Goal: Task Accomplishment & Management: Manage account settings

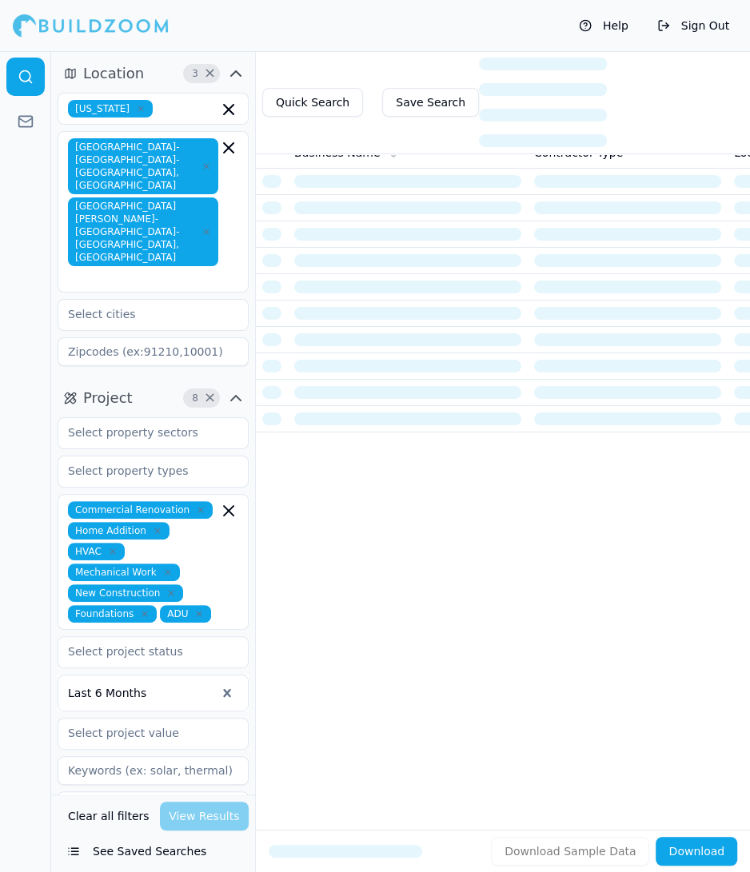
click at [185, 815] on div "Clear all filters View Results" at bounding box center [153, 816] width 191 height 29
click at [226, 536] on div "Commercial Renovation Home Addition HVAC Mechanical Work New Construction Found…" at bounding box center [153, 561] width 170 height 121
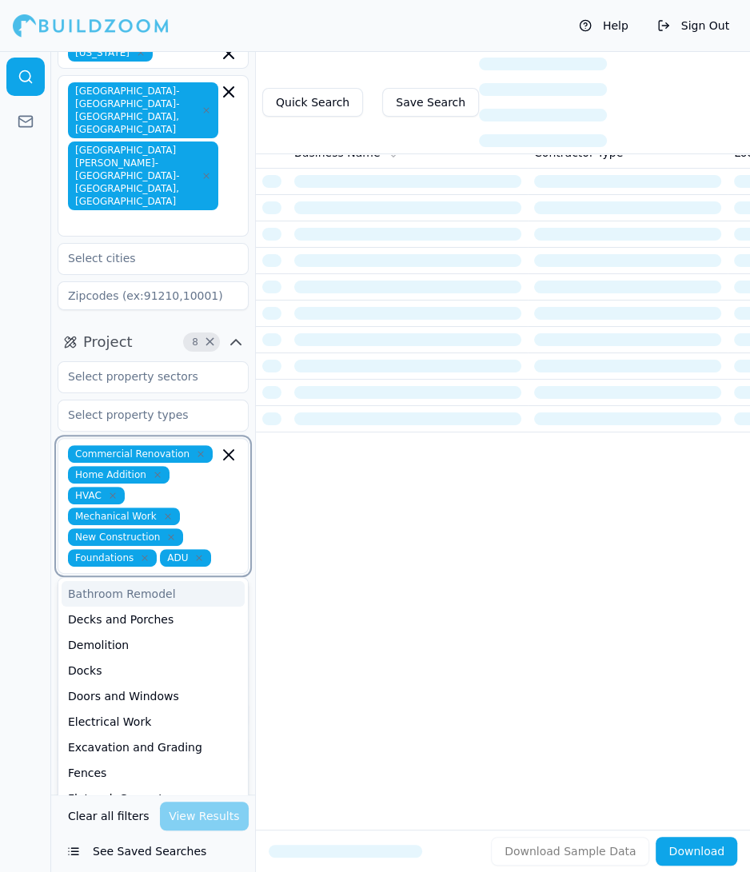
click at [200, 553] on icon "button" at bounding box center [199, 558] width 10 height 10
click at [167, 581] on div "ADU" at bounding box center [153, 594] width 183 height 26
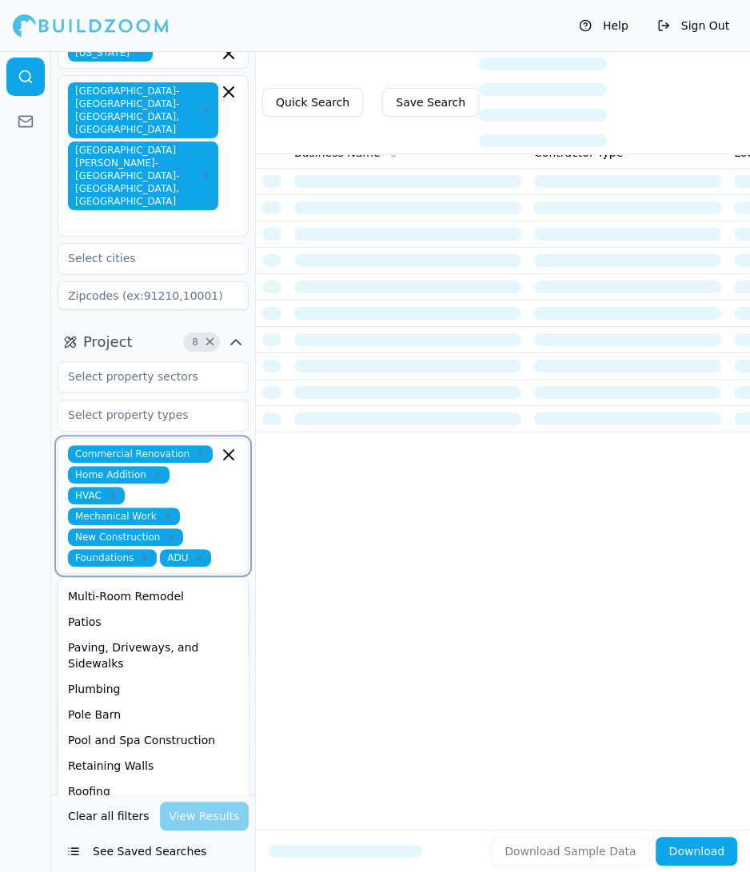
scroll to position [408, 0]
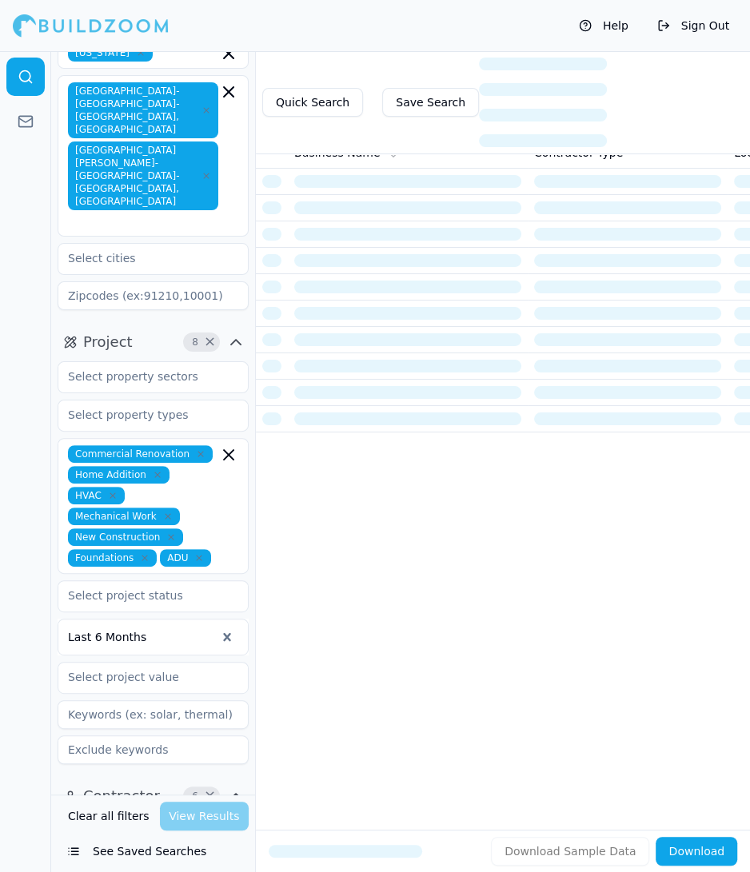
click at [436, 570] on div "Business Name Contractor Type Location Active License Phone Number Email Most R…" at bounding box center [503, 457] width 494 height 643
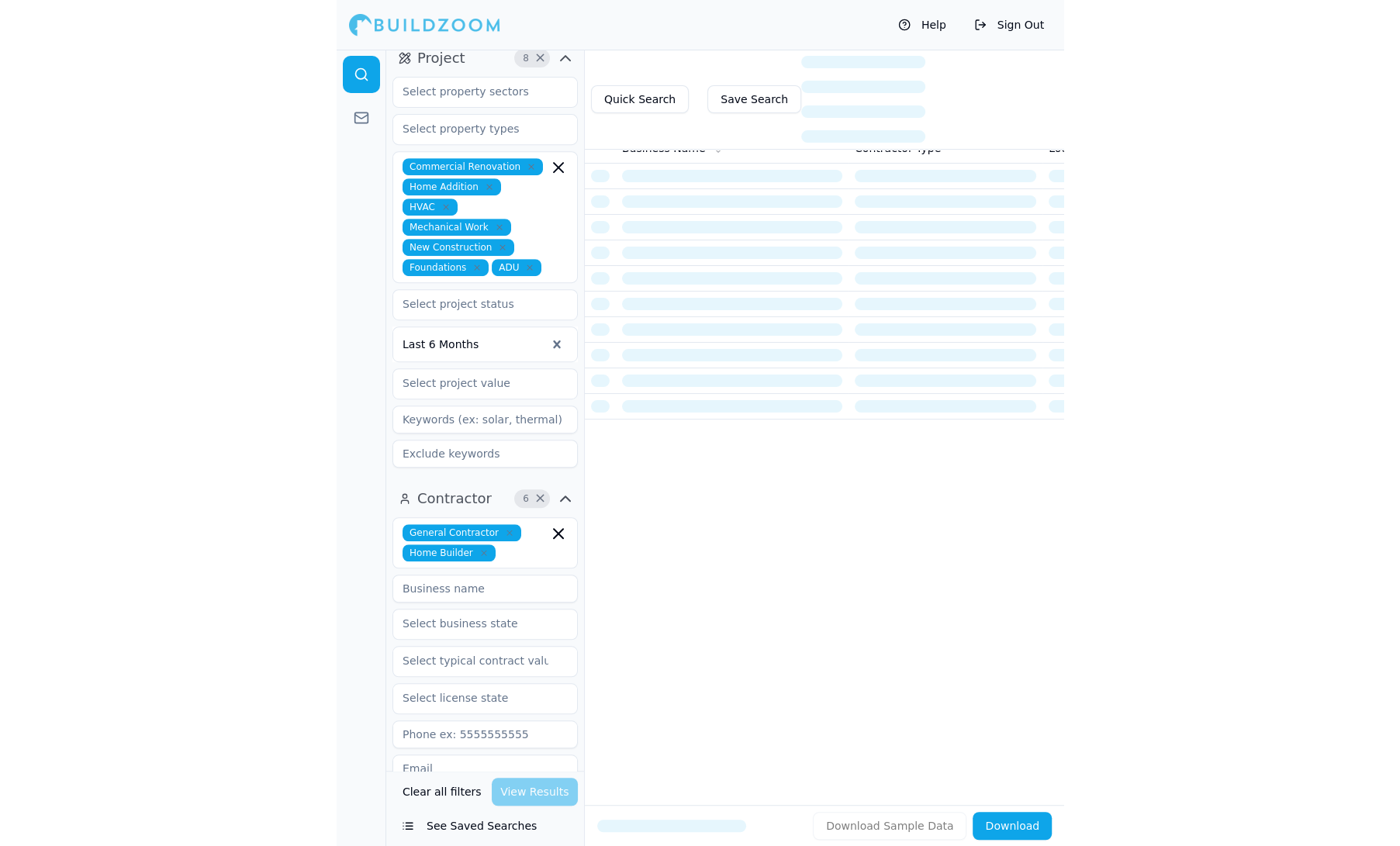
scroll to position [514, 0]
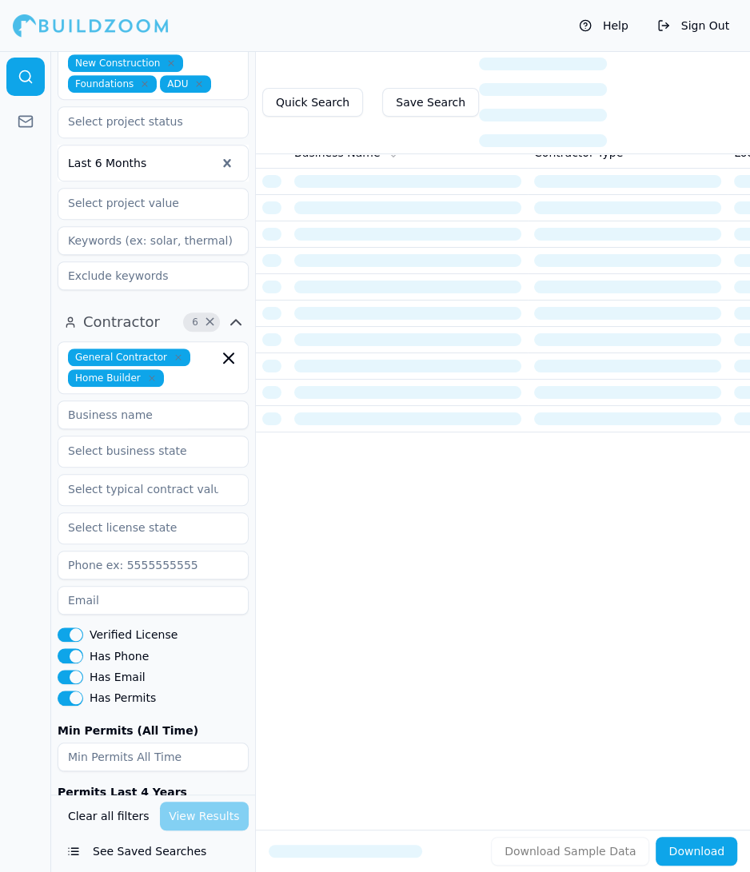
click at [189, 815] on div "Clear all filters View Results" at bounding box center [153, 816] width 191 height 29
click at [536, 563] on div "Business Name Contractor Type Location Active License Phone Number Email Most R…" at bounding box center [503, 457] width 494 height 643
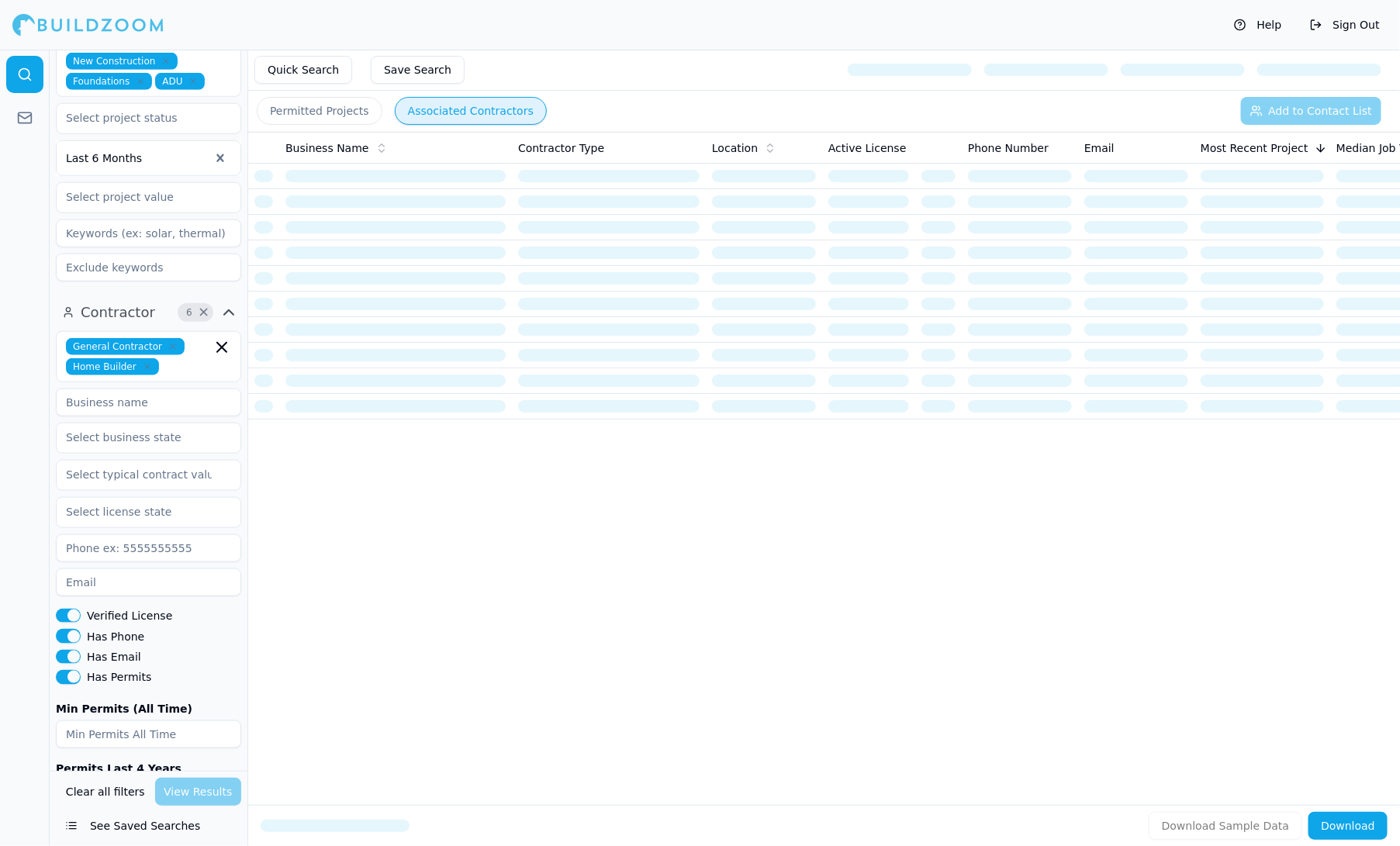
click at [727, 27] on button "Sign Out" at bounding box center [1345, 25] width 85 height 25
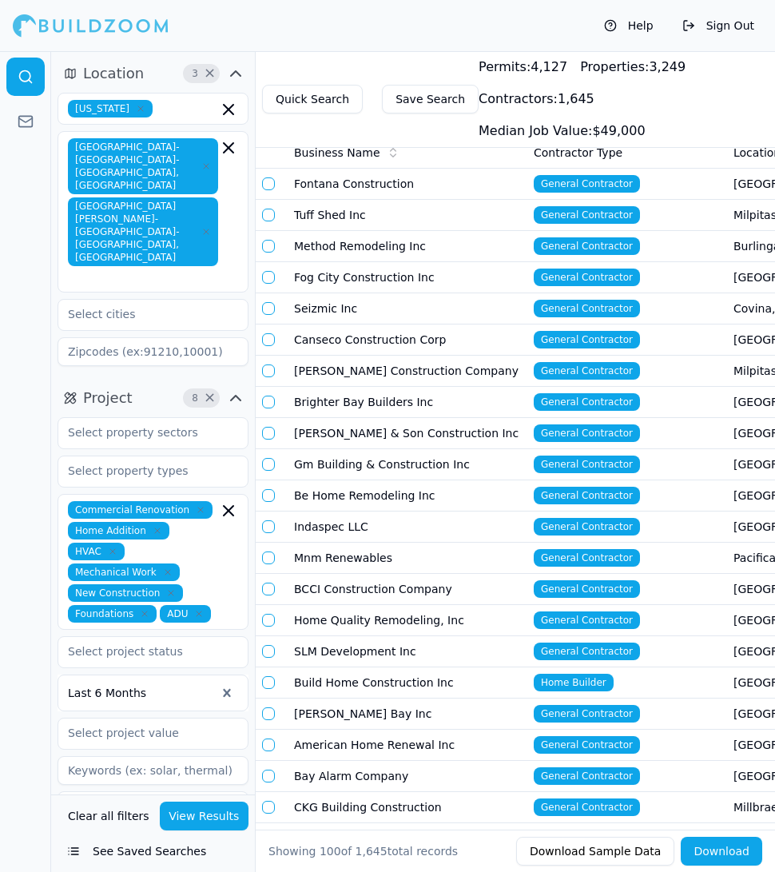
click at [703, 239] on td "General Contractor" at bounding box center [628, 246] width 200 height 31
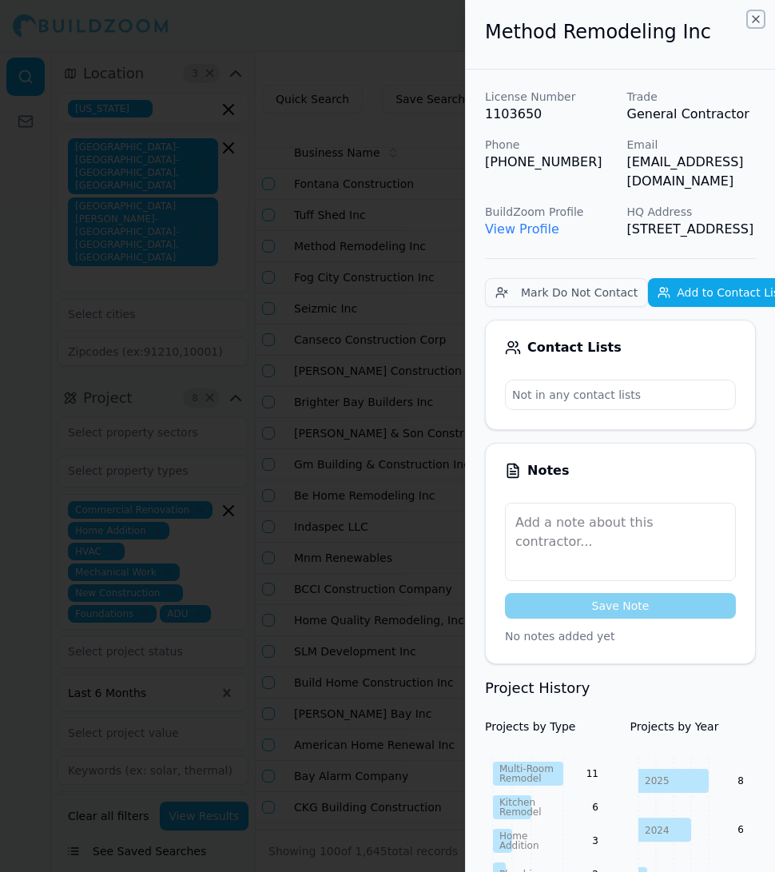
click at [752, 18] on icon "button" at bounding box center [756, 19] width 13 height 13
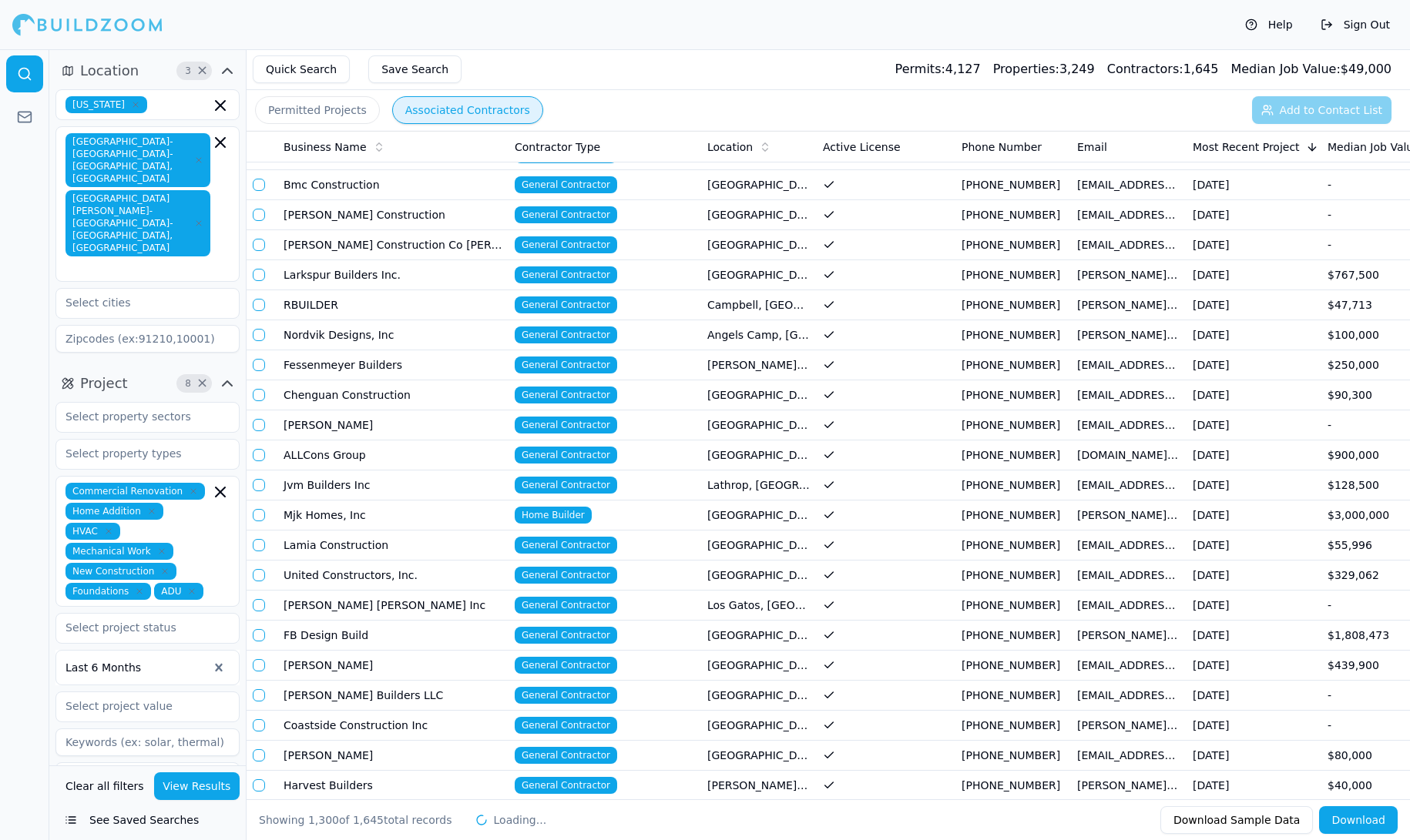
scroll to position [37367, 0]
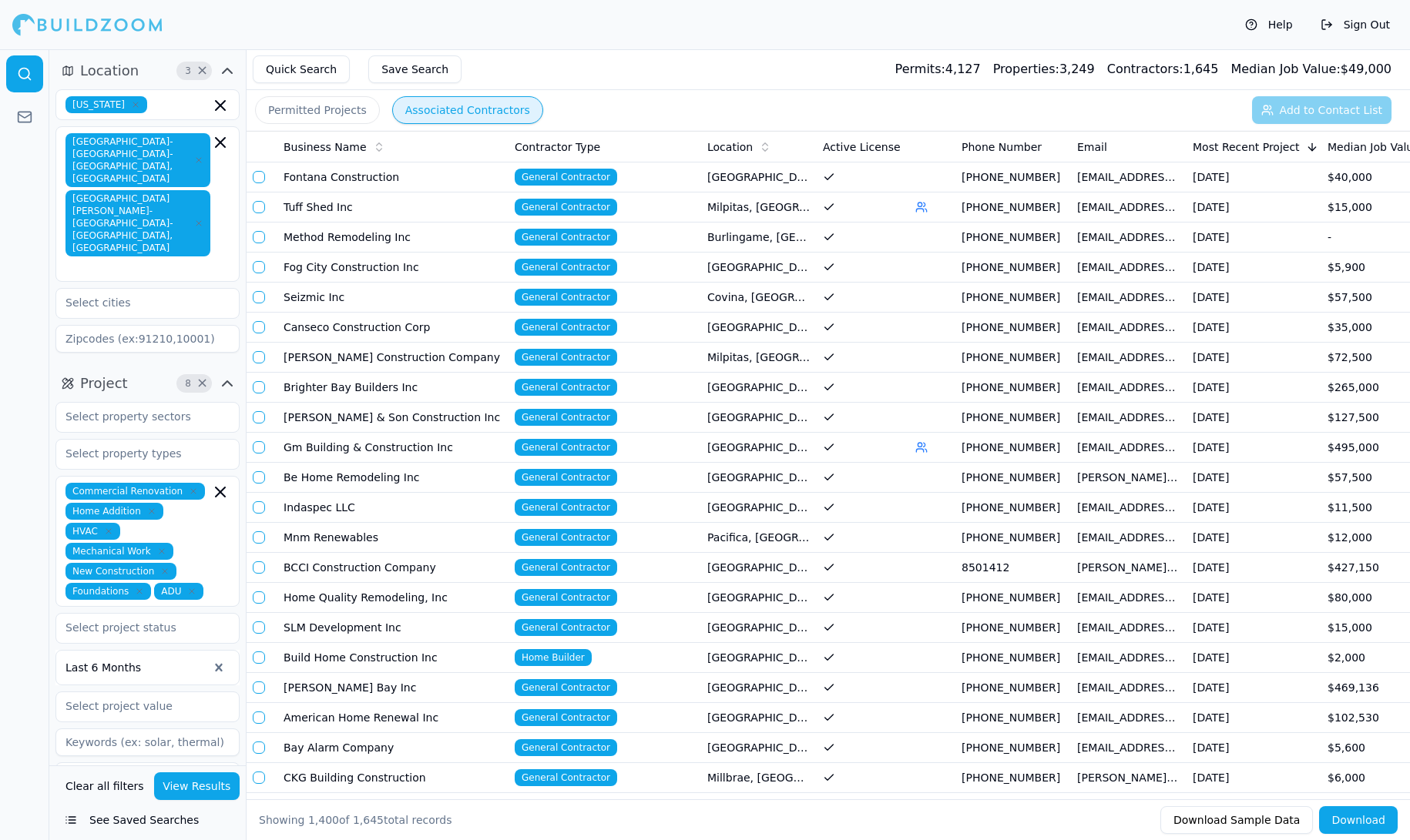
scroll to position [37367, 0]
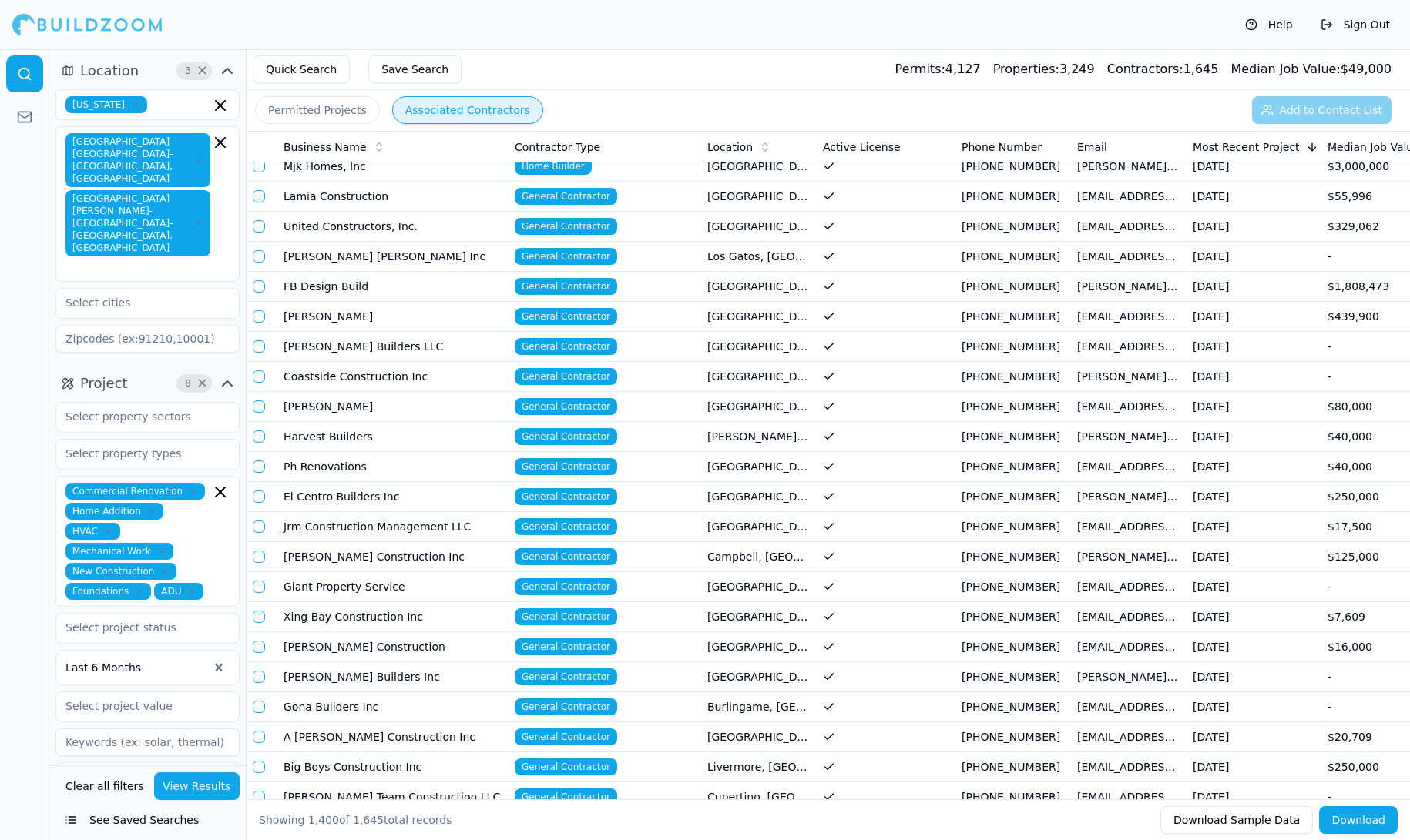
click at [1259, 148] on div "Most Recent Project" at bounding box center [1253, 147] width 122 height 15
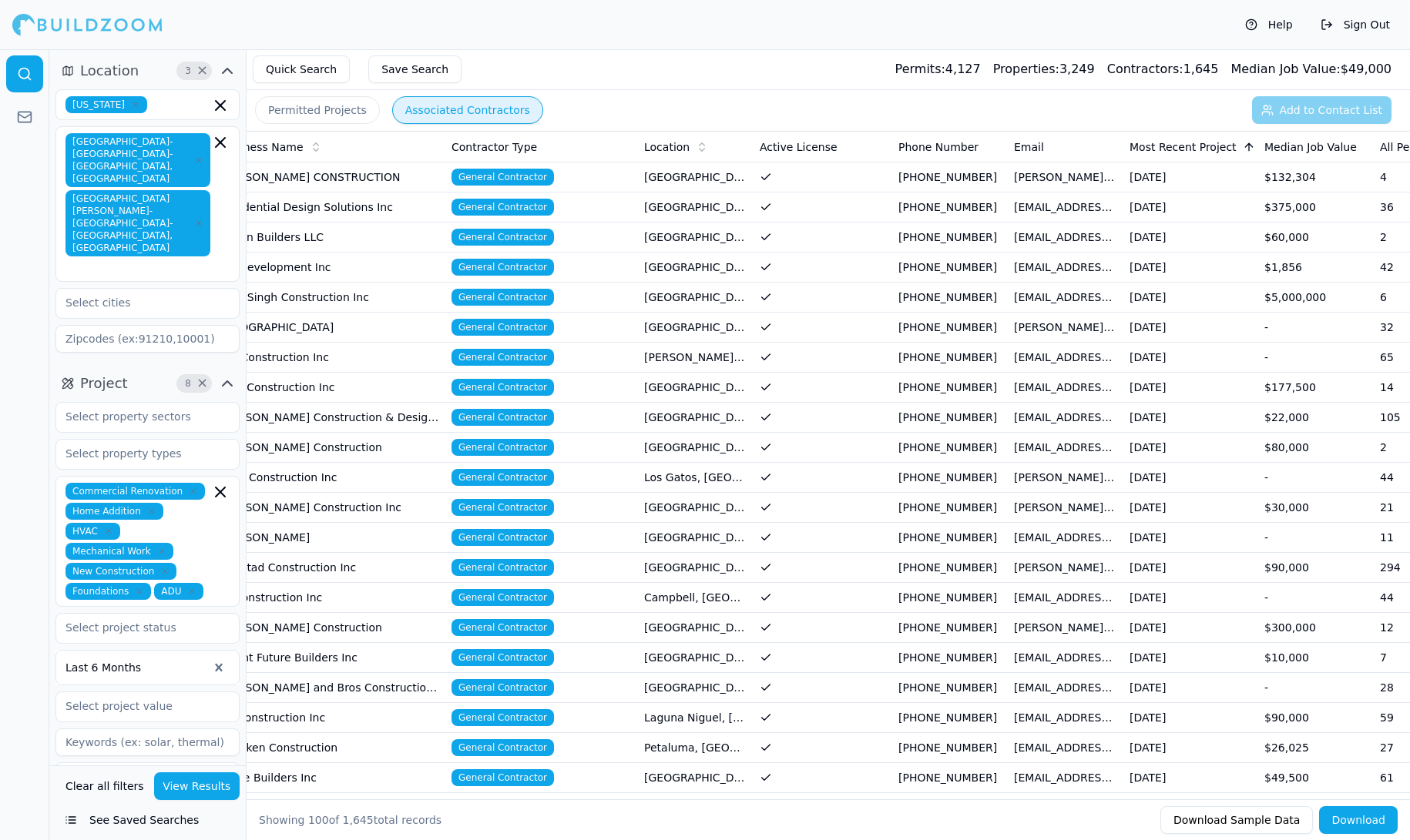
scroll to position [0, 0]
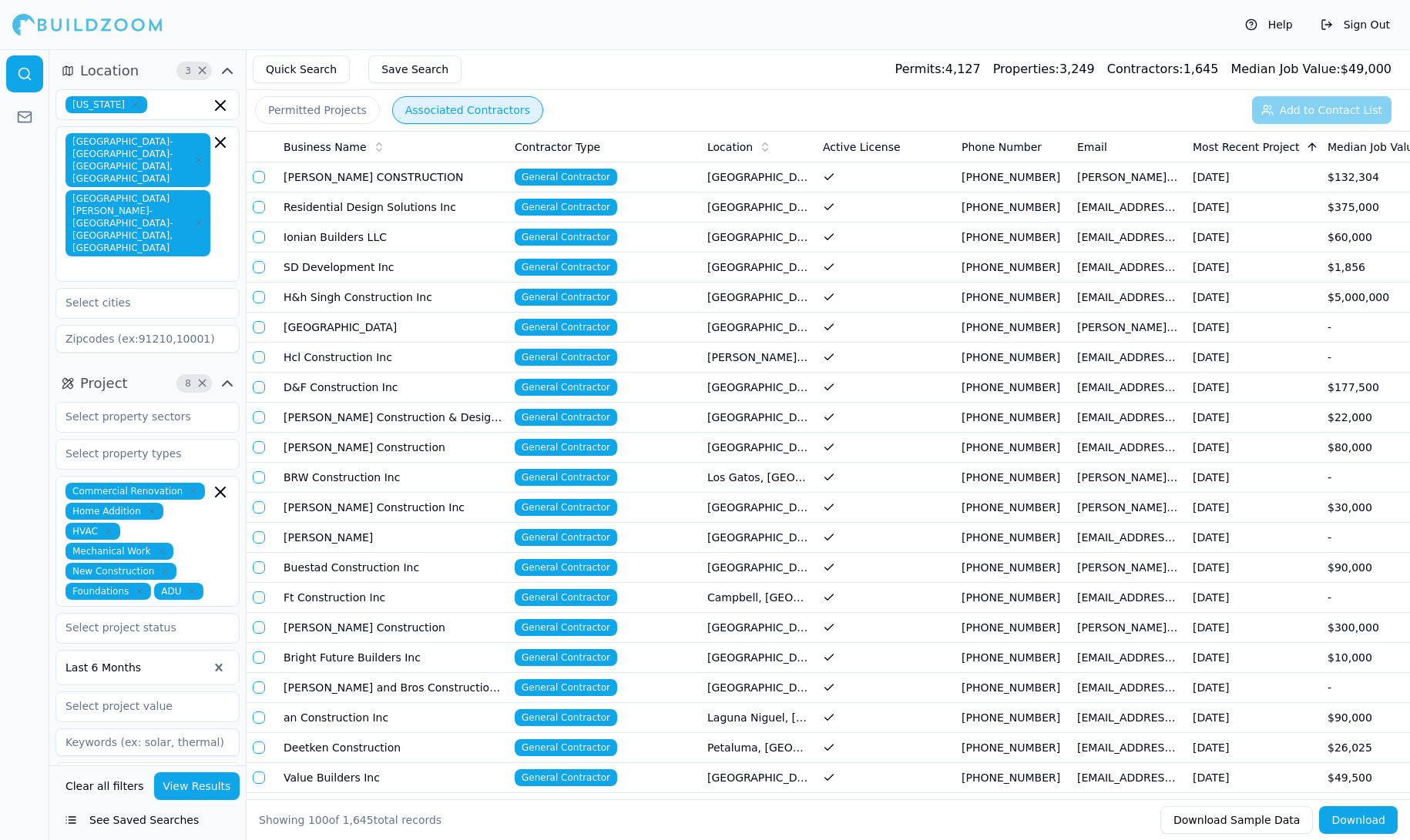
click at [861, 182] on td at bounding box center [863, 177] width 93 height 30
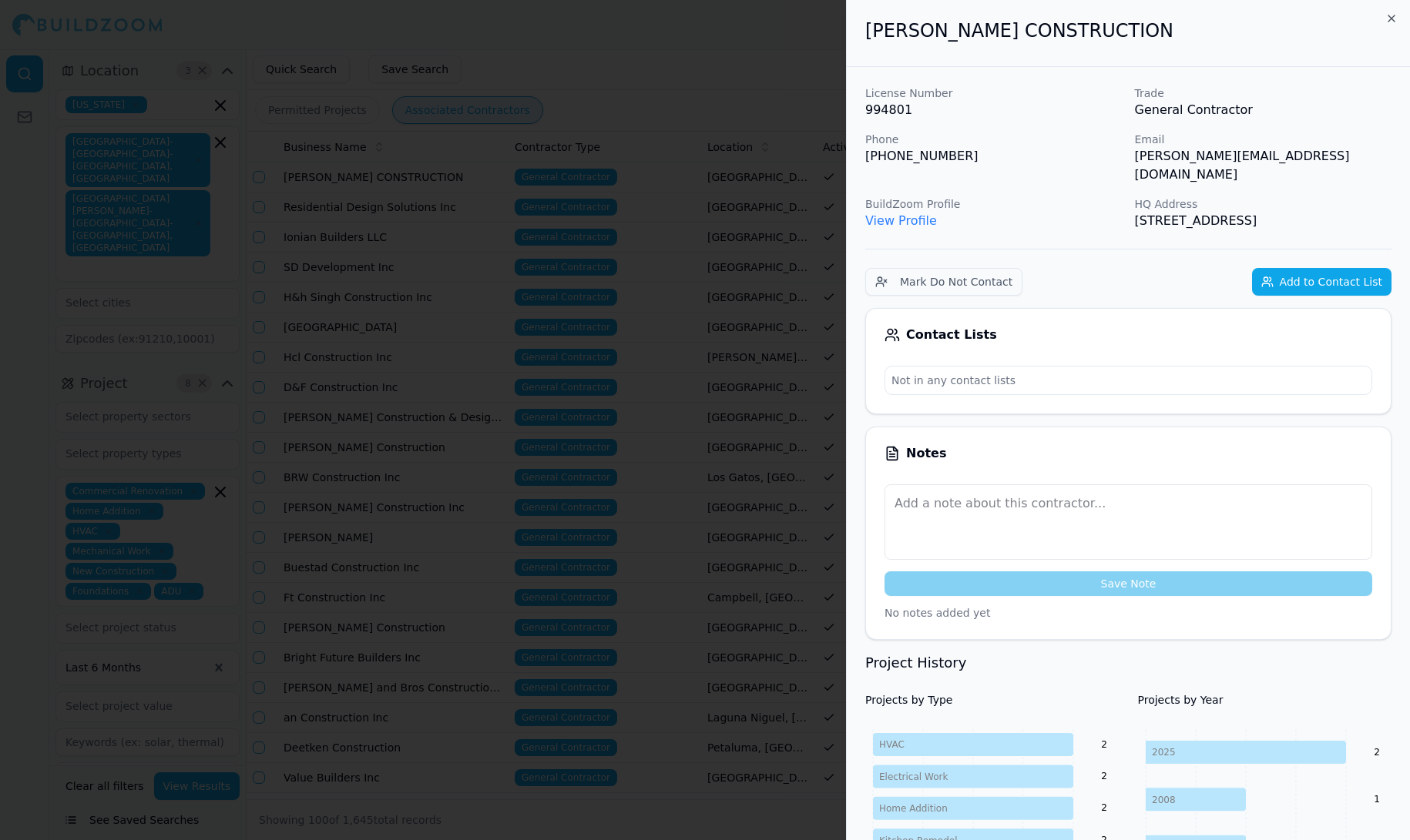
click at [1301, 274] on button "Add to Contact List" at bounding box center [1321, 281] width 140 height 28
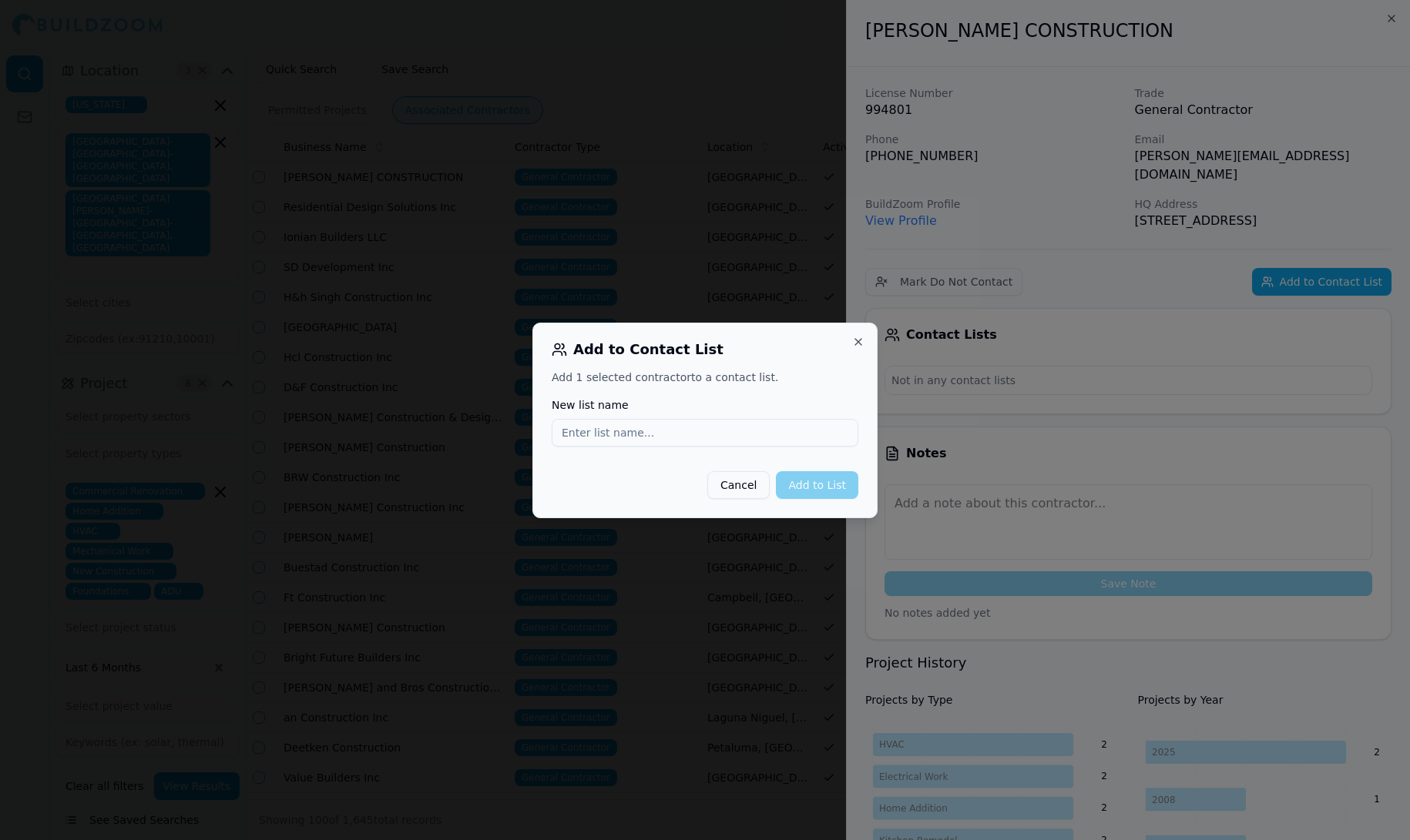
click at [728, 495] on button "Cancel" at bounding box center [738, 485] width 63 height 28
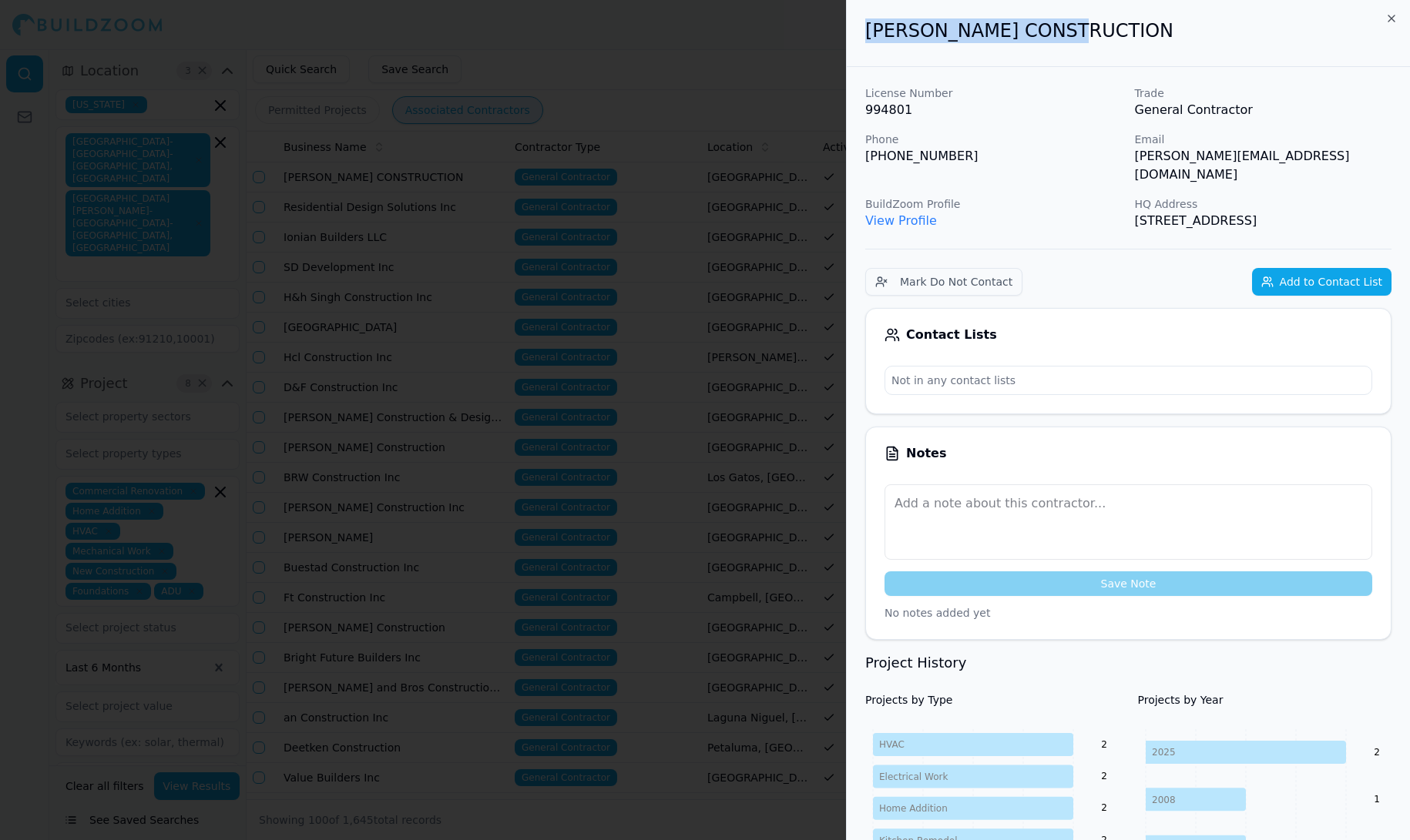
drag, startPoint x: 1086, startPoint y: 31, endPoint x: 859, endPoint y: 25, distance: 227.1
click at [859, 25] on div "[PERSON_NAME] CONSTRUCTION" at bounding box center [1128, 34] width 563 height 67
copy h2 "[PERSON_NAME] CONSTRUCTION"
click at [1282, 277] on button "Add to Contact List" at bounding box center [1321, 281] width 140 height 28
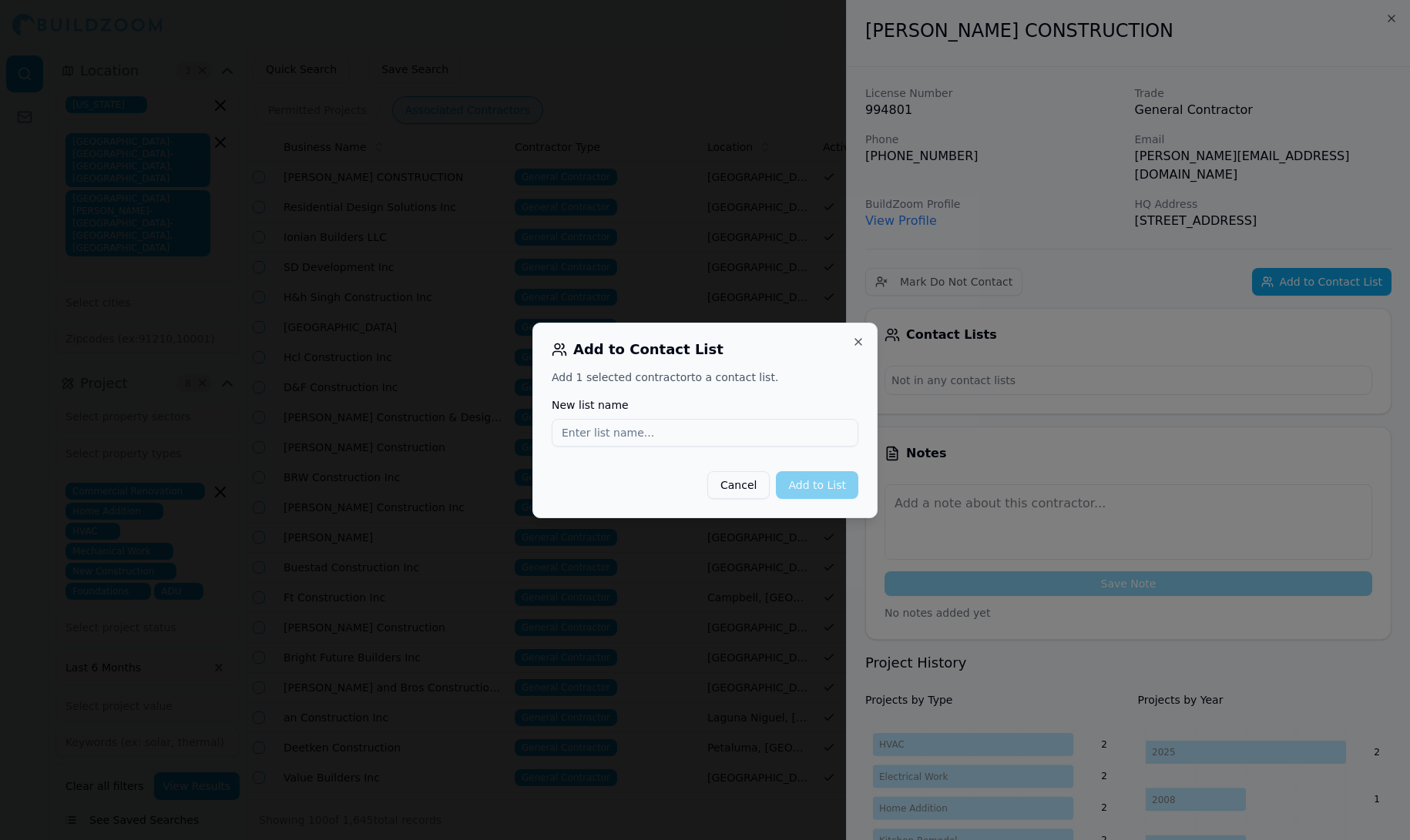
click at [635, 439] on input "New list name" at bounding box center [705, 433] width 306 height 28
type input "[PERSON_NAME] CONSTRUCTION"
click at [811, 491] on button "Add to List" at bounding box center [817, 485] width 83 height 28
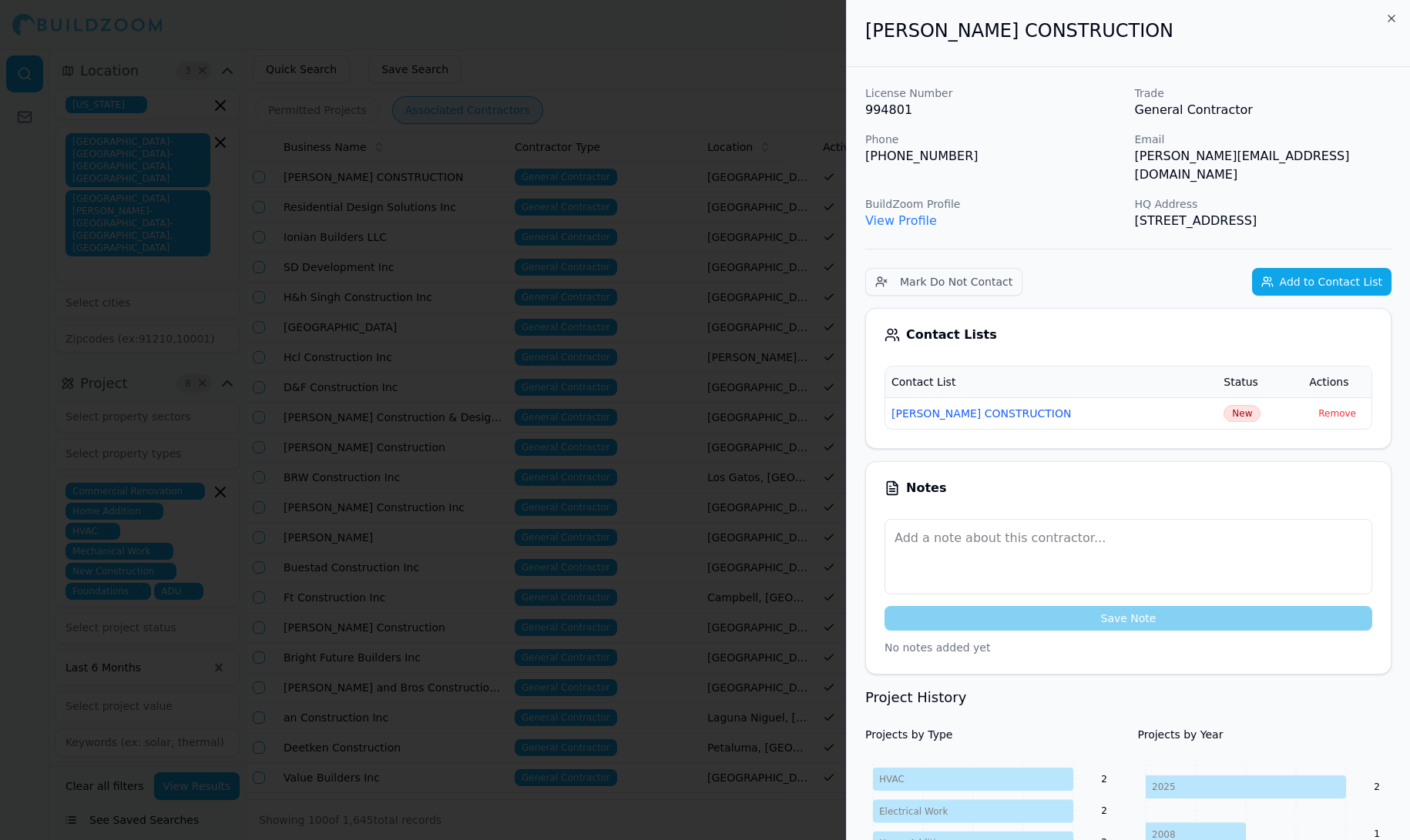
click at [765, 386] on div at bounding box center [705, 420] width 1410 height 840
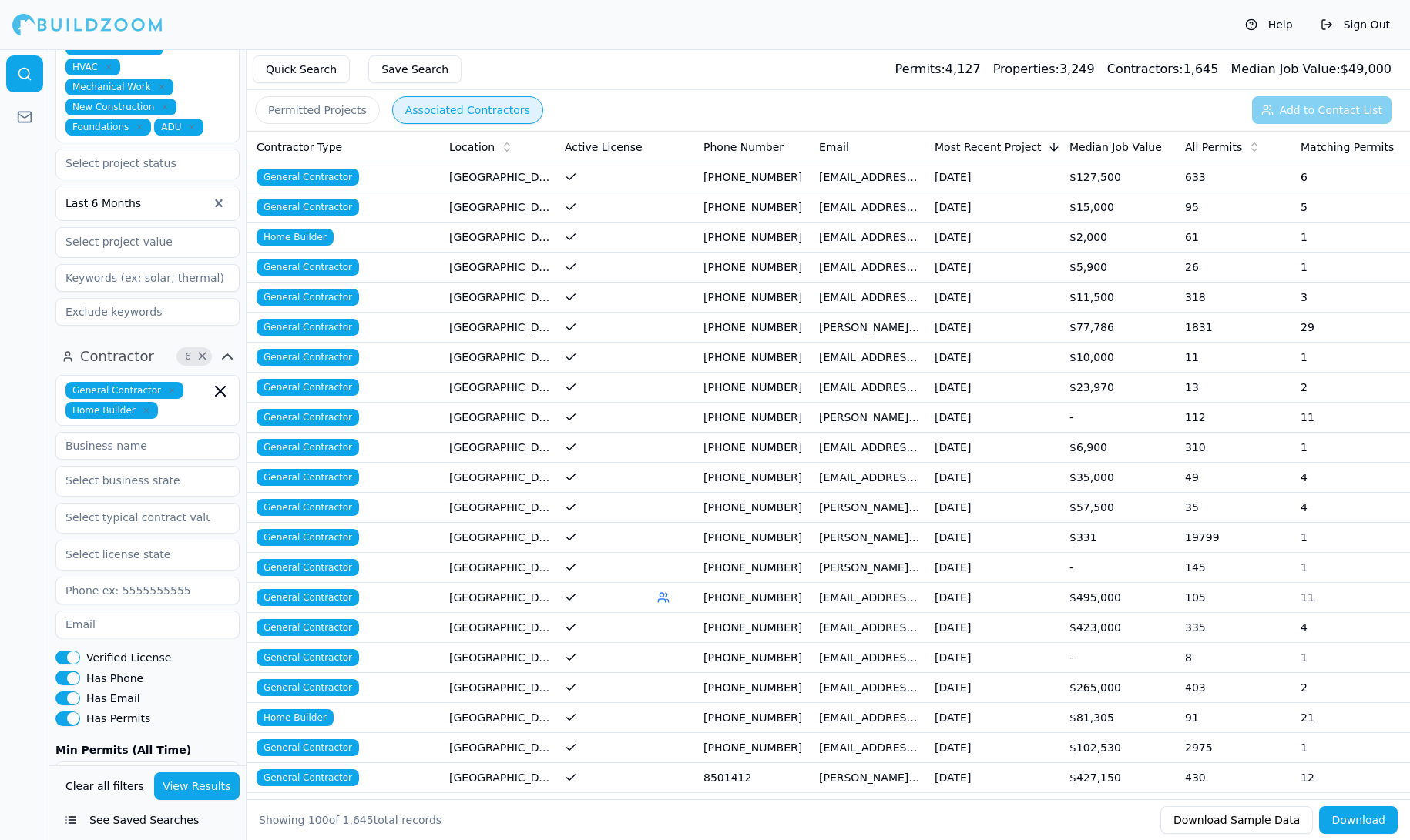
scroll to position [511, 0]
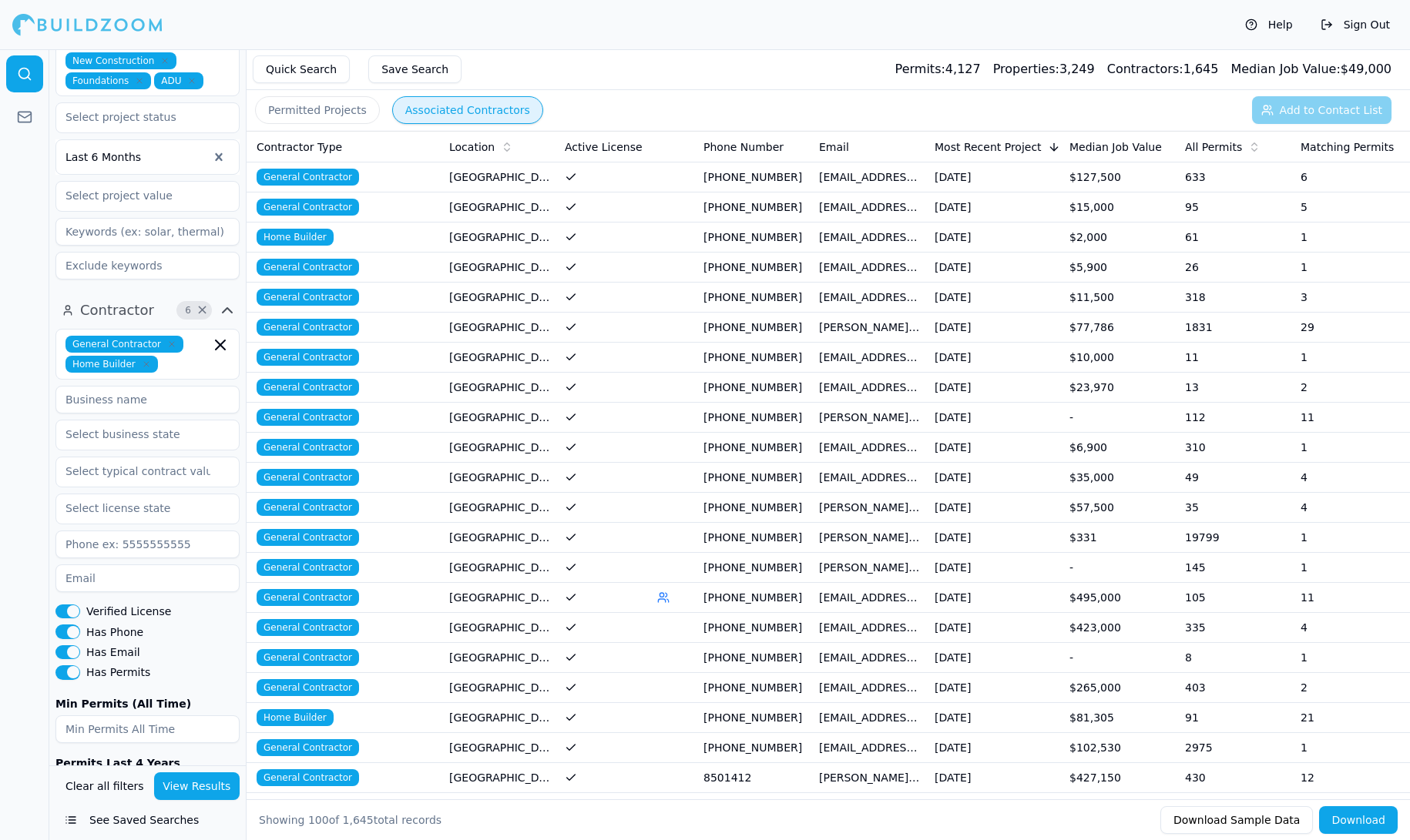
click at [99, 815] on button "See Saved Searches" at bounding box center [147, 820] width 184 height 28
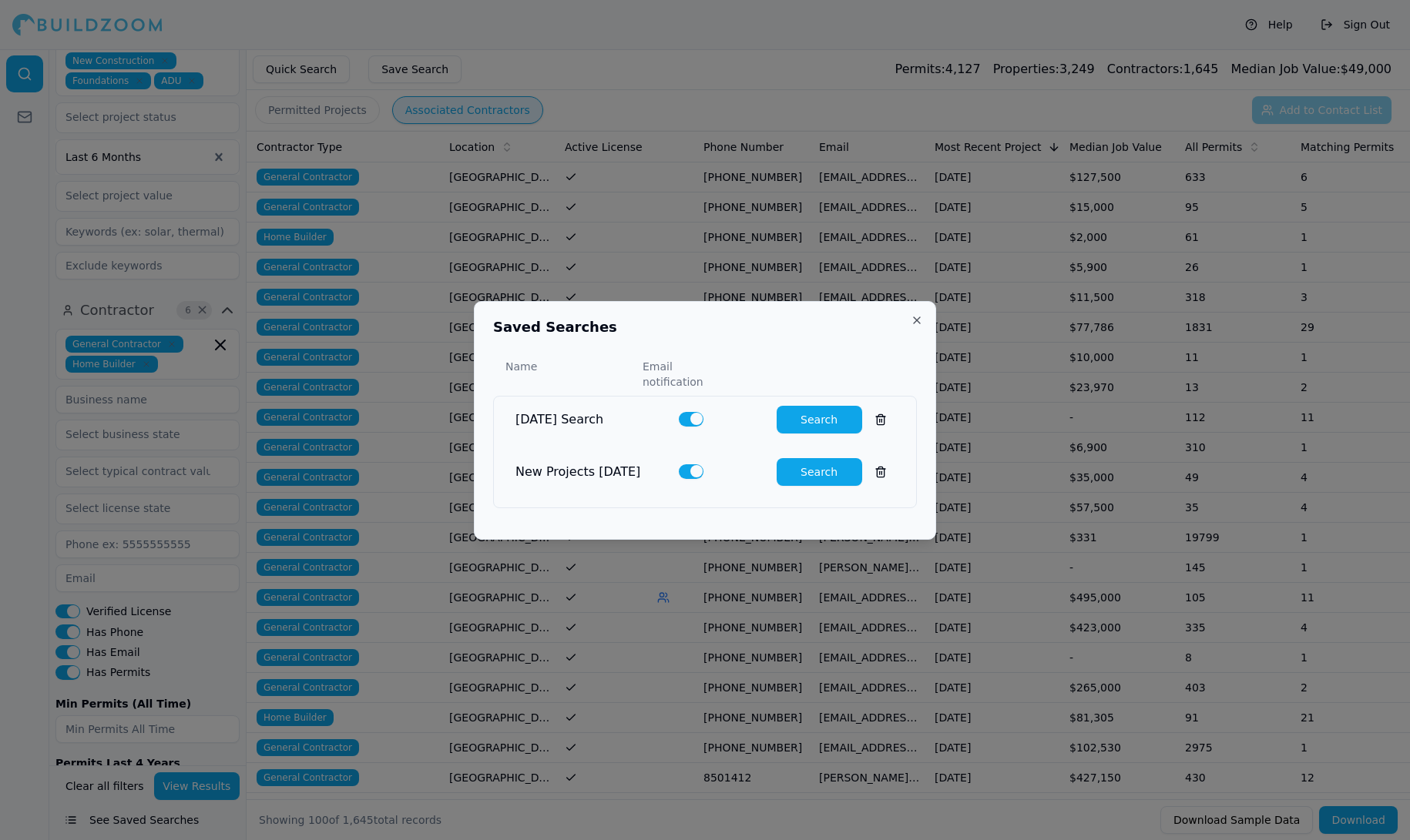
click at [918, 327] on button "Close" at bounding box center [917, 320] width 13 height 13
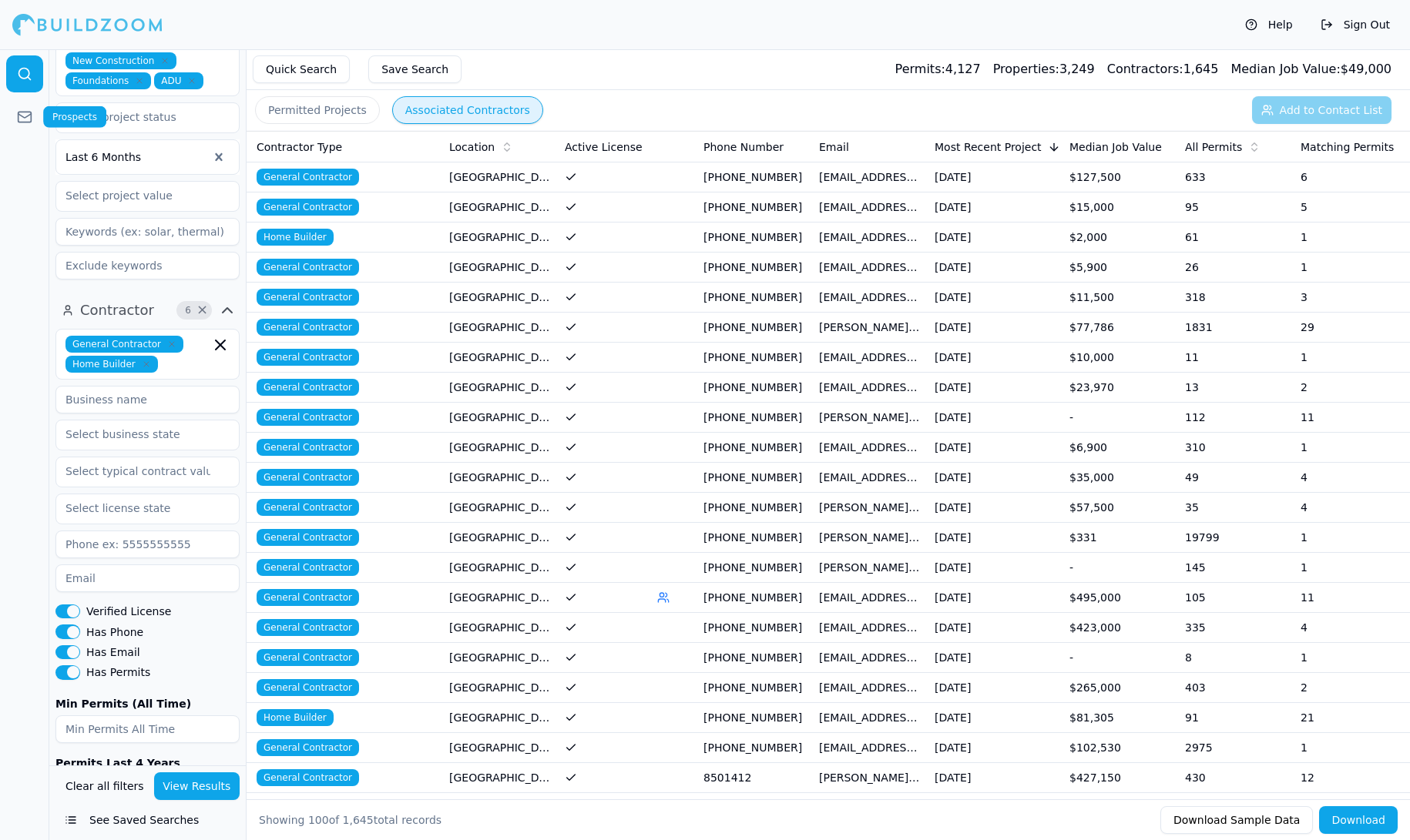
click at [25, 130] on link at bounding box center [24, 117] width 37 height 37
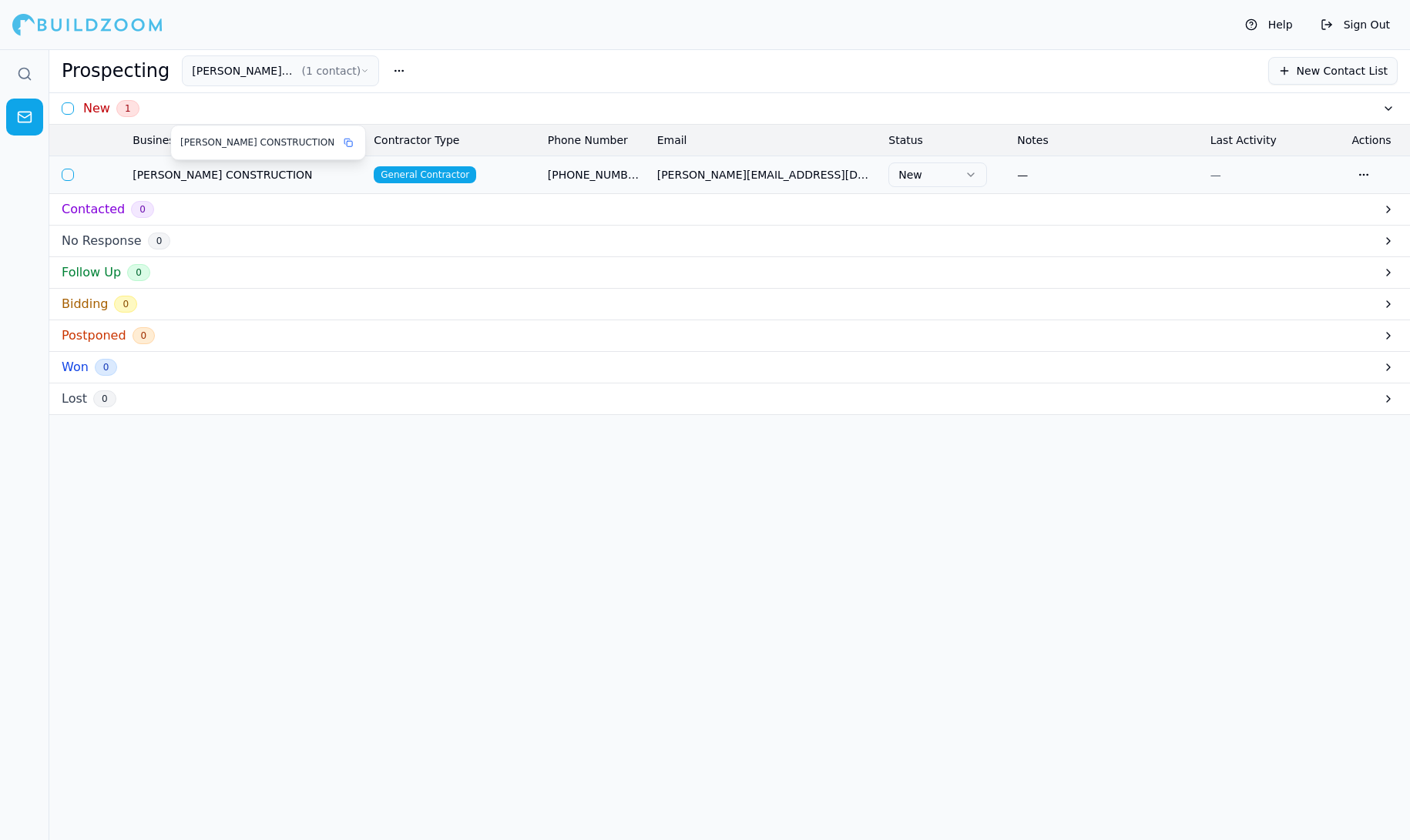
click at [279, 68] on button "SLATON CONSTRUCTION ( 1 contact )" at bounding box center [280, 71] width 198 height 31
click at [28, 94] on div at bounding box center [24, 95] width 48 height 92
click at [28, 88] on link at bounding box center [24, 74] width 37 height 37
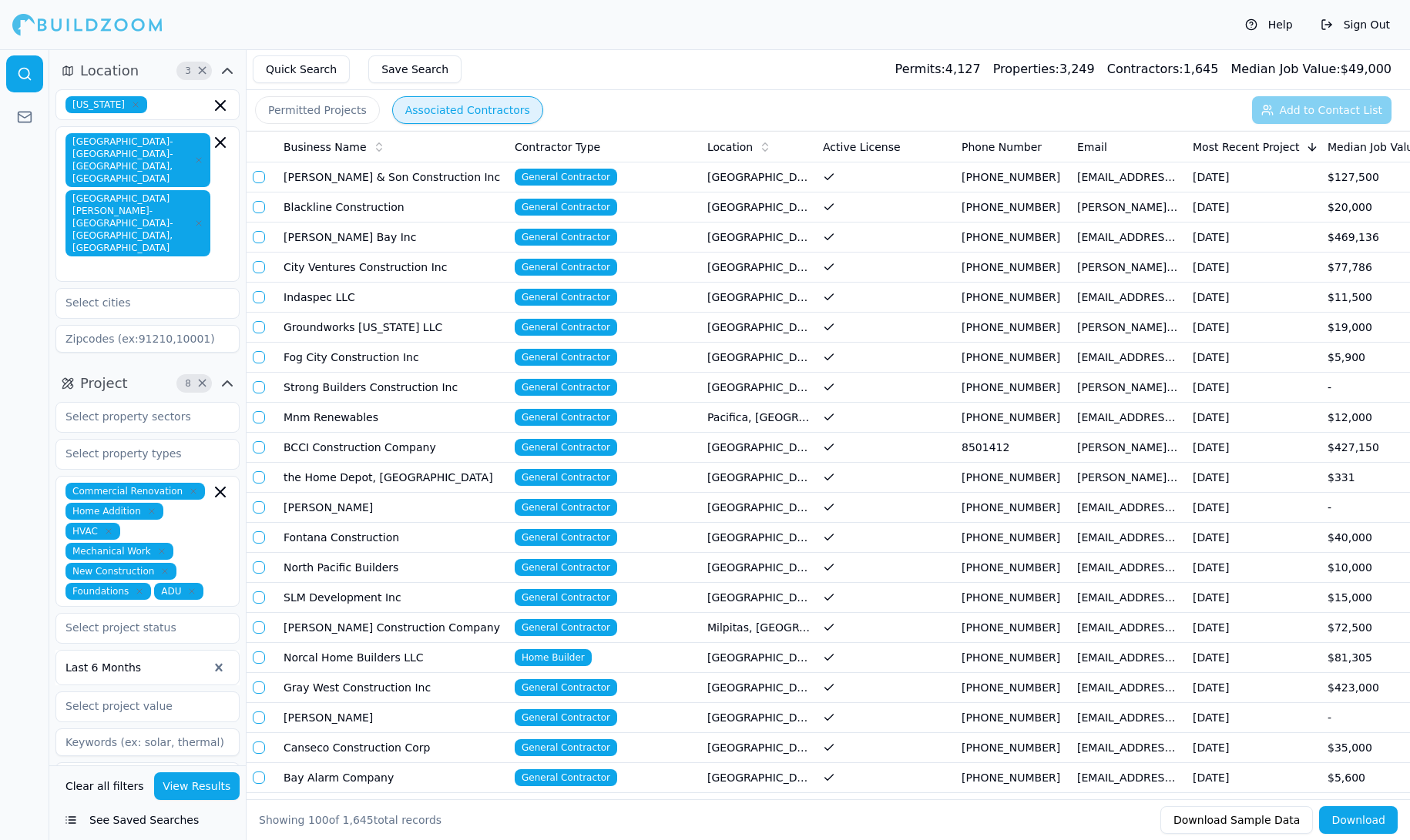
click at [1245, 146] on span "Most Recent Project" at bounding box center [1245, 147] width 107 height 15
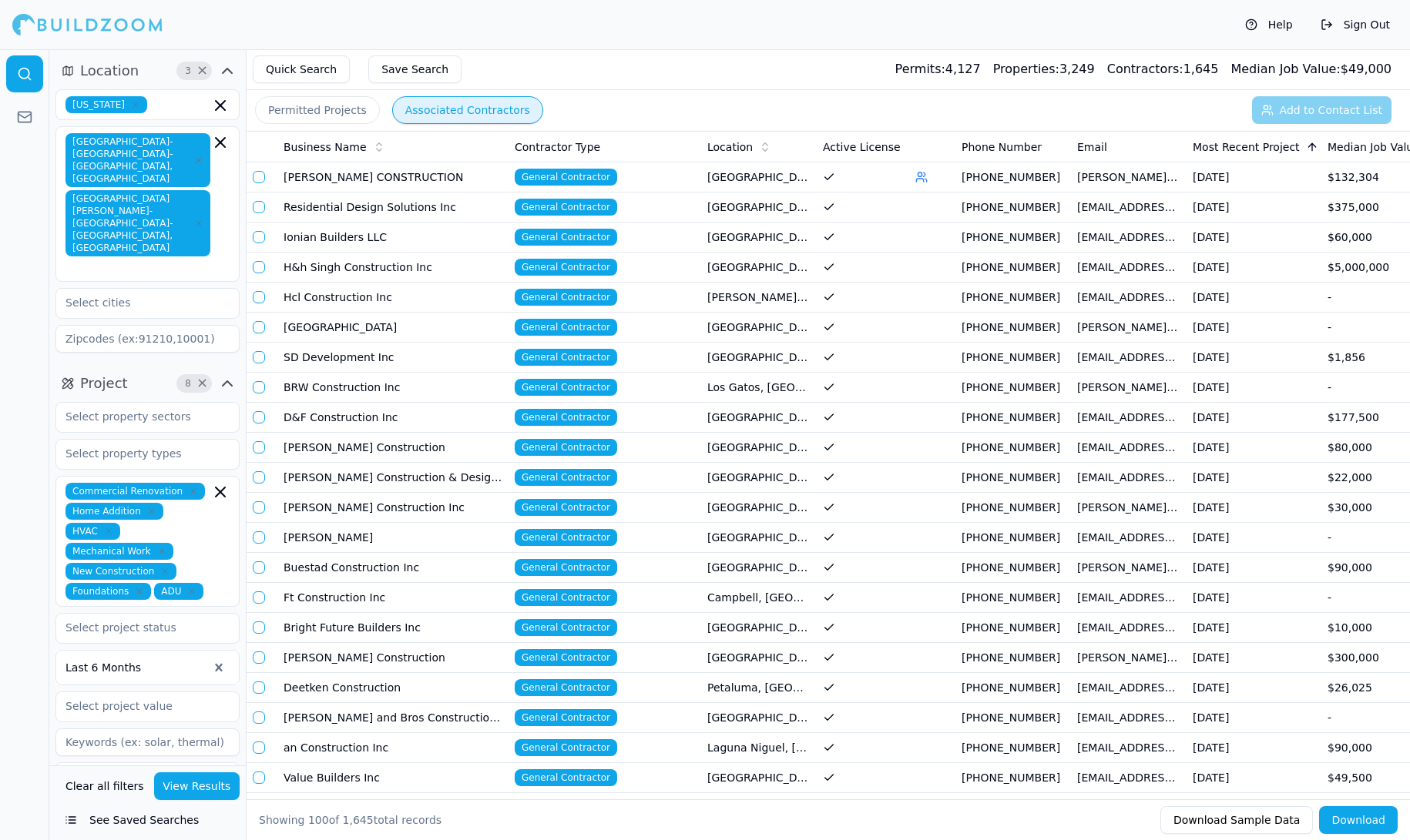
click at [260, 205] on button "button" at bounding box center [258, 207] width 13 height 13
click at [262, 235] on button "button" at bounding box center [258, 237] width 13 height 13
click at [259, 262] on button "button" at bounding box center [258, 267] width 13 height 13
click at [259, 291] on button "button" at bounding box center [258, 297] width 13 height 13
click at [259, 315] on td at bounding box center [262, 328] width 31 height 30
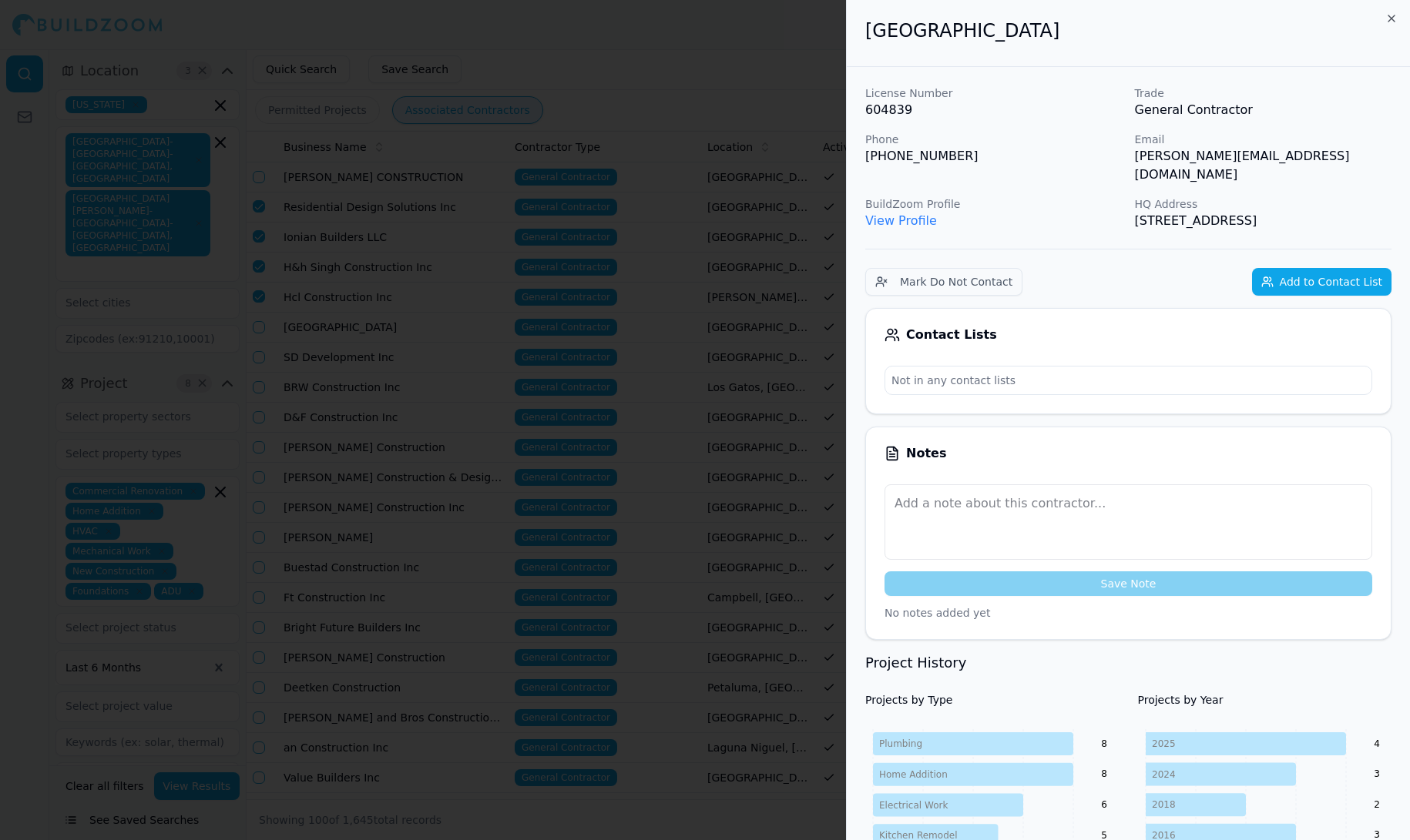
click at [648, 212] on div at bounding box center [705, 420] width 1410 height 840
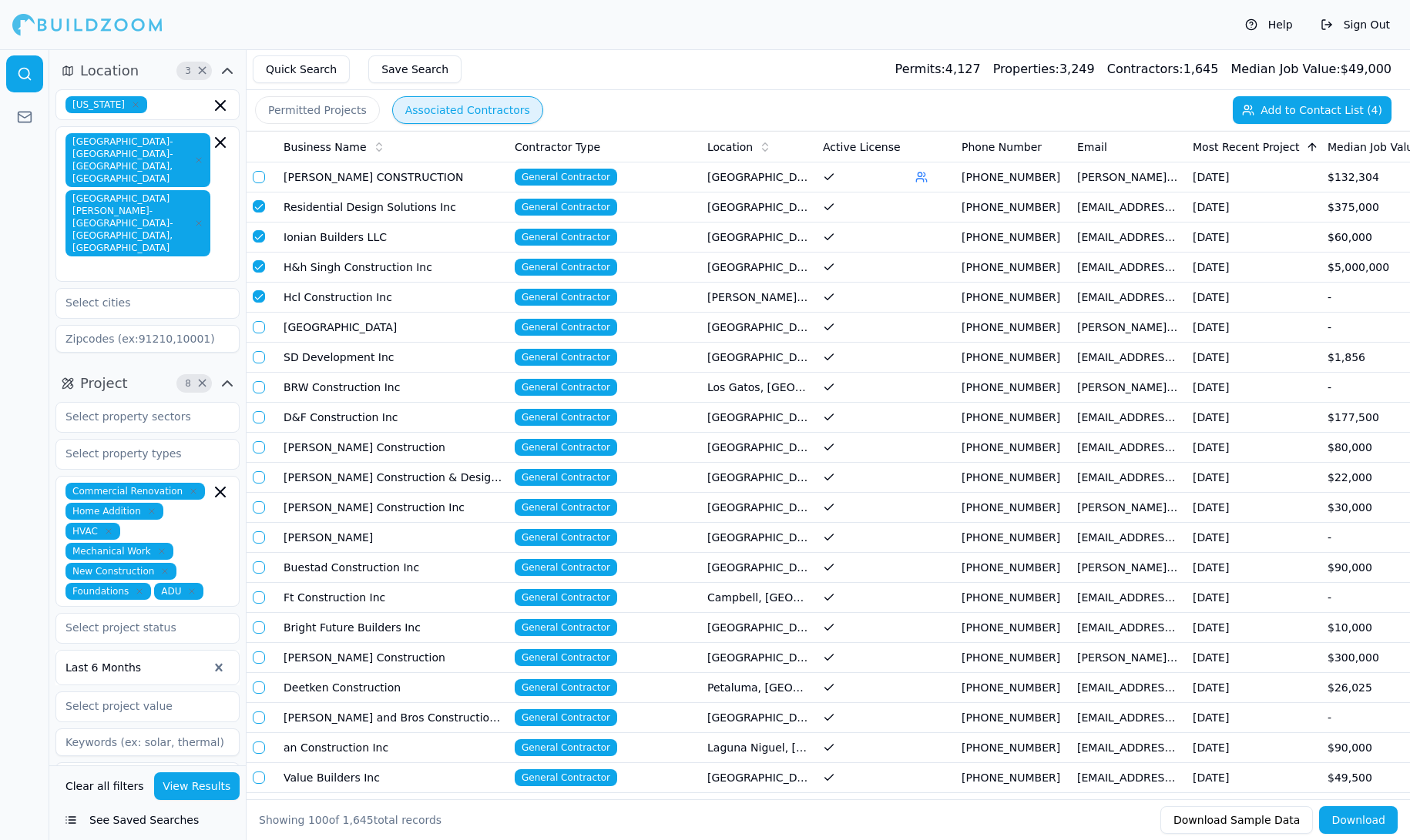
click at [256, 321] on button "button" at bounding box center [258, 327] width 13 height 13
click at [259, 351] on button "button" at bounding box center [258, 356] width 13 height 13
click at [257, 381] on button "button" at bounding box center [258, 387] width 13 height 13
click at [259, 412] on button "button" at bounding box center [258, 417] width 13 height 13
click at [259, 441] on button "button" at bounding box center [258, 447] width 13 height 13
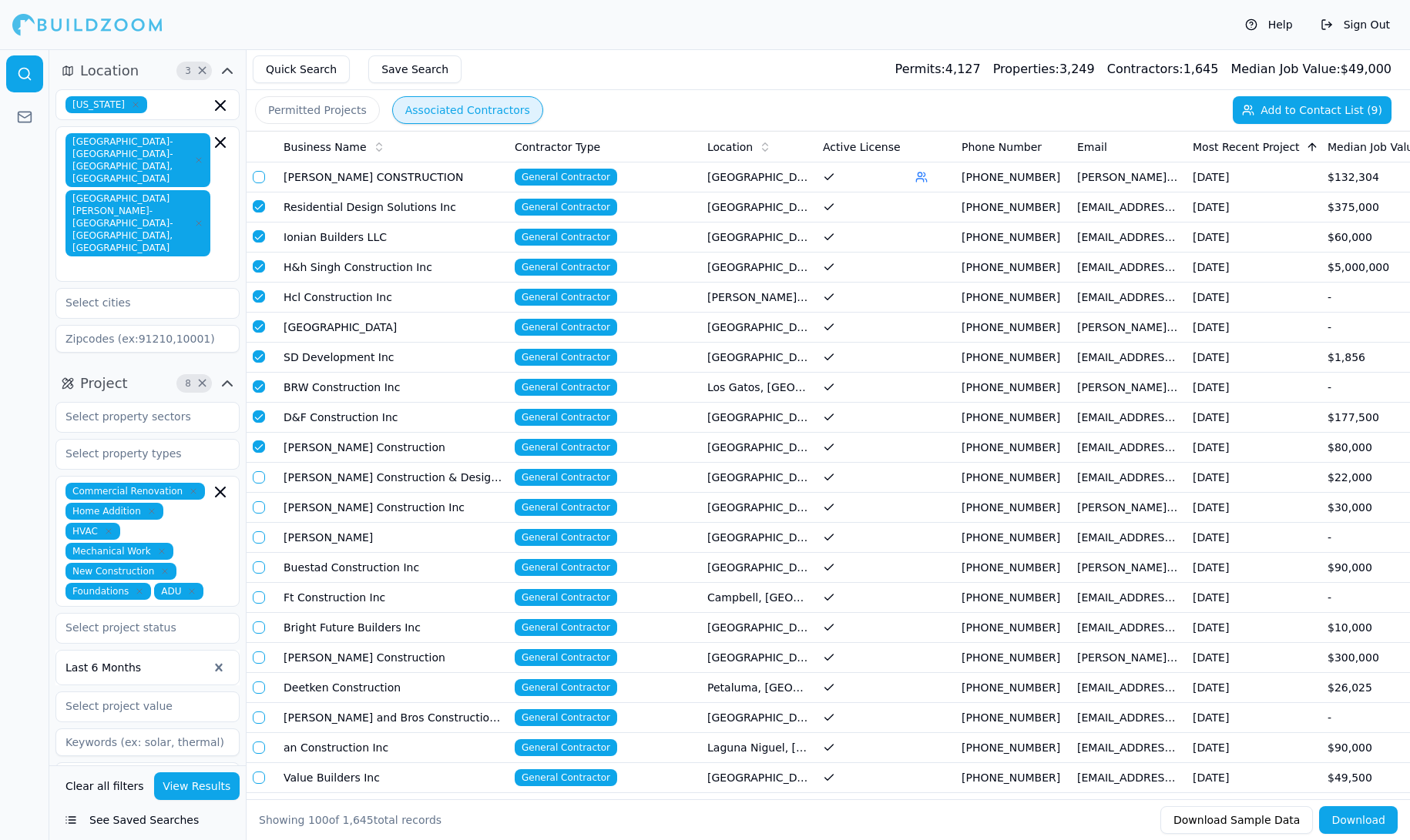
click at [255, 479] on td at bounding box center [262, 477] width 31 height 30
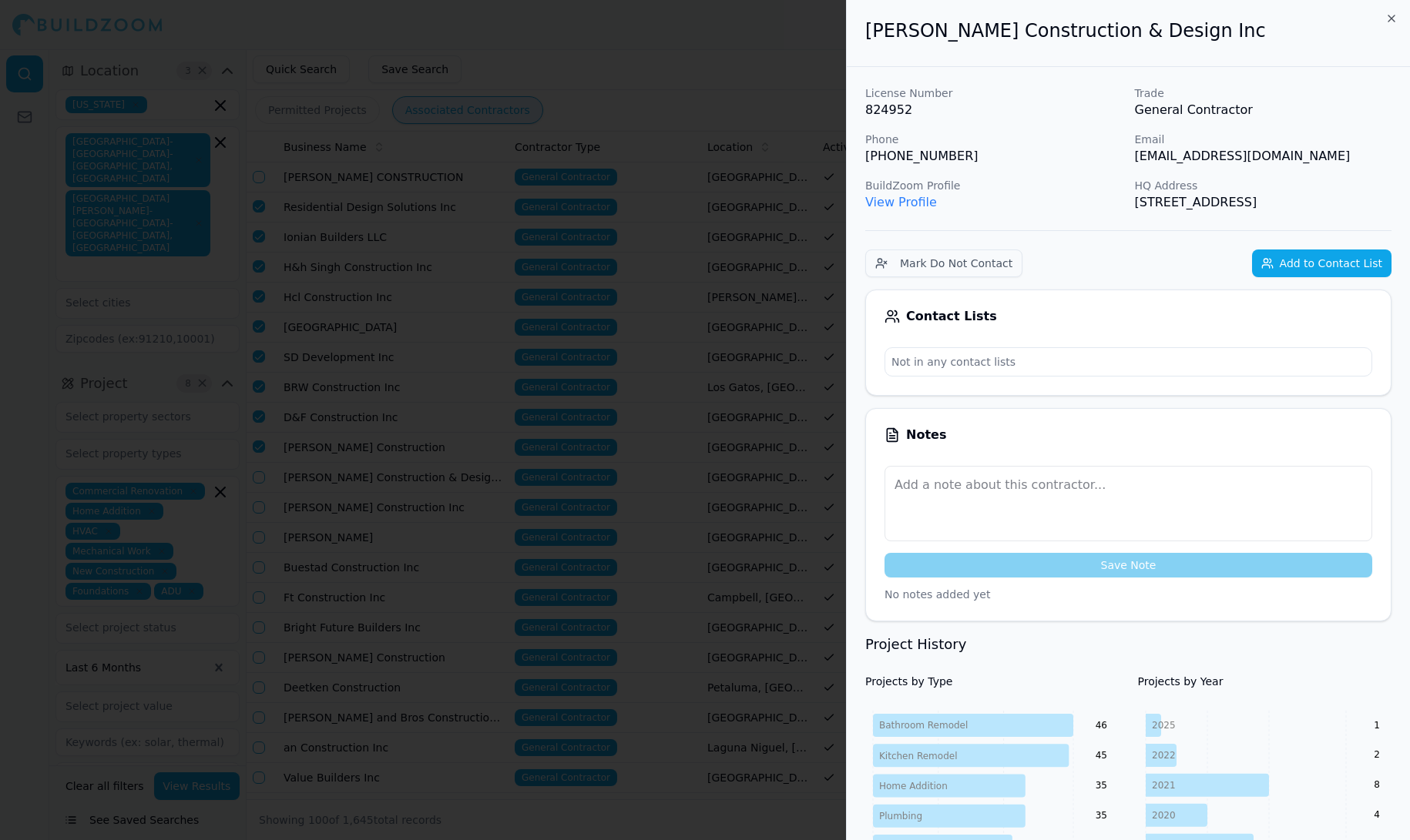
click at [305, 354] on div at bounding box center [705, 420] width 1410 height 840
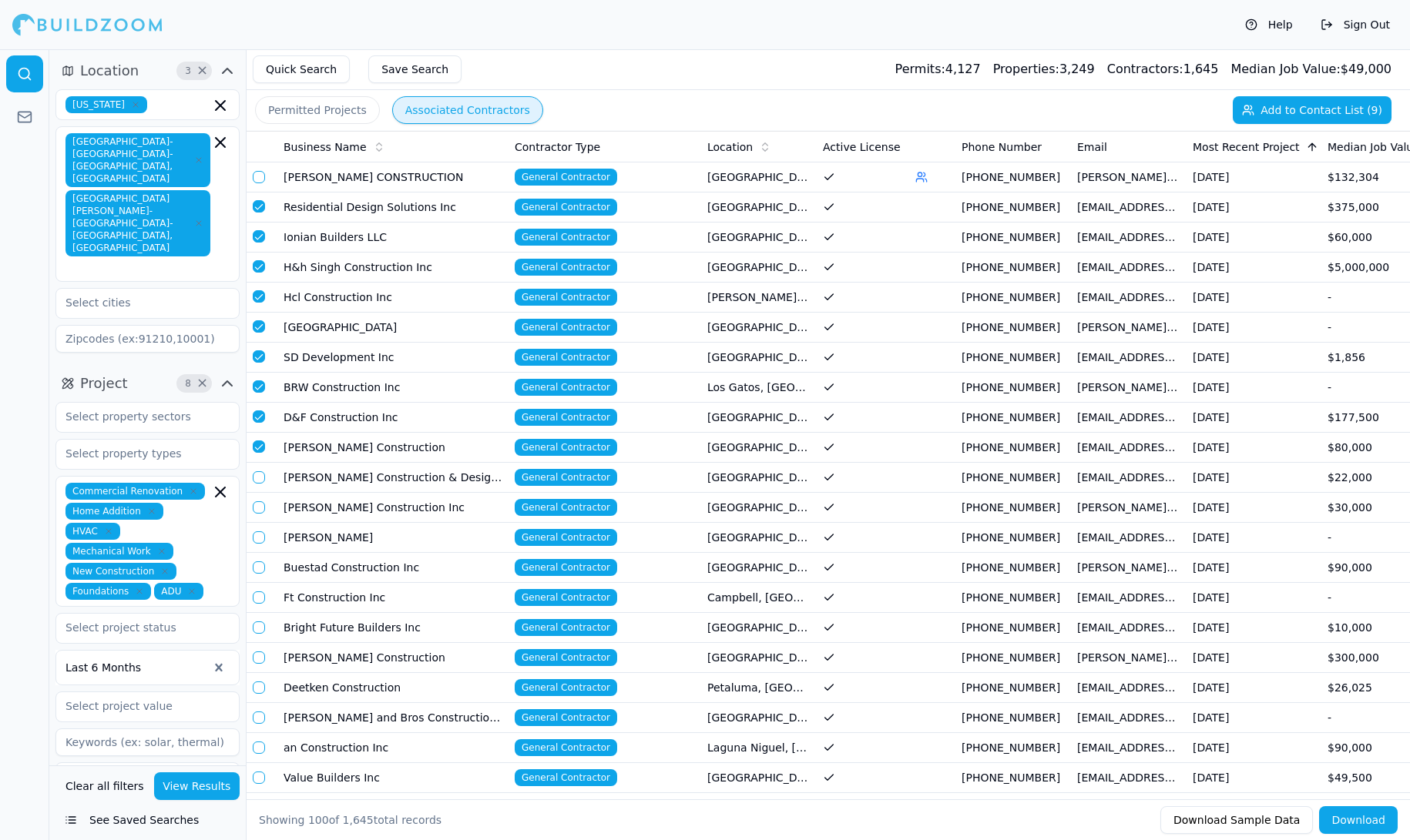
click at [255, 471] on button "button" at bounding box center [258, 477] width 13 height 13
click at [259, 501] on button "button" at bounding box center [258, 507] width 13 height 13
click at [254, 532] on button "button" at bounding box center [258, 538] width 13 height 13
click at [258, 562] on button "button" at bounding box center [258, 567] width 13 height 13
click at [260, 591] on button "button" at bounding box center [258, 597] width 13 height 13
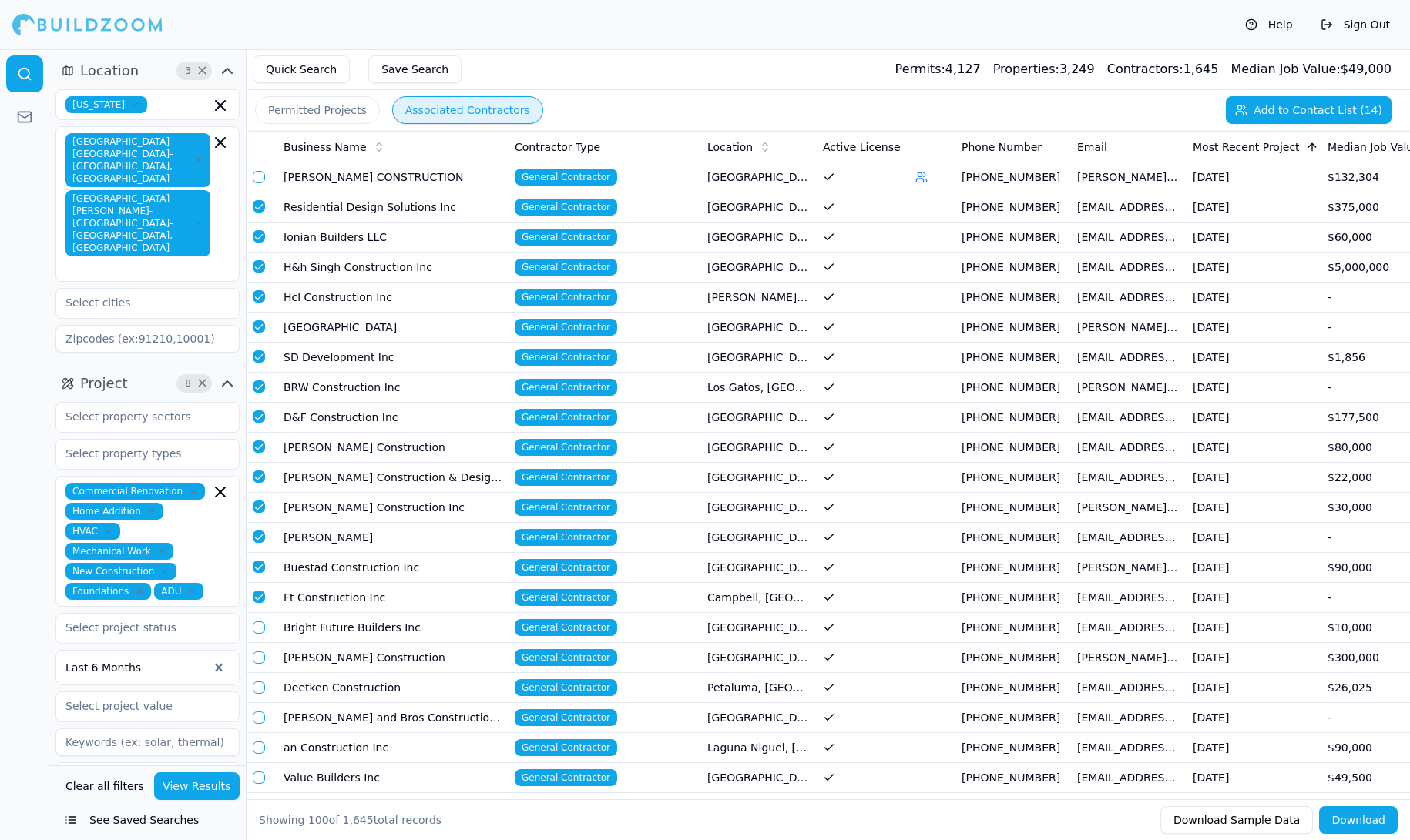
click at [261, 621] on button "button" at bounding box center [258, 627] width 13 height 13
click at [259, 643] on td at bounding box center [262, 657] width 31 height 30
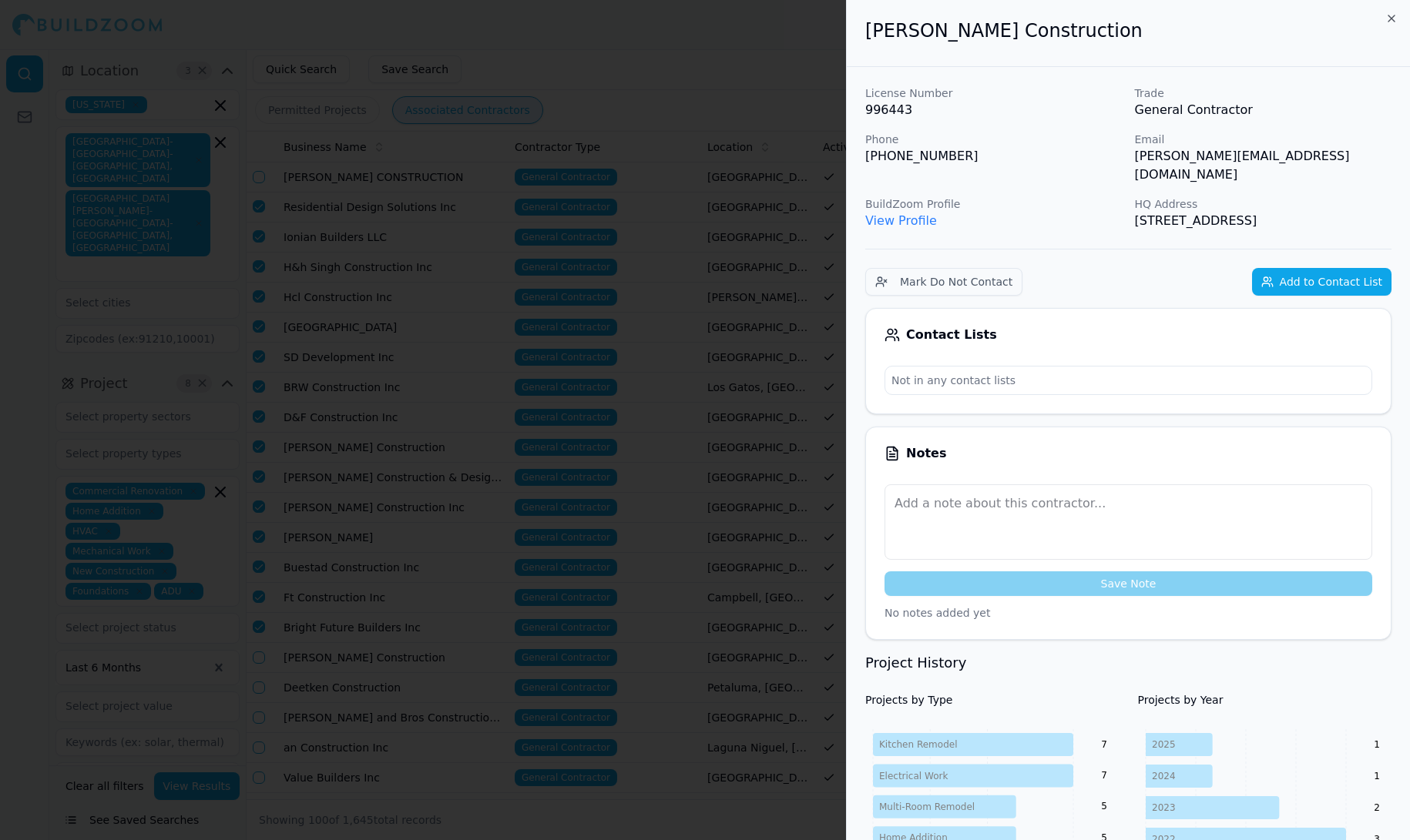
click at [275, 569] on div at bounding box center [705, 420] width 1410 height 840
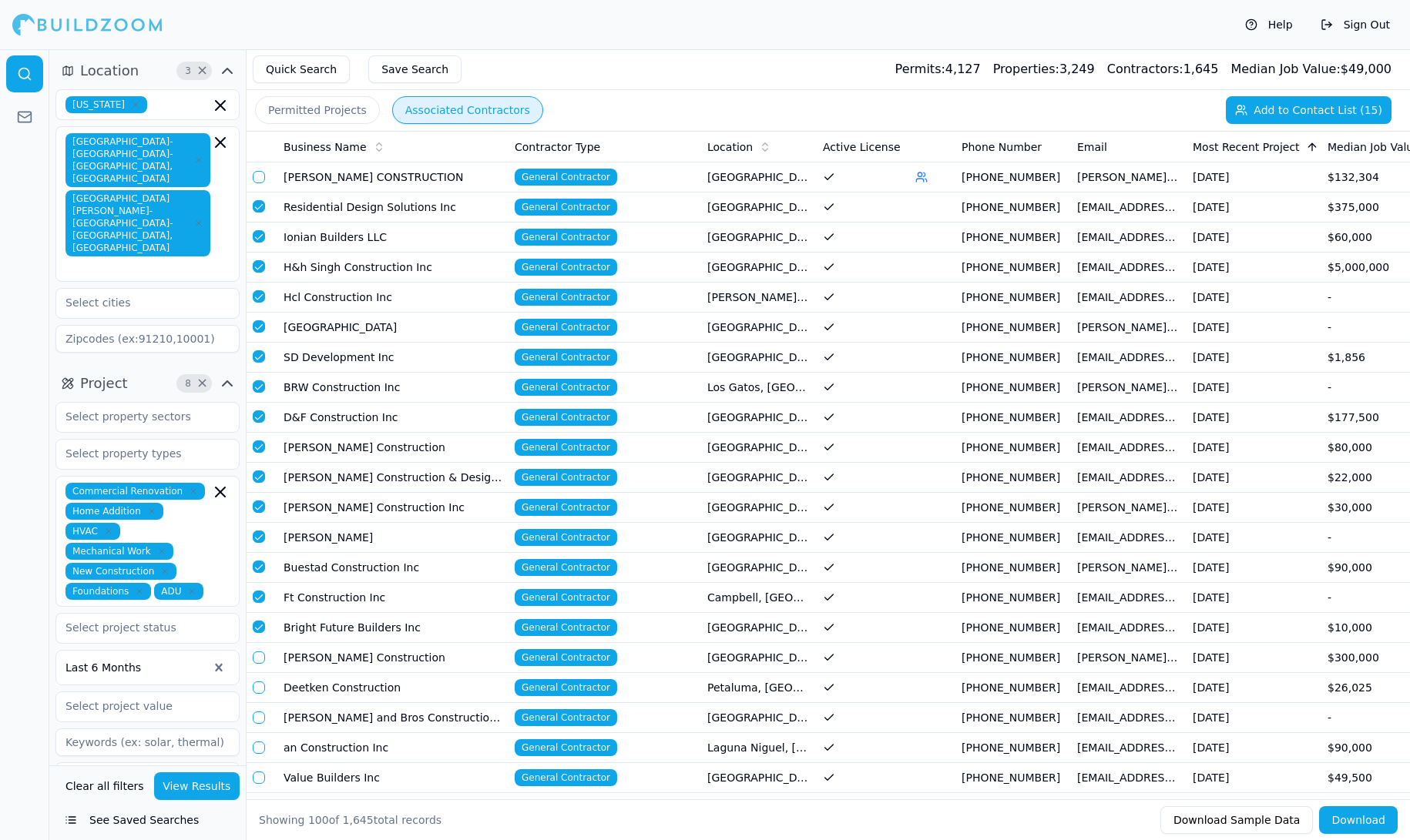
click at [258, 651] on button "button" at bounding box center [258, 657] width 13 height 13
click at [256, 681] on button "button" at bounding box center [258, 687] width 13 height 13
click at [256, 712] on button "button" at bounding box center [258, 718] width 13 height 13
click at [257, 742] on button "button" at bounding box center [258, 748] width 13 height 13
click at [255, 772] on button "button" at bounding box center [258, 777] width 13 height 13
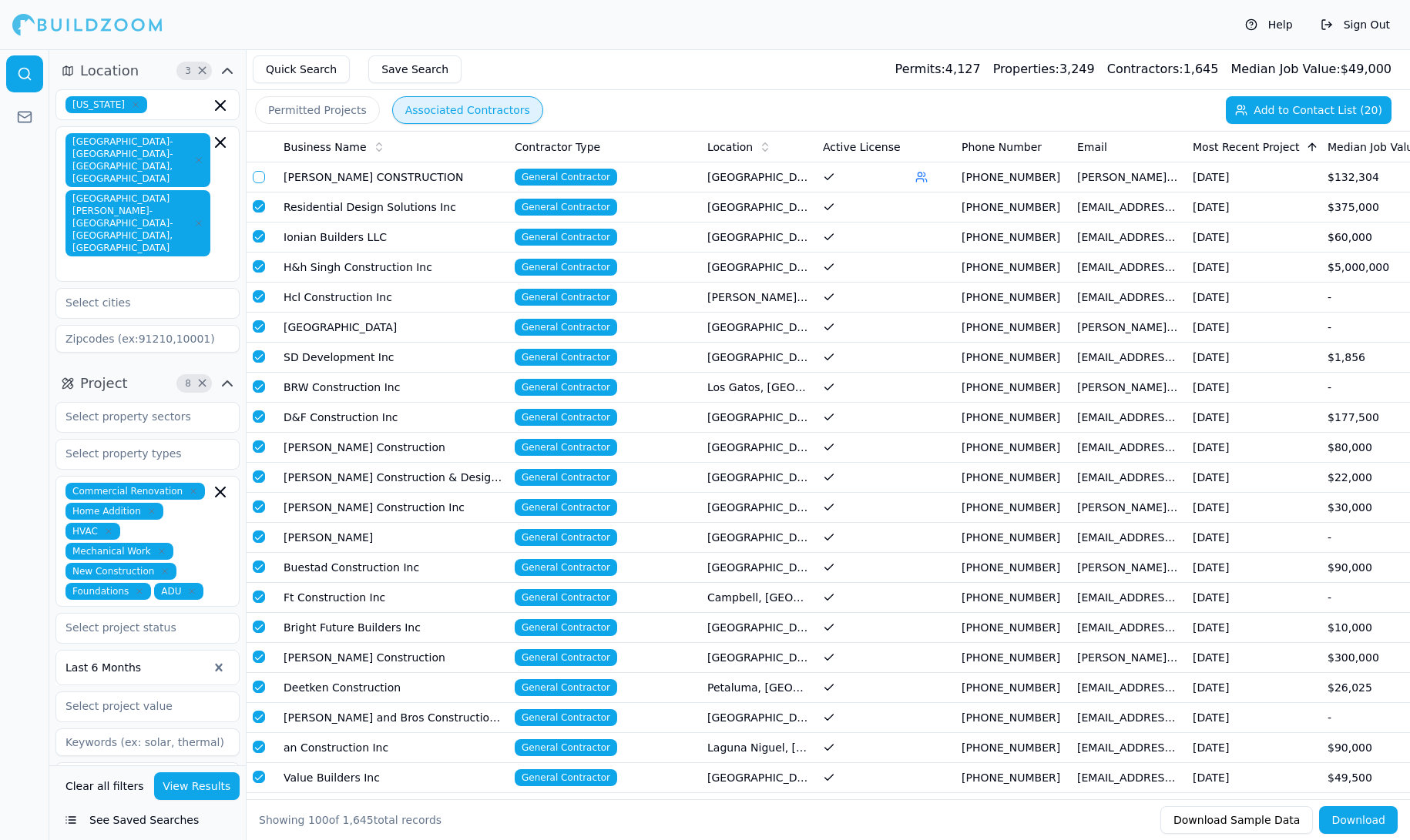
click at [255, 801] on button "button" at bounding box center [258, 807] width 13 height 13
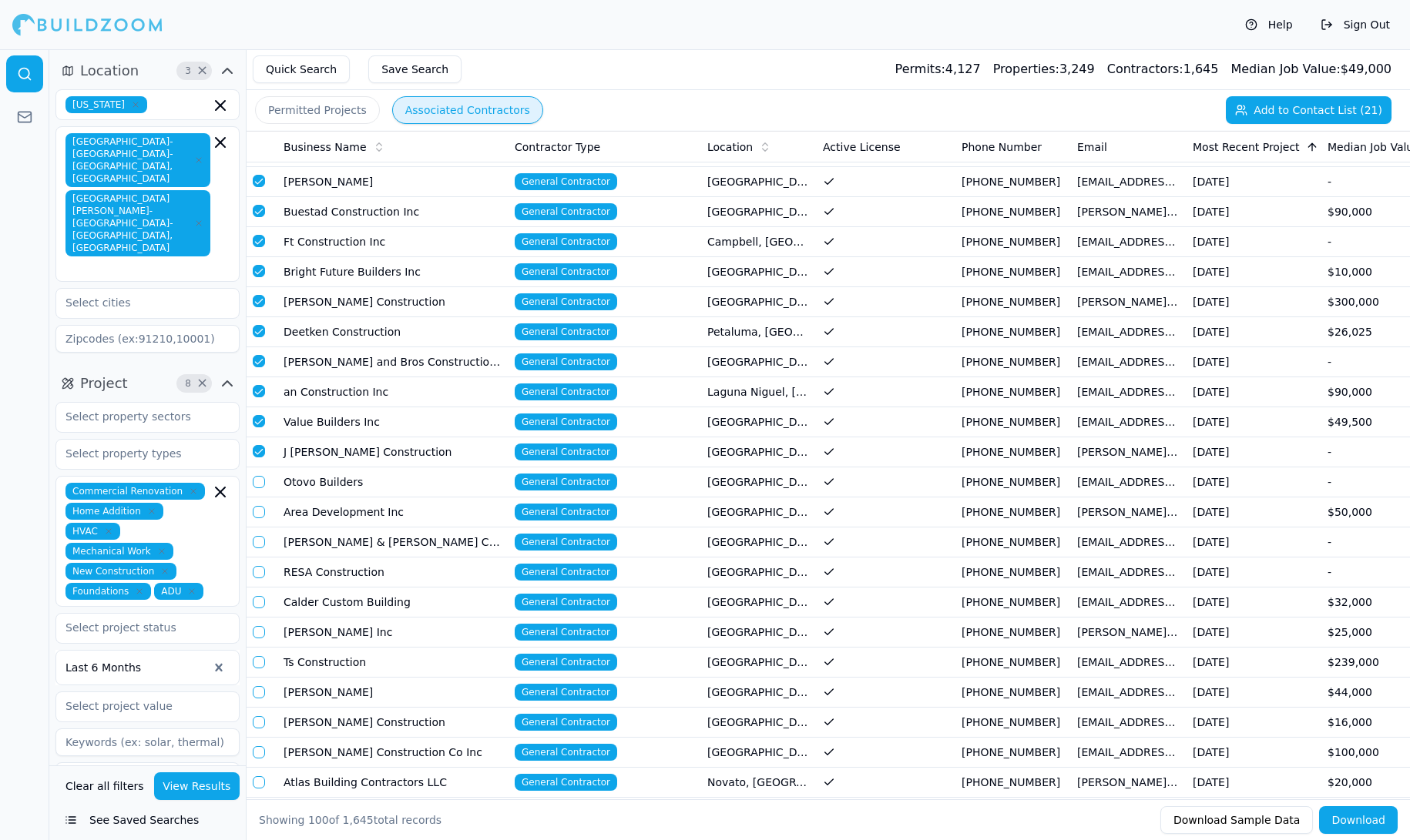
scroll to position [443, 0]
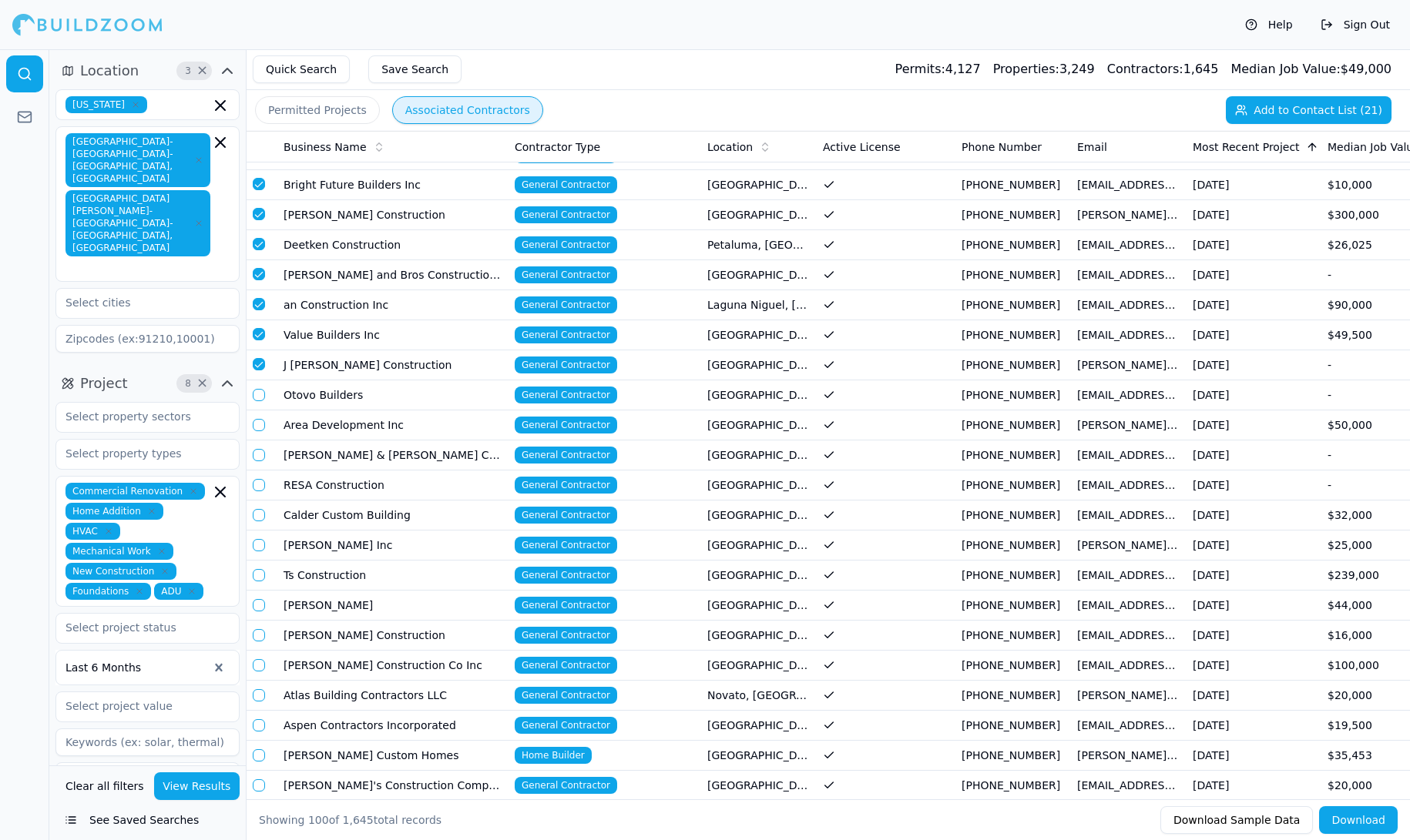
click at [259, 389] on button "button" at bounding box center [258, 395] width 13 height 13
click at [259, 419] on button "button" at bounding box center [258, 425] width 13 height 13
click at [258, 449] on button "button" at bounding box center [258, 455] width 13 height 13
click at [259, 479] on button "button" at bounding box center [258, 485] width 13 height 13
click at [259, 509] on button "button" at bounding box center [258, 514] width 13 height 13
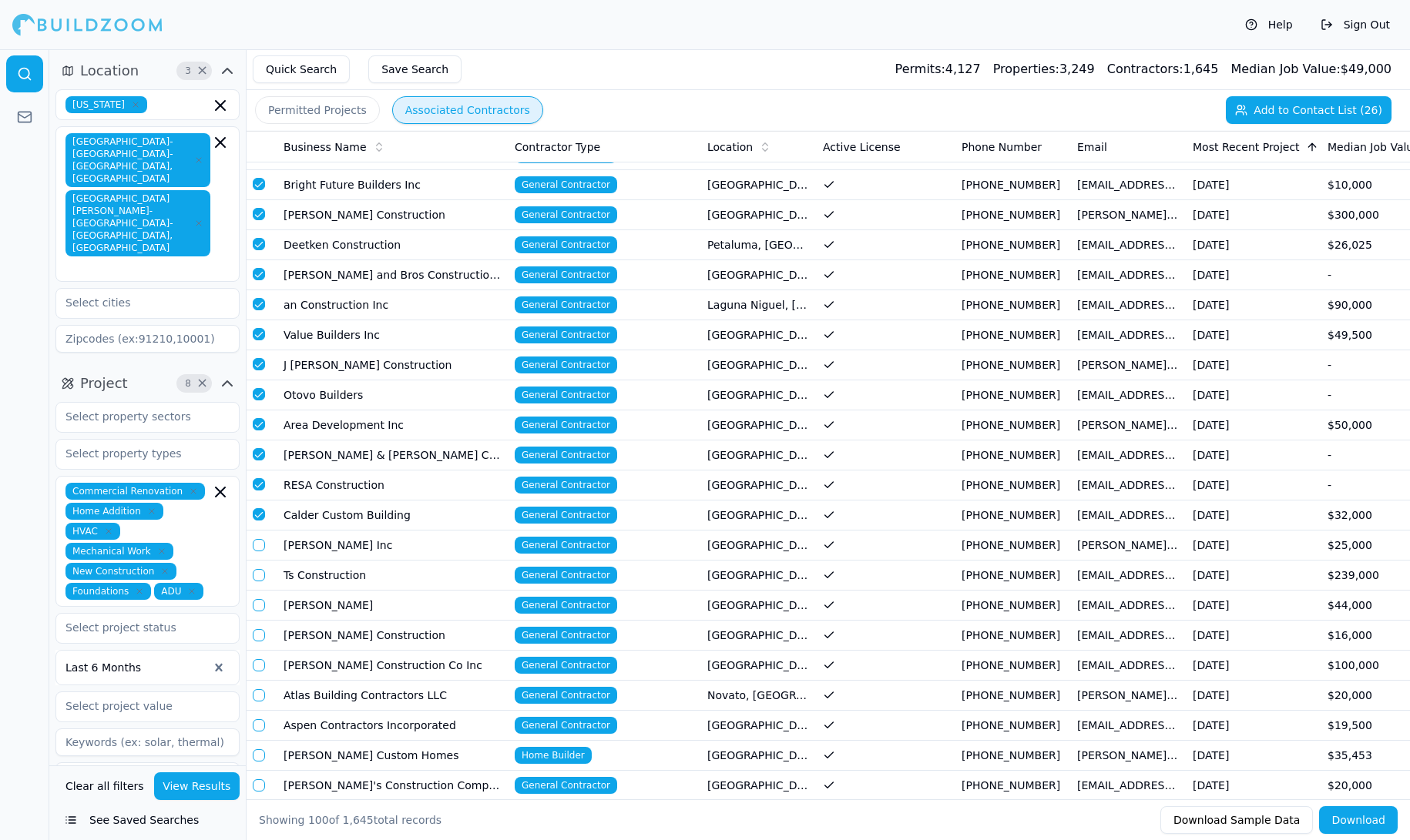
click at [259, 539] on button "button" at bounding box center [258, 545] width 13 height 13
click at [258, 569] on button "button" at bounding box center [258, 575] width 13 height 13
click at [256, 599] on button "button" at bounding box center [258, 605] width 13 height 13
click at [255, 629] on button "button" at bounding box center [258, 635] width 13 height 13
click at [259, 659] on button "button" at bounding box center [258, 665] width 13 height 13
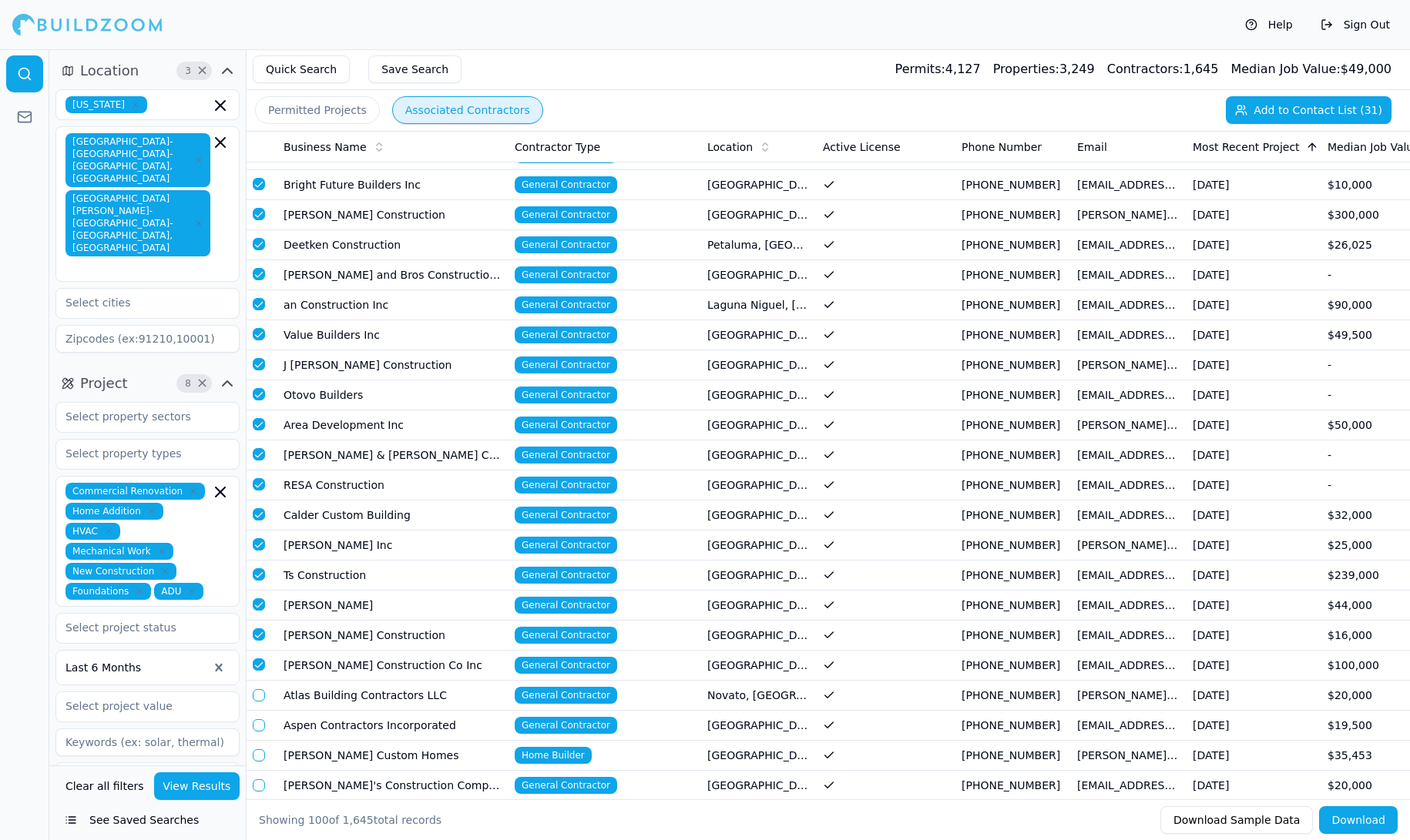
click at [258, 689] on button "button" at bounding box center [258, 695] width 13 height 13
click at [258, 720] on button "button" at bounding box center [258, 725] width 13 height 13
click at [258, 749] on button "button" at bounding box center [258, 755] width 13 height 13
click at [258, 779] on button "button" at bounding box center [258, 785] width 13 height 13
click at [259, 809] on button "button" at bounding box center [258, 815] width 13 height 13
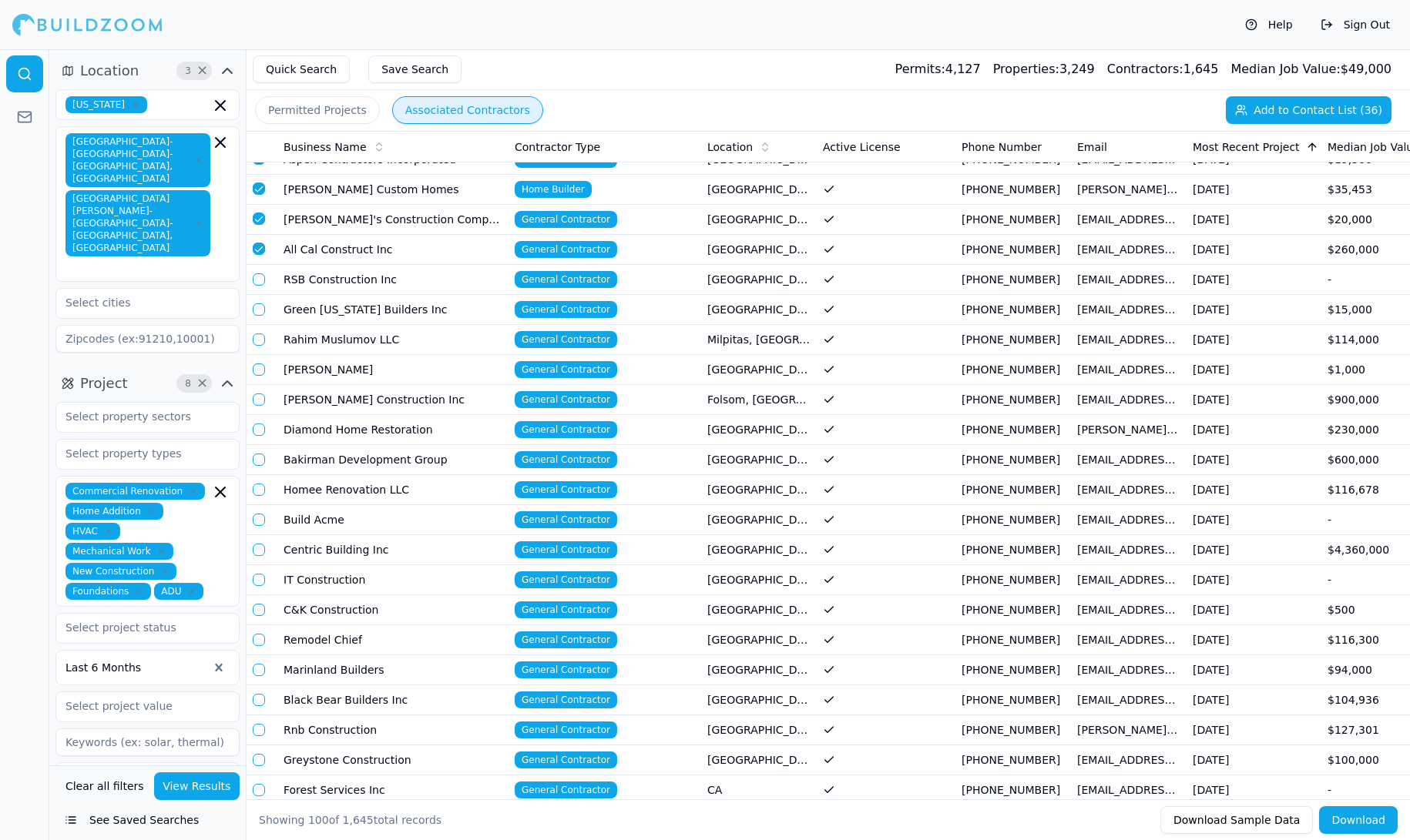
scroll to position [1020, 0]
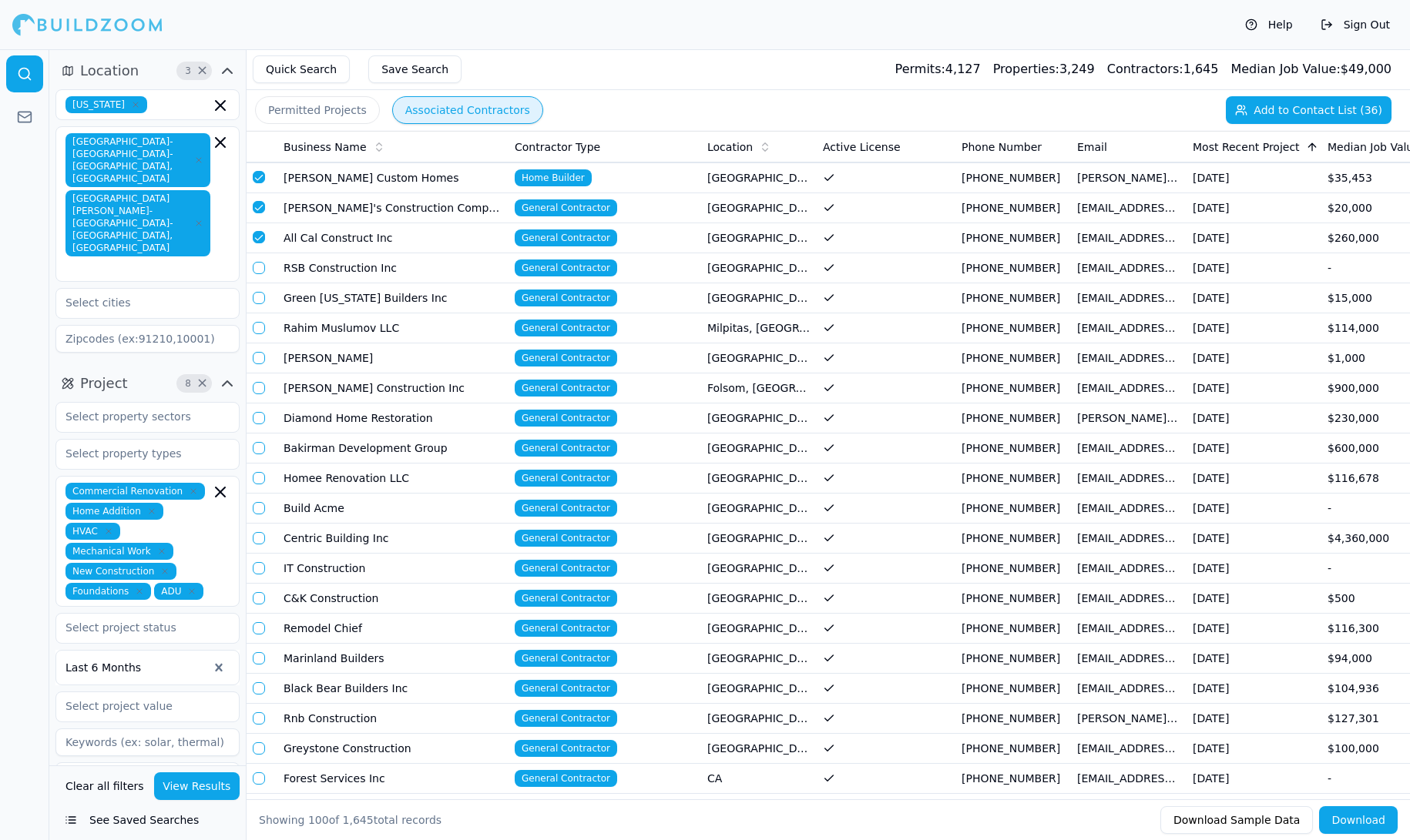
click at [259, 262] on button "button" at bounding box center [258, 268] width 13 height 13
click at [259, 292] on button "button" at bounding box center [258, 298] width 13 height 13
click at [257, 322] on button "button" at bounding box center [258, 328] width 13 height 13
click at [258, 352] on button "button" at bounding box center [258, 357] width 13 height 13
click at [263, 381] on button "button" at bounding box center [258, 387] width 13 height 13
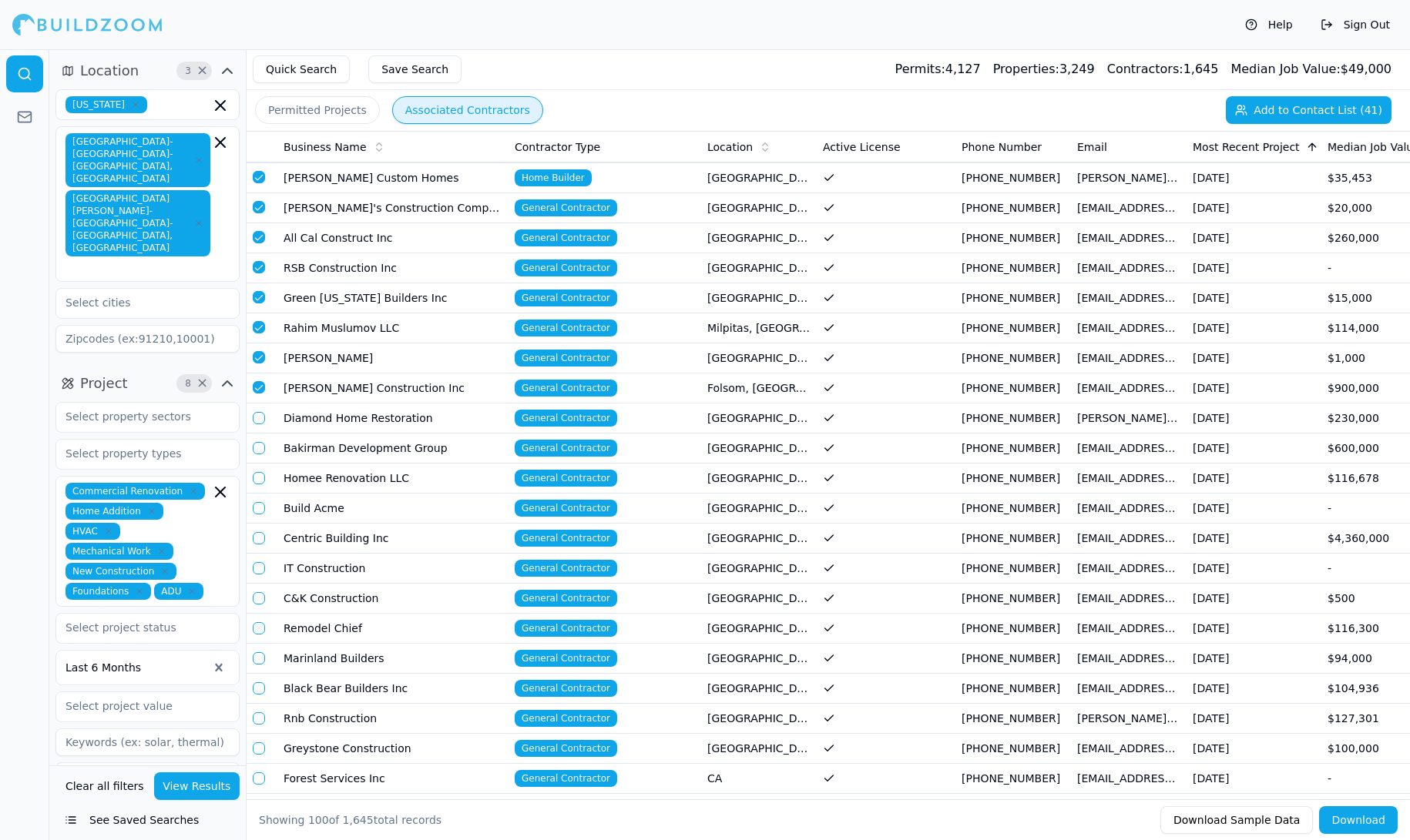
click at [257, 412] on button "button" at bounding box center [258, 418] width 13 height 13
click at [257, 442] on button "button" at bounding box center [258, 448] width 13 height 13
click at [257, 472] on button "button" at bounding box center [258, 478] width 13 height 13
click at [256, 493] on td at bounding box center [262, 508] width 31 height 30
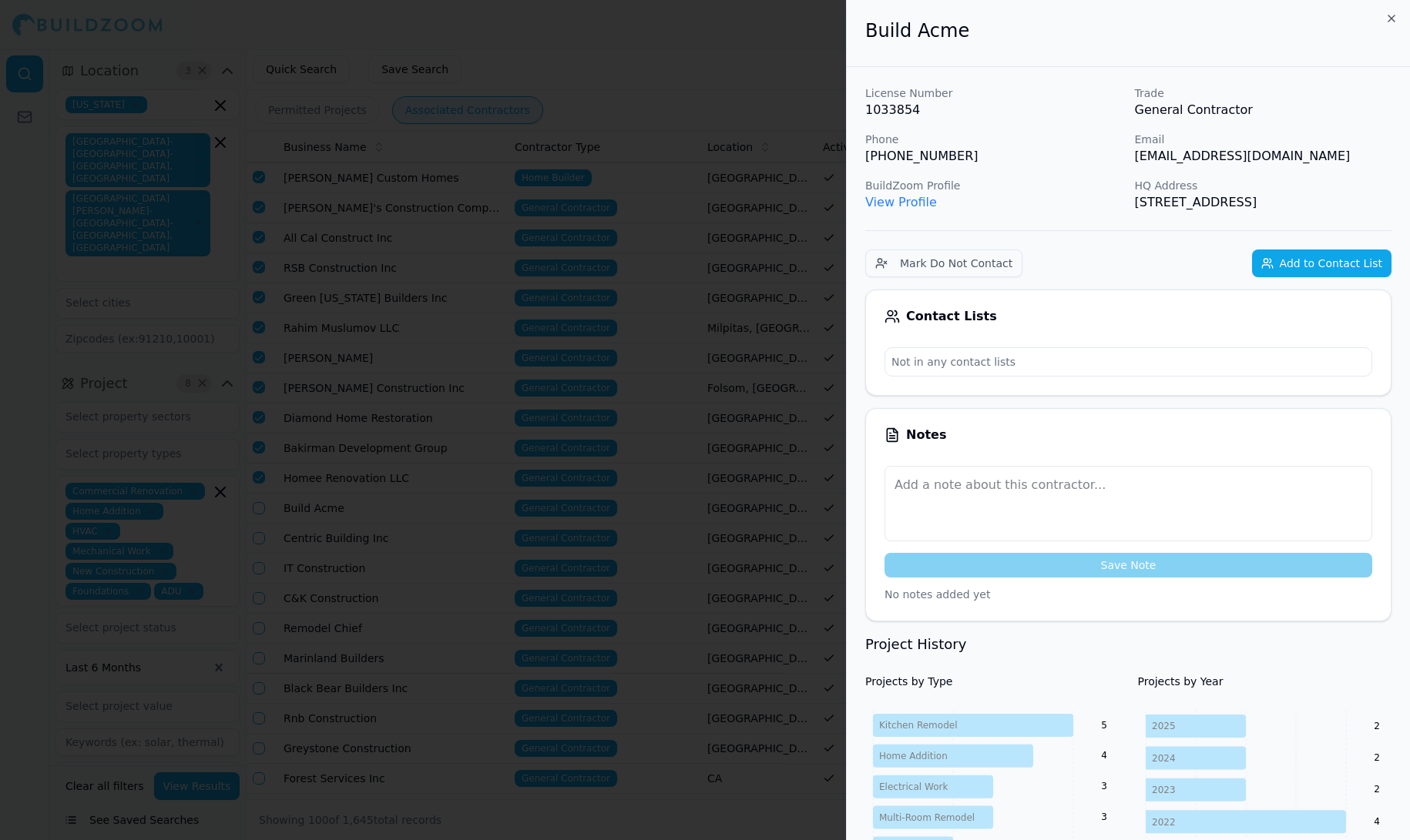
click at [266, 491] on div at bounding box center [705, 420] width 1410 height 840
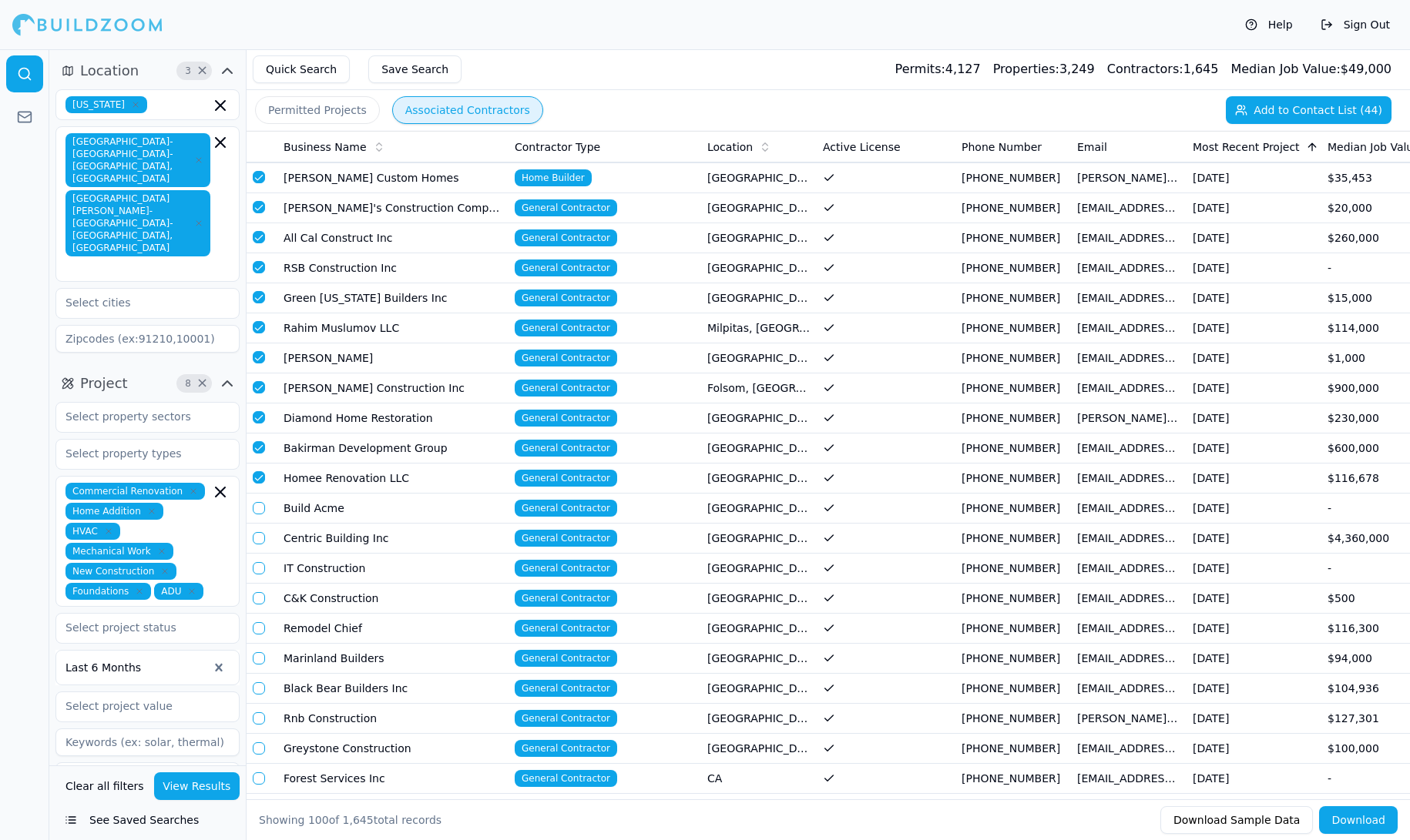
click at [259, 502] on button "button" at bounding box center [258, 508] width 13 height 13
click at [259, 524] on td at bounding box center [262, 538] width 31 height 30
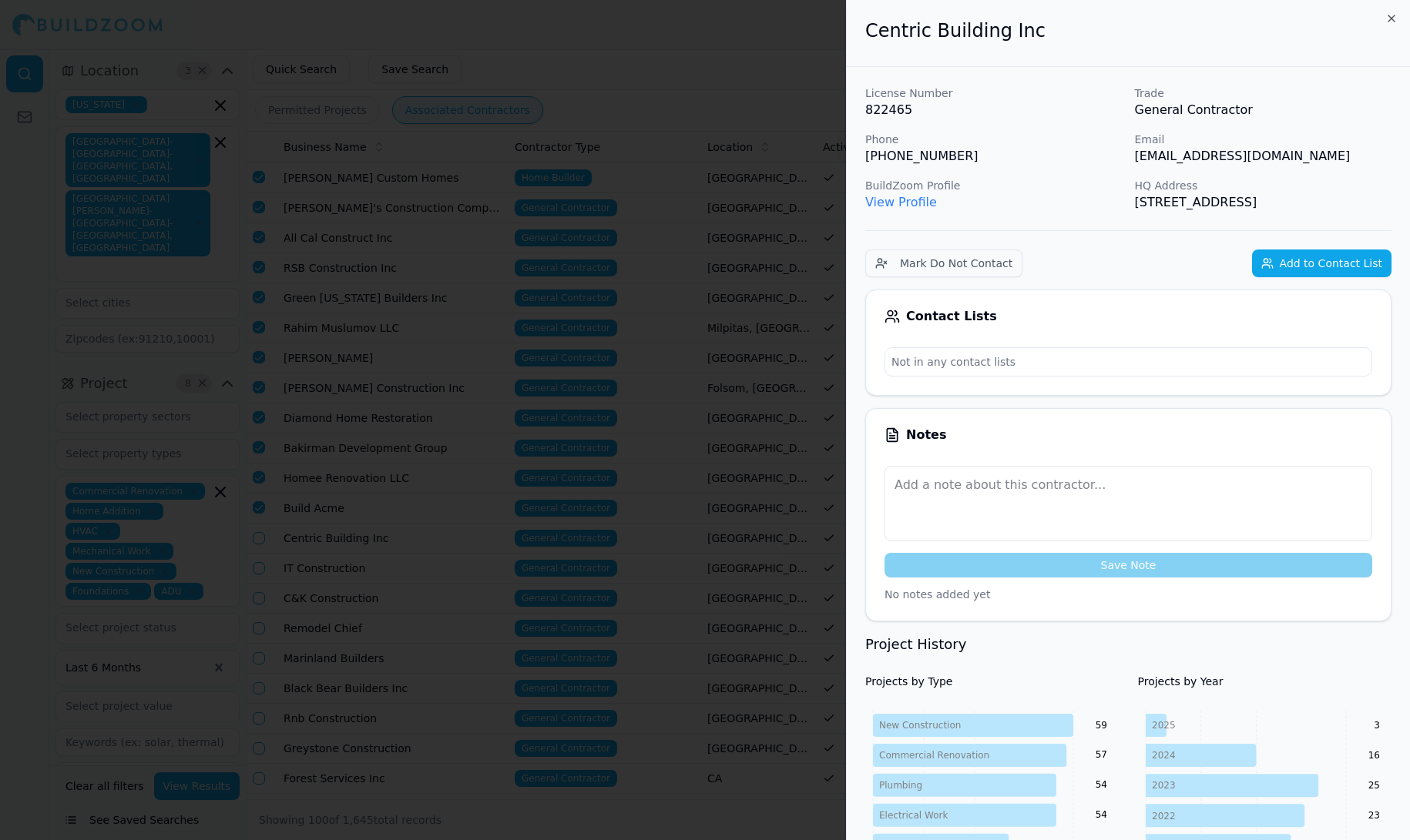
click at [256, 502] on div at bounding box center [705, 420] width 1410 height 840
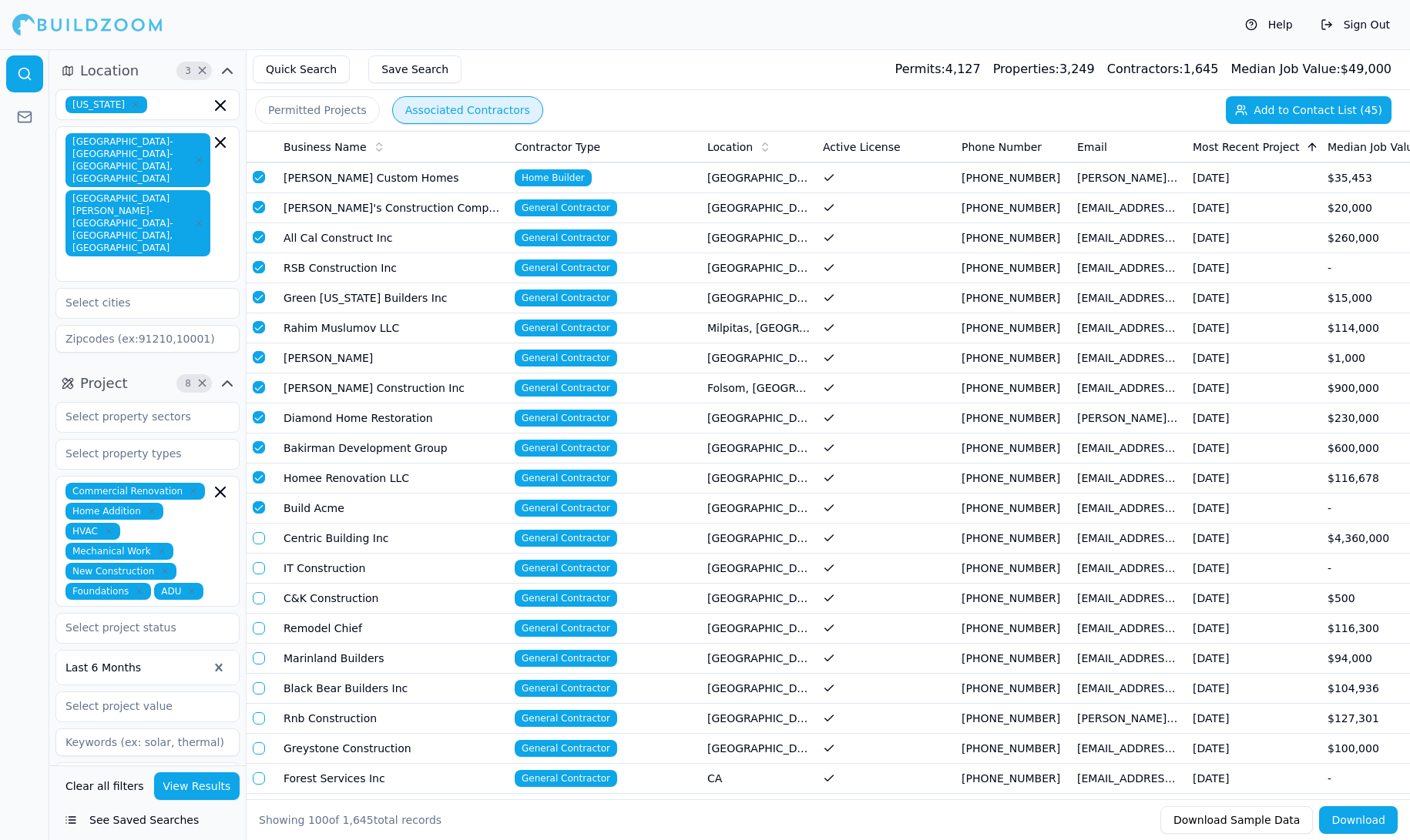
click at [258, 532] on button "button" at bounding box center [258, 538] width 13 height 13
click at [257, 563] on button "button" at bounding box center [258, 568] width 13 height 13
click at [261, 592] on button "button" at bounding box center [258, 598] width 13 height 13
click at [259, 622] on button "button" at bounding box center [258, 628] width 13 height 13
click at [255, 652] on button "button" at bounding box center [258, 658] width 13 height 13
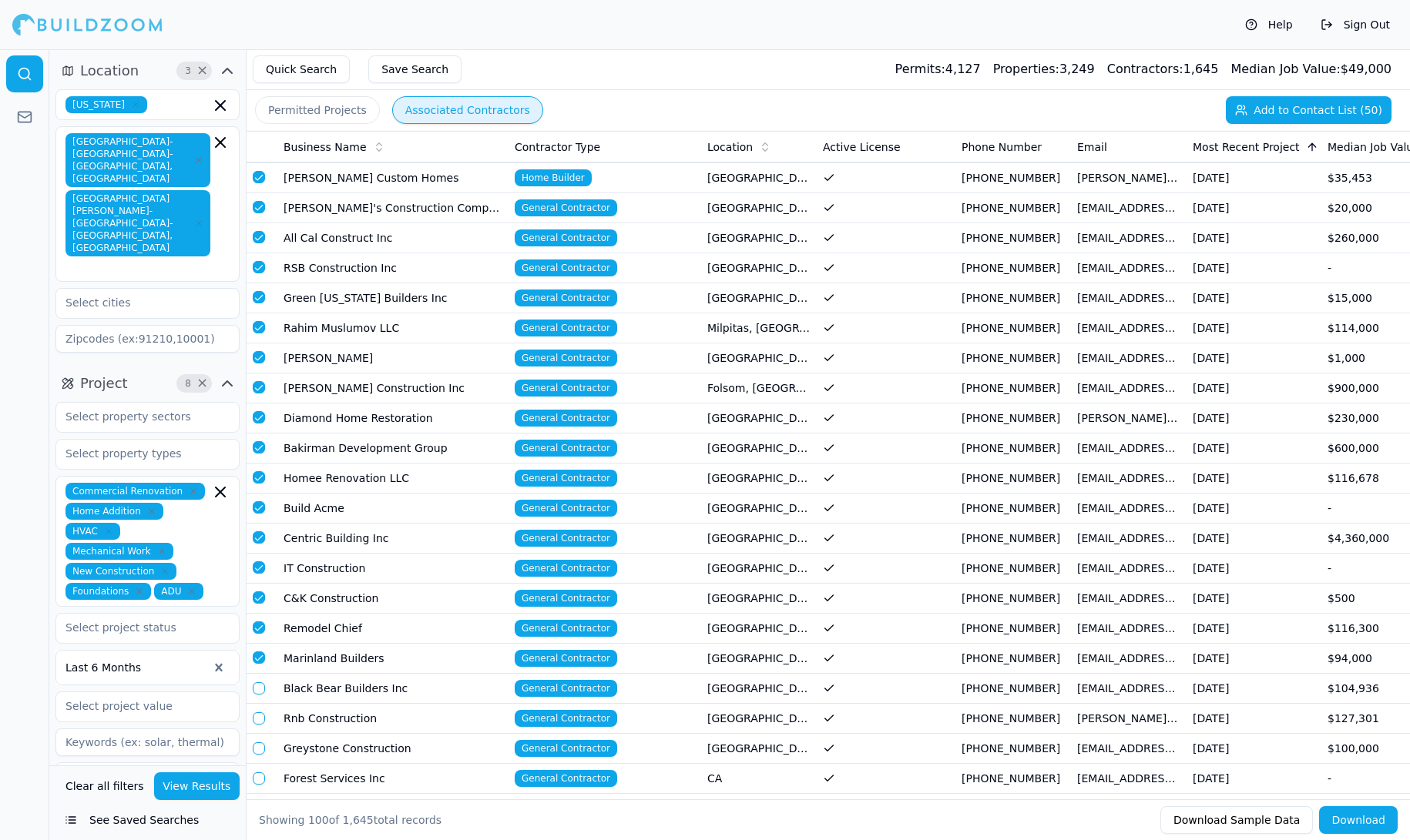
click at [256, 682] on button "button" at bounding box center [258, 688] width 13 height 13
click at [255, 712] on button "button" at bounding box center [258, 718] width 13 height 13
click at [261, 743] on button "button" at bounding box center [258, 748] width 13 height 13
click at [259, 773] on button "button" at bounding box center [258, 778] width 13 height 13
click at [258, 794] on td at bounding box center [262, 808] width 31 height 30
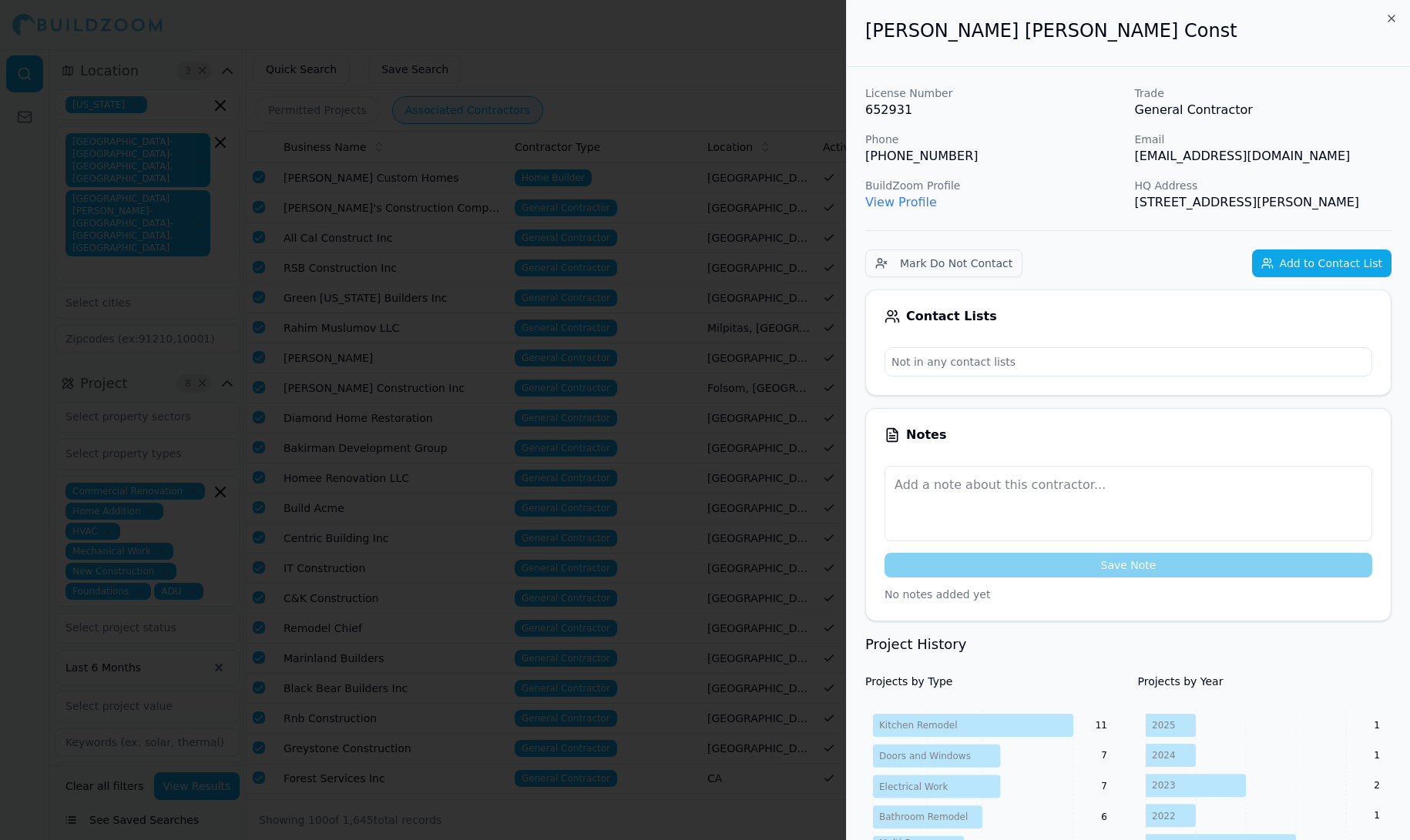
click at [269, 657] on div at bounding box center [705, 420] width 1410 height 840
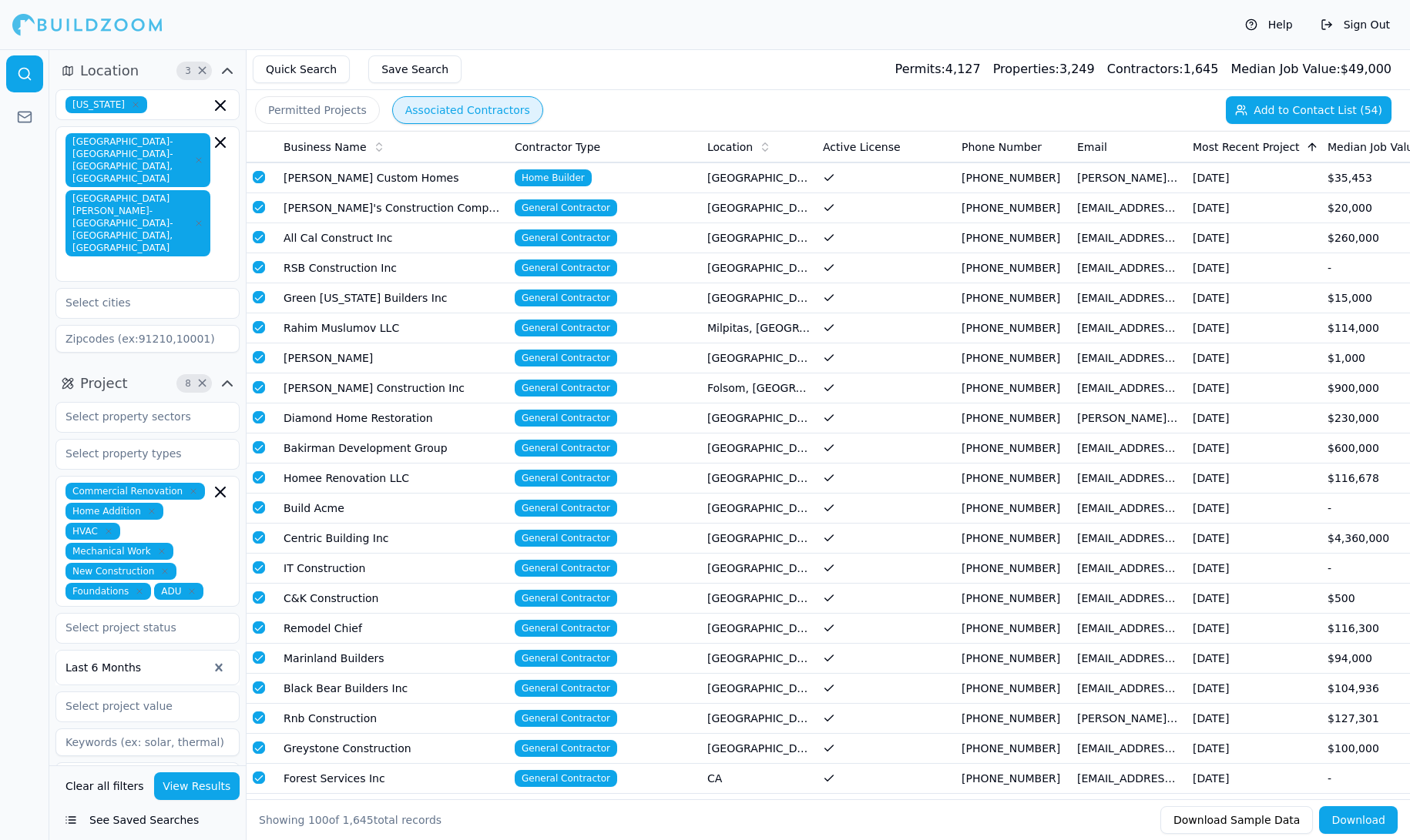
click at [258, 802] on button "button" at bounding box center [258, 808] width 13 height 13
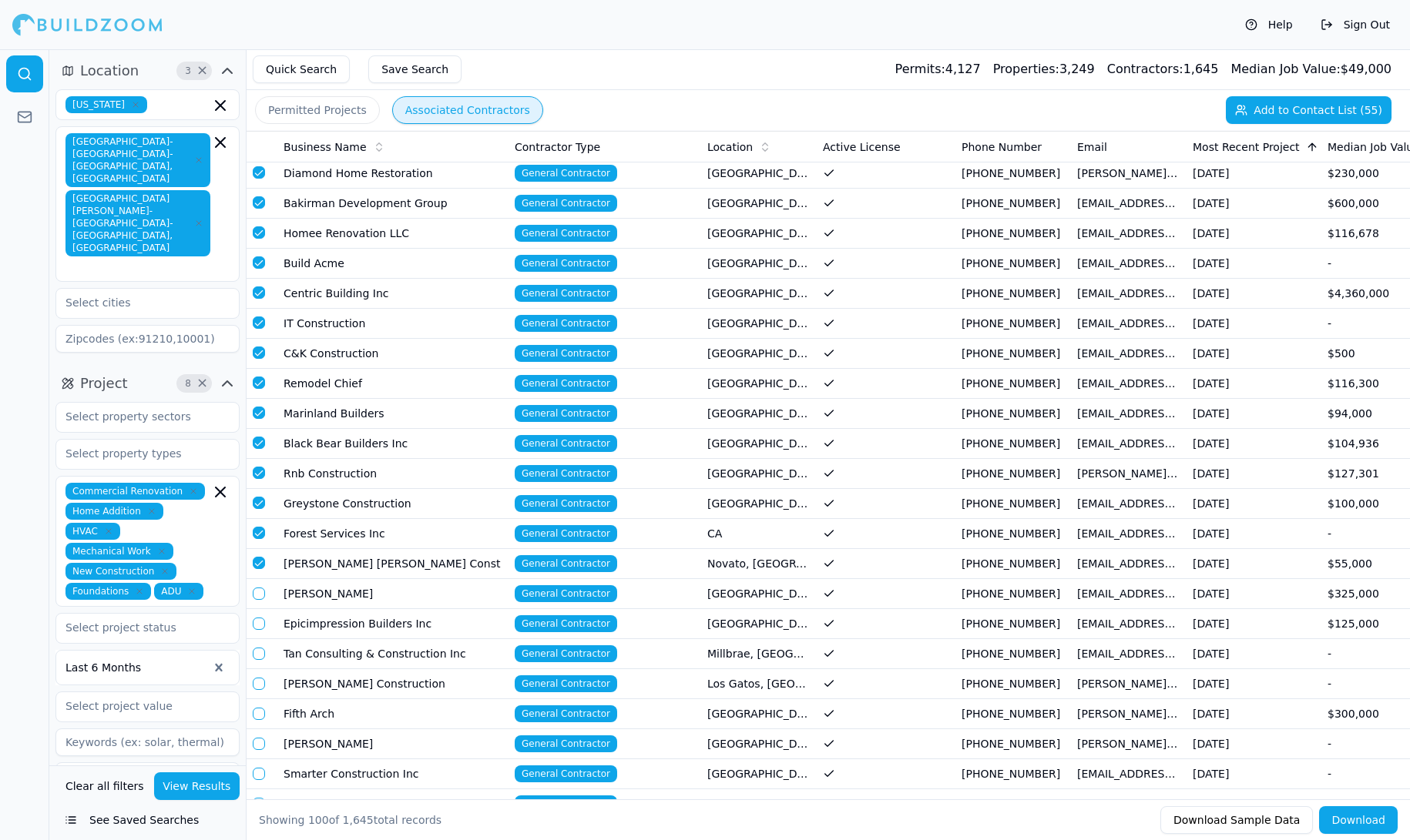
scroll to position [1275, 0]
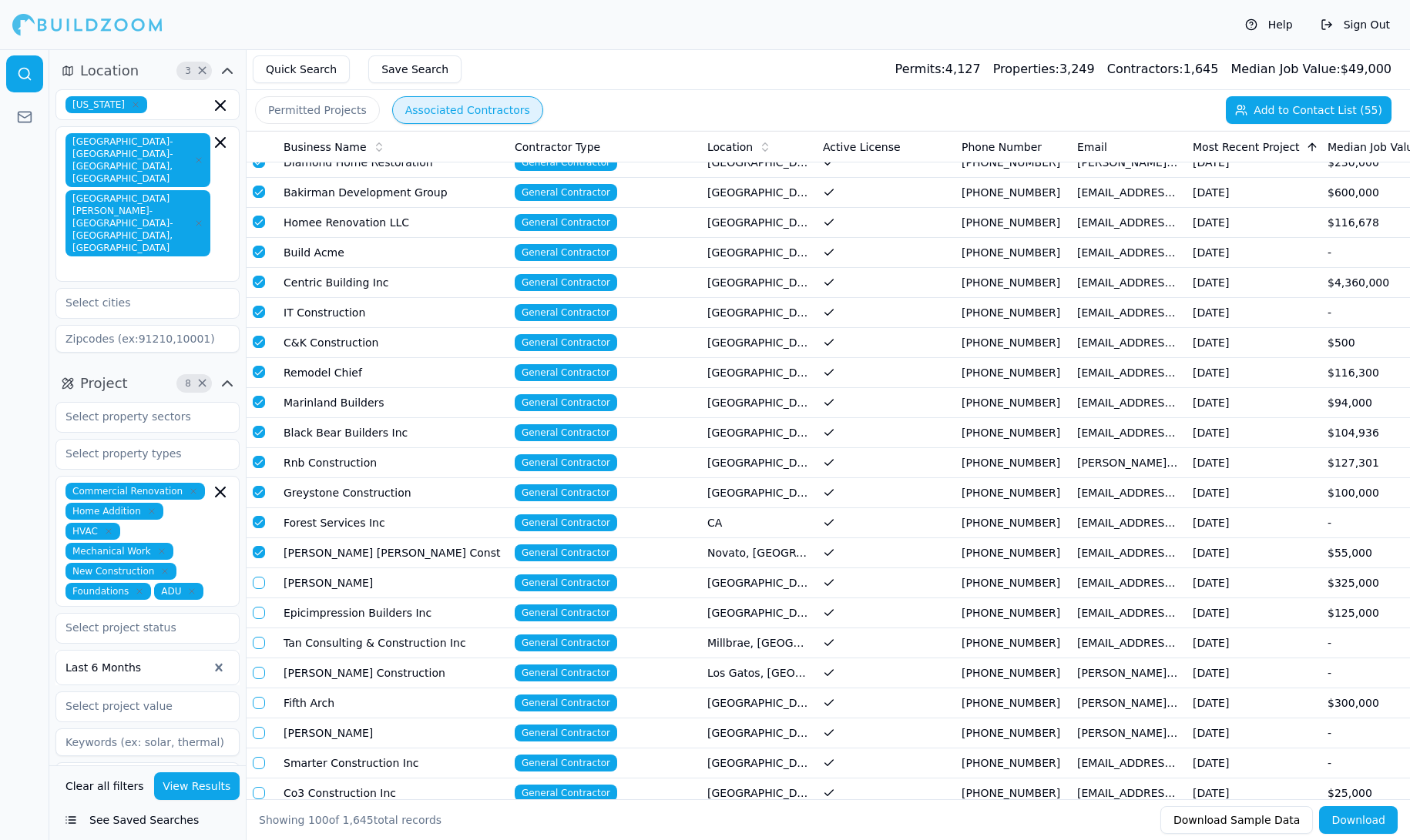
click at [258, 577] on button "button" at bounding box center [258, 583] width 13 height 13
click at [259, 598] on td at bounding box center [262, 613] width 31 height 30
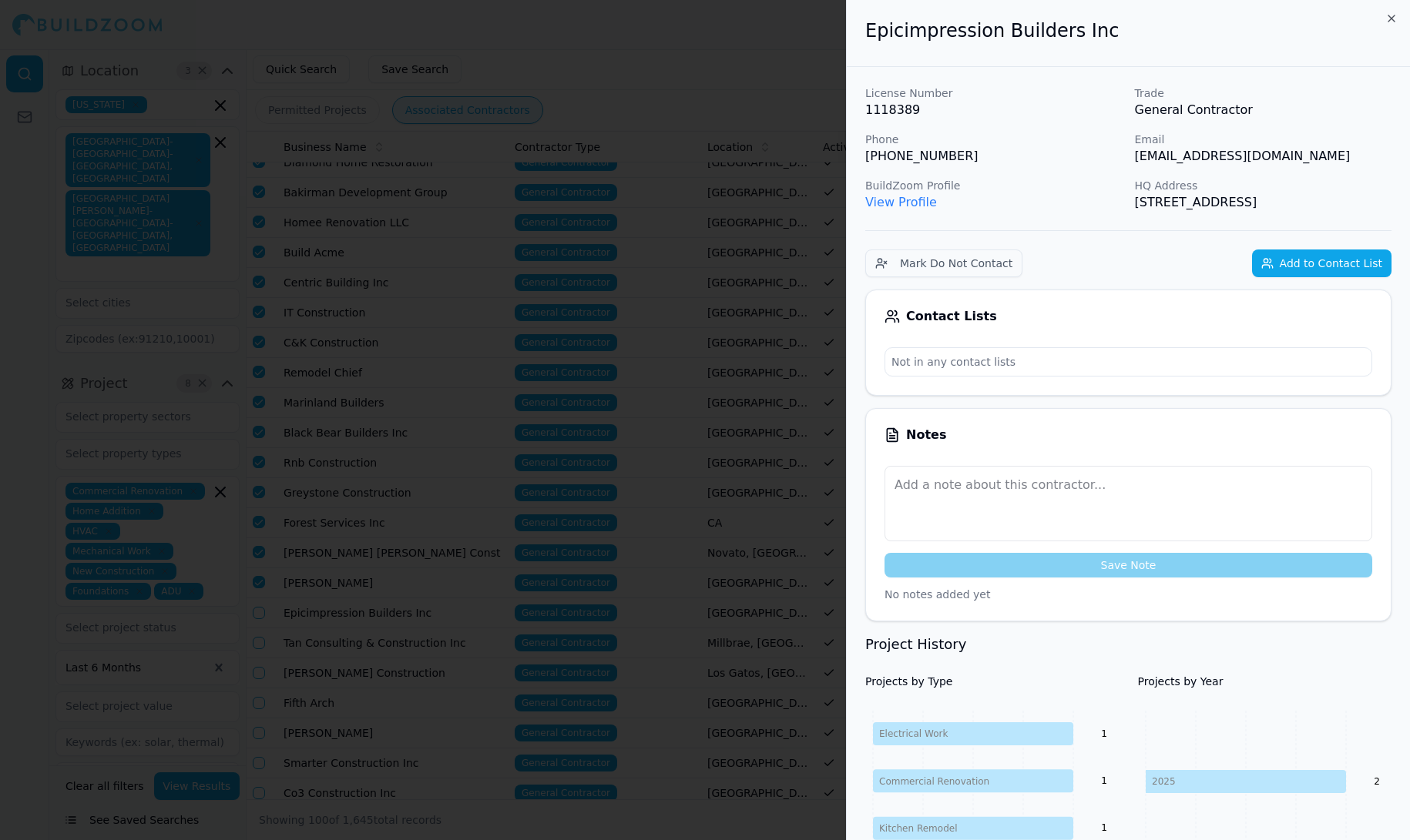
click at [273, 561] on div at bounding box center [705, 420] width 1410 height 840
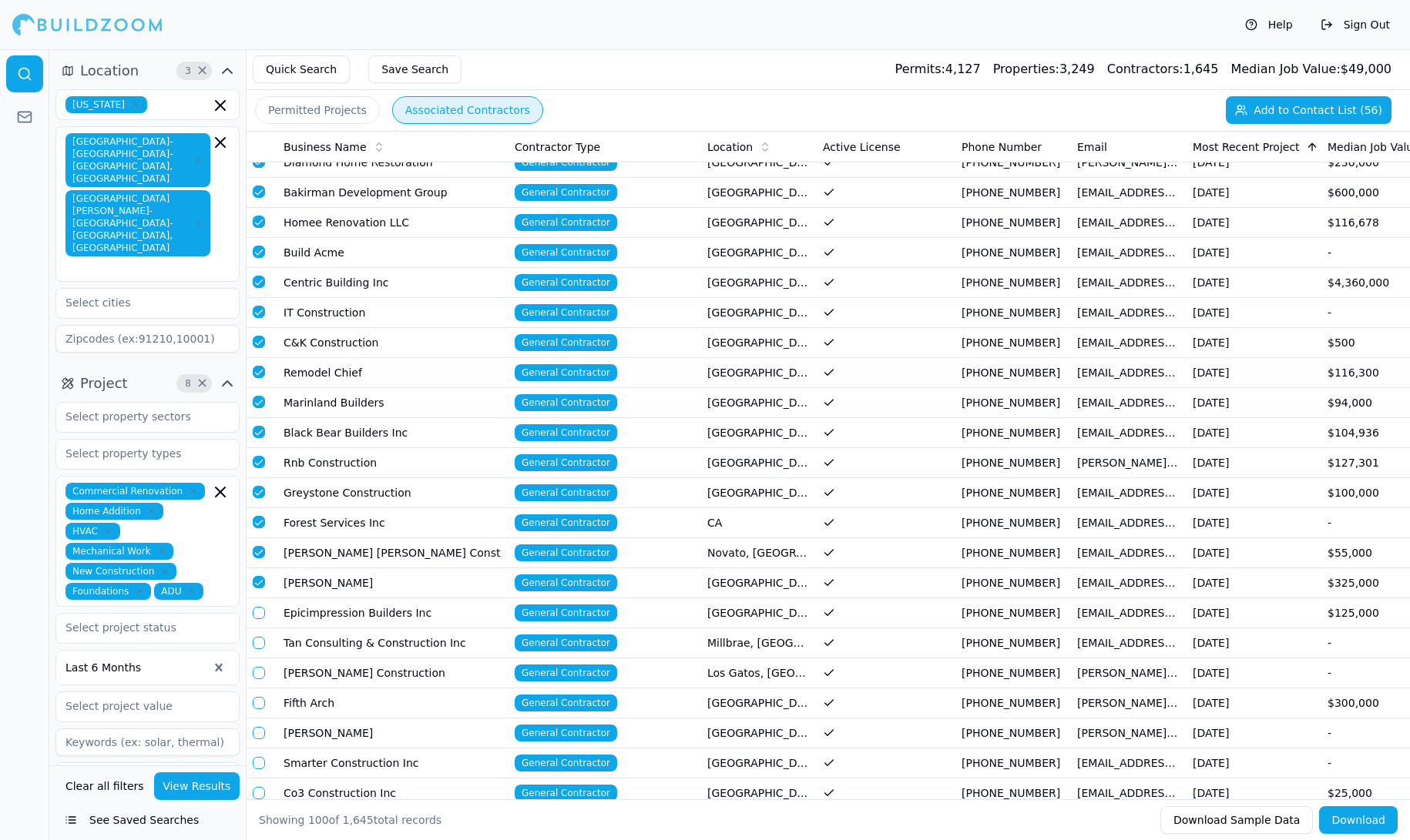
click at [259, 607] on button "button" at bounding box center [258, 613] width 13 height 13
click at [257, 637] on button "button" at bounding box center [258, 643] width 13 height 13
click at [258, 667] on button "button" at bounding box center [258, 672] width 13 height 13
click at [258, 696] on button "button" at bounding box center [258, 702] width 13 height 13
click at [259, 727] on button "button" at bounding box center [258, 733] width 13 height 13
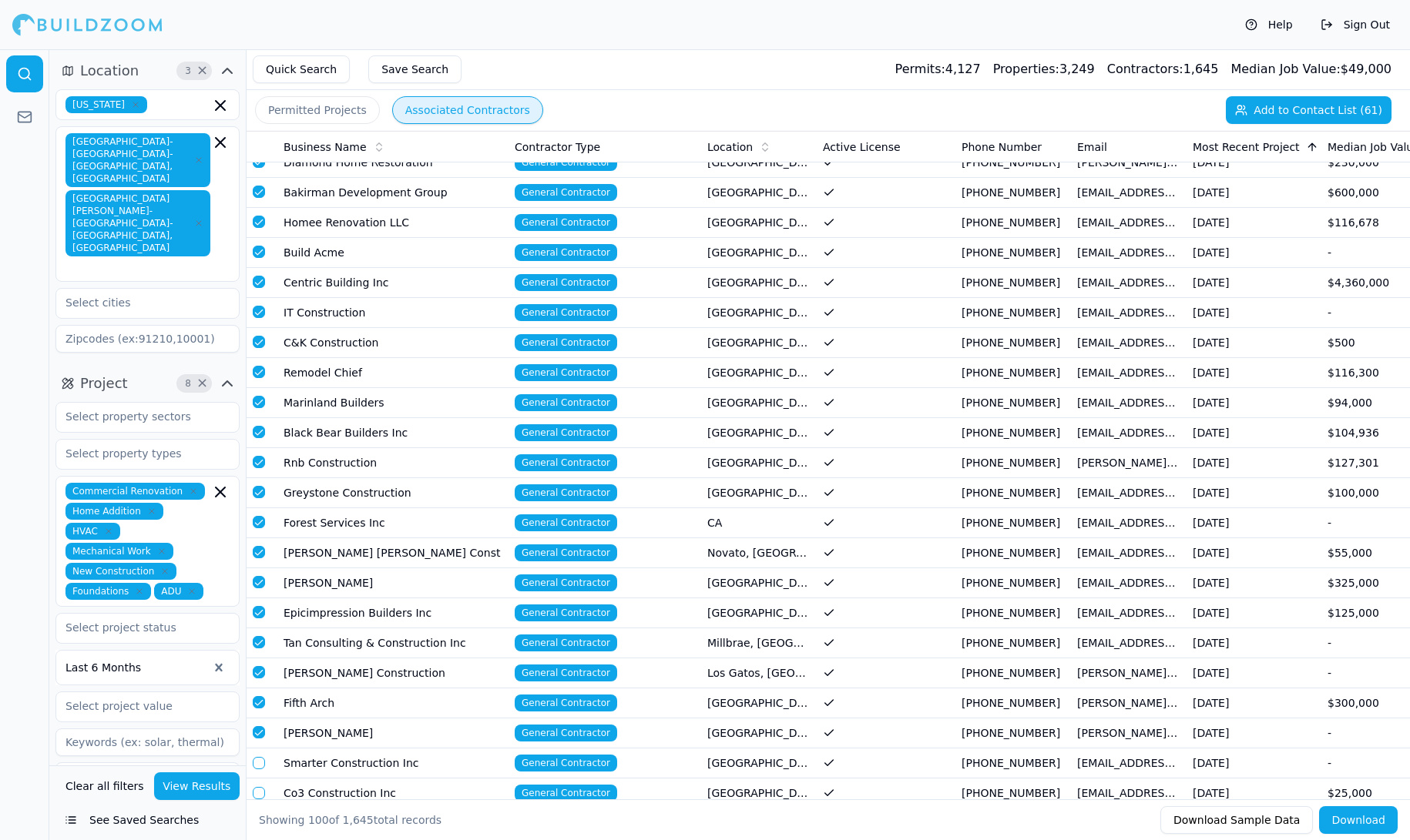
click at [260, 757] on button "button" at bounding box center [258, 763] width 13 height 13
click at [260, 787] on button "button" at bounding box center [258, 793] width 13 height 13
click at [258, 817] on button "button" at bounding box center [258, 823] width 13 height 13
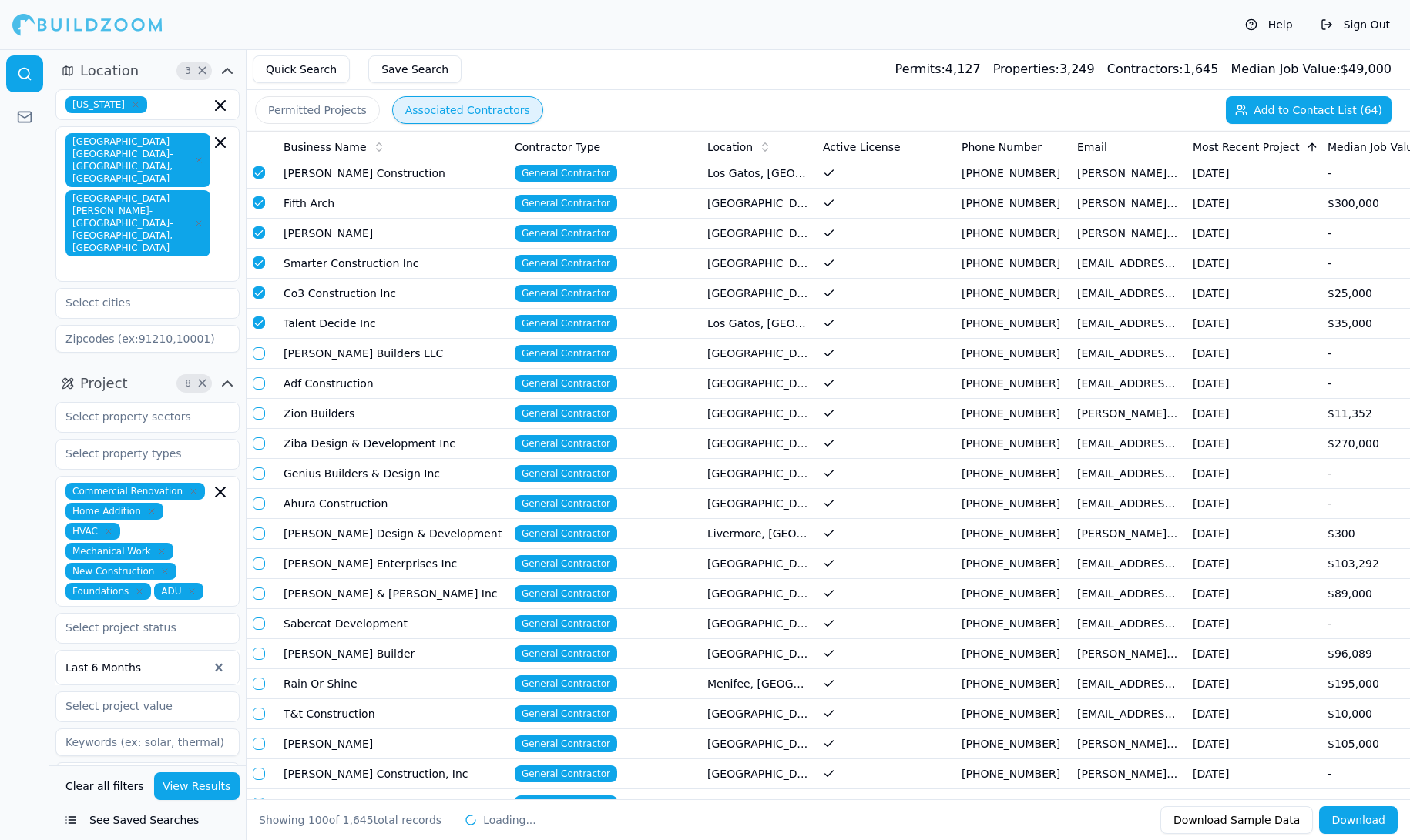
scroll to position [1818, 0]
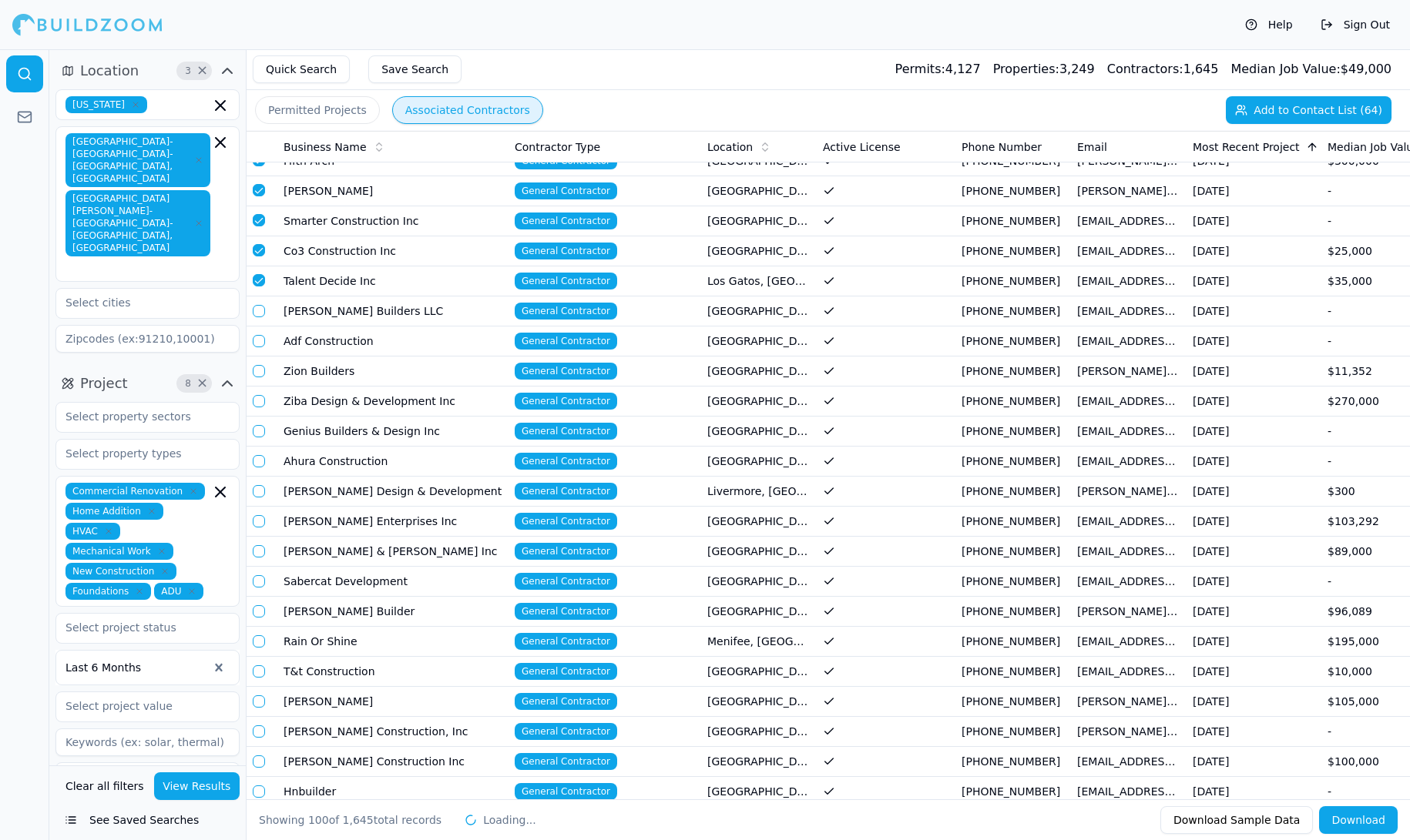
click at [259, 305] on button "button" at bounding box center [258, 311] width 13 height 13
click at [259, 335] on button "button" at bounding box center [258, 341] width 13 height 13
click at [261, 365] on button "button" at bounding box center [258, 371] width 13 height 13
click at [261, 386] on td at bounding box center [262, 401] width 31 height 30
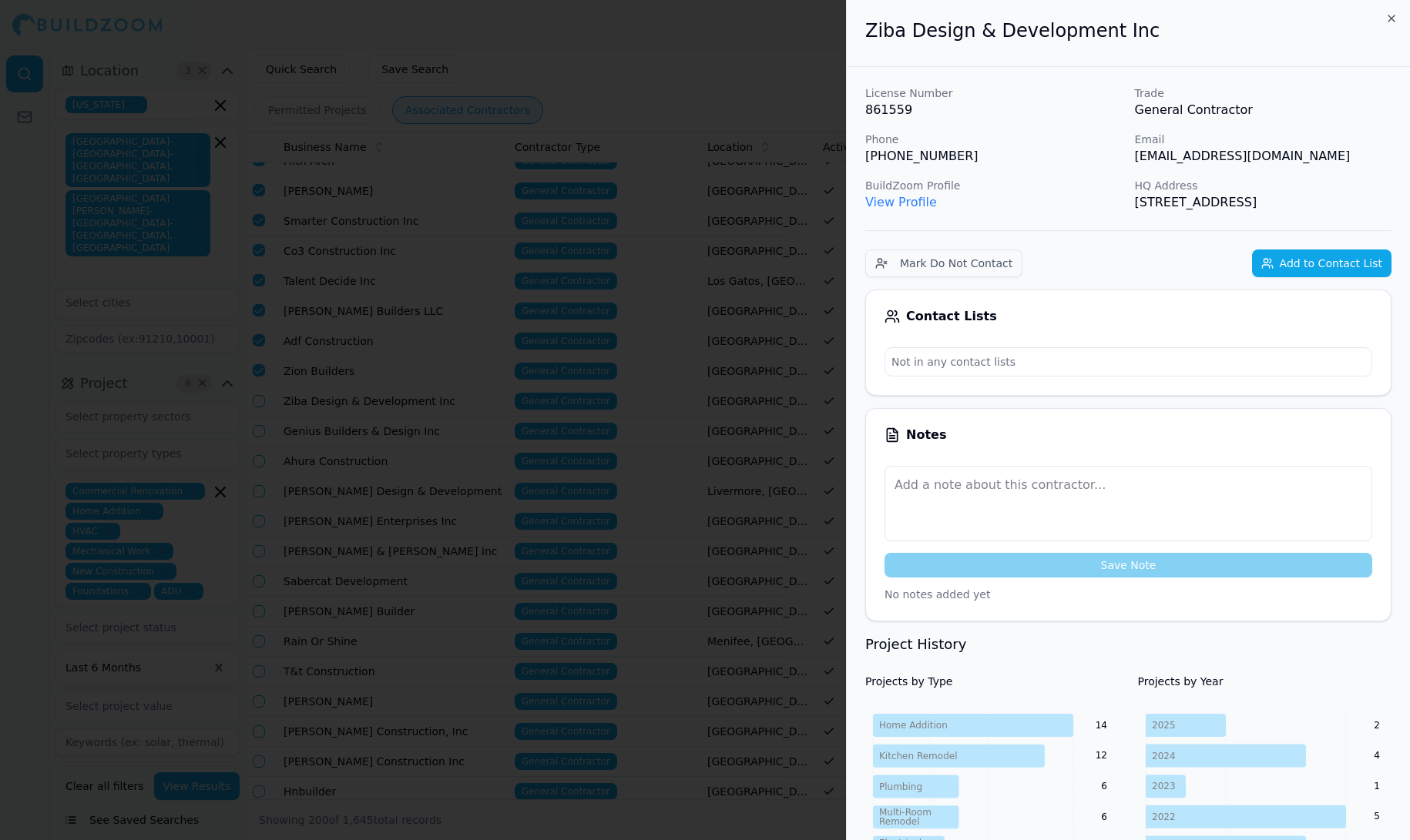
click at [261, 346] on div at bounding box center [705, 420] width 1410 height 840
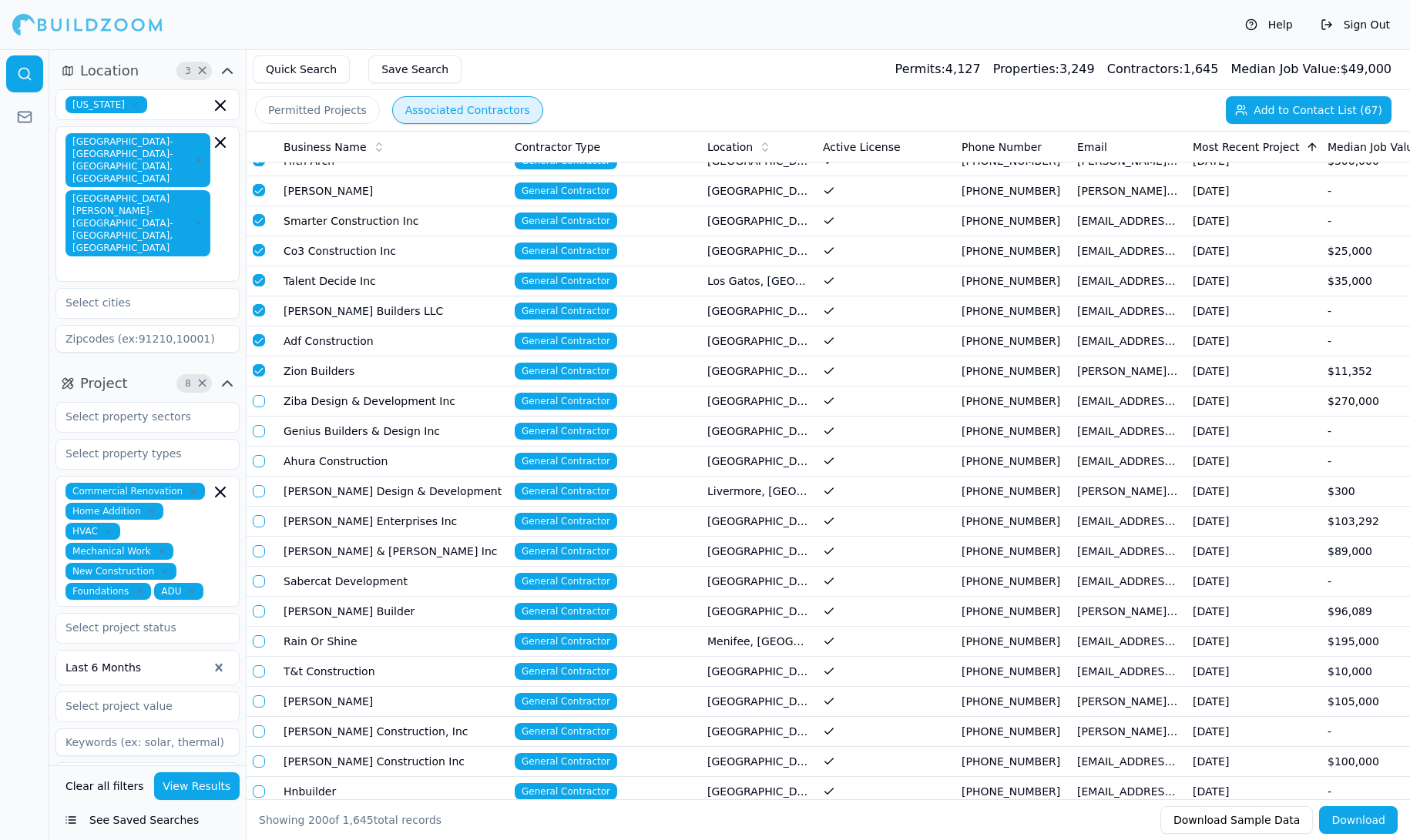
click at [259, 395] on button "button" at bounding box center [258, 401] width 13 height 13
click at [259, 425] on button "button" at bounding box center [258, 431] width 13 height 13
click at [258, 455] on button "button" at bounding box center [258, 460] width 13 height 13
click at [259, 486] on button "button" at bounding box center [258, 491] width 13 height 13
click at [261, 515] on button "button" at bounding box center [258, 521] width 13 height 13
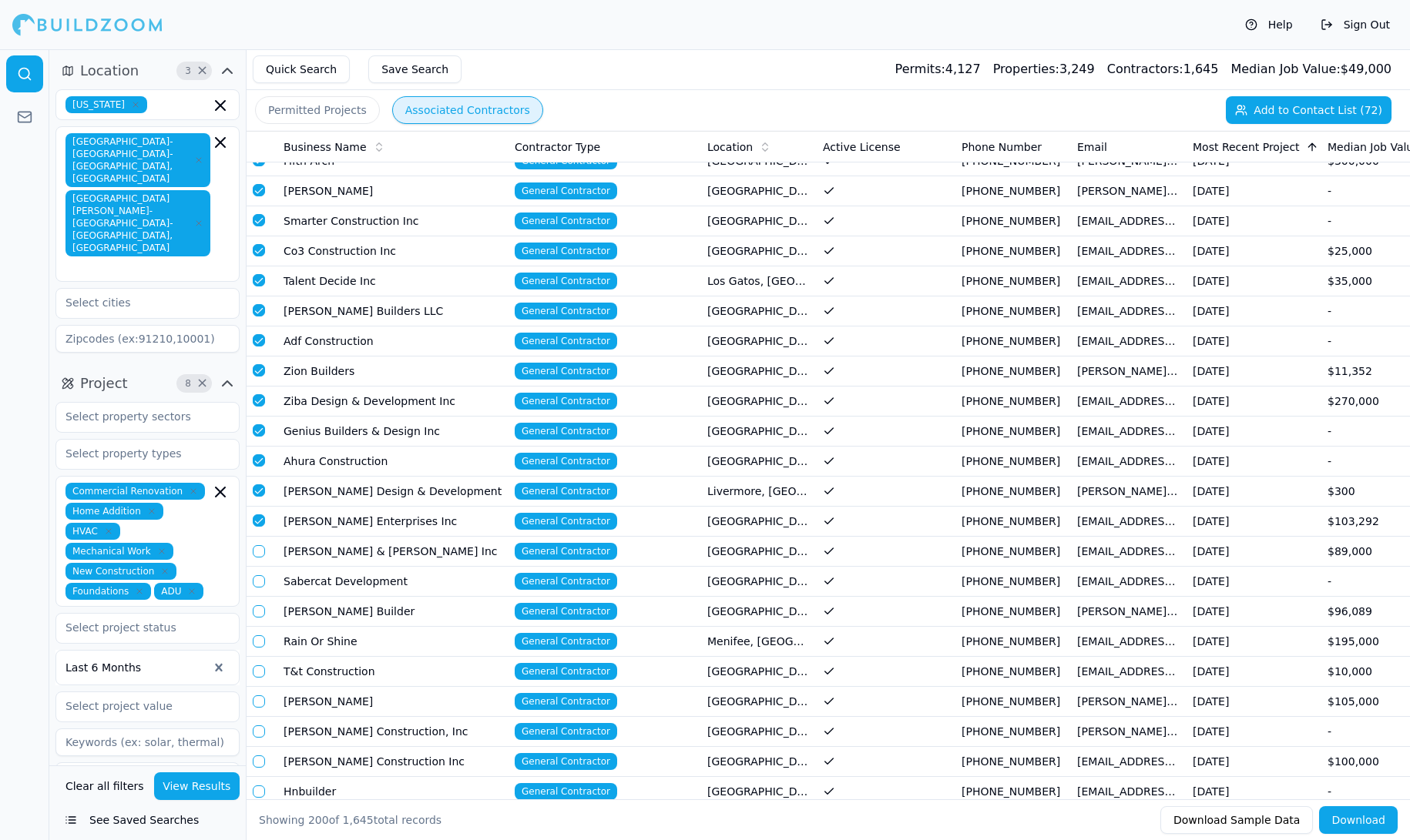
click at [258, 545] on button "button" at bounding box center [258, 551] width 13 height 13
click at [257, 566] on td at bounding box center [262, 581] width 31 height 30
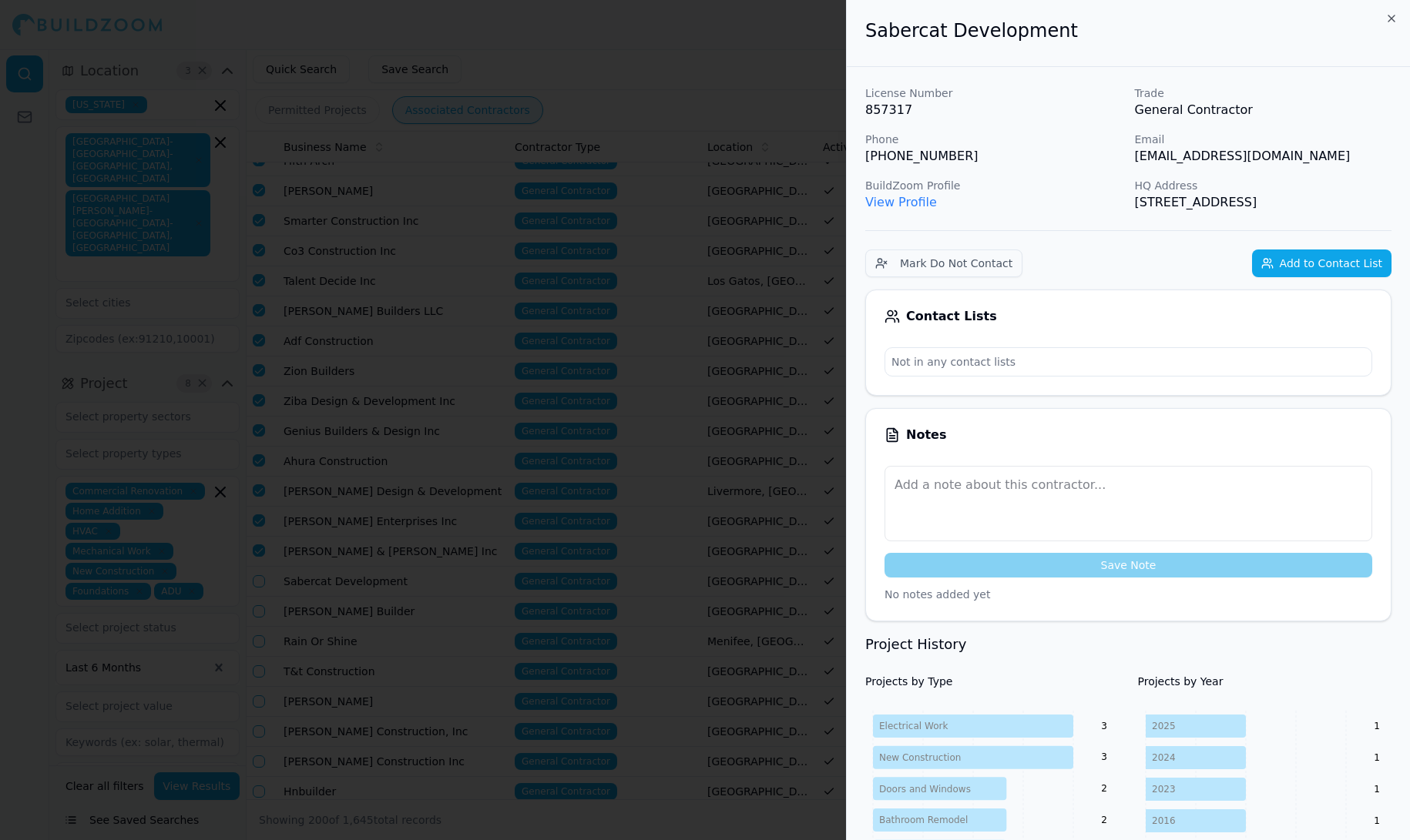
click at [258, 553] on div at bounding box center [705, 420] width 1410 height 840
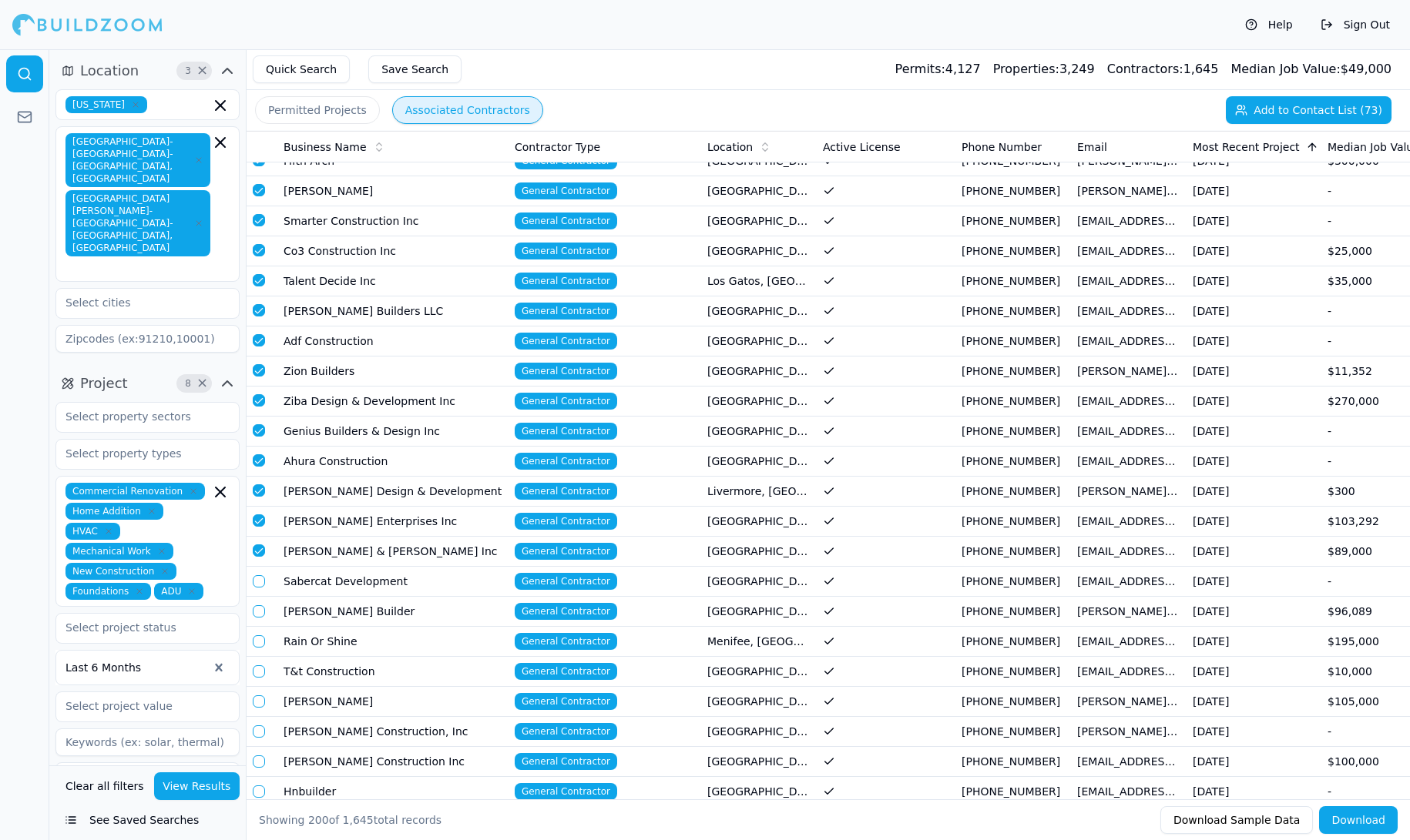
click at [259, 575] on button "button" at bounding box center [258, 581] width 13 height 13
click at [259, 605] on button "button" at bounding box center [258, 611] width 13 height 13
click at [259, 635] on button "button" at bounding box center [258, 641] width 13 height 13
click at [259, 666] on button "button" at bounding box center [258, 671] width 13 height 13
click at [259, 696] on button "button" at bounding box center [258, 701] width 13 height 13
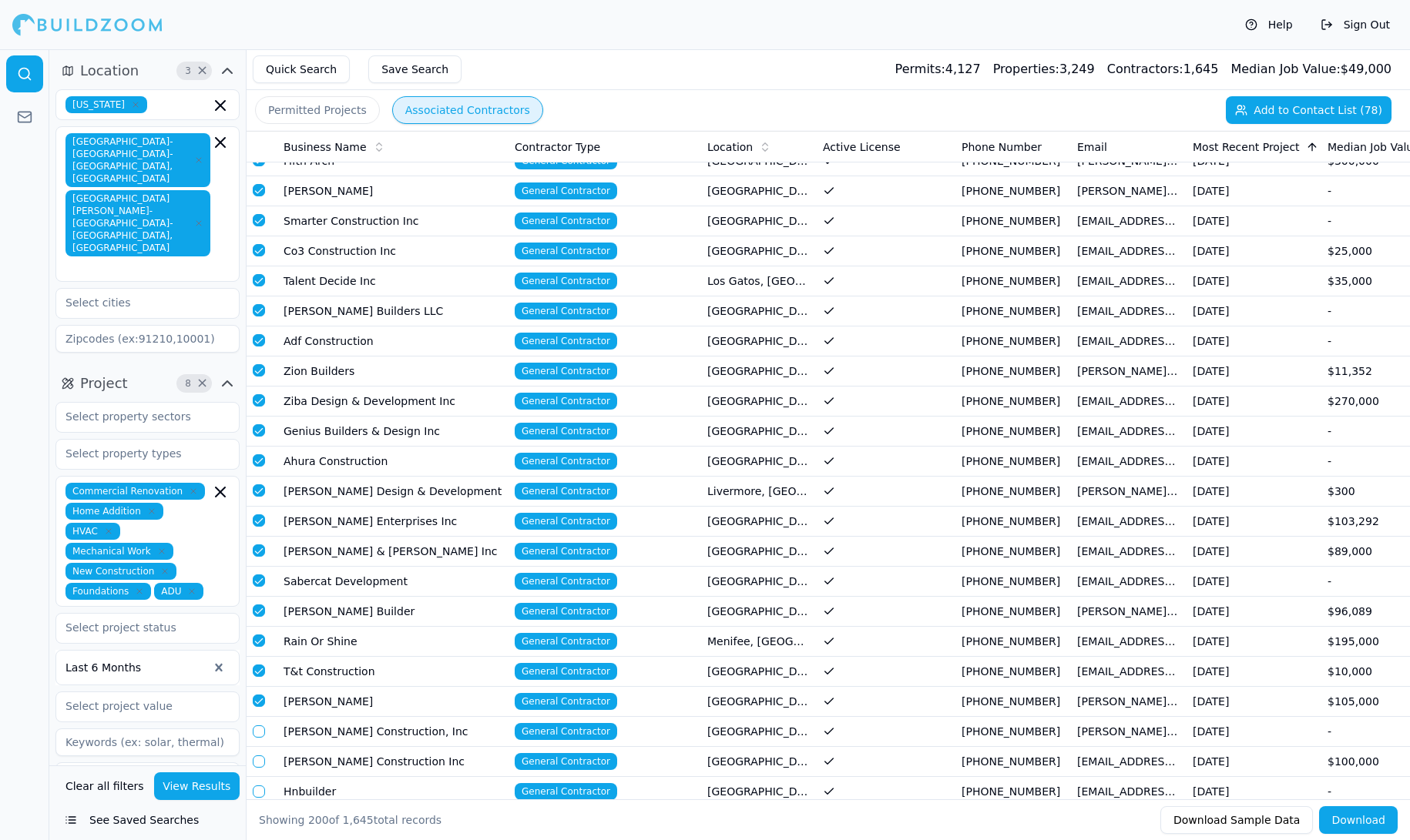
click at [259, 725] on button "button" at bounding box center [258, 731] width 13 height 13
click at [259, 755] on button "button" at bounding box center [258, 761] width 13 height 13
click at [256, 785] on button "button" at bounding box center [258, 791] width 13 height 13
click at [263, 807] on td at bounding box center [262, 822] width 31 height 30
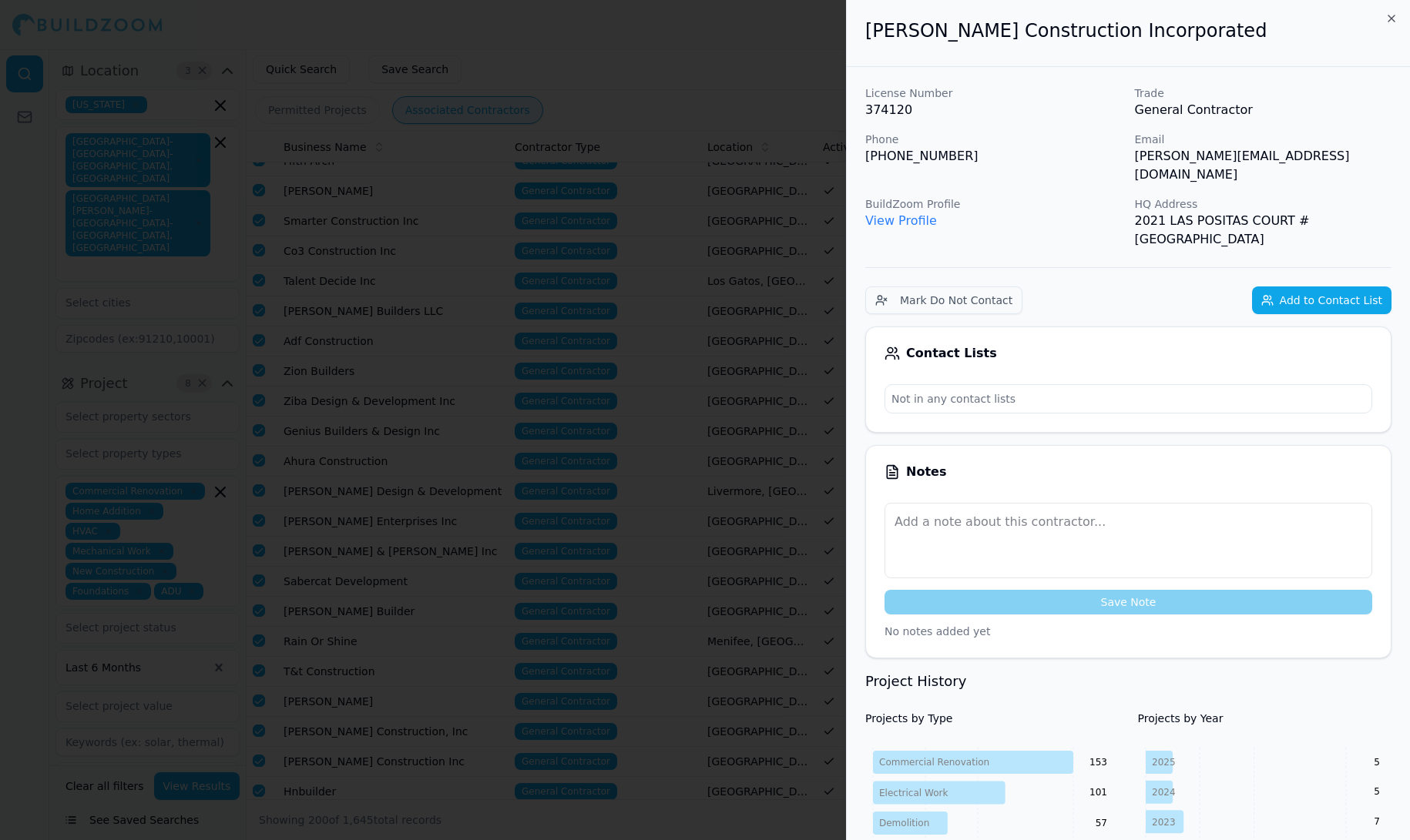
click at [267, 765] on div at bounding box center [705, 420] width 1410 height 840
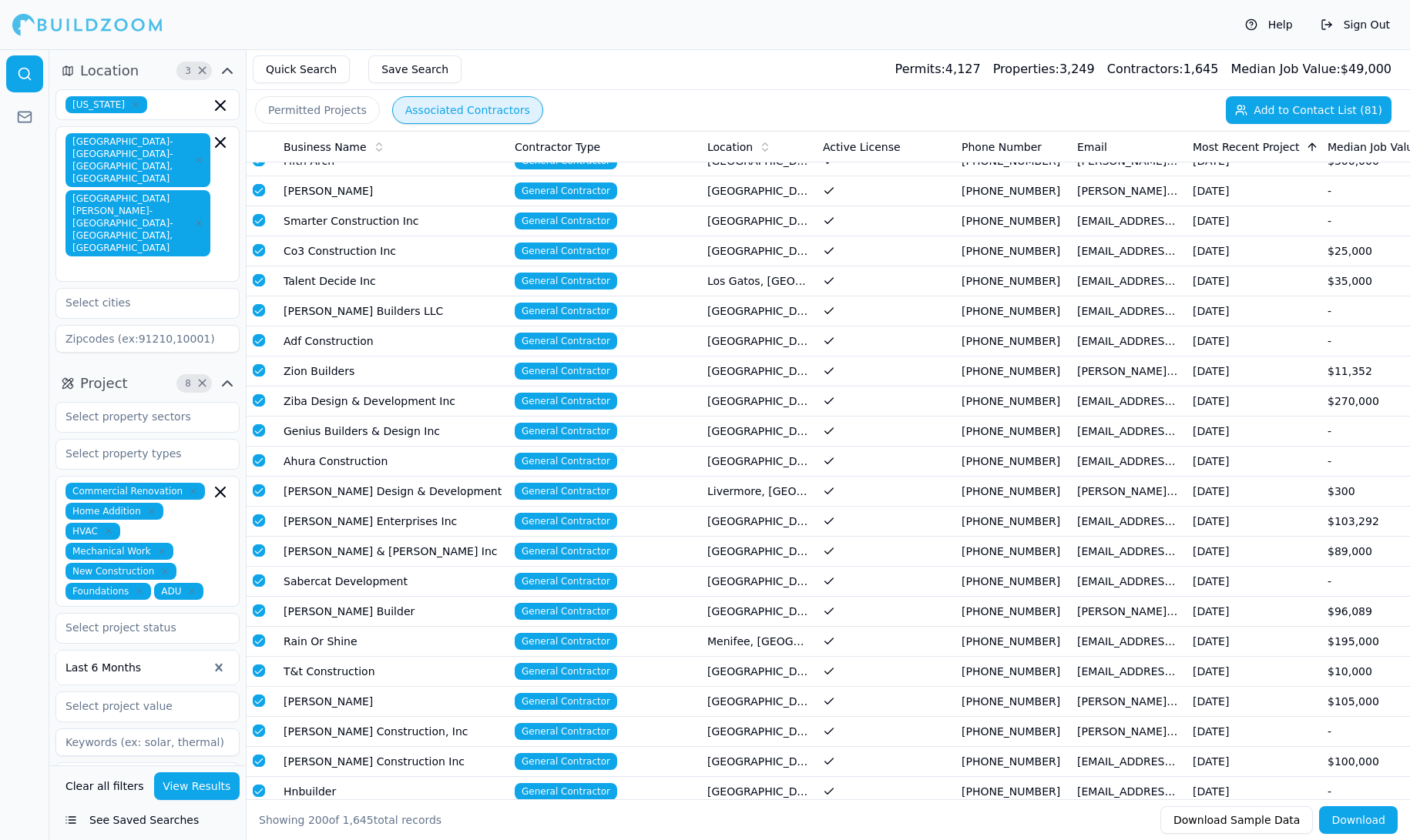
click at [260, 815] on button "button" at bounding box center [258, 821] width 13 height 13
click at [259, 839] on button "button" at bounding box center [258, 852] width 13 height 13
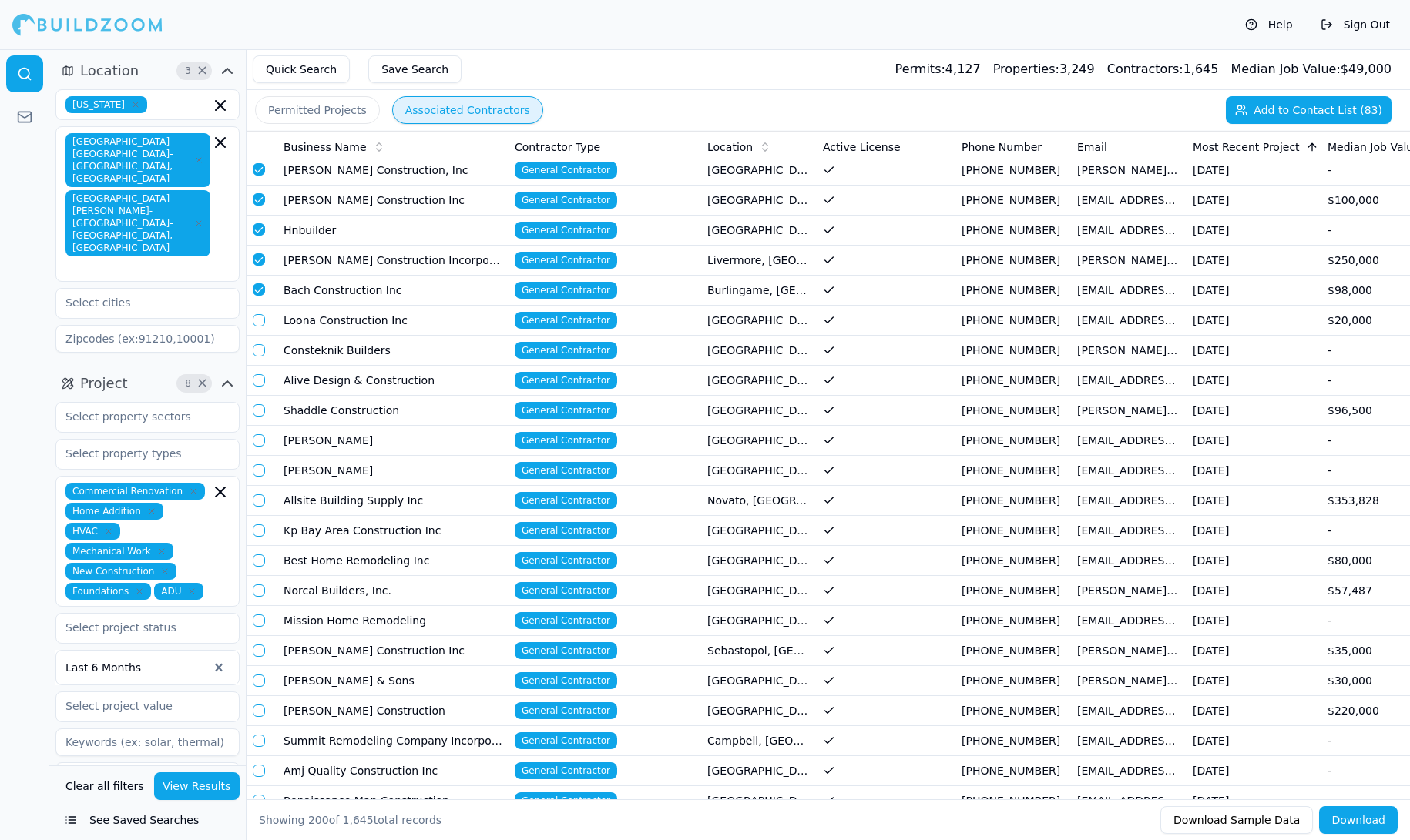
scroll to position [2415, 0]
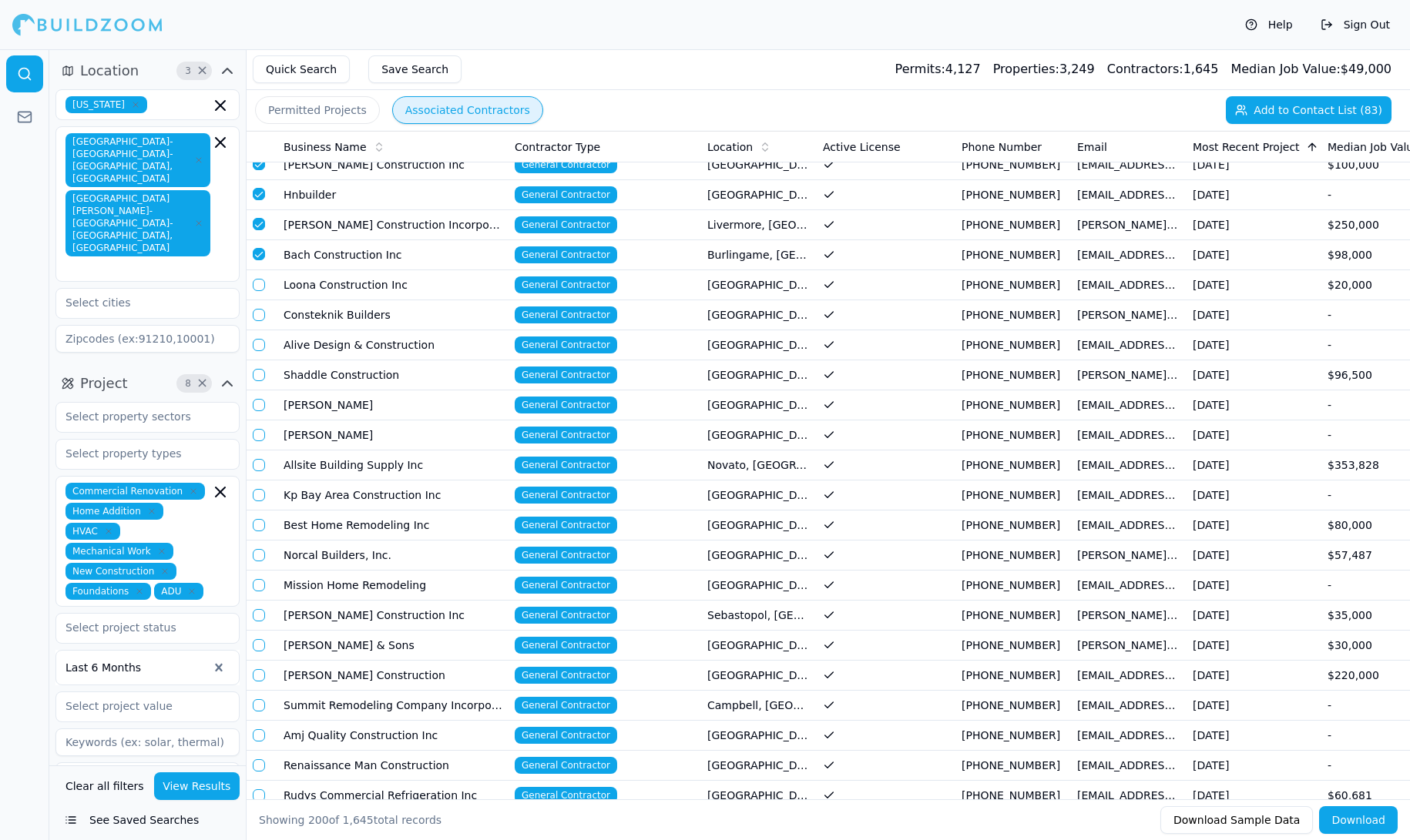
click at [257, 278] on button "button" at bounding box center [258, 284] width 13 height 13
click at [261, 309] on button "button" at bounding box center [258, 315] width 13 height 13
click at [257, 339] on button "button" at bounding box center [258, 345] width 13 height 13
click at [261, 369] on button "button" at bounding box center [258, 375] width 13 height 13
click at [262, 399] on button "button" at bounding box center [258, 405] width 13 height 13
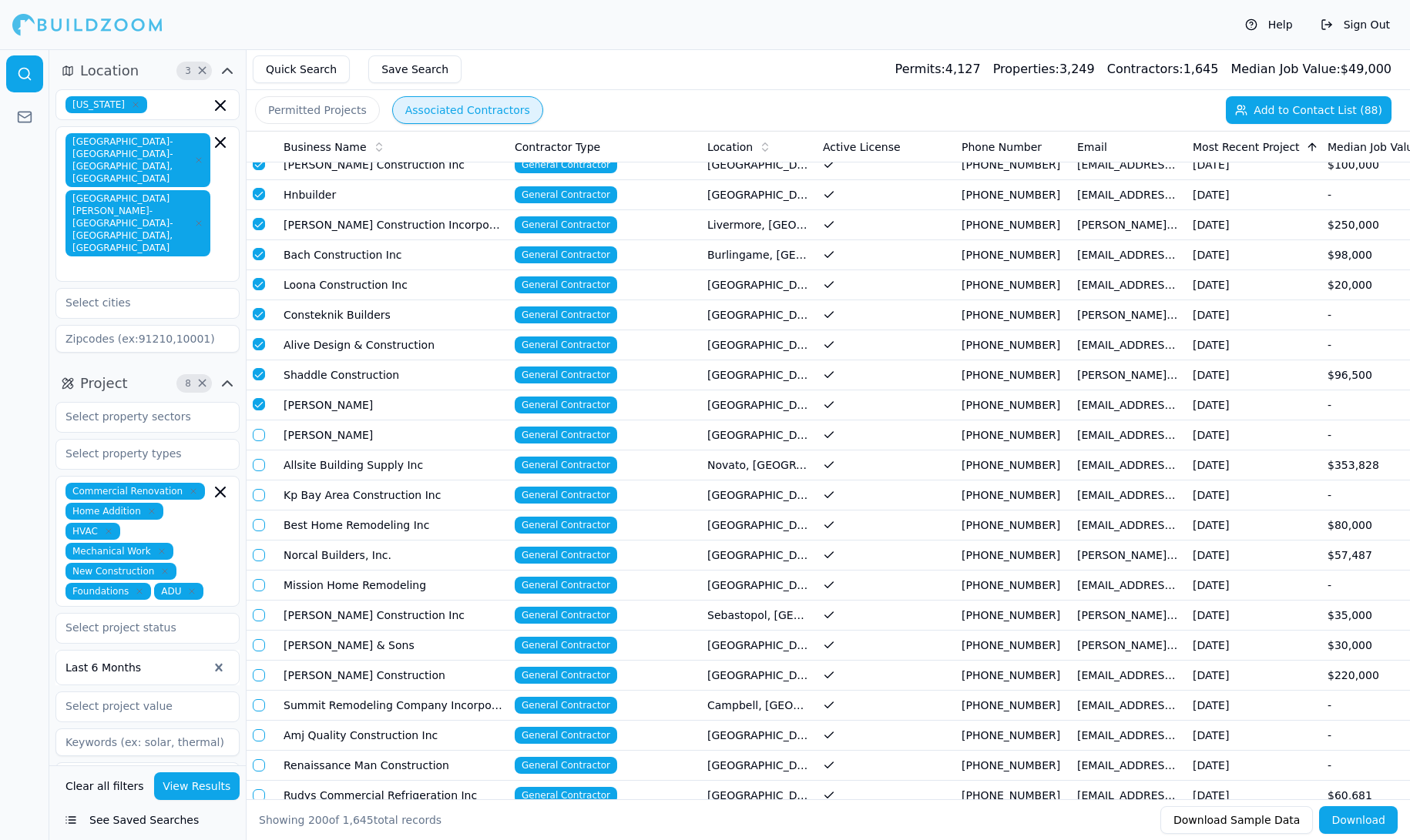
click at [259, 429] on button "button" at bounding box center [258, 434] width 13 height 13
click at [261, 459] on button "button" at bounding box center [258, 464] width 13 height 13
click at [256, 489] on button "button" at bounding box center [258, 495] width 13 height 13
click at [254, 519] on button "button" at bounding box center [258, 525] width 13 height 13
click at [257, 549] on button "button" at bounding box center [258, 555] width 13 height 13
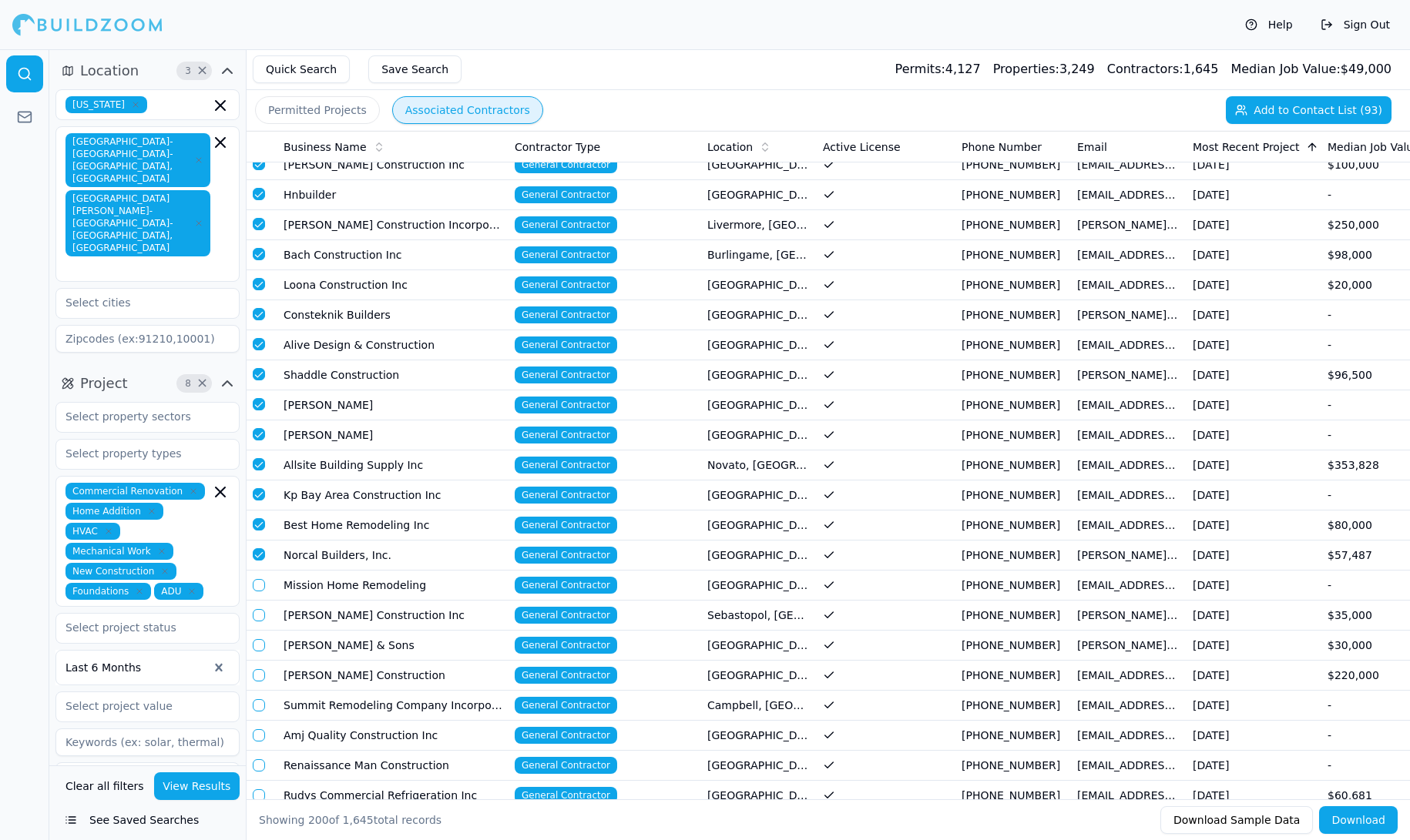
click at [260, 579] on button "button" at bounding box center [258, 585] width 13 height 13
click at [263, 609] on button "button" at bounding box center [258, 615] width 13 height 13
click at [259, 639] on button "button" at bounding box center [258, 644] width 13 height 13
click at [258, 669] on button "button" at bounding box center [258, 675] width 13 height 13
click at [259, 699] on button "button" at bounding box center [258, 705] width 13 height 13
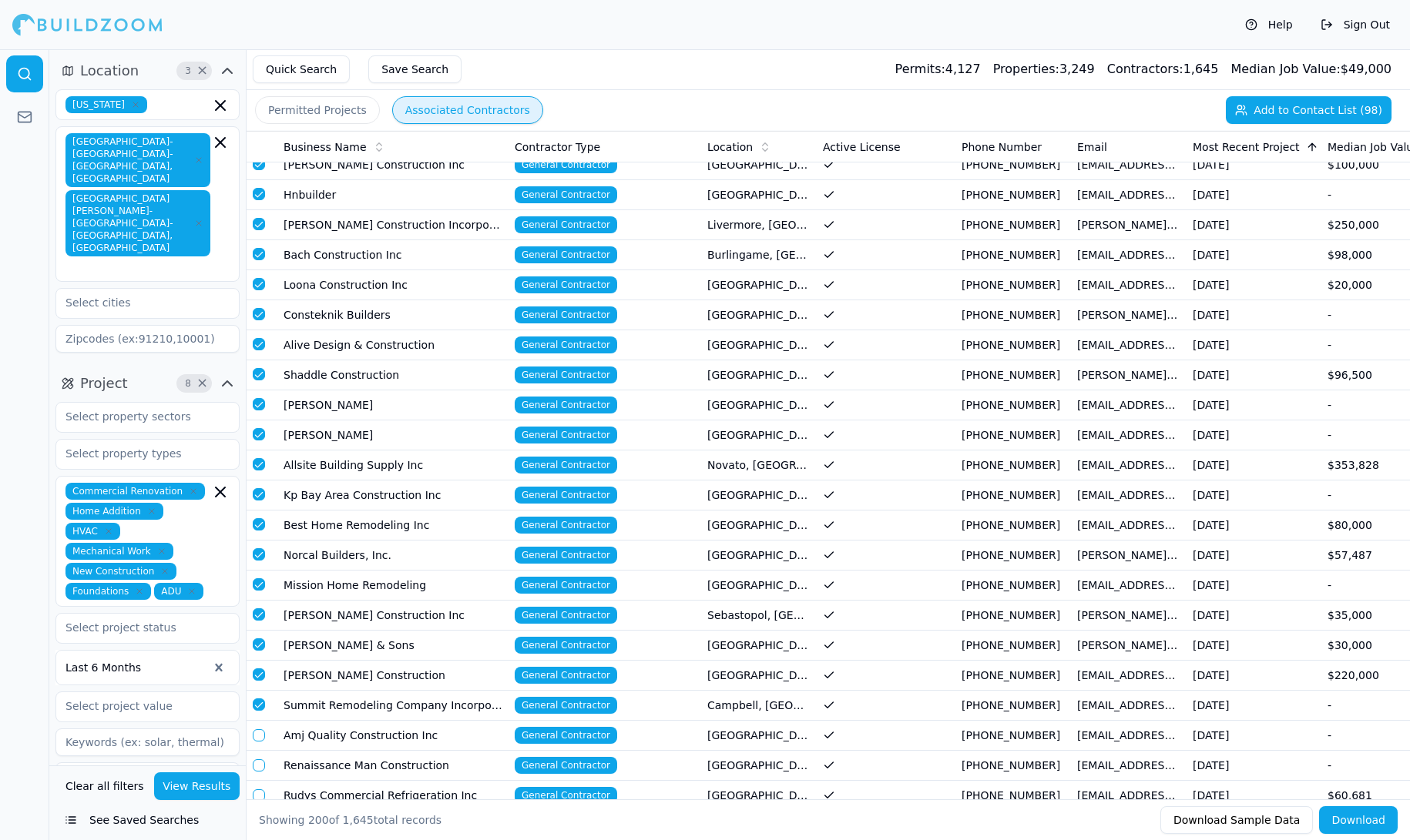
click at [258, 729] on button "button" at bounding box center [258, 735] width 13 height 13
click at [258, 759] on button "button" at bounding box center [258, 765] width 13 height 13
click at [259, 789] on button "button" at bounding box center [258, 795] width 13 height 13
click at [1277, 112] on button "Add to Contact List (101)" at bounding box center [1305, 110] width 173 height 28
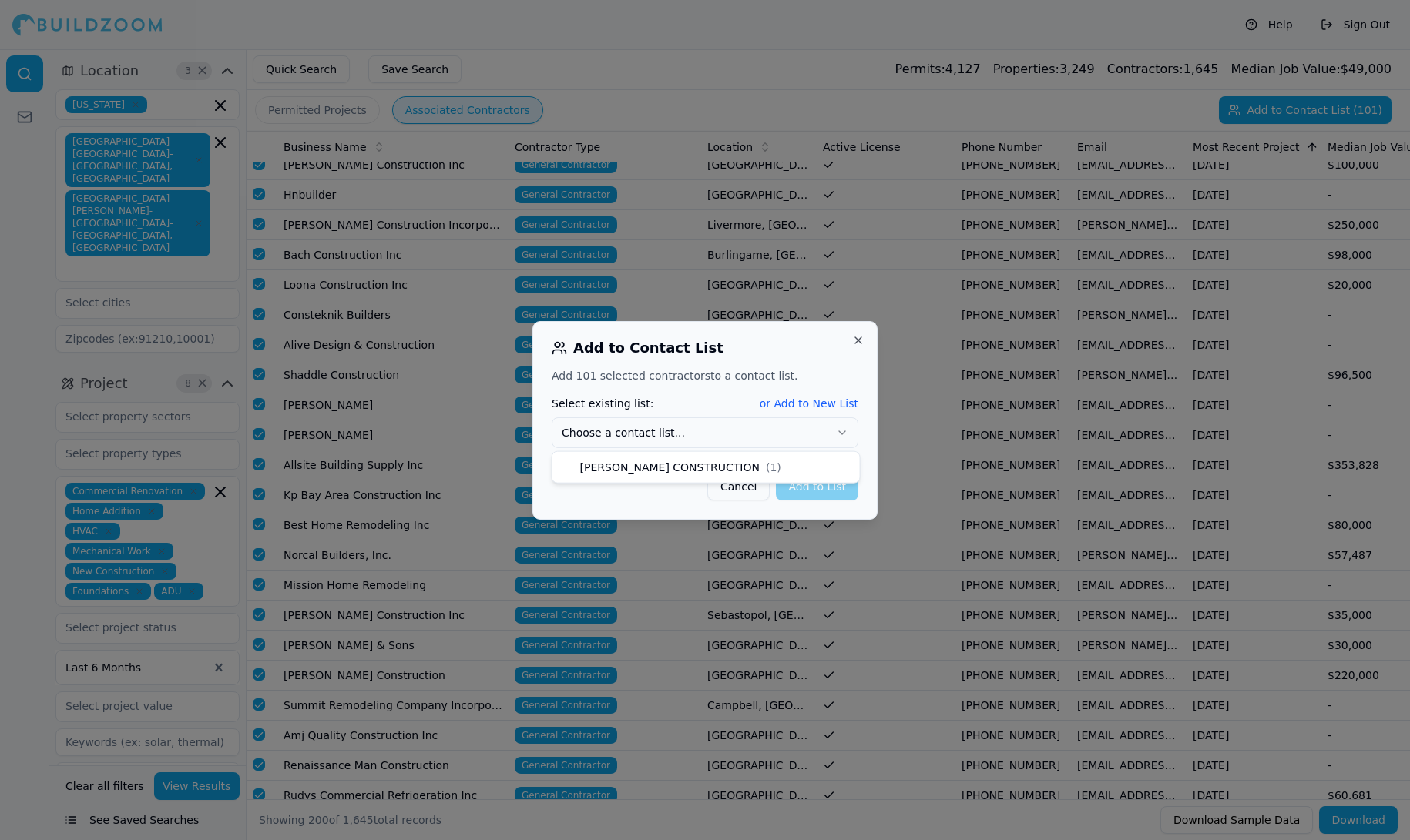
click at [820, 434] on button "Choose a contact list..." at bounding box center [705, 433] width 306 height 31
click at [811, 486] on button "Add to List" at bounding box center [817, 486] width 83 height 28
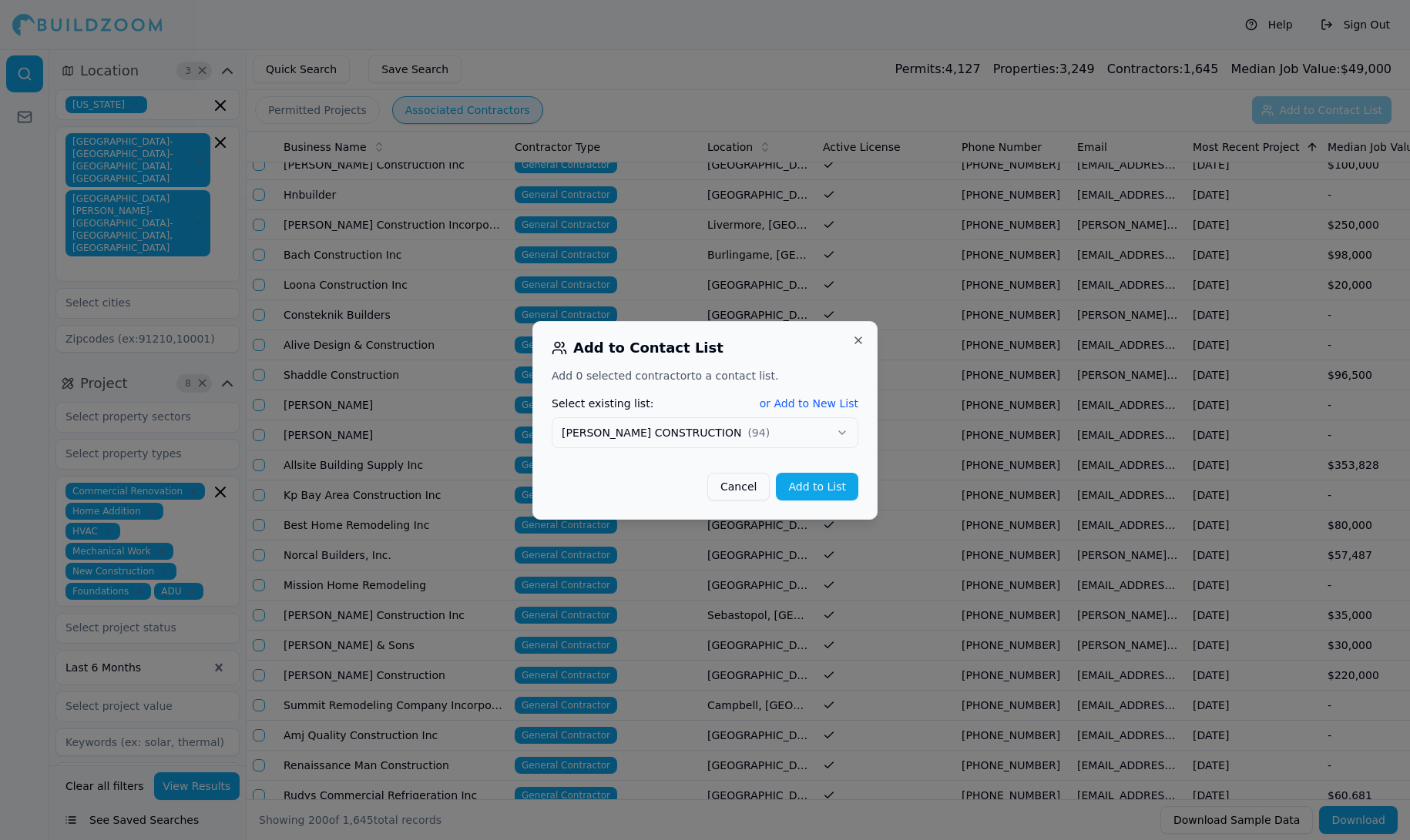
scroll to position [2400, 0]
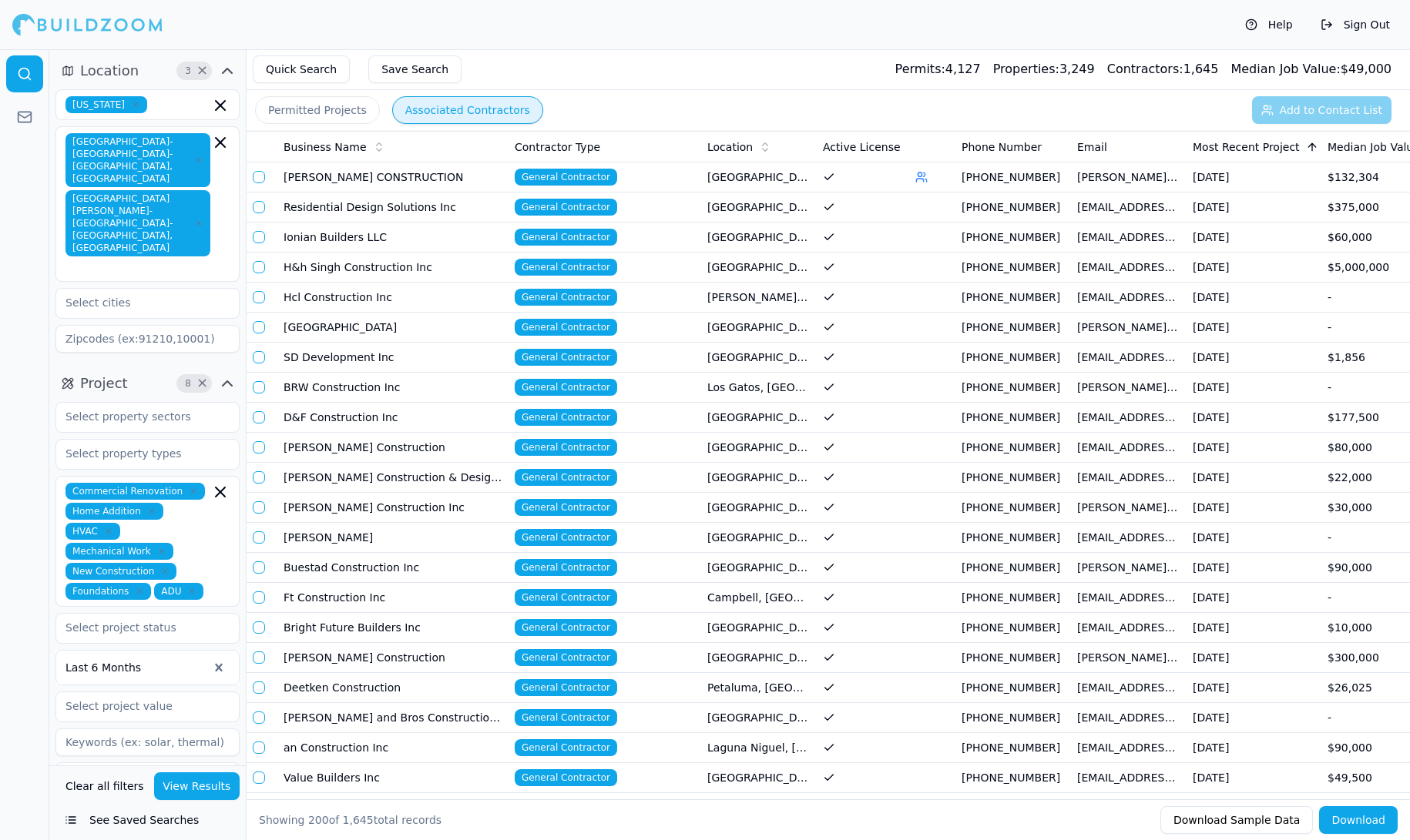
scroll to position [2400, 0]
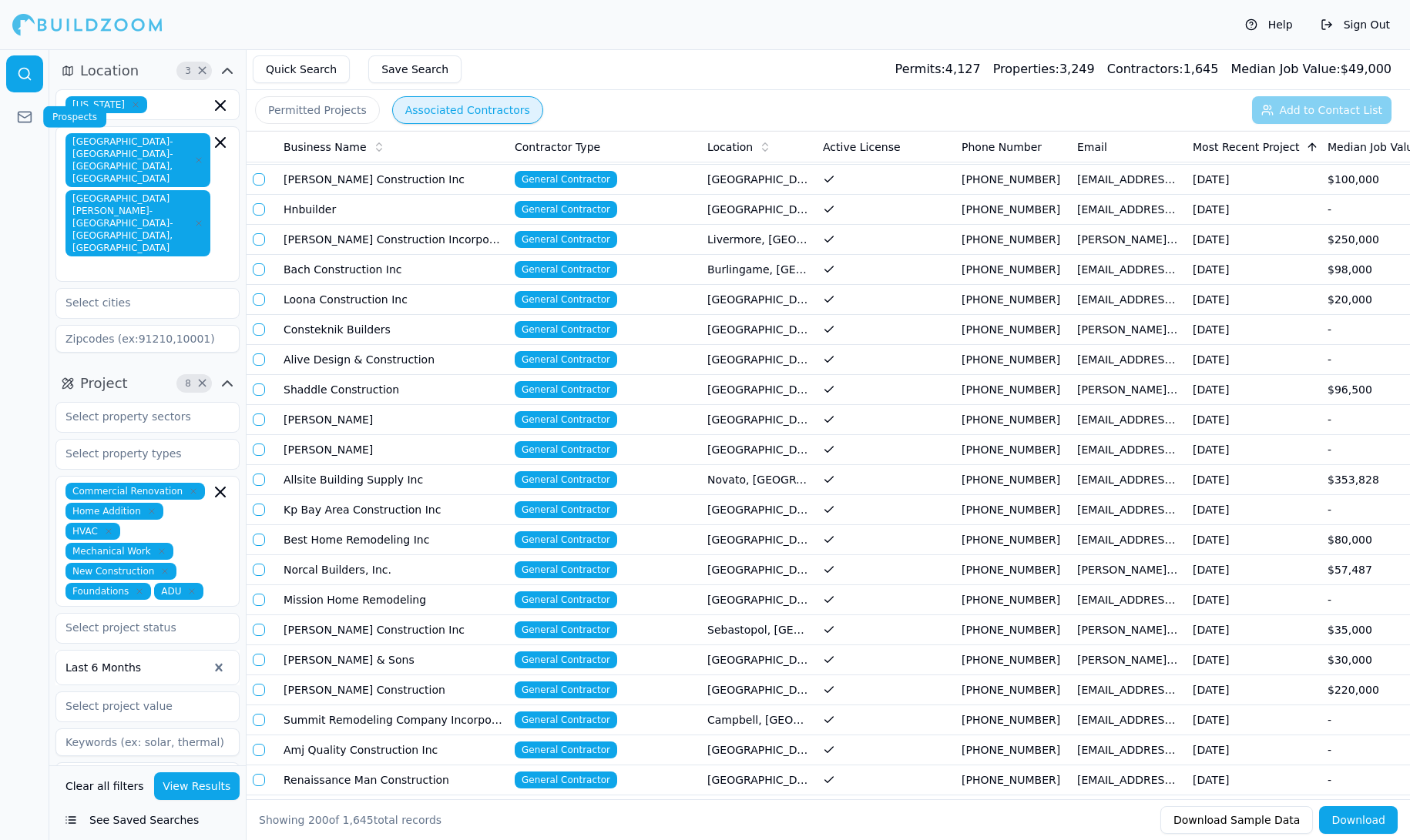
click at [20, 124] on link at bounding box center [24, 117] width 37 height 37
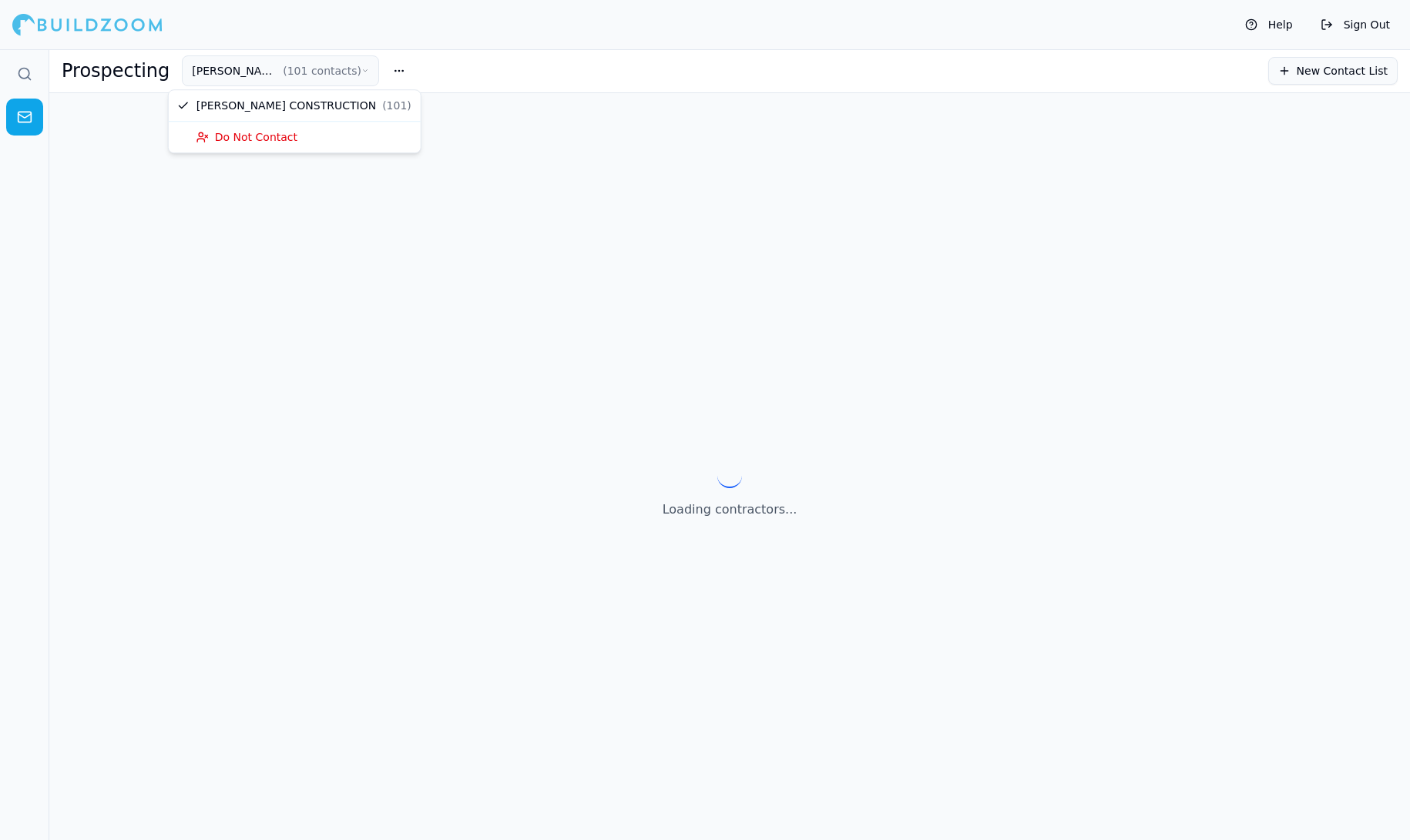
click at [244, 68] on button "SLATON CONSTRUCTION ( 101 contacts )" at bounding box center [280, 71] width 198 height 31
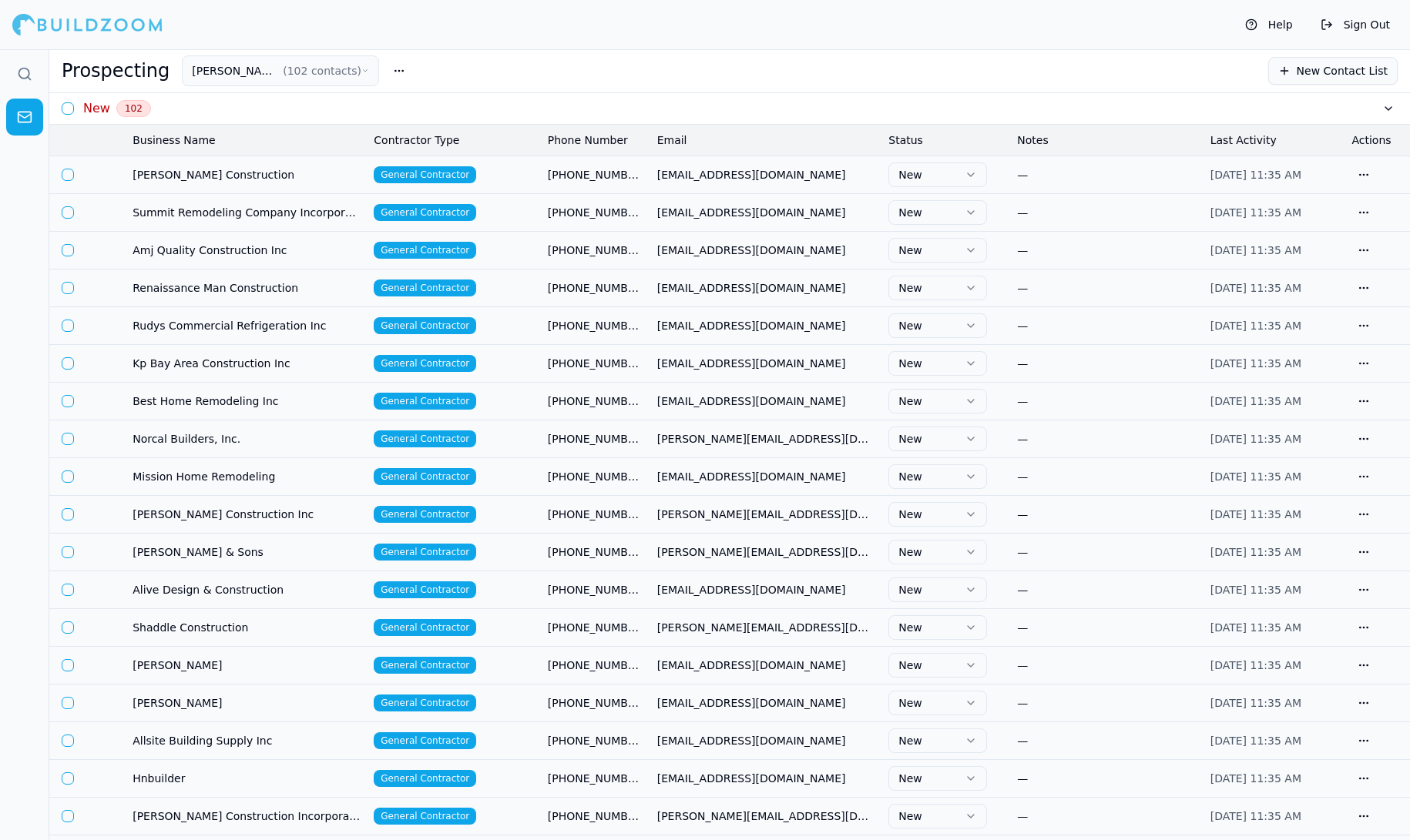
click at [63, 114] on div "New 102" at bounding box center [106, 108] width 90 height 18
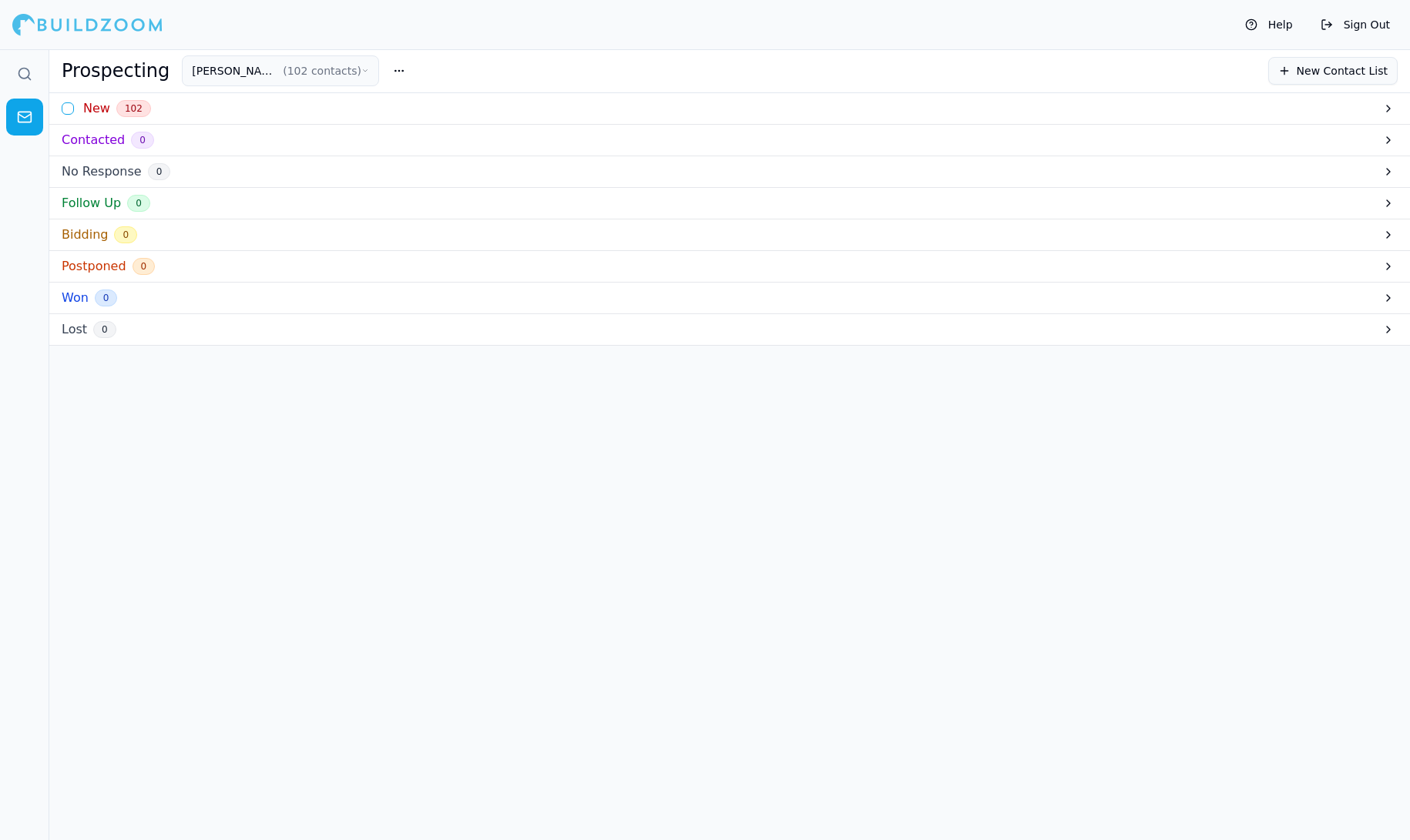
click at [65, 111] on button "button" at bounding box center [67, 108] width 13 height 13
click at [178, 113] on div "New 102" at bounding box center [730, 109] width 1361 height 32
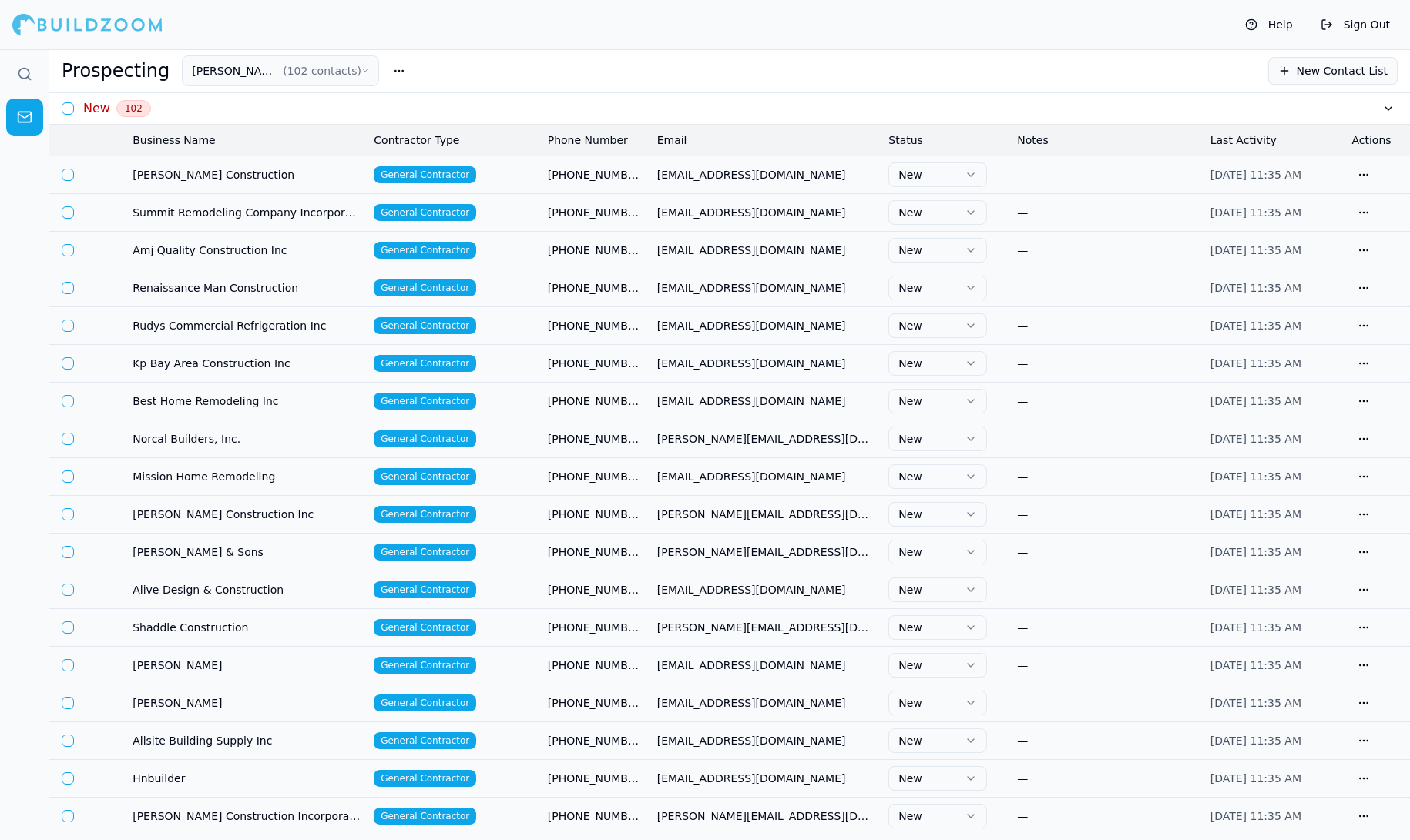
click at [204, 98] on div "New 102" at bounding box center [730, 109] width 1361 height 32
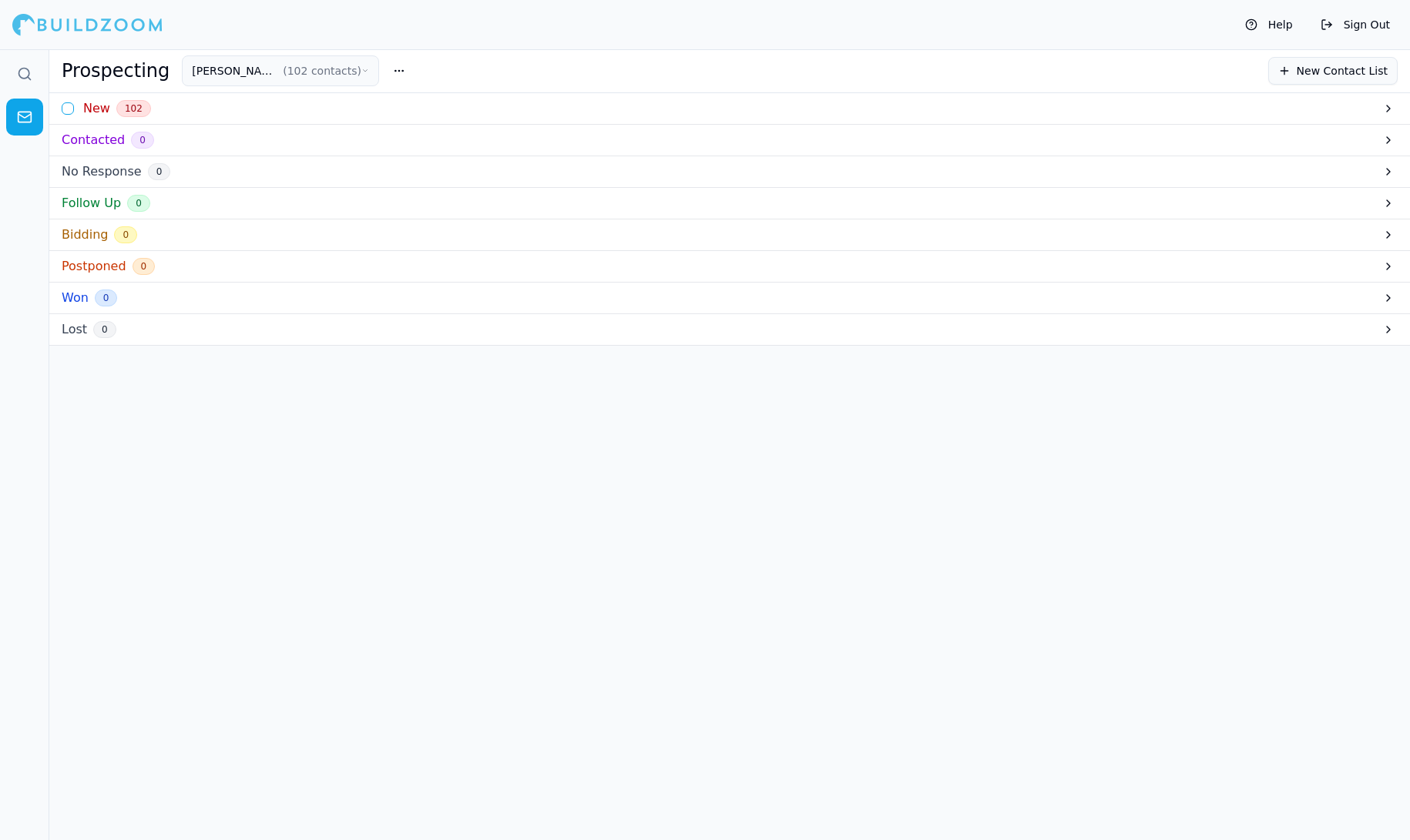
click at [173, 144] on div "Contacted 0" at bounding box center [730, 140] width 1361 height 32
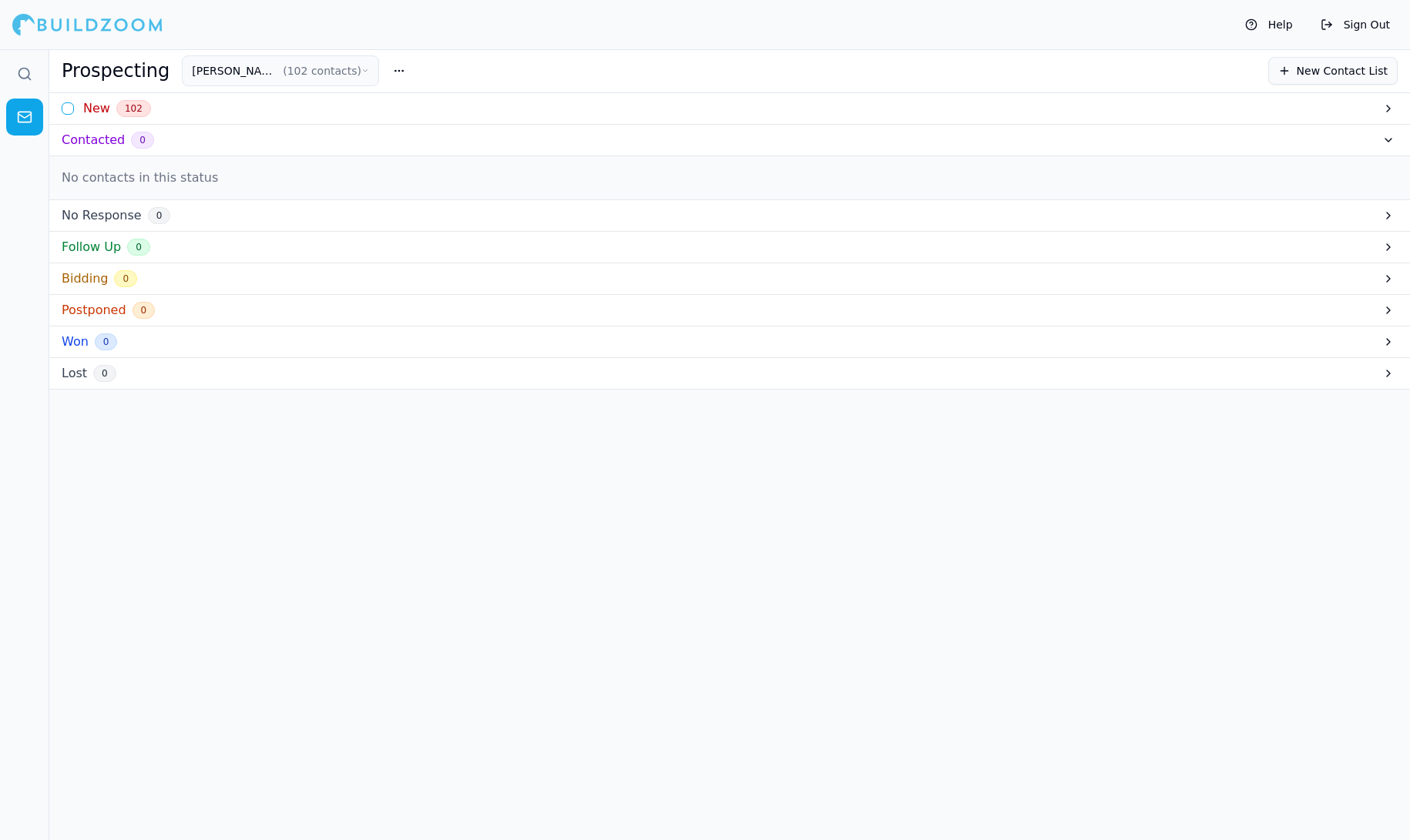
click at [177, 133] on div "Contacted 0" at bounding box center [730, 140] width 1361 height 32
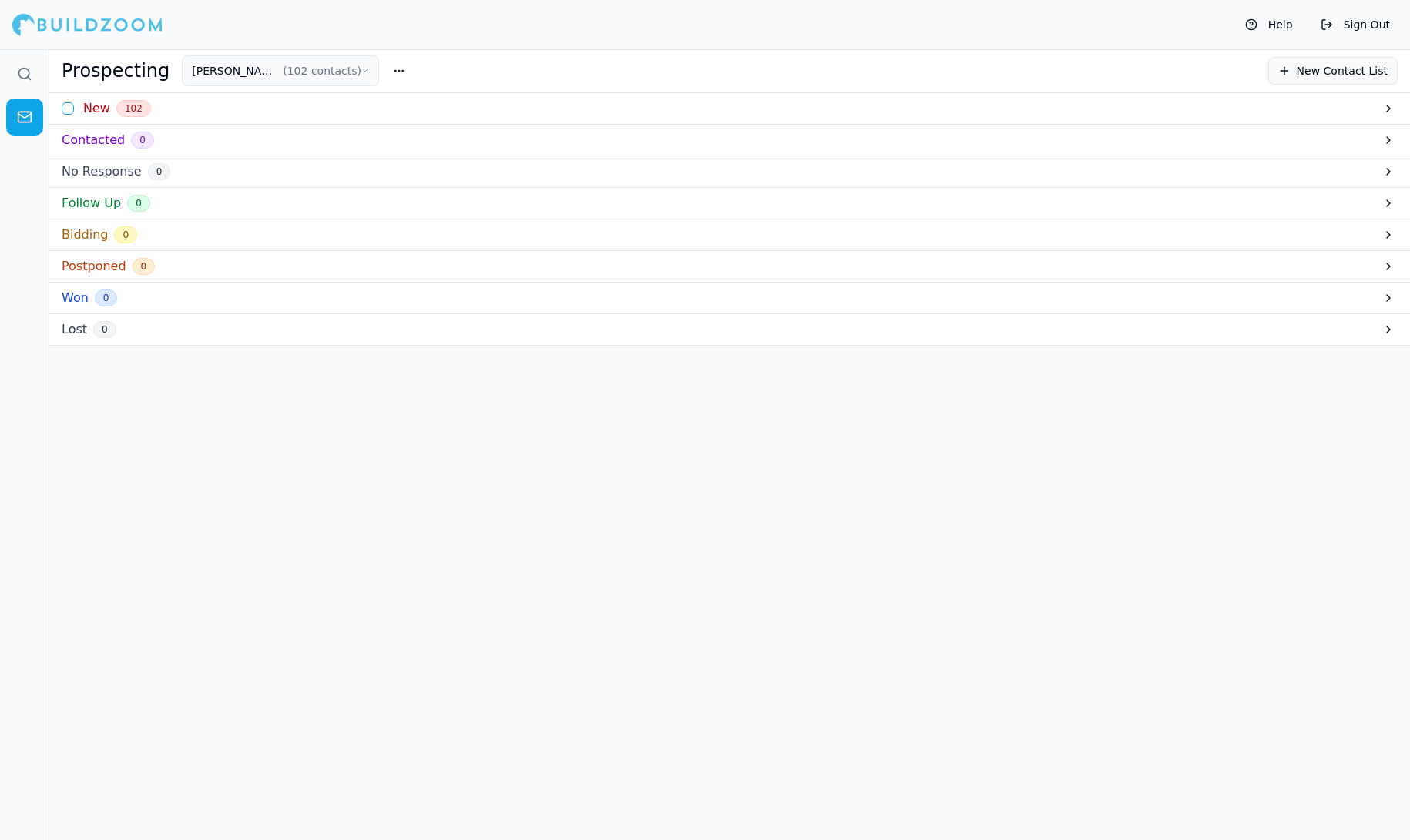
click at [181, 108] on div "New 102" at bounding box center [730, 109] width 1361 height 32
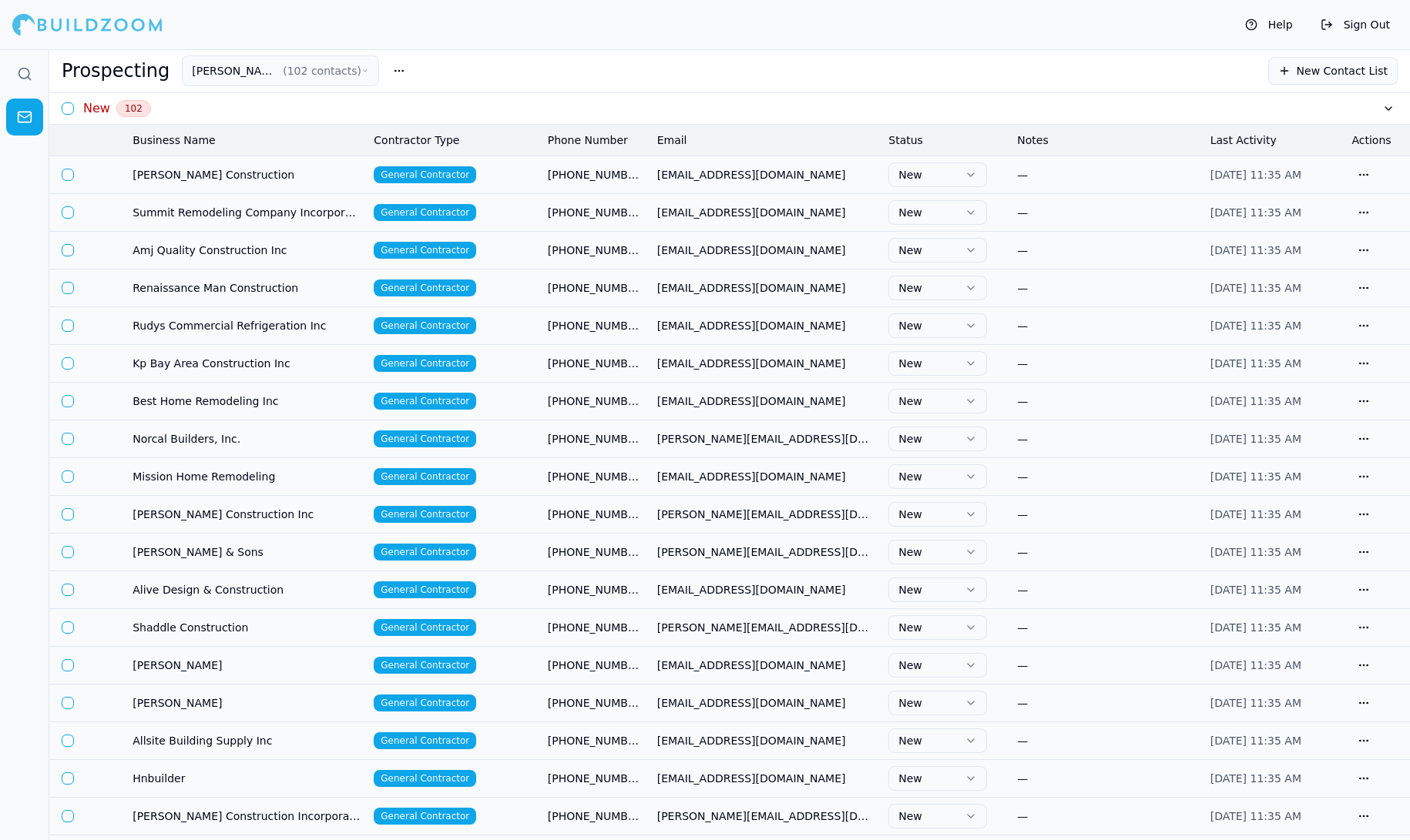
click at [976, 165] on html "Help Sign Out Prospecting SLATON CONSTRUCTION ( 102 contacts ) New Contact List…" at bounding box center [705, 420] width 1410 height 840
click at [968, 43] on div "Help Sign Out" at bounding box center [705, 24] width 1410 height 49
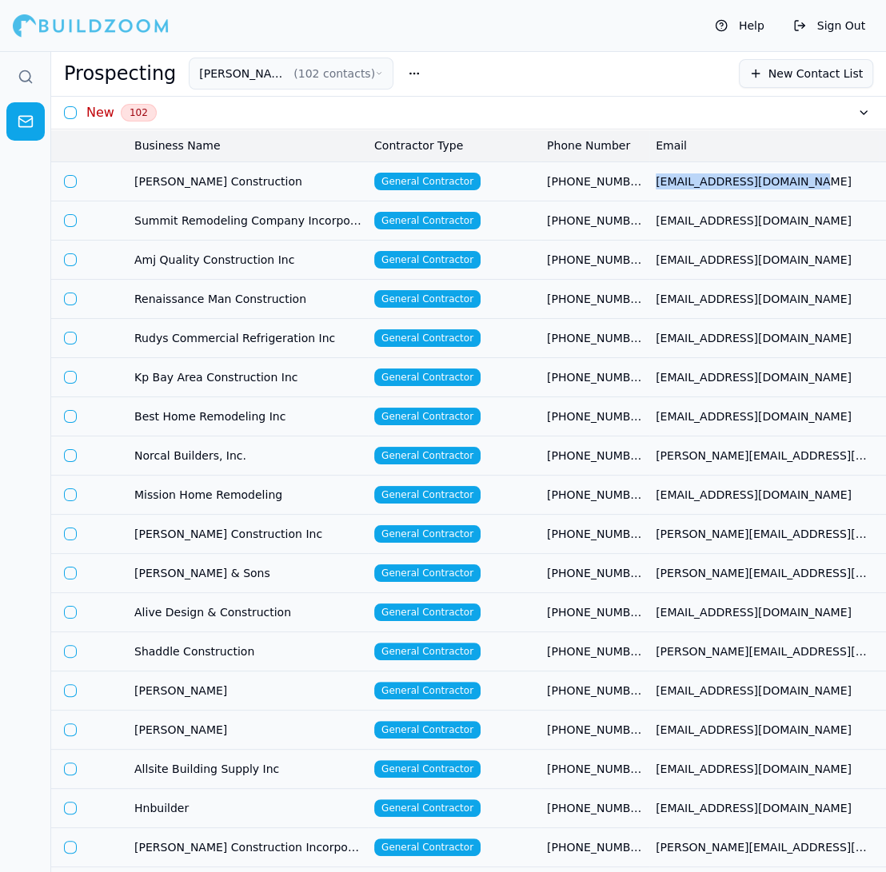
drag, startPoint x: 804, startPoint y: 176, endPoint x: 652, endPoint y: 185, distance: 152.1
click at [652, 185] on td "[EMAIL_ADDRESS][DOMAIN_NAME]" at bounding box center [764, 180] width 230 height 39
copy span "[EMAIL_ADDRESS][DOMAIN_NAME]"
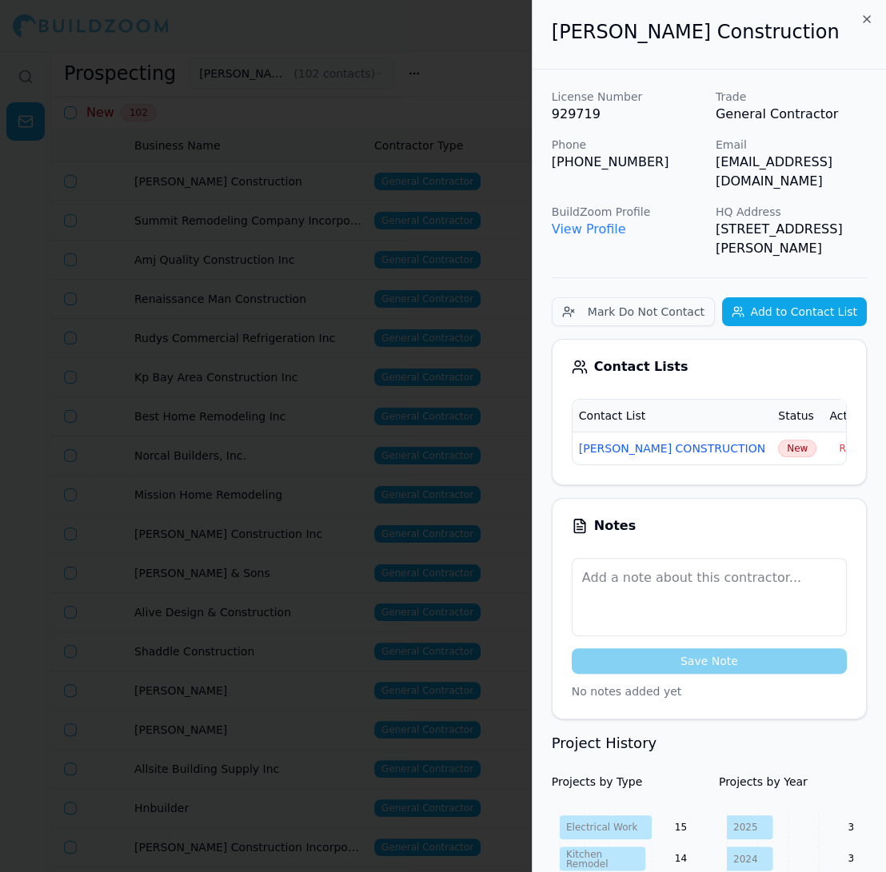
click at [778, 440] on span "New" at bounding box center [797, 449] width 38 height 18
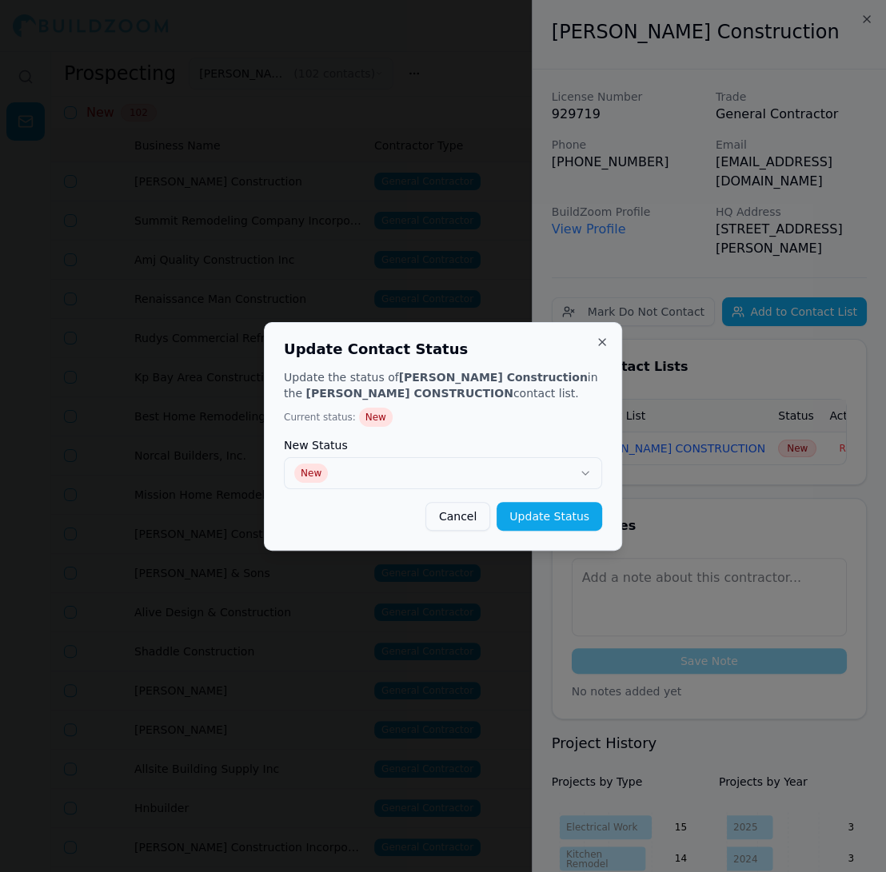
click at [591, 343] on h2 "Update Contact Status" at bounding box center [443, 349] width 318 height 14
click at [603, 341] on button "Close" at bounding box center [601, 342] width 13 height 13
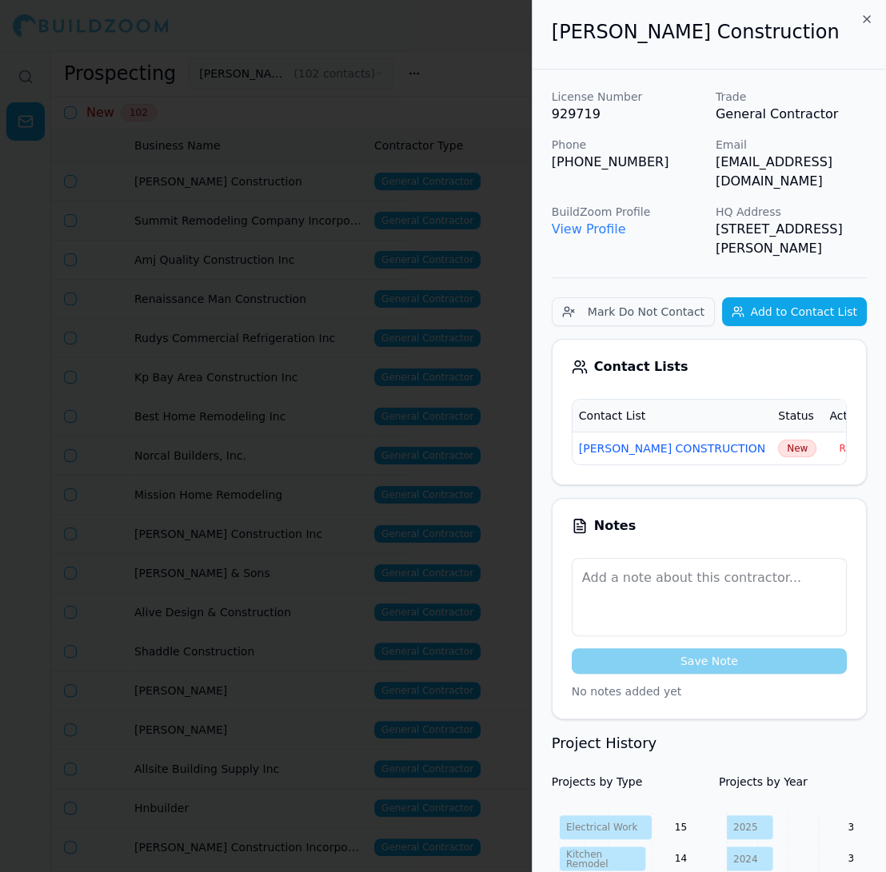
click at [778, 440] on span "New" at bounding box center [797, 449] width 38 height 18
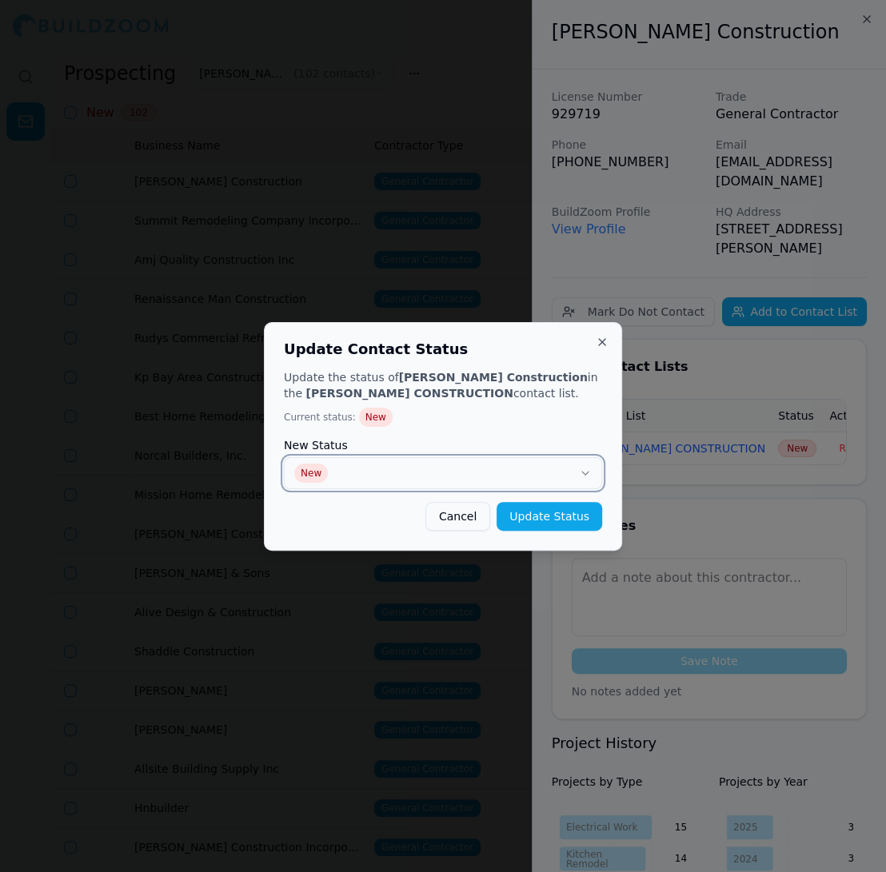
click at [493, 475] on button "New" at bounding box center [443, 473] width 318 height 32
click at [568, 514] on button "Update Status" at bounding box center [549, 516] width 106 height 29
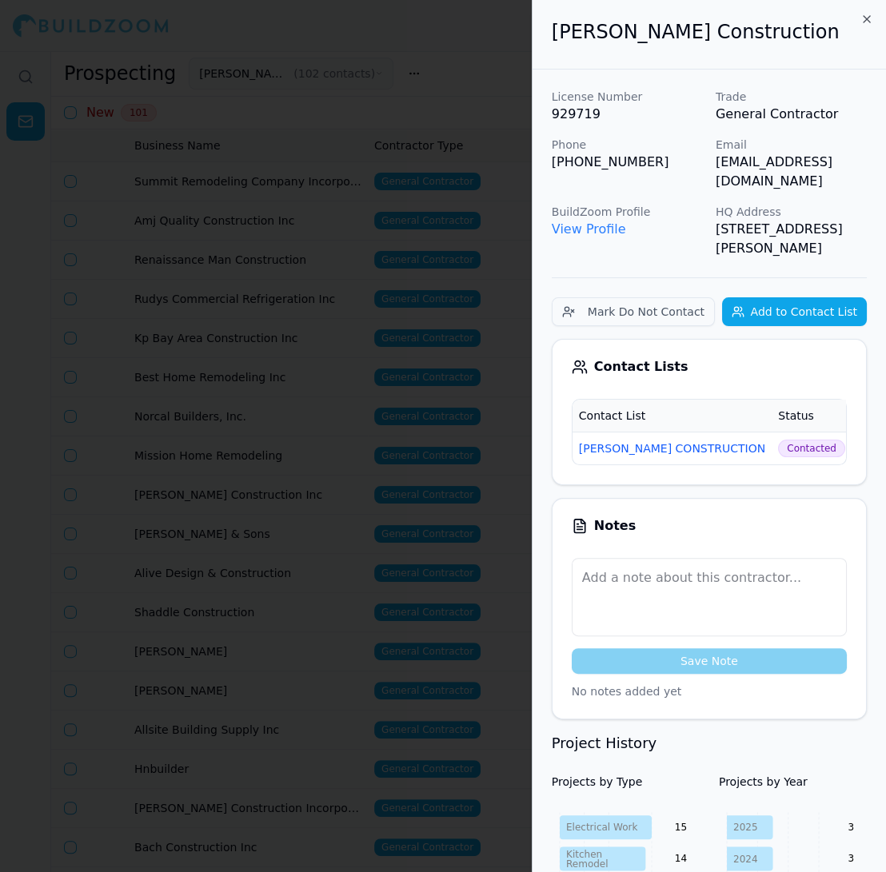
click at [501, 245] on div at bounding box center [443, 436] width 886 height 872
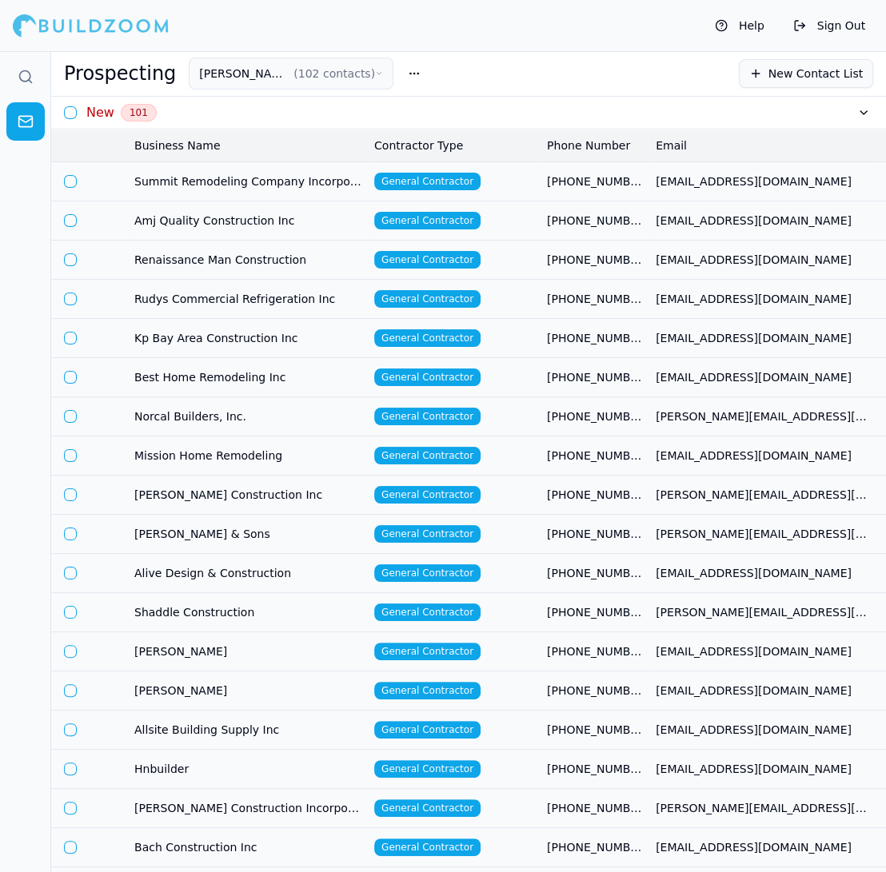
click at [512, 178] on td "General Contractor" at bounding box center [454, 180] width 173 height 39
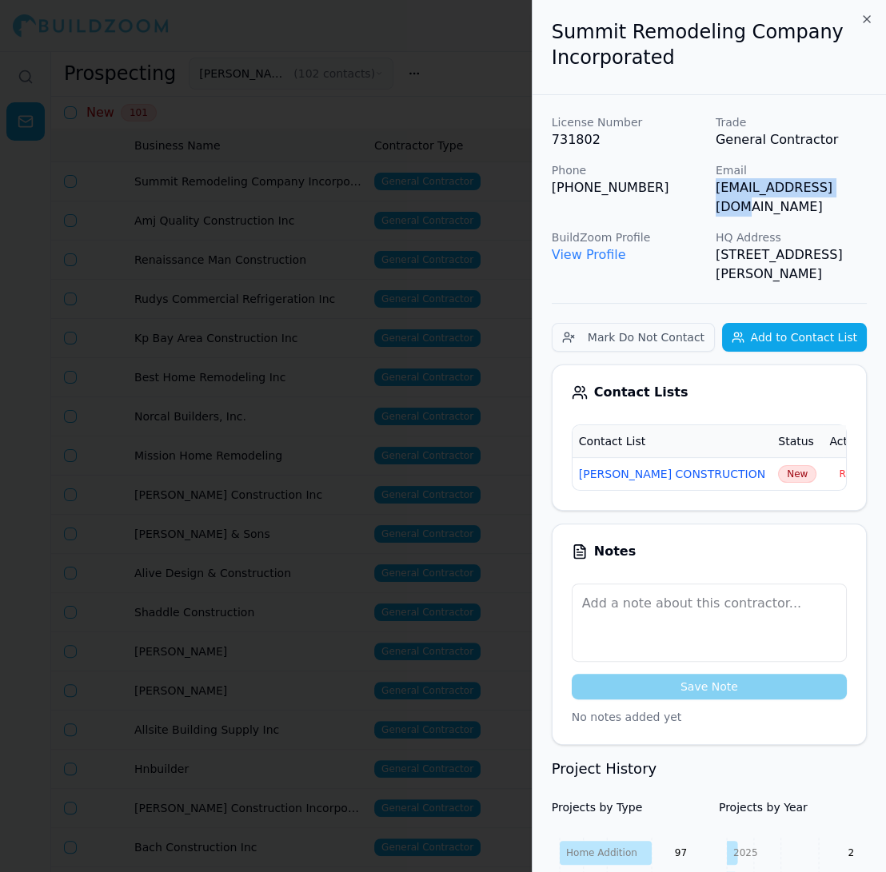
drag, startPoint x: 715, startPoint y: 184, endPoint x: 856, endPoint y: 201, distance: 142.5
click at [856, 201] on div "License Number 731802 Trade General Contractor Phone (805) 895-2798 Email tmbui…" at bounding box center [709, 198] width 315 height 169
copy p "[EMAIL_ADDRESS][DOMAIN_NAME]"
drag, startPoint x: 671, startPoint y: 38, endPoint x: 631, endPoint y: 38, distance: 40.0
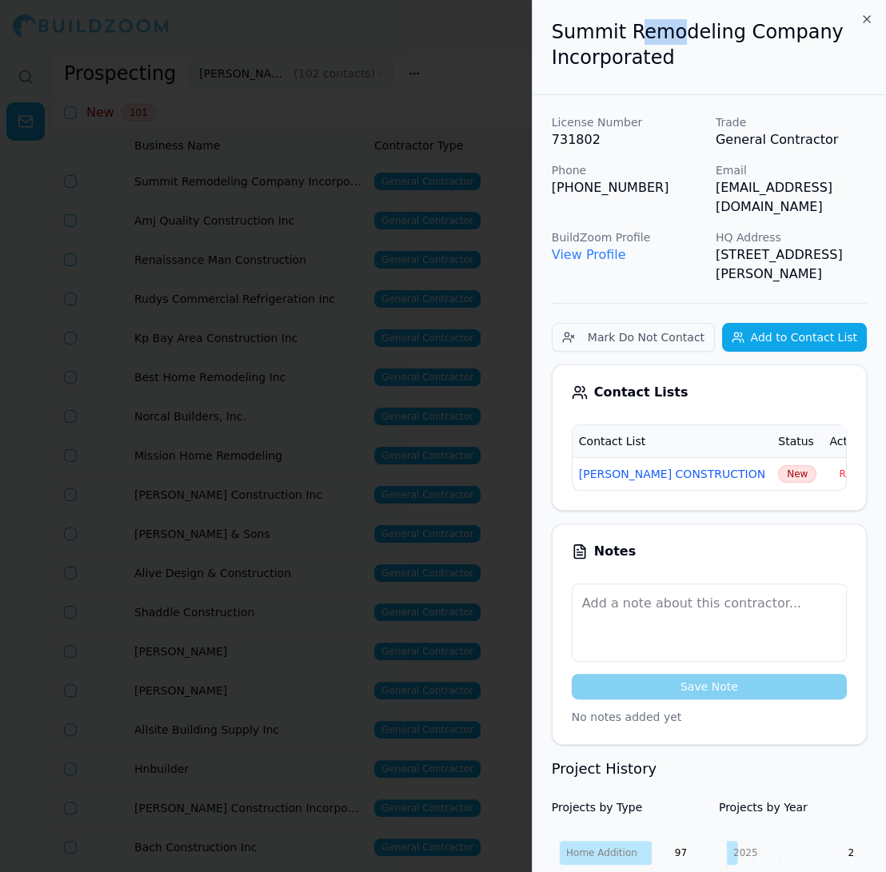
click at [633, 38] on h2 "Summit Remodeling Company Incorporated" at bounding box center [709, 44] width 315 height 51
drag, startPoint x: 555, startPoint y: 27, endPoint x: 718, endPoint y: 64, distance: 167.2
click at [718, 64] on h2 "Summit Remodeling Company Incorporated" at bounding box center [709, 44] width 315 height 51
copy h2 "Summit Remodeling Company Incorporated"
click at [500, 77] on div at bounding box center [443, 436] width 886 height 872
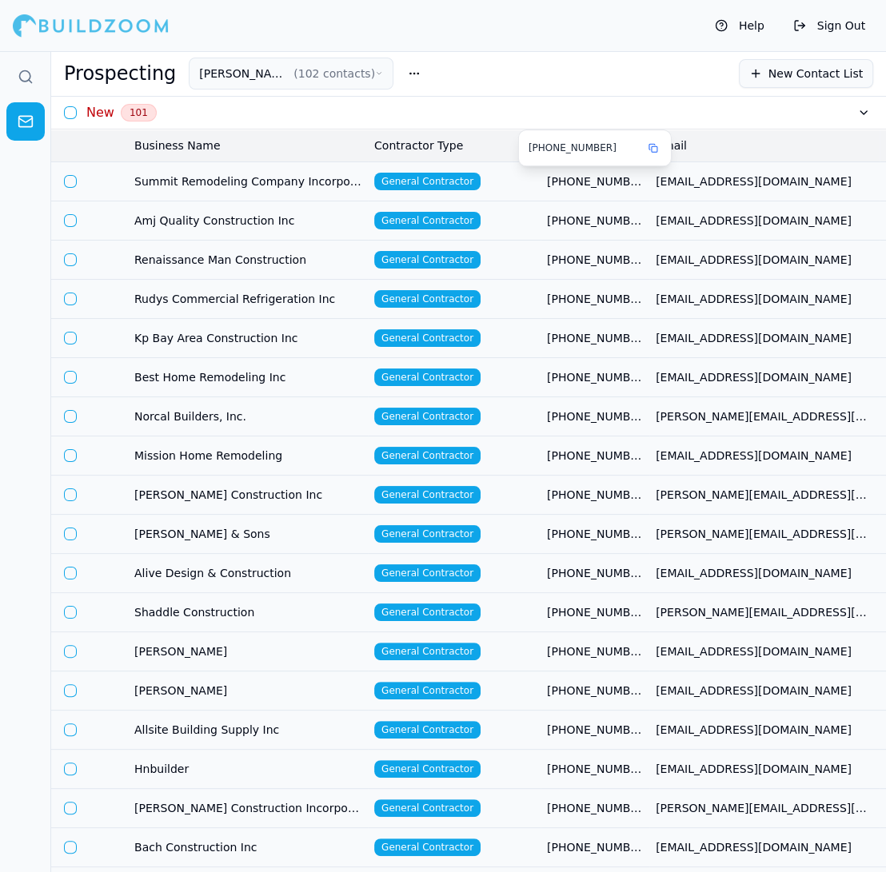
click at [510, 166] on td "General Contractor" at bounding box center [454, 180] width 173 height 39
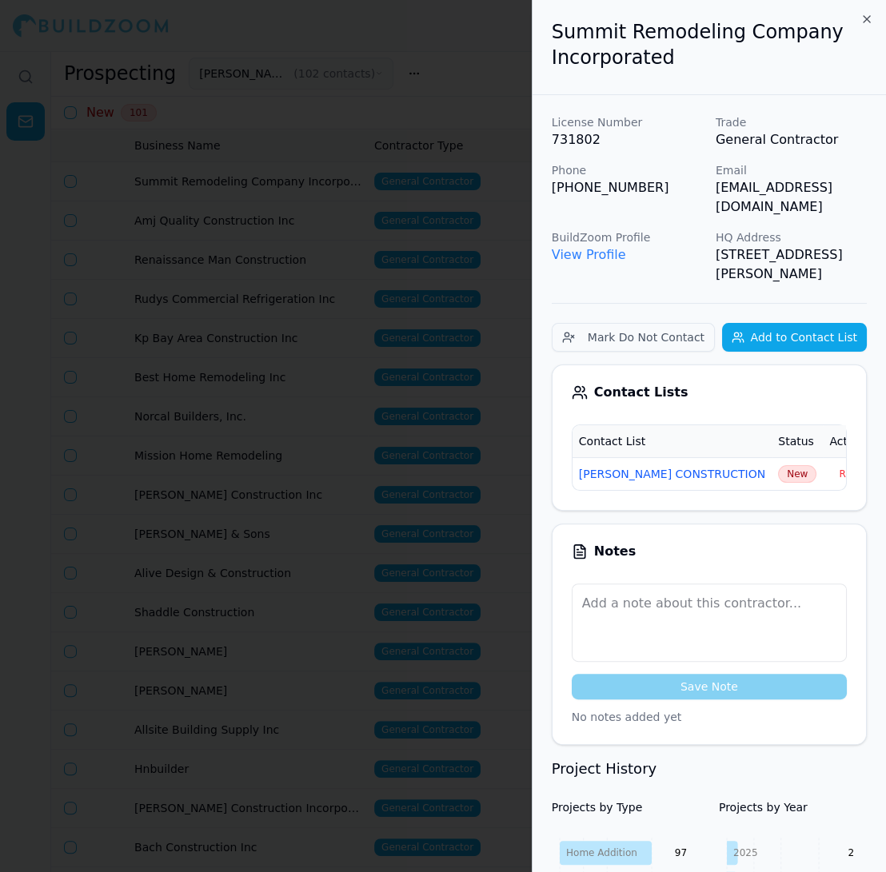
click at [778, 465] on span "New" at bounding box center [797, 474] width 38 height 18
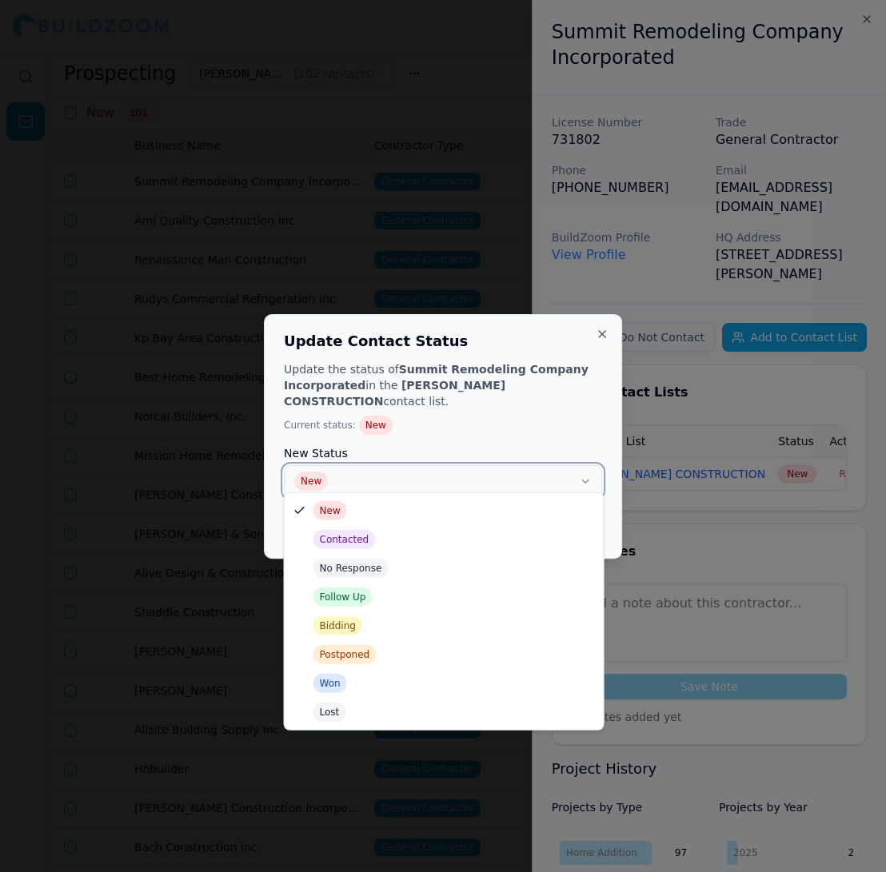
click at [504, 481] on button "New" at bounding box center [443, 481] width 318 height 32
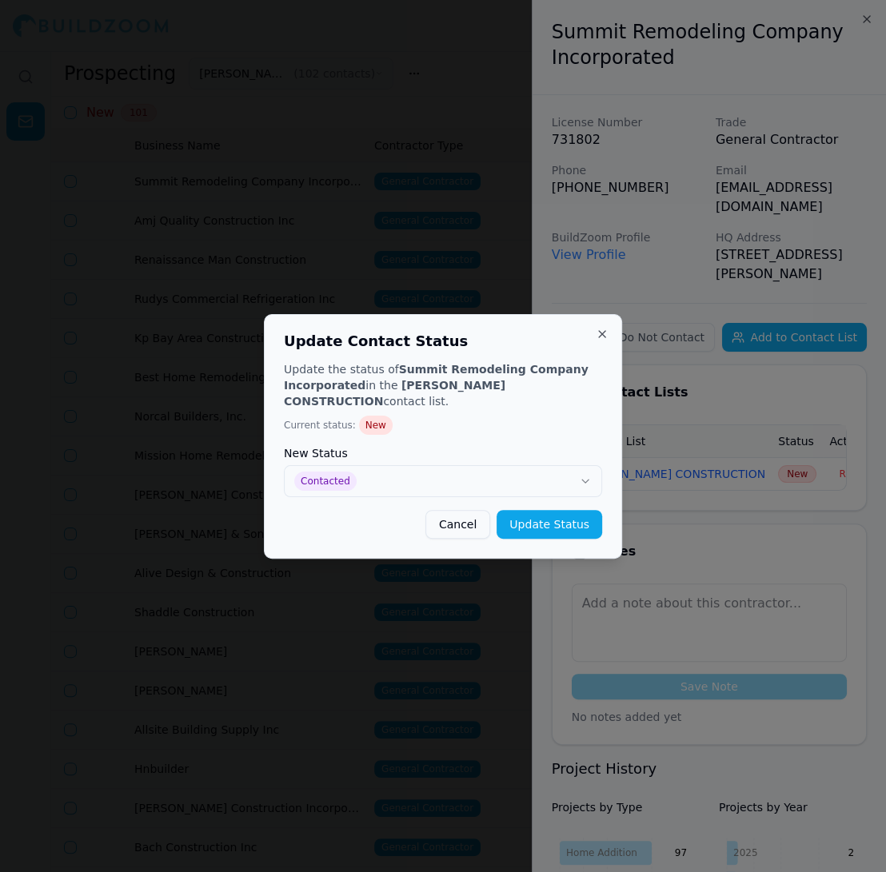
click at [566, 519] on button "Update Status" at bounding box center [549, 524] width 106 height 29
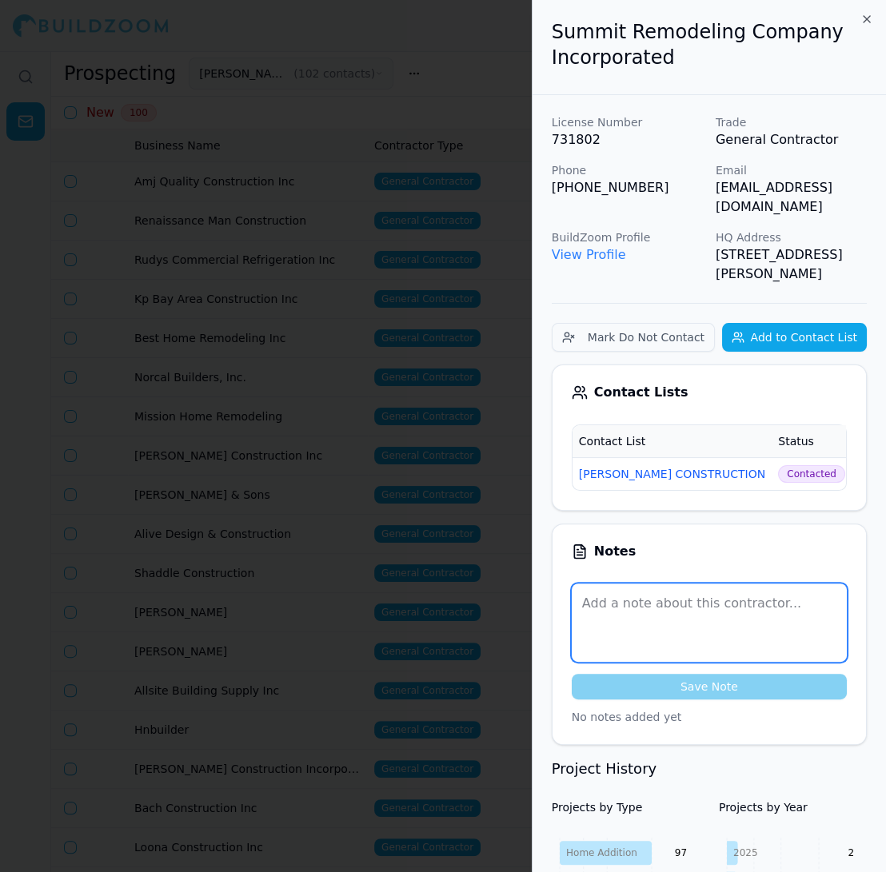
click at [784, 585] on textarea at bounding box center [709, 623] width 275 height 78
click at [865, 14] on icon "button" at bounding box center [866, 19] width 13 height 13
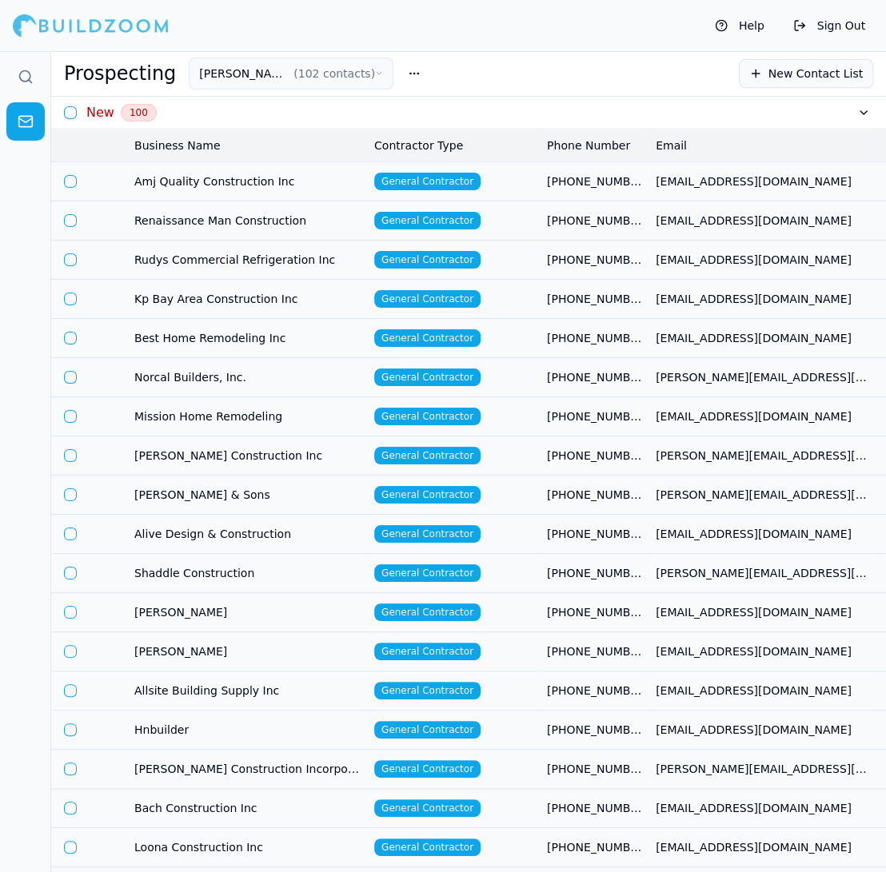
click at [528, 173] on td "General Contractor" at bounding box center [454, 180] width 173 height 39
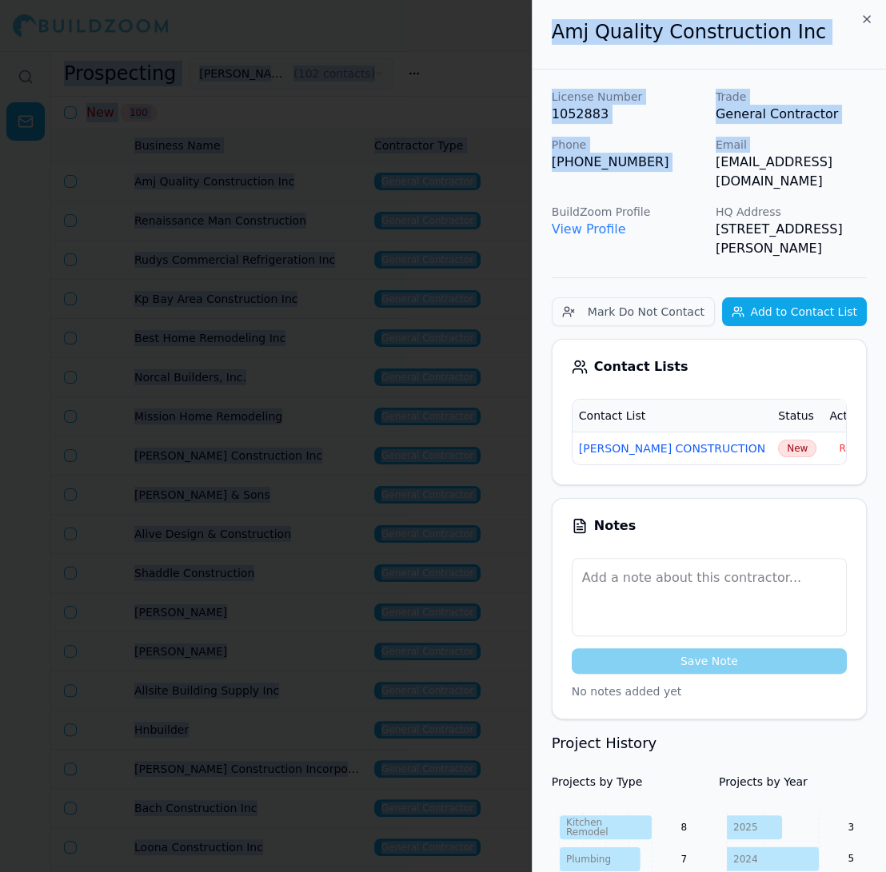
scroll to position [0, 22]
drag, startPoint x: 713, startPoint y: 160, endPoint x: 880, endPoint y: 164, distance: 167.1
click at [866, 164] on div "License Number 1052883 Trade General Contractor Phone (510) 417-6339 Email info…" at bounding box center [709, 173] width 315 height 169
copy p "[EMAIL_ADDRESS][DOMAIN_NAME]"
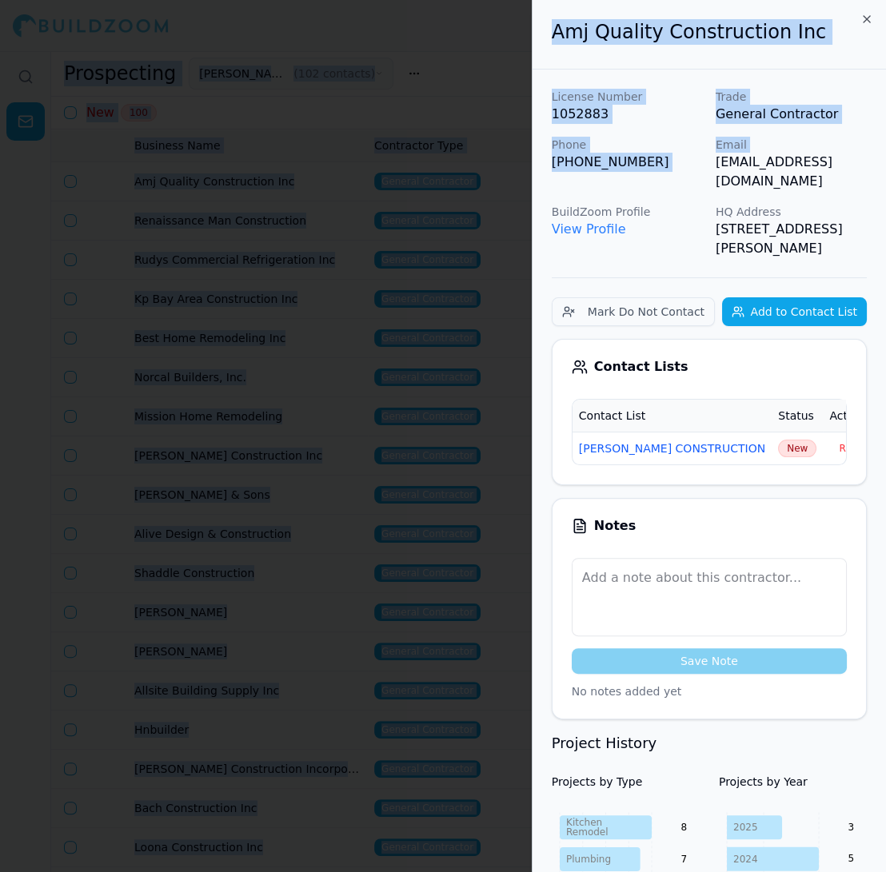
click at [778, 440] on span "New" at bounding box center [797, 449] width 38 height 18
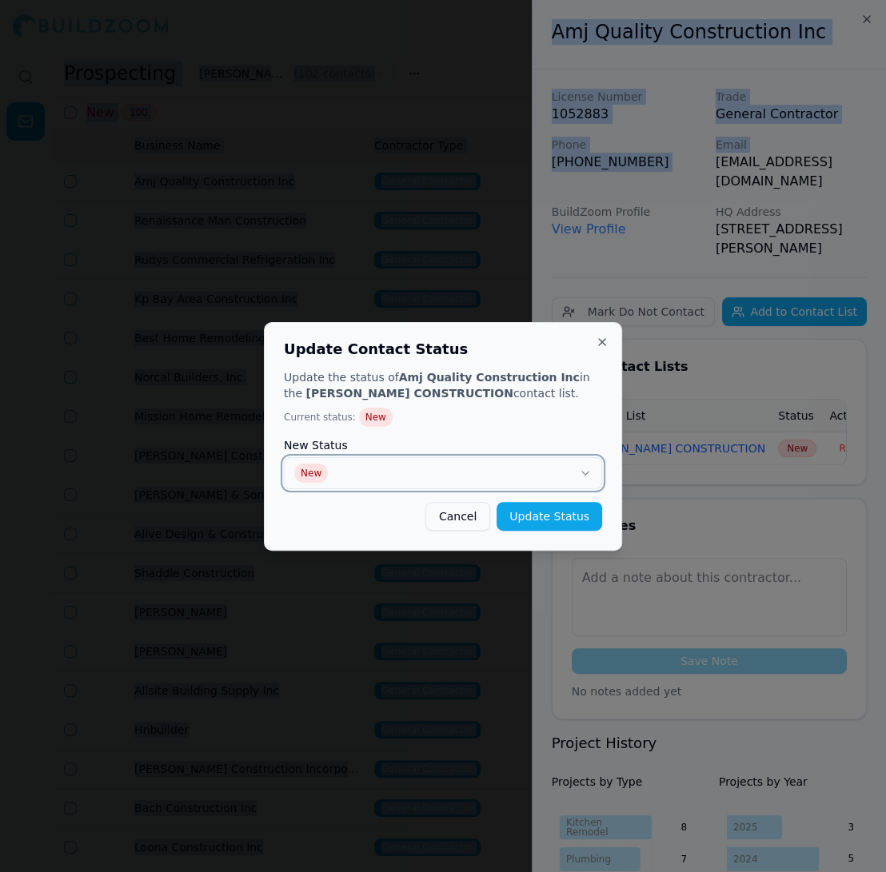
click at [472, 478] on button "New" at bounding box center [443, 473] width 318 height 32
click at [563, 518] on button "Update Status" at bounding box center [549, 516] width 106 height 29
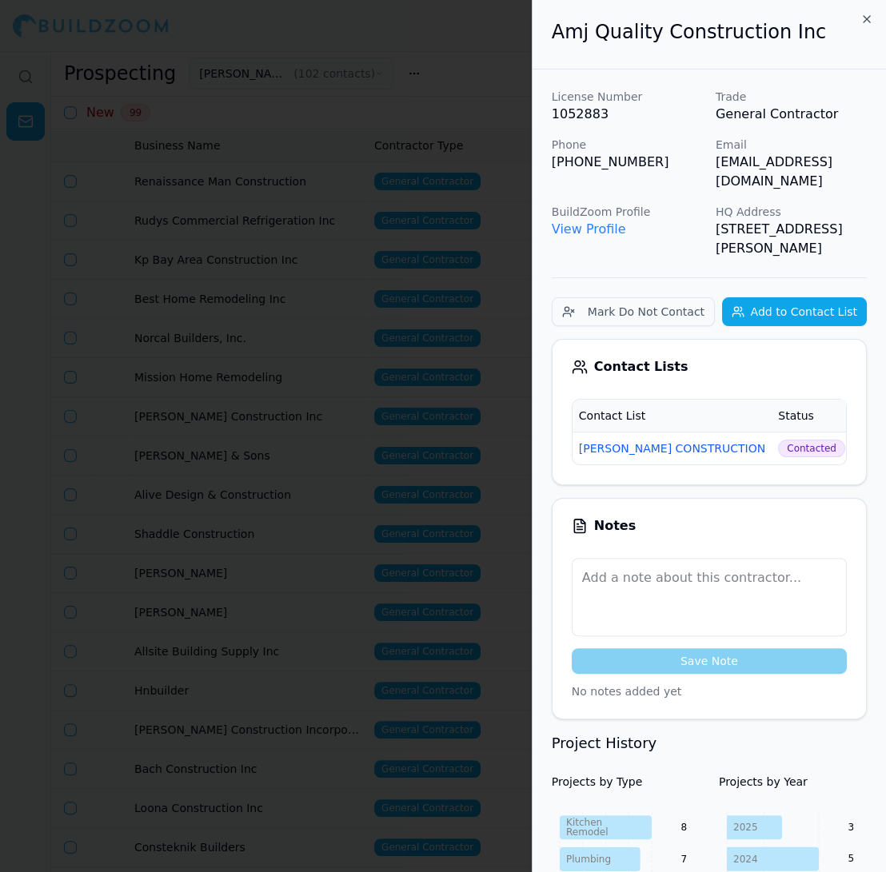
click at [862, 29] on h2 "Amj Quality Construction Inc" at bounding box center [709, 32] width 315 height 26
click at [862, 25] on icon "button" at bounding box center [866, 19] width 13 height 13
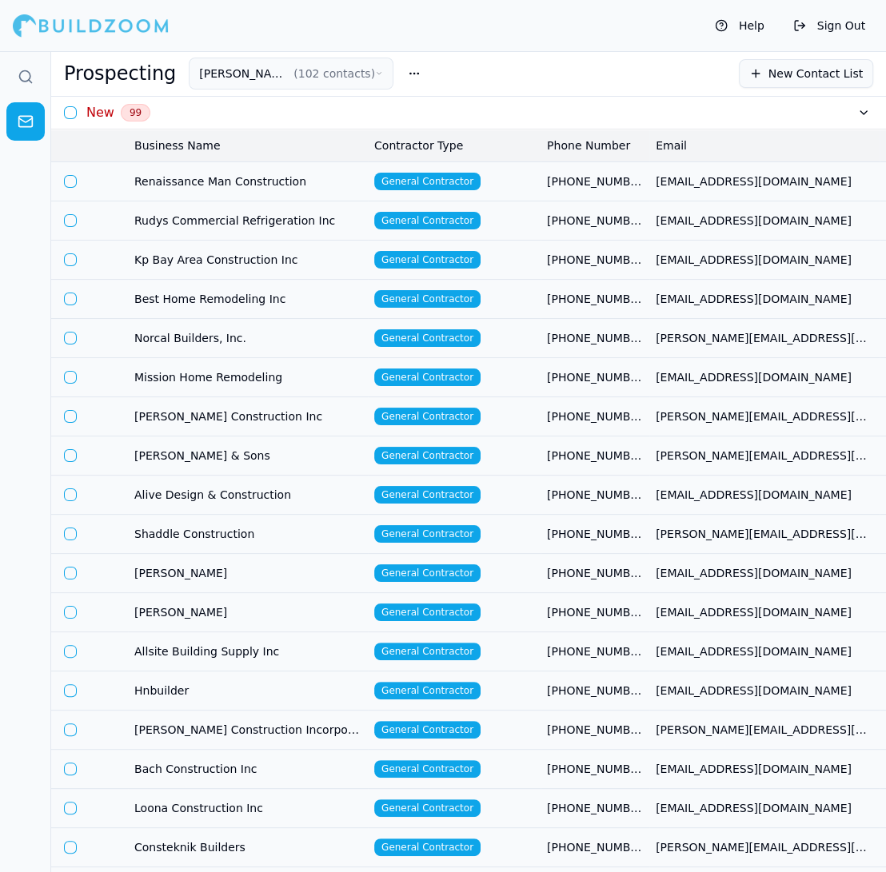
click at [285, 178] on span "Renaissance Man Construction" at bounding box center [247, 181] width 227 height 16
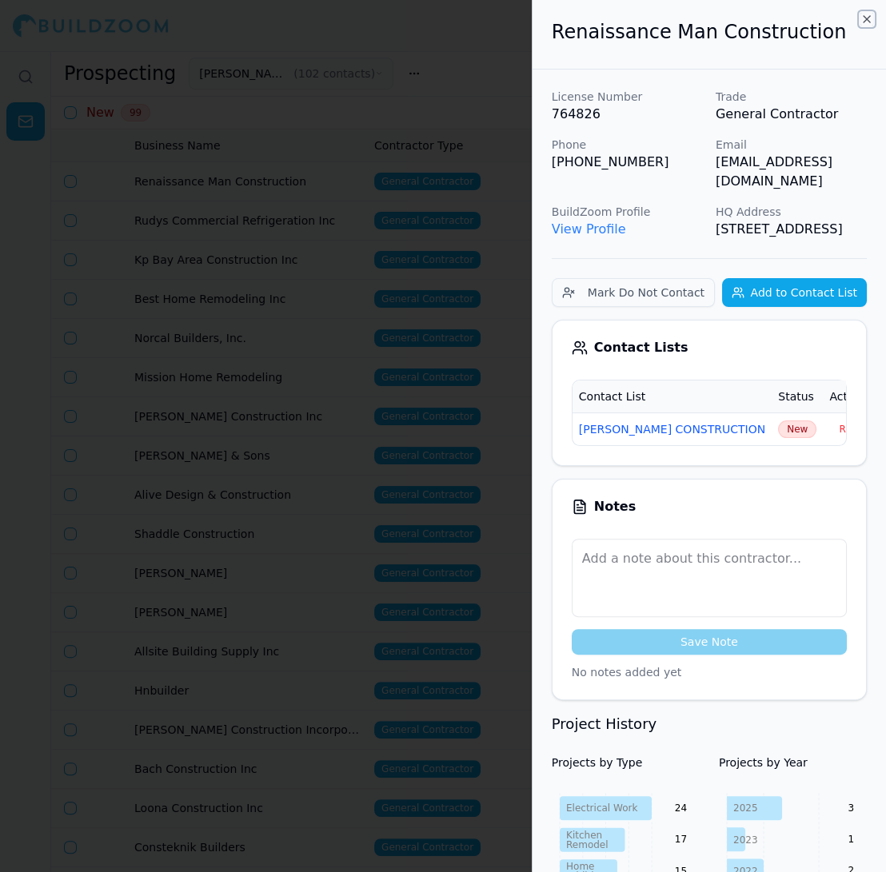
click at [860, 20] on icon "button" at bounding box center [866, 19] width 13 height 13
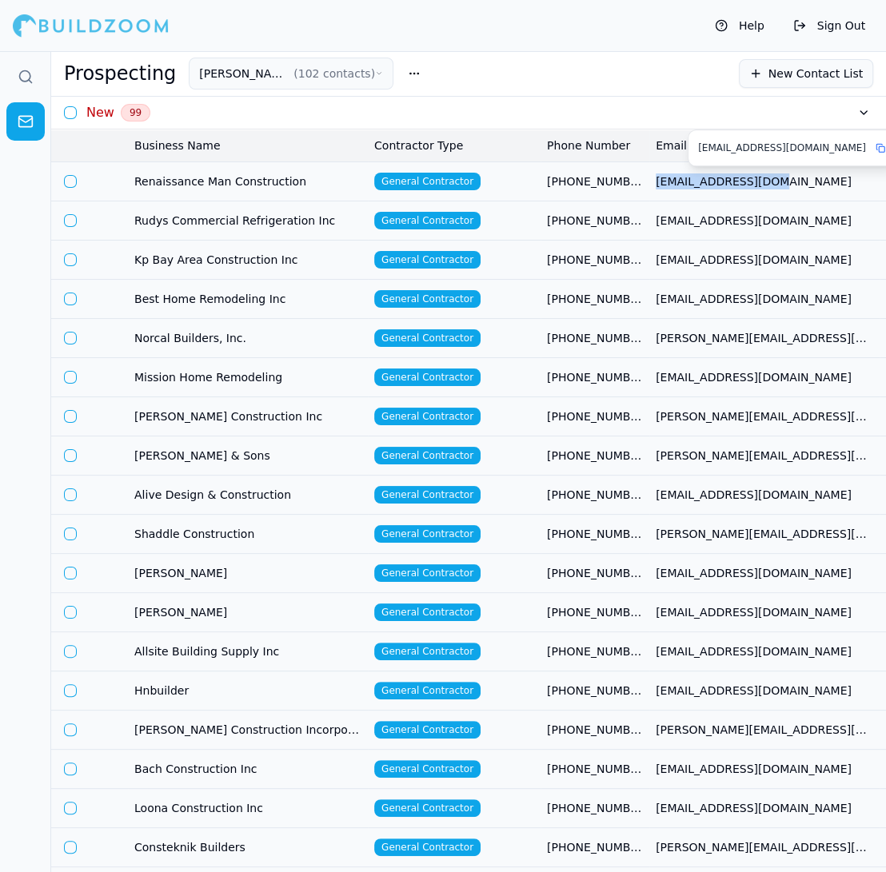
copy span "[EMAIL_ADDRESS][DOMAIN_NAME]"
drag, startPoint x: 651, startPoint y: 181, endPoint x: 816, endPoint y: 178, distance: 165.5
click at [816, 178] on td "[EMAIL_ADDRESS][DOMAIN_NAME]" at bounding box center [764, 180] width 230 height 39
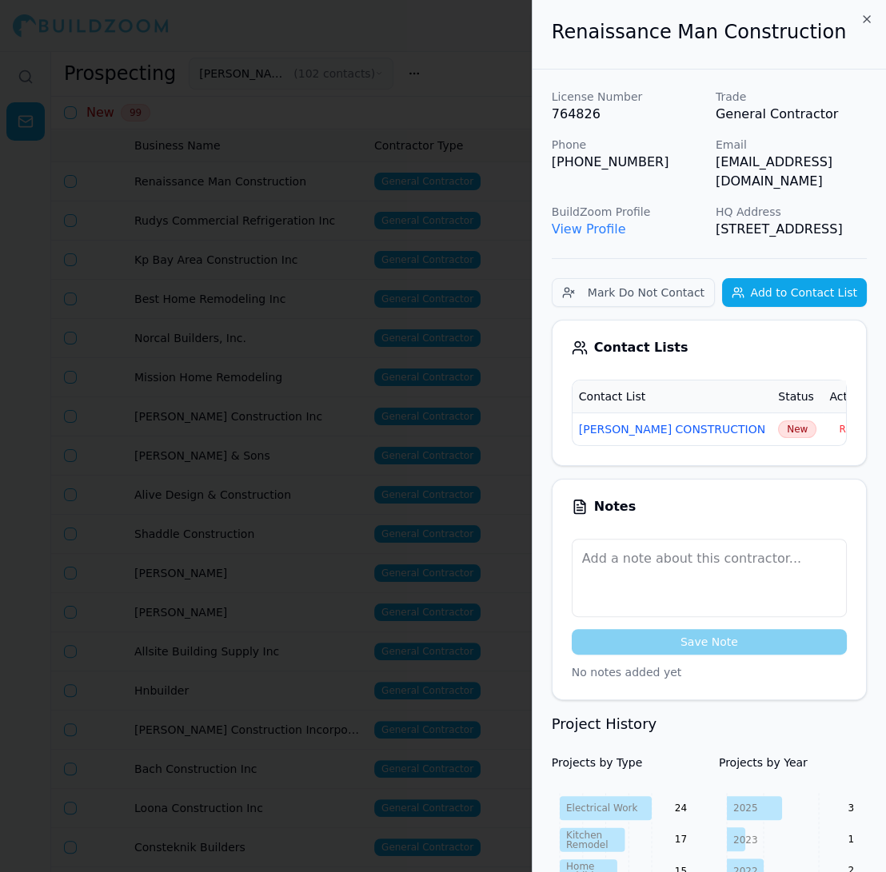
click at [778, 432] on span "New" at bounding box center [797, 429] width 38 height 18
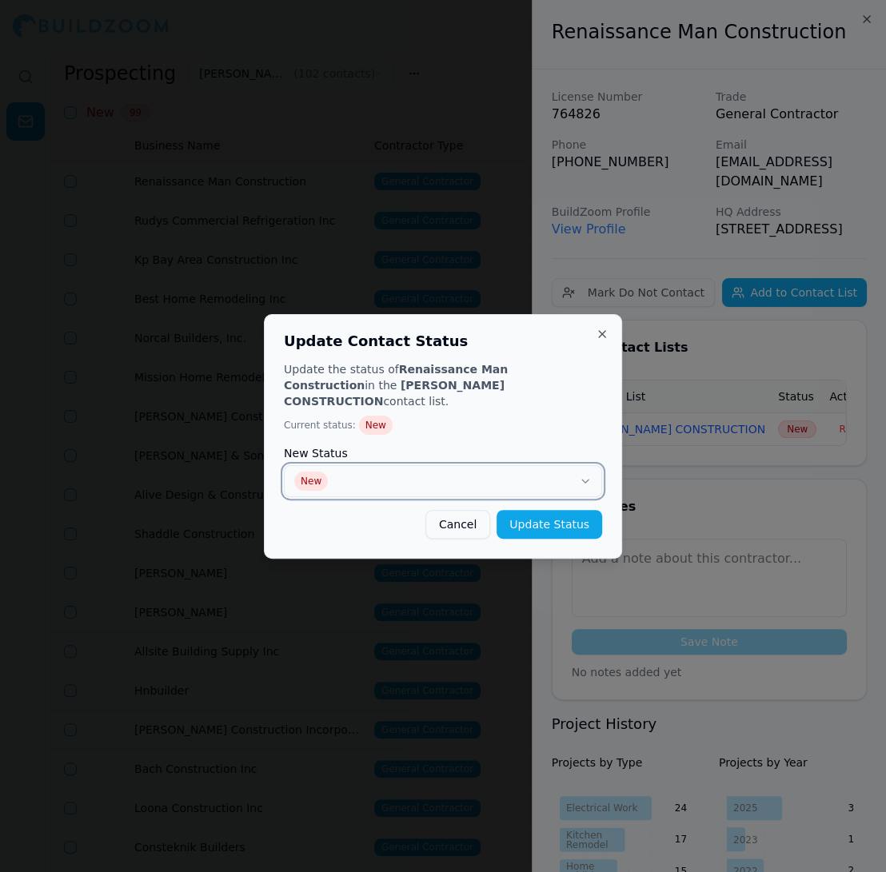
click at [485, 484] on button "New" at bounding box center [443, 481] width 318 height 32
click at [538, 512] on button "Update Status" at bounding box center [549, 524] width 106 height 29
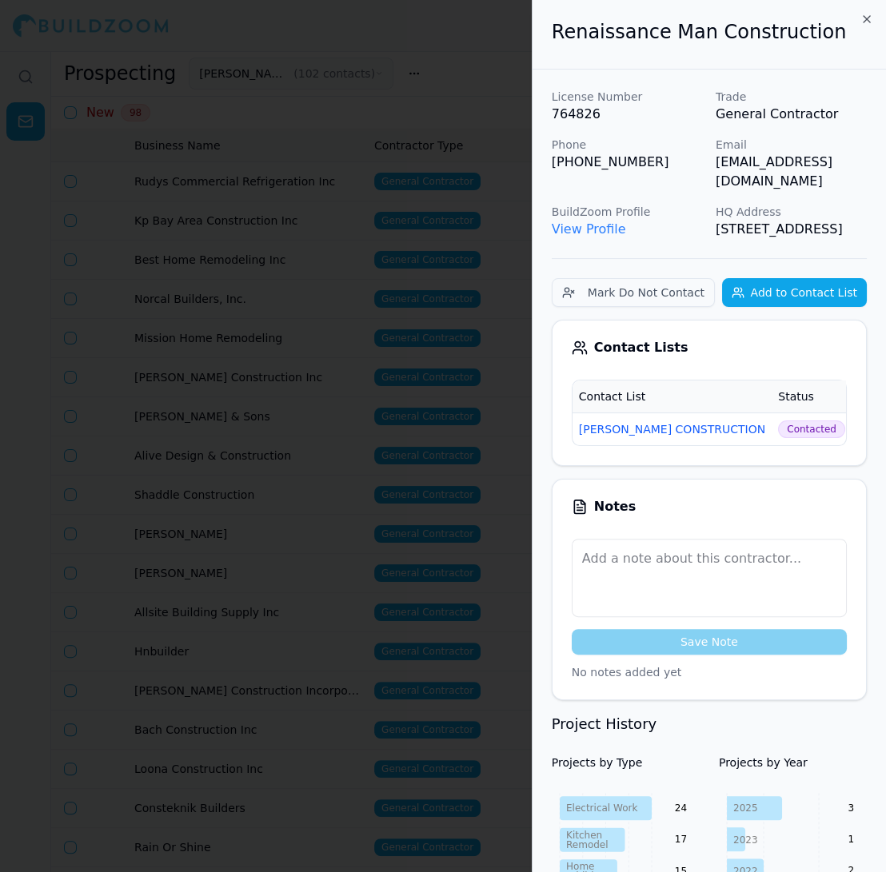
click at [313, 181] on div at bounding box center [443, 436] width 886 height 872
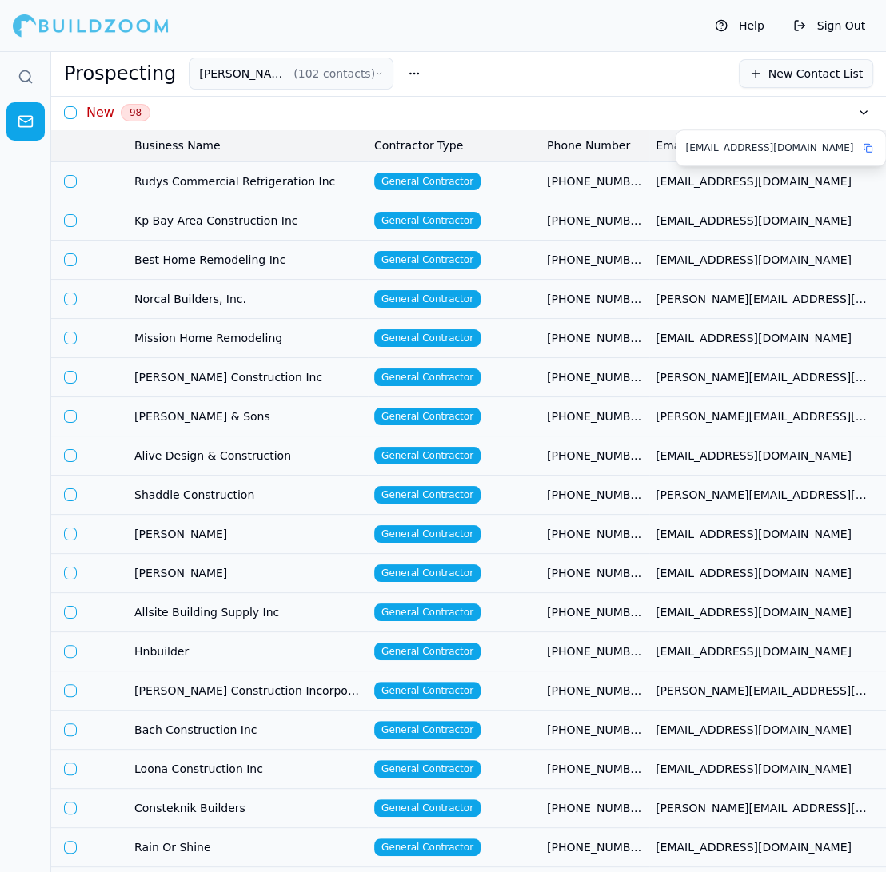
click at [863, 144] on icon at bounding box center [866, 147] width 6 height 6
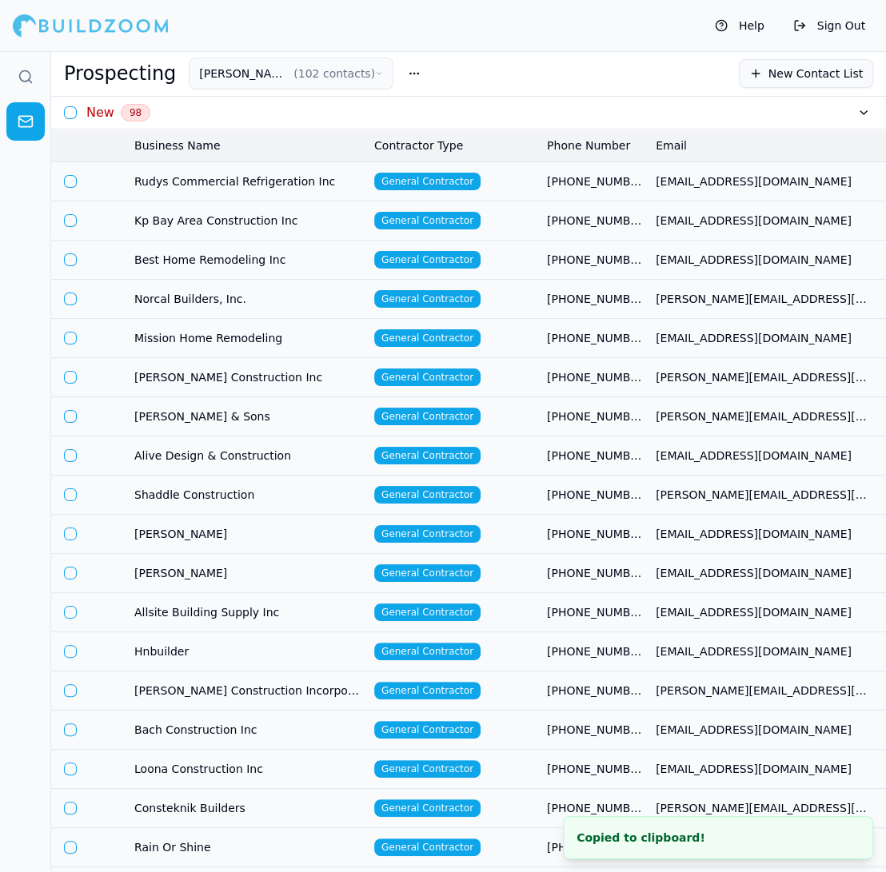
click at [544, 192] on td "[PHONE_NUMBER]" at bounding box center [594, 180] width 109 height 39
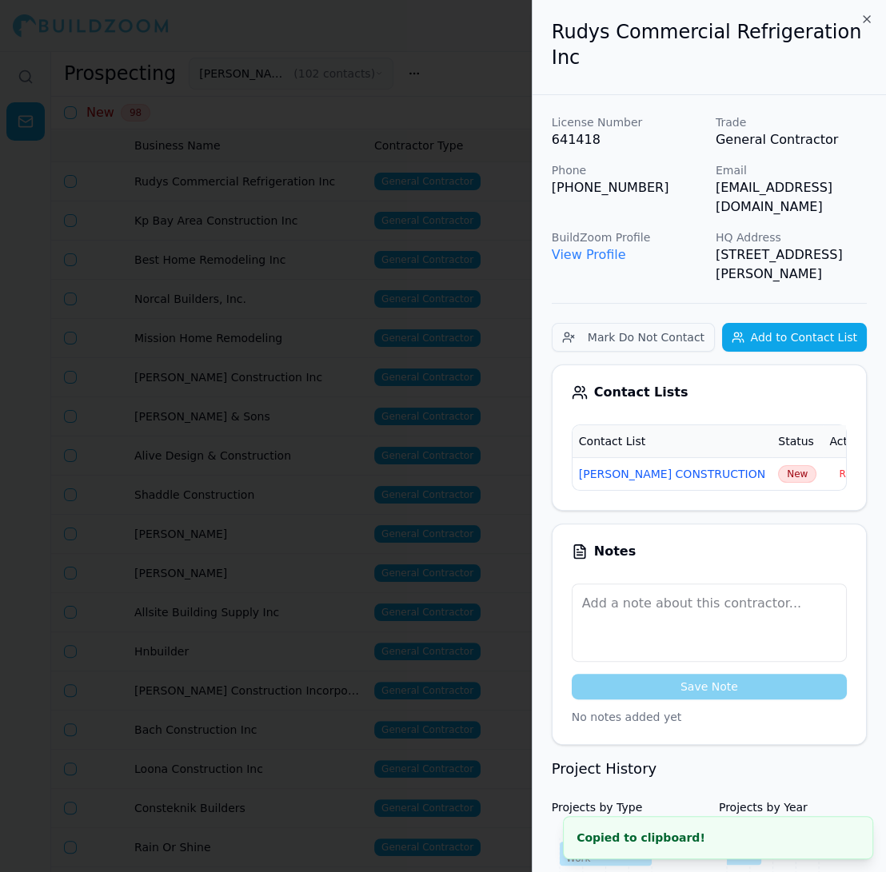
click at [778, 465] on span "New" at bounding box center [797, 474] width 38 height 18
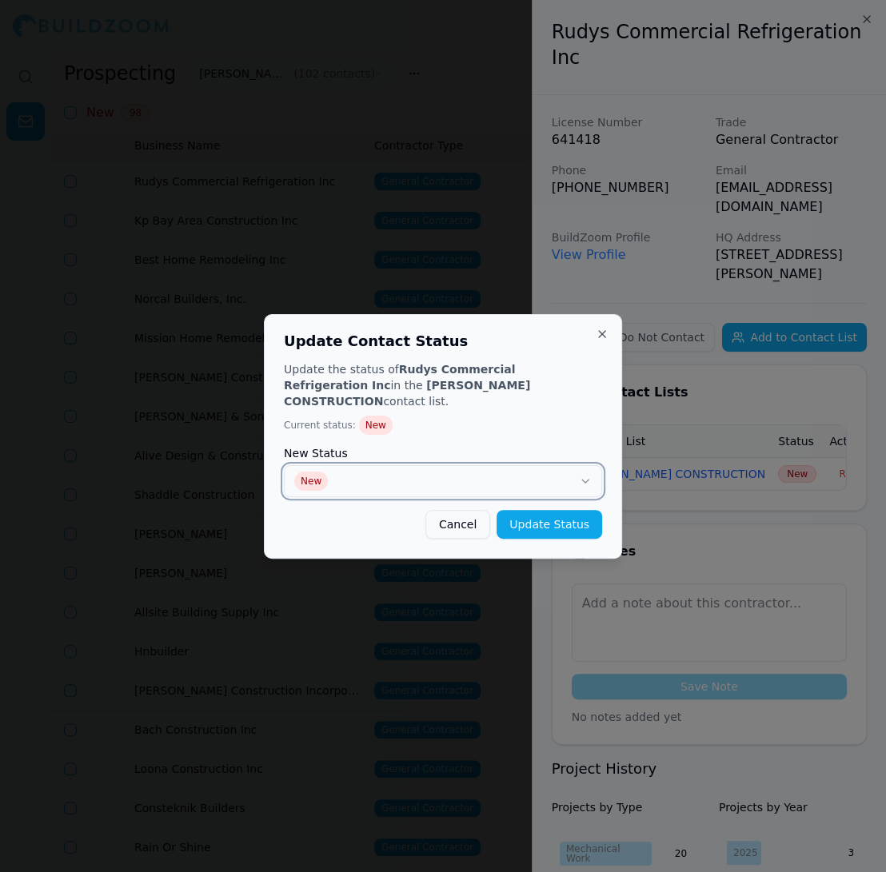
click at [479, 476] on button "New" at bounding box center [443, 481] width 318 height 32
click at [553, 517] on button "Update Status" at bounding box center [549, 524] width 106 height 29
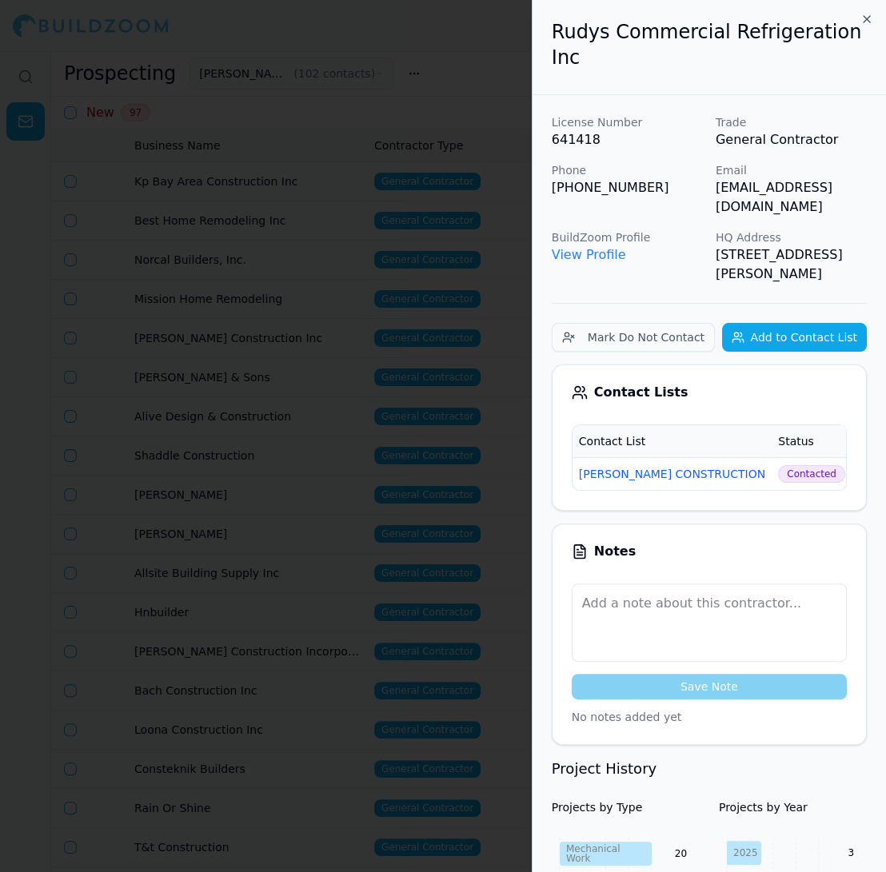
click at [511, 269] on div at bounding box center [443, 436] width 886 height 872
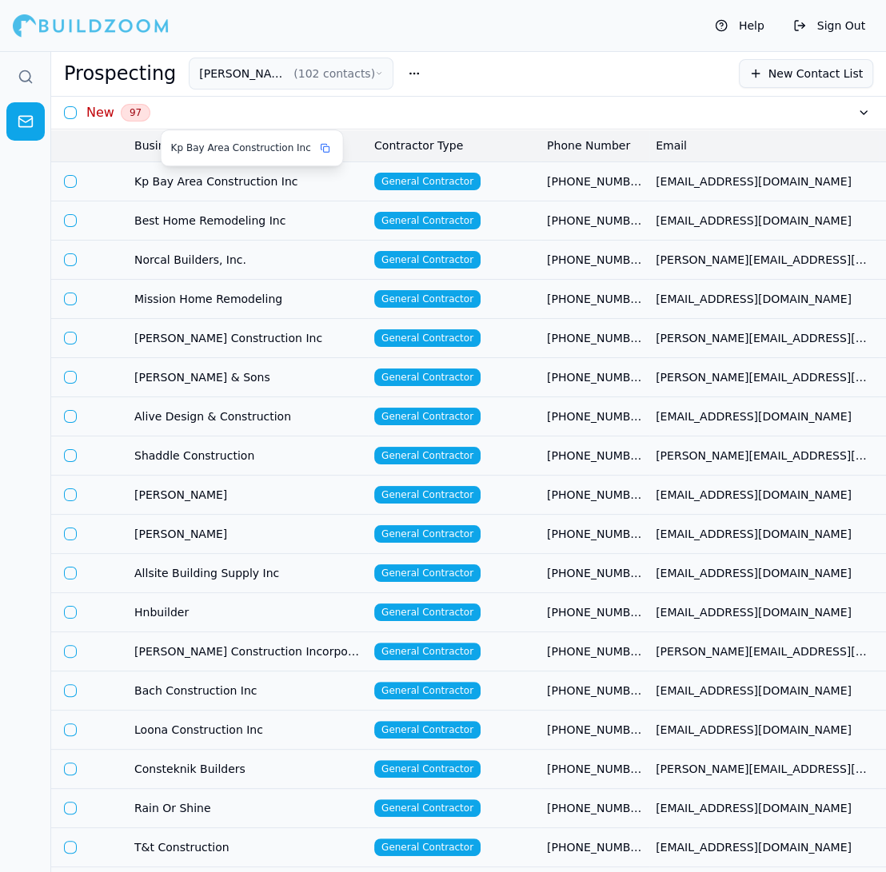
click at [293, 173] on span "Kp Bay Area Construction Inc" at bounding box center [247, 181] width 227 height 16
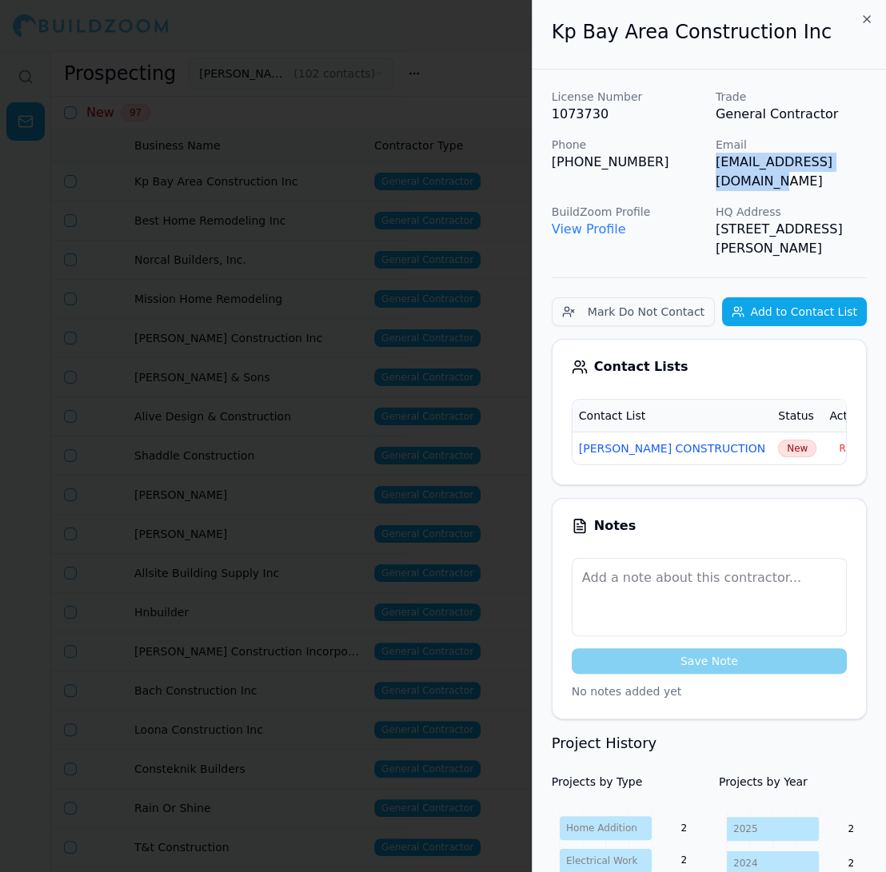
scroll to position [0, 37]
drag, startPoint x: 710, startPoint y: 164, endPoint x: 881, endPoint y: 164, distance: 171.1
click at [866, 164] on div "License Number 1073730 Trade General Contractor Phone (925) 303-9286 Email kpba…" at bounding box center [709, 173] width 315 height 169
copy p "[EMAIL_ADDRESS][DOMAIN_NAME]"
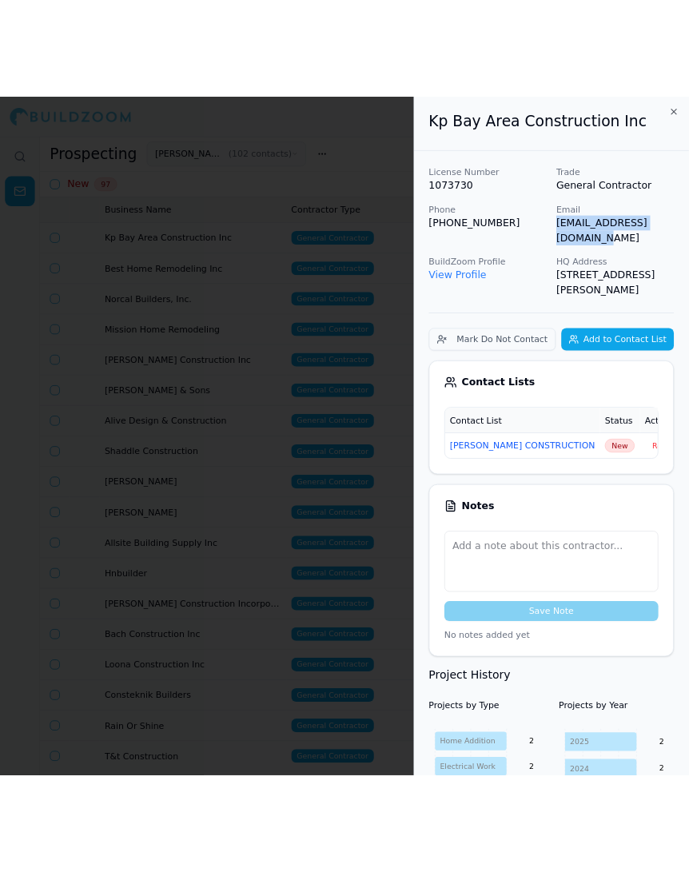
scroll to position [0, 0]
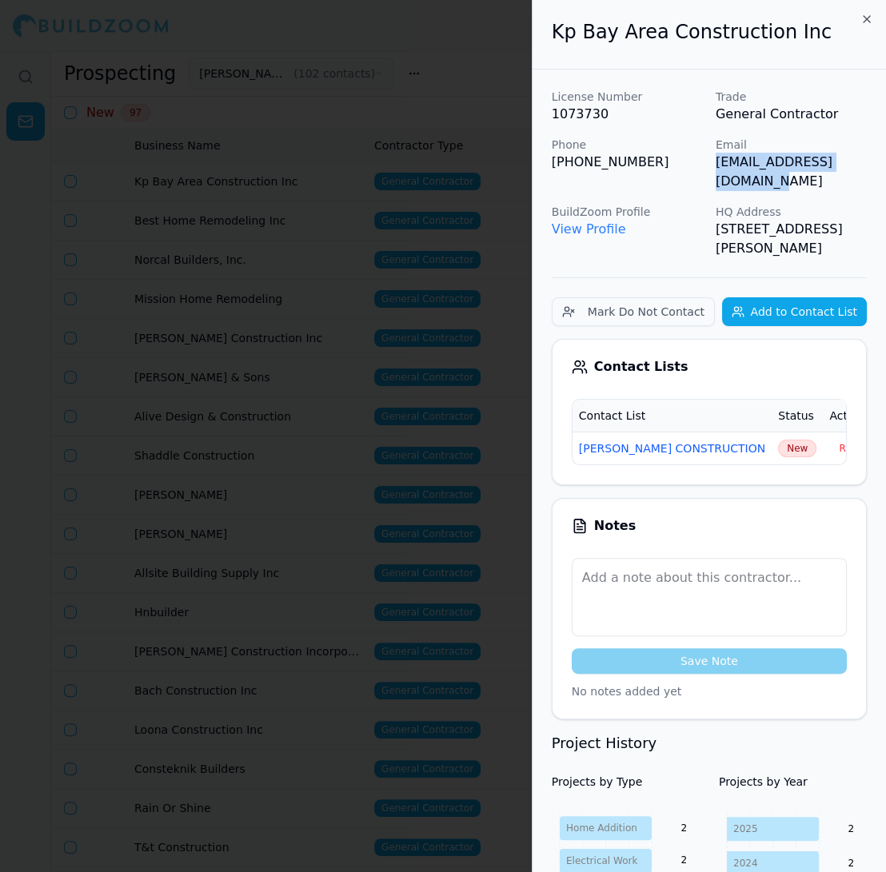
click at [778, 440] on span "New" at bounding box center [797, 449] width 38 height 18
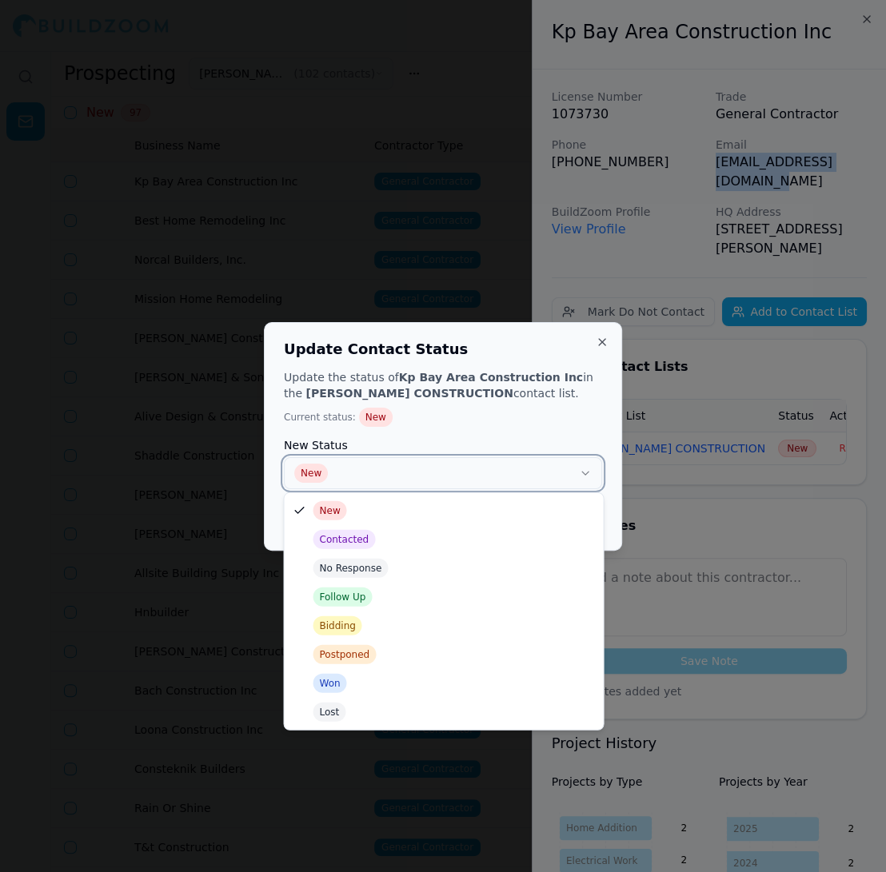
click at [512, 468] on button "New" at bounding box center [443, 473] width 318 height 32
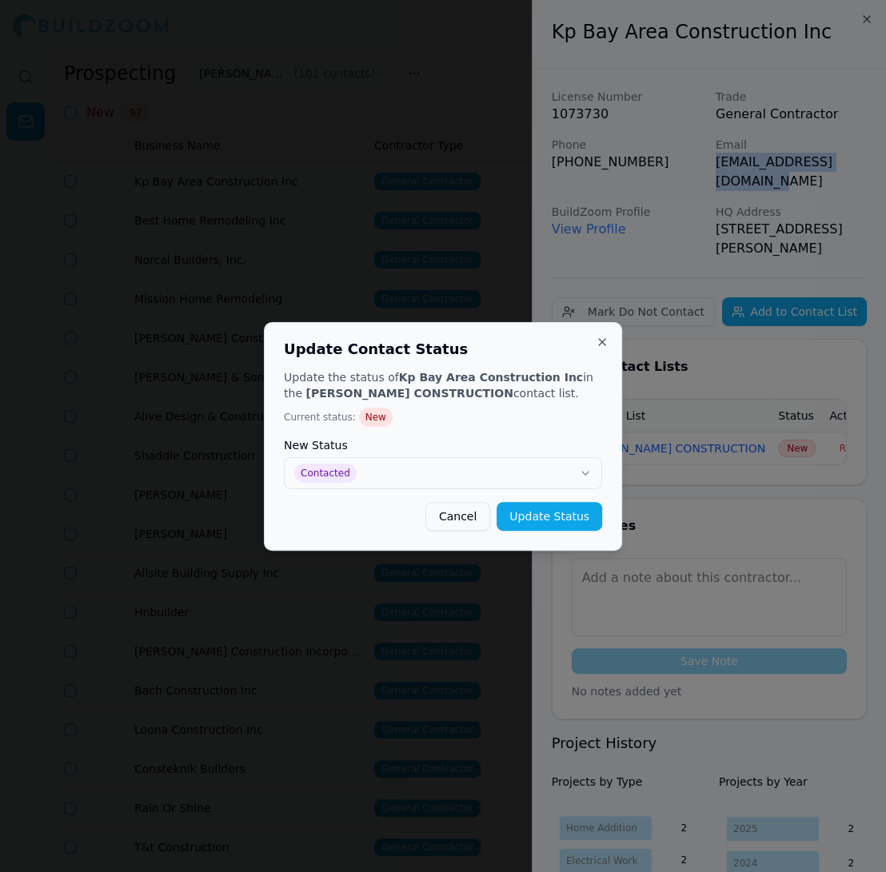
click at [581, 523] on button "Update Status" at bounding box center [549, 516] width 106 height 29
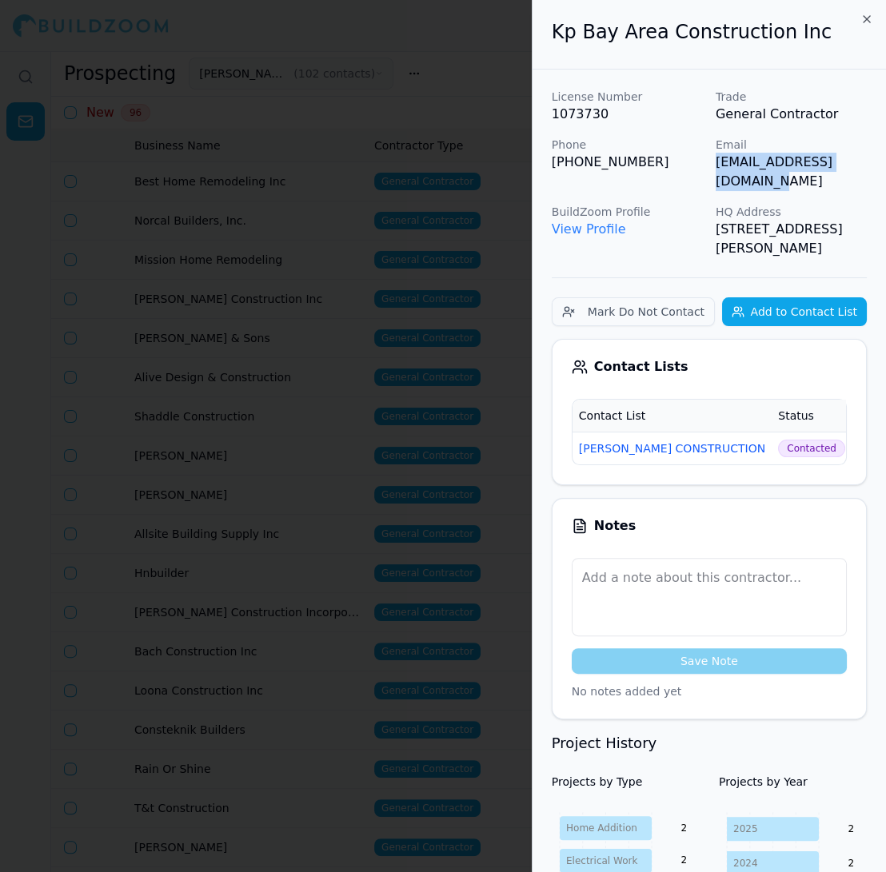
click at [515, 67] on div at bounding box center [443, 436] width 886 height 872
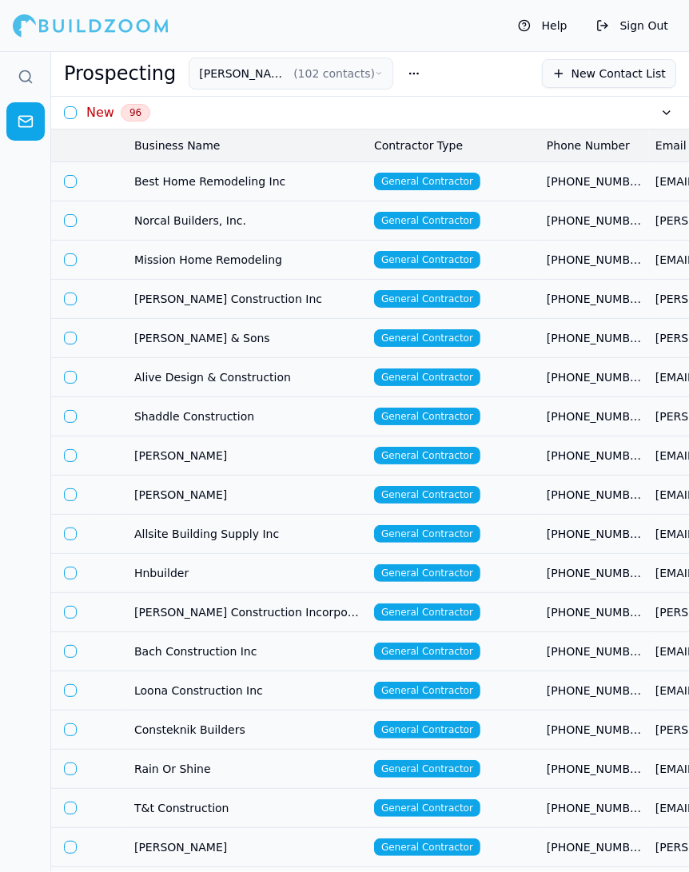
click at [346, 229] on td "Norcal Builders, Inc." at bounding box center [248, 220] width 240 height 39
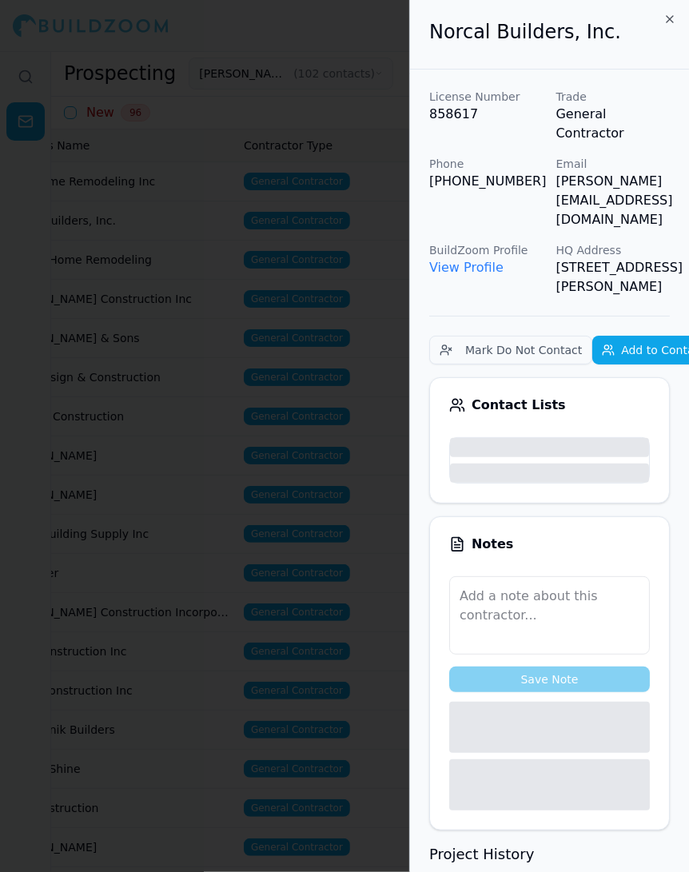
scroll to position [0, 133]
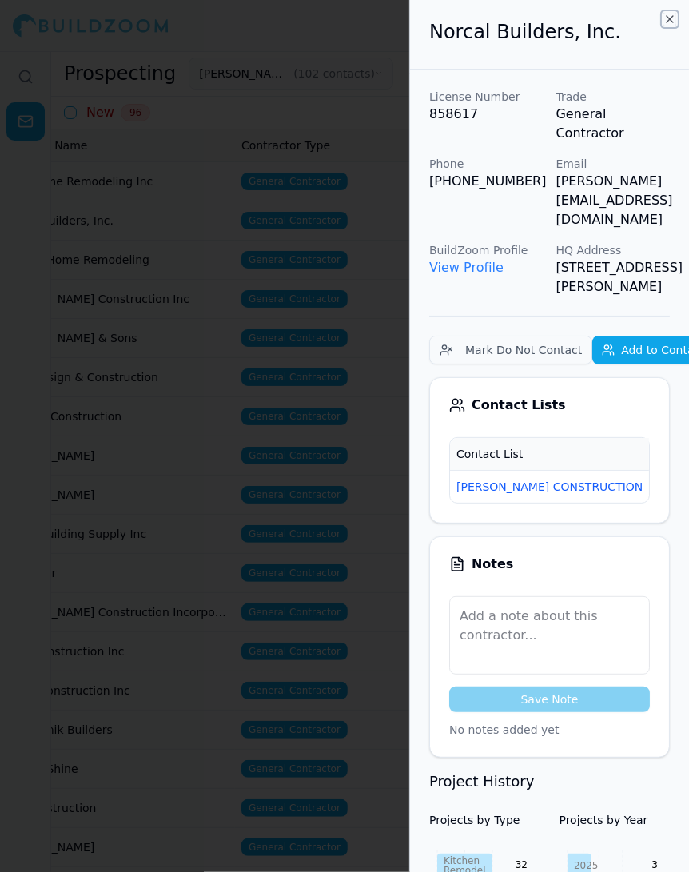
click at [670, 18] on icon "button" at bounding box center [670, 19] width 6 height 6
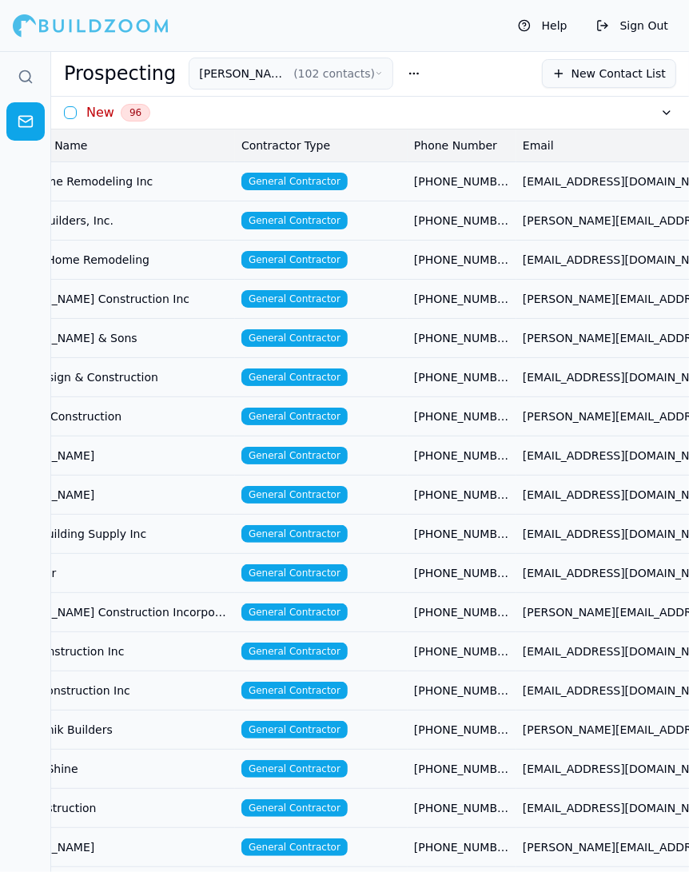
click at [376, 213] on td "General Contractor" at bounding box center [321, 220] width 173 height 39
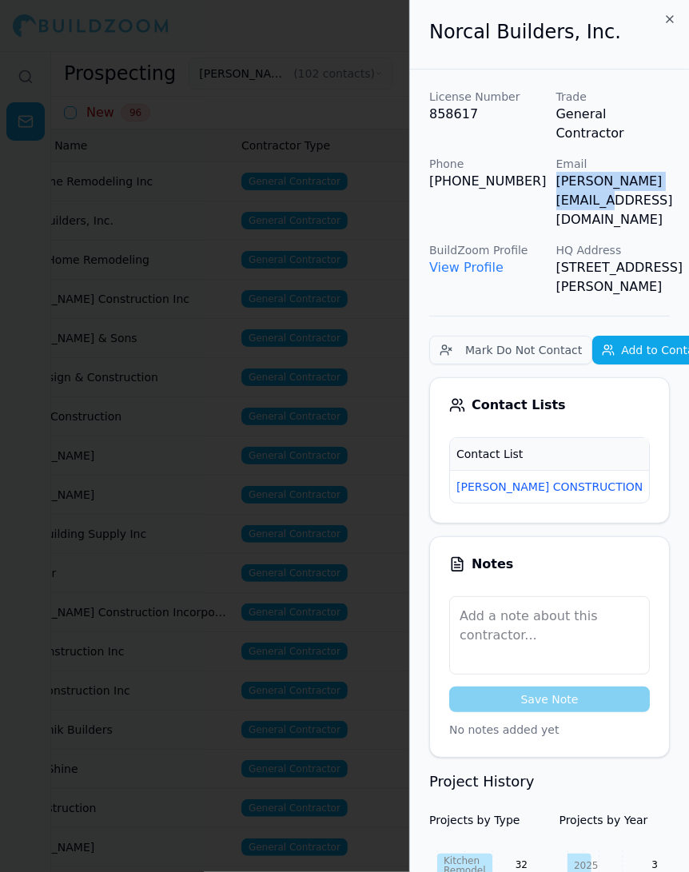
scroll to position [0, 36]
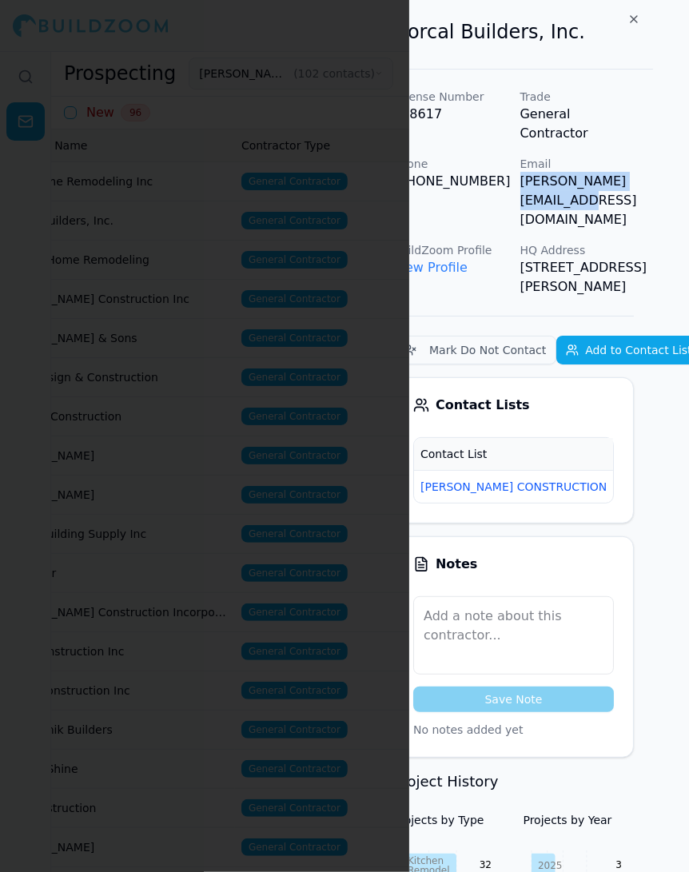
drag, startPoint x: 556, startPoint y: 161, endPoint x: 674, endPoint y: 167, distance: 118.4
click at [674, 167] on div "Norcal Builders, Inc. License Number 858617 Trade General Contractor Phone (925…" at bounding box center [549, 436] width 280 height 872
copy p "[PERSON_NAME][EMAIL_ADDRESS][DOMAIN_NAME]"
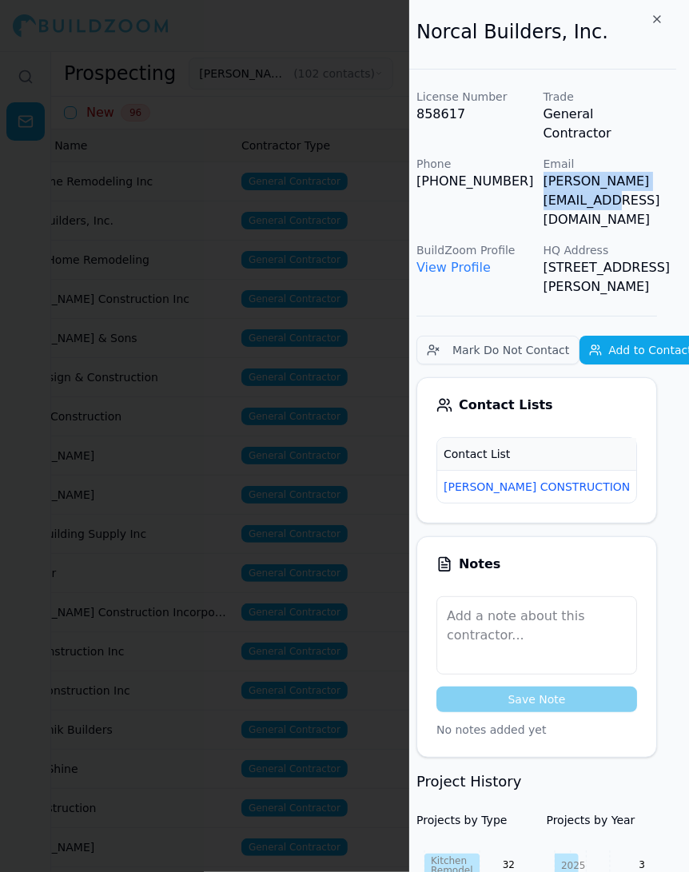
click at [643, 478] on span "New" at bounding box center [662, 487] width 38 height 18
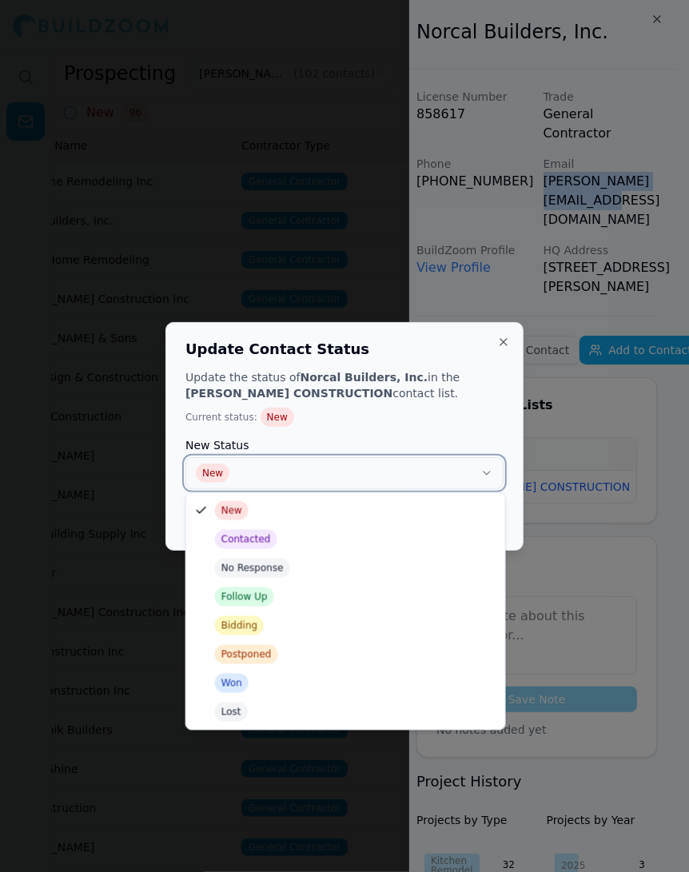
click at [372, 484] on button "New" at bounding box center [344, 473] width 318 height 32
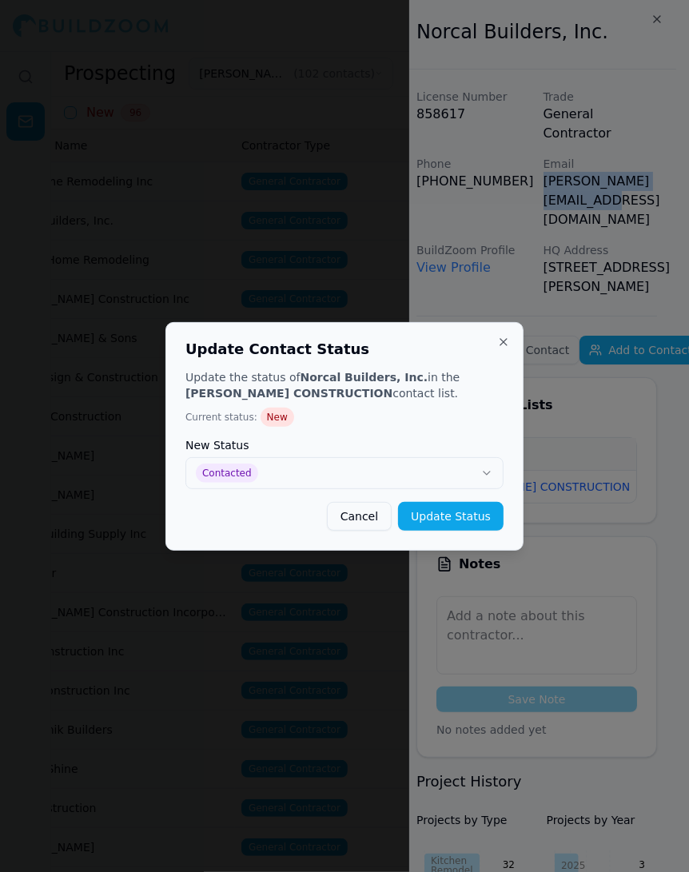
click at [439, 515] on button "Update Status" at bounding box center [451, 516] width 106 height 29
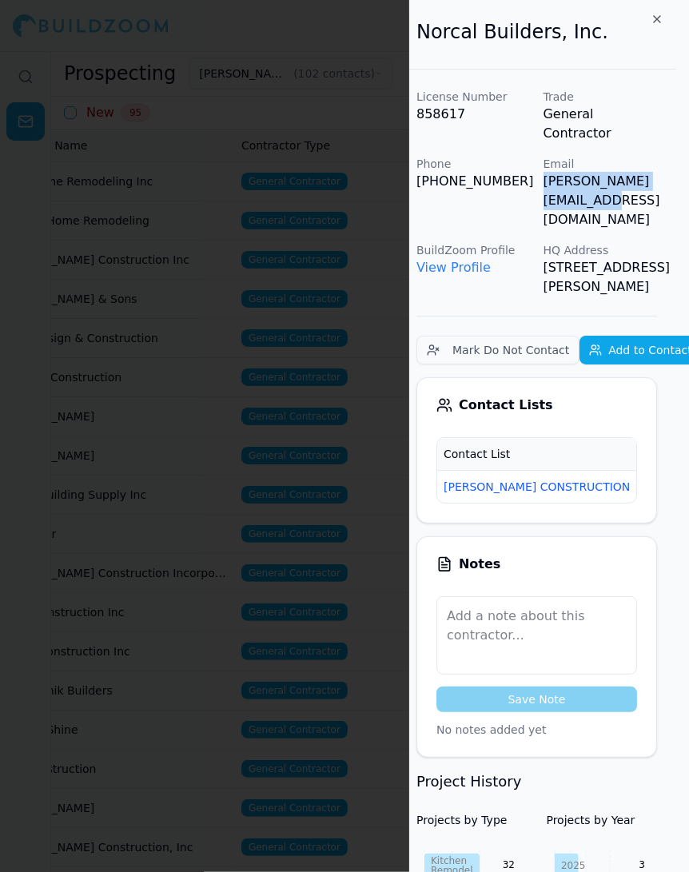
click at [316, 213] on div at bounding box center [344, 436] width 689 height 872
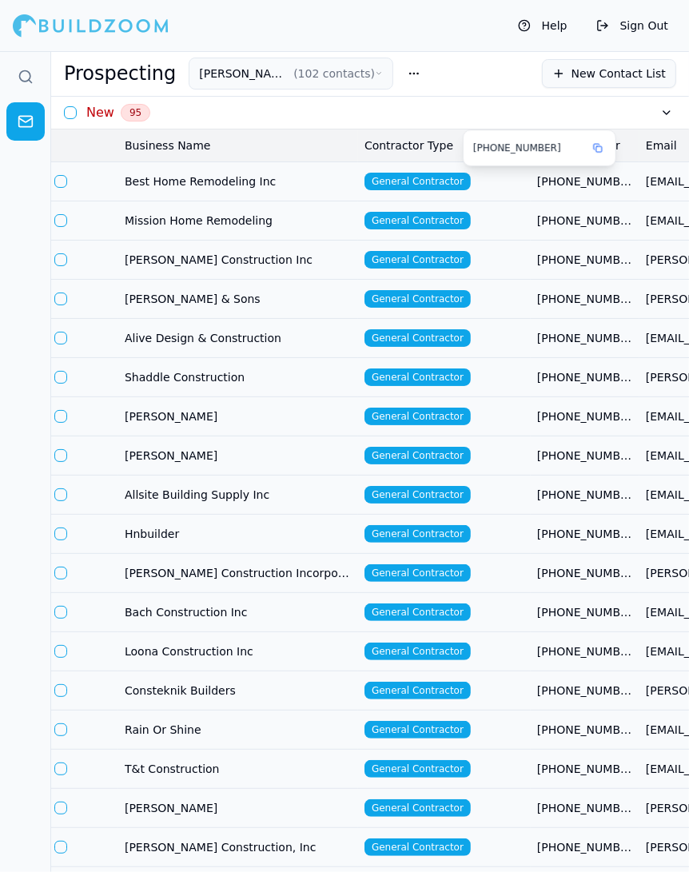
scroll to position [0, 0]
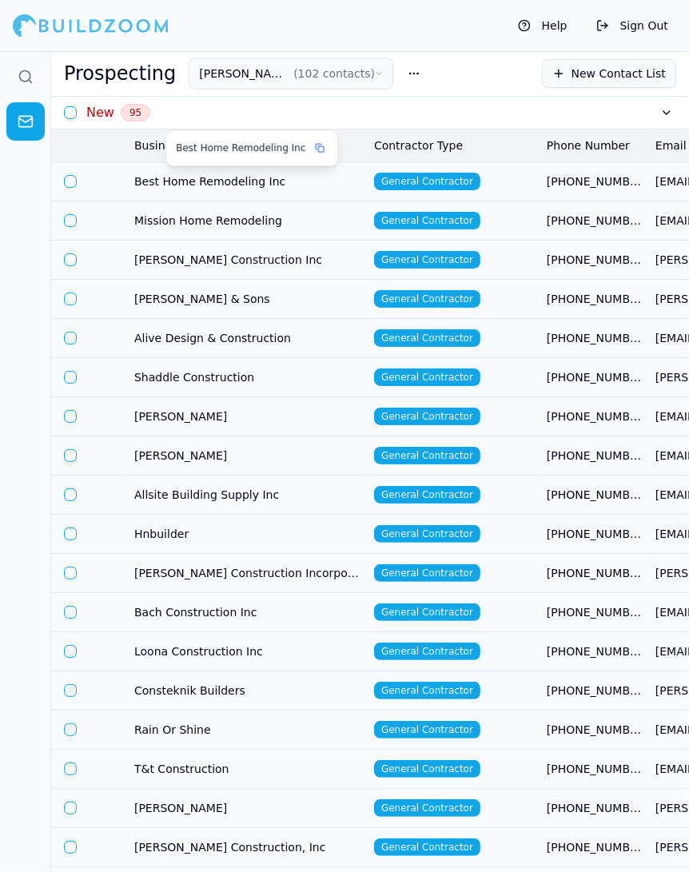
click at [268, 178] on span "Best Home Remodeling Inc" at bounding box center [247, 181] width 227 height 16
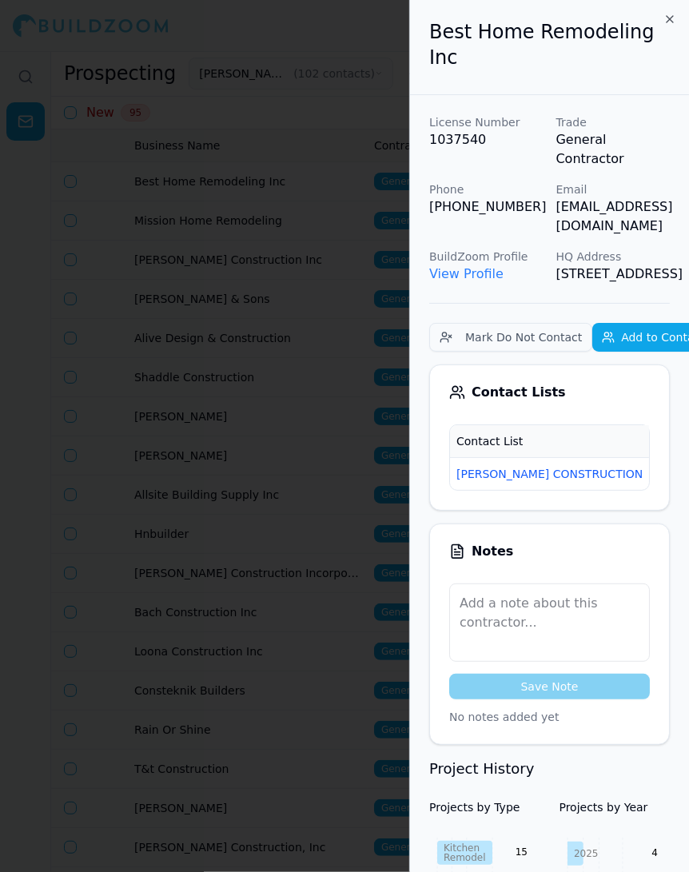
click at [655, 465] on span "New" at bounding box center [674, 474] width 38 height 18
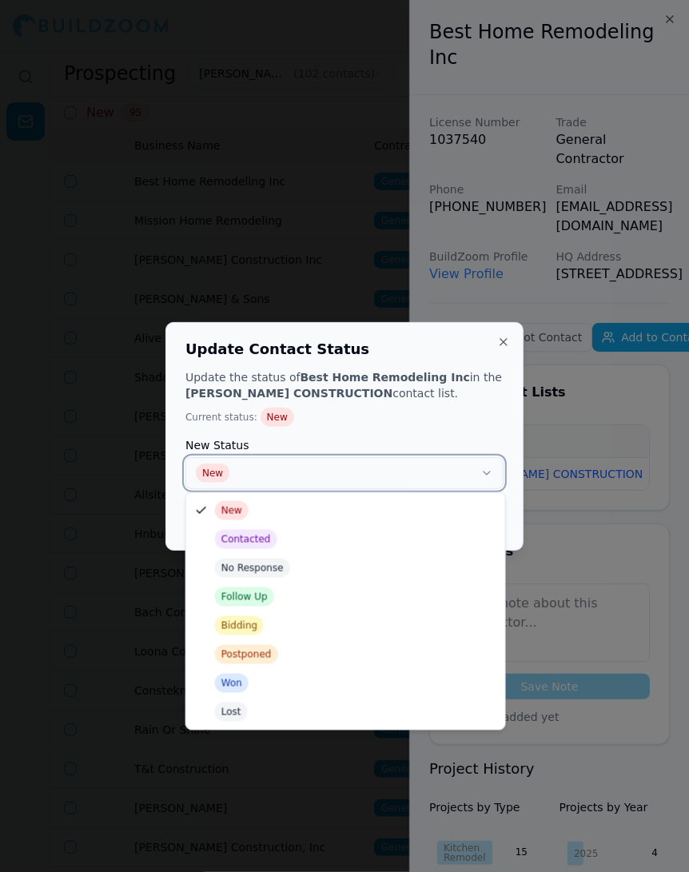
click at [402, 463] on button "New" at bounding box center [344, 473] width 318 height 32
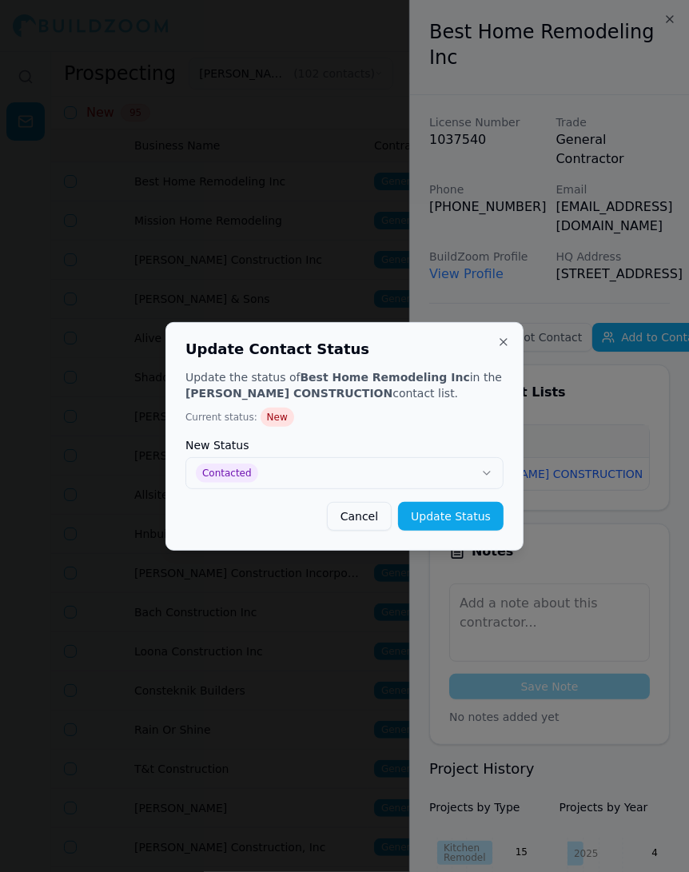
click at [463, 511] on button "Update Status" at bounding box center [451, 516] width 106 height 29
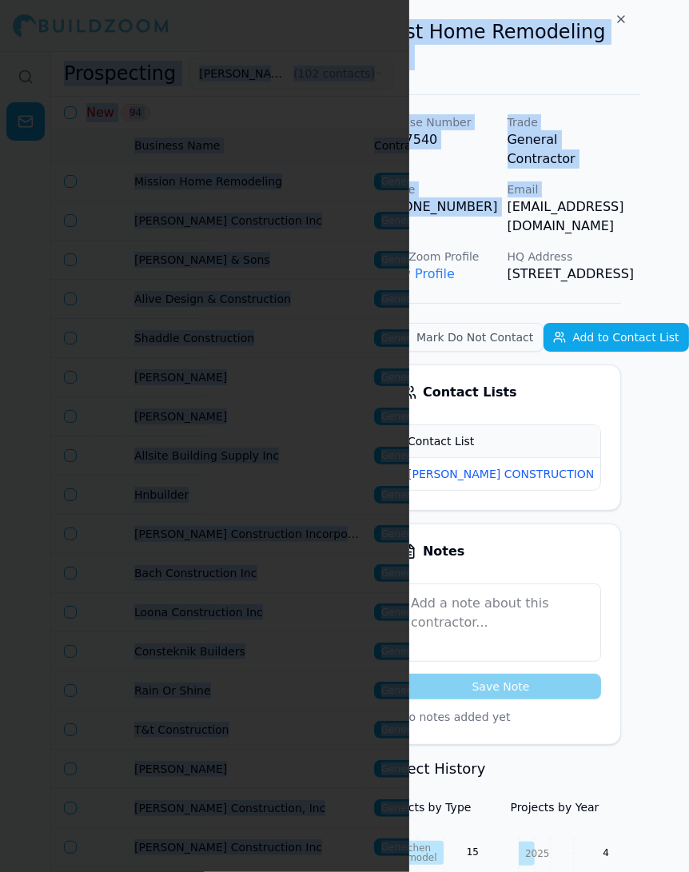
scroll to position [0, 73]
drag, startPoint x: 551, startPoint y: 163, endPoint x: 686, endPoint y: 163, distance: 135.1
click at [621, 163] on div "License Number 1037540 Trade General Contractor Phone (510) 453-4845 Email haim…" at bounding box center [500, 198] width 241 height 169
copy p "[EMAIL_ADDRESS][DOMAIN_NAME]"
click at [303, 254] on div at bounding box center [344, 436] width 689 height 872
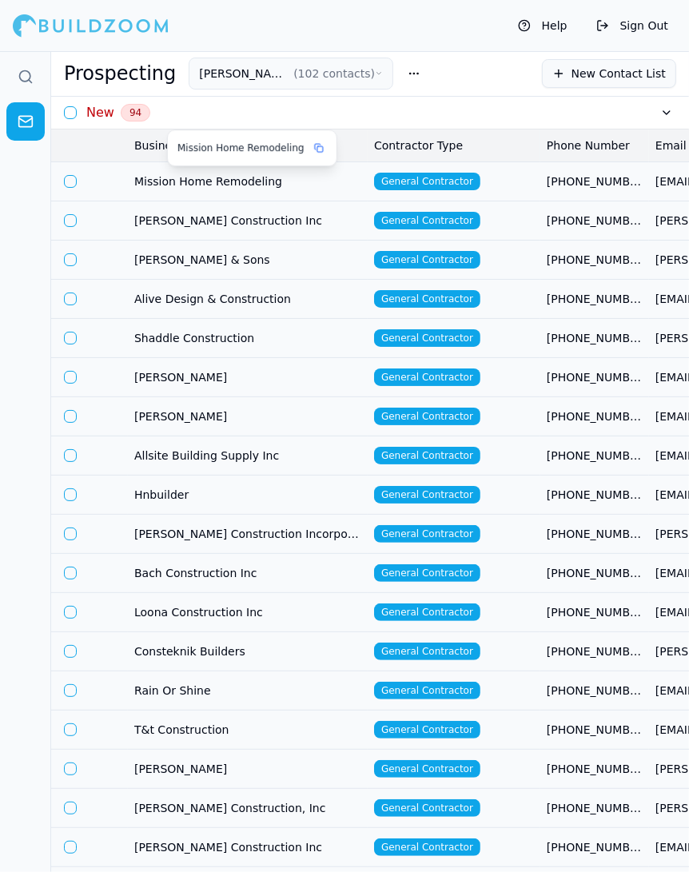
click at [228, 181] on span "Mission Home Remodeling" at bounding box center [247, 181] width 227 height 16
click at [290, 181] on span "Mission Home Remodeling" at bounding box center [247, 181] width 227 height 16
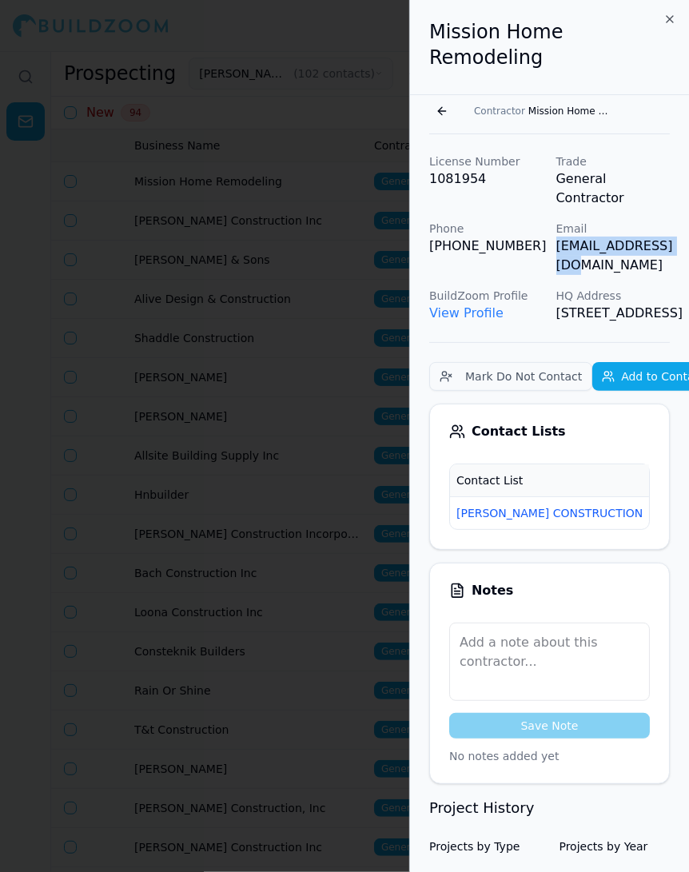
scroll to position [0, 70]
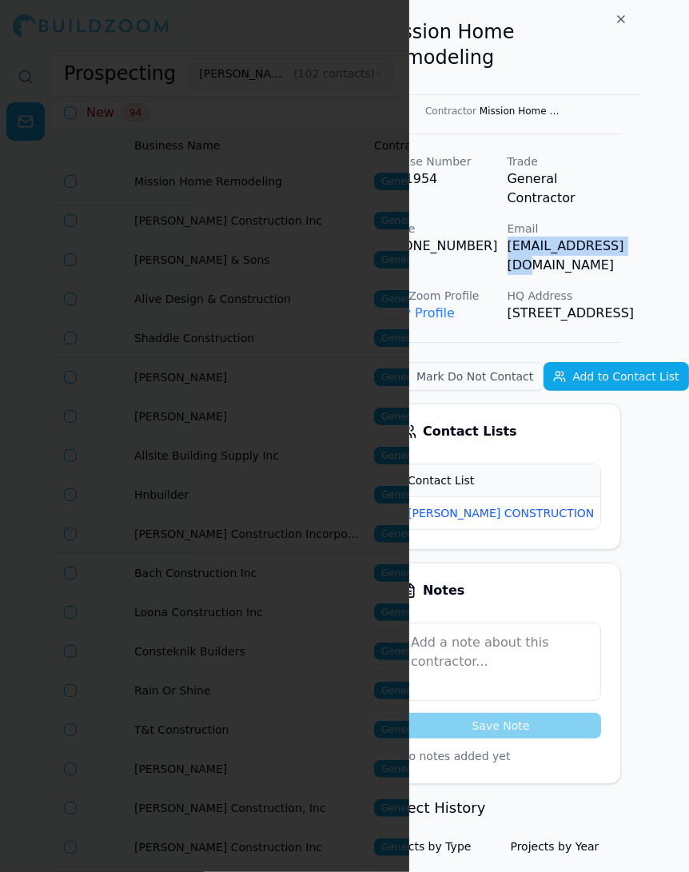
drag, startPoint x: 556, startPoint y: 203, endPoint x: 687, endPoint y: 205, distance: 130.3
click at [622, 237] on p "[EMAIL_ADDRESS][DOMAIN_NAME]" at bounding box center [565, 256] width 114 height 38
copy p "[EMAIL_ADDRESS][DOMAIN_NAME]"
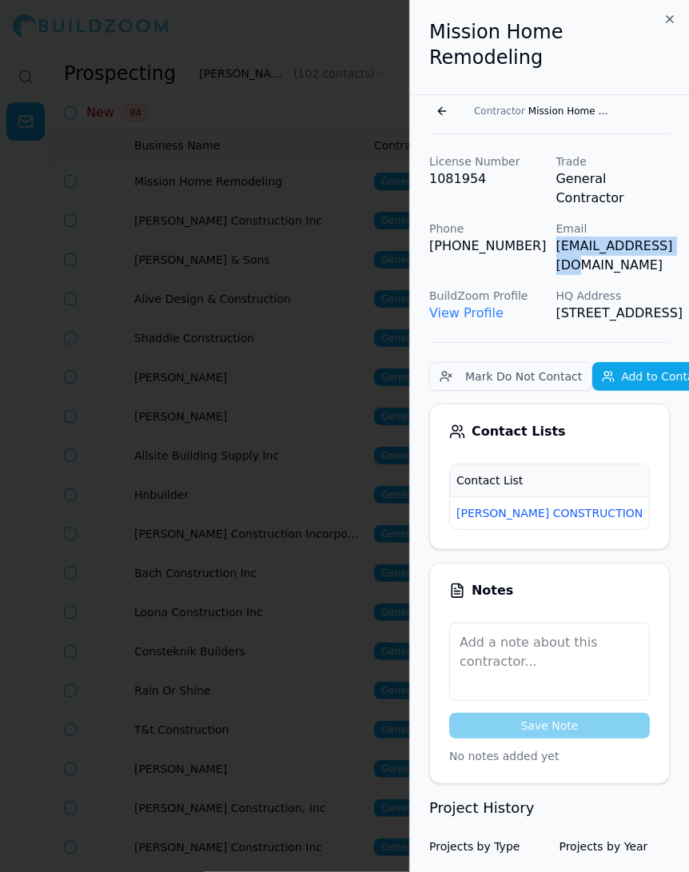
click at [301, 316] on div at bounding box center [344, 436] width 689 height 872
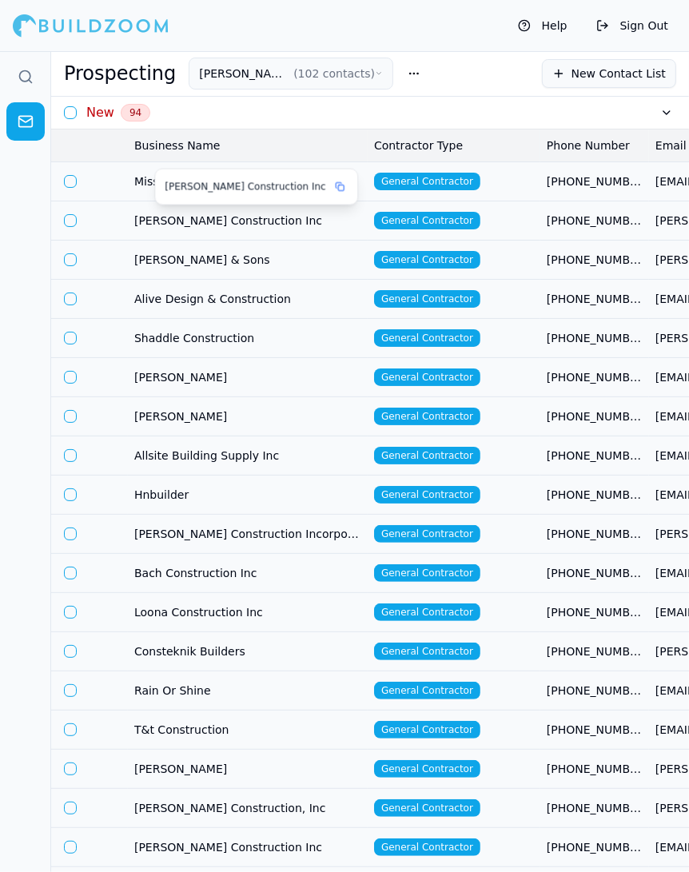
click at [218, 221] on span "[PERSON_NAME] Construction Inc" at bounding box center [247, 221] width 227 height 16
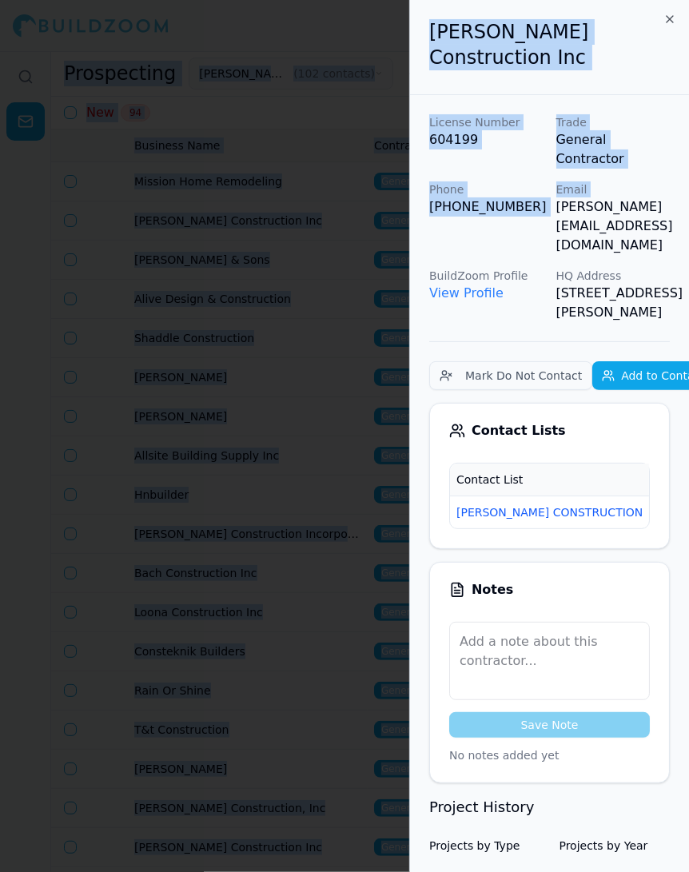
scroll to position [0, 98]
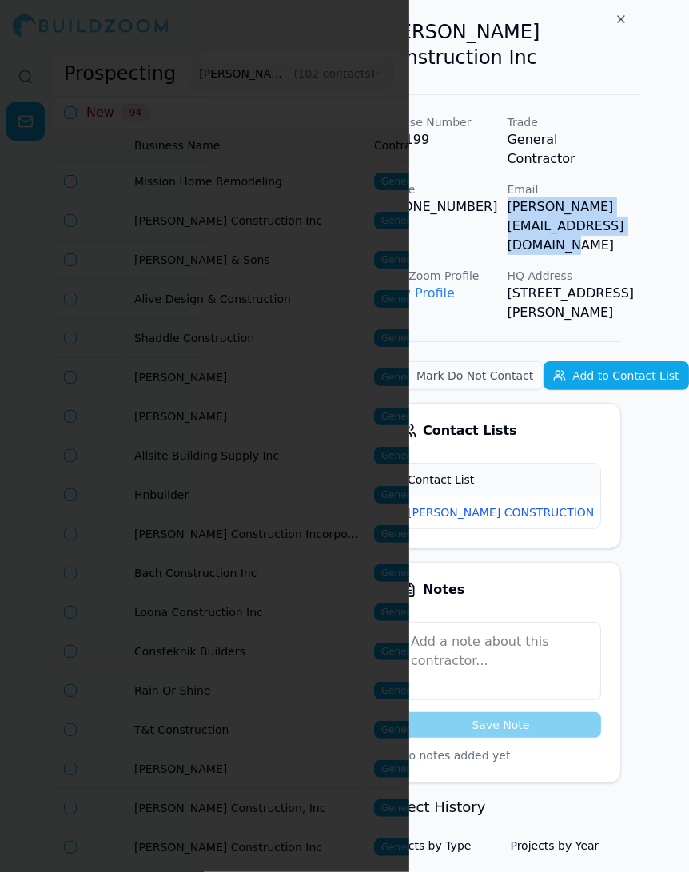
drag, startPoint x: 552, startPoint y: 189, endPoint x: 687, endPoint y: 194, distance: 135.2
click at [621, 194] on div "License Number 604199 Trade General Contractor Phone (415) 532-7827 Email charl…" at bounding box center [500, 218] width 241 height 208
click at [607, 504] on span "New" at bounding box center [626, 513] width 38 height 18
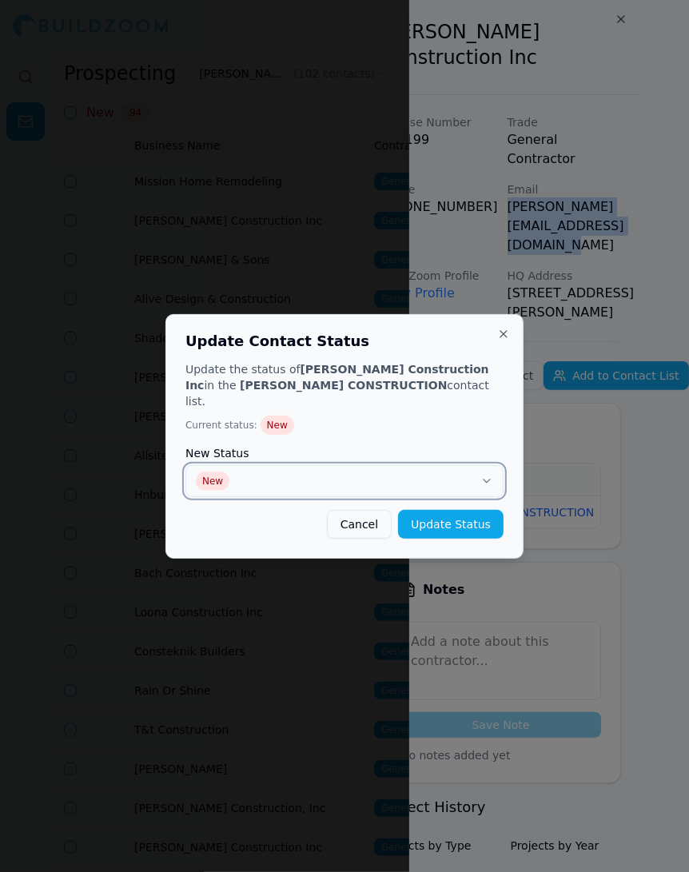
click at [460, 484] on button "New" at bounding box center [344, 481] width 318 height 32
click at [441, 516] on button "Update Status" at bounding box center [451, 524] width 106 height 29
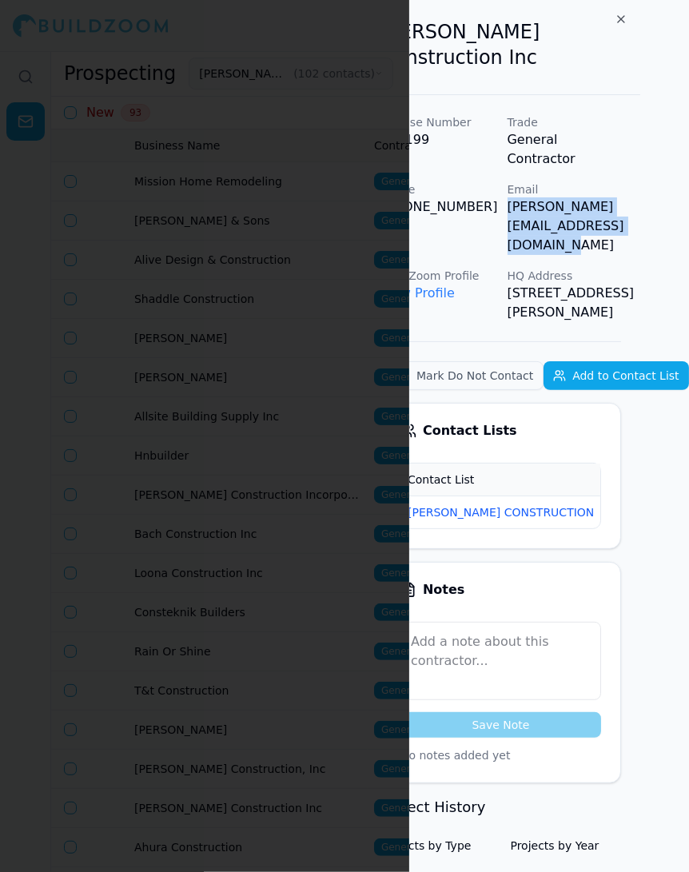
click at [303, 171] on div at bounding box center [344, 436] width 689 height 872
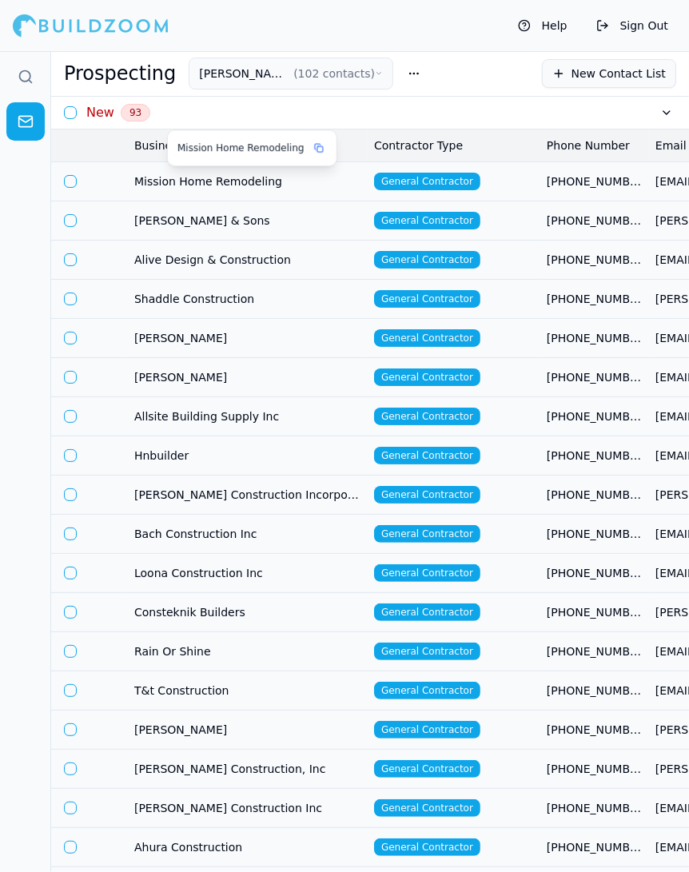
click at [289, 178] on span "Mission Home Remodeling" at bounding box center [247, 181] width 227 height 16
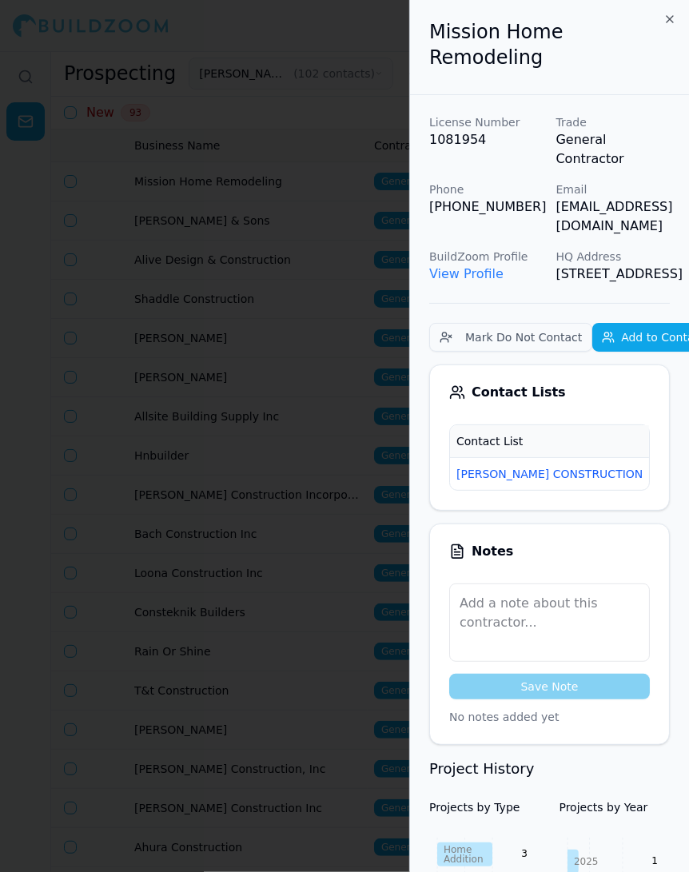
click at [655, 465] on span "New" at bounding box center [674, 474] width 38 height 18
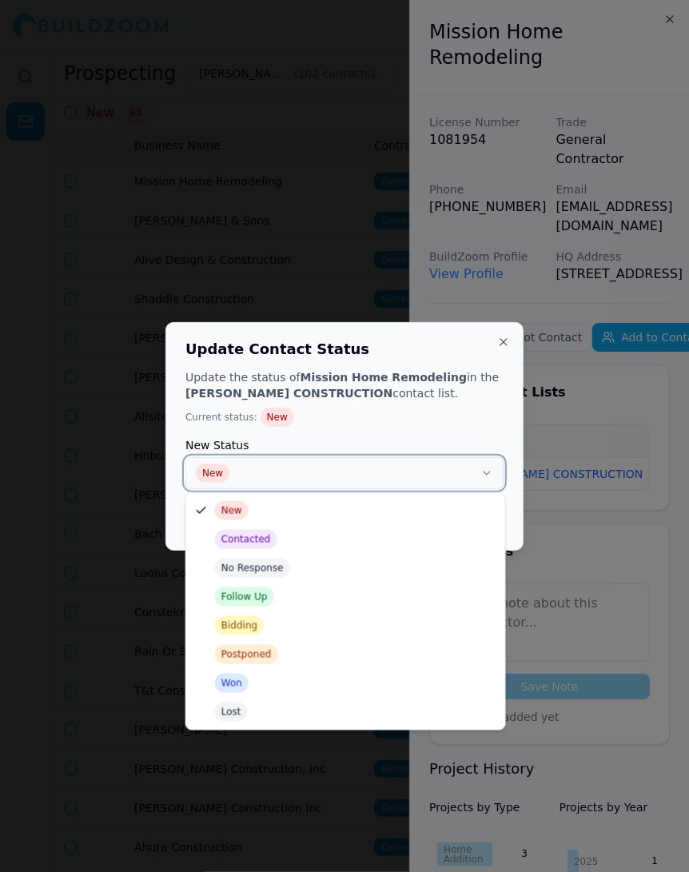
click at [450, 459] on button "New" at bounding box center [344, 473] width 318 height 32
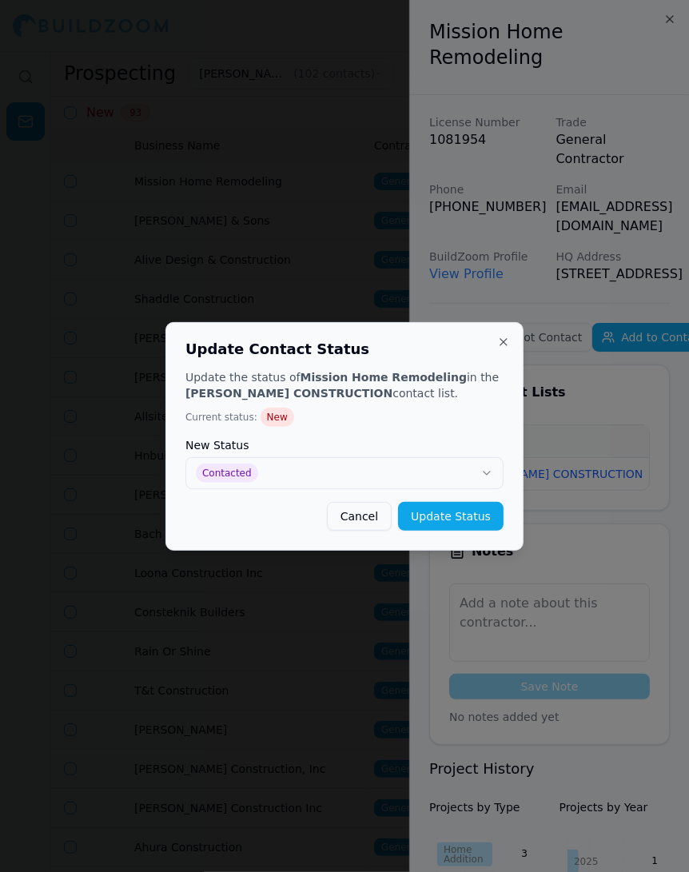
click at [466, 512] on button "Update Status" at bounding box center [451, 516] width 106 height 29
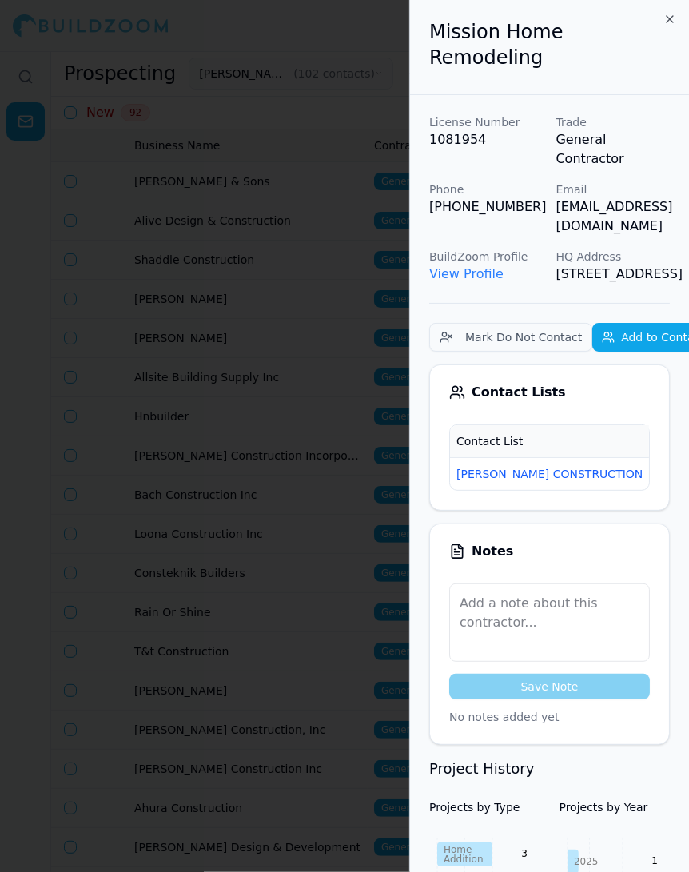
click at [337, 380] on div at bounding box center [344, 436] width 689 height 872
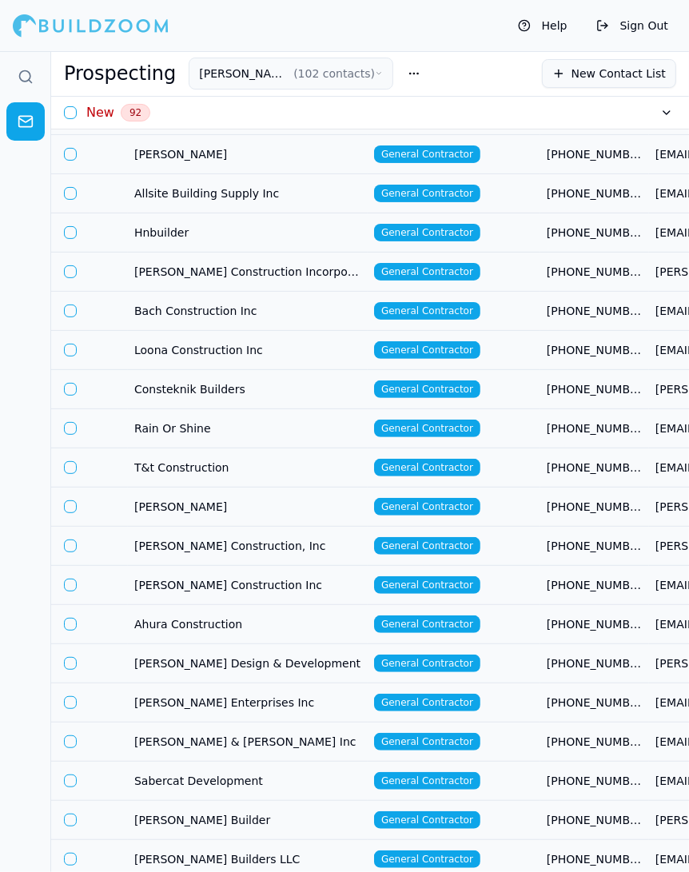
scroll to position [0, 0]
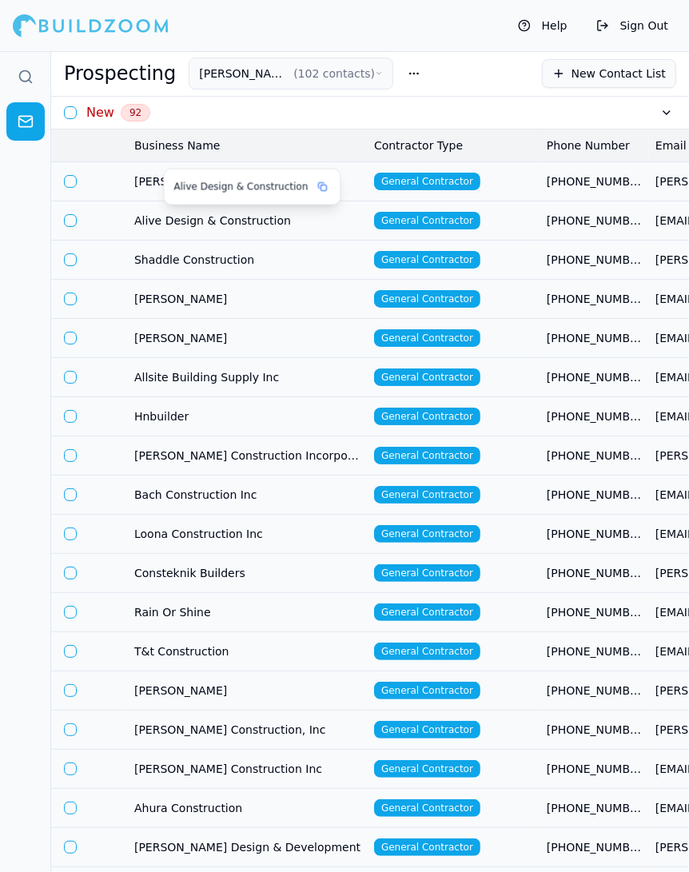
click at [315, 216] on span "Alive Design & Construction" at bounding box center [247, 221] width 227 height 16
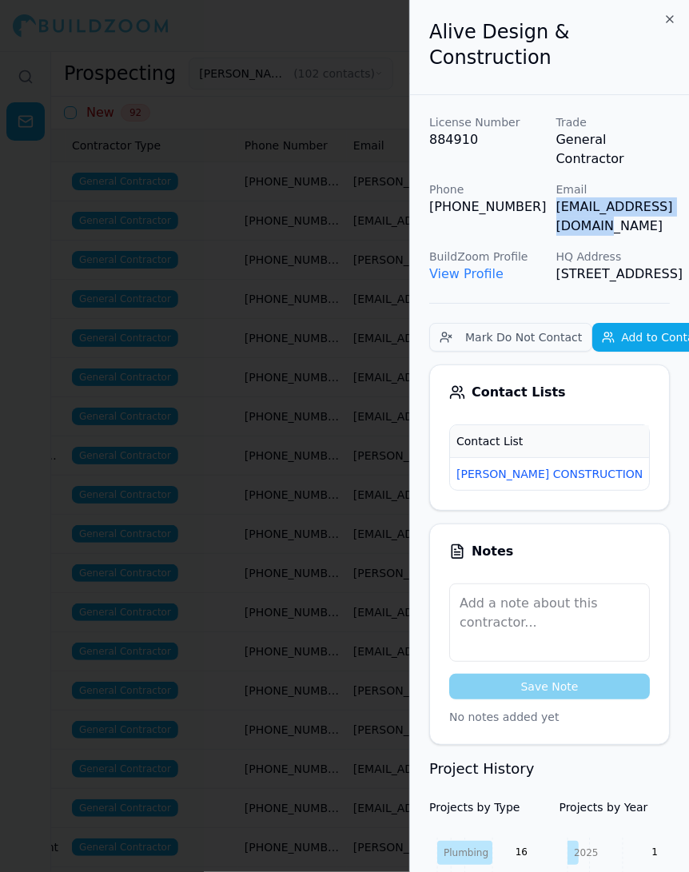
scroll to position [0, 45]
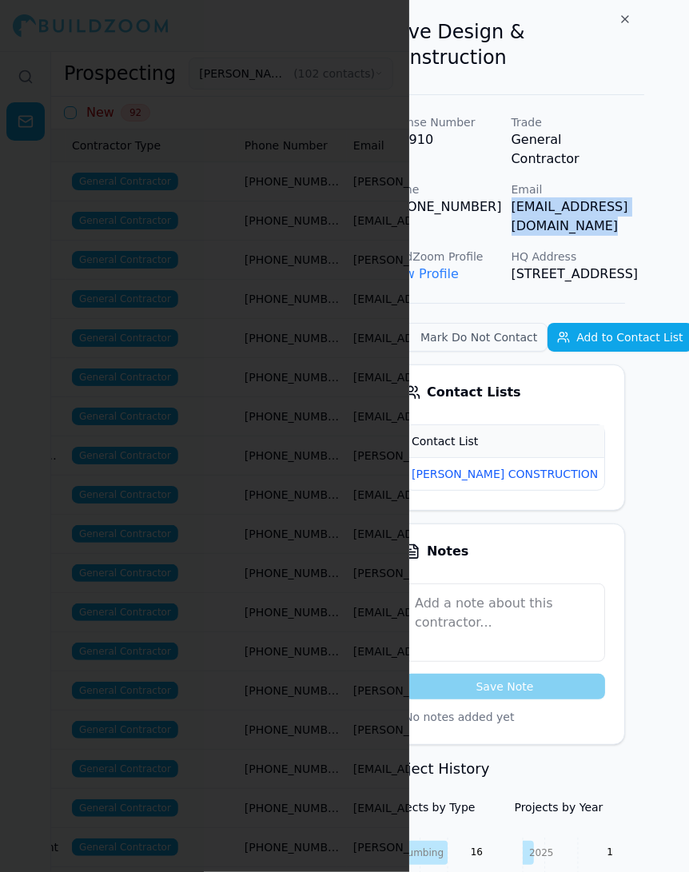
drag, startPoint x: 554, startPoint y: 159, endPoint x: 688, endPoint y: 166, distance: 134.5
click at [625, 166] on div "License Number 884910 Trade General Contractor Phone (415) 225-8624 Email rosha…" at bounding box center [504, 198] width 241 height 169
click at [611, 465] on span "New" at bounding box center [630, 474] width 38 height 18
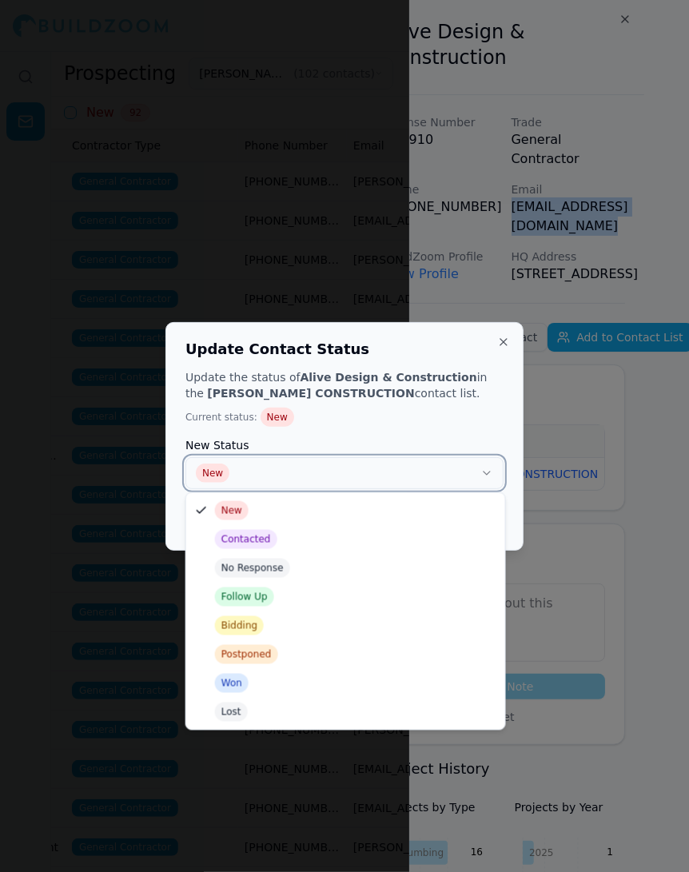
click at [444, 466] on button "New" at bounding box center [344, 473] width 318 height 32
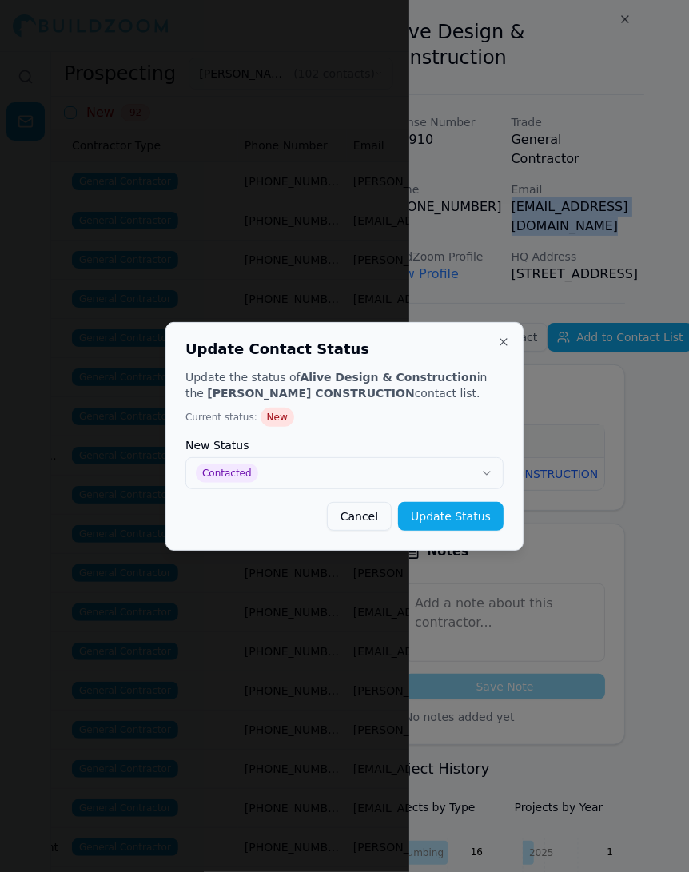
click at [445, 522] on button "Update Status" at bounding box center [451, 516] width 106 height 29
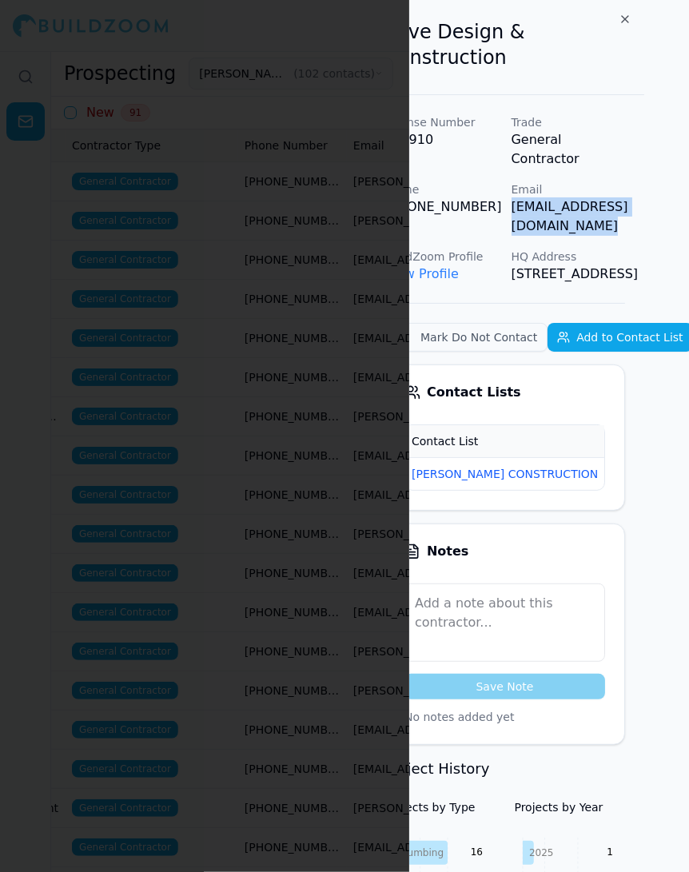
click at [319, 252] on div at bounding box center [344, 436] width 689 height 872
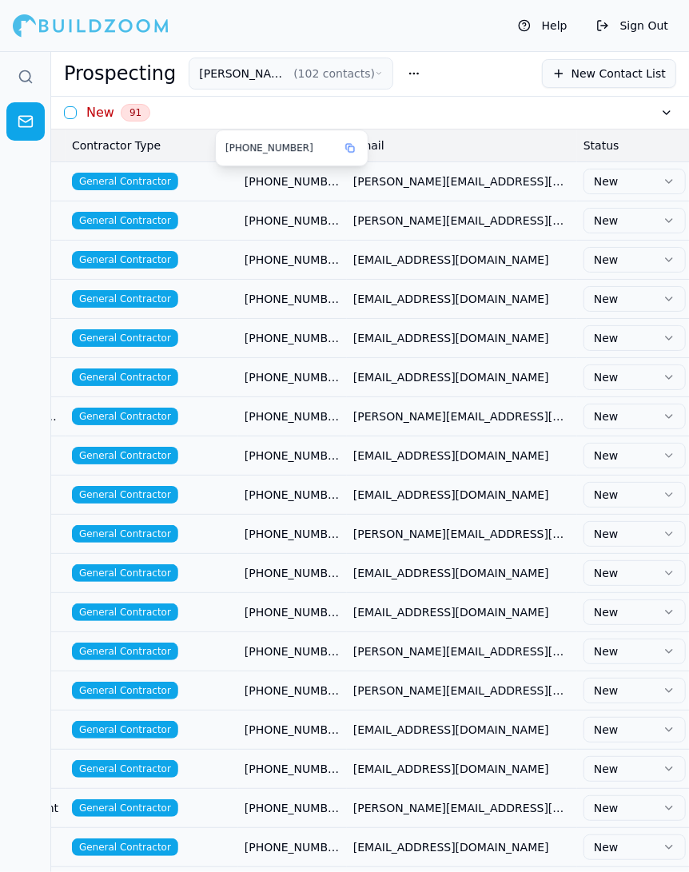
click at [338, 181] on span "[PHONE_NUMBER]" at bounding box center [293, 181] width 96 height 16
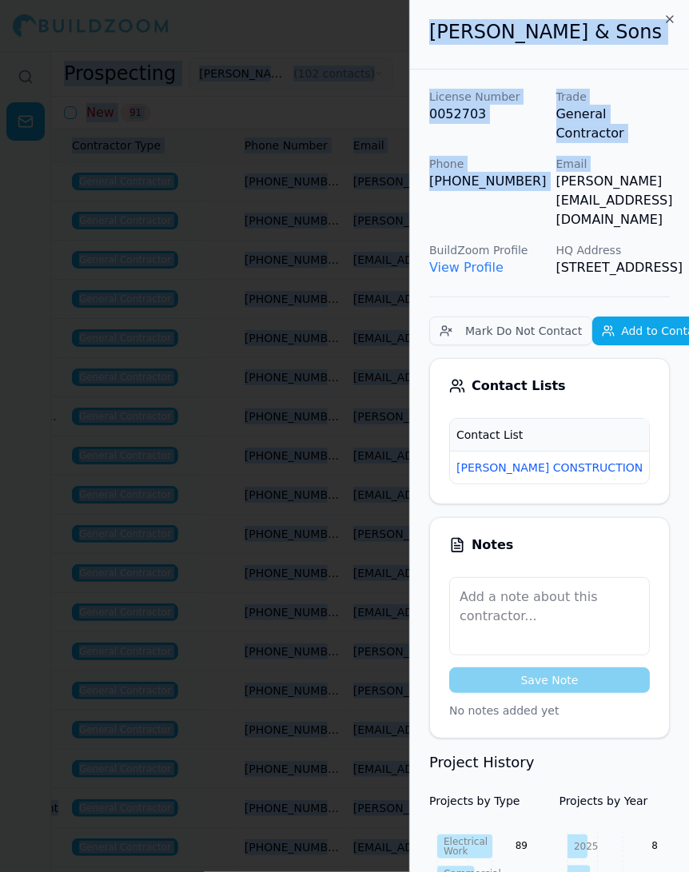
scroll to position [0, 36]
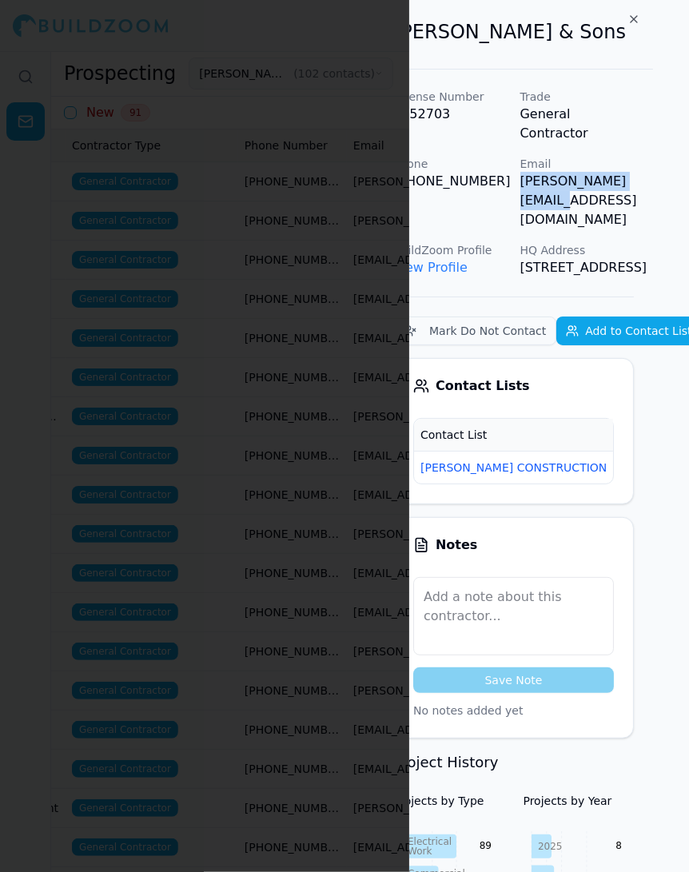
drag, startPoint x: 551, startPoint y: 163, endPoint x: 671, endPoint y: 163, distance: 120.7
click at [671, 163] on div "Evans & Sons License Number 0052703 Trade General Contractor Phone (661) 254-87…" at bounding box center [549, 436] width 280 height 872
click at [619, 459] on span "New" at bounding box center [638, 468] width 38 height 18
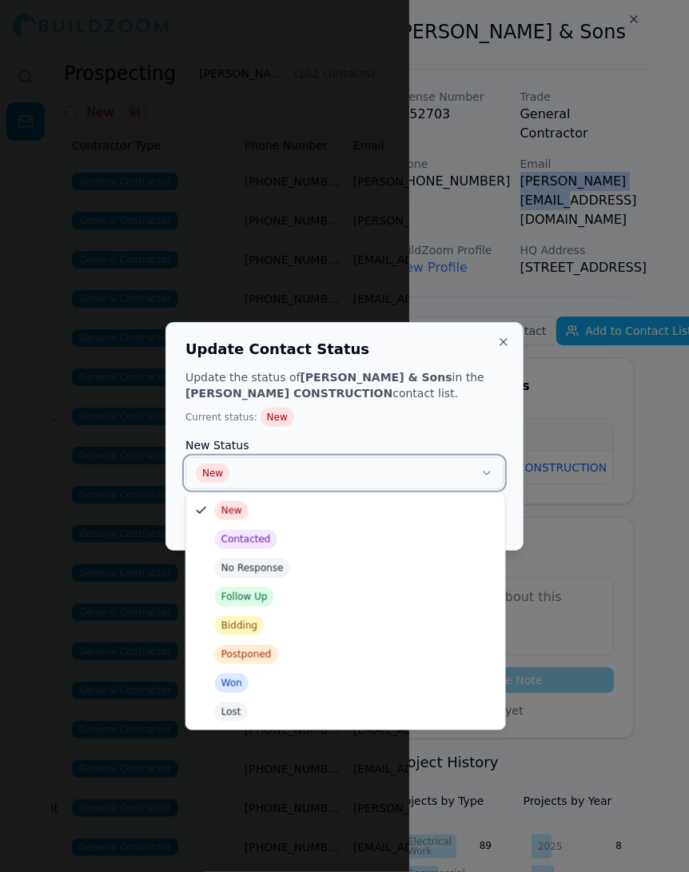
click at [455, 473] on button "New" at bounding box center [344, 473] width 318 height 32
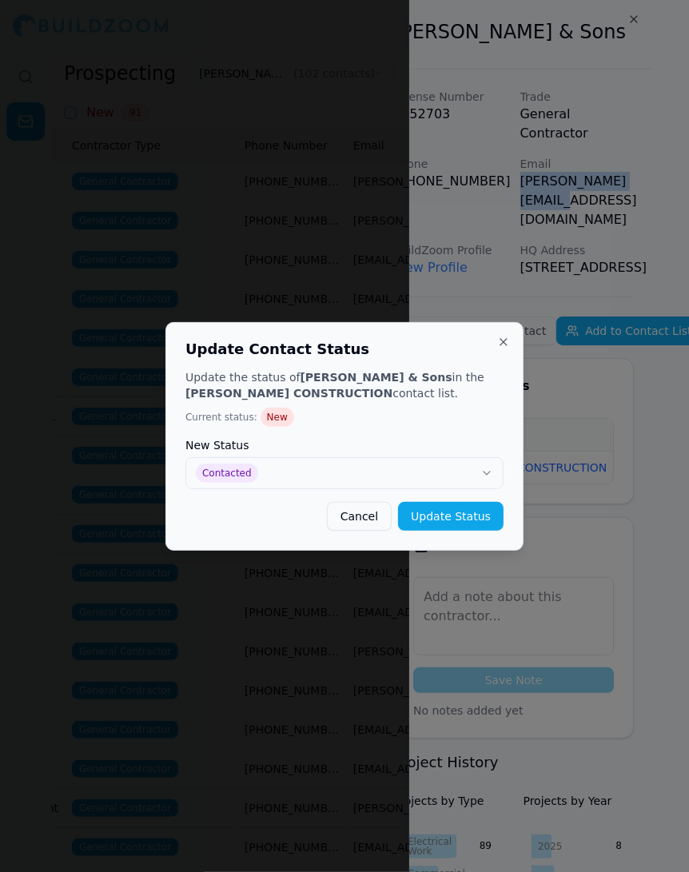
click at [456, 520] on button "Update Status" at bounding box center [451, 516] width 106 height 29
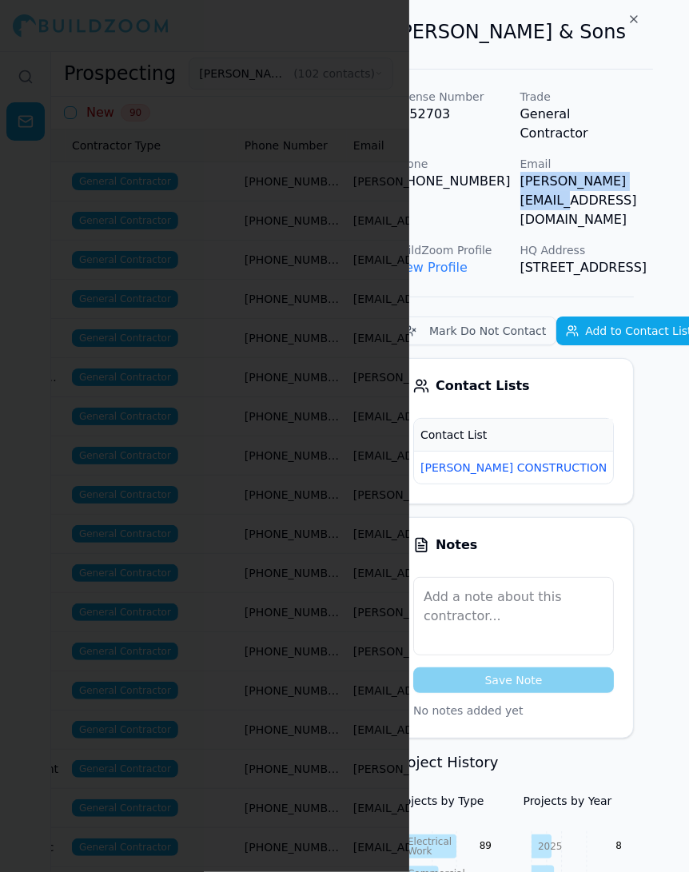
click at [257, 305] on div at bounding box center [344, 436] width 689 height 872
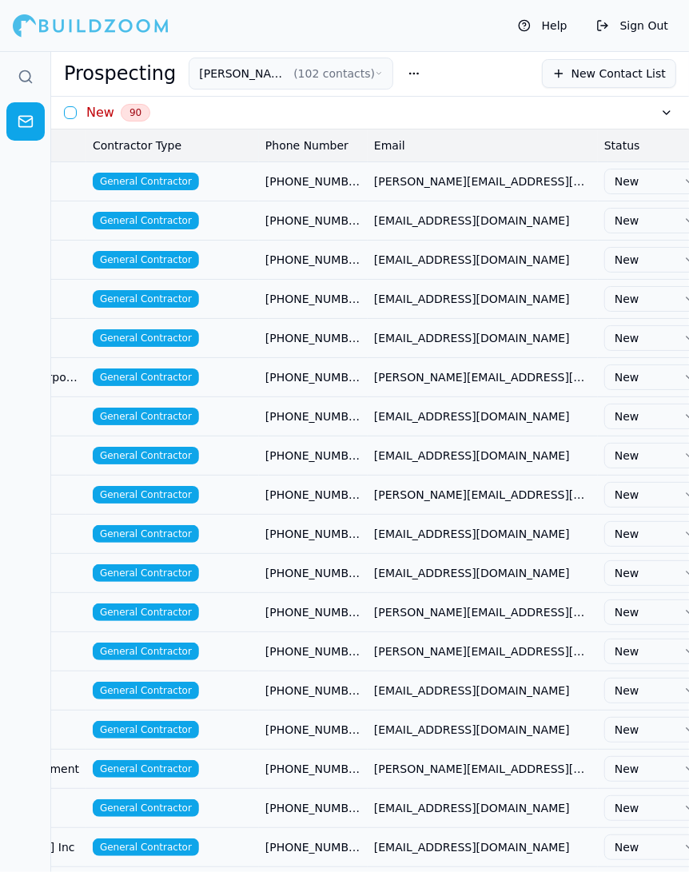
scroll to position [0, 253]
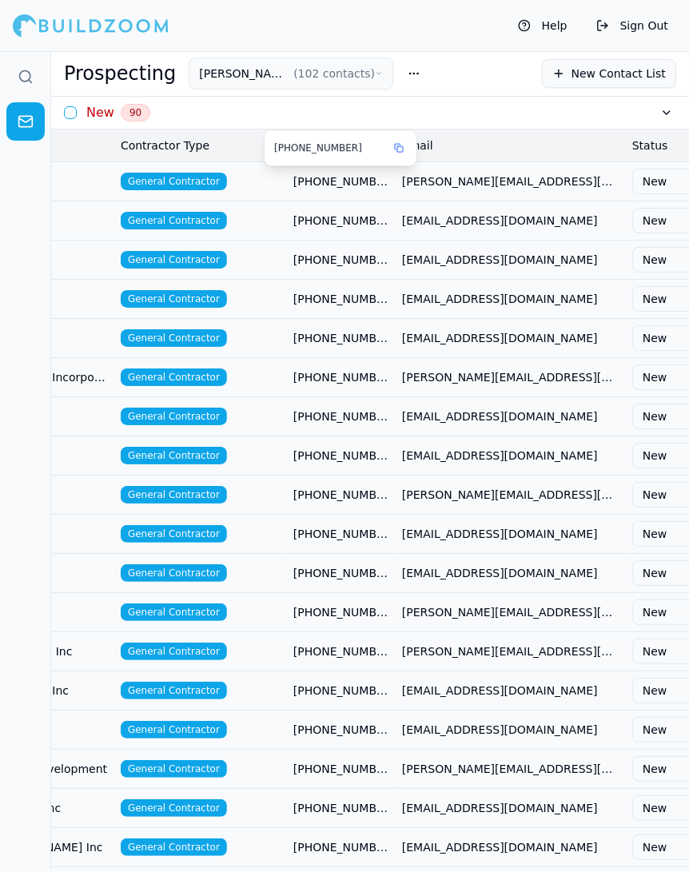
click at [271, 173] on td "General Contractor" at bounding box center [200, 180] width 173 height 39
click at [265, 181] on td "General Contractor" at bounding box center [200, 180] width 173 height 39
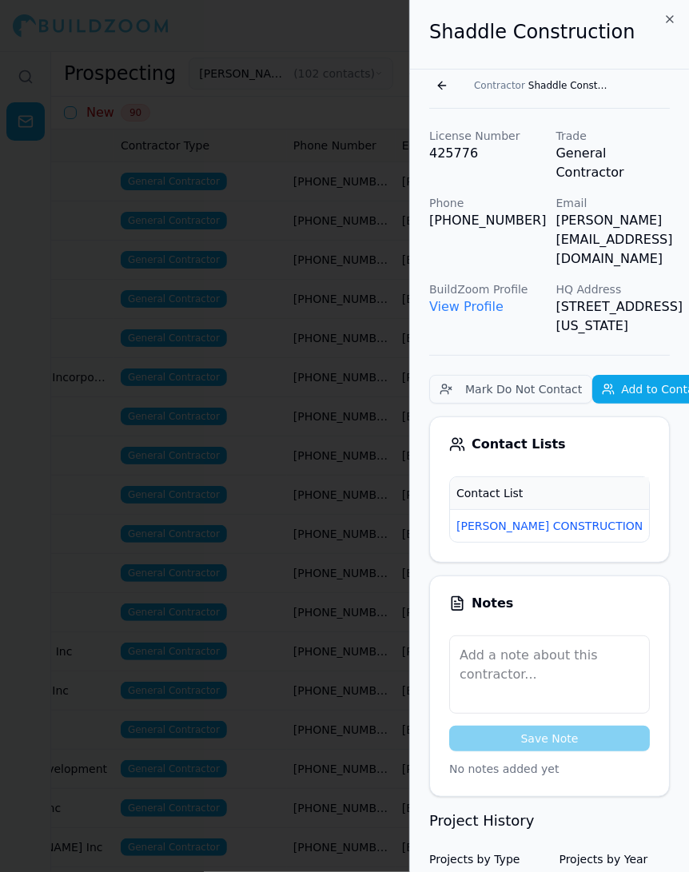
click at [269, 176] on div at bounding box center [344, 436] width 689 height 872
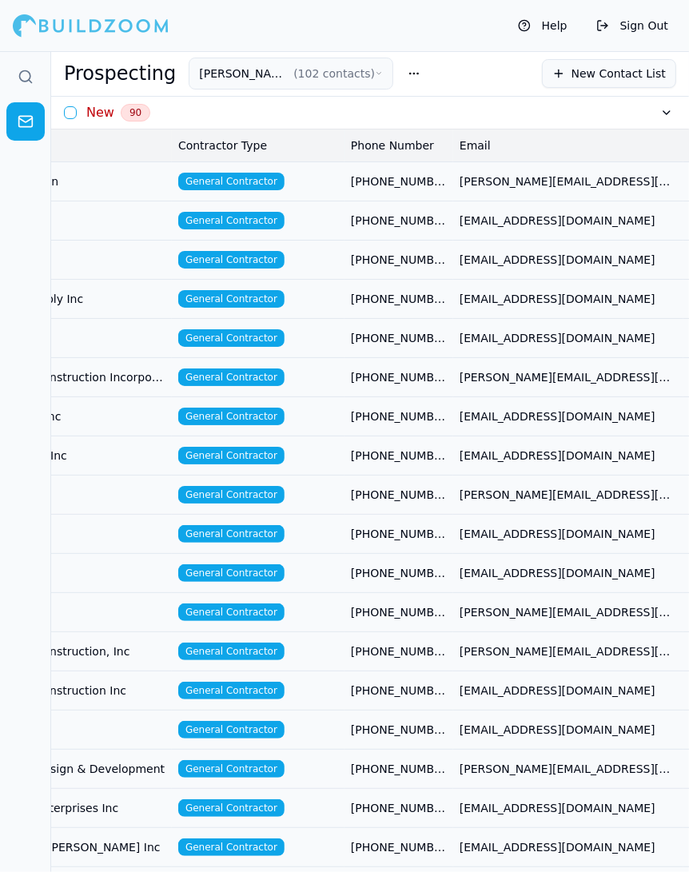
scroll to position [0, 0]
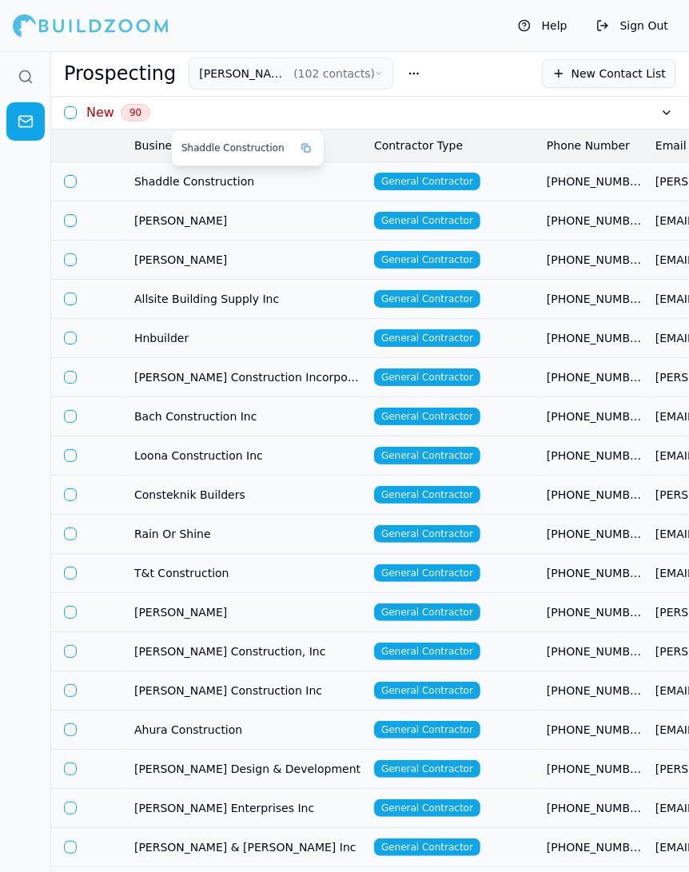
click at [302, 184] on span "Shaddle Construction" at bounding box center [247, 181] width 227 height 16
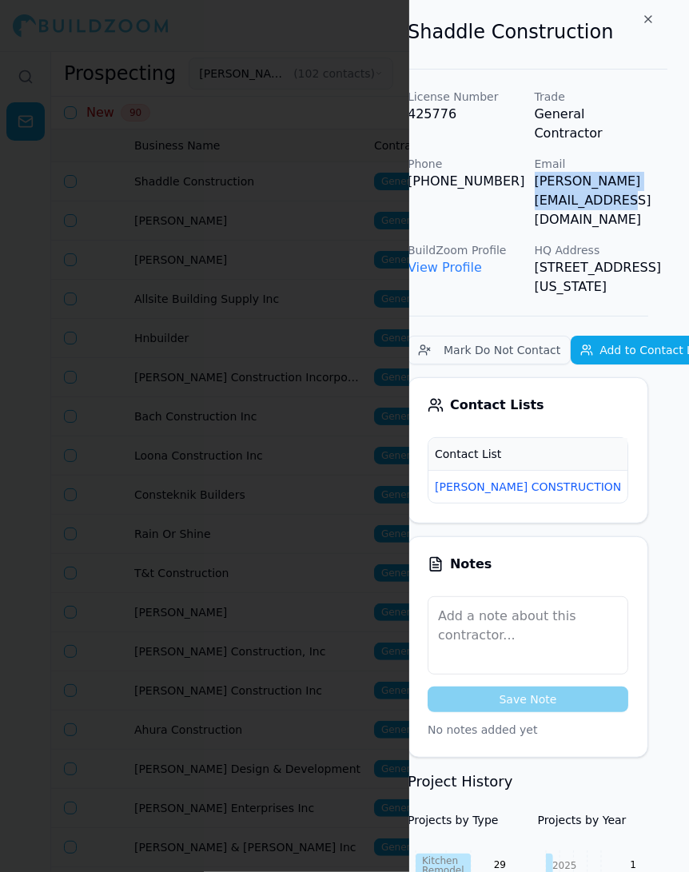
scroll to position [0, 50]
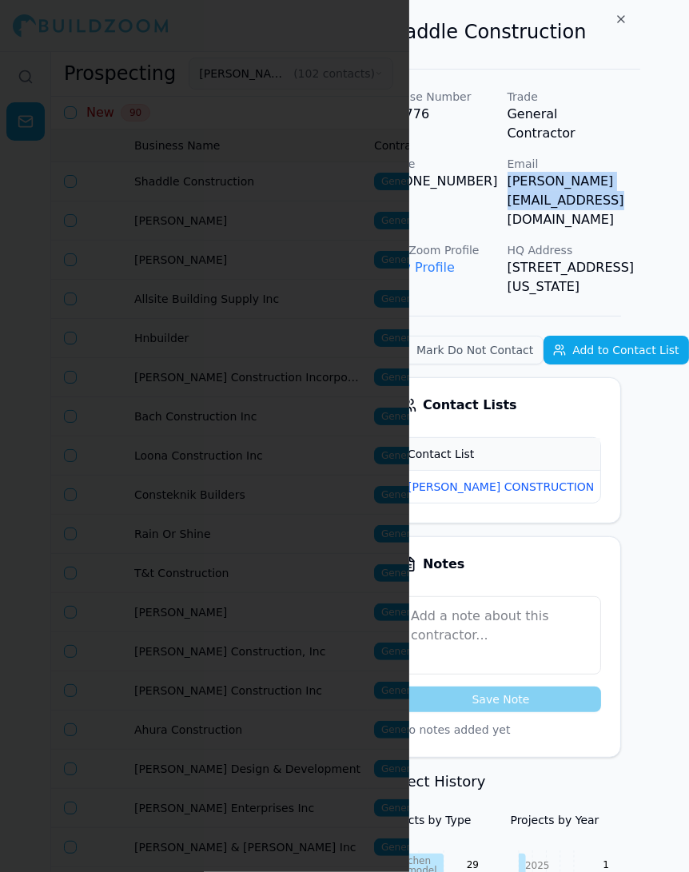
drag, startPoint x: 554, startPoint y: 165, endPoint x: 686, endPoint y: 169, distance: 132.0
click at [686, 169] on div "Shaddle Construction License Number 425776 Trade General Contractor Phone (510)…" at bounding box center [549, 436] width 280 height 872
click at [607, 478] on span "New" at bounding box center [626, 487] width 38 height 18
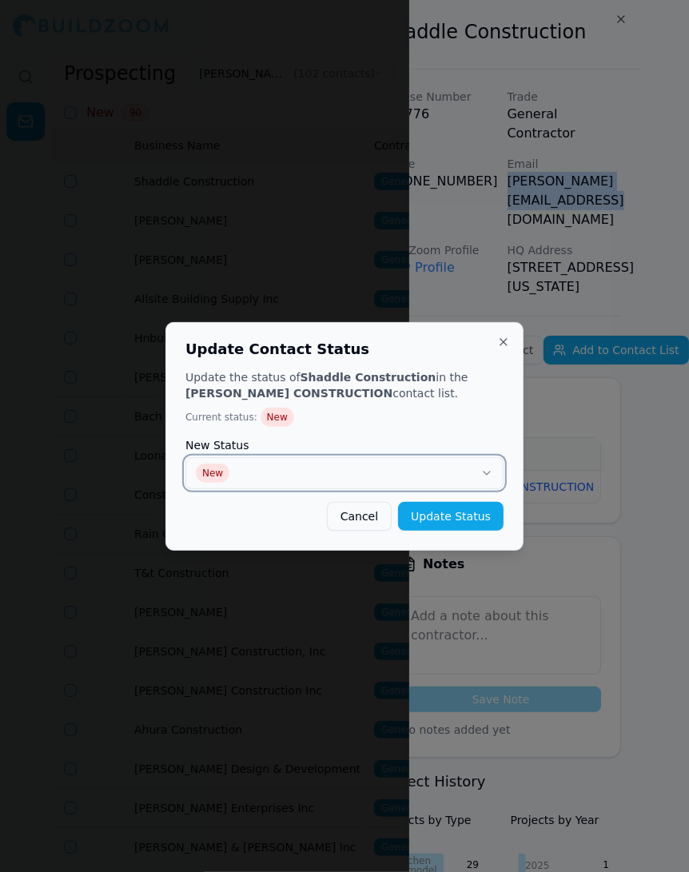
click at [296, 484] on button "New" at bounding box center [344, 473] width 318 height 32
click at [479, 517] on button "Update Status" at bounding box center [451, 516] width 106 height 29
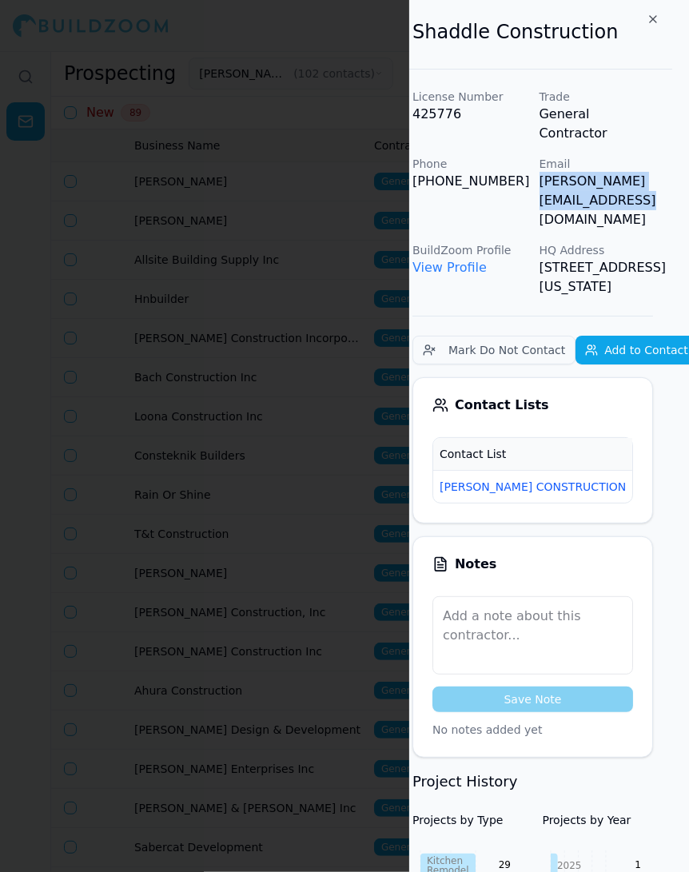
scroll to position [0, 0]
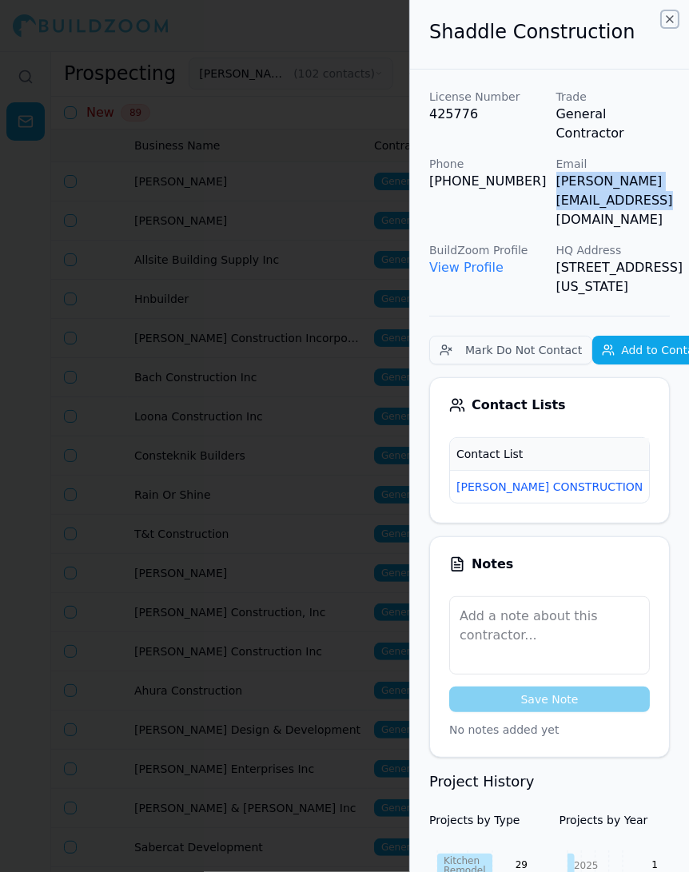
click at [671, 14] on icon "button" at bounding box center [669, 19] width 13 height 13
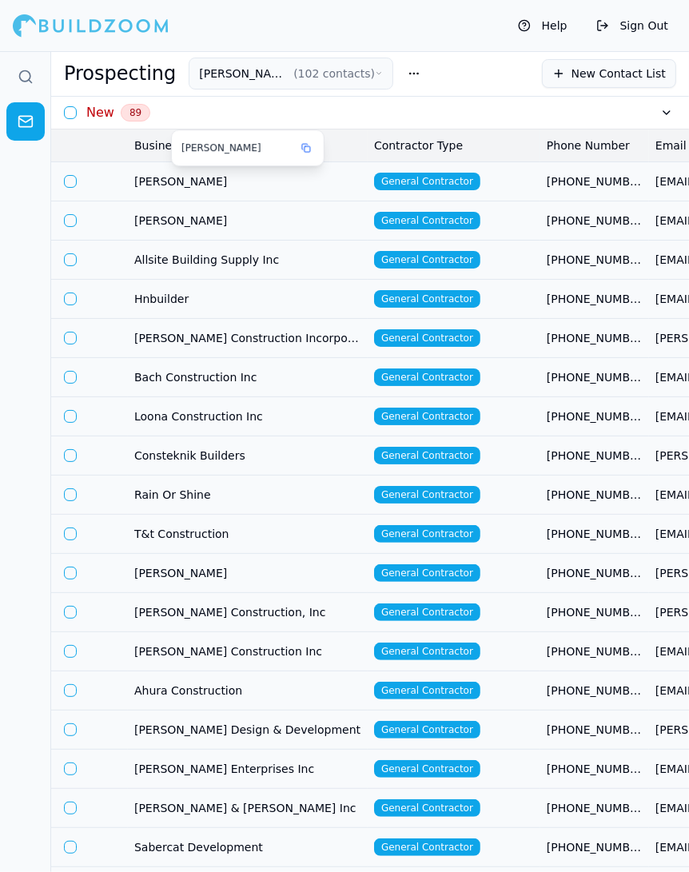
click at [309, 180] on span "[PERSON_NAME]" at bounding box center [247, 181] width 227 height 16
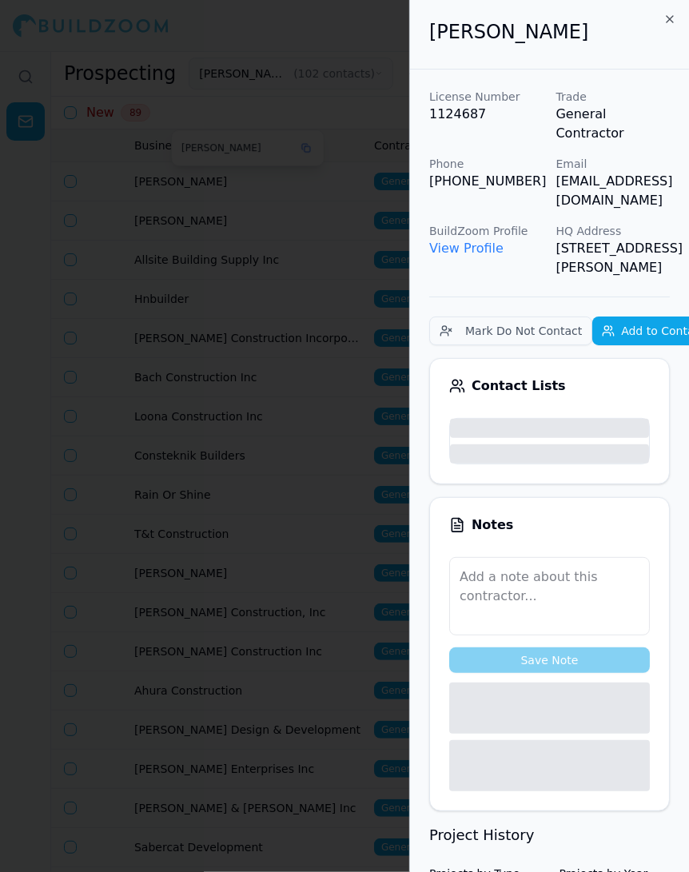
click at [315, 178] on div at bounding box center [344, 436] width 689 height 872
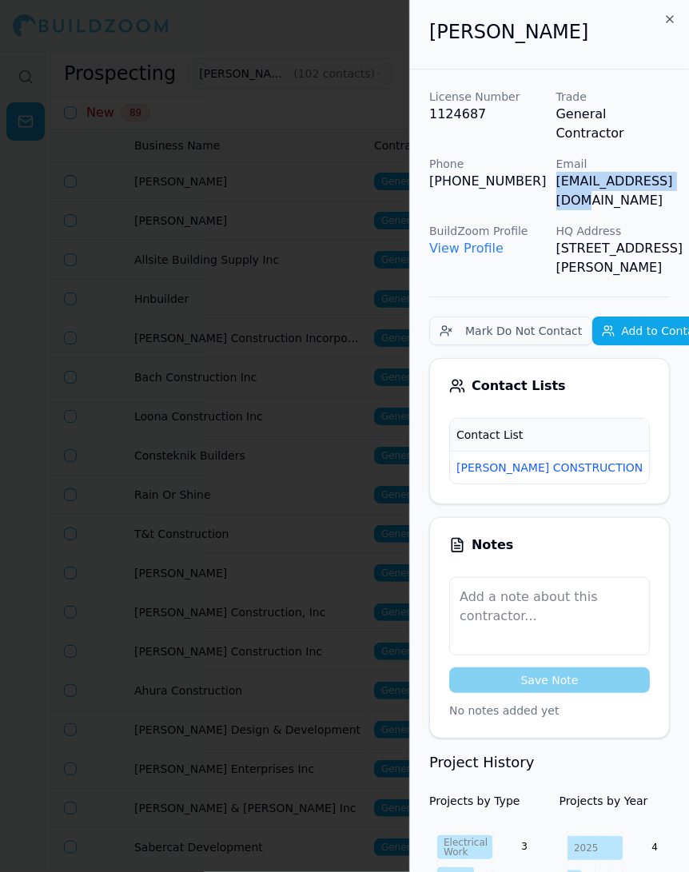
scroll to position [0, 36]
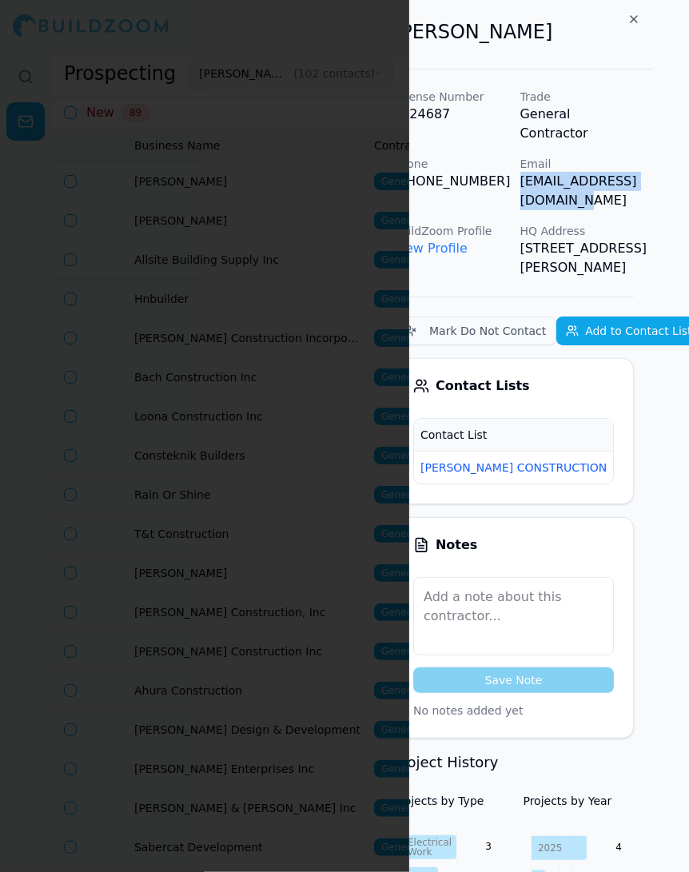
drag, startPoint x: 556, startPoint y: 165, endPoint x: 682, endPoint y: 161, distance: 125.5
click at [682, 161] on div "Shijie Nie License Number 1124687 Trade General Contractor Phone (669) 204-5432…" at bounding box center [549, 436] width 280 height 872
click at [535, 464] on button "[PERSON_NAME] CONSTRUCTION" at bounding box center [513, 468] width 186 height 16
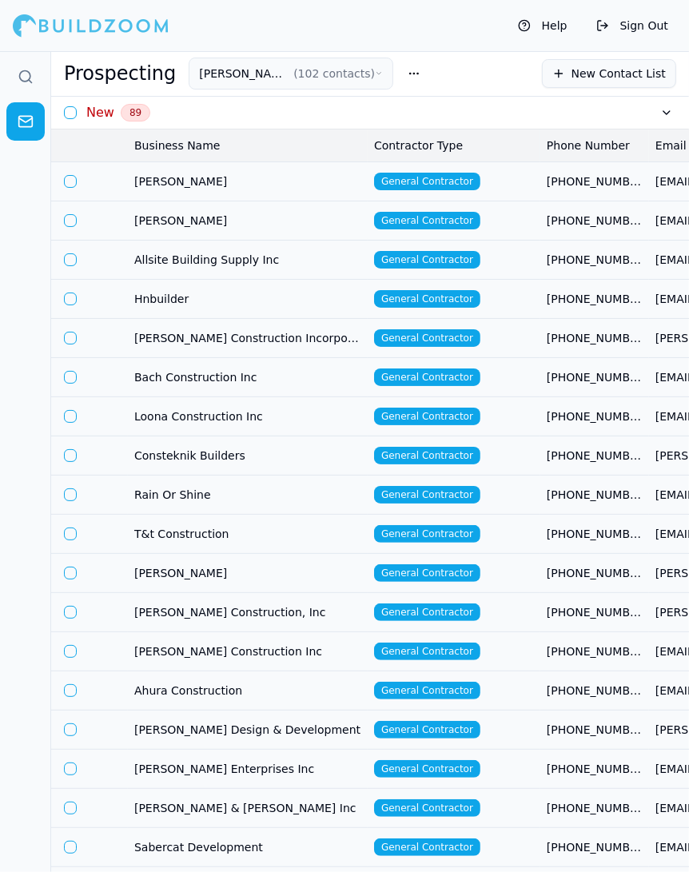
click at [230, 169] on td "[PERSON_NAME]" at bounding box center [248, 180] width 240 height 39
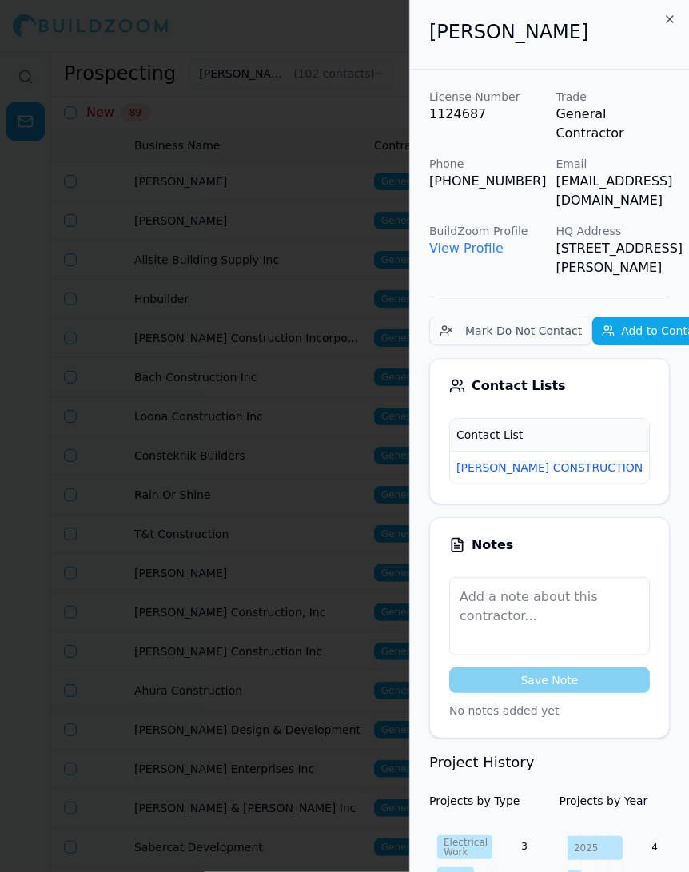
click at [655, 461] on span "New" at bounding box center [674, 468] width 38 height 18
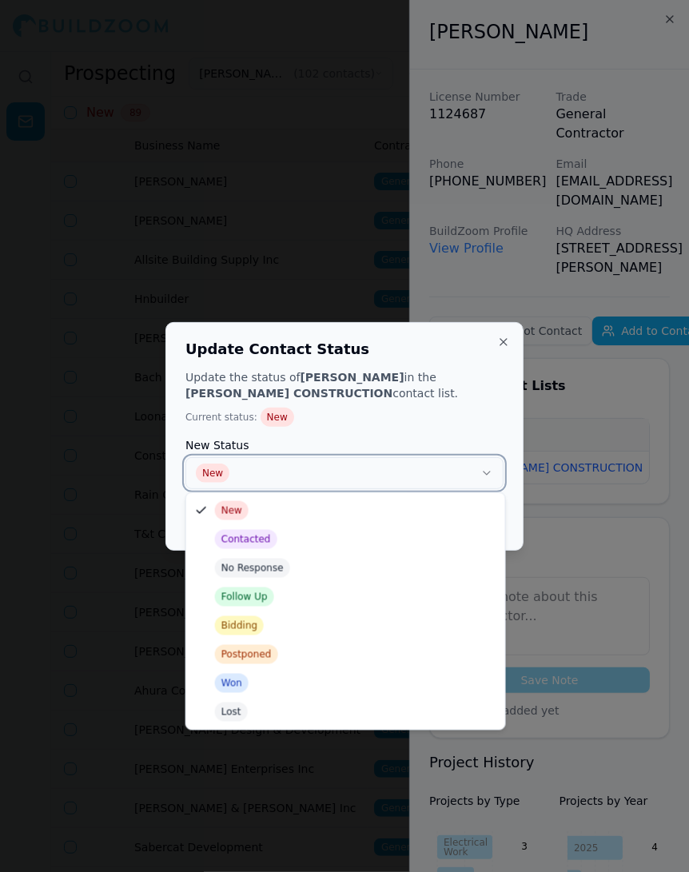
click at [376, 485] on button "New" at bounding box center [344, 473] width 318 height 32
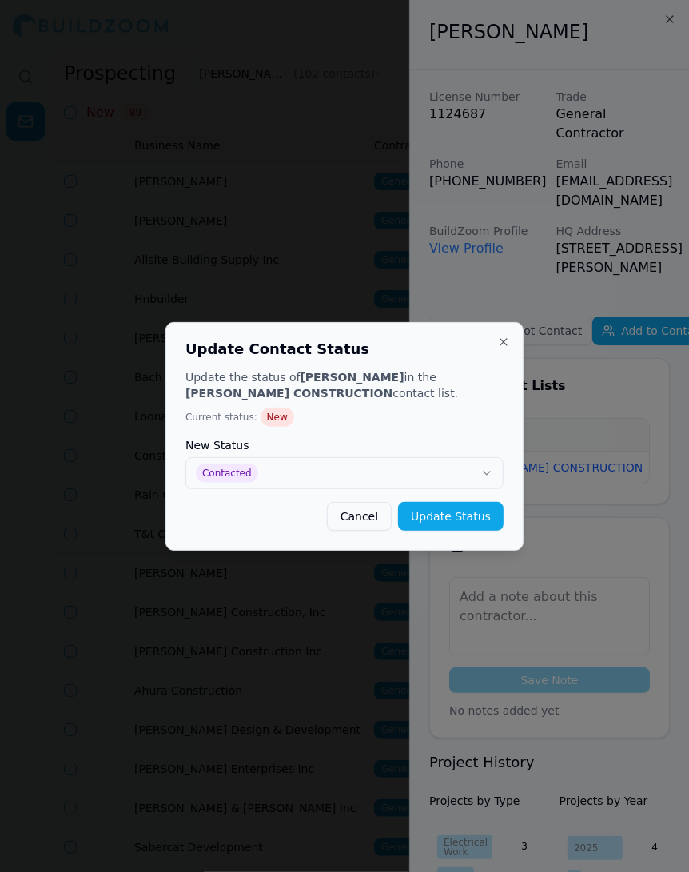
click at [459, 512] on button "Update Status" at bounding box center [451, 516] width 106 height 29
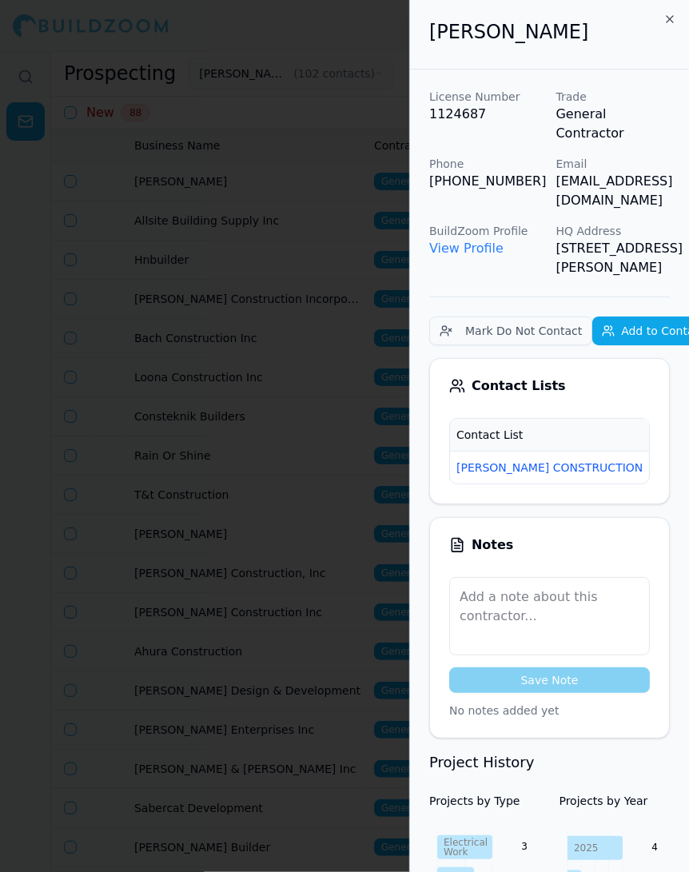
click at [262, 261] on div at bounding box center [344, 436] width 689 height 872
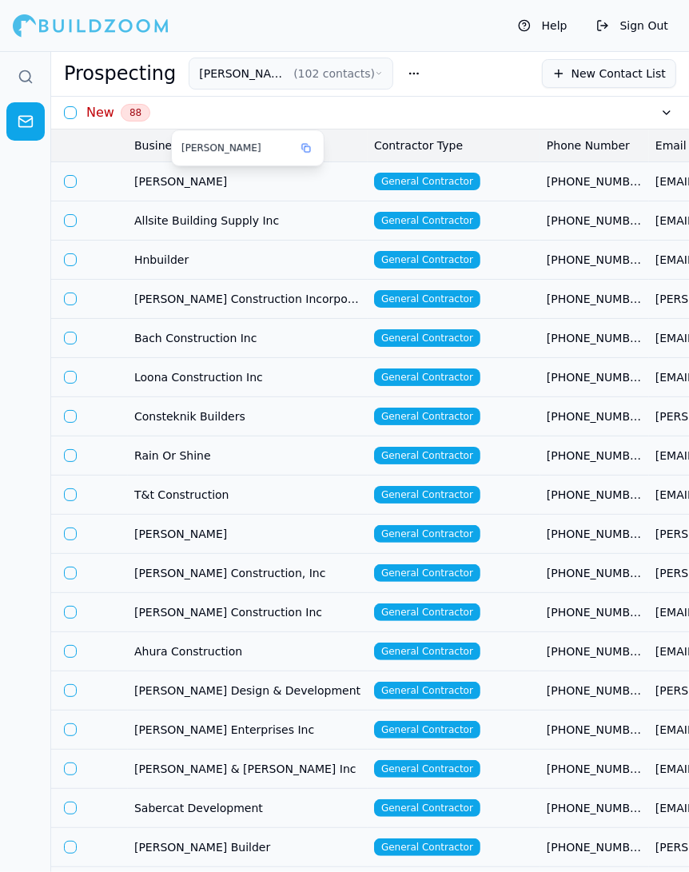
click at [263, 176] on span "[PERSON_NAME]" at bounding box center [247, 181] width 227 height 16
click at [296, 183] on body "Help Sign Out Prospecting SLATON CONSTRUCTION ( 102 contacts ) New Contact List…" at bounding box center [344, 461] width 689 height 821
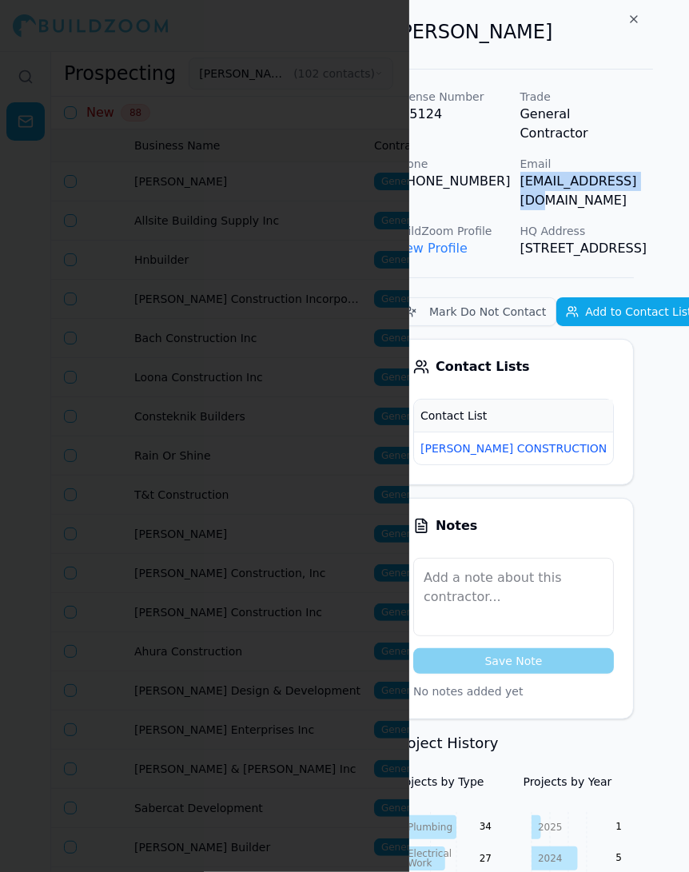
drag, startPoint x: 553, startPoint y: 169, endPoint x: 658, endPoint y: 167, distance: 104.7
click at [658, 167] on div "Paul K Vou License Number 415124 Trade General Contractor Phone (415) 740-8428 …" at bounding box center [549, 436] width 280 height 872
click at [277, 304] on div at bounding box center [344, 436] width 689 height 872
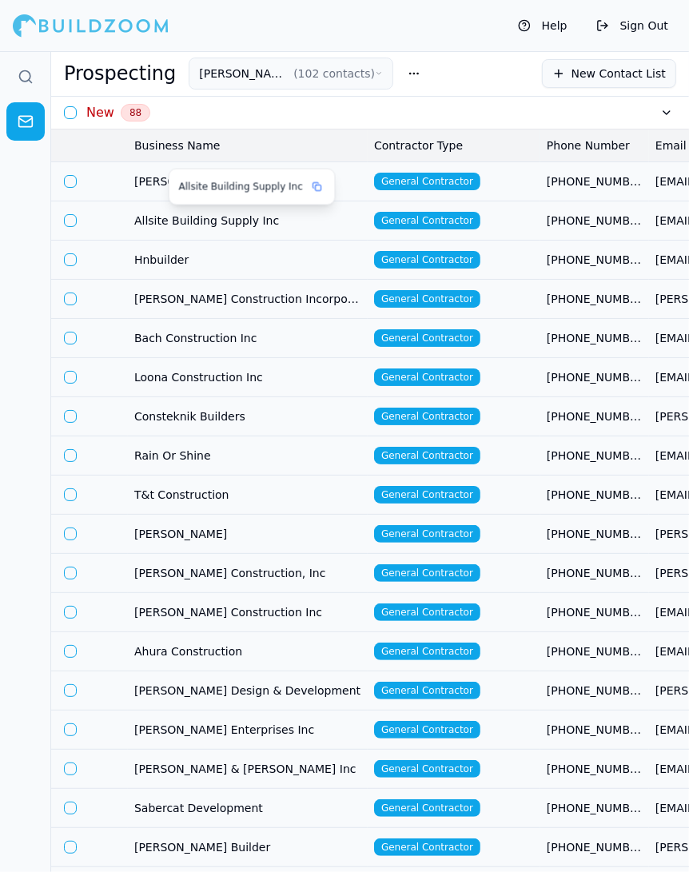
click at [257, 215] on span "Allsite Building Supply Inc" at bounding box center [247, 221] width 227 height 16
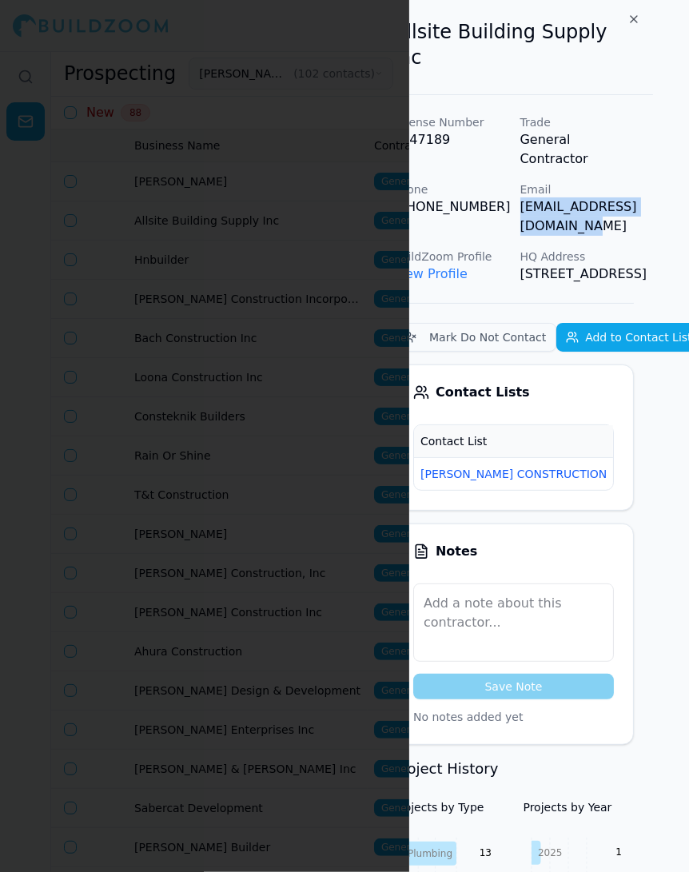
drag, startPoint x: 552, startPoint y: 165, endPoint x: 682, endPoint y: 162, distance: 129.5
click at [634, 162] on div "License Number 1047189 Trade General Contractor Phone (415) 251-9365 Email jaim…" at bounding box center [513, 198] width 241 height 169
click at [613, 457] on td "New" at bounding box center [638, 473] width 51 height 33
click at [619, 465] on span "New" at bounding box center [638, 474] width 38 height 18
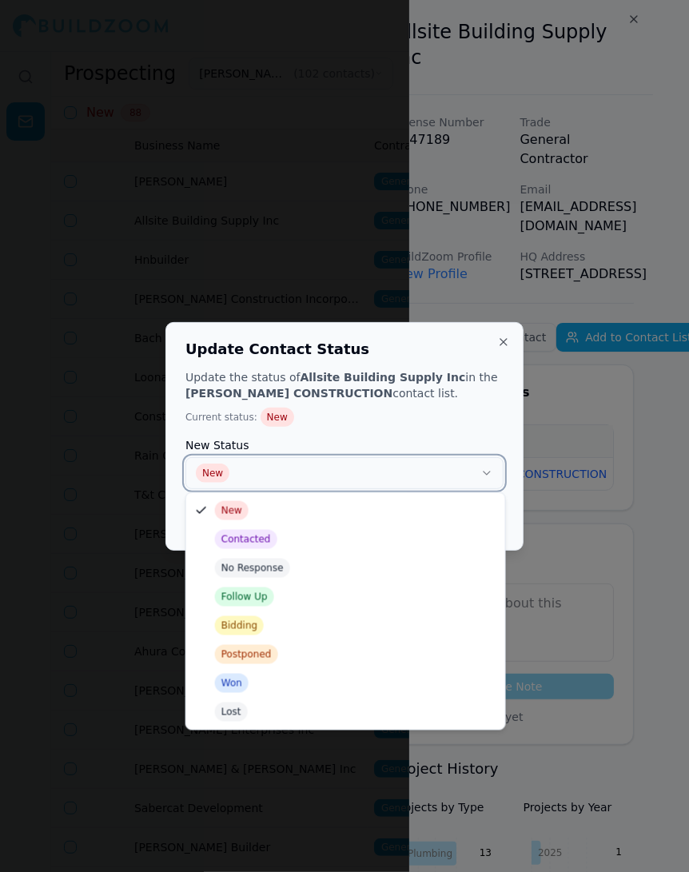
click at [434, 469] on button "New" at bounding box center [344, 473] width 318 height 32
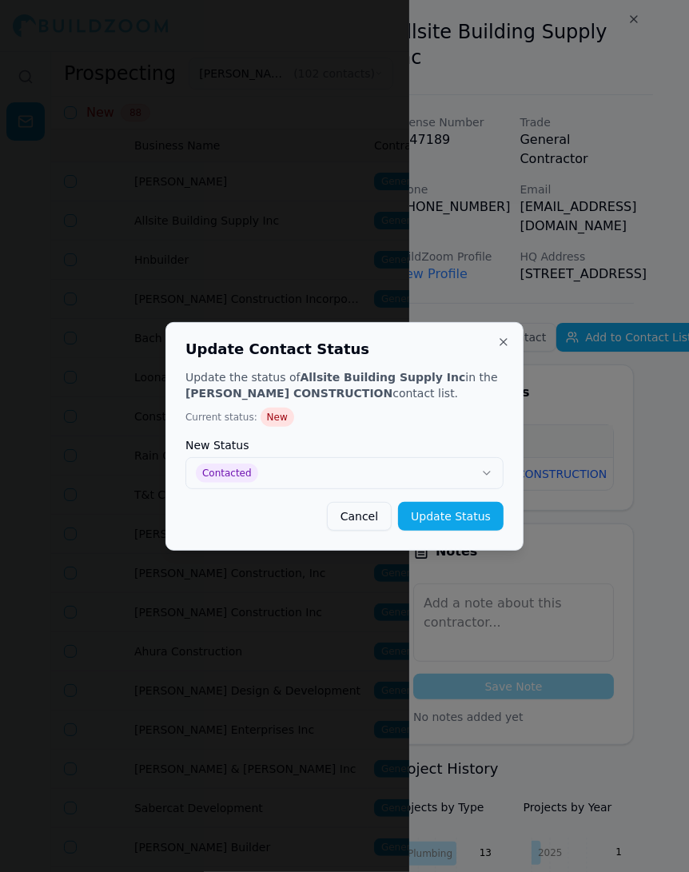
click at [440, 521] on button "Update Status" at bounding box center [451, 516] width 106 height 29
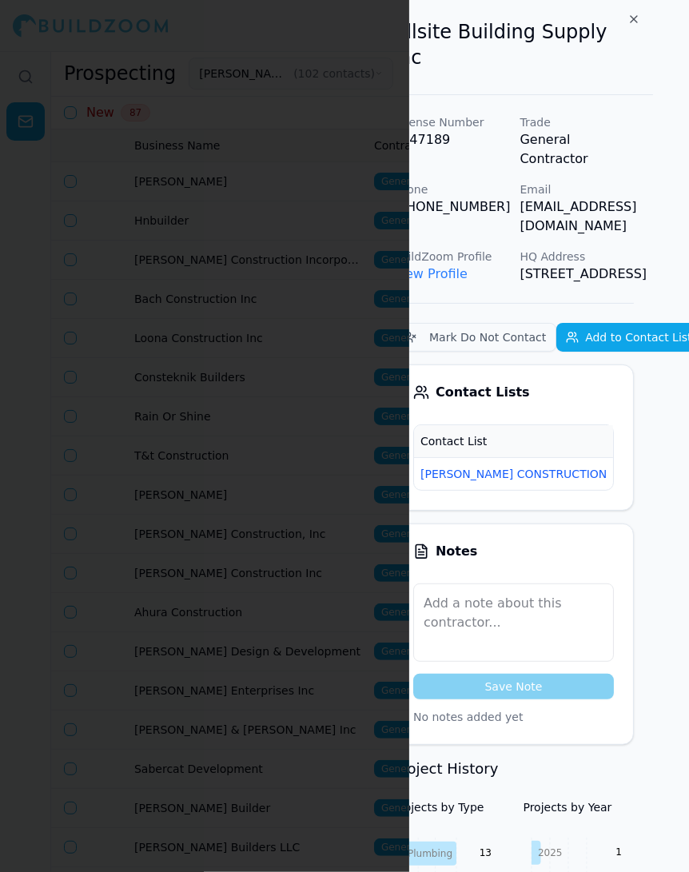
scroll to position [0, 0]
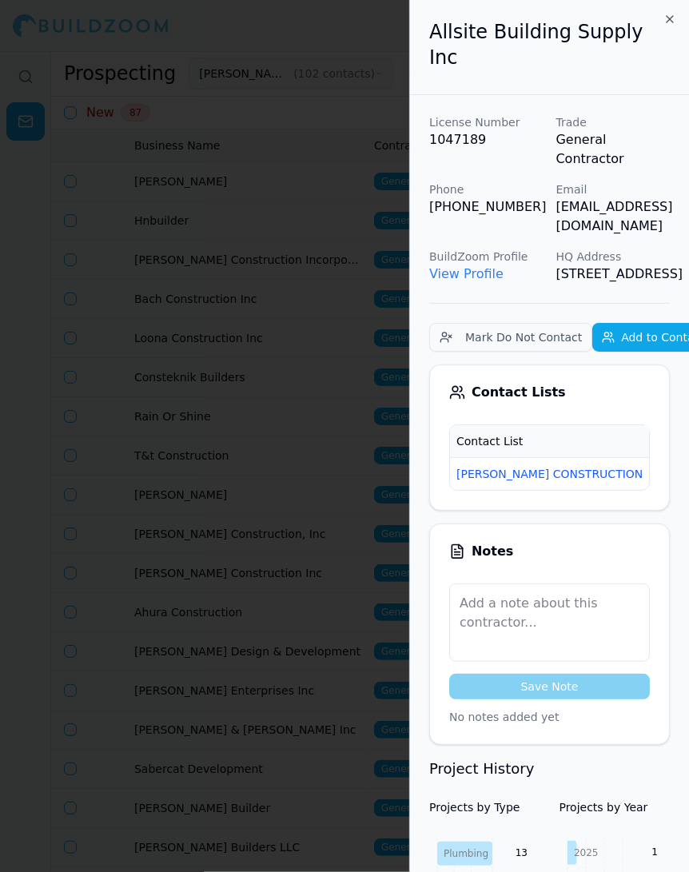
click at [301, 279] on div at bounding box center [344, 436] width 689 height 872
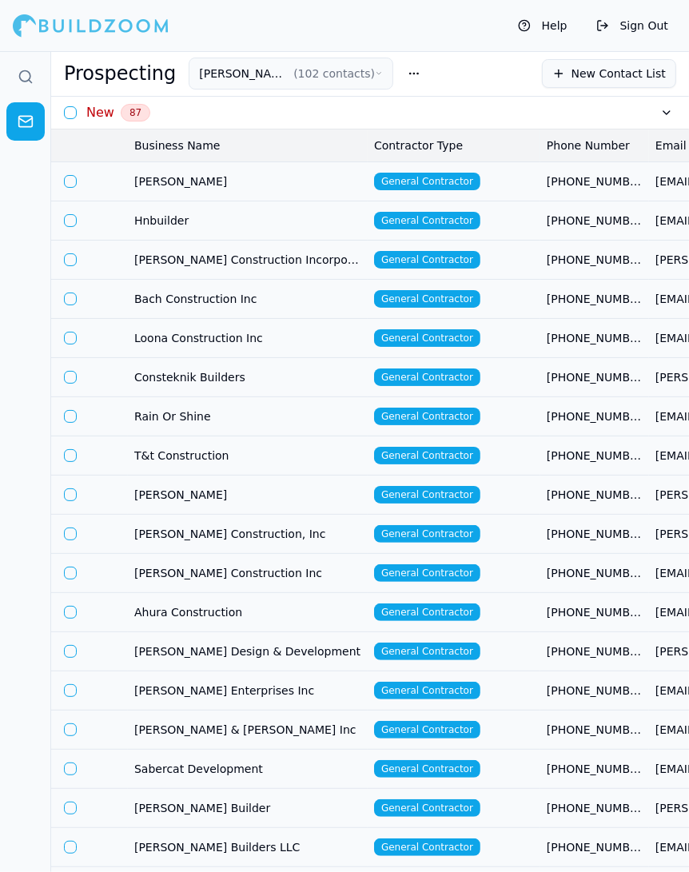
click at [532, 184] on td "General Contractor" at bounding box center [454, 180] width 173 height 39
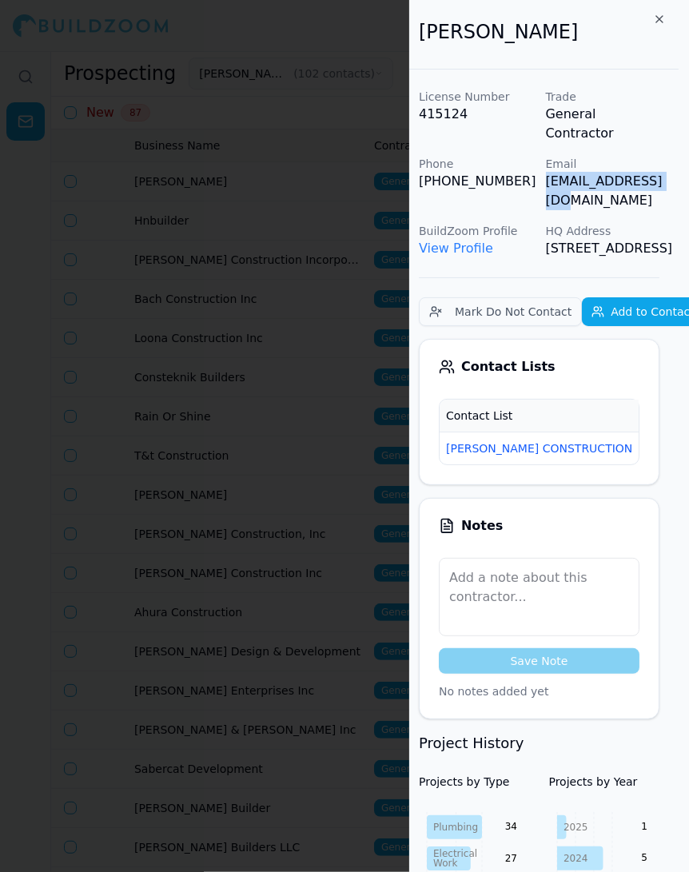
scroll to position [0, 26]
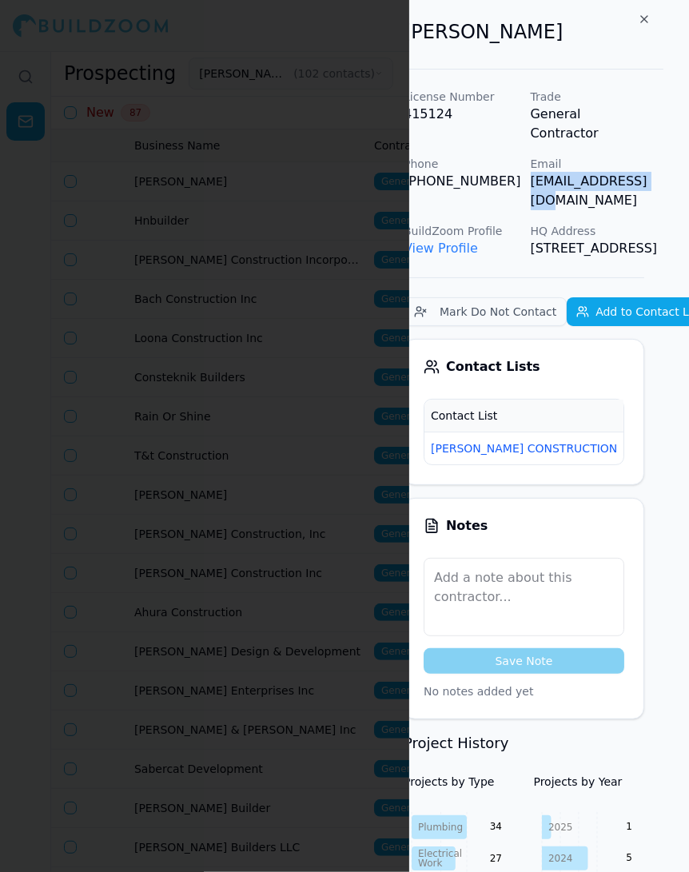
drag, startPoint x: 559, startPoint y: 165, endPoint x: 682, endPoint y: 165, distance: 123.1
click at [682, 165] on div "Paul K Vou License Number 415124 Trade General Contractor Phone (415) 740-8428 …" at bounding box center [549, 436] width 280 height 872
click at [630, 452] on span "New" at bounding box center [649, 449] width 38 height 18
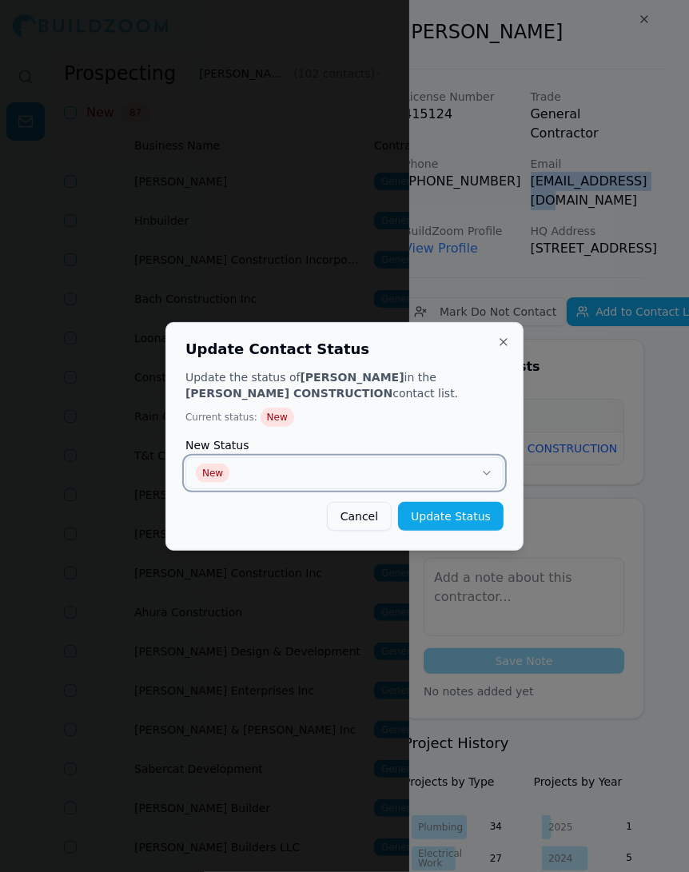
click at [458, 475] on button "New" at bounding box center [344, 473] width 318 height 32
click at [442, 515] on button "Update Status" at bounding box center [451, 516] width 106 height 29
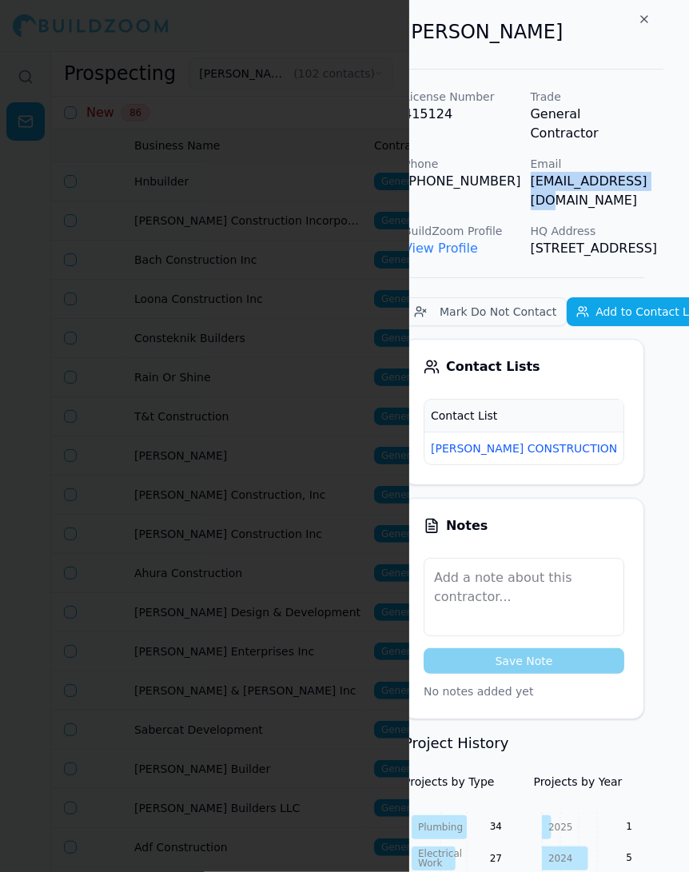
click at [297, 277] on div at bounding box center [344, 436] width 689 height 872
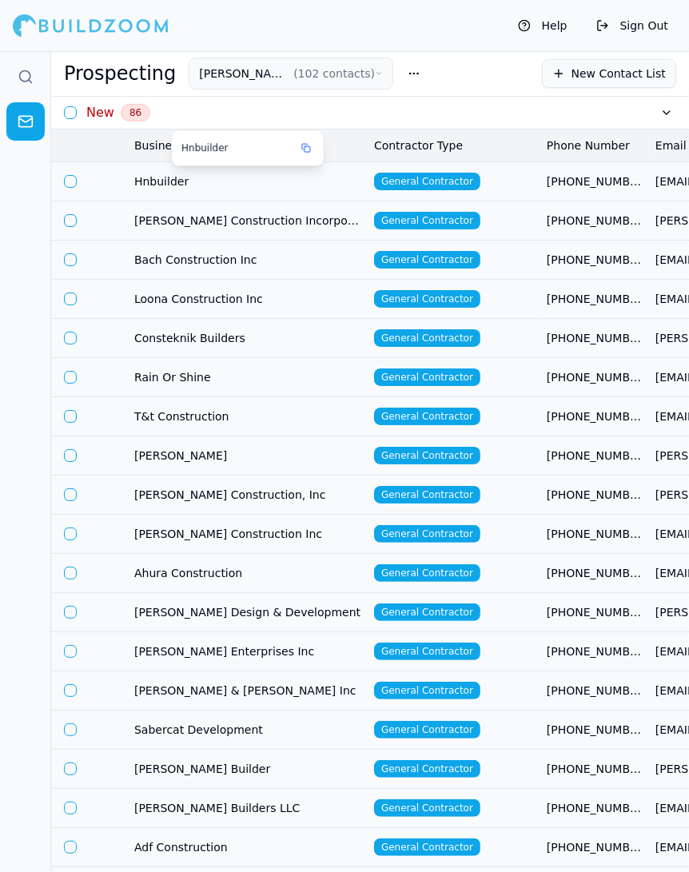
click at [253, 181] on span "Hnbuilder" at bounding box center [247, 181] width 227 height 16
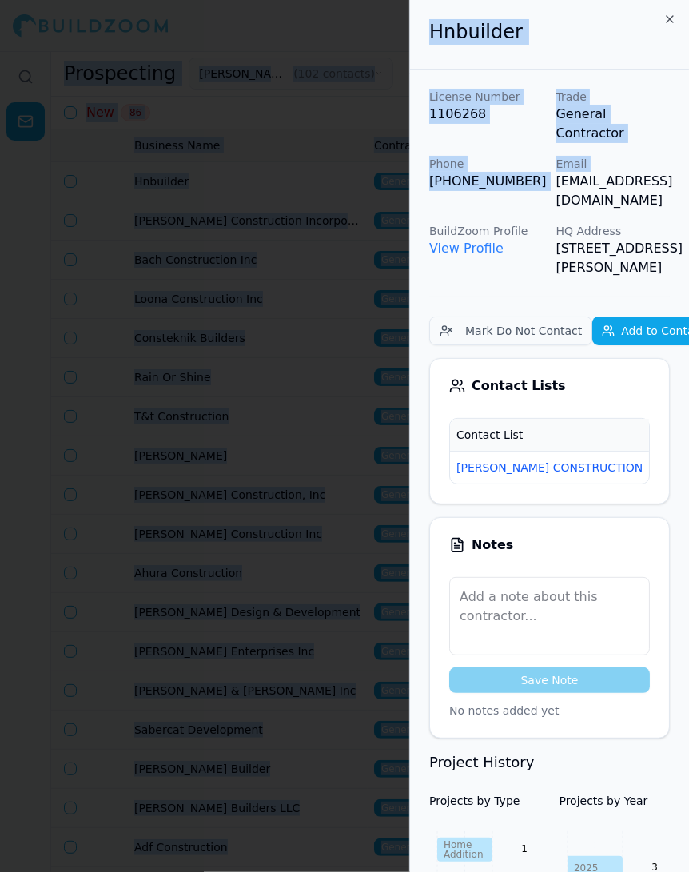
scroll to position [0, 42]
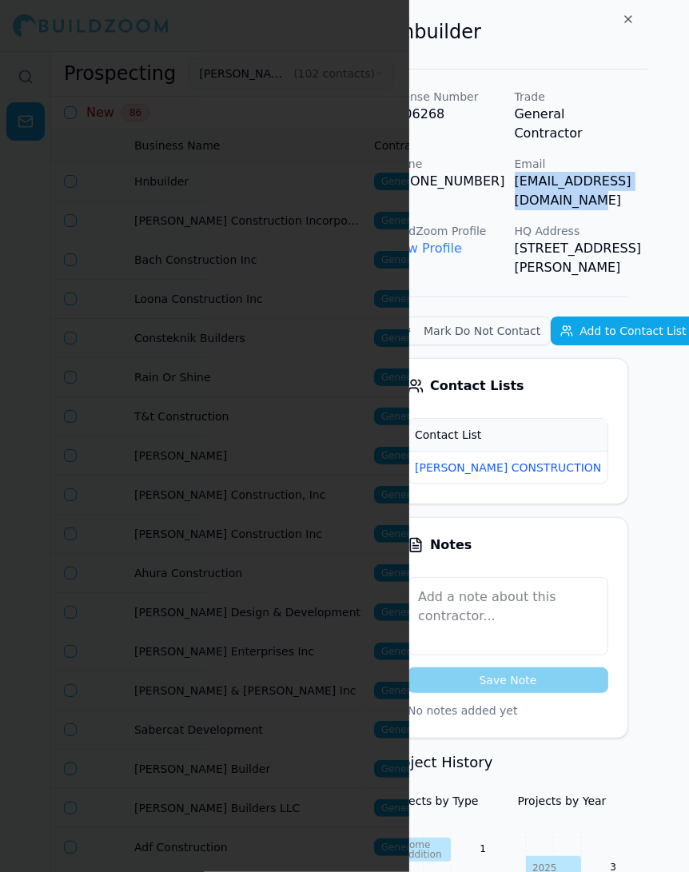
drag, startPoint x: 554, startPoint y: 162, endPoint x: 686, endPoint y: 168, distance: 132.0
click at [628, 168] on div "License Number 1106268 Trade General Contractor Phone (510) 882-1239 Email perm…" at bounding box center [508, 183] width 241 height 189
click at [293, 443] on div at bounding box center [344, 436] width 689 height 872
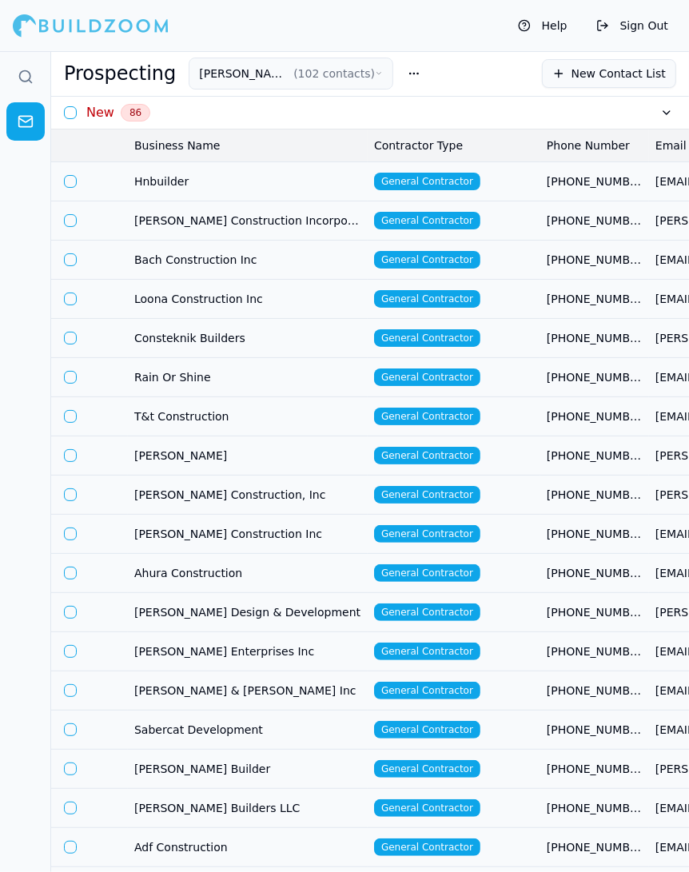
click at [278, 189] on td "Hnbuilder" at bounding box center [248, 180] width 240 height 39
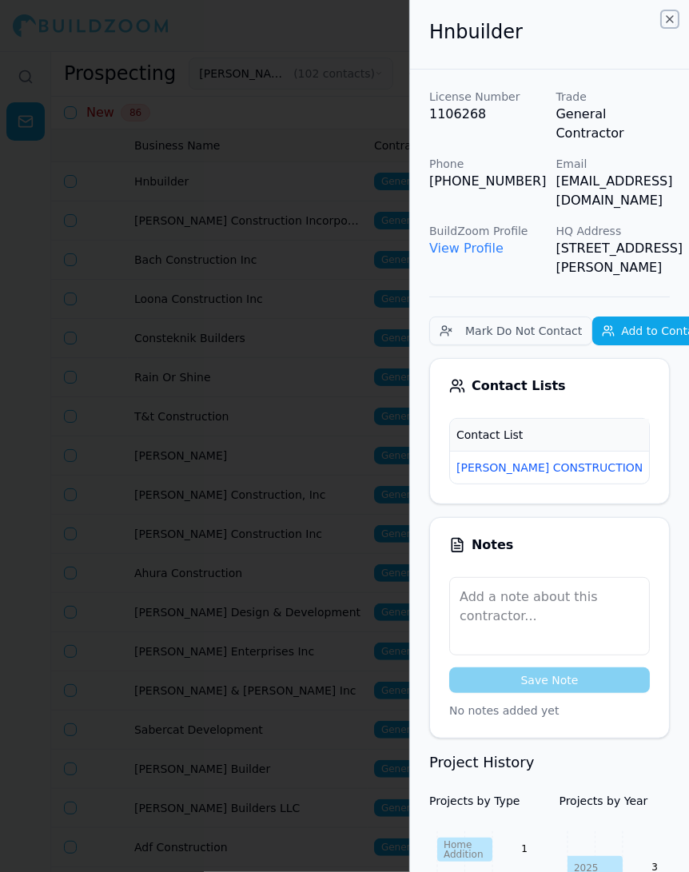
click at [667, 18] on icon "button" at bounding box center [669, 19] width 13 height 13
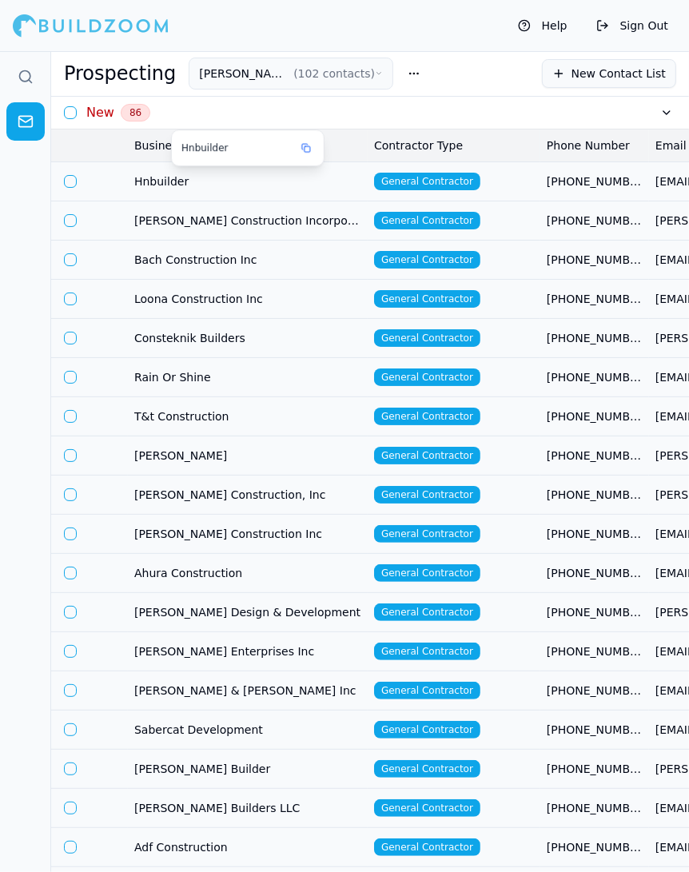
click at [350, 173] on span "Hnbuilder" at bounding box center [247, 181] width 227 height 16
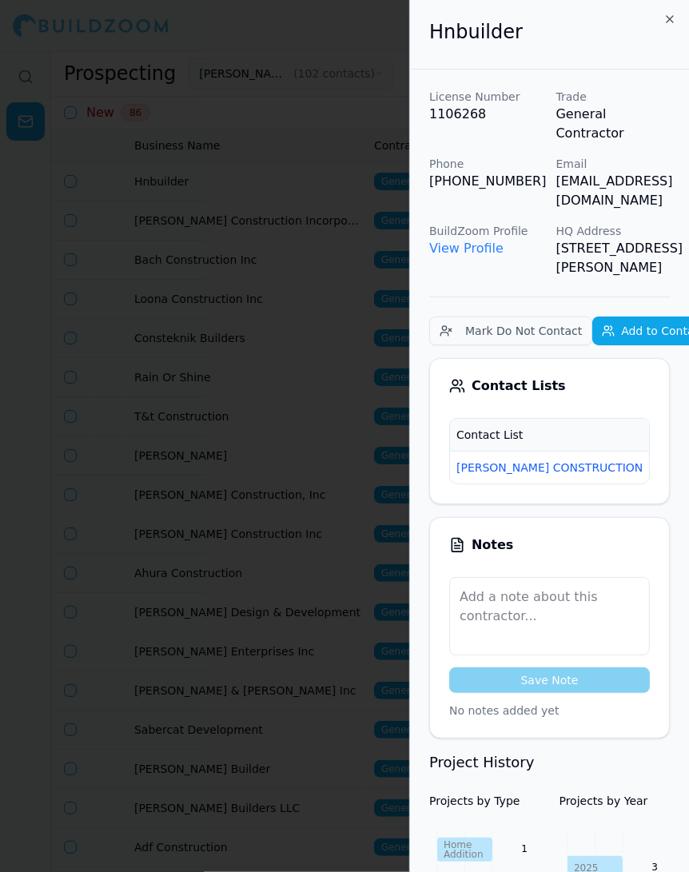
click at [649, 451] on td "New" at bounding box center [674, 467] width 51 height 33
click at [655, 459] on span "New" at bounding box center [674, 468] width 38 height 18
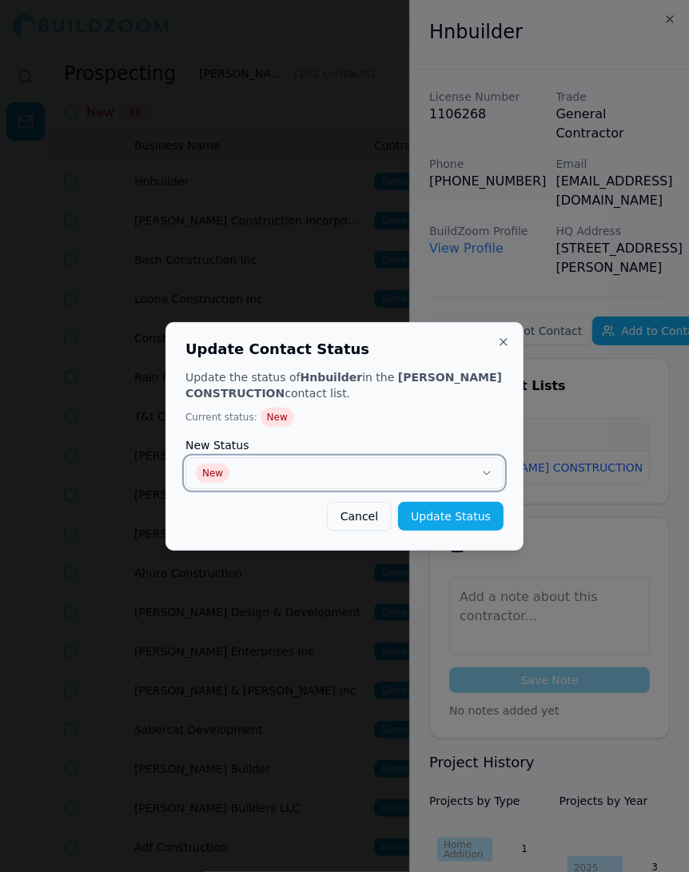
click at [410, 480] on button "New" at bounding box center [344, 473] width 318 height 32
click at [462, 512] on button "Update Status" at bounding box center [451, 516] width 106 height 29
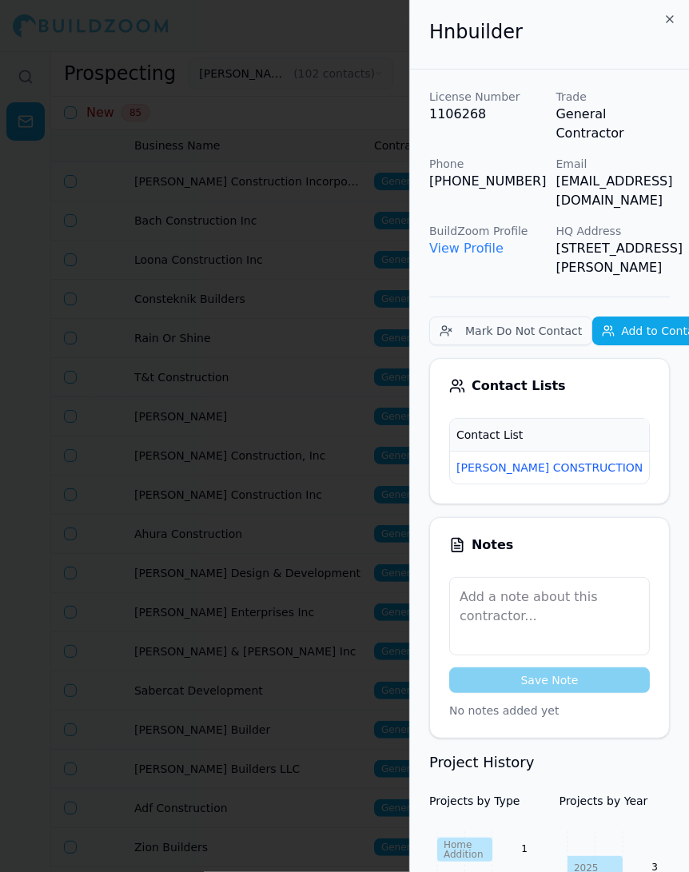
click at [354, 267] on div at bounding box center [344, 436] width 689 height 872
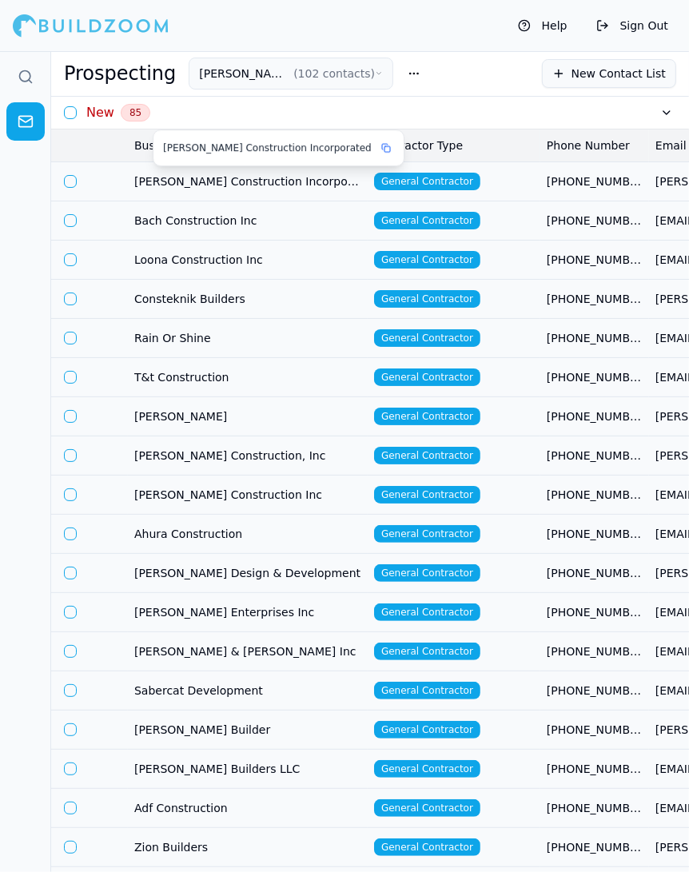
click at [281, 181] on span "[PERSON_NAME] Construction Incorporated" at bounding box center [247, 181] width 227 height 16
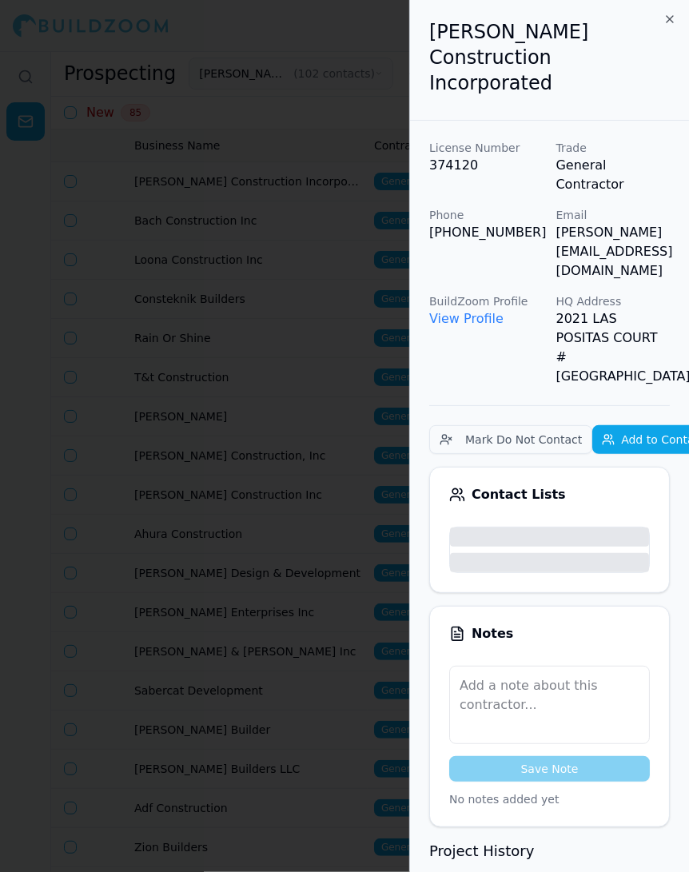
click at [497, 189] on body "Help Sign Out Prospecting SLATON CONSTRUCTION ( 102 contacts ) New Contact List…" at bounding box center [344, 461] width 689 height 821
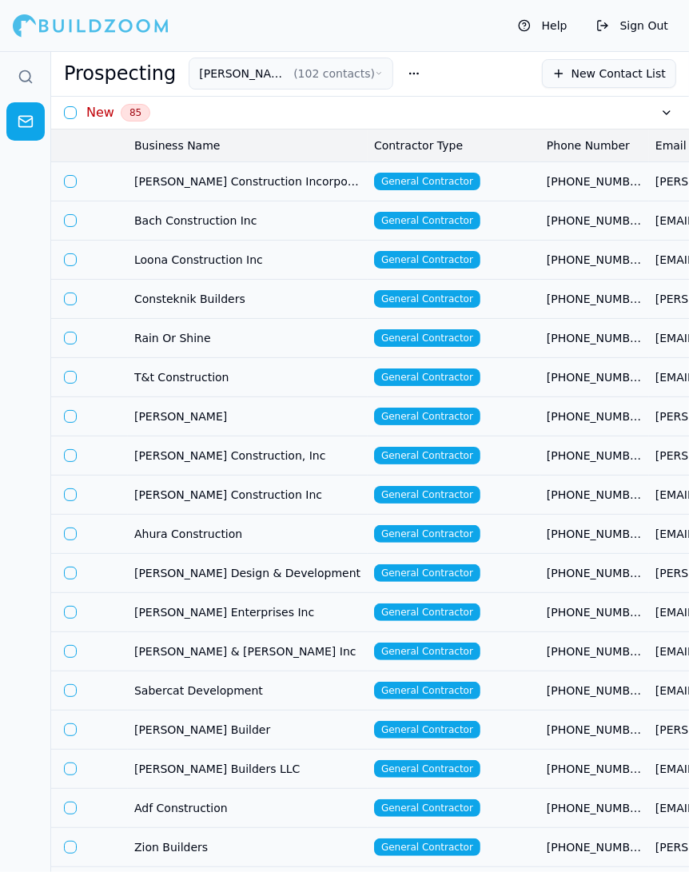
click at [494, 170] on td "General Contractor" at bounding box center [454, 180] width 173 height 39
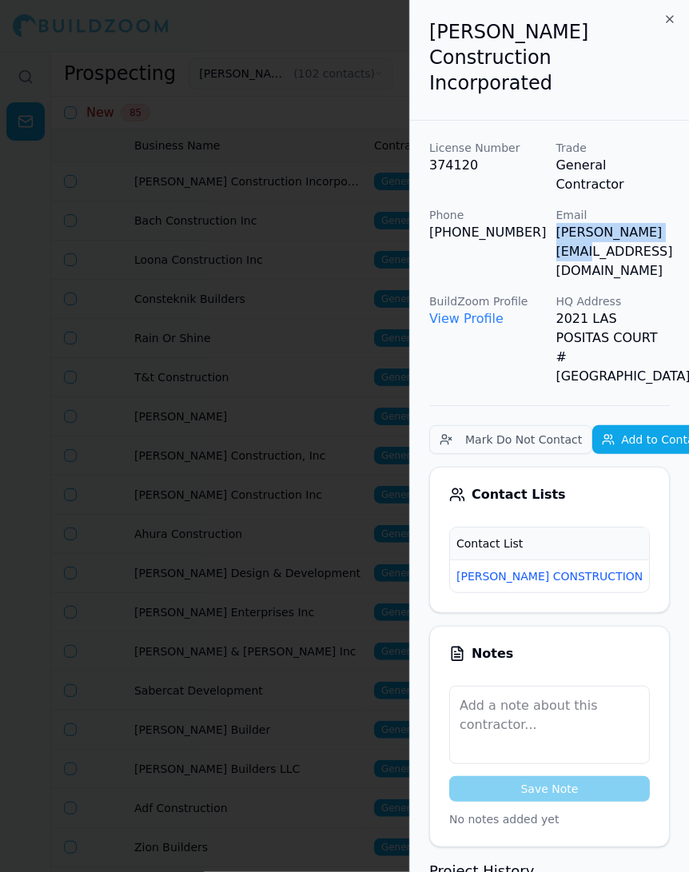
drag, startPoint x: 555, startPoint y: 188, endPoint x: 678, endPoint y: 186, distance: 123.1
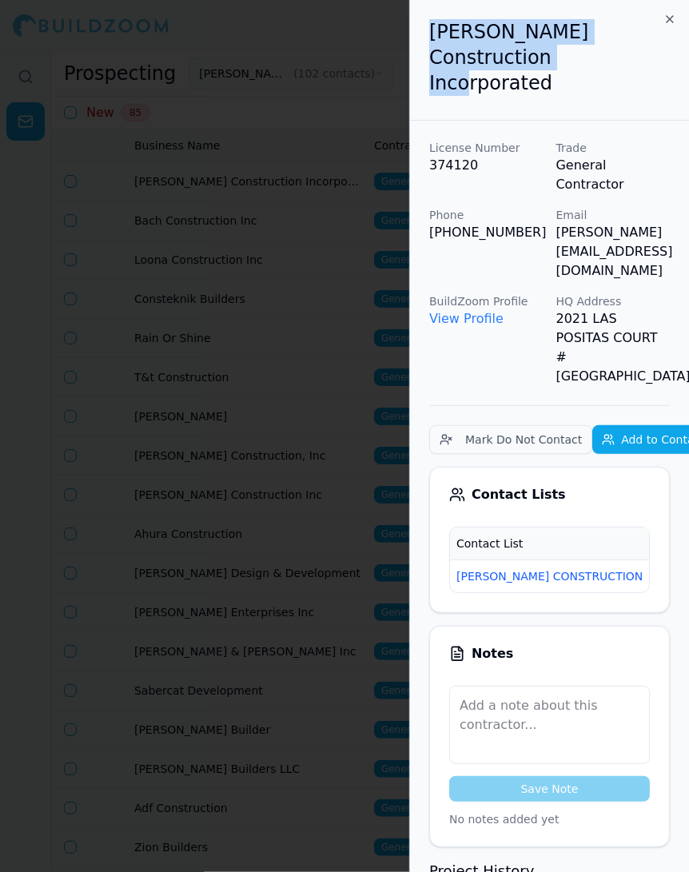
drag, startPoint x: 548, startPoint y: 64, endPoint x: 424, endPoint y: 28, distance: 128.2
click at [424, 28] on div "[PERSON_NAME] Construction Incorporated" at bounding box center [549, 60] width 279 height 121
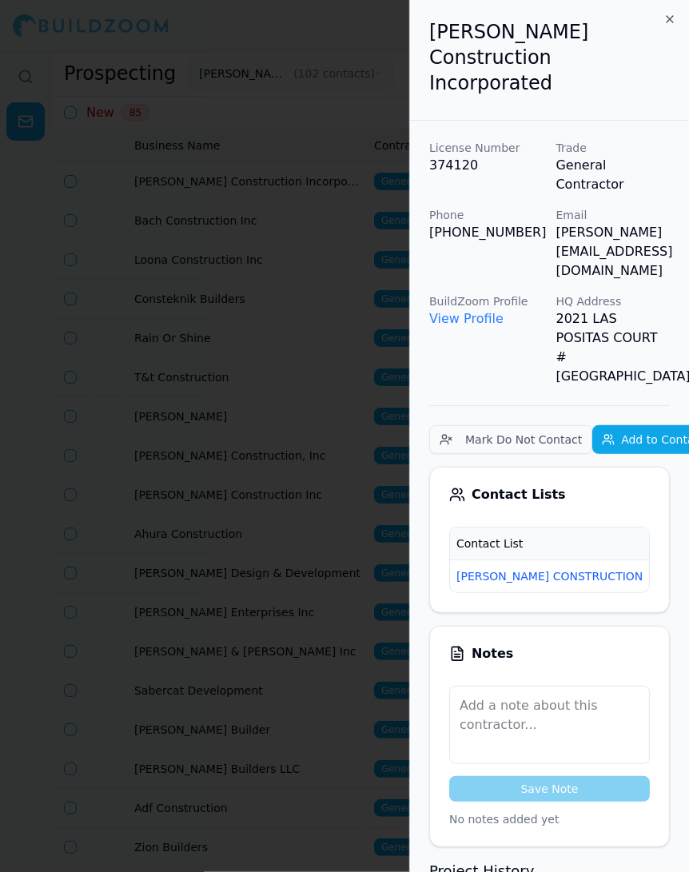
click at [649, 560] on td "New" at bounding box center [674, 576] width 51 height 33
click at [655, 568] on span "New" at bounding box center [674, 577] width 38 height 18
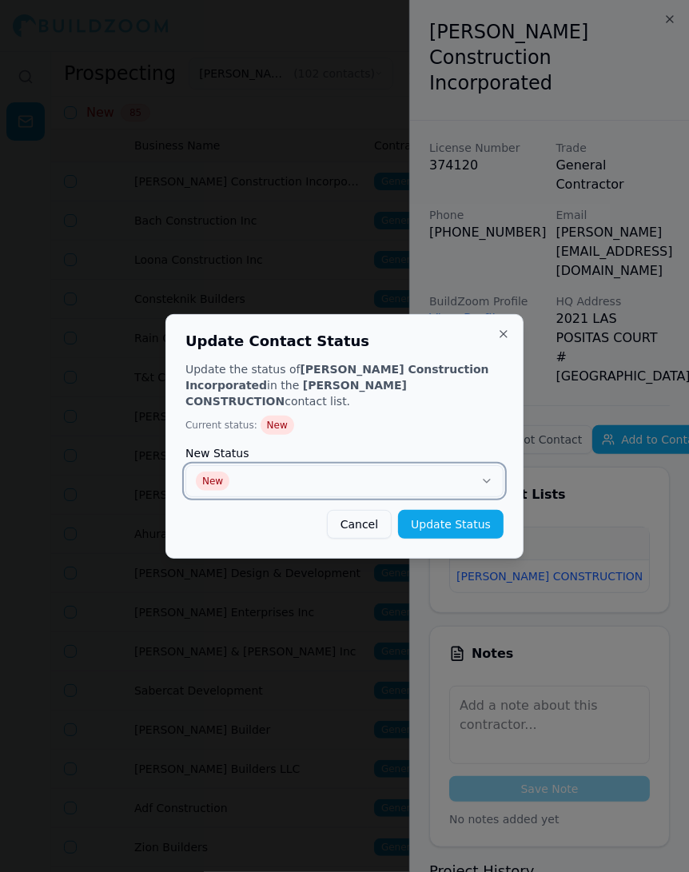
click at [399, 468] on button "New" at bounding box center [344, 481] width 318 height 32
click at [448, 512] on button "Update Status" at bounding box center [451, 524] width 106 height 29
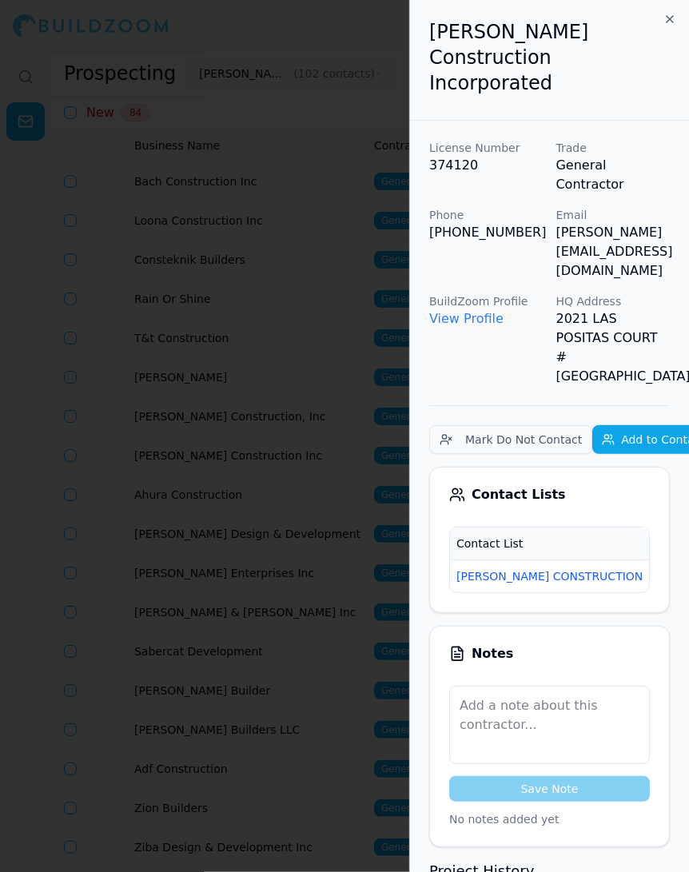
click at [356, 482] on div at bounding box center [344, 436] width 689 height 872
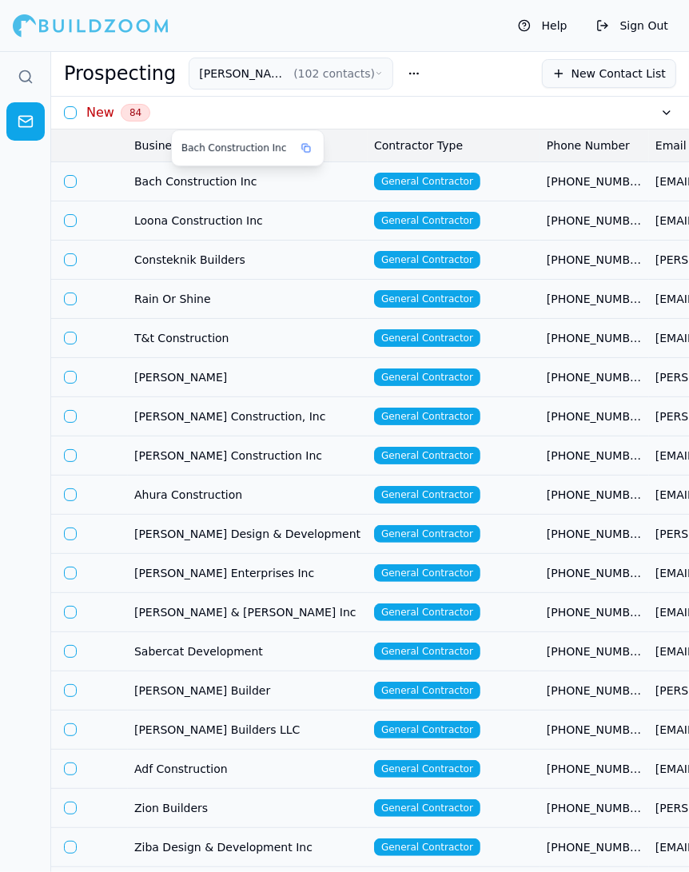
click at [289, 177] on span "Bach Construction Inc" at bounding box center [247, 181] width 227 height 16
click at [540, 190] on td "[PHONE_NUMBER]" at bounding box center [594, 180] width 109 height 39
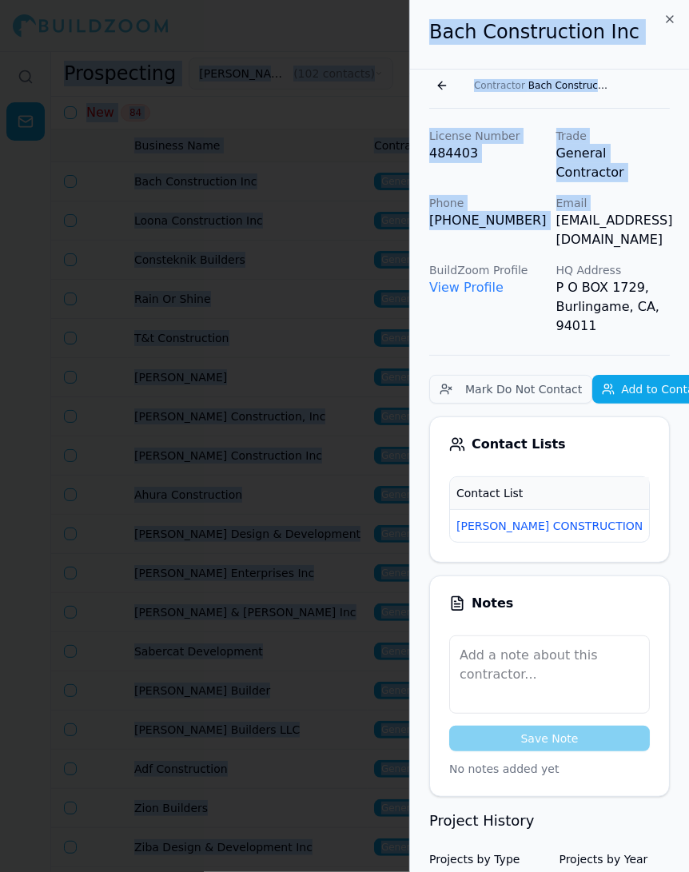
scroll to position [0, 41]
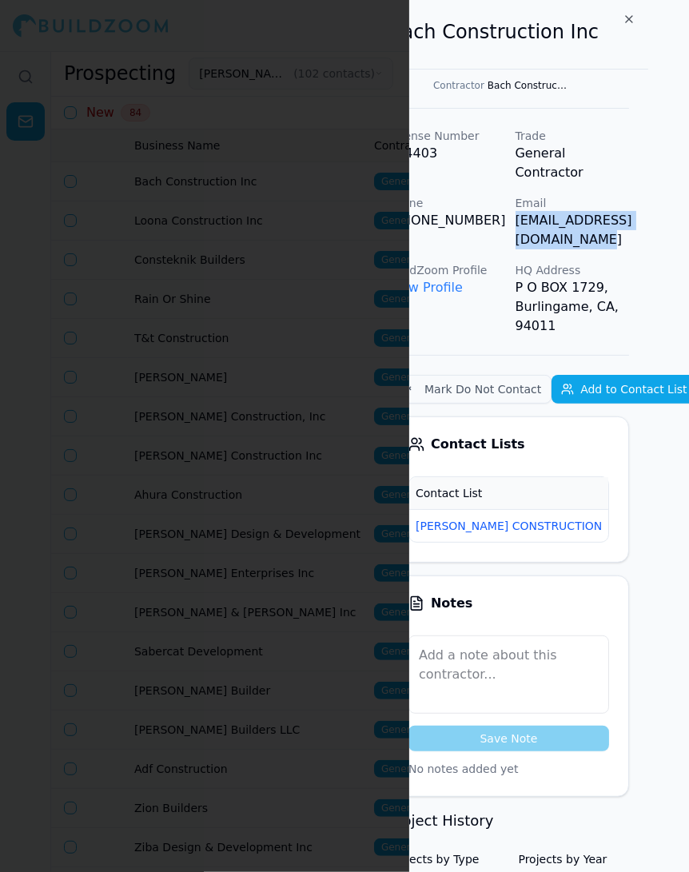
drag, startPoint x: 558, startPoint y: 199, endPoint x: 685, endPoint y: 206, distance: 127.3
click at [630, 211] on p "[EMAIL_ADDRESS][DOMAIN_NAME]" at bounding box center [573, 230] width 114 height 38
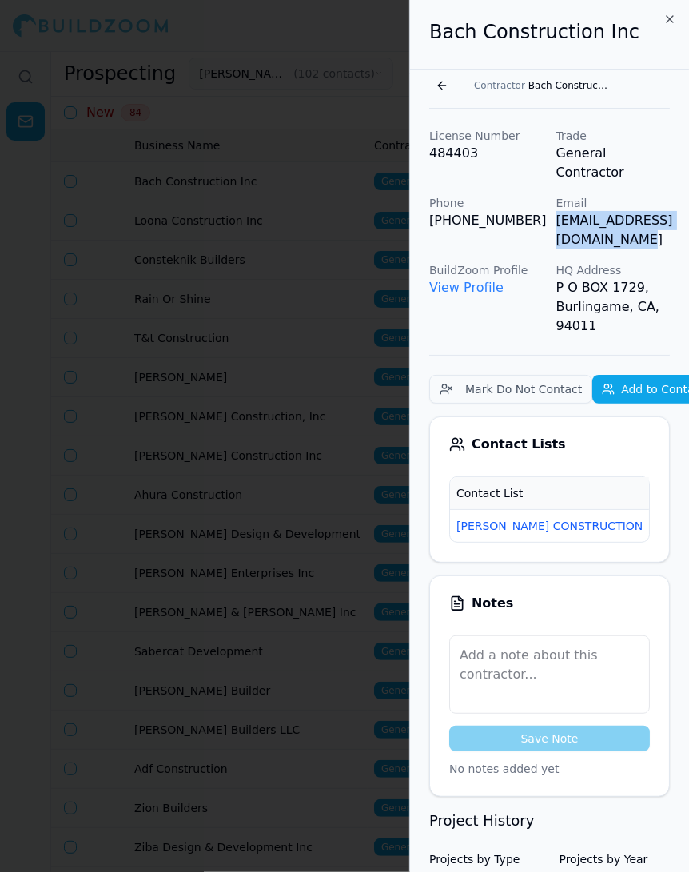
click at [655, 517] on span "New" at bounding box center [674, 526] width 38 height 18
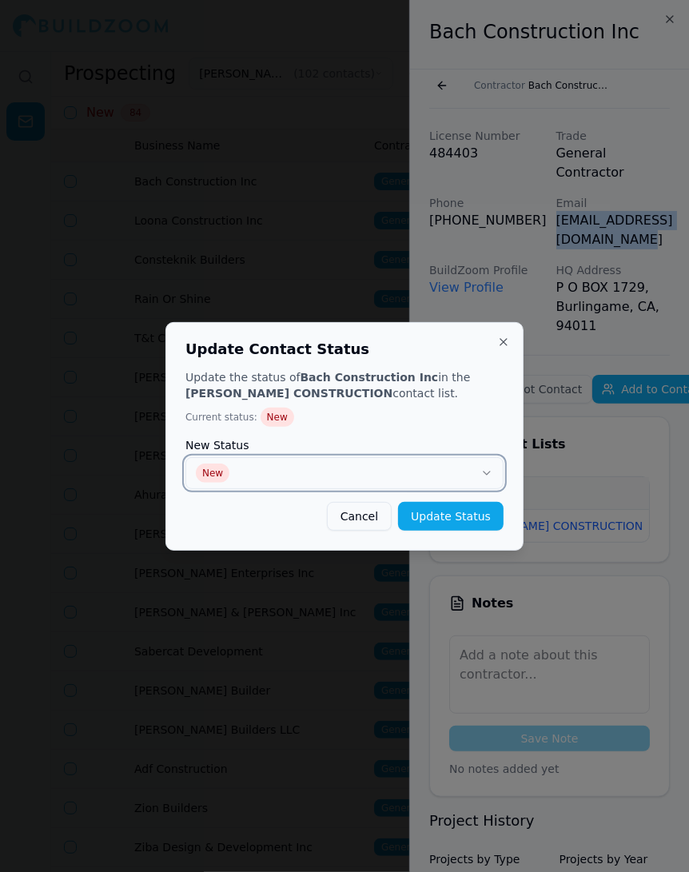
click at [488, 469] on icon "button" at bounding box center [486, 473] width 13 height 13
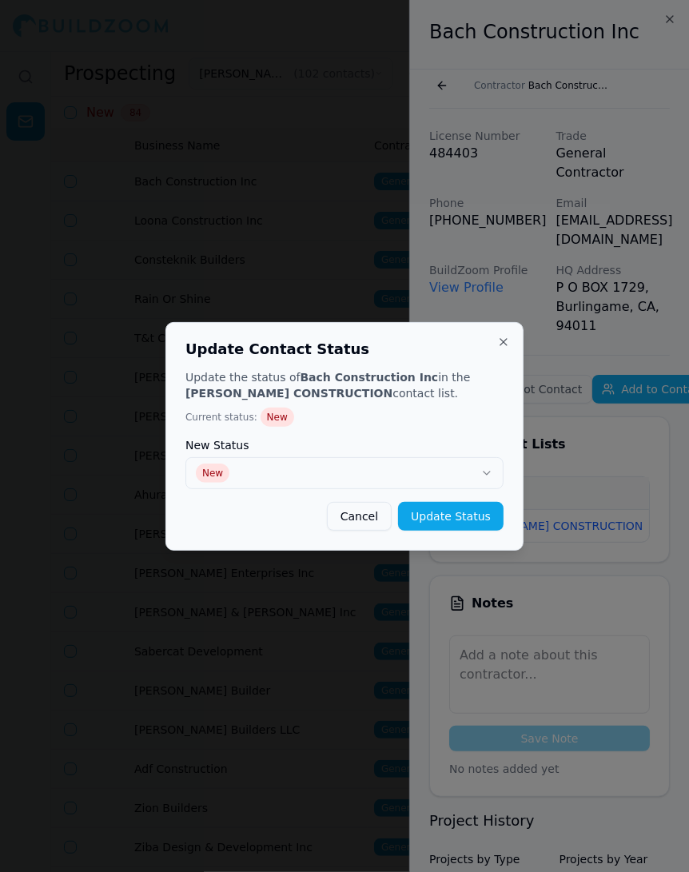
click at [372, 496] on div "Update the status of Bach Construction Inc in the SLATON CONSTRUCTION contact l…" at bounding box center [344, 449] width 318 height 161
click at [319, 481] on button "New" at bounding box center [344, 473] width 318 height 32
click at [468, 516] on button "Update Status" at bounding box center [451, 516] width 106 height 29
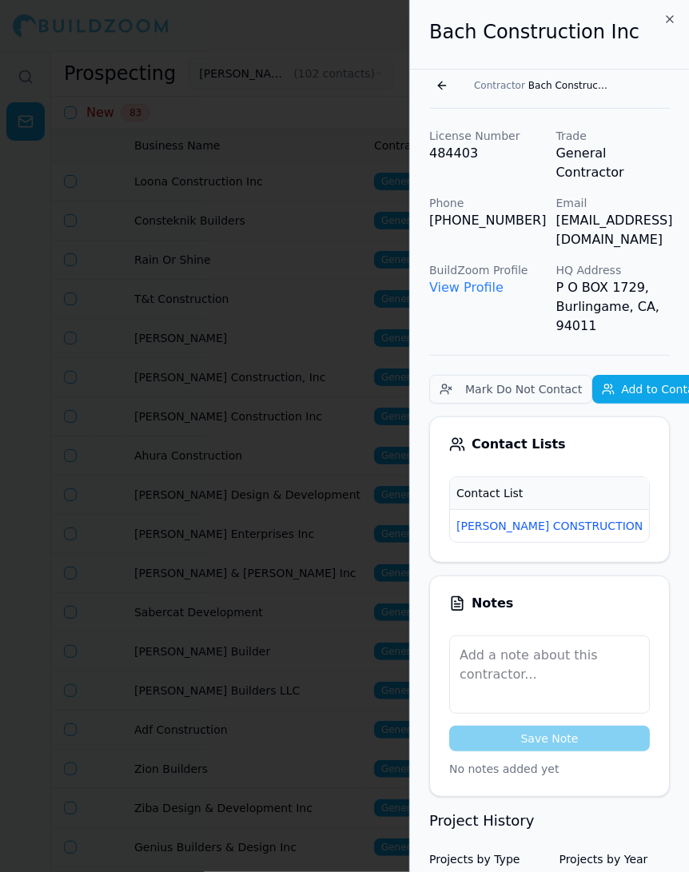
click at [344, 357] on div at bounding box center [344, 436] width 689 height 872
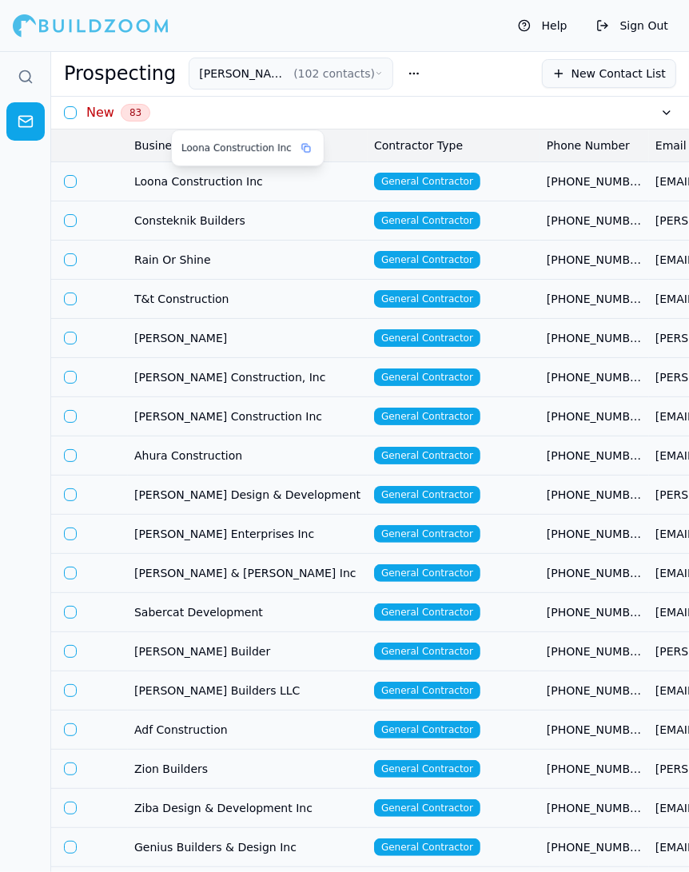
click at [297, 188] on span "Loona Construction Inc" at bounding box center [247, 181] width 227 height 16
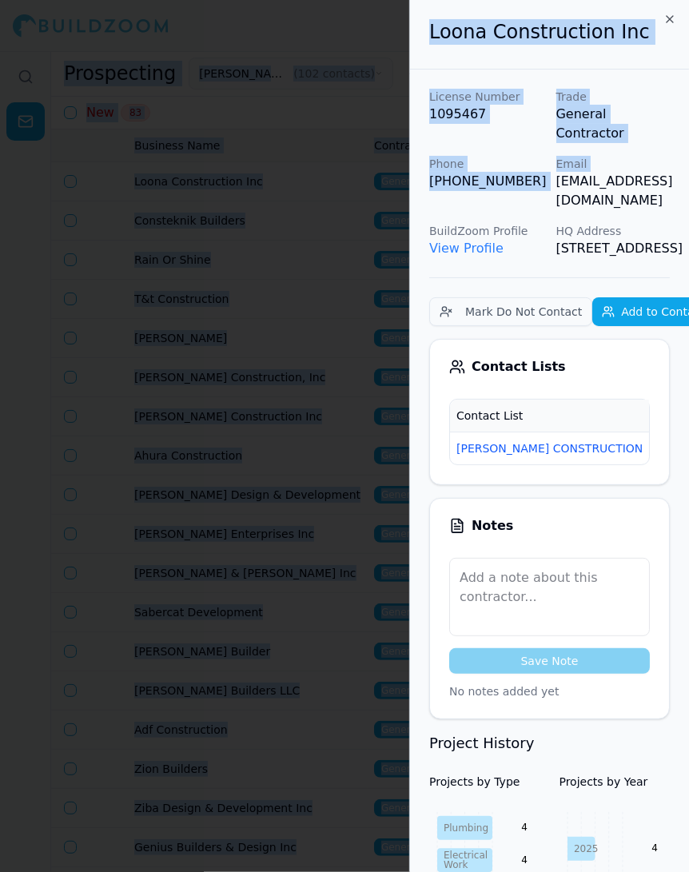
scroll to position [0, 58]
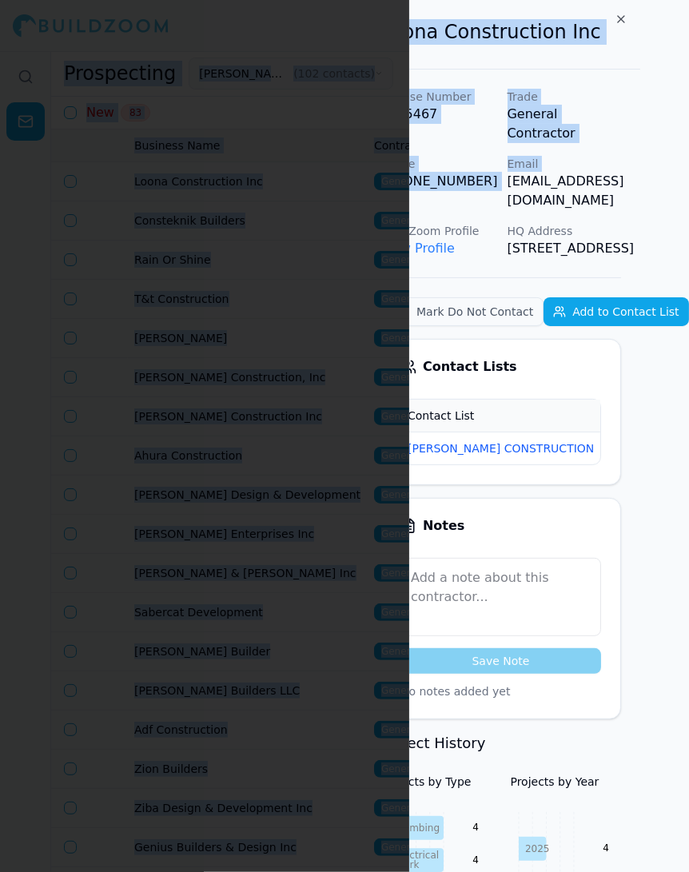
drag, startPoint x: 553, startPoint y: 162, endPoint x: 686, endPoint y: 168, distance: 132.8
click at [621, 168] on div "License Number 1095467 Trade General Contractor Phone (510) 453-0400 Email loon…" at bounding box center [500, 173] width 241 height 169
click at [607, 454] on span "New" at bounding box center [626, 449] width 38 height 18
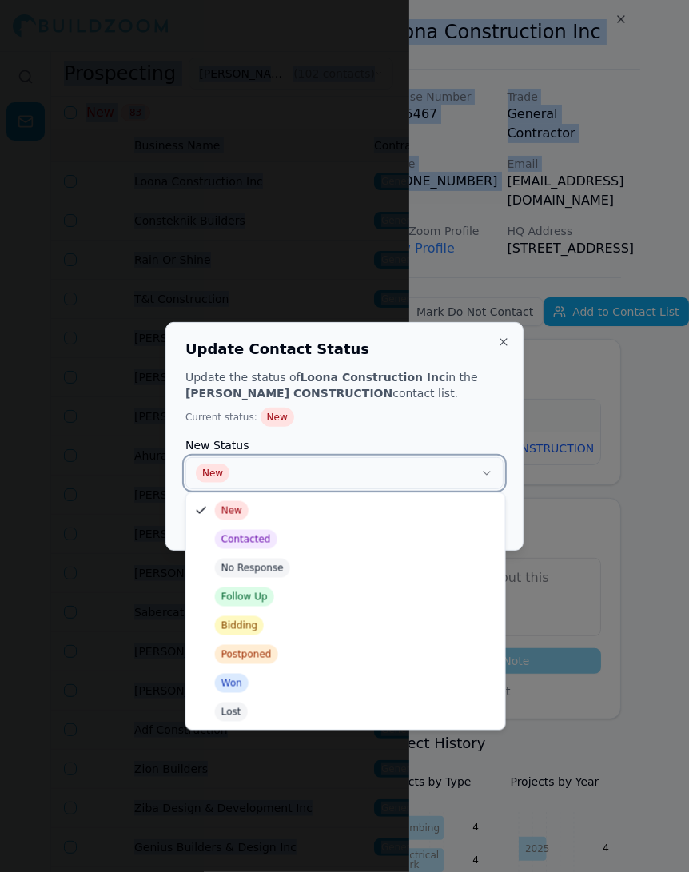
click at [419, 476] on button "New" at bounding box center [344, 473] width 318 height 32
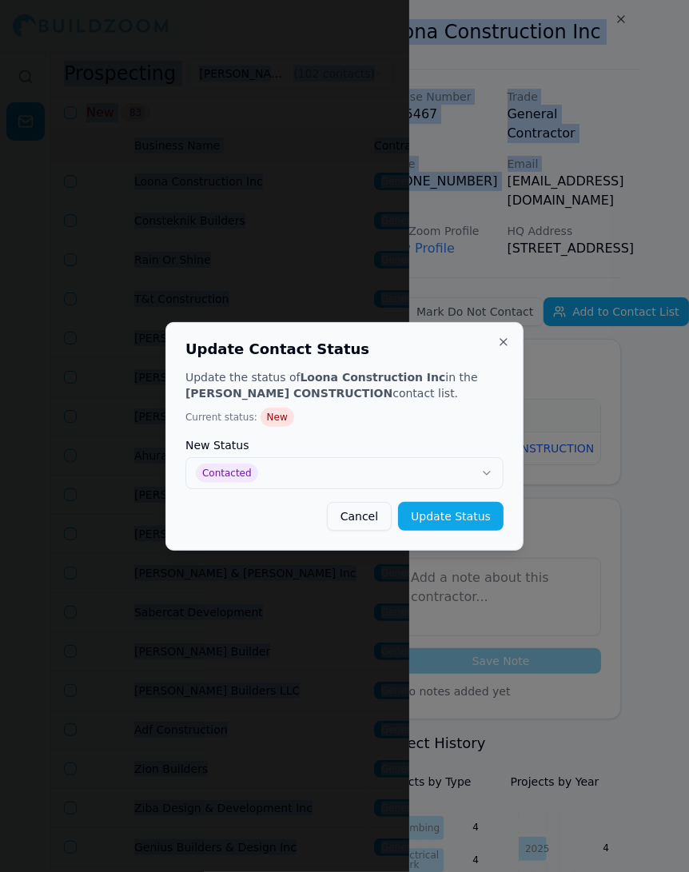
click at [473, 517] on button "Update Status" at bounding box center [451, 516] width 106 height 29
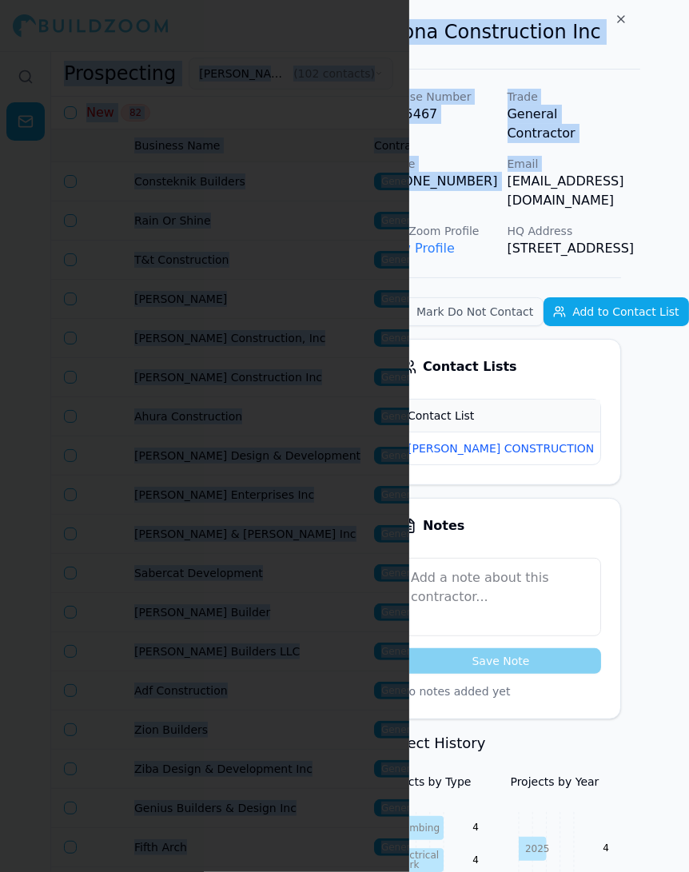
scroll to position [0, 0]
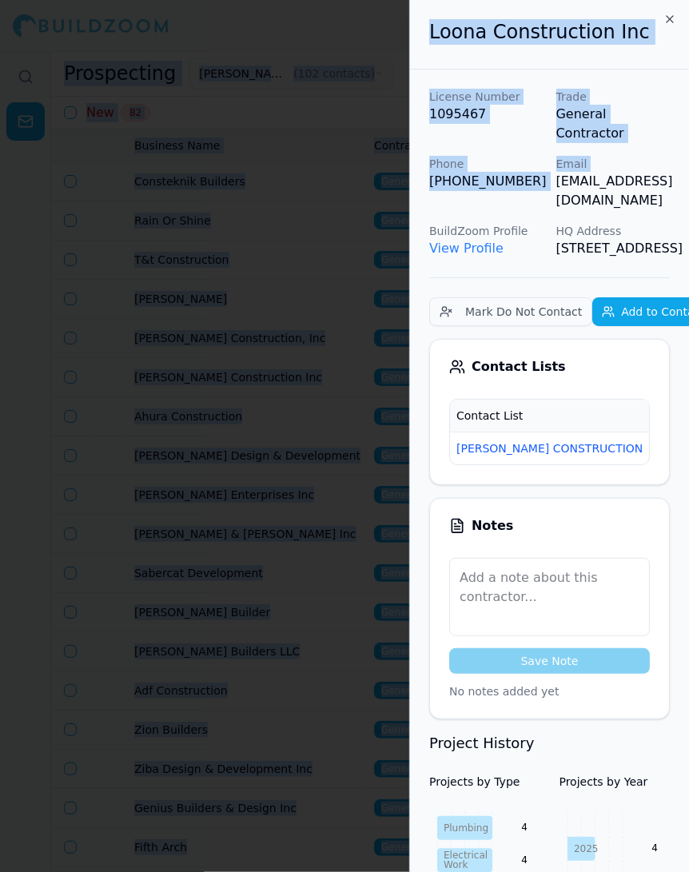
click at [333, 225] on div at bounding box center [344, 436] width 689 height 872
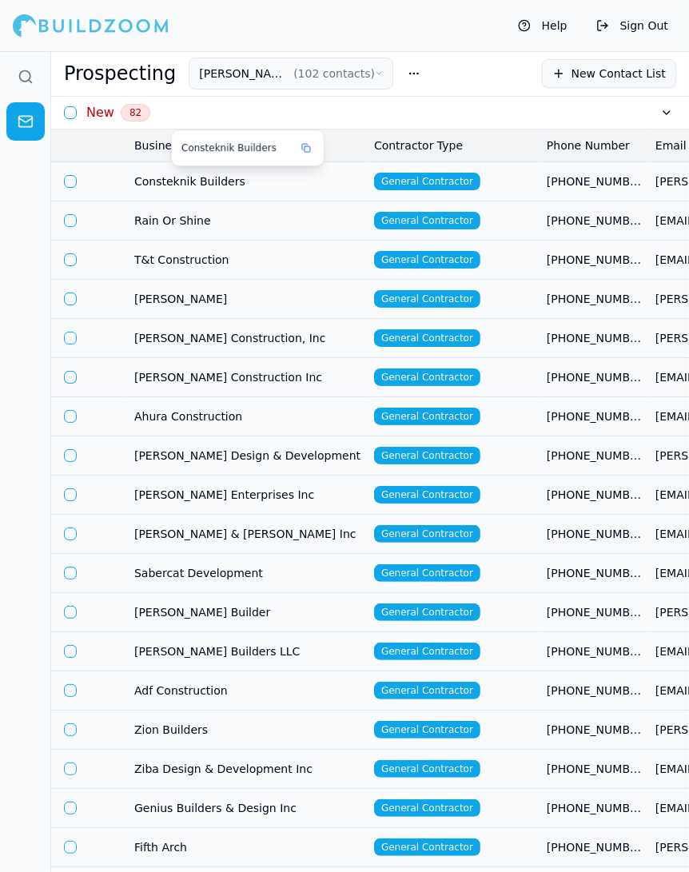
click at [342, 179] on span "Consteknik Builders" at bounding box center [247, 181] width 227 height 16
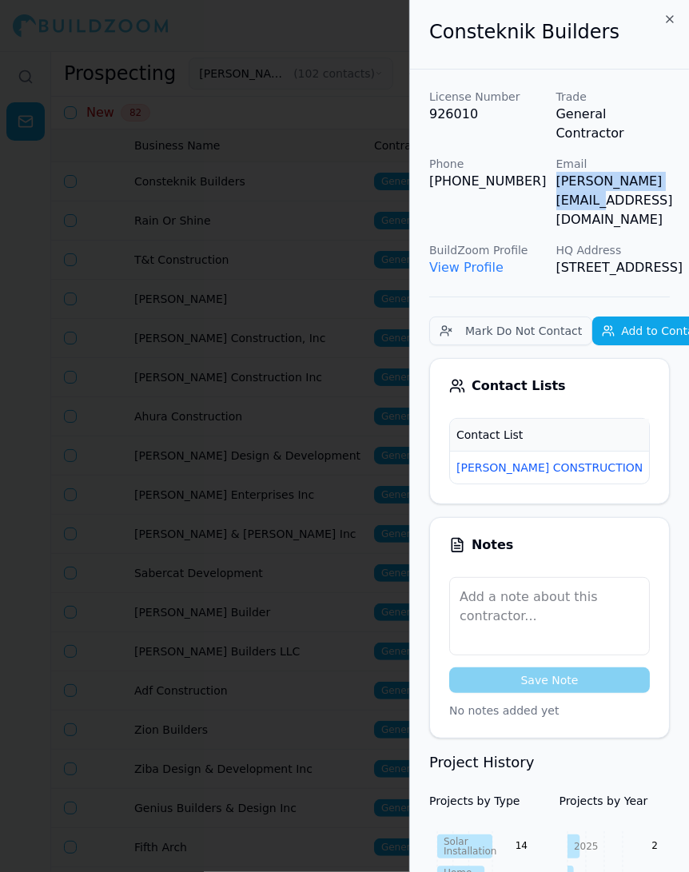
drag, startPoint x: 552, startPoint y: 167, endPoint x: 676, endPoint y: 167, distance: 124.7
click at [655, 459] on span "New" at bounding box center [674, 468] width 38 height 18
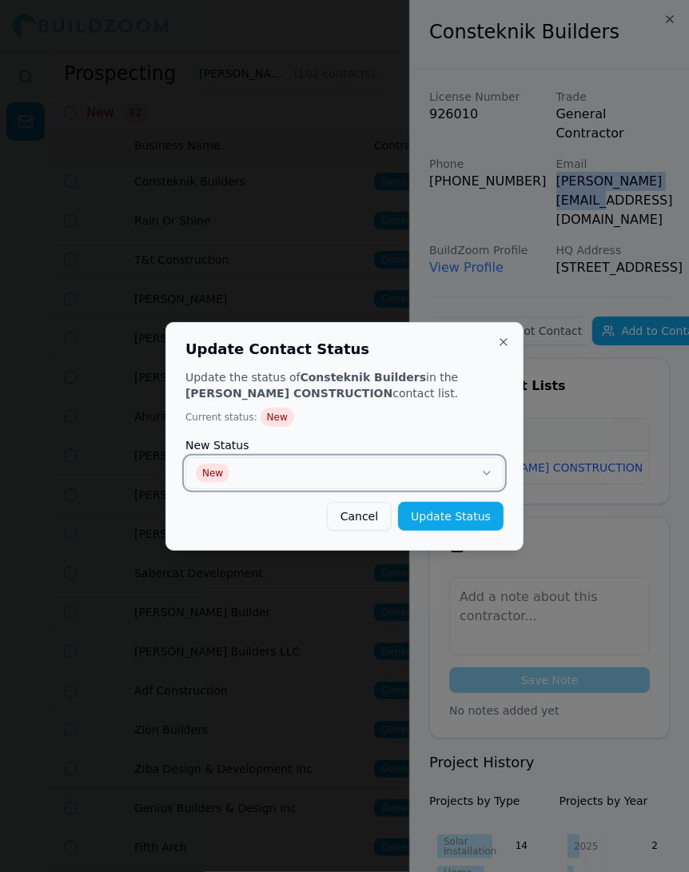
click at [457, 472] on button "New" at bounding box center [344, 473] width 318 height 32
click at [465, 508] on button "Update Status" at bounding box center [451, 516] width 106 height 29
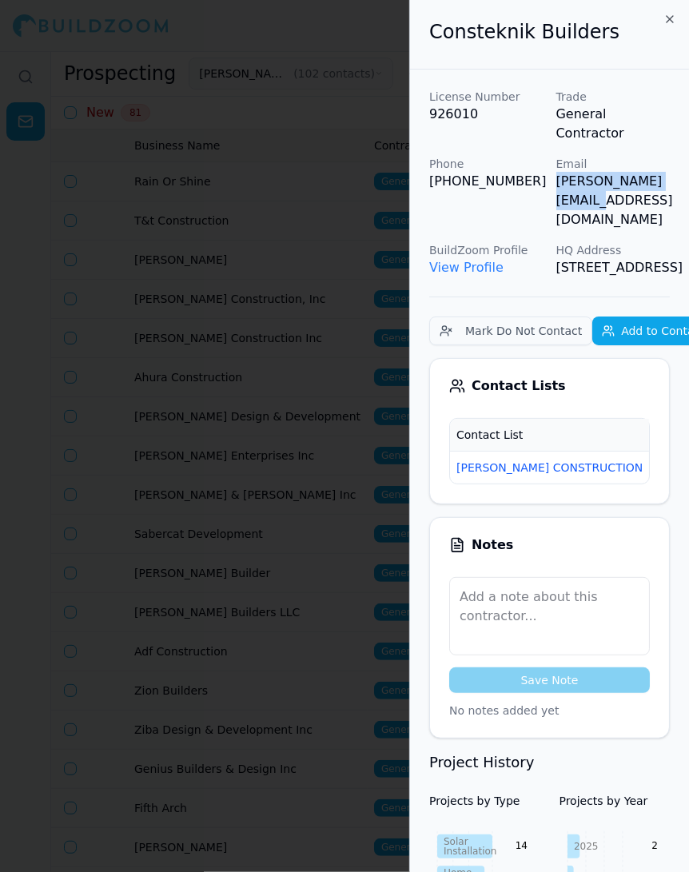
click at [296, 213] on div at bounding box center [344, 436] width 689 height 872
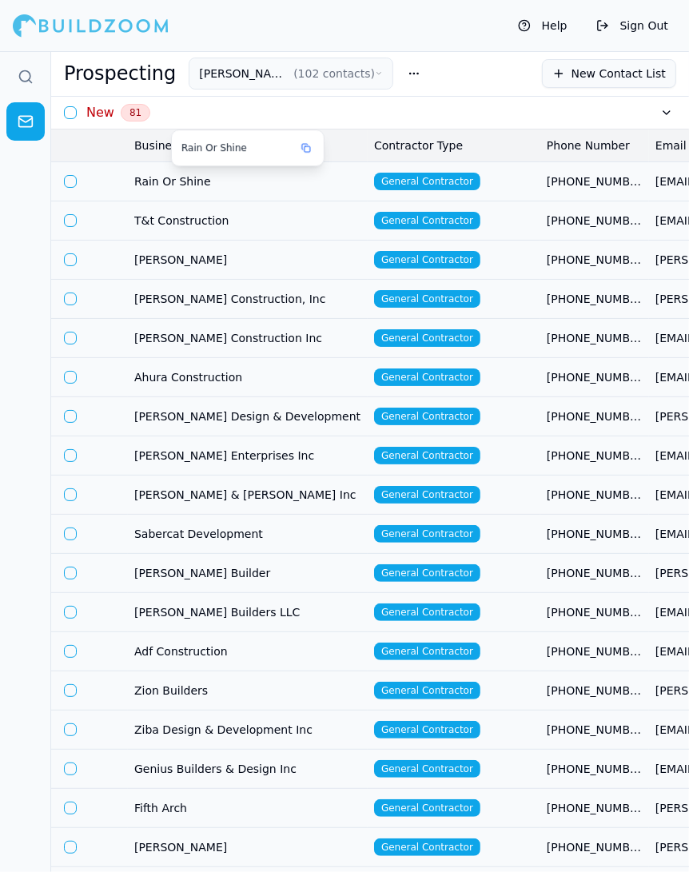
click at [238, 174] on span "Rain Or Shine" at bounding box center [247, 181] width 227 height 16
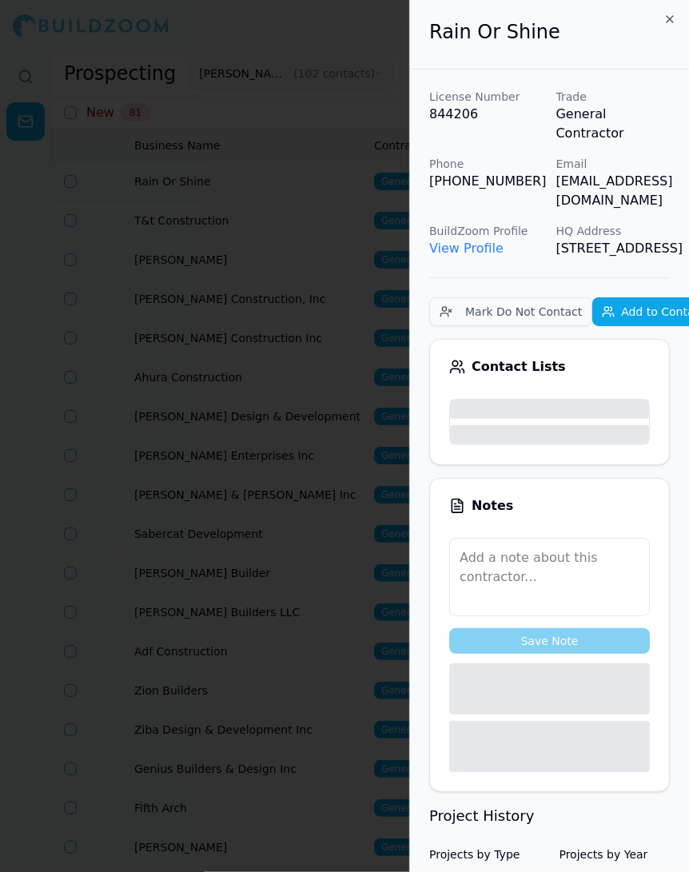
click at [611, 189] on body "Help Sign Out Prospecting SLATON CONSTRUCTION ( 102 contacts ) New Contact List…" at bounding box center [344, 461] width 689 height 821
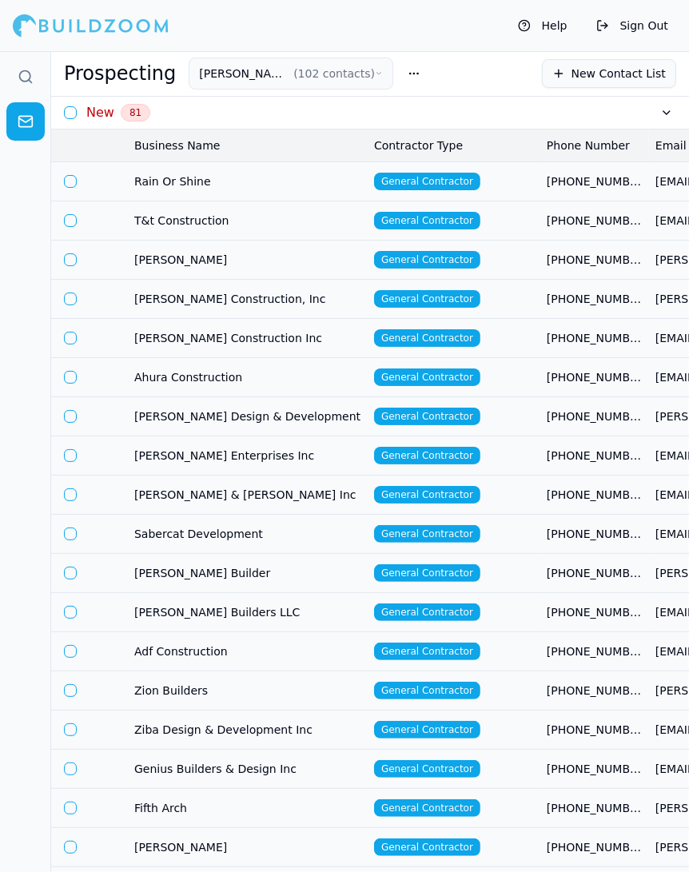
click at [610, 189] on td "[PHONE_NUMBER]" at bounding box center [594, 180] width 109 height 39
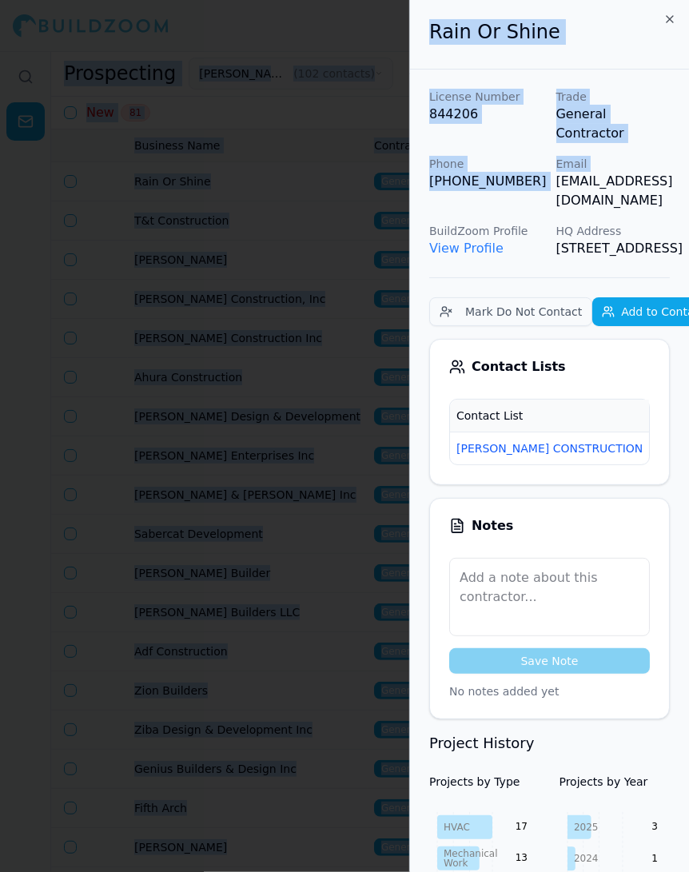
scroll to position [0, 55]
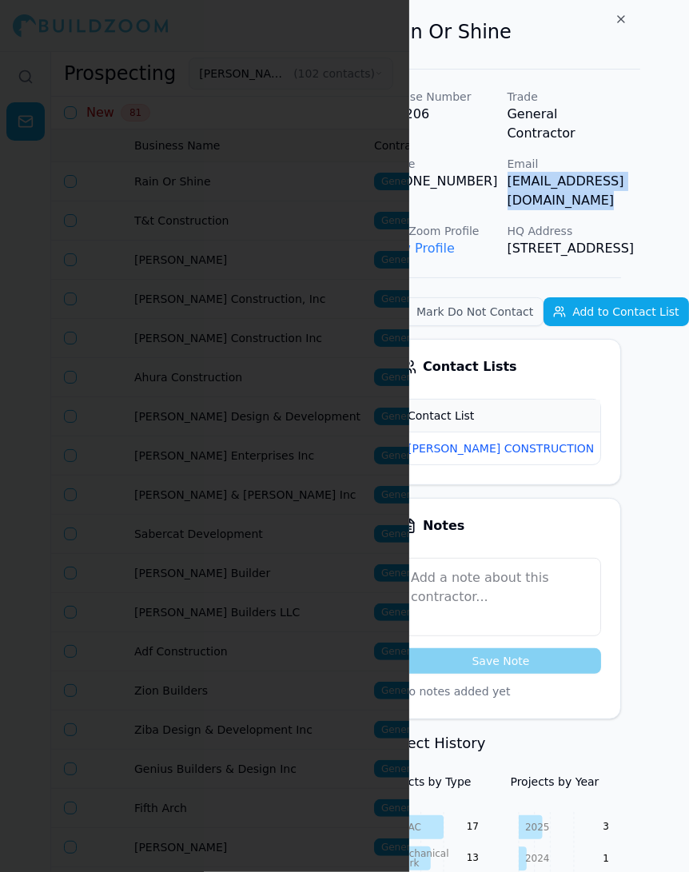
drag, startPoint x: 556, startPoint y: 164, endPoint x: 684, endPoint y: 166, distance: 127.9
click at [622, 172] on p "[EMAIL_ADDRESS][DOMAIN_NAME]" at bounding box center [565, 191] width 114 height 38
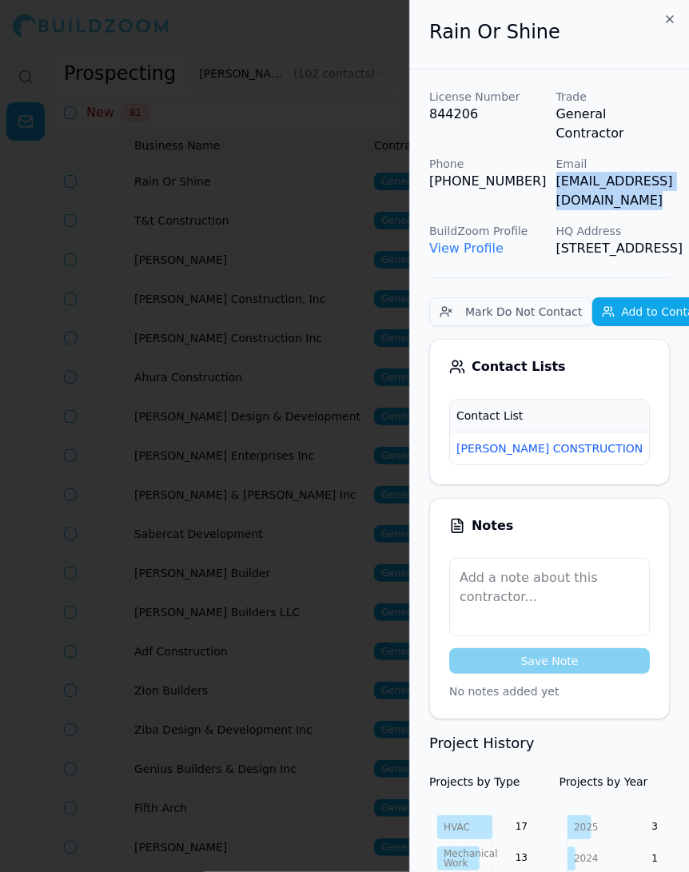
click at [655, 457] on span "New" at bounding box center [674, 449] width 38 height 18
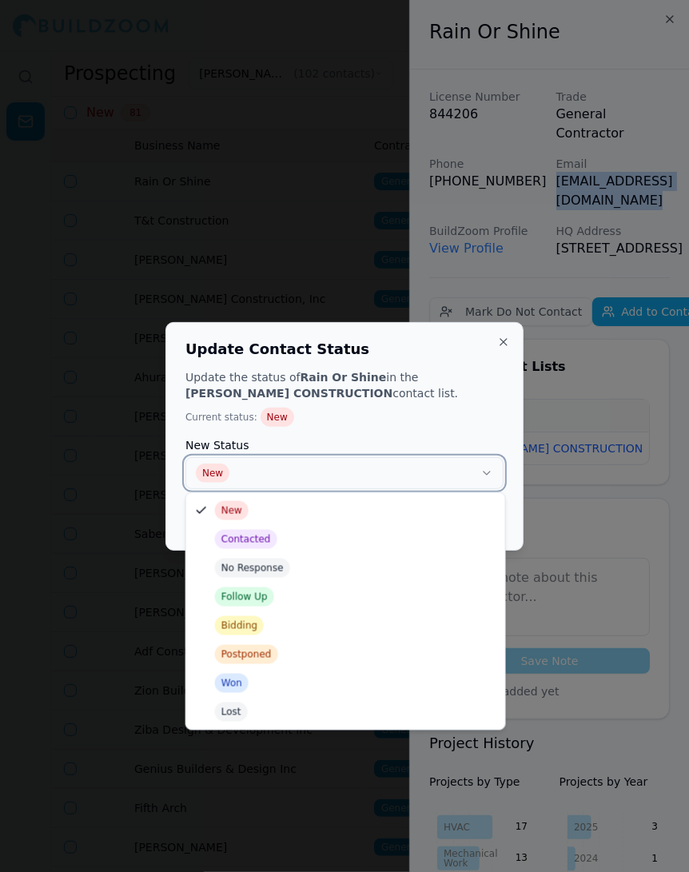
click at [480, 474] on button "New" at bounding box center [344, 473] width 318 height 32
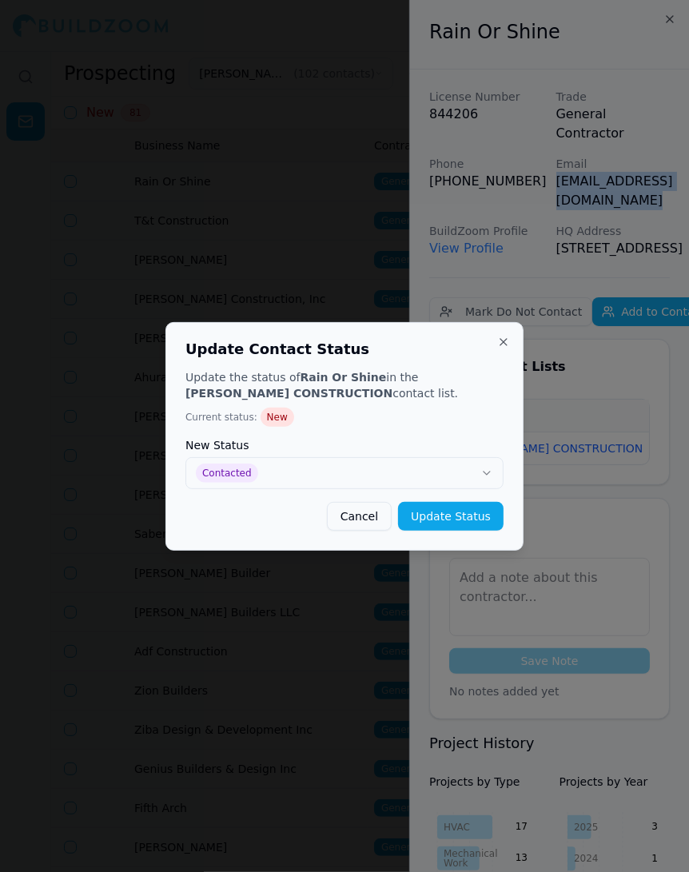
click at [452, 516] on button "Update Status" at bounding box center [451, 516] width 106 height 29
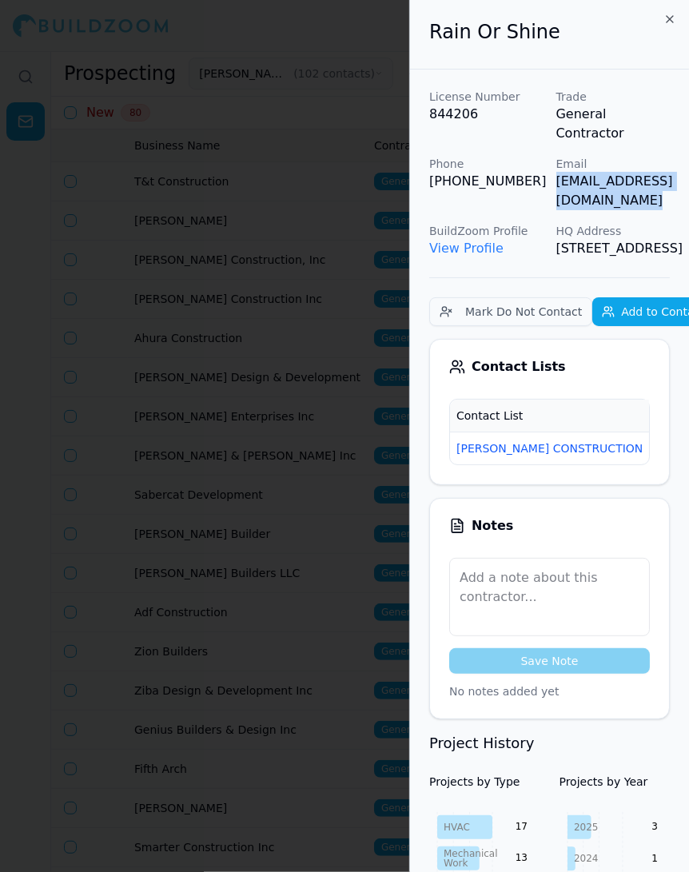
click at [367, 380] on div at bounding box center [344, 436] width 689 height 872
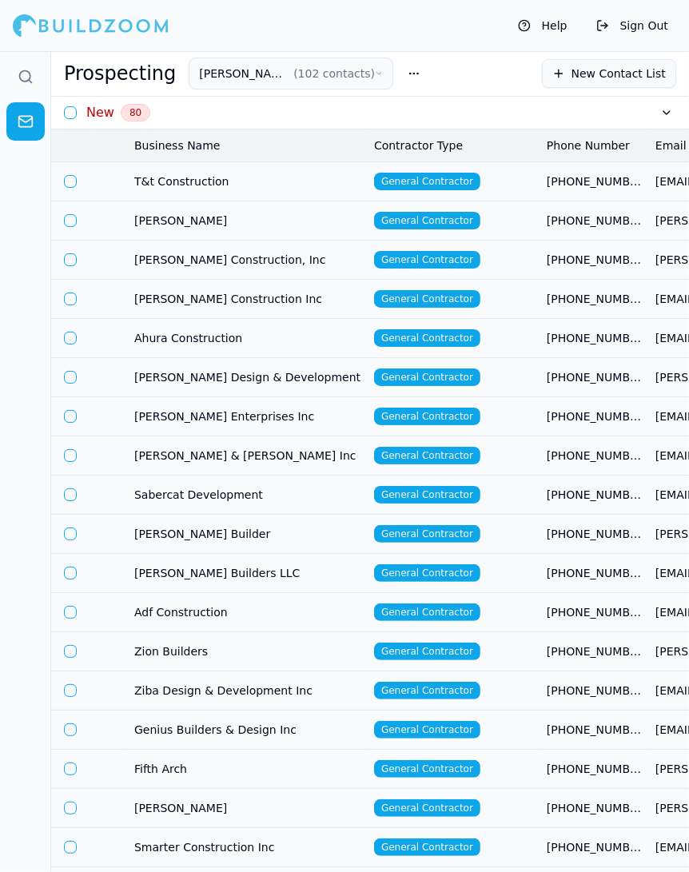
click at [247, 182] on span "T&t Construction" at bounding box center [247, 181] width 227 height 16
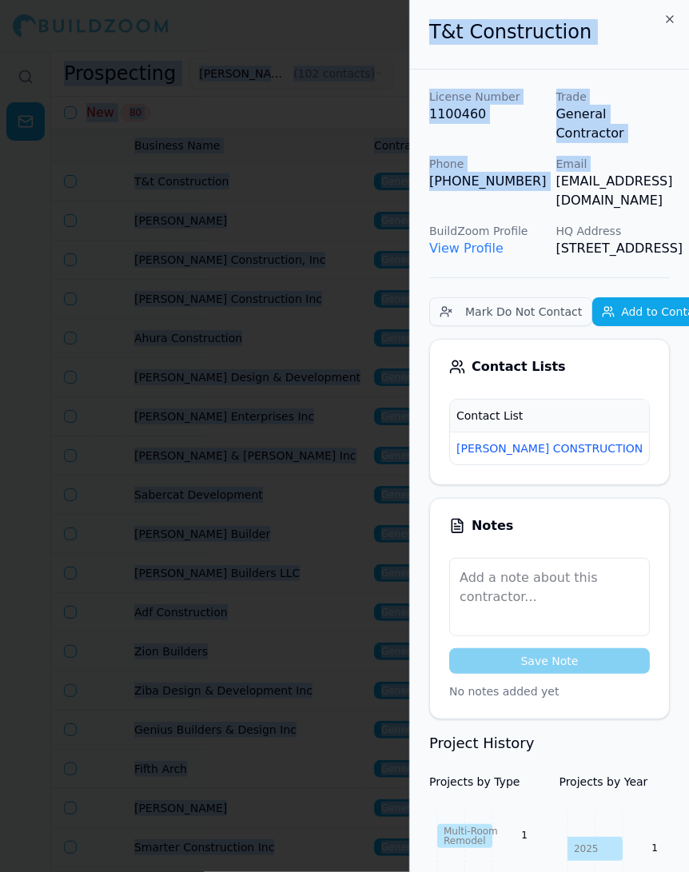
scroll to position [0, 36]
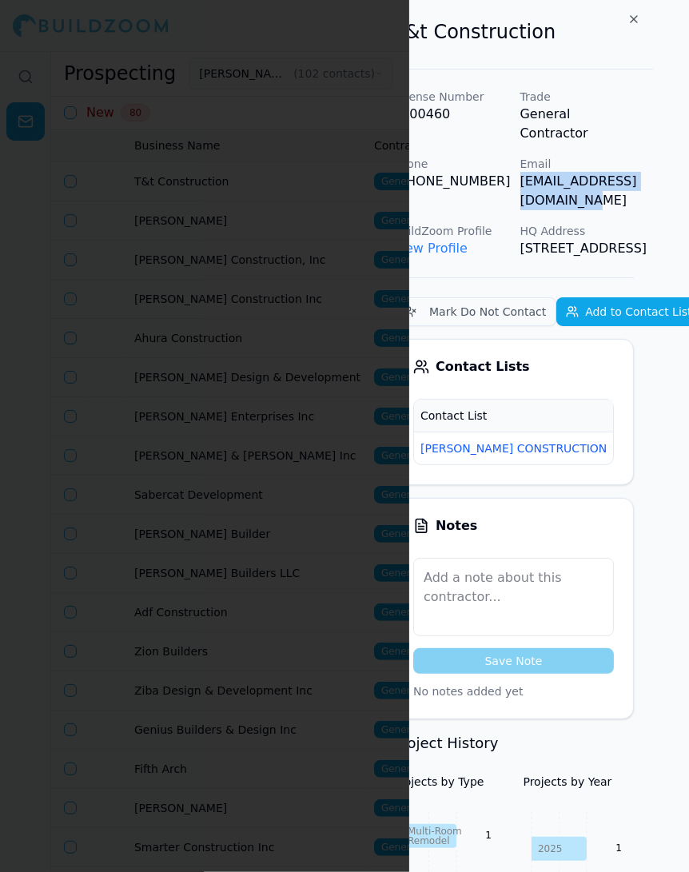
drag, startPoint x: 558, startPoint y: 164, endPoint x: 689, endPoint y: 165, distance: 131.1
click at [689, 165] on div "T&t Construction License Number 1100460 Trade General Contractor Phone (408) 89…" at bounding box center [549, 436] width 280 height 872
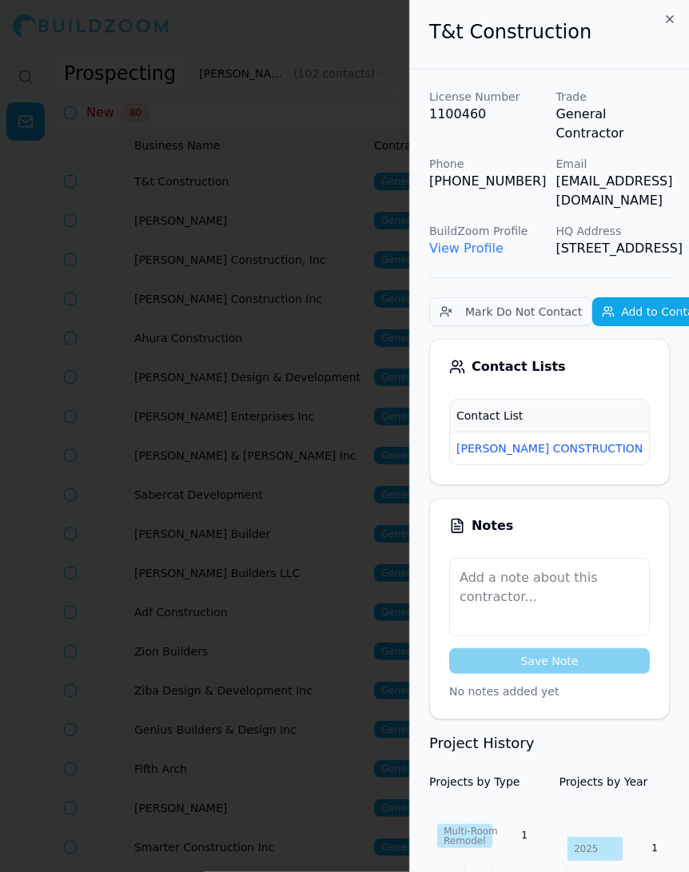
click at [649, 457] on td "New" at bounding box center [674, 448] width 51 height 33
click at [655, 446] on span "New" at bounding box center [674, 449] width 38 height 18
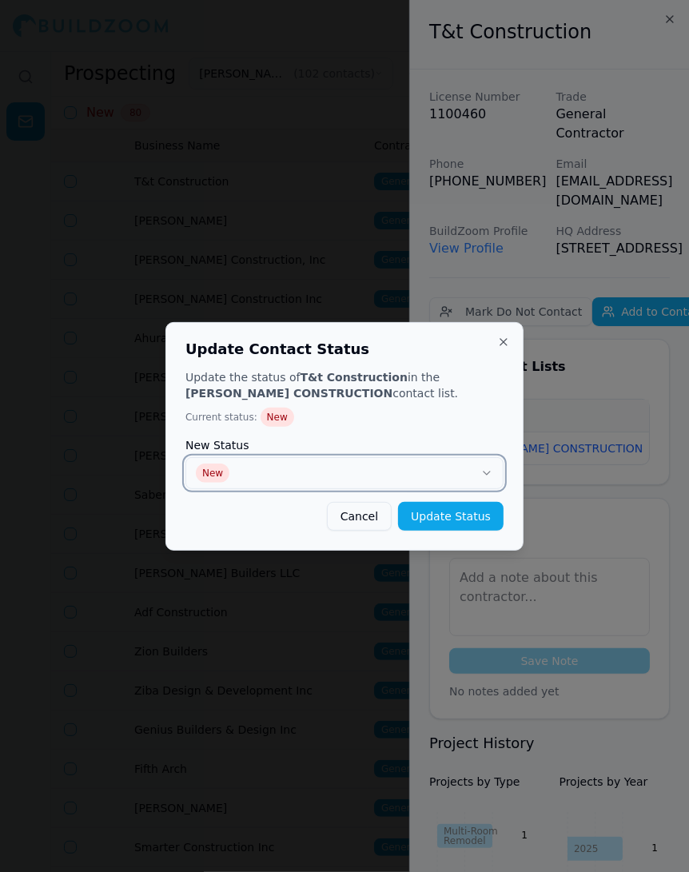
click at [477, 472] on button "New" at bounding box center [344, 473] width 318 height 32
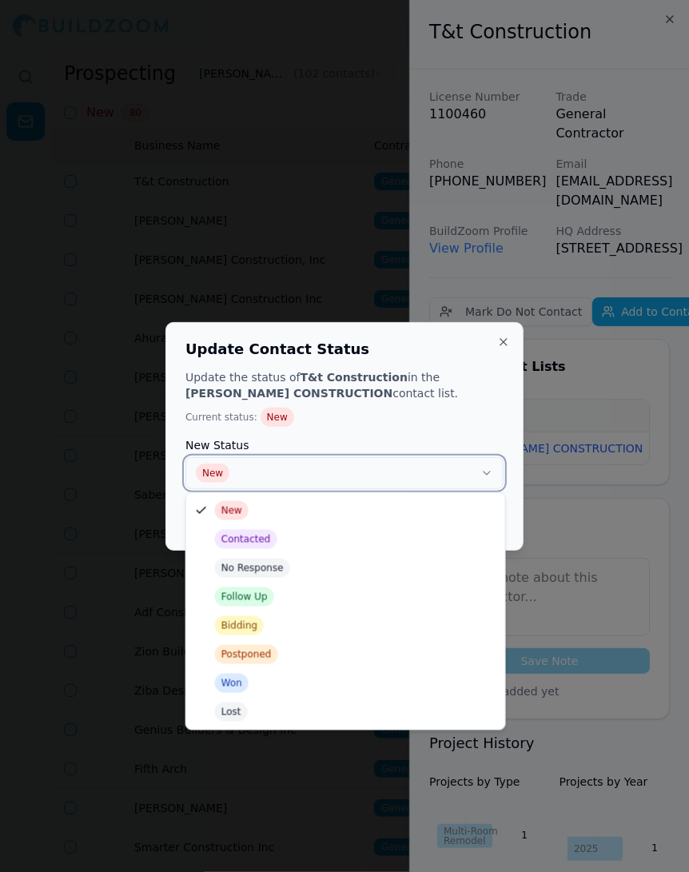
click at [281, 478] on button "New" at bounding box center [344, 473] width 318 height 32
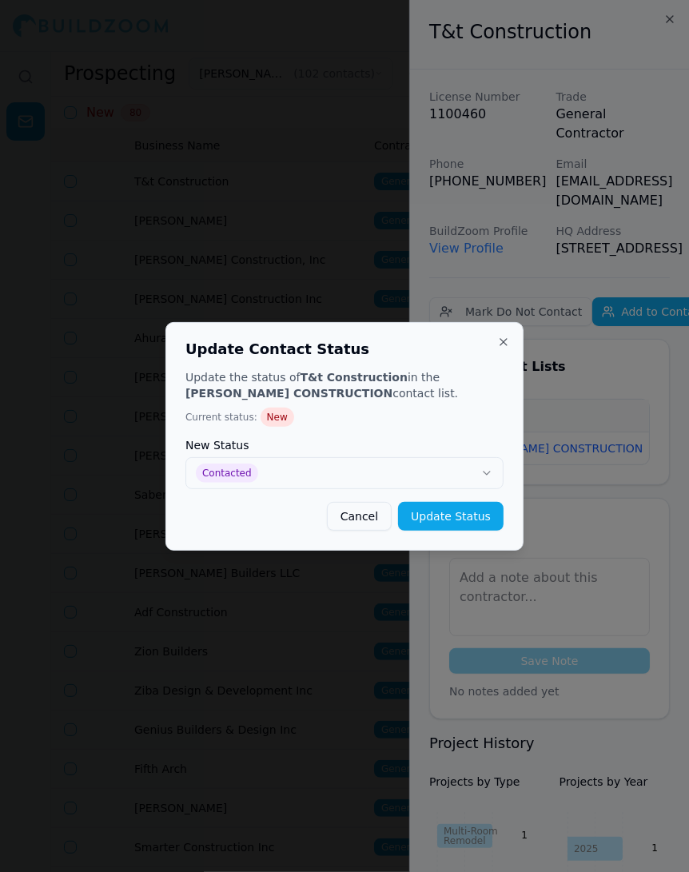
click at [460, 518] on button "Update Status" at bounding box center [451, 516] width 106 height 29
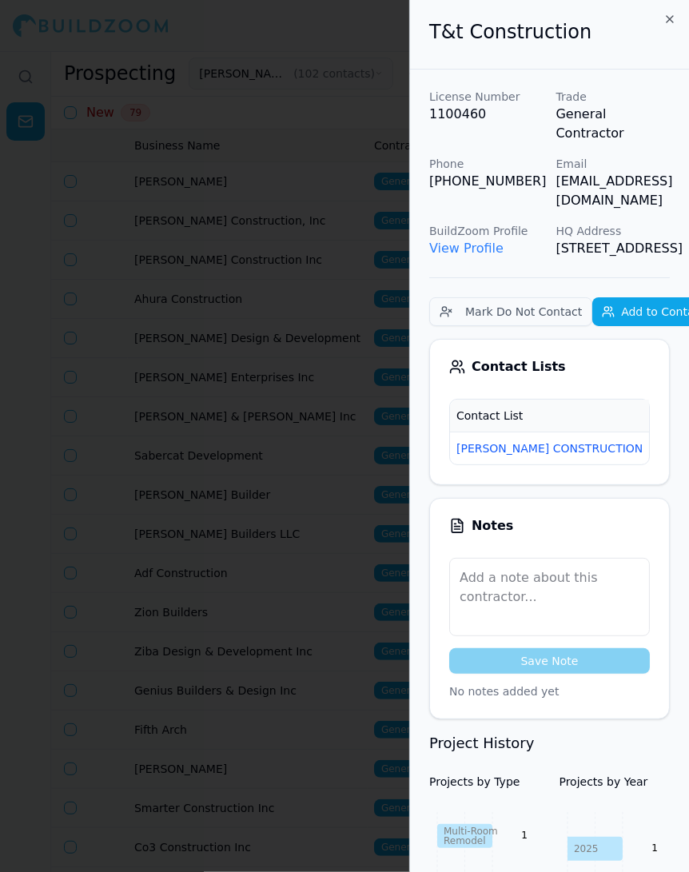
click at [317, 292] on div at bounding box center [344, 436] width 689 height 872
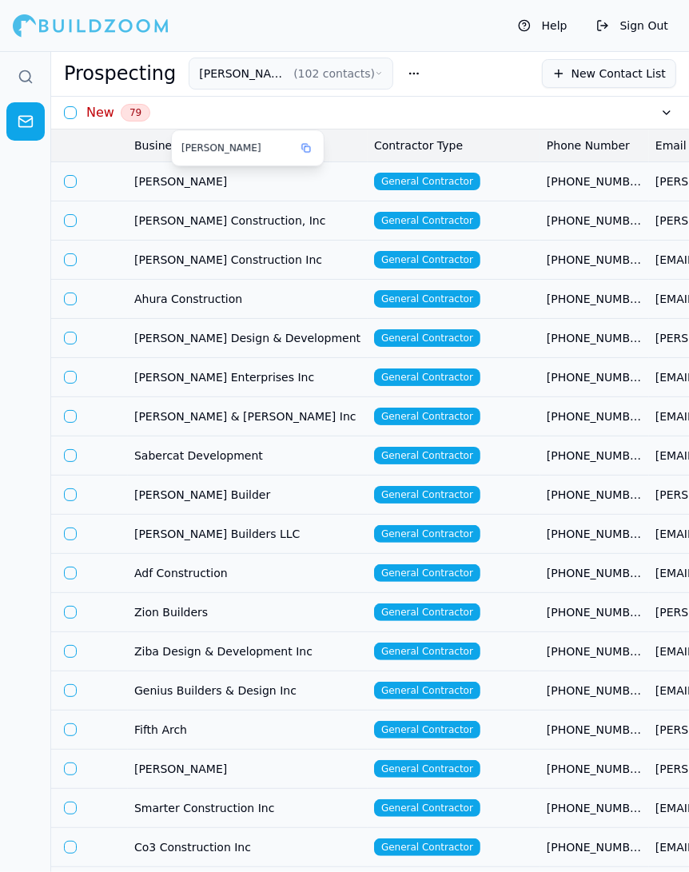
click at [287, 180] on span "[PERSON_NAME]" at bounding box center [247, 181] width 227 height 16
click at [634, 189] on span "[PHONE_NUMBER]" at bounding box center [583, 187] width 110 height 13
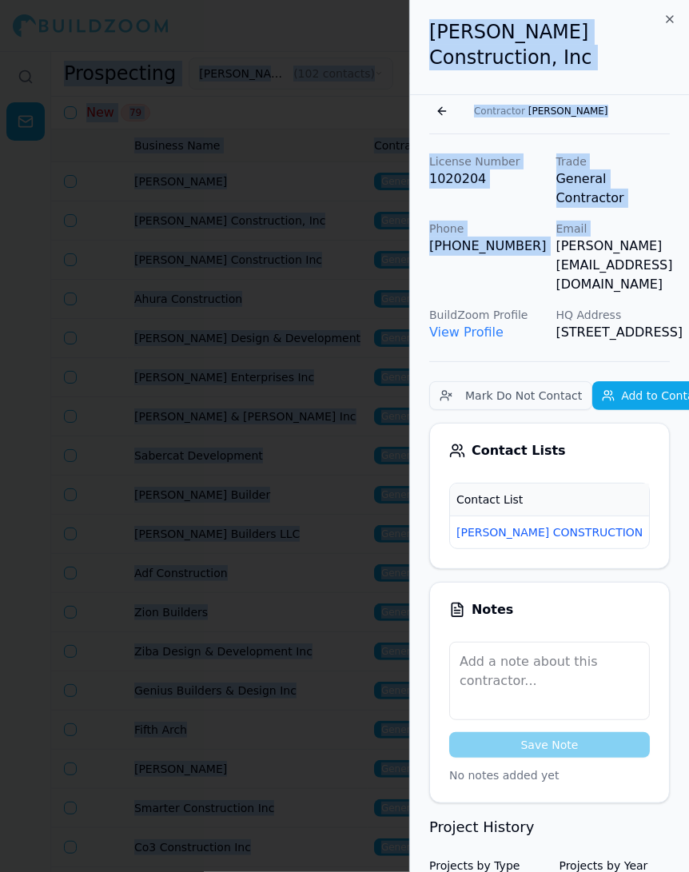
scroll to position [0, 38]
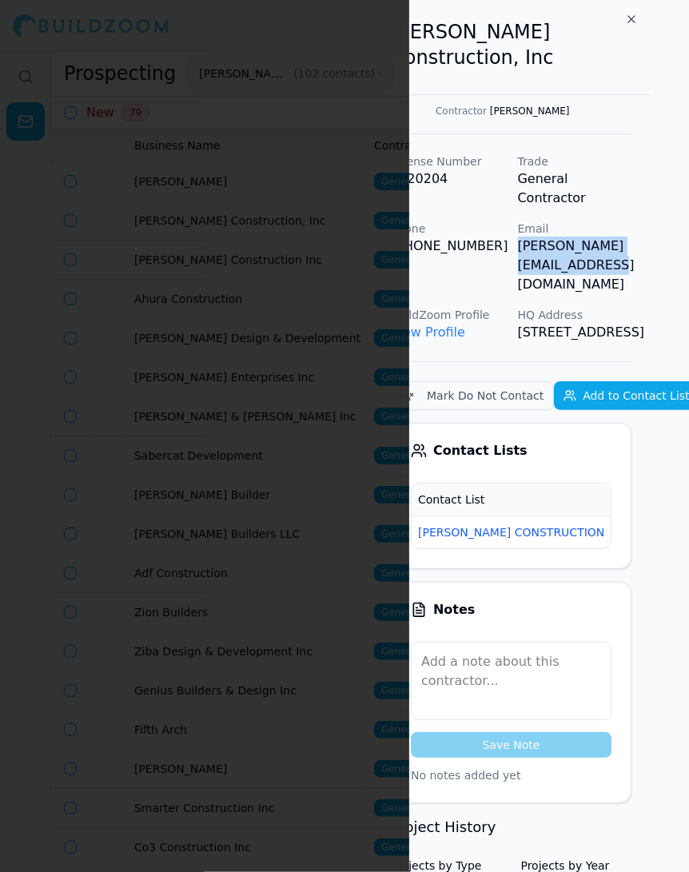
drag, startPoint x: 556, startPoint y: 204, endPoint x: 684, endPoint y: 204, distance: 128.7
click at [632, 237] on p "[PERSON_NAME][EMAIL_ADDRESS][DOMAIN_NAME]" at bounding box center [575, 266] width 114 height 58
click at [617, 524] on span "New" at bounding box center [636, 533] width 38 height 18
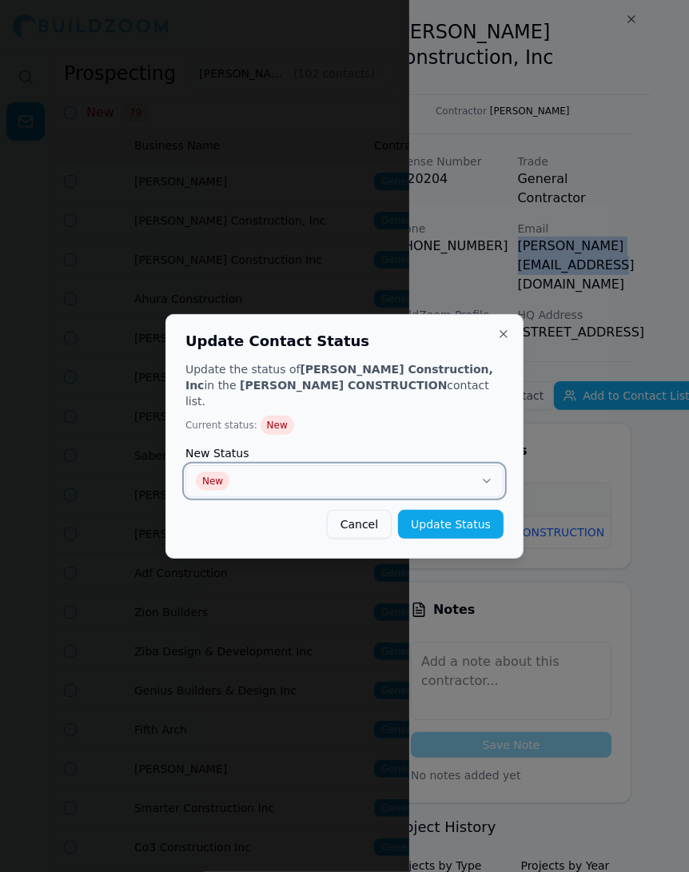
click at [481, 475] on icon "button" at bounding box center [486, 481] width 13 height 13
click at [419, 522] on button "Update Status" at bounding box center [451, 524] width 106 height 29
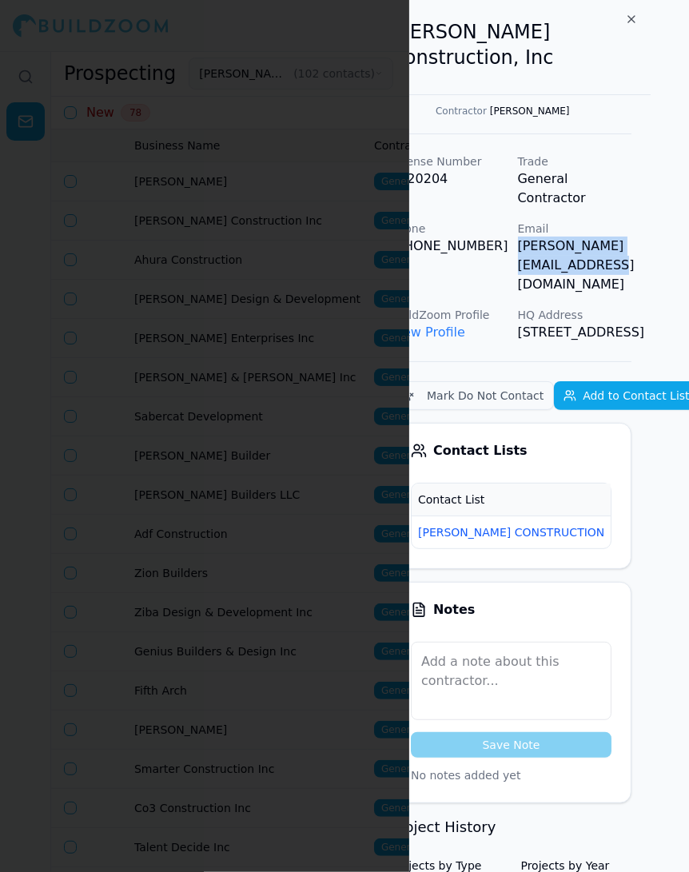
click at [259, 309] on div at bounding box center [344, 436] width 689 height 872
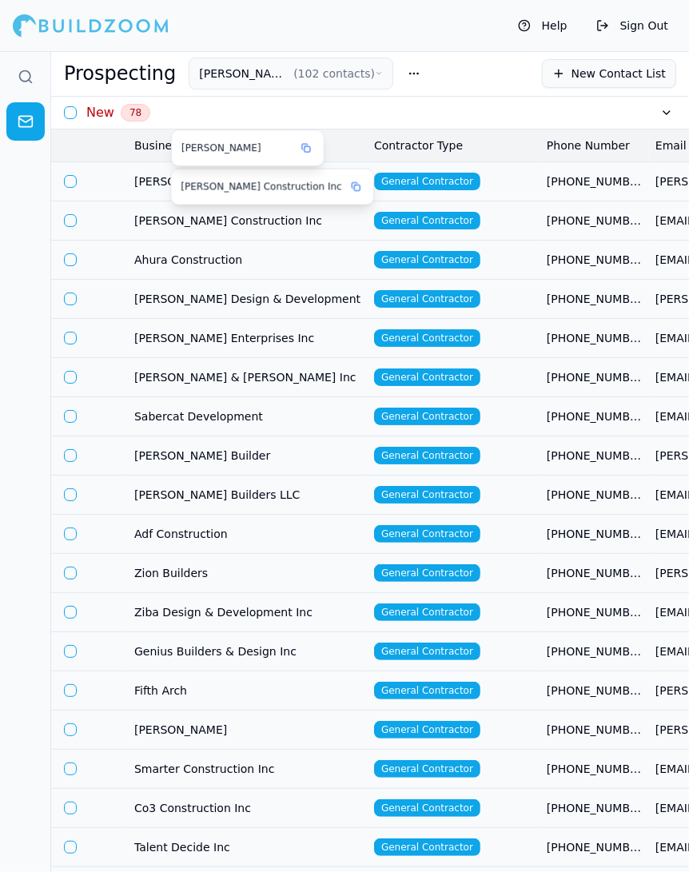
click at [154, 180] on span "[PERSON_NAME]" at bounding box center [247, 181] width 227 height 16
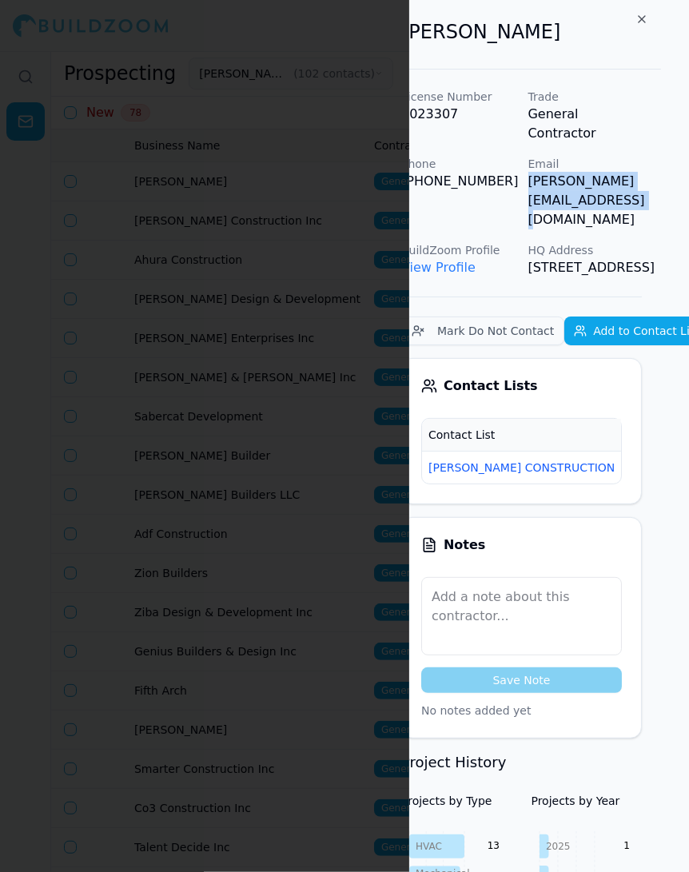
scroll to position [0, 65]
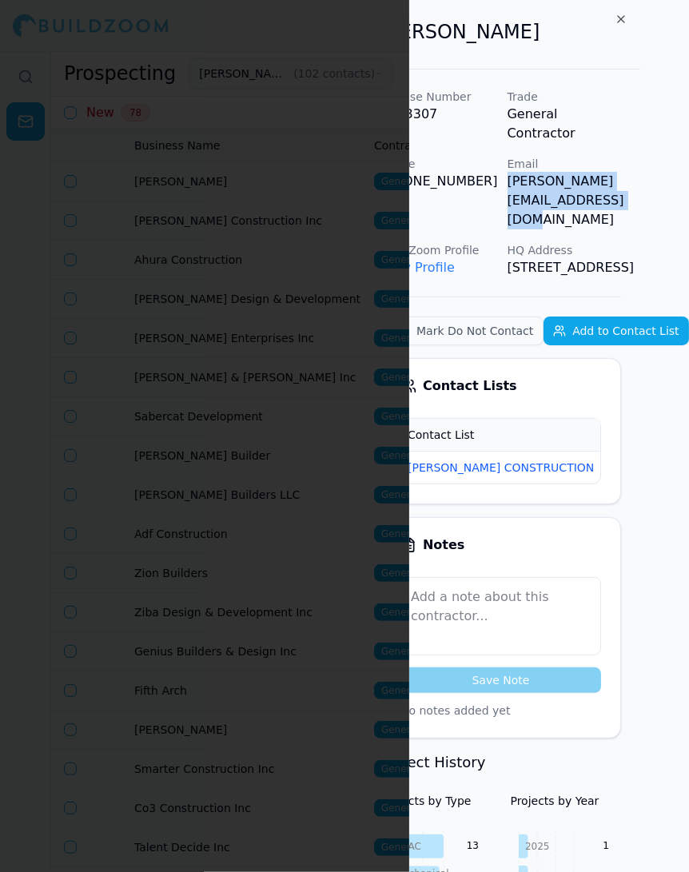
drag, startPoint x: 555, startPoint y: 164, endPoint x: 687, endPoint y: 164, distance: 132.7
click at [621, 164] on div "License Number 1023307 Trade General Contractor Phone (559) 445-1598 Email stev…" at bounding box center [500, 183] width 241 height 189
click at [607, 459] on span "New" at bounding box center [626, 468] width 38 height 18
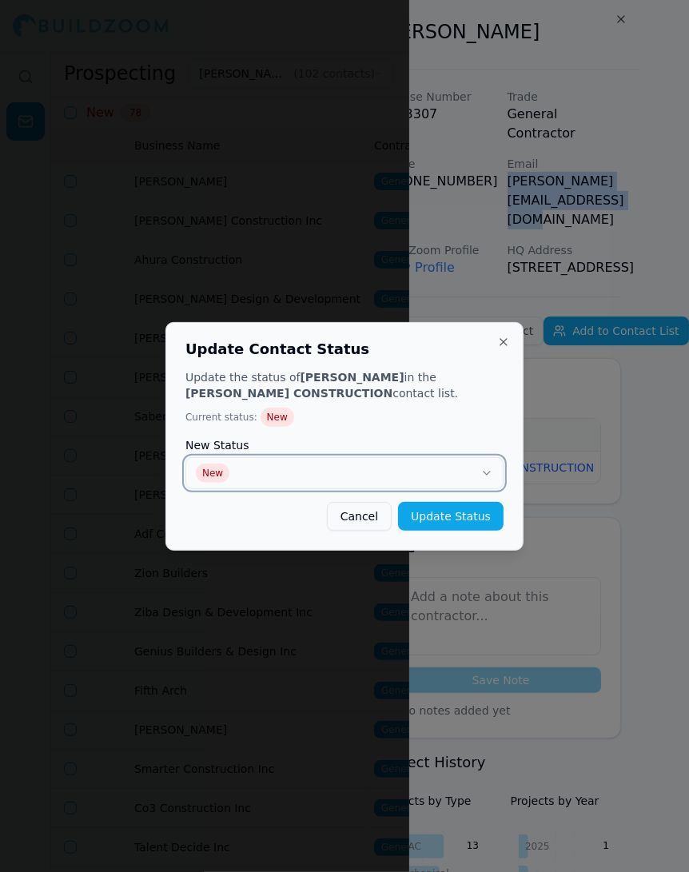
click at [452, 475] on button "New" at bounding box center [344, 473] width 318 height 32
click at [468, 514] on button "Update Status" at bounding box center [451, 516] width 106 height 29
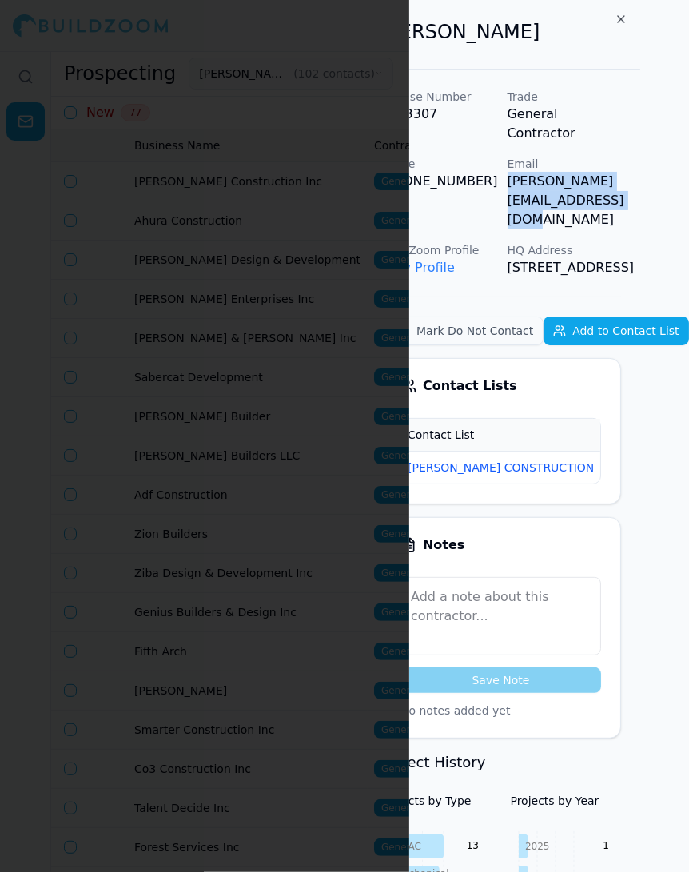
click at [353, 401] on div at bounding box center [344, 436] width 689 height 872
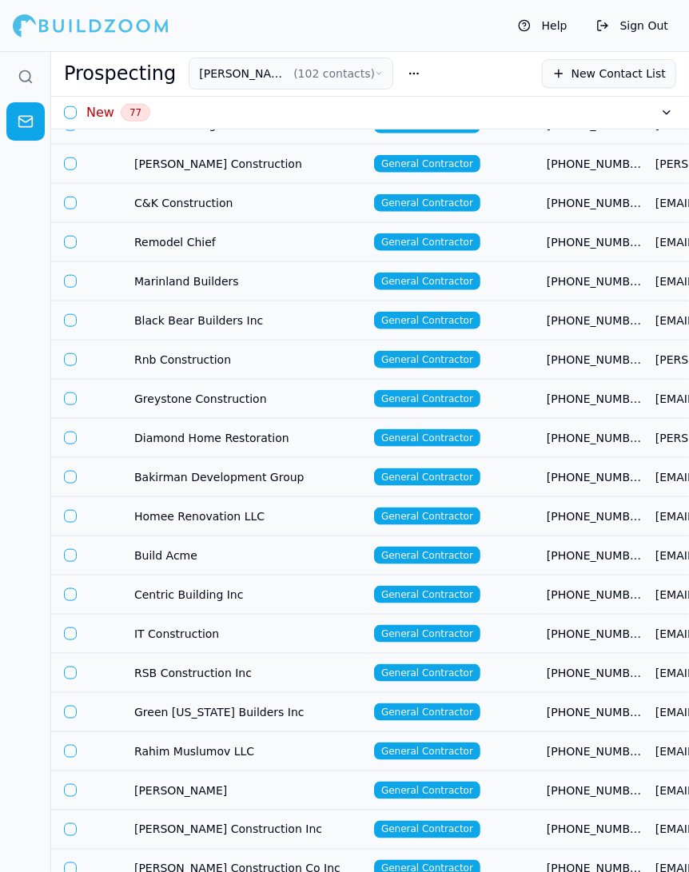
scroll to position [0, 0]
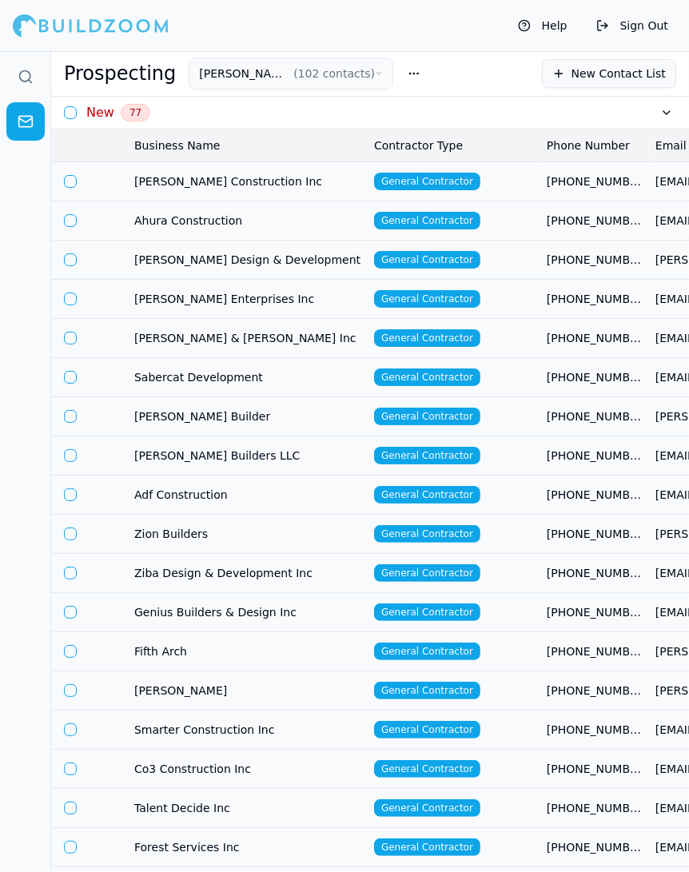
click at [107, 106] on h3 "New" at bounding box center [100, 112] width 28 height 19
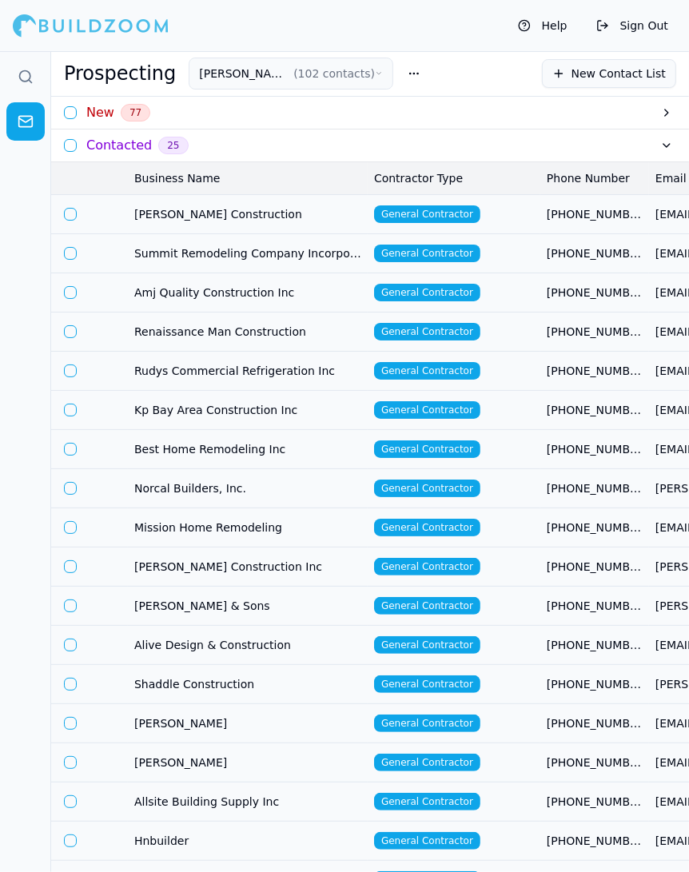
click at [106, 106] on h3 "New" at bounding box center [100, 112] width 28 height 19
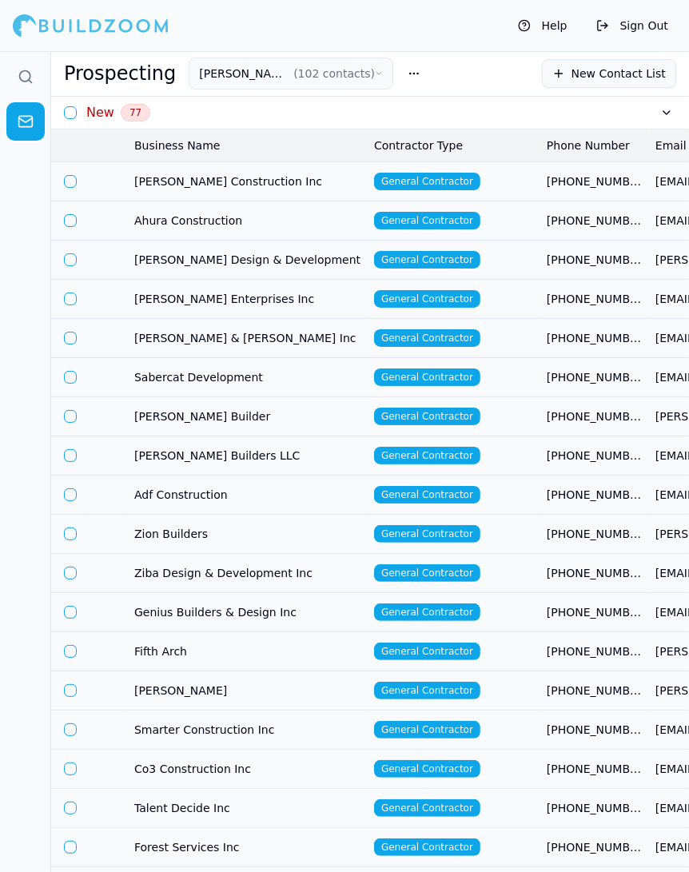
click at [106, 106] on h3 "New" at bounding box center [100, 112] width 28 height 19
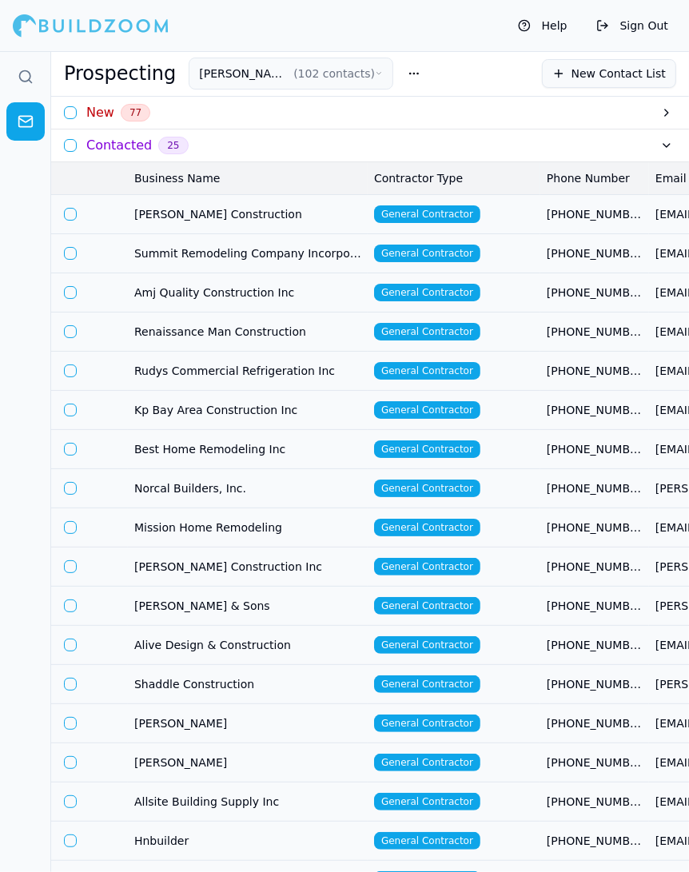
click at [115, 149] on h3 "Contacted" at bounding box center [119, 145] width 66 height 19
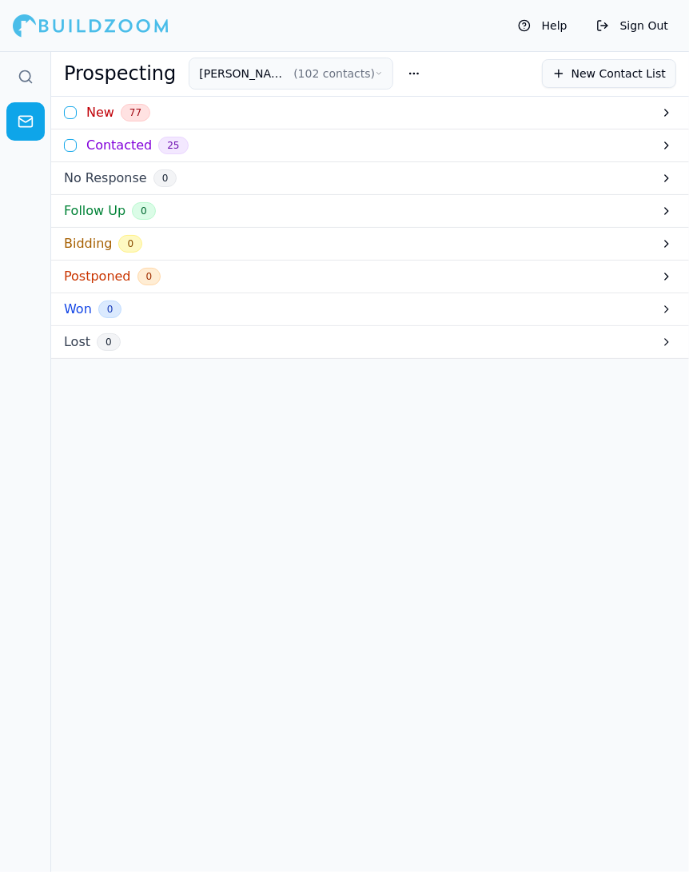
click at [98, 117] on h3 "New" at bounding box center [100, 112] width 28 height 19
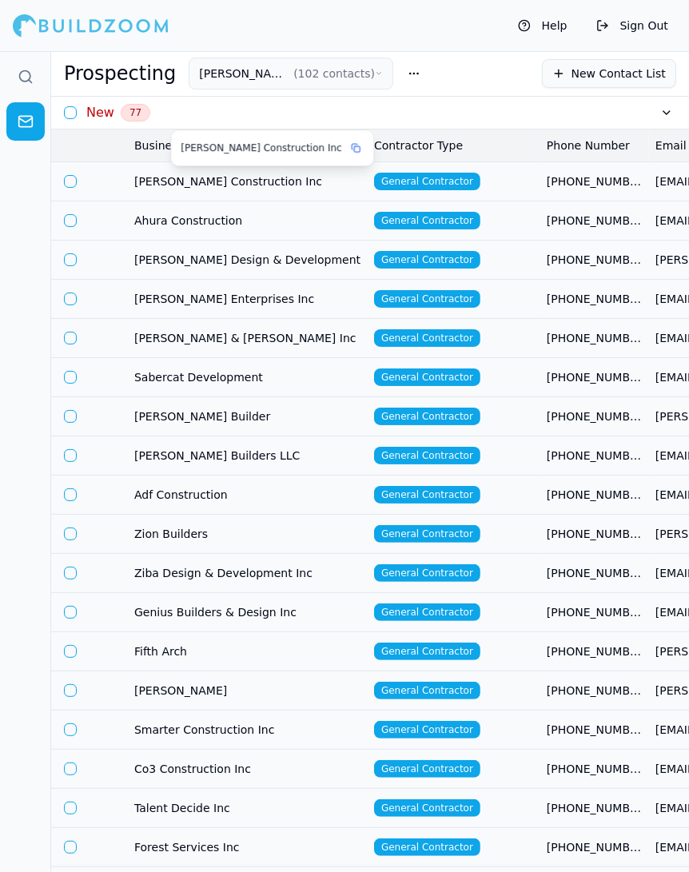
click at [275, 179] on span "[PERSON_NAME] Construction Inc" at bounding box center [247, 181] width 227 height 16
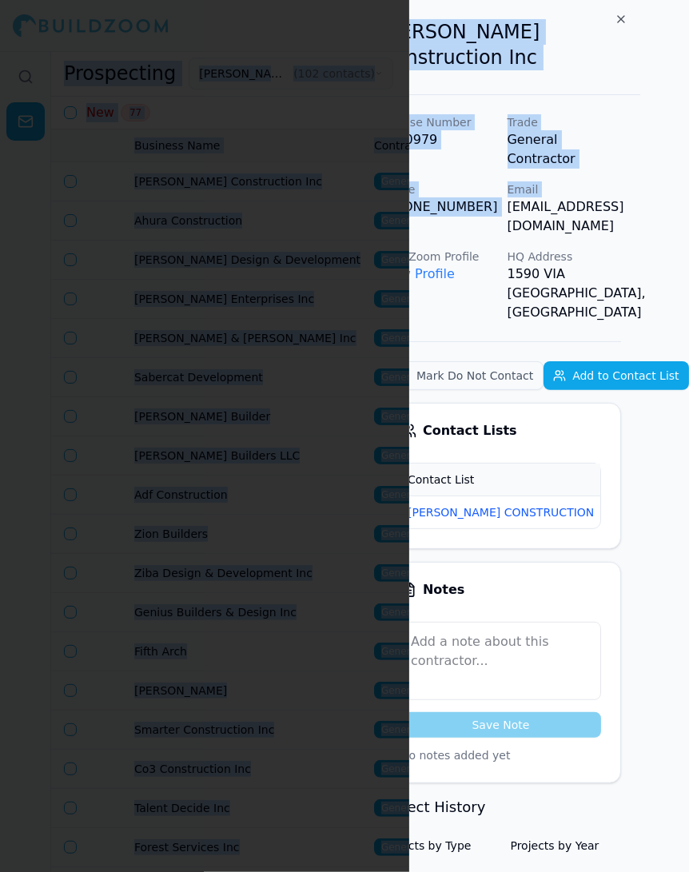
scroll to position [0, 70]
drag, startPoint x: 557, startPoint y: 165, endPoint x: 685, endPoint y: 165, distance: 127.9
click at [622, 197] on p "[EMAIL_ADDRESS][DOMAIN_NAME]" at bounding box center [565, 216] width 114 height 38
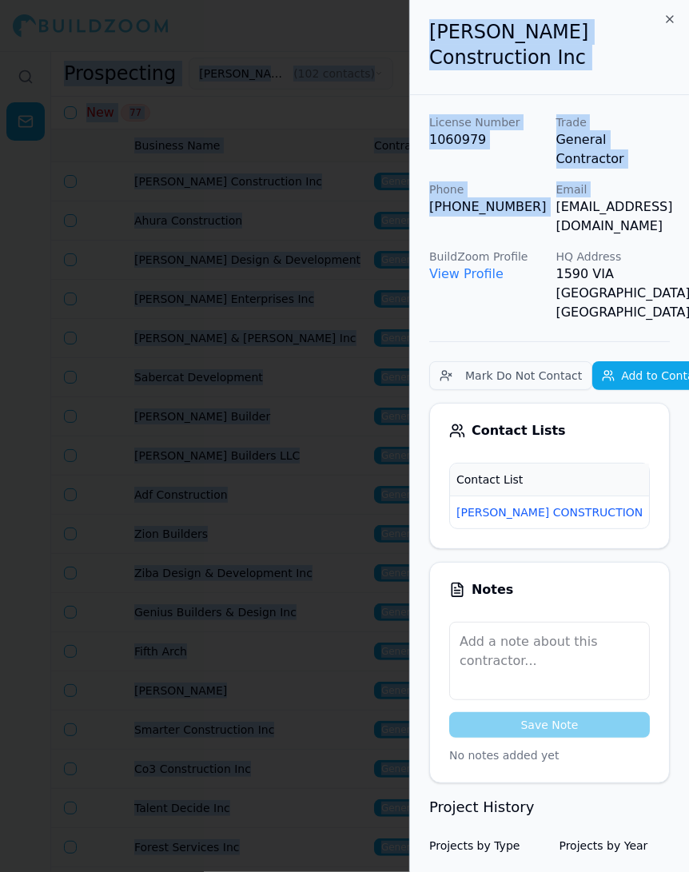
click at [655, 504] on span "New" at bounding box center [674, 513] width 38 height 18
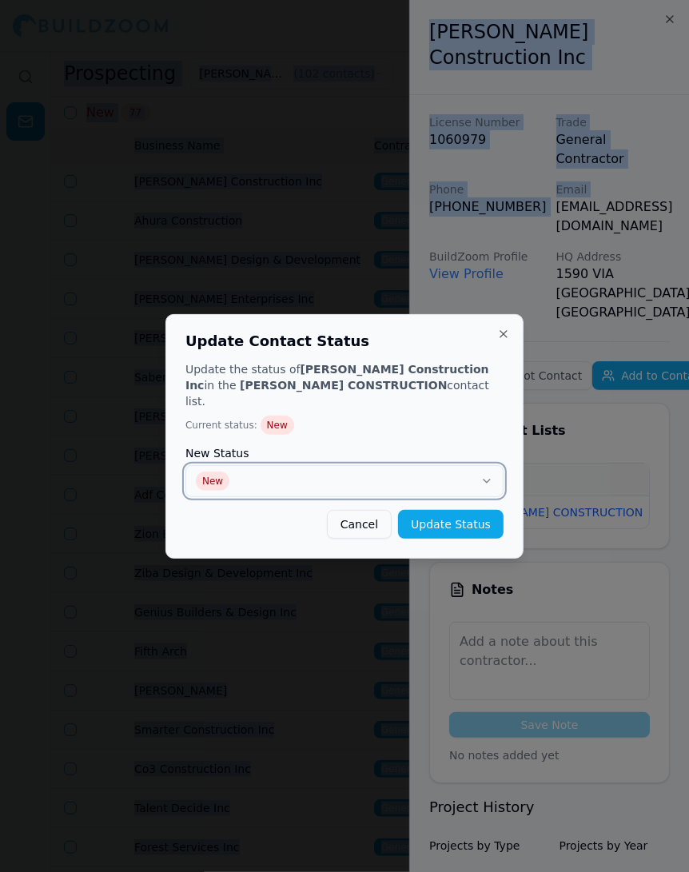
click at [410, 477] on button "New" at bounding box center [344, 481] width 318 height 32
click at [472, 518] on button "Update Status" at bounding box center [451, 524] width 106 height 29
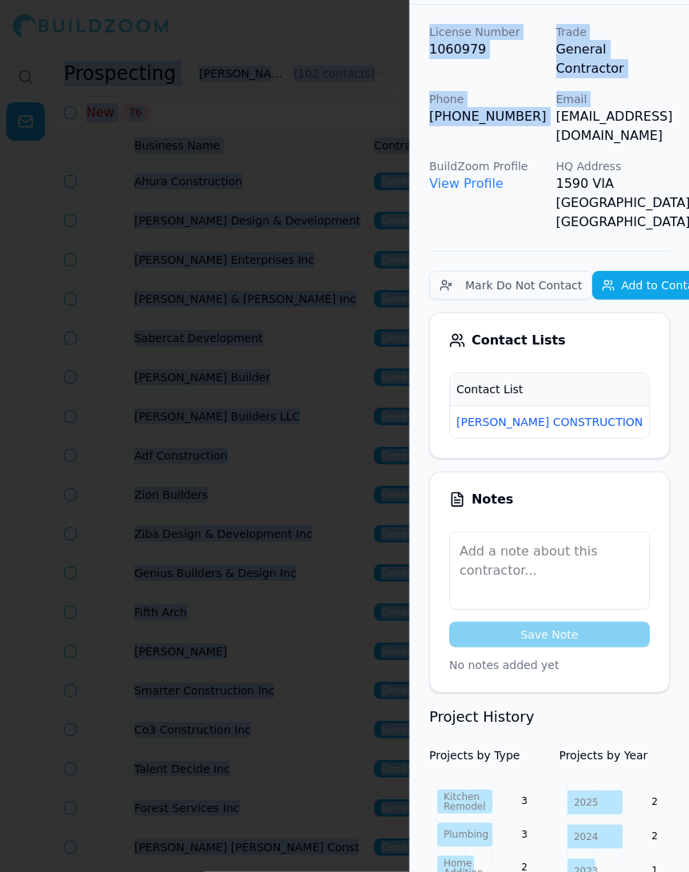
scroll to position [222, 0]
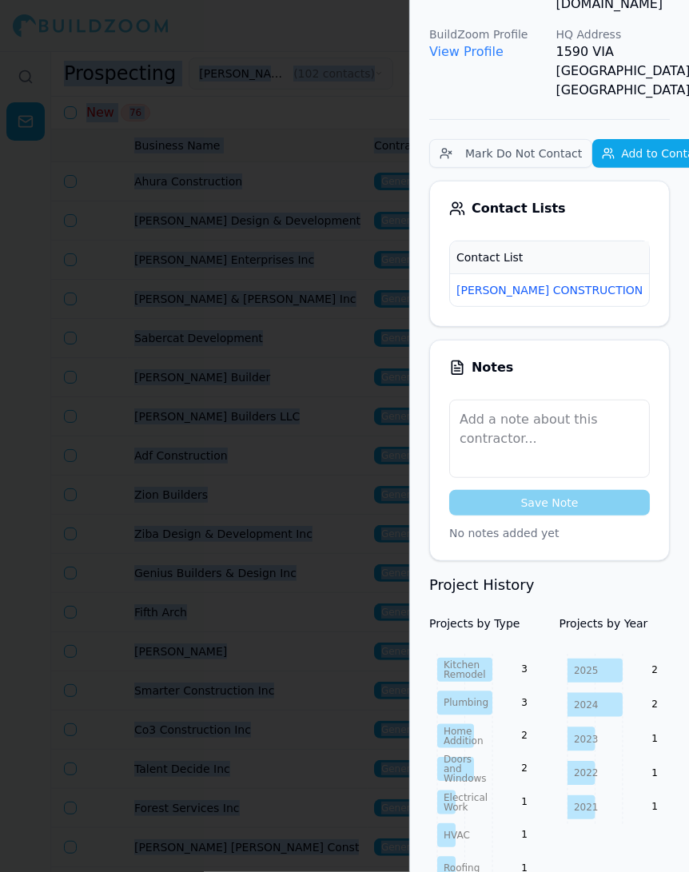
click at [289, 197] on div at bounding box center [344, 436] width 689 height 872
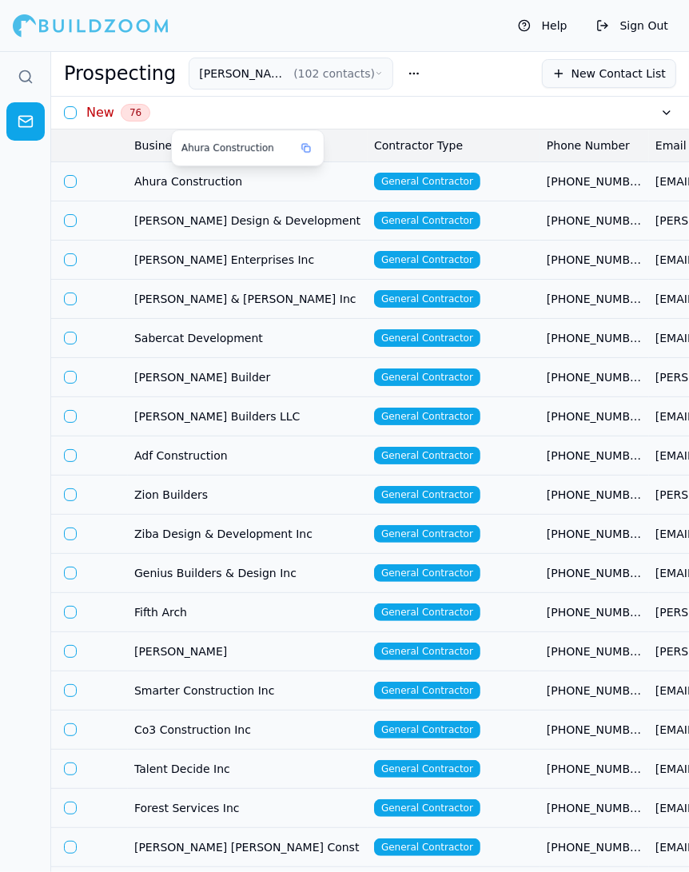
click at [249, 185] on span "Ahura Construction" at bounding box center [247, 181] width 227 height 16
click at [548, 174] on div "[PHONE_NUMBER]" at bounding box center [595, 186] width 152 height 35
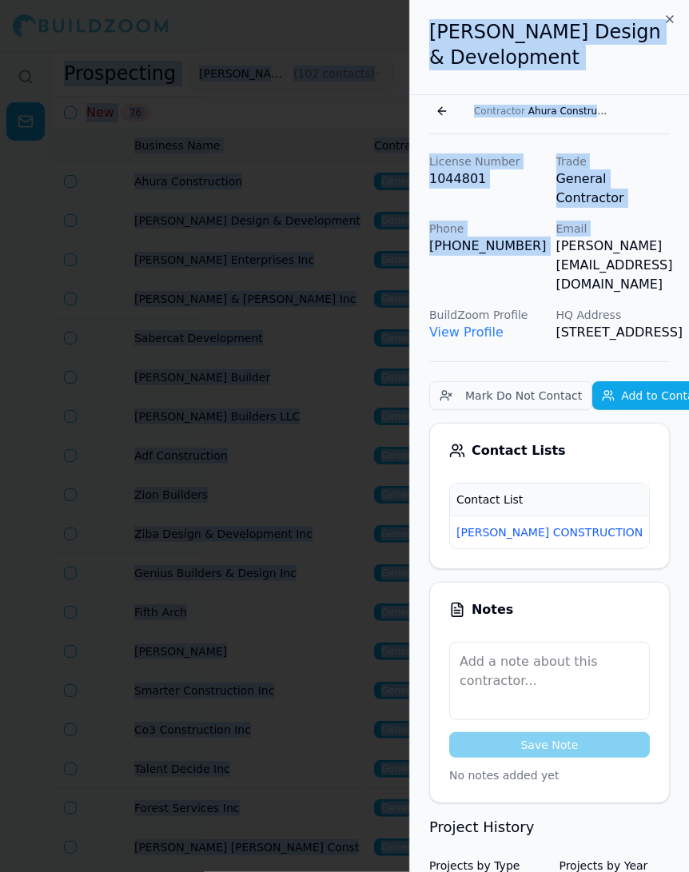
scroll to position [0, 36]
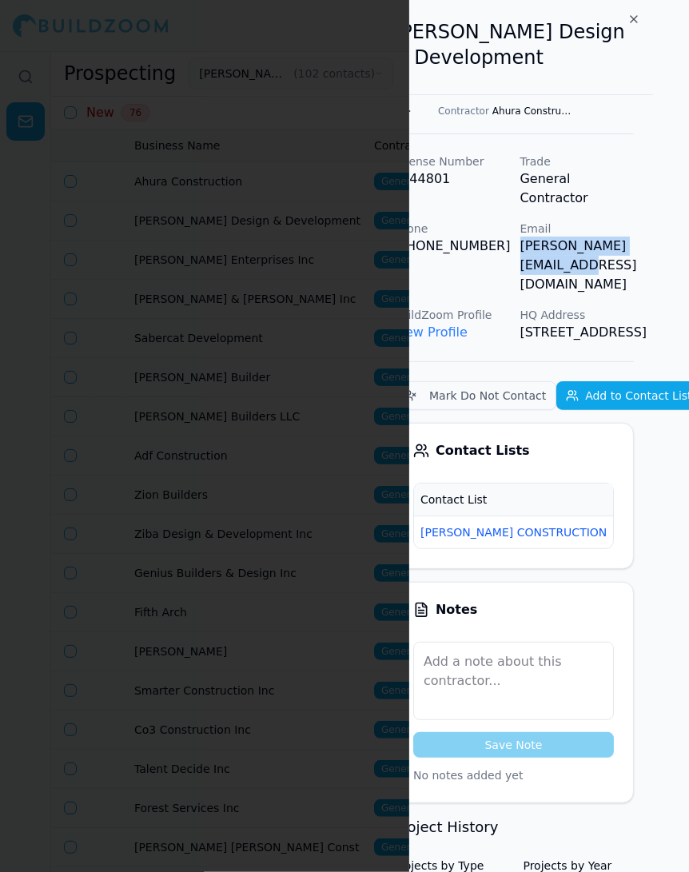
drag, startPoint x: 556, startPoint y: 223, endPoint x: 685, endPoint y: 234, distance: 130.0
click at [685, 234] on div "Lancon Design & Development Go back Contractor Ahura Construction License Numbe…" at bounding box center [549, 436] width 280 height 872
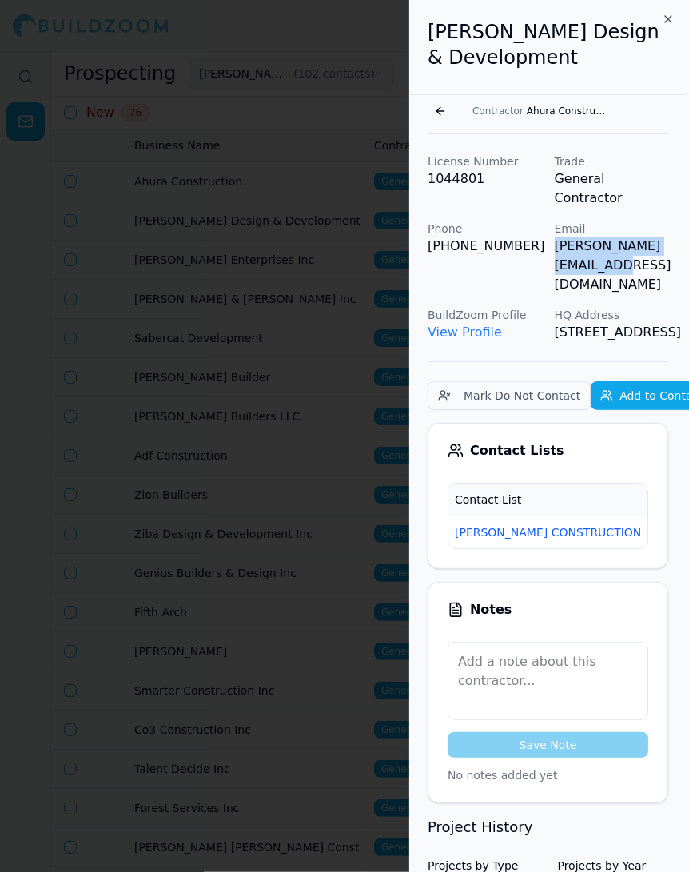
scroll to position [0, 0]
click at [655, 524] on span "New" at bounding box center [674, 533] width 38 height 18
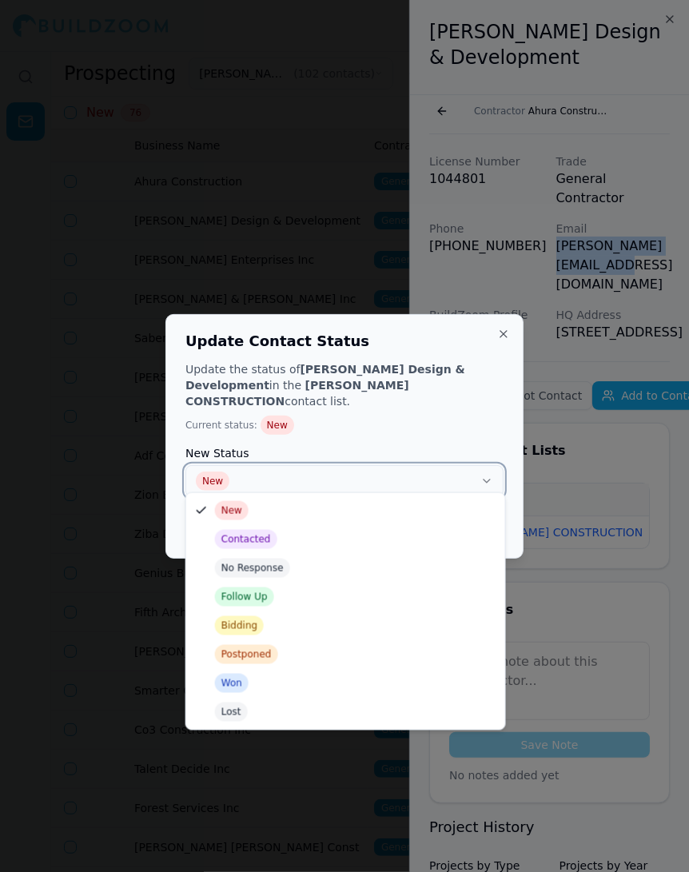
click at [345, 480] on button "New" at bounding box center [344, 481] width 318 height 32
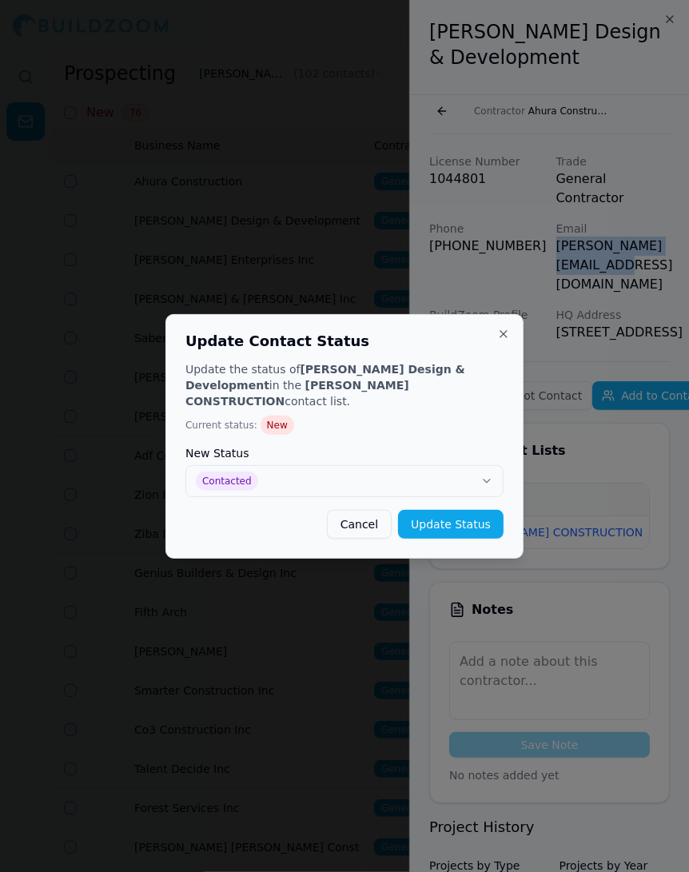
click at [422, 511] on button "Update Status" at bounding box center [451, 524] width 106 height 29
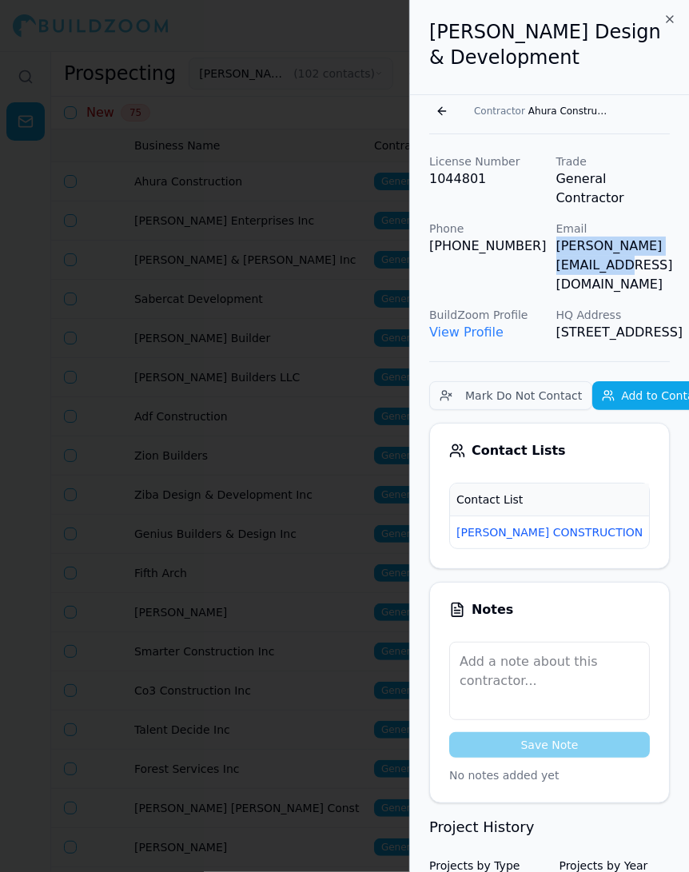
click at [329, 384] on div at bounding box center [344, 436] width 689 height 872
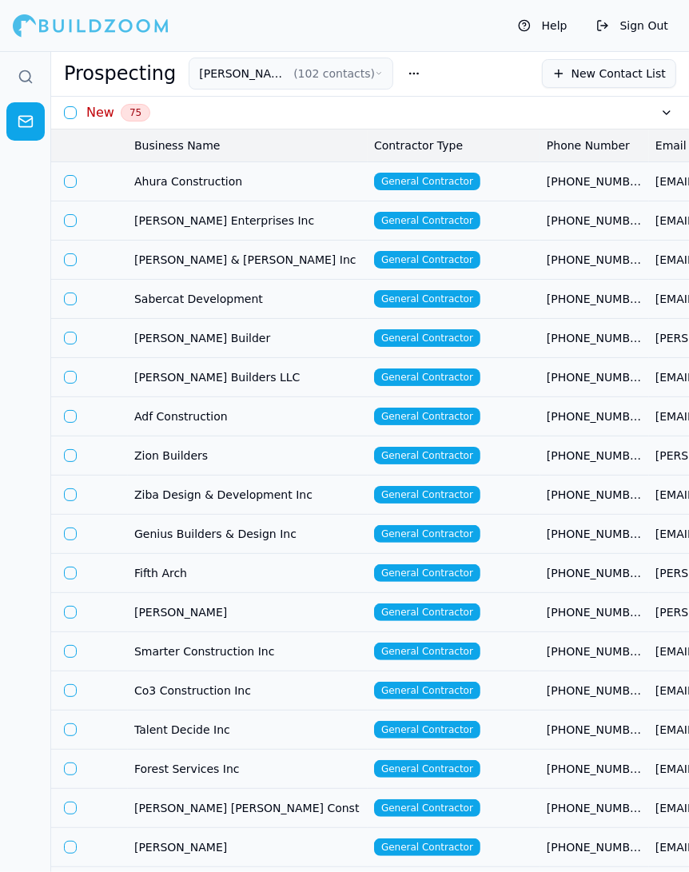
click at [238, 221] on span "[PERSON_NAME] Enterprises Inc" at bounding box center [247, 221] width 227 height 16
click at [548, 225] on span "[PHONE_NUMBER]" at bounding box center [595, 221] width 96 height 16
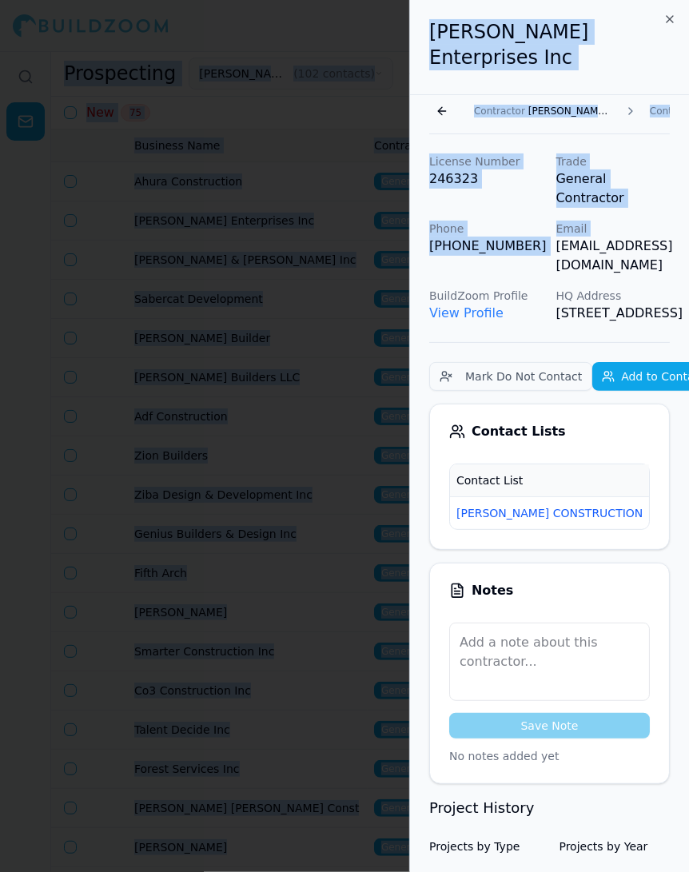
scroll to position [0, 46]
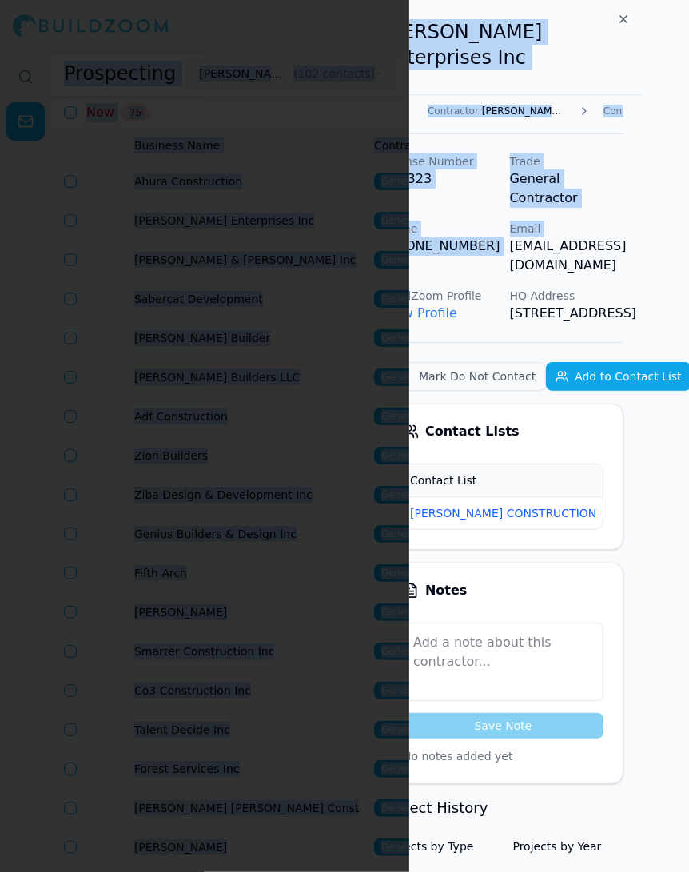
drag, startPoint x: 555, startPoint y: 217, endPoint x: 689, endPoint y: 217, distance: 134.3
click at [689, 217] on div "Vieira Enterprises Inc Go back Contractor Vieira Enterprises Inc Contractor Vie…" at bounding box center [549, 436] width 280 height 872
click at [609, 506] on span "New" at bounding box center [628, 513] width 38 height 18
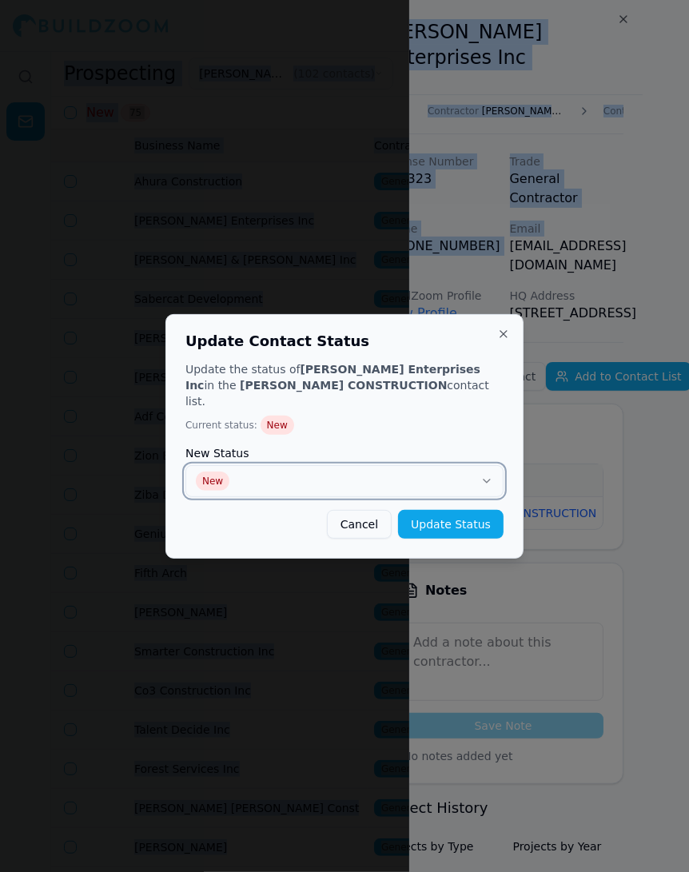
click at [389, 471] on button "New" at bounding box center [344, 481] width 318 height 32
click at [468, 515] on button "Update Status" at bounding box center [451, 524] width 106 height 29
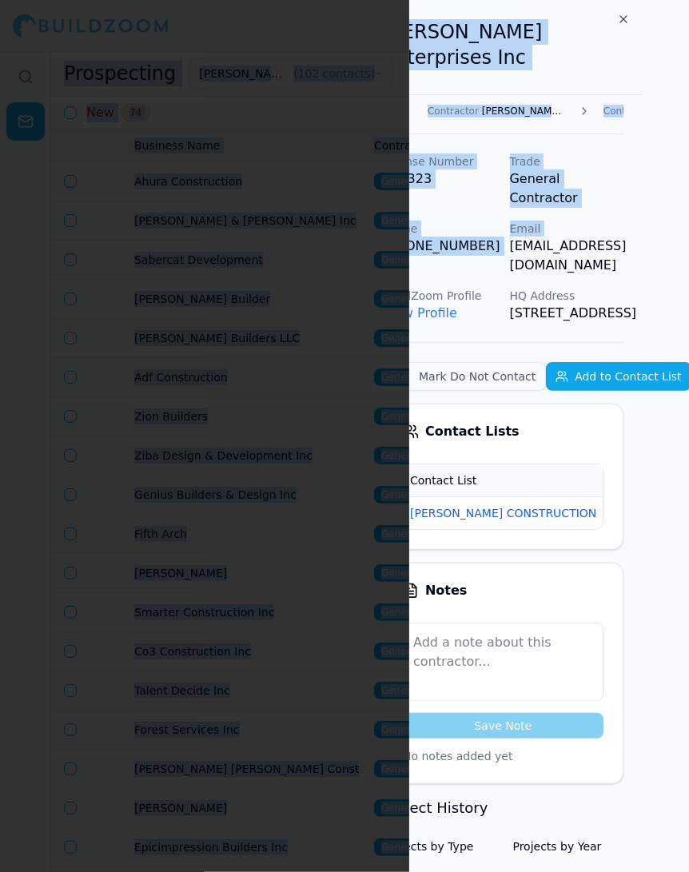
click at [259, 370] on div at bounding box center [344, 436] width 689 height 872
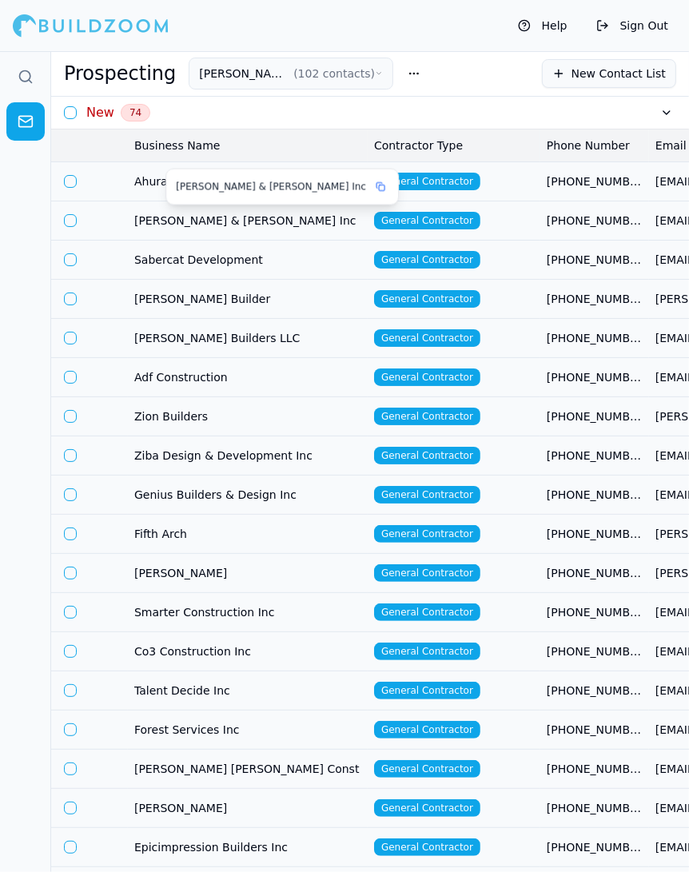
click at [242, 175] on div "[PERSON_NAME] & [PERSON_NAME] Inc" at bounding box center [282, 186] width 232 height 35
click at [372, 186] on button at bounding box center [380, 187] width 16 height 16
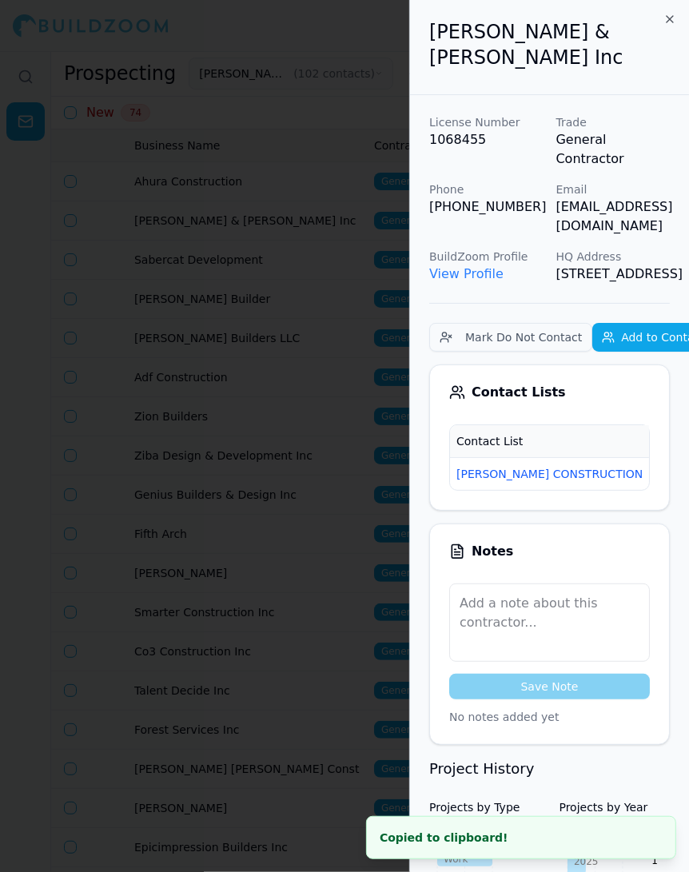
click at [341, 160] on div at bounding box center [344, 436] width 689 height 872
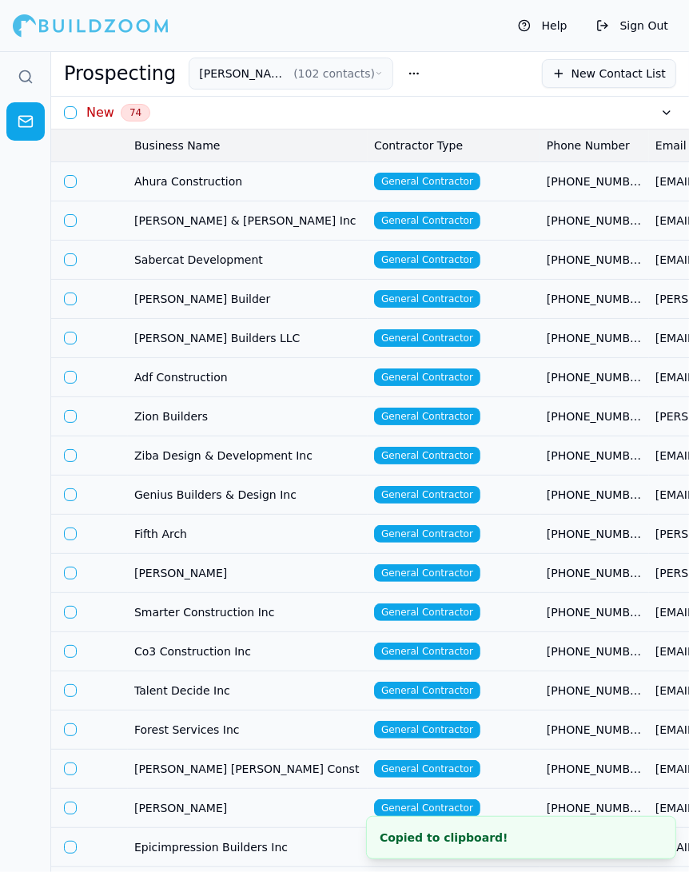
click at [343, 165] on td "Ahura Construction" at bounding box center [248, 180] width 240 height 39
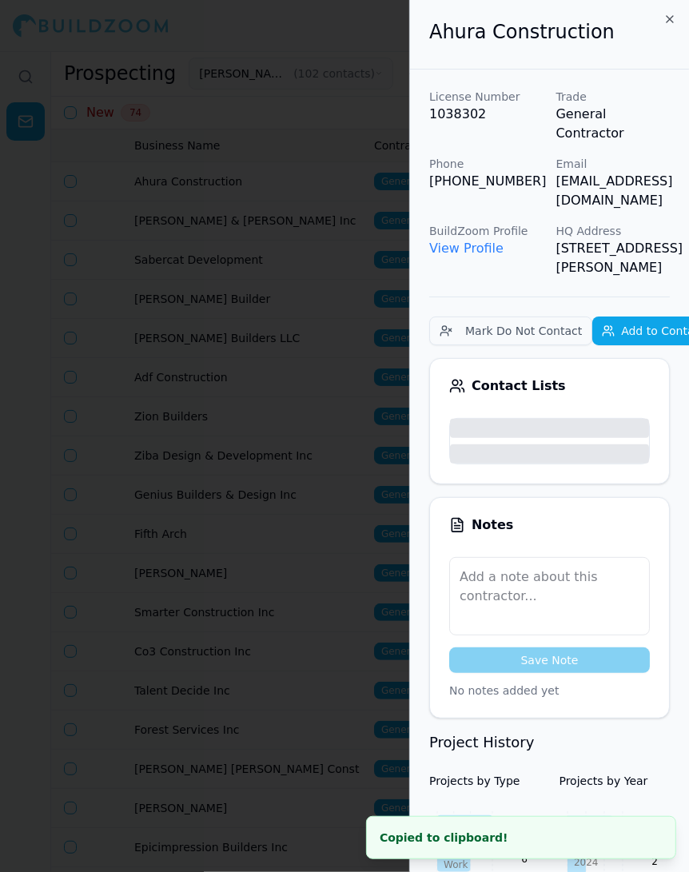
click at [324, 176] on div at bounding box center [344, 436] width 689 height 872
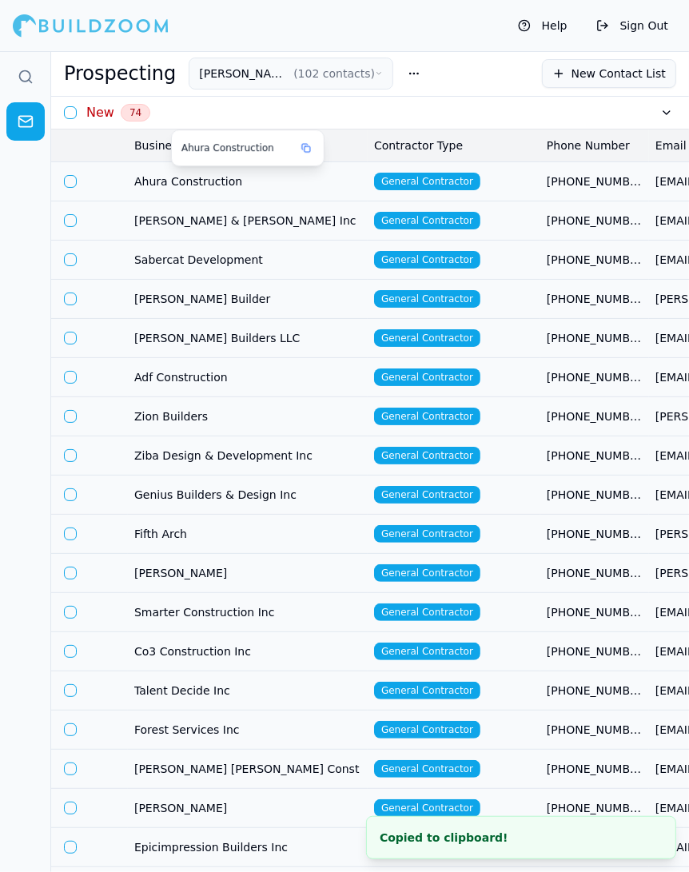
click at [325, 176] on span "Ahura Construction" at bounding box center [247, 181] width 227 height 16
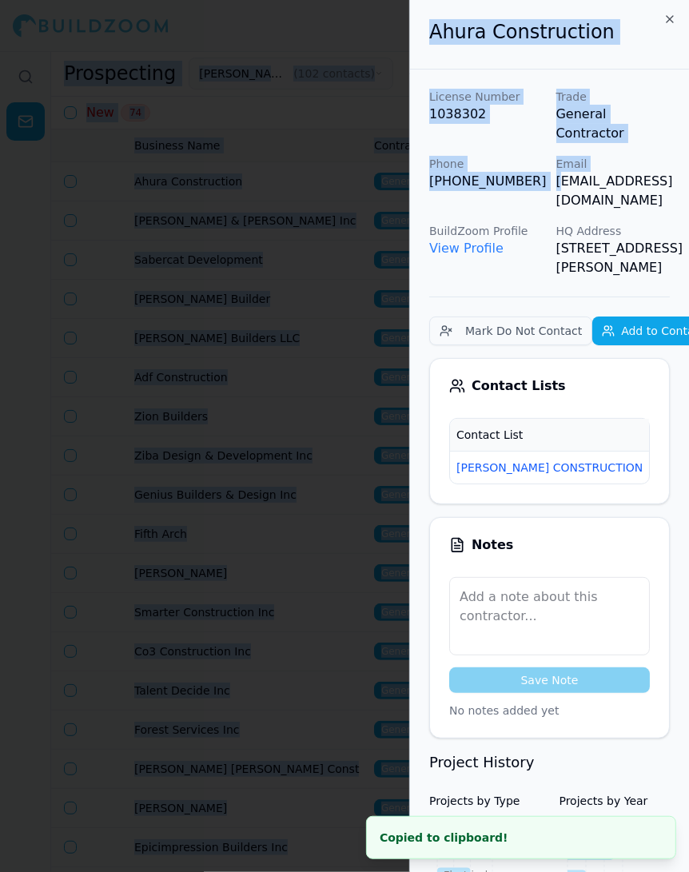
scroll to position [0, 36]
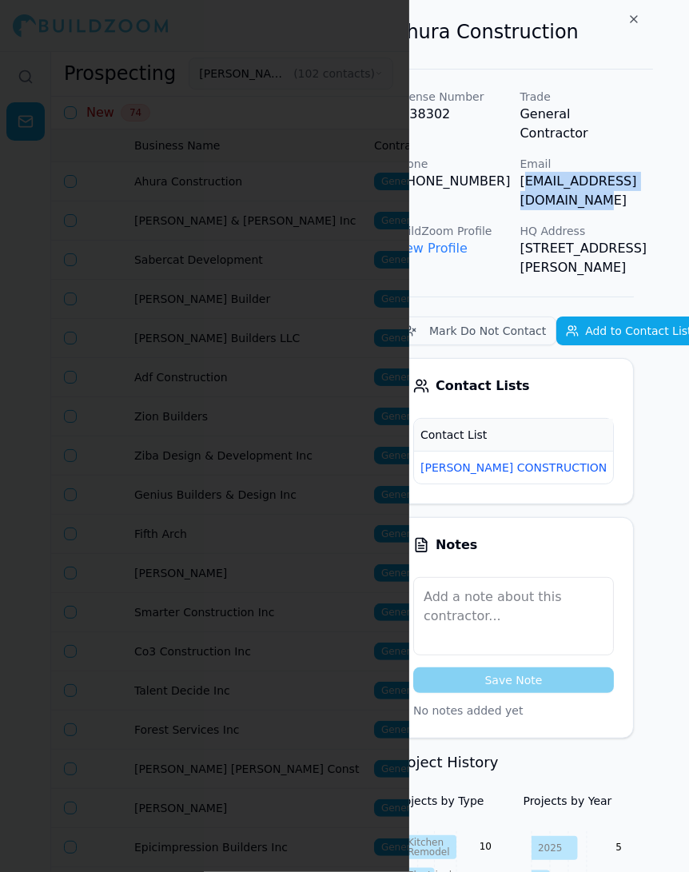
drag, startPoint x: 558, startPoint y: 161, endPoint x: 683, endPoint y: 169, distance: 125.8
click at [683, 169] on div "Ahura Construction License Number 1038302 Trade General Contractor Phone (408) …" at bounding box center [549, 436] width 280 height 872
click at [619, 459] on span "New" at bounding box center [638, 468] width 38 height 18
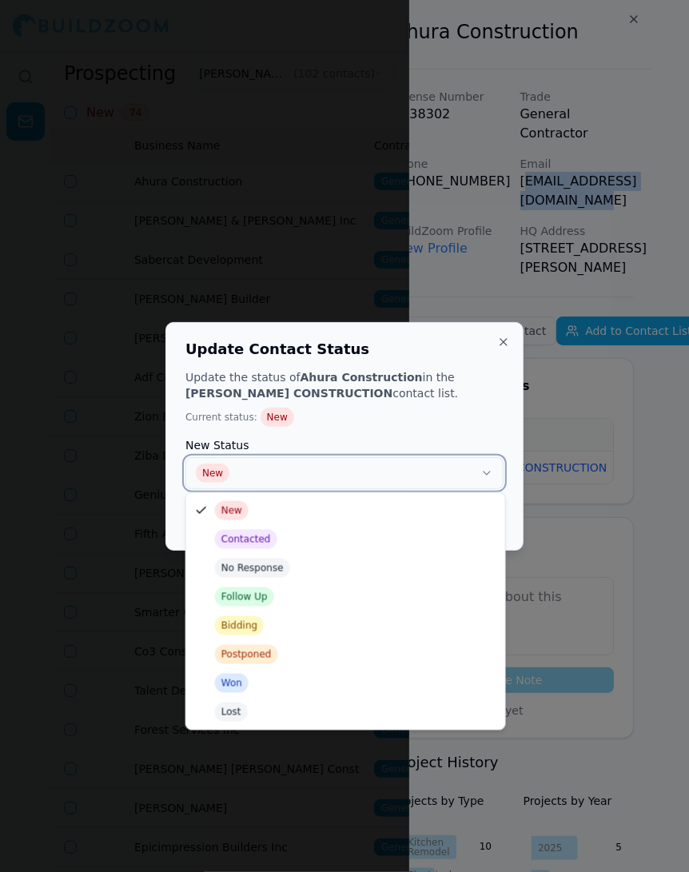
click at [434, 471] on button "New" at bounding box center [344, 473] width 318 height 32
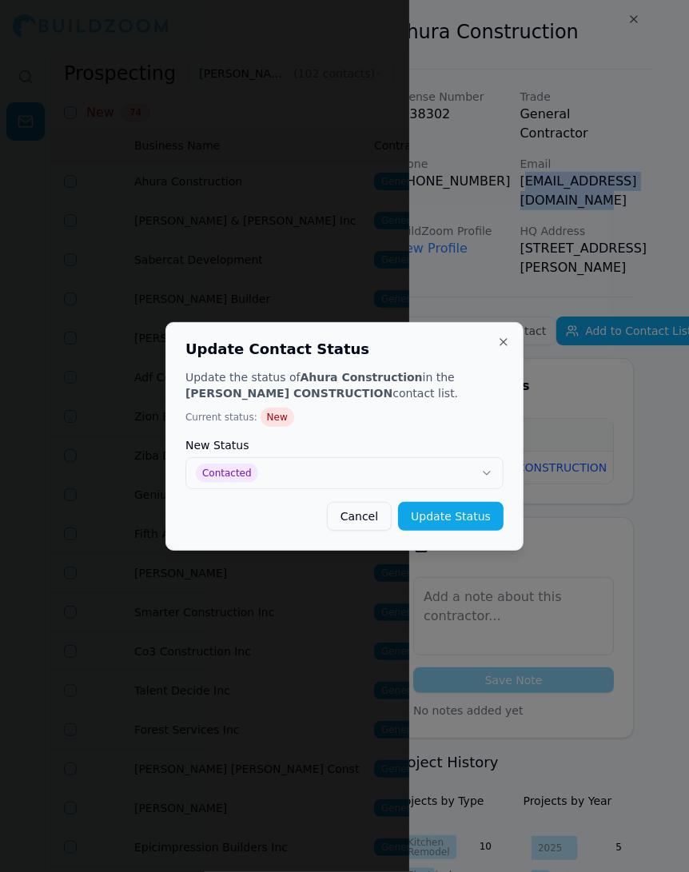
click at [480, 520] on button "Update Status" at bounding box center [451, 516] width 106 height 29
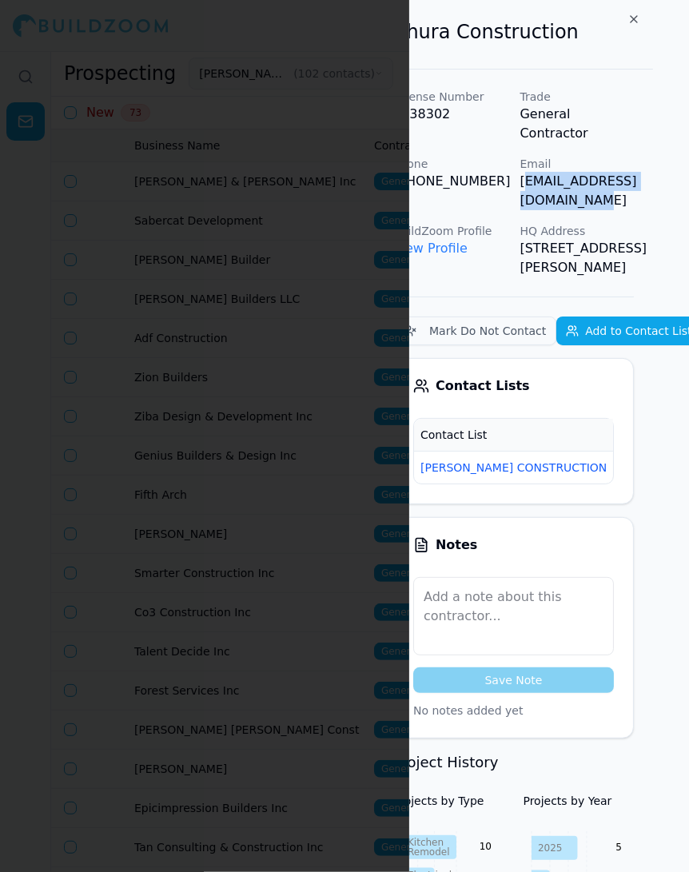
click at [346, 304] on div at bounding box center [344, 436] width 689 height 872
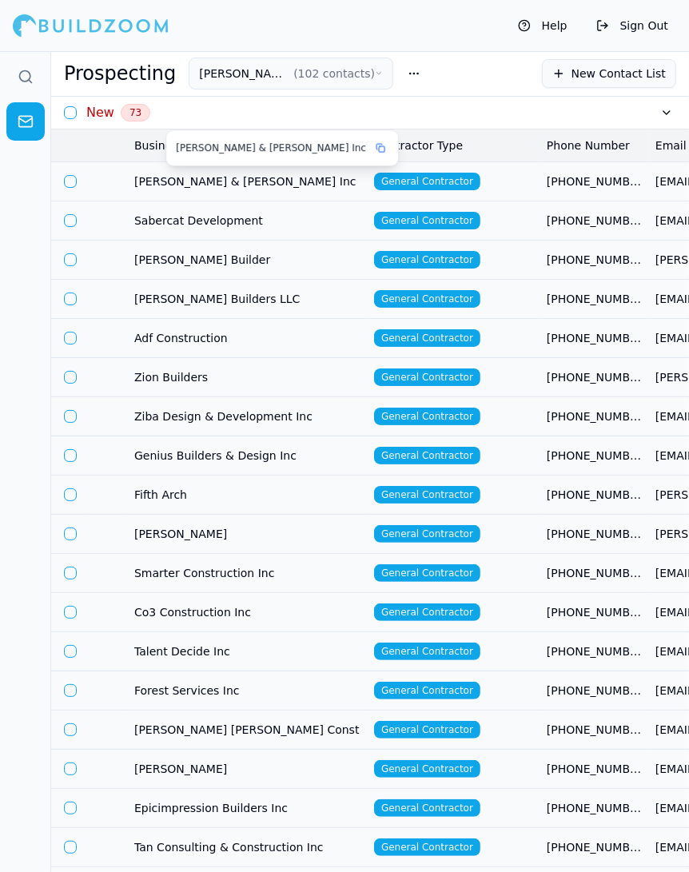
click at [281, 185] on span "[PERSON_NAME] & [PERSON_NAME] Inc" at bounding box center [247, 181] width 227 height 16
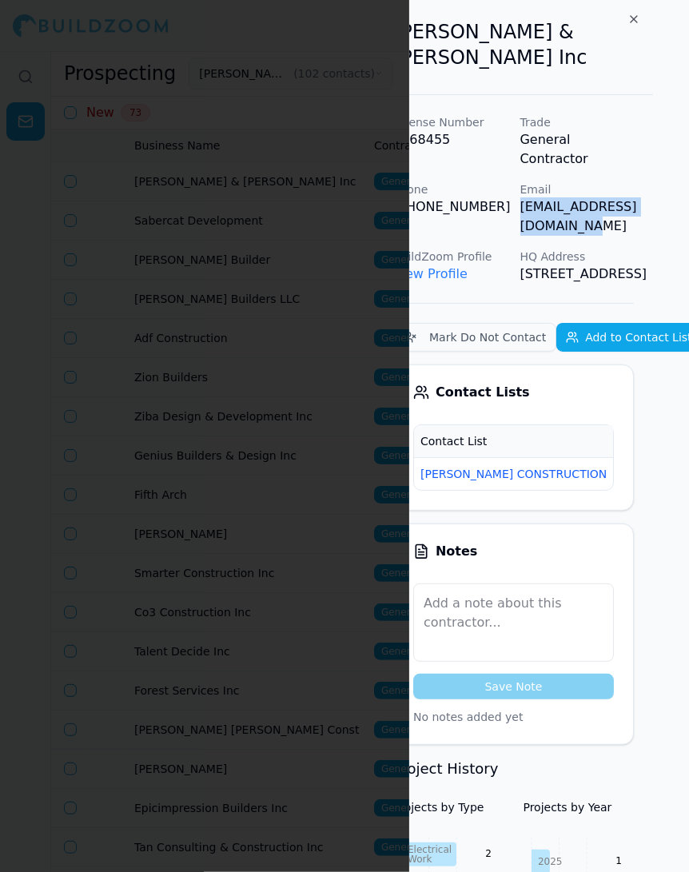
drag, startPoint x: 557, startPoint y: 167, endPoint x: 682, endPoint y: 164, distance: 124.7
click at [634, 164] on div "License Number 1068455 Trade General Contractor Phone (925) 385-8811 Email bgra…" at bounding box center [513, 198] width 241 height 169
click at [619, 465] on span "New" at bounding box center [638, 474] width 38 height 18
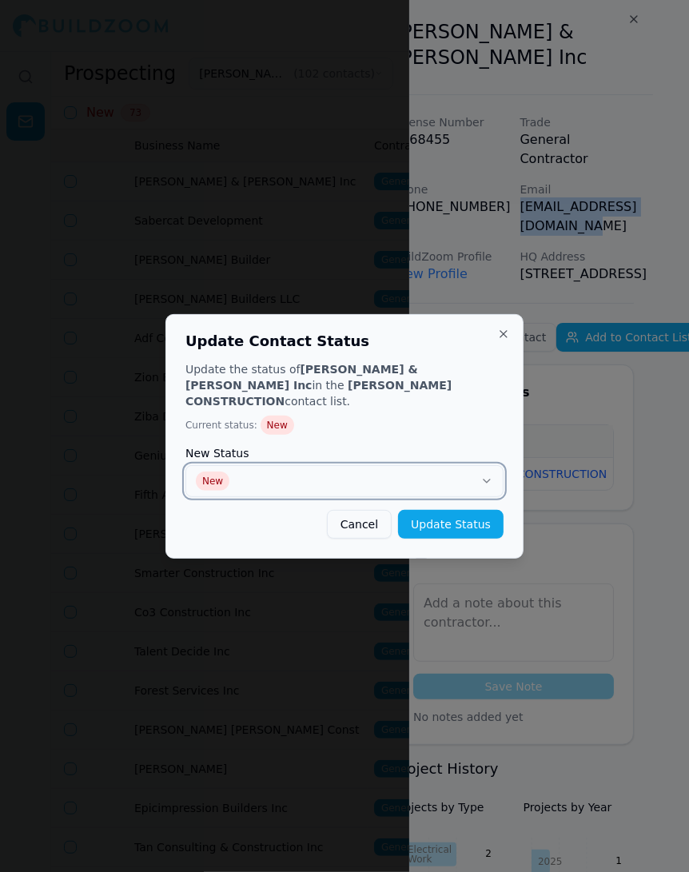
click at [436, 476] on button "New" at bounding box center [344, 481] width 318 height 32
click at [476, 519] on button "Update Status" at bounding box center [451, 524] width 106 height 29
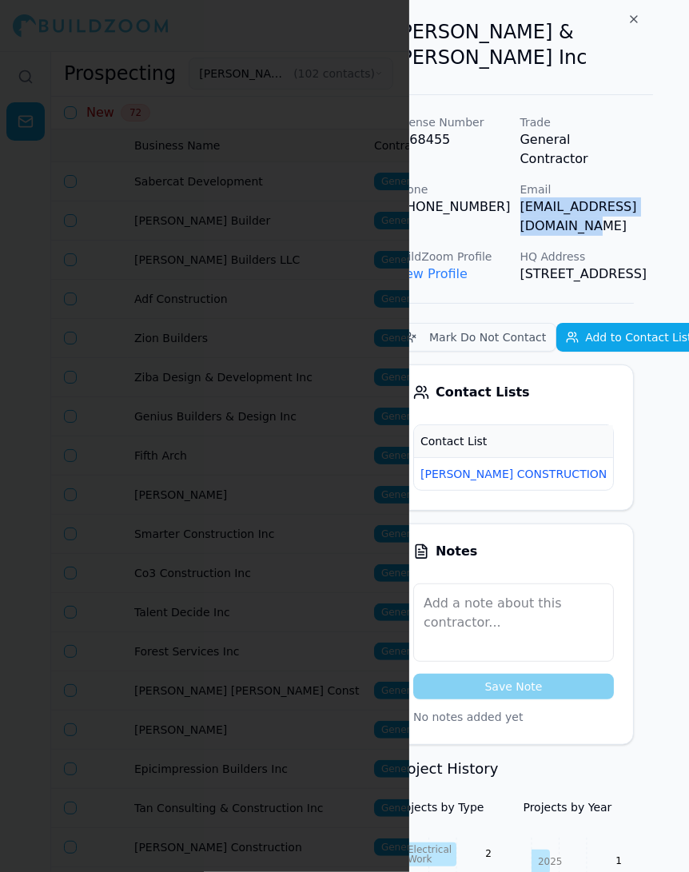
click at [326, 380] on div at bounding box center [344, 436] width 689 height 872
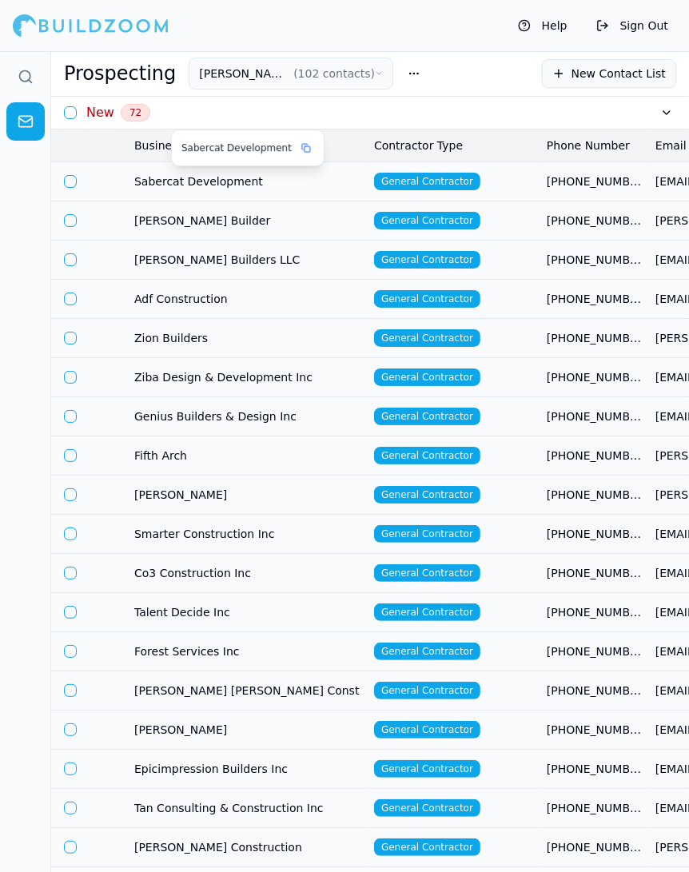
click at [265, 178] on span "Sabercat Development" at bounding box center [247, 181] width 227 height 16
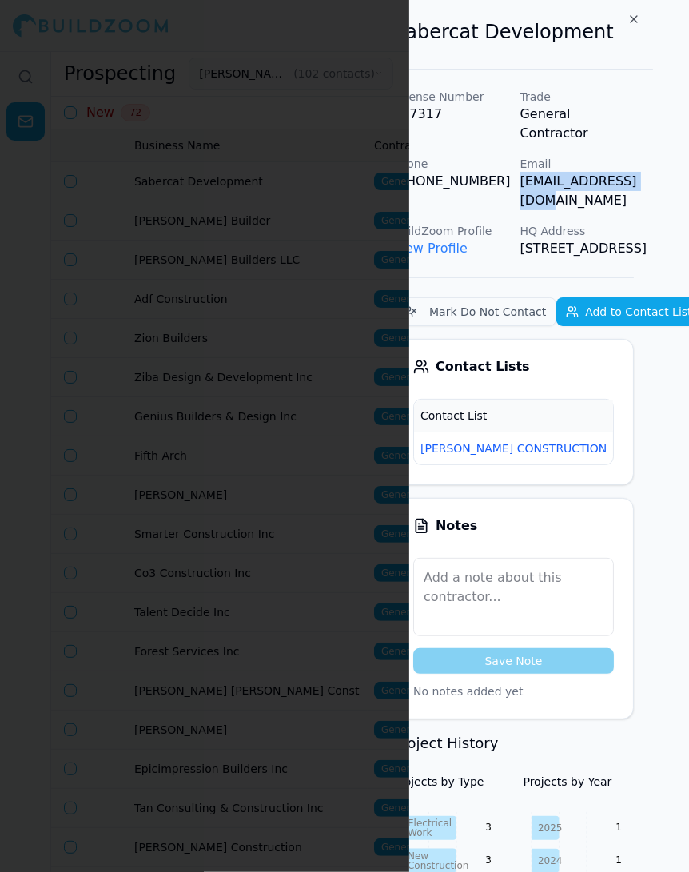
drag, startPoint x: 556, startPoint y: 164, endPoint x: 674, endPoint y: 164, distance: 117.5
click at [674, 164] on div "Sabercat Development License Number 857317 Trade General Contractor Phone (408)…" at bounding box center [549, 436] width 280 height 872
click at [508, 435] on td "[PERSON_NAME] CONSTRUCTION" at bounding box center [513, 448] width 199 height 33
click at [619, 446] on span "New" at bounding box center [638, 449] width 38 height 18
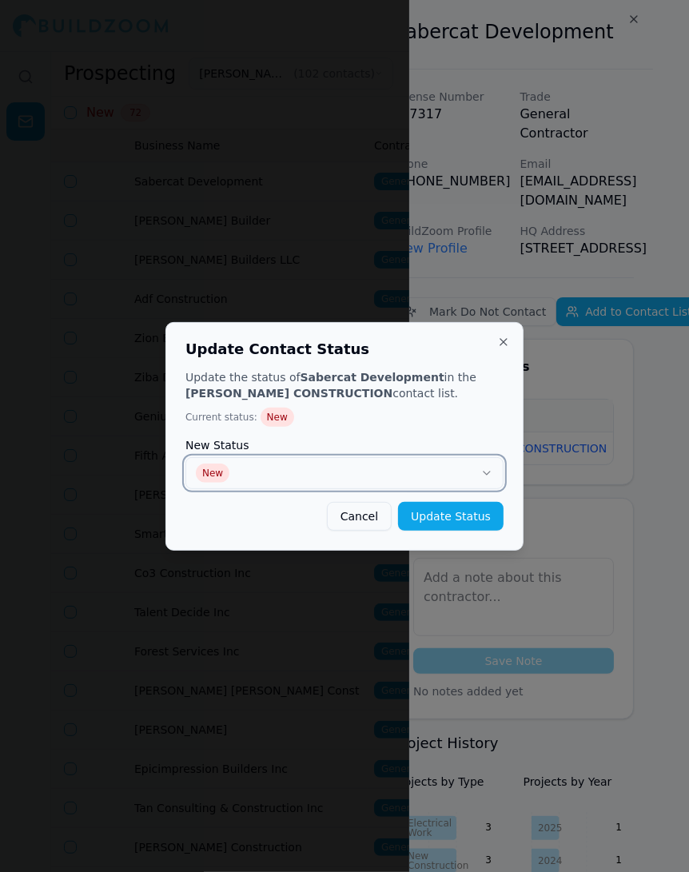
click at [395, 467] on button "New" at bounding box center [344, 473] width 318 height 32
click at [478, 527] on button "Update Status" at bounding box center [451, 516] width 106 height 29
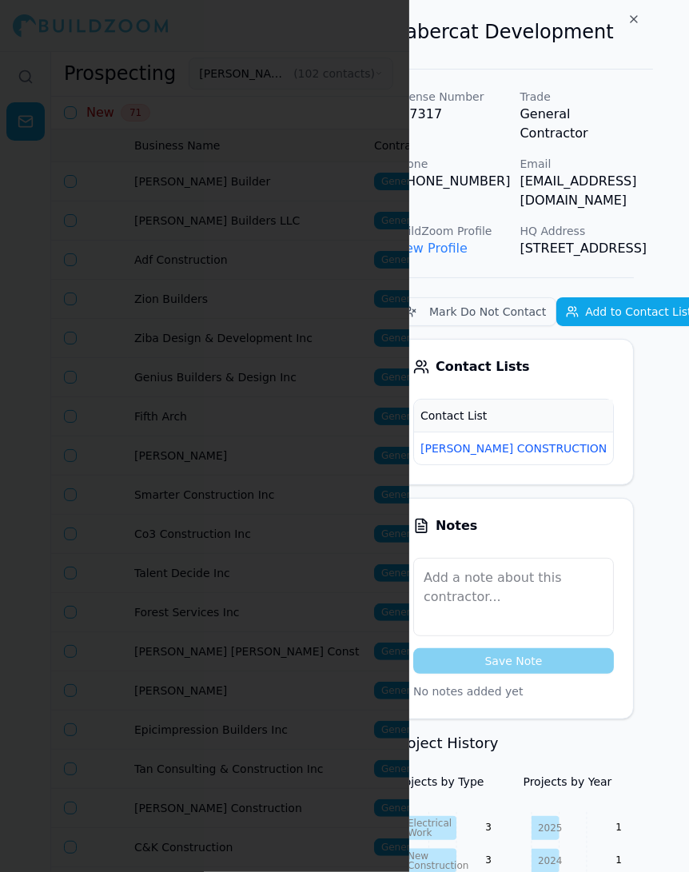
click at [317, 349] on div at bounding box center [344, 436] width 689 height 872
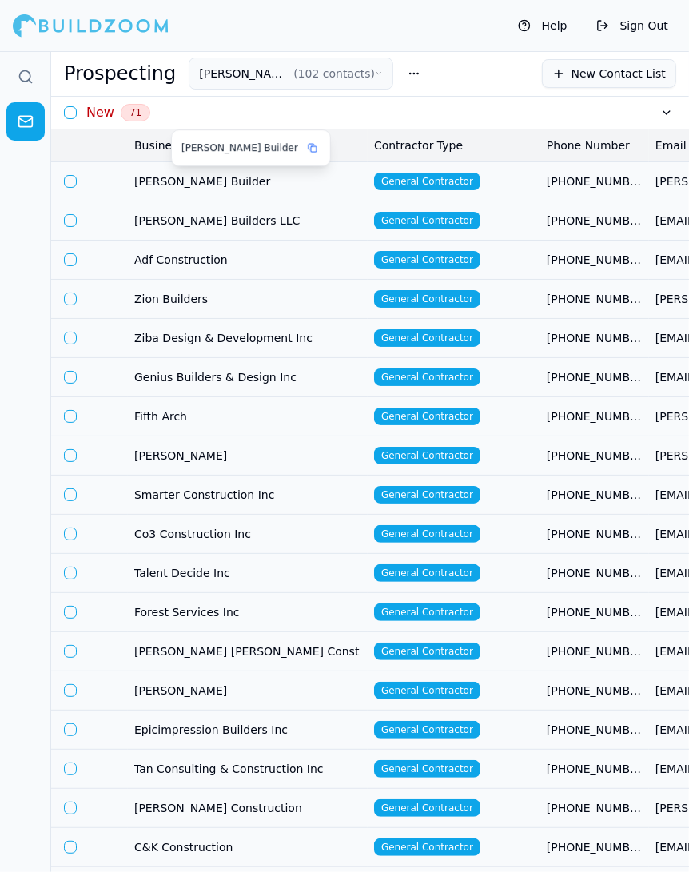
click at [258, 183] on span "[PERSON_NAME] Builder" at bounding box center [247, 181] width 227 height 16
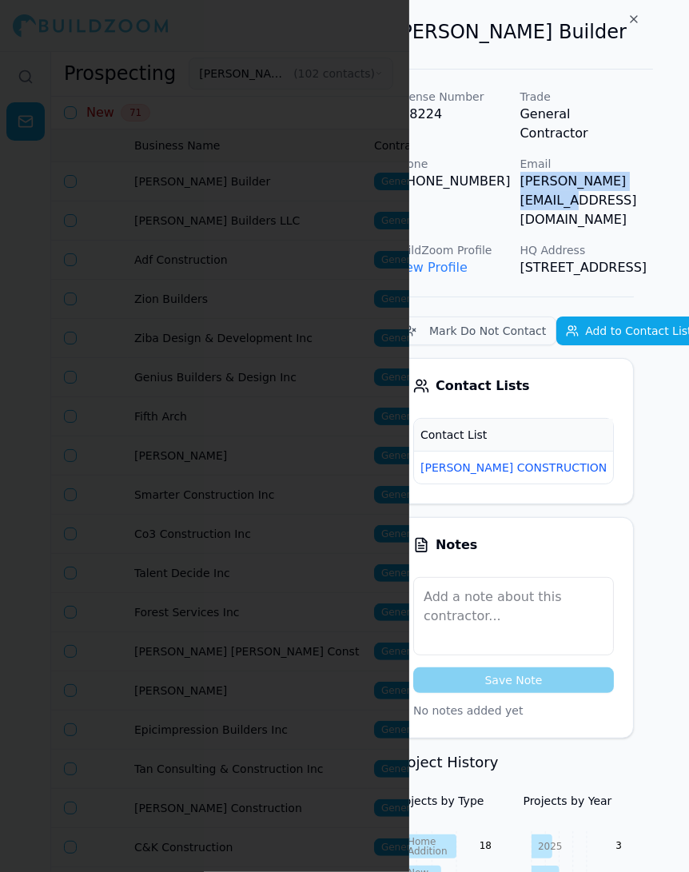
drag, startPoint x: 559, startPoint y: 165, endPoint x: 675, endPoint y: 165, distance: 115.9
click at [675, 165] on div "Brooke Shaw Builder License Number 768224 Trade General Contractor Phone (650) …" at bounding box center [549, 436] width 280 height 872
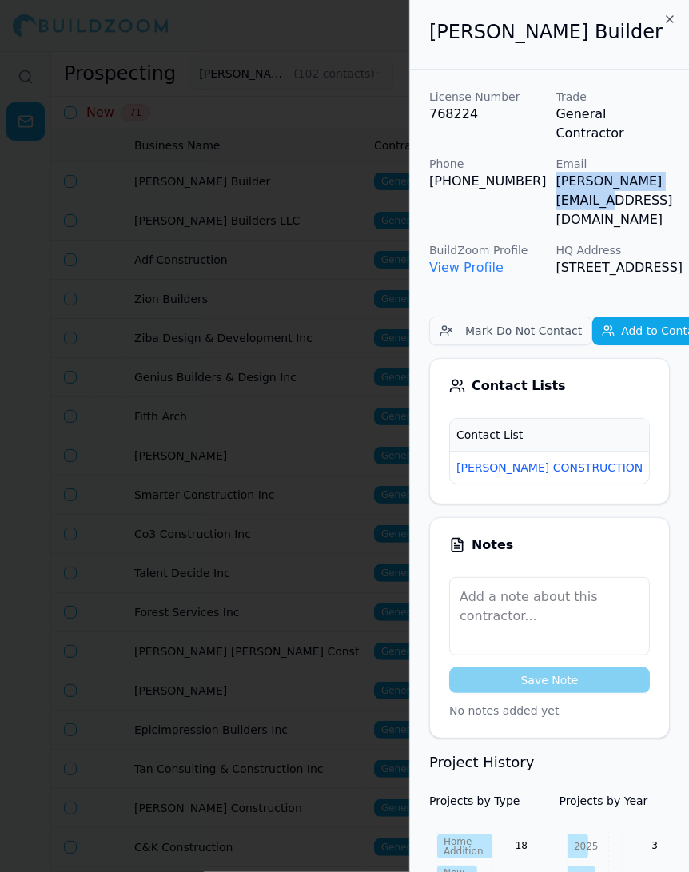
click at [655, 459] on span "New" at bounding box center [674, 468] width 38 height 18
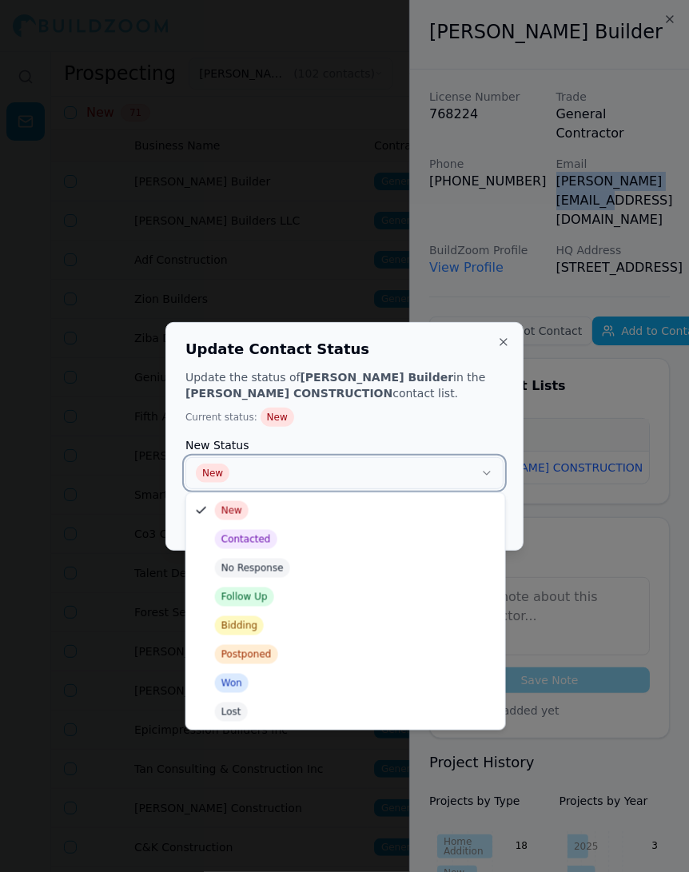
click at [457, 478] on button "New" at bounding box center [344, 473] width 318 height 32
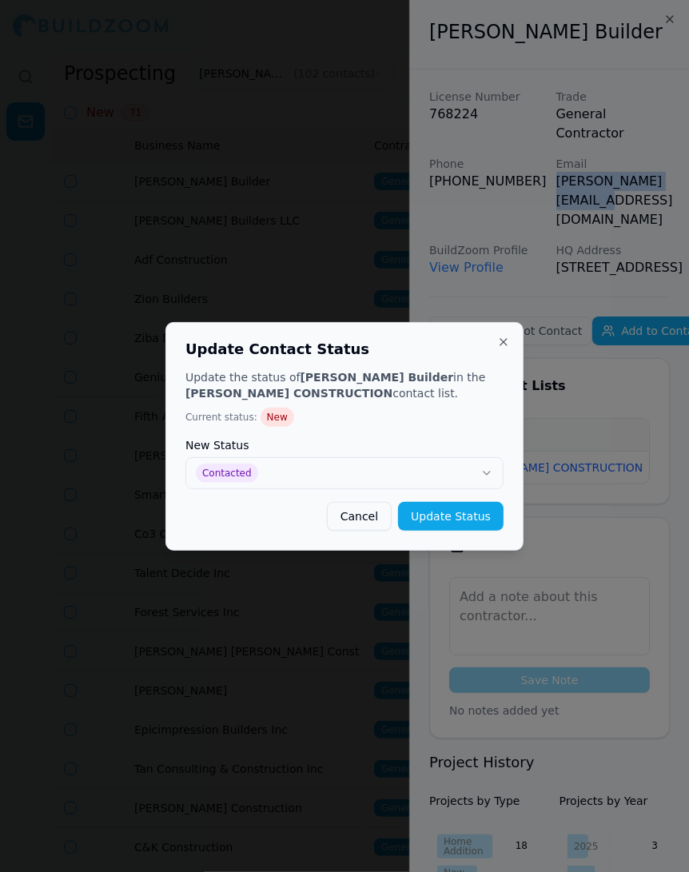
click at [470, 513] on button "Update Status" at bounding box center [451, 516] width 106 height 29
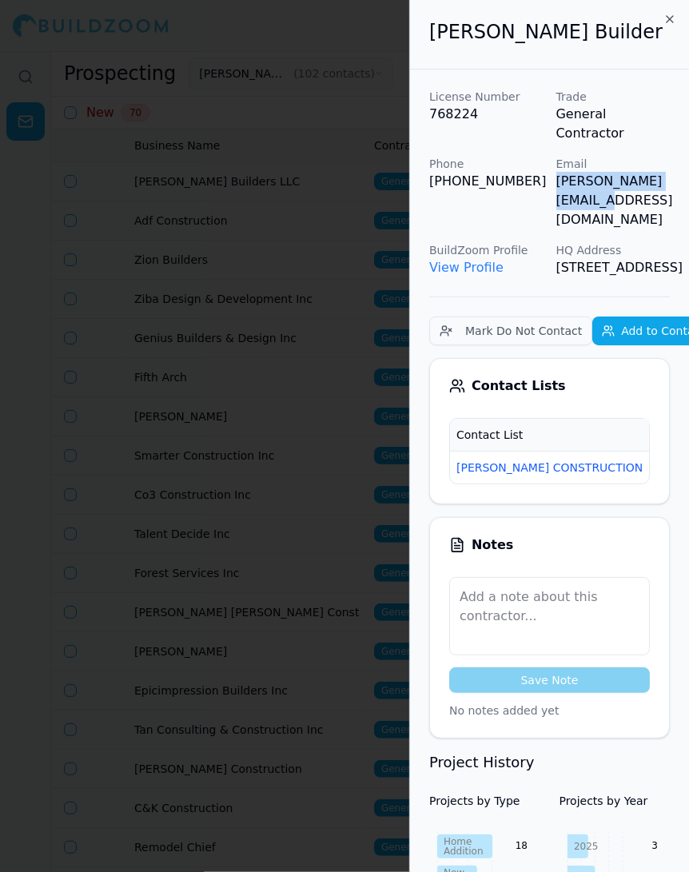
click at [269, 187] on div at bounding box center [344, 436] width 689 height 872
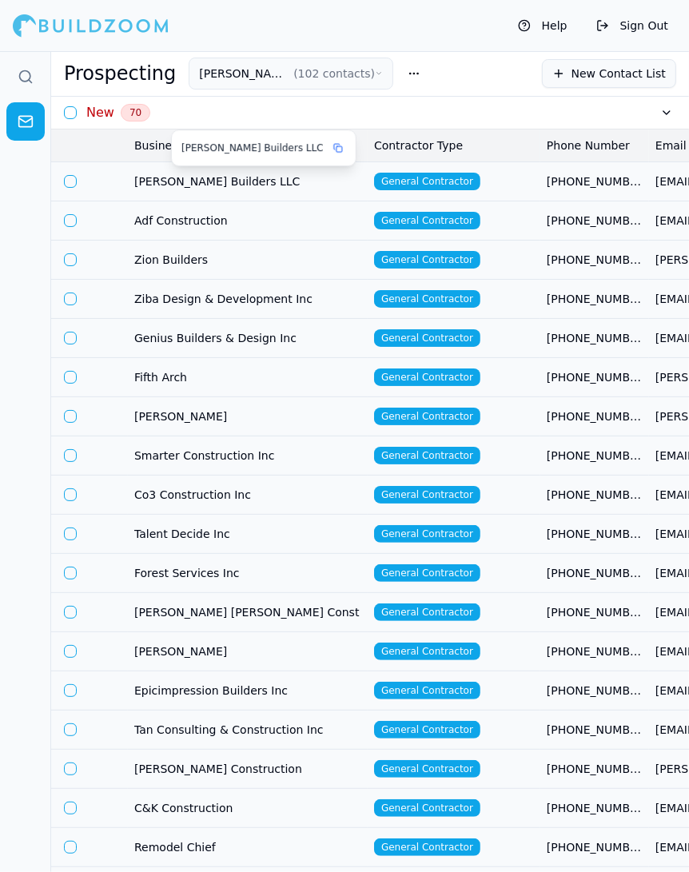
click at [256, 177] on span "[PERSON_NAME] Builders LLC" at bounding box center [247, 181] width 227 height 16
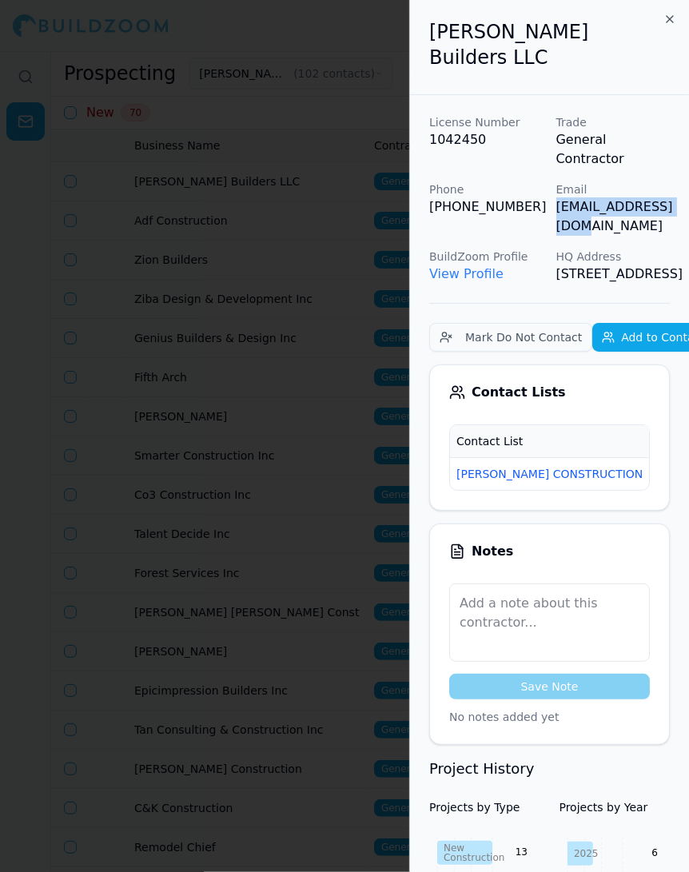
scroll to position [0, 39]
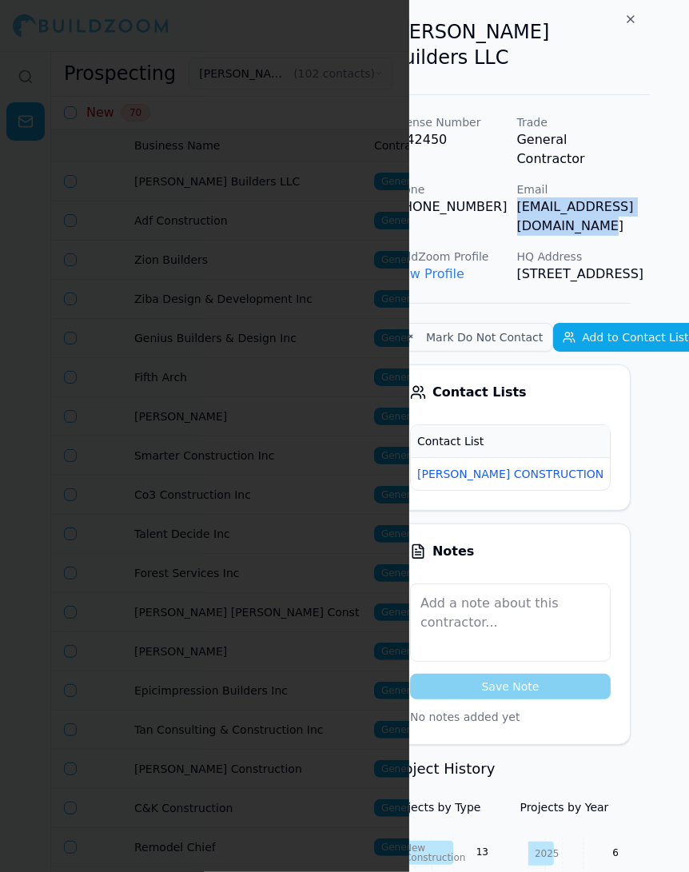
drag, startPoint x: 553, startPoint y: 165, endPoint x: 687, endPoint y: 166, distance: 134.3
click at [631, 166] on div "License Number 1042450 Trade General Contractor Phone (510) 949-7840 Email admi…" at bounding box center [510, 198] width 241 height 169
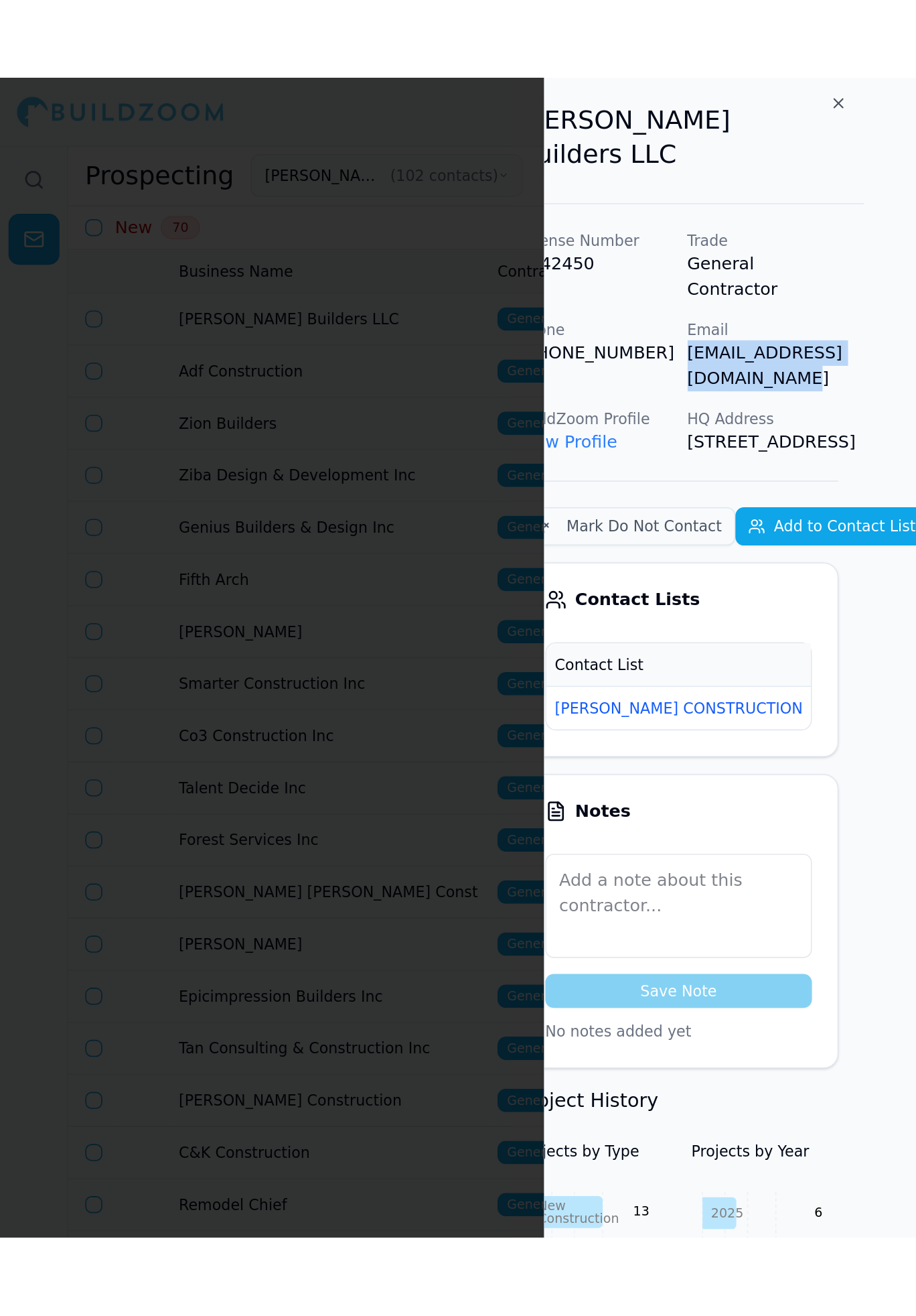
scroll to position [0, 0]
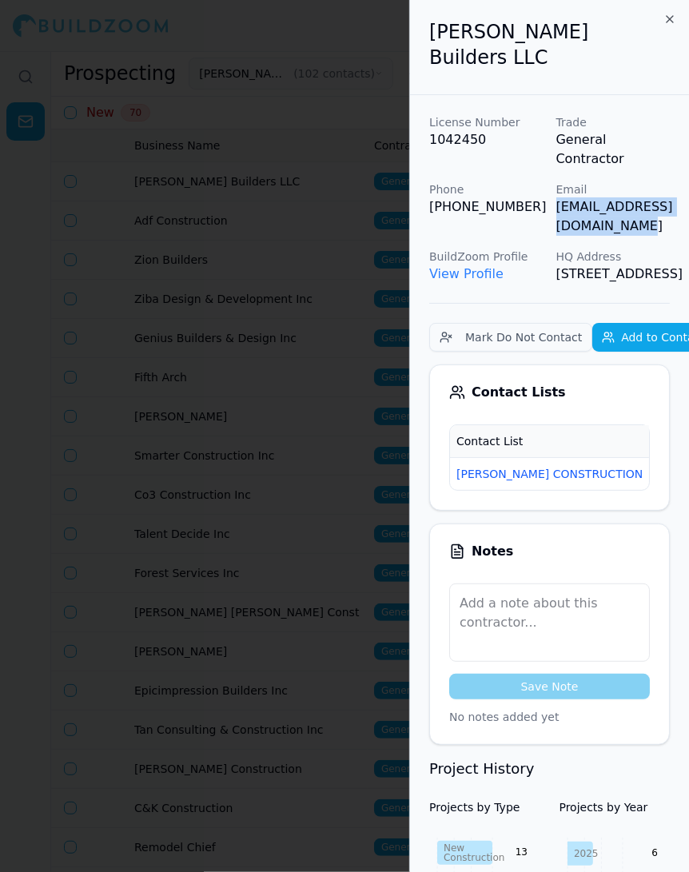
click at [655, 465] on span "New" at bounding box center [674, 474] width 38 height 18
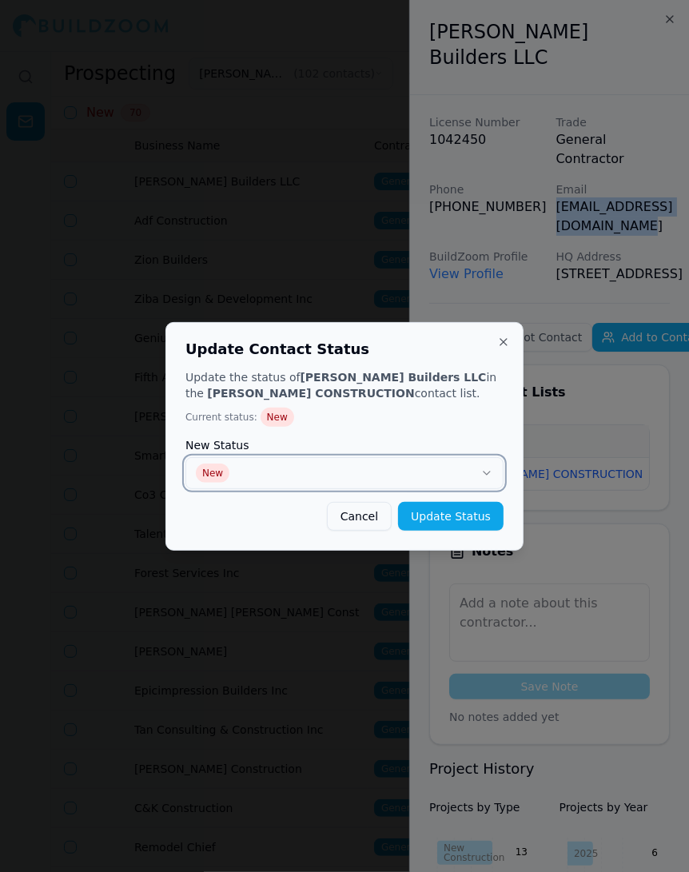
click at [425, 464] on button "New" at bounding box center [344, 473] width 318 height 32
click at [453, 522] on button "Update Status" at bounding box center [451, 516] width 106 height 29
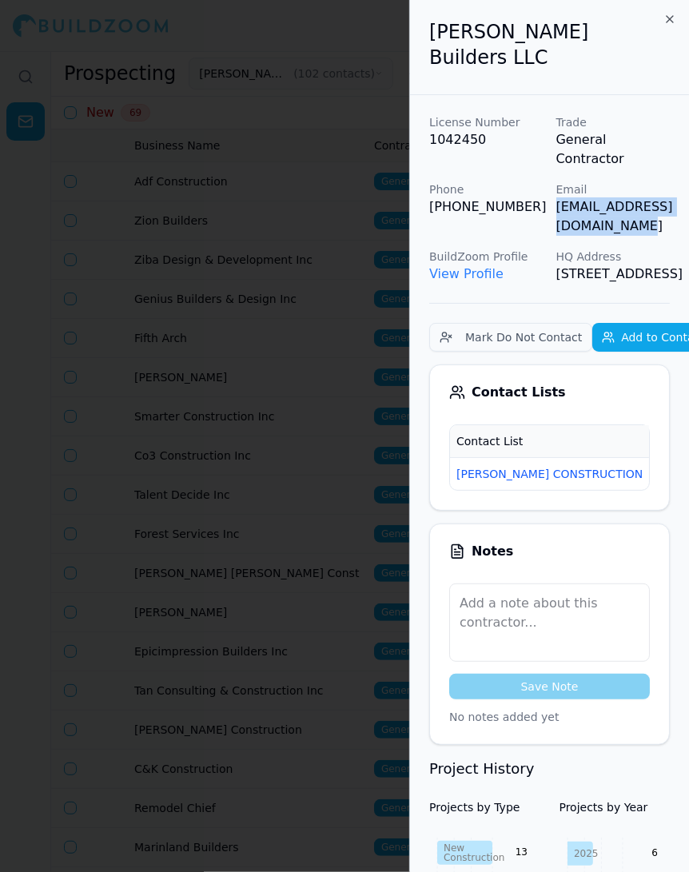
click at [351, 475] on div at bounding box center [344, 436] width 689 height 872
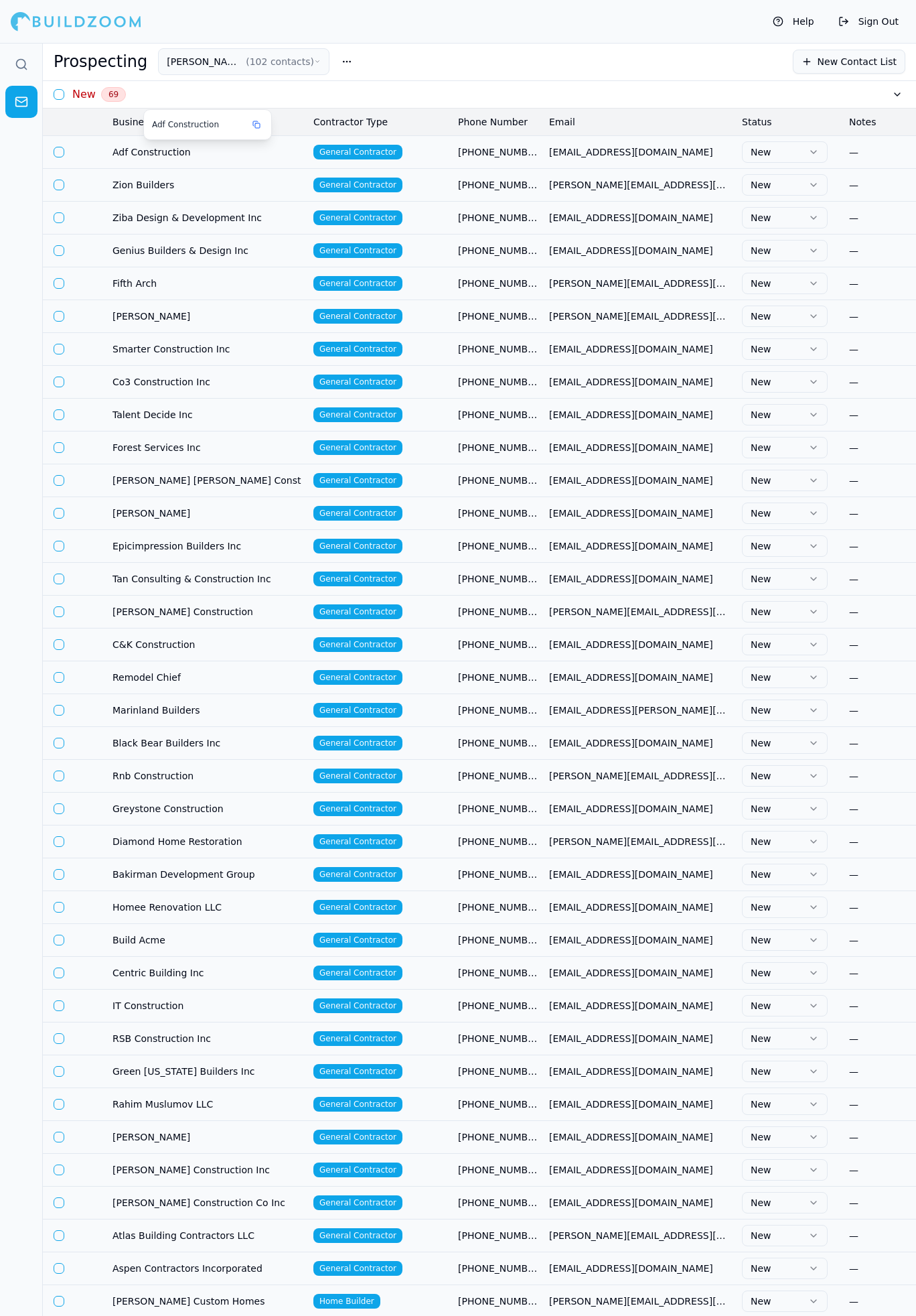
click at [237, 152] on span "Adf Construction" at bounding box center [207, 152] width 190 height 13
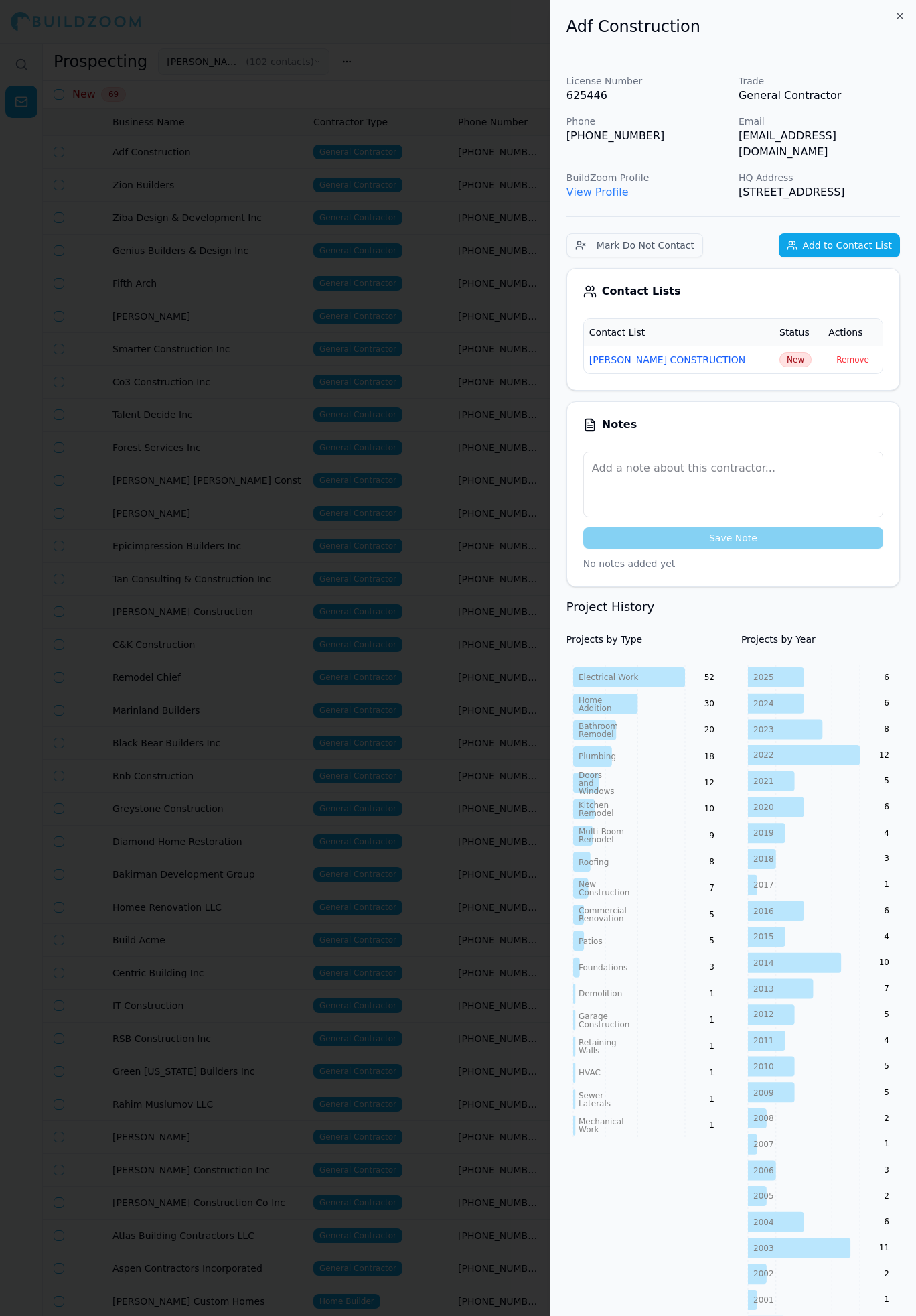
click at [417, 308] on div at bounding box center [458, 658] width 916 height 1316
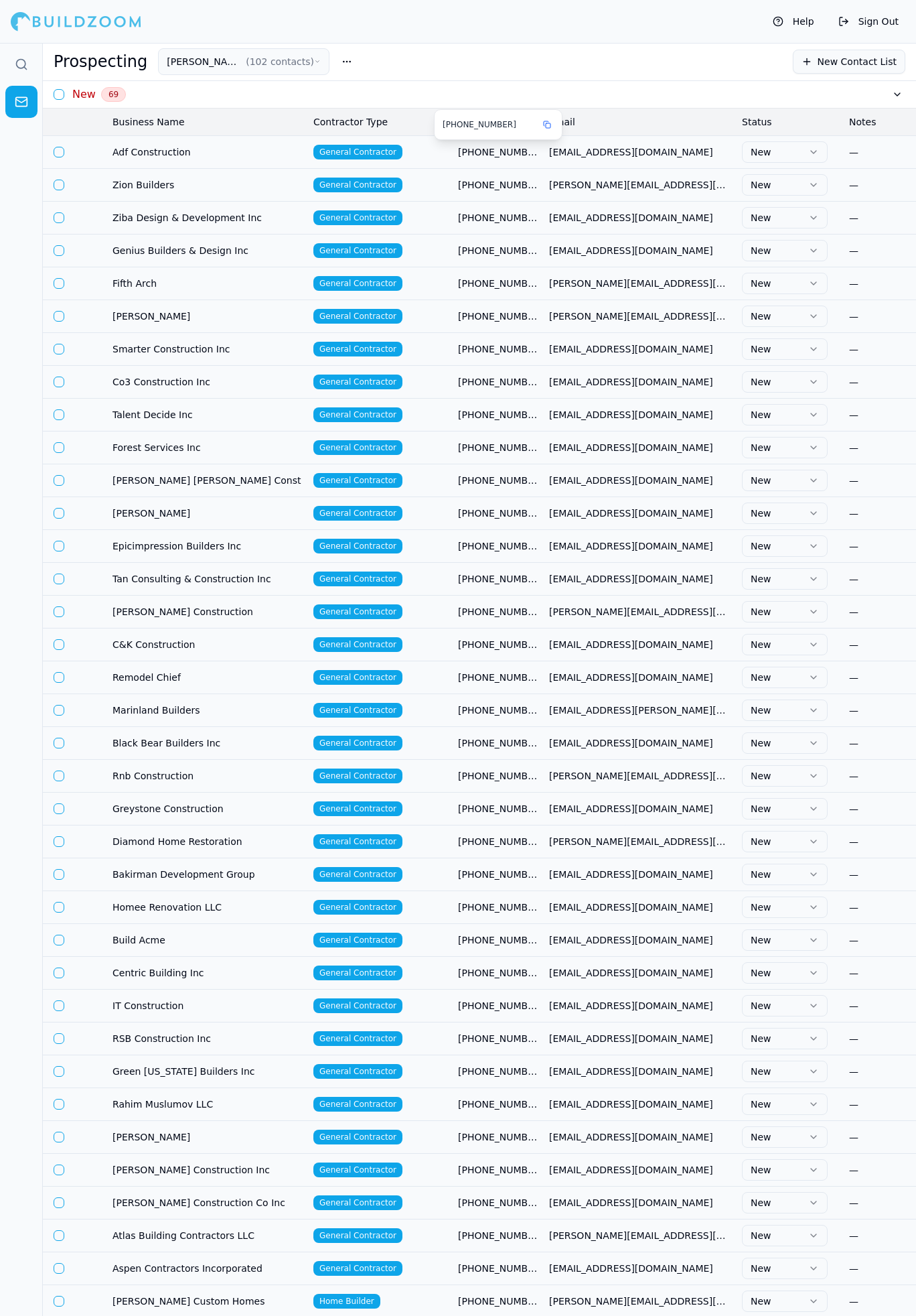
click at [501, 154] on span "[PHONE_NUMBER]" at bounding box center [499, 152] width 80 height 13
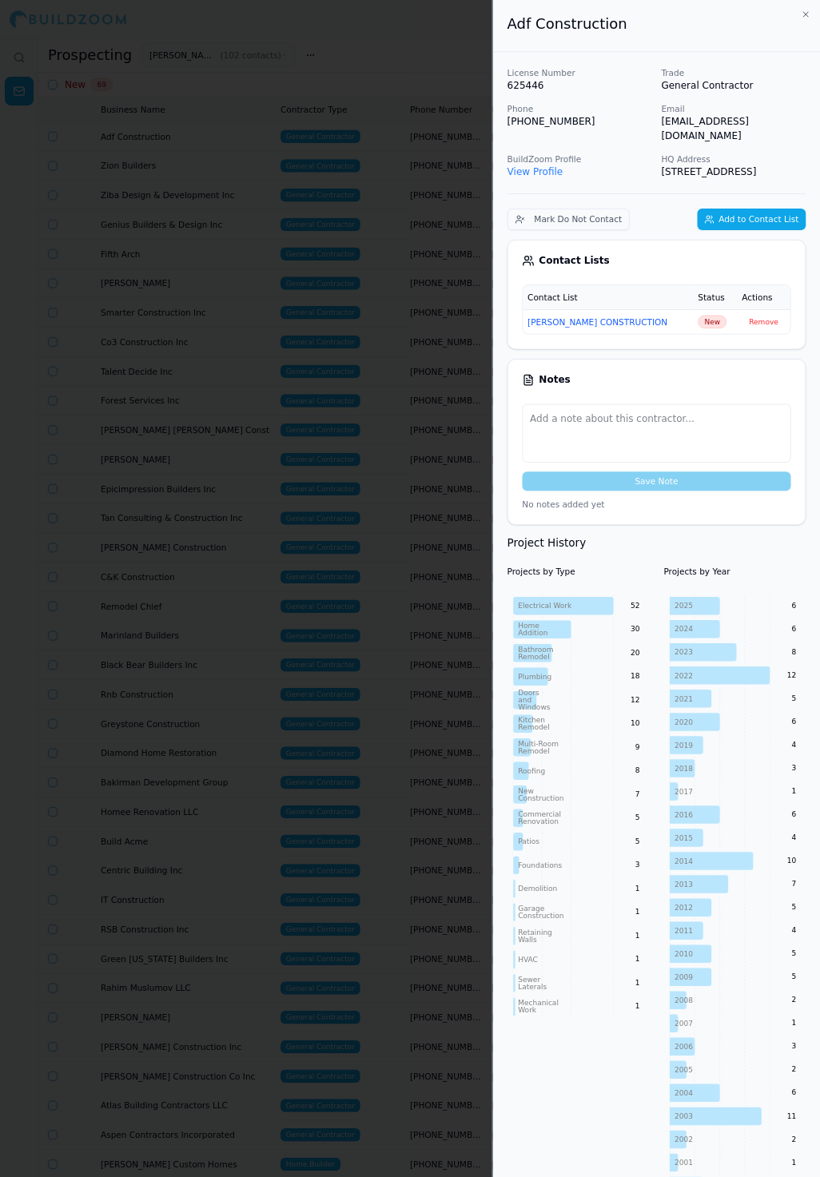
scroll to position [0, 3]
drag, startPoint x: 881, startPoint y: 167, endPoint x: 1090, endPoint y: 165, distance: 209.4
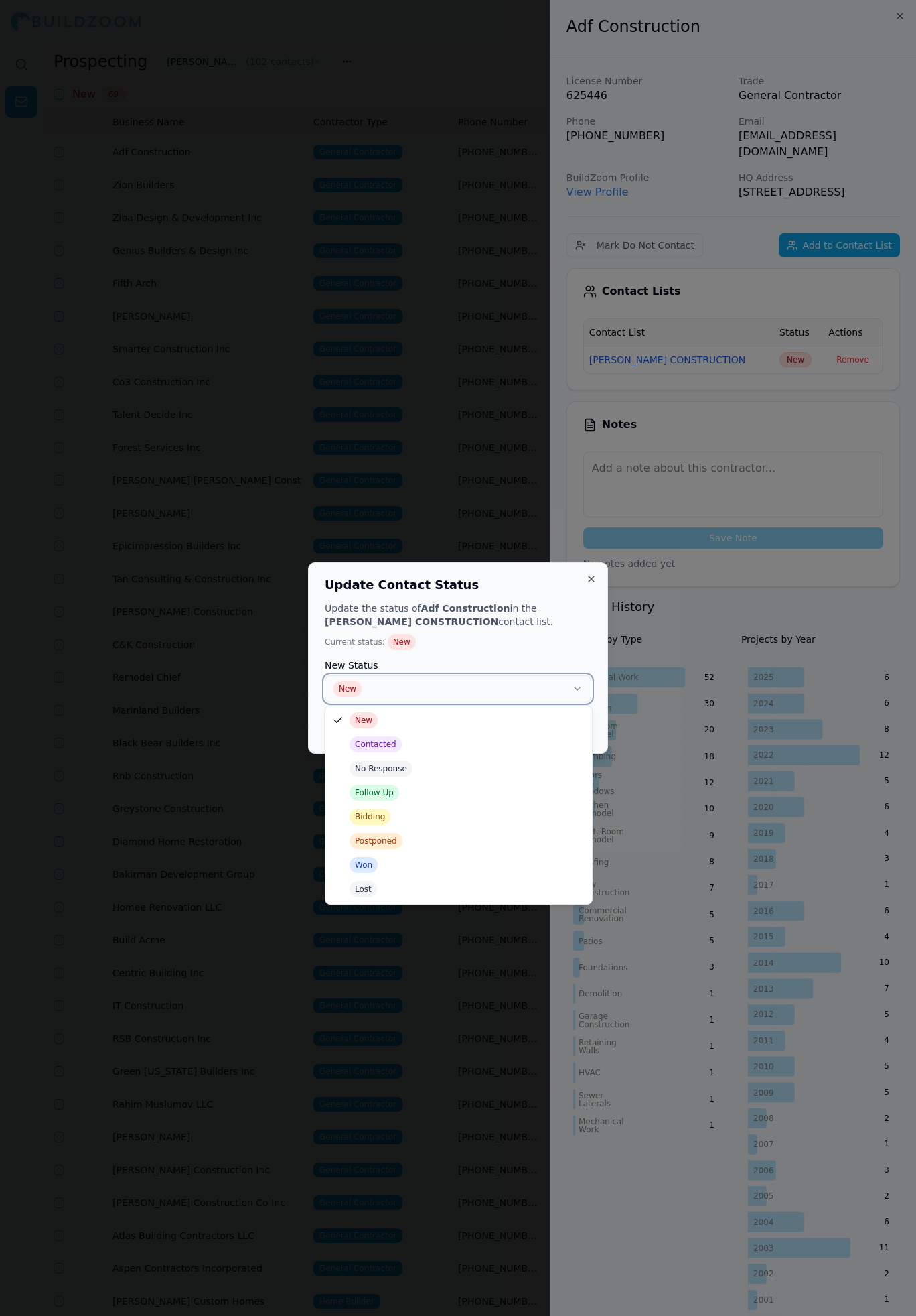
click at [562, 682] on button "New" at bounding box center [458, 689] width 267 height 27
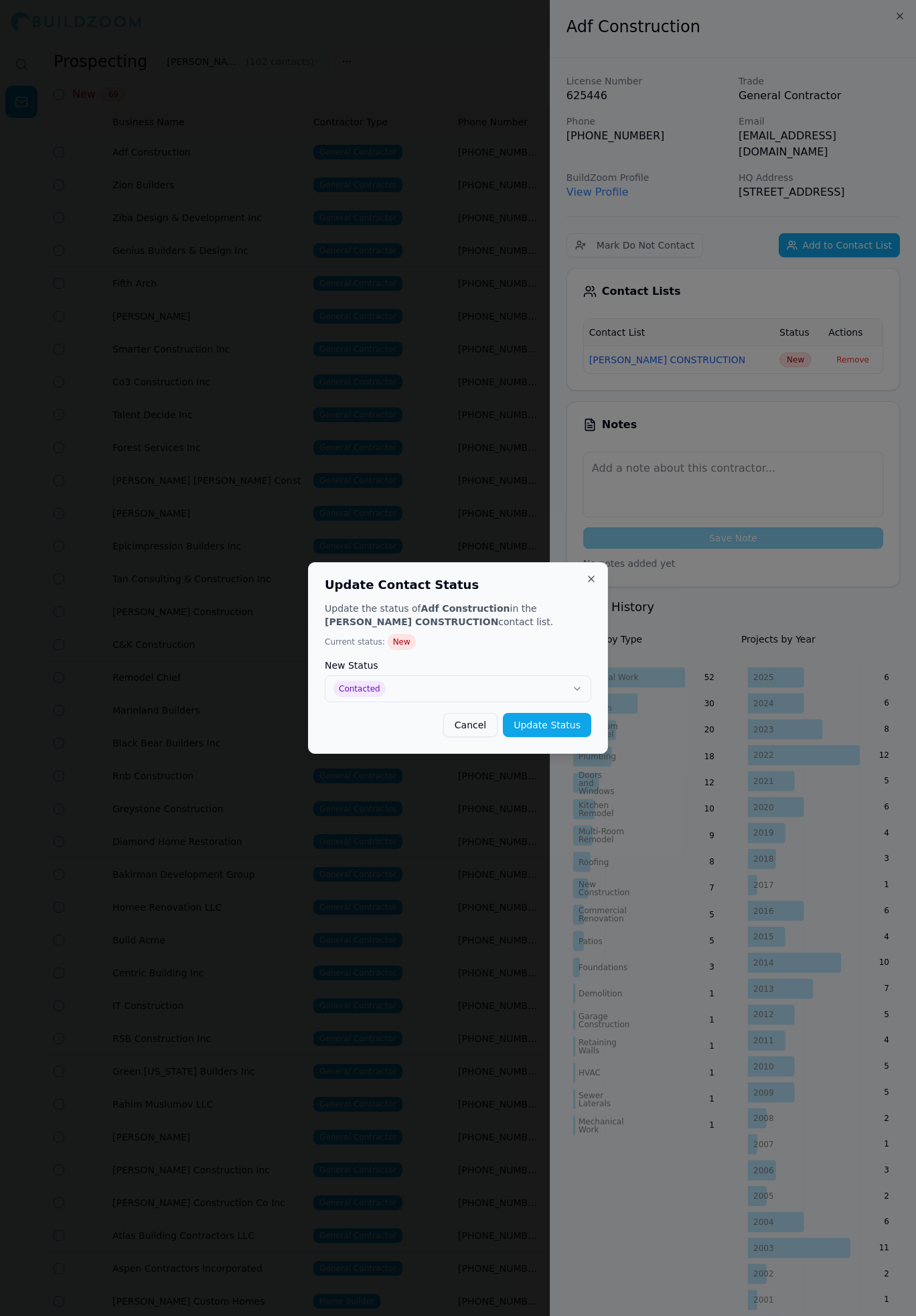
click at [549, 730] on div "Update Contact Status Update the status of Adf Construction in the SLATON CONST…" at bounding box center [458, 658] width 300 height 192
click at [546, 723] on button "Update Status" at bounding box center [547, 724] width 89 height 24
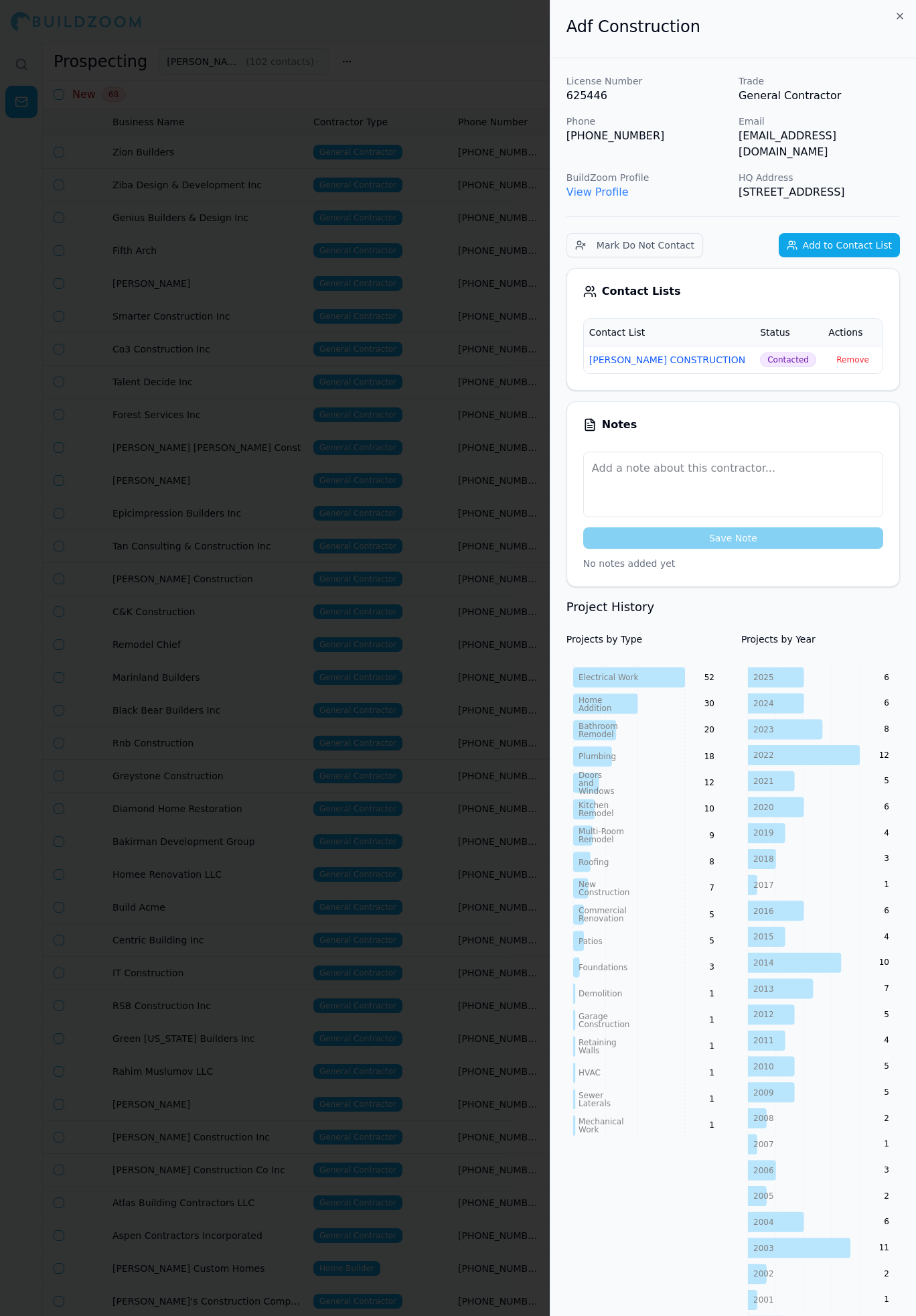
click at [499, 497] on div at bounding box center [458, 658] width 916 height 1316
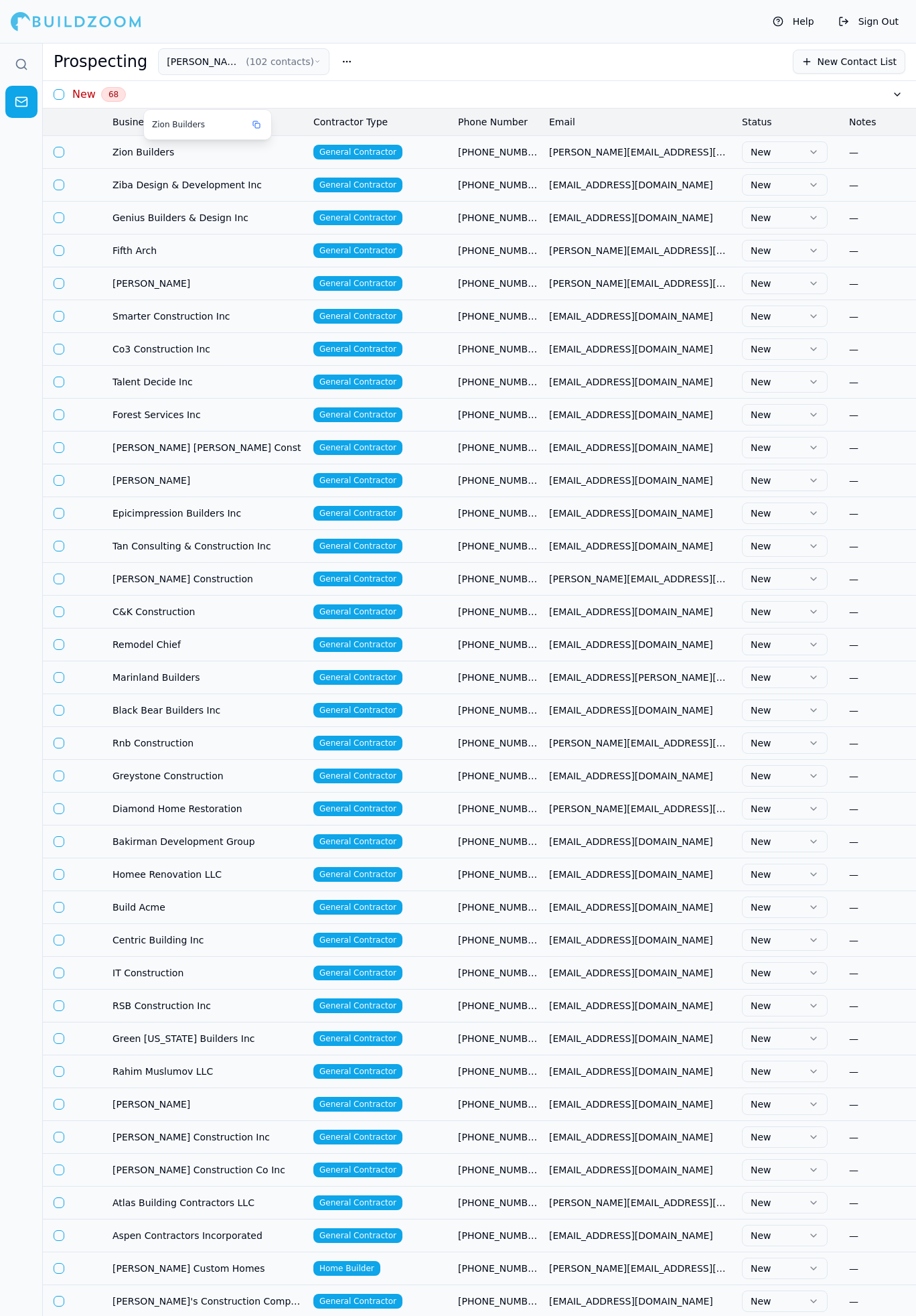
click at [230, 148] on span "Zion Builders" at bounding box center [207, 152] width 190 height 13
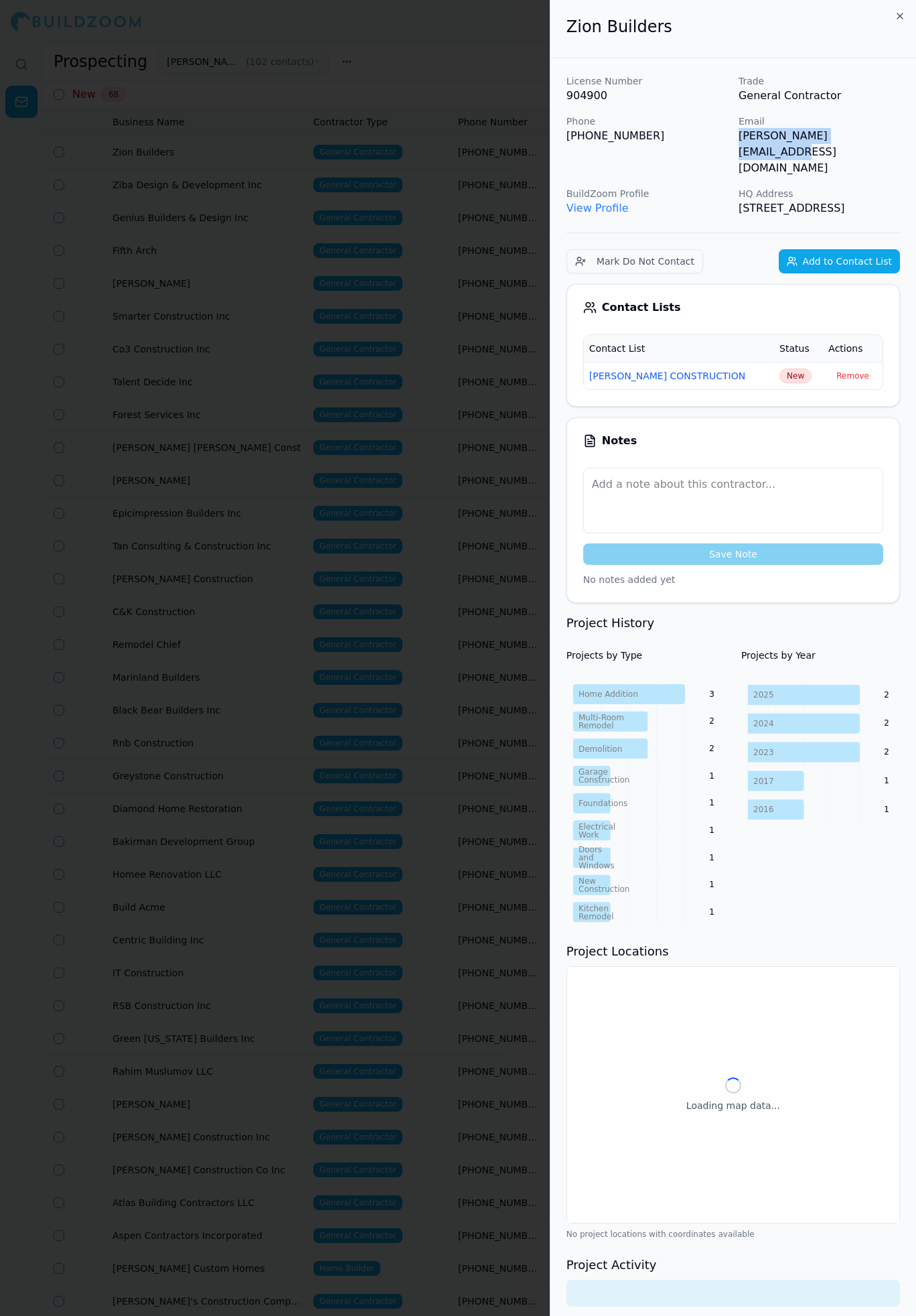
drag, startPoint x: 737, startPoint y: 140, endPoint x: 873, endPoint y: 138, distance: 136.0
click at [873, 138] on div "License Number 904900 Trade General Contractor Phone (707) 631-5156 Email jose@…" at bounding box center [733, 145] width 334 height 142
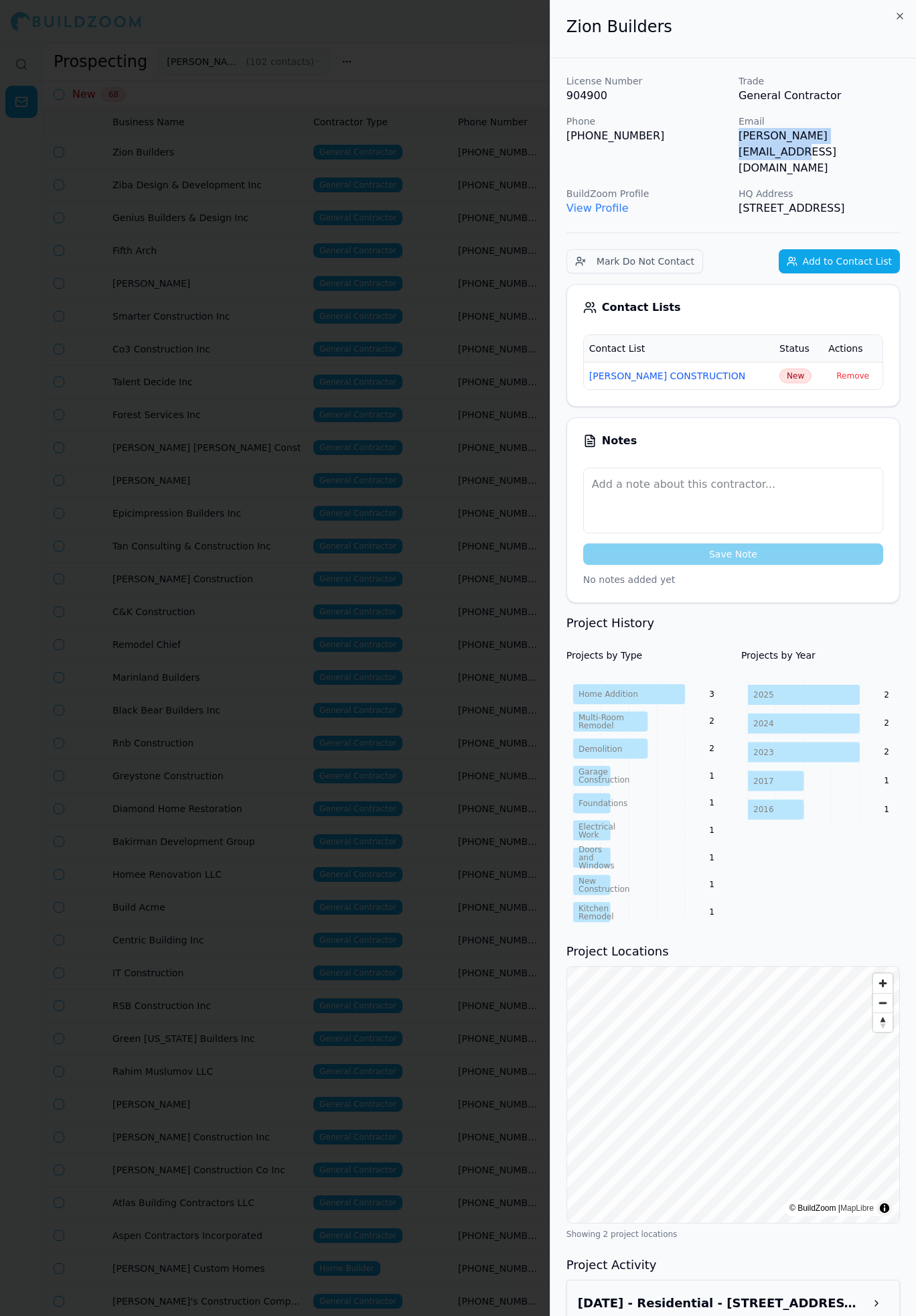
click at [792, 369] on span "New" at bounding box center [795, 376] width 32 height 15
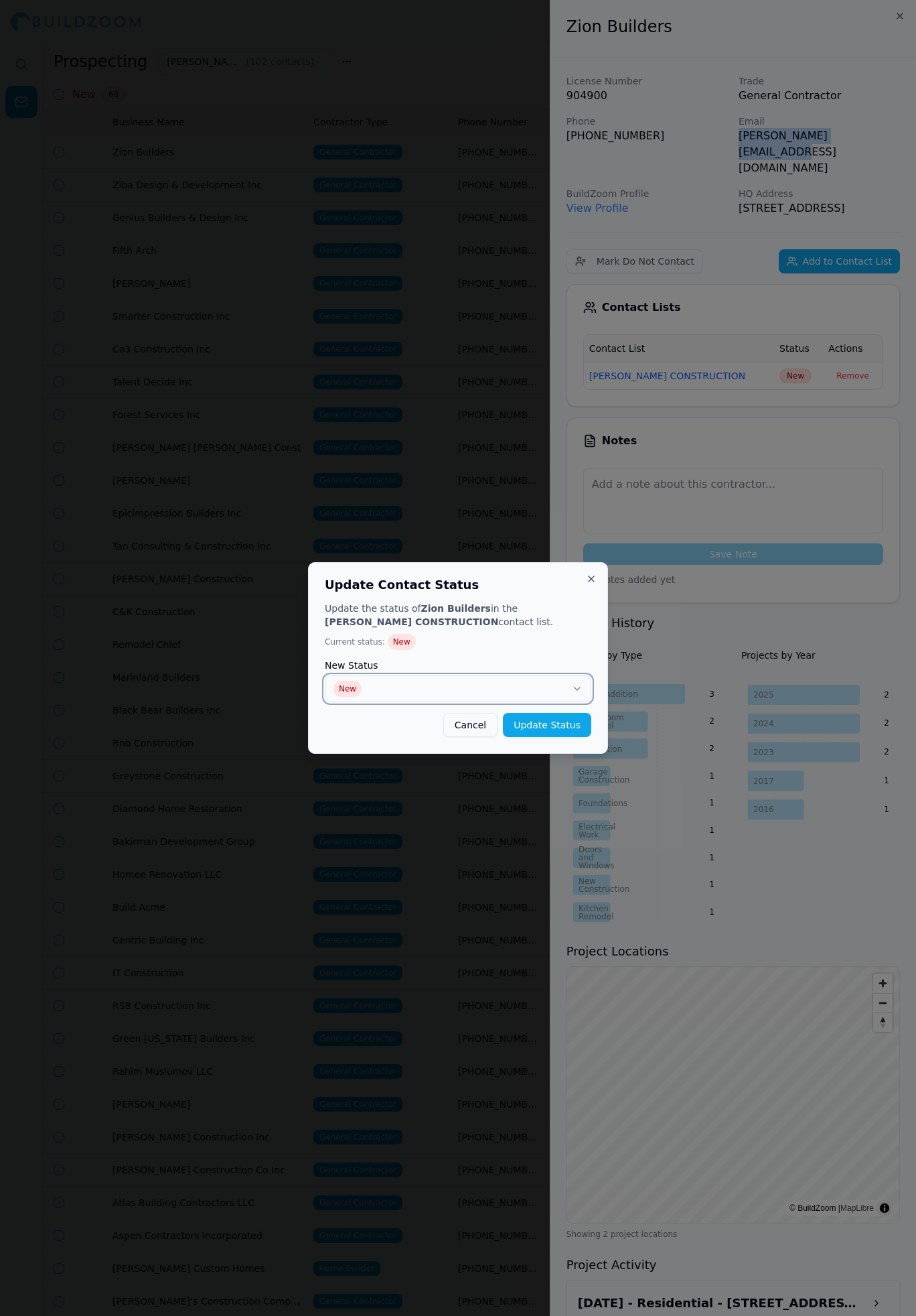
click at [432, 693] on button "New" at bounding box center [458, 689] width 267 height 27
click at [559, 721] on button "Update Status" at bounding box center [547, 724] width 89 height 24
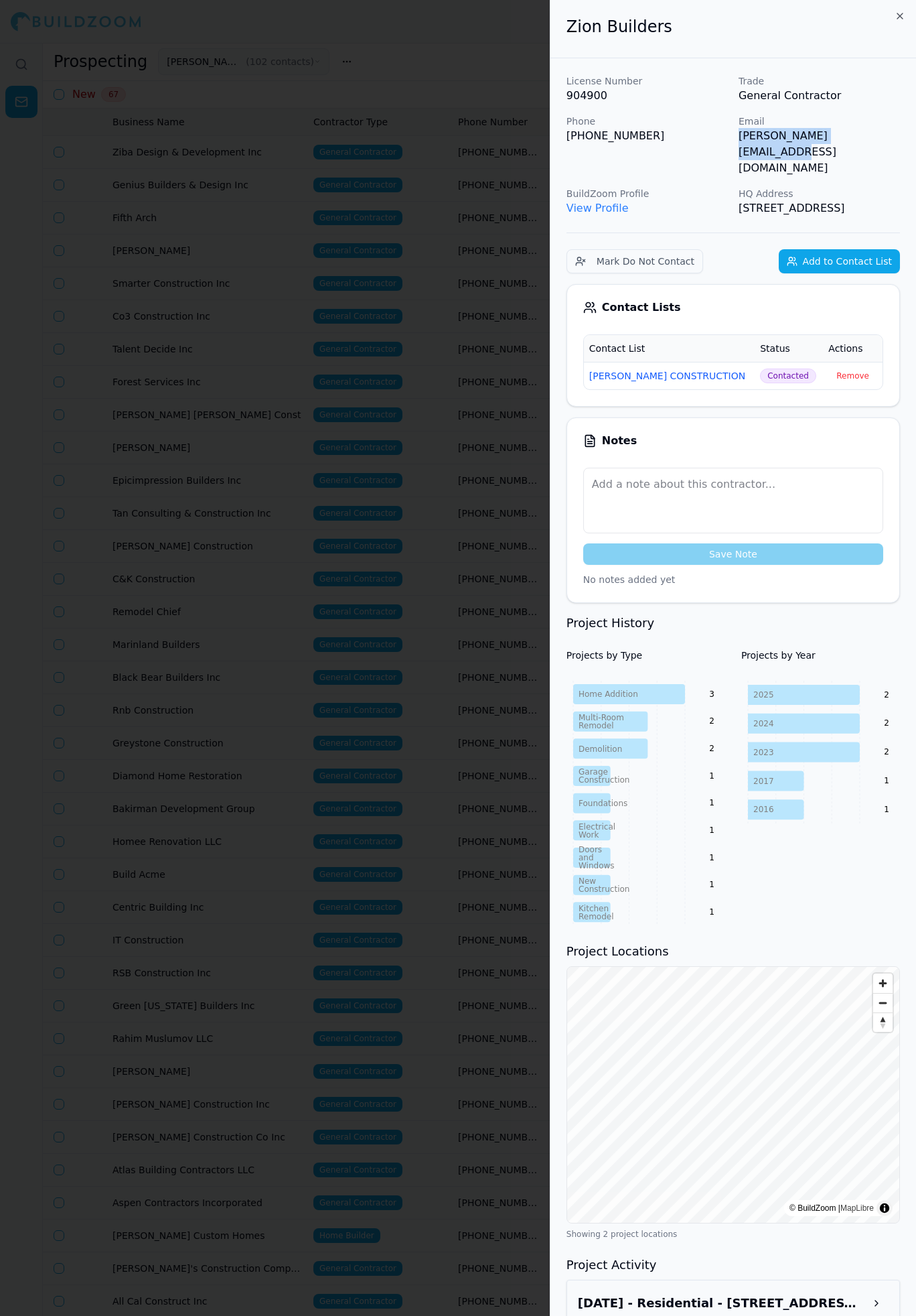
click at [441, 496] on div at bounding box center [458, 658] width 916 height 1316
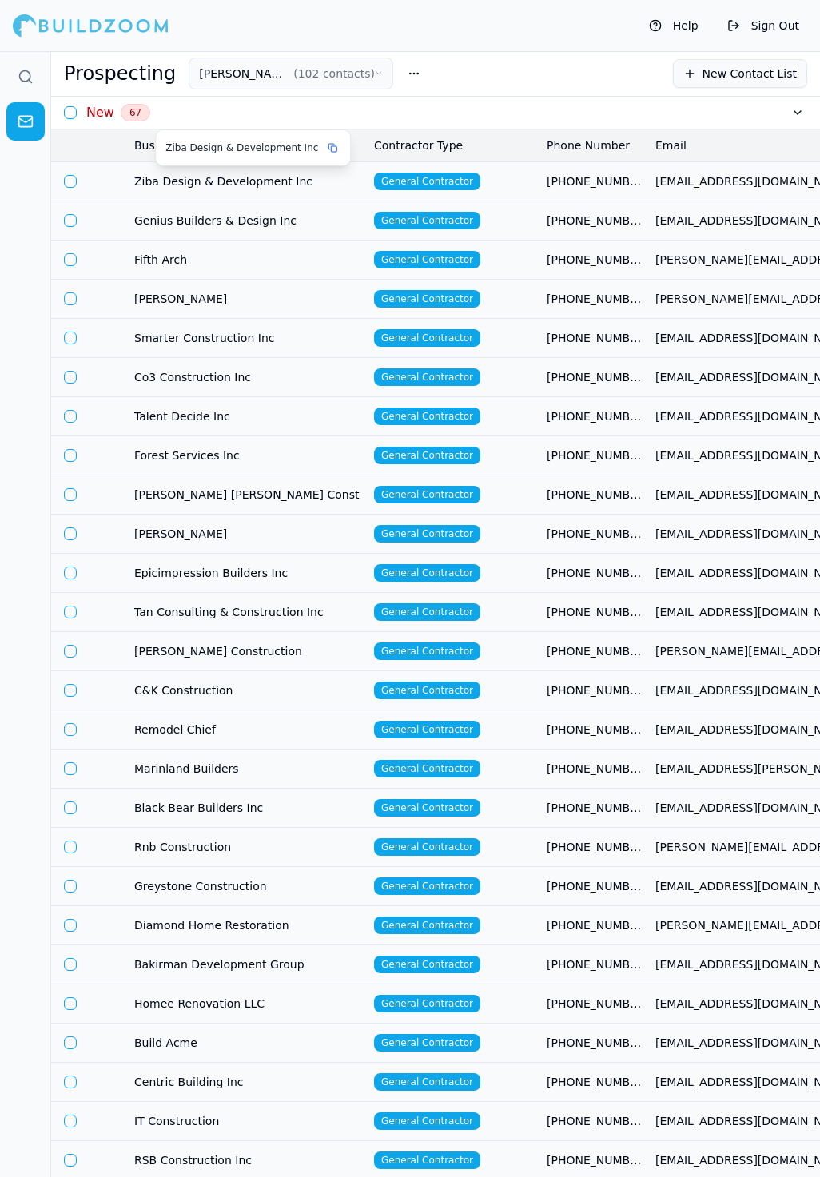
click at [298, 174] on span "Ziba Design & Development Inc" at bounding box center [247, 181] width 227 height 16
click at [324, 177] on span "Ziba Design & Development Inc" at bounding box center [247, 181] width 227 height 16
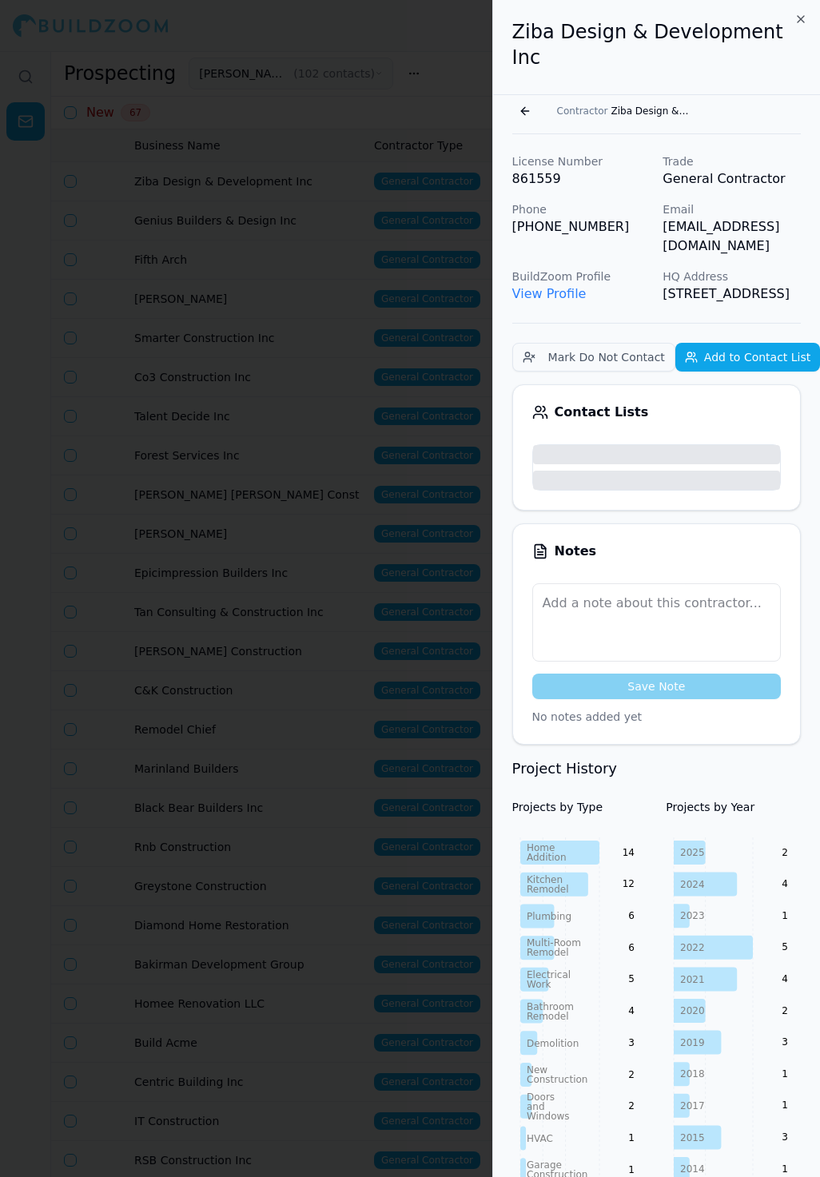
click at [681, 177] on div at bounding box center [410, 588] width 820 height 1177
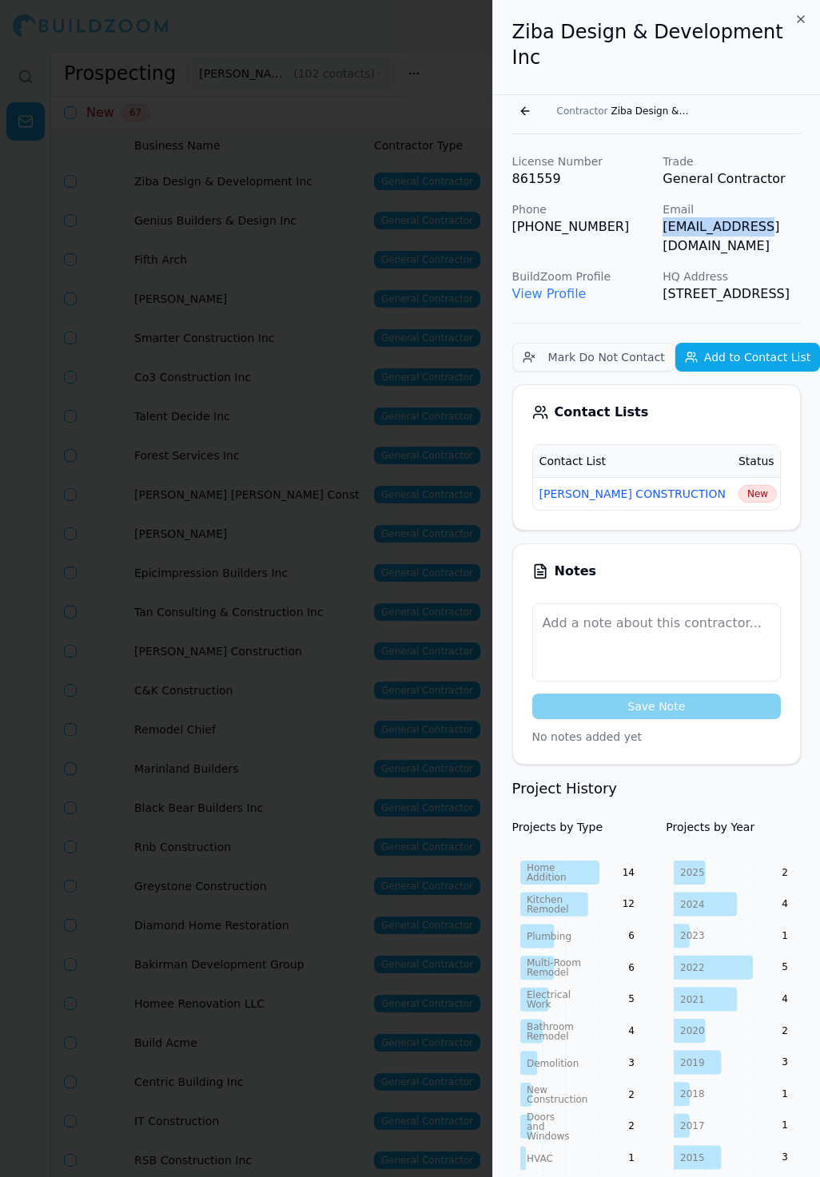
drag, startPoint x: 663, startPoint y: 205, endPoint x: 815, endPoint y: 205, distance: 152.7
click at [815, 205] on div "License Number 861559 Trade General Contractor Phone (408) 900-9080 Email info@…" at bounding box center [656, 1059] width 327 height 1850
click at [739, 485] on span "New" at bounding box center [758, 494] width 38 height 18
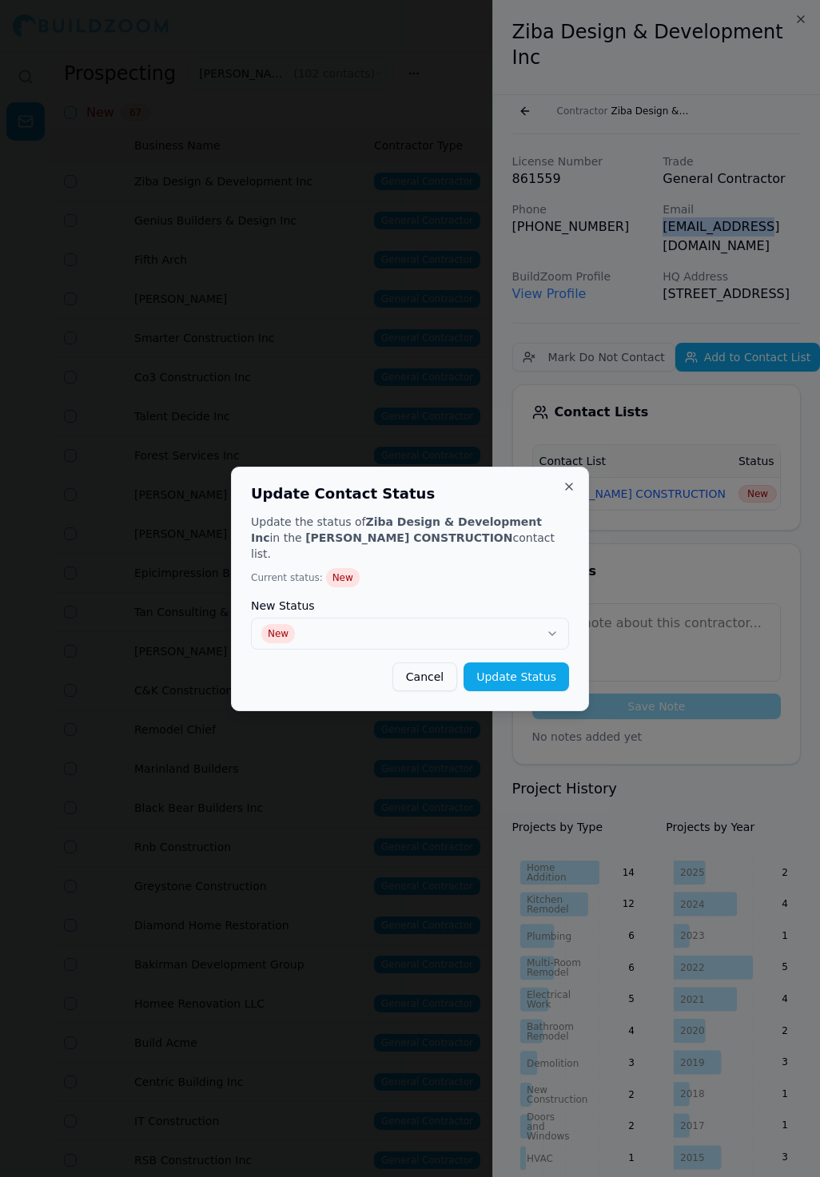
click at [526, 602] on label "New Status" at bounding box center [410, 605] width 318 height 11
click at [492, 626] on button "New" at bounding box center [410, 634] width 318 height 32
click at [528, 668] on button "Update Status" at bounding box center [517, 677] width 106 height 29
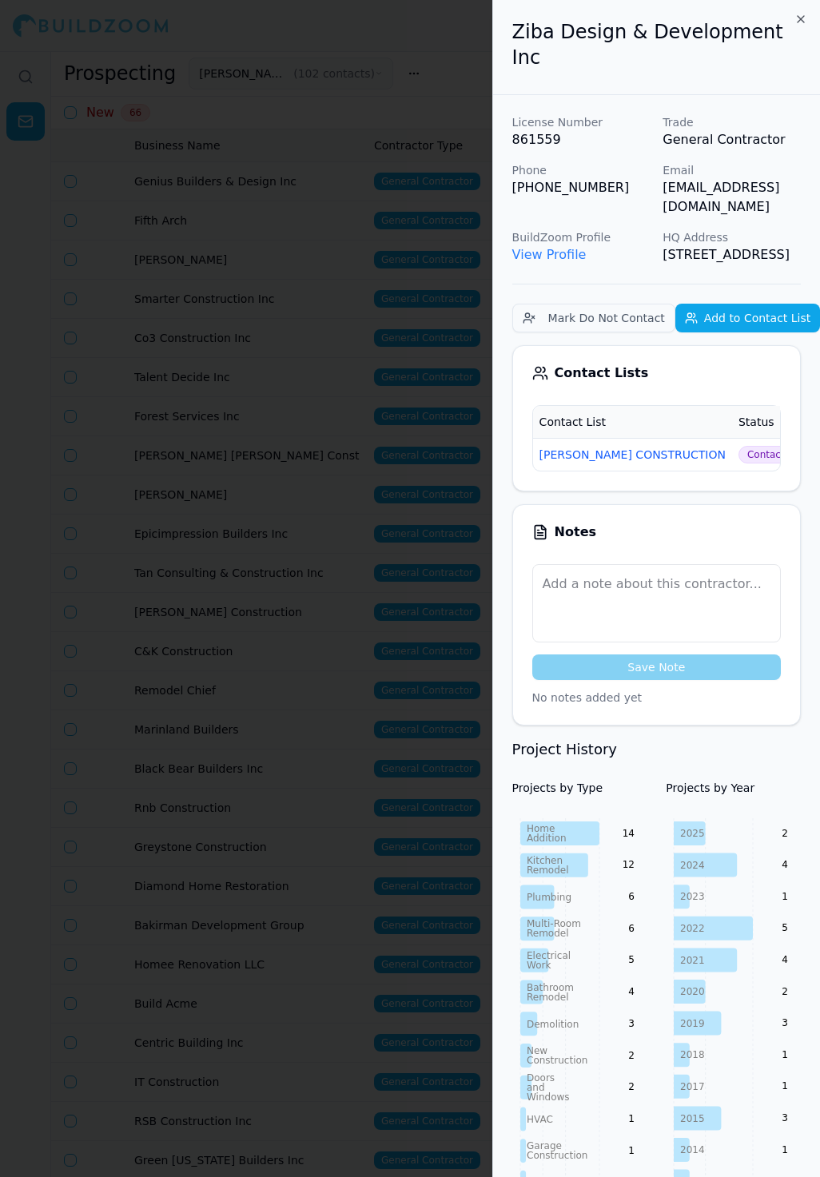
click at [333, 423] on div at bounding box center [410, 588] width 820 height 1177
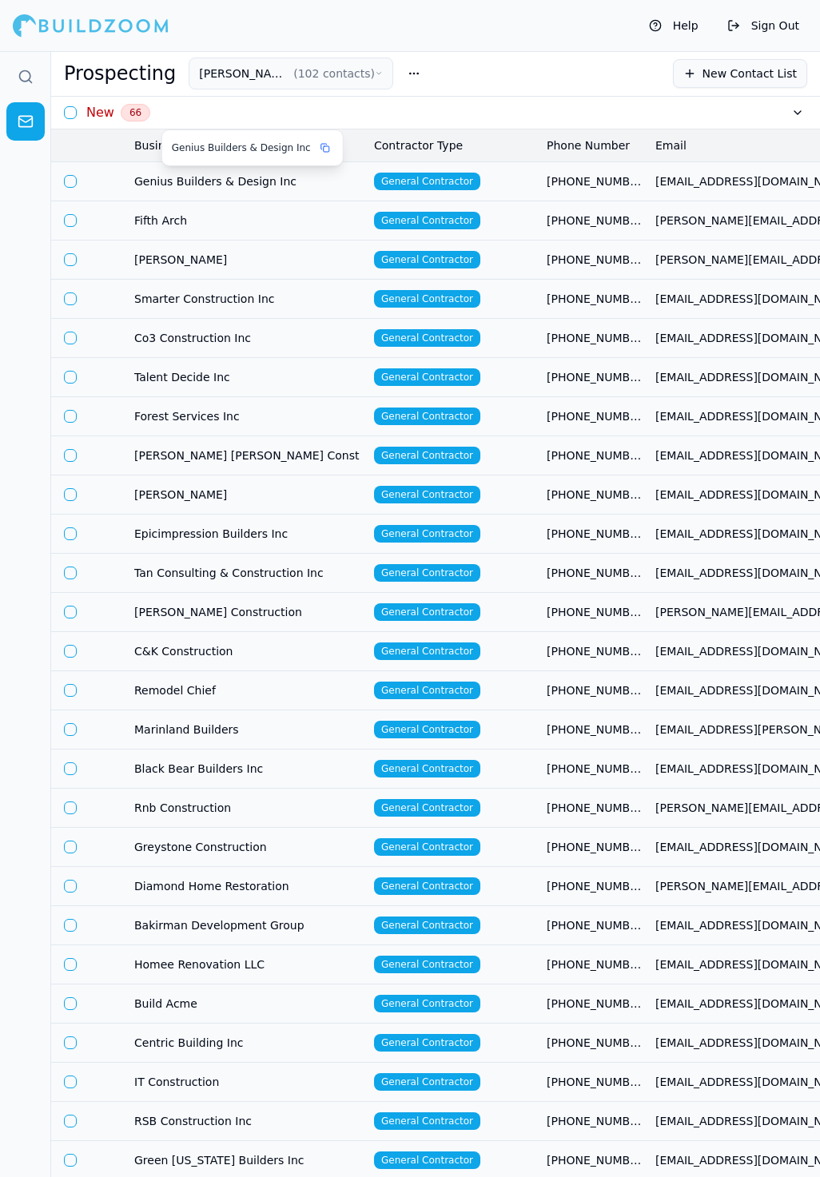
click at [317, 182] on span "Genius Builders & Design Inc" at bounding box center [247, 181] width 227 height 16
click at [663, 182] on span "[EMAIL_ADDRESS][DOMAIN_NAME]" at bounding box center [763, 181] width 217 height 16
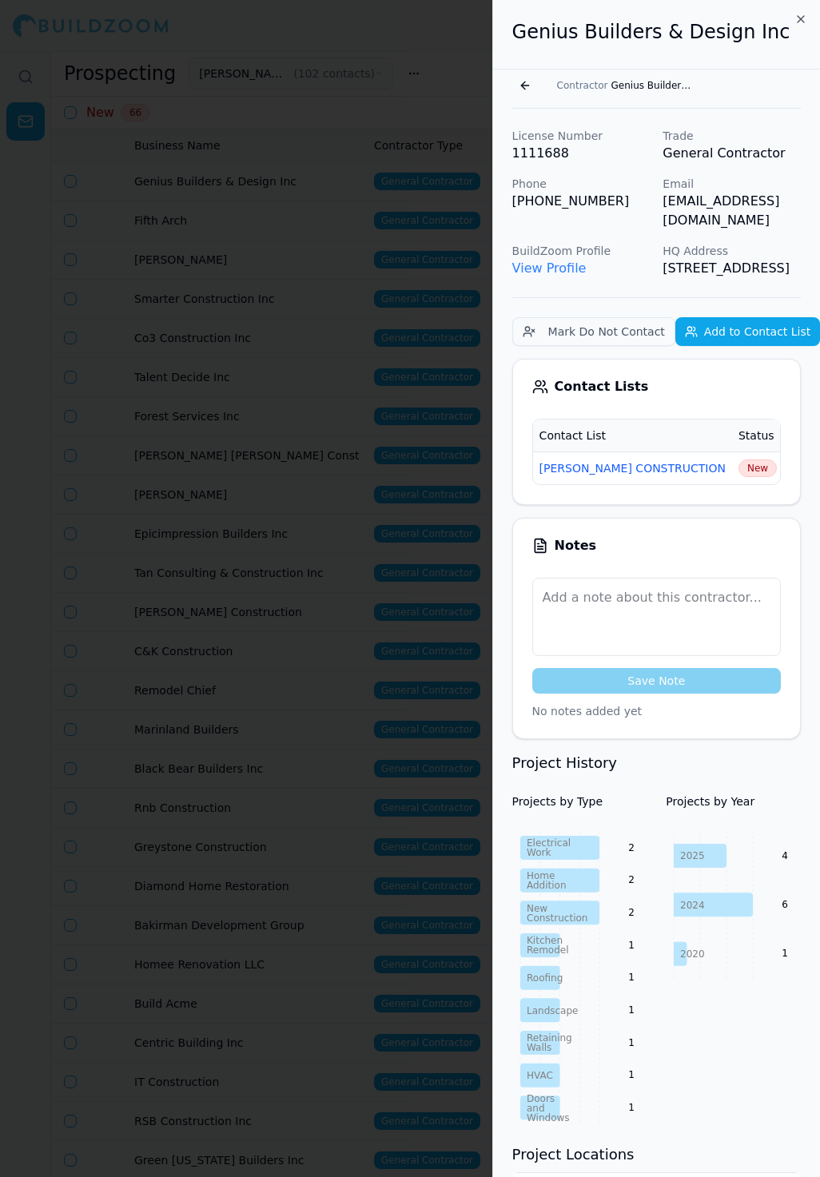
drag, startPoint x: 663, startPoint y: 211, endPoint x: 795, endPoint y: 205, distance: 131.2
click at [795, 207] on div "License Number 1111688 Trade General Contractor Phone (510) 472-3761 Email geni…" at bounding box center [656, 203] width 289 height 150
drag, startPoint x: 660, startPoint y: 202, endPoint x: 815, endPoint y: 201, distance: 155.1
click at [800, 201] on div "License Number 1111688 Trade General Contractor Phone (510) 472-3761 Email geni…" at bounding box center [656, 203] width 289 height 150
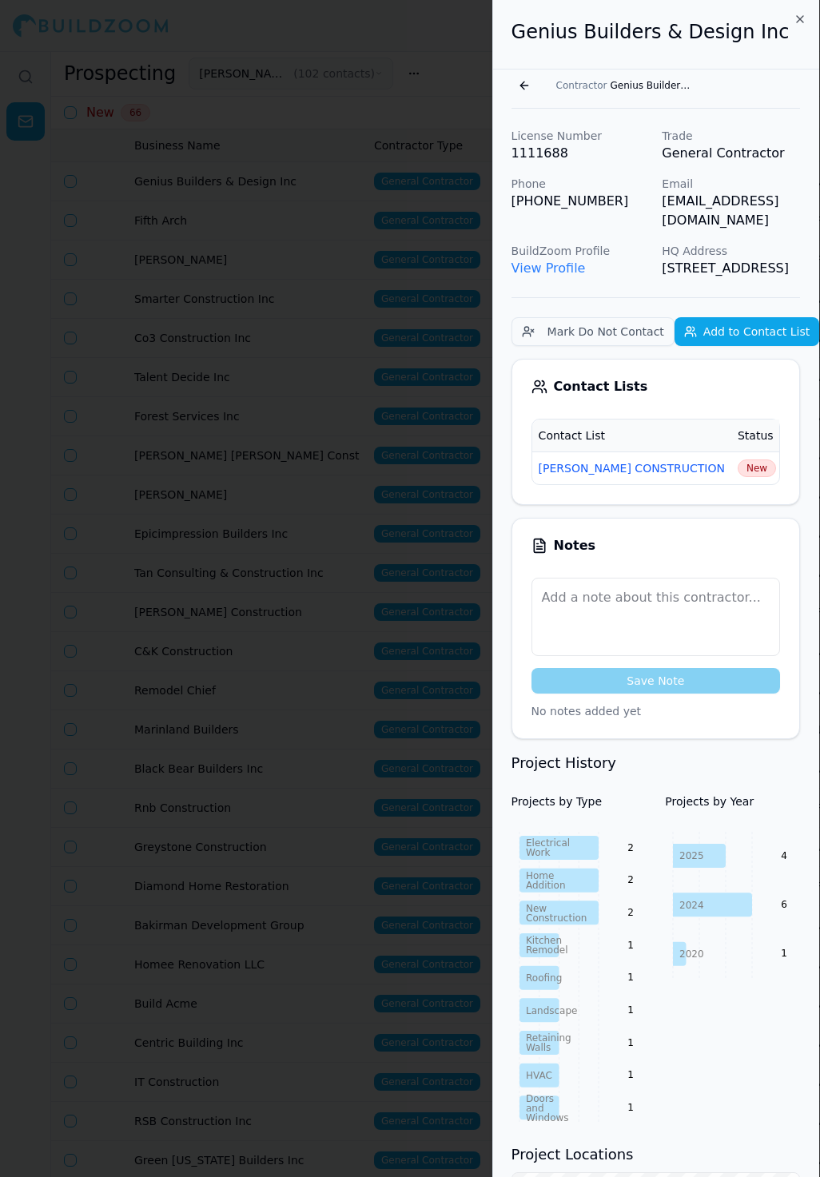
click at [738, 471] on span "New" at bounding box center [757, 469] width 38 height 18
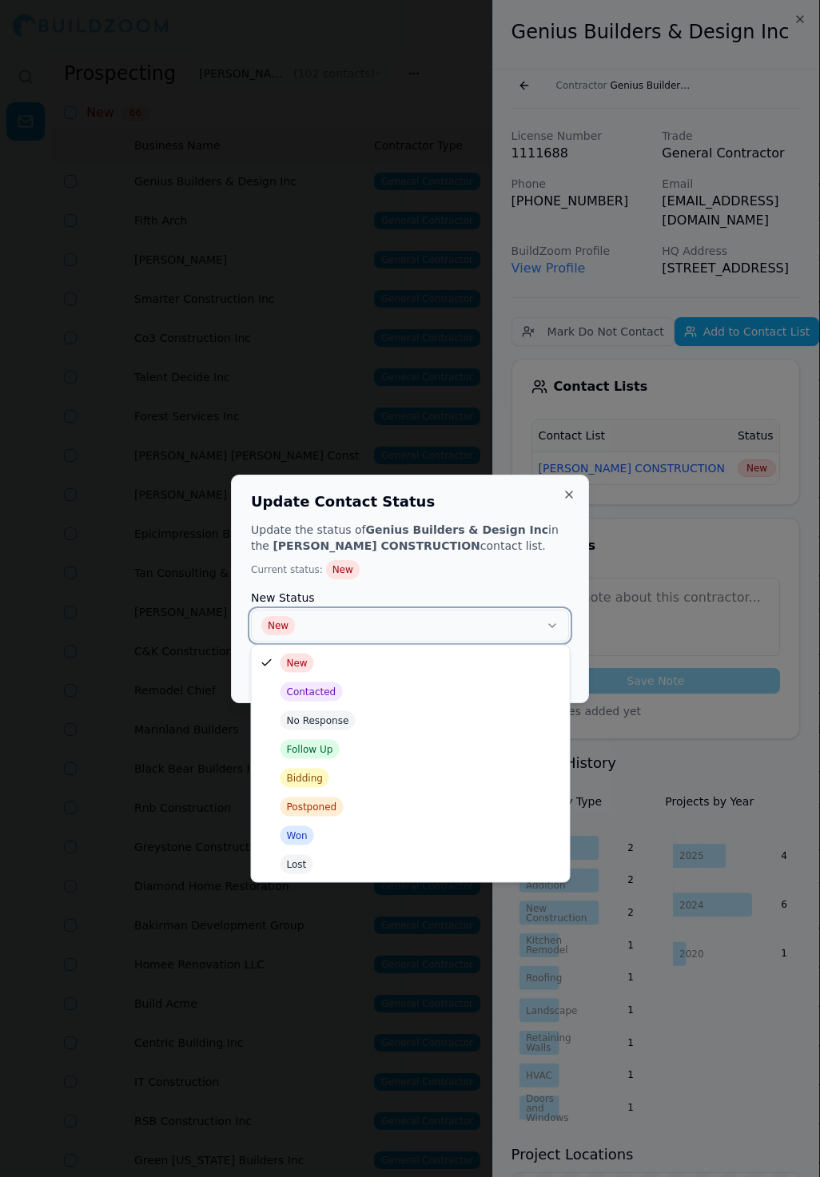
click at [468, 618] on button "New" at bounding box center [410, 626] width 318 height 32
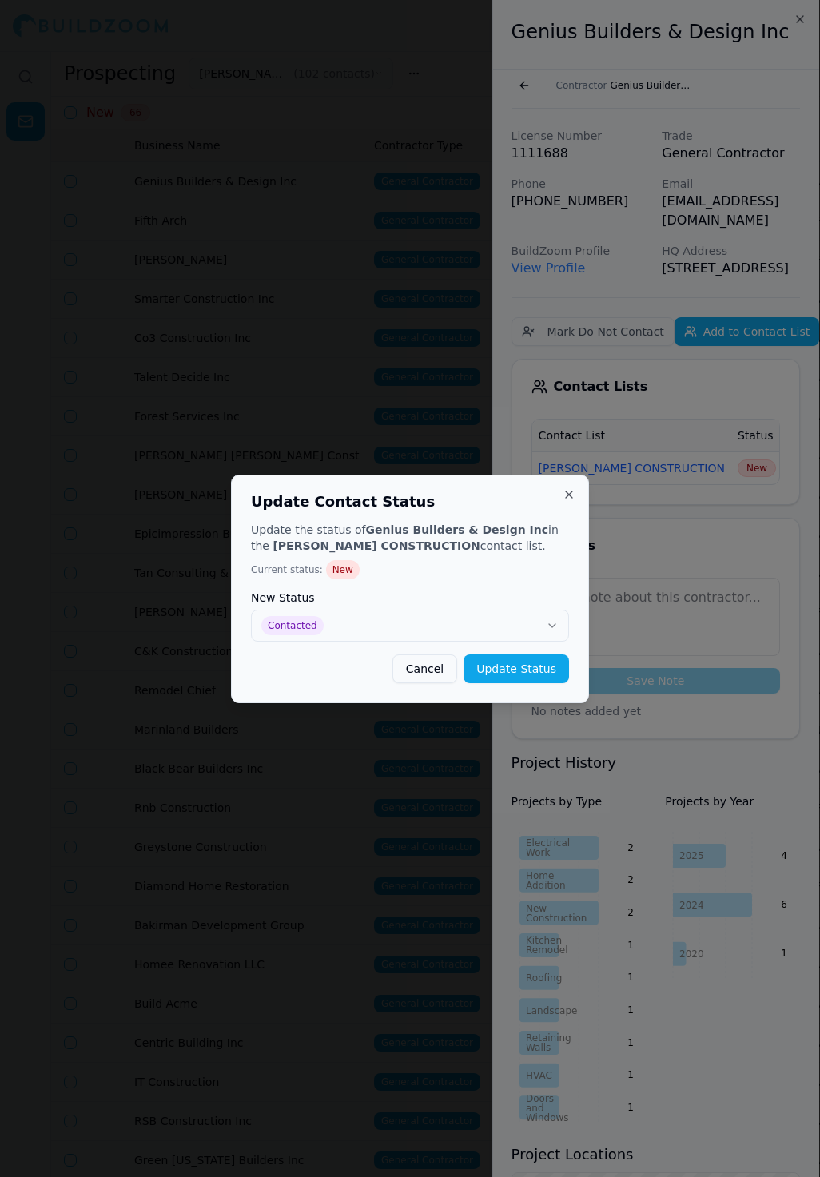
click at [522, 675] on button "Update Status" at bounding box center [517, 669] width 106 height 29
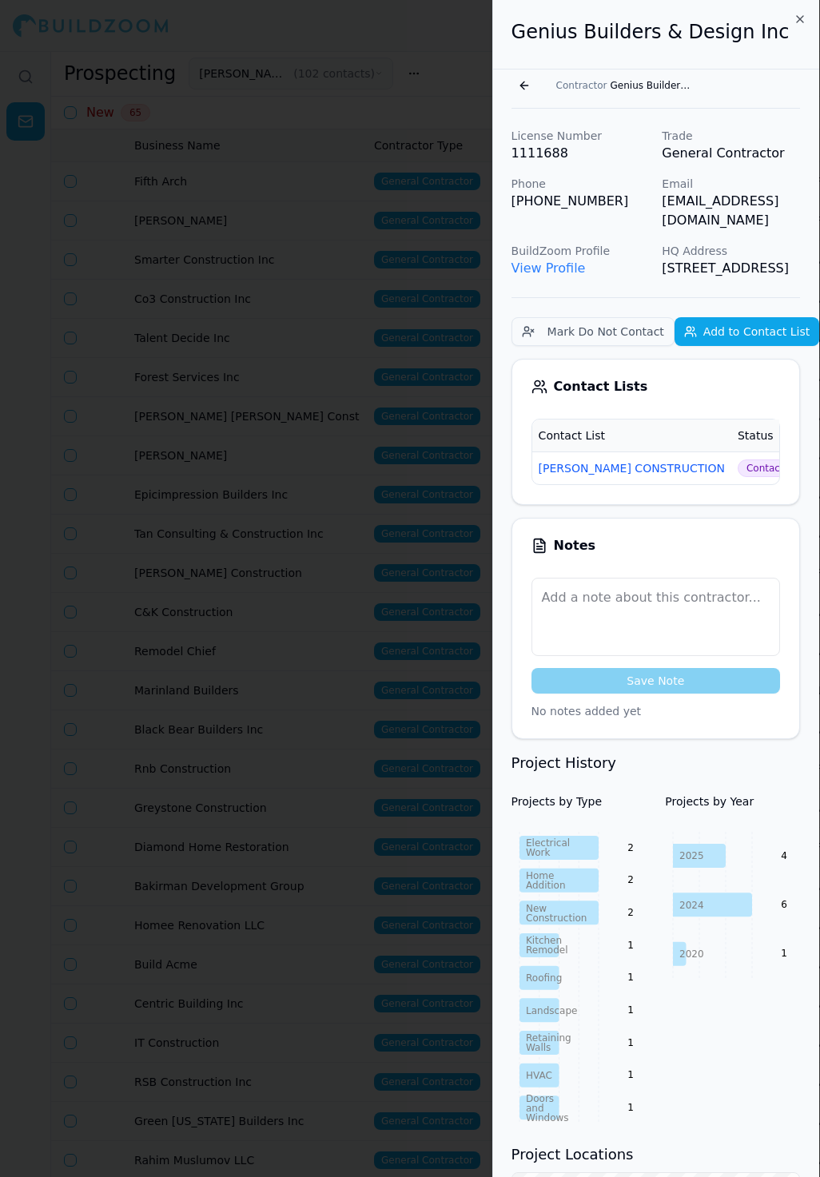
click at [316, 560] on div at bounding box center [410, 588] width 820 height 1177
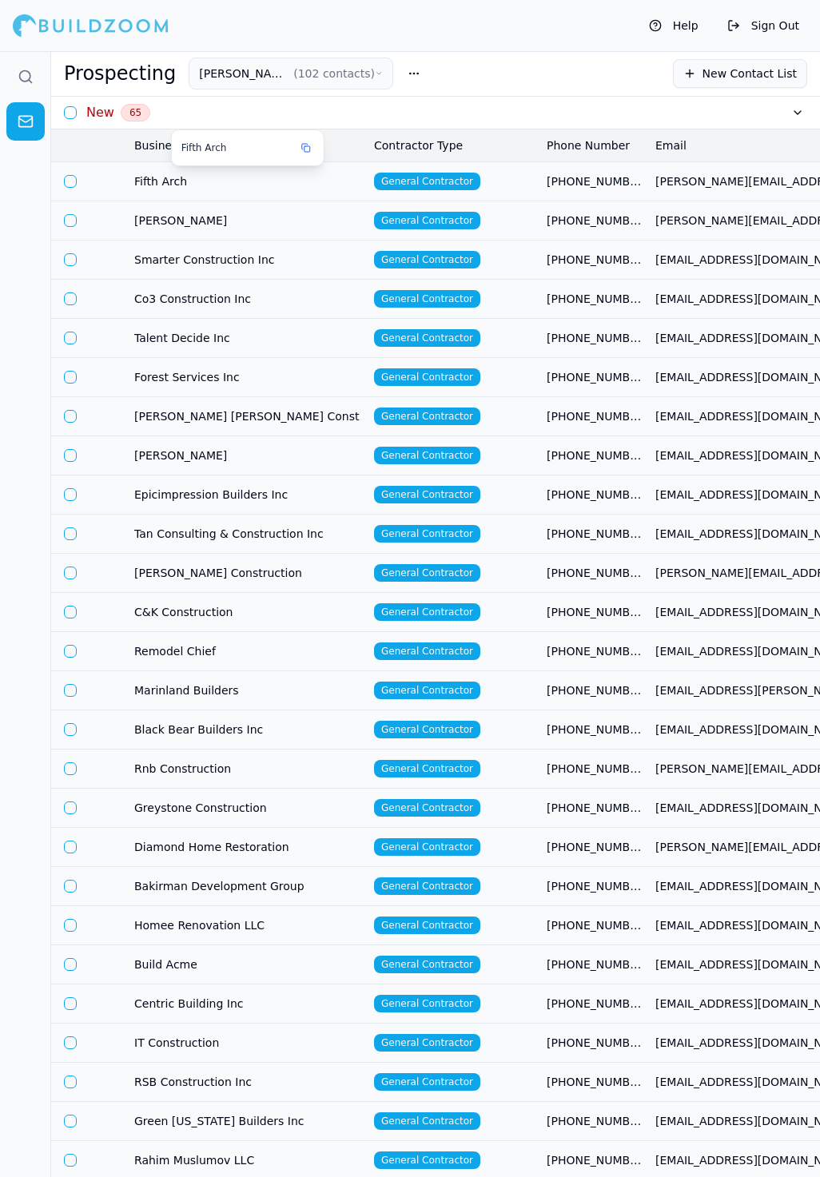
click at [253, 182] on span "Fifth Arch" at bounding box center [247, 181] width 227 height 16
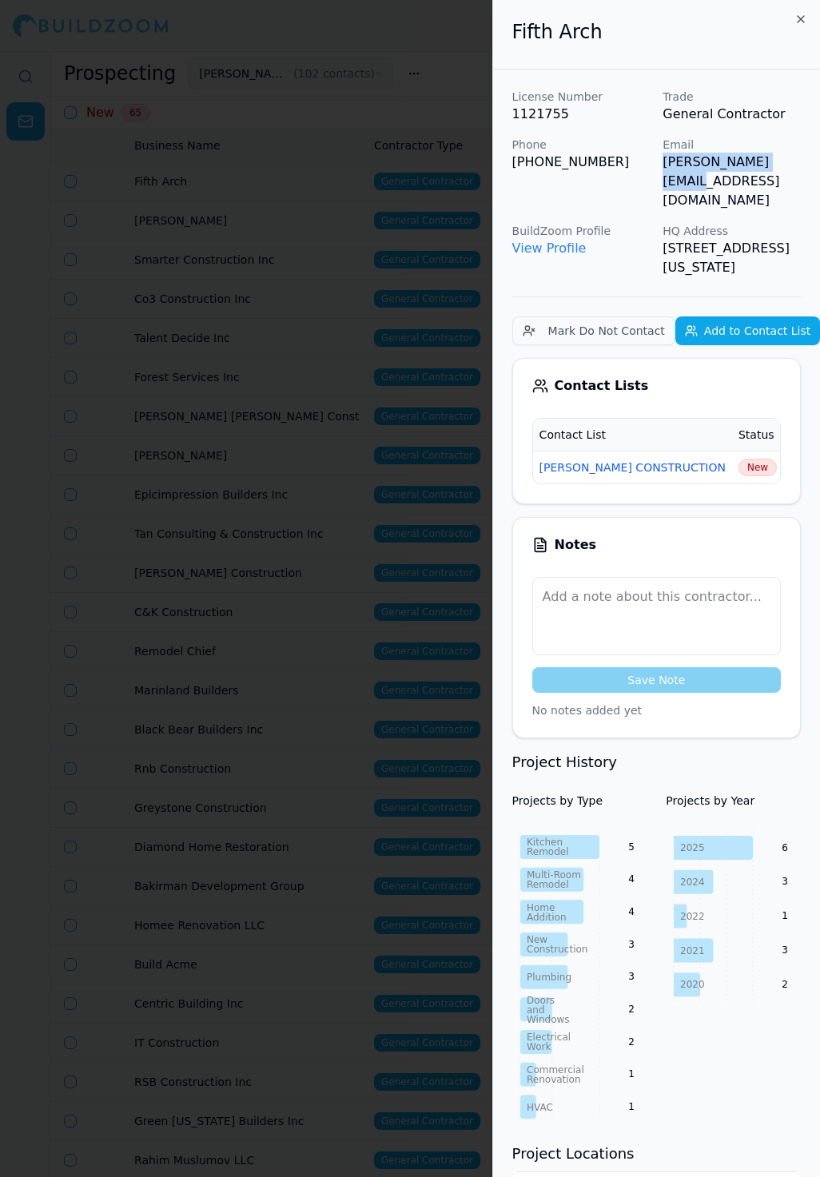
drag, startPoint x: 663, startPoint y: 166, endPoint x: 789, endPoint y: 166, distance: 125.5
click at [789, 166] on p "[PERSON_NAME][EMAIL_ADDRESS][DOMAIN_NAME]" at bounding box center [732, 182] width 138 height 58
click at [739, 459] on span "New" at bounding box center [758, 468] width 38 height 18
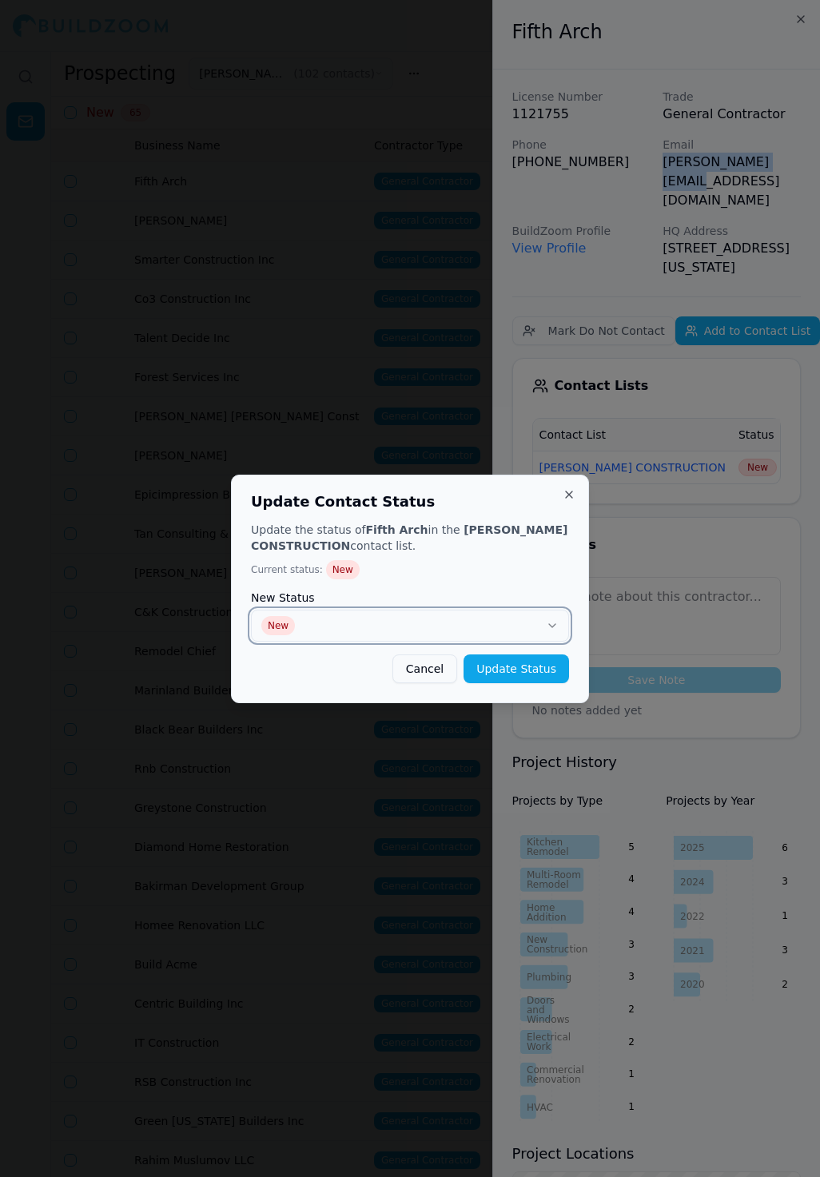
click at [504, 625] on button "New" at bounding box center [410, 626] width 318 height 32
click at [537, 665] on button "Update Status" at bounding box center [517, 669] width 106 height 29
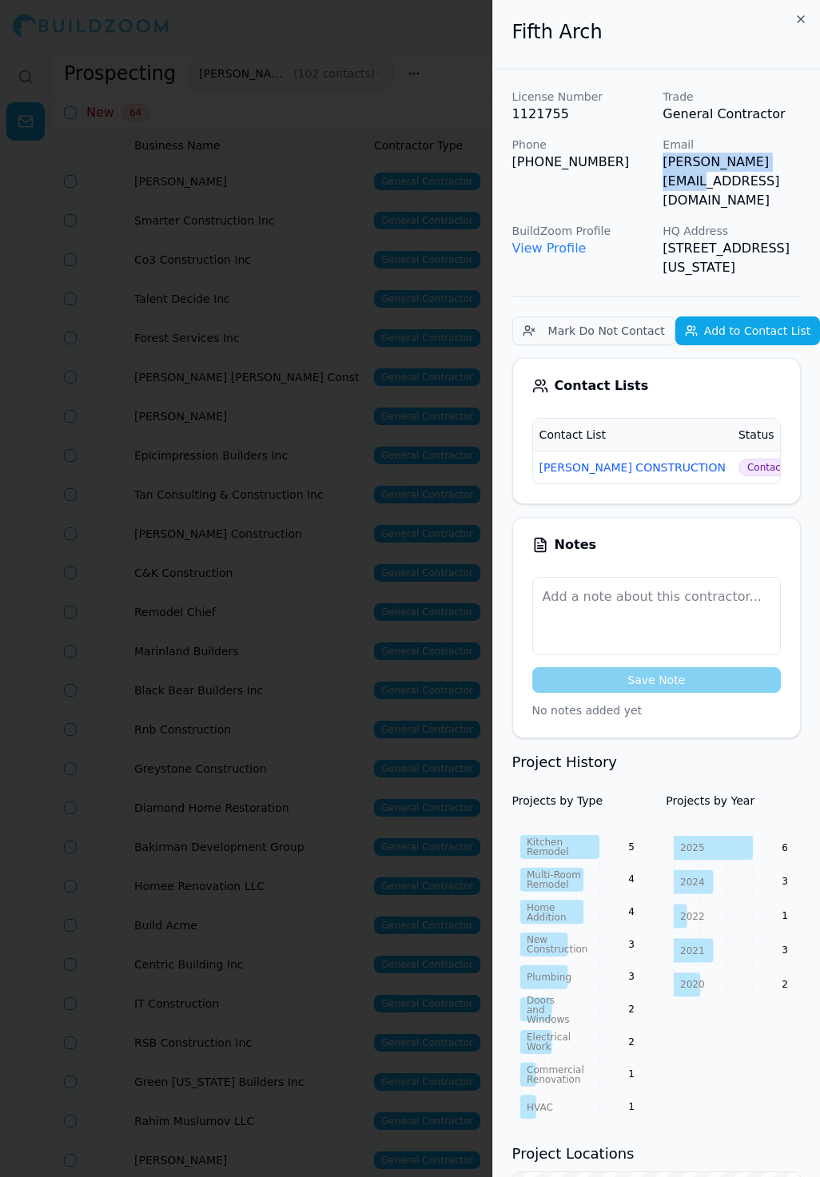
click at [423, 407] on div at bounding box center [410, 588] width 820 height 1177
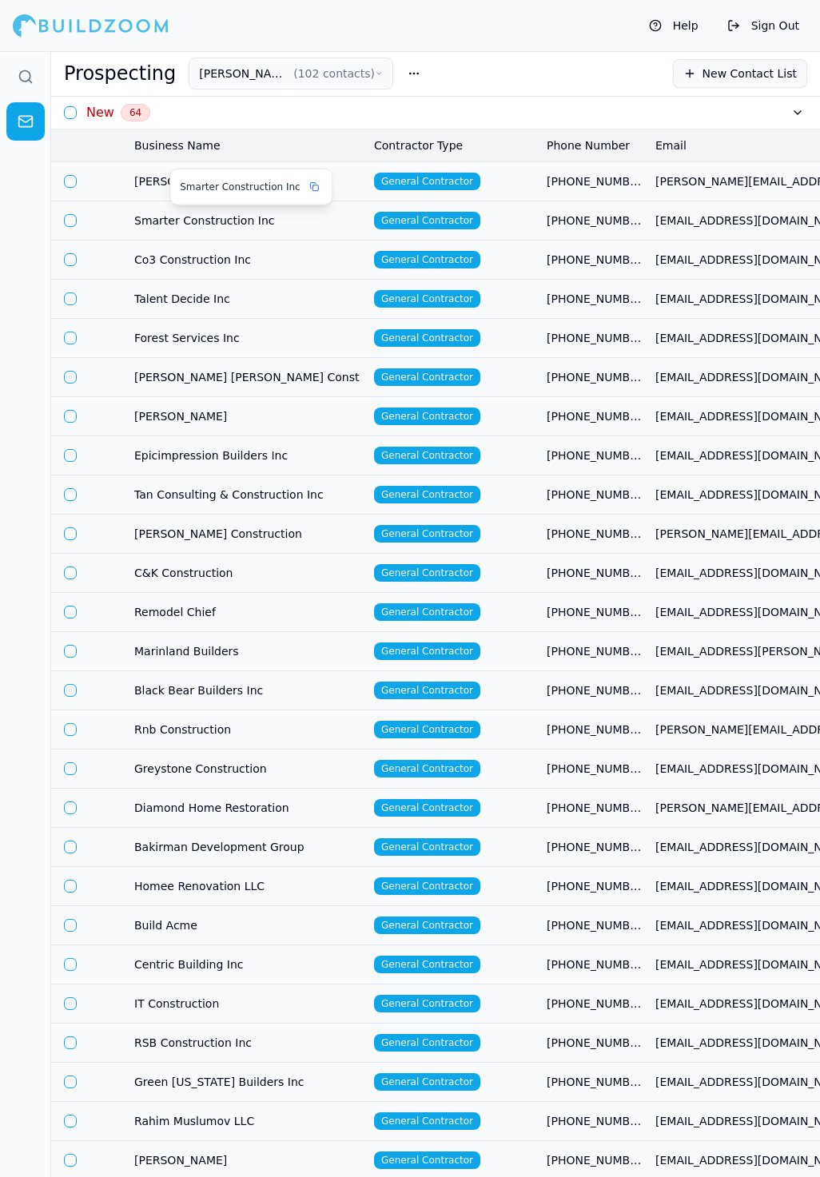
click at [242, 183] on span "Smarter Construction Inc" at bounding box center [240, 187] width 120 height 13
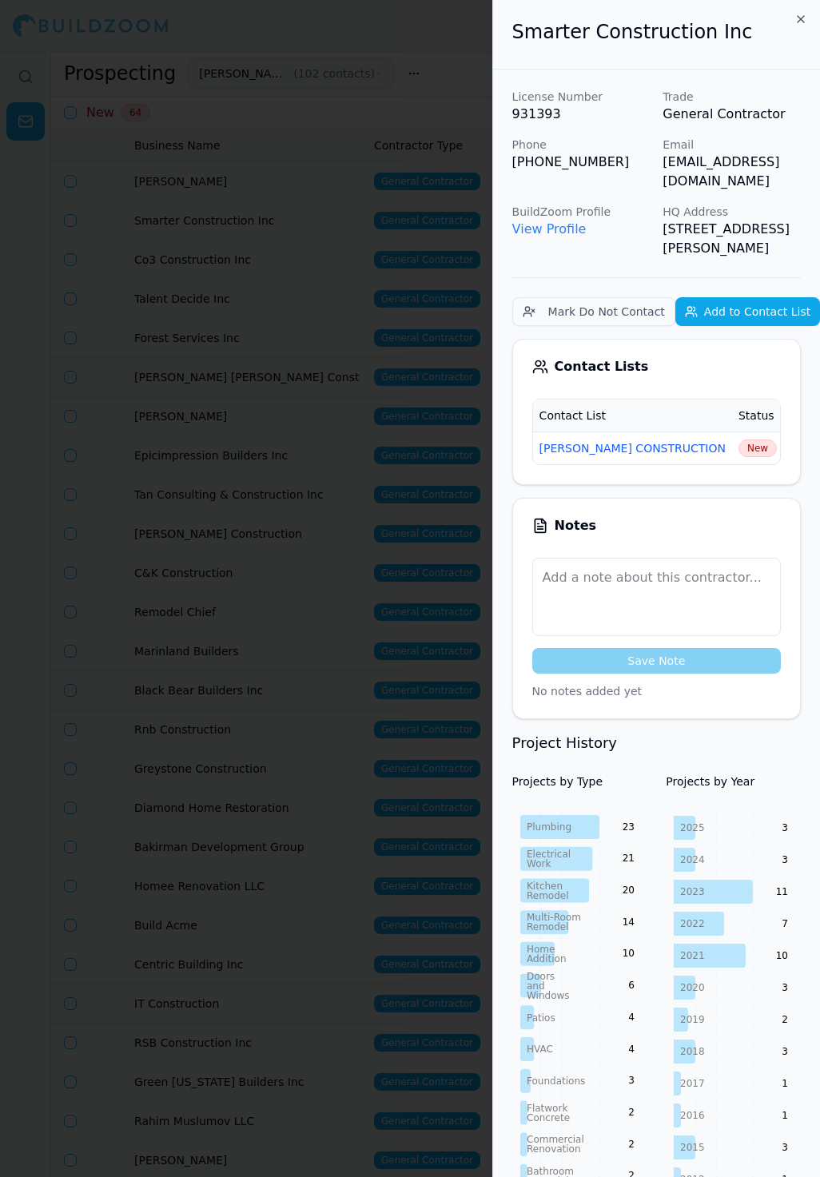
click at [203, 309] on div at bounding box center [410, 588] width 820 height 1177
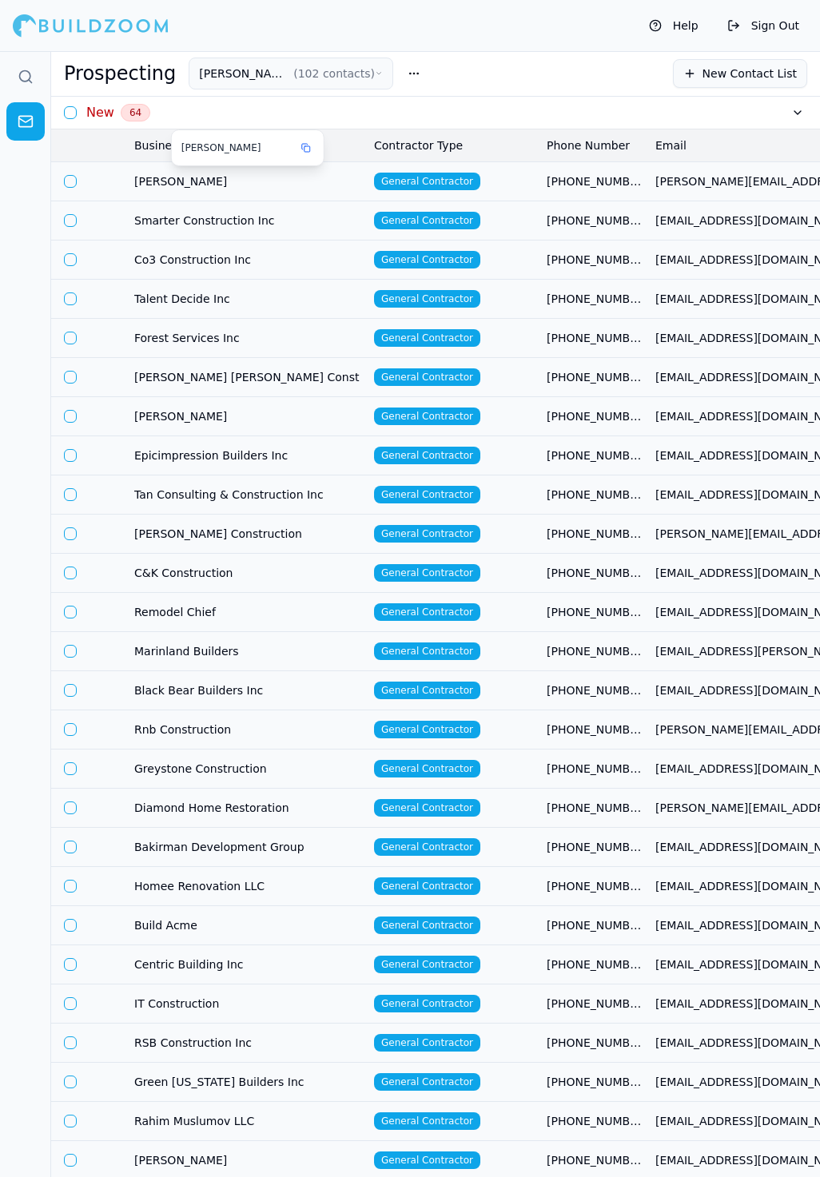
click at [318, 181] on span "[PERSON_NAME]" at bounding box center [247, 181] width 227 height 16
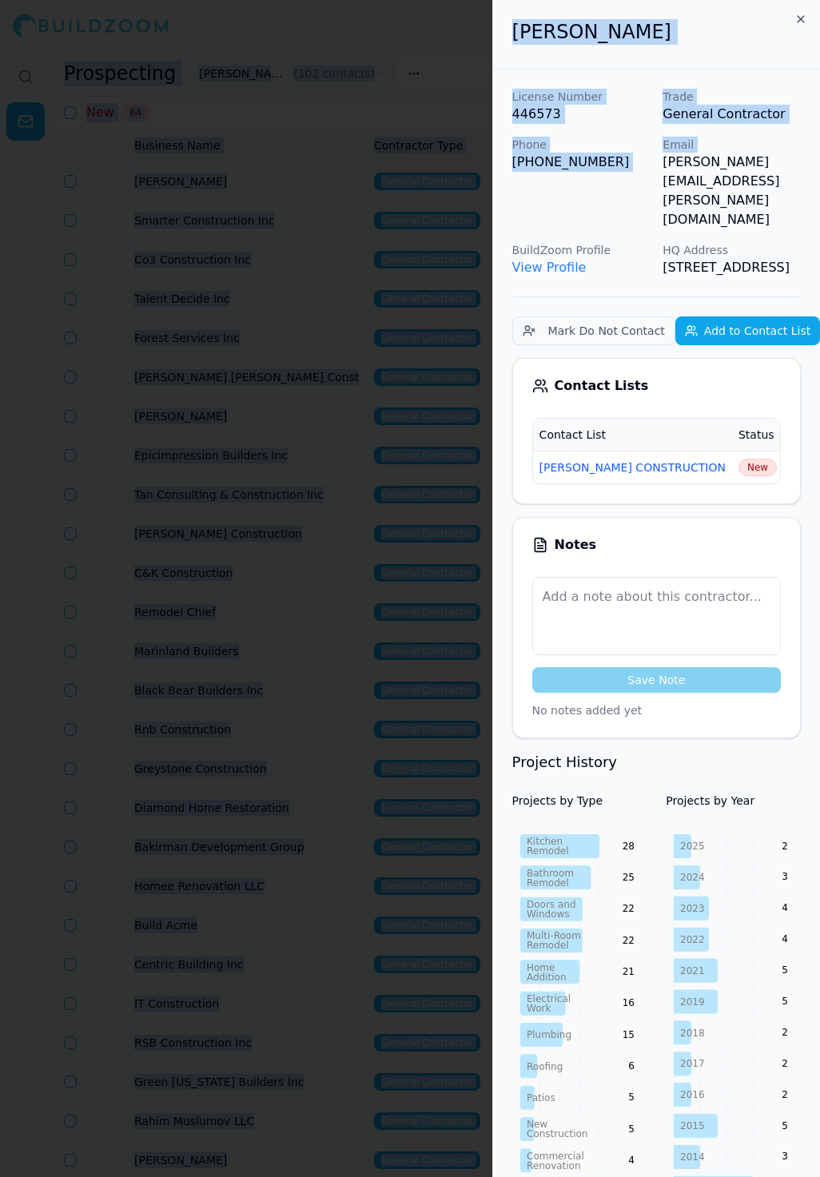
drag, startPoint x: 662, startPoint y: 165, endPoint x: 820, endPoint y: 165, distance: 158.3
click at [820, 165] on html "Help Sign Out Prospecting SLATON CONSTRUCTION ( 102 contacts ) New Contact List…" at bounding box center [410, 588] width 820 height 1177
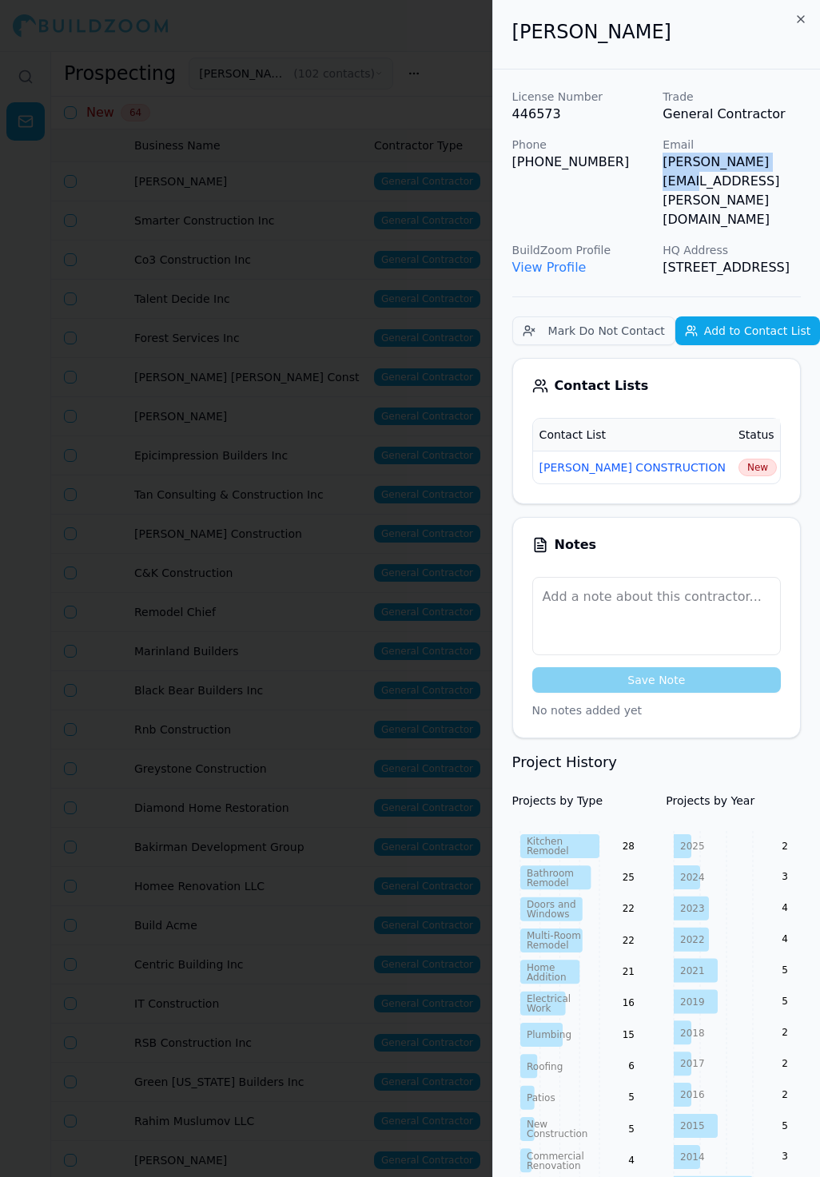
drag, startPoint x: 661, startPoint y: 165, endPoint x: 791, endPoint y: 164, distance: 129.5
click at [791, 164] on div "License Number 446573 Trade General Contractor Phone (408) 499-5990 Email judy.…" at bounding box center [656, 183] width 289 height 189
click at [739, 459] on span "New" at bounding box center [758, 468] width 38 height 18
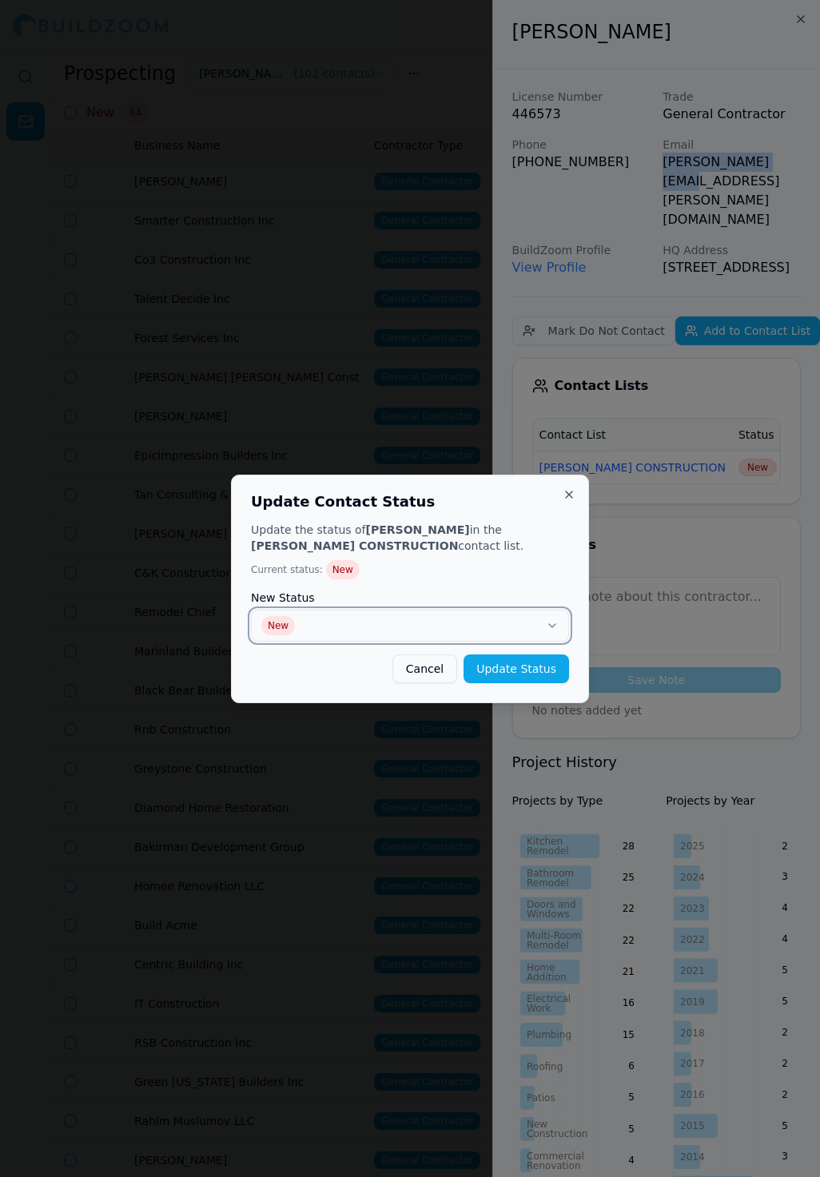
click at [542, 624] on button "New" at bounding box center [410, 626] width 318 height 32
click at [528, 675] on button "Update Status" at bounding box center [517, 669] width 106 height 29
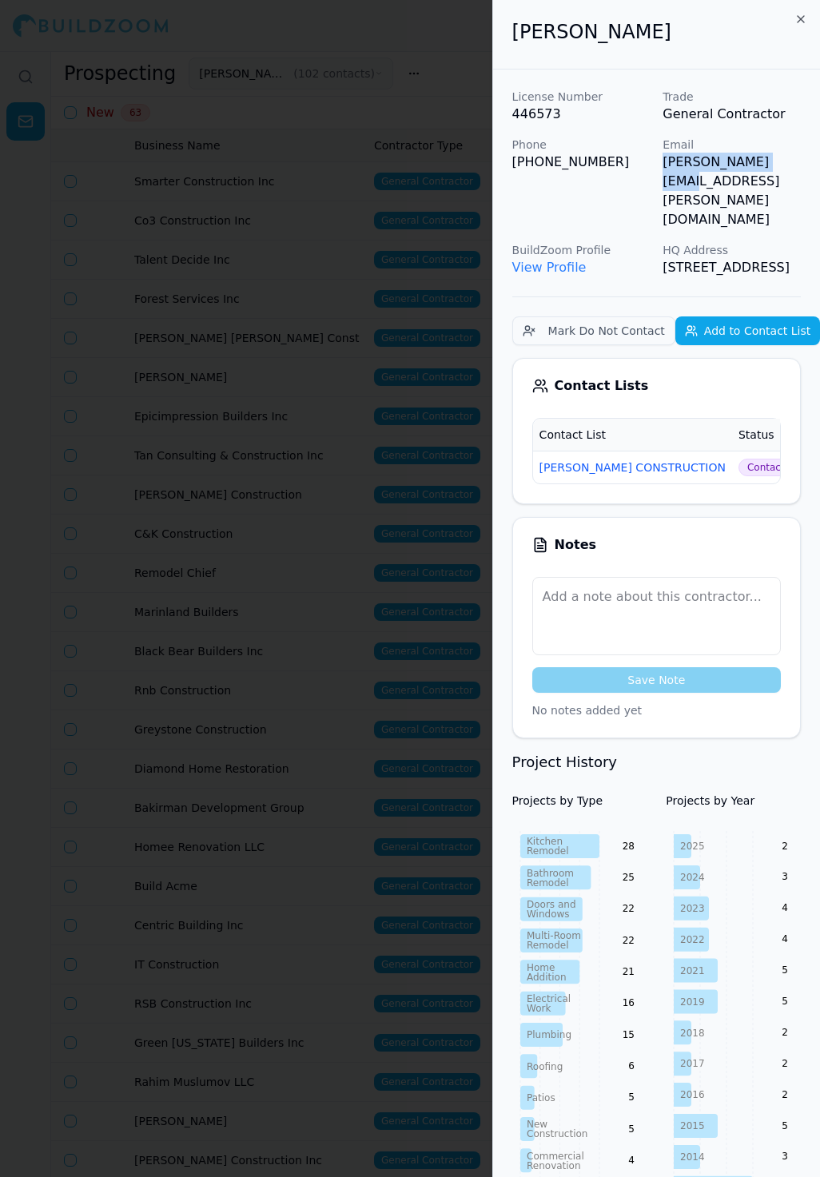
click at [290, 225] on div at bounding box center [410, 588] width 820 height 1177
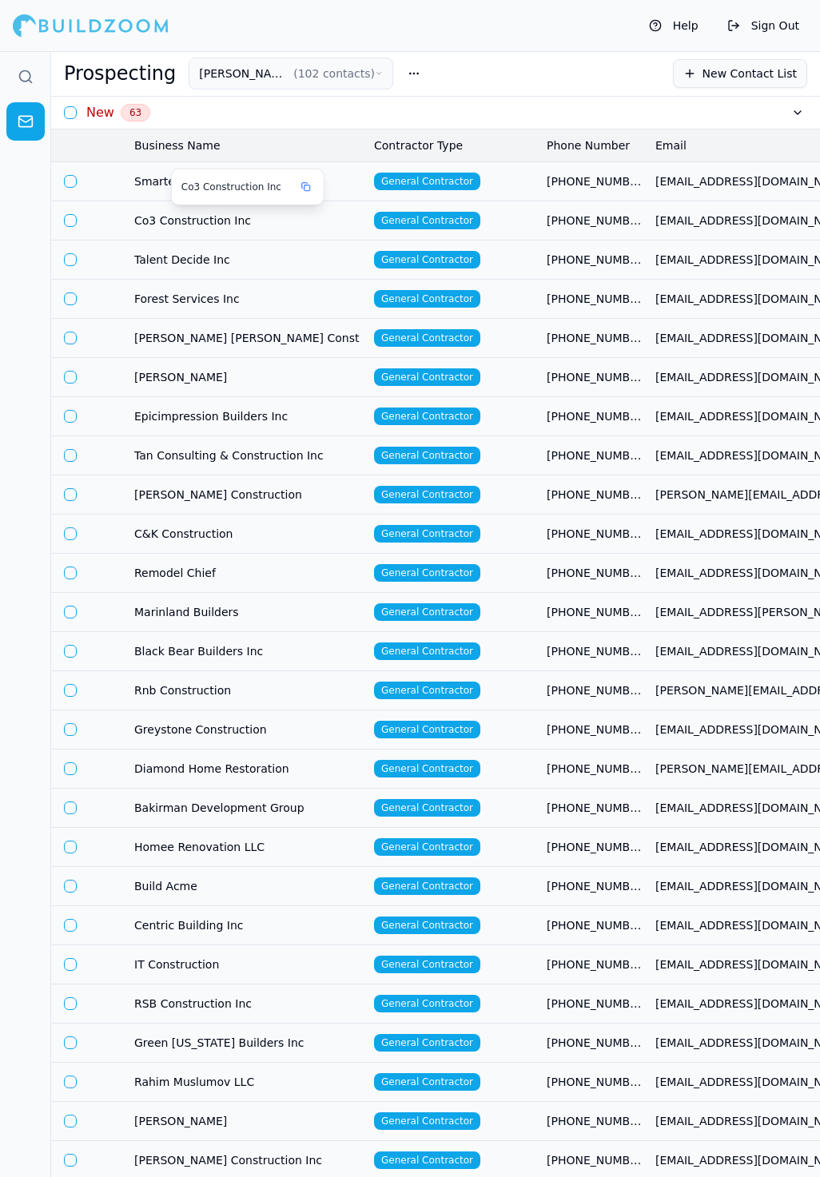
click at [229, 169] on div "Co3 Construction Inc" at bounding box center [248, 186] width 152 height 35
click at [151, 177] on span "Smarter Construction Inc" at bounding box center [247, 181] width 227 height 16
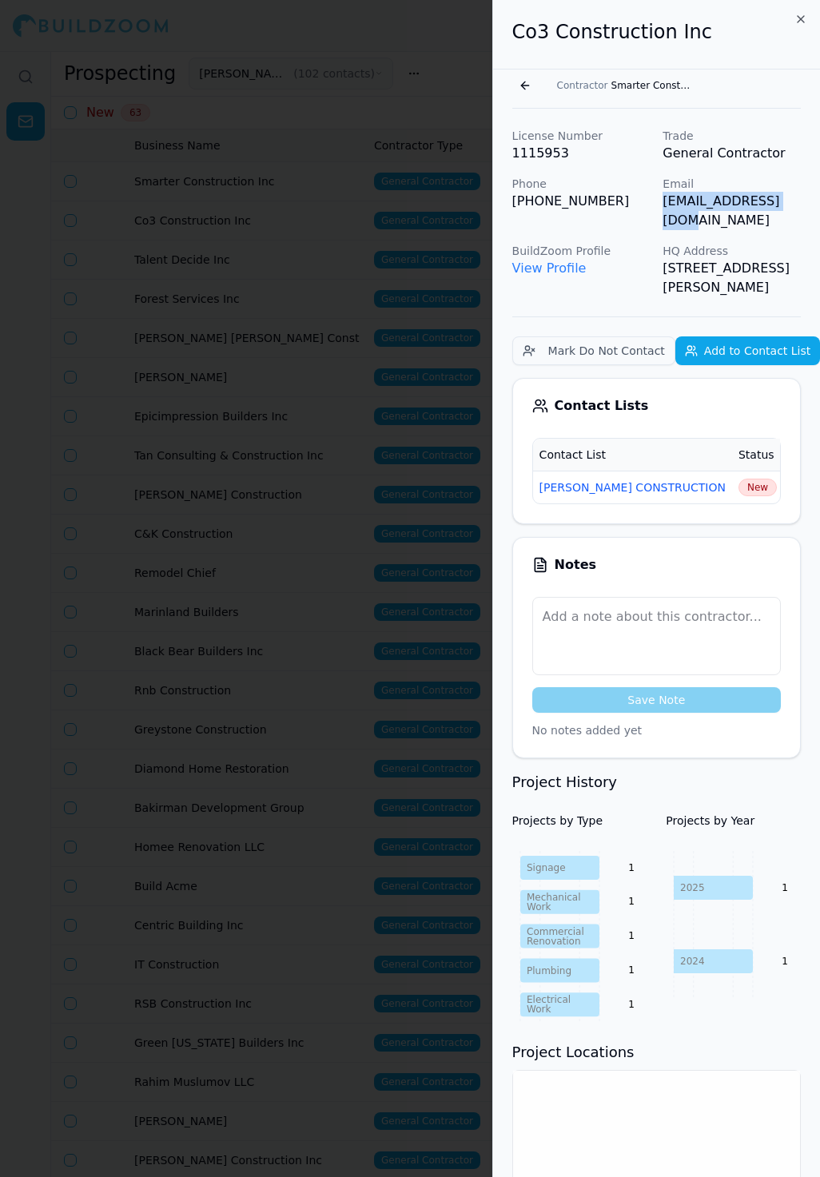
drag, startPoint x: 663, startPoint y: 208, endPoint x: 797, endPoint y: 204, distance: 134.3
click at [798, 206] on p "[EMAIL_ADDRESS][DOMAIN_NAME]" at bounding box center [732, 211] width 138 height 38
click at [732, 496] on td "New" at bounding box center [757, 487] width 51 height 33
click at [739, 494] on span "New" at bounding box center [758, 488] width 38 height 18
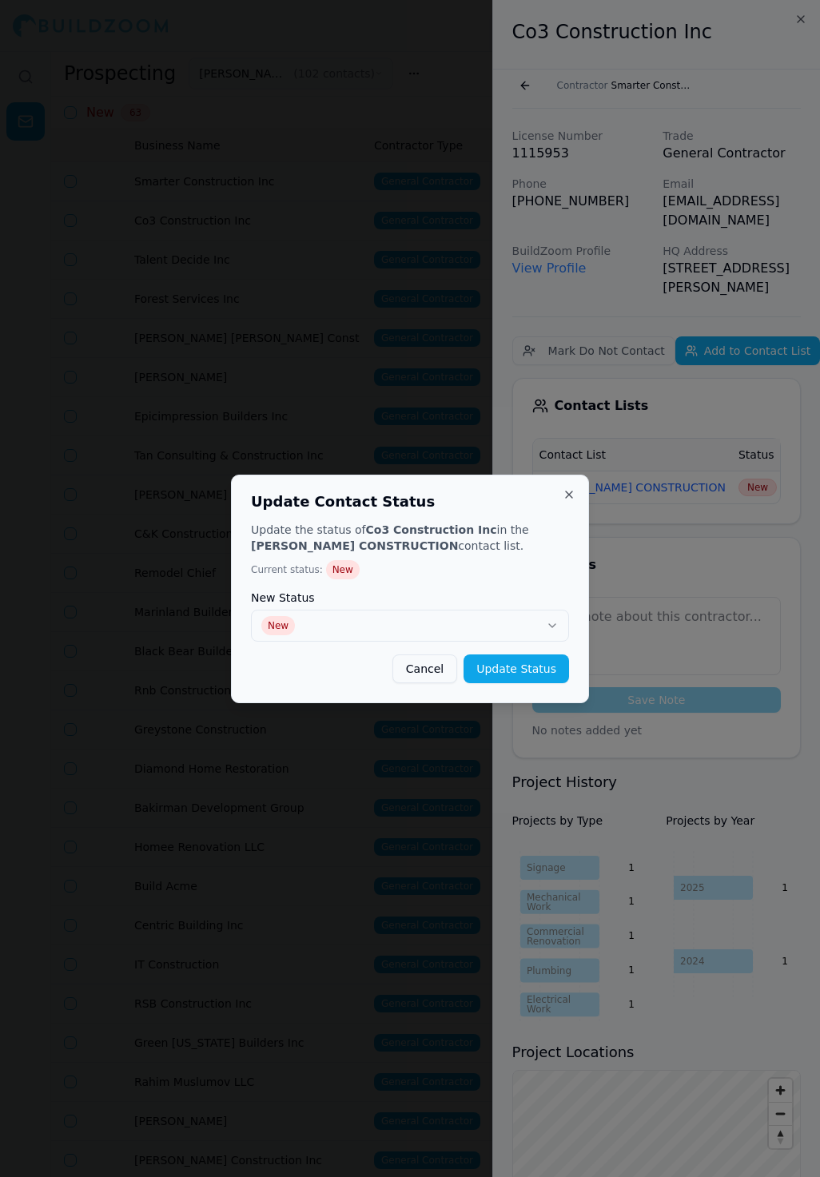
click at [534, 599] on label "New Status" at bounding box center [410, 597] width 318 height 11
click at [483, 642] on div "Update the status of Co3 Construction Inc in the SLATON CONSTRUCTION contact li…" at bounding box center [410, 602] width 318 height 161
click at [490, 622] on button "New" at bounding box center [410, 626] width 318 height 32
click at [525, 669] on button "Update Status" at bounding box center [517, 669] width 106 height 29
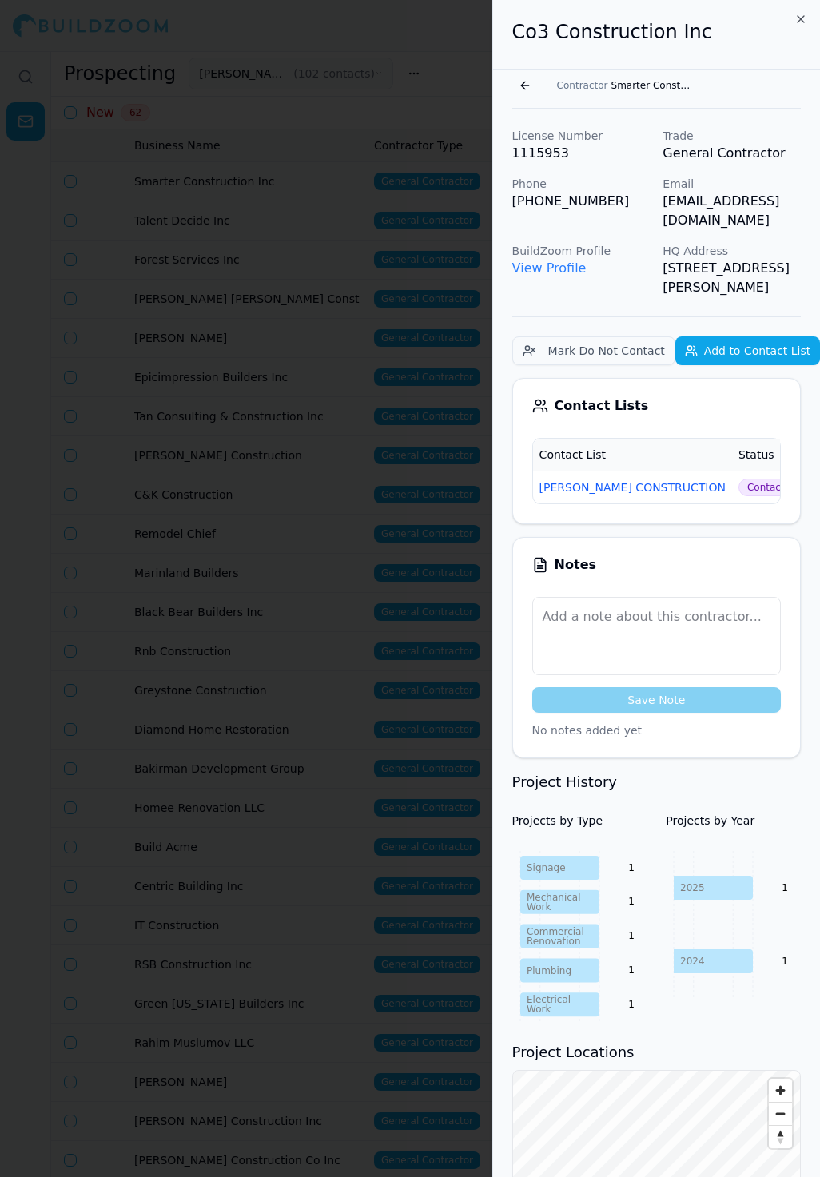
click at [356, 397] on div at bounding box center [410, 588] width 820 height 1177
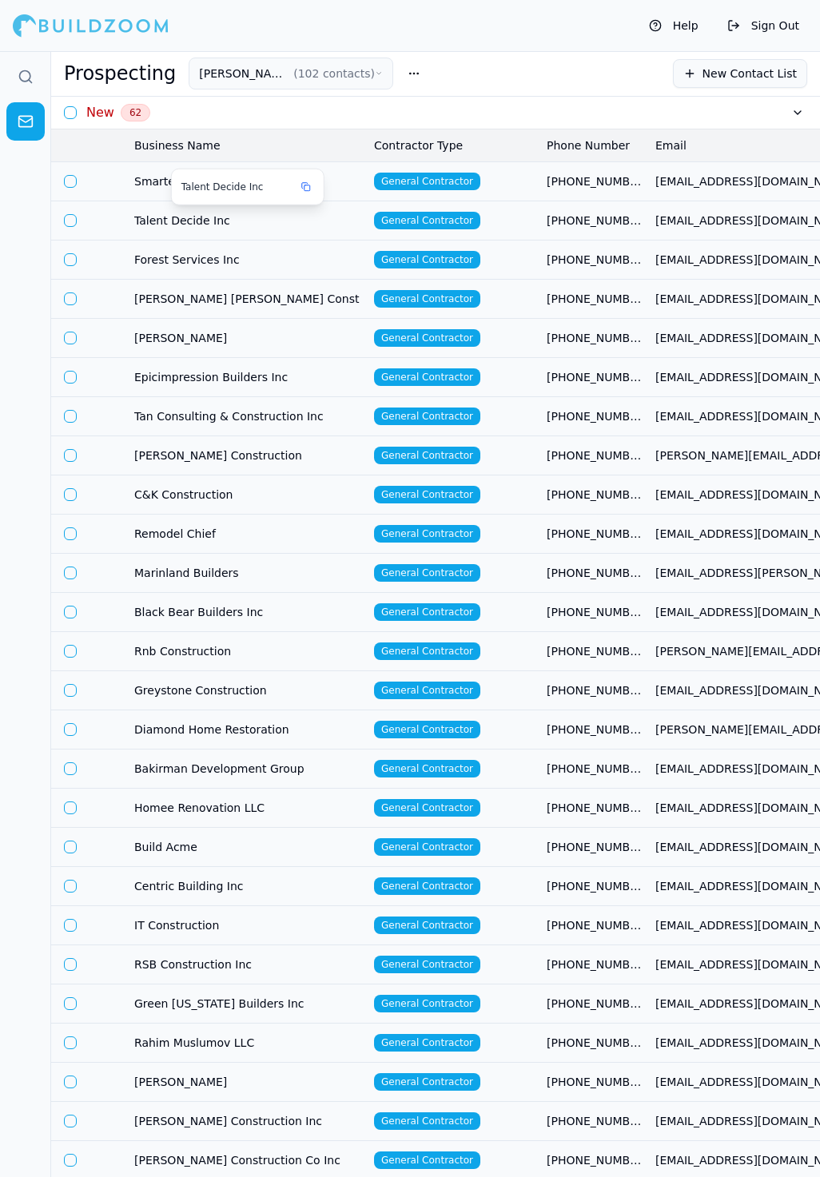
click at [294, 179] on div "Talent Decide Inc" at bounding box center [247, 187] width 133 height 16
click at [338, 176] on span "Smarter Construction Inc" at bounding box center [247, 181] width 227 height 16
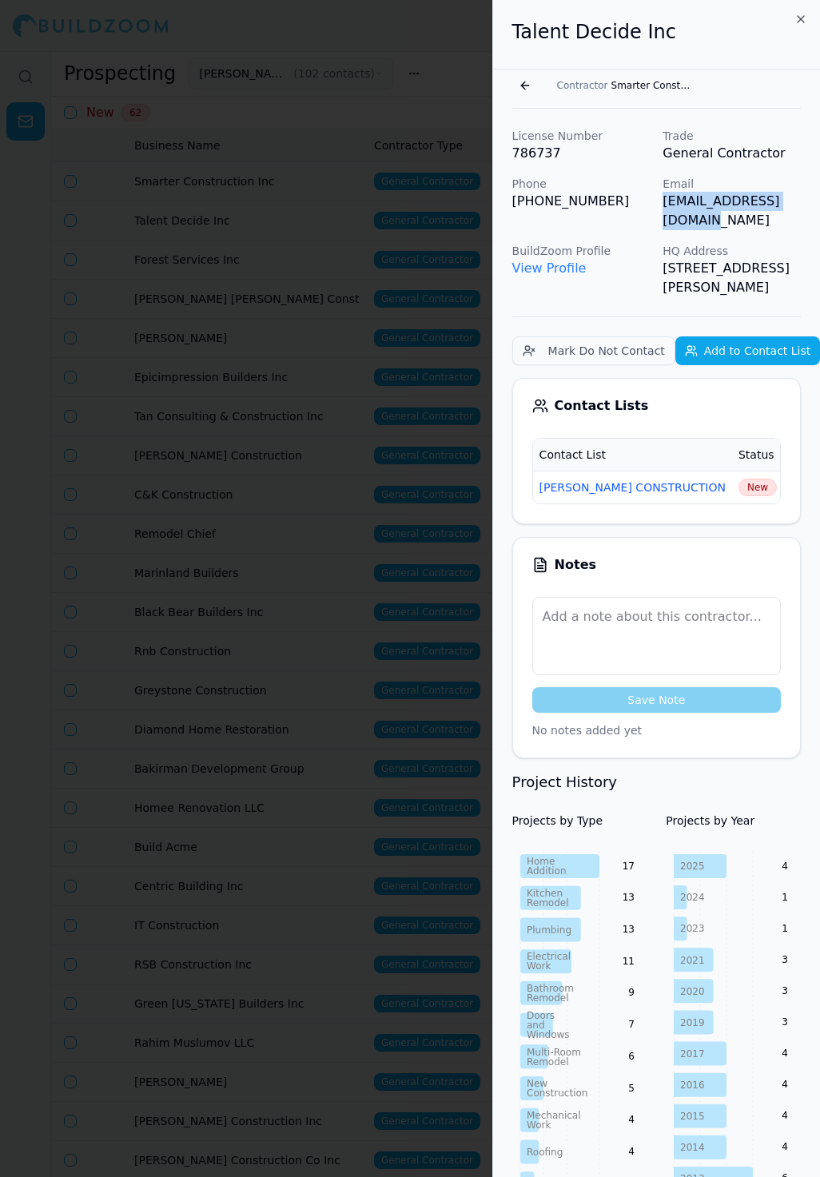
drag, startPoint x: 663, startPoint y: 203, endPoint x: 818, endPoint y: 204, distance: 154.3
click at [818, 204] on div "License Number 786737 Trade General Contractor Phone (408) 306-3968 Email talen…" at bounding box center [656, 1150] width 327 height 2082
click at [739, 479] on span "New" at bounding box center [758, 488] width 38 height 18
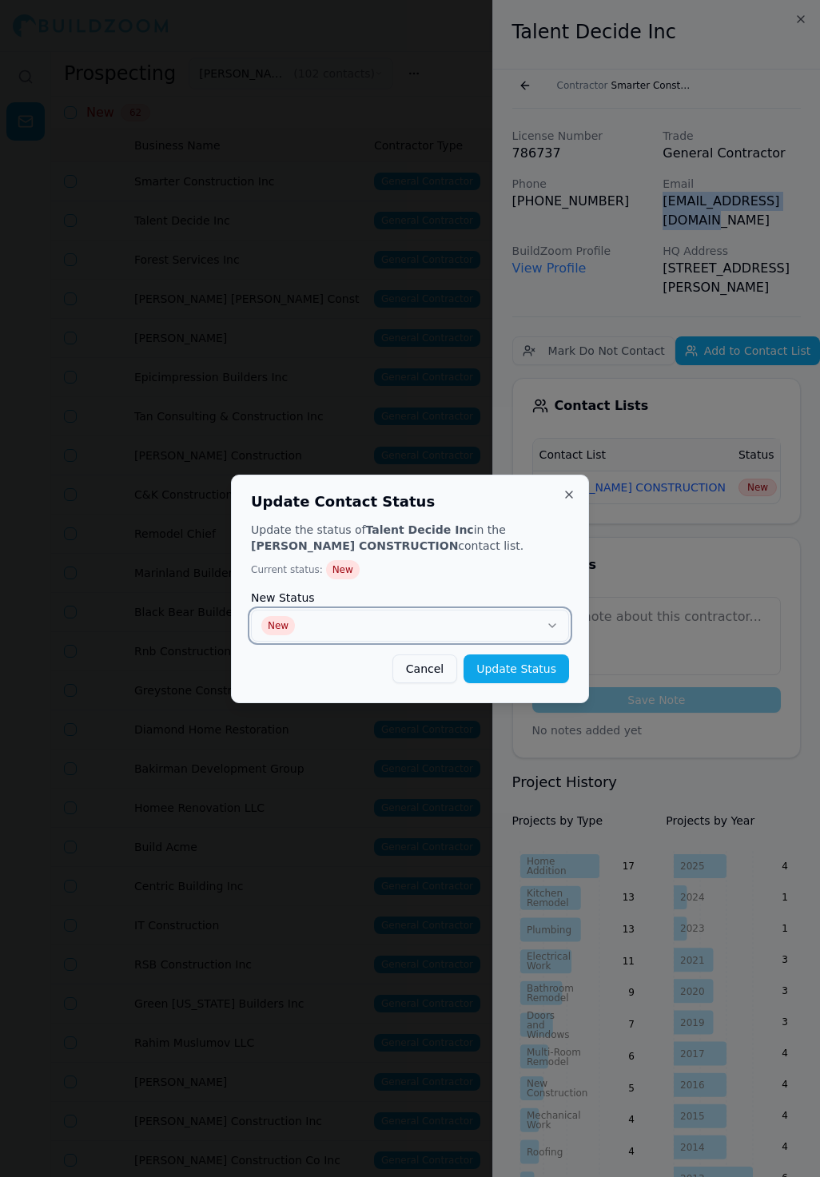
click at [522, 624] on button "New" at bounding box center [410, 626] width 318 height 32
click at [537, 661] on button "Update Status" at bounding box center [517, 669] width 106 height 29
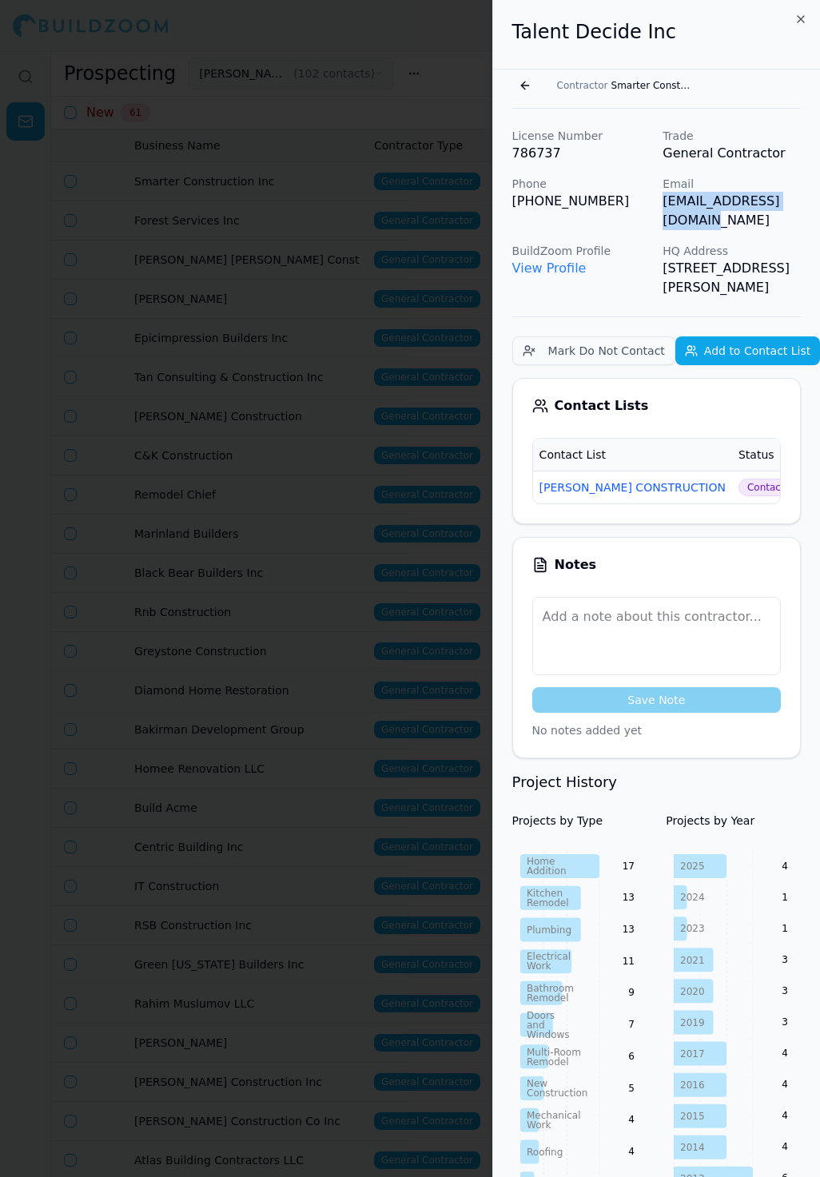
click at [289, 383] on div at bounding box center [410, 588] width 820 height 1177
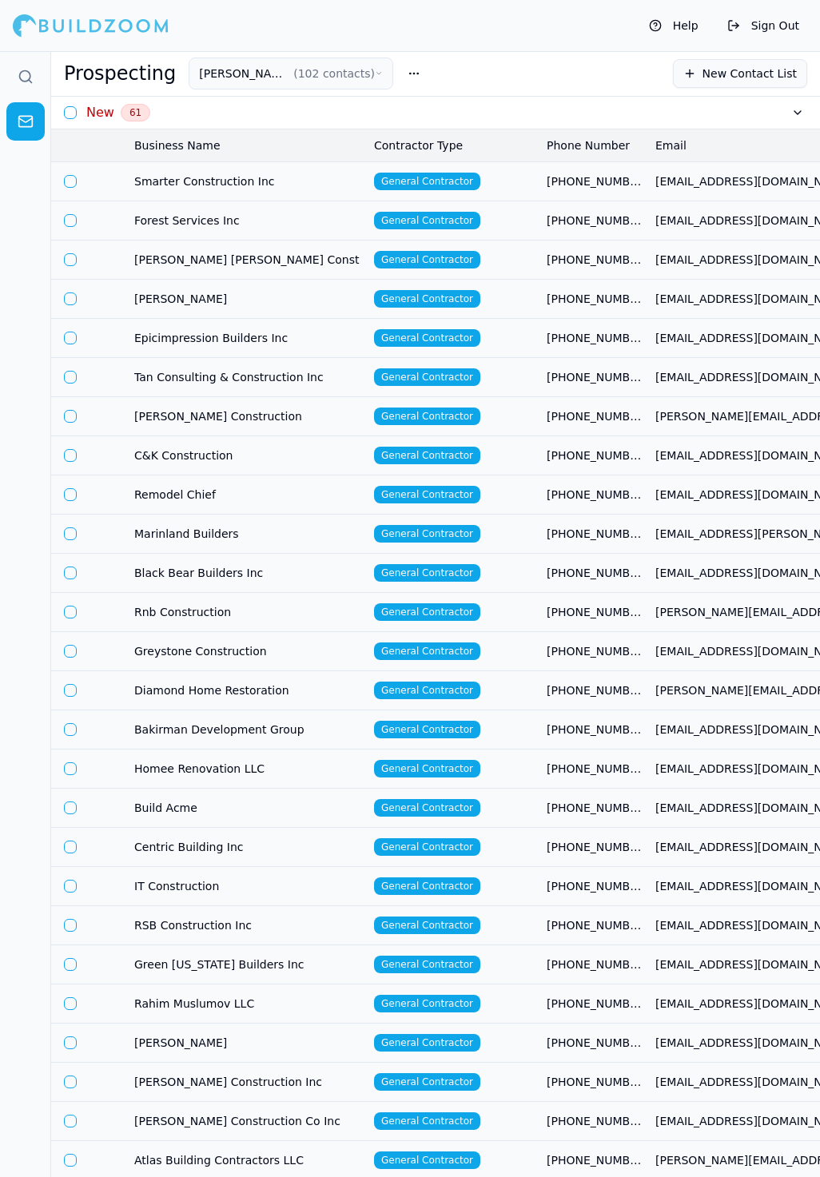
click at [337, 167] on td "Smarter Construction Inc" at bounding box center [248, 180] width 240 height 39
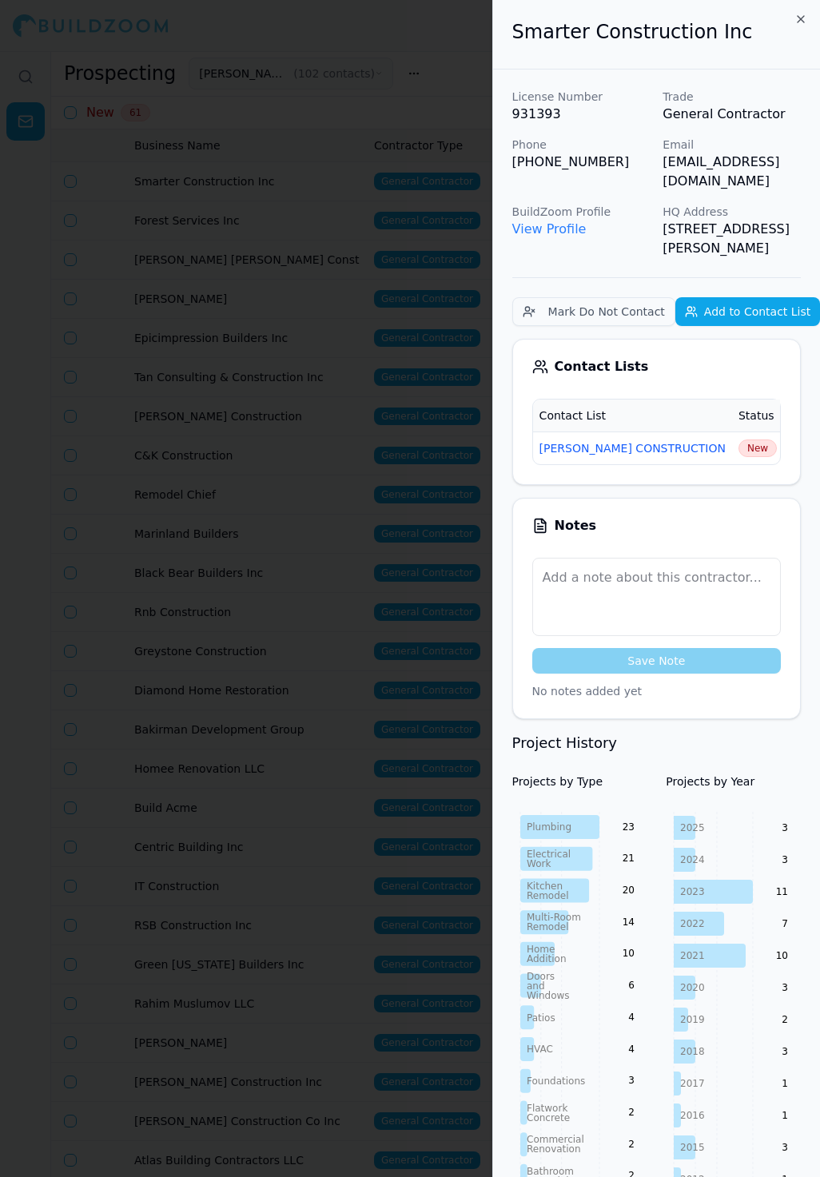
click at [739, 440] on span "New" at bounding box center [758, 449] width 38 height 18
drag, startPoint x: 665, startPoint y: 169, endPoint x: 798, endPoint y: 169, distance: 132.7
click at [798, 169] on p "[EMAIL_ADDRESS][DOMAIN_NAME]" at bounding box center [732, 172] width 138 height 38
click at [739, 440] on span "New" at bounding box center [758, 449] width 38 height 18
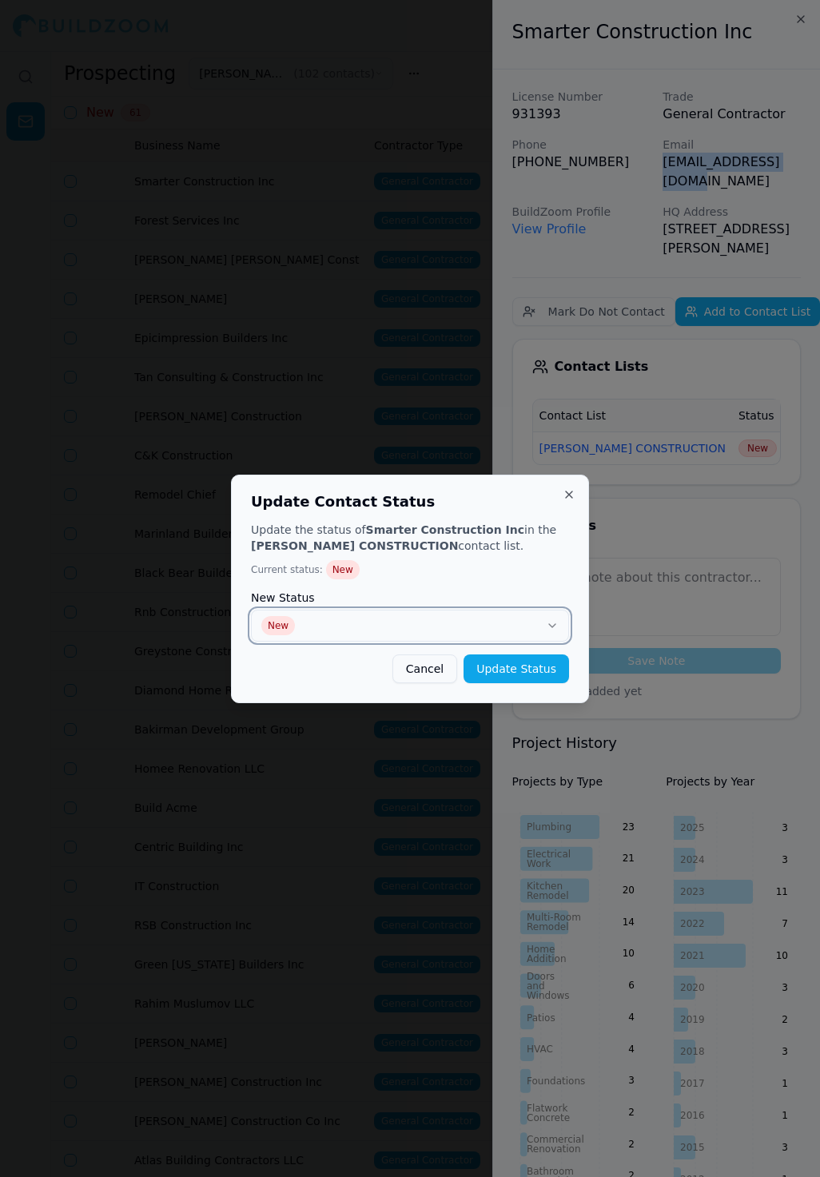
click at [468, 622] on button "New" at bounding box center [410, 626] width 318 height 32
click at [539, 661] on button "Update Status" at bounding box center [517, 669] width 106 height 29
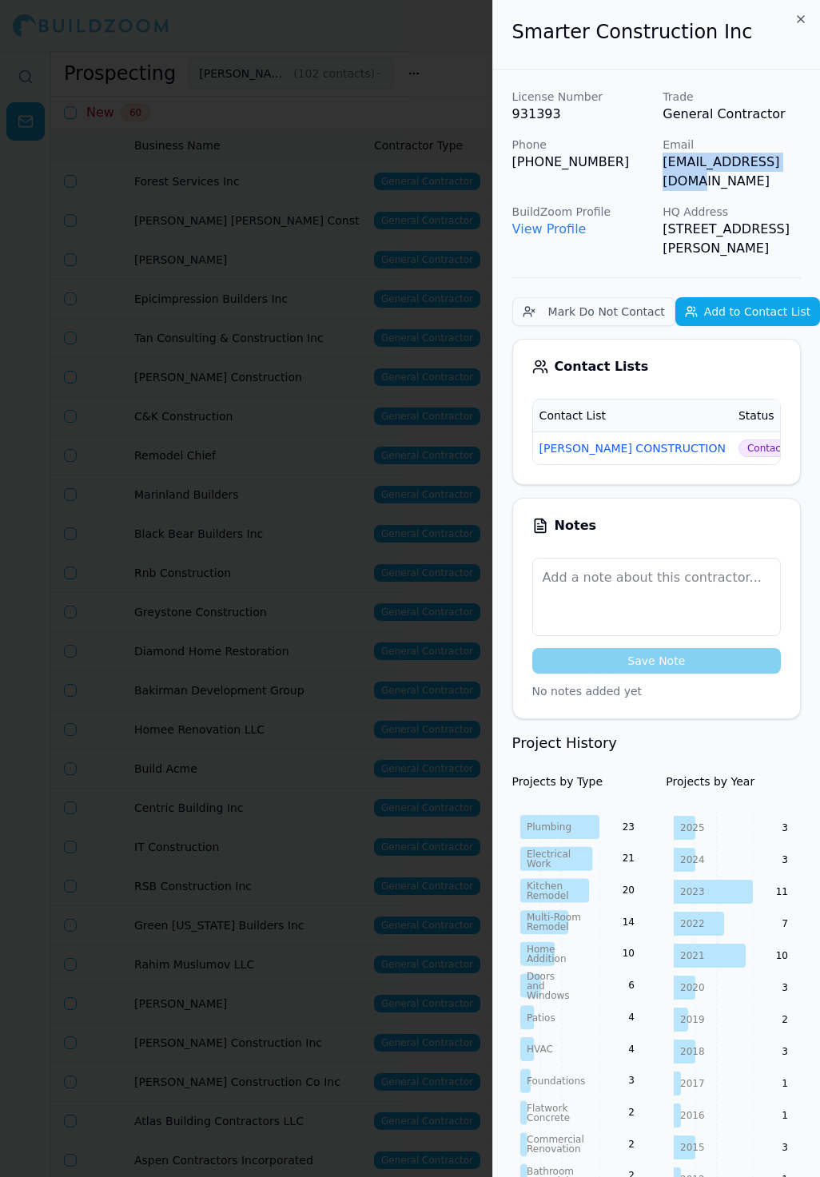
click at [382, 465] on div at bounding box center [410, 588] width 820 height 1177
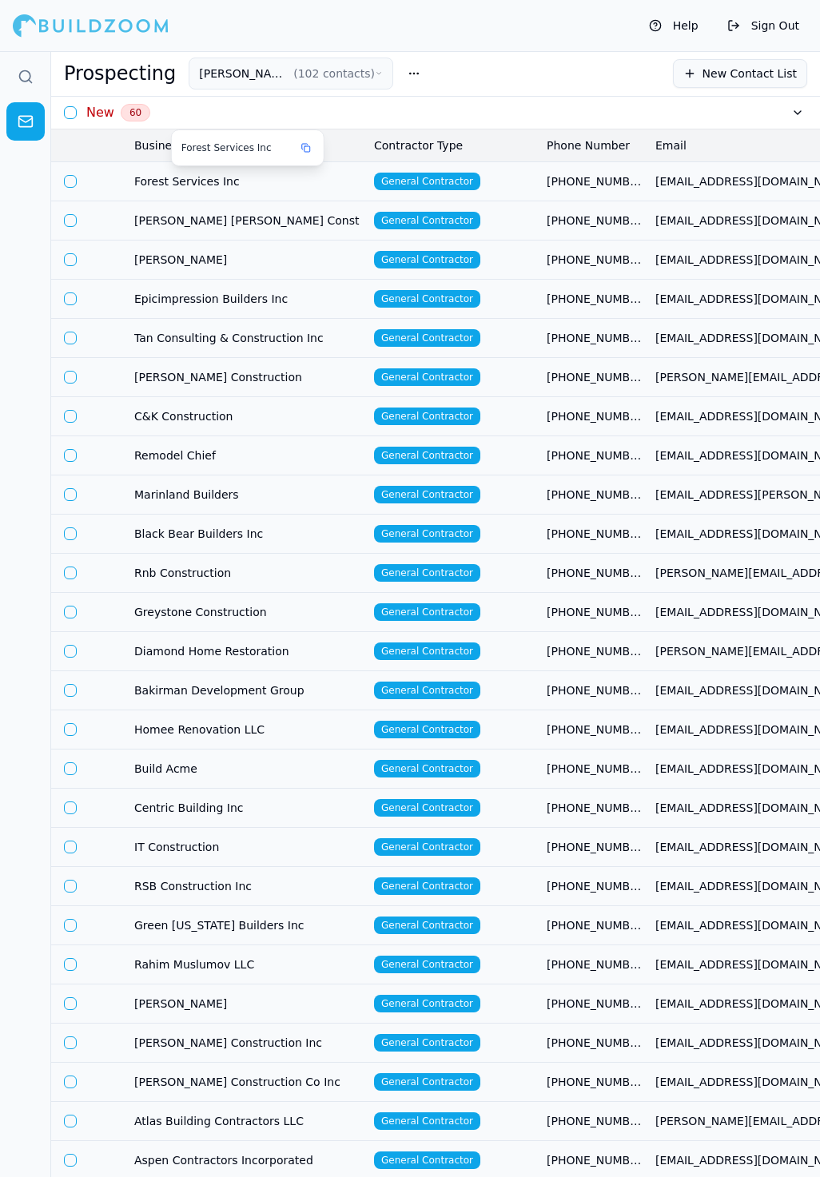
click at [289, 182] on span "Forest Services Inc" at bounding box center [247, 181] width 227 height 16
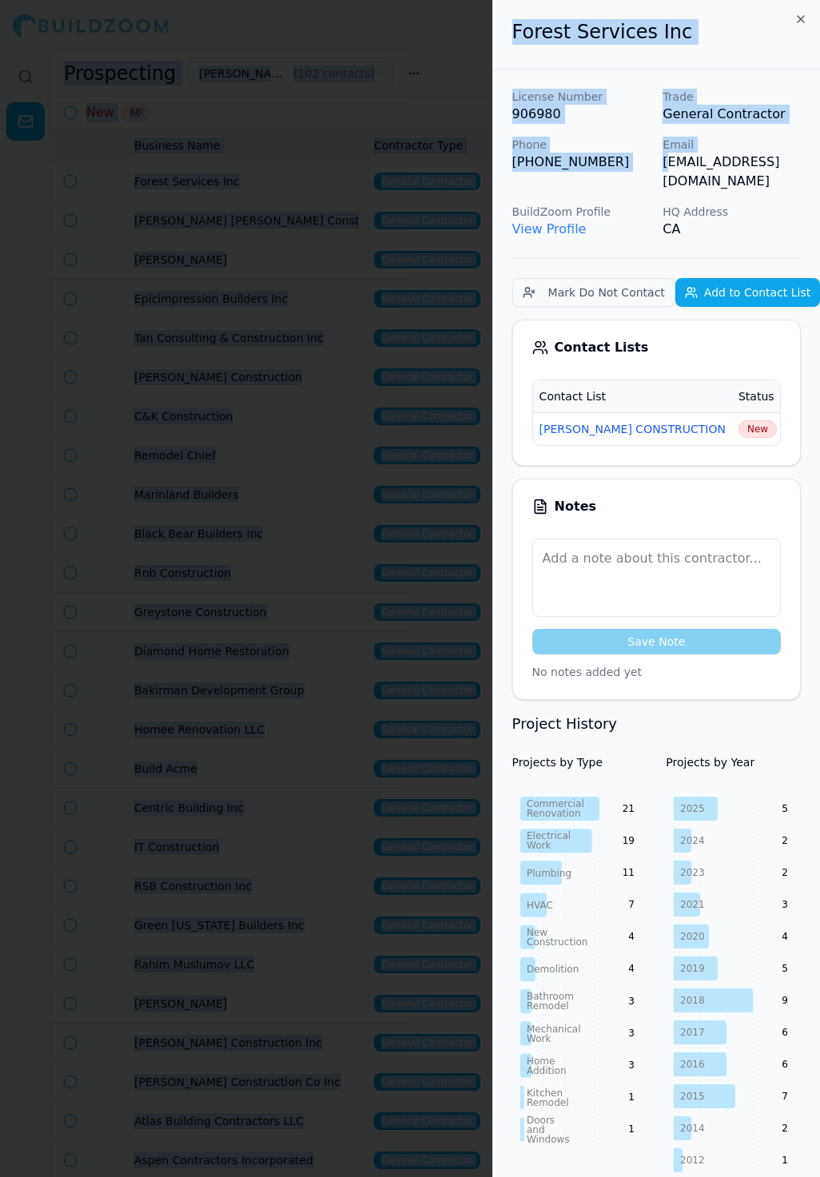
scroll to position [0, 3]
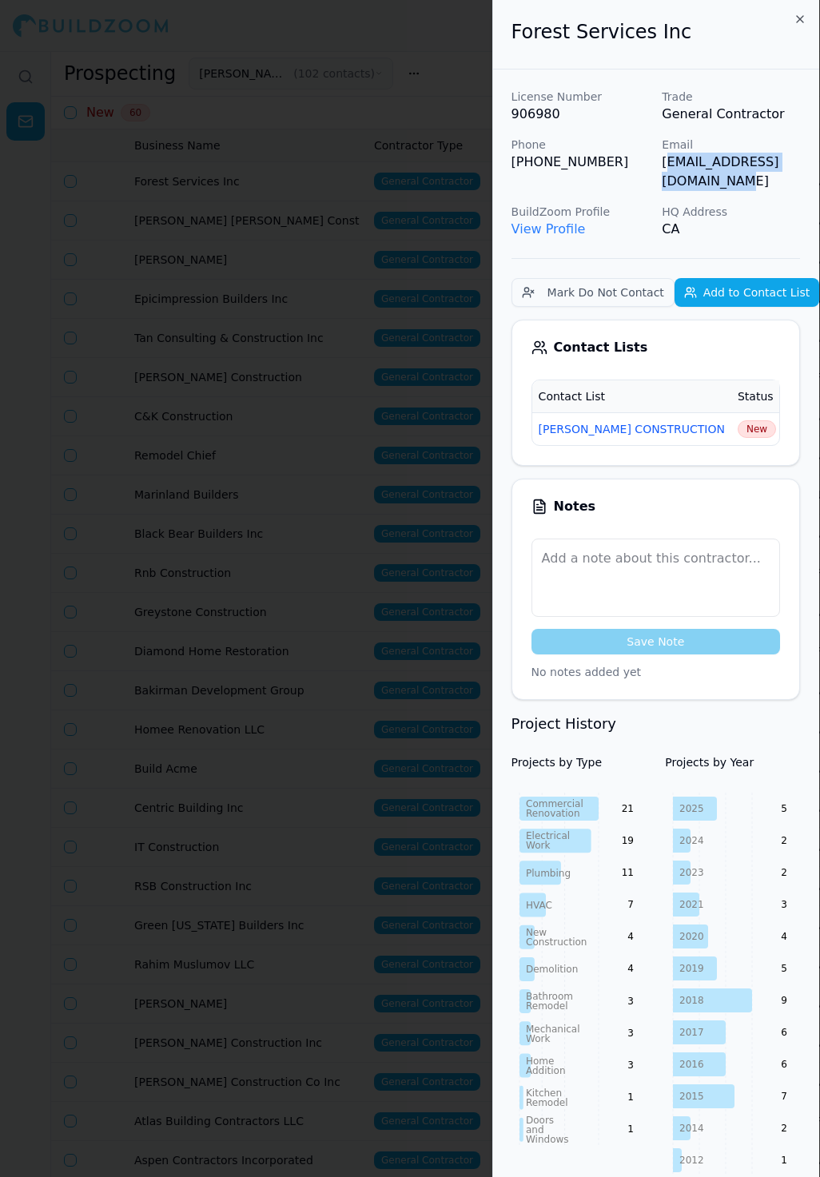
drag, startPoint x: 665, startPoint y: 163, endPoint x: 818, endPoint y: 169, distance: 152.8
click at [818, 169] on div "Forest Services Inc License Number 906980 Trade General Contractor Phone (206) …" at bounding box center [656, 588] width 328 height 1177
click at [738, 420] on span "New" at bounding box center [757, 429] width 38 height 18
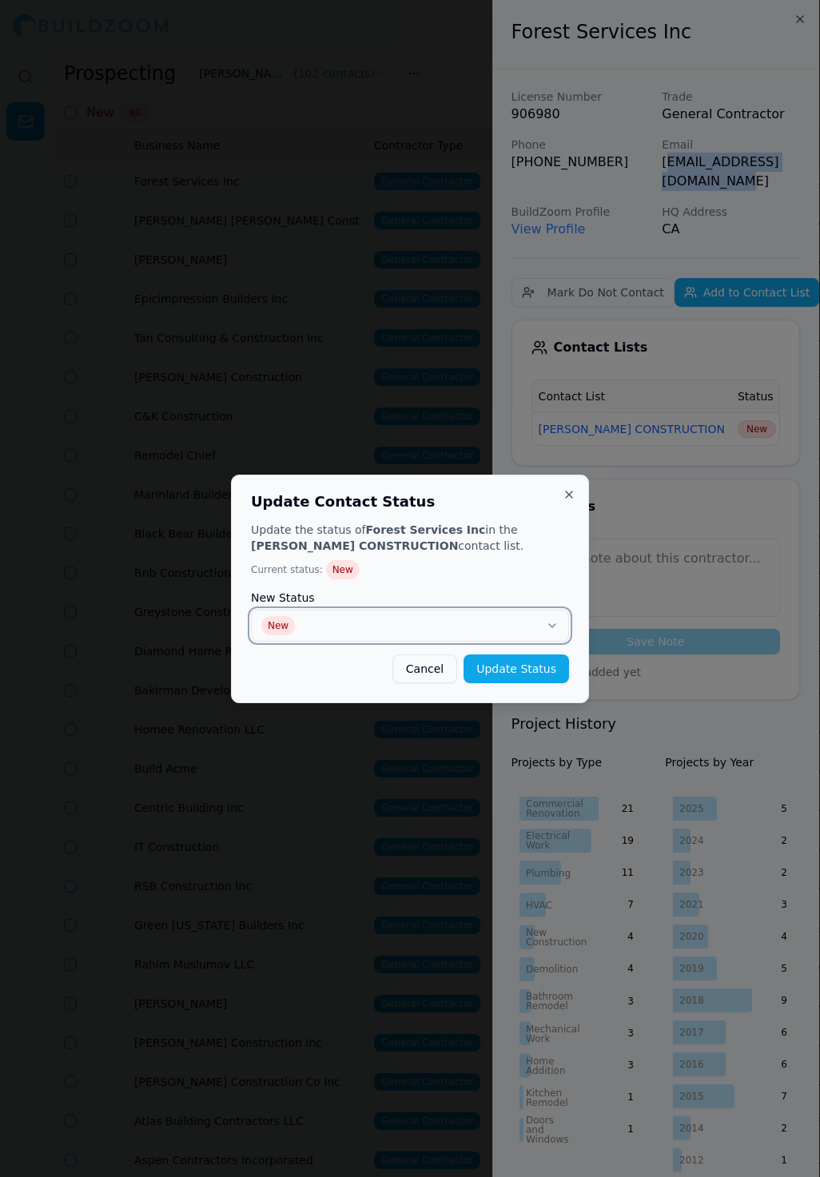
click at [480, 620] on button "New" at bounding box center [410, 626] width 318 height 32
click at [491, 668] on button "Update Status" at bounding box center [517, 669] width 106 height 29
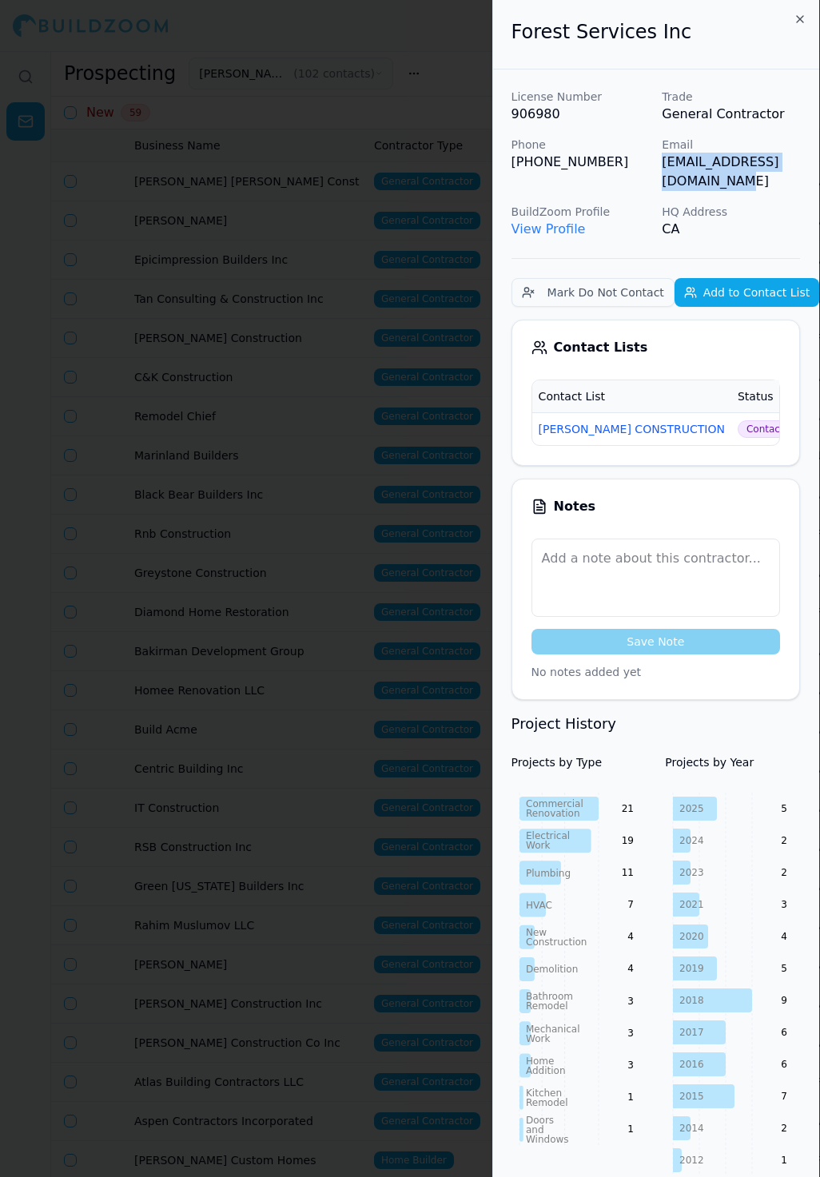
drag, startPoint x: 656, startPoint y: 165, endPoint x: 815, endPoint y: 160, distance: 159.2
click at [800, 160] on div "License Number 906980 Trade General Contractor Phone (206) 255-9893 Email real@…" at bounding box center [656, 164] width 289 height 150
click at [797, 16] on icon "button" at bounding box center [800, 19] width 13 height 13
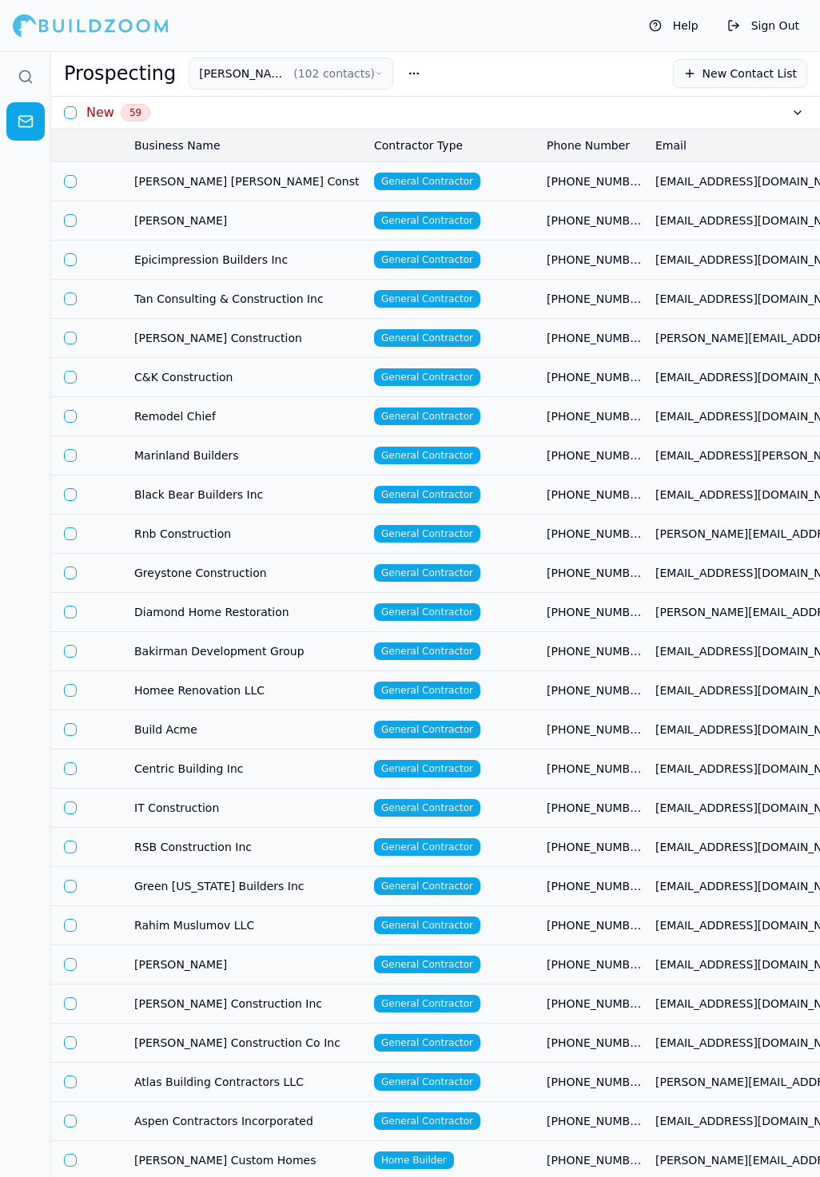
click at [270, 156] on th "Business Name" at bounding box center [248, 145] width 240 height 32
click at [262, 171] on td "[PERSON_NAME] [PERSON_NAME] Const" at bounding box center [248, 180] width 240 height 39
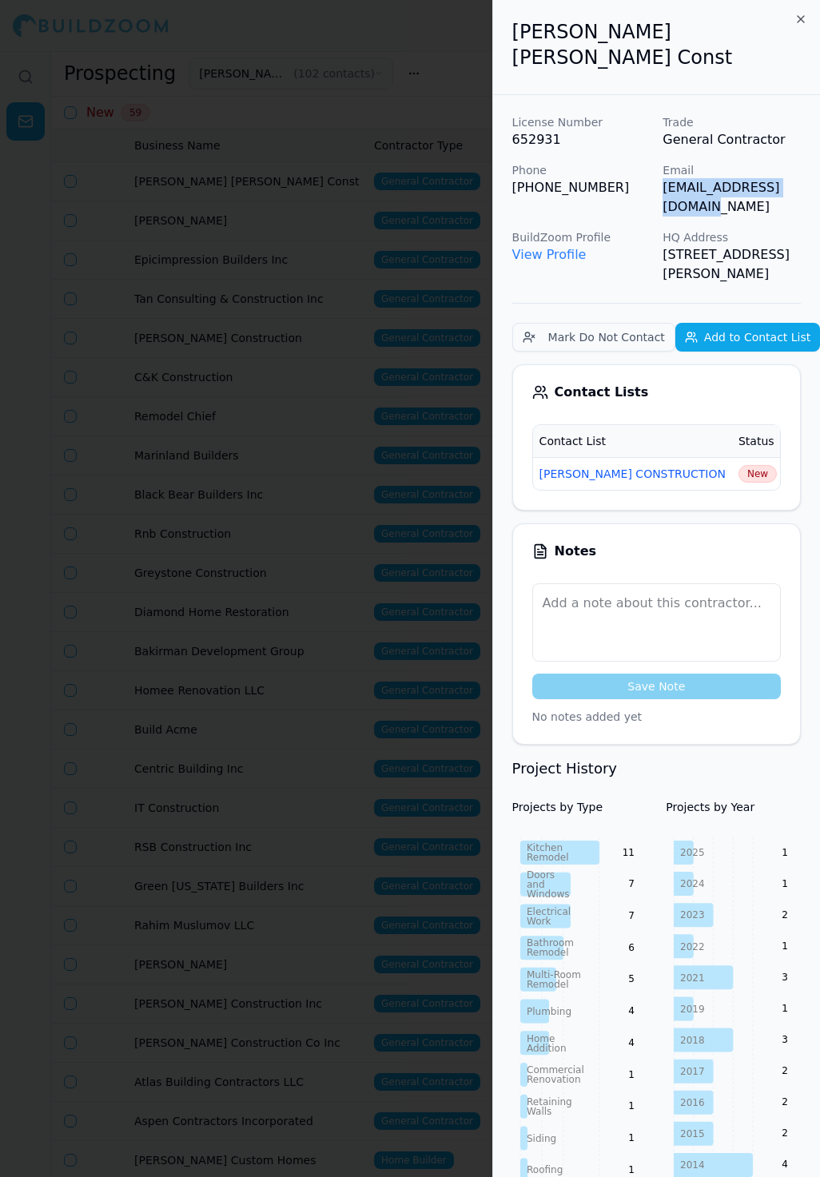
drag, startPoint x: 663, startPoint y: 165, endPoint x: 812, endPoint y: 169, distance: 149.5
click at [812, 169] on div "License Number 652931 Trade General Contractor Phone (415) 640-3856 Email wcsco…" at bounding box center [656, 1058] width 327 height 1927
click at [732, 457] on td "New" at bounding box center [757, 473] width 51 height 33
click at [739, 465] on span "New" at bounding box center [758, 474] width 38 height 18
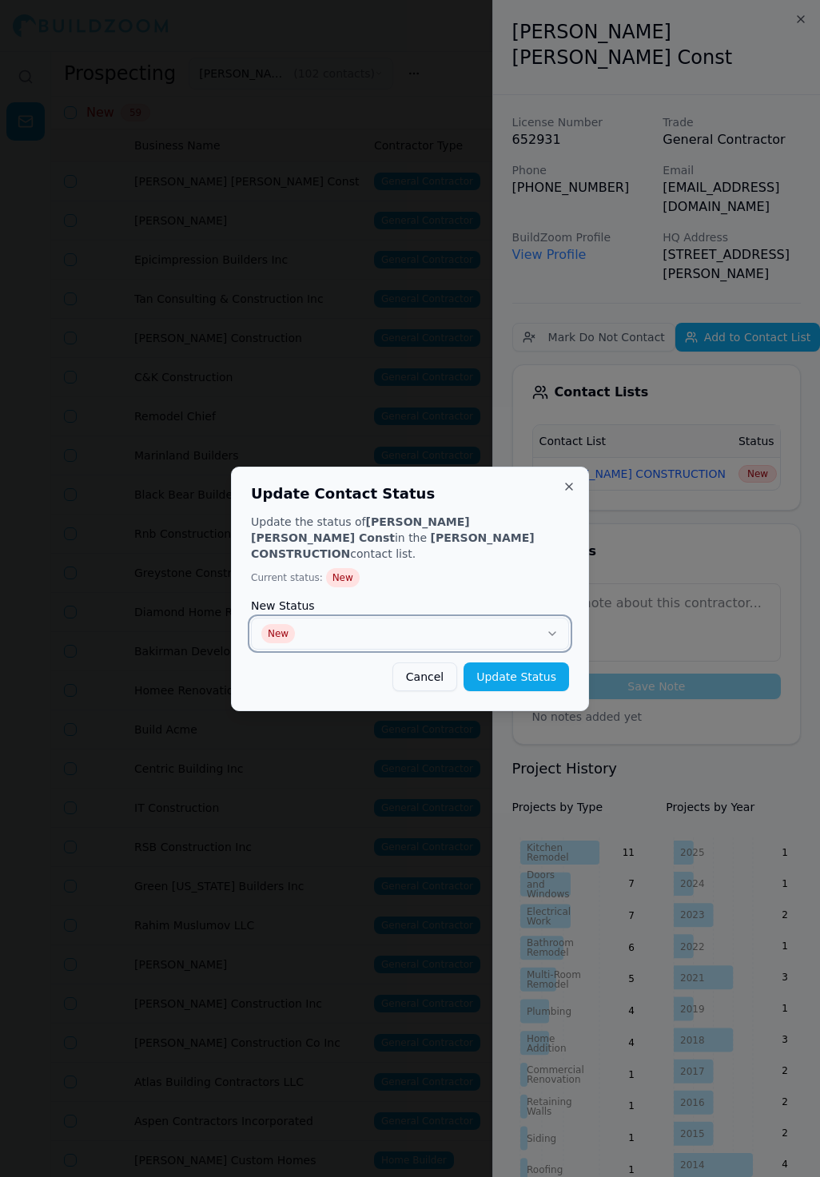
click at [354, 618] on button "New" at bounding box center [410, 634] width 318 height 32
click at [505, 675] on button "Update Status" at bounding box center [517, 677] width 106 height 29
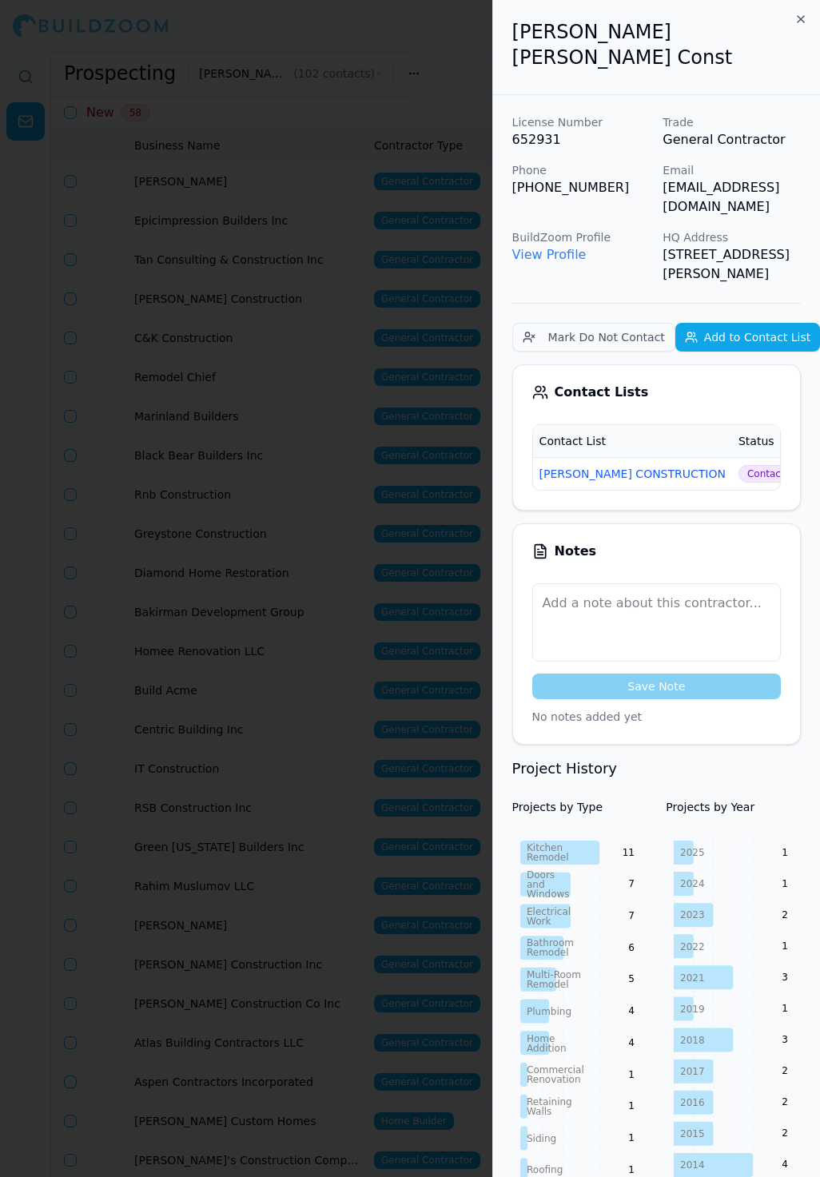
click at [305, 231] on div at bounding box center [410, 588] width 820 height 1177
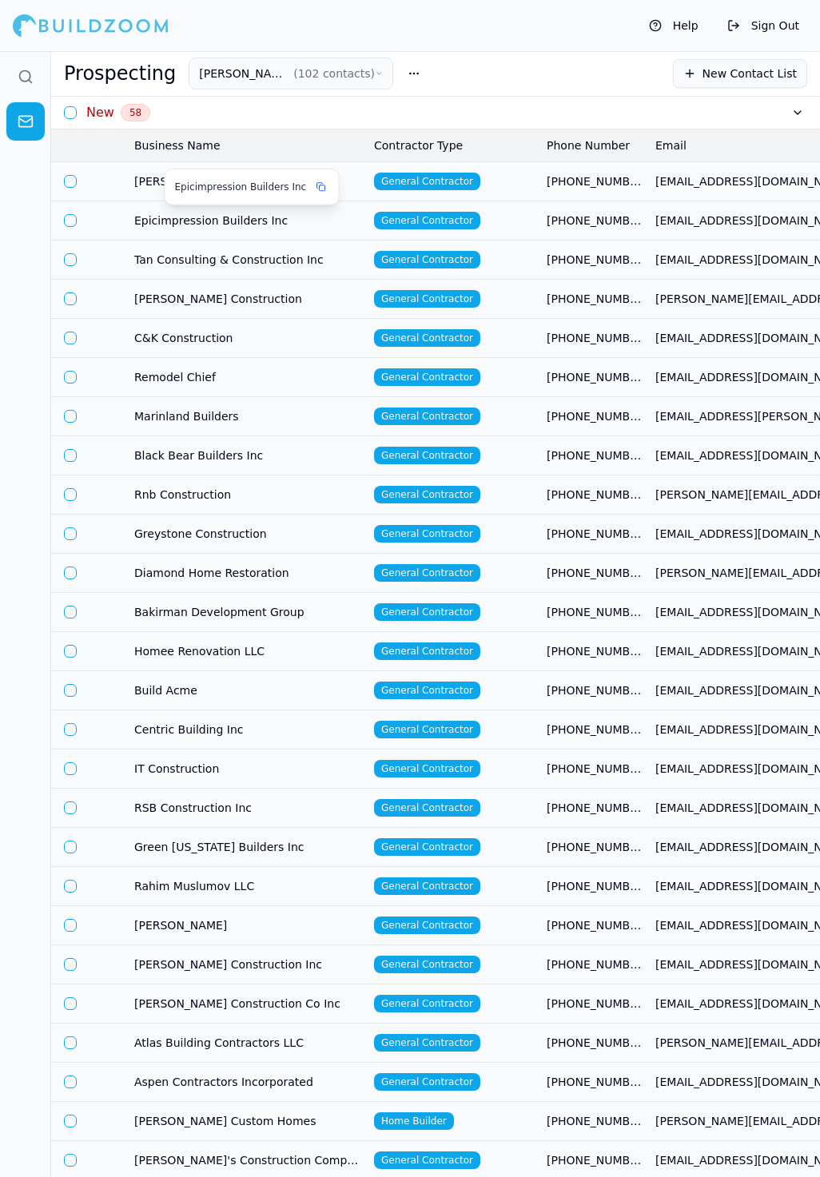
click at [261, 193] on div "Epicimpression Builders Inc" at bounding box center [252, 187] width 154 height 16
click at [352, 185] on body "Help Sign Out Prospecting SLATON CONSTRUCTION ( 102 contacts ) New Contact List…" at bounding box center [410, 614] width 820 height 1126
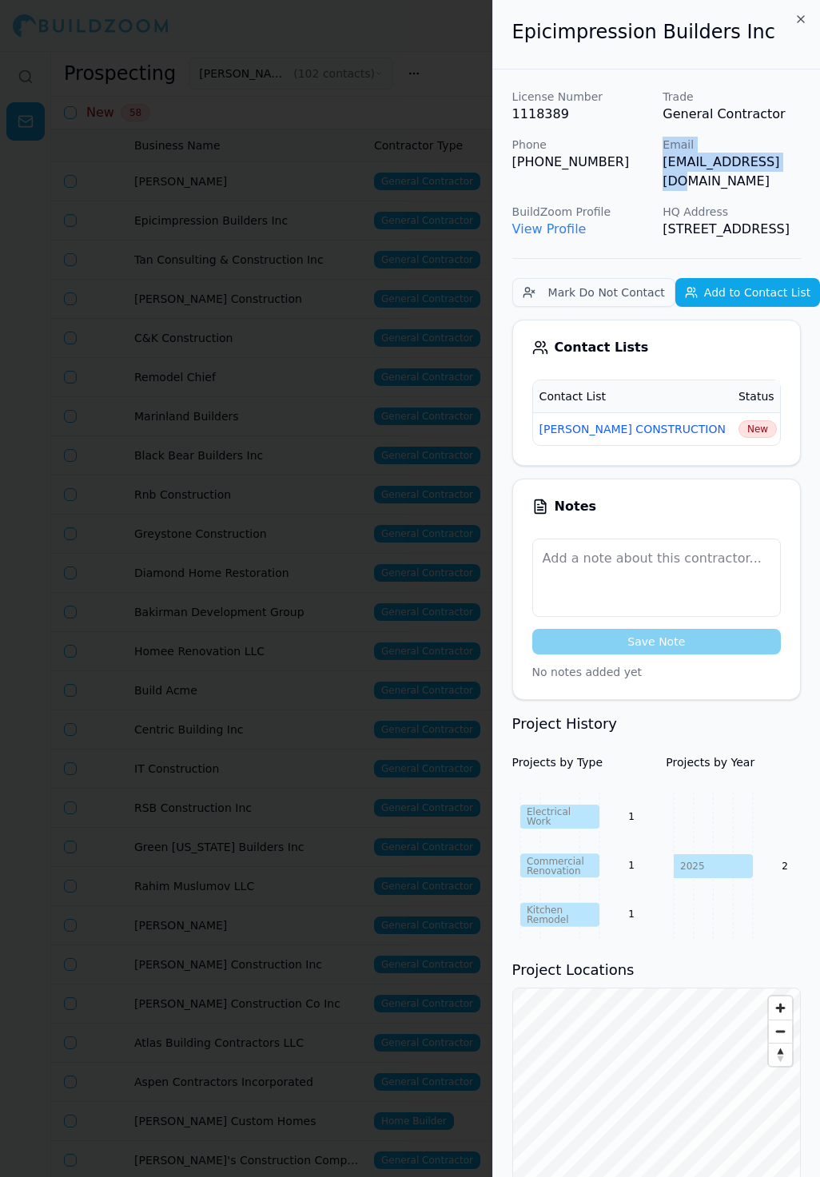
drag, startPoint x: 655, startPoint y: 166, endPoint x: 806, endPoint y: 166, distance: 150.3
click at [806, 166] on div "License Number 1118389 Trade General Contractor Phone (408) 996-9391 Email wwei…" at bounding box center [656, 754] width 327 height 1368
click at [803, 166] on div "License Number 1118389 Trade General Contractor Phone (408) 996-9391 Email wwei…" at bounding box center [656, 754] width 327 height 1368
drag, startPoint x: 668, startPoint y: 164, endPoint x: 783, endPoint y: 164, distance: 115.1
click at [783, 164] on p "[EMAIL_ADDRESS][DOMAIN_NAME]" at bounding box center [732, 172] width 138 height 38
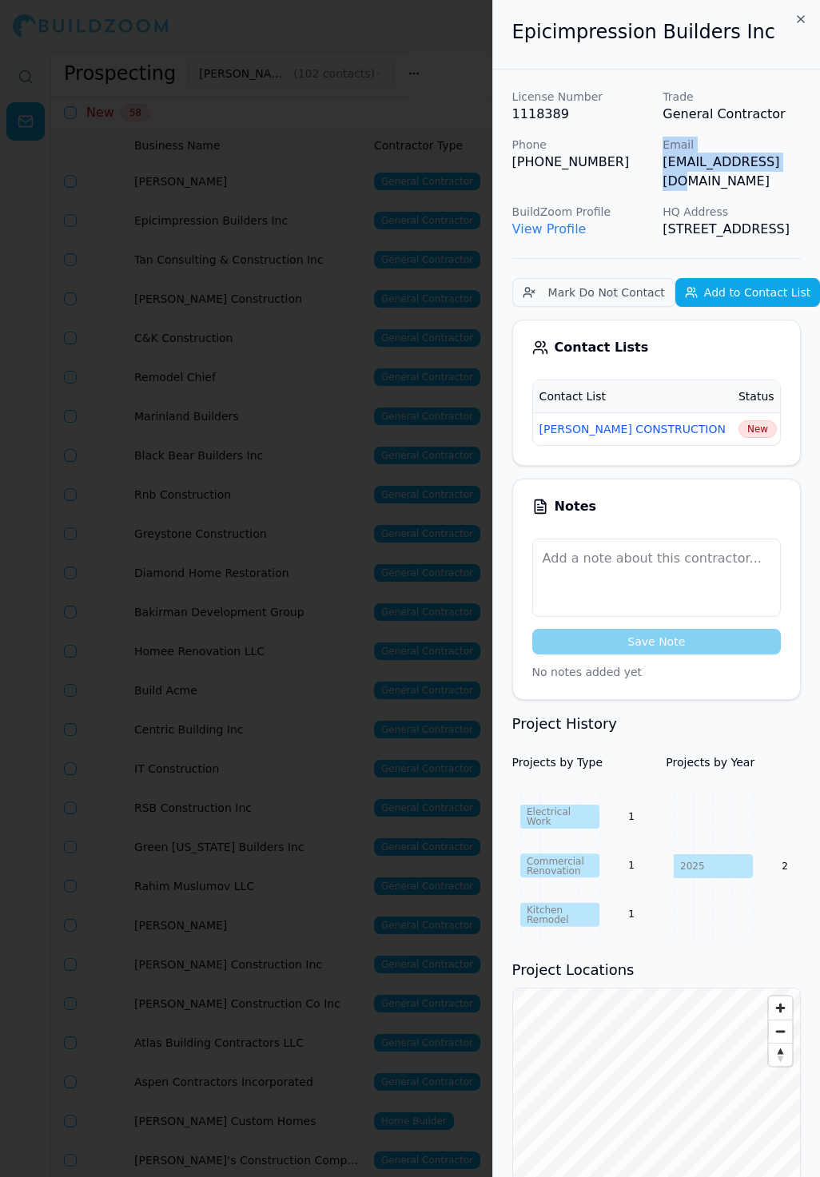
drag, startPoint x: 655, startPoint y: 164, endPoint x: 800, endPoint y: 161, distance: 144.7
click at [804, 163] on div "License Number 1118389 Trade General Contractor Phone (408) 996-9391 Email wwei…" at bounding box center [656, 754] width 327 height 1368
click at [655, 161] on div "License Number 1118389 Trade General Contractor Phone (408) 996-9391 Email wwei…" at bounding box center [656, 164] width 289 height 150
drag, startPoint x: 665, startPoint y: 164, endPoint x: 797, endPoint y: 164, distance: 131.9
click at [797, 164] on p "[EMAIL_ADDRESS][DOMAIN_NAME]" at bounding box center [732, 172] width 138 height 38
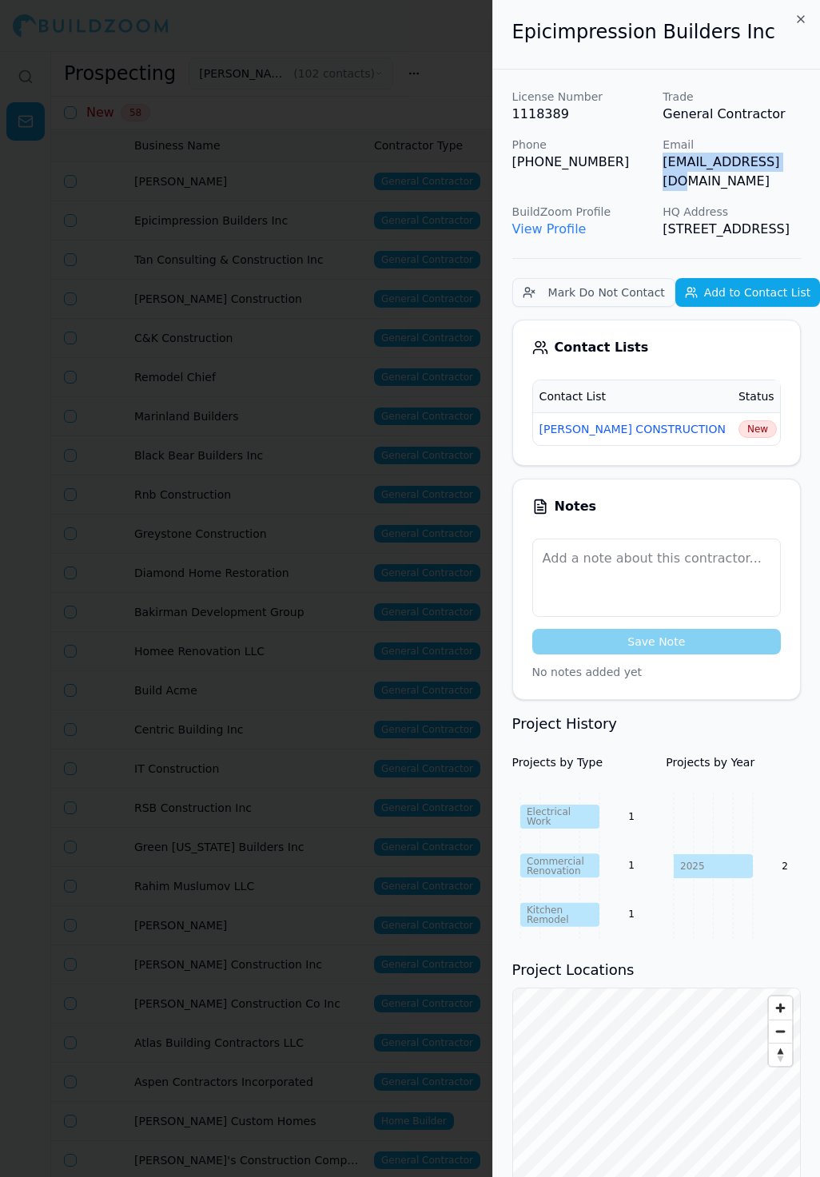
click at [739, 420] on span "New" at bounding box center [758, 429] width 38 height 18
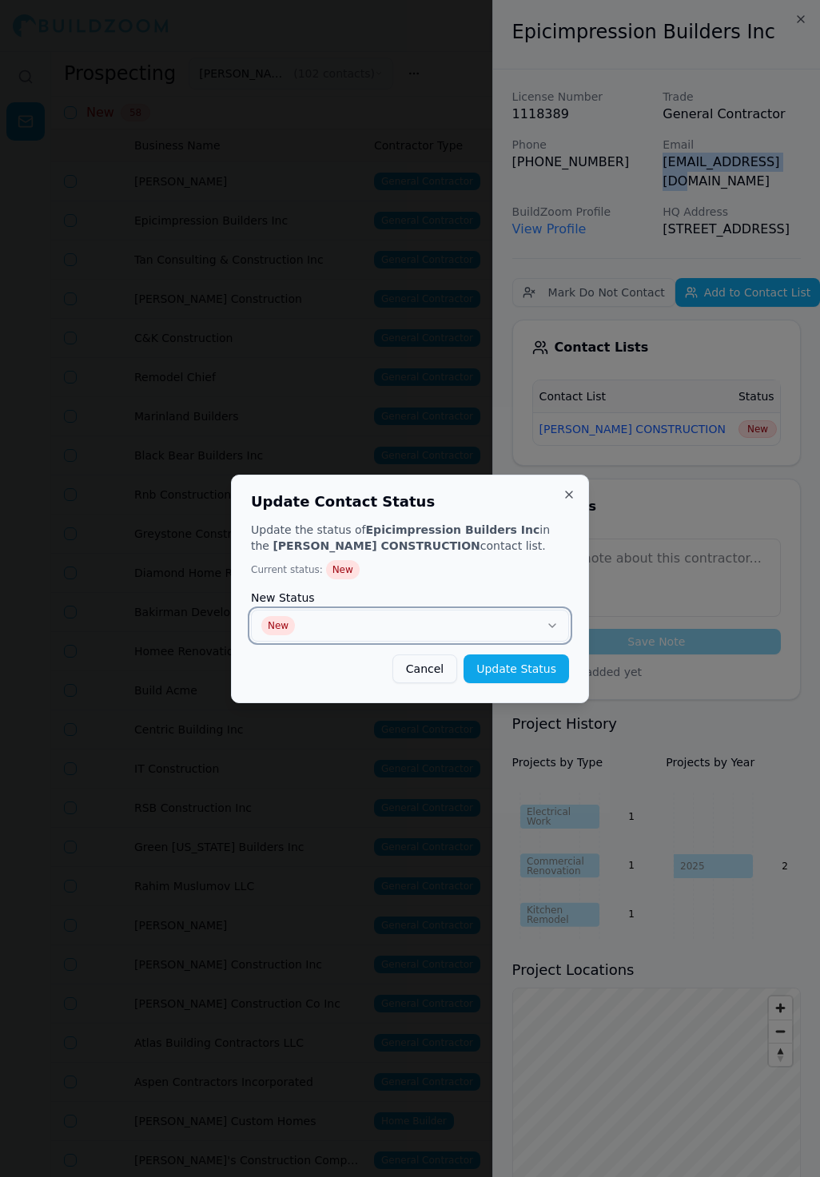
click at [475, 638] on button "New" at bounding box center [410, 626] width 318 height 32
click at [525, 678] on button "Update Status" at bounding box center [517, 669] width 106 height 29
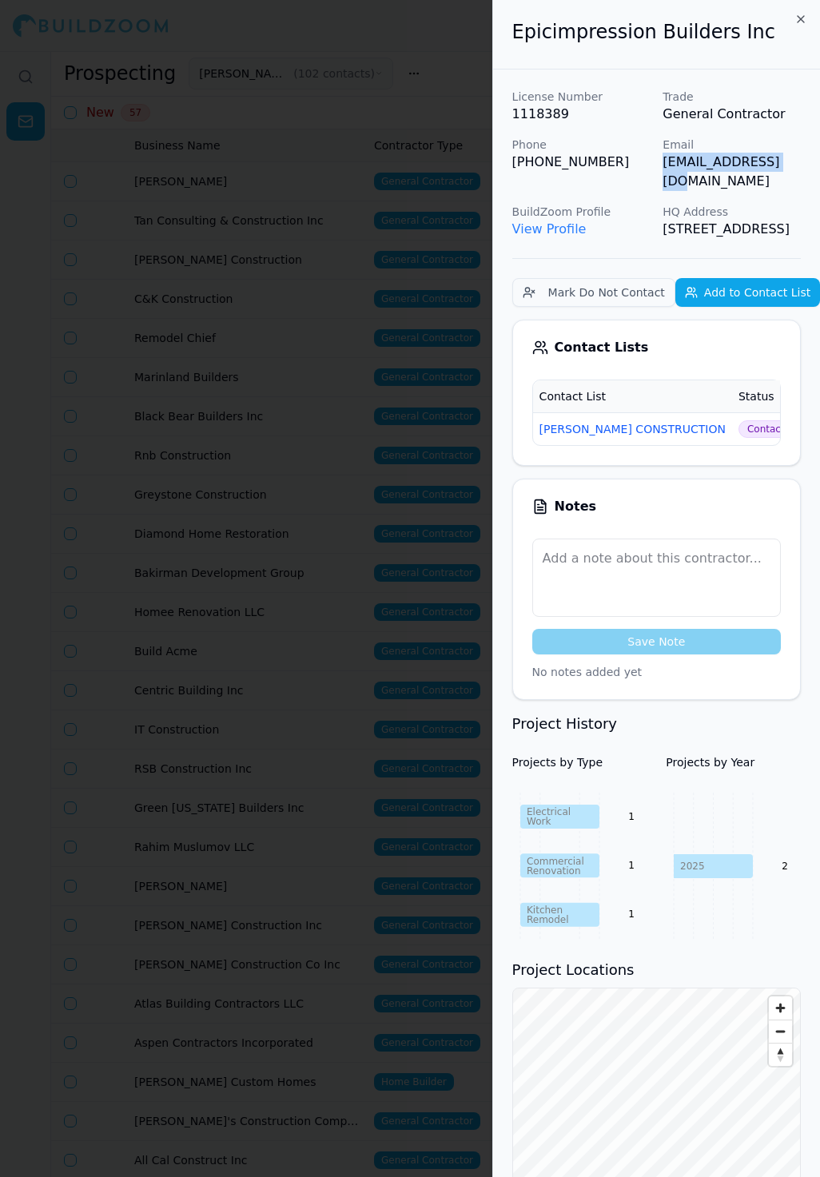
click at [197, 173] on div at bounding box center [410, 588] width 820 height 1177
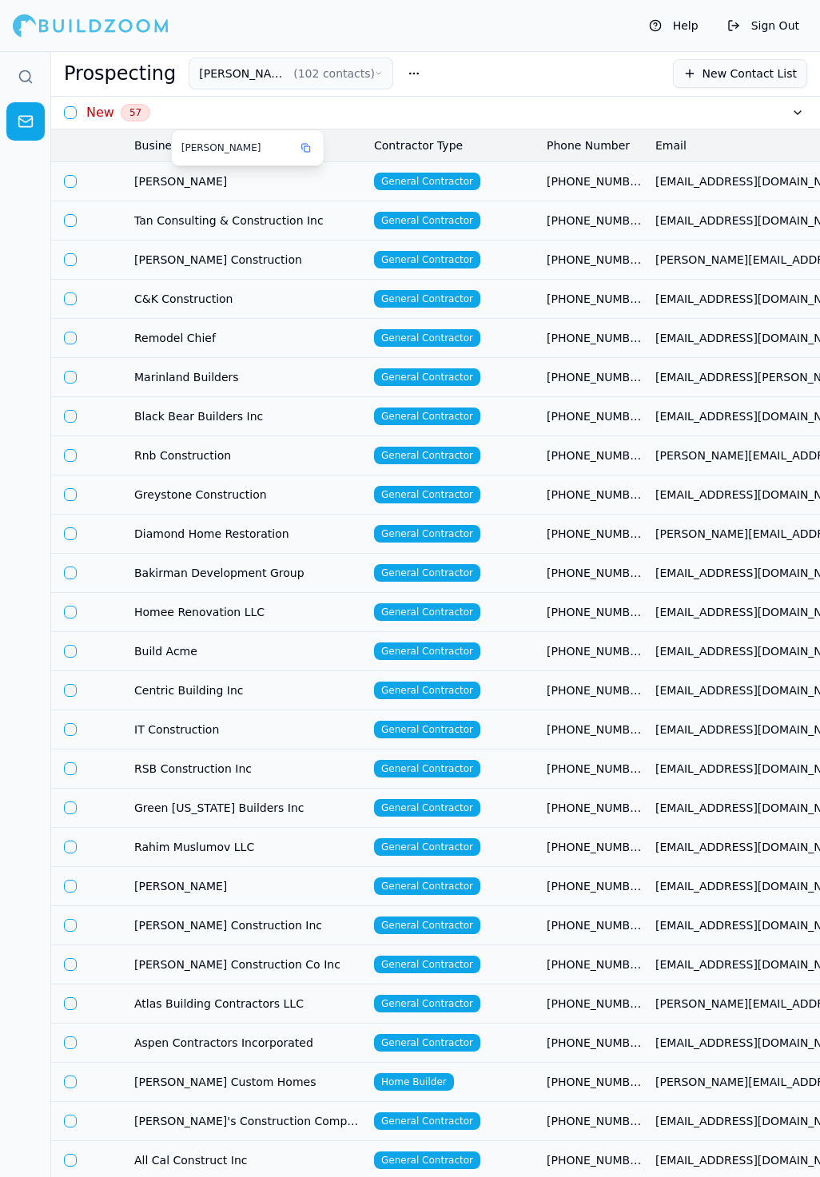
click at [201, 184] on span "[PERSON_NAME]" at bounding box center [247, 181] width 227 height 16
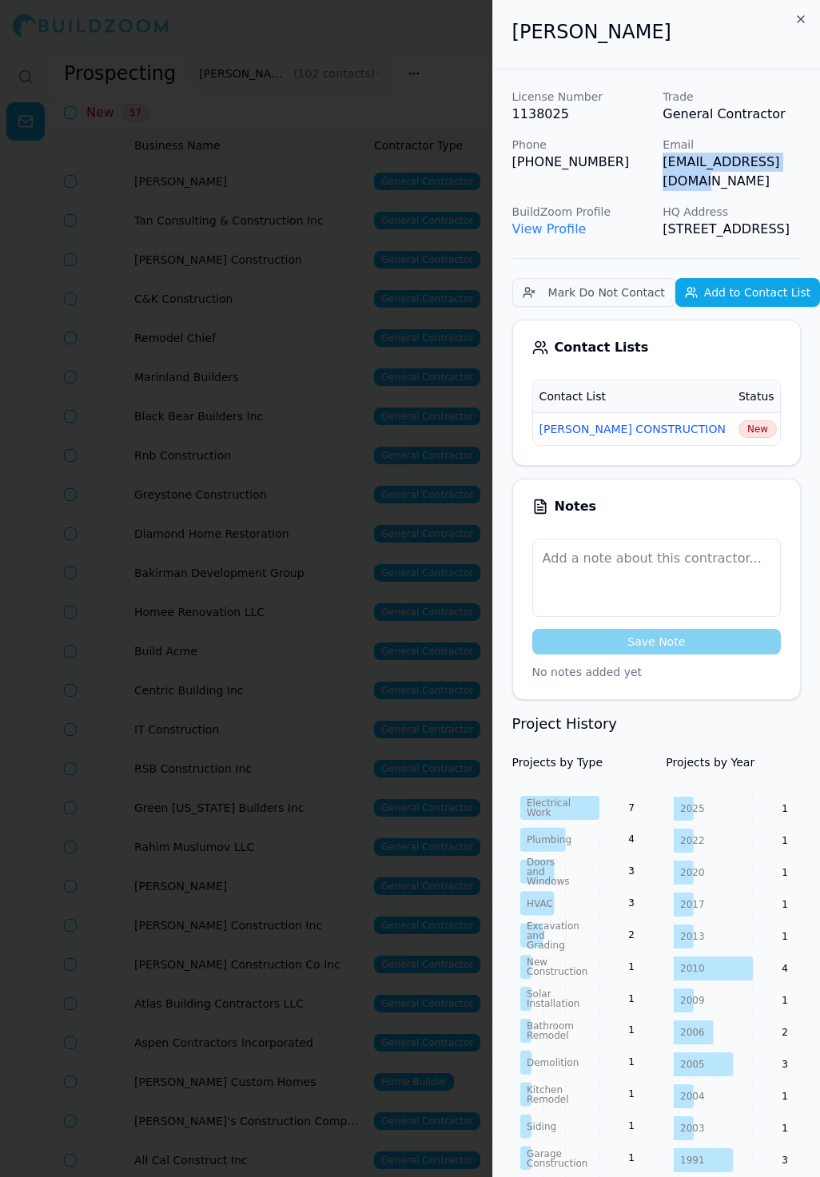
drag, startPoint x: 659, startPoint y: 167, endPoint x: 795, endPoint y: 166, distance: 135.9
click at [797, 169] on div "License Number 1138025 Trade General Contractor Phone (415) 609-6066 Email info…" at bounding box center [656, 164] width 289 height 150
click at [739, 438] on span "New" at bounding box center [758, 429] width 38 height 18
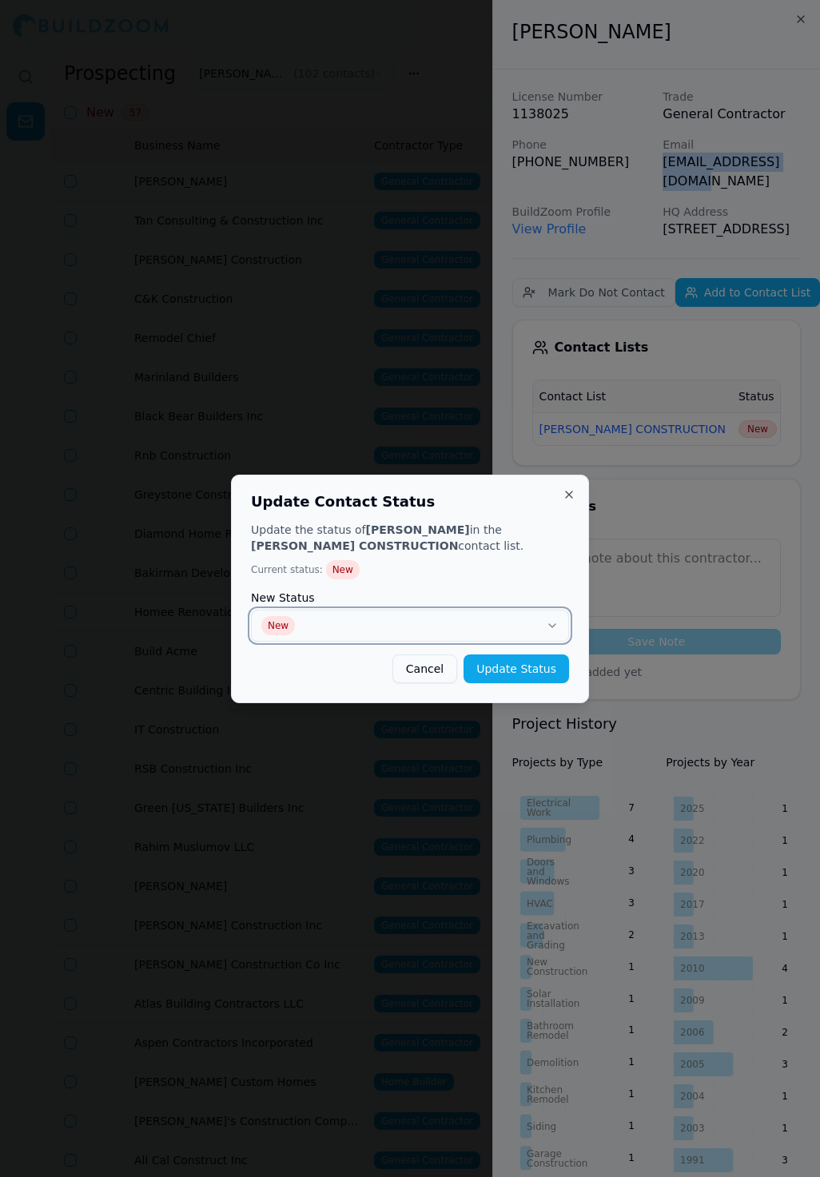
click at [414, 626] on button "New" at bounding box center [410, 626] width 318 height 32
click at [534, 671] on button "Update Status" at bounding box center [517, 669] width 106 height 29
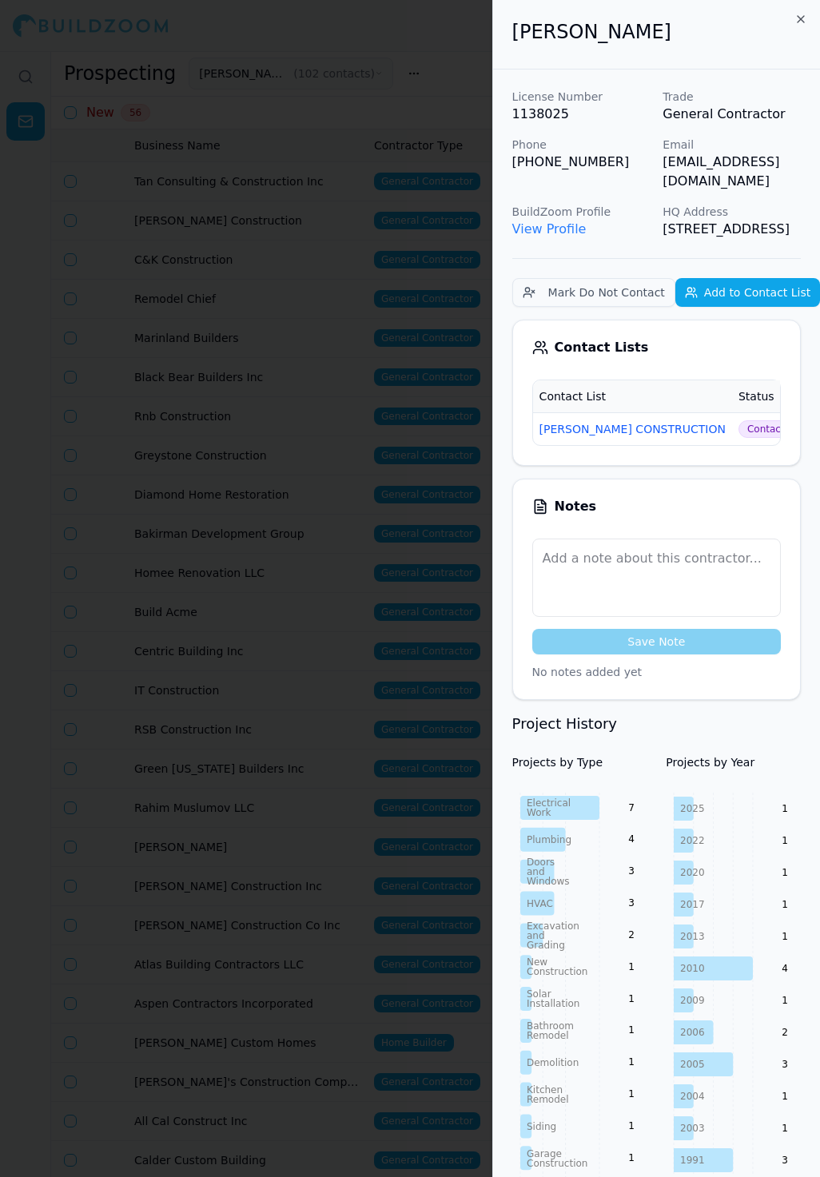
click at [343, 355] on div at bounding box center [410, 588] width 820 height 1177
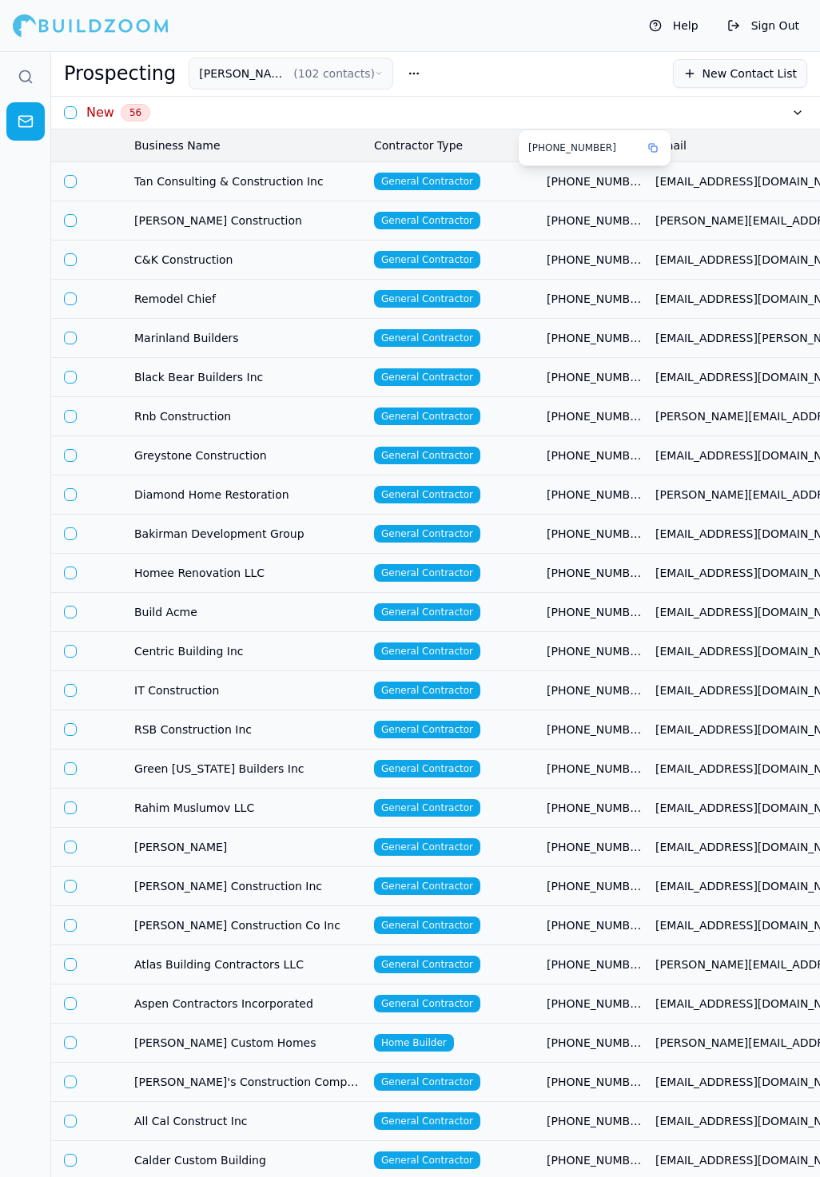
click at [611, 168] on td "[PHONE_NUMBER]" at bounding box center [594, 180] width 109 height 39
click at [627, 180] on span "[PHONE_NUMBER]" at bounding box center [595, 181] width 96 height 16
click at [661, 182] on span "[EMAIL_ADDRESS][DOMAIN_NAME]" at bounding box center [763, 181] width 217 height 16
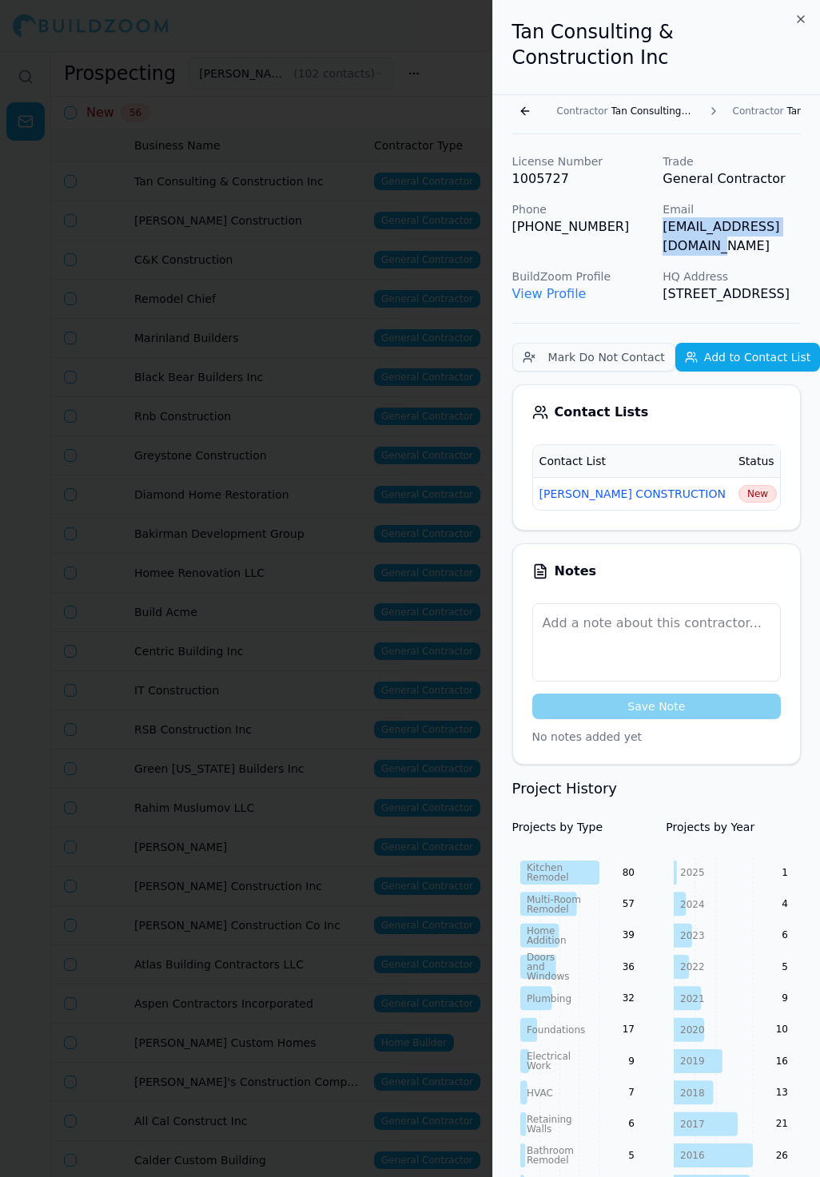
drag, startPoint x: 660, startPoint y: 221, endPoint x: 814, endPoint y: 229, distance: 153.7
click at [814, 229] on div "License Number 1005727 Trade General Contractor Phone (415) 819-2366 Email tanc…" at bounding box center [656, 1105] width 327 height 1942
click at [739, 488] on span "New" at bounding box center [758, 494] width 38 height 18
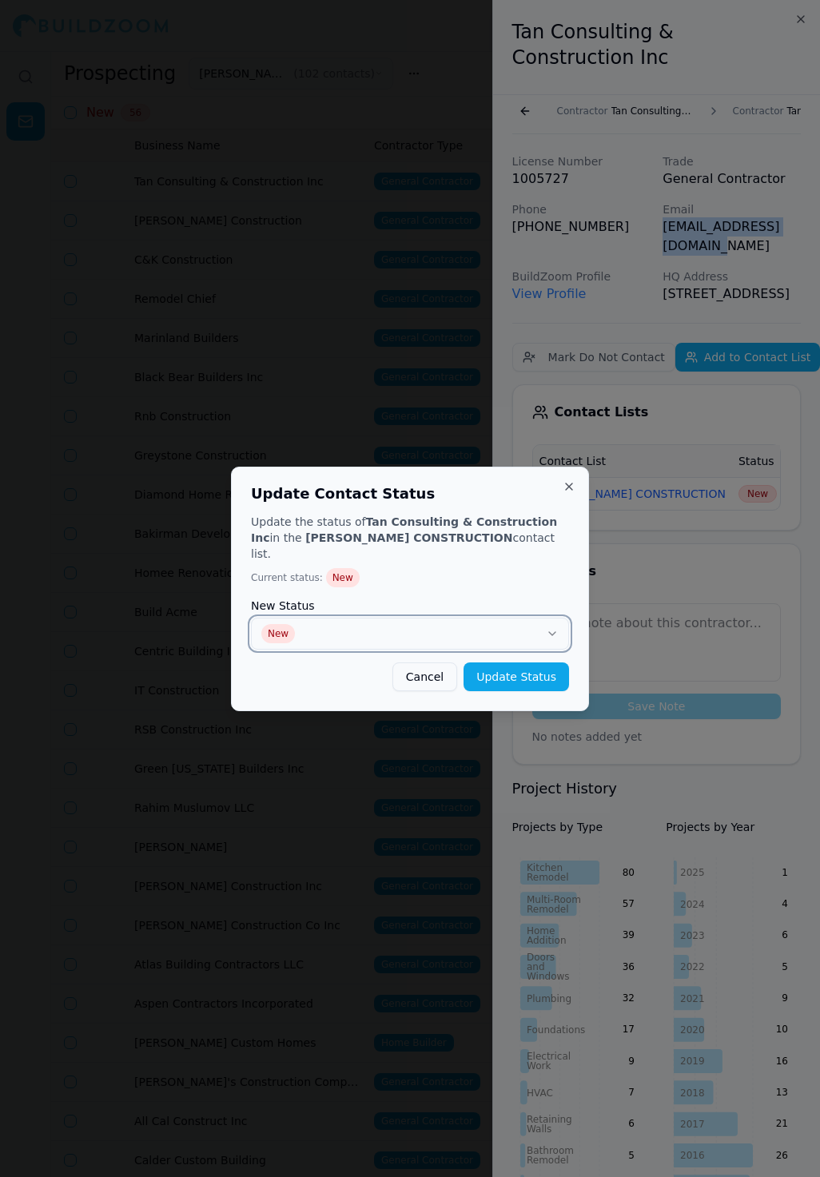
click at [458, 622] on button "New" at bounding box center [410, 634] width 318 height 32
click at [547, 664] on button "Update Status" at bounding box center [517, 677] width 106 height 29
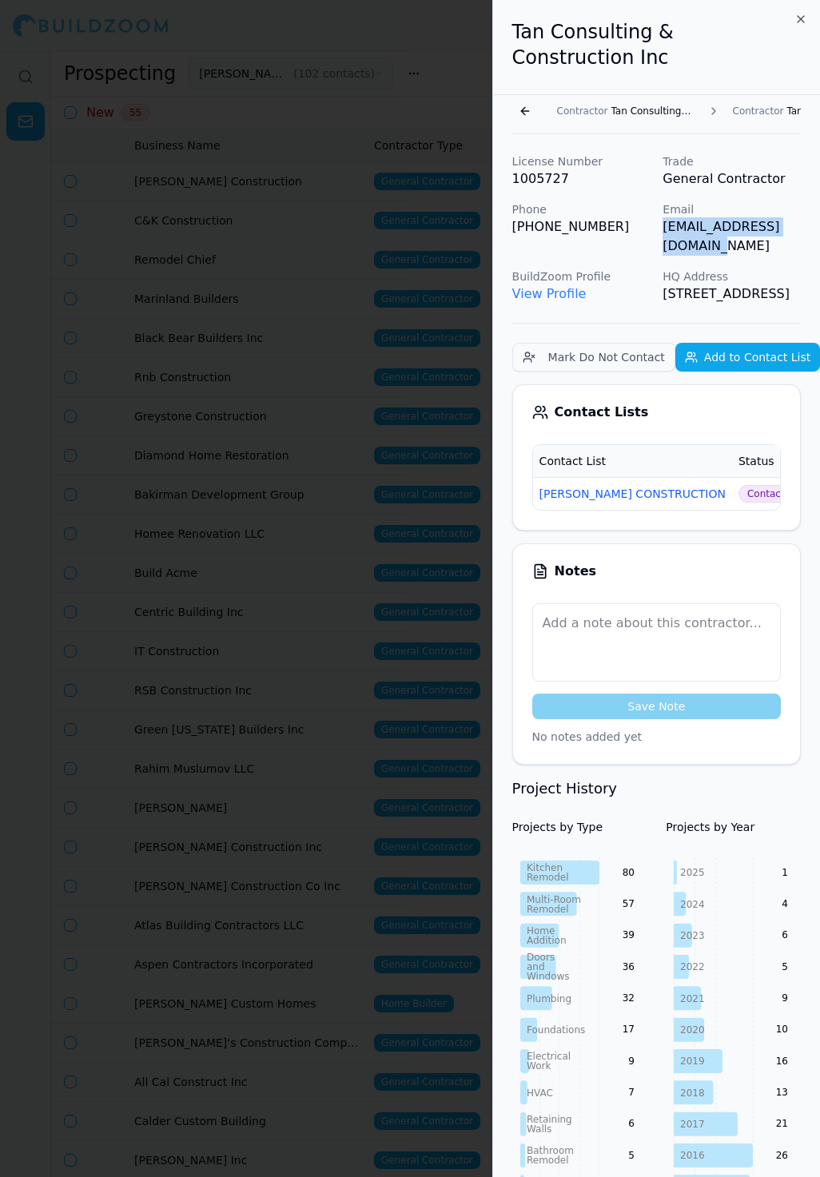
click at [293, 278] on div at bounding box center [410, 588] width 820 height 1177
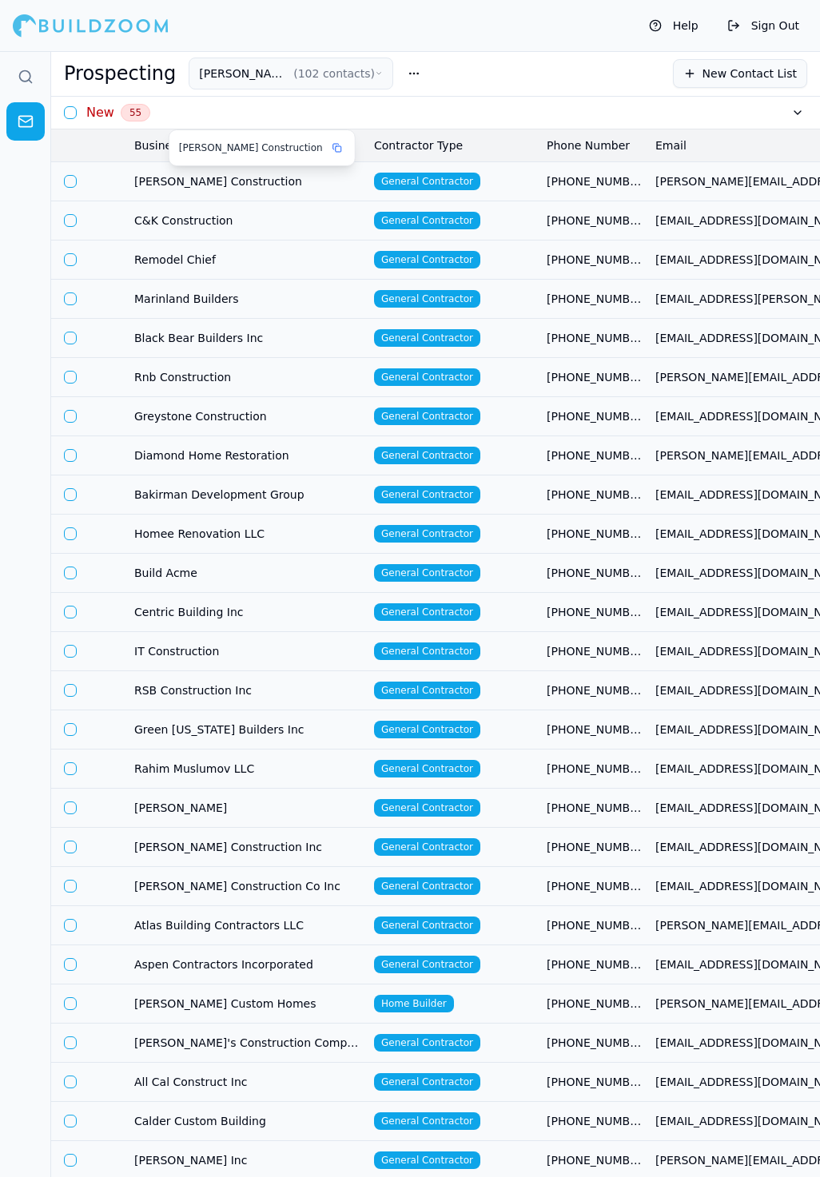
click at [268, 183] on span "[PERSON_NAME] Construction" at bounding box center [247, 181] width 227 height 16
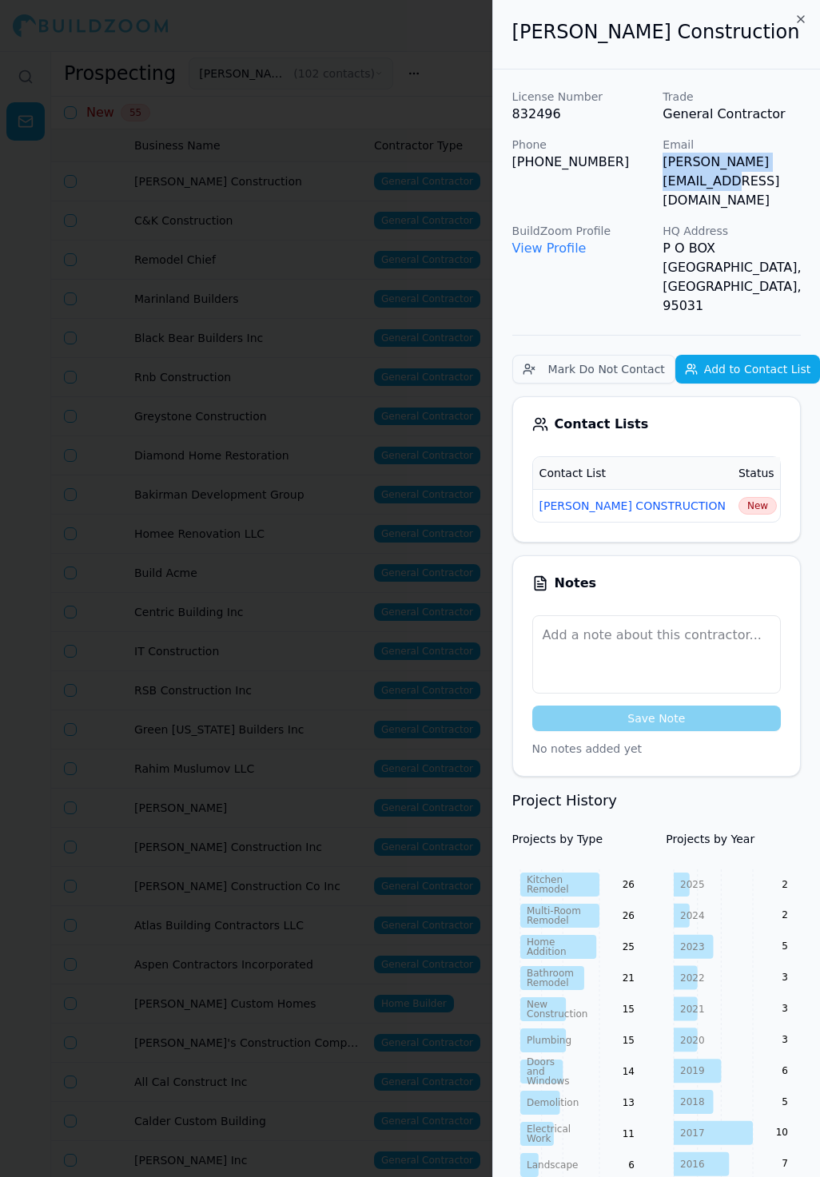
scroll to position [0, 25]
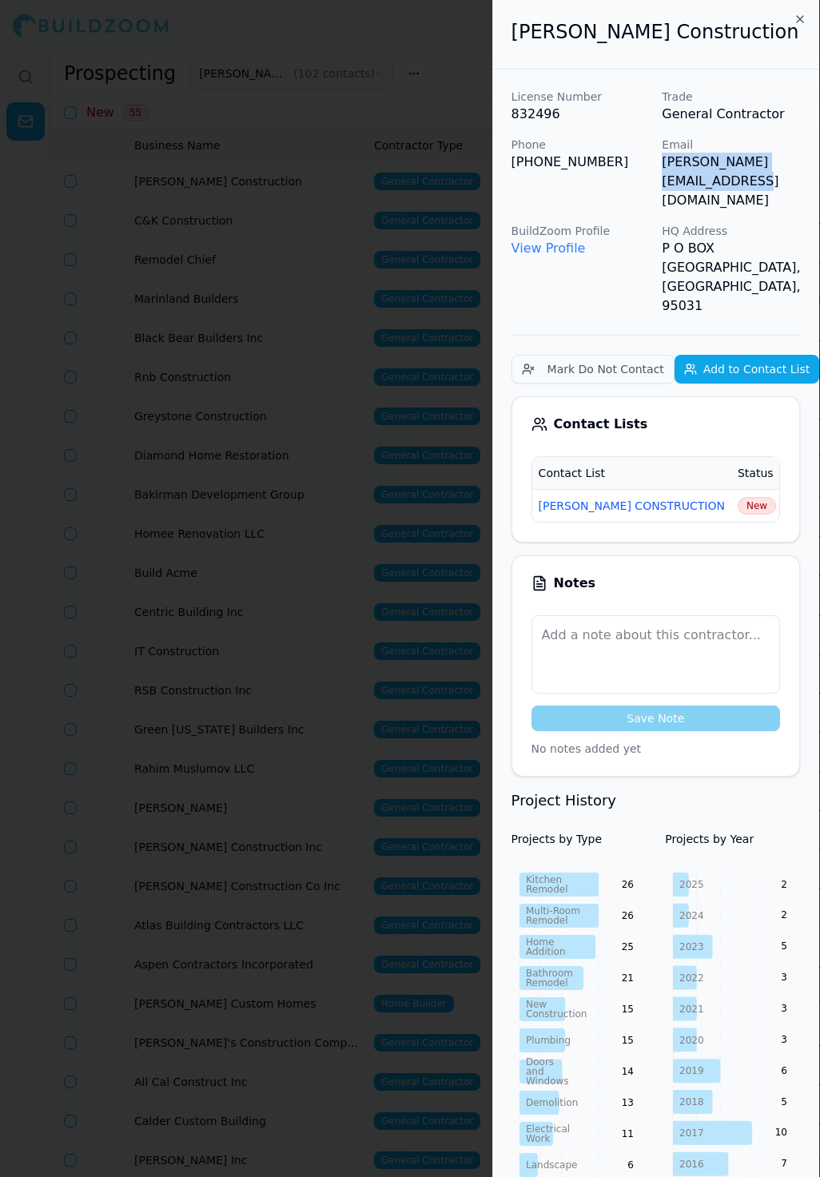
drag, startPoint x: 662, startPoint y: 167, endPoint x: 816, endPoint y: 167, distance: 154.3
click at [800, 169] on div "License Number 832496 Trade General Contractor Phone (650) 568-9410 Email randy…" at bounding box center [656, 202] width 289 height 227
click at [738, 497] on span "New" at bounding box center [757, 506] width 38 height 18
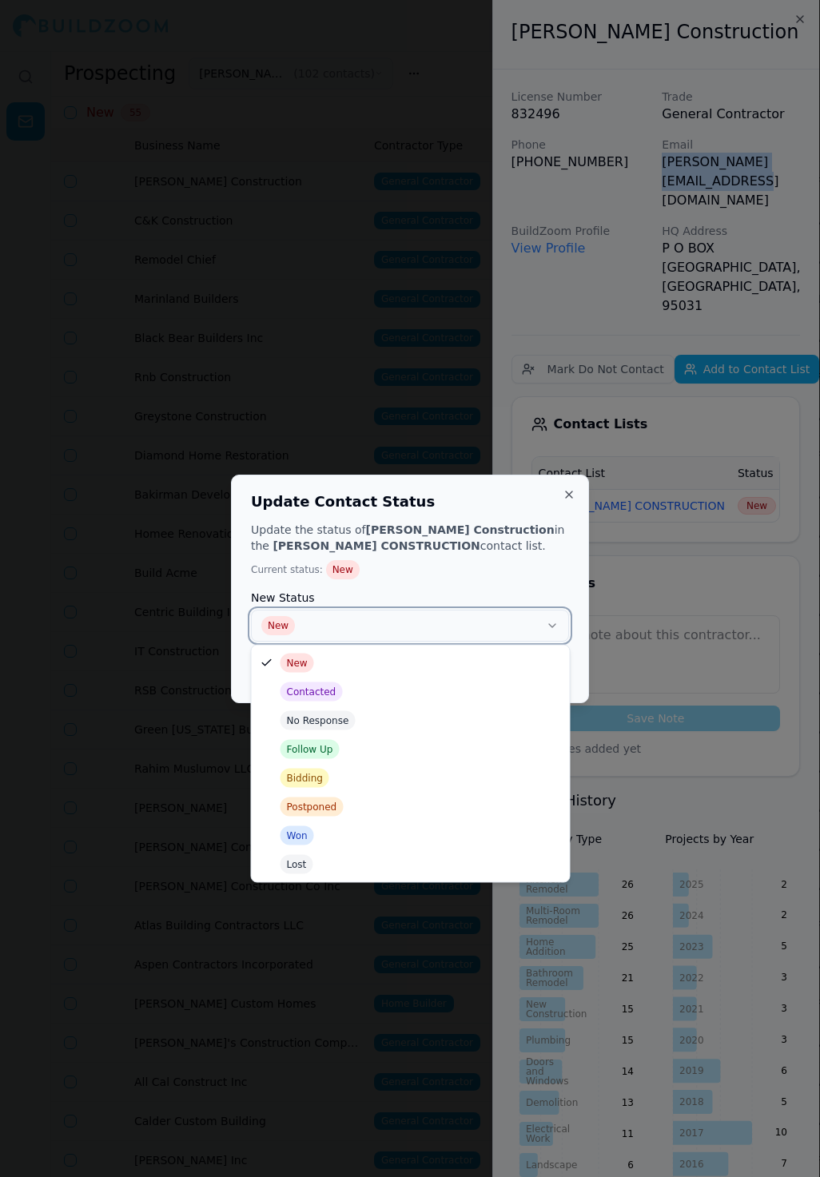
click at [497, 617] on button "New" at bounding box center [410, 626] width 318 height 32
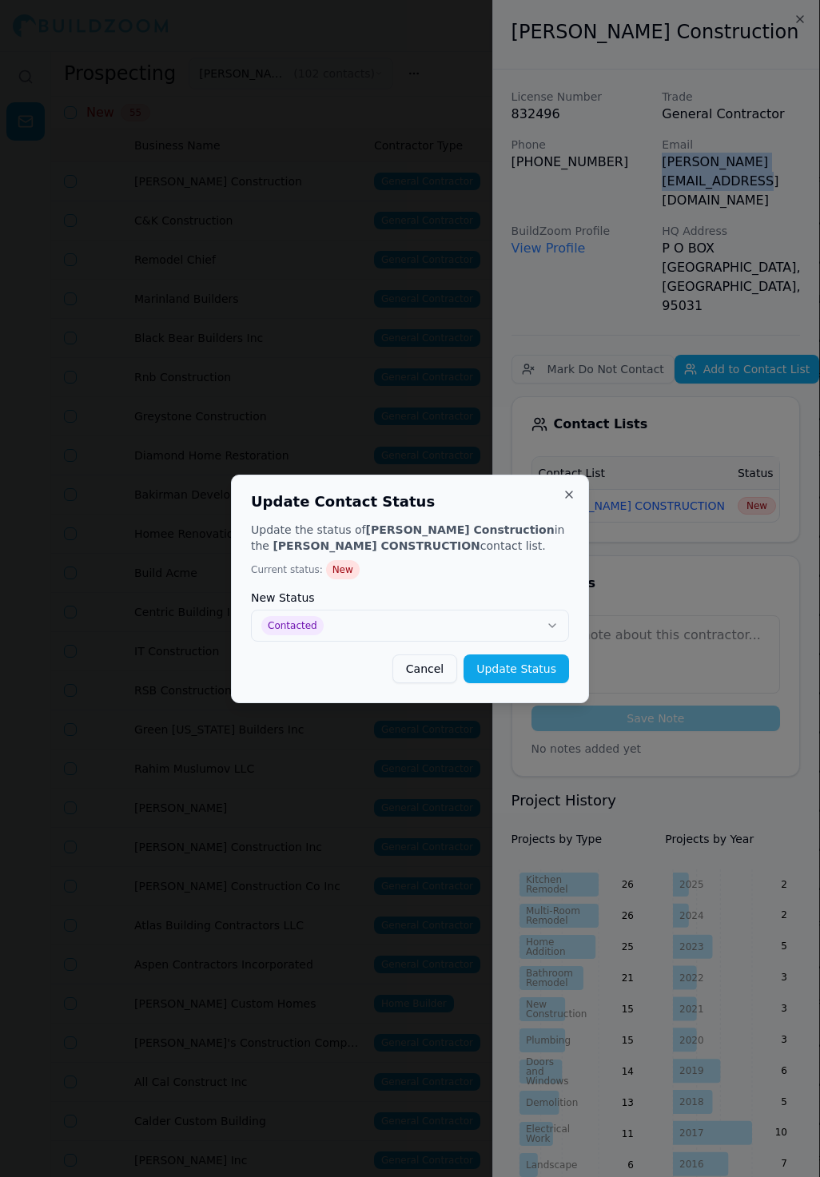
click at [541, 671] on button "Update Status" at bounding box center [517, 669] width 106 height 29
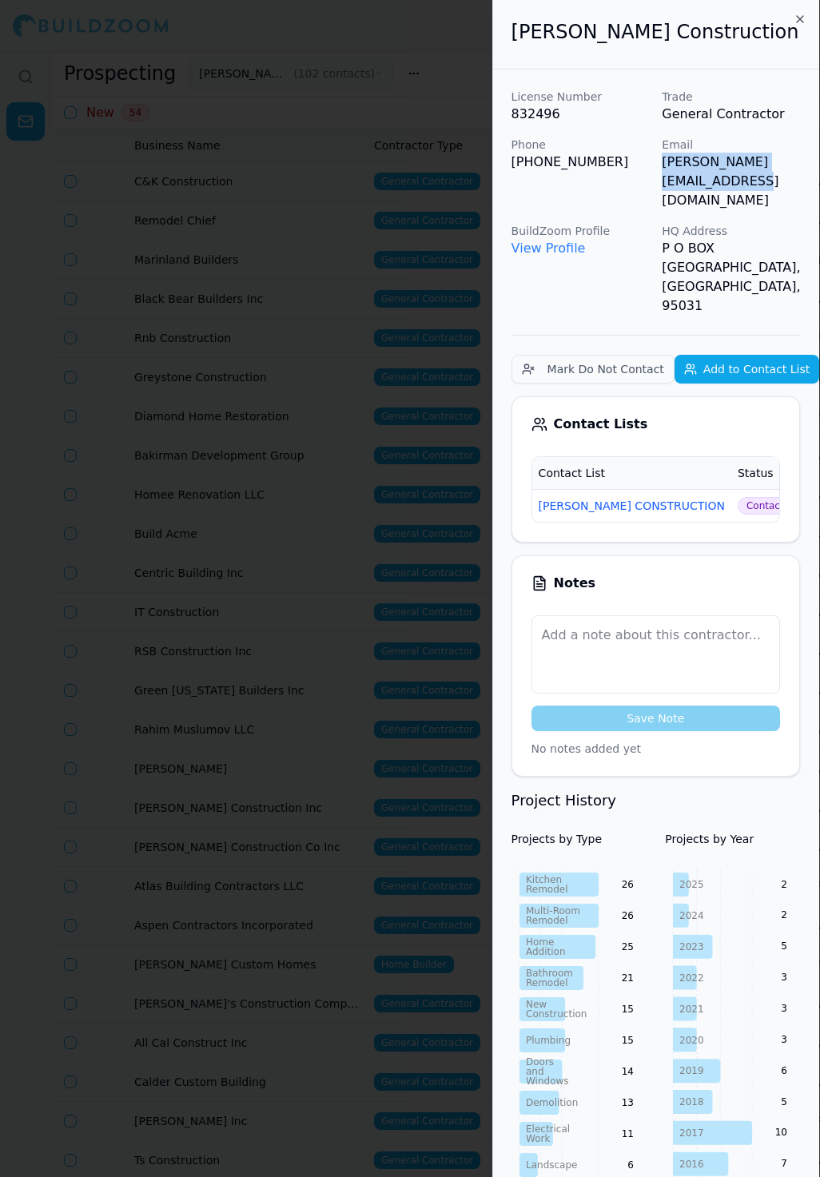
click at [400, 293] on div at bounding box center [410, 588] width 820 height 1177
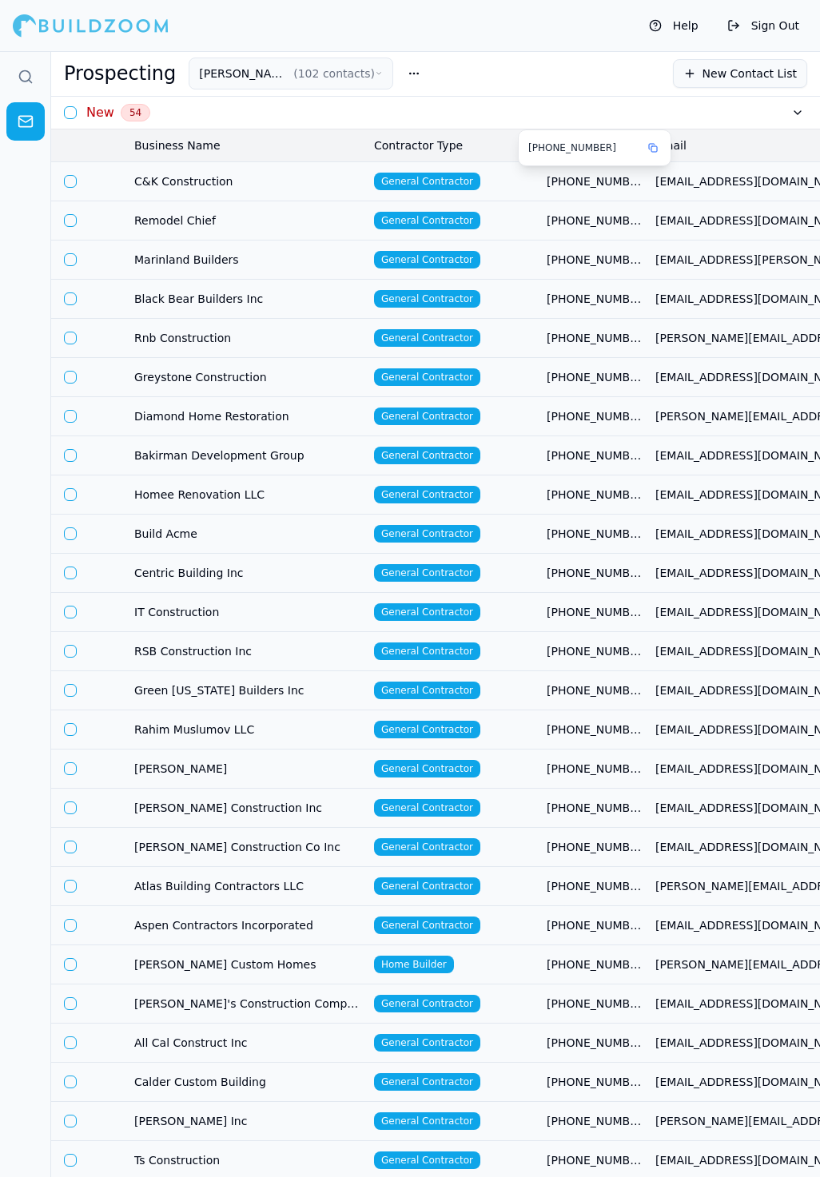
click at [631, 181] on span "[PHONE_NUMBER]" at bounding box center [595, 181] width 96 height 16
click at [650, 185] on body "Help Sign Out Prospecting SLATON CONSTRUCTION ( 102 contacts ) New Contact List…" at bounding box center [410, 614] width 820 height 1126
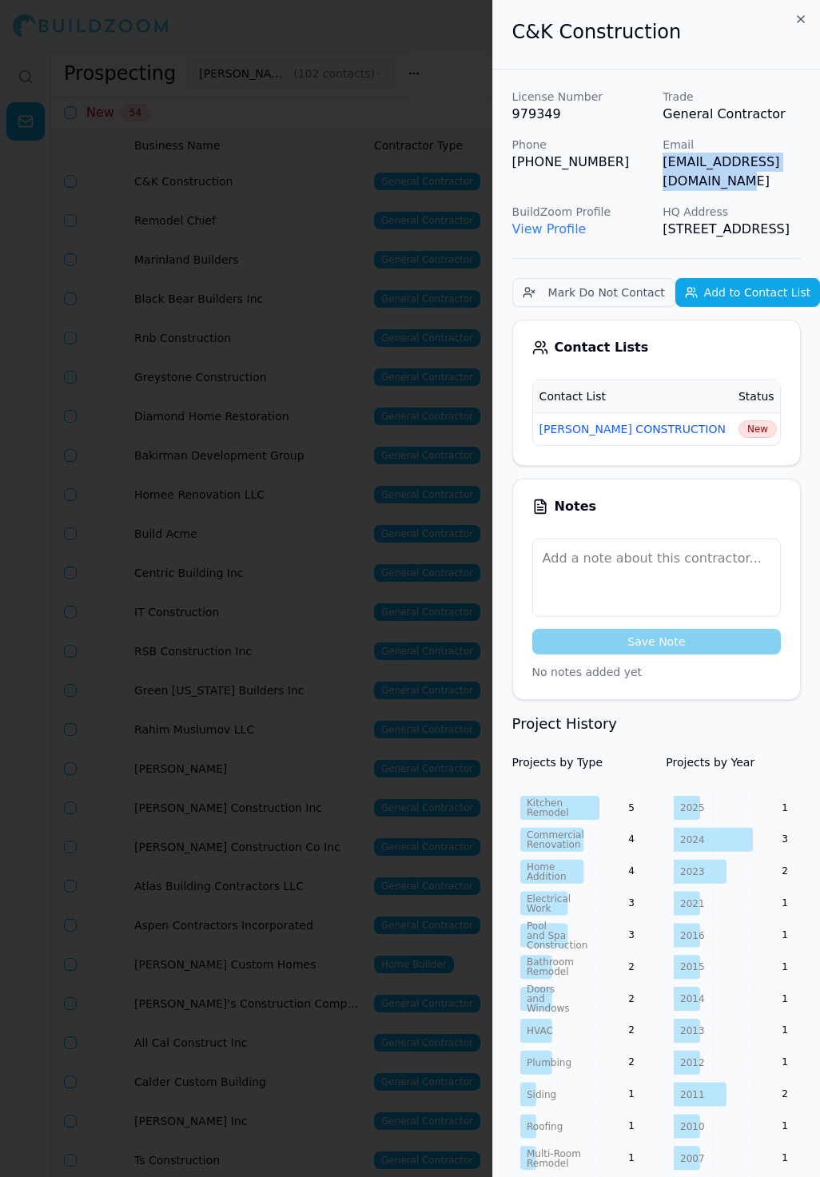
scroll to position [0, 12]
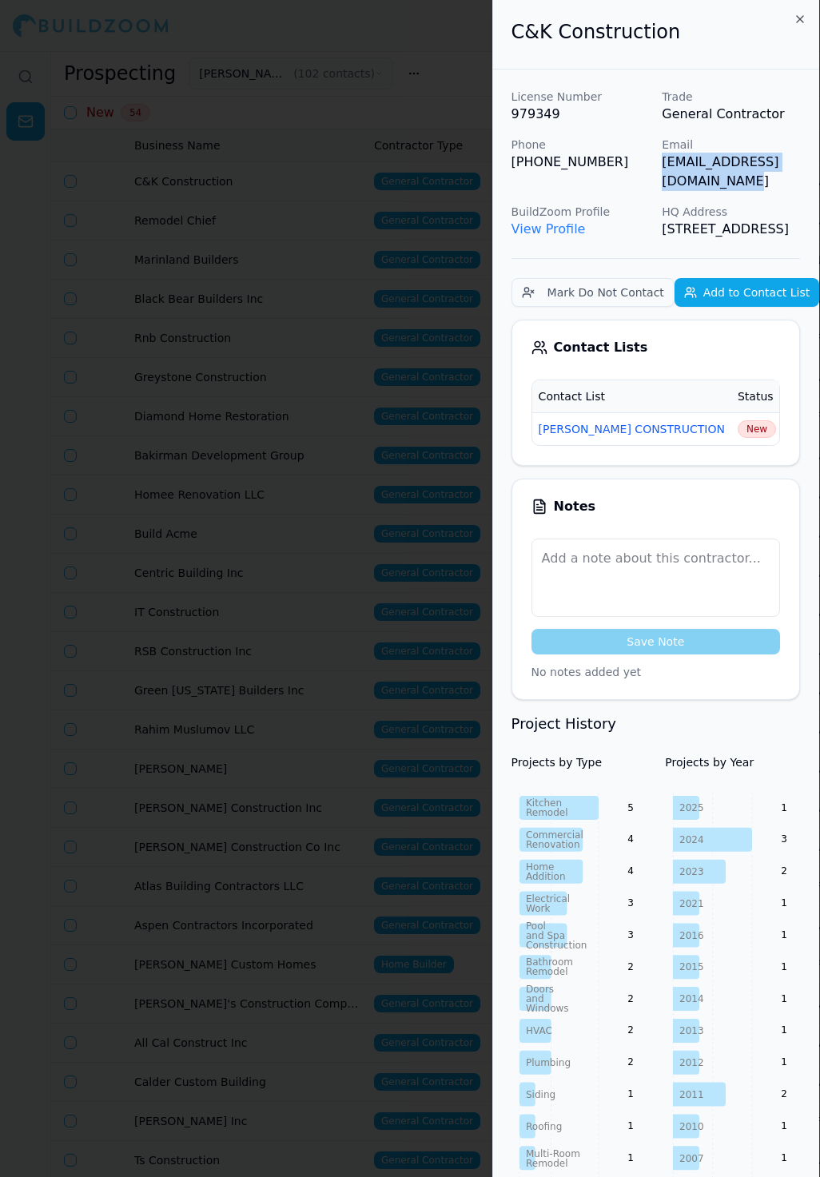
drag, startPoint x: 663, startPoint y: 164, endPoint x: 815, endPoint y: 165, distance: 152.7
click at [800, 165] on div "License Number 979349 Trade General Contractor Phone (510) 590-6388 Email phili…" at bounding box center [656, 164] width 289 height 150
click at [624, 437] on td "[PERSON_NAME] CONSTRUCTION" at bounding box center [631, 428] width 199 height 33
click at [738, 432] on span "New" at bounding box center [757, 429] width 38 height 18
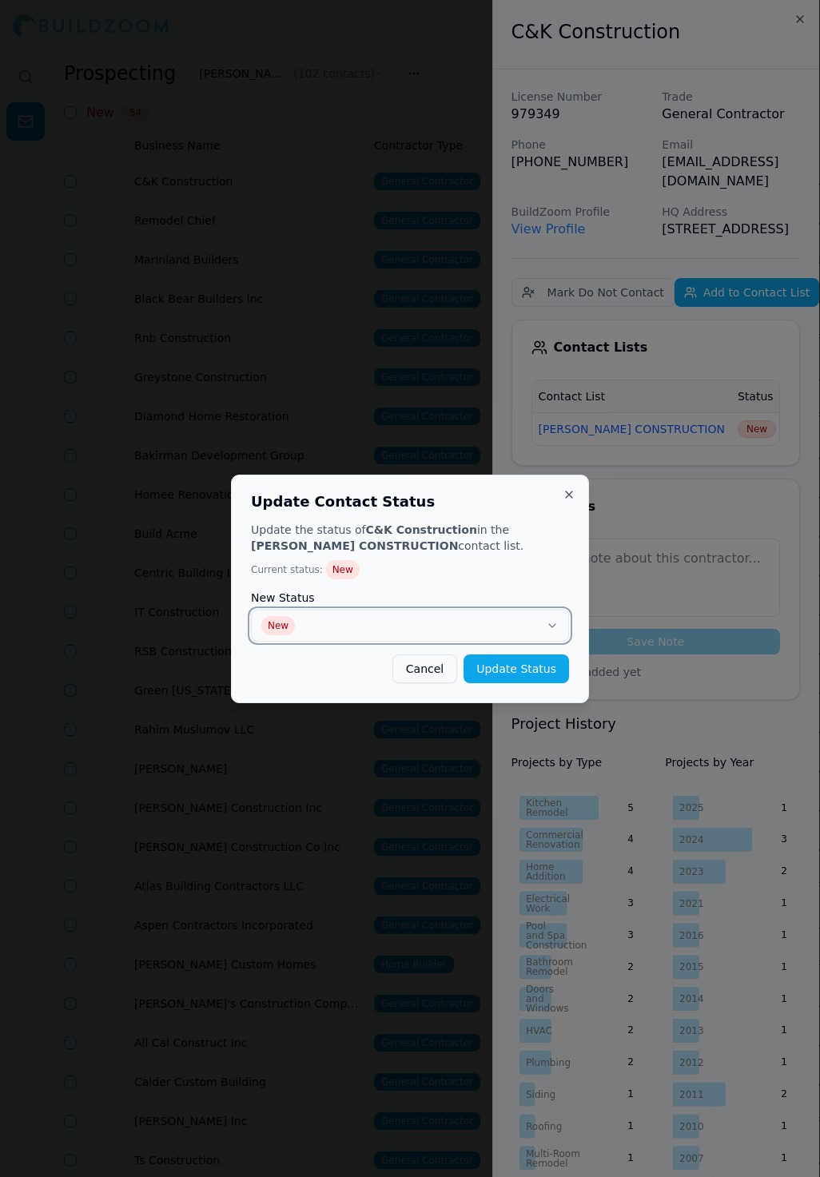
click at [373, 627] on button "New" at bounding box center [410, 626] width 318 height 32
click at [512, 670] on button "Update Status" at bounding box center [517, 669] width 106 height 29
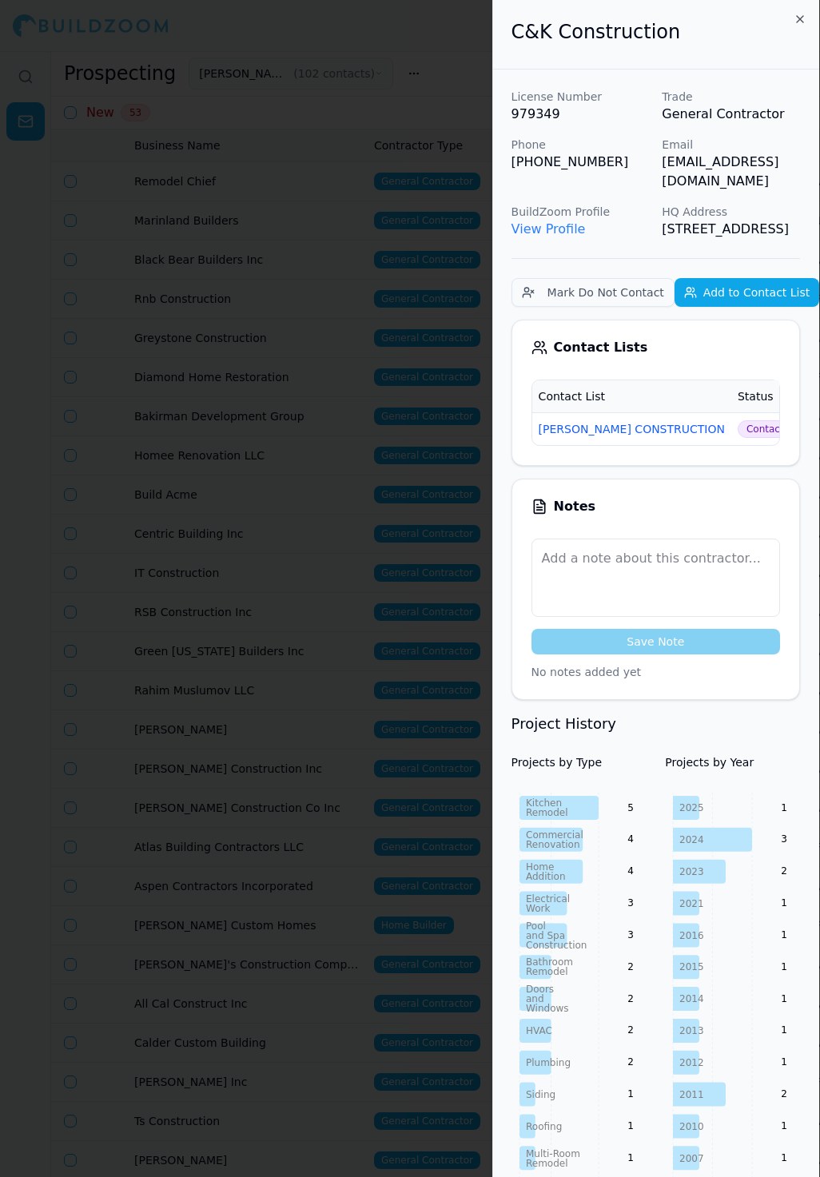
click at [415, 409] on div at bounding box center [410, 588] width 820 height 1177
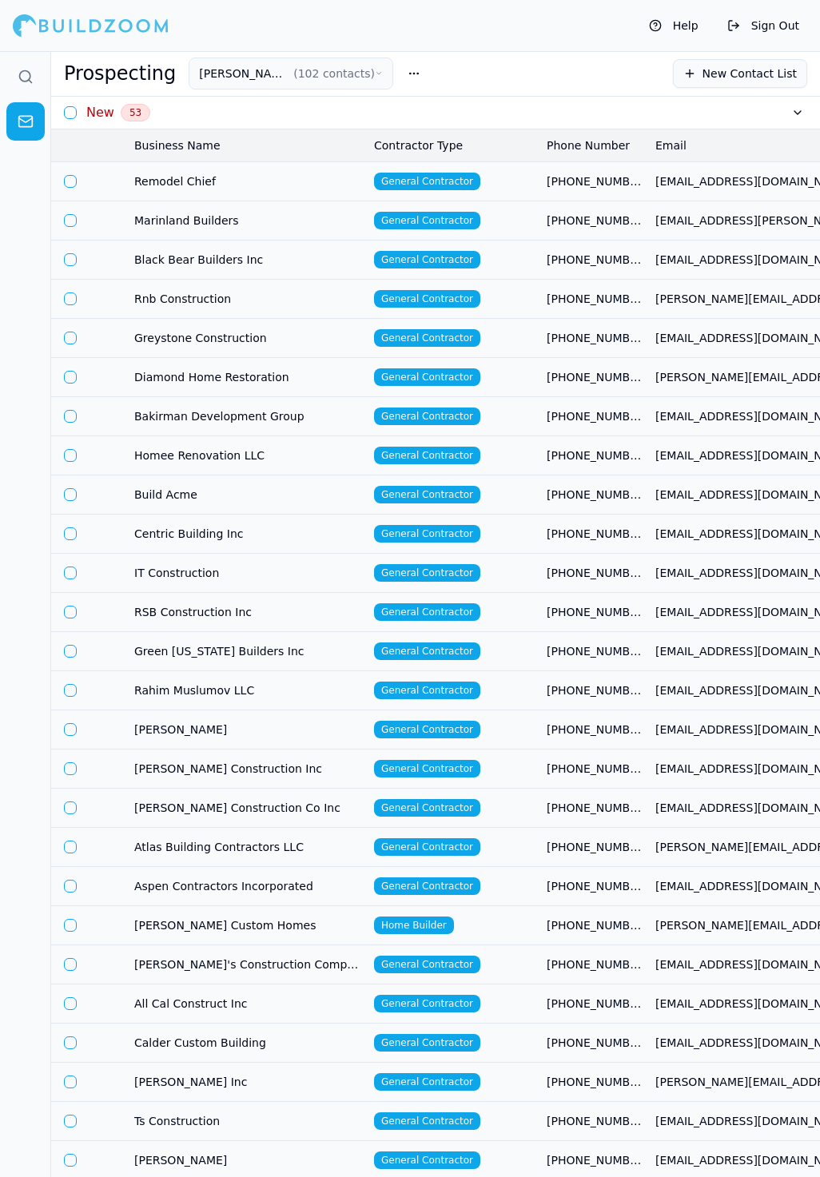
click at [508, 183] on td "General Contractor" at bounding box center [454, 180] width 173 height 39
click at [543, 189] on td "[PHONE_NUMBER]" at bounding box center [594, 180] width 109 height 39
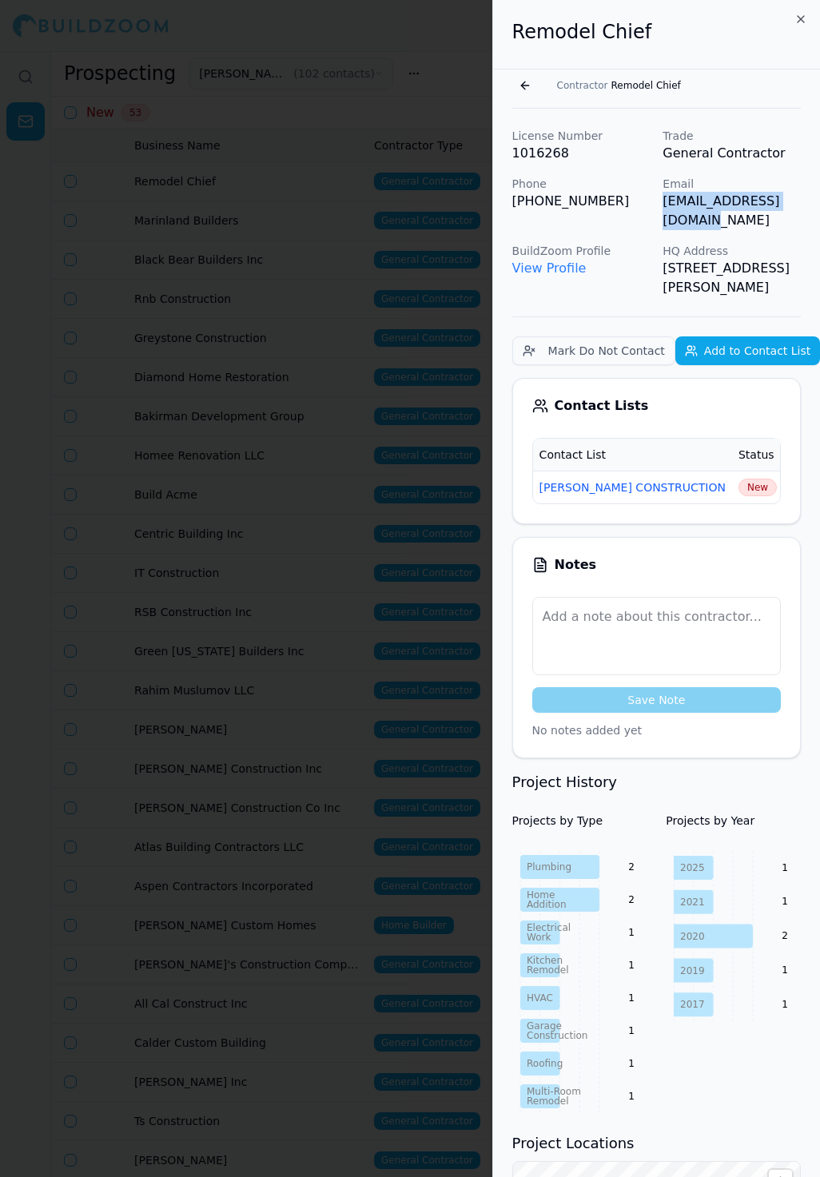
drag, startPoint x: 663, startPoint y: 204, endPoint x: 805, endPoint y: 209, distance: 141.6
click at [805, 209] on div "License Number 1016268 Trade General Contractor Phone (510) 386-1072 Email remo…" at bounding box center [656, 860] width 327 height 1502
click at [411, 386] on div at bounding box center [410, 588] width 820 height 1177
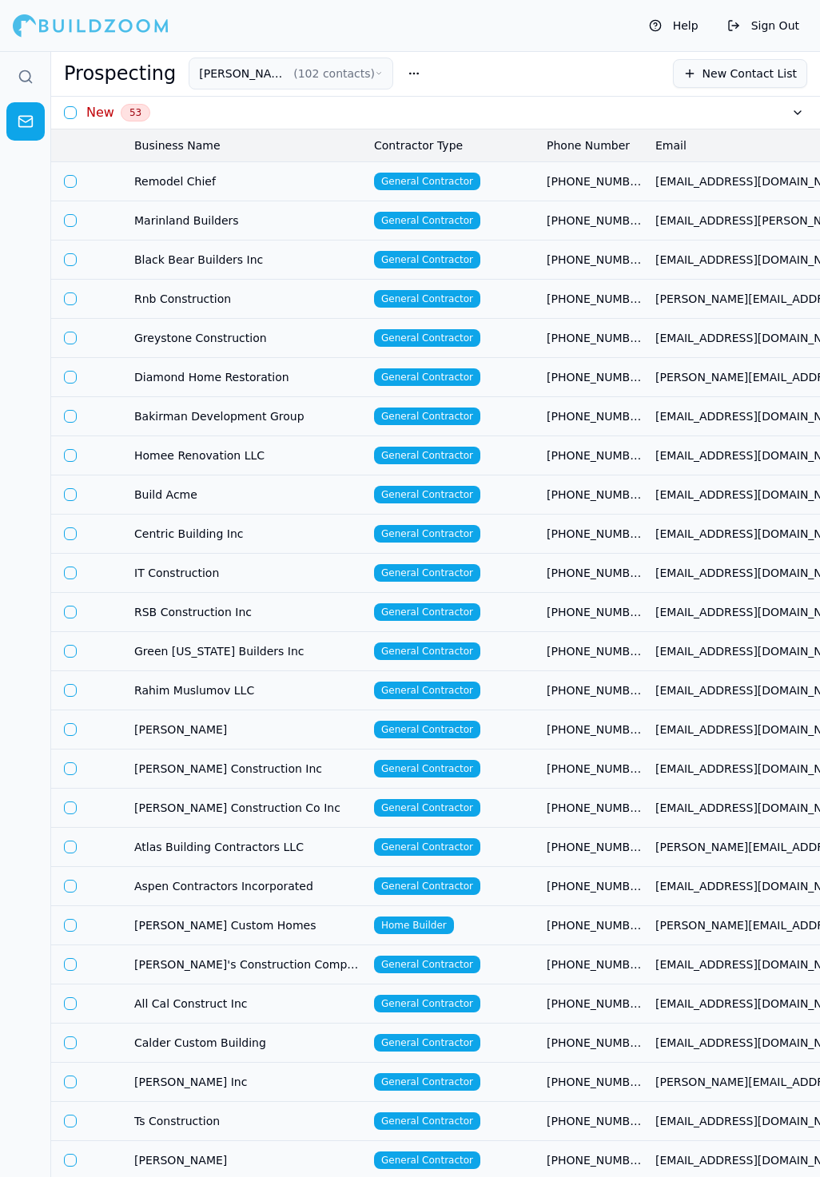
click at [265, 190] on td "Remodel Chief" at bounding box center [248, 180] width 240 height 39
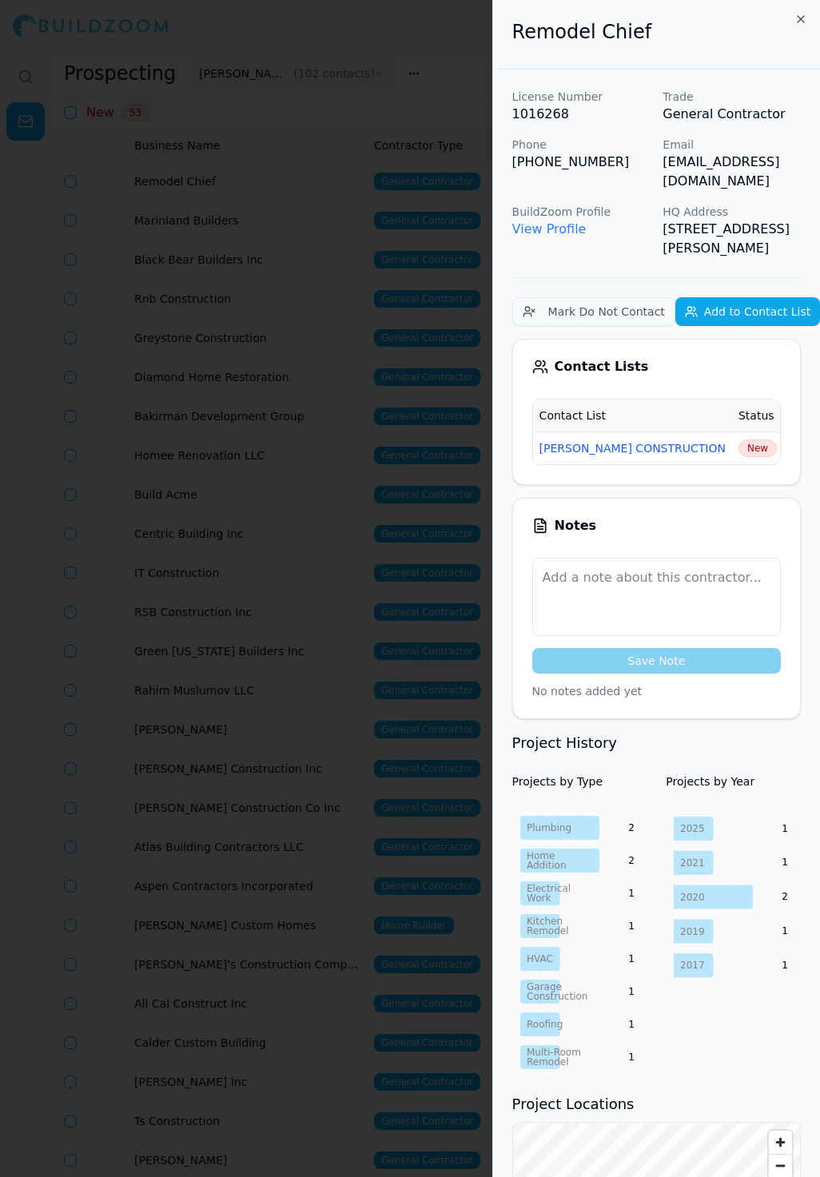
click at [671, 438] on td "[PERSON_NAME] CONSTRUCTION" at bounding box center [632, 448] width 199 height 33
click at [739, 446] on span "New" at bounding box center [758, 449] width 38 height 18
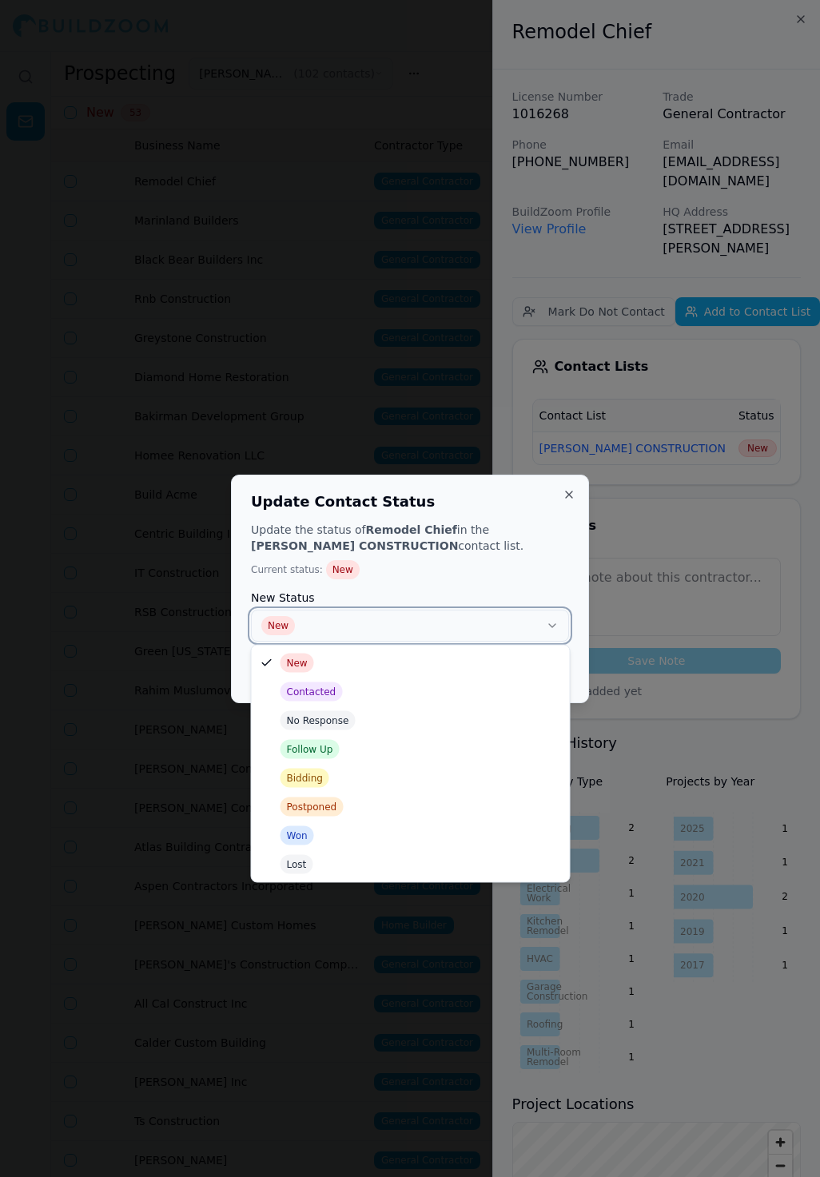
click at [463, 627] on button "New" at bounding box center [410, 626] width 318 height 32
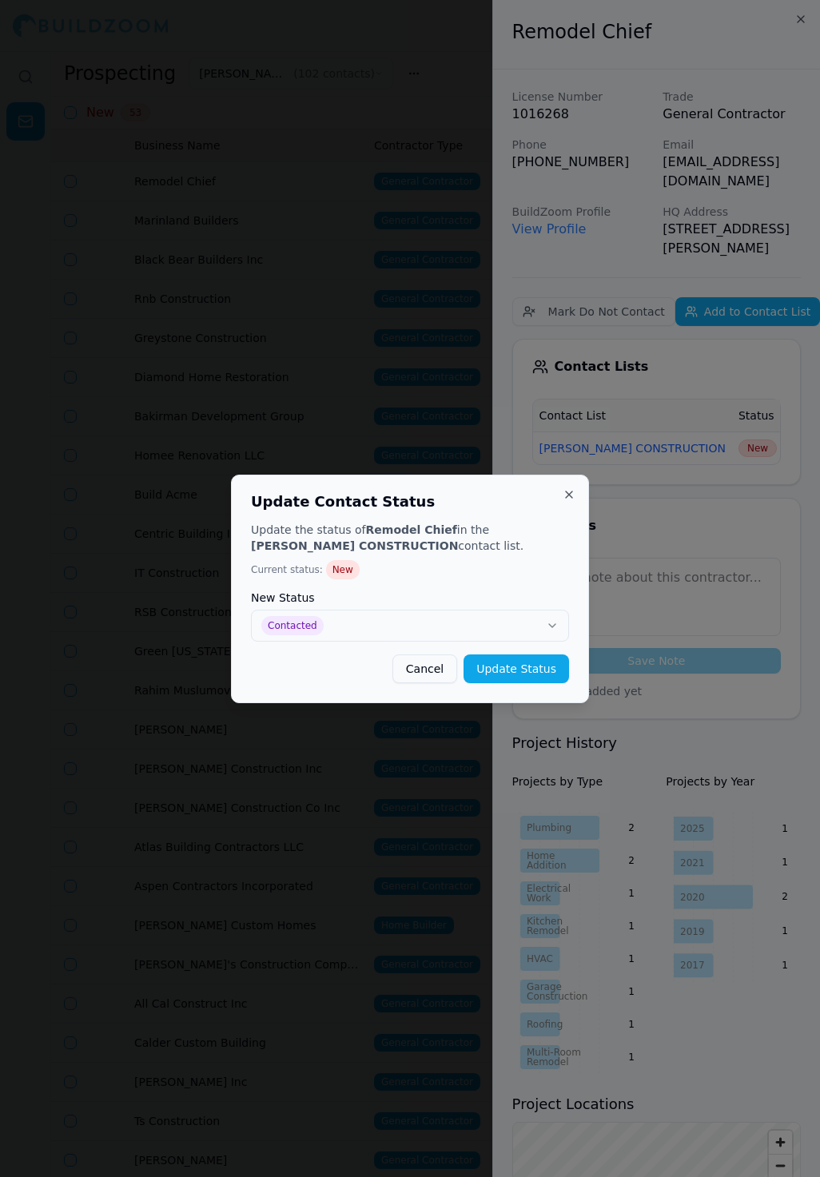
click at [503, 671] on button "Update Status" at bounding box center [517, 669] width 106 height 29
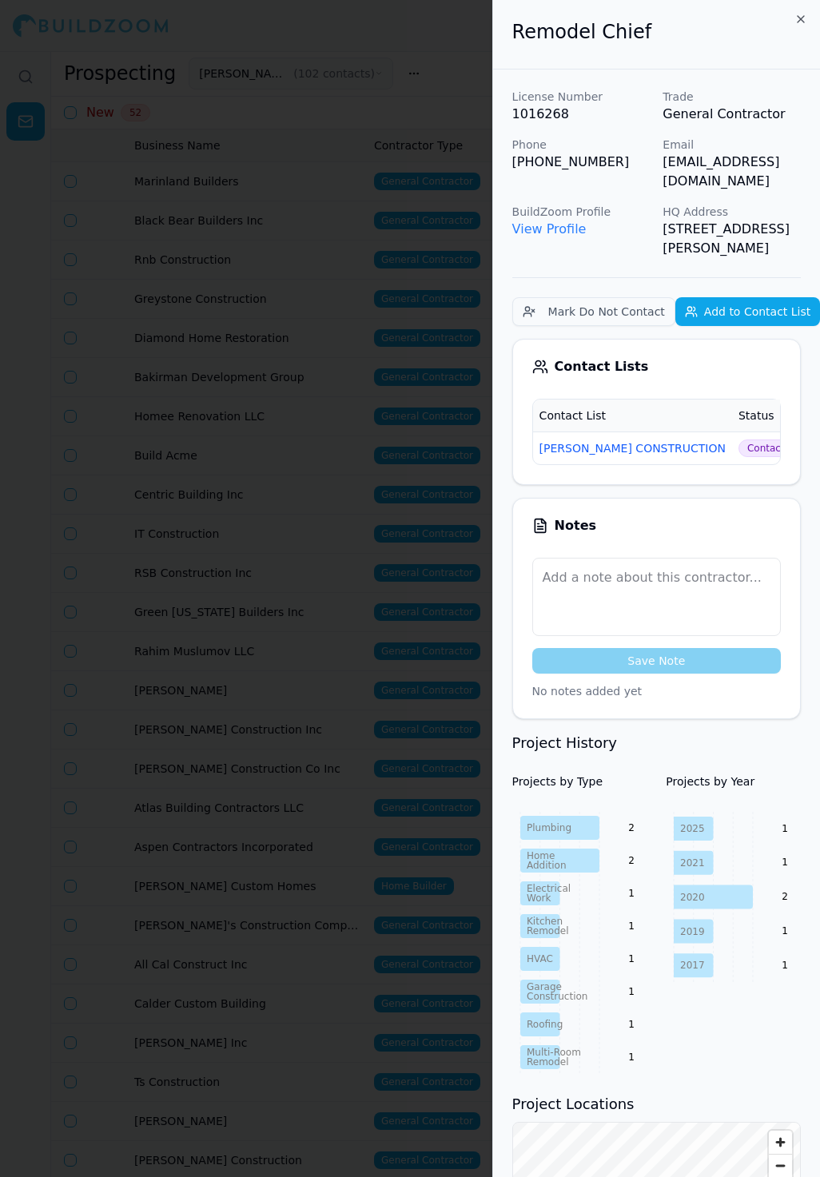
click at [277, 293] on div at bounding box center [410, 588] width 820 height 1177
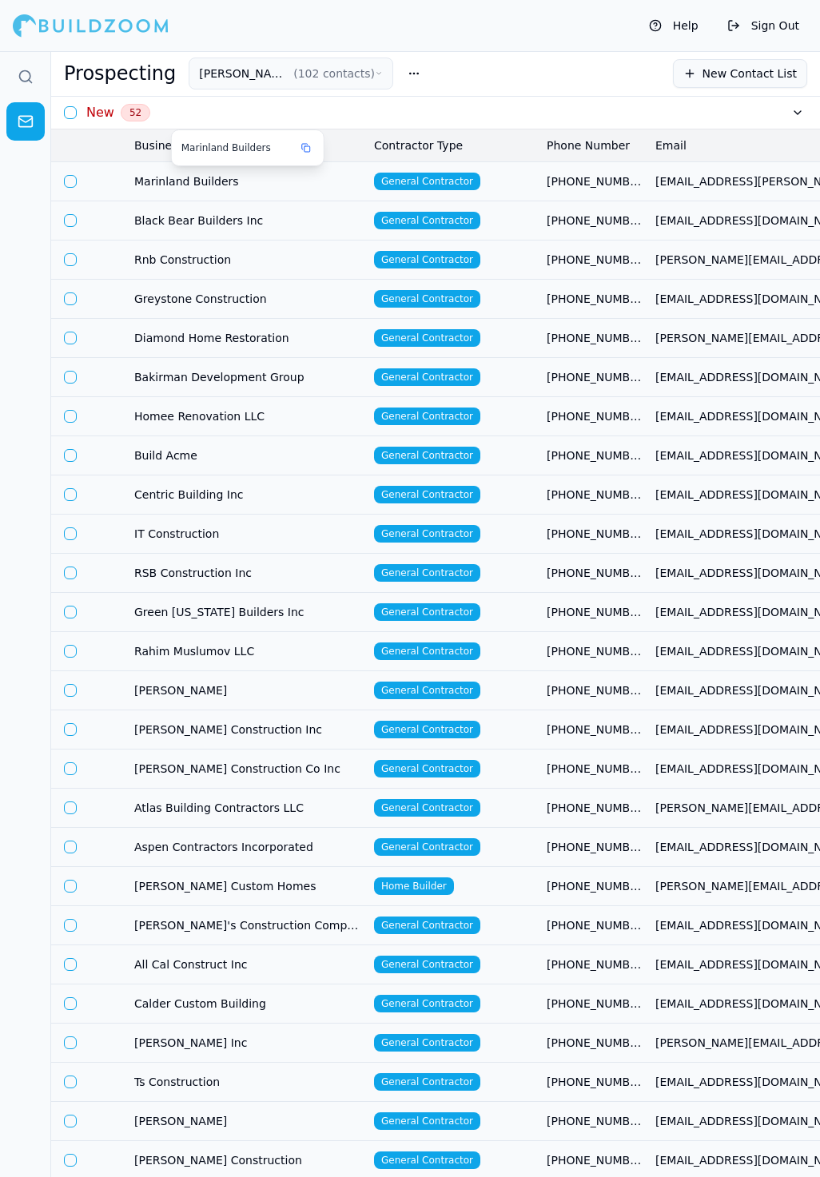
click at [288, 187] on span "Marinland Builders" at bounding box center [247, 181] width 227 height 16
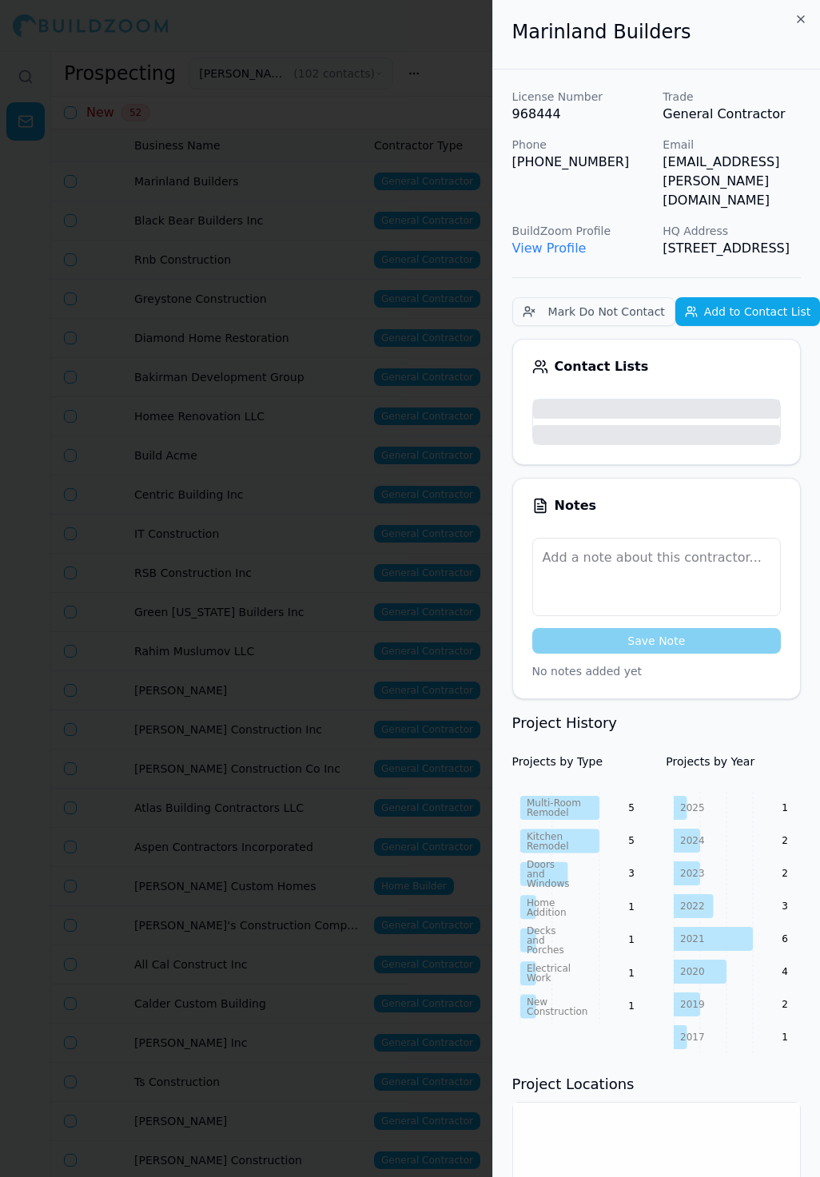
click at [525, 184] on body "Help Sign Out Prospecting SLATON CONSTRUCTION ( 102 contacts ) New Contact List…" at bounding box center [410, 614] width 820 height 1126
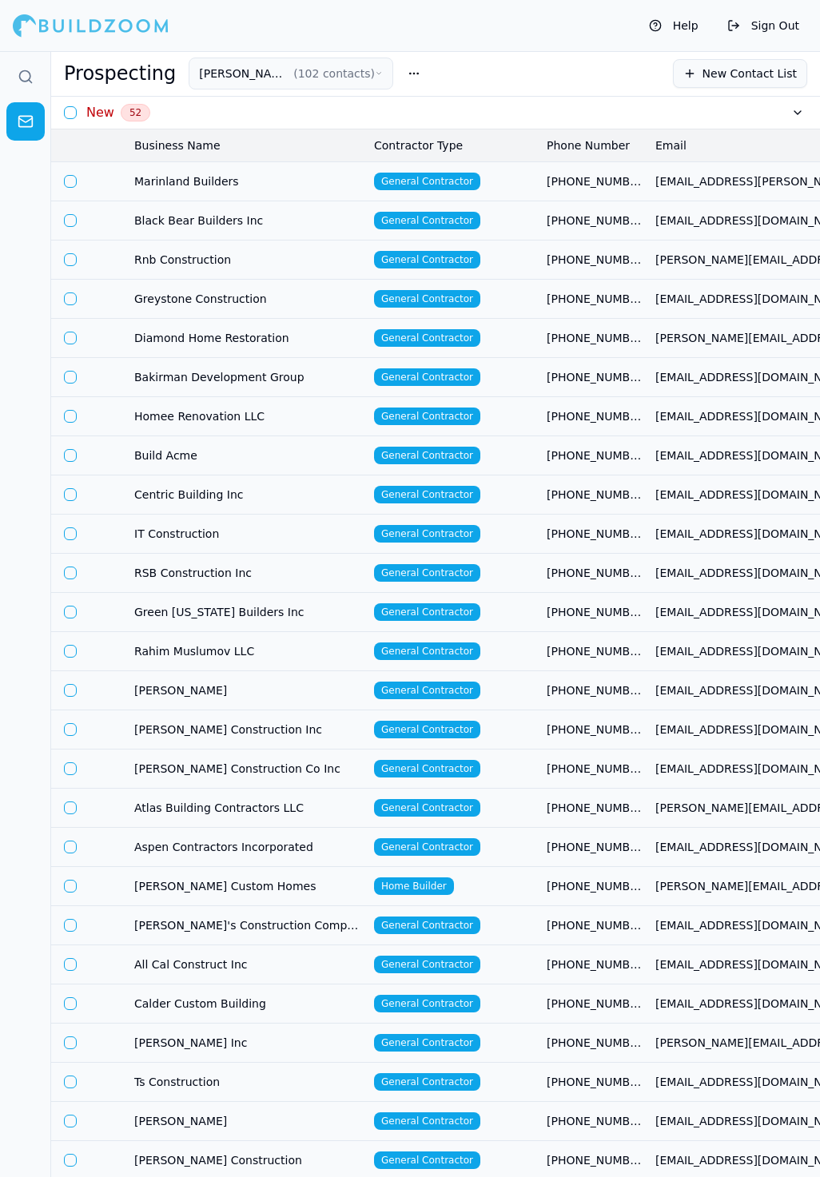
click at [525, 184] on td "General Contractor" at bounding box center [454, 180] width 173 height 39
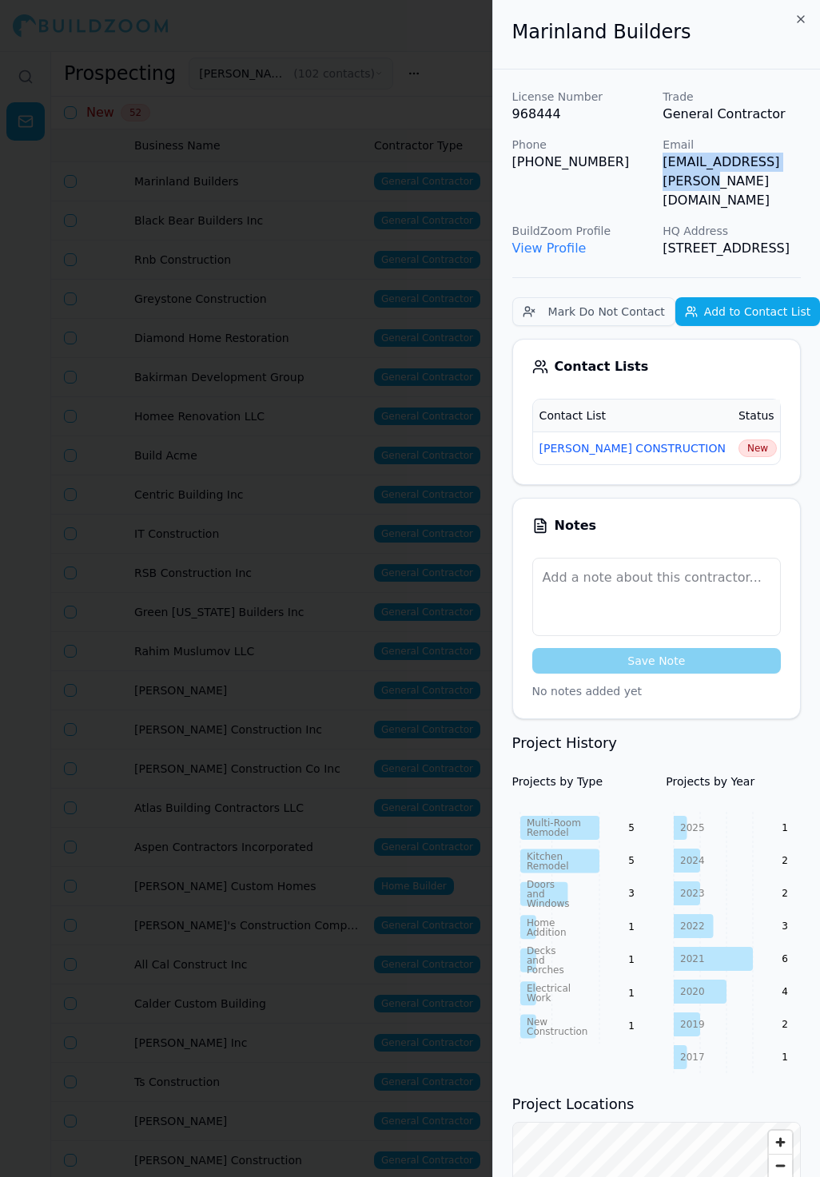
drag, startPoint x: 673, startPoint y: 165, endPoint x: 819, endPoint y: 165, distance: 146.3
click at [819, 165] on div "License Number 968444 Trade General Contractor Phone (415) 515-4750 Email ivane…" at bounding box center [656, 821] width 327 height 1502
click at [732, 432] on td "New" at bounding box center [757, 448] width 51 height 33
click at [739, 440] on span "New" at bounding box center [758, 449] width 38 height 18
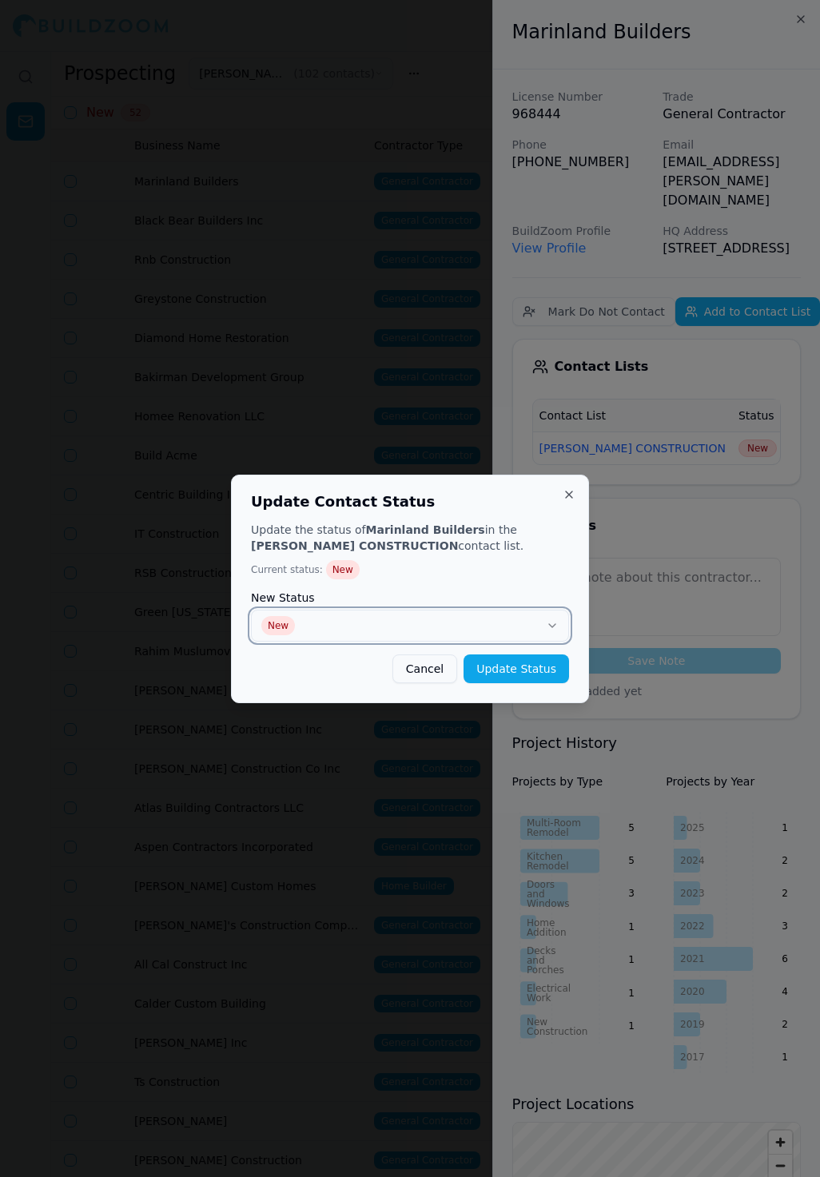
click at [449, 634] on button "New" at bounding box center [410, 626] width 318 height 32
click at [522, 665] on button "Update Status" at bounding box center [517, 669] width 106 height 29
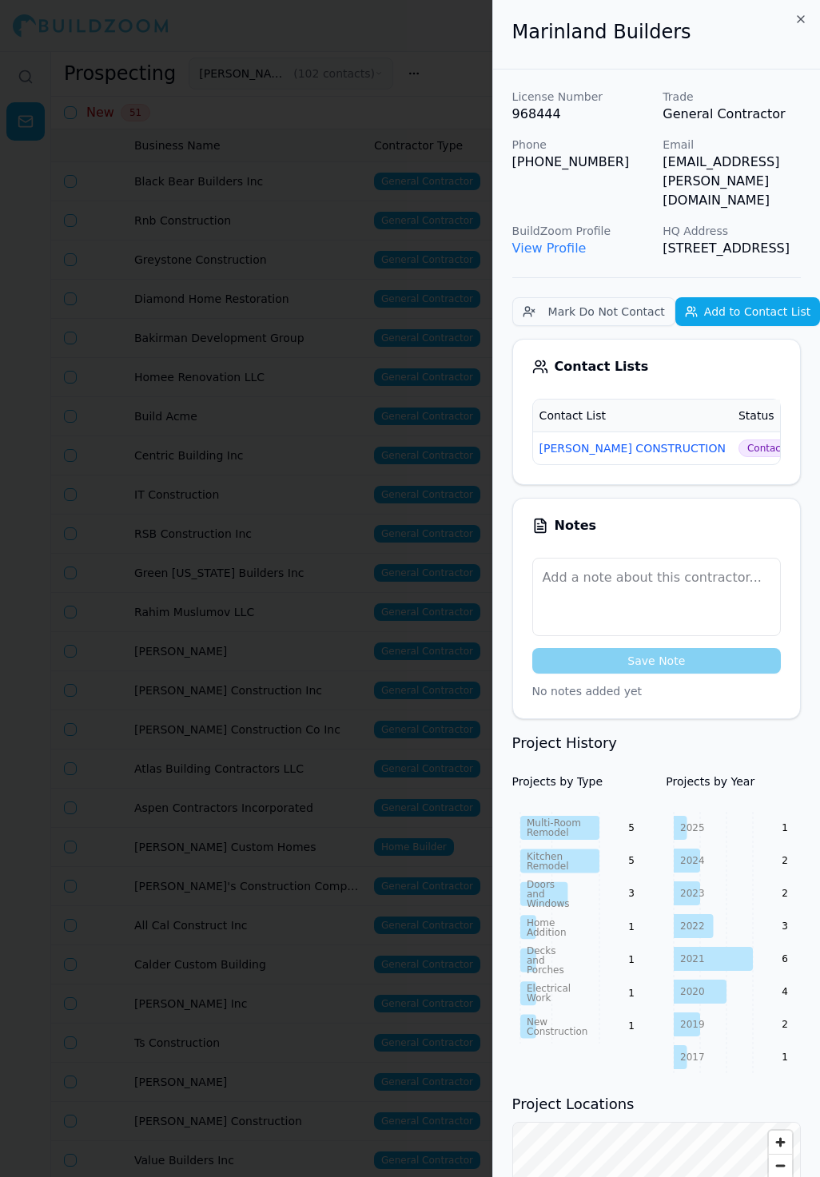
click at [383, 344] on div at bounding box center [410, 588] width 820 height 1177
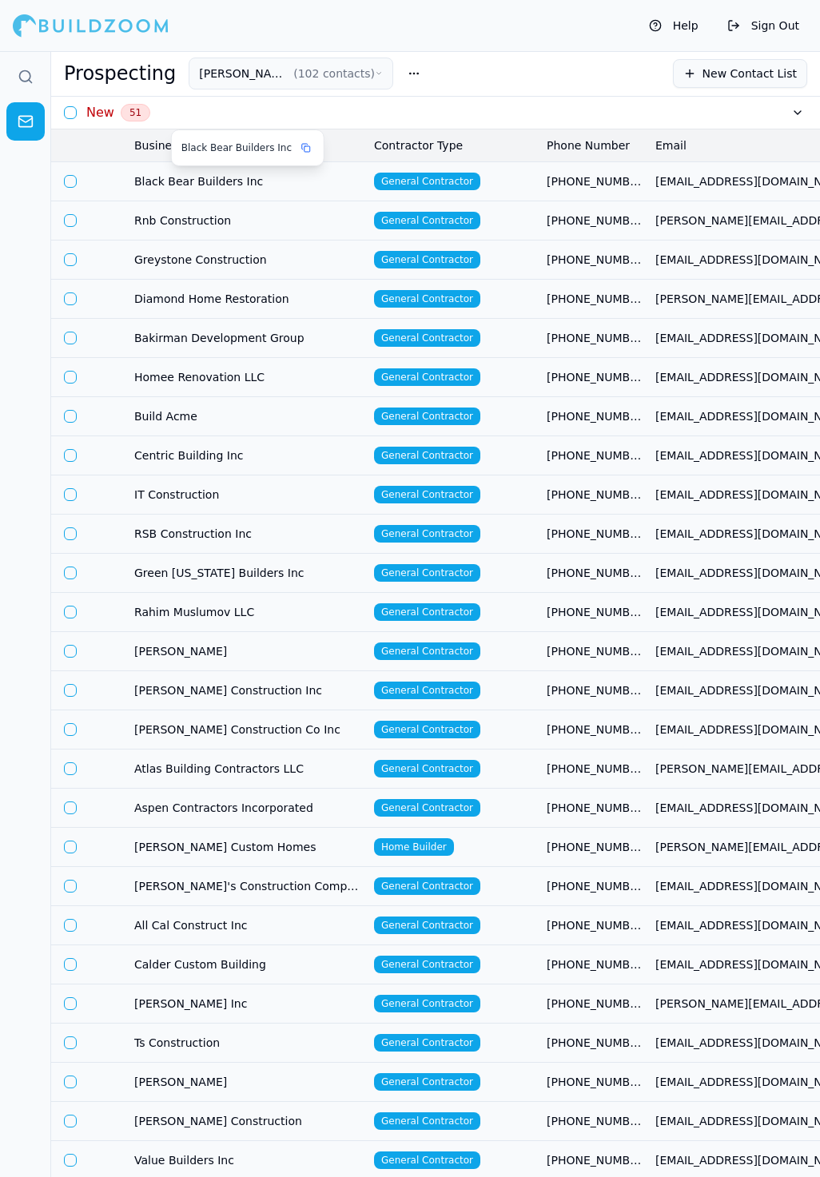
click at [351, 181] on span "Black Bear Builders Inc" at bounding box center [247, 181] width 227 height 16
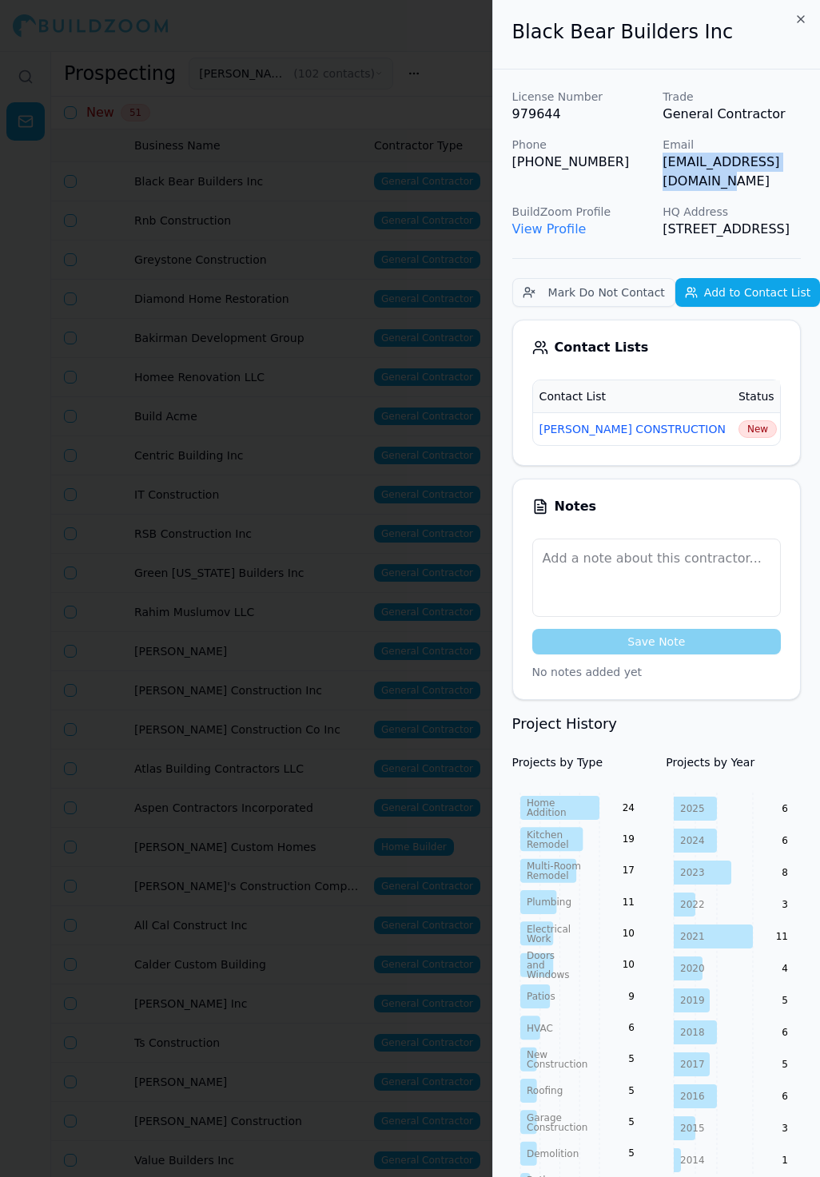
drag, startPoint x: 659, startPoint y: 165, endPoint x: 815, endPoint y: 168, distance: 156.7
click at [801, 168] on div "License Number 979644 Trade General Contractor Phone (925) 998-5808 Email justi…" at bounding box center [656, 164] width 289 height 150
click at [739, 426] on span "New" at bounding box center [758, 429] width 38 height 18
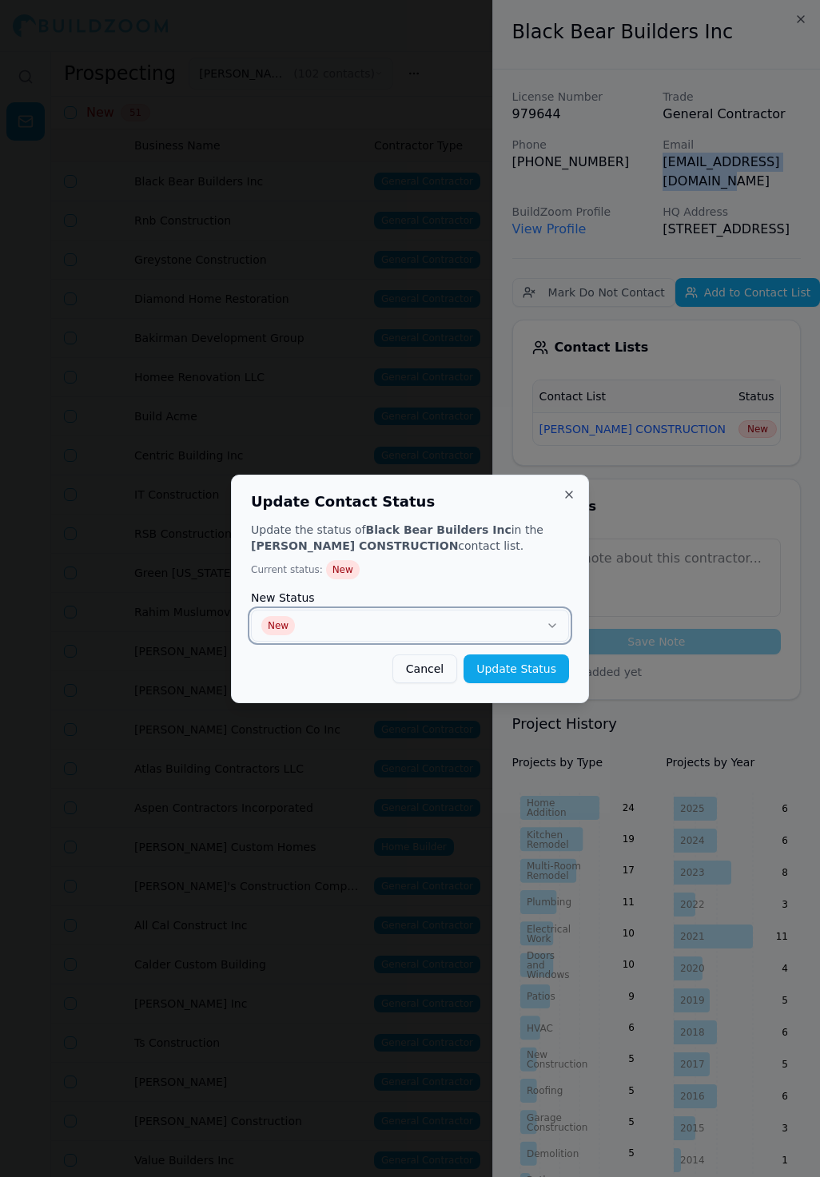
click at [464, 627] on button "New" at bounding box center [410, 626] width 318 height 32
click at [526, 672] on button "Update Status" at bounding box center [517, 669] width 106 height 29
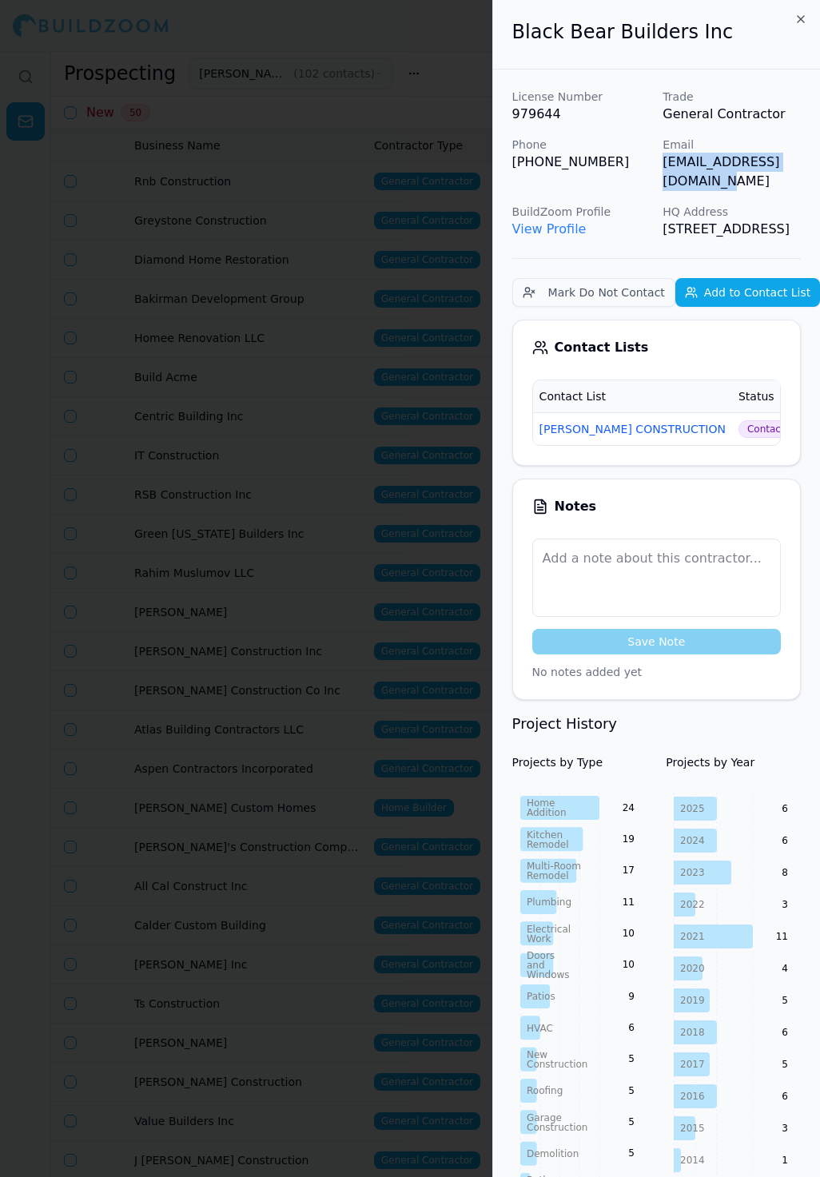
click at [390, 352] on div at bounding box center [410, 588] width 820 height 1177
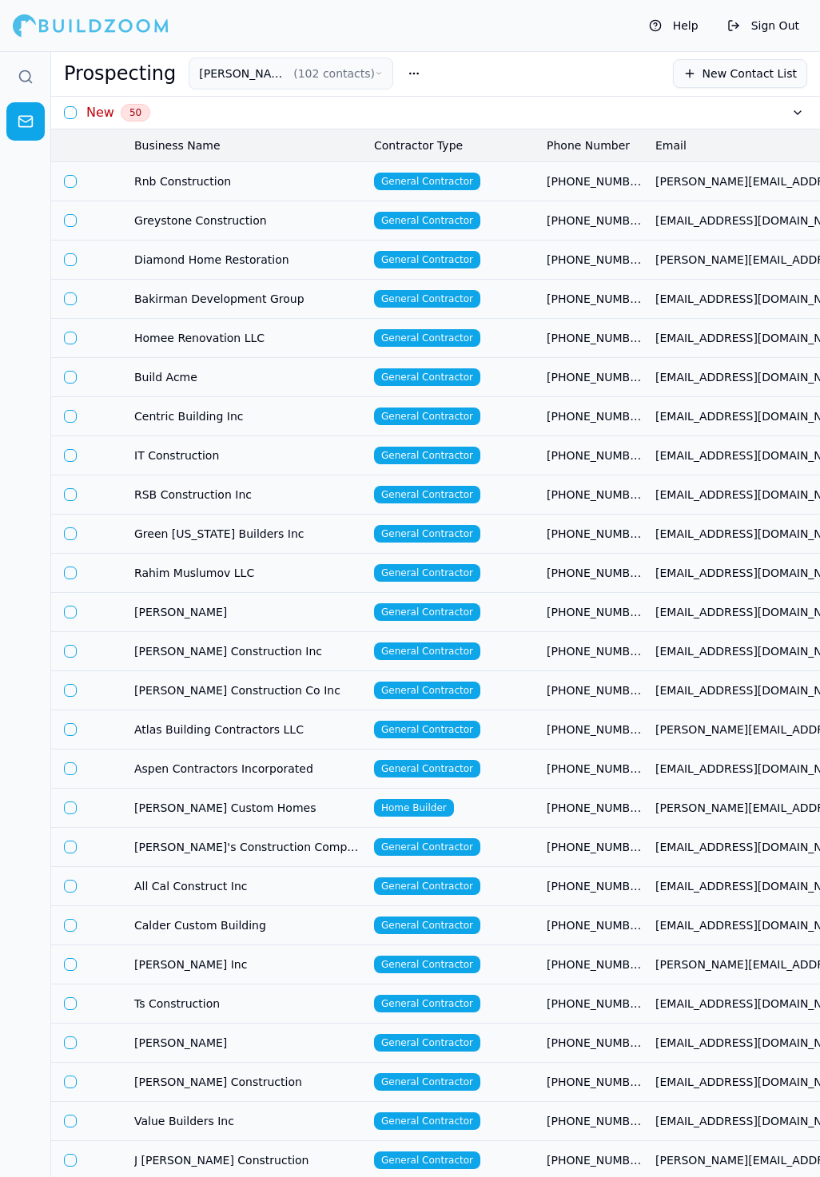
click at [254, 186] on span "Rnb Construction" at bounding box center [247, 181] width 227 height 16
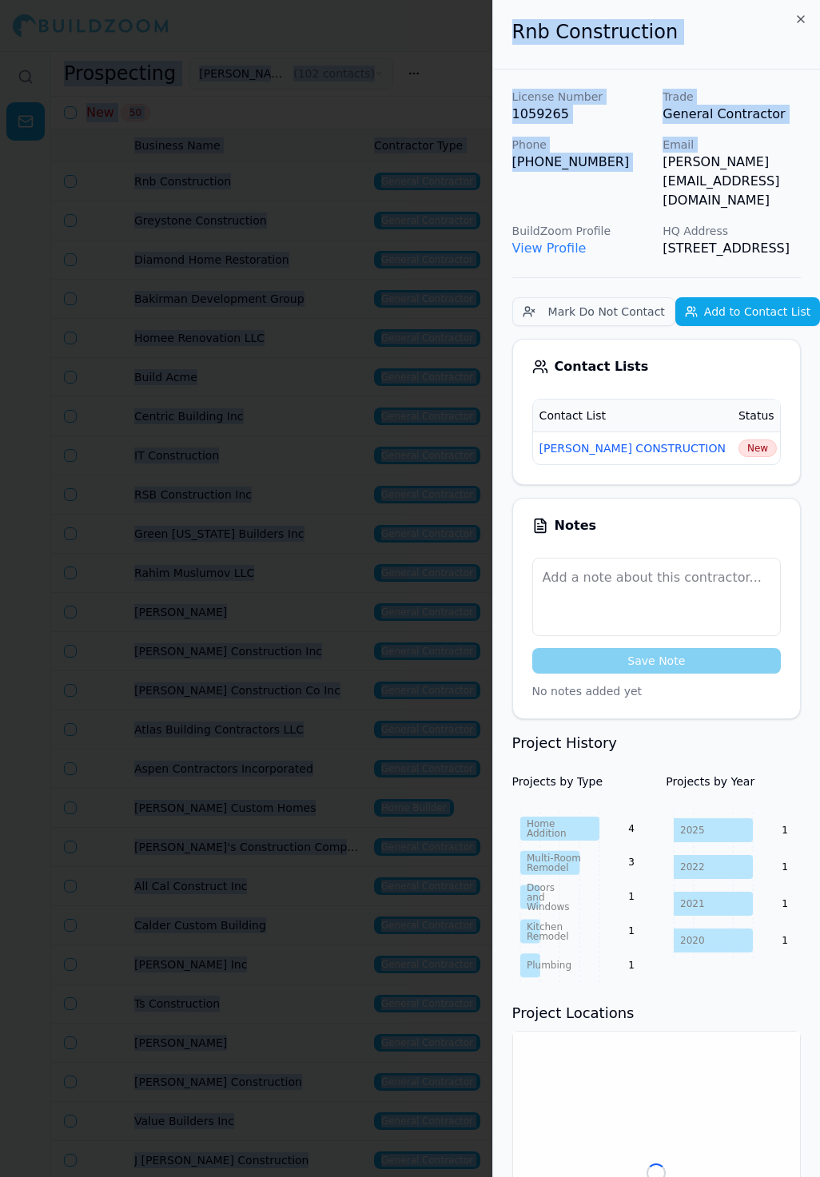
scroll to position [0, 56]
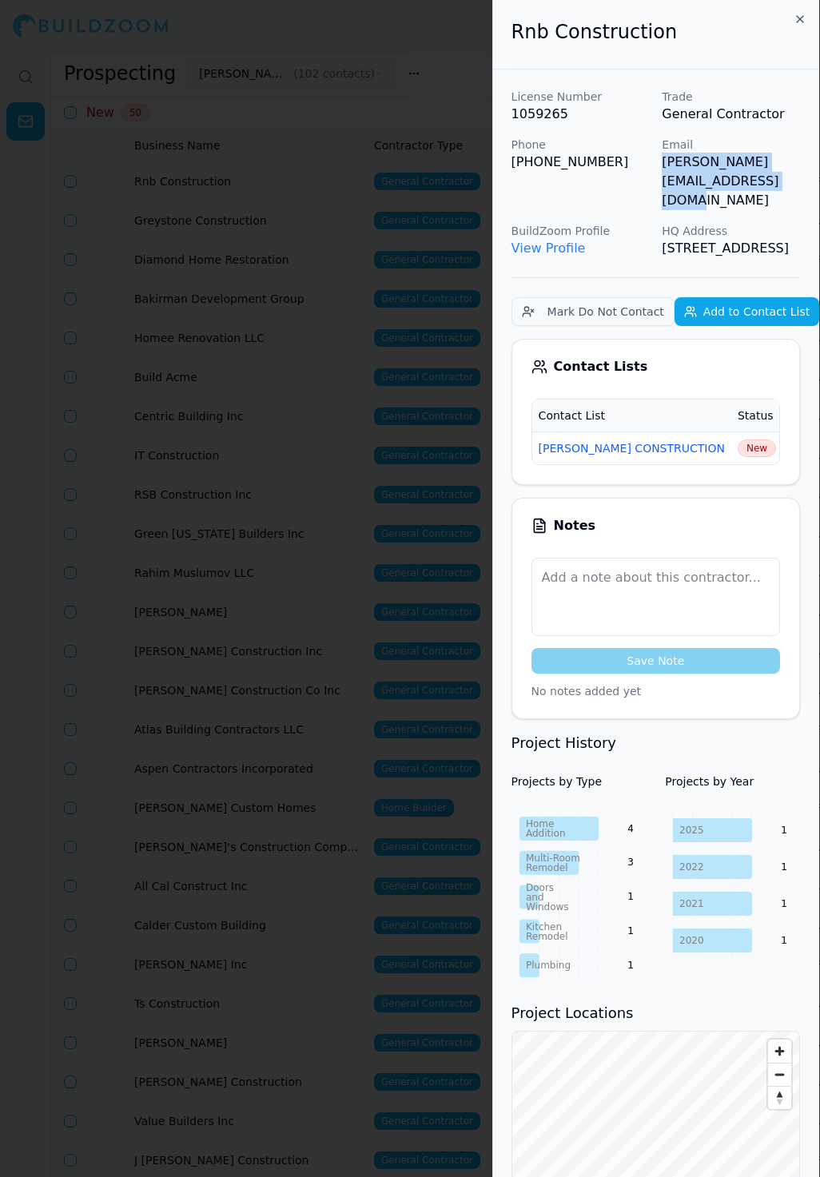
drag, startPoint x: 658, startPoint y: 166, endPoint x: 816, endPoint y: 165, distance: 158.3
click at [800, 165] on div "License Number 1059265 Trade General Contractor Phone (408) 502-3535 Email robe…" at bounding box center [656, 173] width 289 height 169
click at [738, 450] on span "New" at bounding box center [757, 449] width 38 height 18
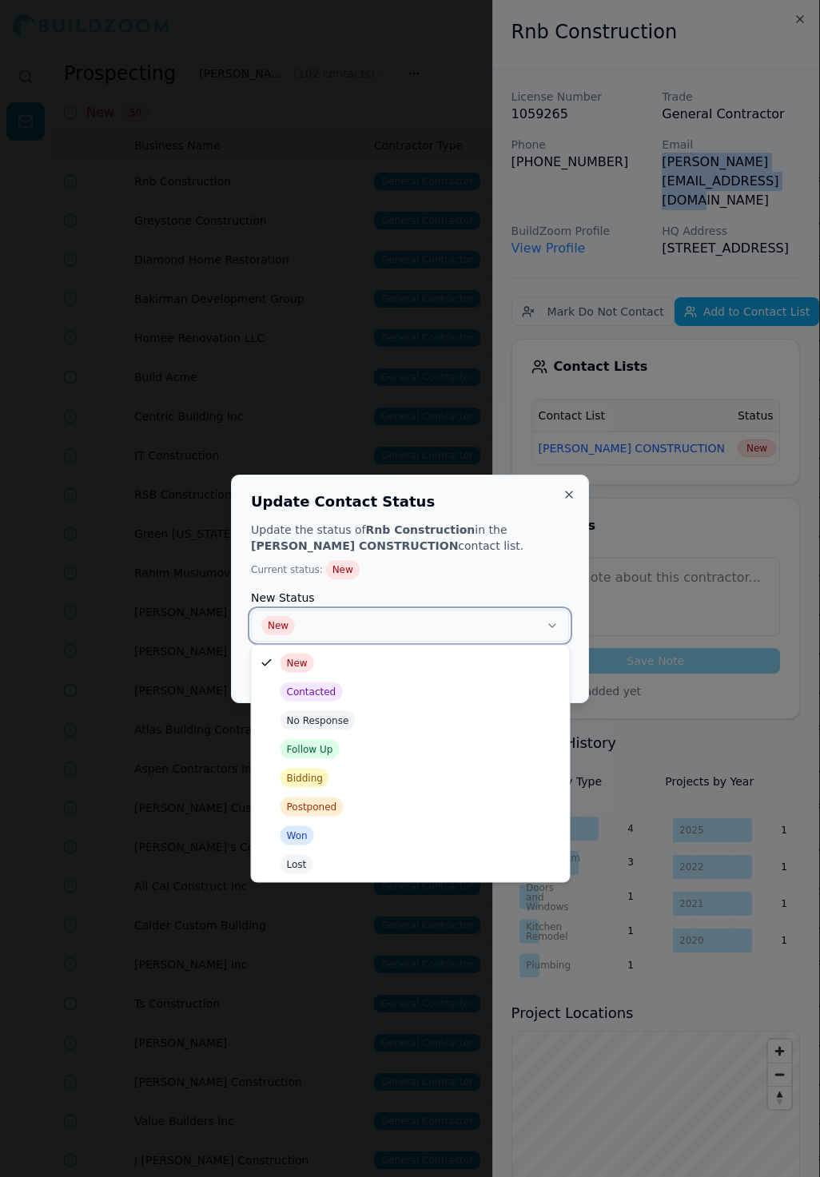
click at [508, 626] on button "New" at bounding box center [410, 626] width 318 height 32
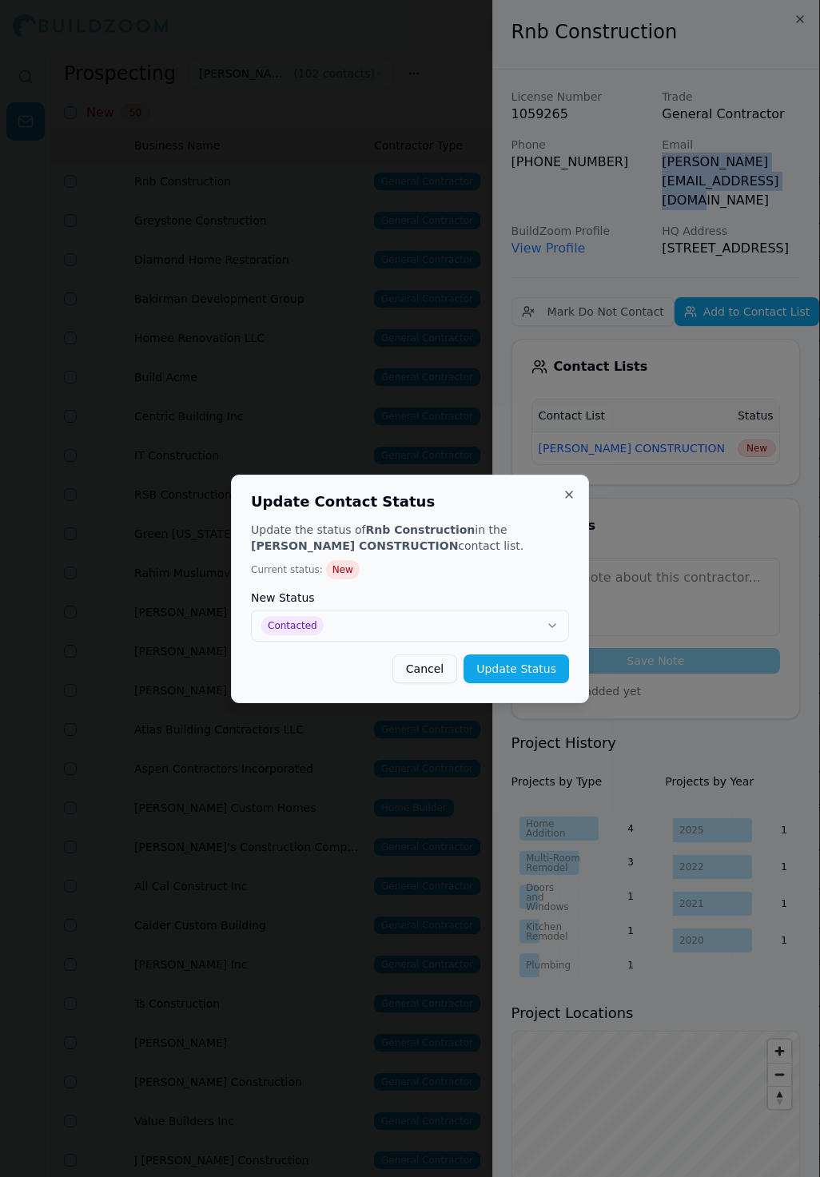
click at [540, 674] on button "Update Status" at bounding box center [517, 669] width 106 height 29
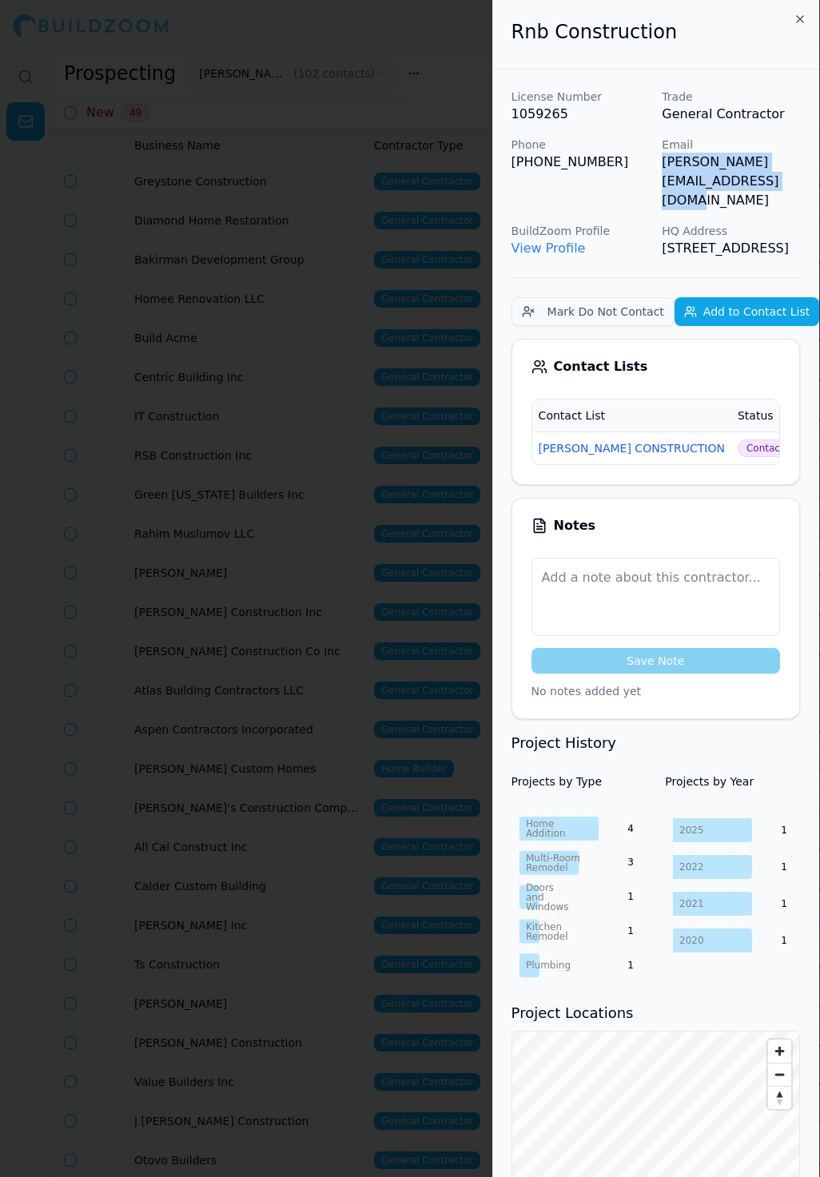
scroll to position [0, 0]
click at [384, 259] on div at bounding box center [410, 588] width 820 height 1177
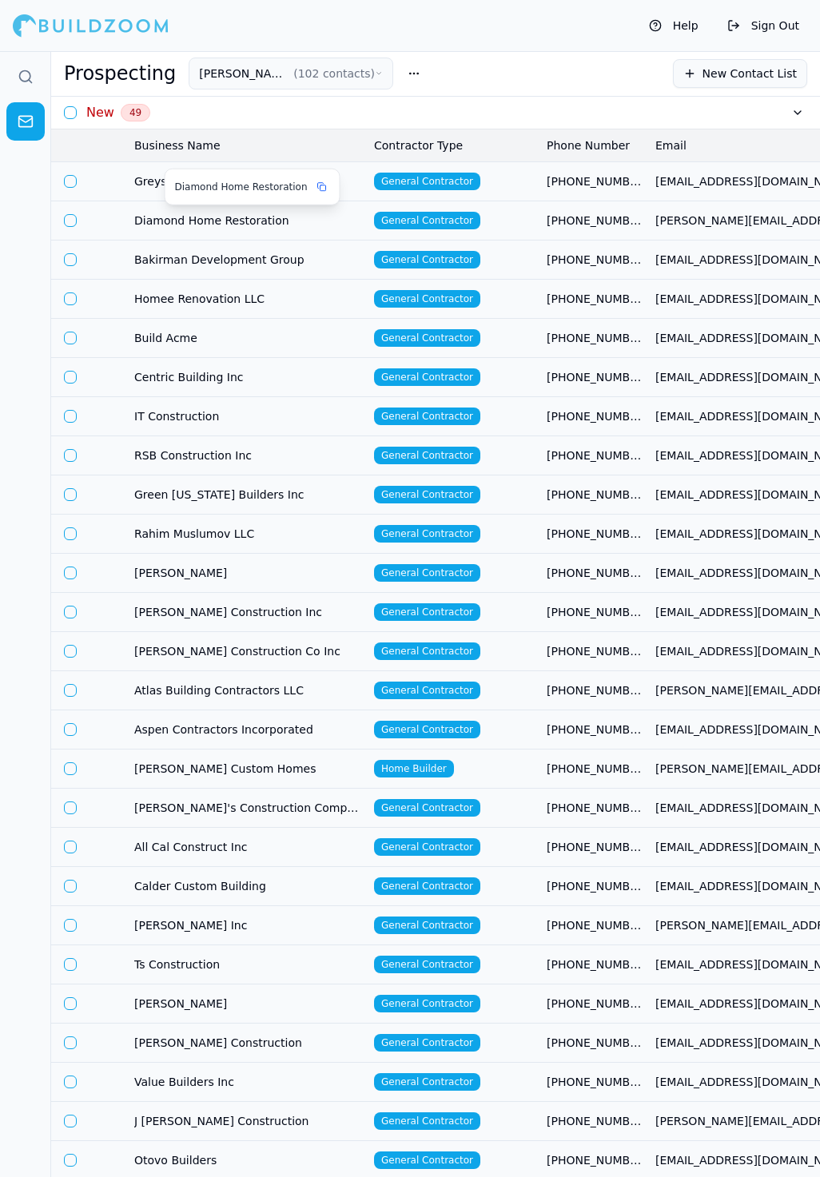
click at [270, 187] on span "Diamond Home Restoration" at bounding box center [241, 187] width 133 height 13
click at [349, 179] on span "Greystone Construction" at bounding box center [247, 181] width 227 height 16
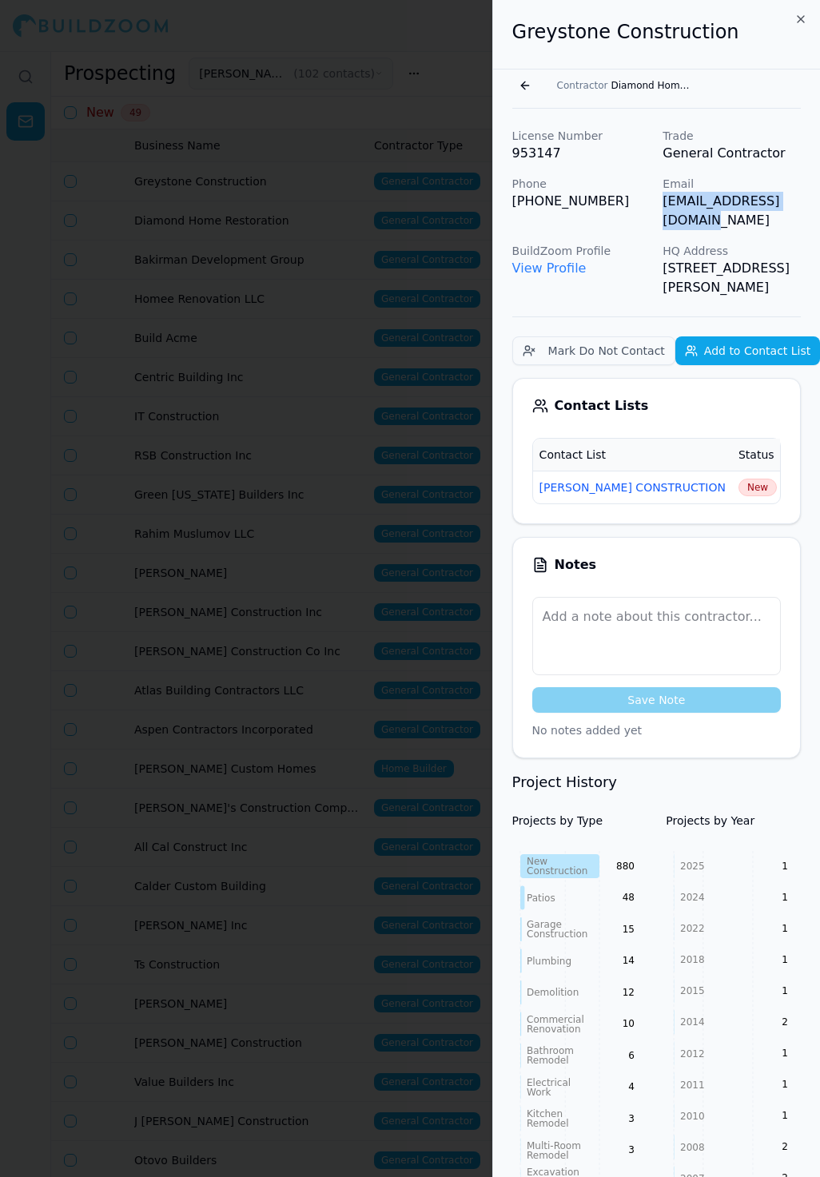
drag, startPoint x: 665, startPoint y: 204, endPoint x: 816, endPoint y: 207, distance: 151.1
click at [816, 207] on div "License Number 953147 Trade General Contractor Phone (669) 216-6886 Email greys…" at bounding box center [656, 1088] width 327 height 1958
click at [739, 484] on span "New" at bounding box center [758, 488] width 38 height 18
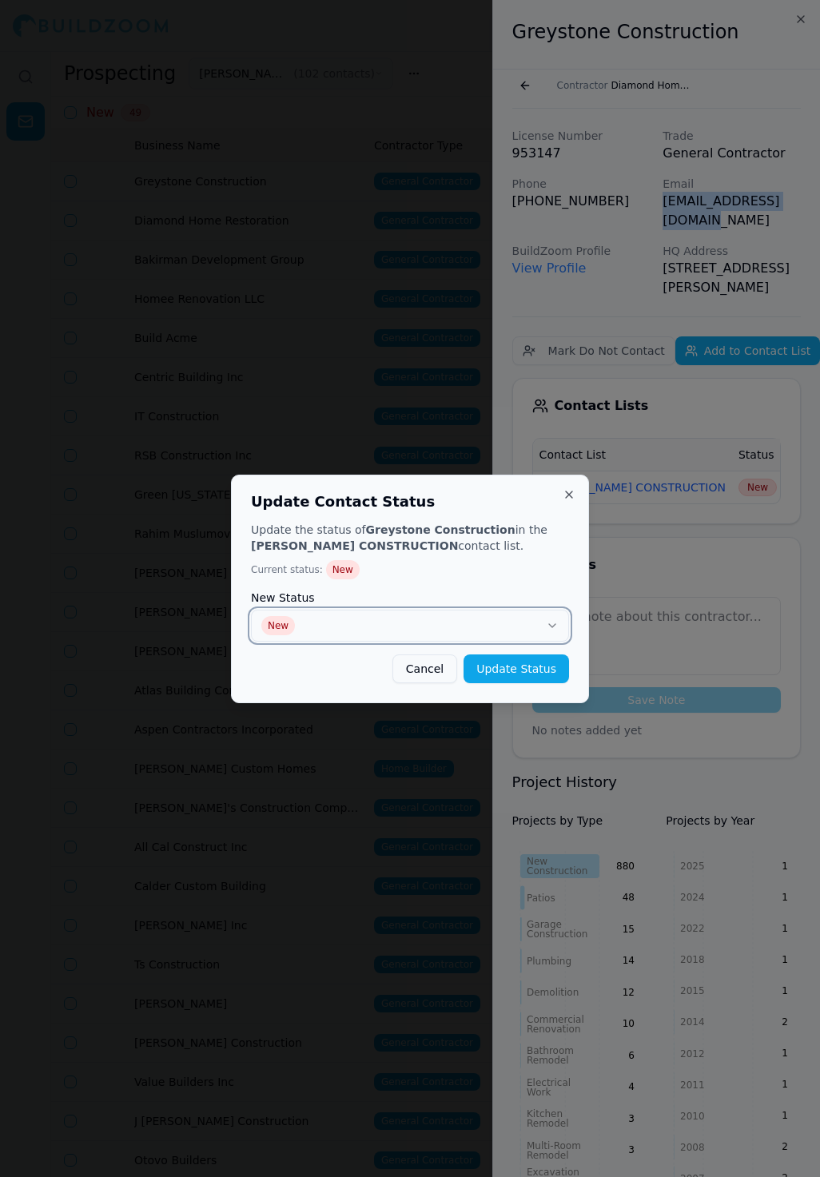
click at [524, 638] on button "New" at bounding box center [410, 626] width 318 height 32
click at [518, 677] on button "Update Status" at bounding box center [517, 669] width 106 height 29
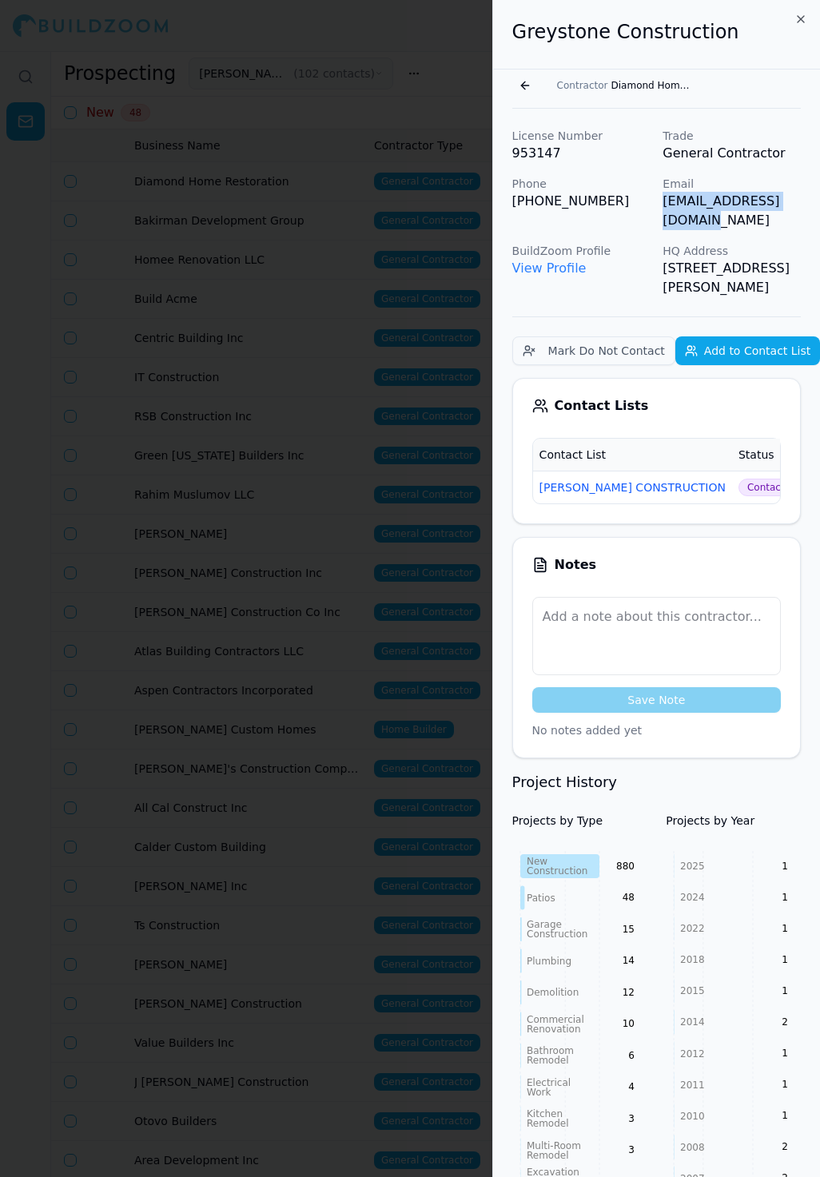
click at [364, 266] on div at bounding box center [410, 588] width 820 height 1177
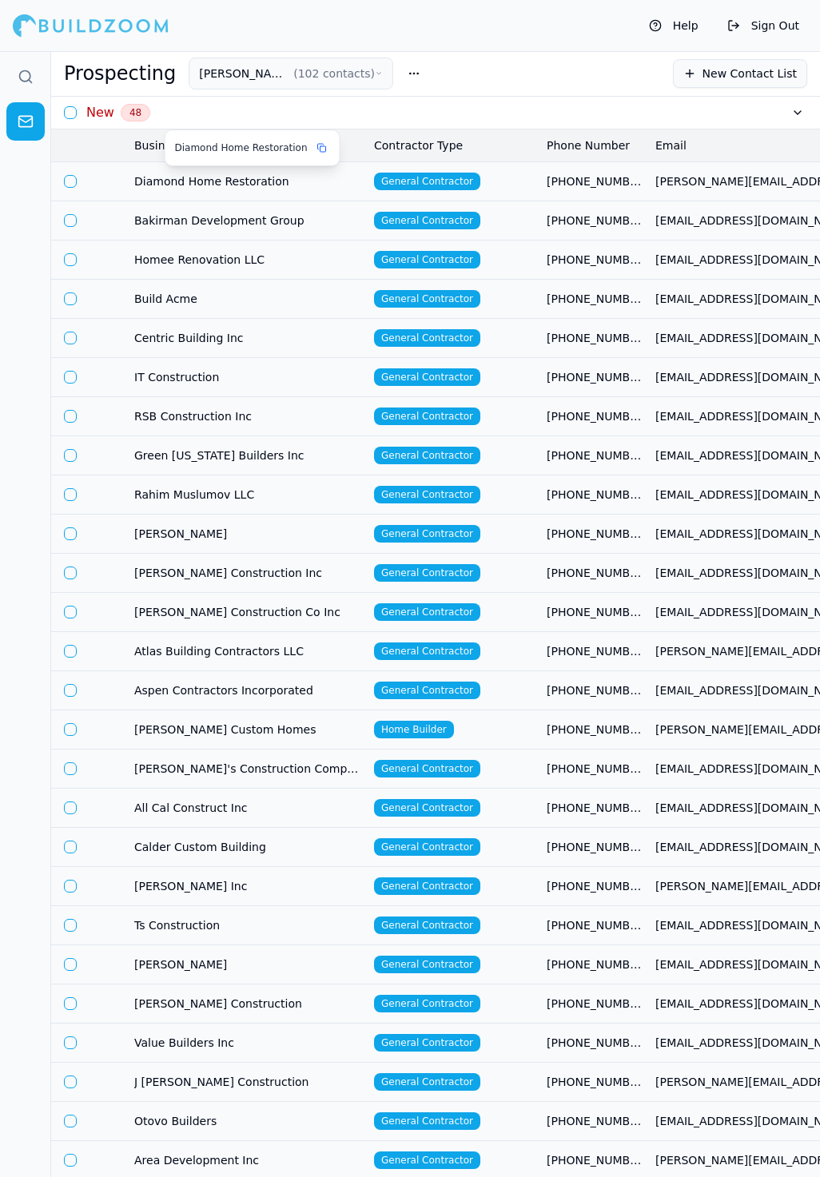
click at [299, 184] on span "Diamond Home Restoration" at bounding box center [247, 181] width 227 height 16
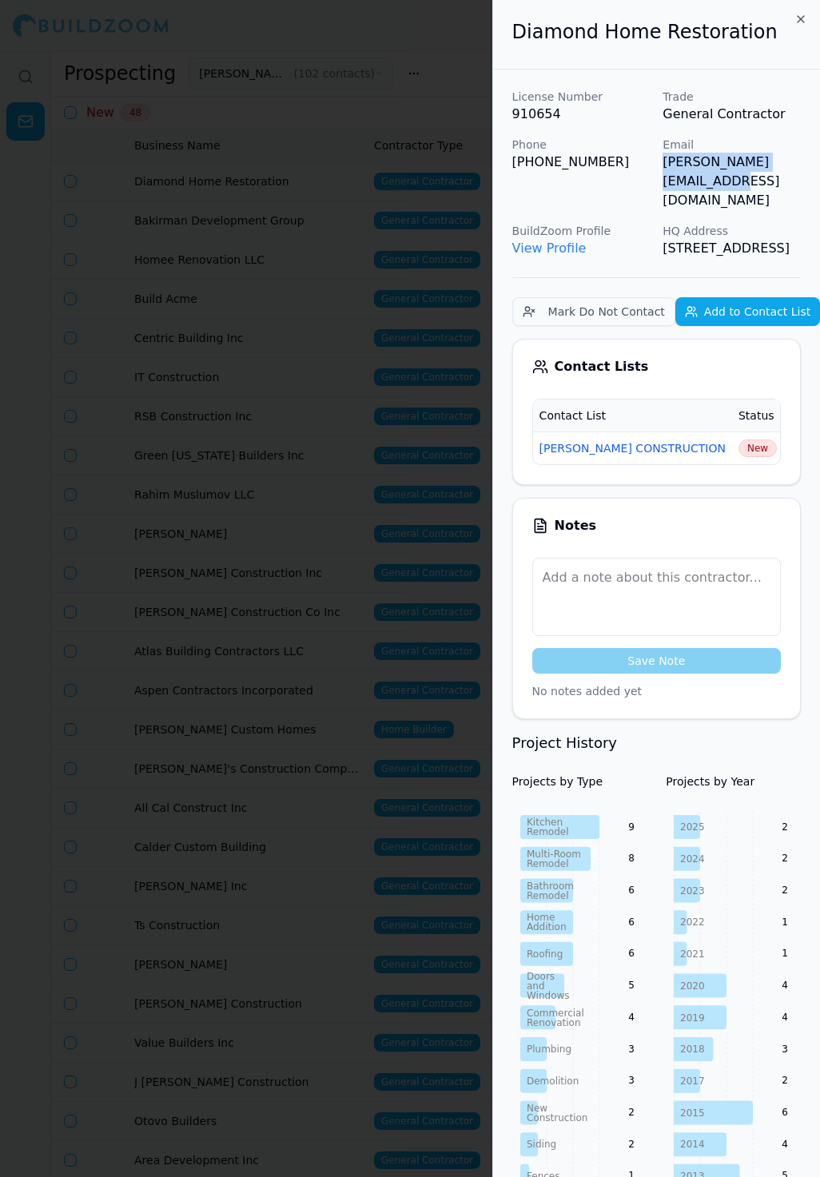
scroll to position [0, 60]
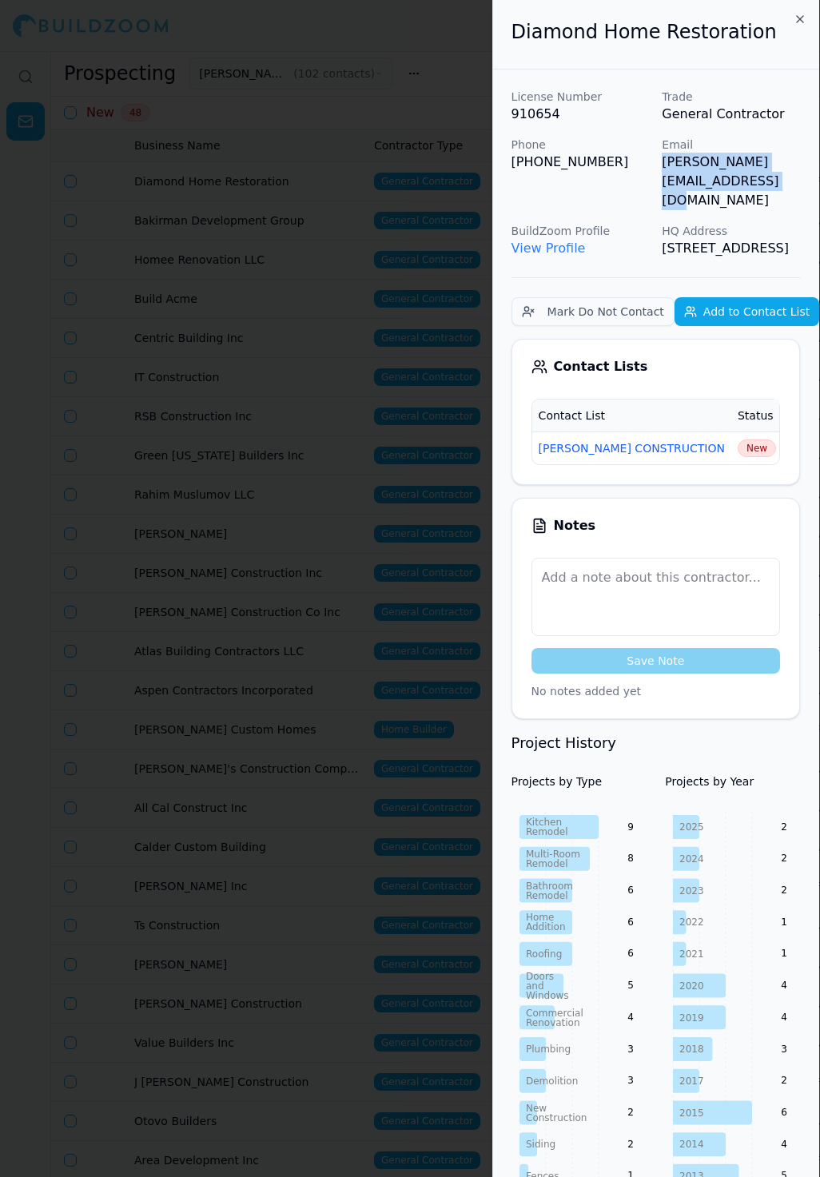
drag, startPoint x: 661, startPoint y: 167, endPoint x: 818, endPoint y: 168, distance: 156.7
click at [800, 168] on div "License Number 910654 Trade General Contractor Phone (415) 378-7413 Email adam@…" at bounding box center [656, 173] width 289 height 169
click at [739, 440] on span "New" at bounding box center [758, 449] width 38 height 18
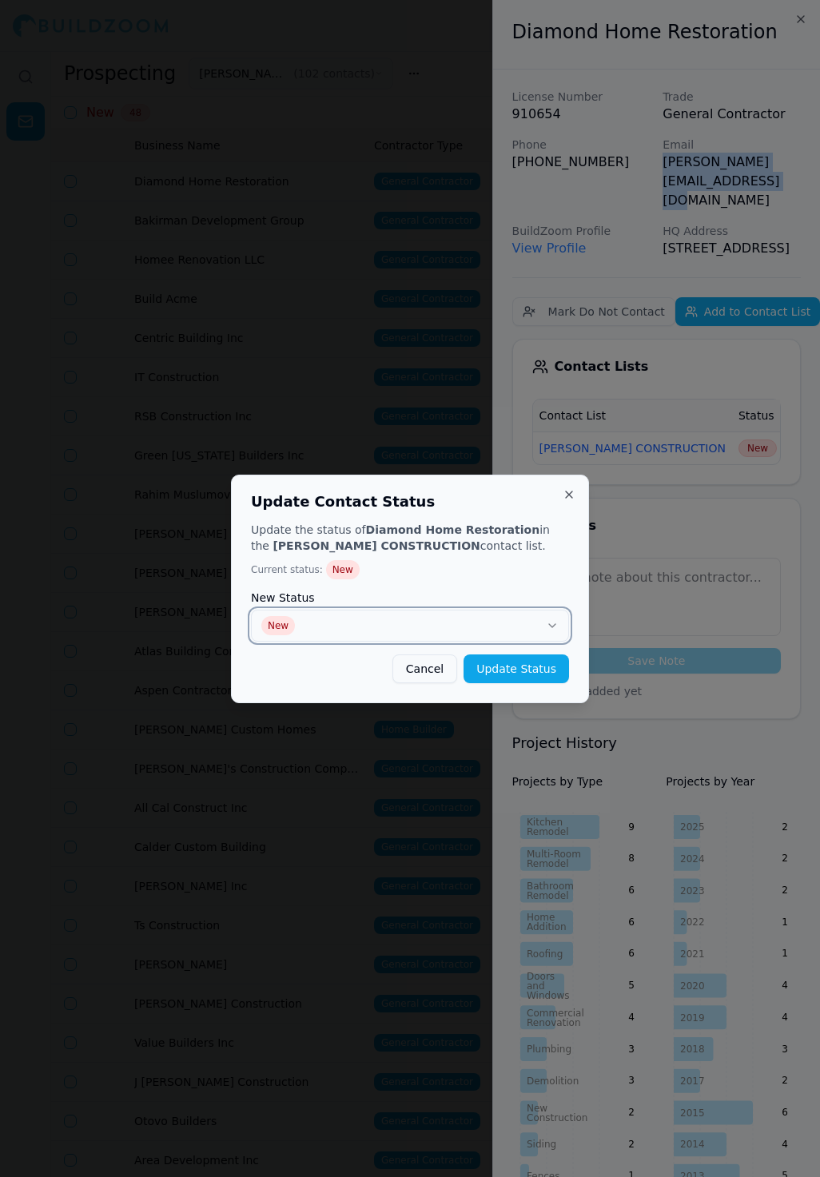
click at [460, 627] on button "New" at bounding box center [410, 626] width 318 height 32
click at [536, 671] on button "Update Status" at bounding box center [517, 669] width 106 height 29
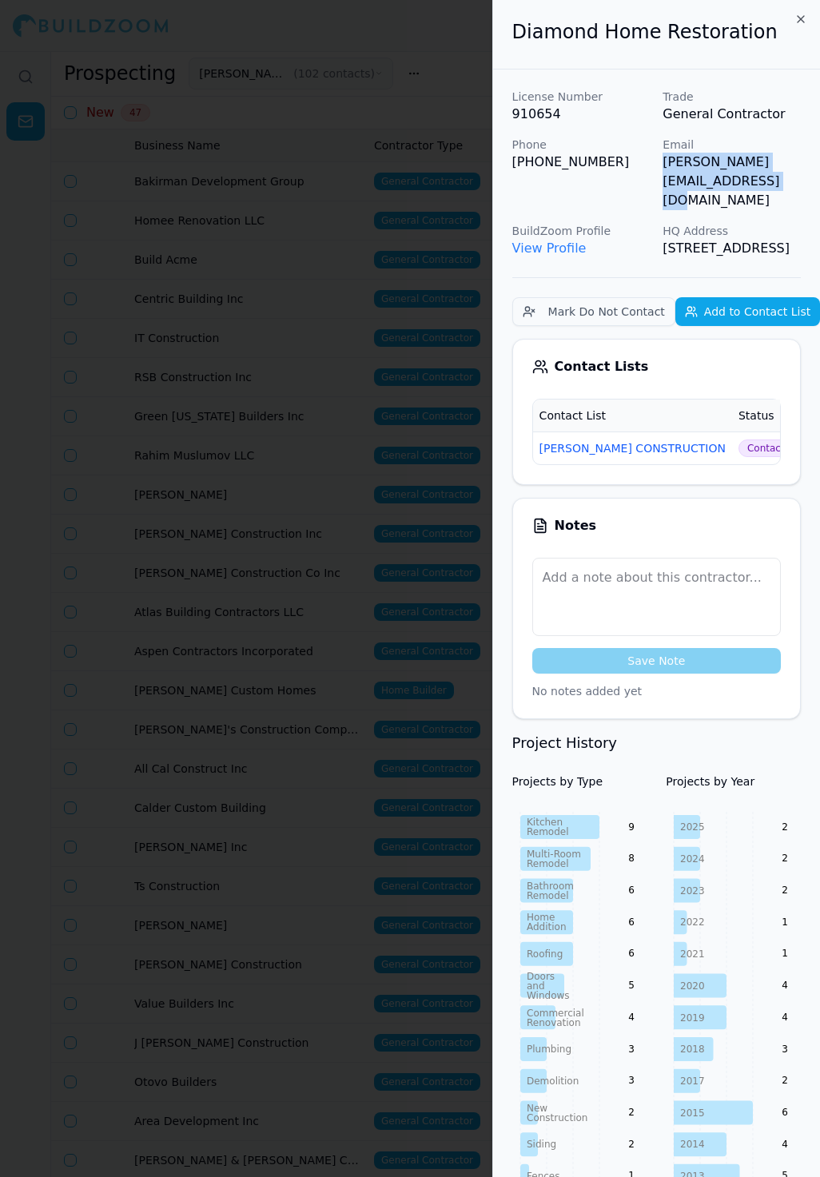
click at [333, 297] on div at bounding box center [410, 588] width 820 height 1177
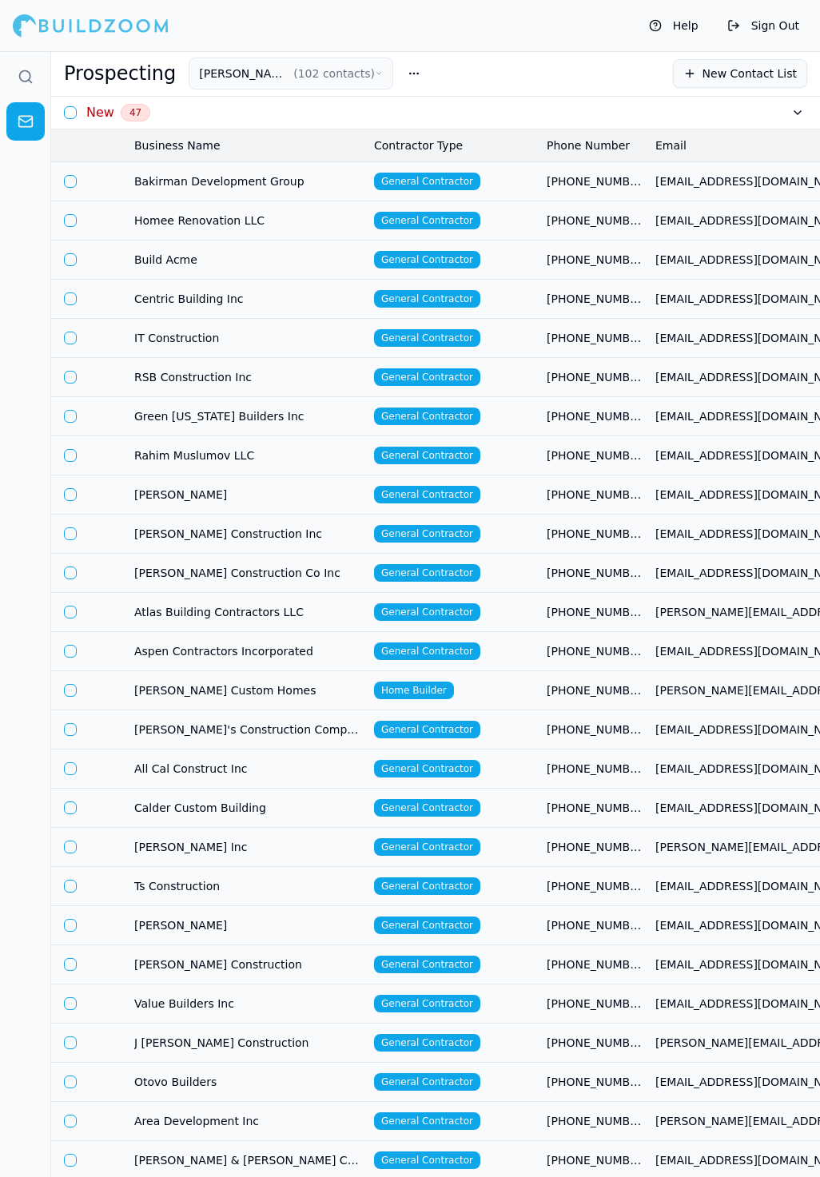
click at [132, 189] on td "Bakirman Development Group" at bounding box center [248, 180] width 240 height 39
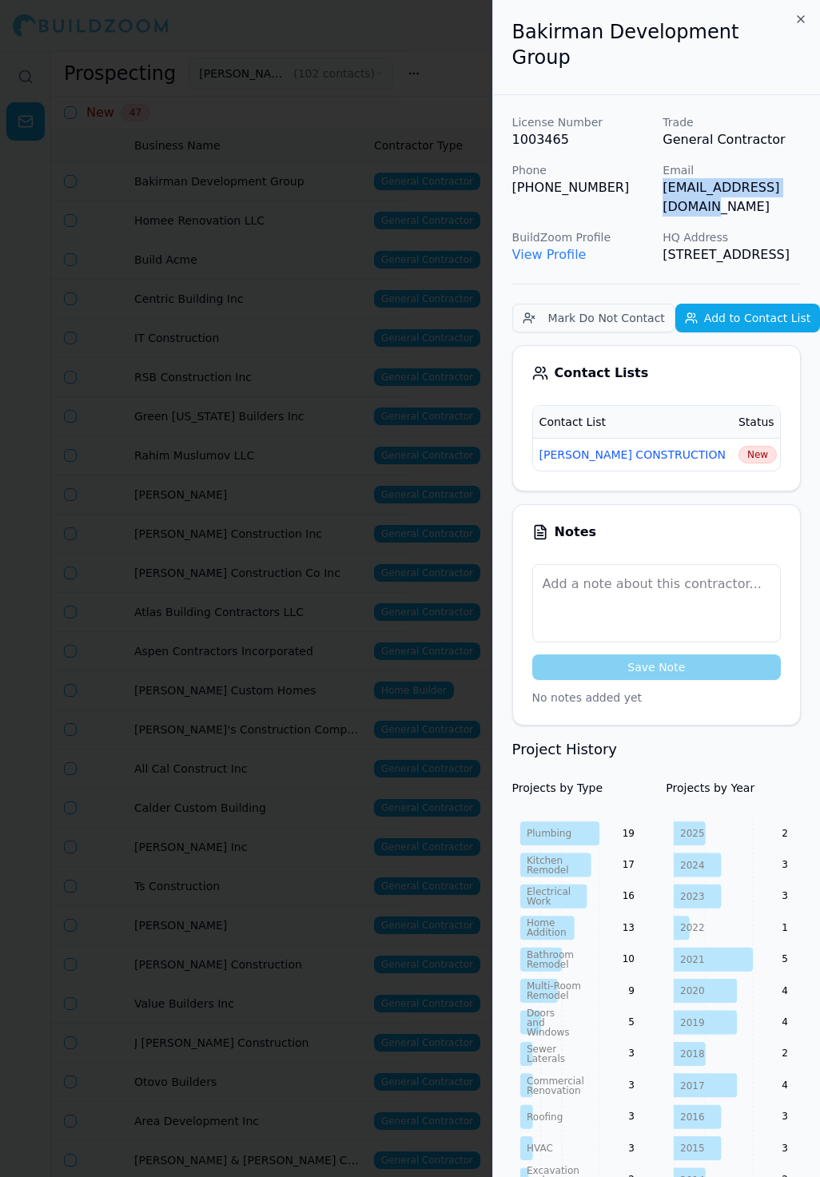
drag, startPoint x: 662, startPoint y: 165, endPoint x: 816, endPoint y: 166, distance: 154.3
click at [801, 178] on p "[EMAIL_ADDRESS][DOMAIN_NAME]" at bounding box center [732, 197] width 138 height 38
click at [653, 447] on button "[PERSON_NAME] CONSTRUCTION" at bounding box center [633, 455] width 186 height 16
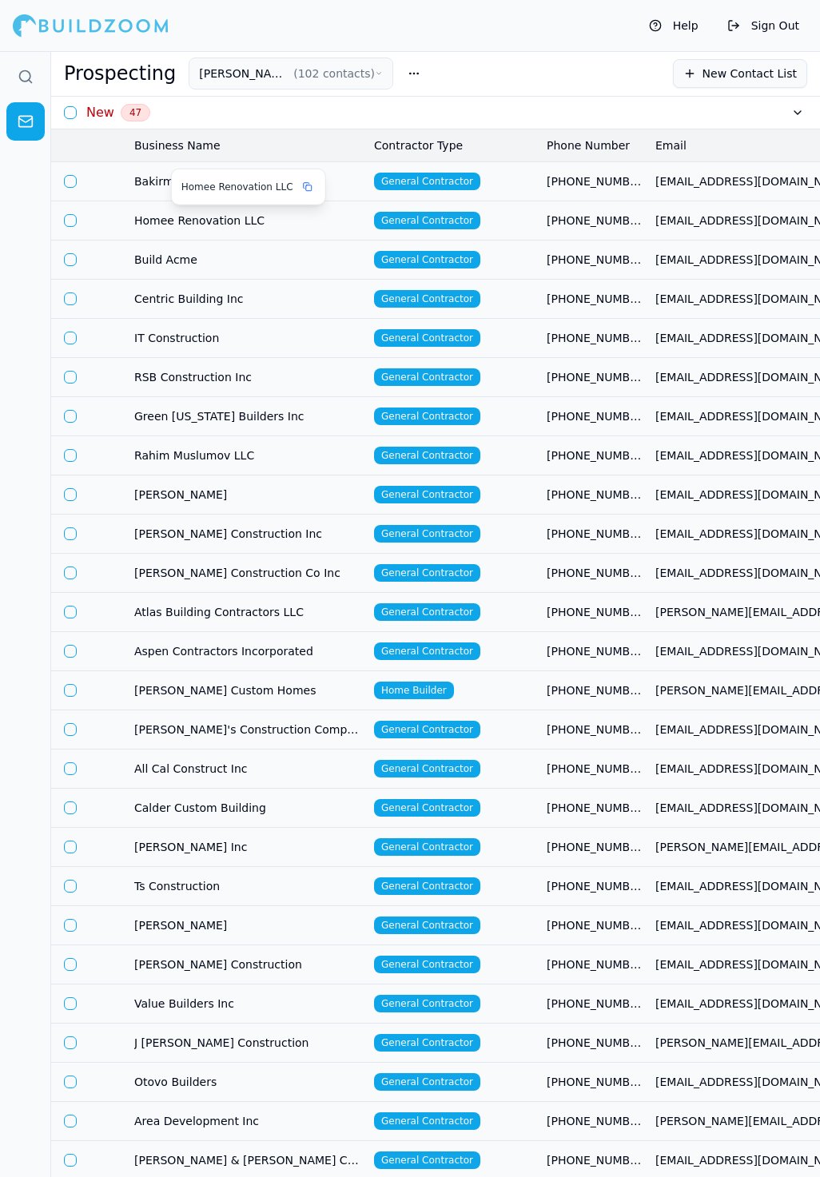
click at [278, 189] on span "Homee Renovation LLC" at bounding box center [237, 187] width 112 height 13
click at [348, 179] on span "Bakirman Development Group" at bounding box center [247, 181] width 227 height 16
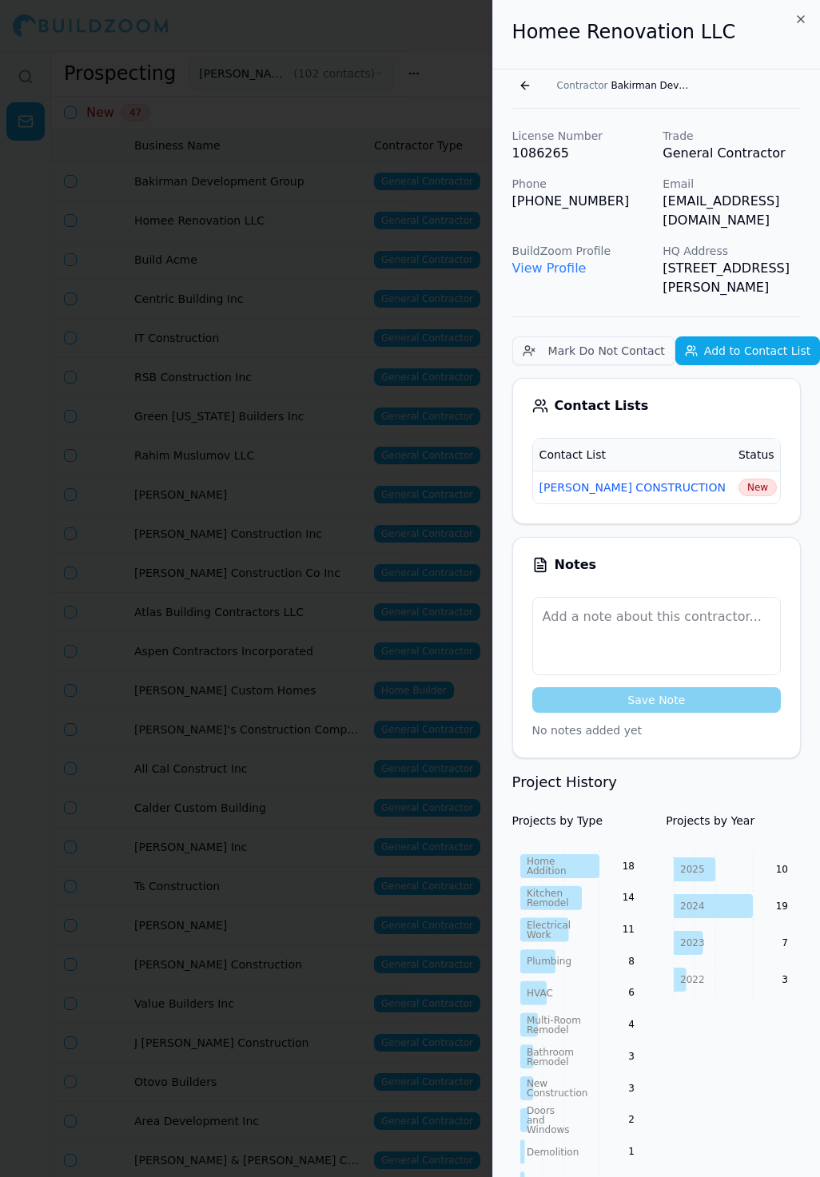
click at [739, 479] on span "New" at bounding box center [758, 488] width 38 height 18
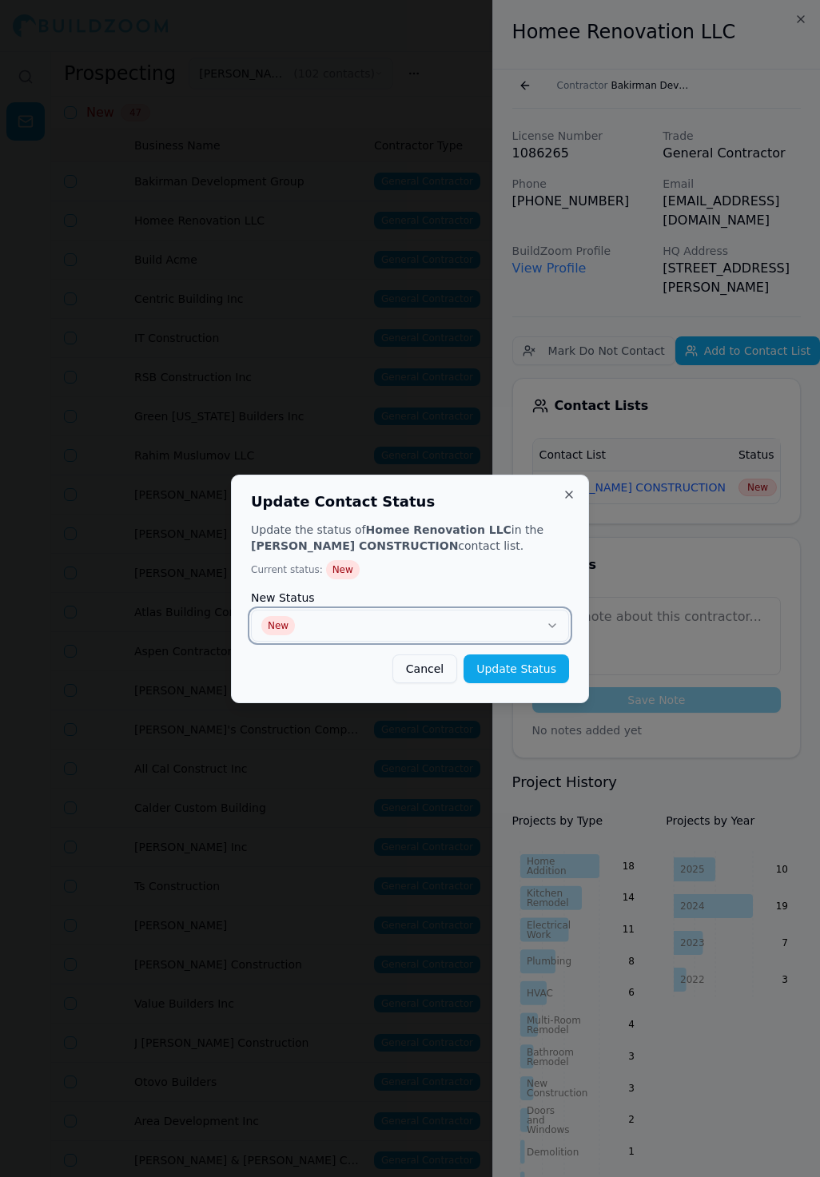
click at [430, 615] on button "New" at bounding box center [410, 626] width 318 height 32
click at [530, 665] on button "Update Status" at bounding box center [517, 669] width 106 height 29
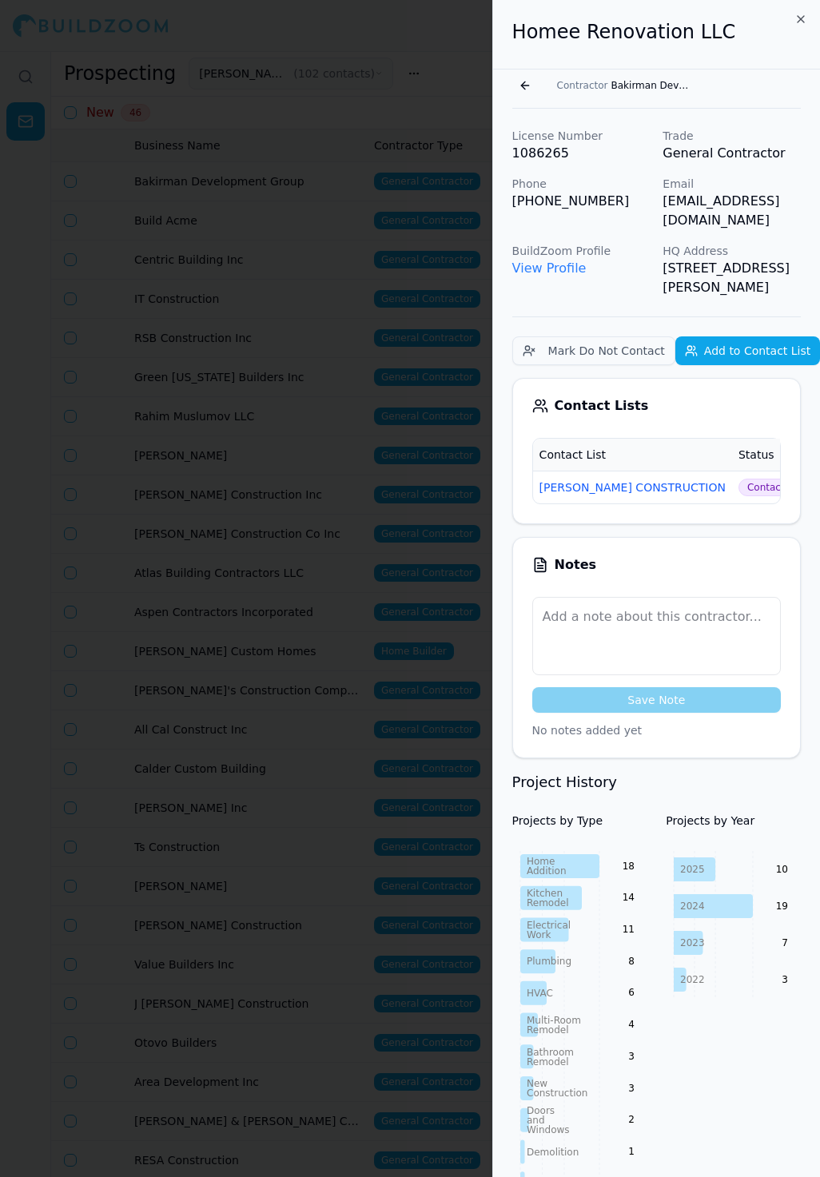
click at [285, 179] on div at bounding box center [410, 588] width 820 height 1177
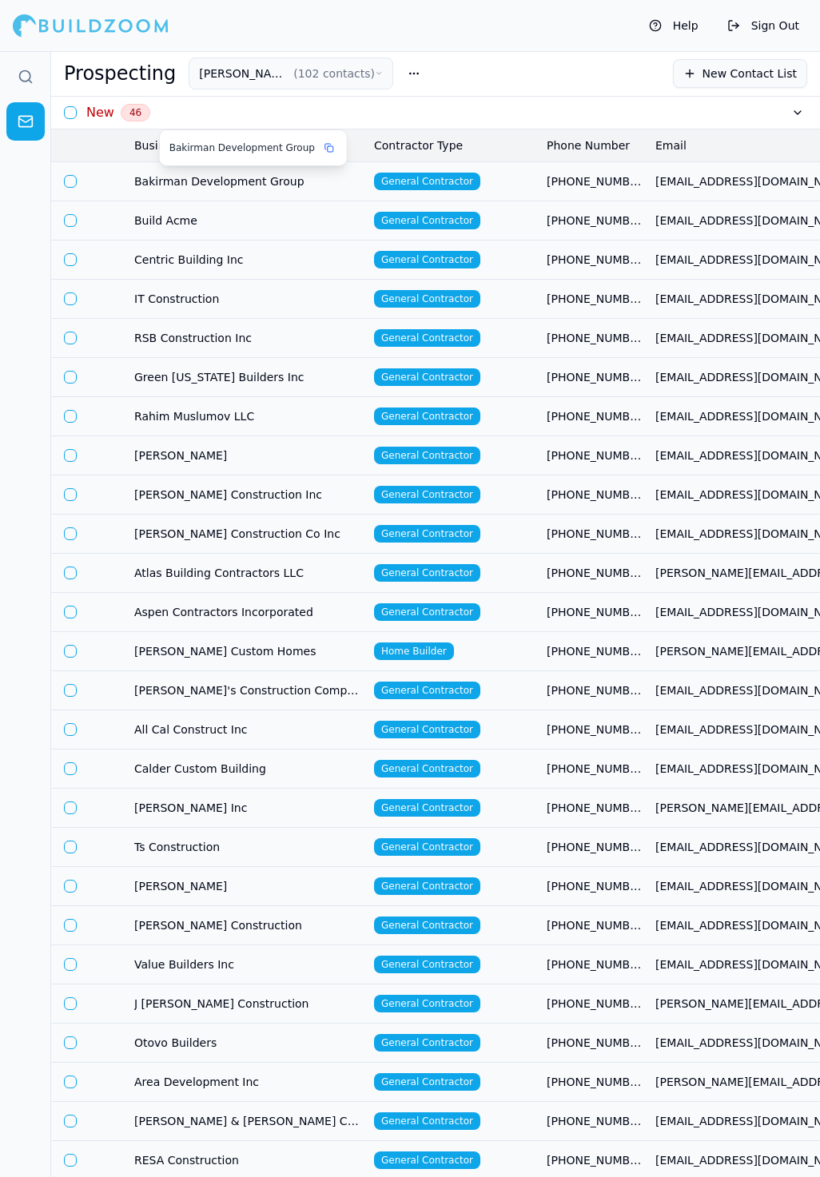
click at [281, 179] on span "Bakirman Development Group" at bounding box center [247, 181] width 227 height 16
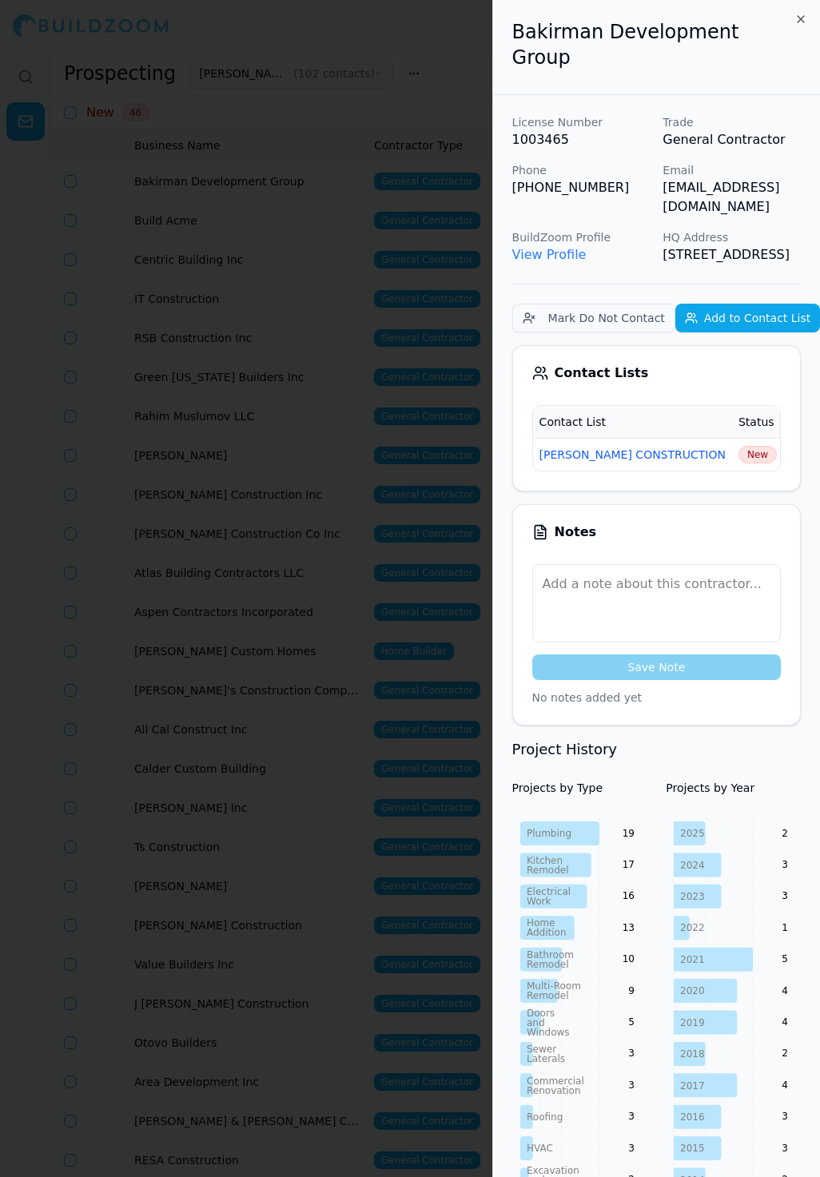
click at [337, 261] on div at bounding box center [410, 588] width 820 height 1177
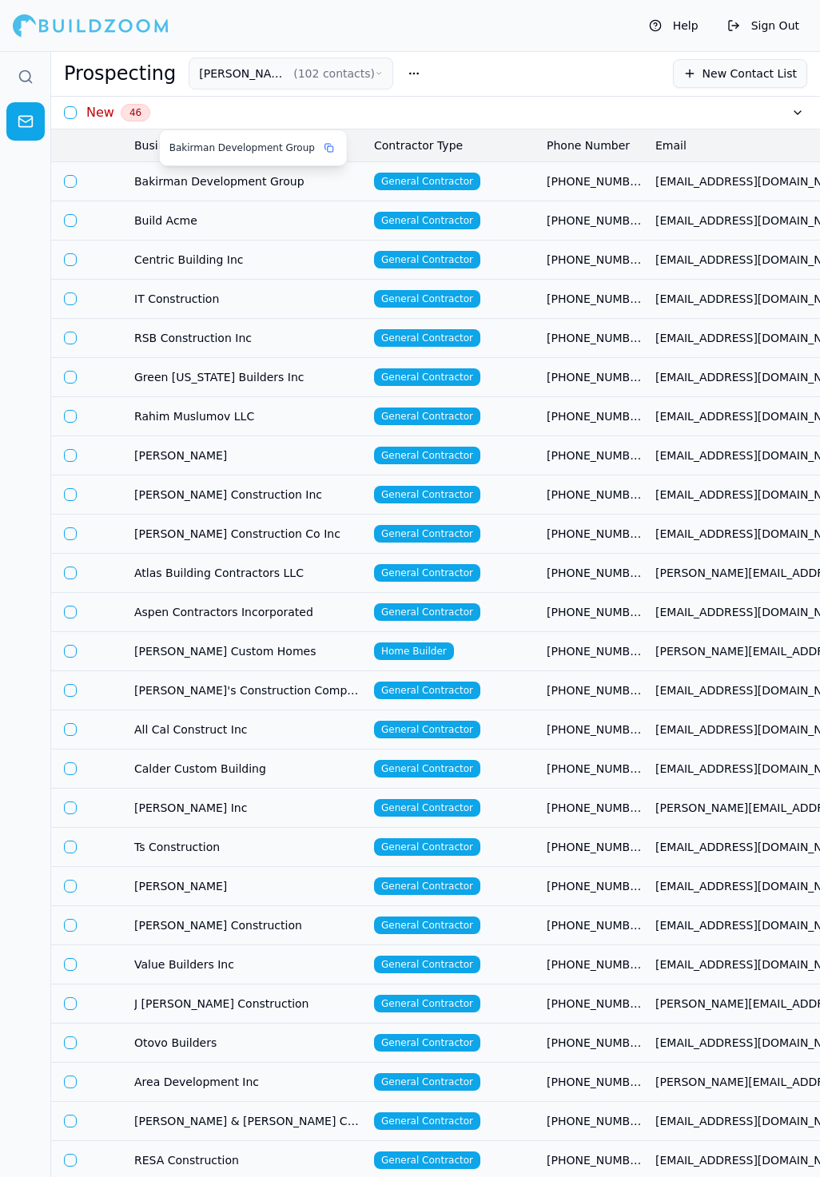
click at [313, 181] on span "Bakirman Development Group" at bounding box center [247, 181] width 227 height 16
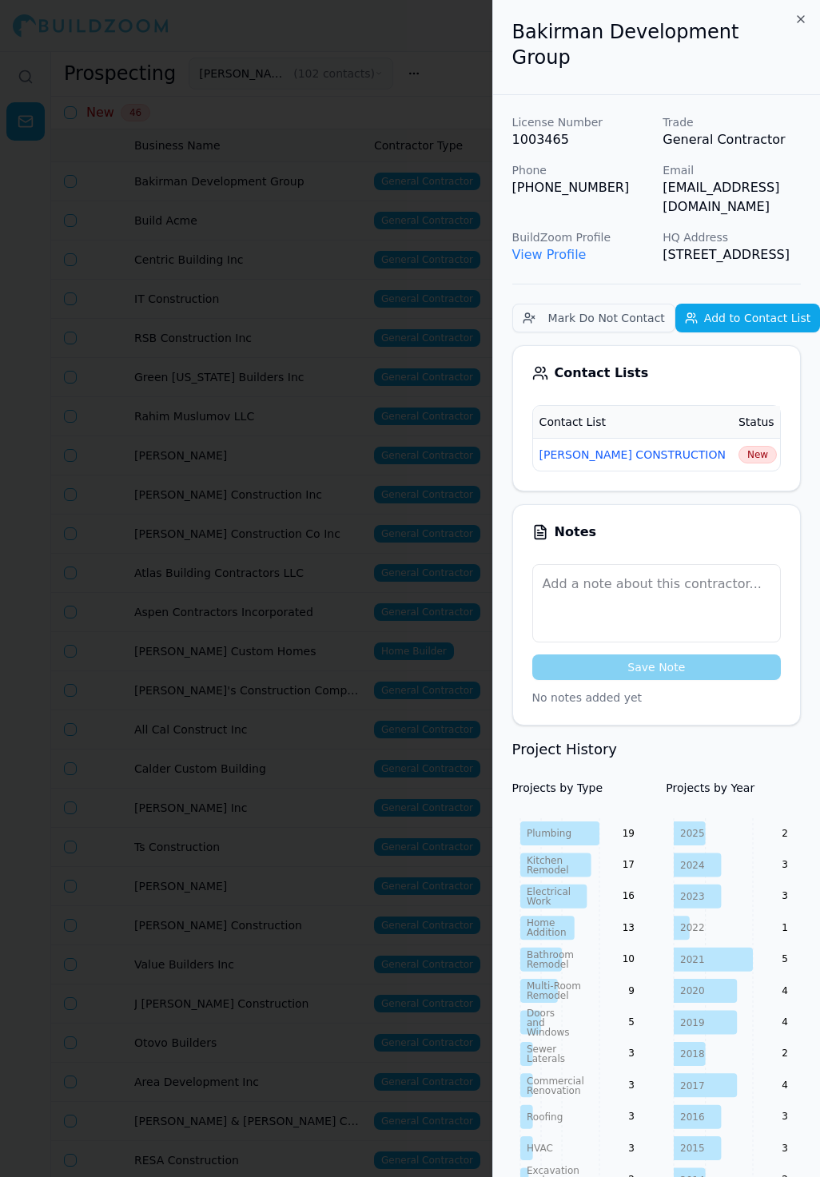
click at [739, 446] on span "New" at bounding box center [758, 455] width 38 height 18
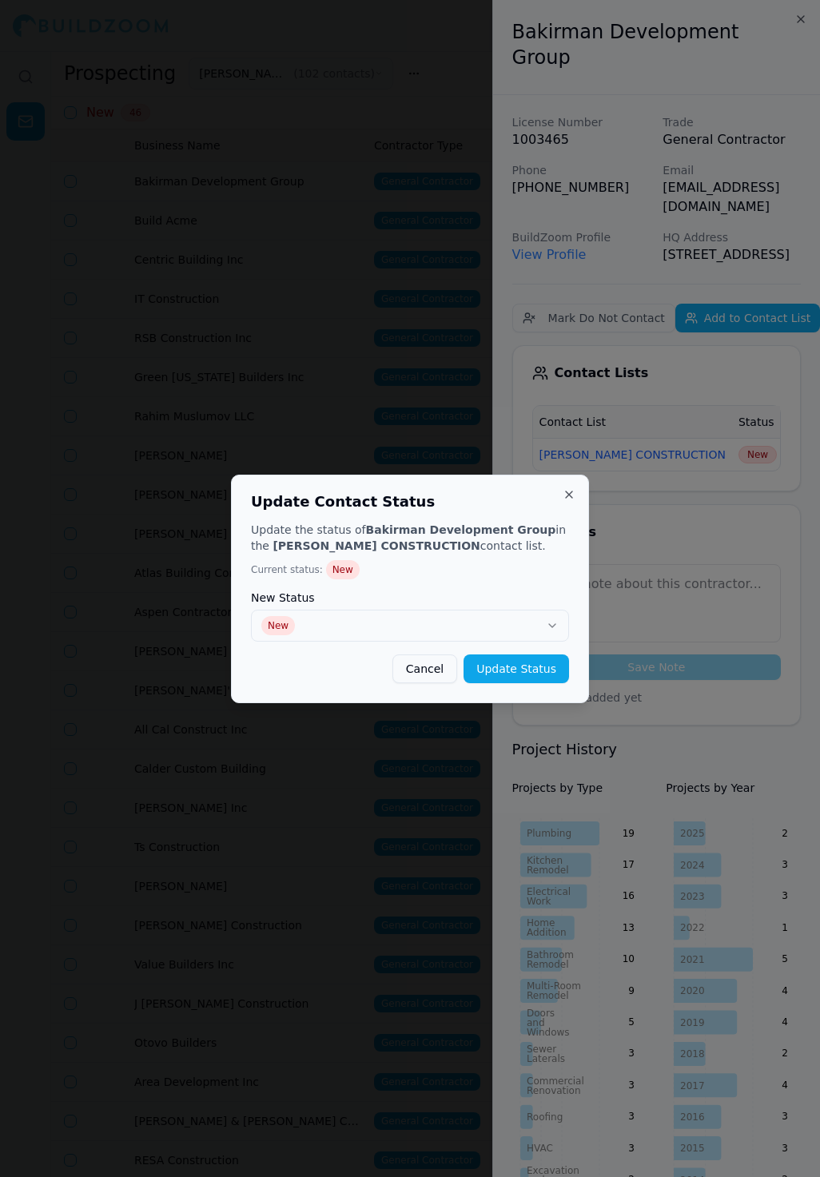
click at [424, 643] on div "Update the status of Bakirman Development Group in the SLATON CONSTRUCTION cont…" at bounding box center [410, 602] width 318 height 161
click at [400, 631] on button "New" at bounding box center [410, 626] width 318 height 32
click at [488, 672] on button "Update Status" at bounding box center [517, 669] width 106 height 29
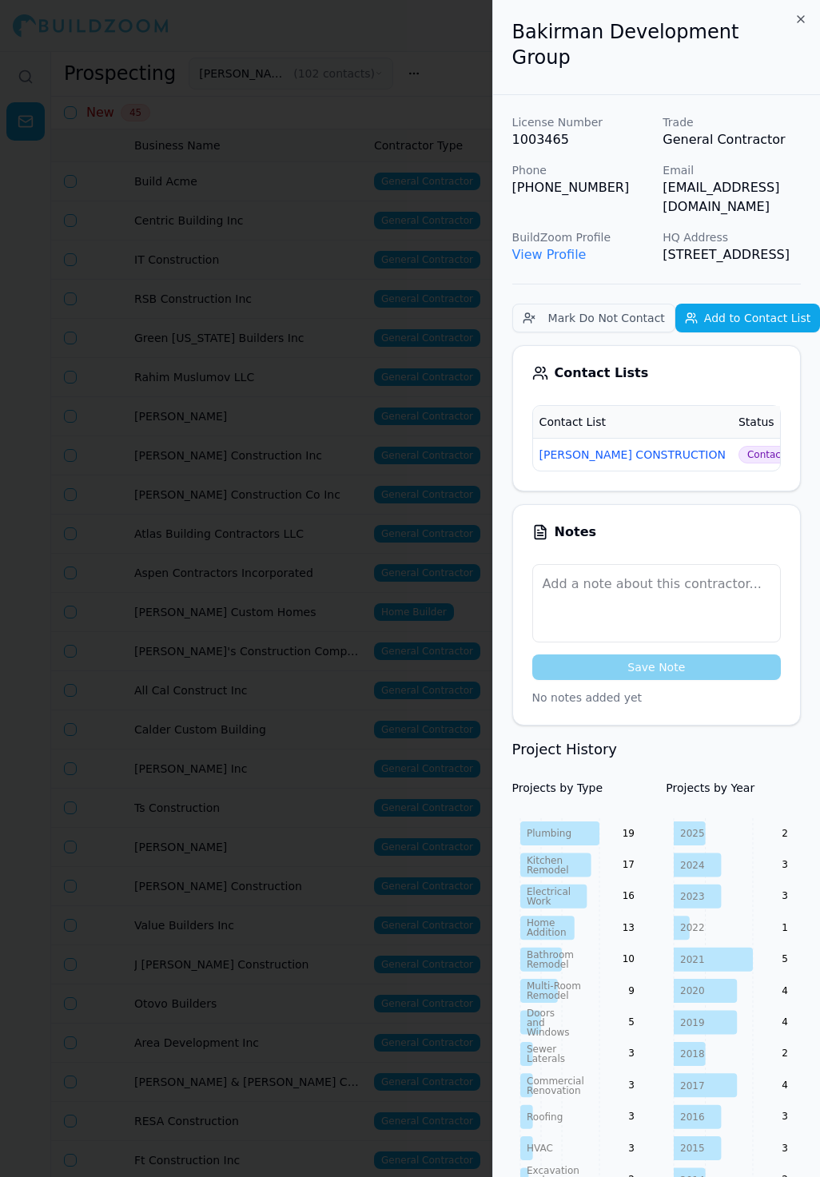
click at [360, 229] on div at bounding box center [410, 588] width 820 height 1177
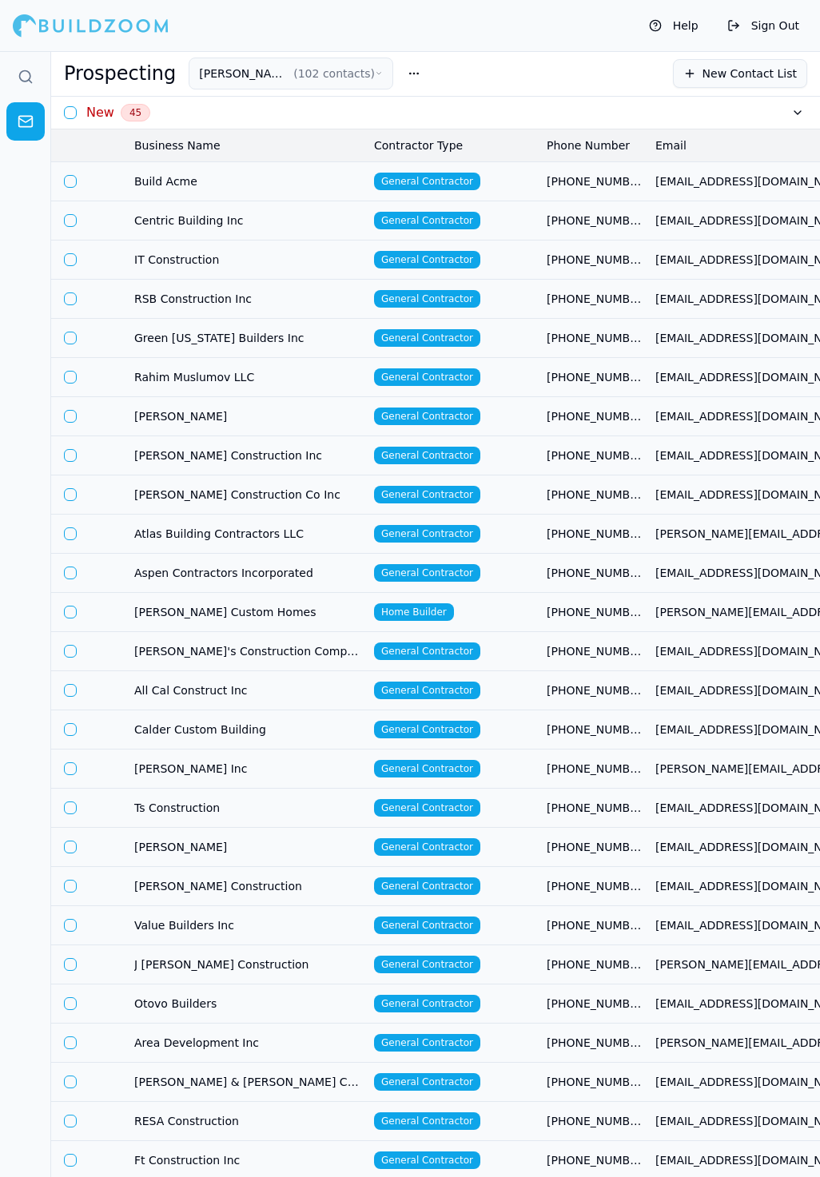
click at [537, 185] on td "General Contractor" at bounding box center [454, 180] width 173 height 39
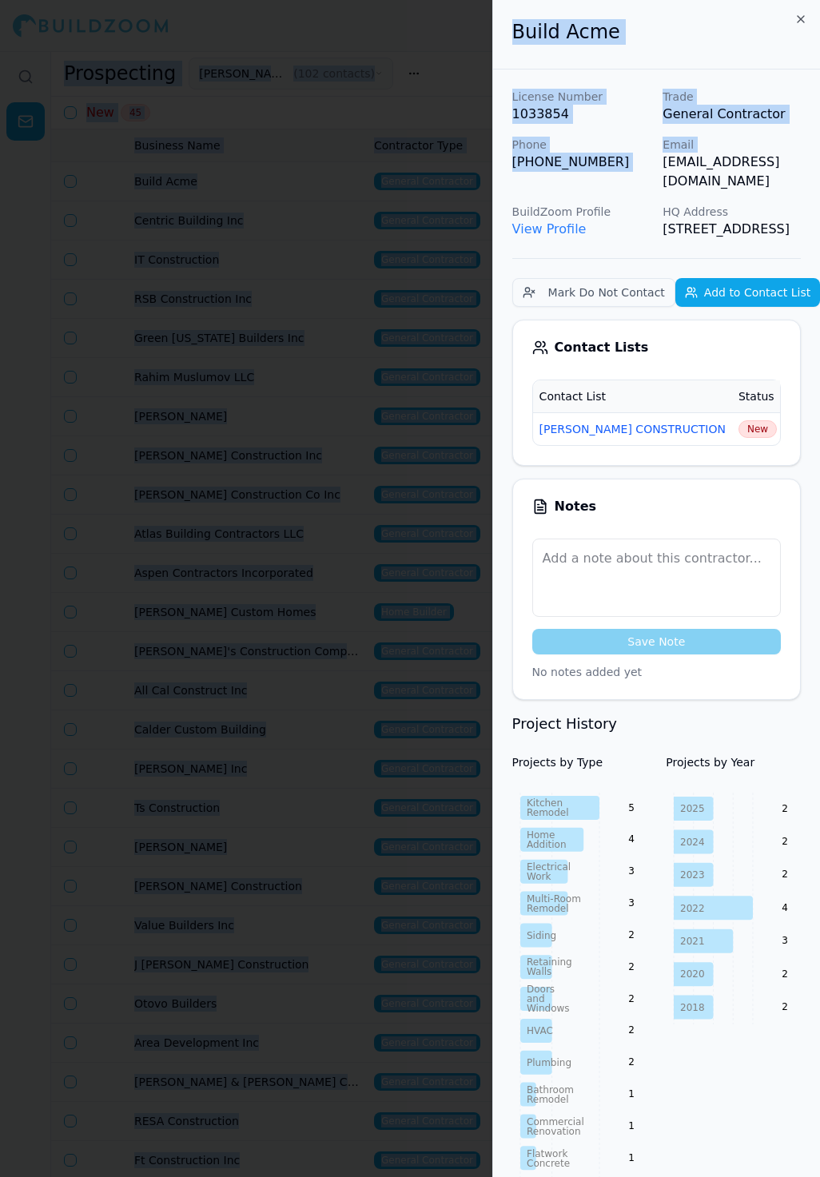
scroll to position [0, 46]
drag, startPoint x: 661, startPoint y: 164, endPoint x: 819, endPoint y: 169, distance: 157.6
click at [819, 169] on div "Build Acme License Number 1033854 Trade General Contractor Phone (650) 787-9127…" at bounding box center [656, 588] width 328 height 1177
click at [739, 425] on span "New" at bounding box center [758, 429] width 38 height 18
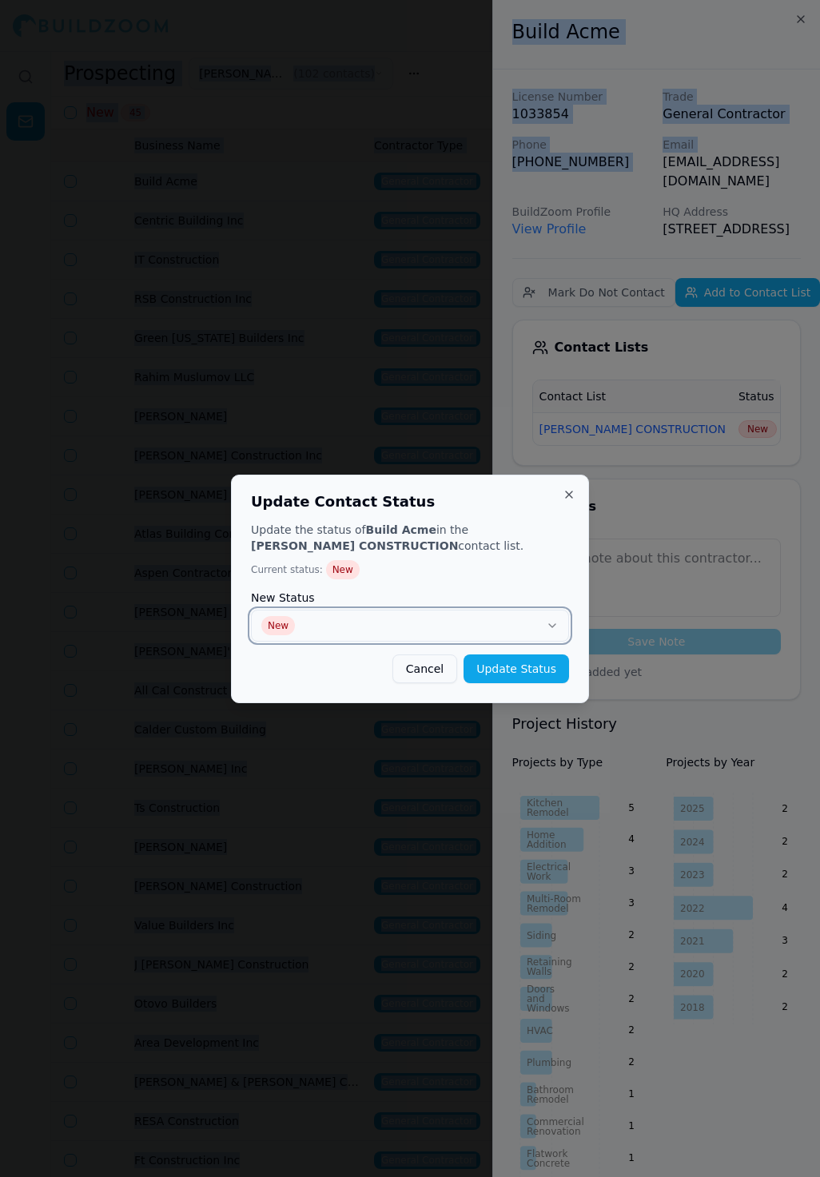
click at [400, 627] on button "New" at bounding box center [410, 626] width 318 height 32
click at [545, 679] on button "Update Status" at bounding box center [517, 669] width 106 height 29
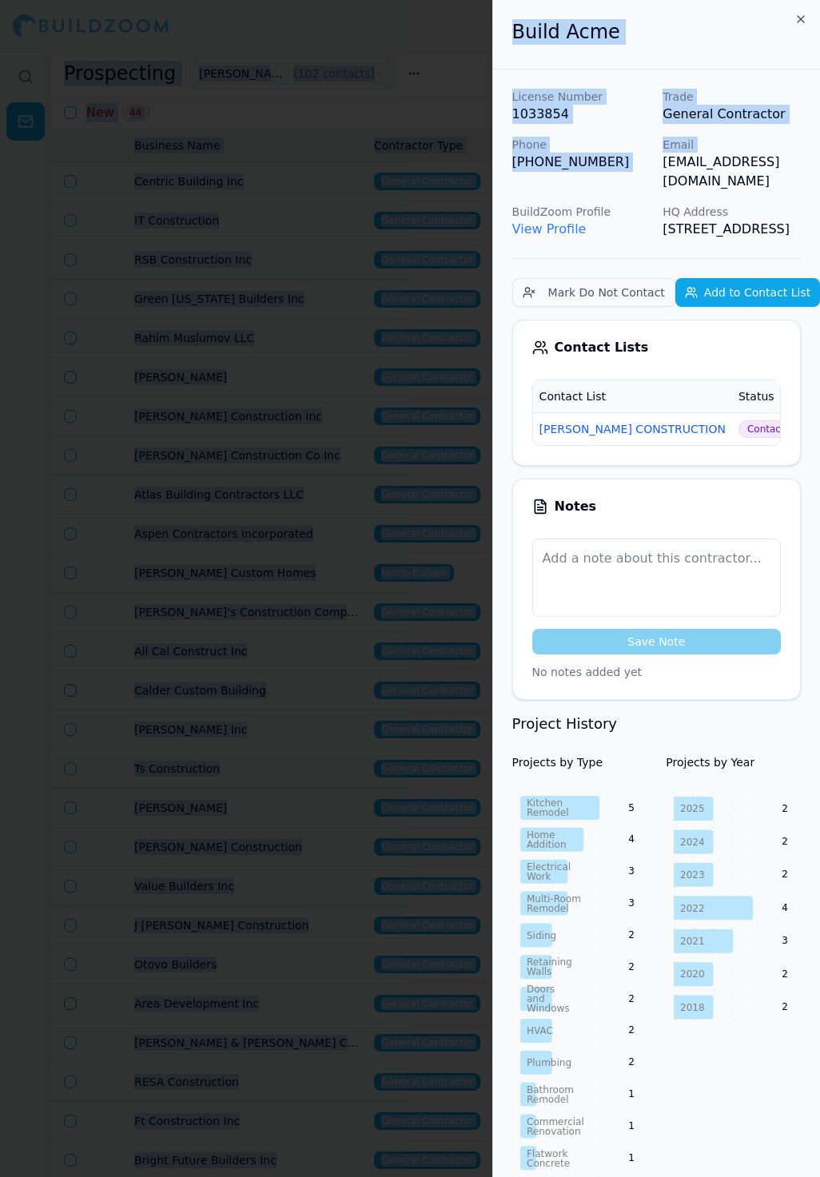
click at [343, 227] on div at bounding box center [410, 588] width 820 height 1177
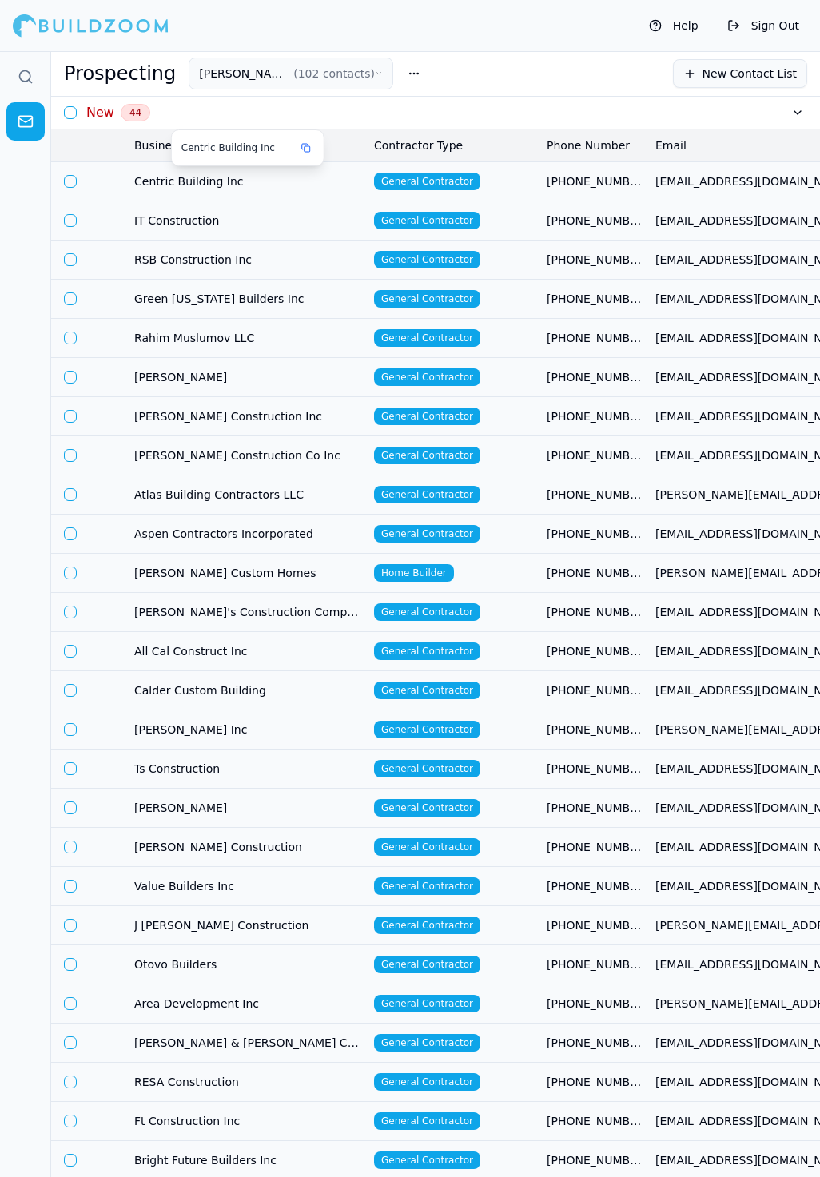
click at [339, 180] on span "Centric Building Inc" at bounding box center [247, 181] width 227 height 16
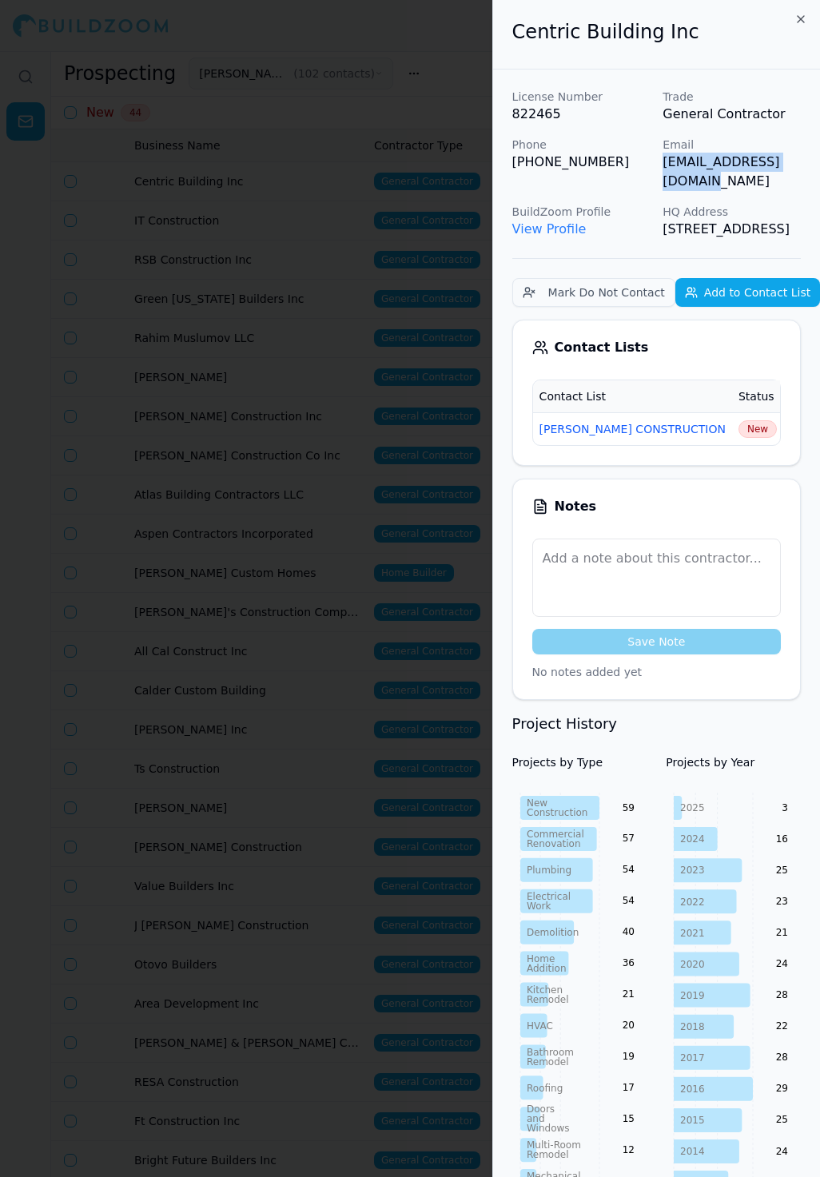
drag, startPoint x: 662, startPoint y: 165, endPoint x: 817, endPoint y: 165, distance: 155.1
click at [817, 165] on div "License Number 822465 Trade General Contractor Phone (415) 983-9520 Email brand…" at bounding box center [656, 1084] width 327 height 2029
click at [739, 426] on span "New" at bounding box center [758, 429] width 38 height 18
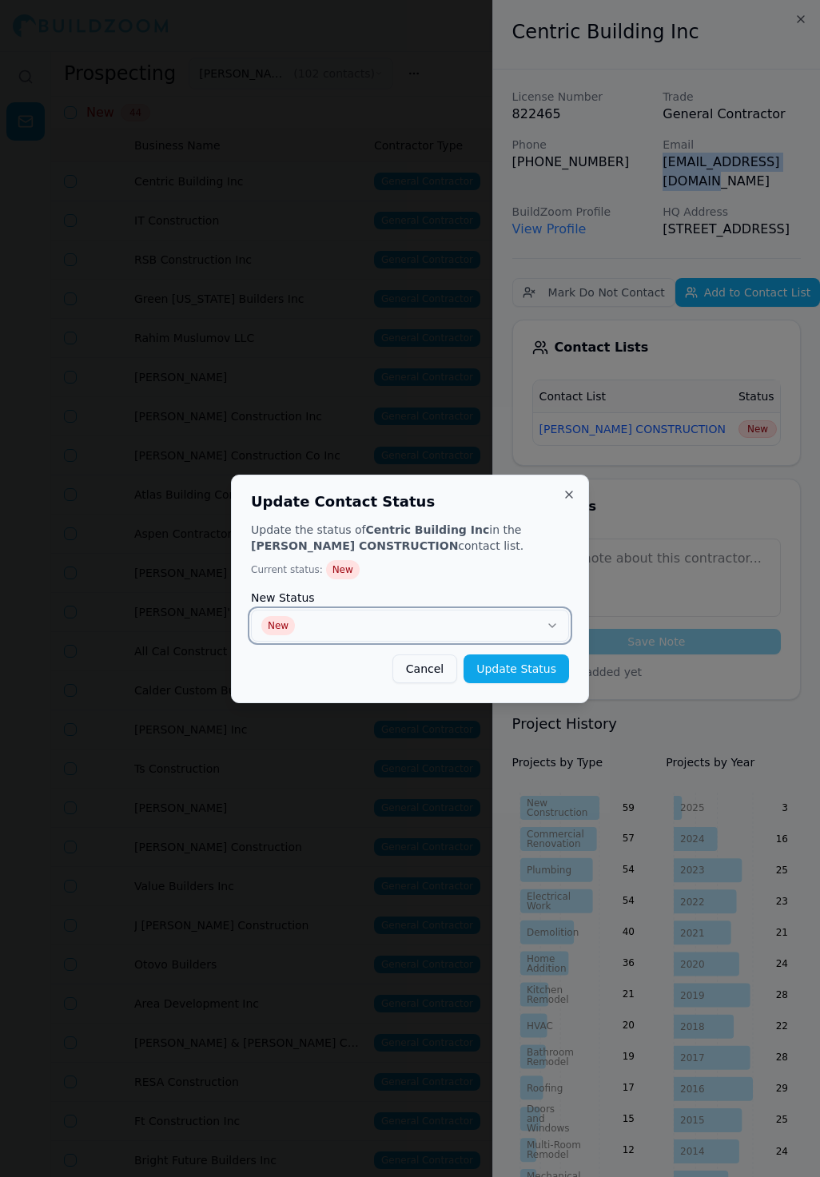
click at [506, 610] on button "New" at bounding box center [410, 626] width 318 height 32
click at [494, 670] on button "Update Status" at bounding box center [517, 669] width 106 height 29
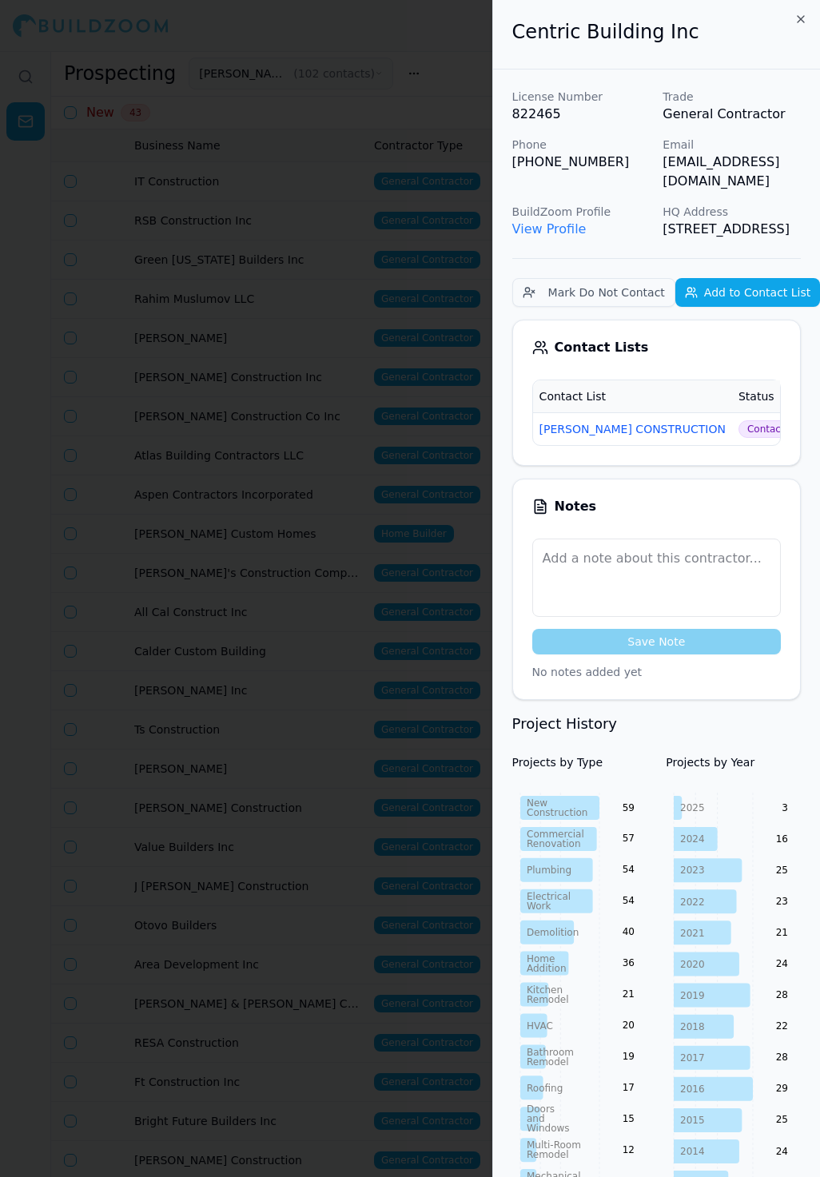
click at [295, 442] on div at bounding box center [410, 588] width 820 height 1177
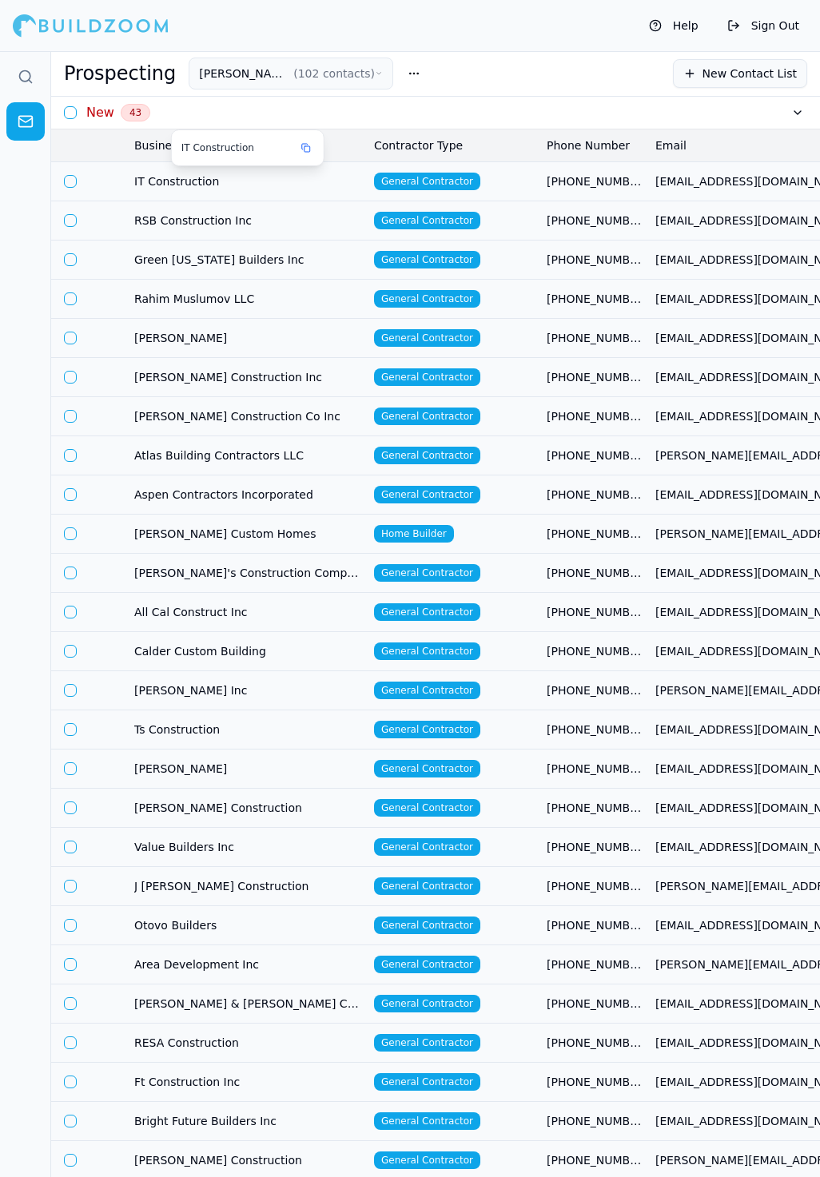
click at [303, 176] on span "IT Construction" at bounding box center [247, 181] width 227 height 16
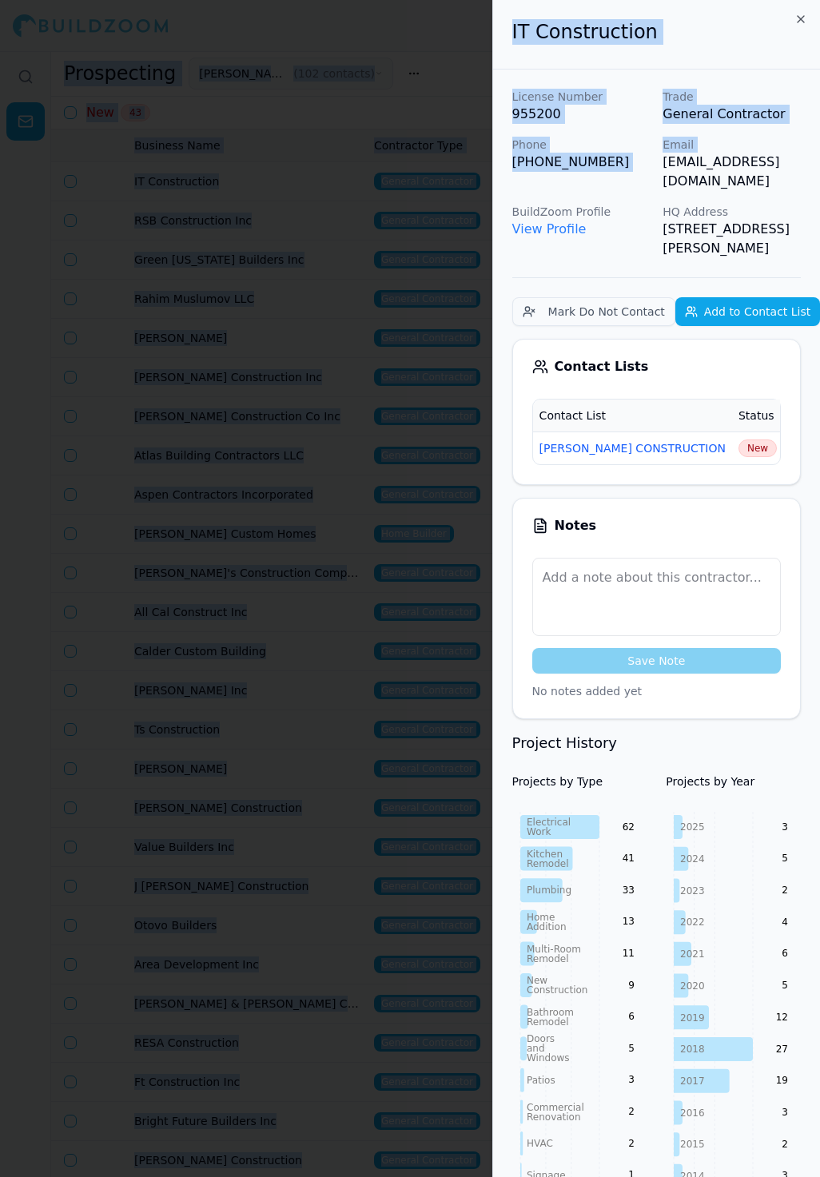
scroll to position [0, 2]
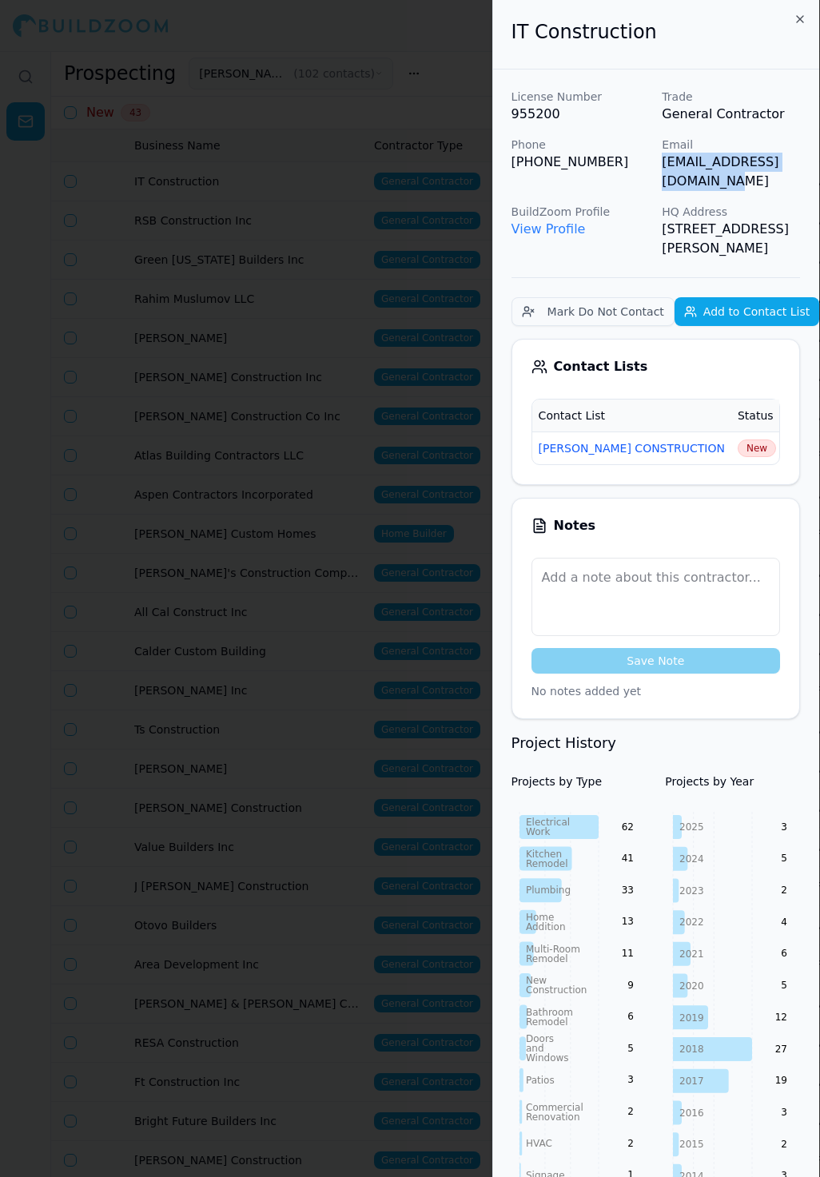
drag, startPoint x: 666, startPoint y: 164, endPoint x: 818, endPoint y: 169, distance: 152.0
click at [818, 169] on div "License Number 955200 Trade General Contractor Phone (408) 225-8777 Email cs@it…" at bounding box center [655, 927] width 327 height 1715
click at [731, 432] on td "New" at bounding box center [756, 448] width 51 height 33
click at [738, 440] on span "New" at bounding box center [757, 449] width 38 height 18
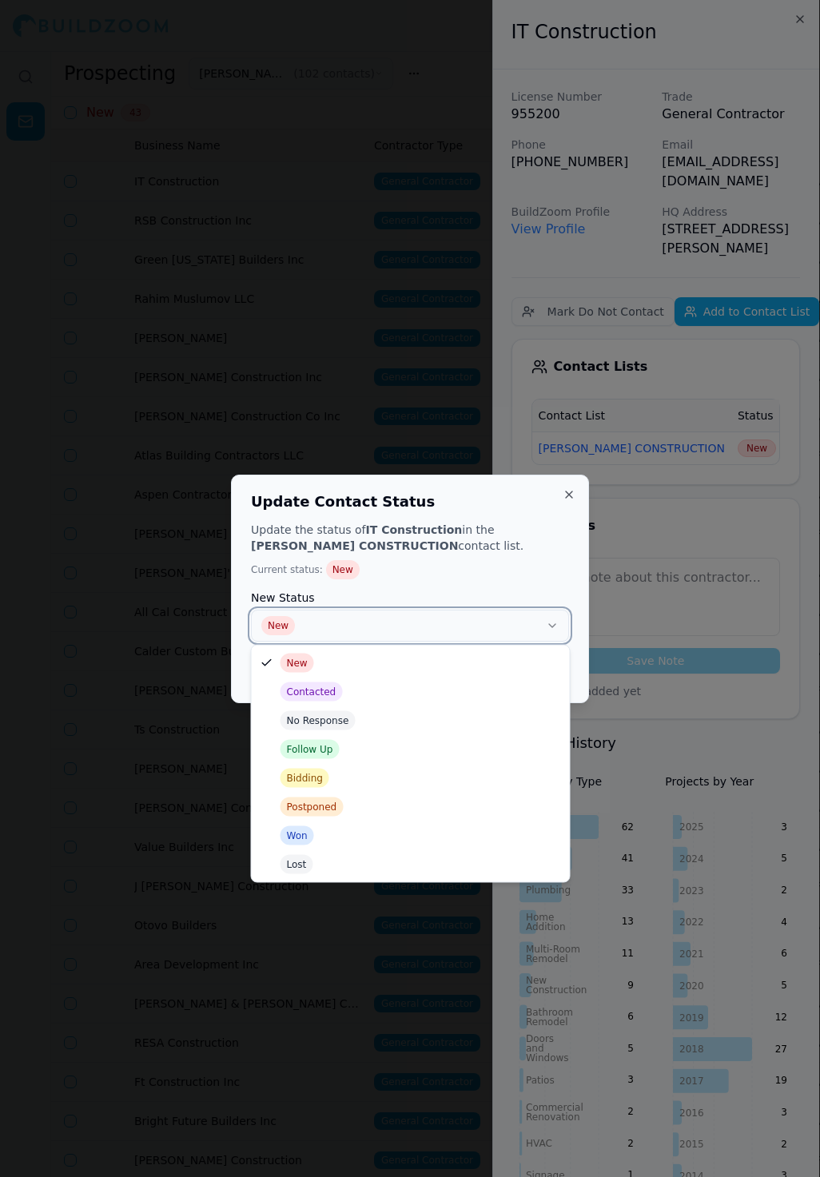
click at [440, 636] on button "New" at bounding box center [410, 626] width 318 height 32
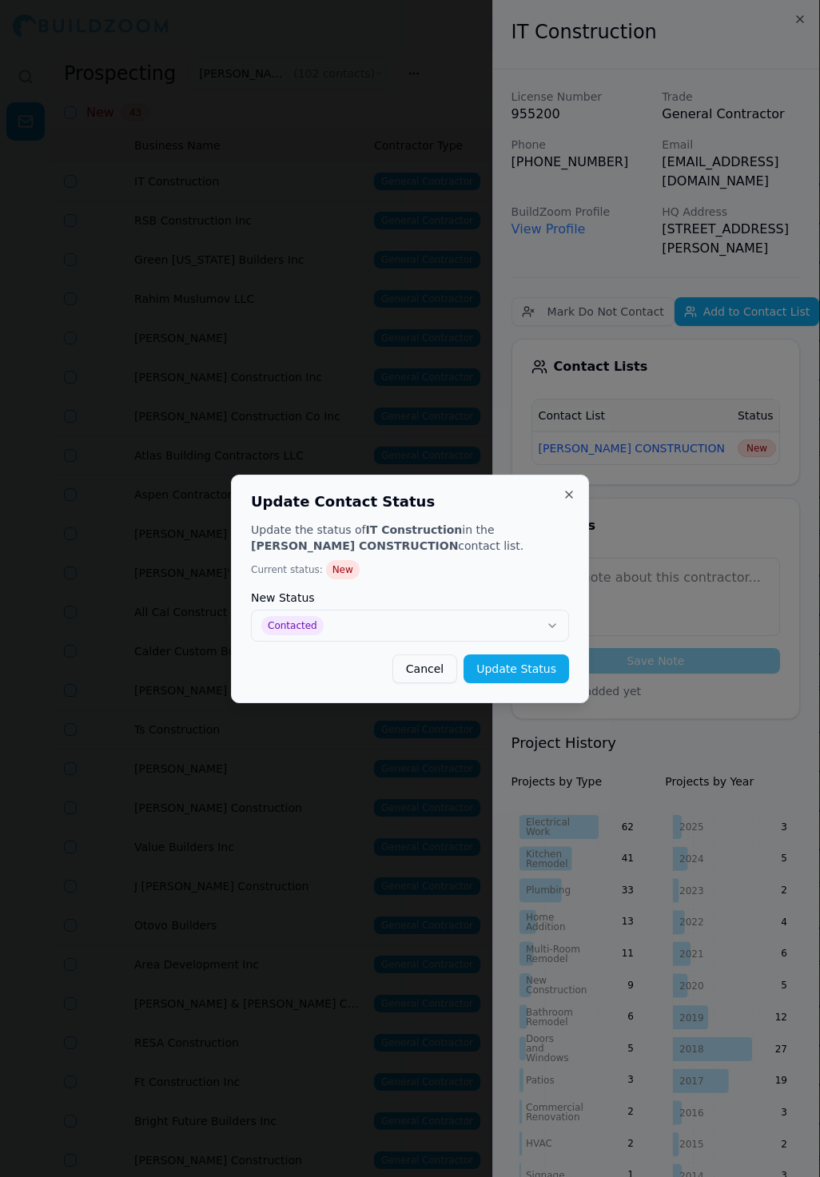
click at [520, 667] on button "Update Status" at bounding box center [517, 669] width 106 height 29
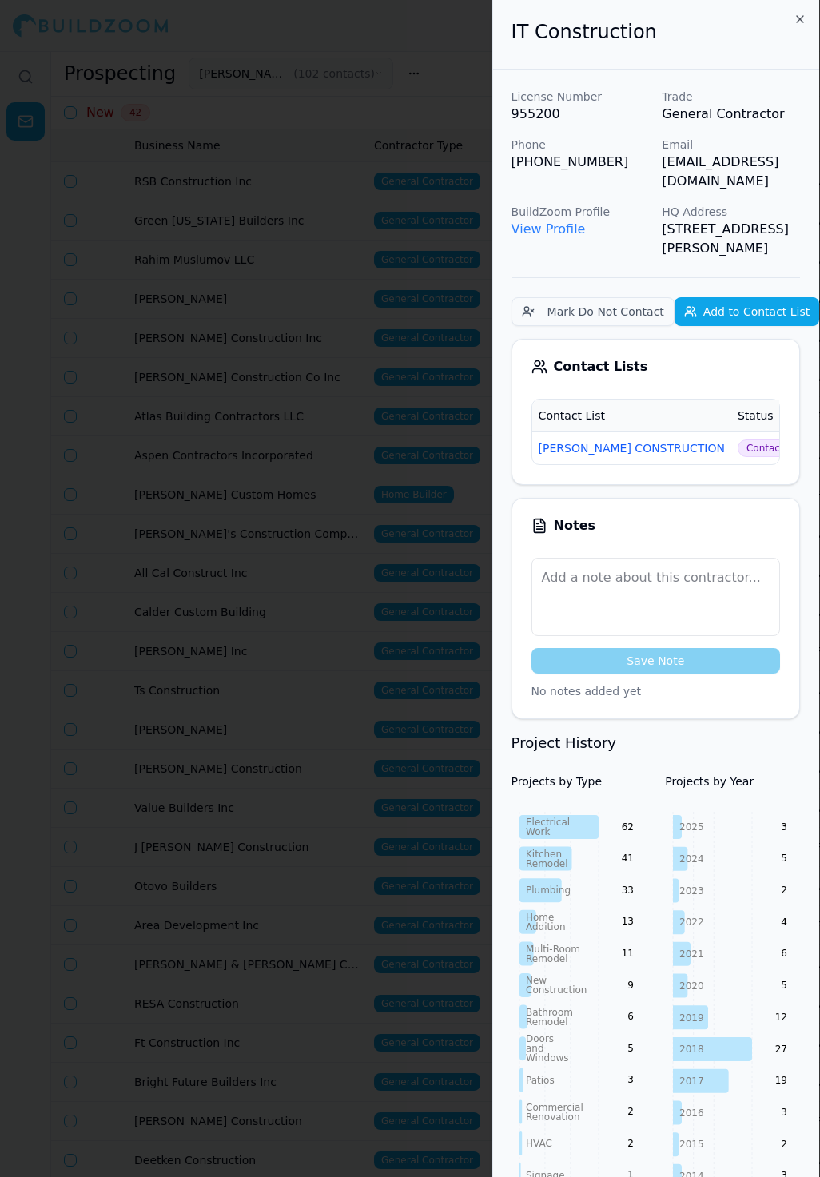
click at [332, 340] on div at bounding box center [410, 588] width 820 height 1177
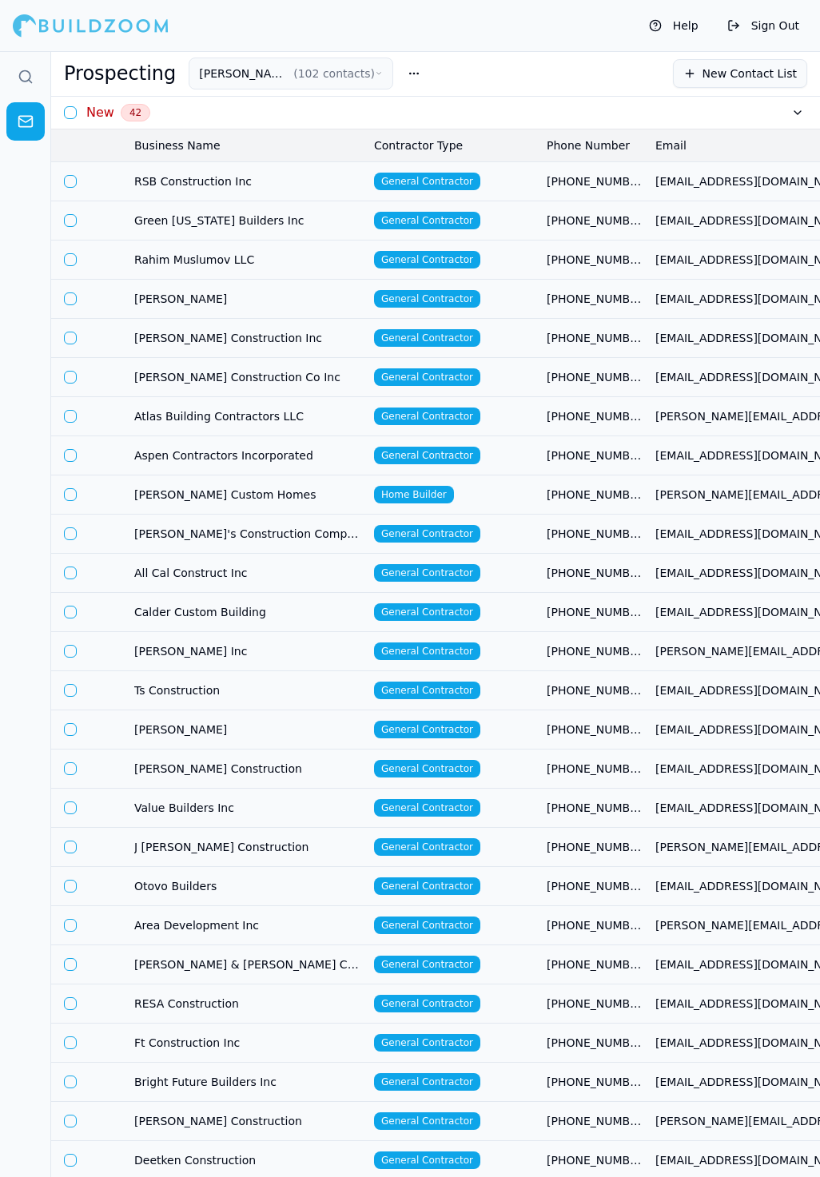
click at [247, 190] on td "RSB Construction Inc" at bounding box center [248, 180] width 240 height 39
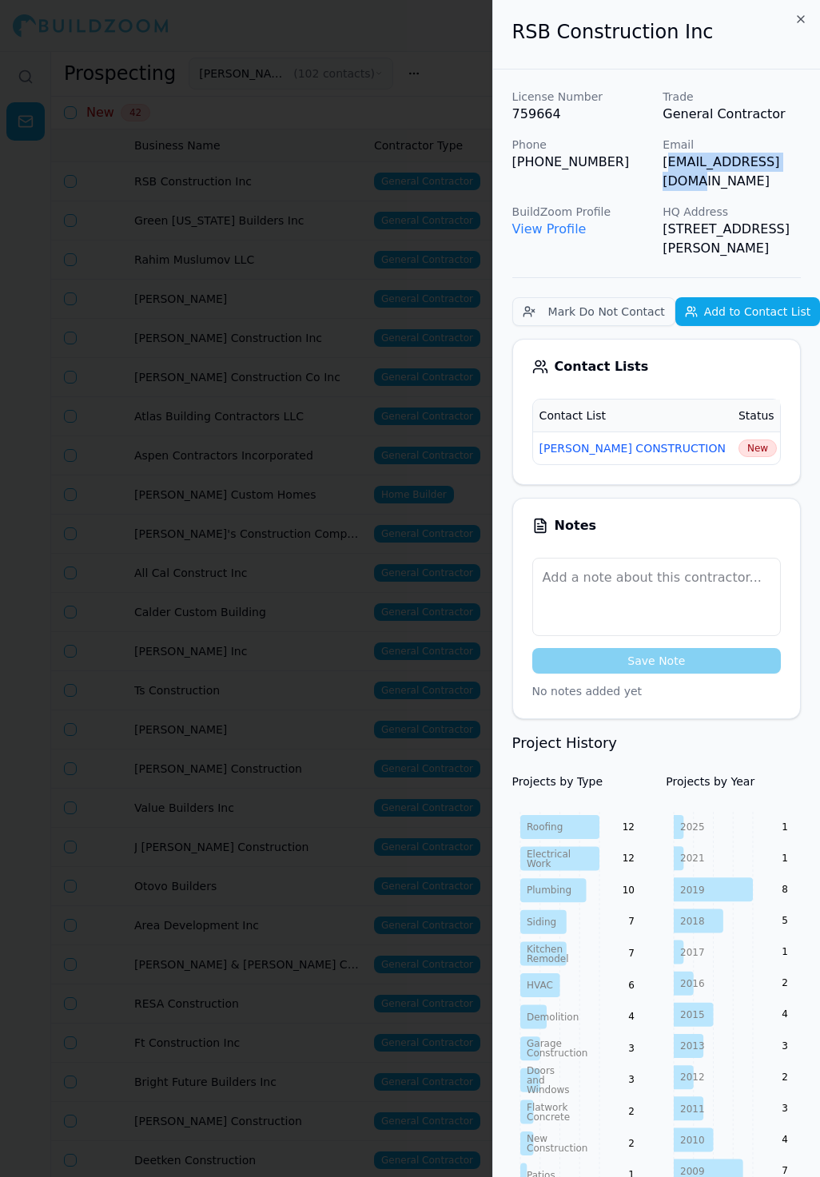
drag, startPoint x: 666, startPoint y: 161, endPoint x: 811, endPoint y: 161, distance: 145.5
click at [811, 161] on div "License Number 759664 Trade General Contractor Phone (831) 902-0856 Email rsbco…" at bounding box center [656, 1018] width 327 height 1897
click at [739, 440] on span "New" at bounding box center [758, 449] width 38 height 18
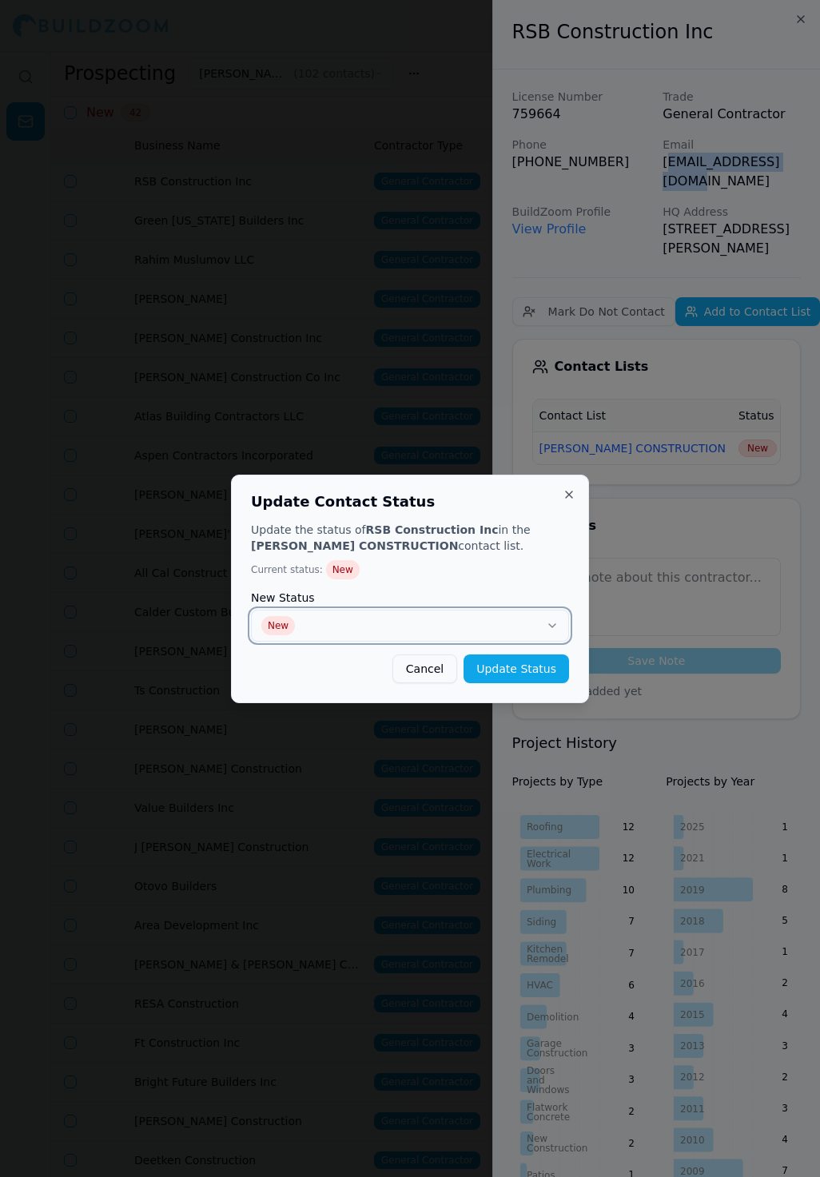
click at [512, 619] on button "New" at bounding box center [410, 626] width 318 height 32
click at [524, 671] on button "Update Status" at bounding box center [517, 669] width 106 height 29
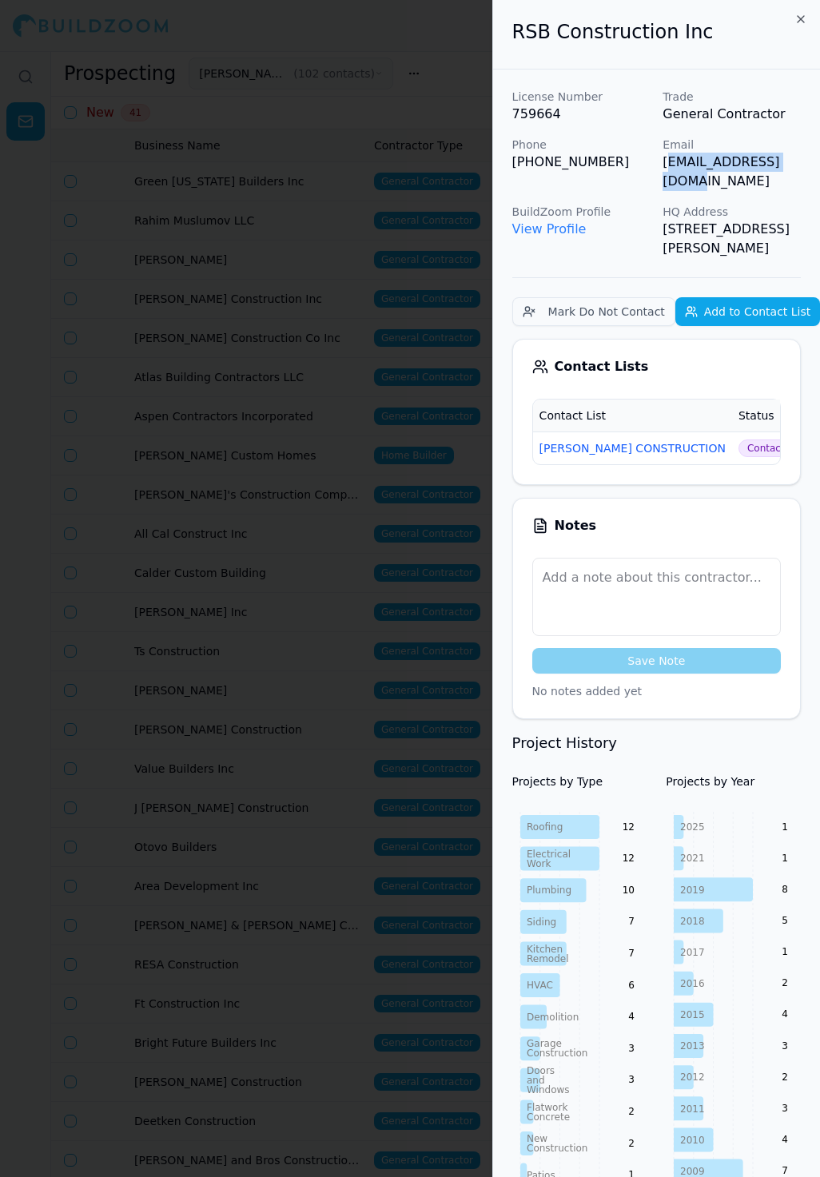
click at [308, 399] on div at bounding box center [410, 588] width 820 height 1177
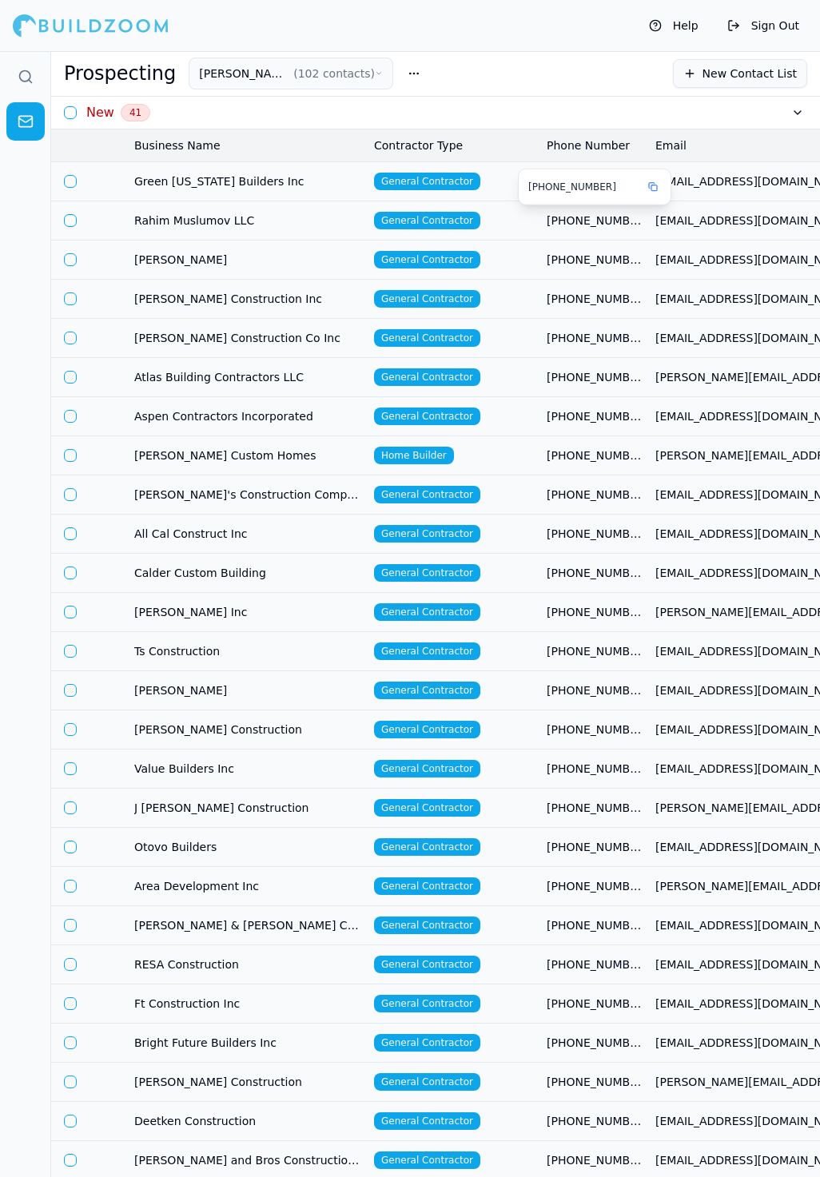
click at [651, 225] on td "[EMAIL_ADDRESS][DOMAIN_NAME]" at bounding box center [764, 220] width 230 height 39
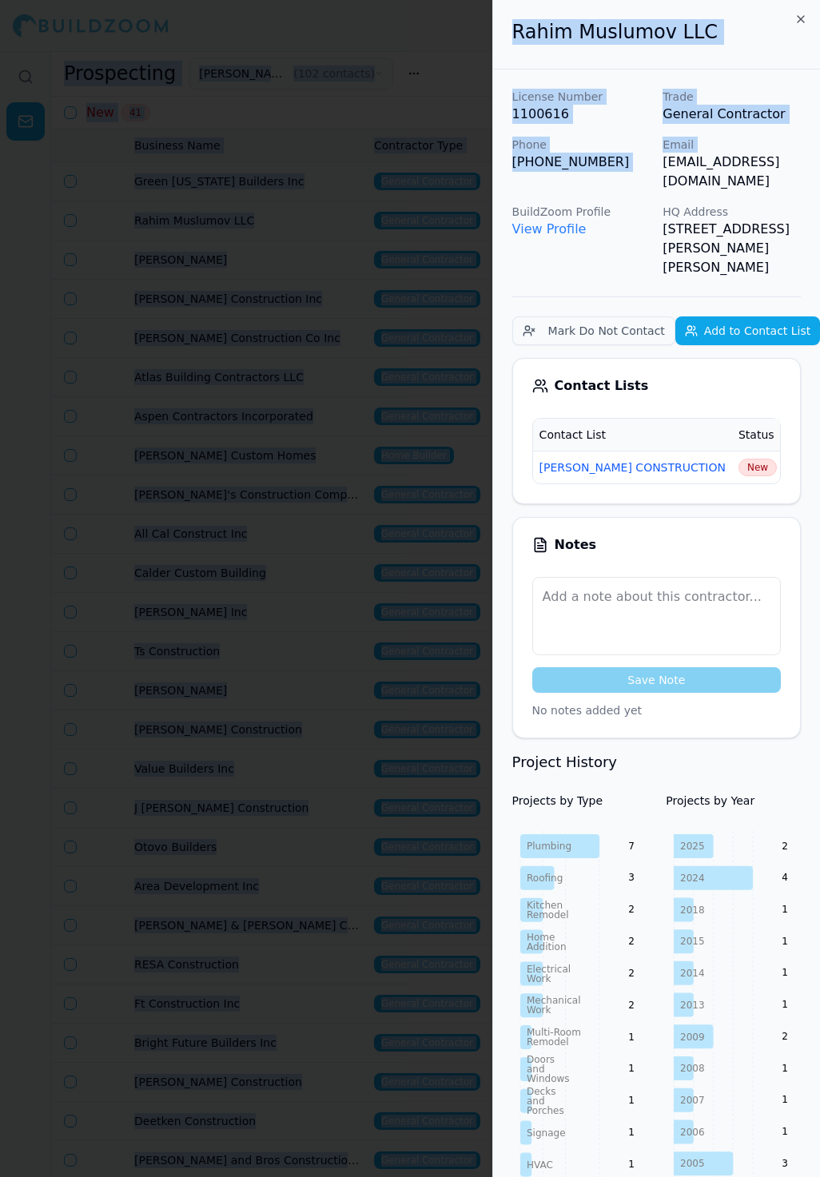
scroll to position [0, 38]
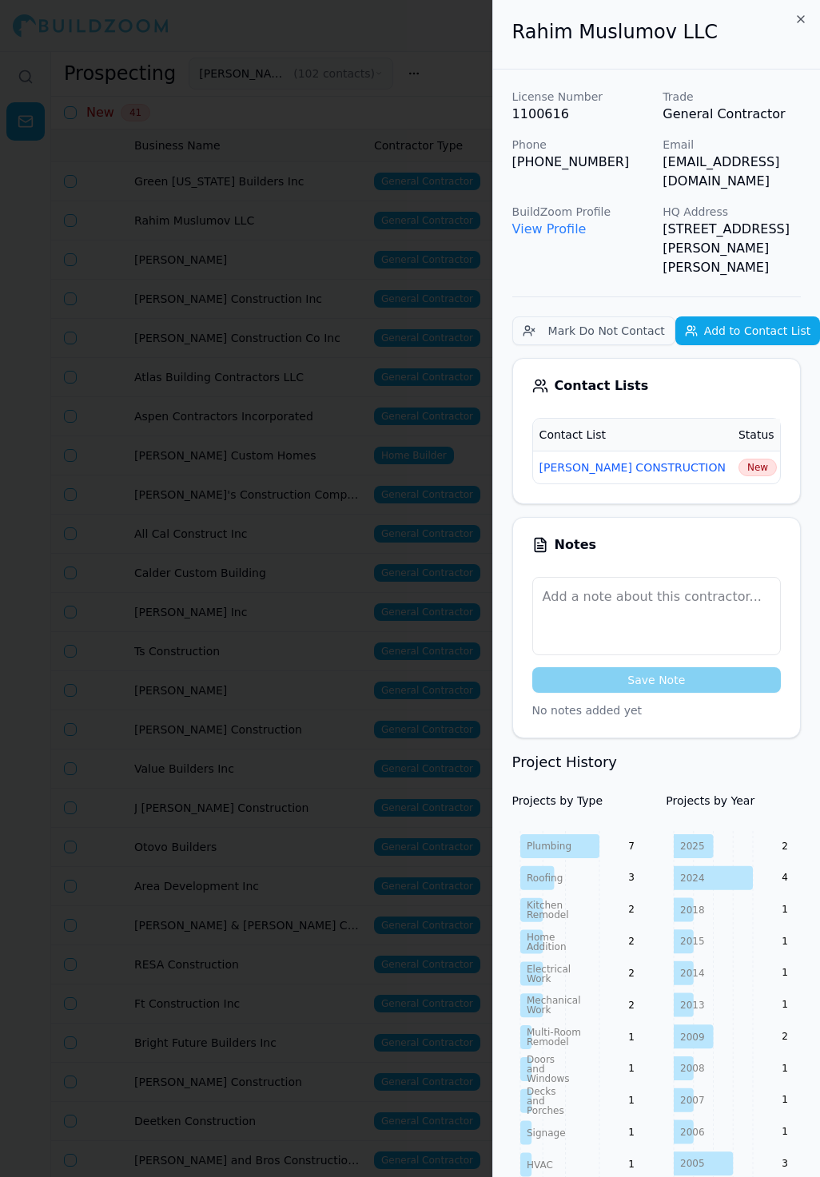
scroll to position [0, 38]
click at [738, 459] on span "New" at bounding box center [757, 468] width 38 height 18
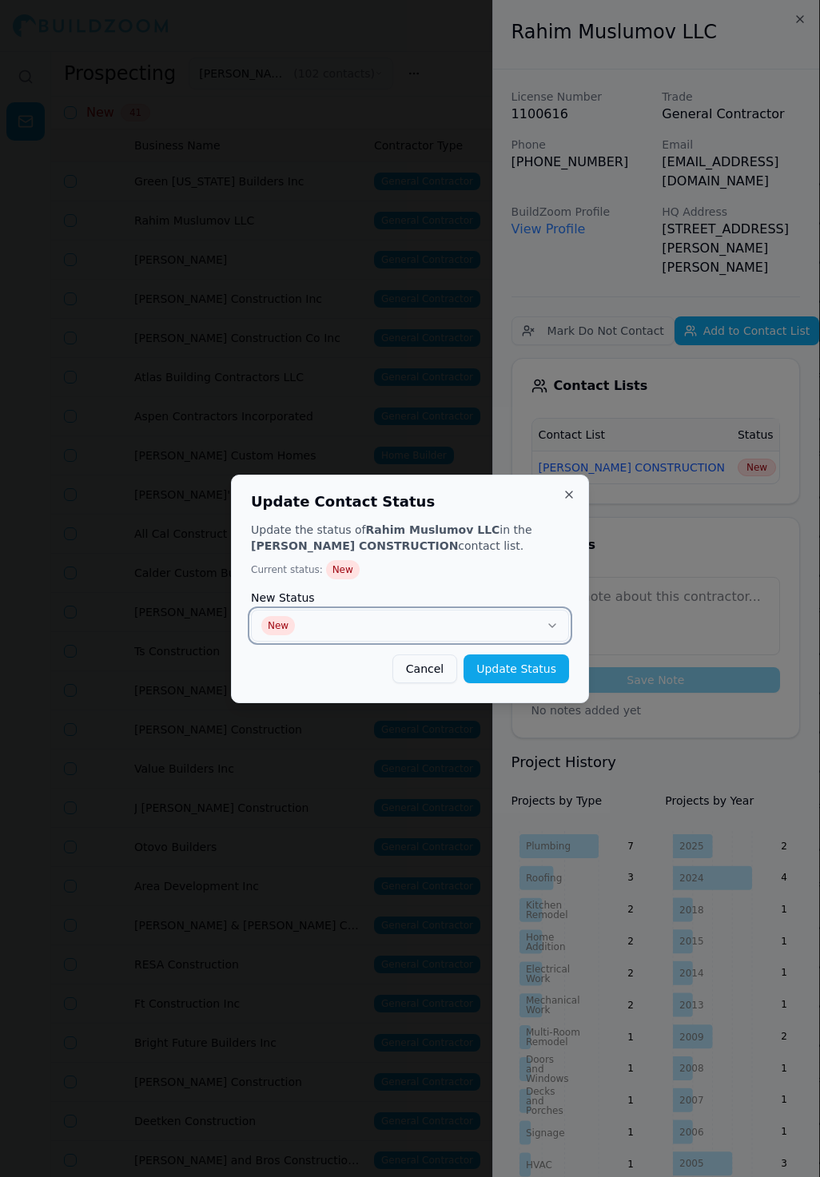
click at [480, 631] on button "New" at bounding box center [410, 626] width 318 height 32
click at [513, 671] on button "Update Status" at bounding box center [517, 669] width 106 height 29
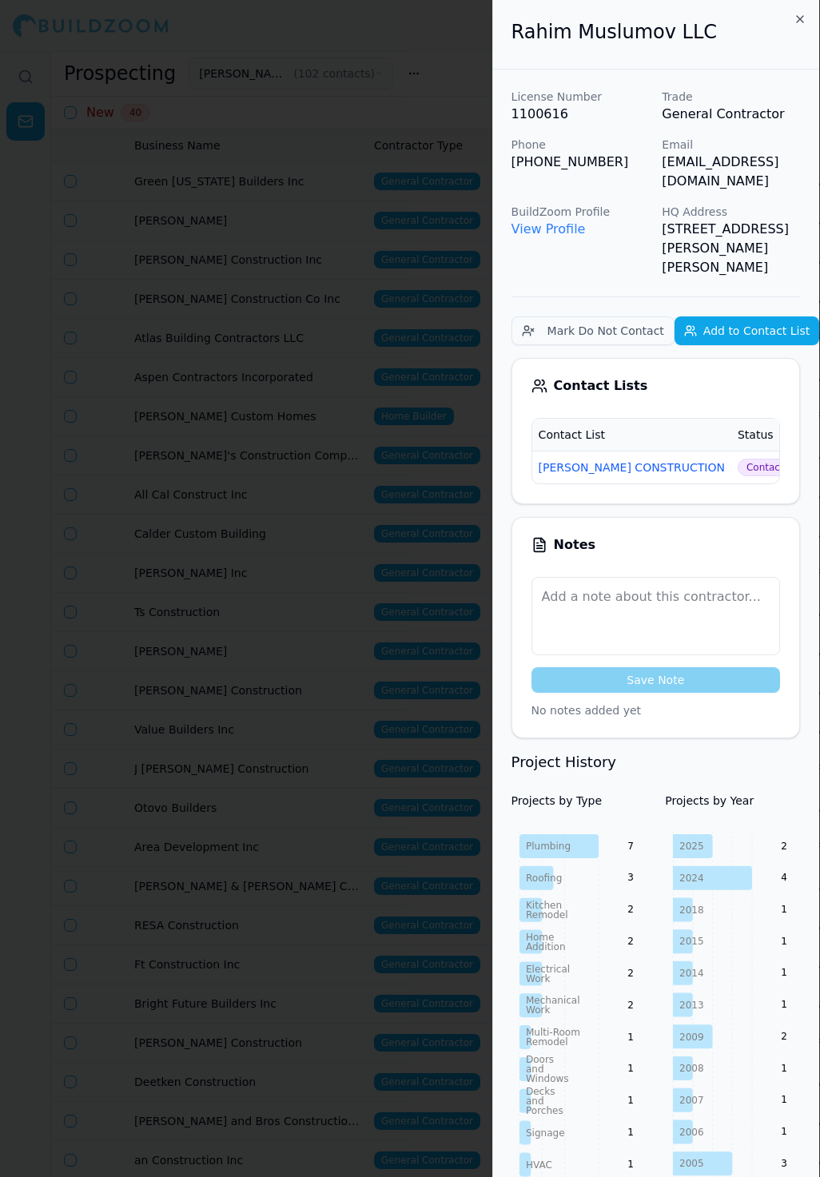
click at [375, 218] on div at bounding box center [410, 588] width 820 height 1177
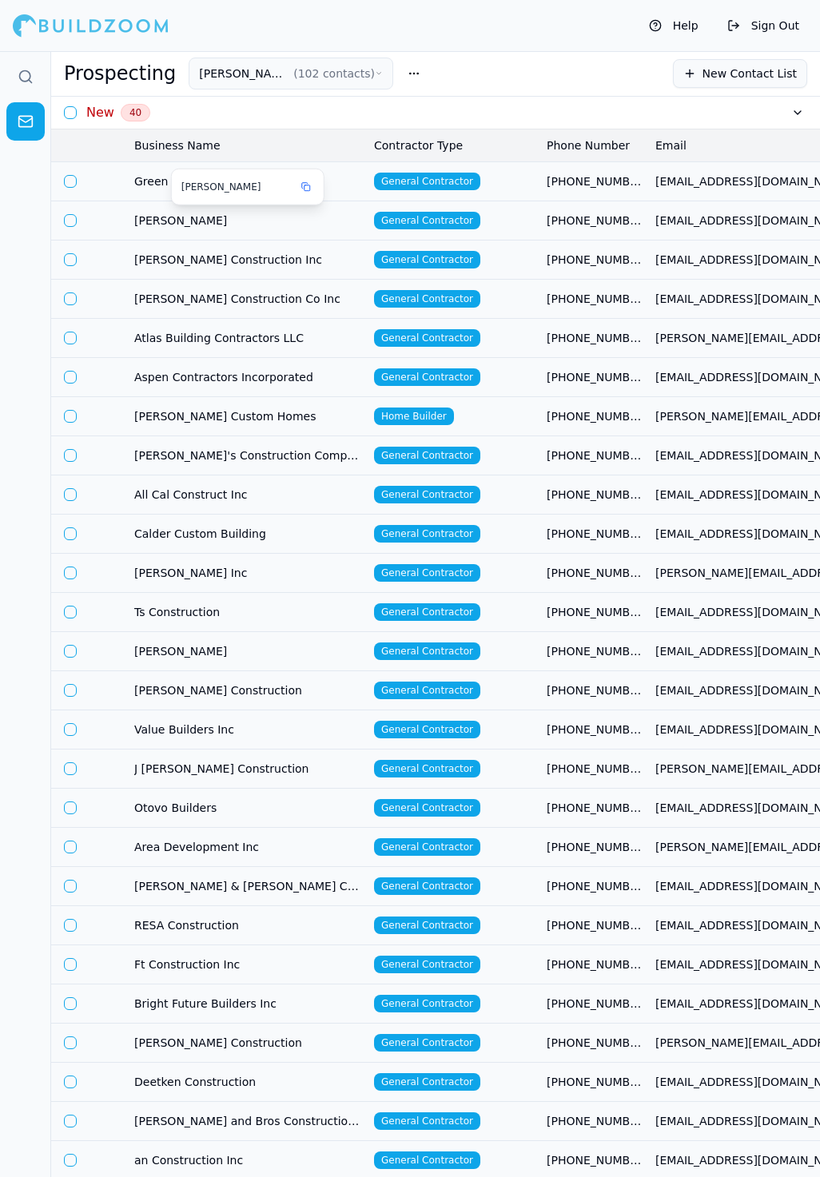
click at [271, 171] on div "[PERSON_NAME]" at bounding box center [248, 186] width 152 height 35
click at [349, 173] on span "Green [US_STATE] Builders Inc" at bounding box center [247, 181] width 227 height 16
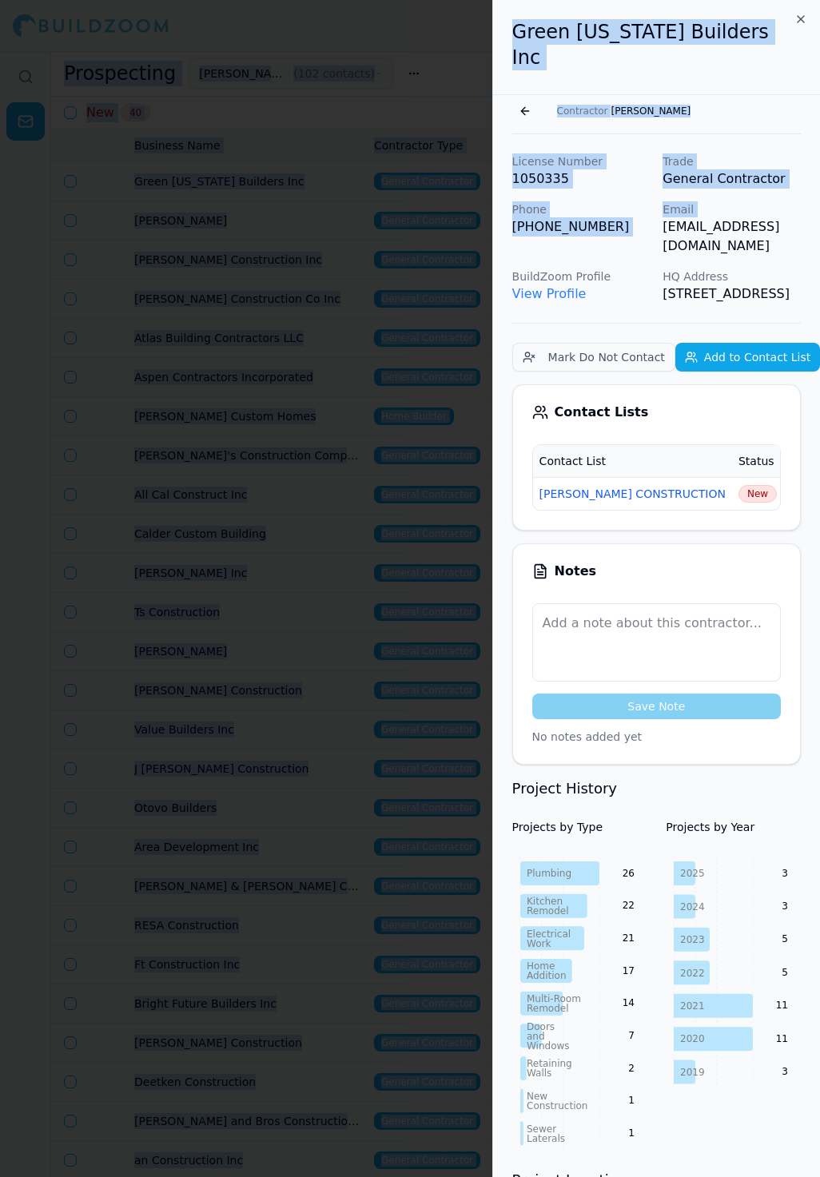
scroll to position [0, 10]
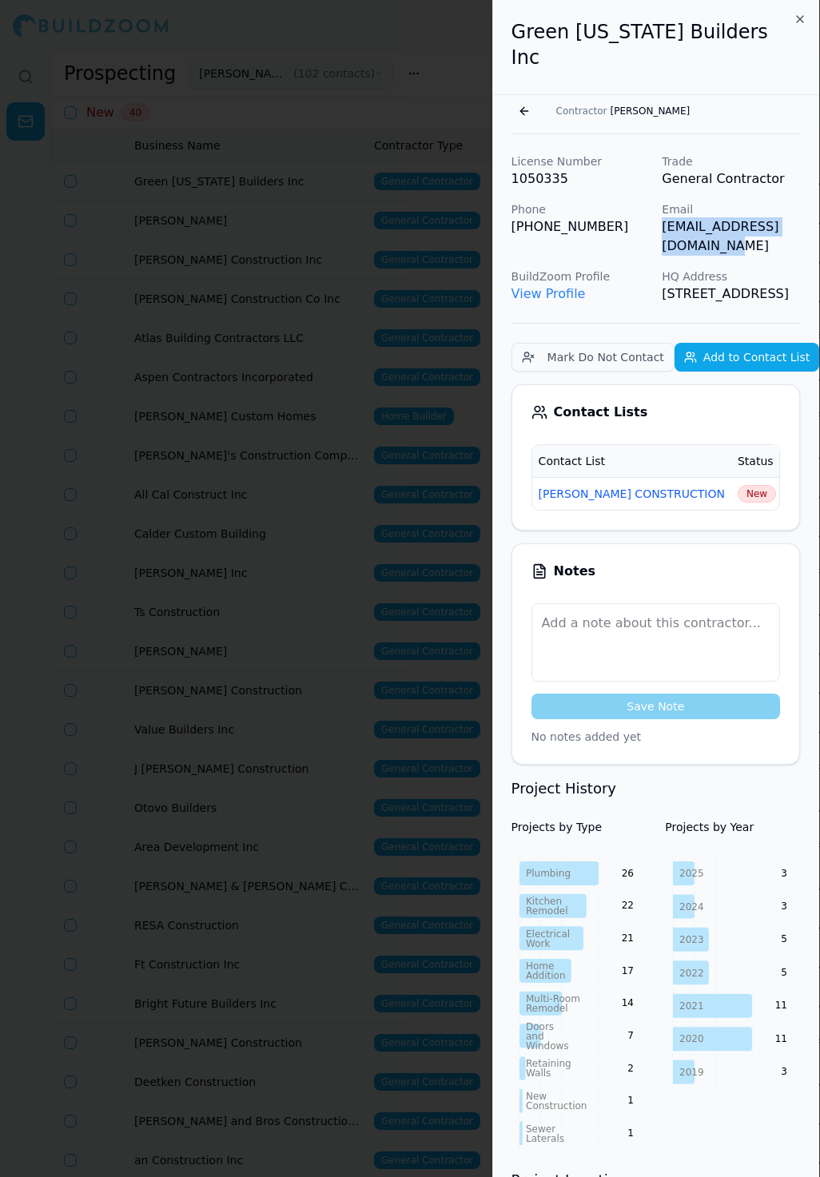
drag, startPoint x: 663, startPoint y: 206, endPoint x: 816, endPoint y: 208, distance: 152.7
click at [800, 217] on p "[EMAIL_ADDRESS][DOMAIN_NAME]" at bounding box center [731, 236] width 138 height 38
copy p "[EMAIL_ADDRESS][DOMAIN_NAME]"
click at [738, 485] on span "New" at bounding box center [757, 494] width 38 height 18
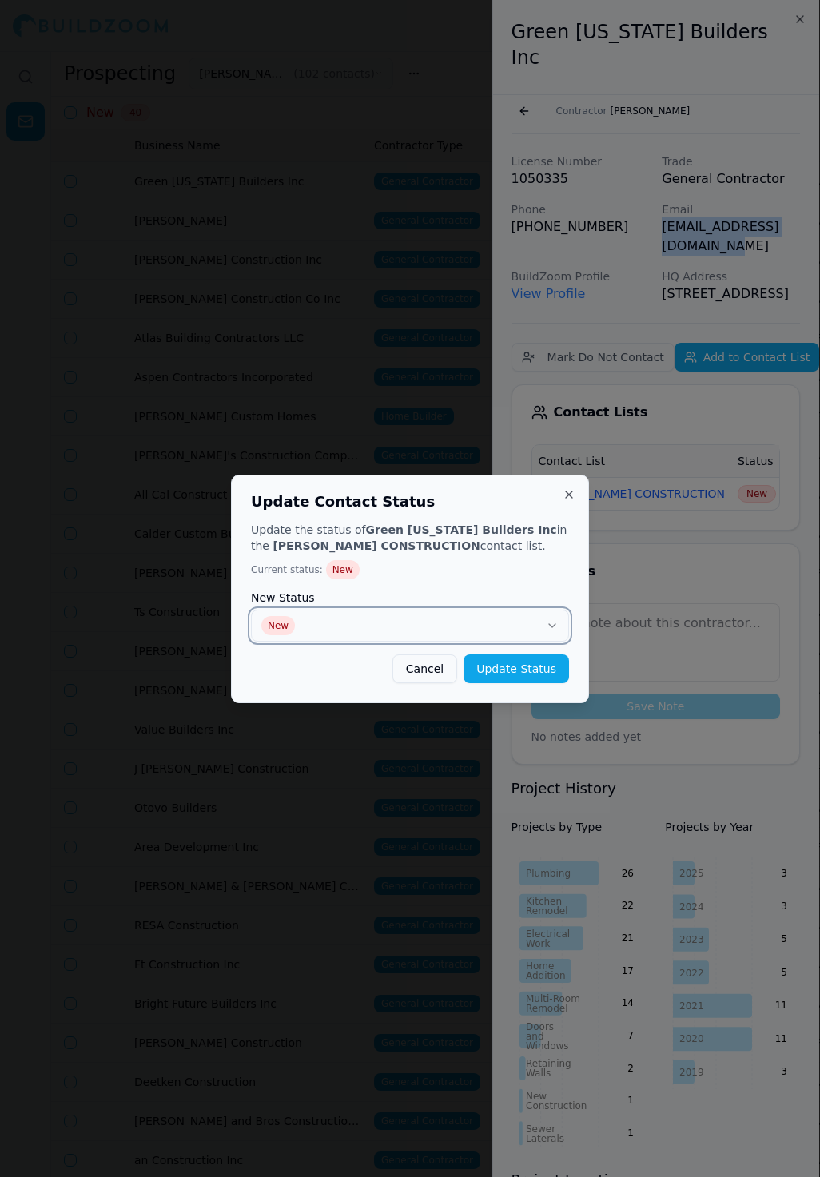
click at [492, 619] on button "New" at bounding box center [410, 626] width 318 height 32
click at [541, 685] on div "Update Contact Status Update the status of Green California Builders Inc in the…" at bounding box center [410, 589] width 358 height 229
click at [532, 676] on button "Update Status" at bounding box center [517, 669] width 106 height 29
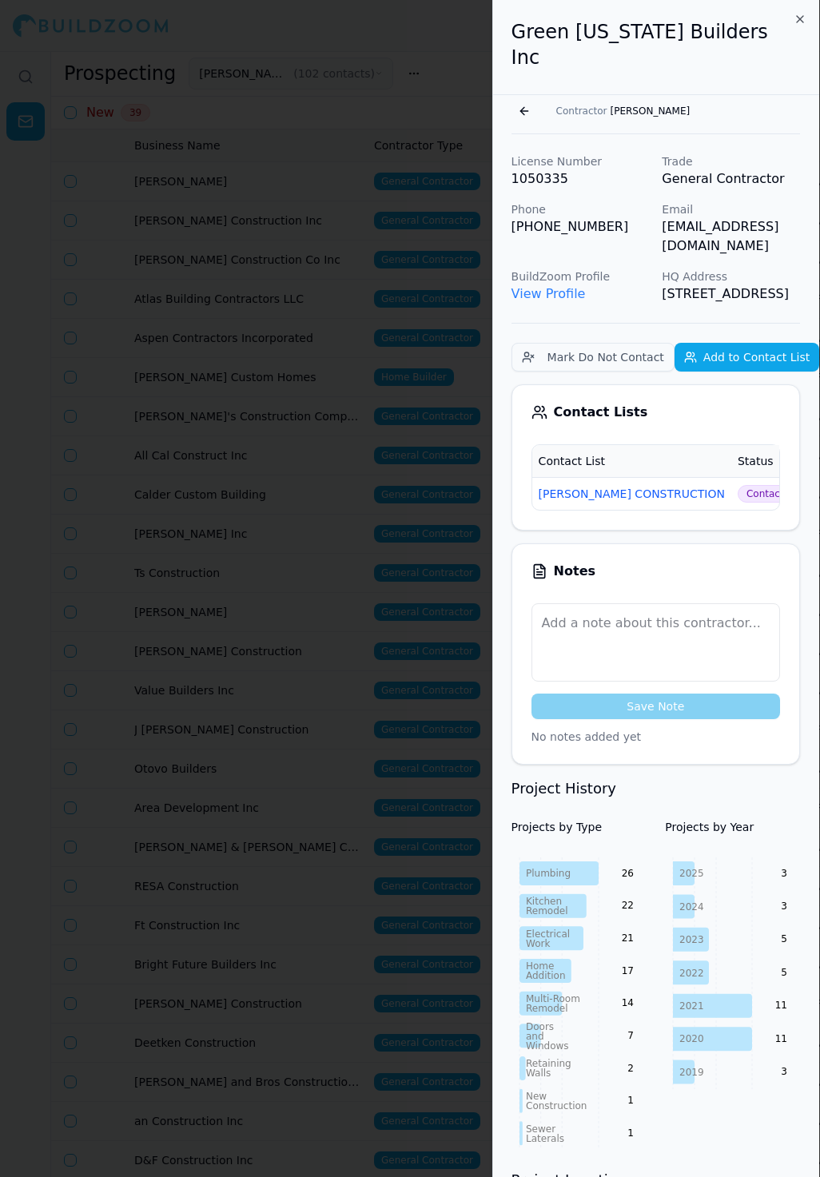
click at [318, 360] on div at bounding box center [410, 588] width 820 height 1177
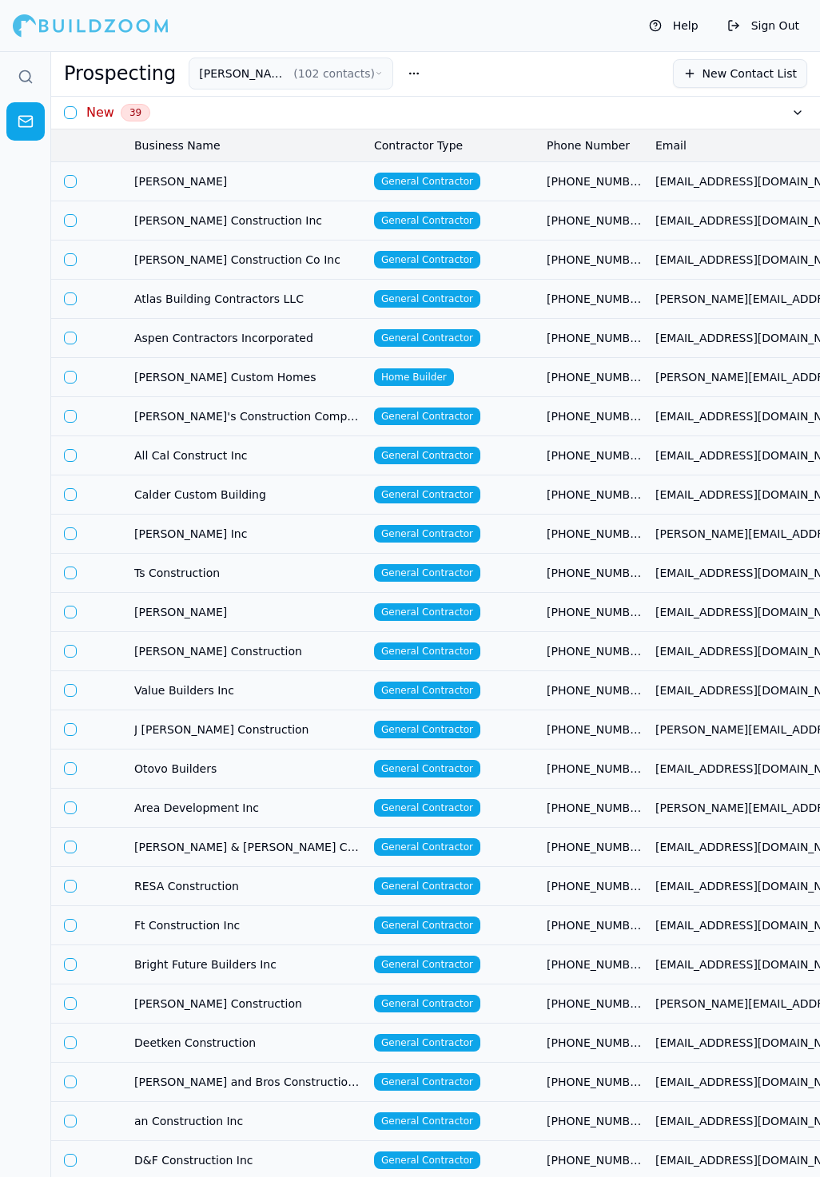
click at [528, 226] on td "General Contractor" at bounding box center [454, 220] width 173 height 39
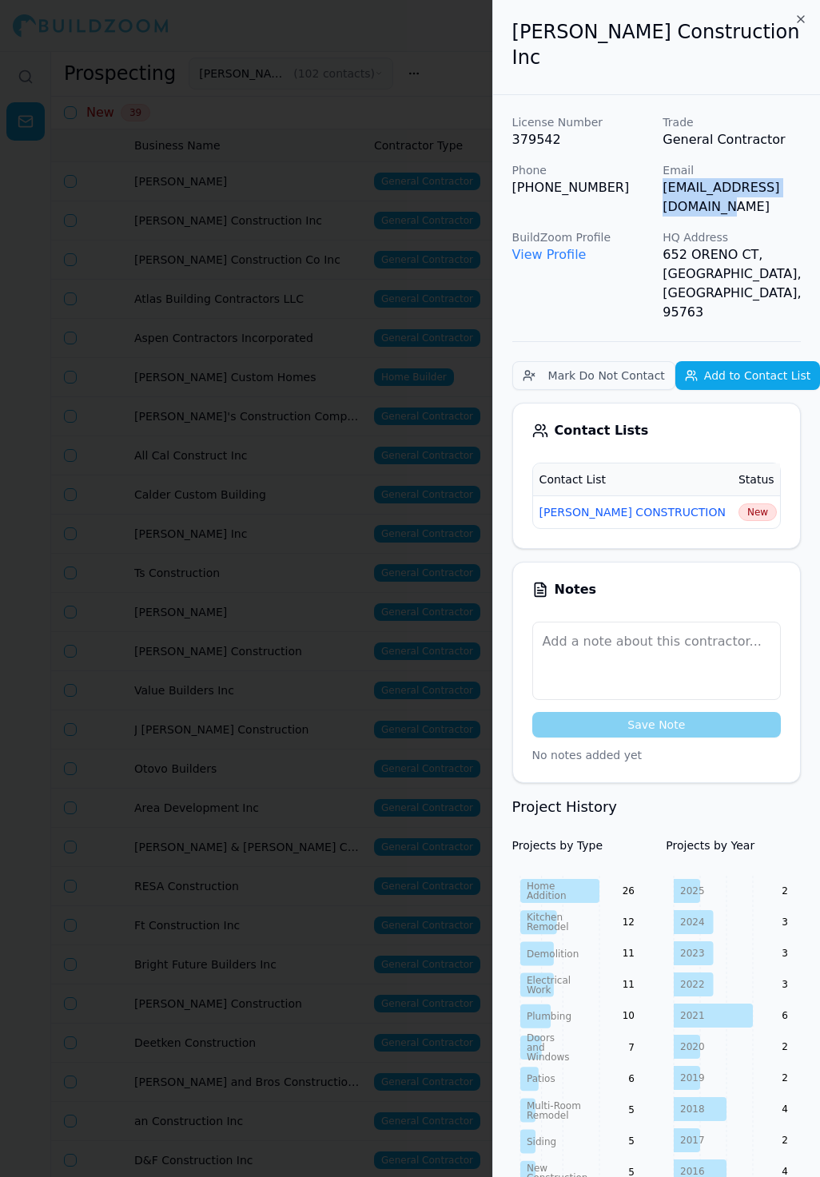
scroll to position [0, 26]
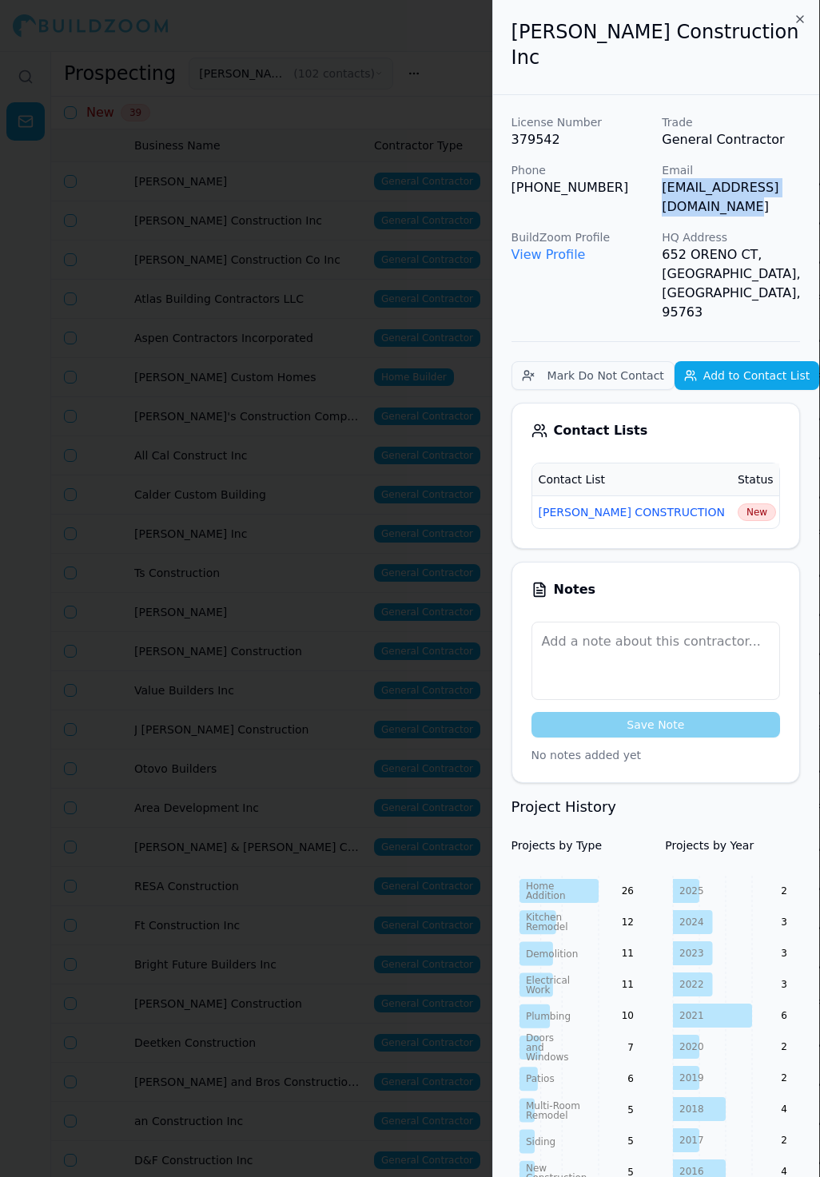
drag, startPoint x: 663, startPoint y: 165, endPoint x: 819, endPoint y: 168, distance: 155.9
click at [800, 178] on p "[EMAIL_ADDRESS][DOMAIN_NAME]" at bounding box center [731, 197] width 138 height 38
copy p "[EMAIL_ADDRESS][DOMAIN_NAME]"
click at [738, 504] on span "New" at bounding box center [757, 513] width 38 height 18
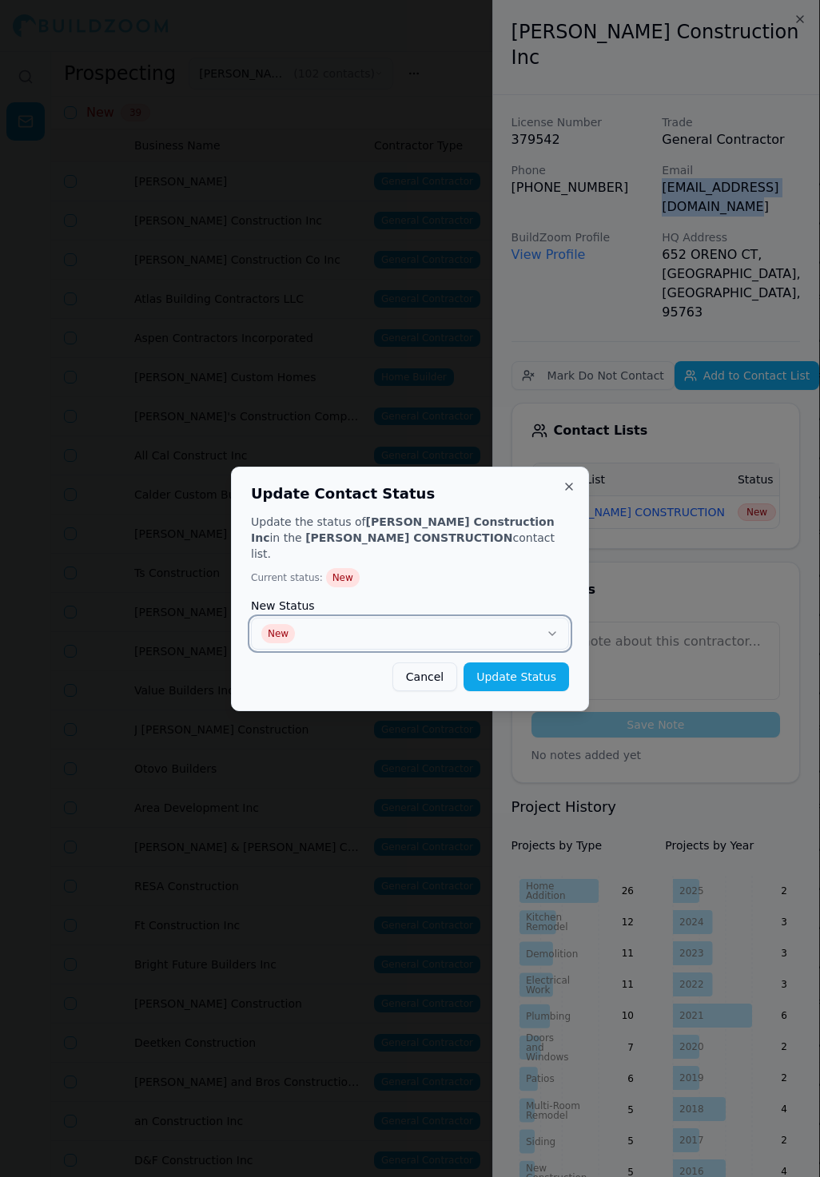
click at [488, 618] on button "New" at bounding box center [410, 634] width 318 height 32
click at [535, 682] on button "Update Status" at bounding box center [517, 677] width 106 height 29
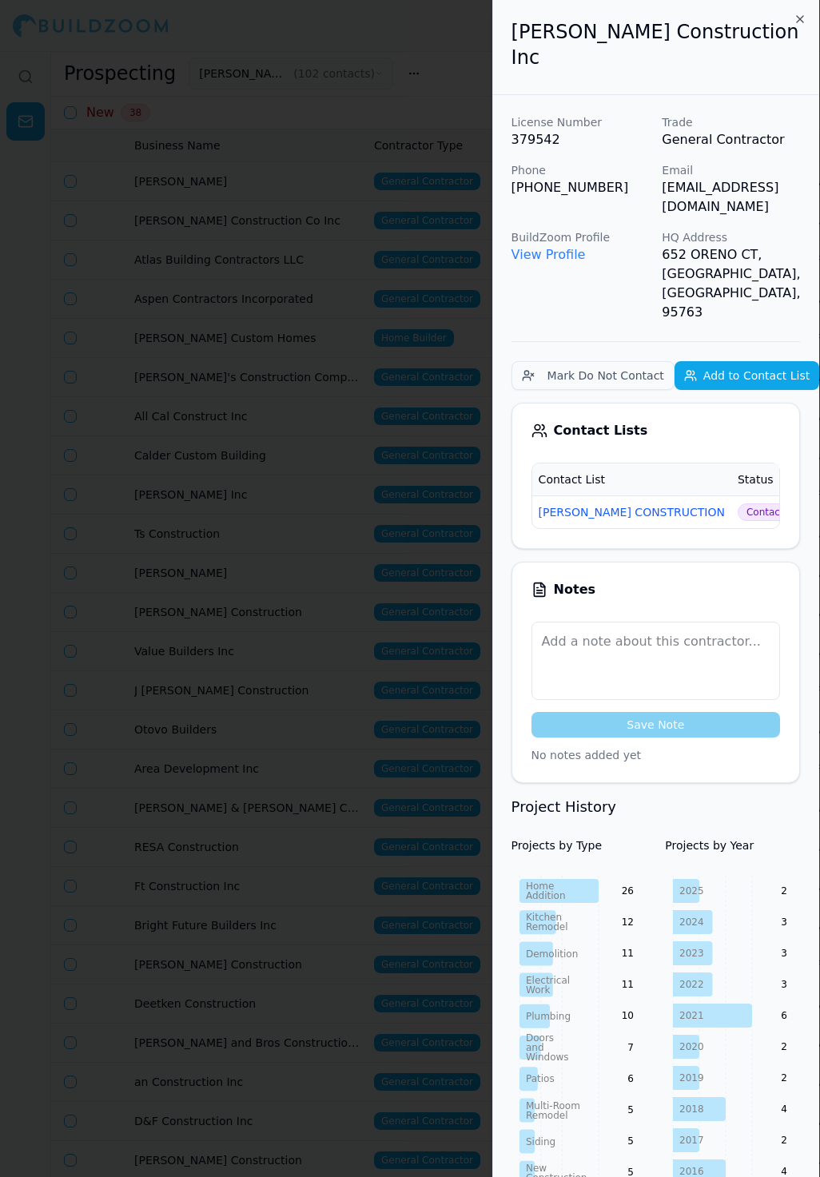
click at [307, 449] on div at bounding box center [410, 588] width 820 height 1177
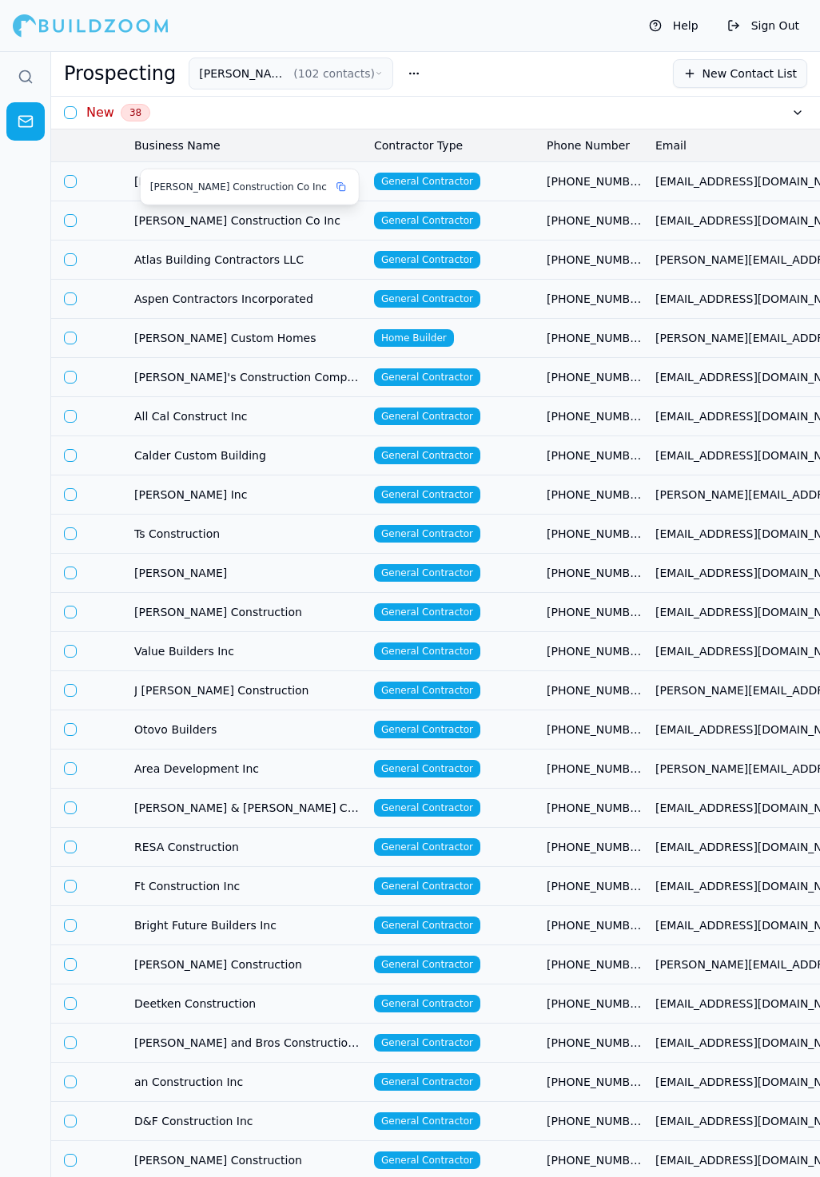
click at [229, 179] on div "[PERSON_NAME] Construction Co Inc" at bounding box center [249, 187] width 199 height 16
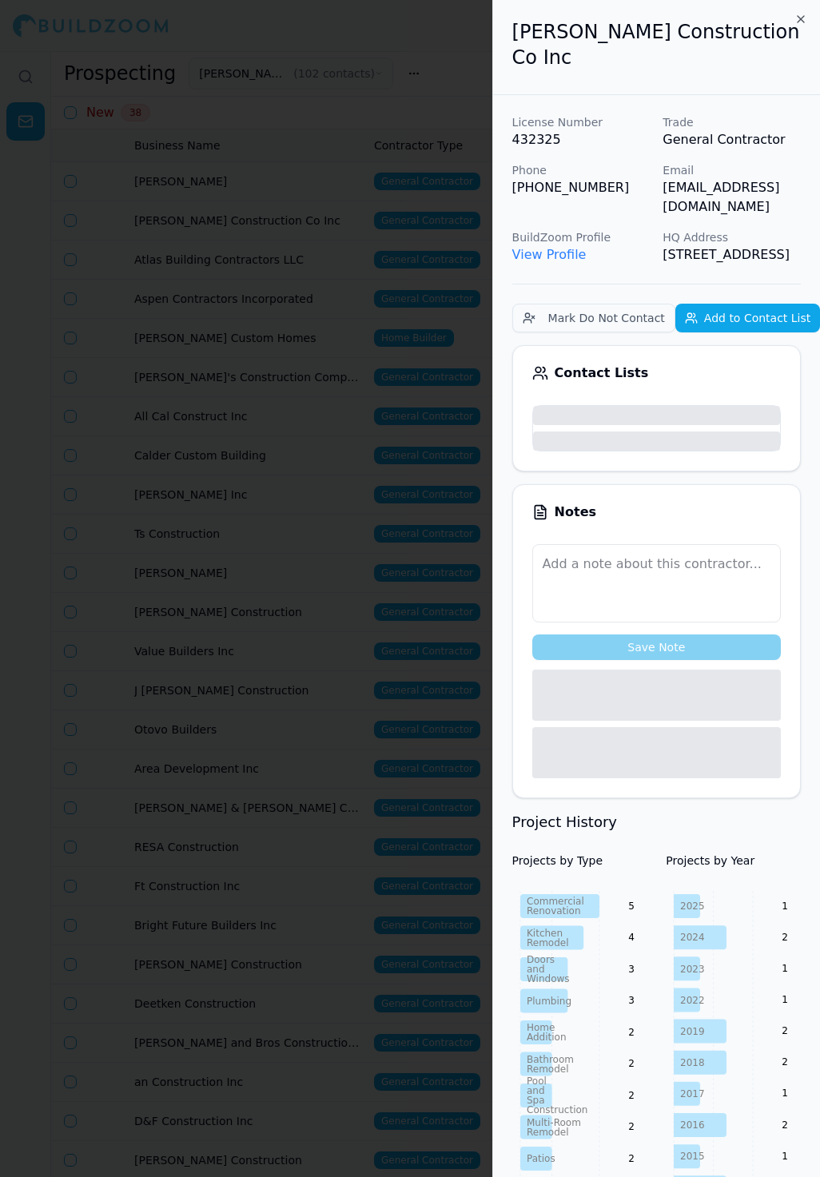
click at [506, 185] on body "Help Sign Out Prospecting SLATON CONSTRUCTION ( 102 contacts ) New Contact List…" at bounding box center [410, 614] width 820 height 1126
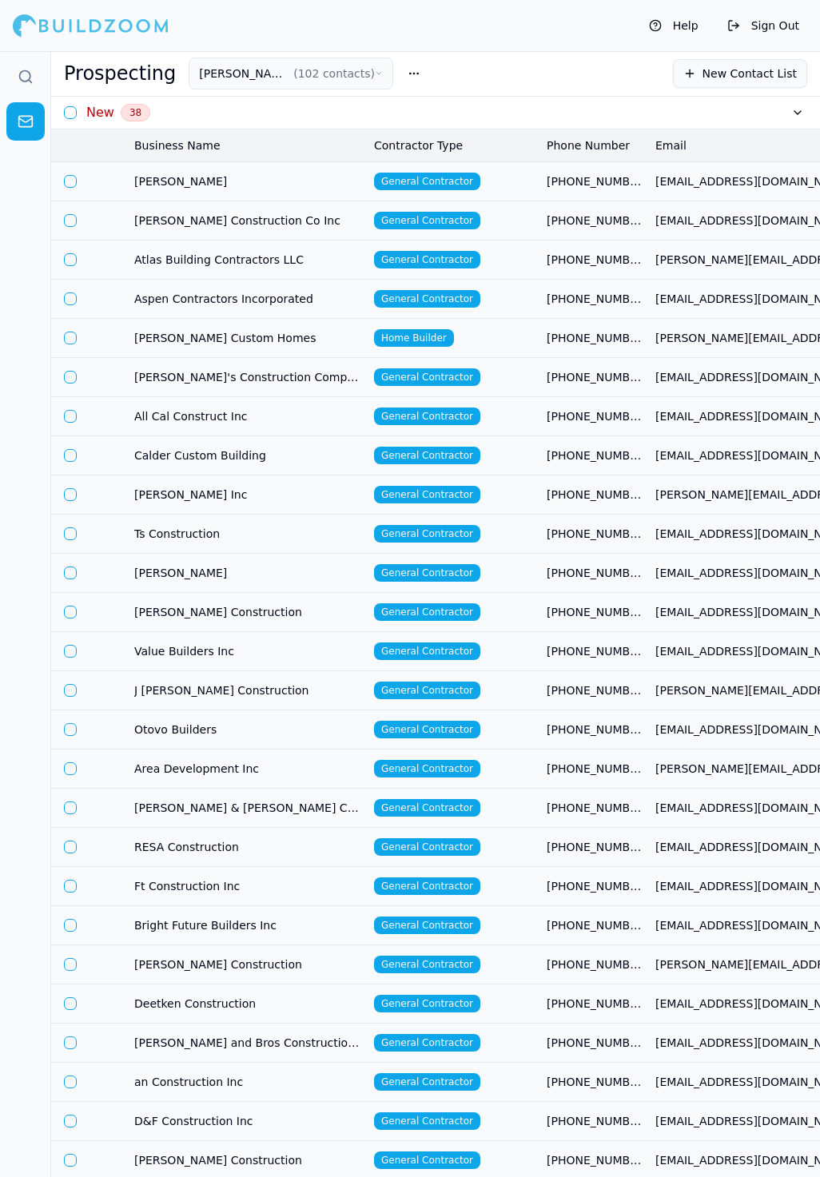
click at [506, 185] on td "General Contractor" at bounding box center [454, 180] width 173 height 39
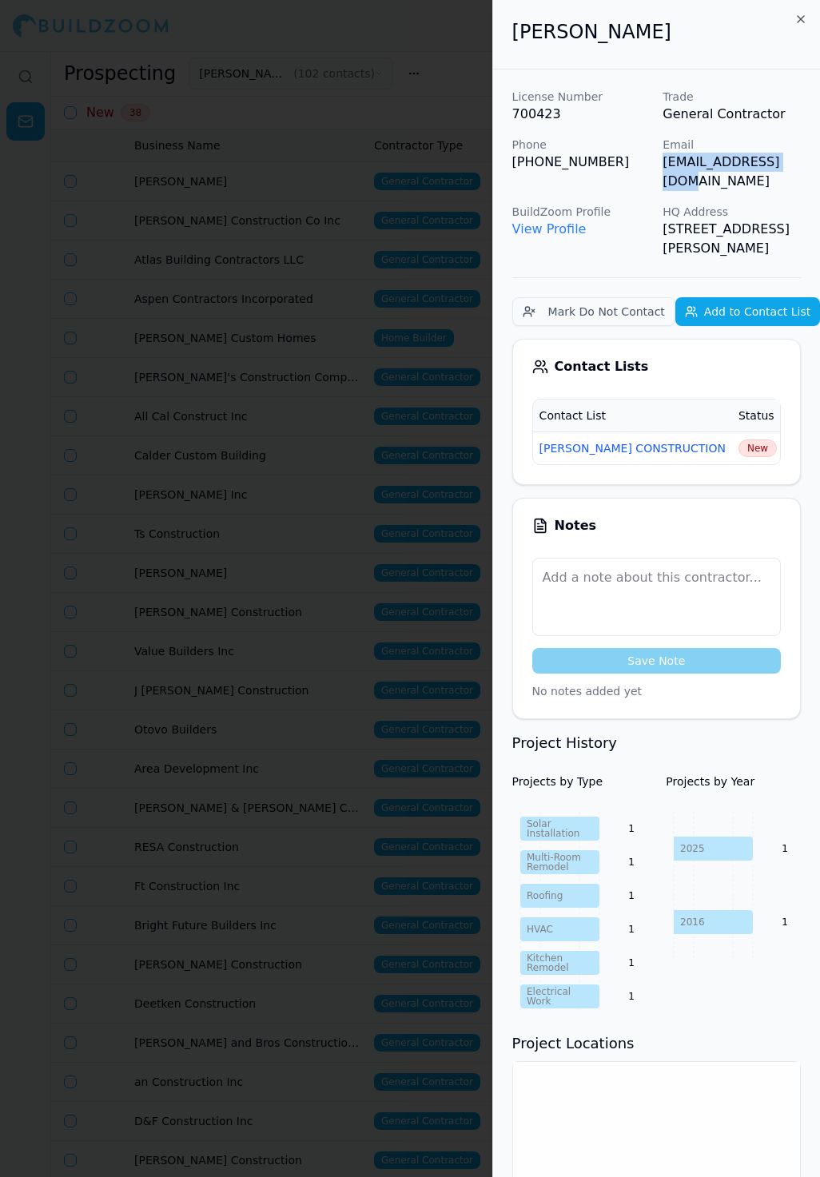
drag, startPoint x: 663, startPoint y: 166, endPoint x: 791, endPoint y: 166, distance: 127.9
click at [791, 166] on p "[EMAIL_ADDRESS][DOMAIN_NAME]" at bounding box center [732, 172] width 138 height 38
copy p "[EMAIL_ADDRESS][DOMAIN_NAME]"
click at [739, 440] on span "New" at bounding box center [758, 449] width 38 height 18
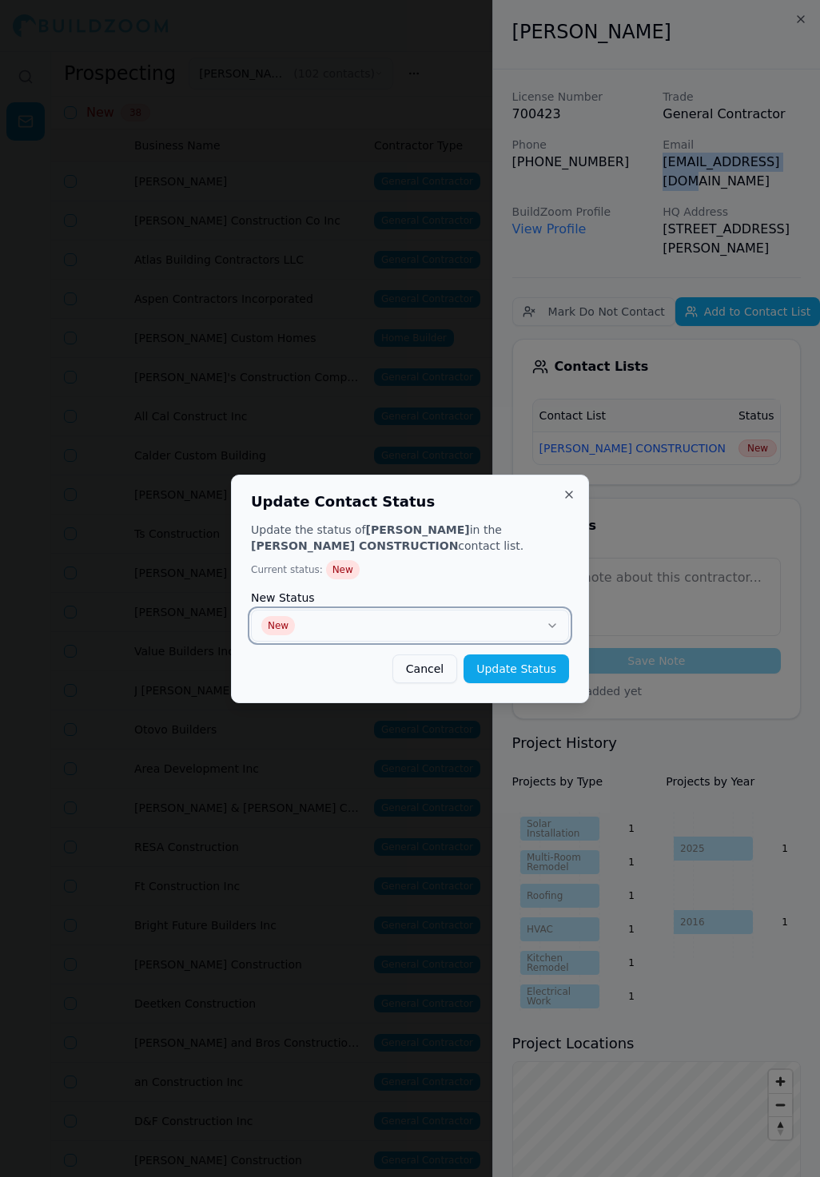
click at [536, 627] on button "New" at bounding box center [410, 626] width 318 height 32
click at [547, 673] on button "Update Status" at bounding box center [517, 669] width 106 height 29
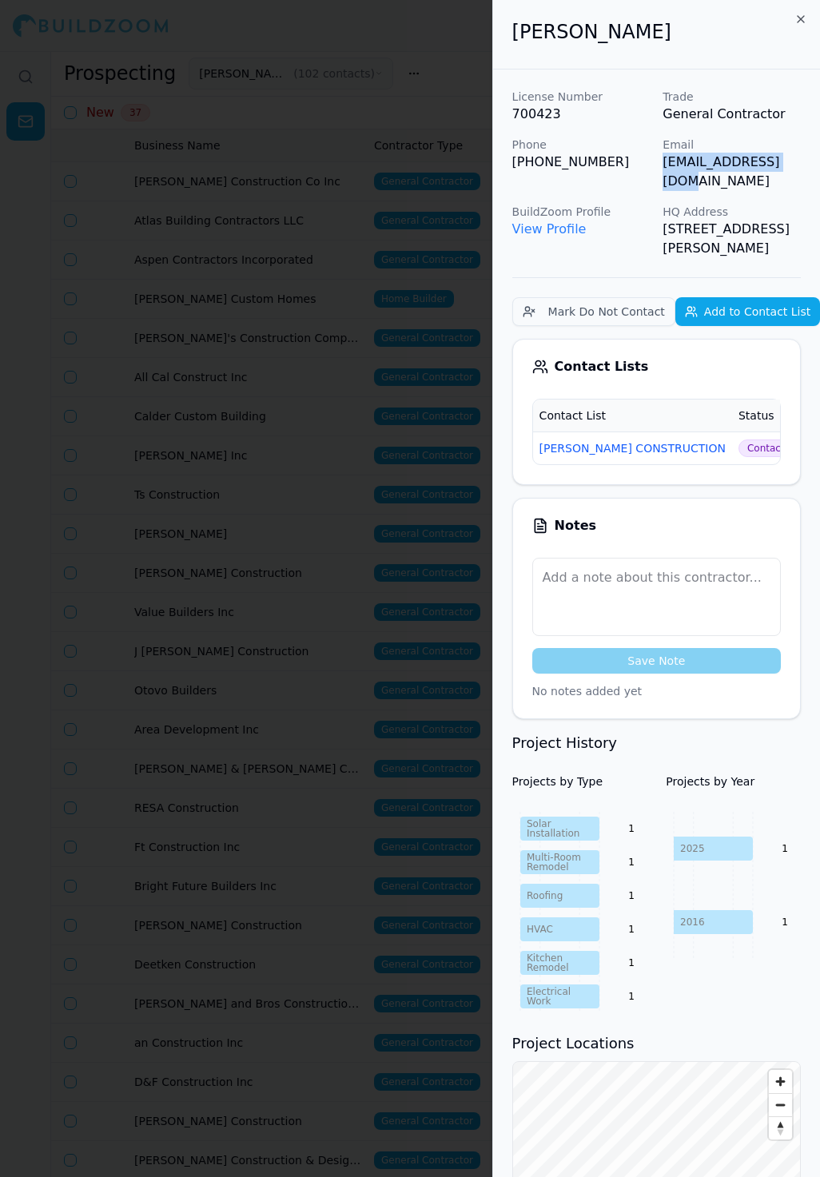
click at [309, 400] on div at bounding box center [410, 588] width 820 height 1177
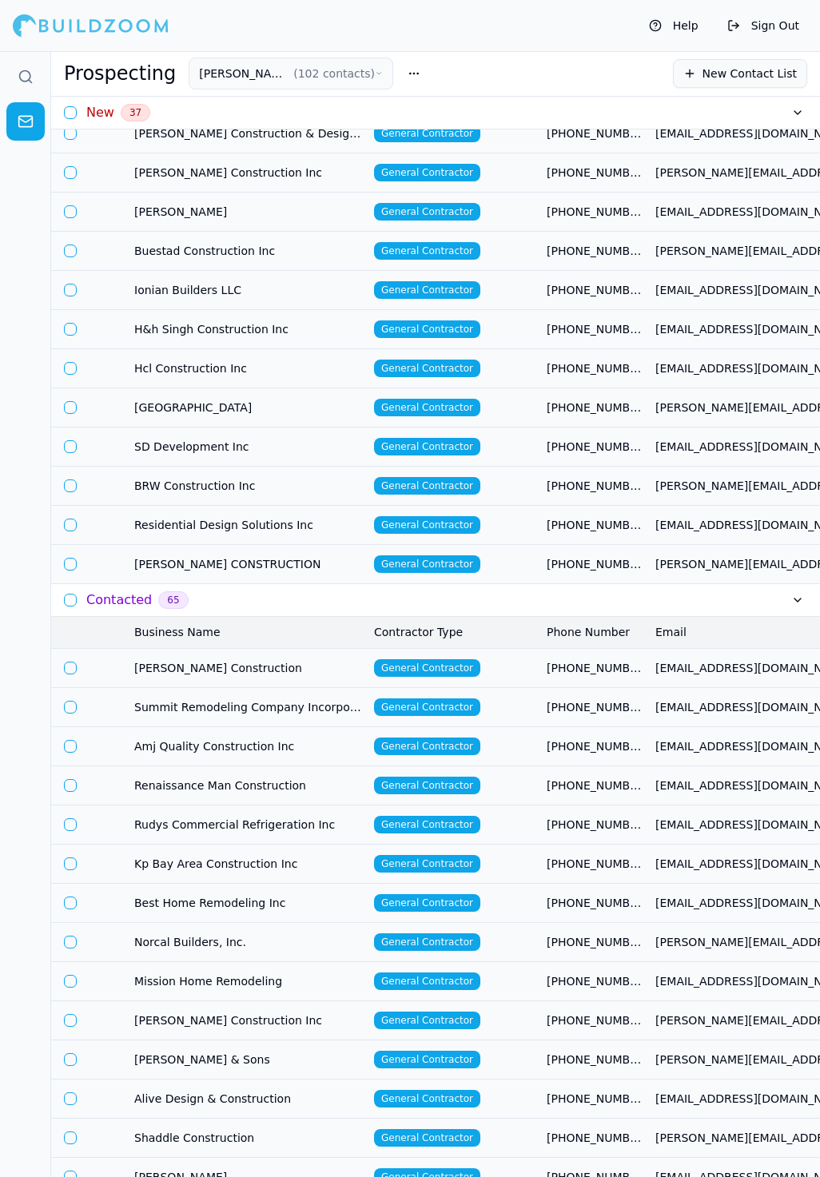
scroll to position [953, 0]
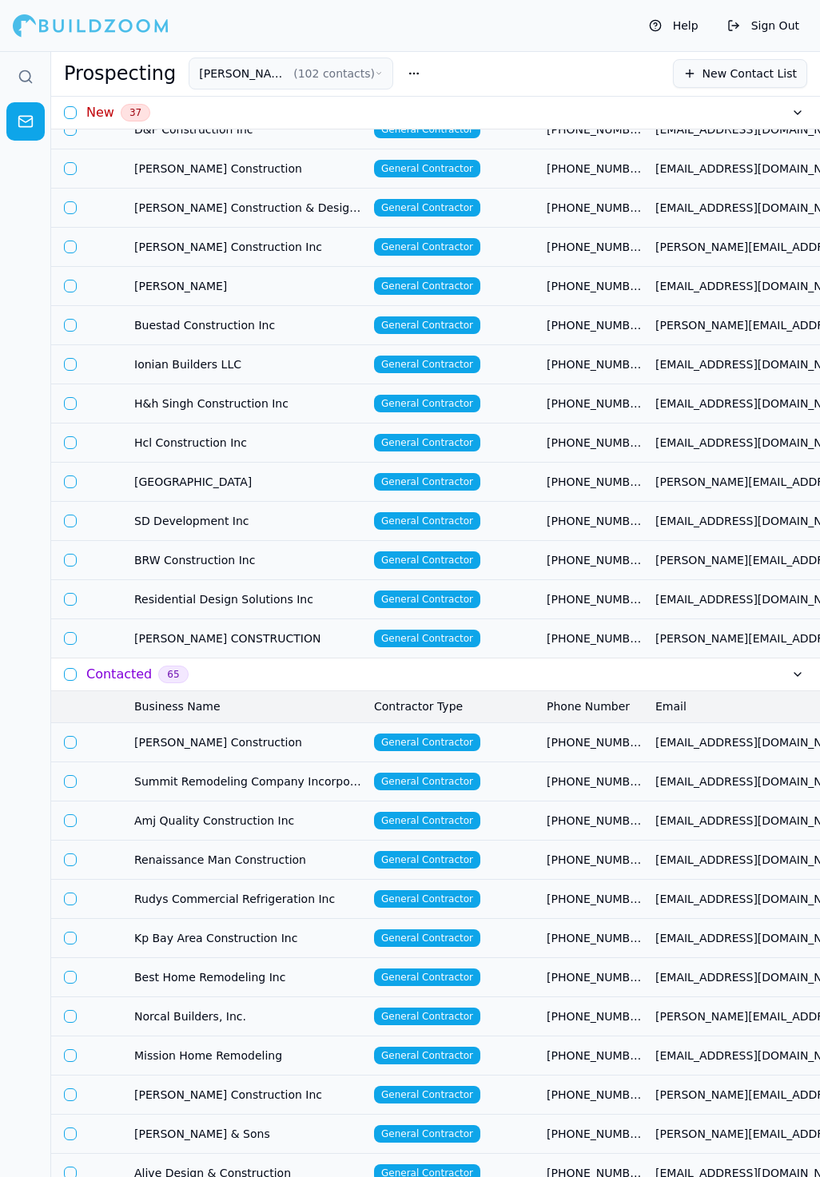
click at [130, 684] on h3 "Contacted" at bounding box center [119, 674] width 66 height 19
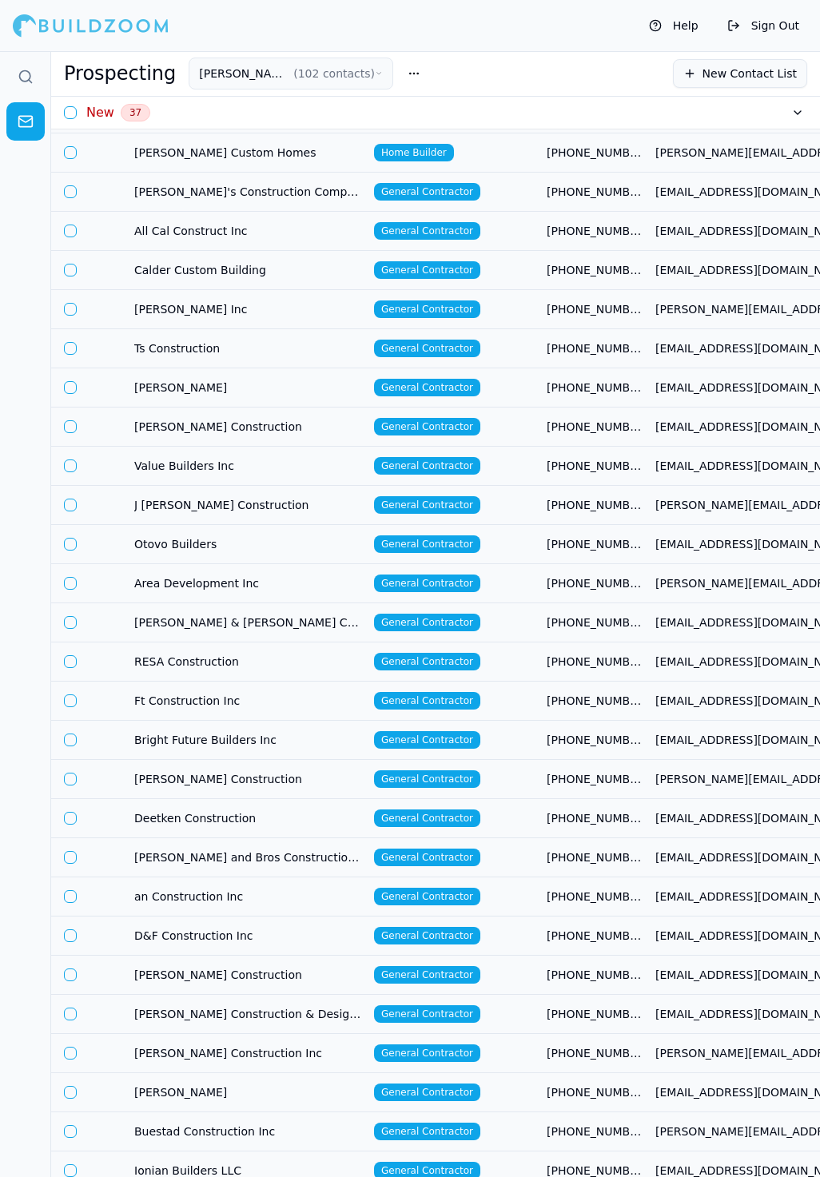
scroll to position [0, 0]
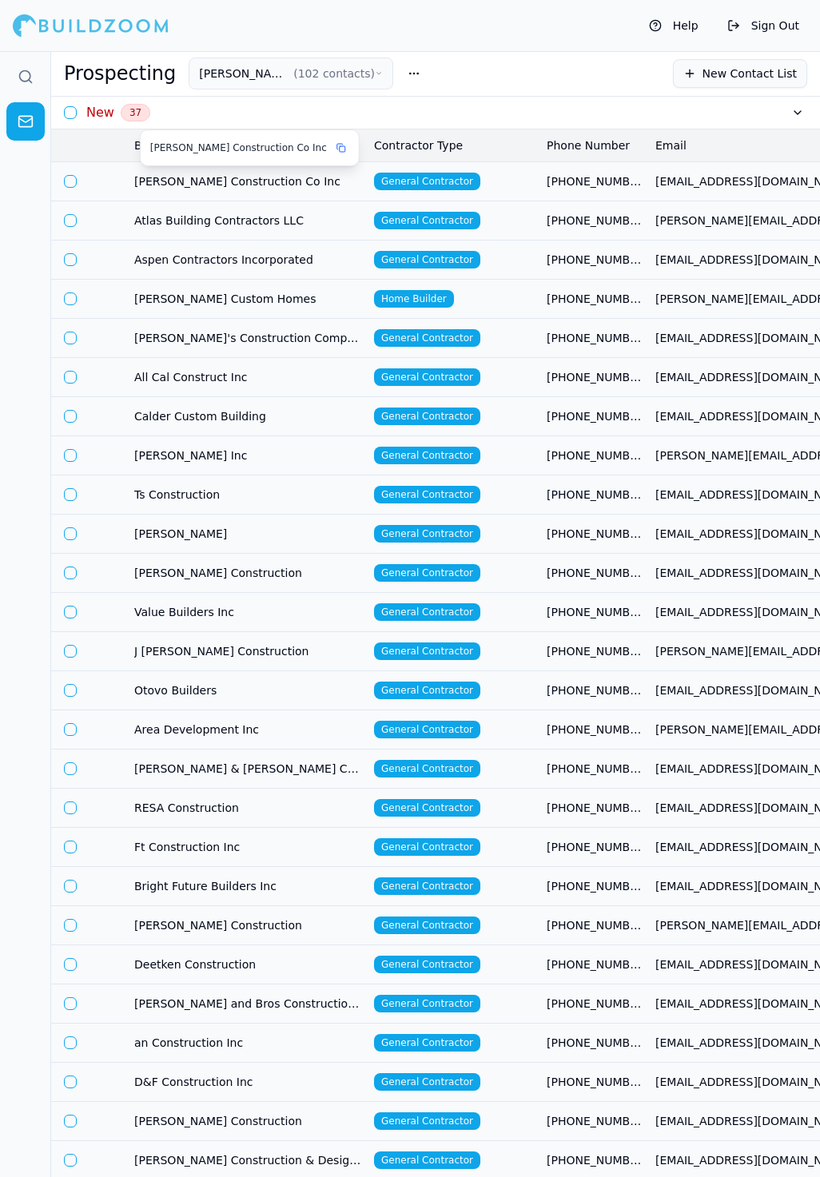
click at [302, 179] on span "[PERSON_NAME] Construction Co Inc" at bounding box center [247, 181] width 227 height 16
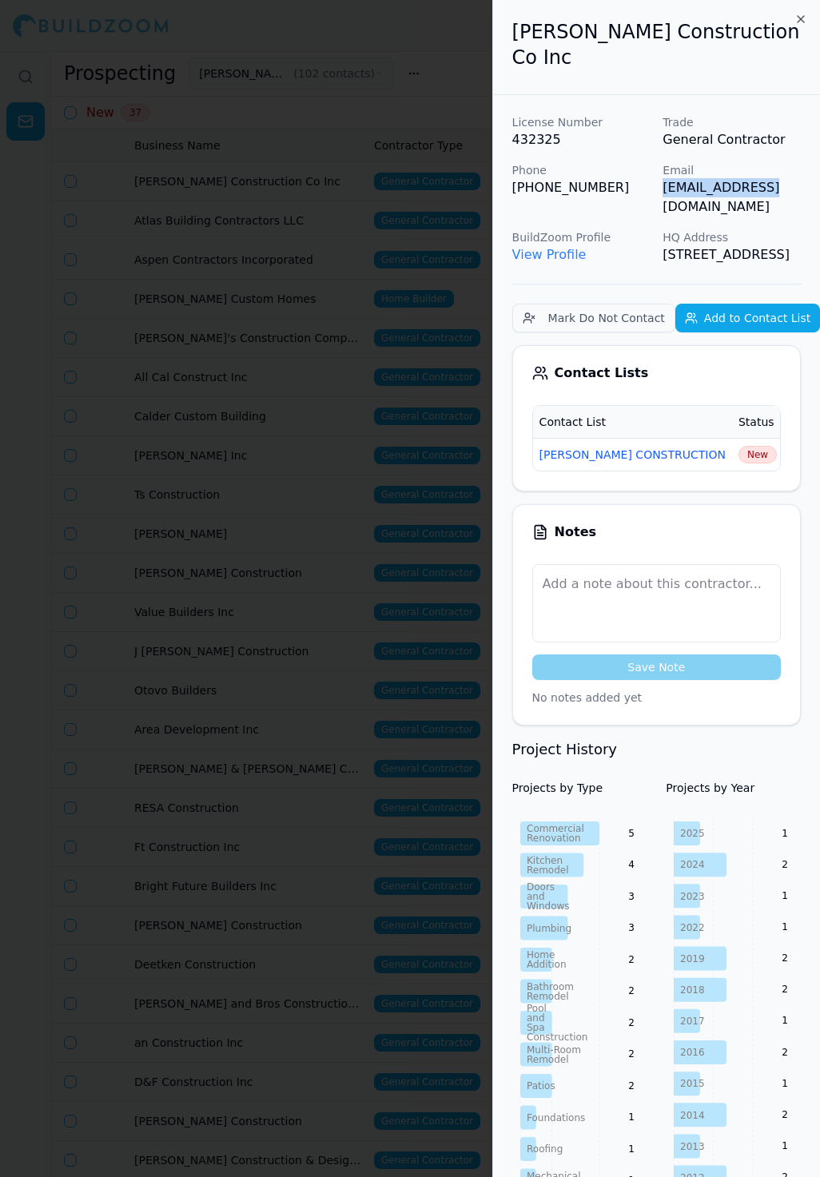
drag, startPoint x: 662, startPoint y: 190, endPoint x: 770, endPoint y: 191, distance: 107.9
click at [770, 191] on div "License Number 432325 Trade General Contractor Phone (650) 349-3664 Email lscin…" at bounding box center [656, 189] width 289 height 150
copy p "[EMAIL_ADDRESS][DOMAIN_NAME]"
click at [739, 455] on span "New" at bounding box center [758, 455] width 38 height 18
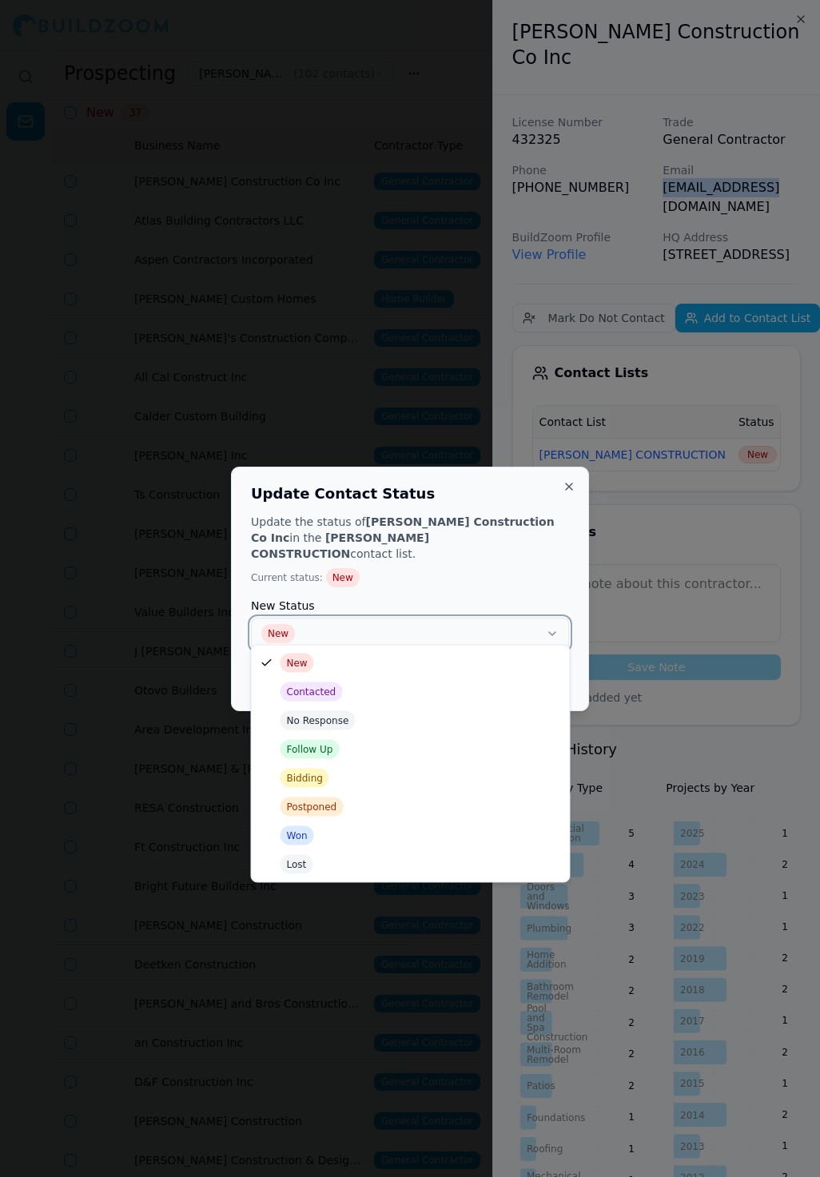
click at [486, 626] on button "New" at bounding box center [410, 634] width 318 height 32
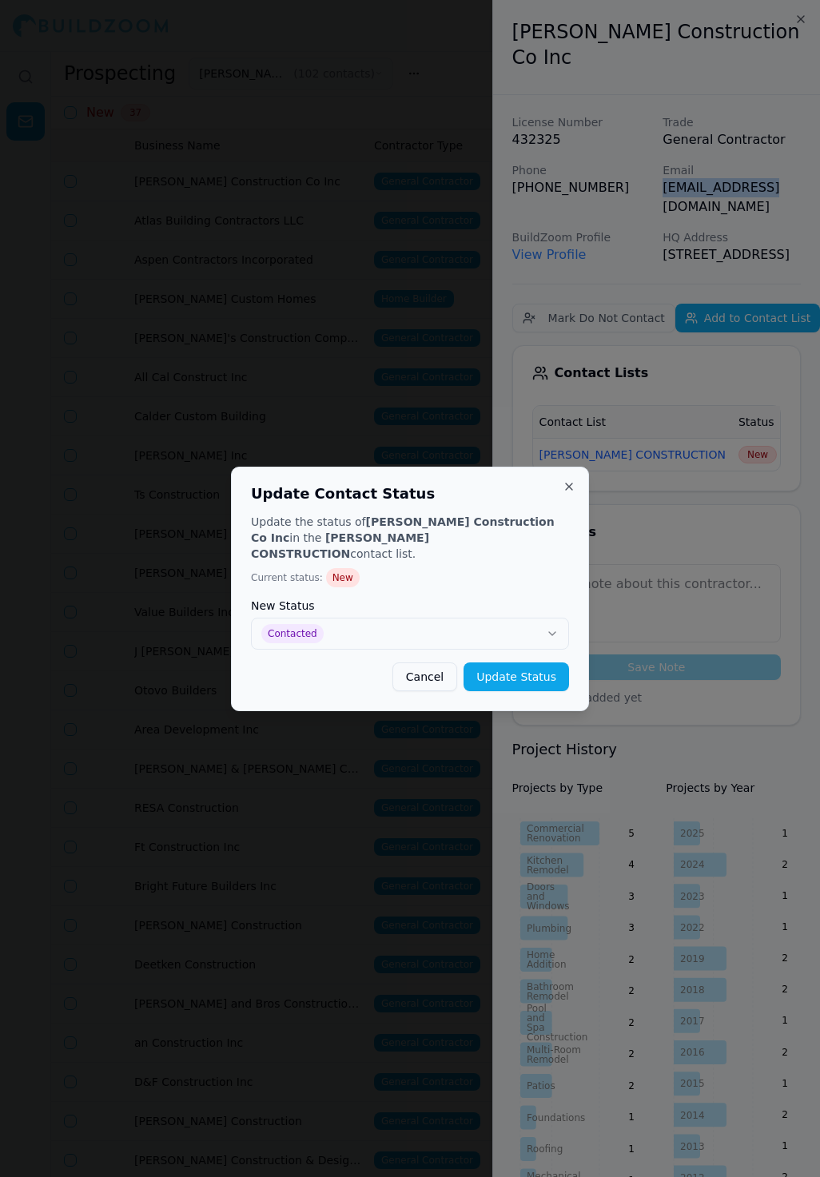
click at [516, 663] on button "Update Status" at bounding box center [517, 677] width 106 height 29
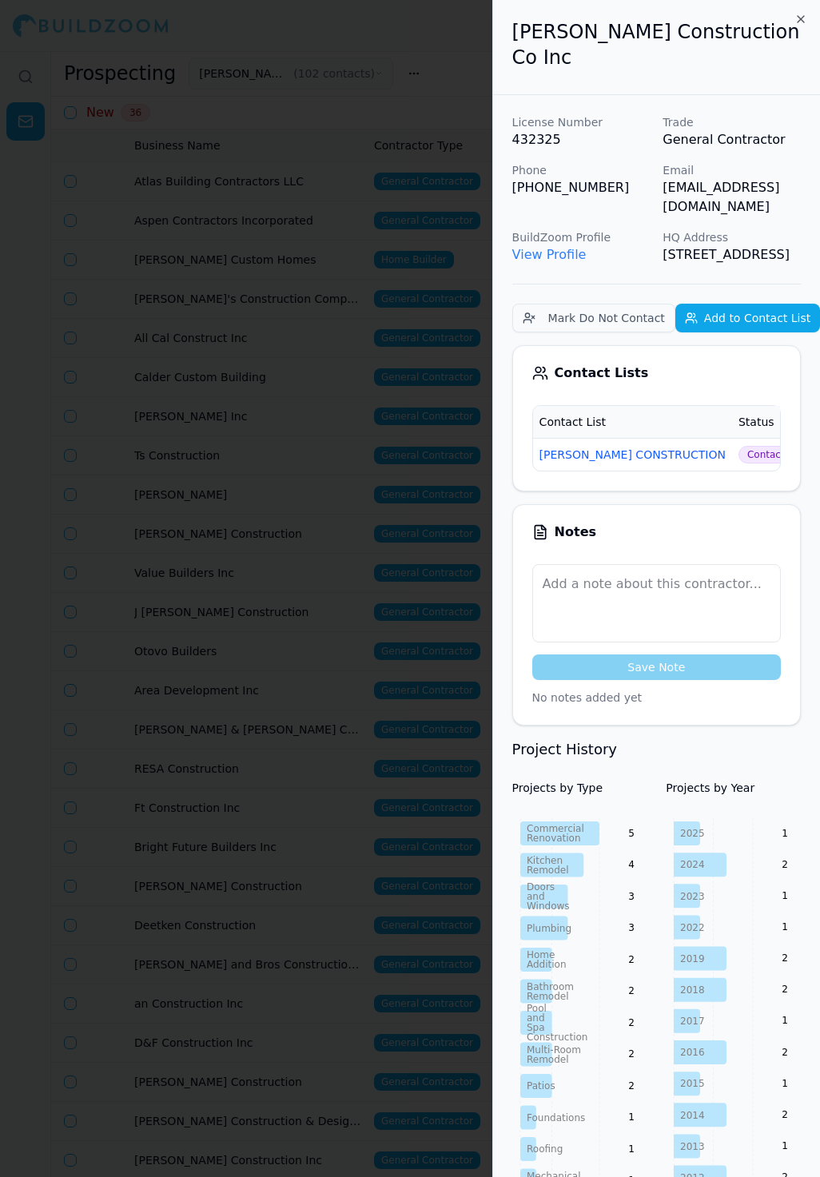
click at [311, 229] on div at bounding box center [410, 588] width 820 height 1177
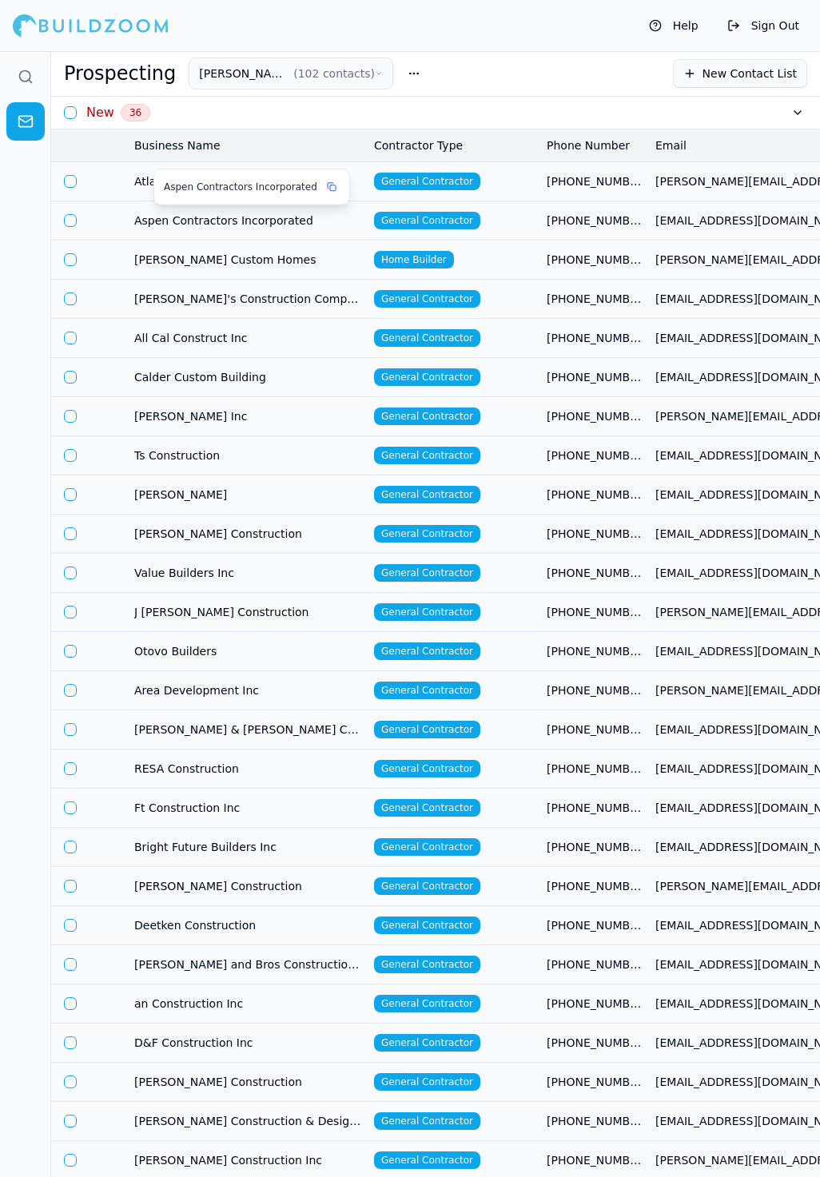
click at [274, 179] on div "Aspen Contractors Incorporated" at bounding box center [252, 187] width 176 height 16
click at [559, 173] on span "[PHONE_NUMBER]" at bounding box center [595, 181] width 96 height 16
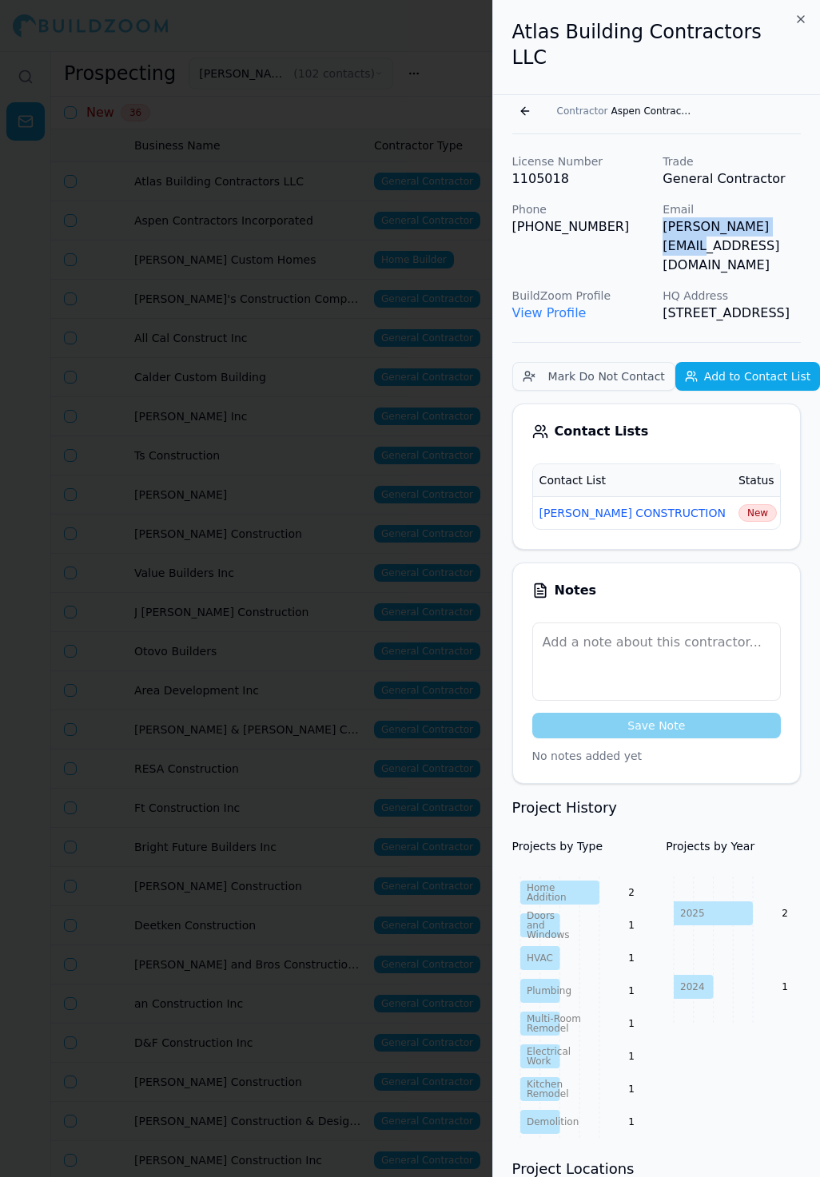
drag, startPoint x: 664, startPoint y: 209, endPoint x: 791, endPoint y: 206, distance: 127.1
click at [795, 217] on p "[PERSON_NAME][EMAIL_ADDRESS][DOMAIN_NAME]" at bounding box center [732, 246] width 138 height 58
copy p "[PERSON_NAME][EMAIL_ADDRESS][DOMAIN_NAME]"
click at [739, 504] on span "New" at bounding box center [758, 513] width 38 height 18
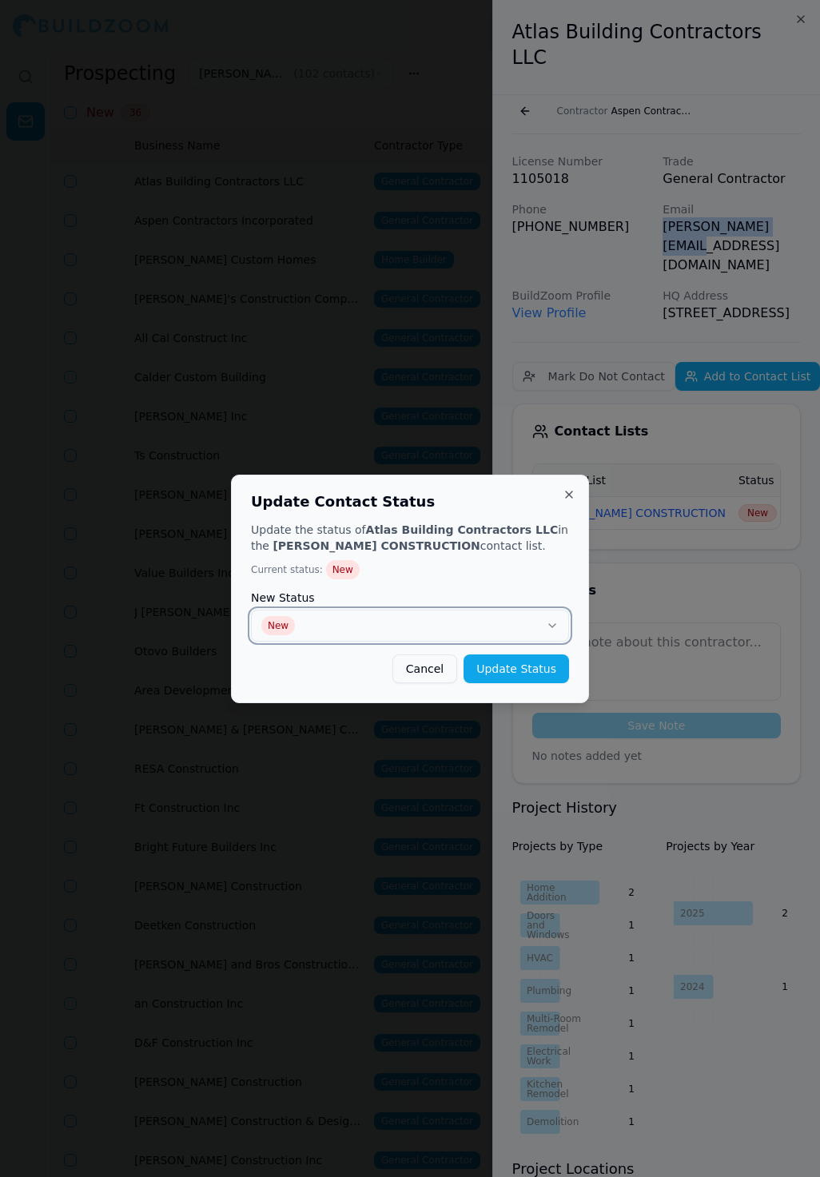
click at [519, 619] on button "New" at bounding box center [410, 626] width 318 height 32
click at [510, 656] on button "Update Status" at bounding box center [517, 669] width 106 height 29
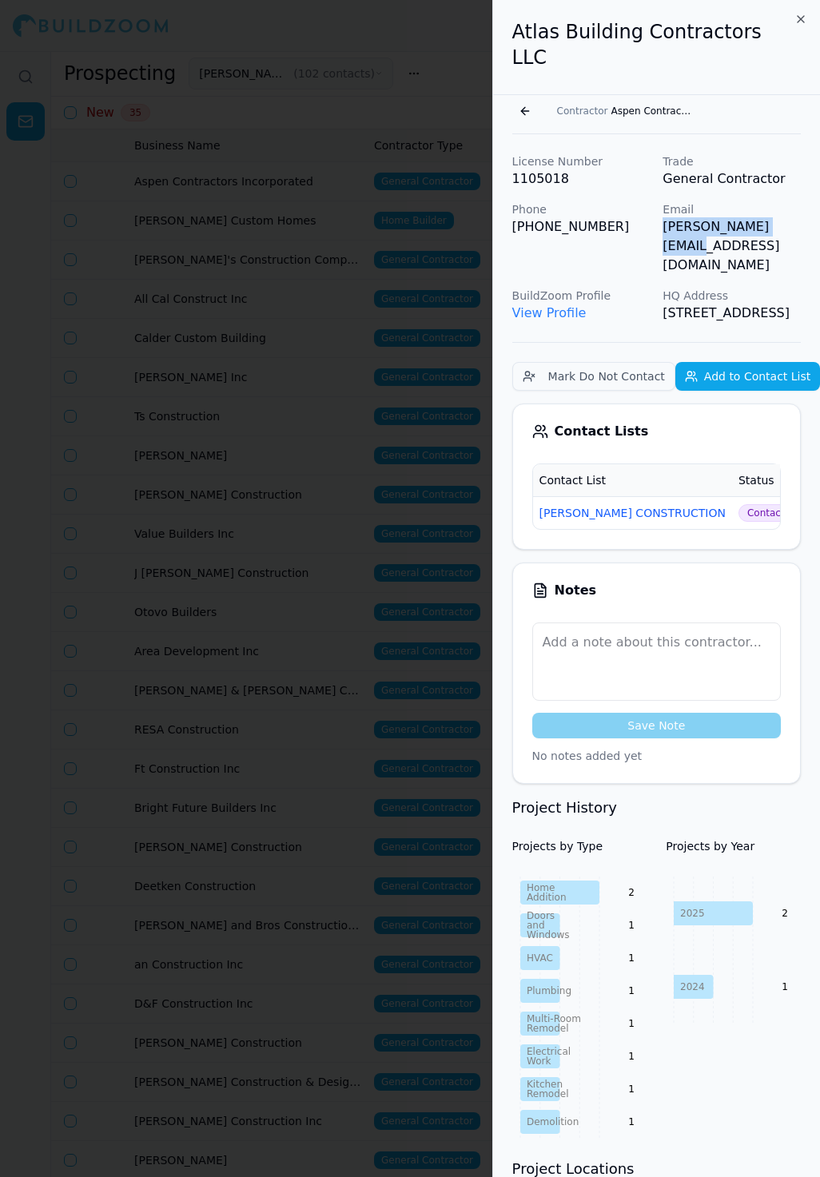
click at [264, 203] on div at bounding box center [410, 588] width 820 height 1177
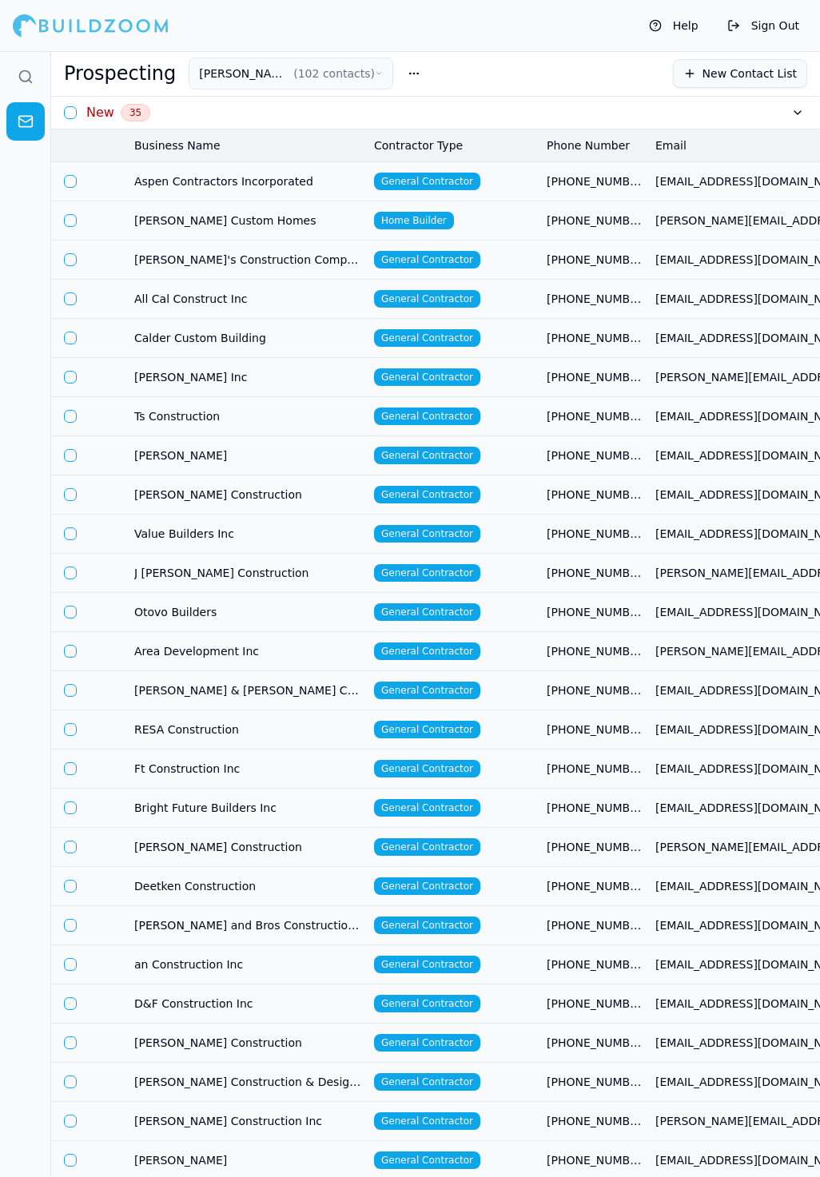
click at [263, 185] on span "Aspen Contractors Incorporated" at bounding box center [247, 181] width 227 height 16
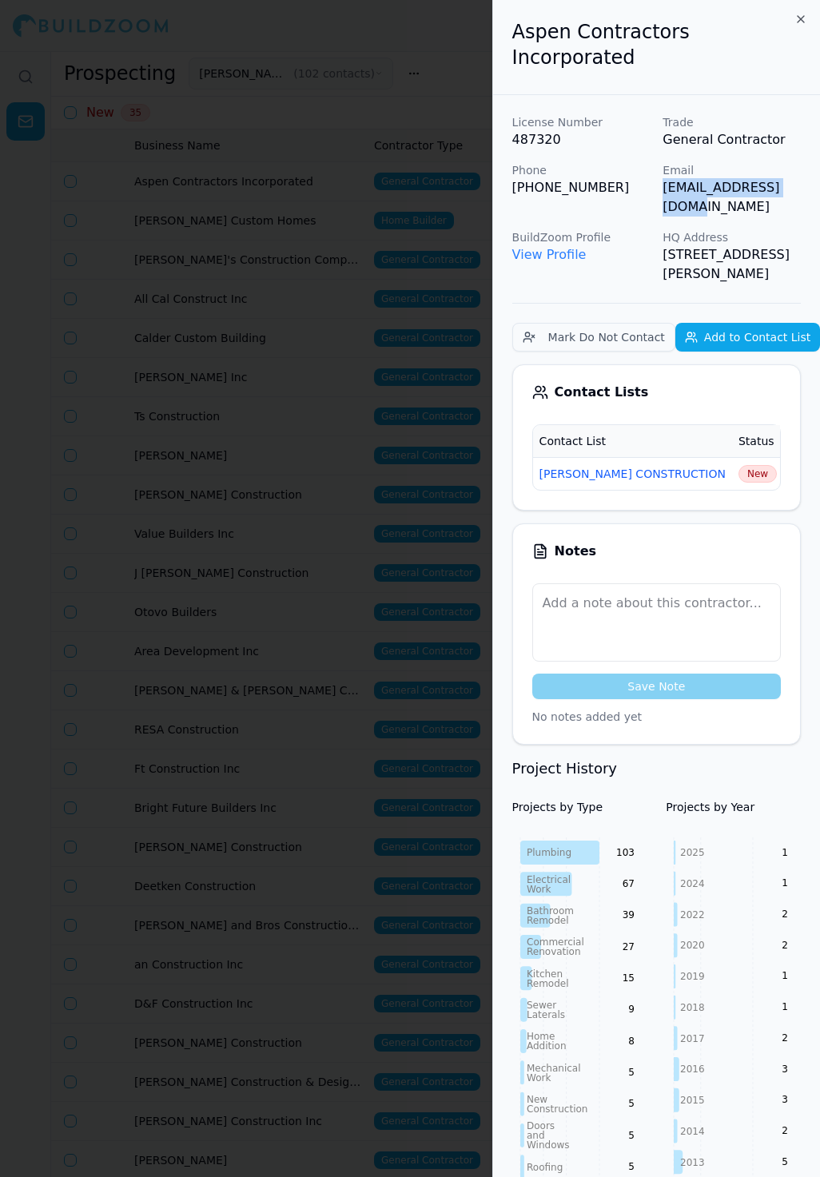
drag, startPoint x: 666, startPoint y: 164, endPoint x: 804, endPoint y: 161, distance: 138.3
copy p "[EMAIL_ADDRESS][DOMAIN_NAME]"
click at [732, 457] on td "New" at bounding box center [757, 473] width 51 height 33
click at [739, 465] on span "New" at bounding box center [758, 474] width 38 height 18
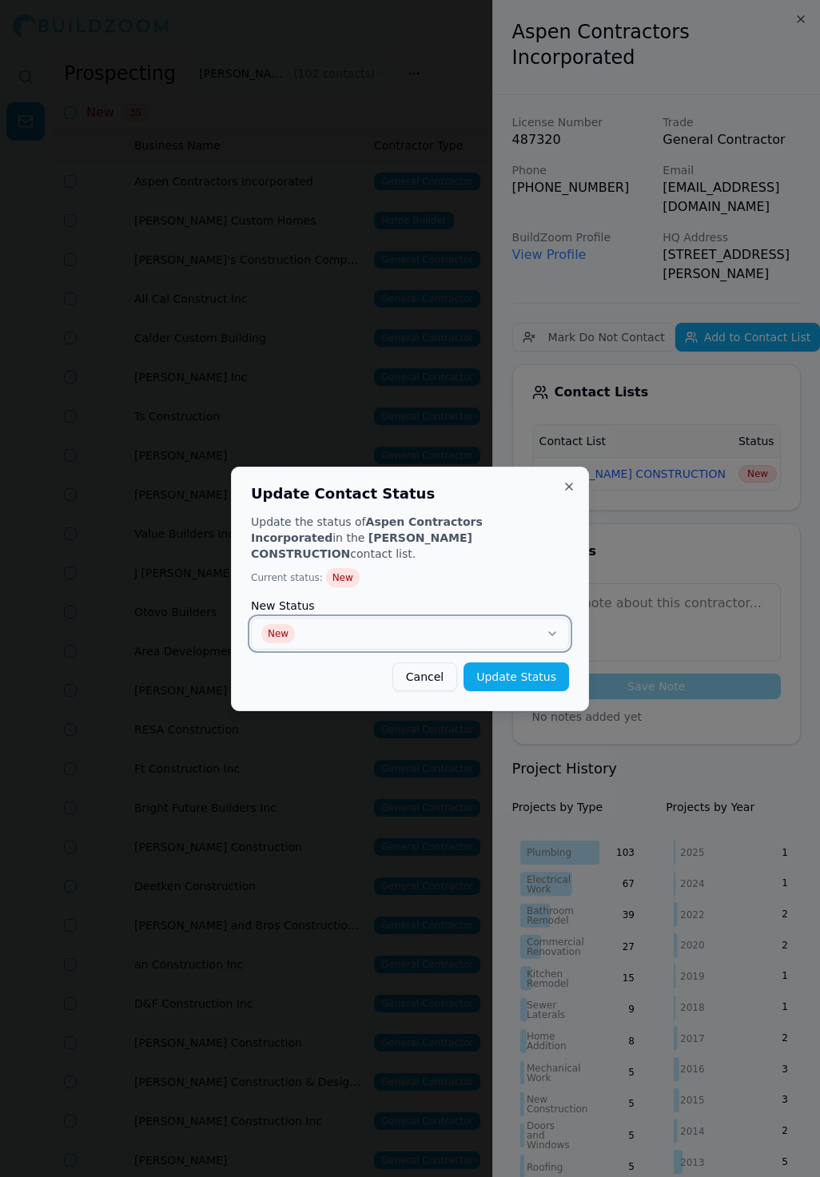
click at [476, 618] on button "New" at bounding box center [410, 634] width 318 height 32
click at [538, 676] on button "Update Status" at bounding box center [517, 677] width 106 height 29
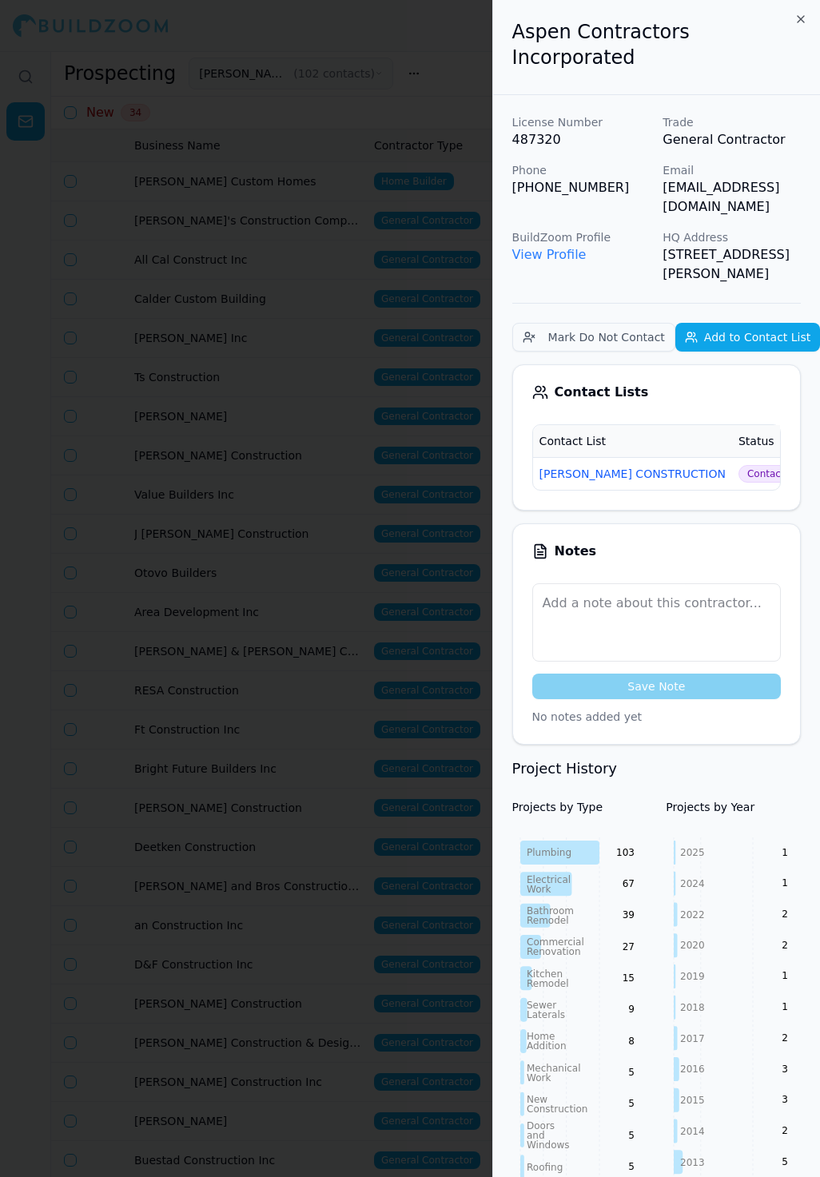
click at [313, 245] on div at bounding box center [410, 588] width 820 height 1177
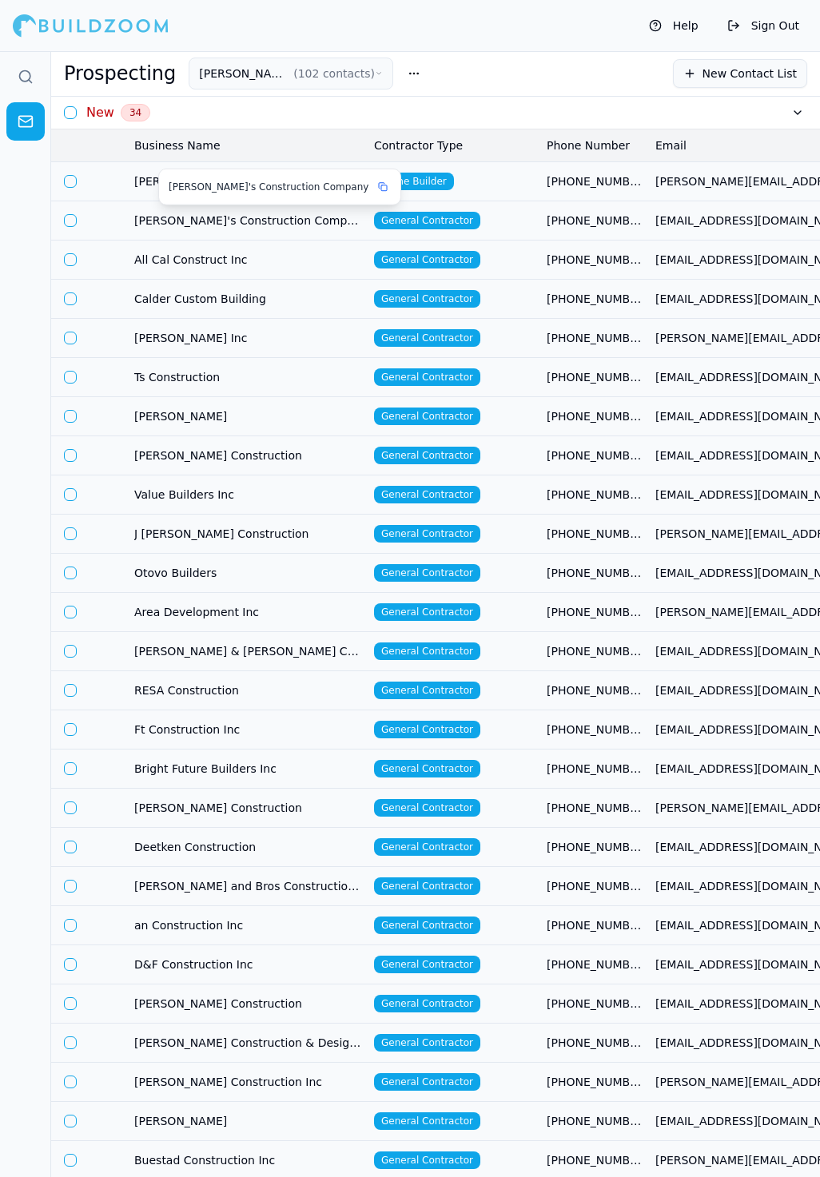
click at [305, 182] on div "[PERSON_NAME]'s Construction Company" at bounding box center [280, 187] width 222 height 16
click at [531, 180] on td "Home Builder" at bounding box center [454, 180] width 173 height 39
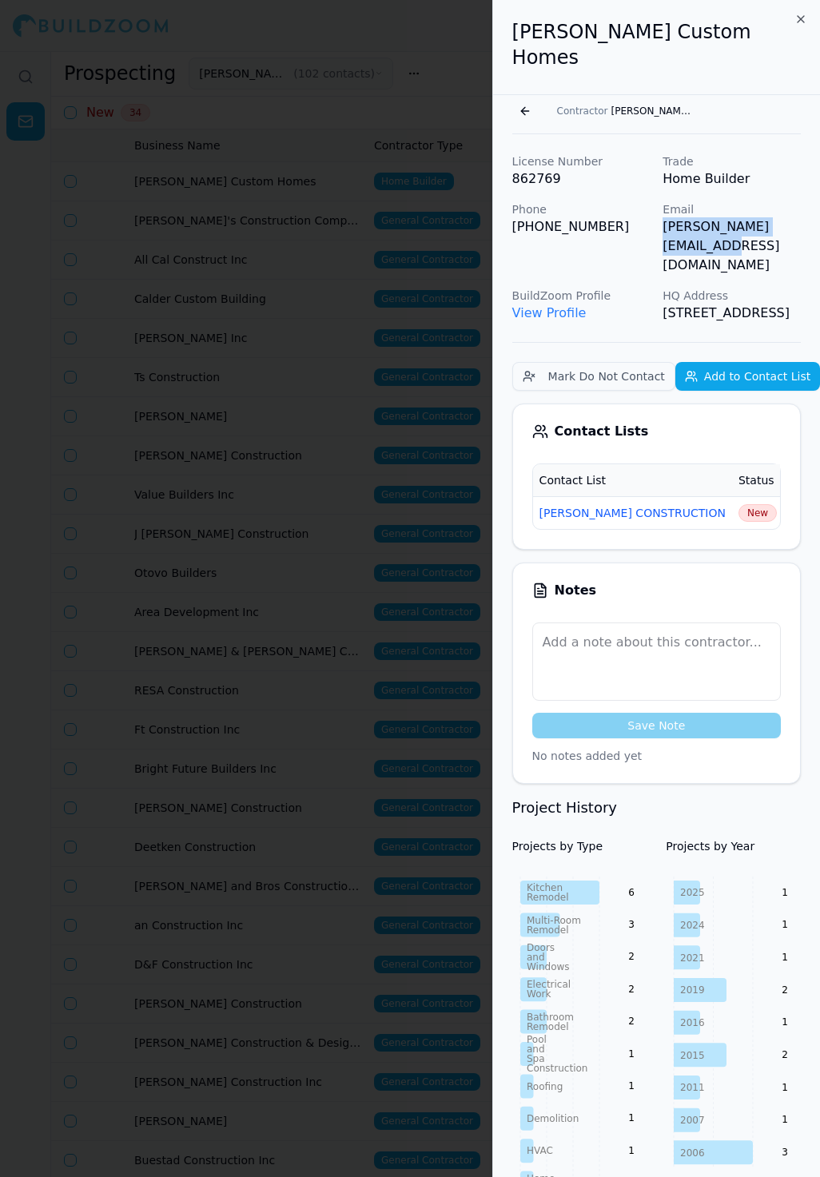
scroll to position [0, 42]
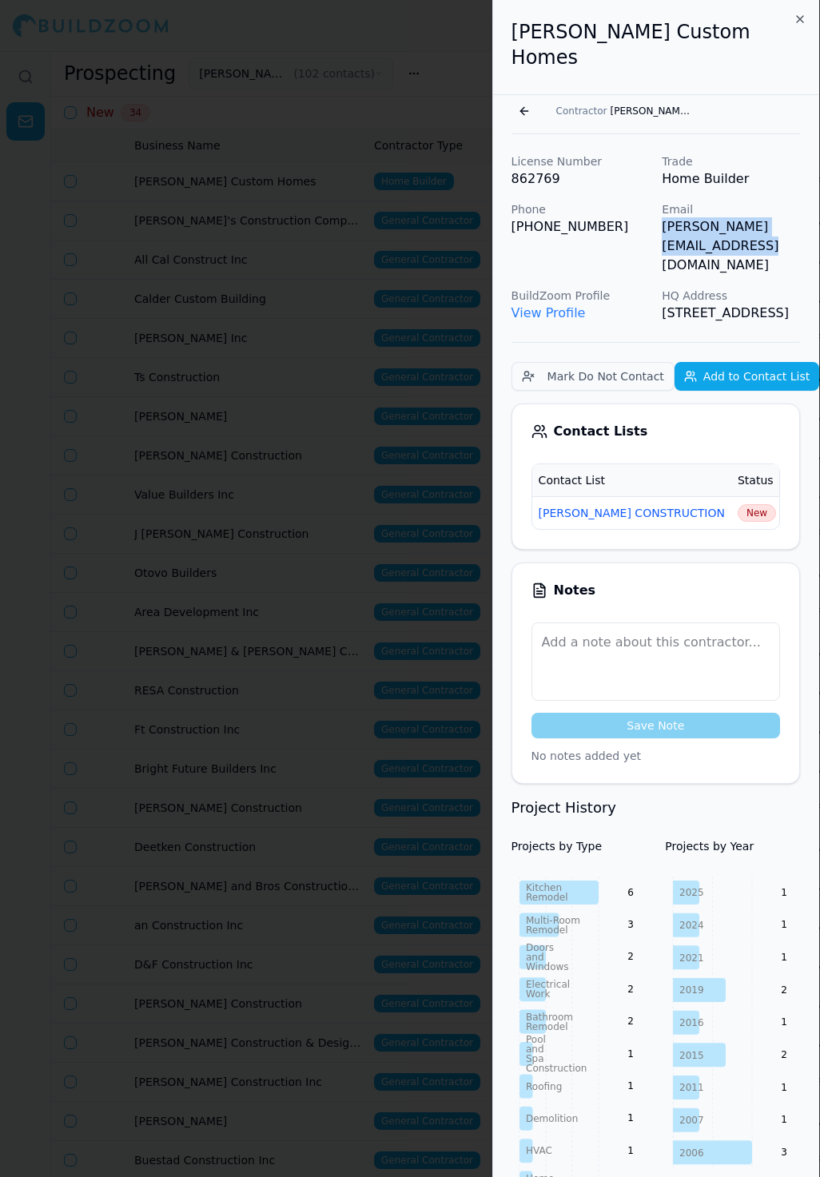
drag, startPoint x: 664, startPoint y: 205, endPoint x: 816, endPoint y: 201, distance: 151.9
click at [800, 217] on p "[PERSON_NAME][EMAIL_ADDRESS][DOMAIN_NAME]" at bounding box center [731, 246] width 138 height 58
copy p "[PERSON_NAME][EMAIL_ADDRESS][DOMAIN_NAME]"
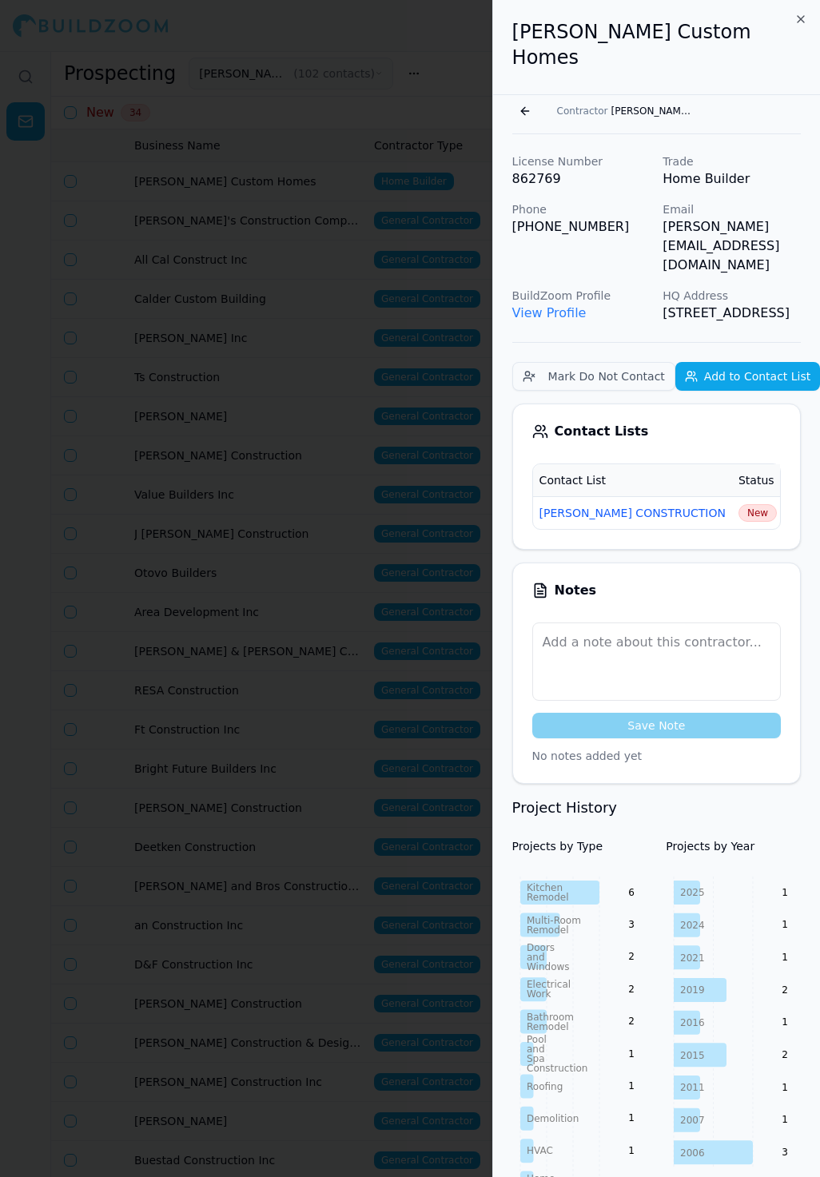
click at [732, 496] on td "New" at bounding box center [757, 512] width 51 height 33
click at [739, 504] on span "New" at bounding box center [758, 513] width 38 height 18
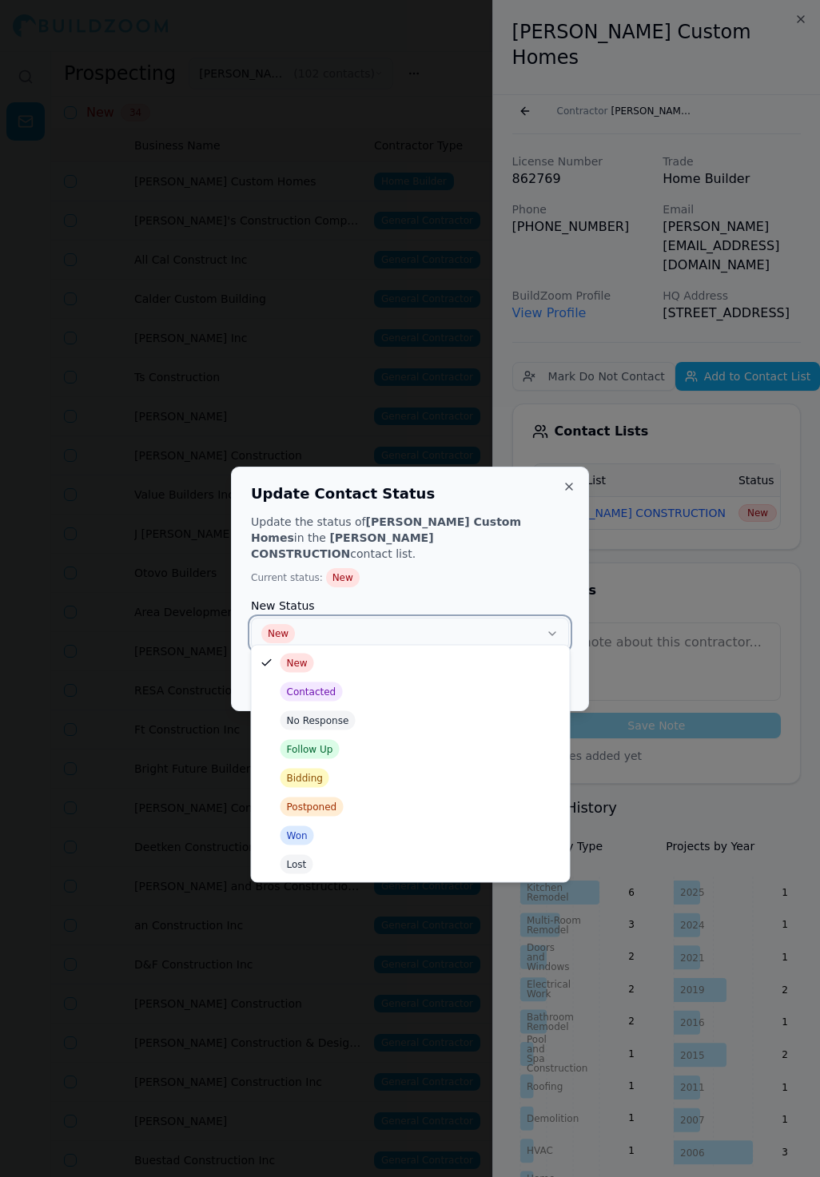
click at [519, 623] on button "New" at bounding box center [410, 634] width 318 height 32
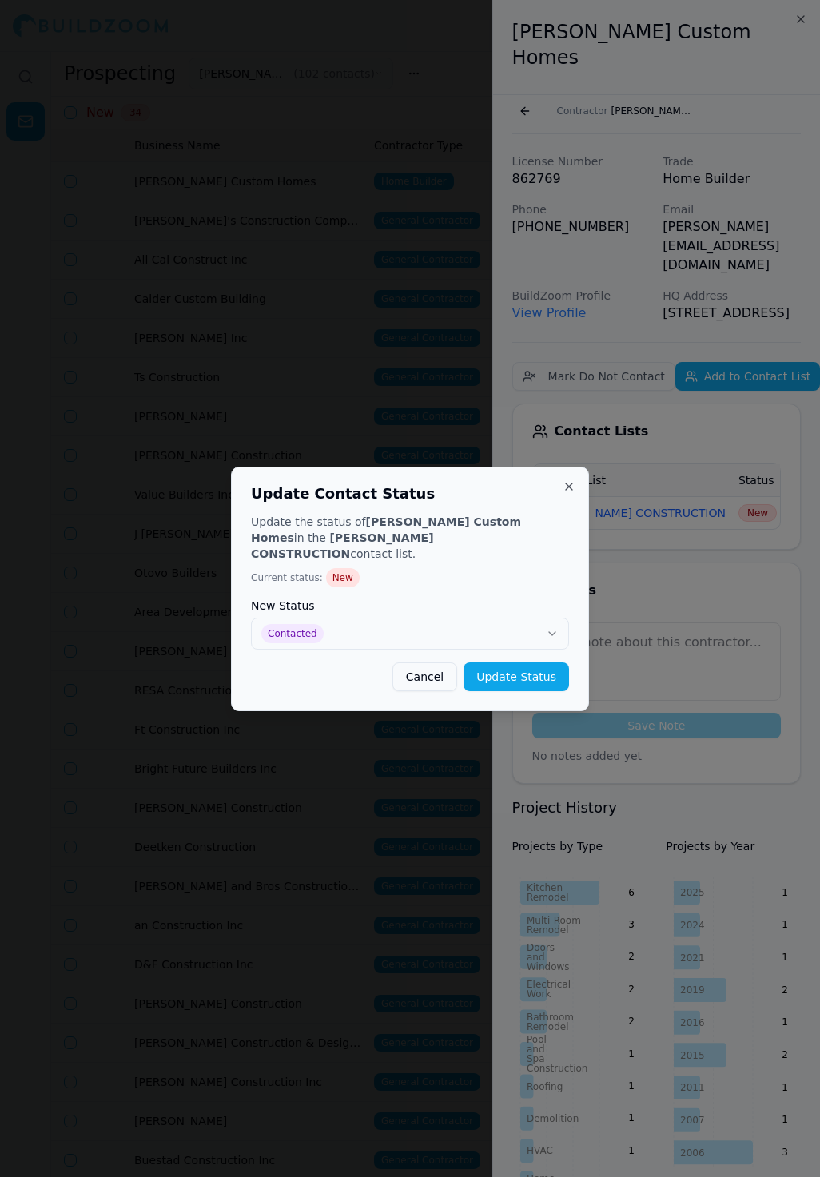
click at [552, 651] on div "Update the status of Sharpe Custom Homes in the SLATON CONSTRUCTION contact lis…" at bounding box center [410, 602] width 318 height 177
click at [536, 665] on button "Update Status" at bounding box center [517, 677] width 106 height 29
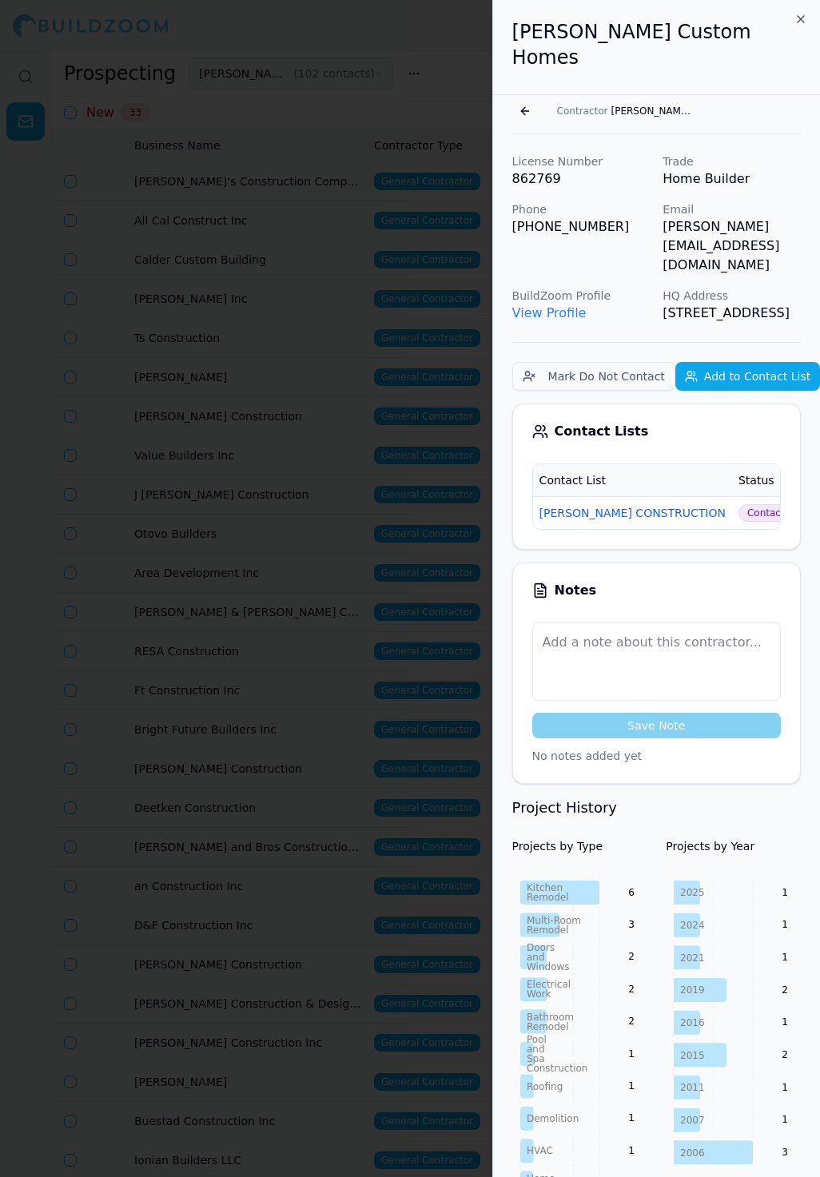
click at [379, 456] on div at bounding box center [410, 588] width 820 height 1177
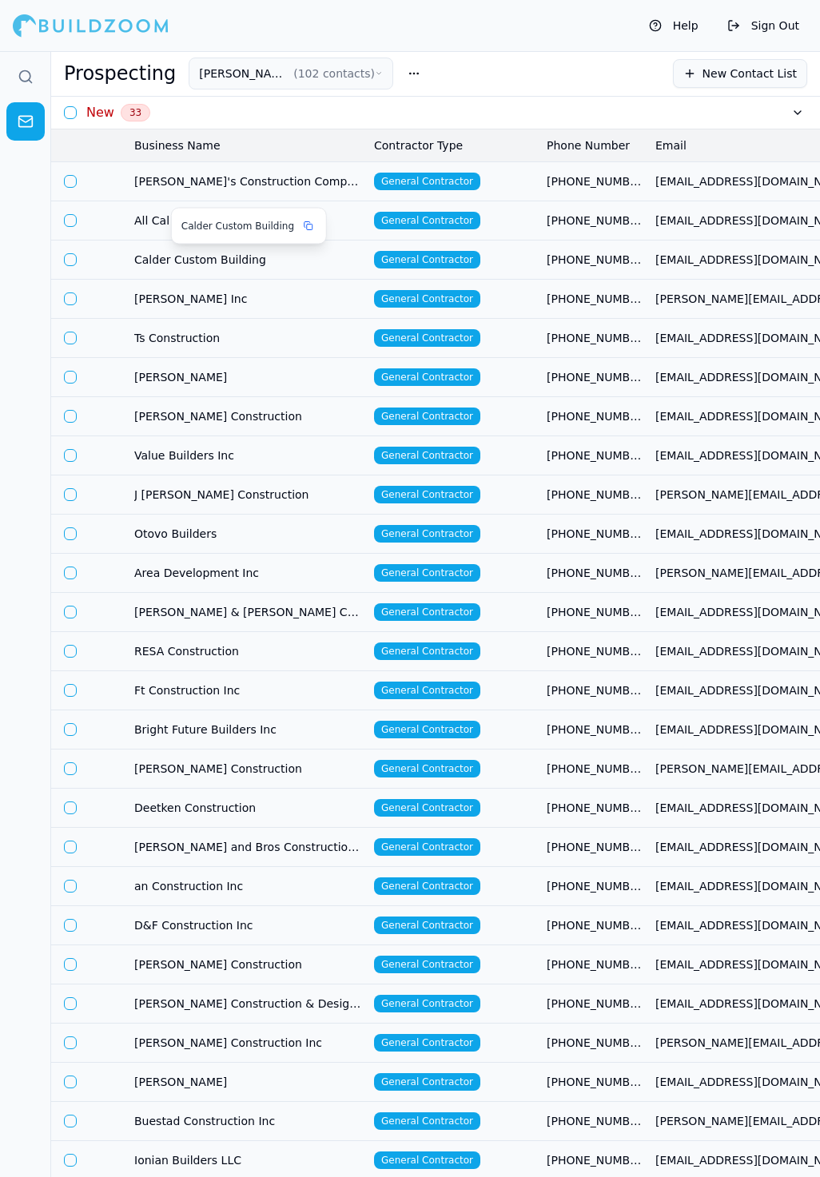
click at [266, 261] on span "Calder Custom Building" at bounding box center [247, 260] width 227 height 16
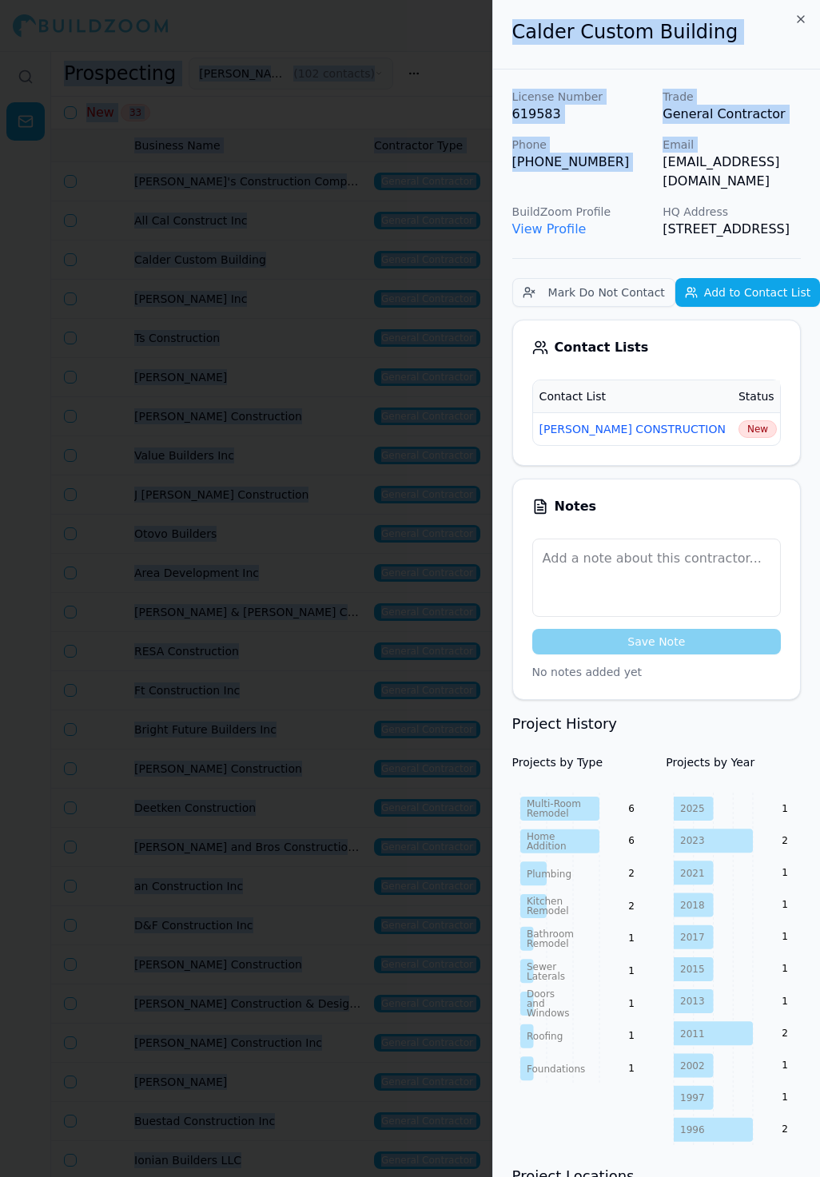
scroll to position [0, 30]
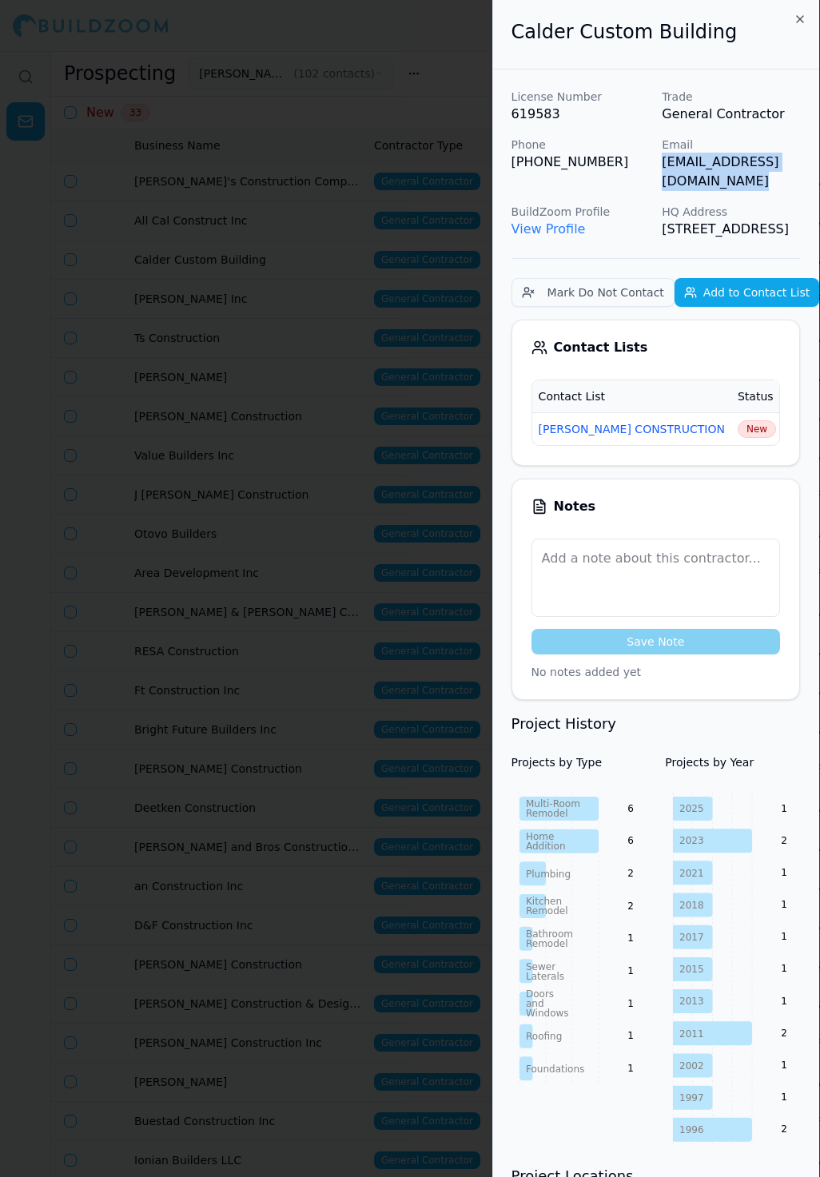
drag, startPoint x: 661, startPoint y: 165, endPoint x: 819, endPoint y: 165, distance: 157.5
click at [800, 165] on div "License Number 619583 Trade General Contractor Phone (415) 458-2904 Email calde…" at bounding box center [656, 164] width 289 height 150
copy p "[EMAIL_ADDRESS][DOMAIN_NAME]"
click at [738, 426] on span "New" at bounding box center [757, 429] width 38 height 18
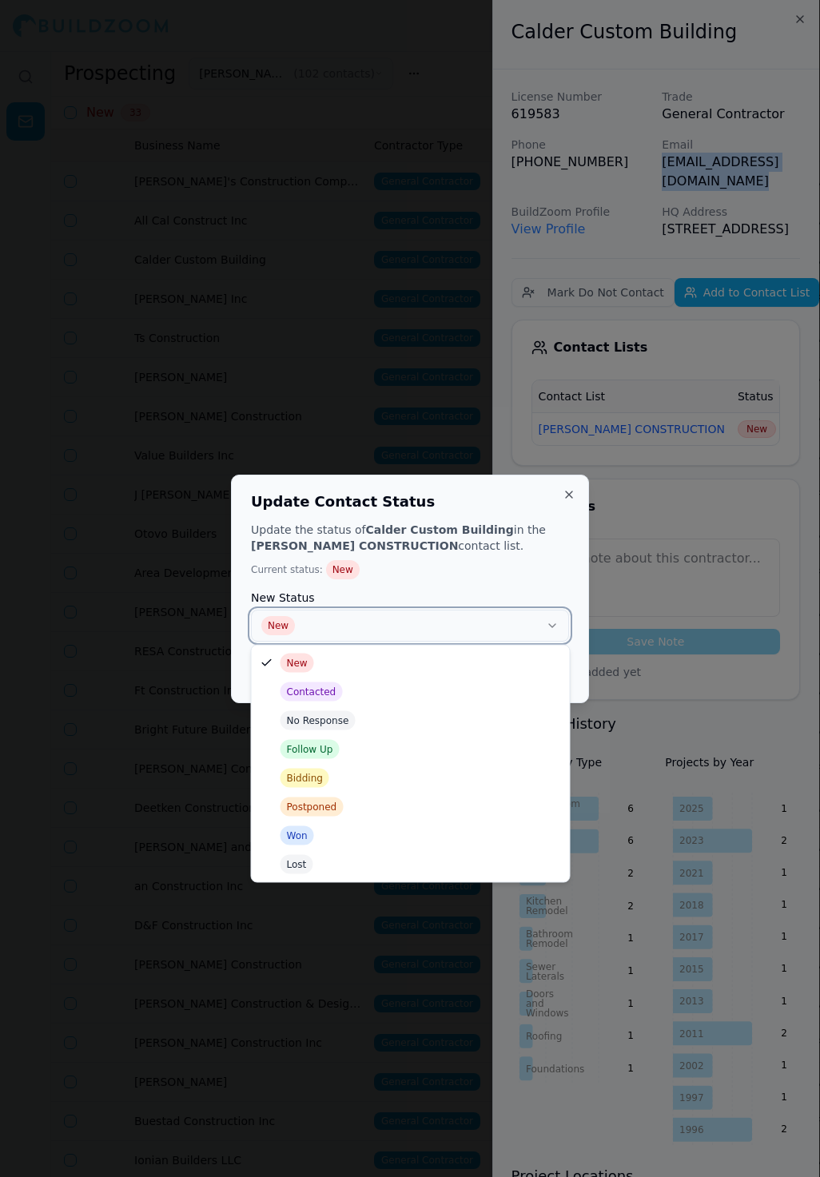
click at [481, 627] on button "New" at bounding box center [410, 626] width 318 height 32
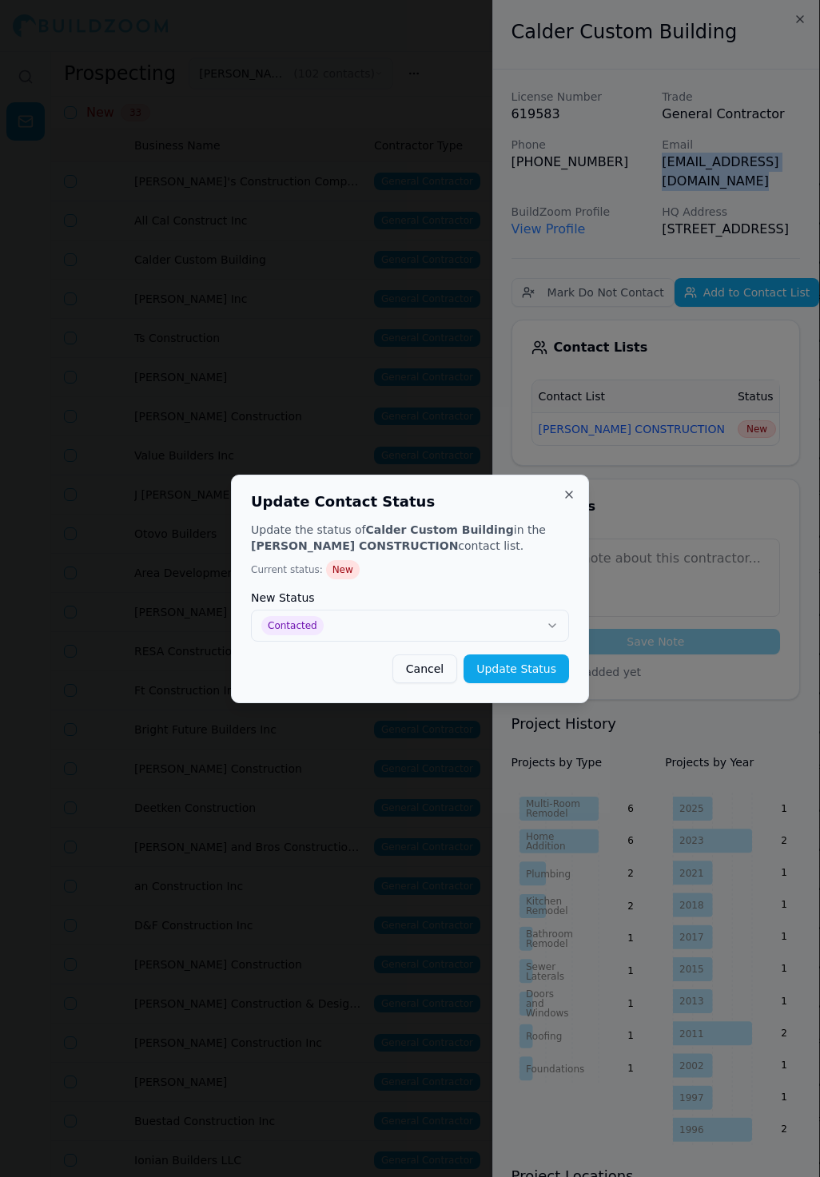
click at [520, 673] on button "Update Status" at bounding box center [517, 669] width 106 height 29
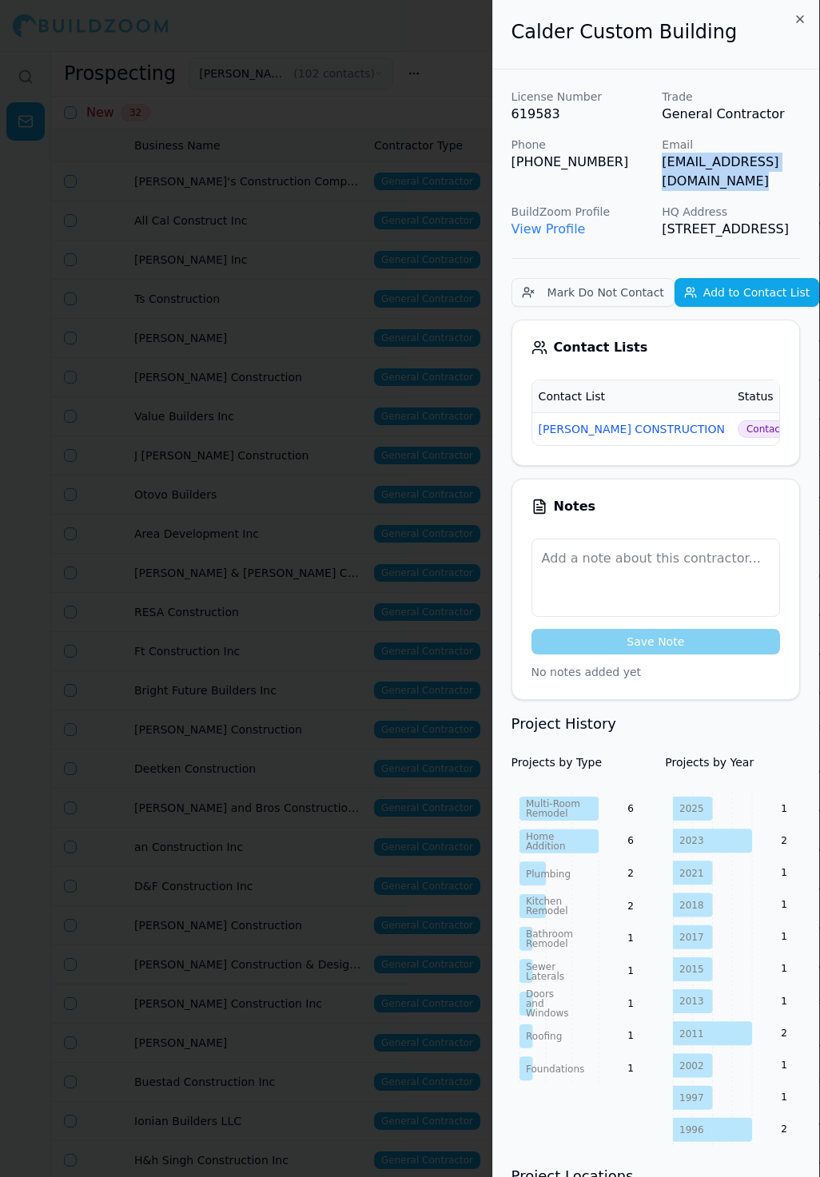
scroll to position [0, 0]
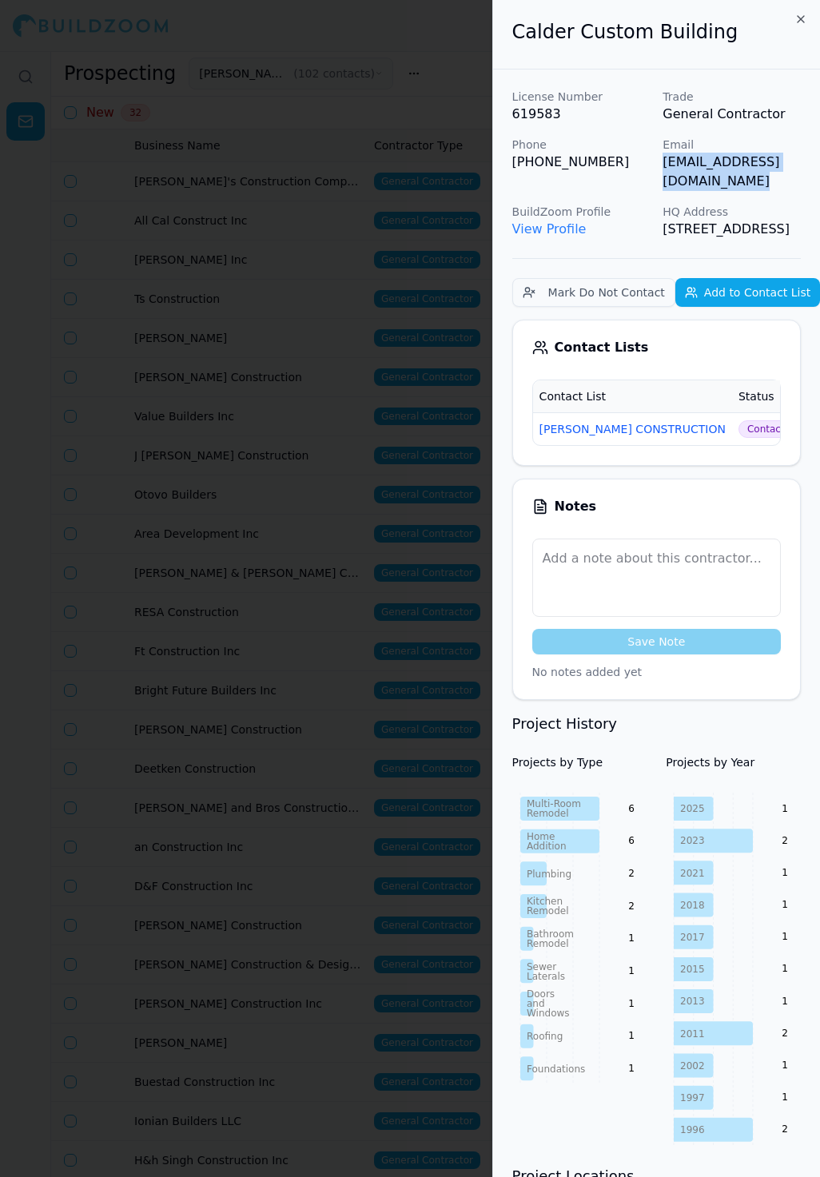
click at [406, 253] on div at bounding box center [410, 588] width 820 height 1177
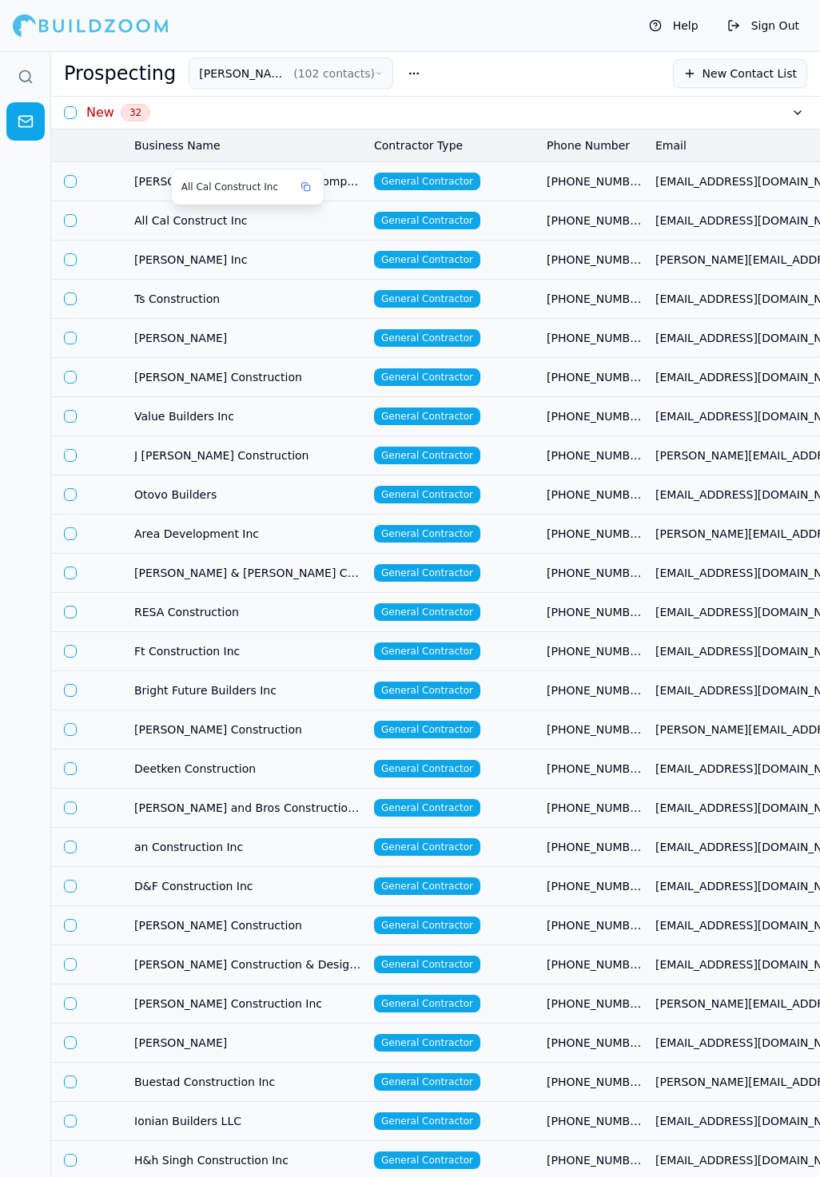
click at [277, 189] on span "All Cal Construct Inc" at bounding box center [236, 187] width 110 height 13
click at [507, 169] on td "General Contractor" at bounding box center [454, 180] width 173 height 39
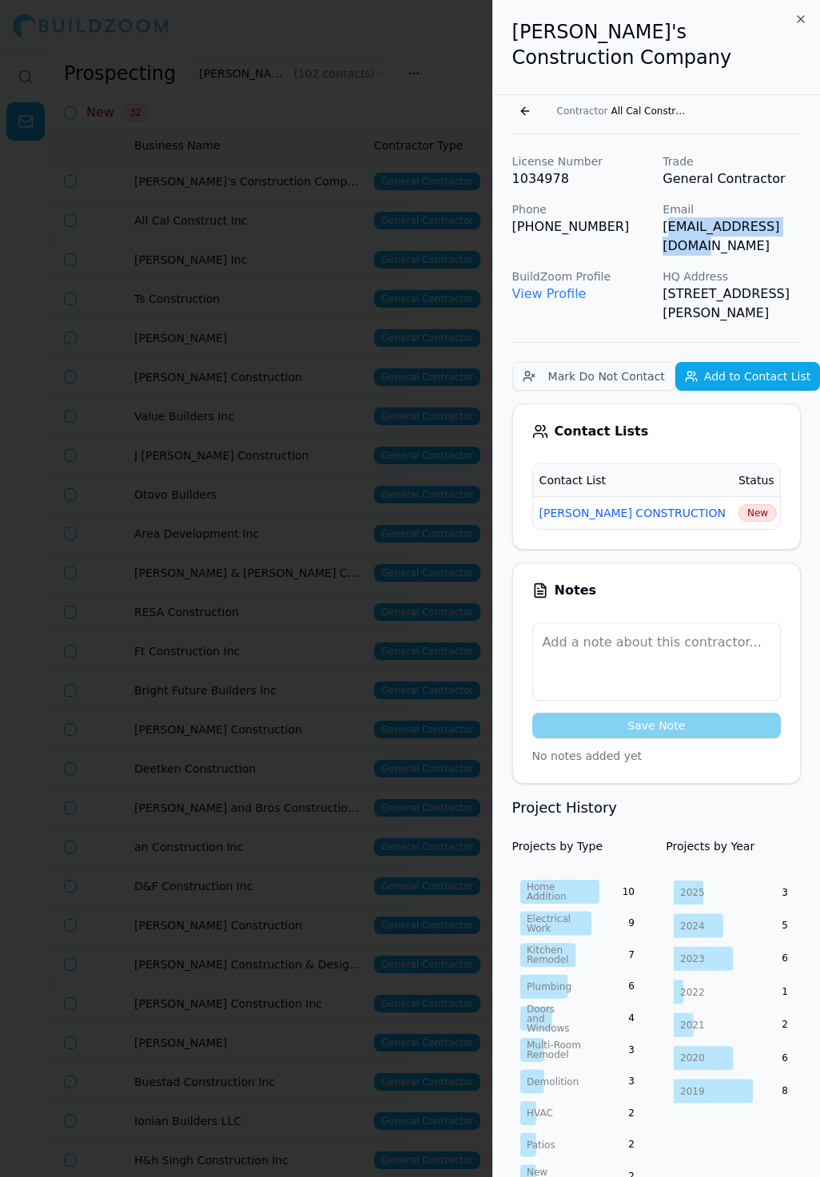
drag, startPoint x: 667, startPoint y: 201, endPoint x: 809, endPoint y: 204, distance: 141.5
click at [809, 204] on div "License Number 1034978 Trade General Contractor Phone (510) 483-2800 Email arbu…" at bounding box center [656, 1025] width 327 height 1783
copy p "rbutusjobs@gmail.com"
click at [739, 504] on span "New" at bounding box center [758, 513] width 38 height 18
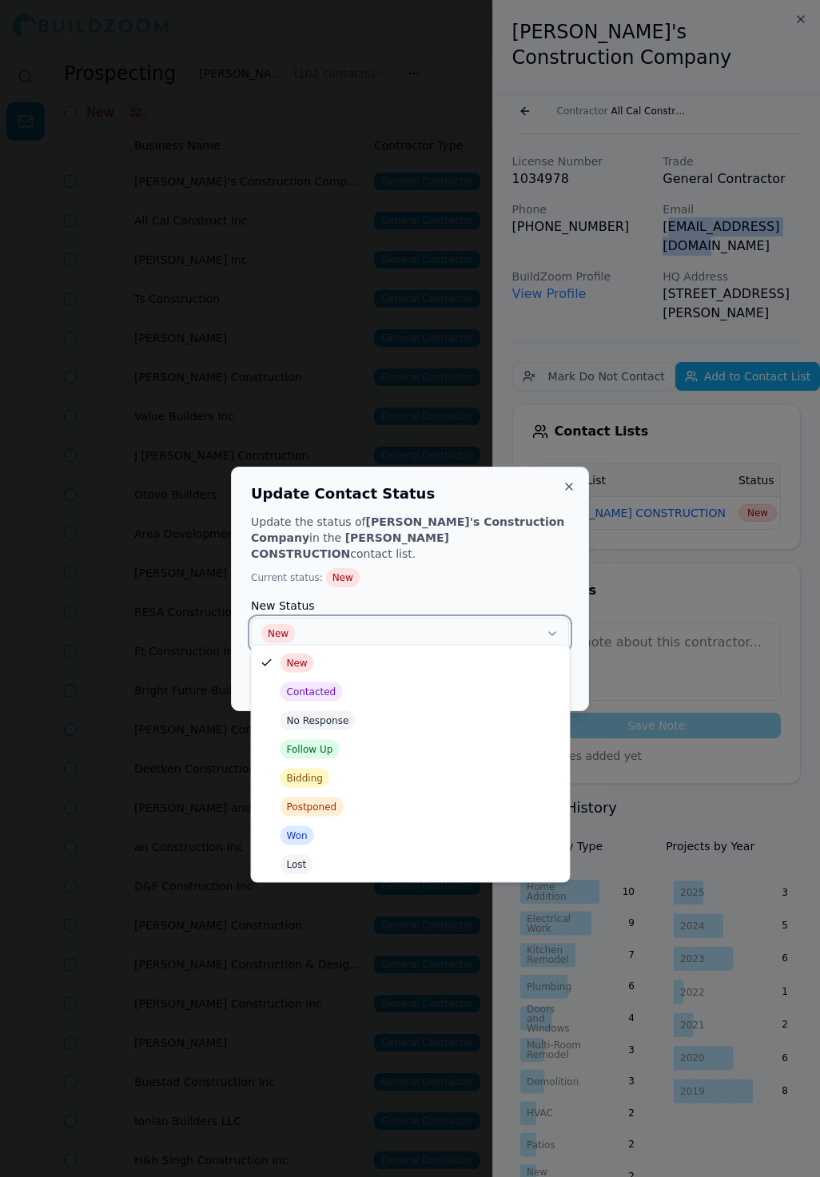
click at [487, 634] on button "New" at bounding box center [410, 634] width 318 height 32
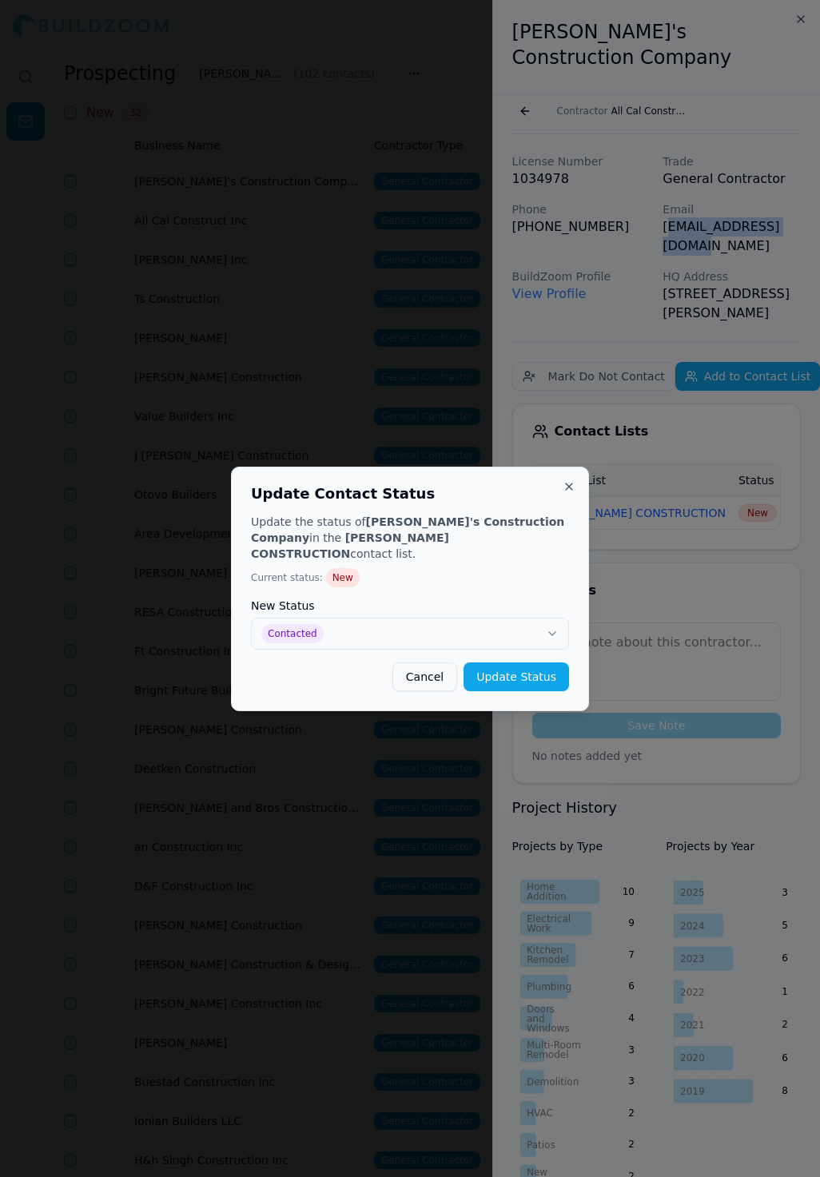
click at [531, 665] on button "Update Status" at bounding box center [517, 677] width 106 height 29
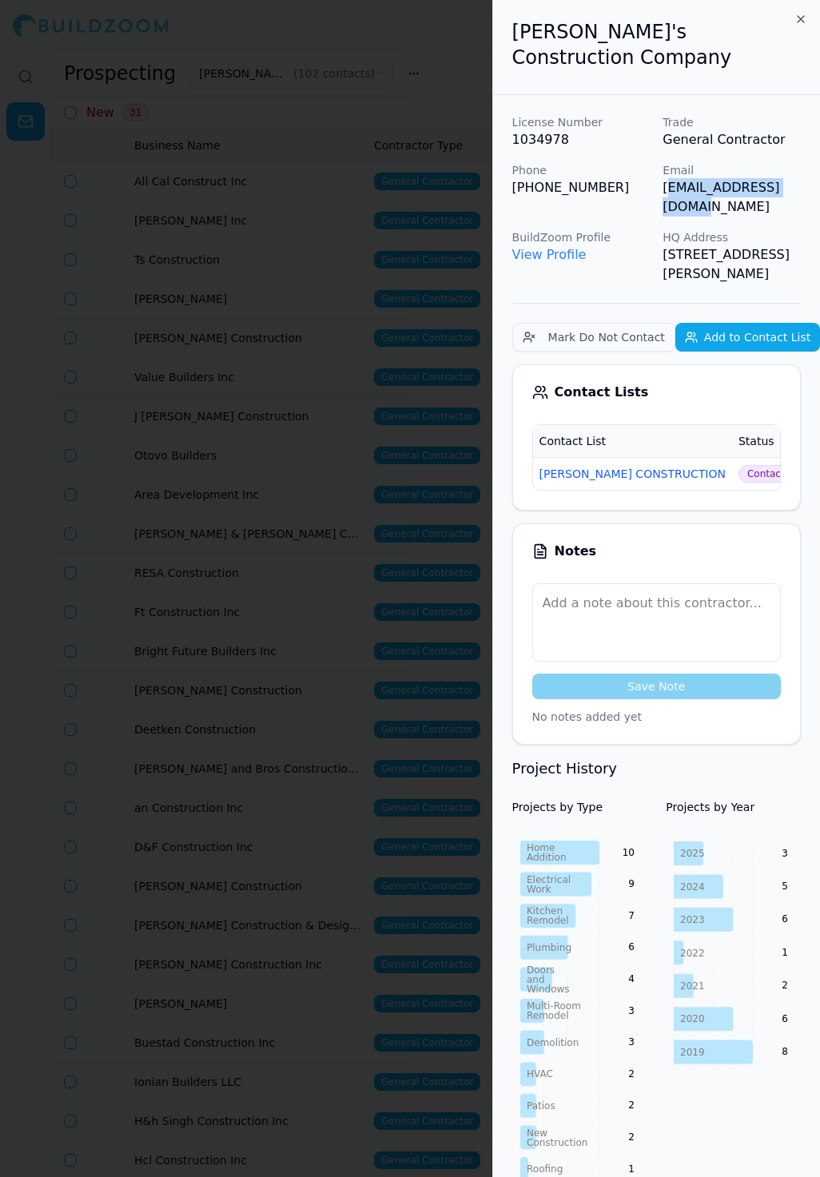
click at [297, 396] on div at bounding box center [410, 588] width 820 height 1177
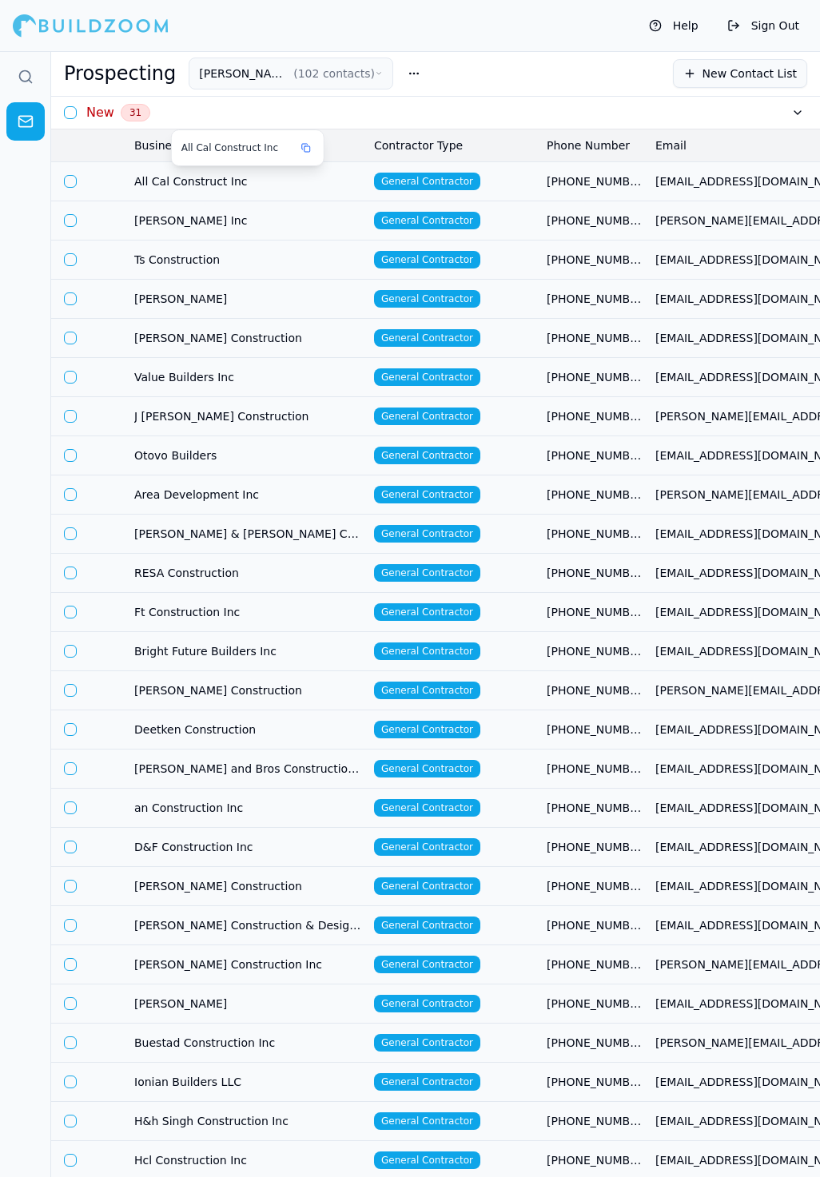
click at [356, 178] on span "All Cal Construct Inc" at bounding box center [247, 181] width 227 height 16
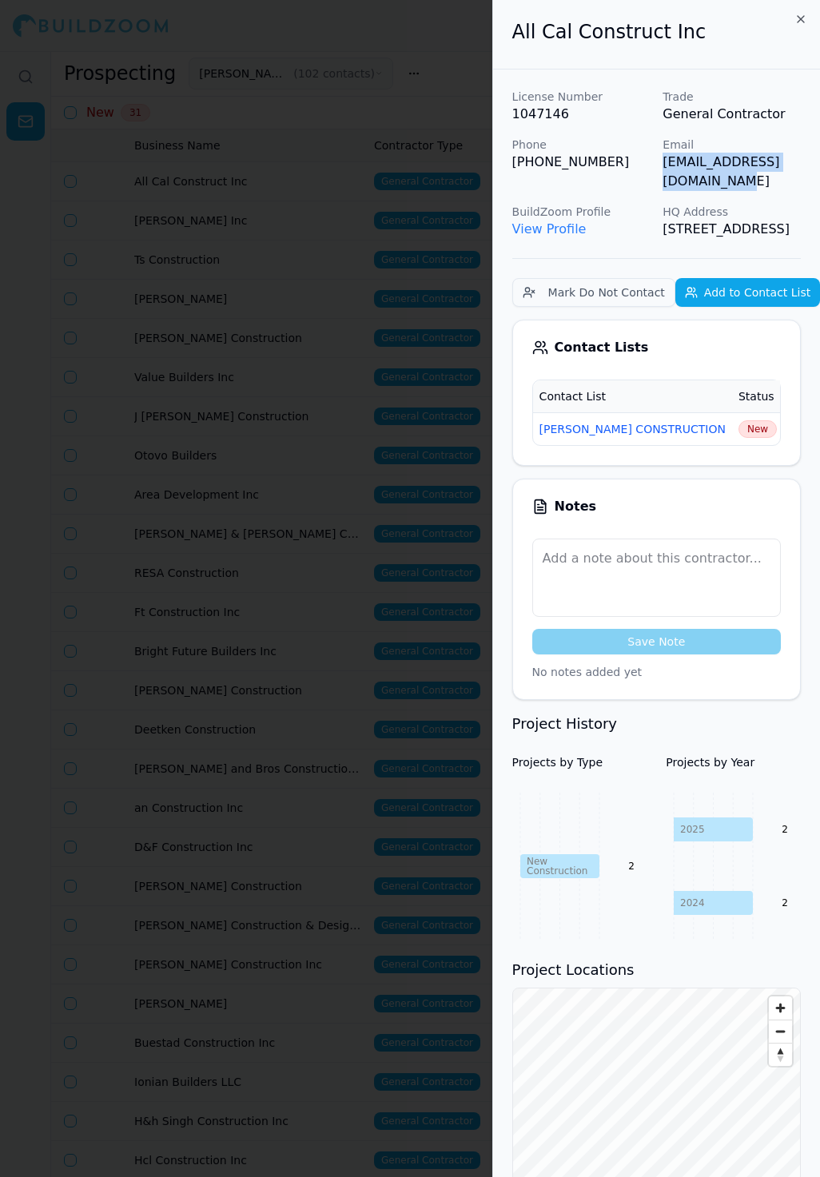
scroll to position [0, 24]
drag, startPoint x: 662, startPoint y: 162, endPoint x: 817, endPoint y: 159, distance: 155.1
click at [800, 159] on p "[EMAIL_ADDRESS][DOMAIN_NAME]" at bounding box center [731, 172] width 138 height 38
copy p "[EMAIL_ADDRESS][DOMAIN_NAME]"
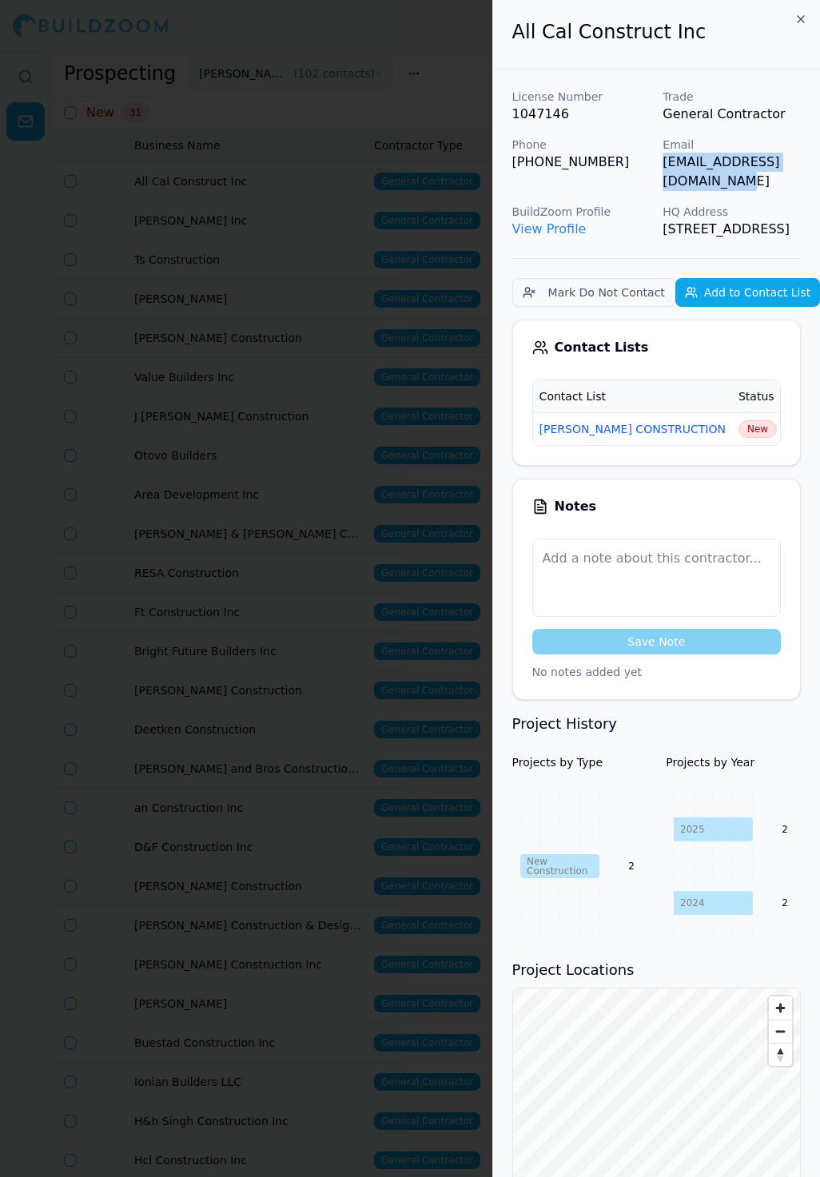
click at [739, 438] on span "New" at bounding box center [758, 429] width 38 height 18
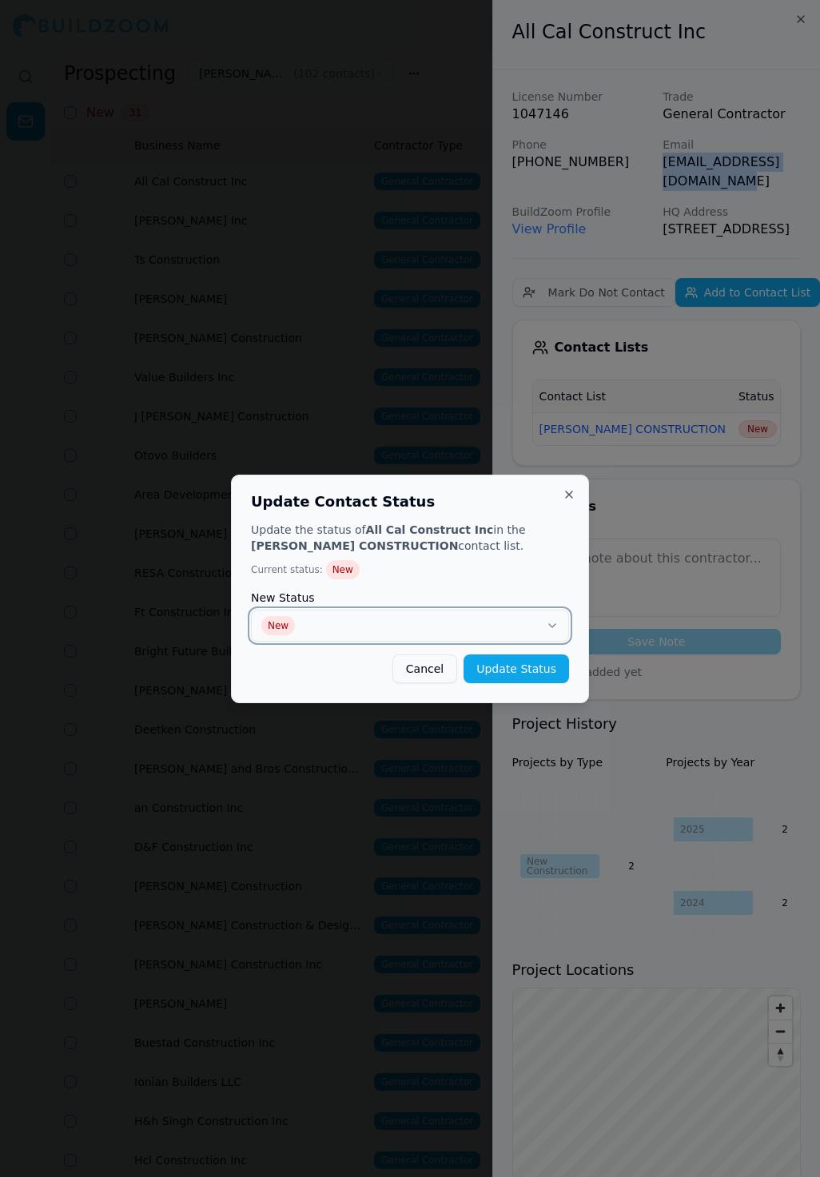
click at [483, 623] on button "New" at bounding box center [410, 626] width 318 height 32
click at [501, 669] on button "Update Status" at bounding box center [517, 669] width 106 height 29
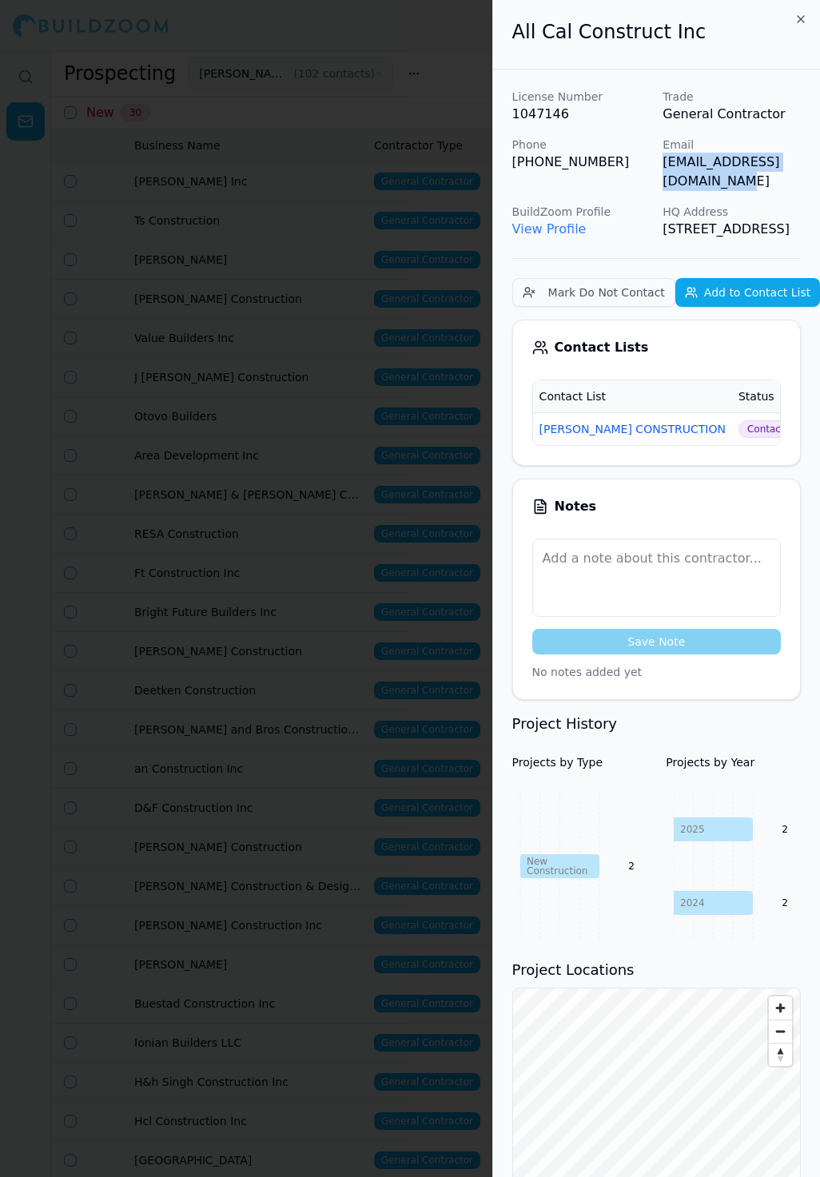
click at [360, 340] on div at bounding box center [410, 588] width 820 height 1177
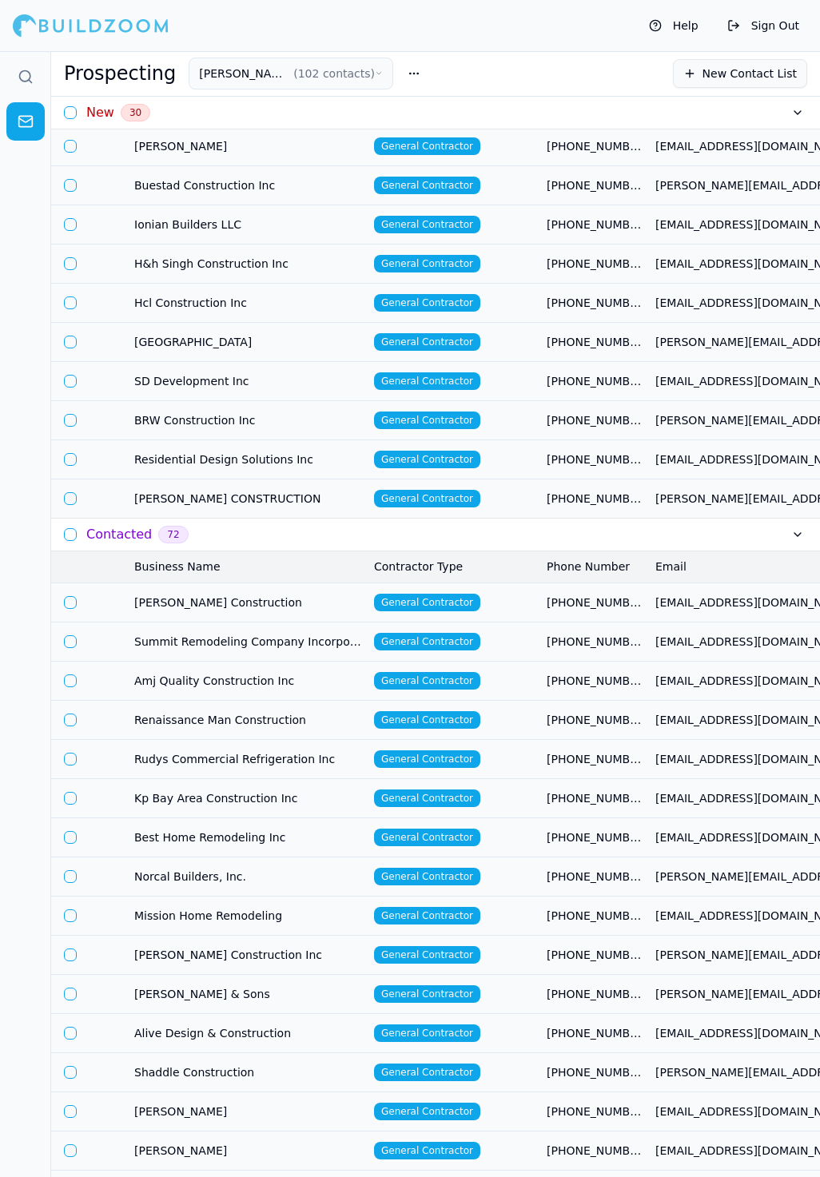
scroll to position [818, 0]
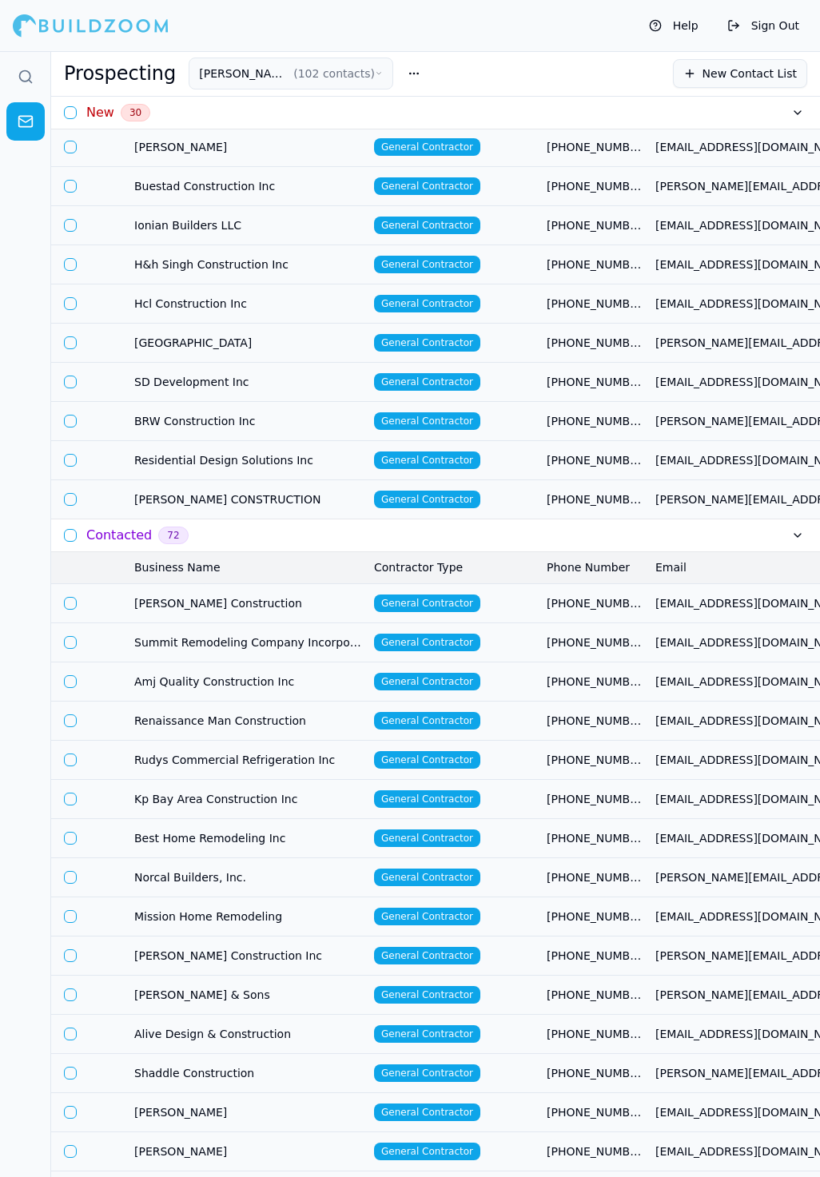
click at [130, 545] on h3 "Contacted" at bounding box center [119, 535] width 66 height 19
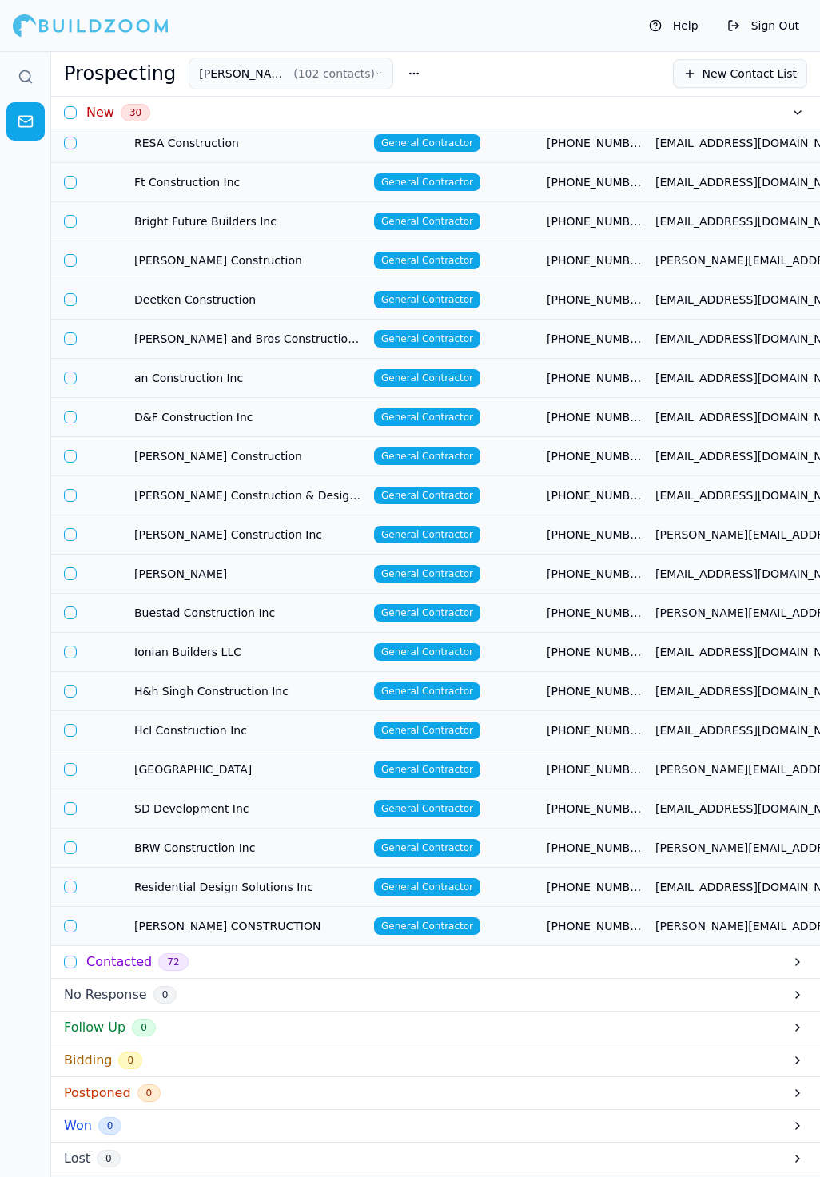
scroll to position [424, 0]
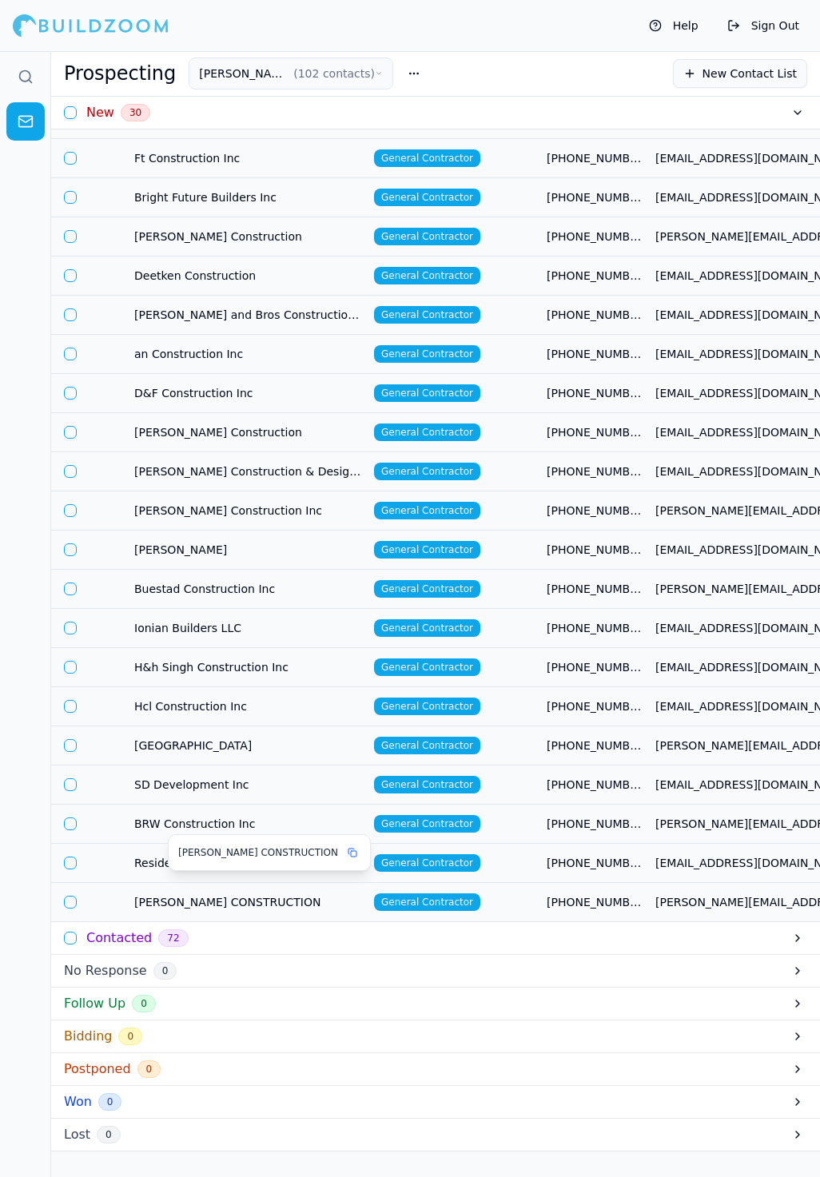
click at [205, 894] on span "[PERSON_NAME] CONSTRUCTION" at bounding box center [247, 902] width 227 height 16
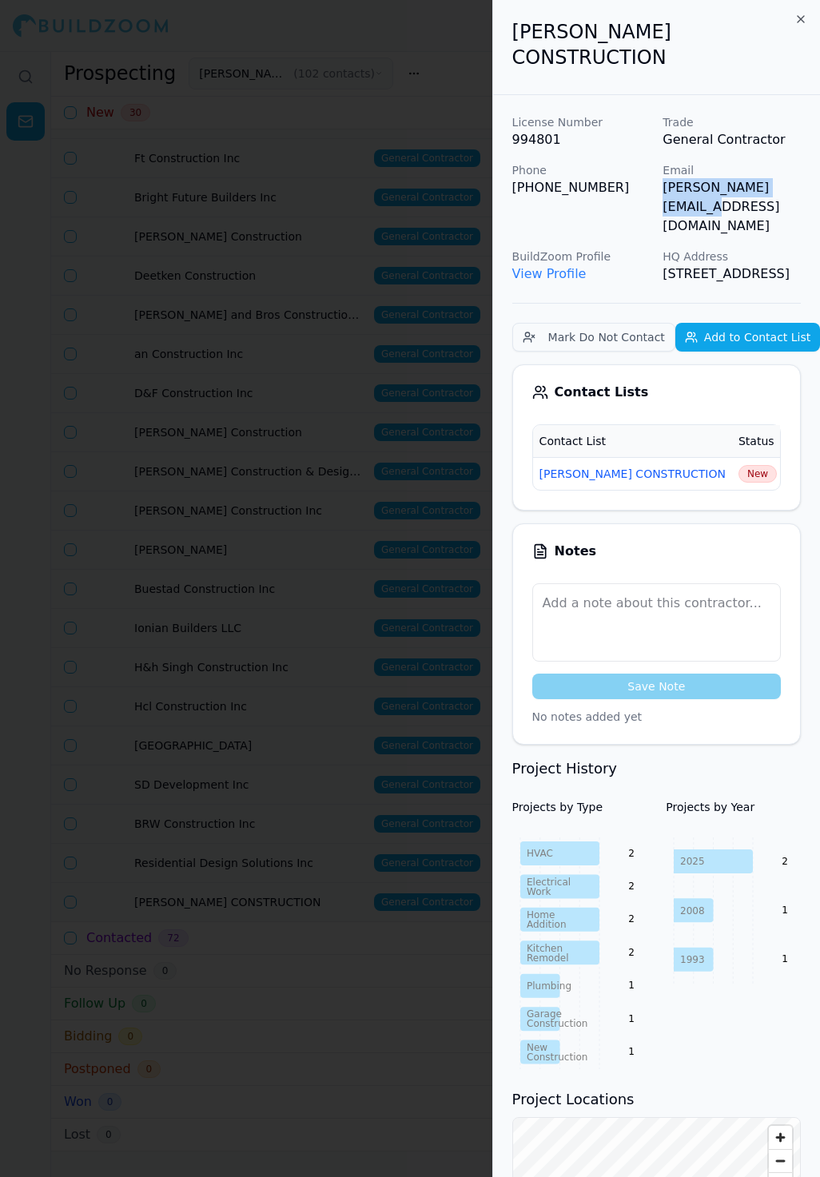
drag, startPoint x: 660, startPoint y: 166, endPoint x: 809, endPoint y: 169, distance: 148.7
click at [809, 169] on div "License Number 994801 Trade General Contractor Phone (209) 351-0973 Email bruce…" at bounding box center [656, 831] width 327 height 1472
click at [739, 465] on span "New" at bounding box center [758, 474] width 38 height 18
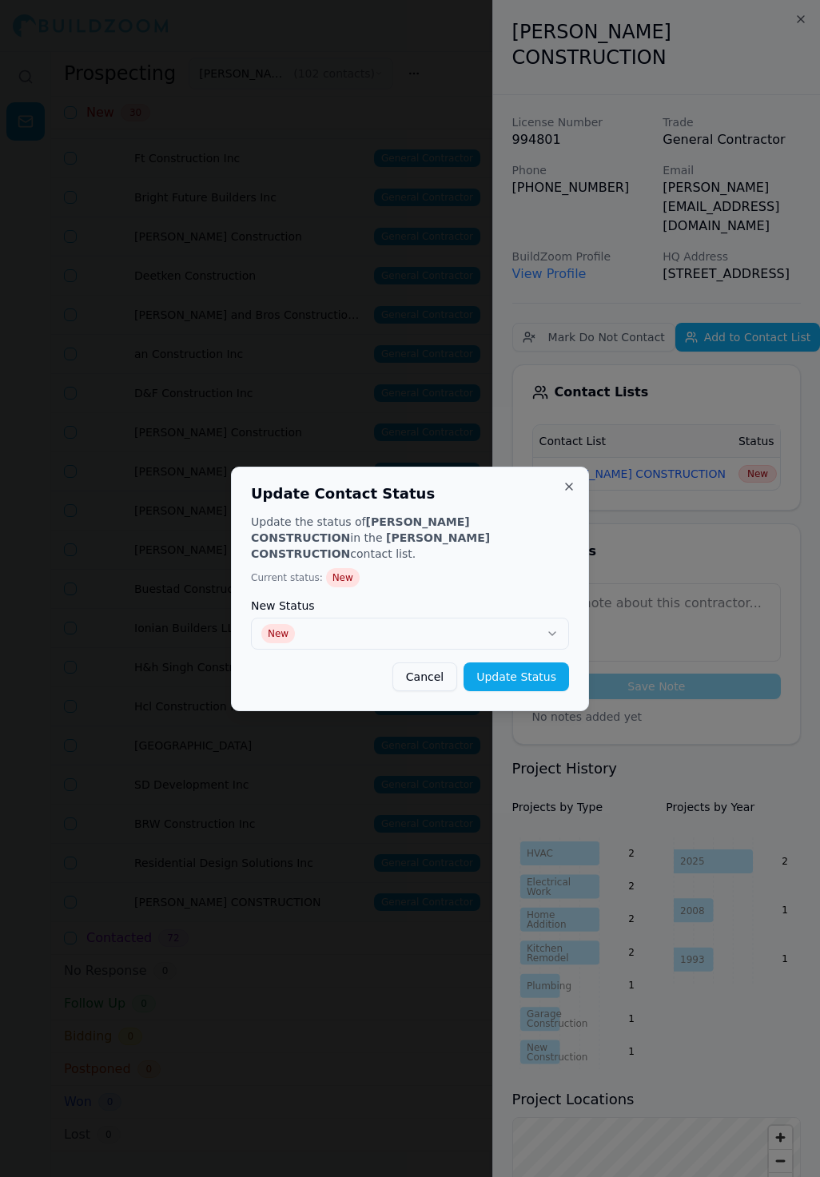
click at [461, 642] on div "Update the status of SLATON CONSTRUCTION in the SLATON CONSTRUCTION contact lis…" at bounding box center [410, 602] width 318 height 177
click at [370, 632] on button "New" at bounding box center [410, 634] width 318 height 32
click at [502, 663] on button "Update Status" at bounding box center [517, 677] width 106 height 29
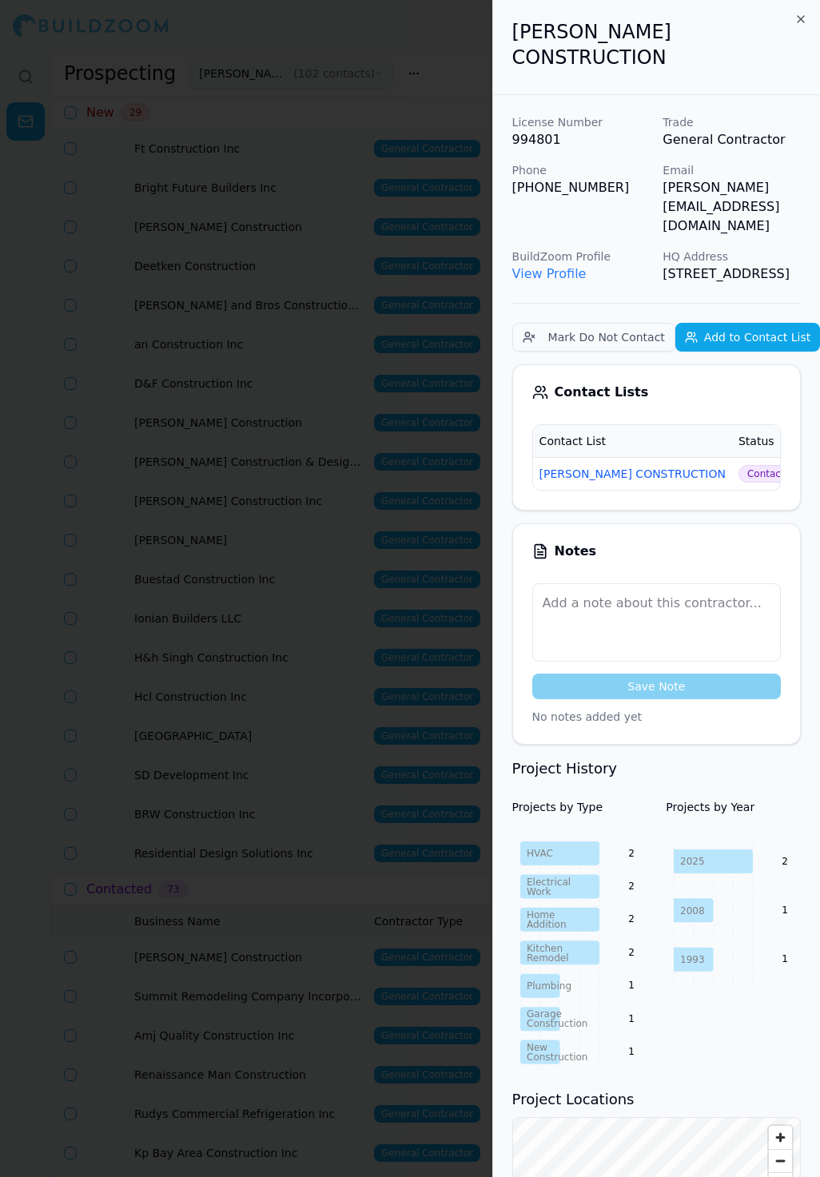
click at [347, 707] on div at bounding box center [410, 588] width 820 height 1177
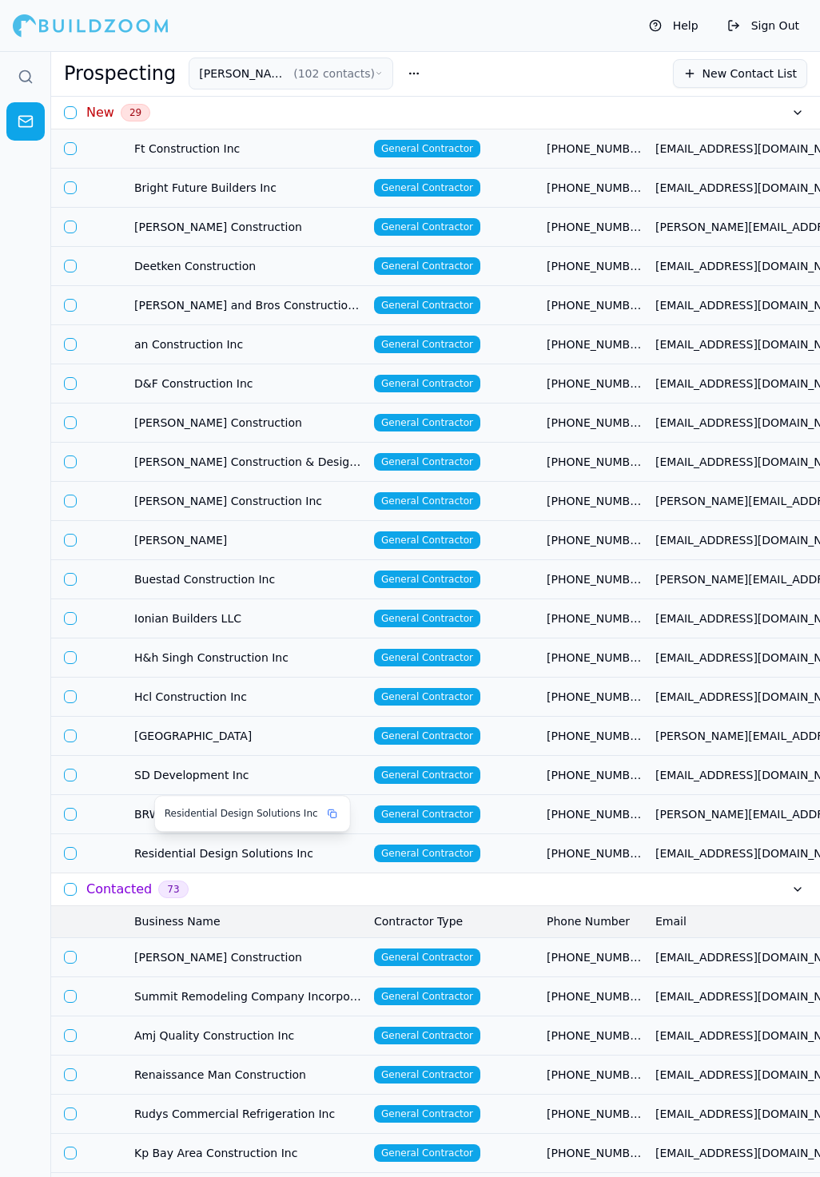
click at [271, 846] on span "Residential Design Solutions Inc" at bounding box center [247, 854] width 227 height 16
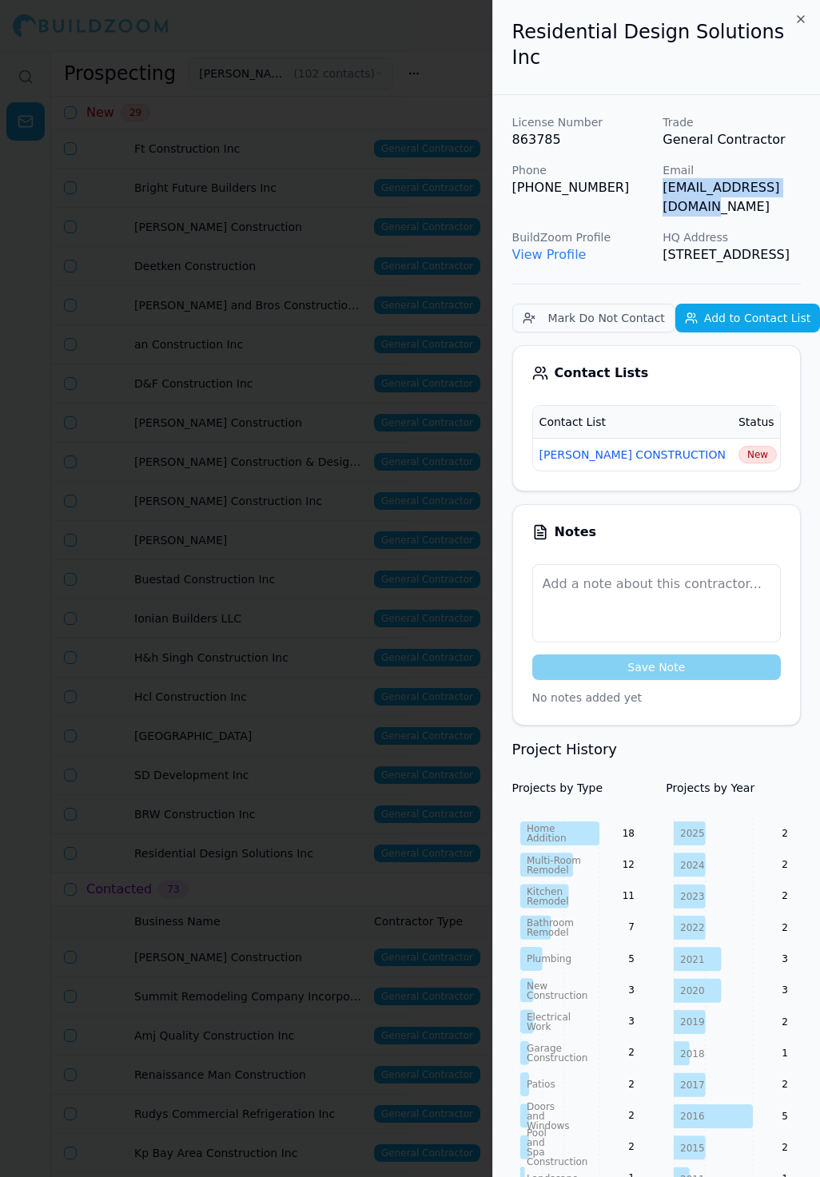
drag, startPoint x: 663, startPoint y: 166, endPoint x: 811, endPoint y: 165, distance: 147.1
click at [811, 165] on div "License Number 863785 Trade General Contractor Phone (925) 989-1506 Email gusro…" at bounding box center [656, 1081] width 327 height 1972
click at [739, 446] on span "New" at bounding box center [758, 455] width 38 height 18
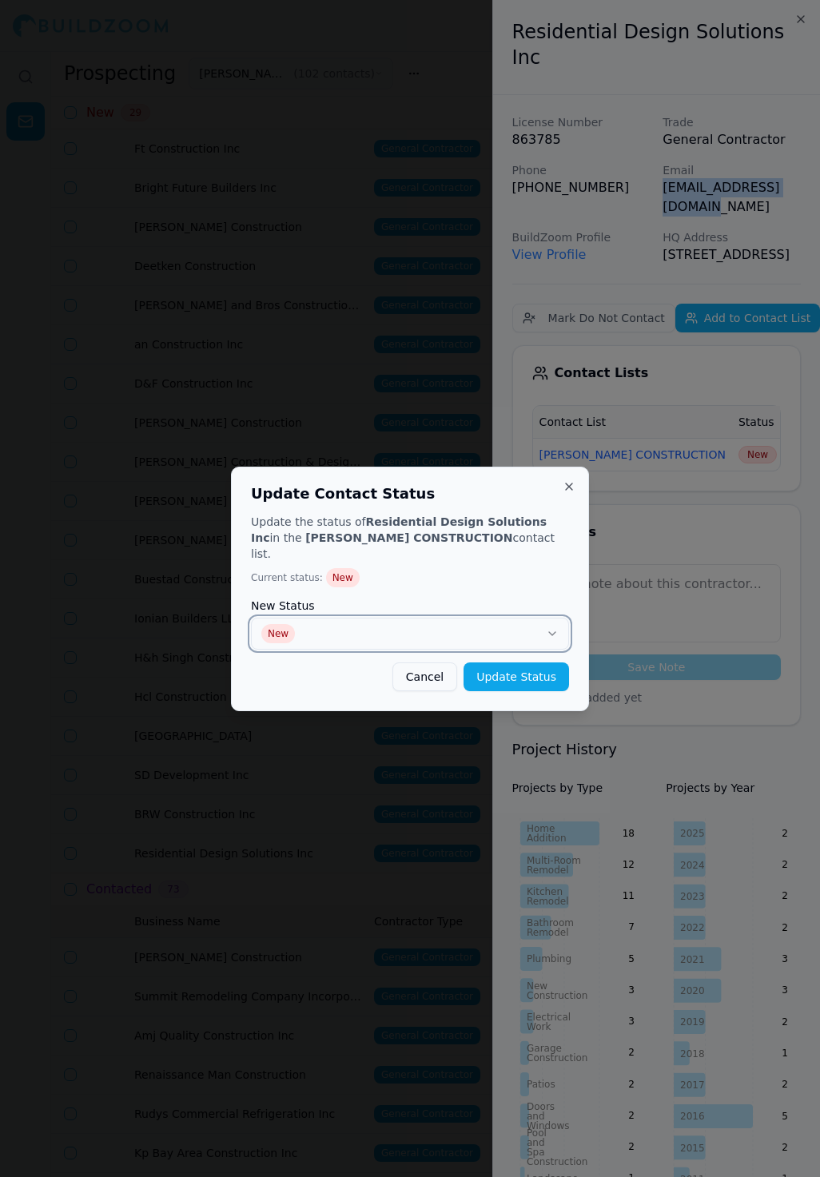
click at [508, 618] on button "New" at bounding box center [410, 634] width 318 height 32
click at [512, 687] on div "Update Contact Status Update the status of Residential Design Solutions Inc in …" at bounding box center [410, 589] width 358 height 245
click at [508, 669] on button "Update Status" at bounding box center [517, 677] width 106 height 29
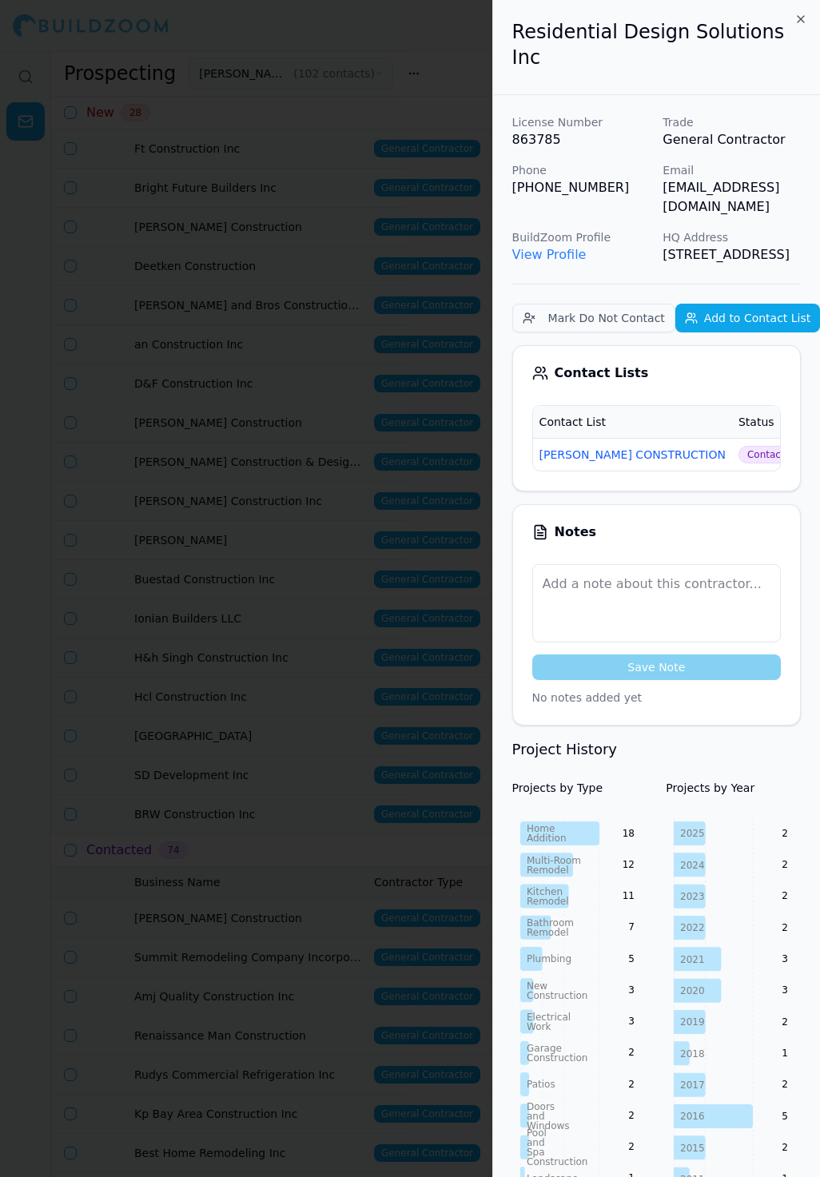
click at [495, 405] on div "License Number 863785 Trade General Contractor Phone (925) 989-1506 Email gusro…" at bounding box center [656, 1003] width 327 height 1817
click at [363, 592] on div at bounding box center [410, 588] width 820 height 1177
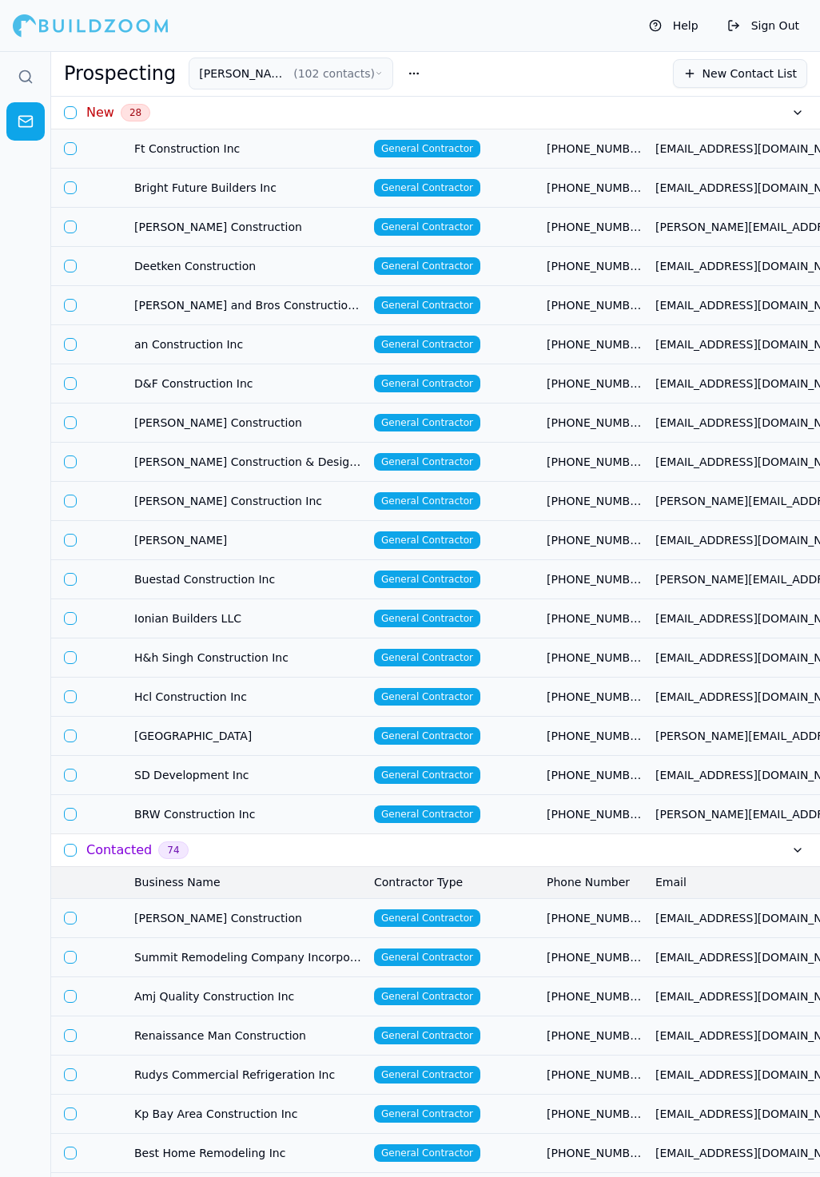
click at [513, 815] on td "General Contractor" at bounding box center [454, 814] width 173 height 39
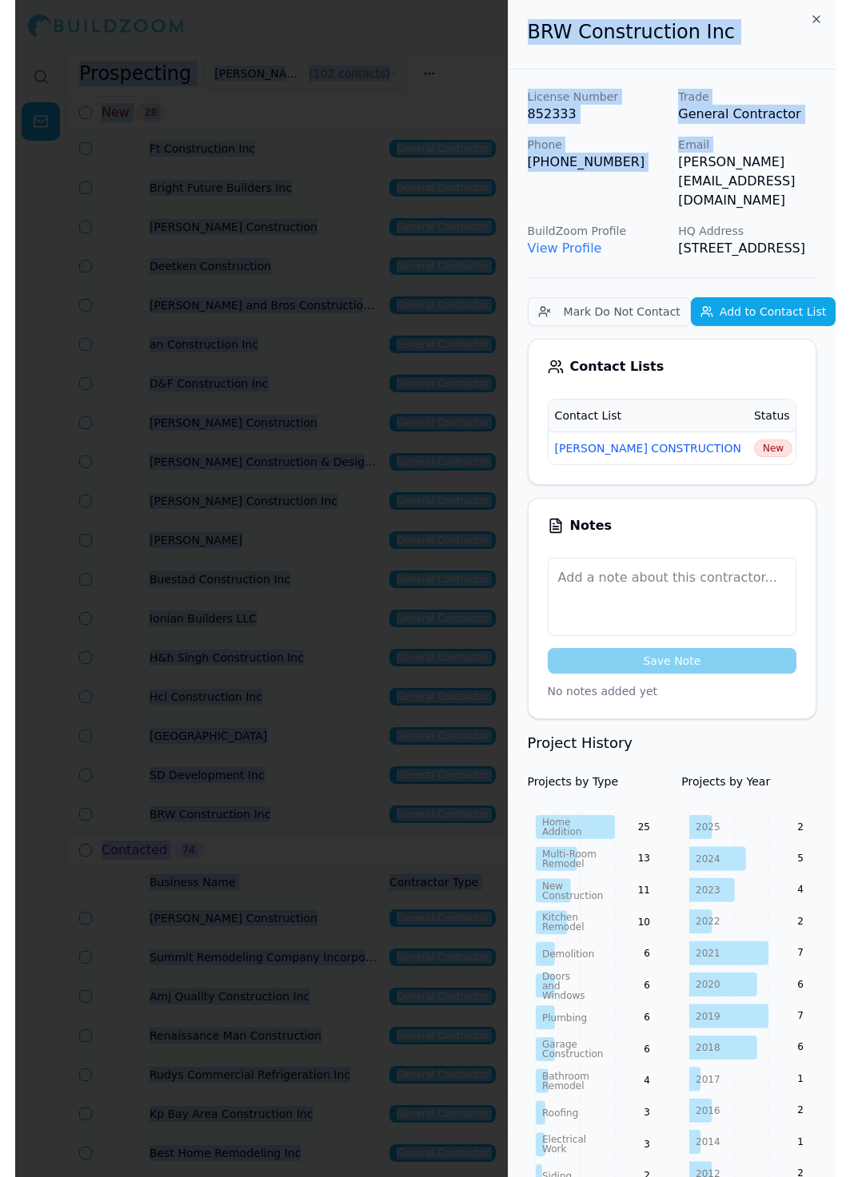
scroll to position [0, 19]
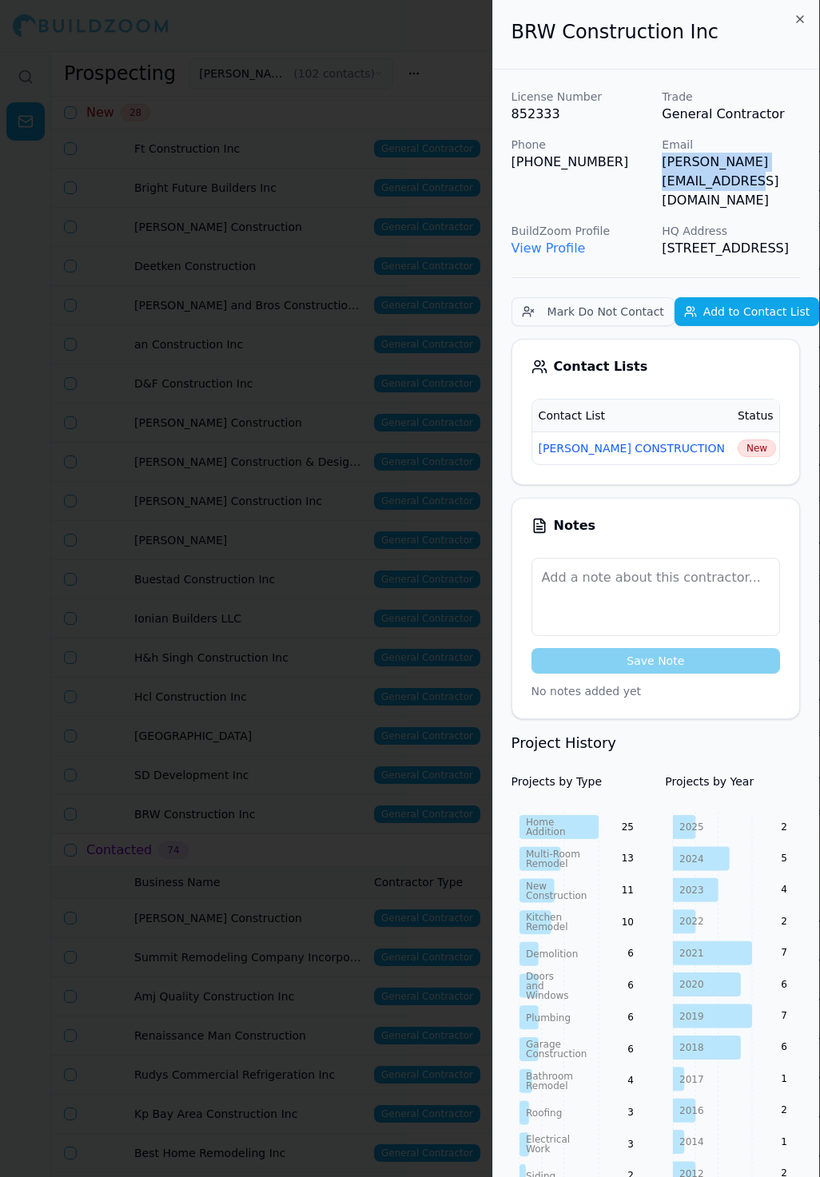
drag, startPoint x: 660, startPoint y: 167, endPoint x: 815, endPoint y: 161, distance: 155.2
click at [800, 161] on div "License Number 852333 Trade General Contractor Phone (408) 315-0500 Email brand…" at bounding box center [656, 173] width 289 height 169
click at [662, 162] on p "[PERSON_NAME][EMAIL_ADDRESS][DOMAIN_NAME]" at bounding box center [731, 182] width 138 height 58
drag, startPoint x: 646, startPoint y: 164, endPoint x: 815, endPoint y: 169, distance: 168.7
click at [815, 169] on div "BRW Construction Inc License Number 852333 Trade General Contractor Phone (408)…" at bounding box center [656, 588] width 328 height 1177
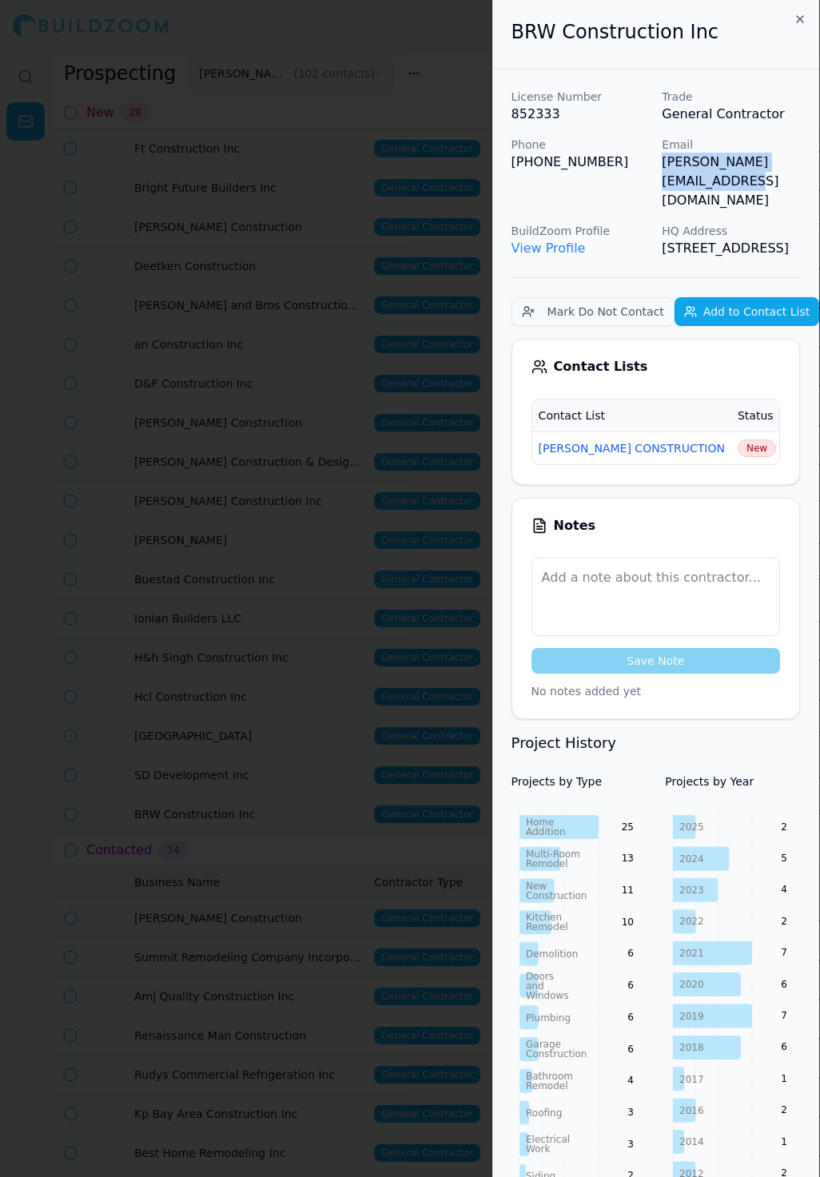
click at [719, 169] on p "[PERSON_NAME][EMAIL_ADDRESS][DOMAIN_NAME]" at bounding box center [731, 182] width 138 height 58
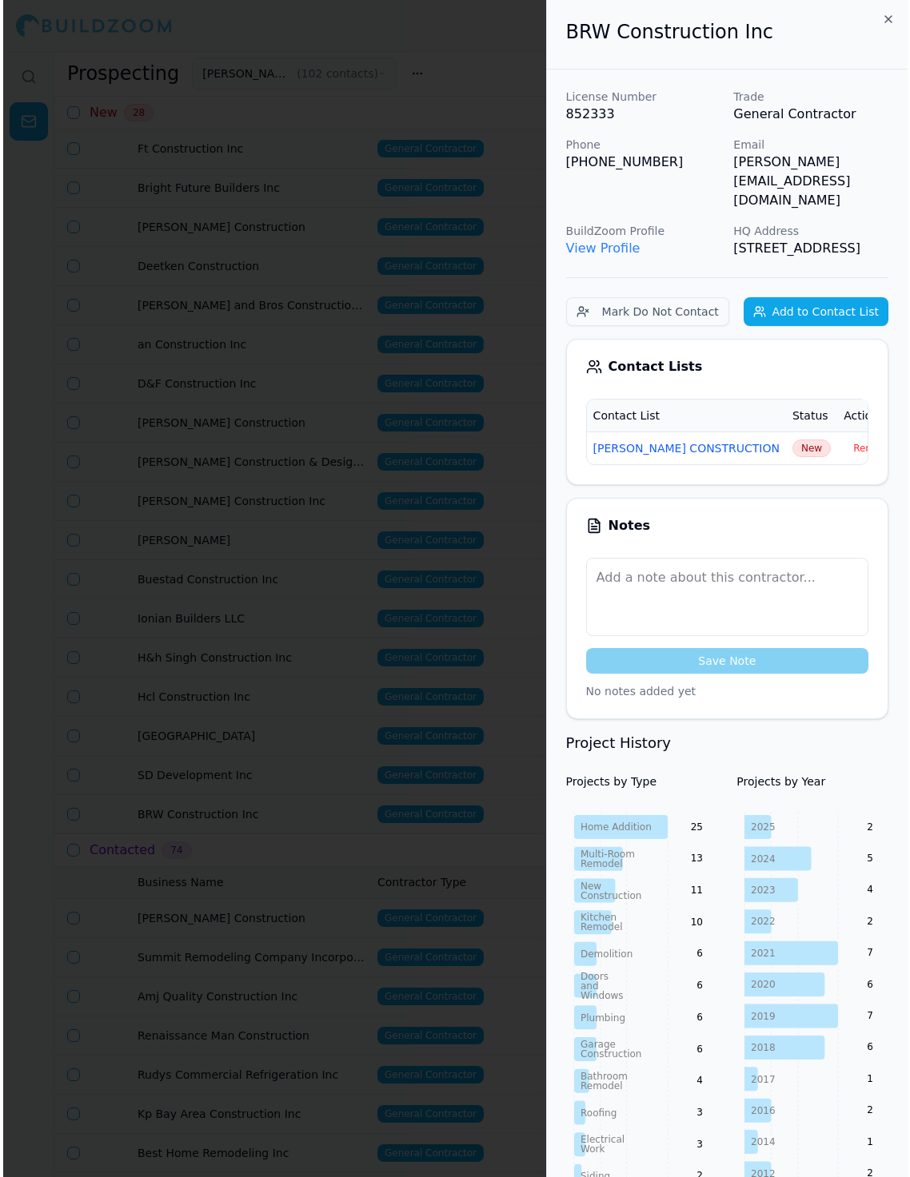
scroll to position [0, 1]
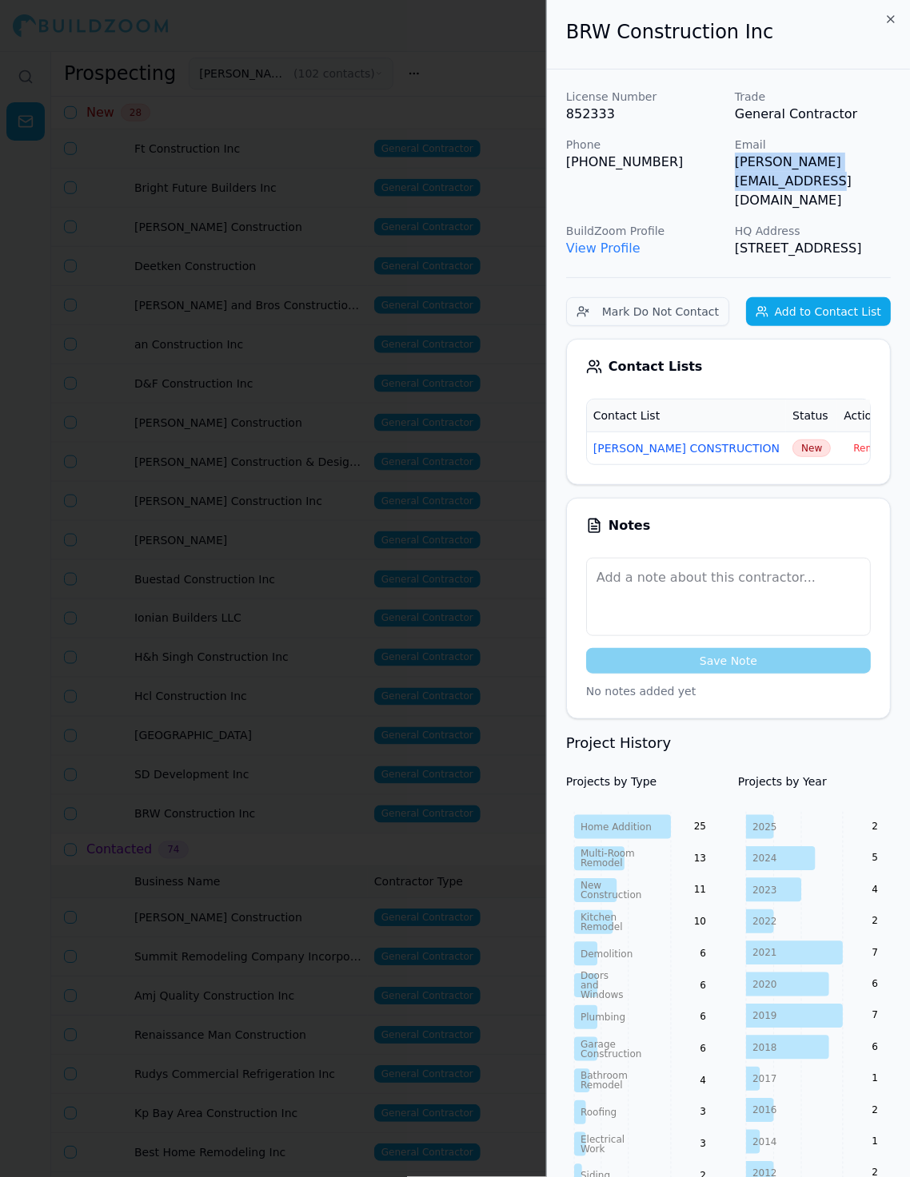
drag, startPoint x: 733, startPoint y: 163, endPoint x: 909, endPoint y: 163, distance: 175.9
click at [819, 163] on p "[PERSON_NAME][EMAIL_ADDRESS][DOMAIN_NAME]" at bounding box center [813, 182] width 156 height 58
click at [792, 440] on button "New" at bounding box center [811, 449] width 38 height 18
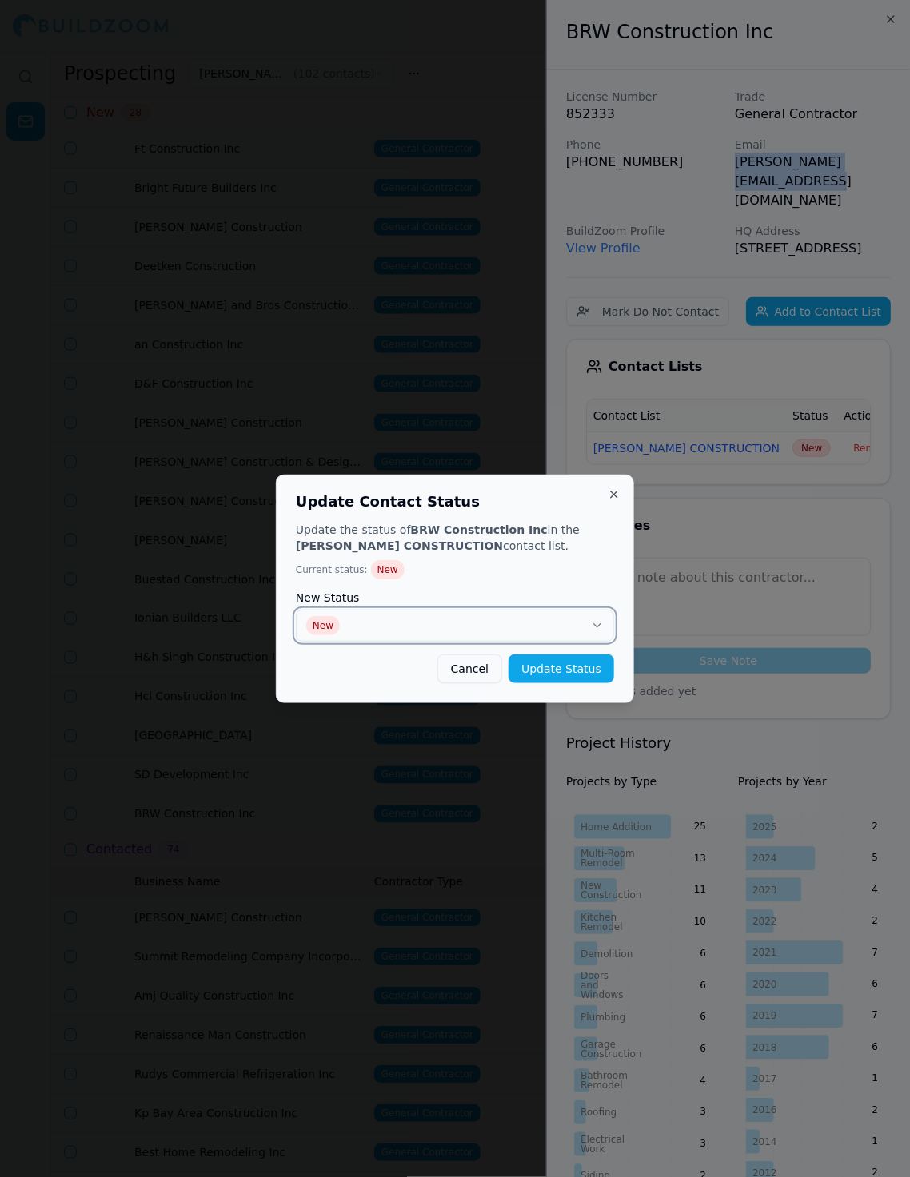
click at [482, 627] on button "New" at bounding box center [455, 626] width 318 height 32
click at [563, 670] on button "Update Status" at bounding box center [561, 669] width 106 height 29
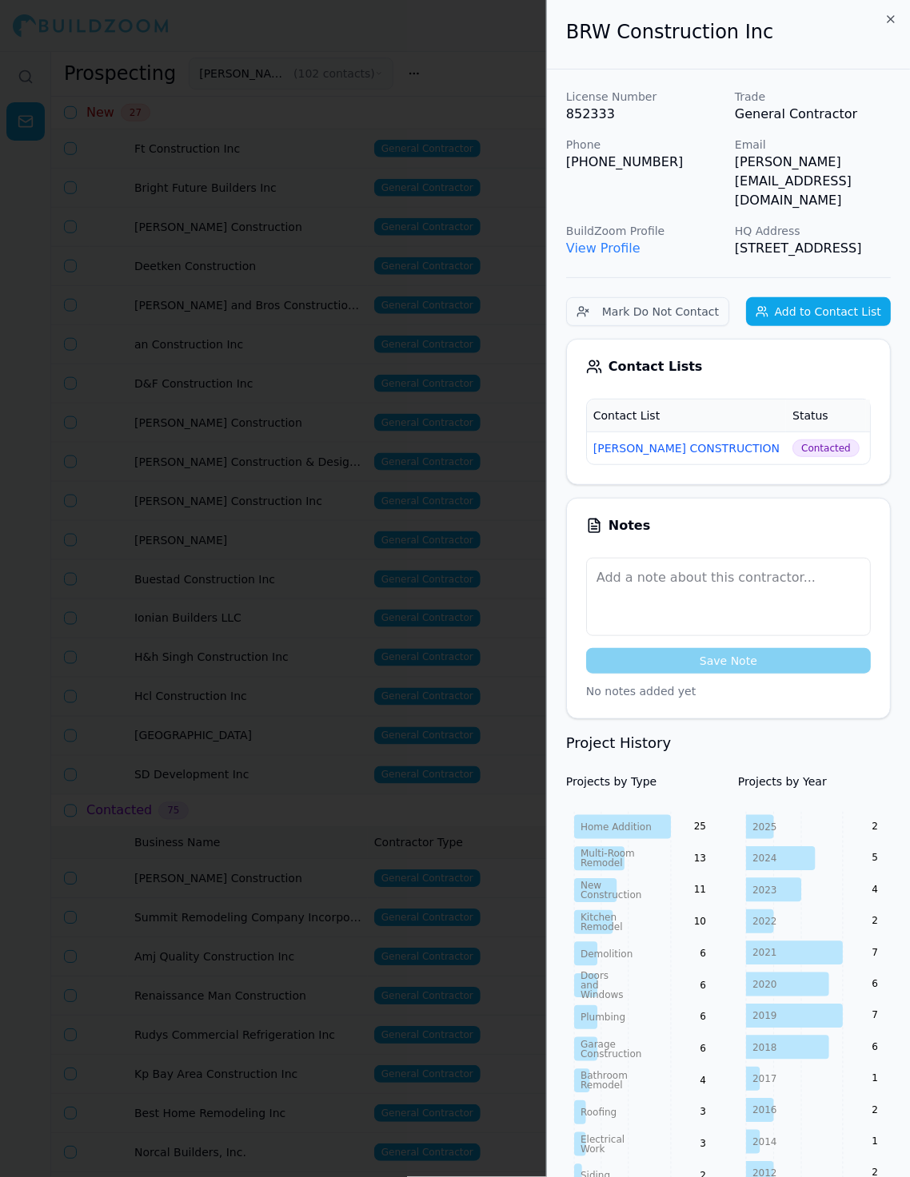
click at [356, 774] on div at bounding box center [455, 588] width 910 height 1177
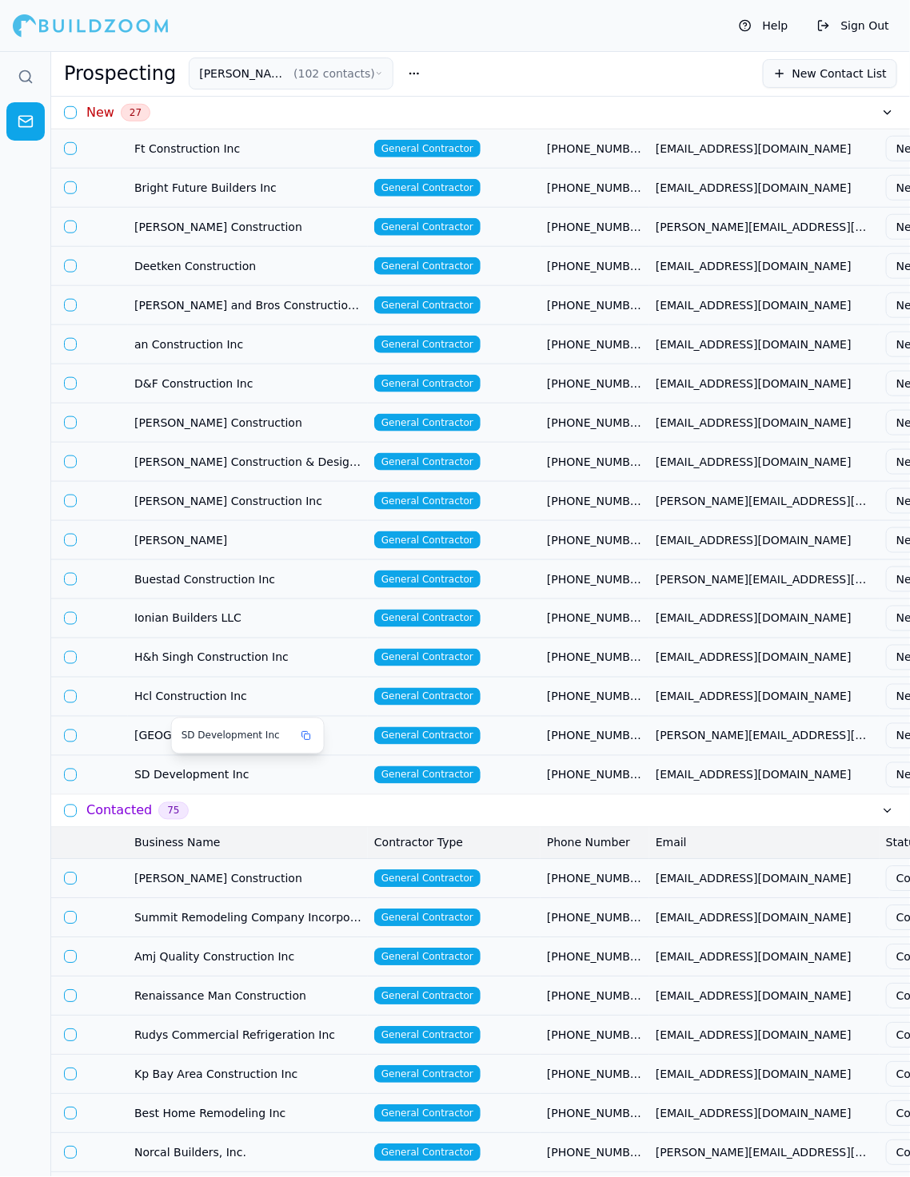
click at [343, 769] on span "SD Development Inc" at bounding box center [247, 775] width 227 height 16
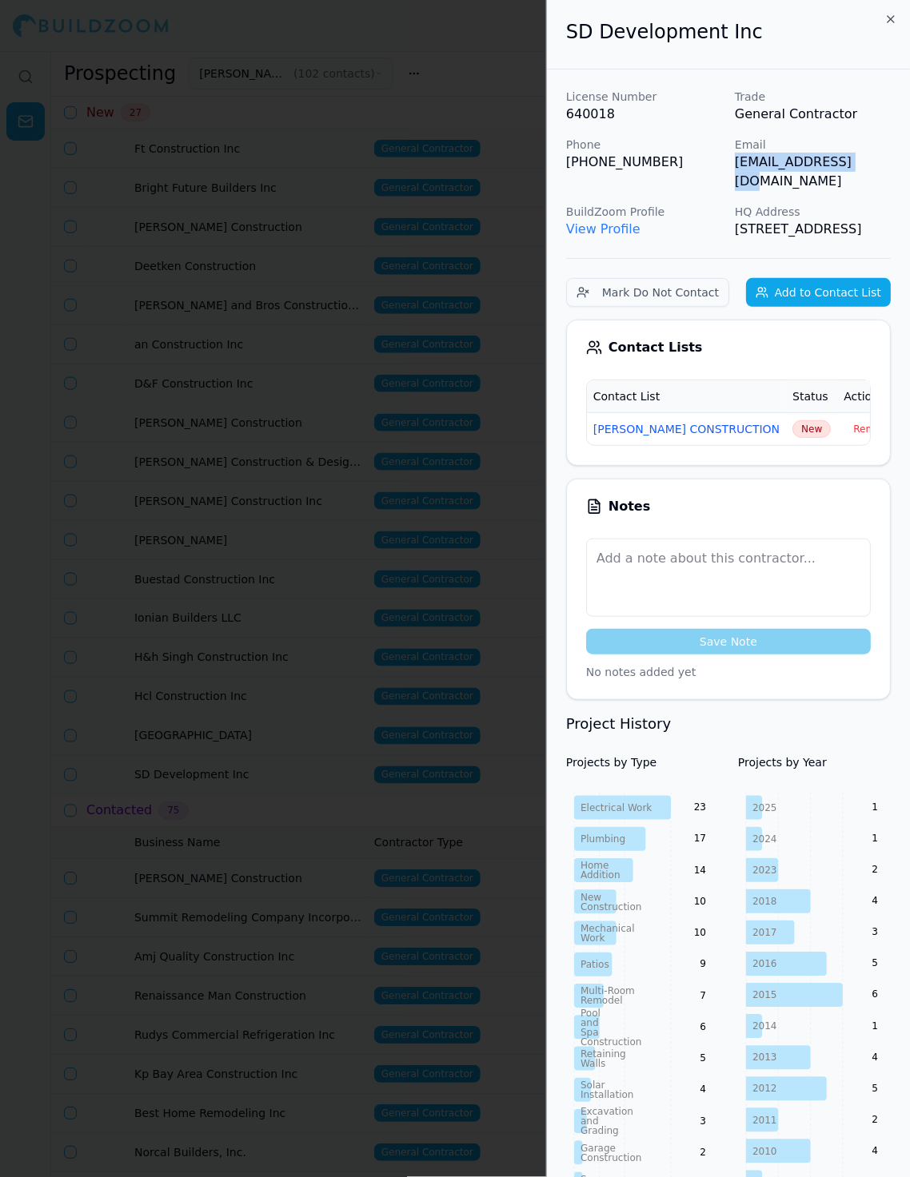
drag, startPoint x: 735, startPoint y: 165, endPoint x: 872, endPoint y: 165, distance: 136.7
click at [819, 165] on p "[EMAIL_ADDRESS][DOMAIN_NAME]" at bounding box center [813, 172] width 156 height 38
click at [694, 430] on button "[PERSON_NAME] CONSTRUCTION" at bounding box center [686, 429] width 186 height 16
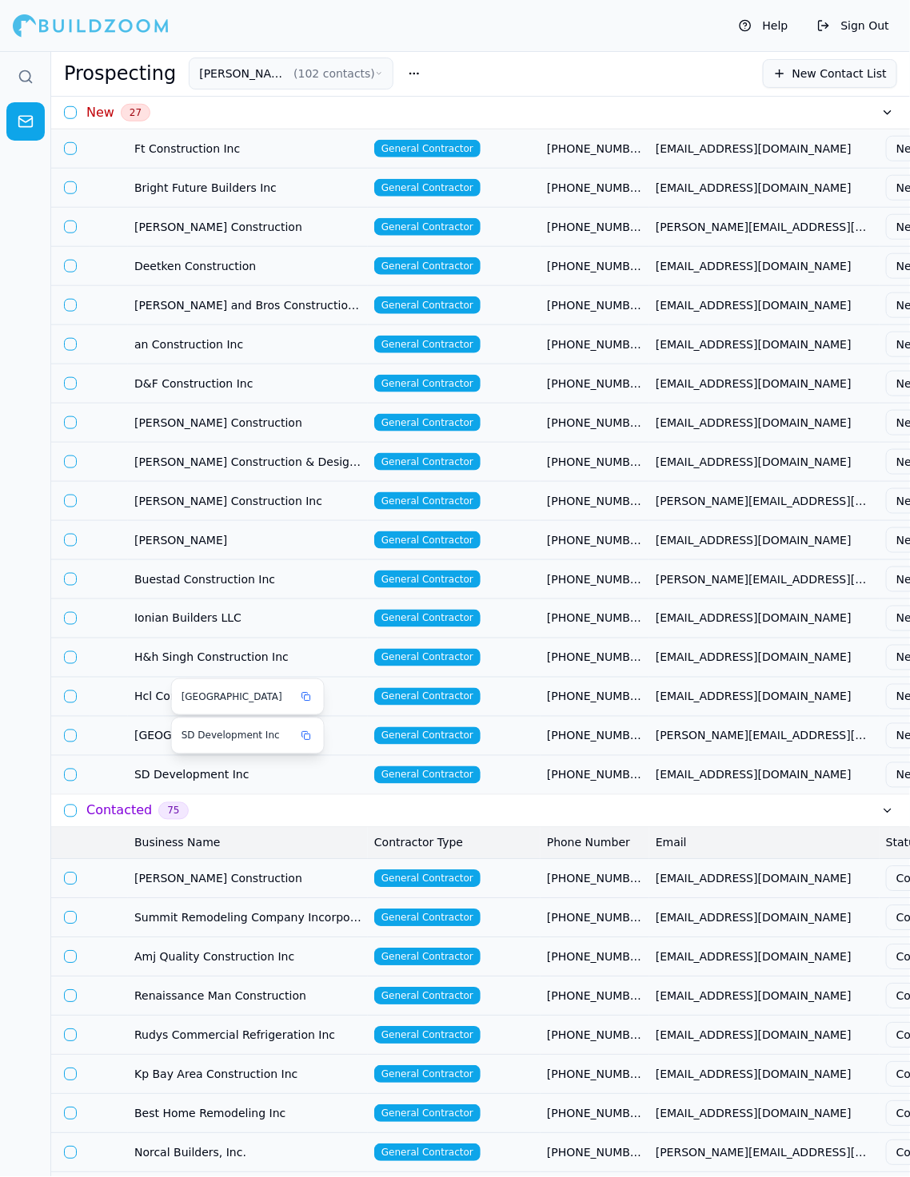
click at [278, 771] on span "SD Development Inc" at bounding box center [247, 775] width 227 height 16
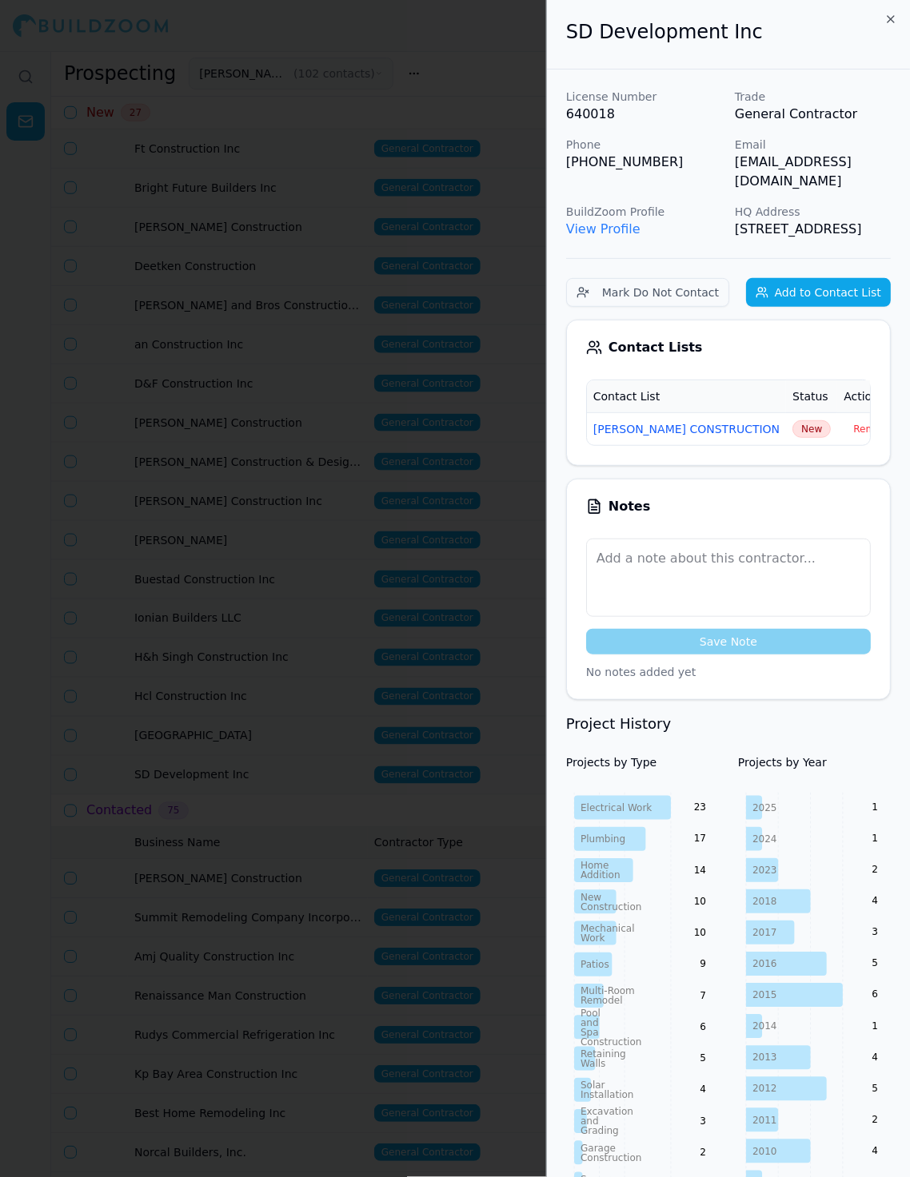
click at [792, 428] on span "New" at bounding box center [811, 429] width 38 height 18
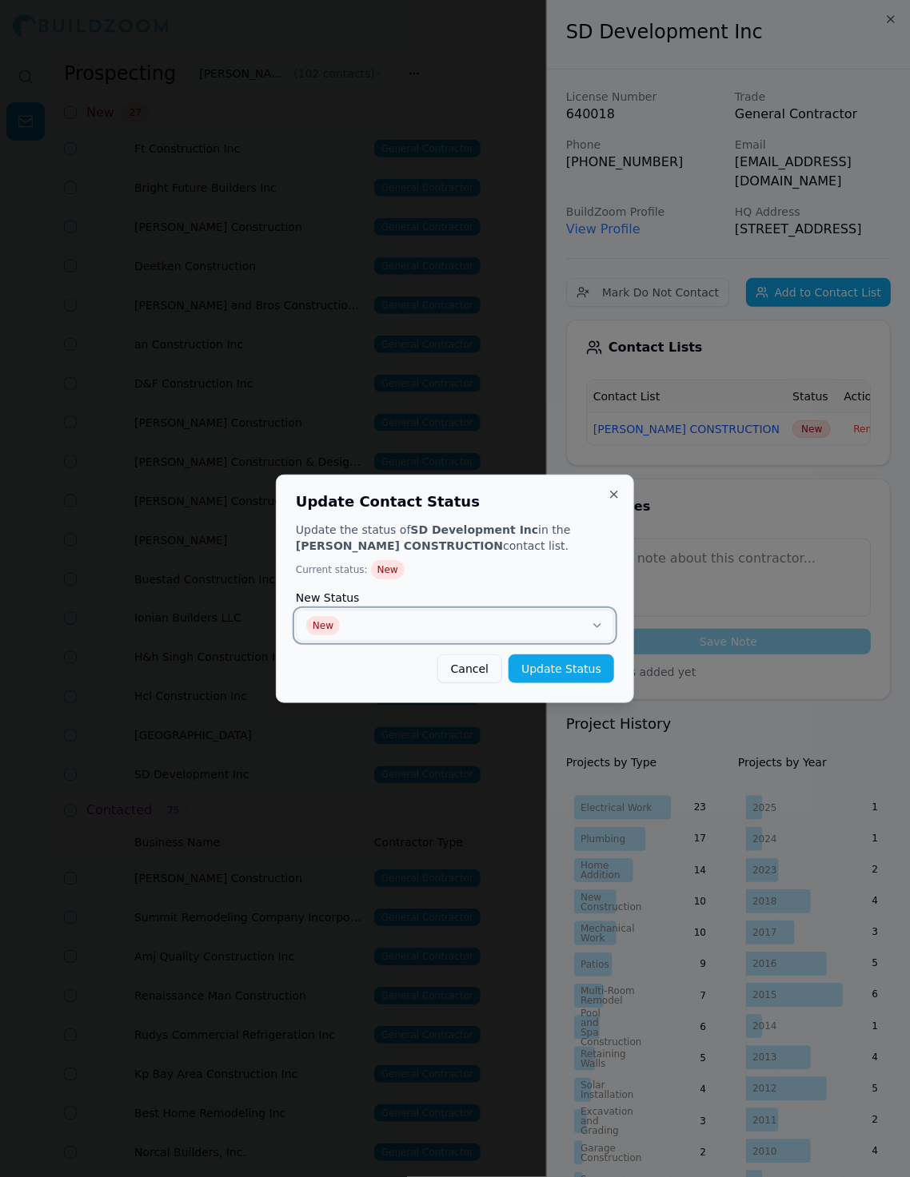
click at [346, 621] on button "New" at bounding box center [455, 626] width 318 height 32
click at [574, 667] on button "Update Status" at bounding box center [561, 669] width 106 height 29
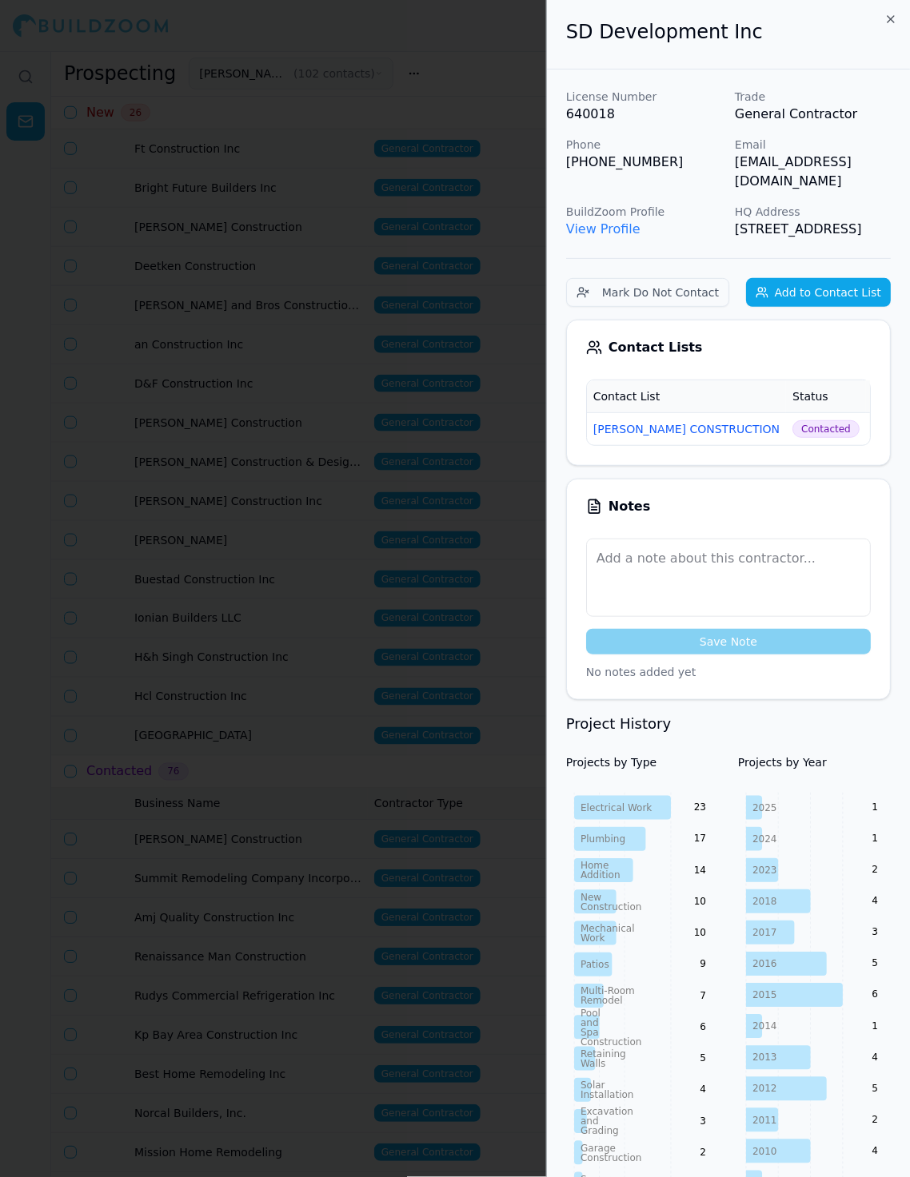
click at [422, 418] on div at bounding box center [455, 588] width 910 height 1177
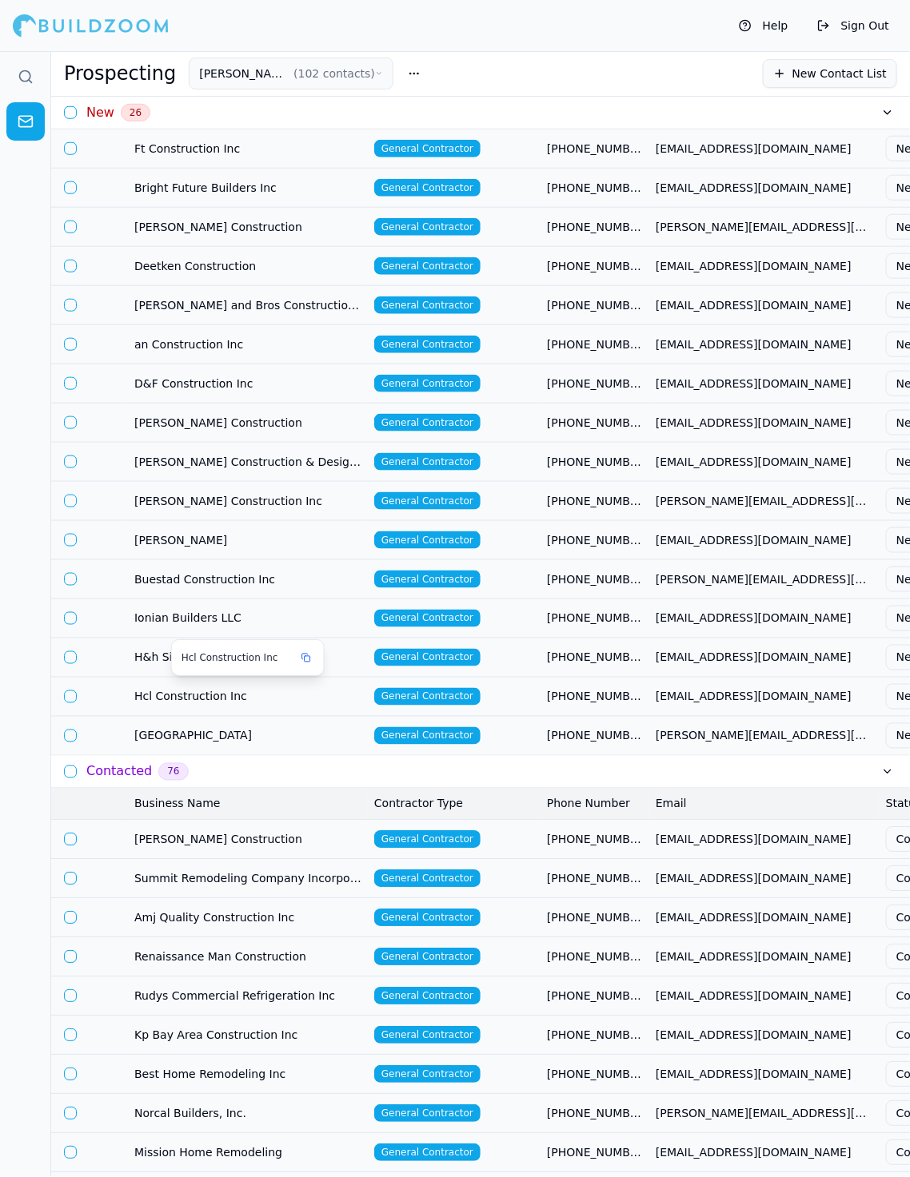
click at [298, 651] on button at bounding box center [306, 658] width 16 height 16
click at [334, 658] on span "H&h Singh Construction Inc" at bounding box center [247, 658] width 227 height 16
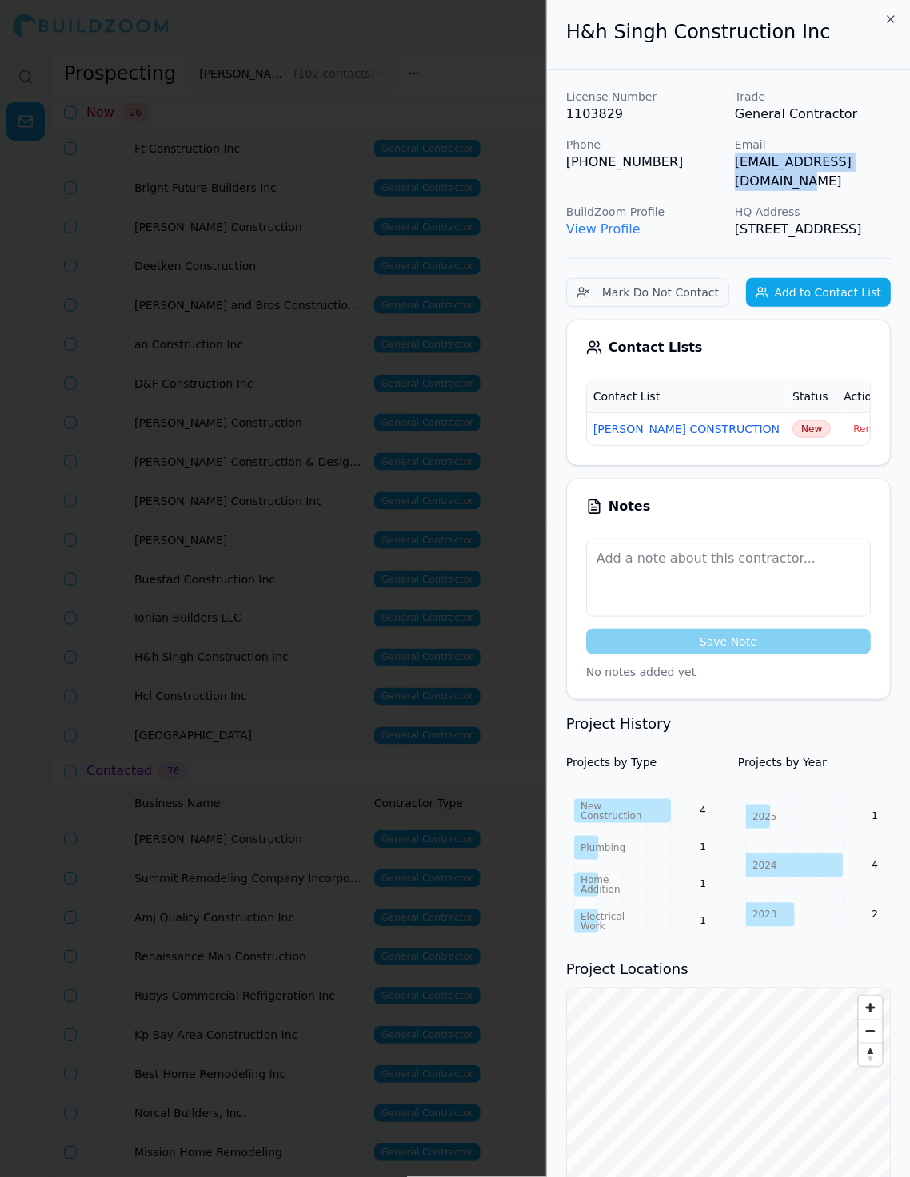
drag, startPoint x: 734, startPoint y: 162, endPoint x: 906, endPoint y: 165, distance: 171.9
click at [819, 165] on div "License Number 1103829 Trade General Contractor Phone (510) 766-4702 Email harr…" at bounding box center [728, 754] width 363 height 1368
click at [792, 429] on span "New" at bounding box center [811, 429] width 38 height 18
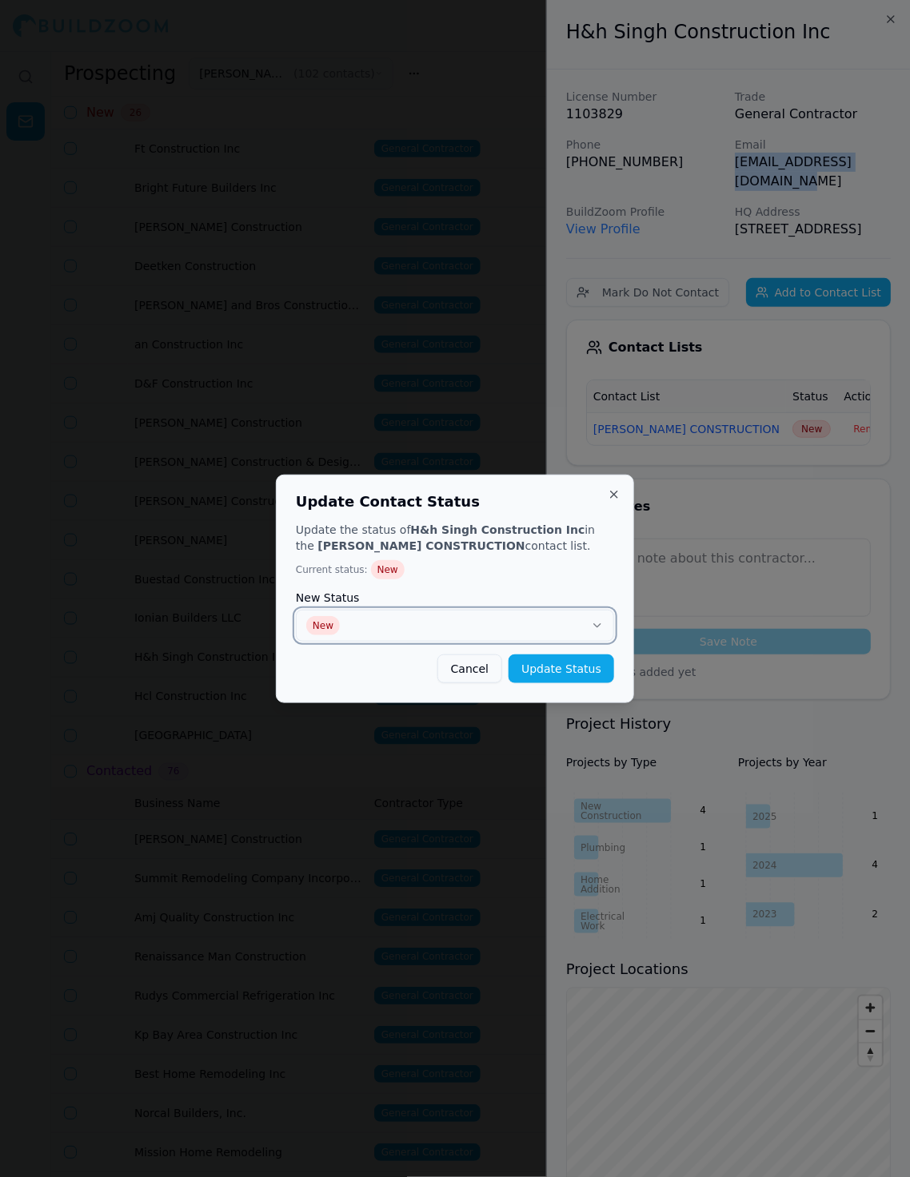
click at [479, 619] on button "New" at bounding box center [455, 626] width 318 height 32
click at [550, 667] on button "Update Status" at bounding box center [561, 669] width 106 height 29
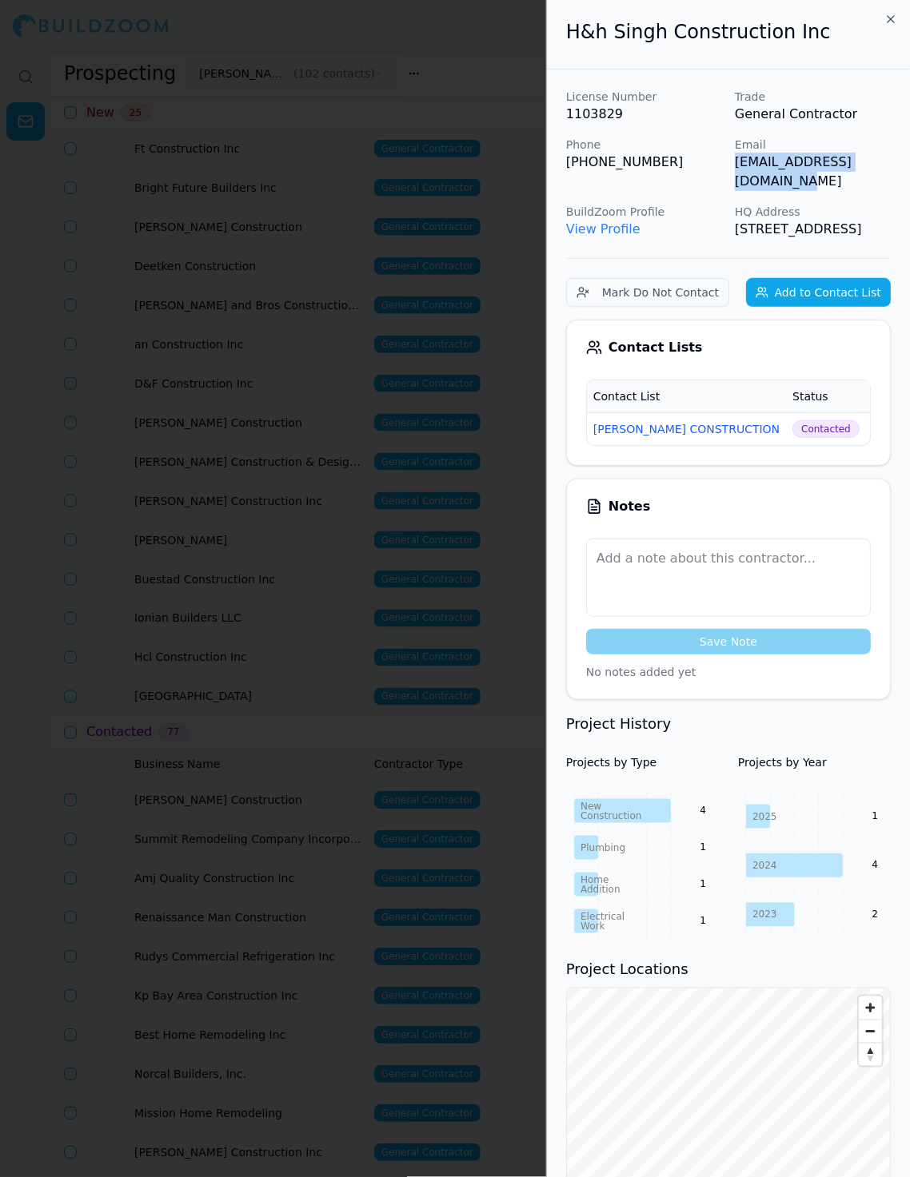
click at [264, 695] on div at bounding box center [455, 588] width 910 height 1177
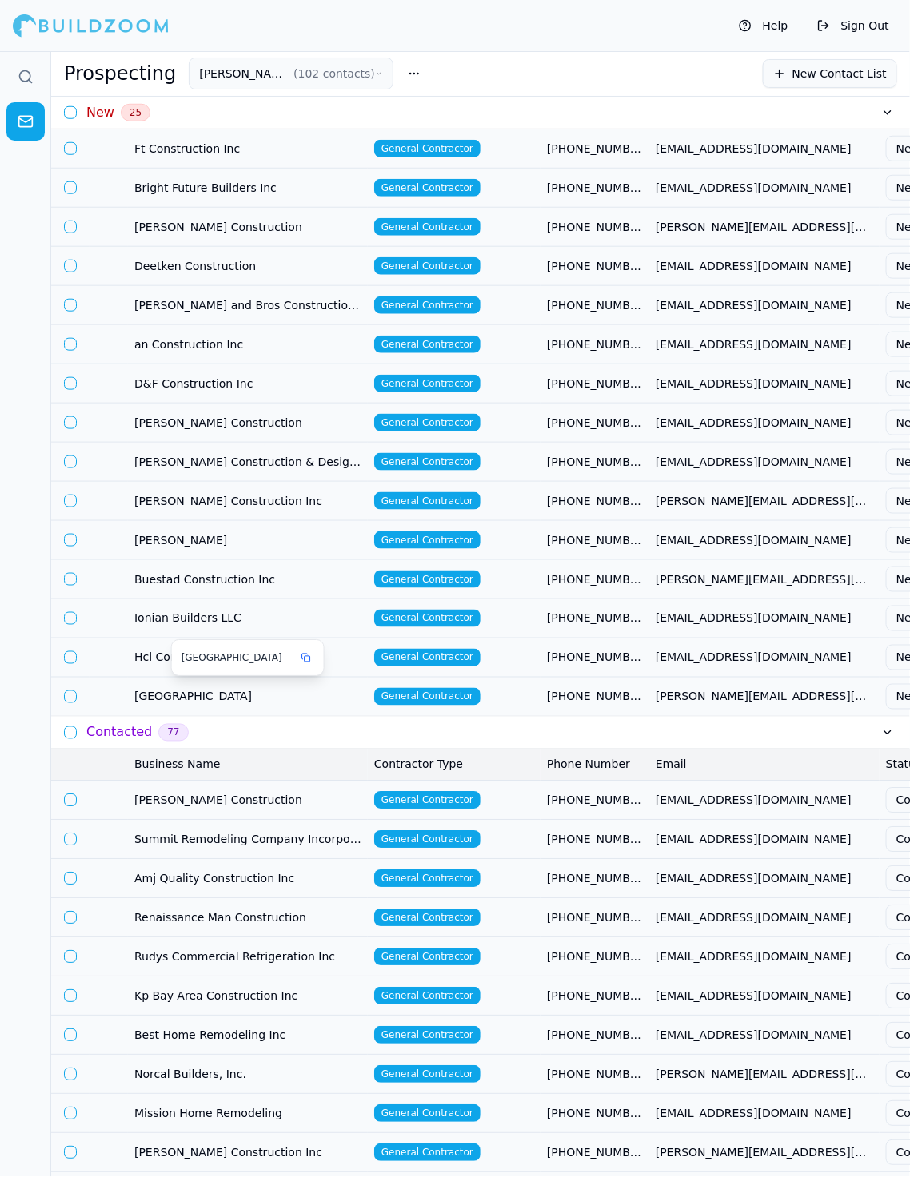
click at [344, 703] on td "[GEOGRAPHIC_DATA]" at bounding box center [248, 696] width 240 height 39
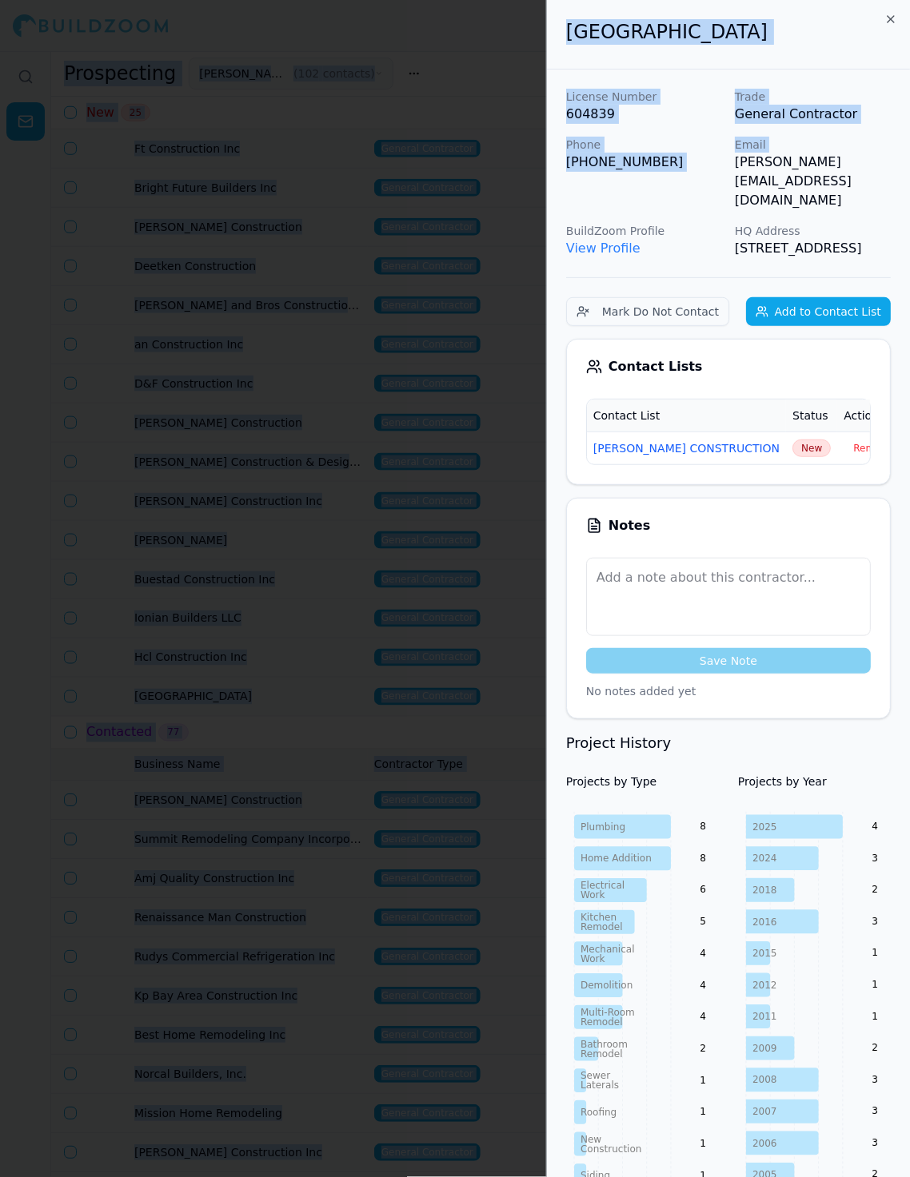
scroll to position [0, 12]
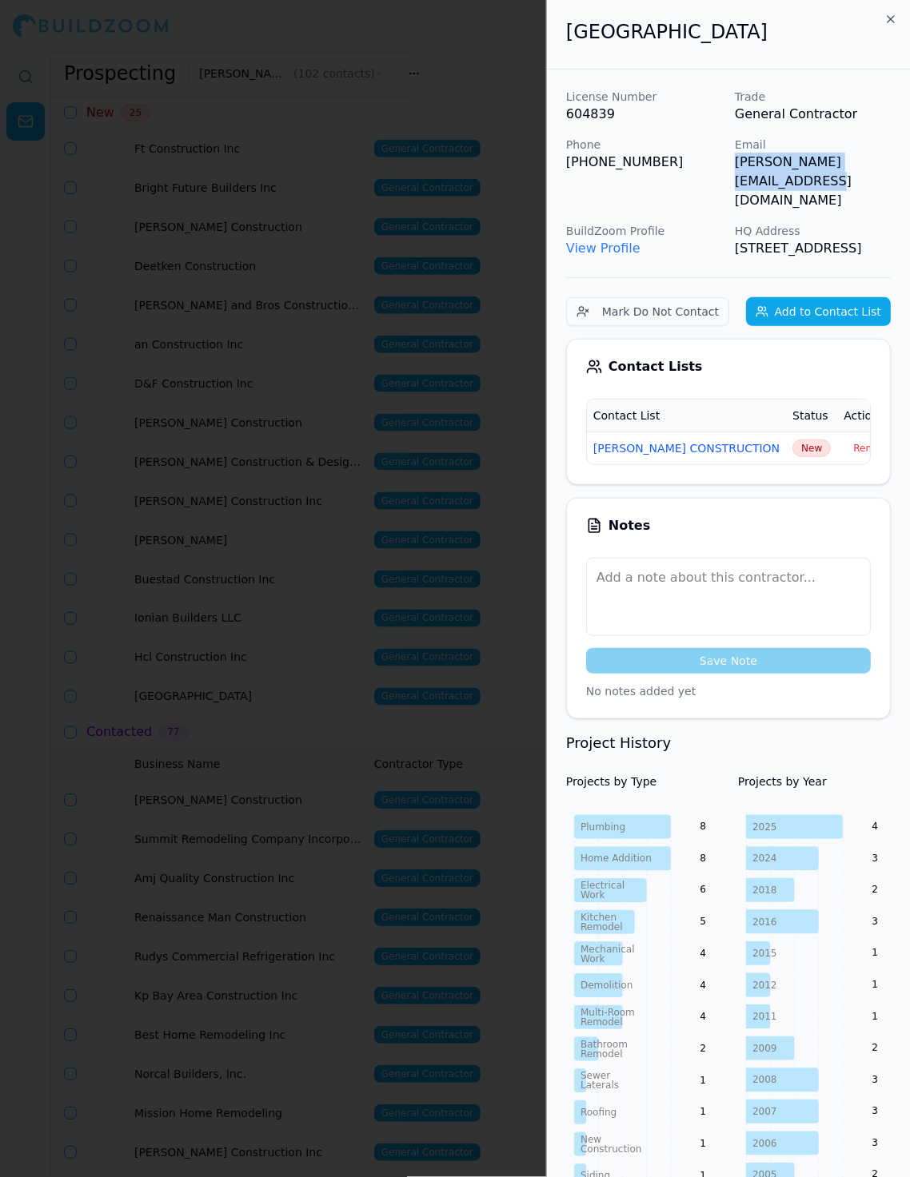
drag, startPoint x: 733, startPoint y: 163, endPoint x: 906, endPoint y: 157, distance: 173.5
click at [819, 158] on div "License Number 604839 Trade General Contractor Phone (415) 720-3034 Email gordo…" at bounding box center [728, 173] width 325 height 169
click at [792, 440] on span "New" at bounding box center [811, 449] width 38 height 18
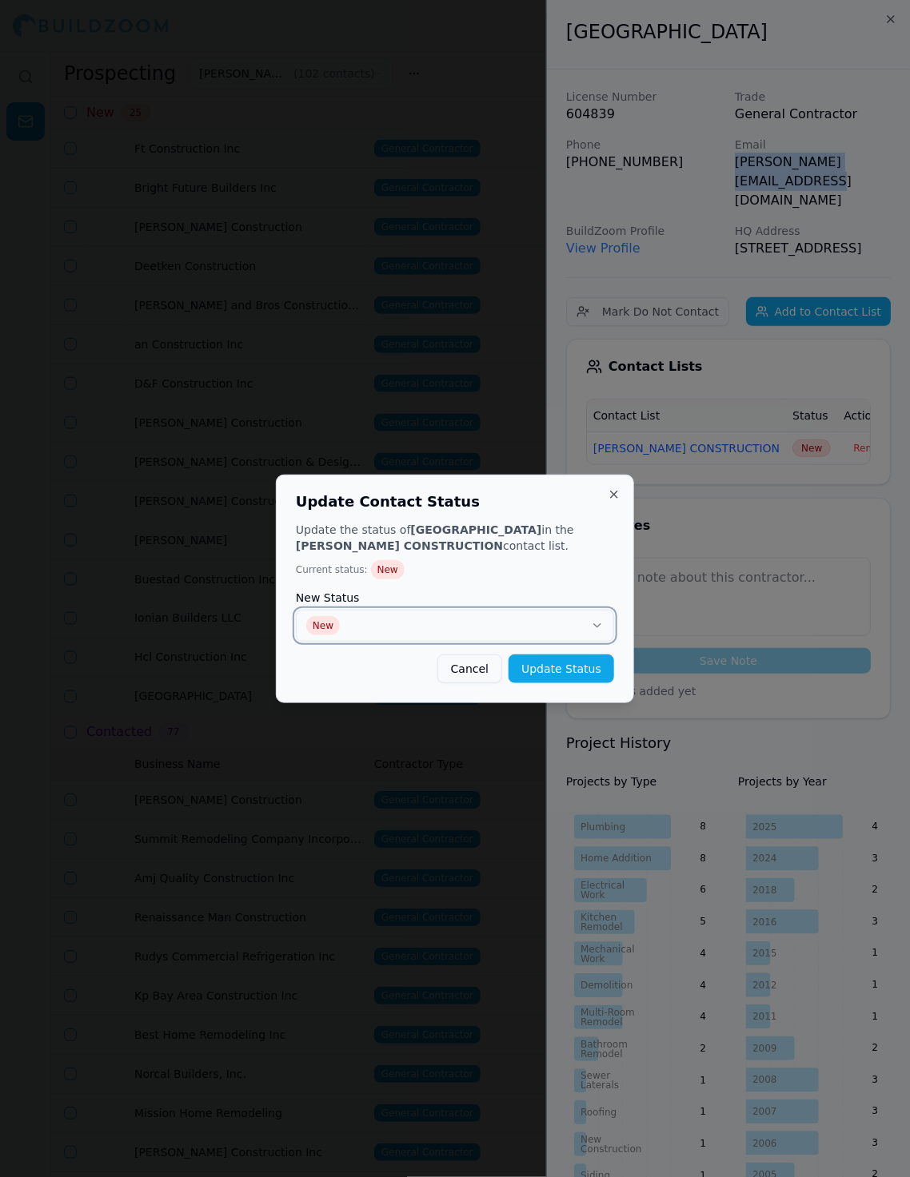
click at [458, 634] on button "New" at bounding box center [455, 626] width 318 height 32
click at [568, 667] on button "Update Status" at bounding box center [561, 669] width 106 height 29
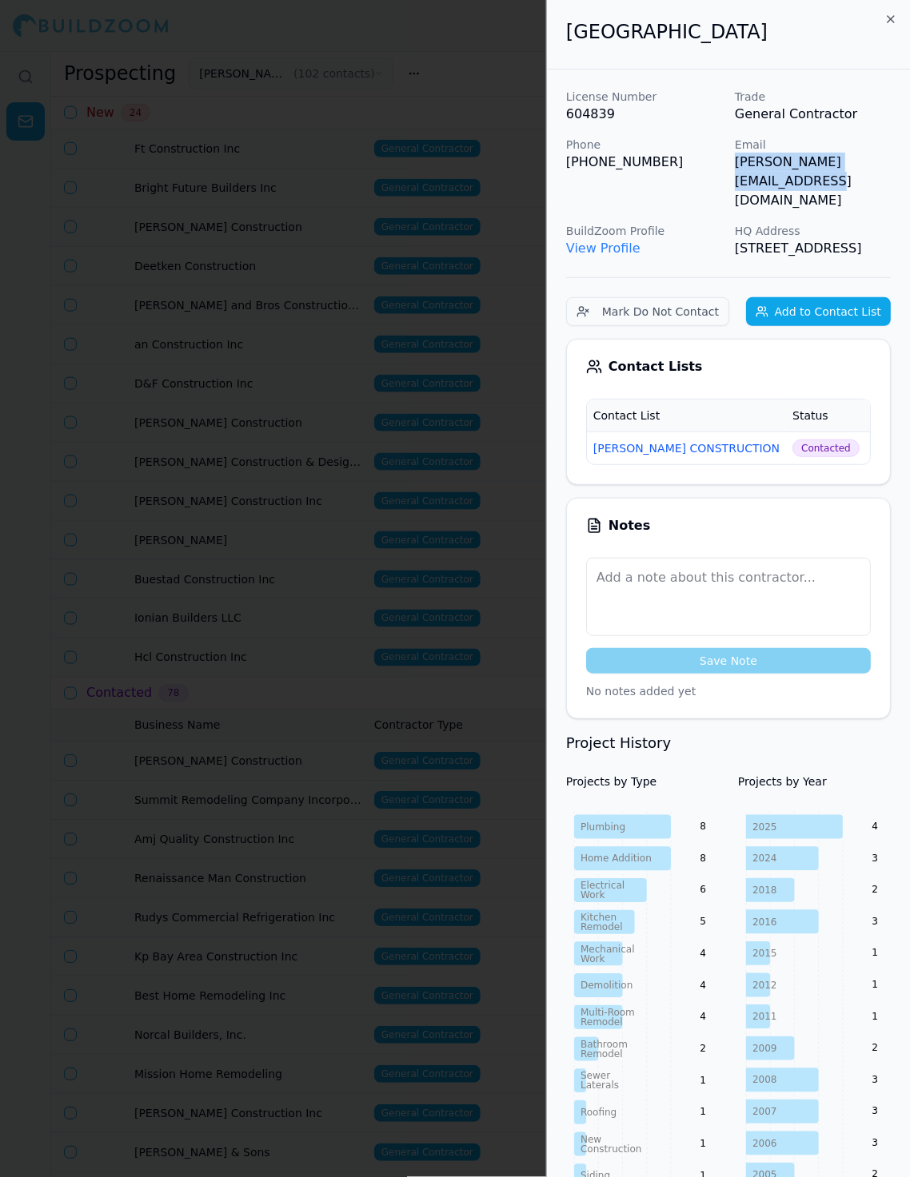
click at [383, 660] on div at bounding box center [455, 588] width 910 height 1177
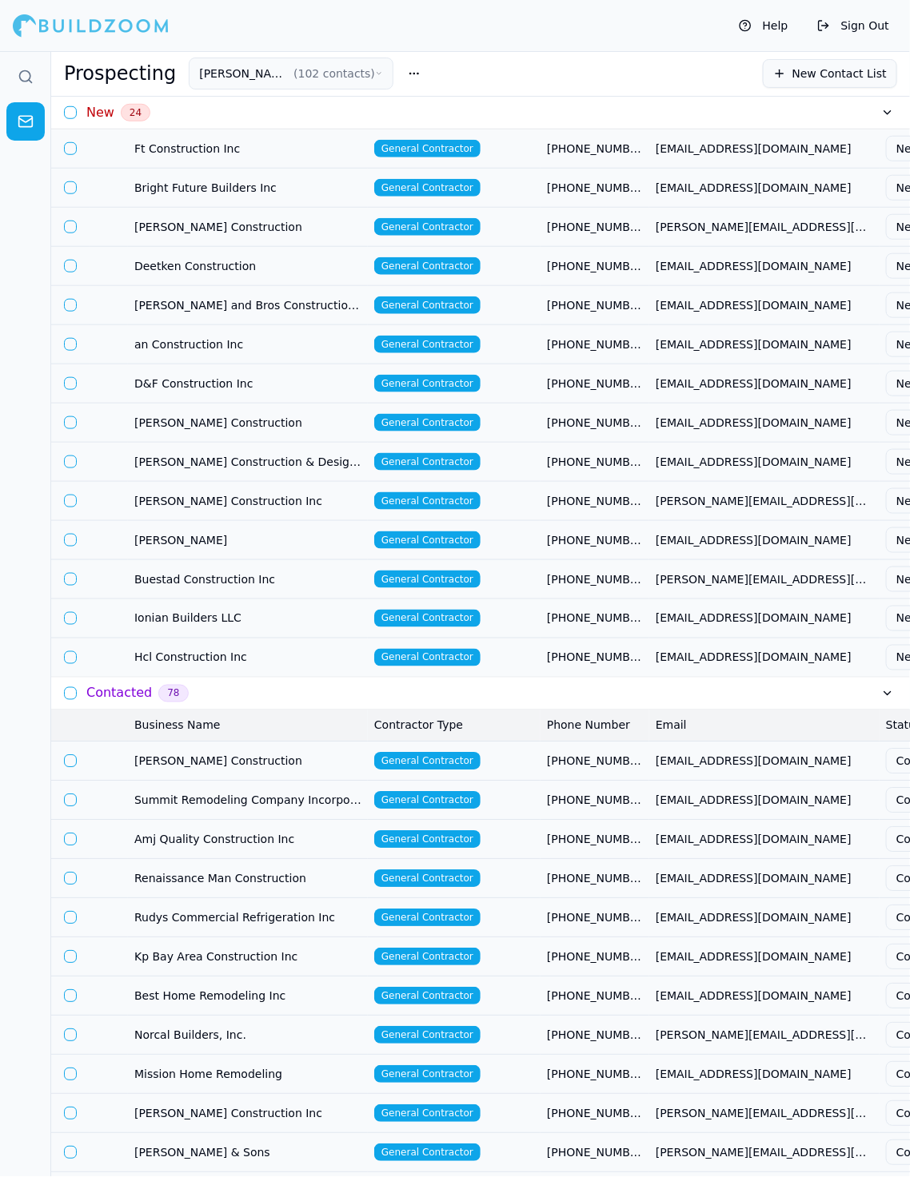
click at [307, 660] on td "Hcl Construction Inc" at bounding box center [248, 657] width 240 height 39
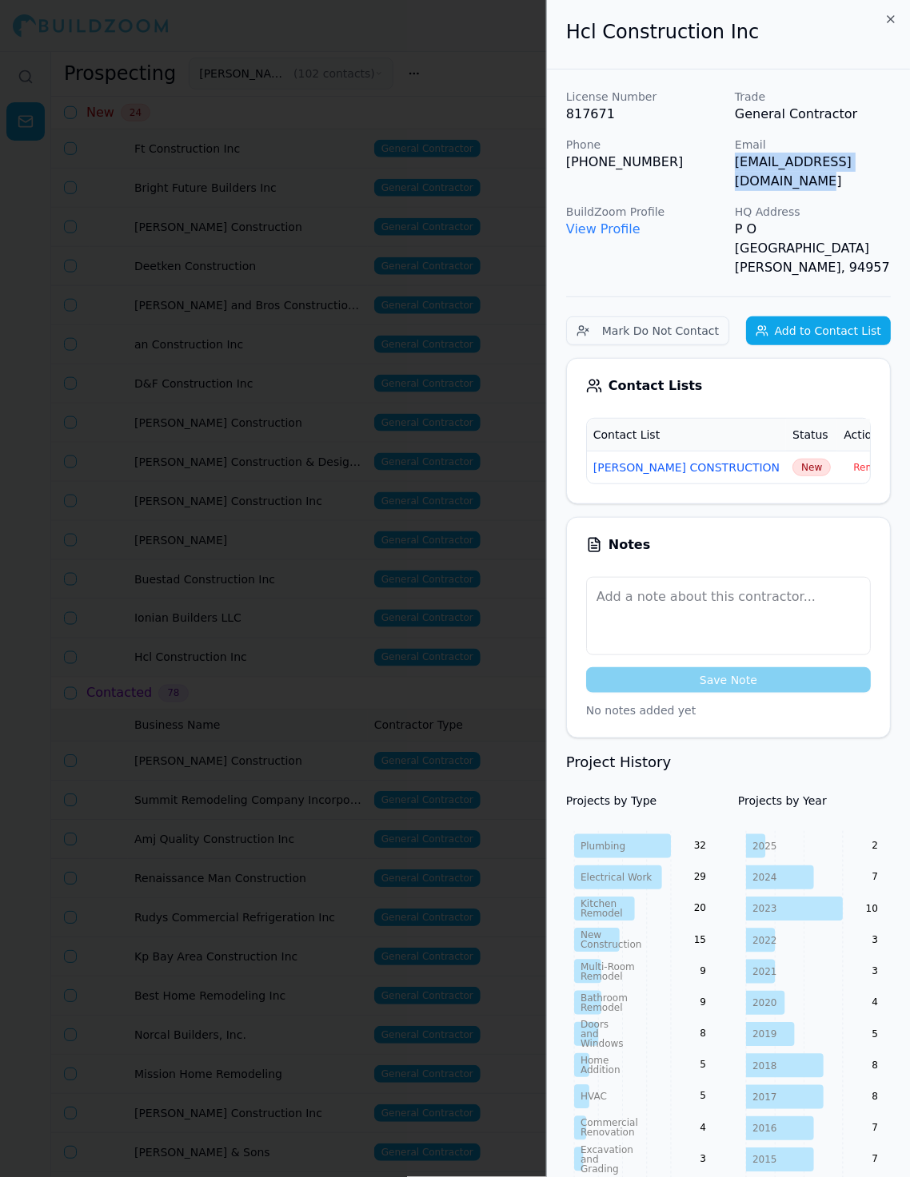
scroll to position [0, 4]
drag, startPoint x: 736, startPoint y: 165, endPoint x: 909, endPoint y: 166, distance: 172.7
click at [819, 166] on p "[EMAIL_ADDRESS][DOMAIN_NAME]" at bounding box center [813, 172] width 156 height 38
click at [786, 451] on td "New" at bounding box center [811, 467] width 51 height 33
click at [792, 459] on span "New" at bounding box center [811, 468] width 38 height 18
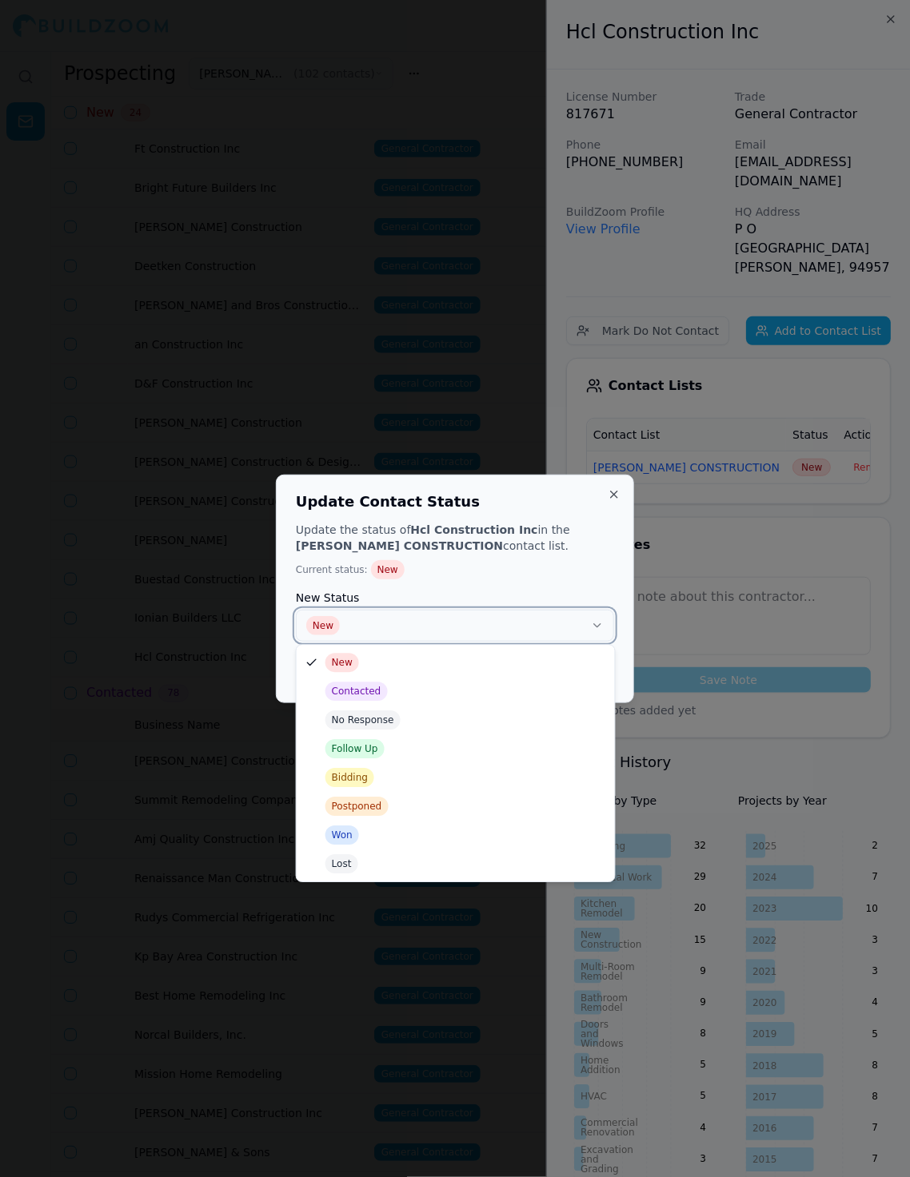
click at [559, 631] on button "New" at bounding box center [455, 626] width 318 height 32
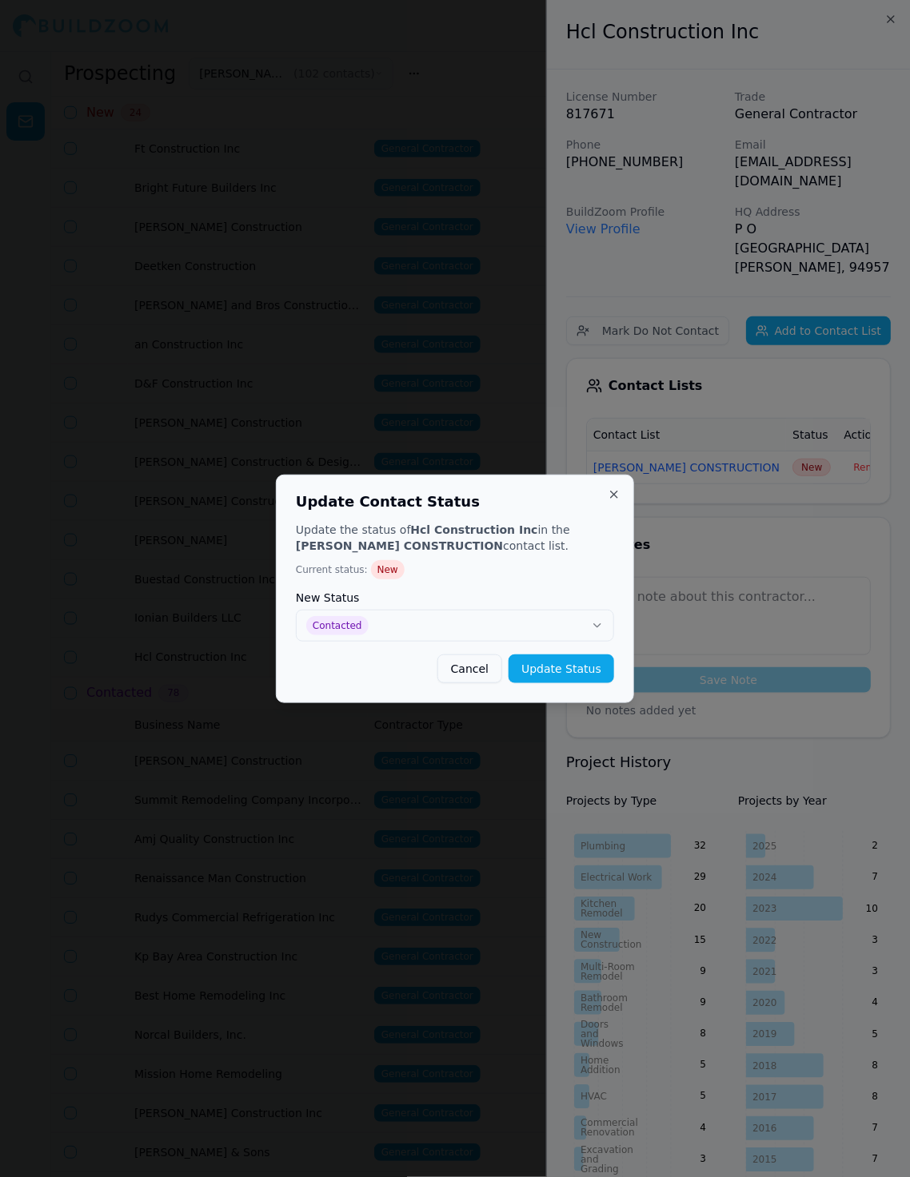
click at [602, 666] on button "Update Status" at bounding box center [561, 669] width 106 height 29
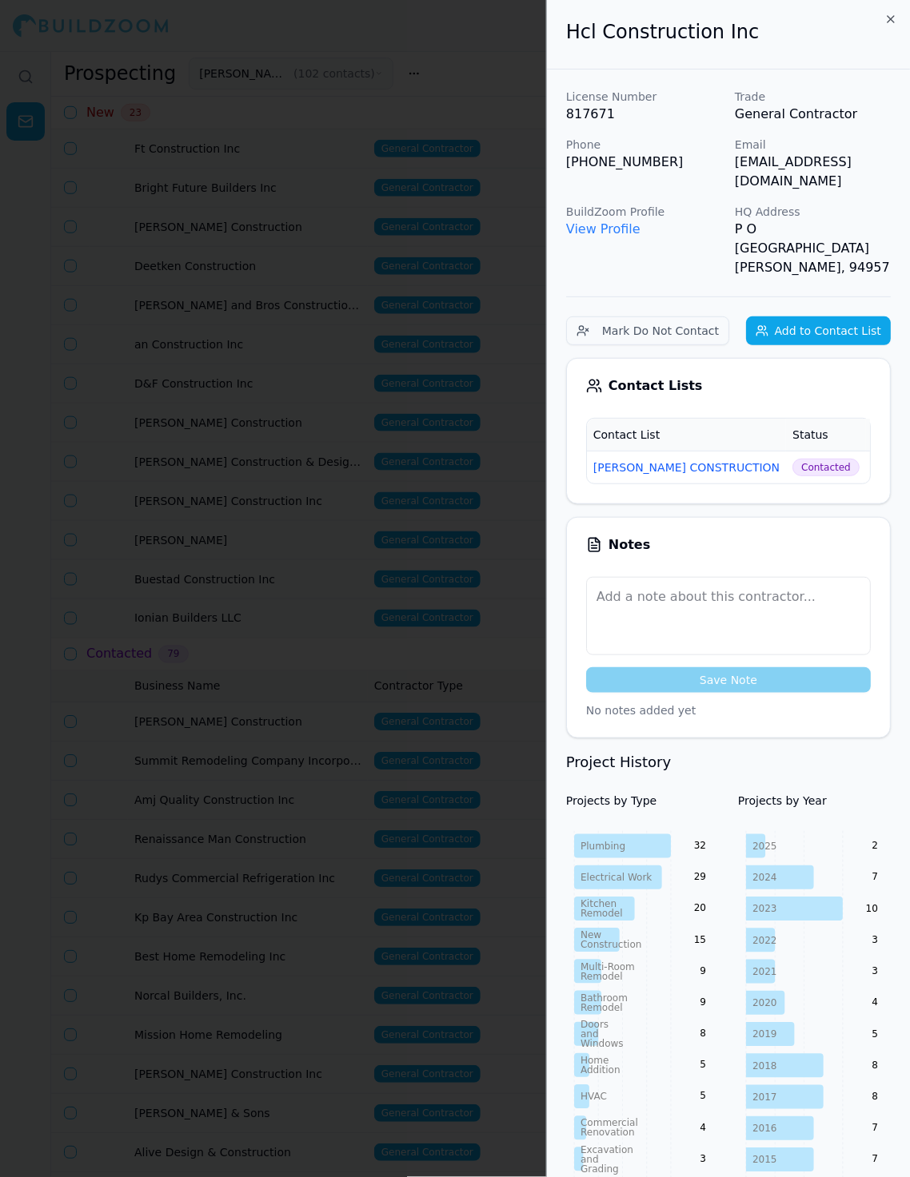
click at [329, 618] on div at bounding box center [455, 588] width 910 height 1177
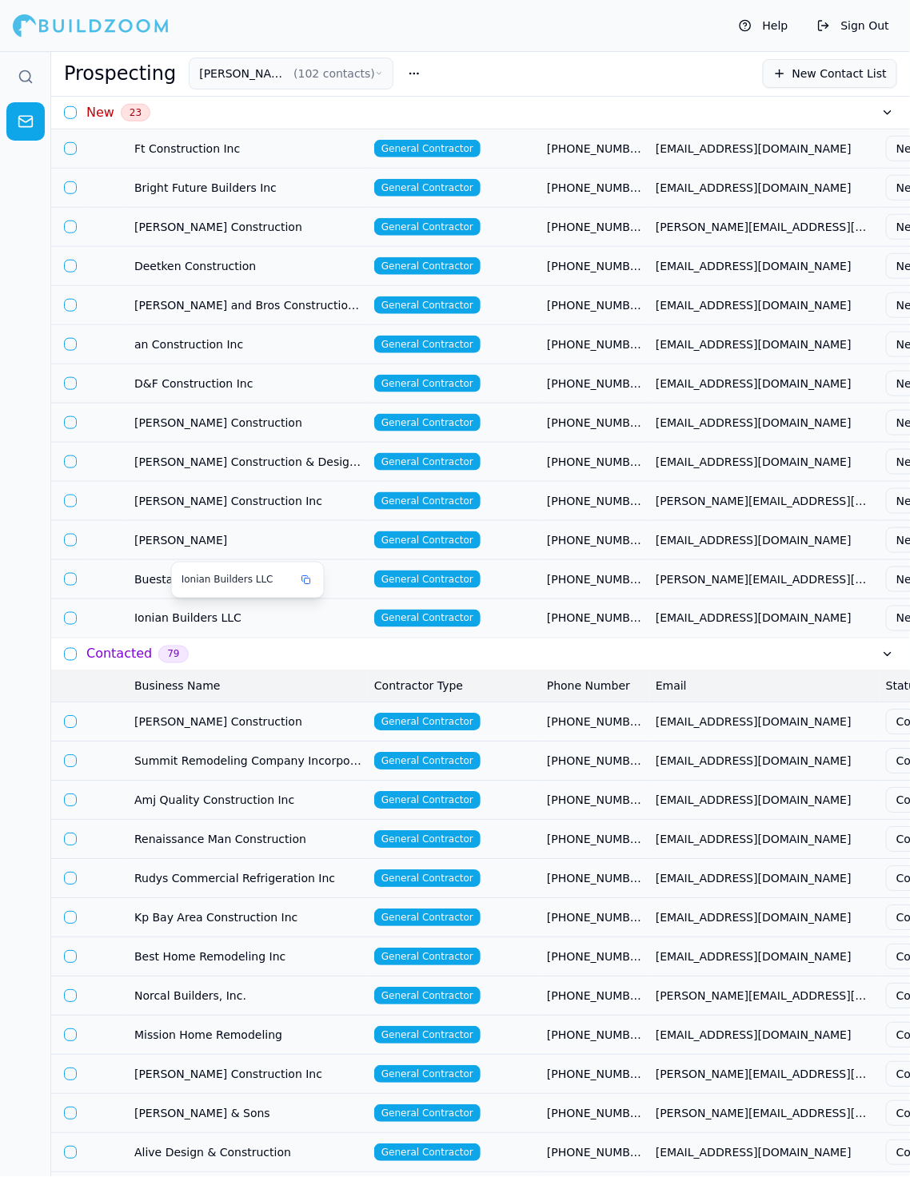
click at [265, 615] on span "Ionian Builders LLC" at bounding box center [247, 619] width 227 height 16
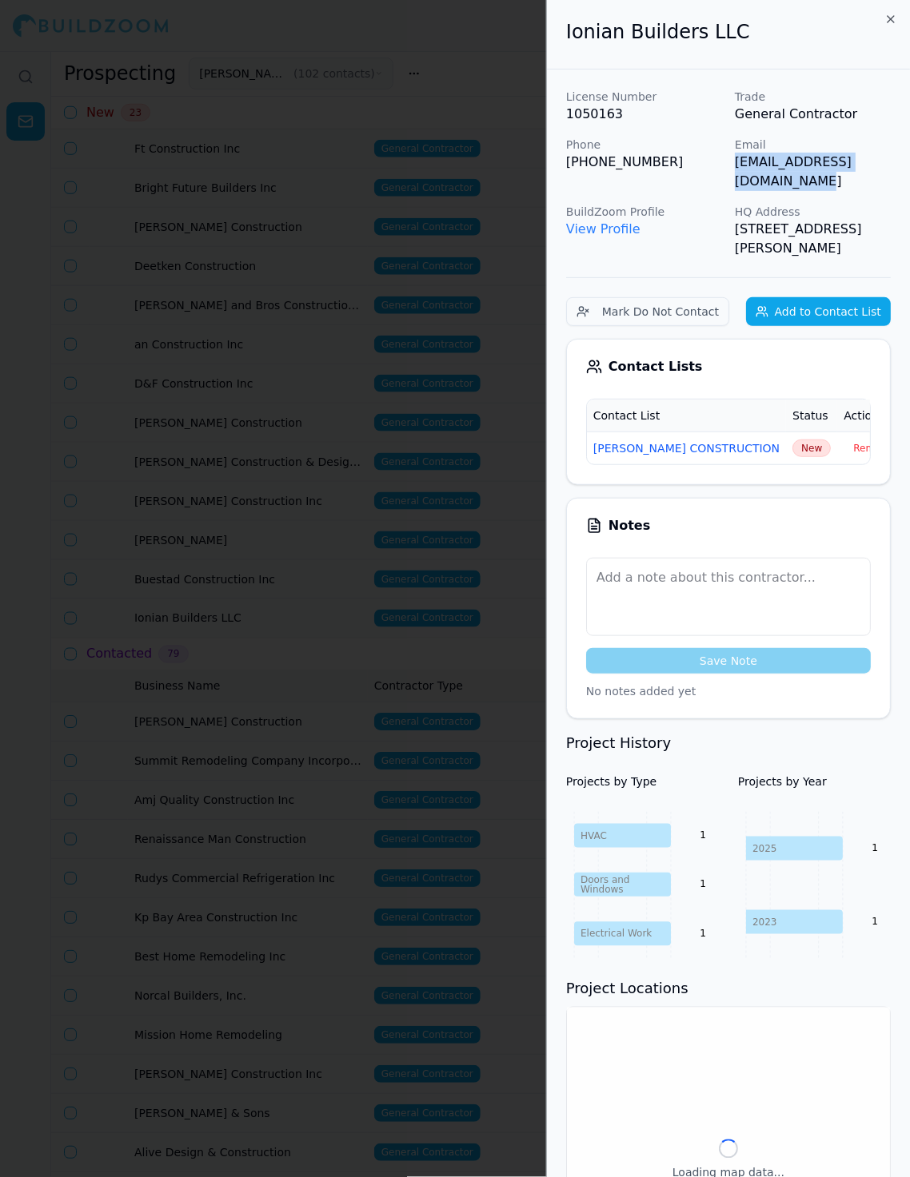
drag, startPoint x: 733, startPoint y: 162, endPoint x: 902, endPoint y: 164, distance: 168.7
click at [819, 164] on div "License Number 1050163 Trade General Contractor Phone (415) 369-7779 Email ioni…" at bounding box center [728, 841] width 363 height 1542
click at [792, 440] on span "New" at bounding box center [811, 449] width 38 height 18
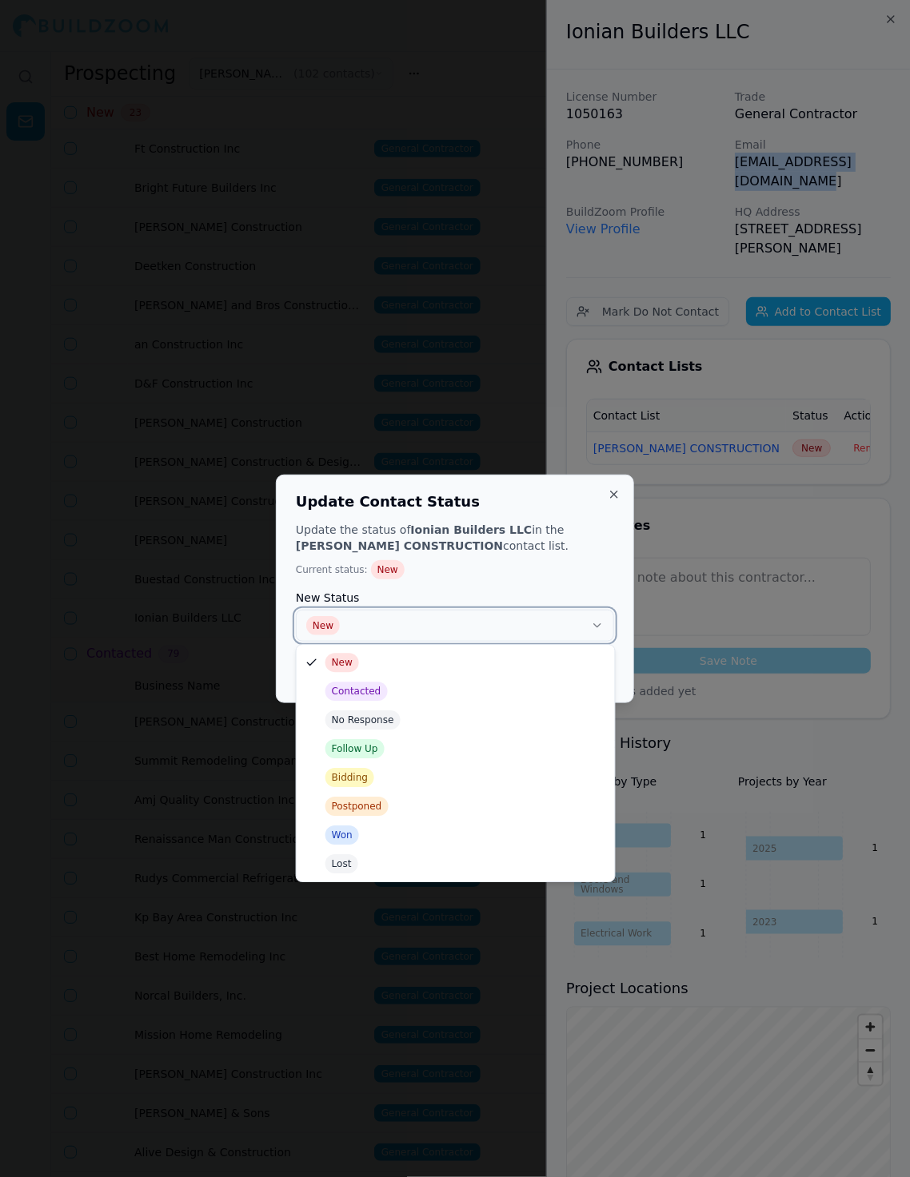
click at [588, 615] on button "New" at bounding box center [455, 626] width 318 height 32
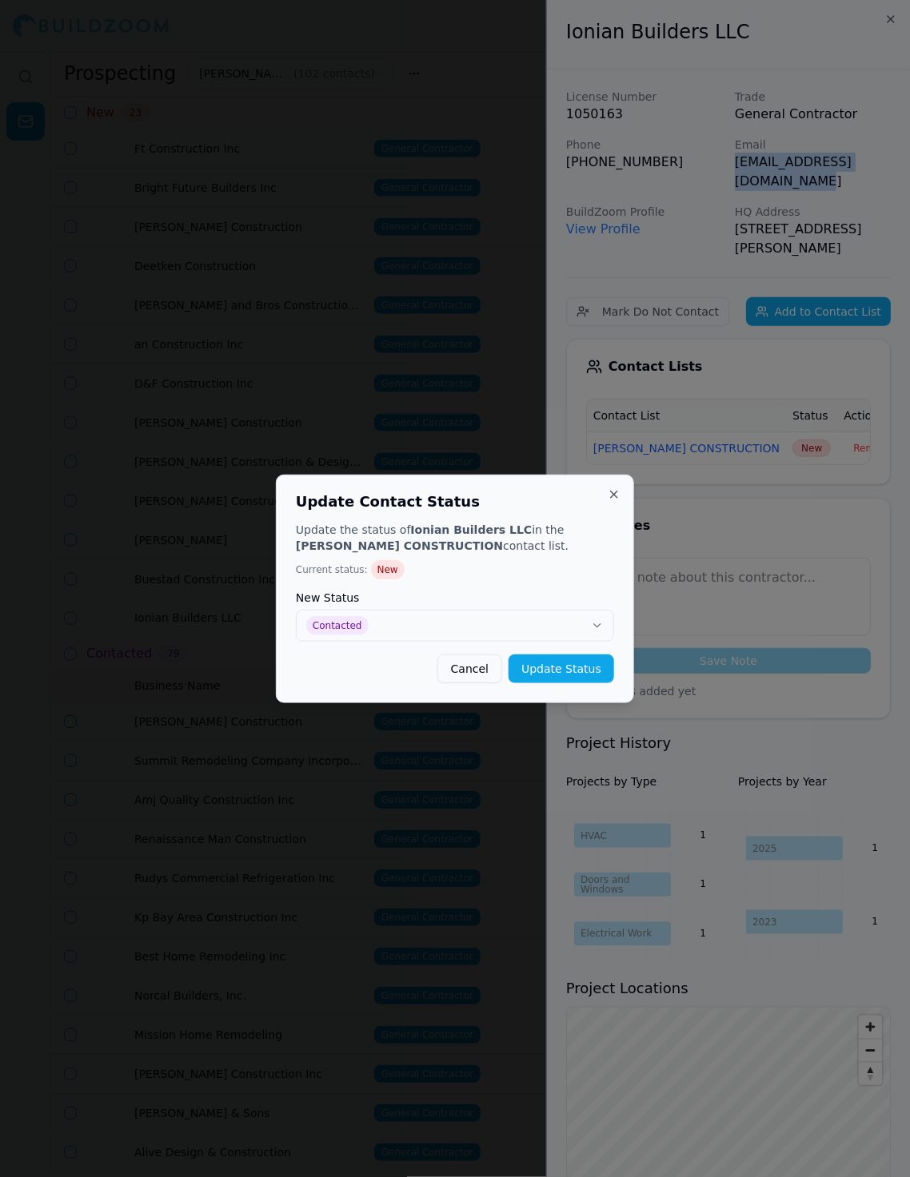
click at [573, 675] on button "Update Status" at bounding box center [561, 669] width 106 height 29
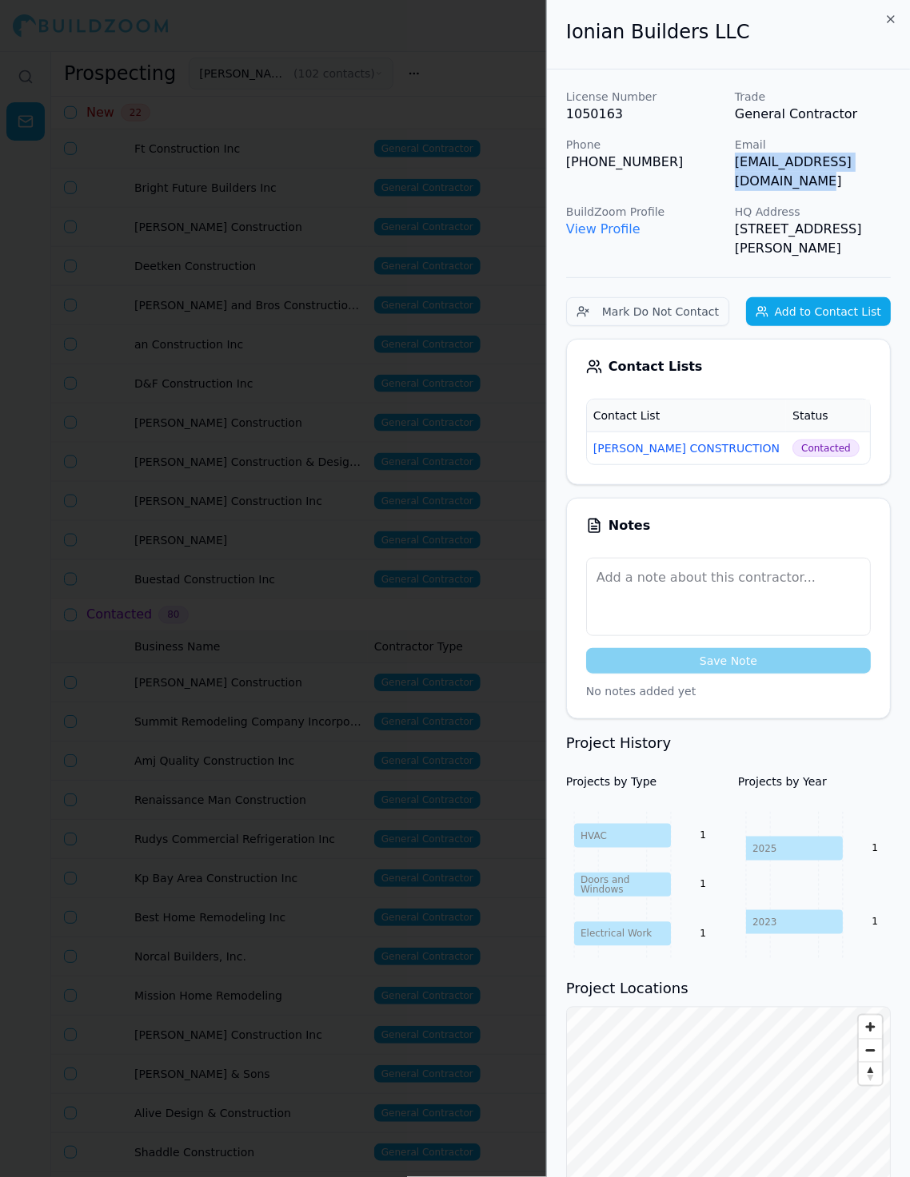
click at [415, 674] on div at bounding box center [455, 588] width 910 height 1177
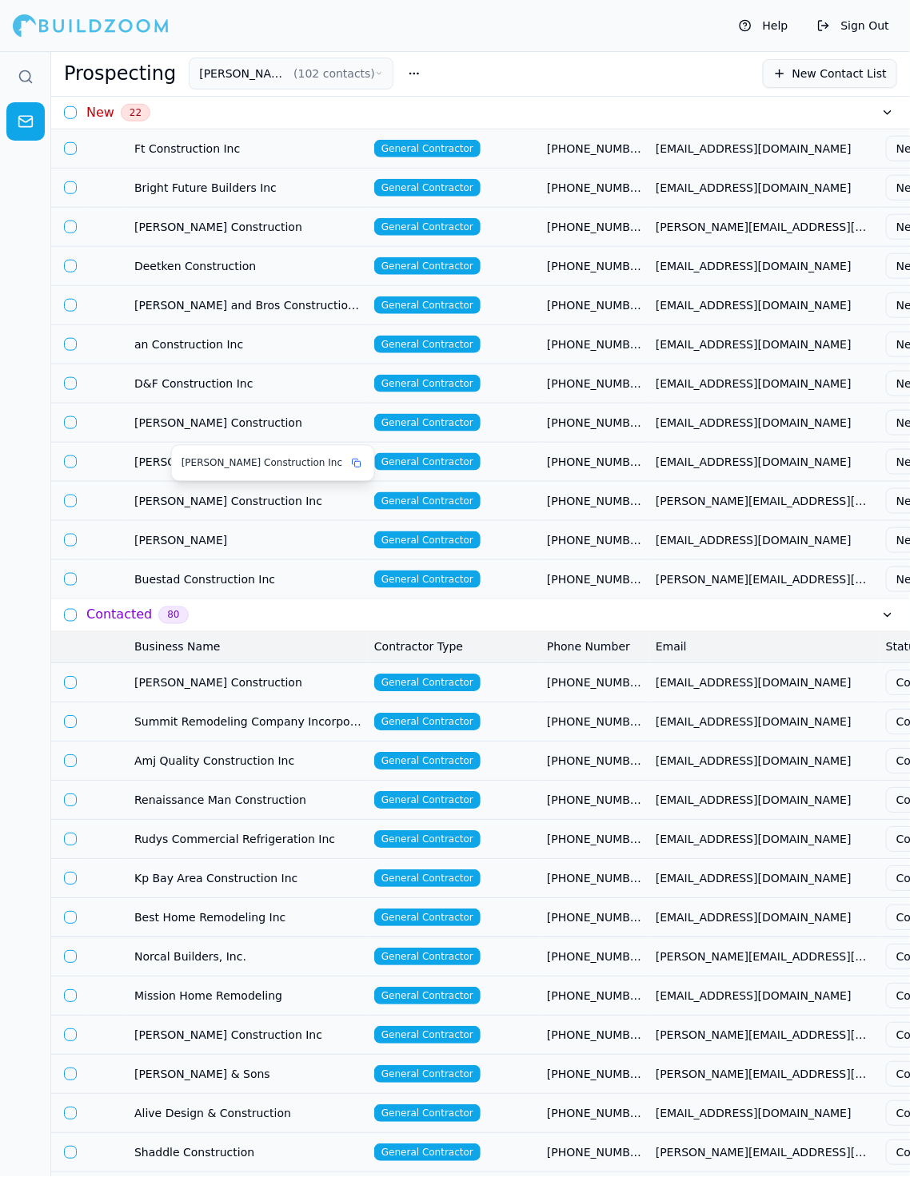
click at [314, 496] on span "[PERSON_NAME] Construction Inc" at bounding box center [247, 501] width 227 height 16
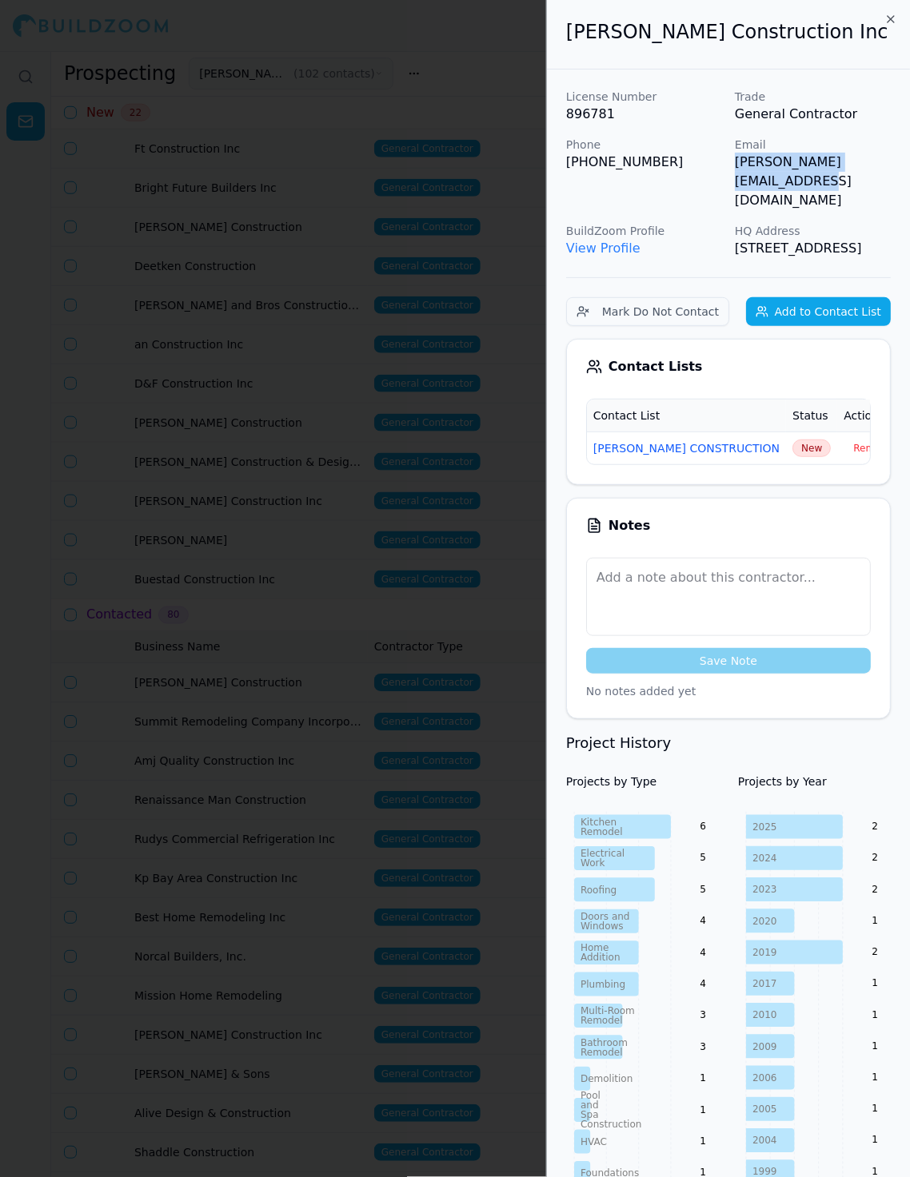
drag, startPoint x: 733, startPoint y: 162, endPoint x: 899, endPoint y: 161, distance: 166.3
click at [819, 161] on div "License Number 896781 Trade General Contractor Phone (510) 299-2692 Email carlo…" at bounding box center [728, 988] width 363 height 1836
click at [321, 521] on div at bounding box center [455, 588] width 910 height 1177
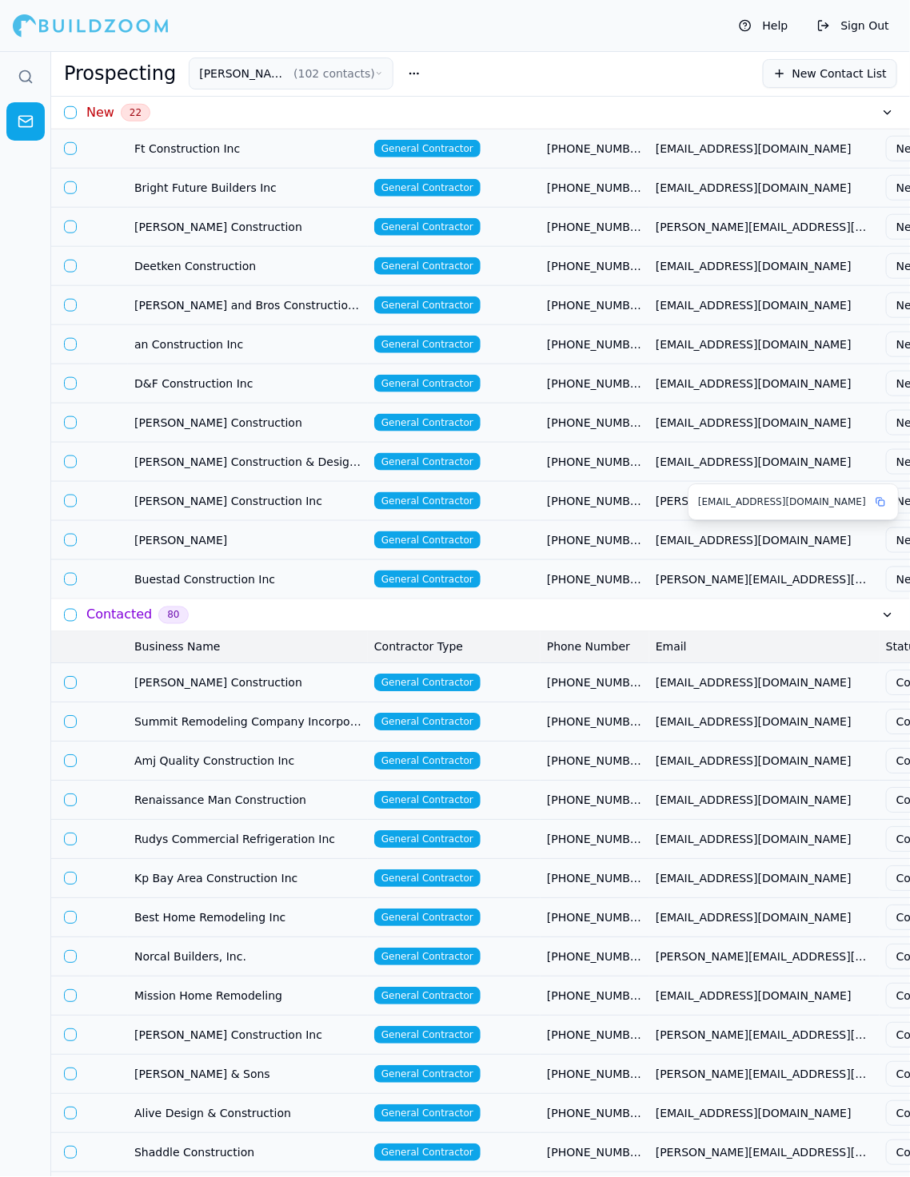
click at [785, 533] on span "[EMAIL_ADDRESS][DOMAIN_NAME]" at bounding box center [763, 540] width 217 height 16
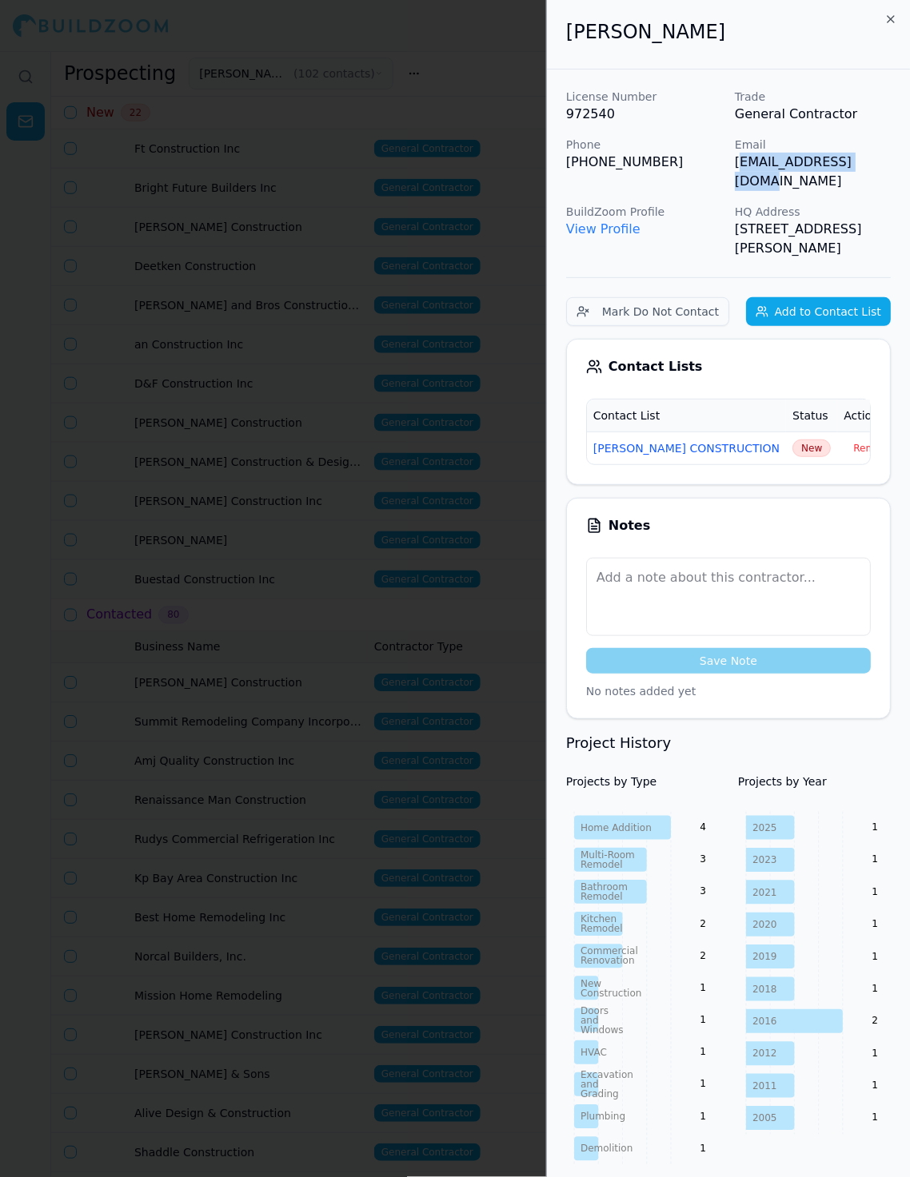
drag, startPoint x: 739, startPoint y: 164, endPoint x: 906, endPoint y: 164, distance: 167.1
click at [819, 164] on div "License Number 972540 Trade General Contractor Phone (626) 572-4019 Email jackl…" at bounding box center [728, 944] width 363 height 1748
click at [429, 585] on div at bounding box center [455, 588] width 910 height 1177
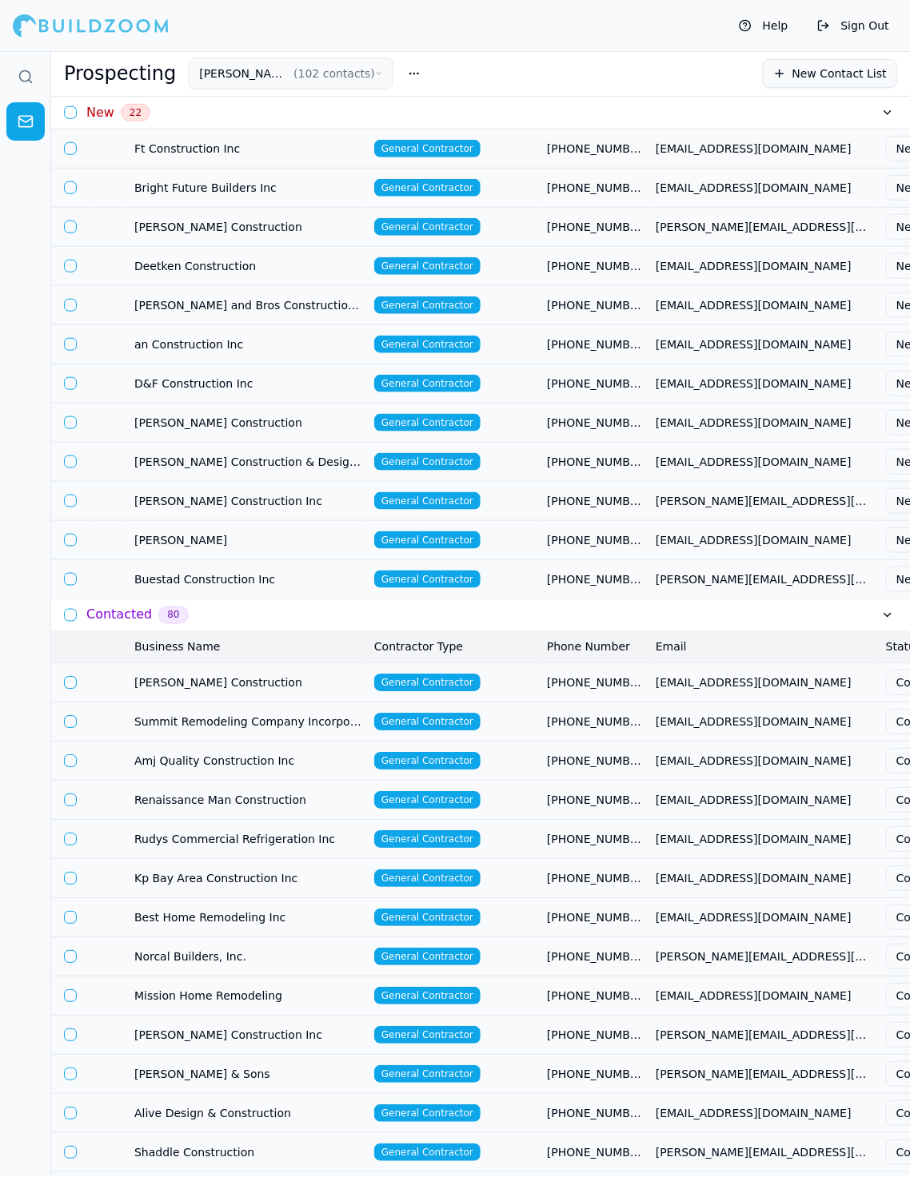
click at [325, 564] on td "Buestad Construction Inc" at bounding box center [248, 579] width 240 height 39
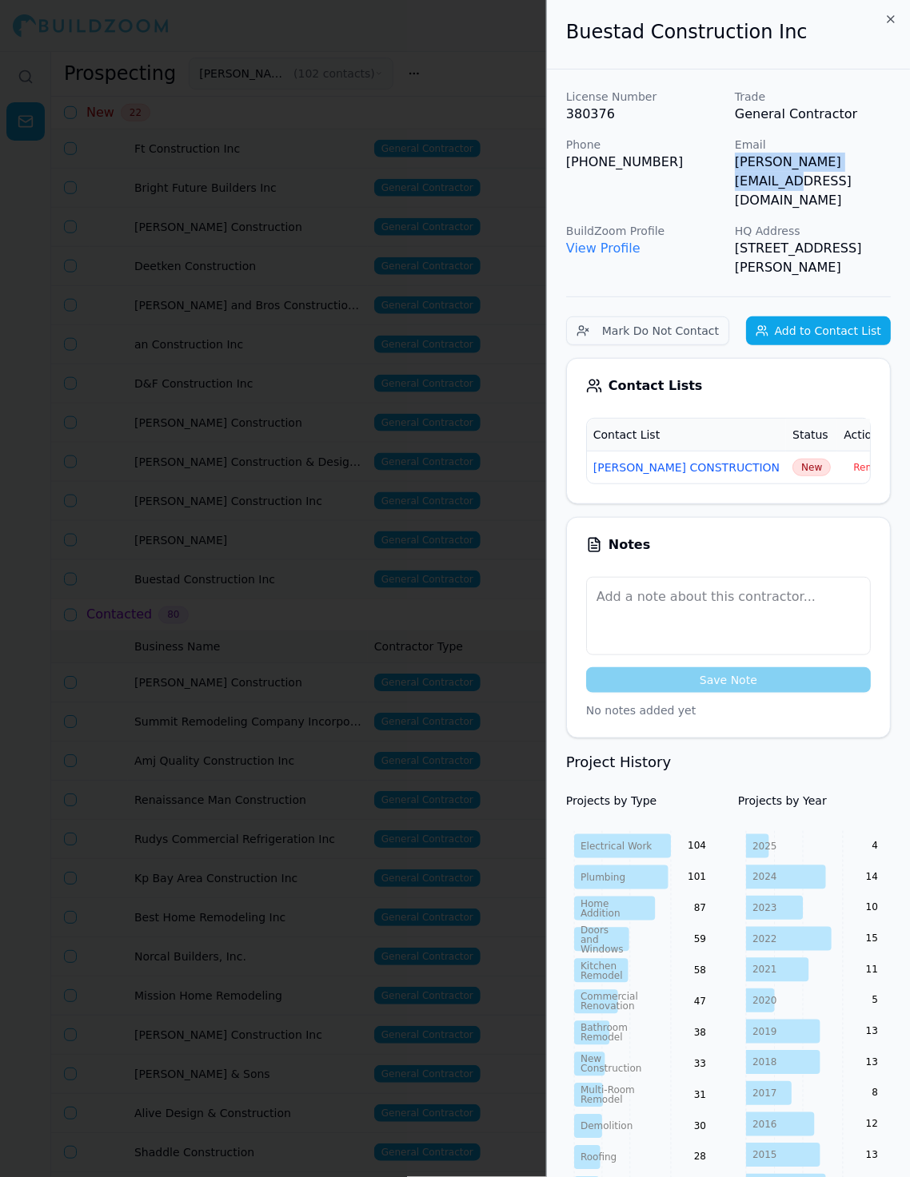
drag, startPoint x: 731, startPoint y: 165, endPoint x: 886, endPoint y: 169, distance: 155.1
click at [819, 169] on div "License Number 380376 Trade General Contractor Phone (510) 523-1925 Email c.car…" at bounding box center [728, 183] width 325 height 189
click at [792, 459] on span "New" at bounding box center [811, 468] width 38 height 18
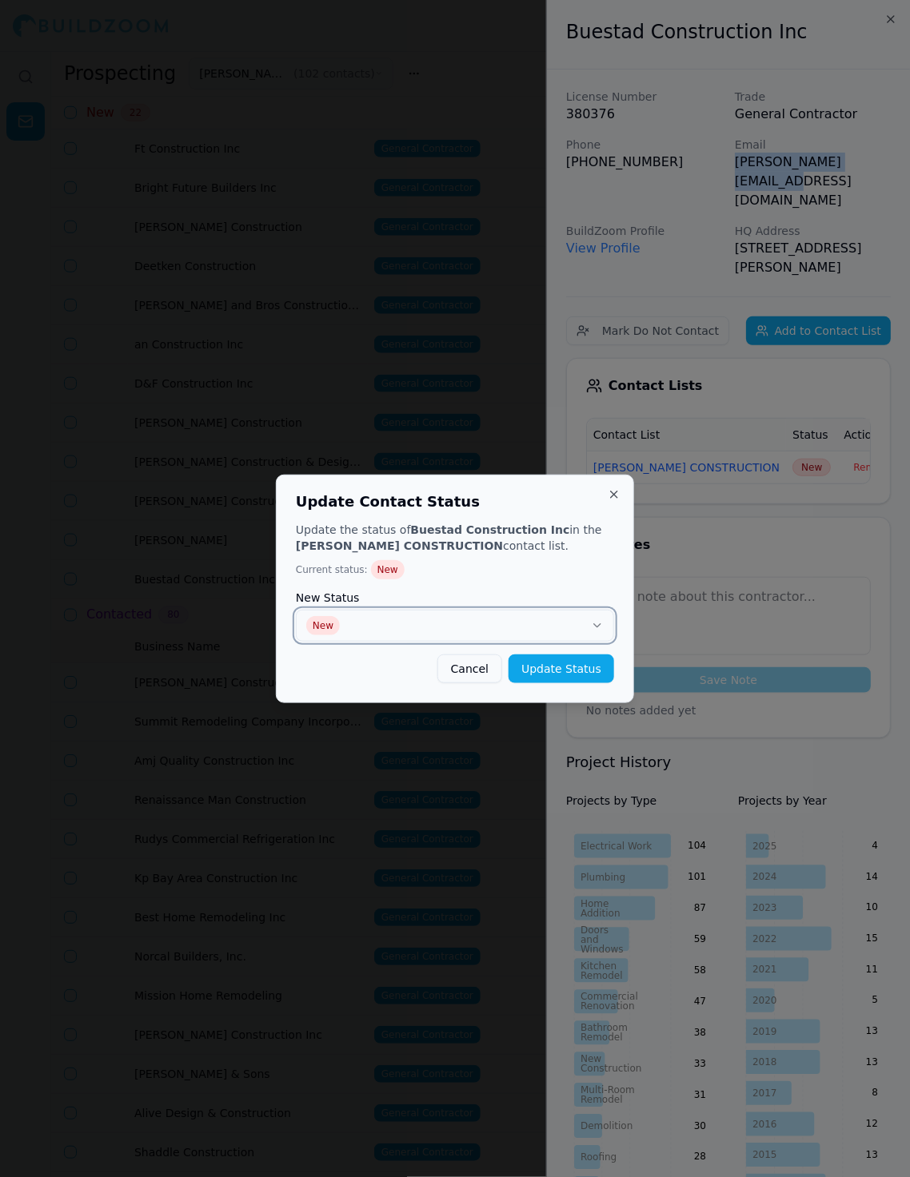
click at [557, 623] on button "New" at bounding box center [455, 626] width 318 height 32
click at [531, 671] on button "Update Status" at bounding box center [561, 669] width 106 height 29
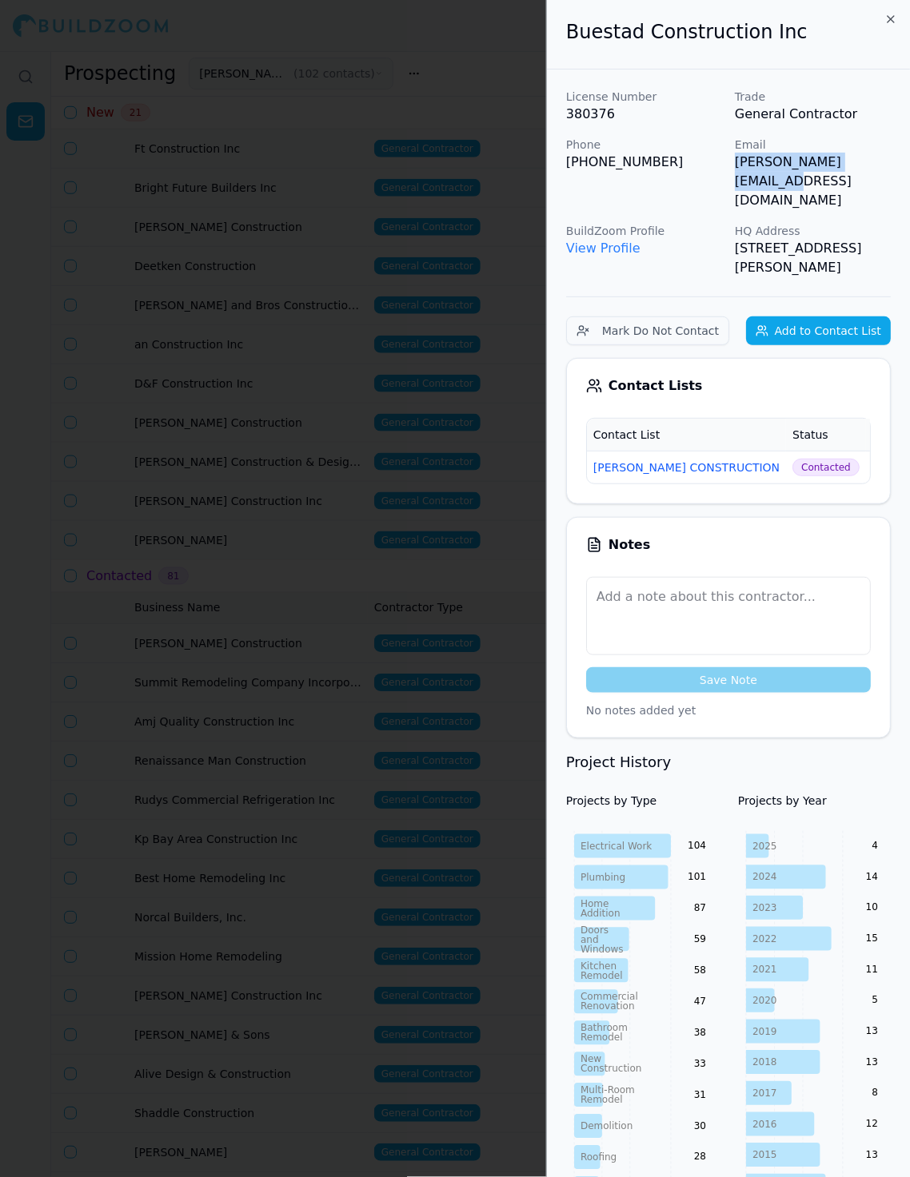
click at [280, 568] on div at bounding box center [455, 588] width 910 height 1177
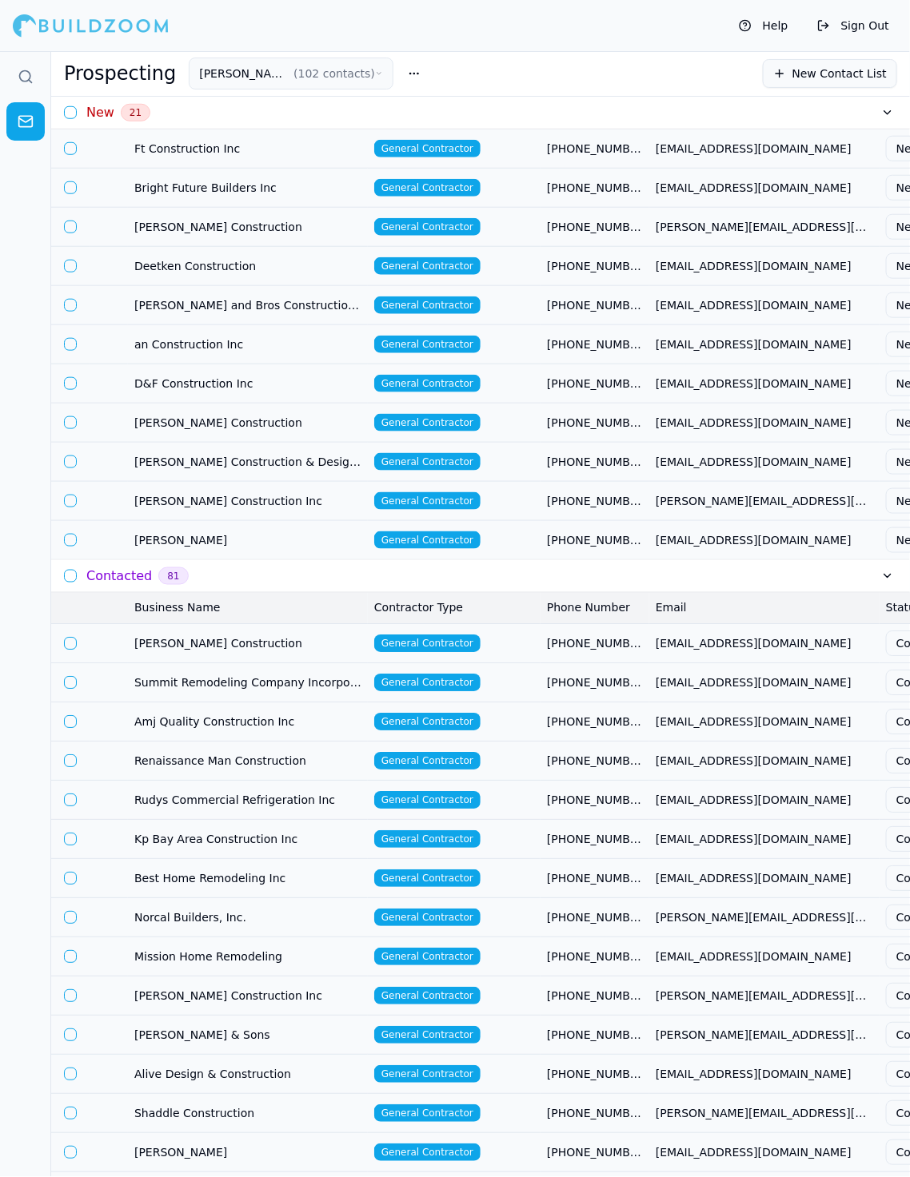
click at [303, 546] on td "[PERSON_NAME]" at bounding box center [248, 539] width 240 height 39
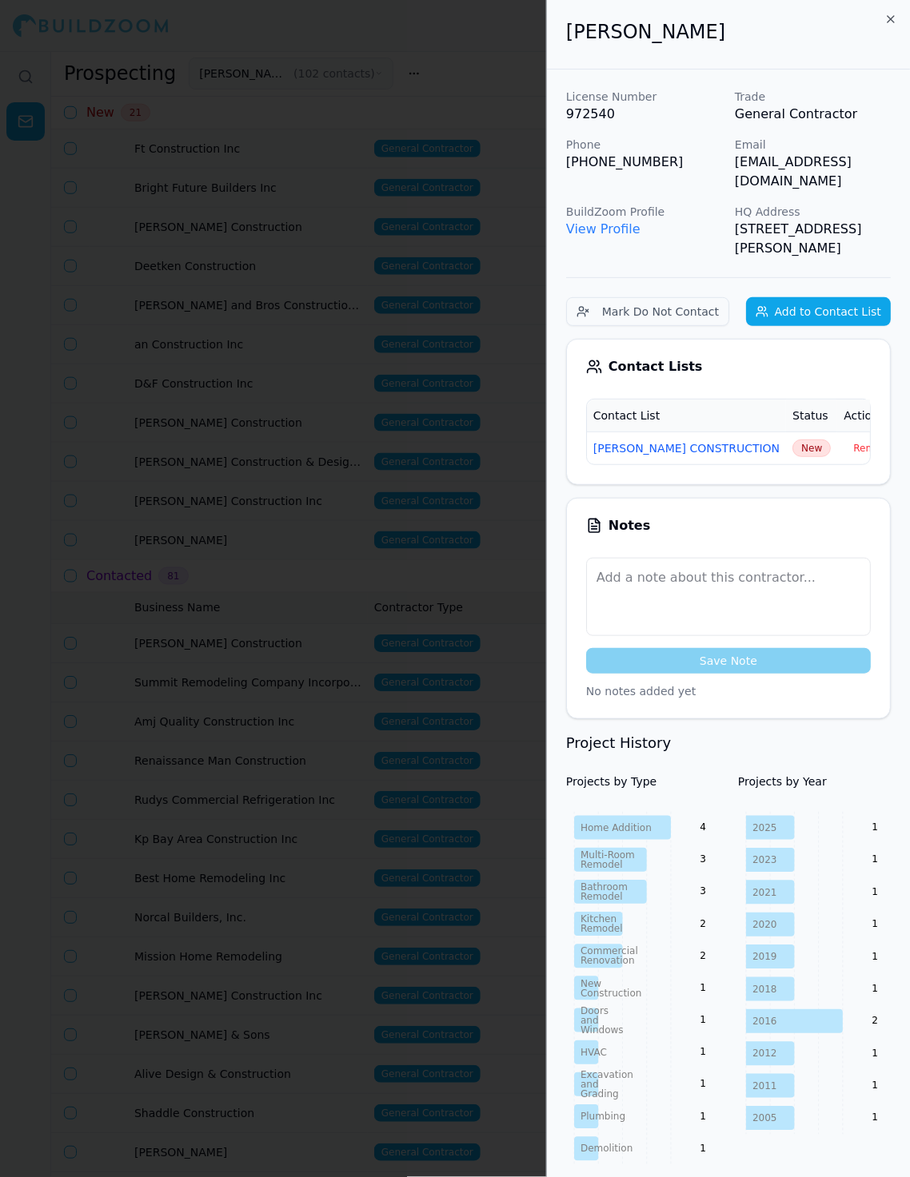
click at [792, 440] on span "New" at bounding box center [811, 449] width 38 height 18
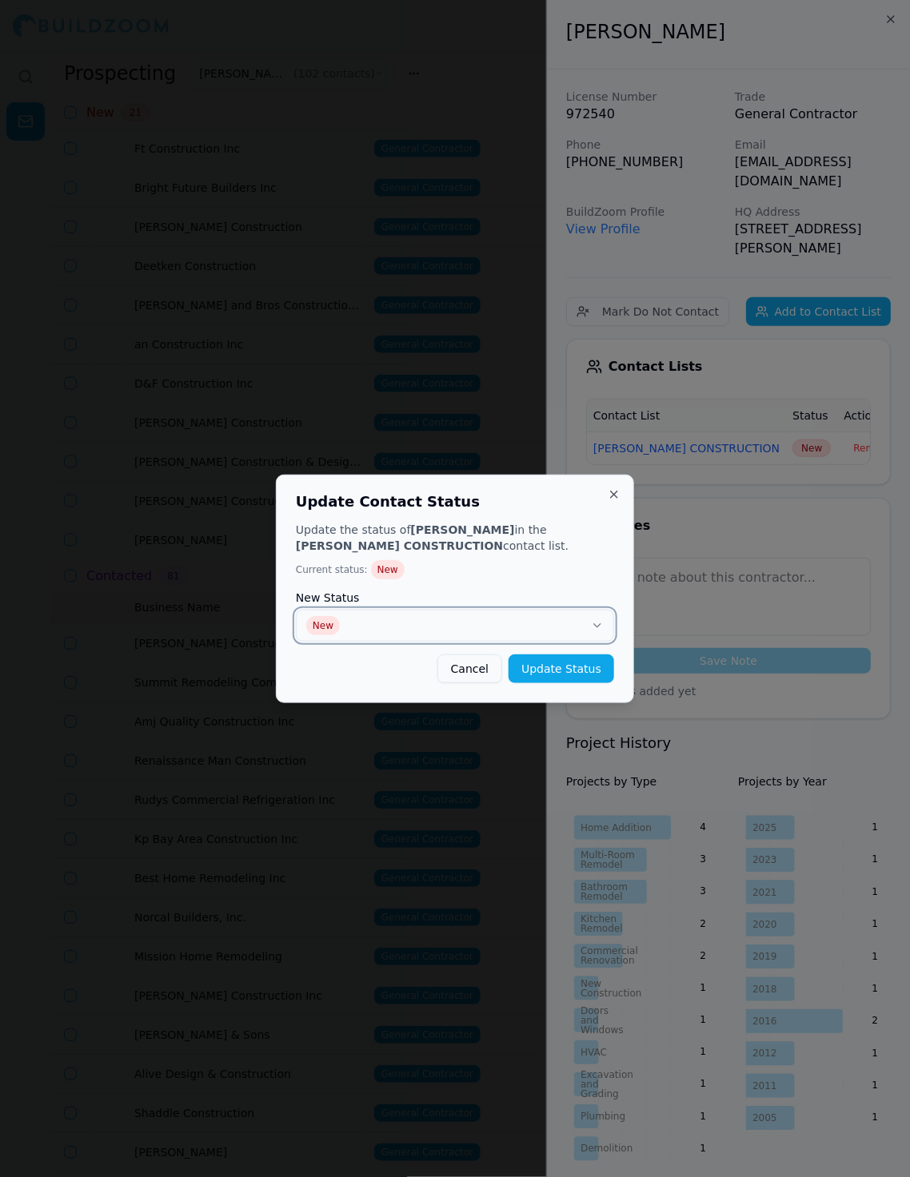
click at [579, 617] on button "New" at bounding box center [455, 626] width 318 height 32
click at [605, 662] on button "Update Status" at bounding box center [561, 669] width 106 height 29
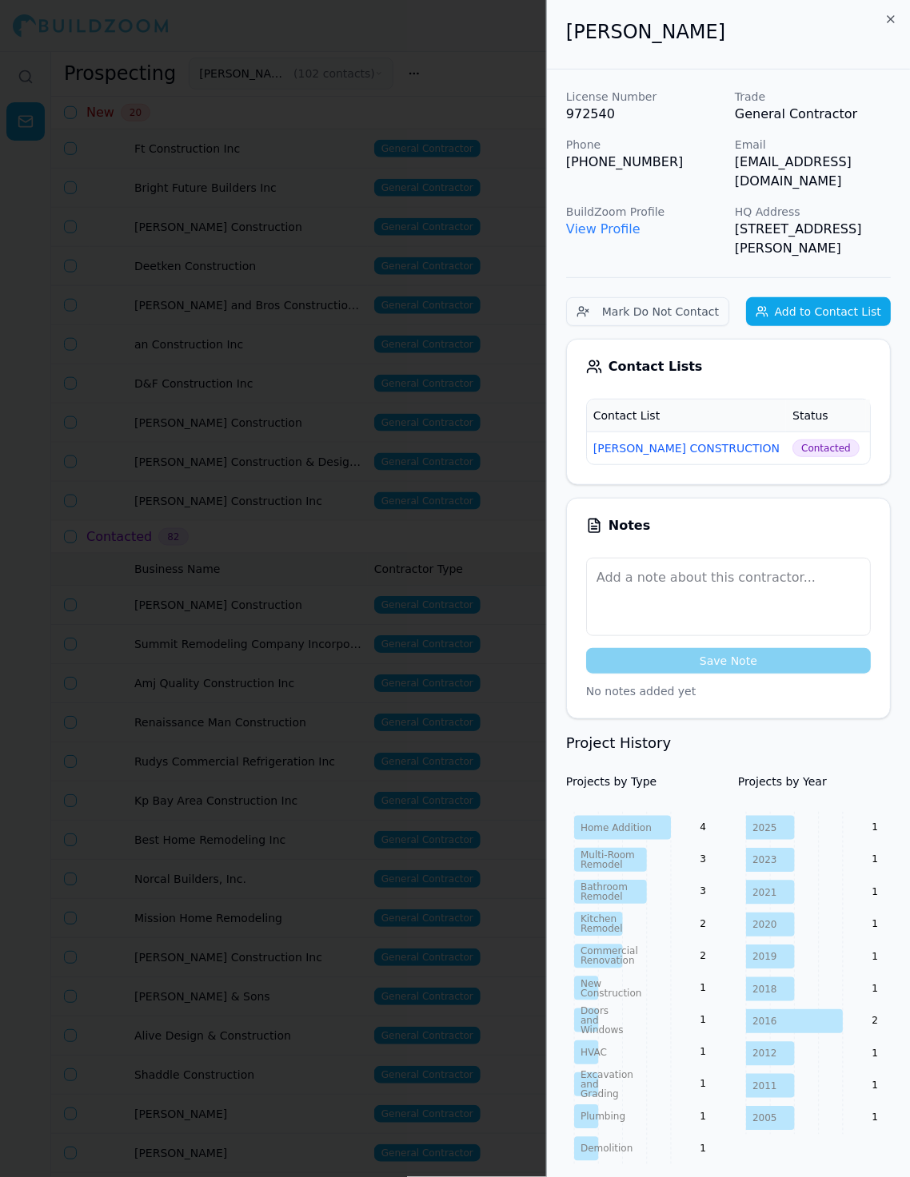
click at [287, 508] on div at bounding box center [455, 588] width 910 height 1177
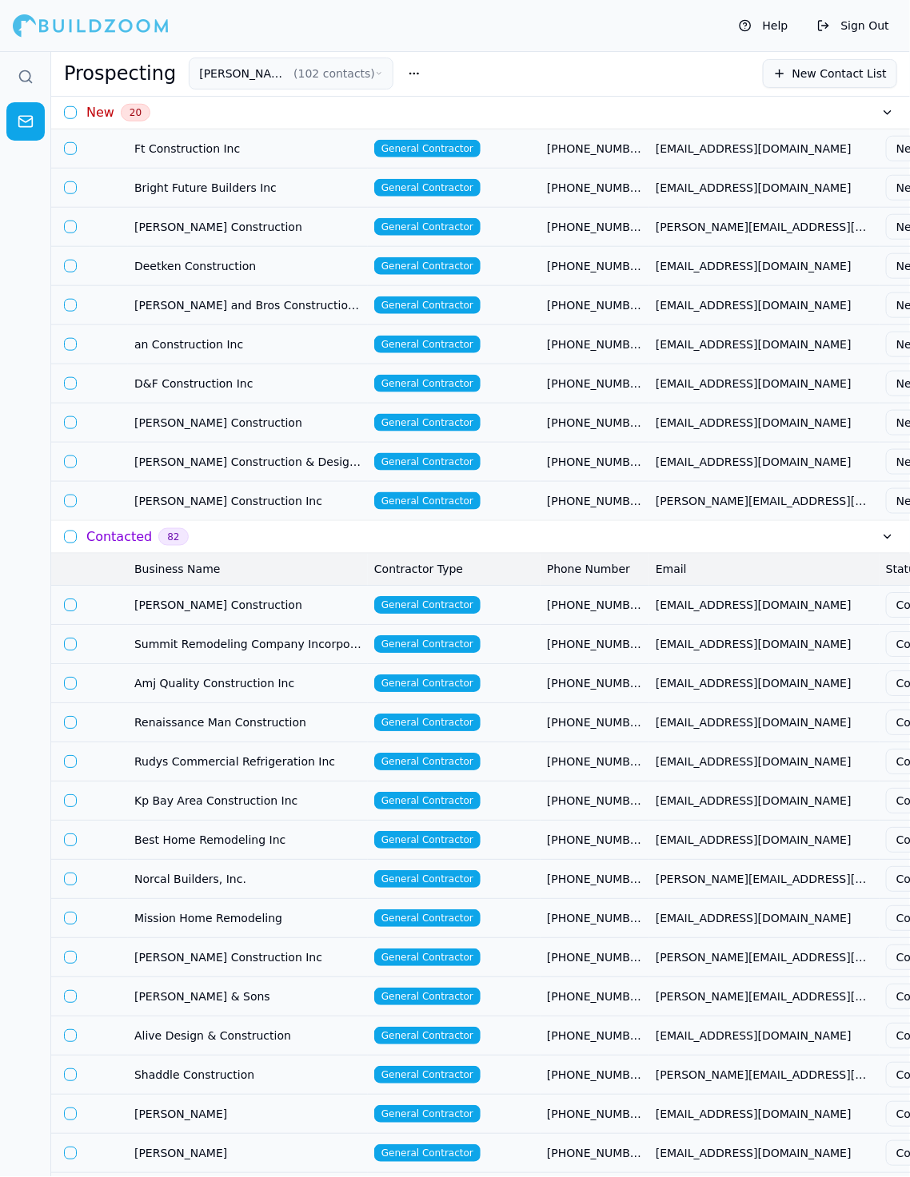
click at [271, 505] on td "[PERSON_NAME] Construction Inc" at bounding box center [248, 500] width 240 height 39
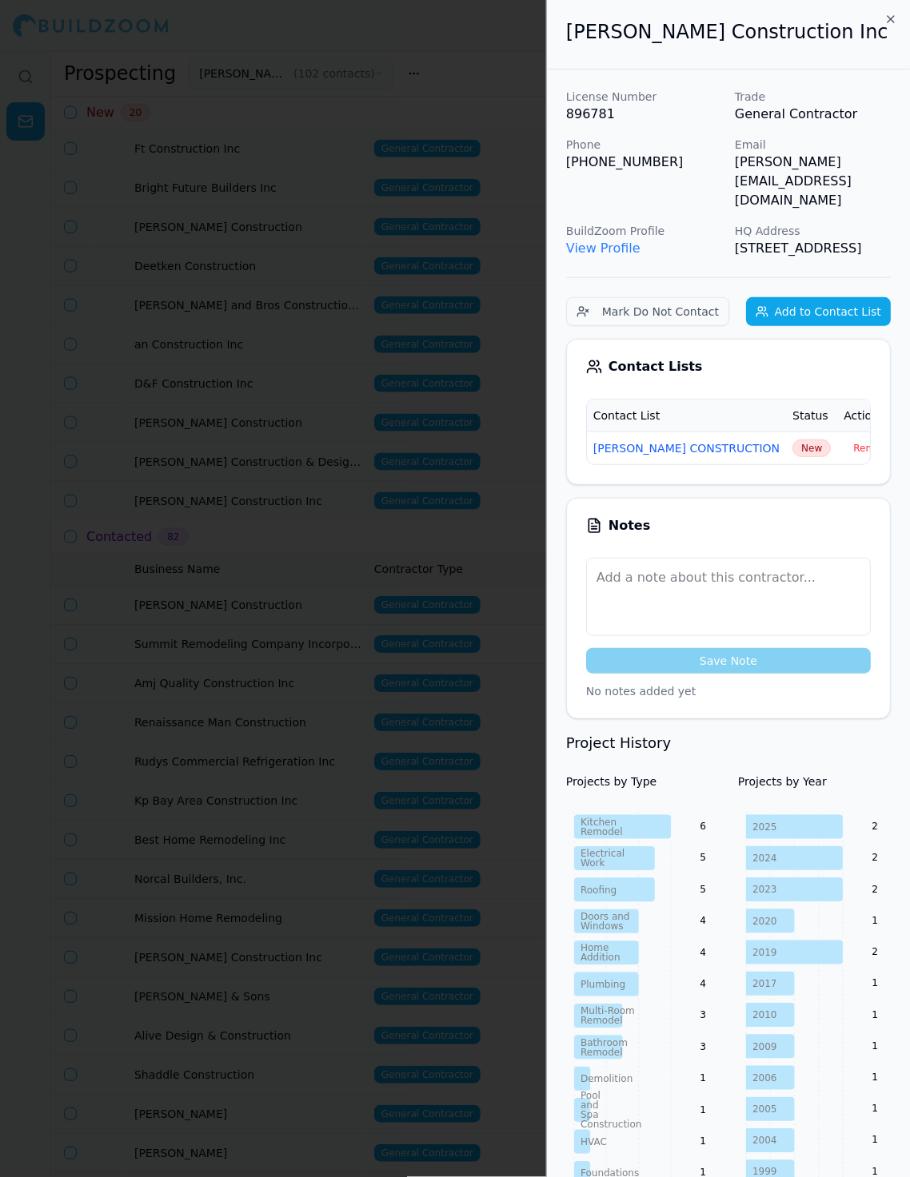
click at [792, 452] on span "New" at bounding box center [811, 449] width 38 height 18
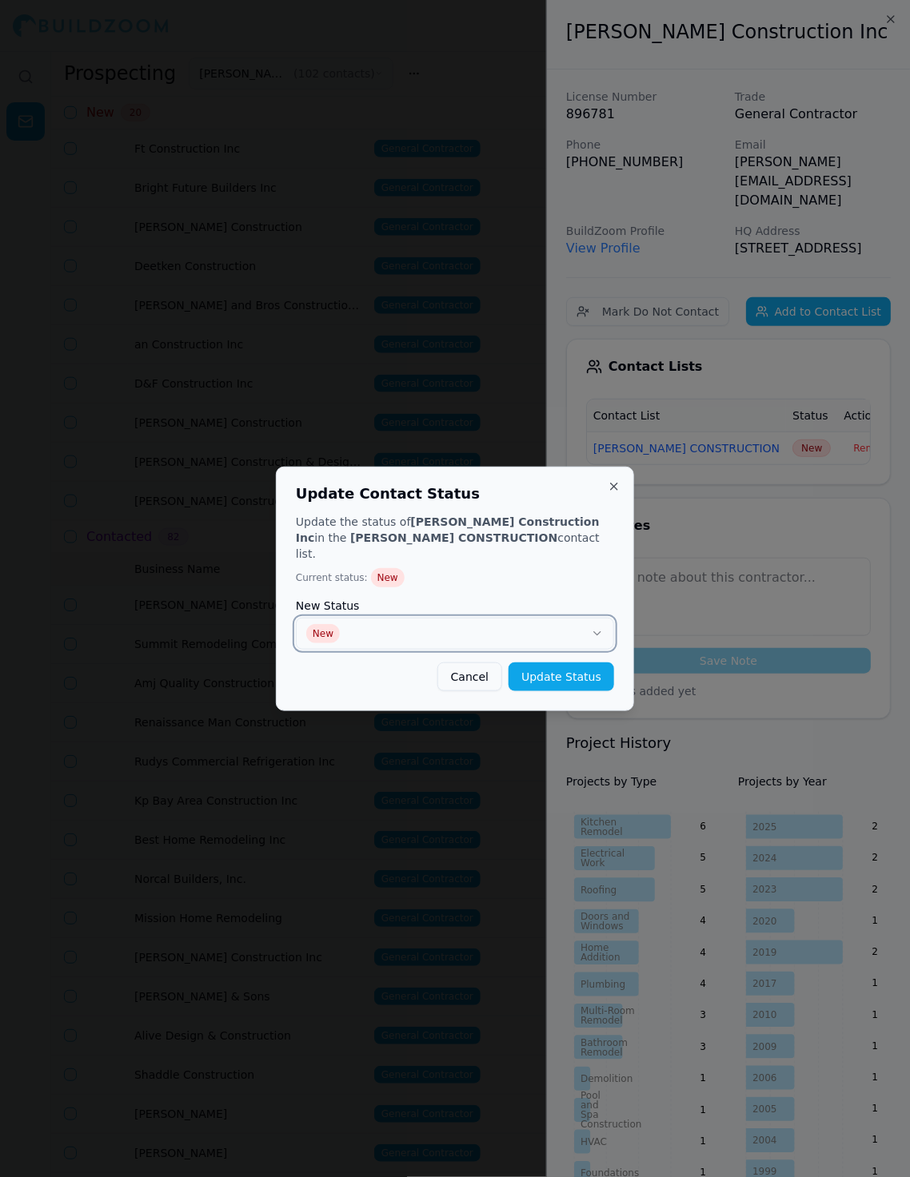
click at [584, 619] on button "New" at bounding box center [455, 634] width 318 height 32
click at [581, 681] on button "Update Status" at bounding box center [561, 677] width 106 height 29
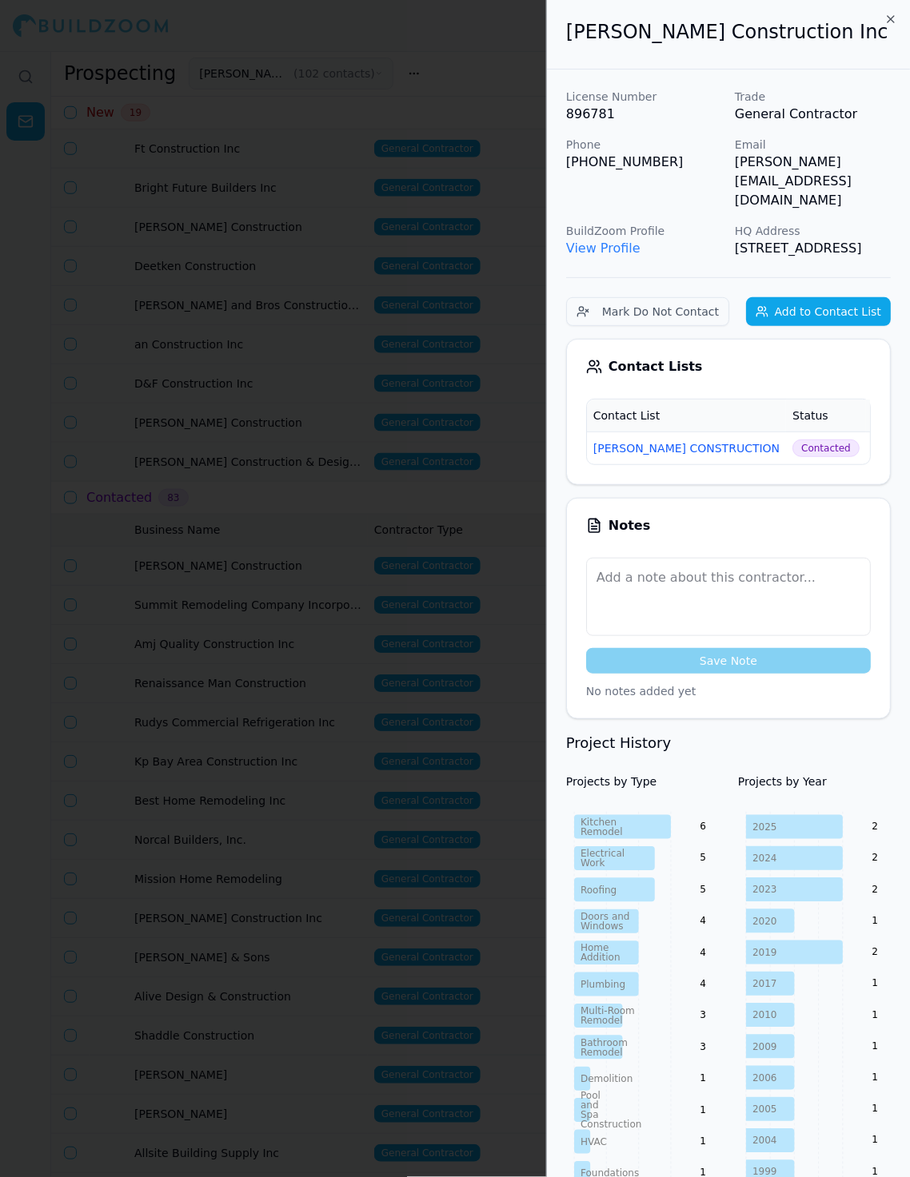
click at [400, 508] on div at bounding box center [455, 588] width 910 height 1177
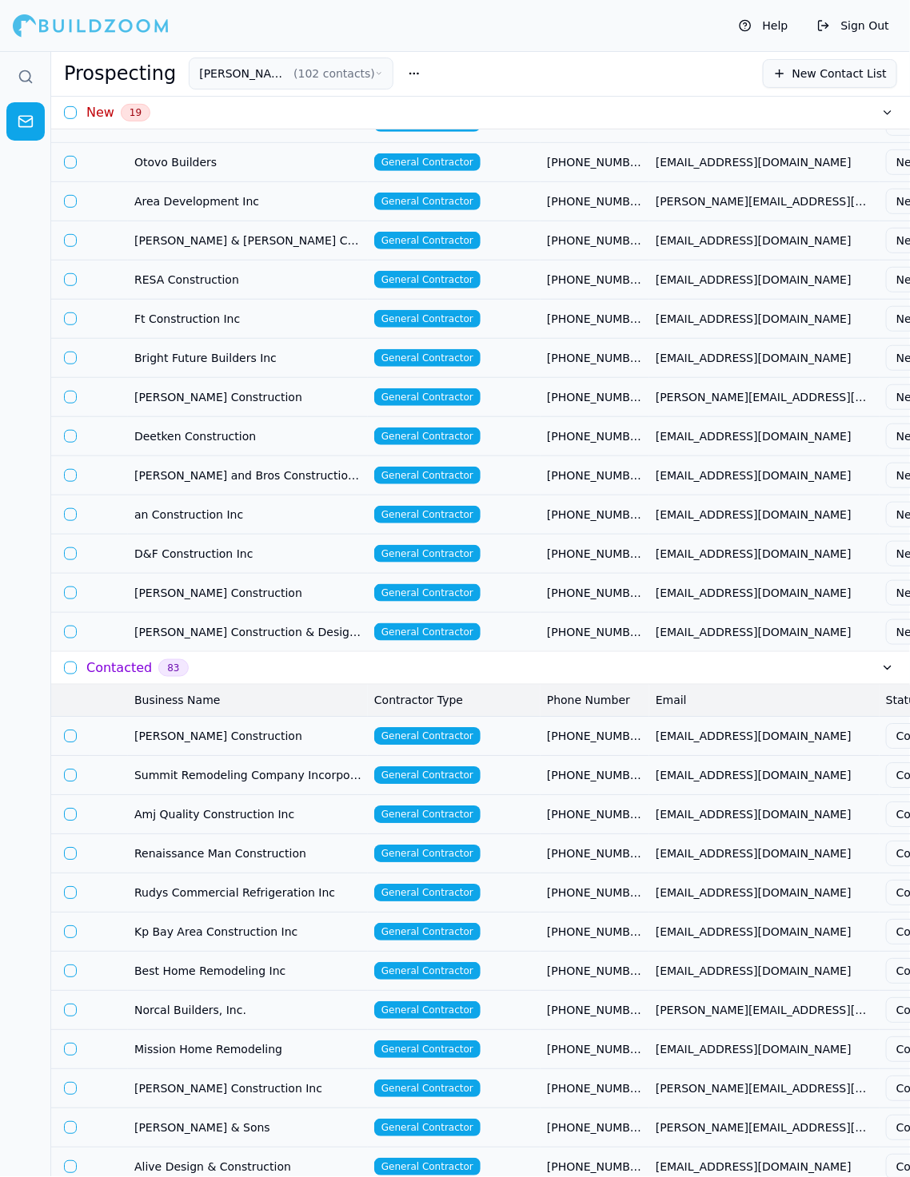
scroll to position [0, 0]
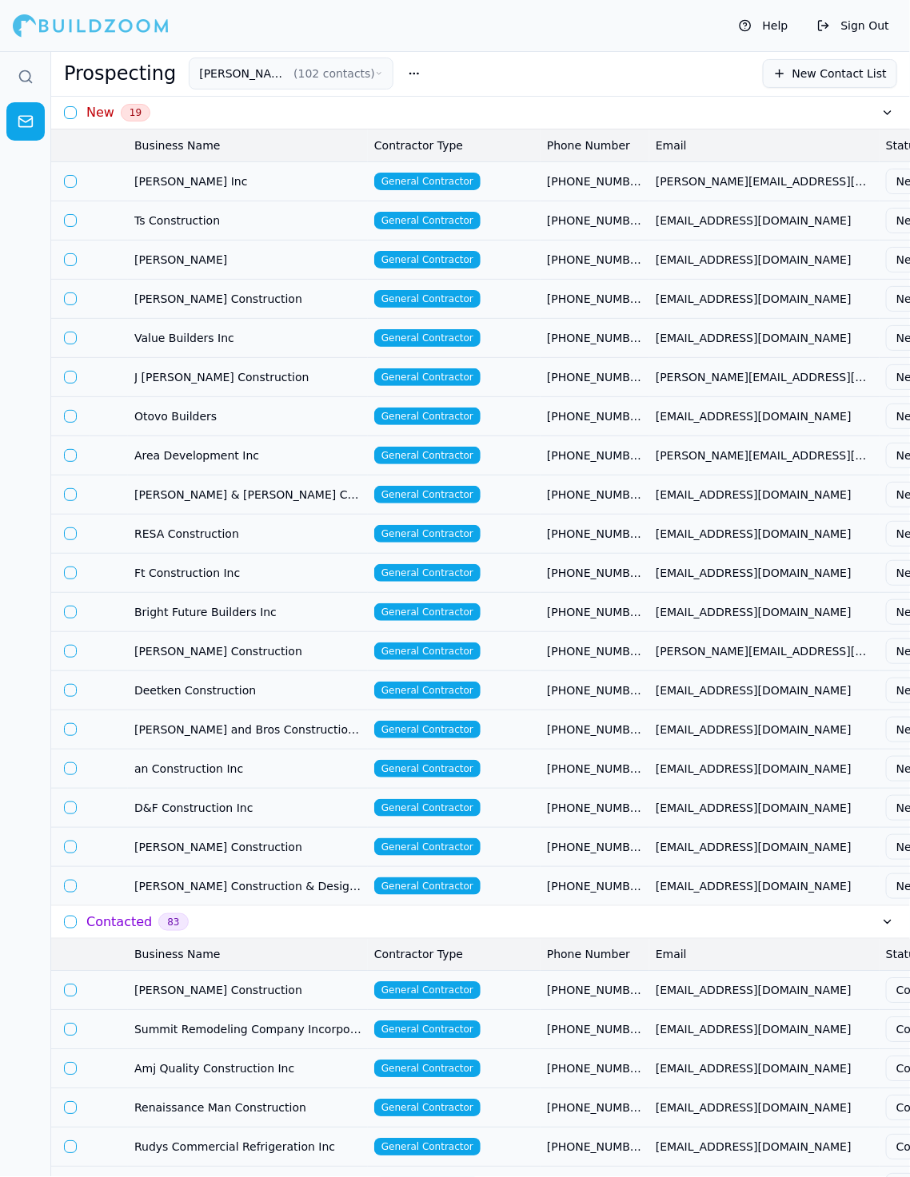
click at [384, 573] on span "General Contractor" at bounding box center [427, 573] width 106 height 18
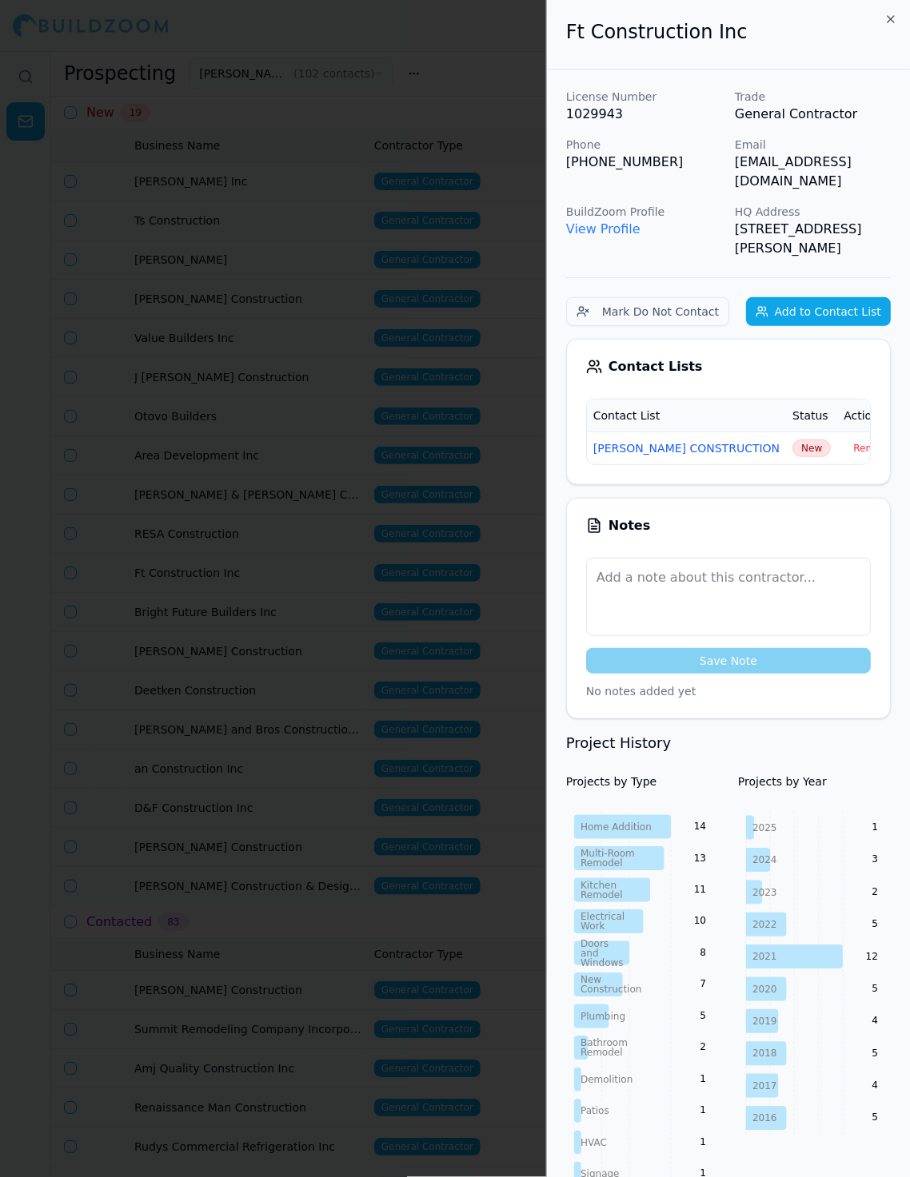
click at [384, 573] on div at bounding box center [455, 588] width 910 height 1177
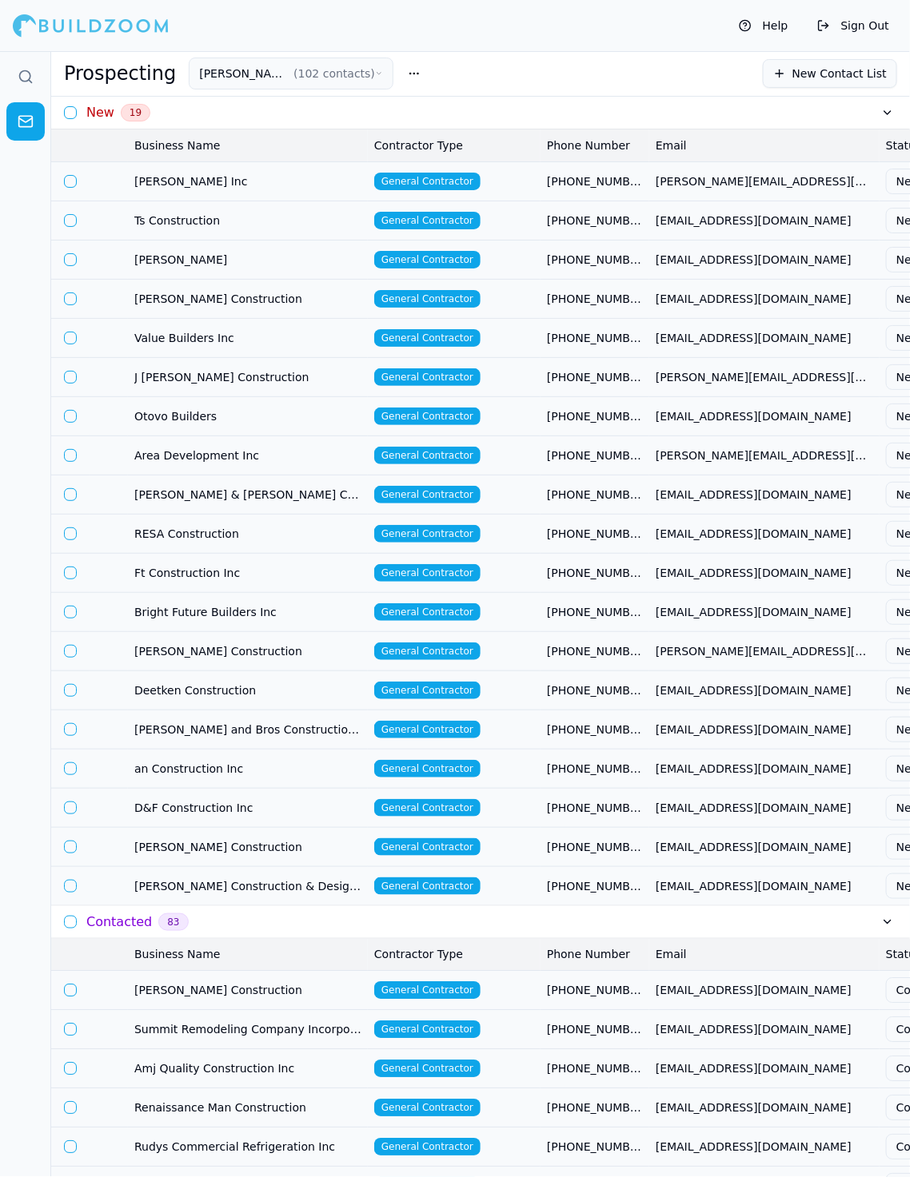
click at [380, 573] on span "General Contractor" at bounding box center [427, 573] width 106 height 18
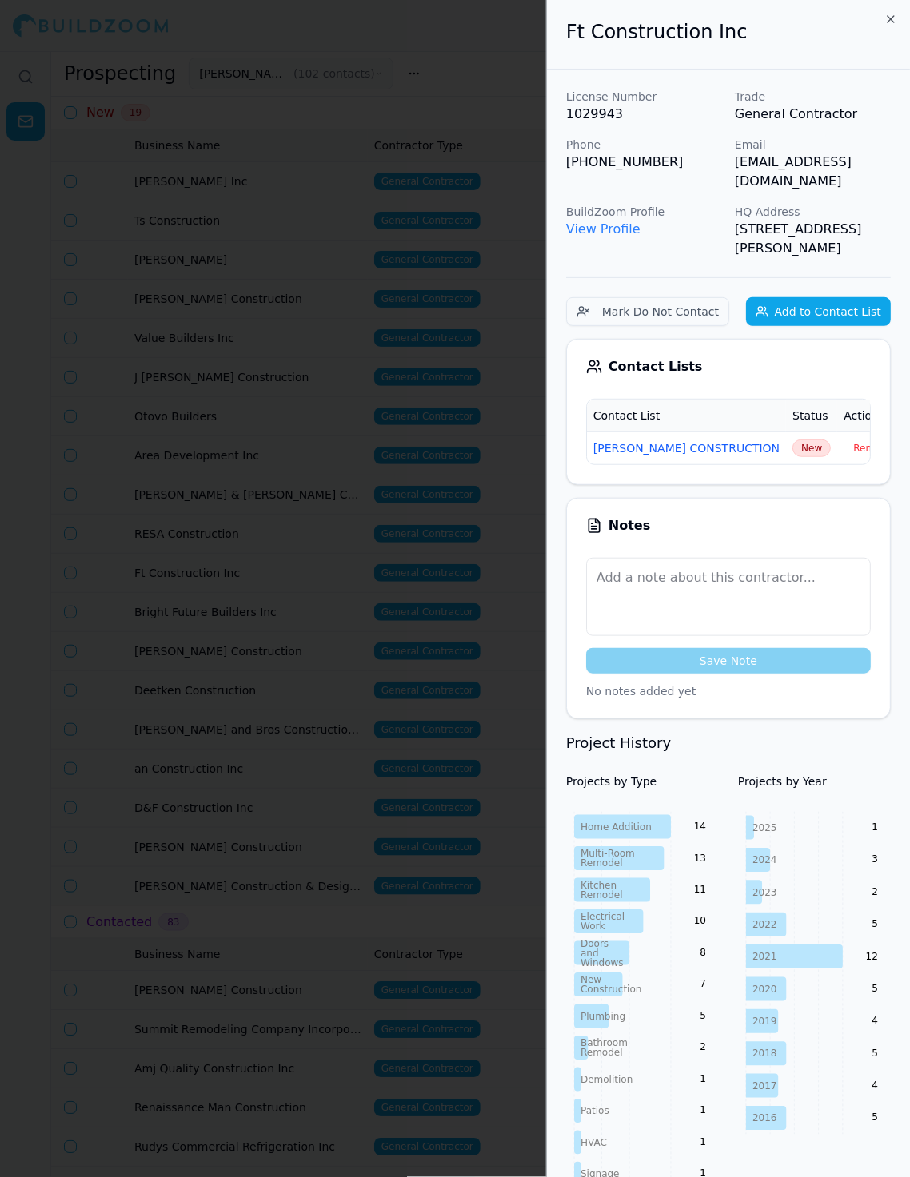
click at [380, 573] on div at bounding box center [455, 588] width 910 height 1177
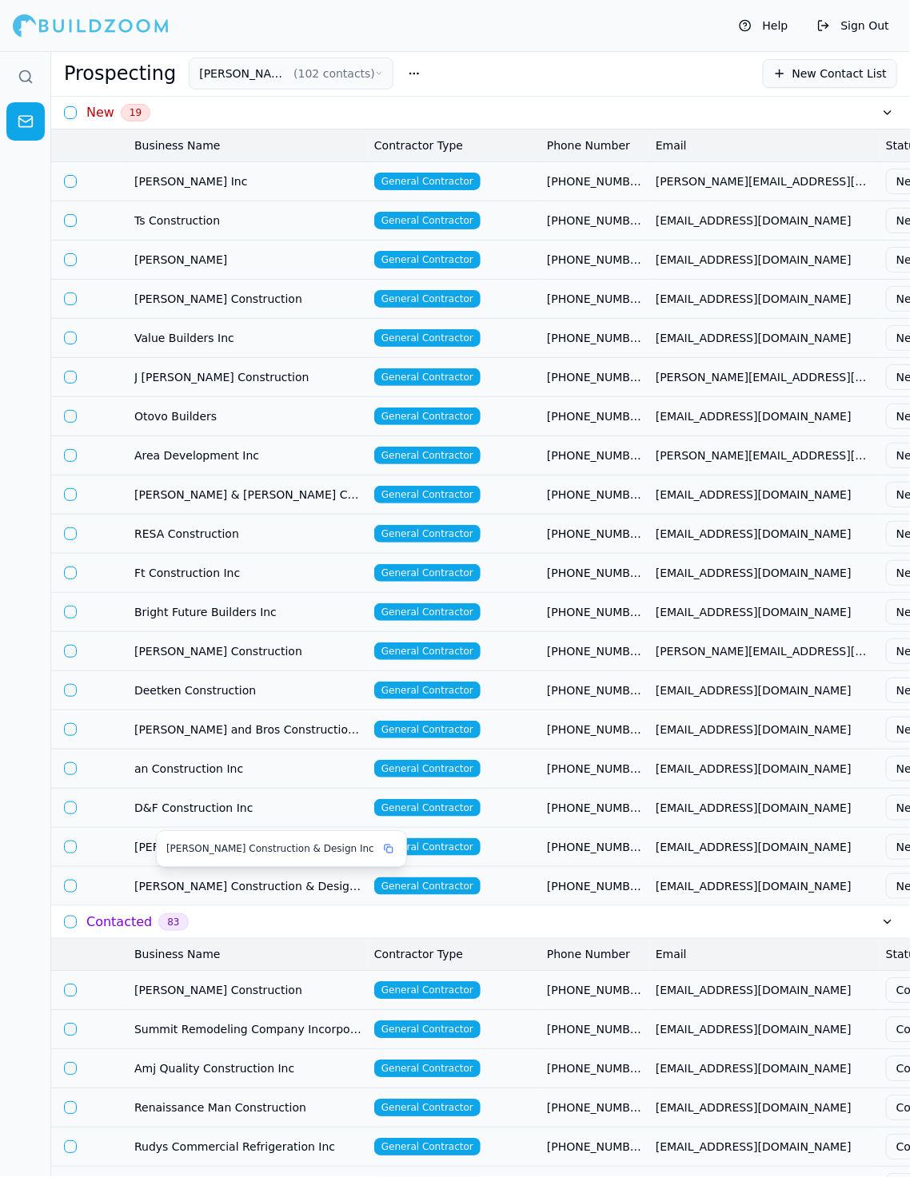
click at [320, 887] on span "[PERSON_NAME] Construction & Design Inc" at bounding box center [247, 886] width 227 height 16
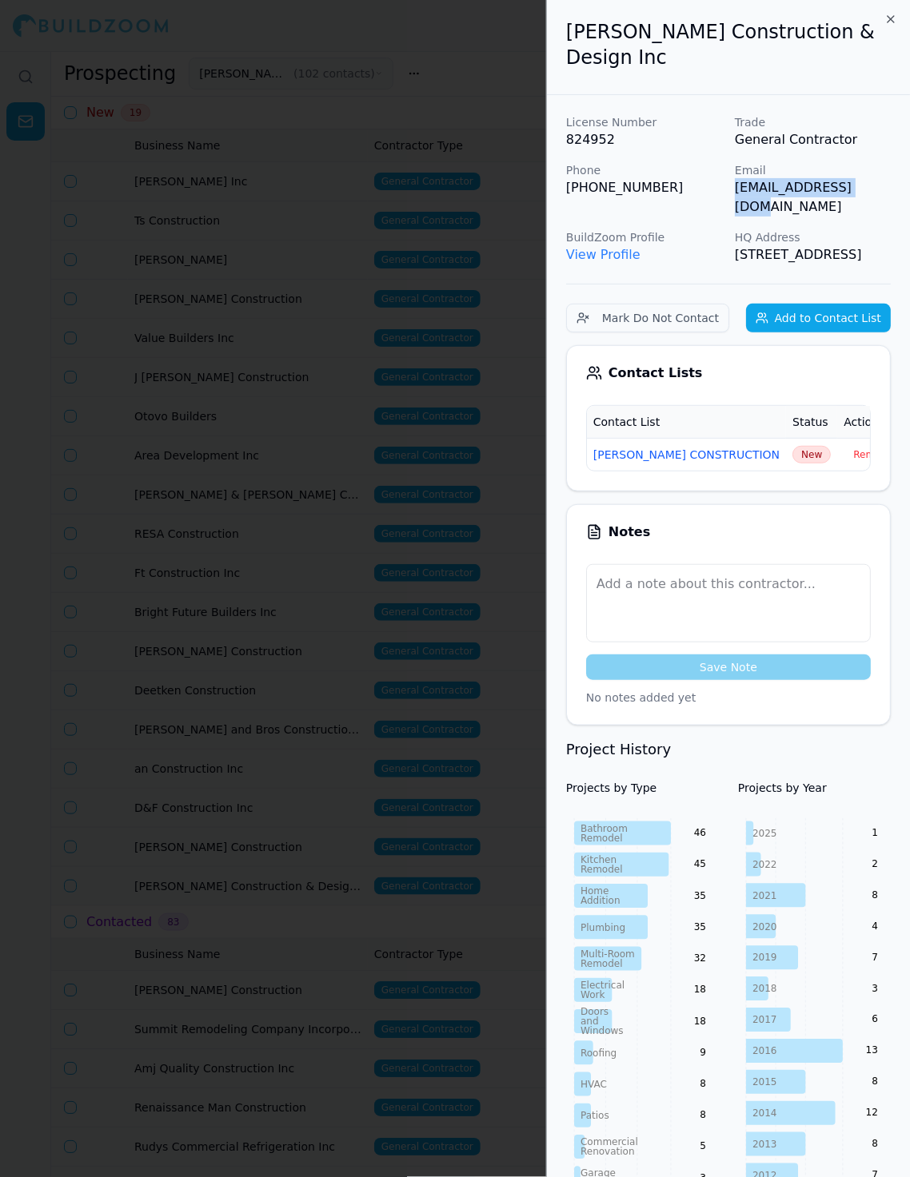
drag, startPoint x: 730, startPoint y: 167, endPoint x: 893, endPoint y: 169, distance: 163.1
click at [819, 169] on div "License Number 824952 Trade General Contractor Phone (925) 454-9203 Email orthc…" at bounding box center [728, 1187] width 363 height 2185
click at [792, 446] on span "New" at bounding box center [811, 455] width 38 height 18
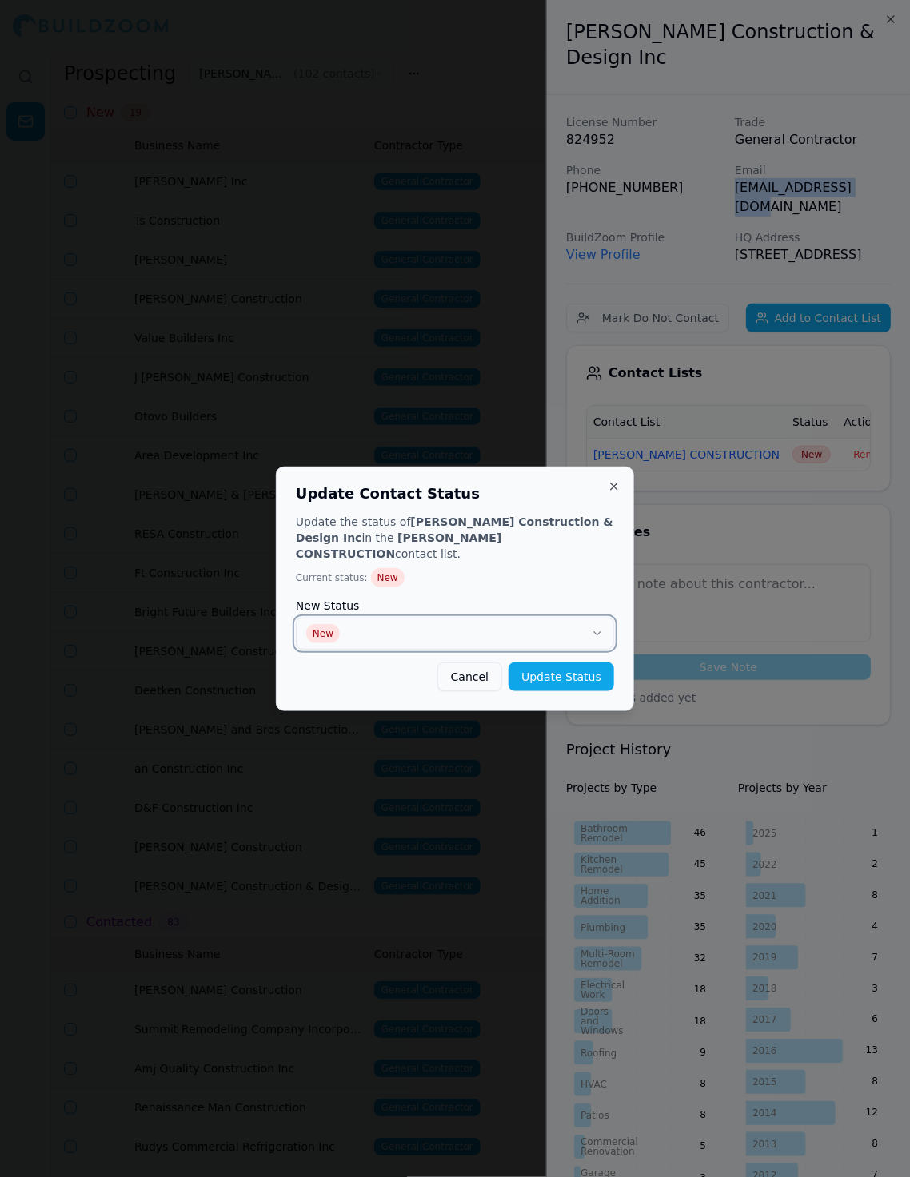
click at [587, 621] on button "New" at bounding box center [455, 634] width 318 height 32
click at [544, 667] on button "Update Status" at bounding box center [561, 677] width 106 height 29
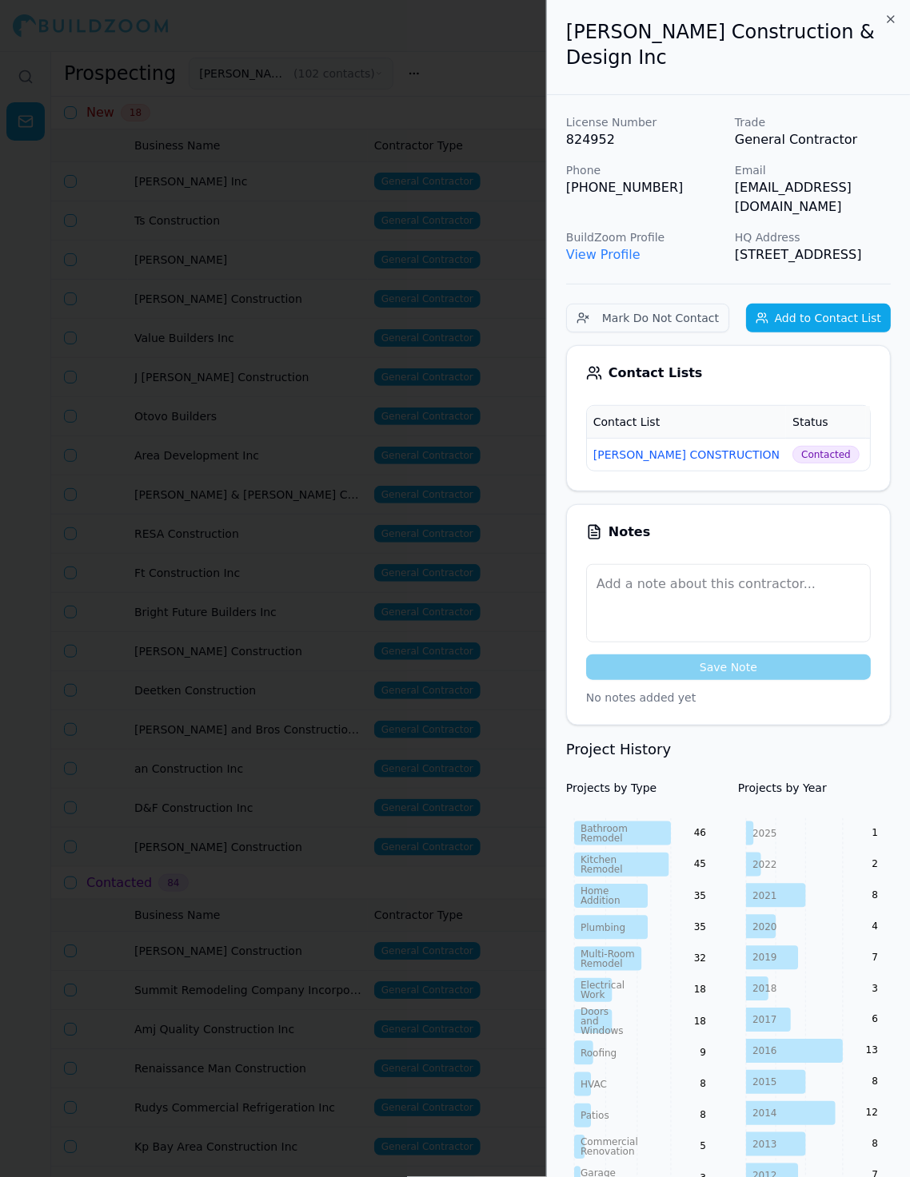
click at [424, 704] on div at bounding box center [455, 588] width 910 height 1177
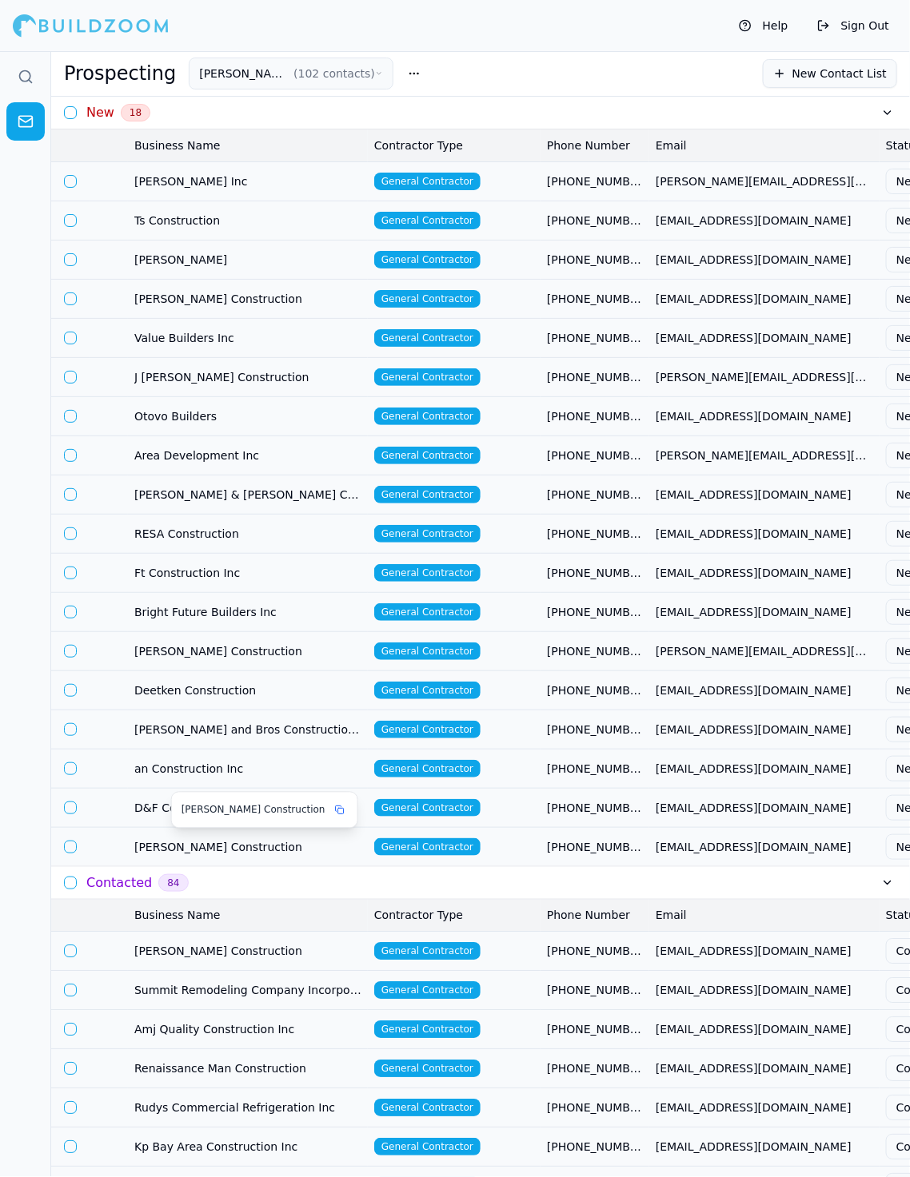
click at [258, 849] on span "[PERSON_NAME] Construction" at bounding box center [247, 847] width 227 height 16
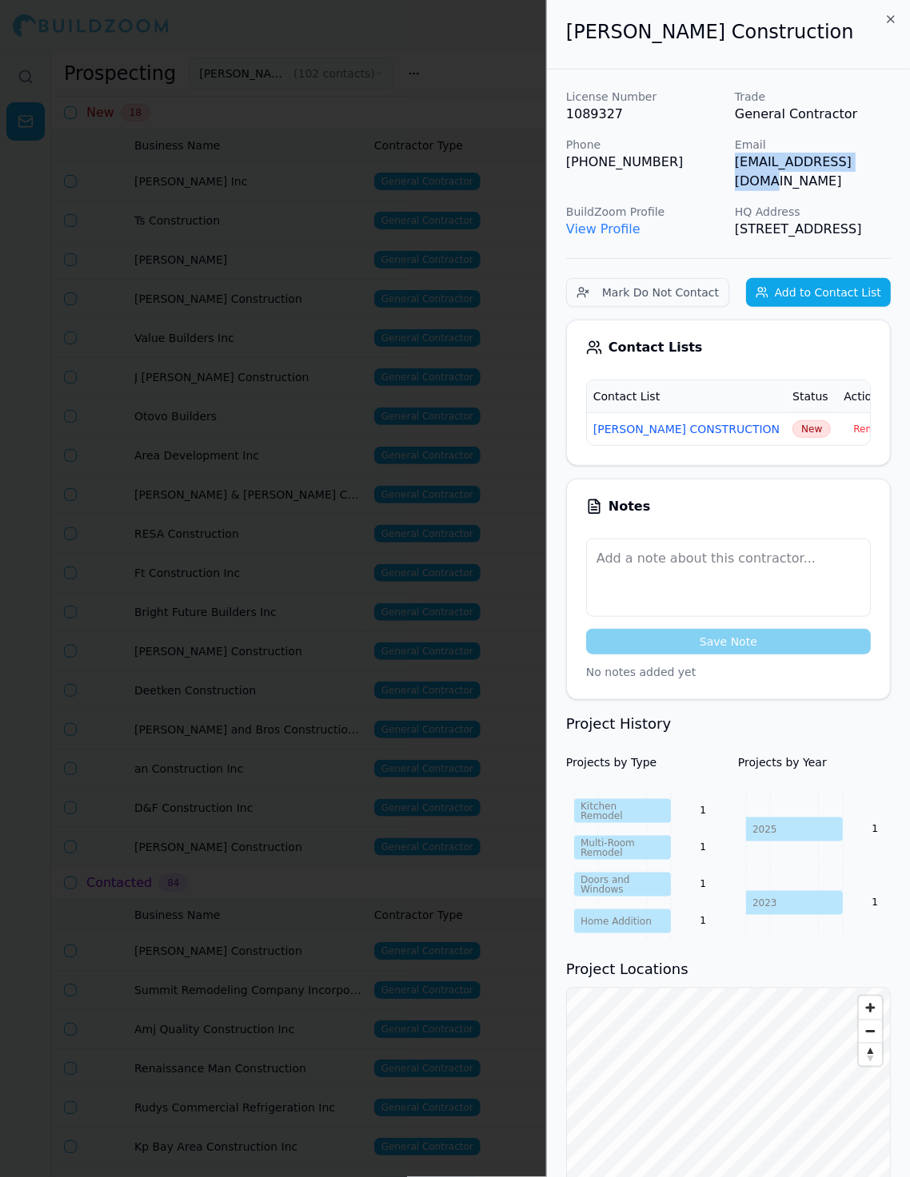
drag, startPoint x: 731, startPoint y: 166, endPoint x: 874, endPoint y: 167, distance: 143.1
click at [819, 167] on div "License Number 1089327 Trade General Contractor Phone (209) 740-0384 Email lach…" at bounding box center [728, 164] width 325 height 150
click at [792, 436] on span "New" at bounding box center [811, 429] width 38 height 18
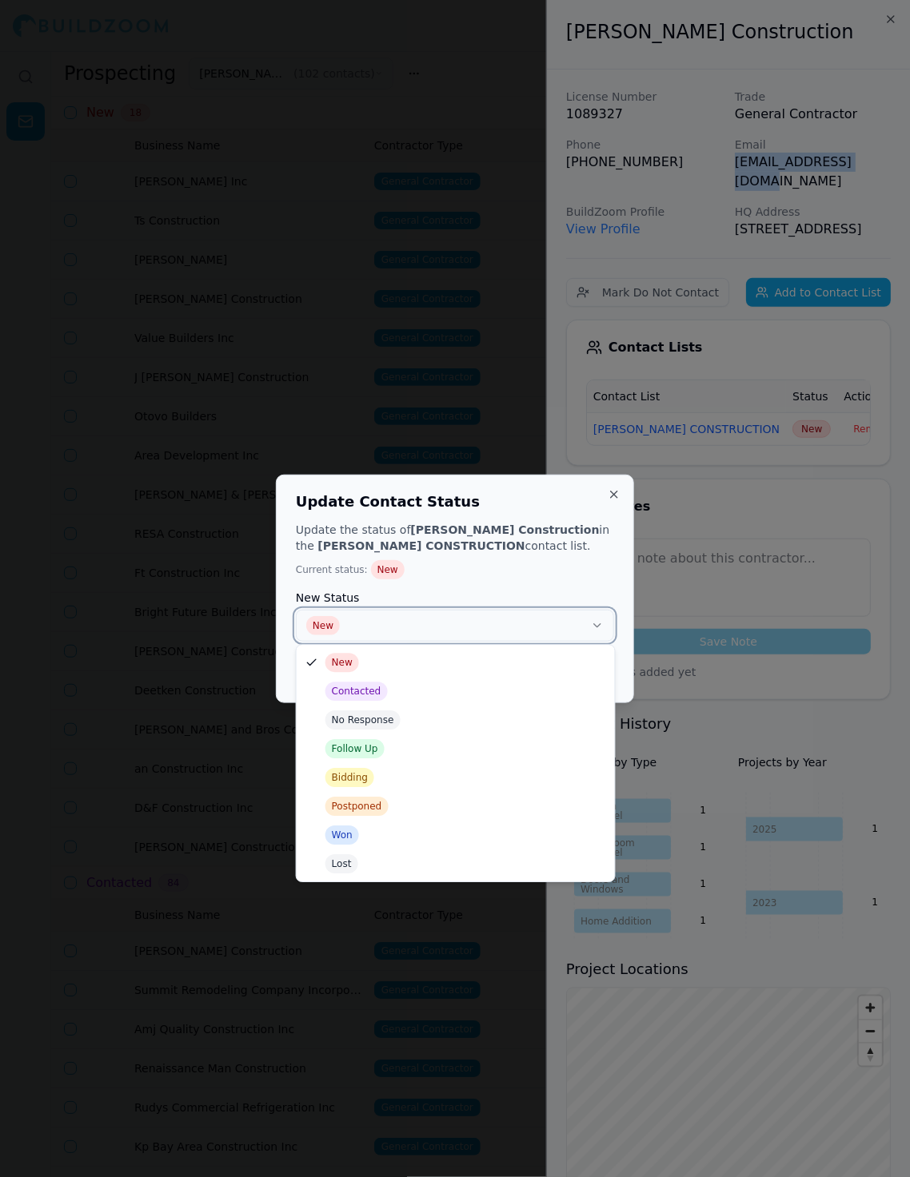
click at [556, 615] on button "New" at bounding box center [455, 626] width 318 height 32
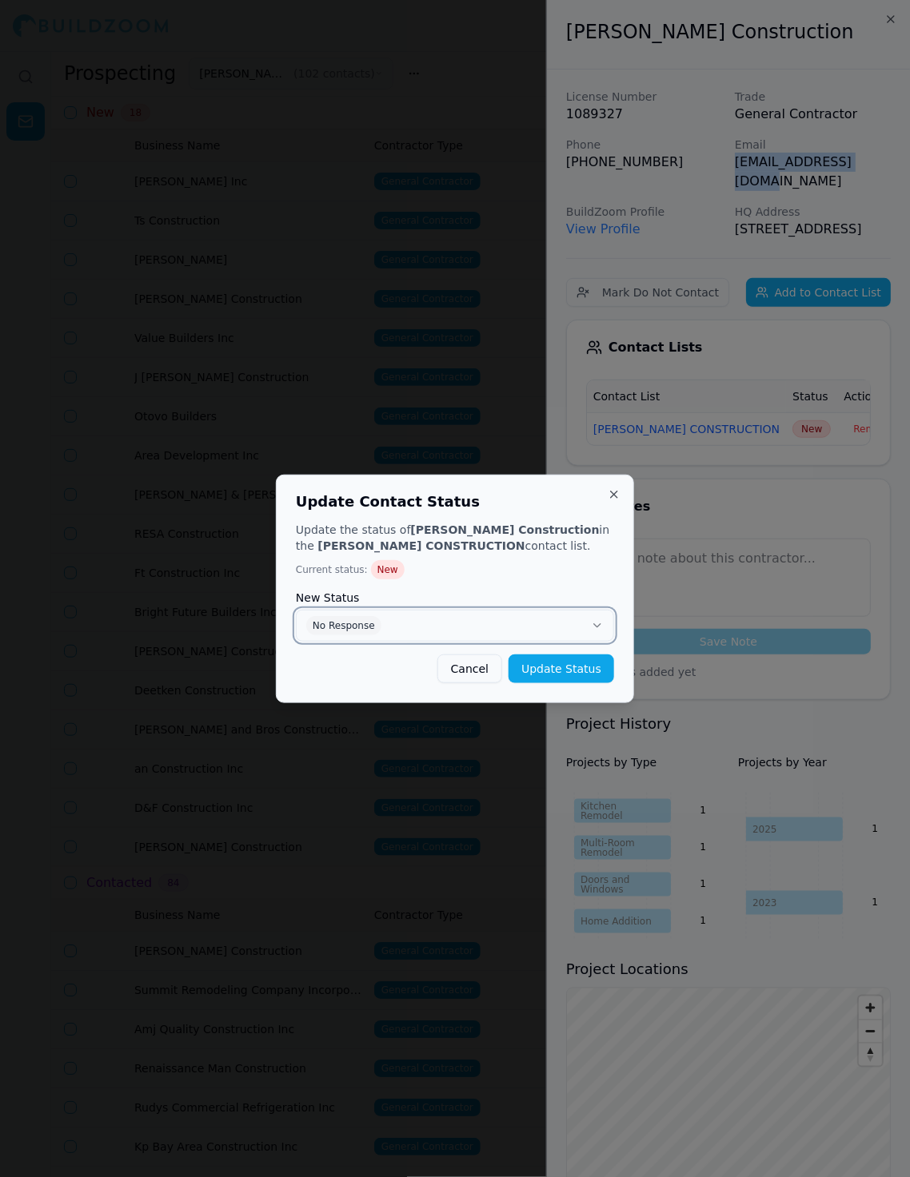
click at [464, 615] on button "No Response" at bounding box center [455, 626] width 318 height 32
click at [548, 668] on button "Update Status" at bounding box center [561, 669] width 106 height 29
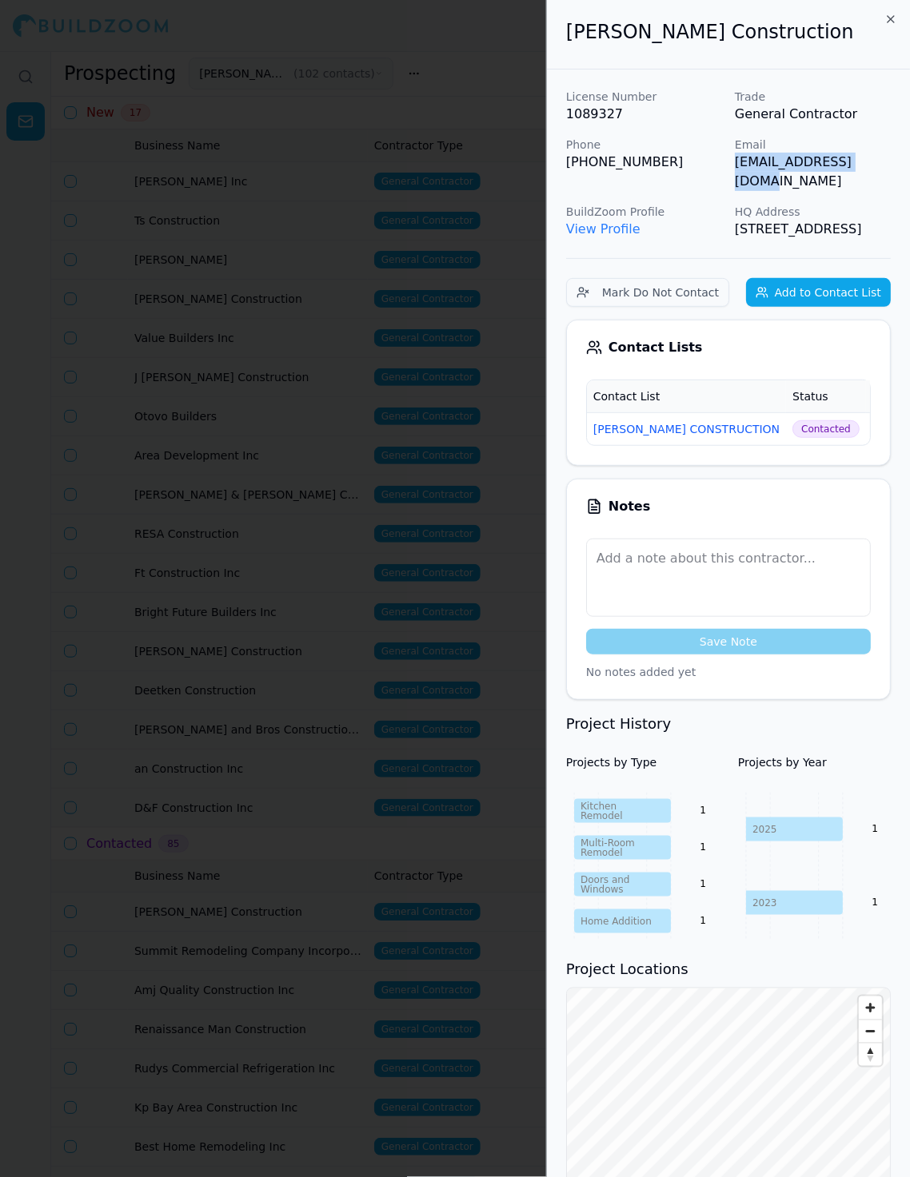
click at [269, 735] on div at bounding box center [455, 588] width 910 height 1177
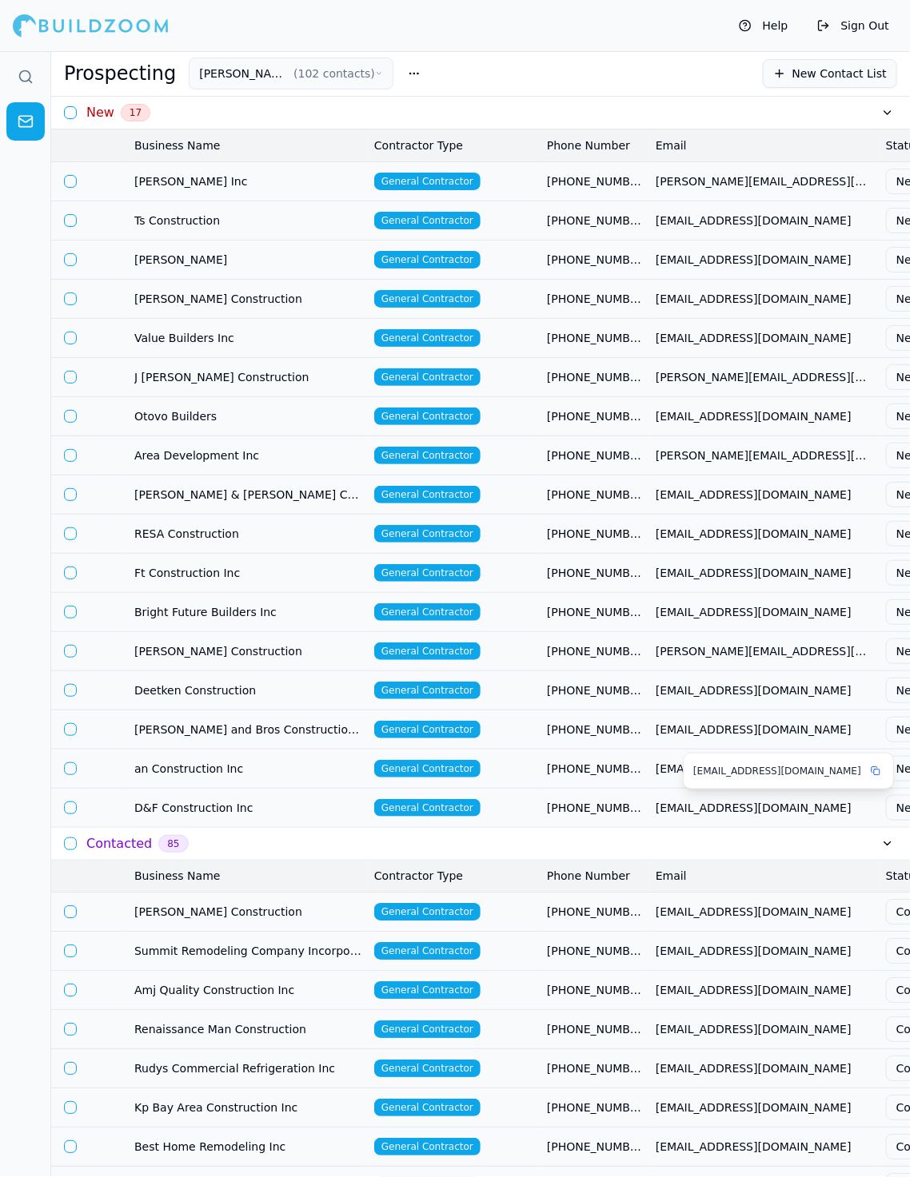
click at [800, 812] on td "[EMAIL_ADDRESS][DOMAIN_NAME]" at bounding box center [764, 807] width 230 height 39
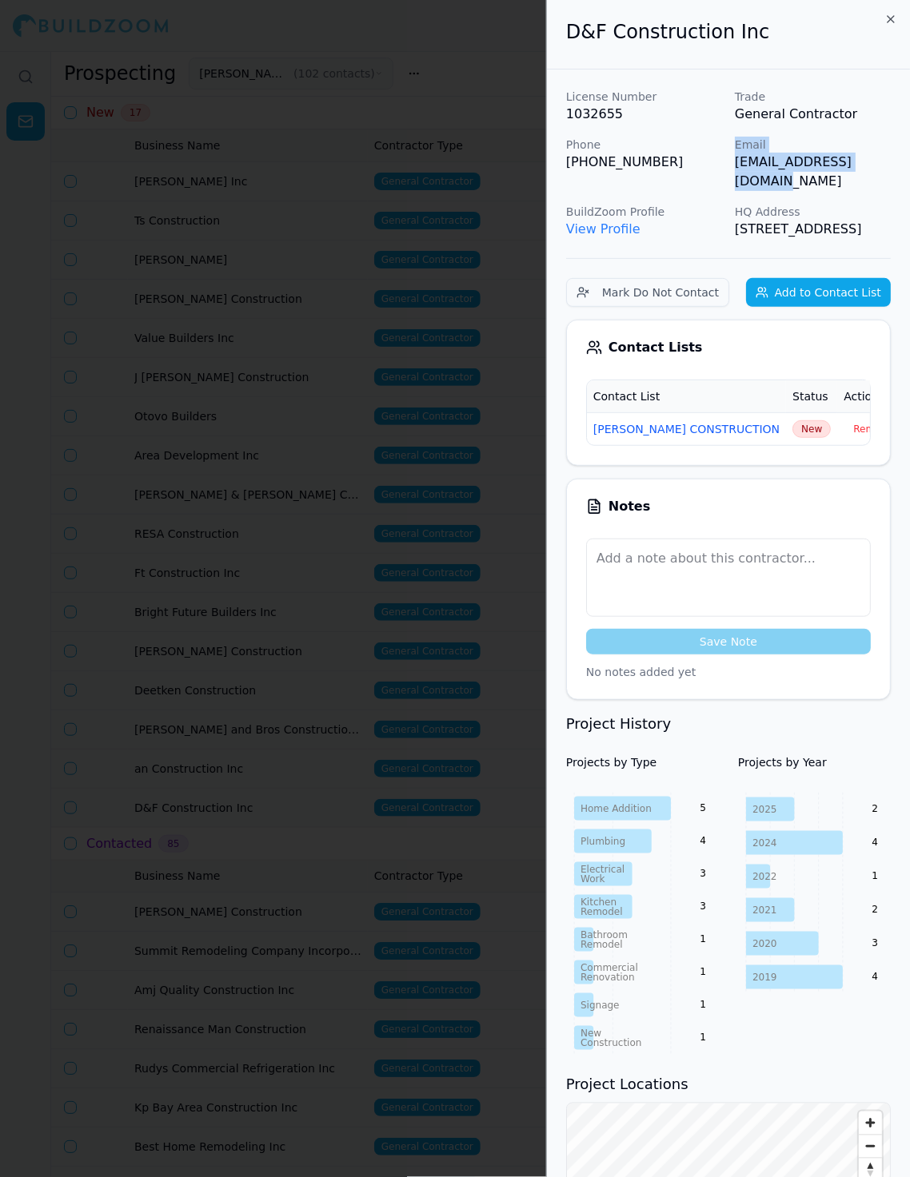
drag, startPoint x: 727, startPoint y: 168, endPoint x: 890, endPoint y: 171, distance: 163.1
click at [819, 171] on div "License Number 1032655 Trade General Contractor Phone (415) 832-0011 Email wenh…" at bounding box center [728, 164] width 325 height 150
click at [792, 438] on span "New" at bounding box center [811, 429] width 38 height 18
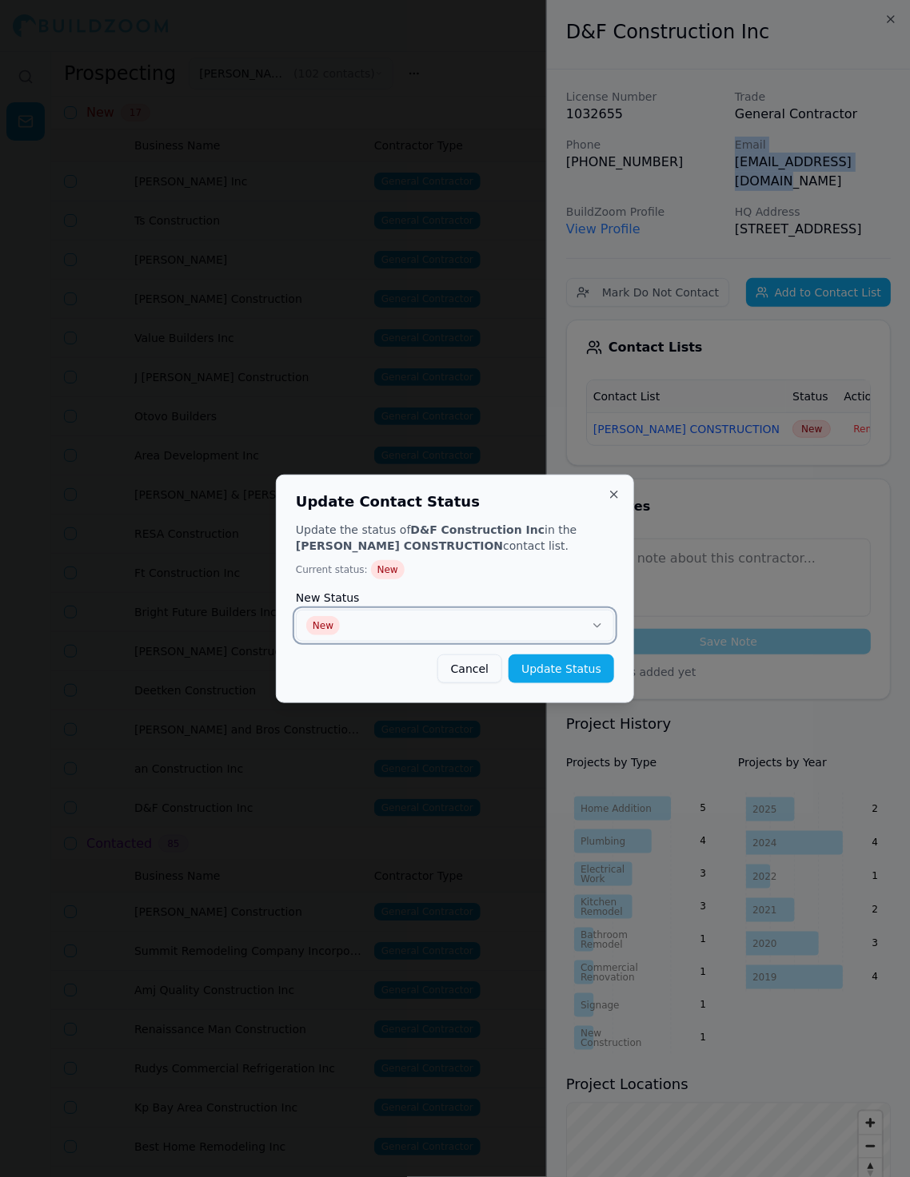
click at [531, 613] on button "New" at bounding box center [455, 626] width 318 height 32
click at [538, 667] on button "Update Status" at bounding box center [561, 669] width 106 height 29
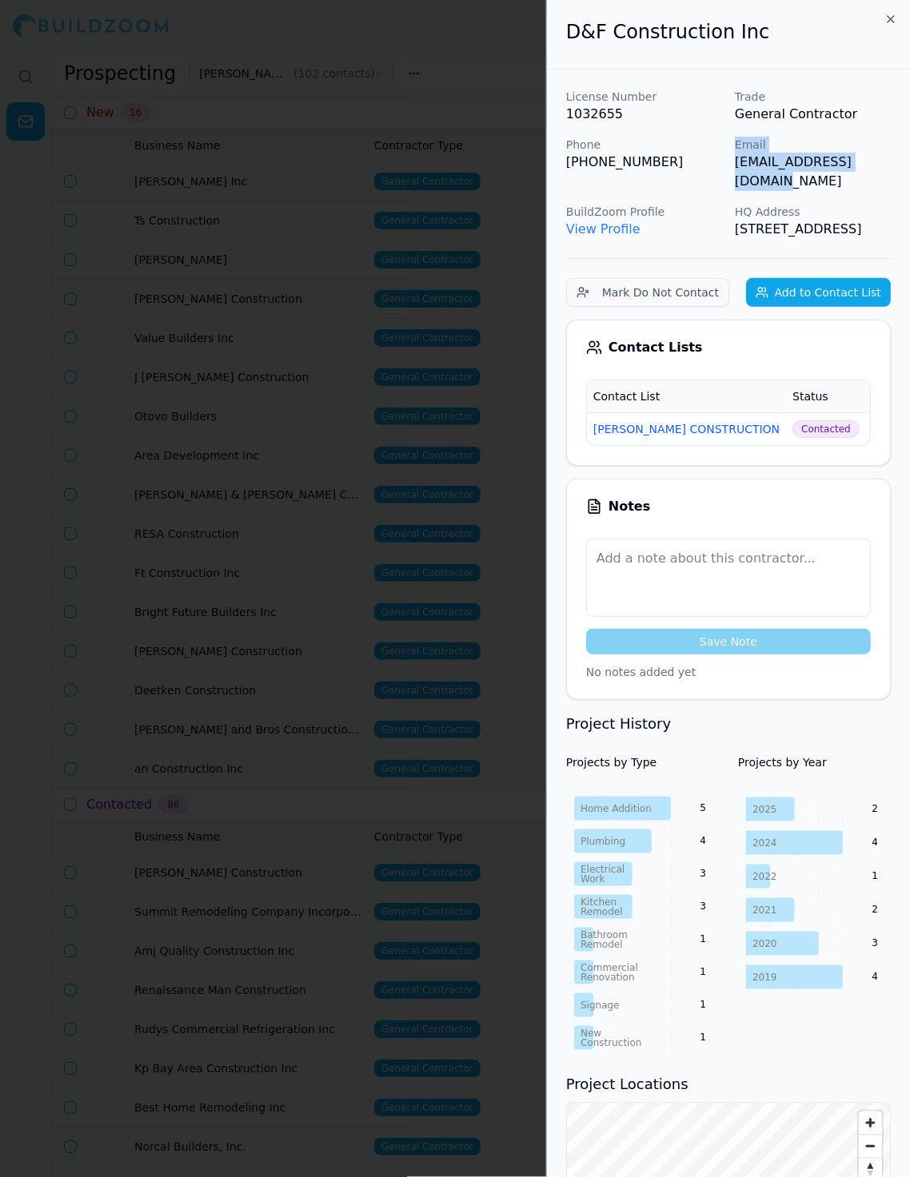
click at [277, 753] on div at bounding box center [455, 588] width 910 height 1177
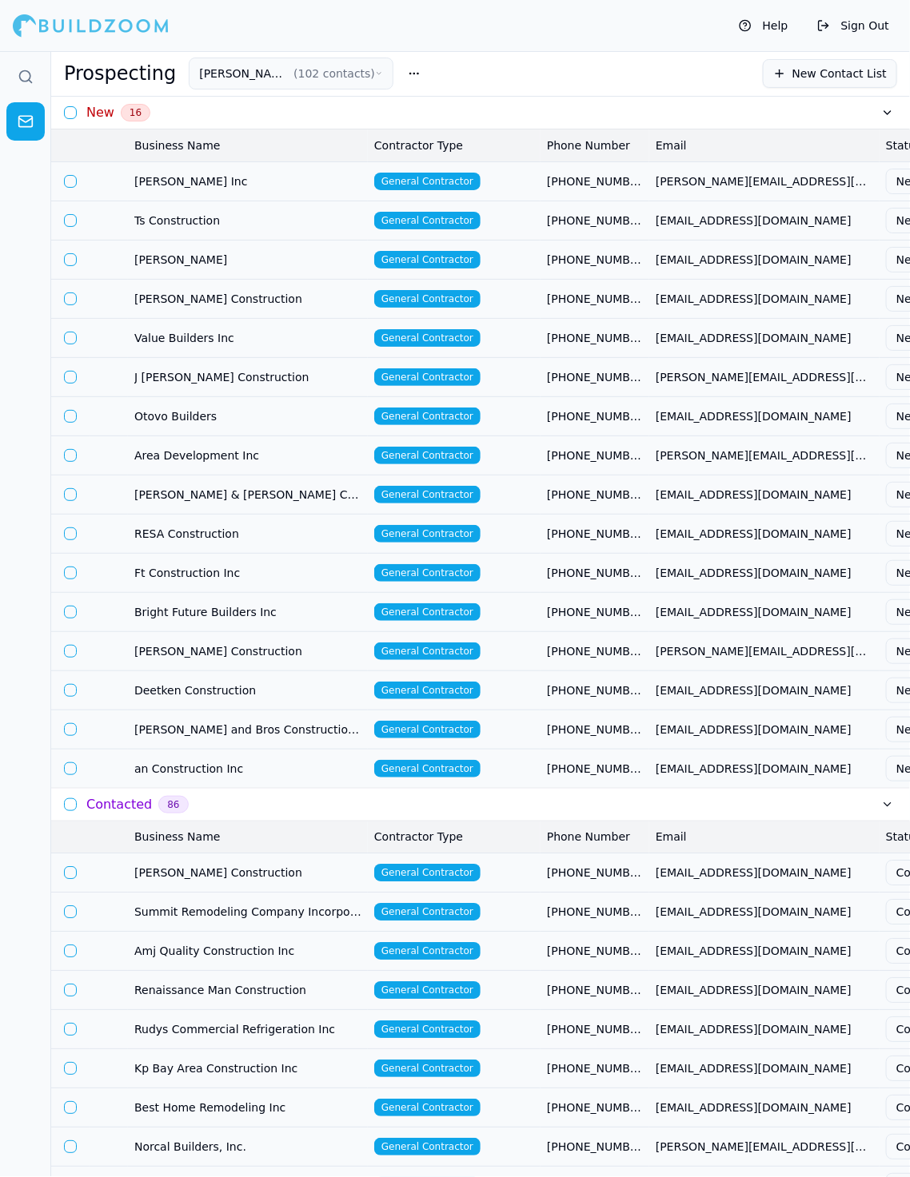
click at [238, 775] on td "an Construction Inc" at bounding box center [248, 768] width 240 height 39
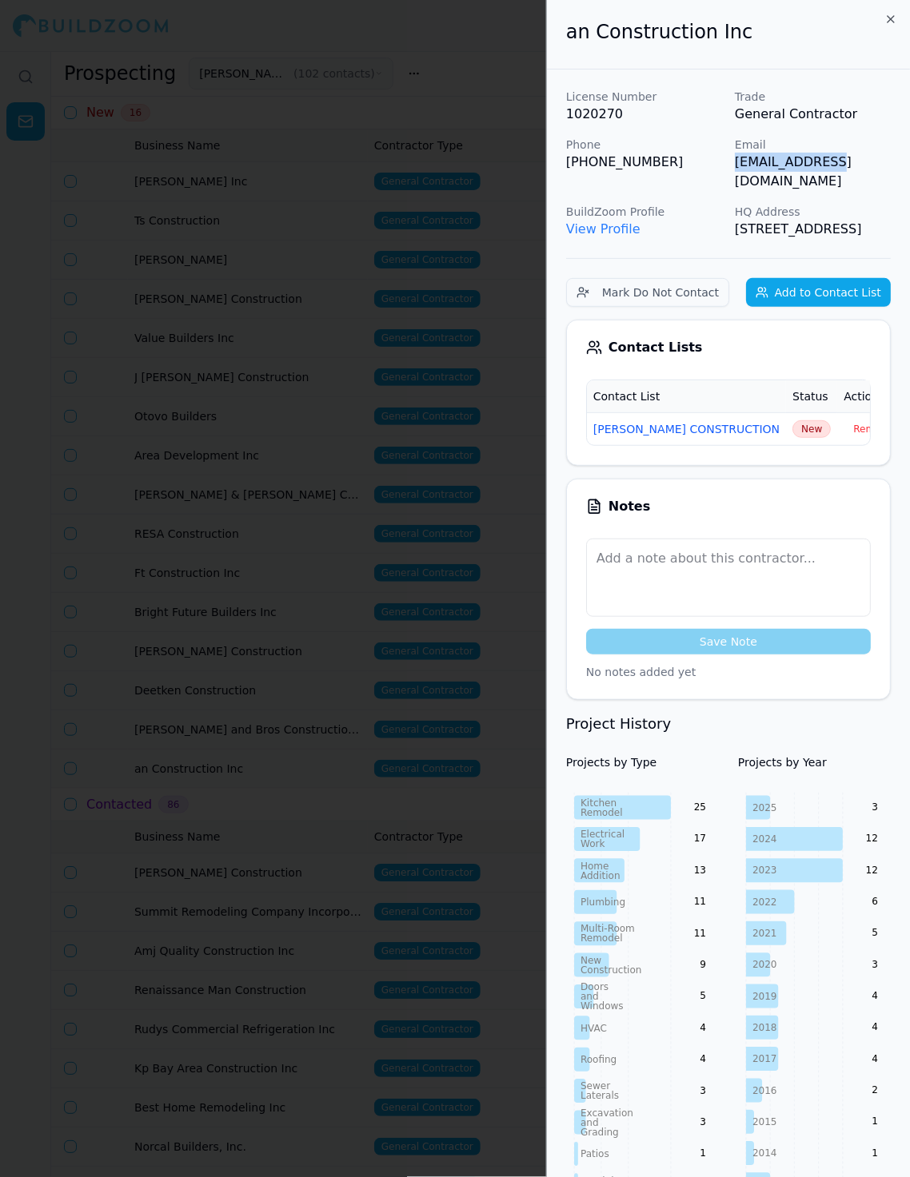
drag, startPoint x: 736, startPoint y: 168, endPoint x: 864, endPoint y: 168, distance: 127.9
click at [819, 168] on p "[EMAIL_ADDRESS][DOMAIN_NAME]" at bounding box center [813, 172] width 156 height 38
click at [792, 428] on span "New" at bounding box center [811, 429] width 38 height 18
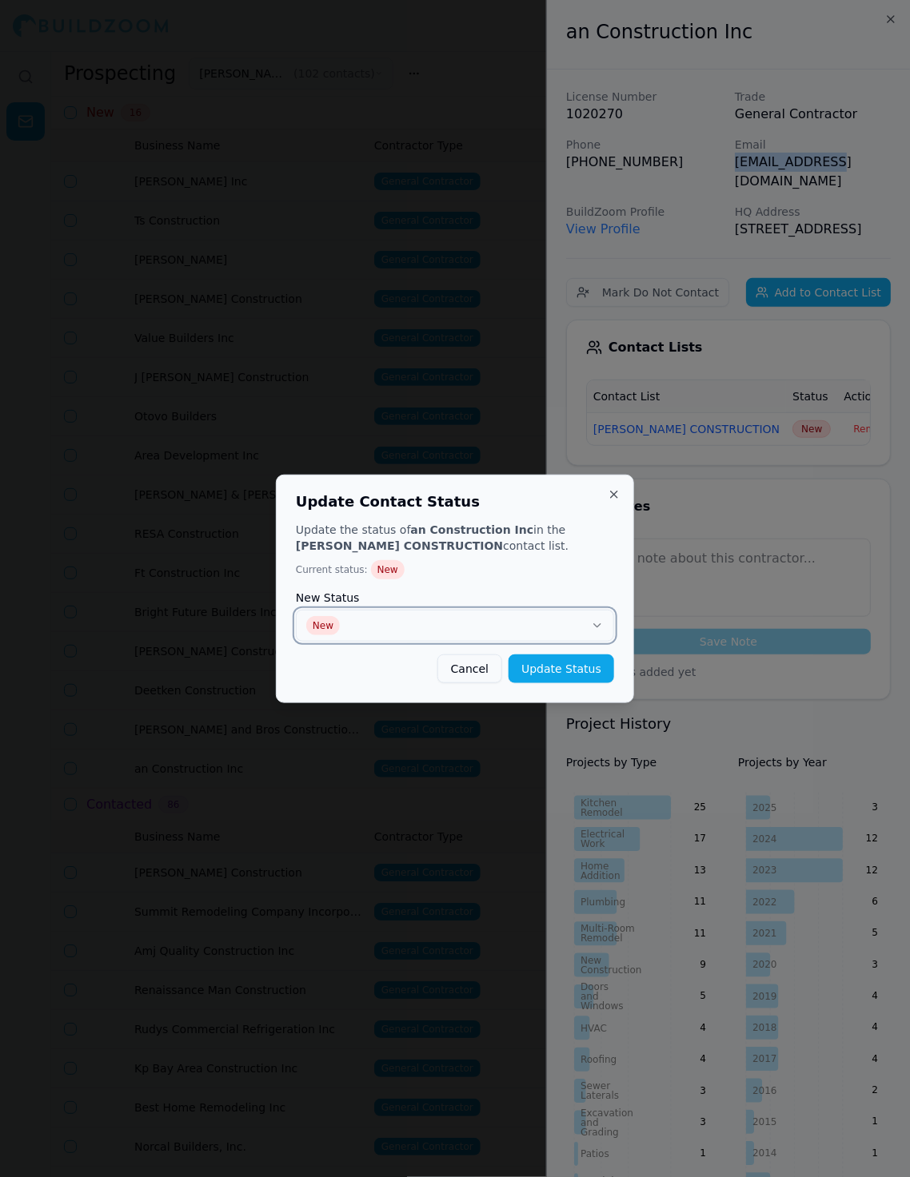
click at [484, 611] on button "New" at bounding box center [455, 626] width 318 height 32
click at [555, 679] on button "Update Status" at bounding box center [561, 669] width 106 height 29
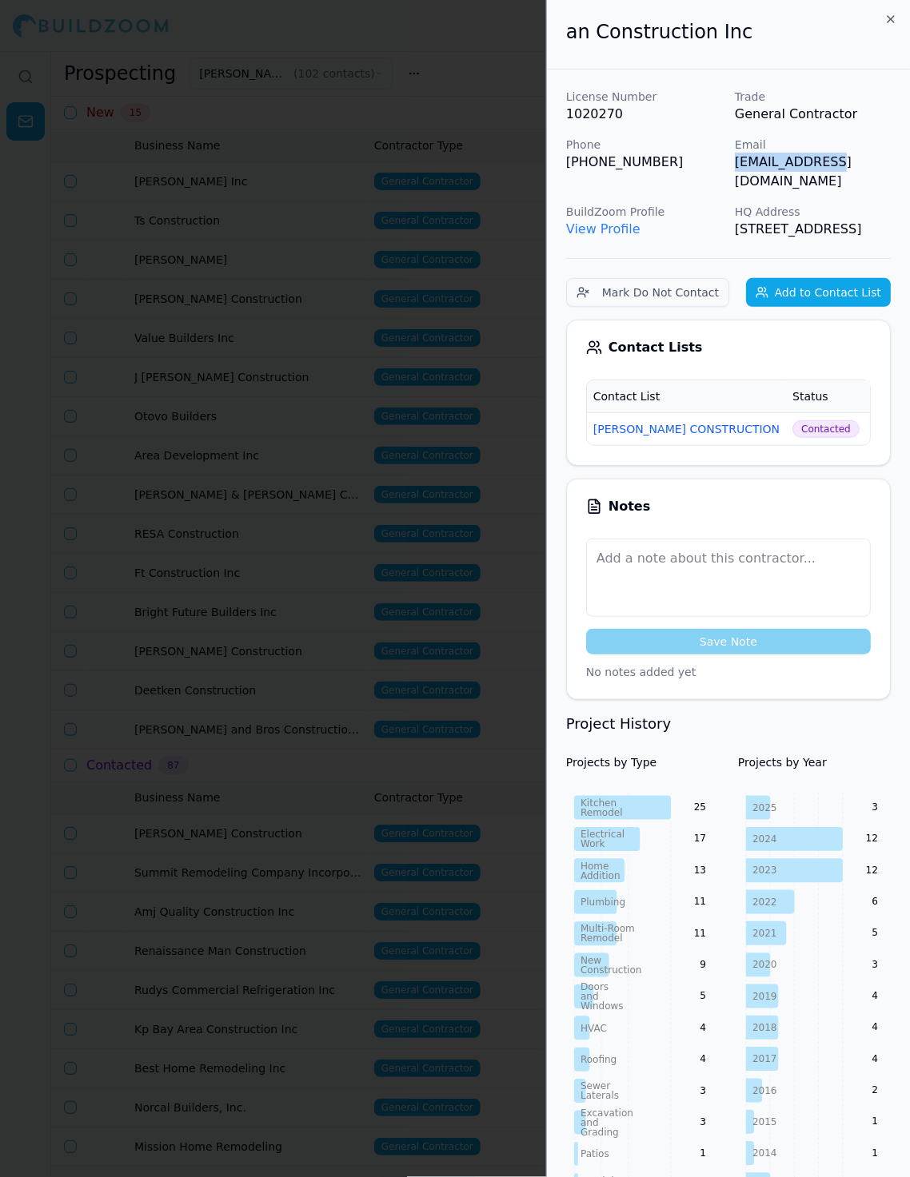
click at [309, 689] on div at bounding box center [455, 588] width 910 height 1177
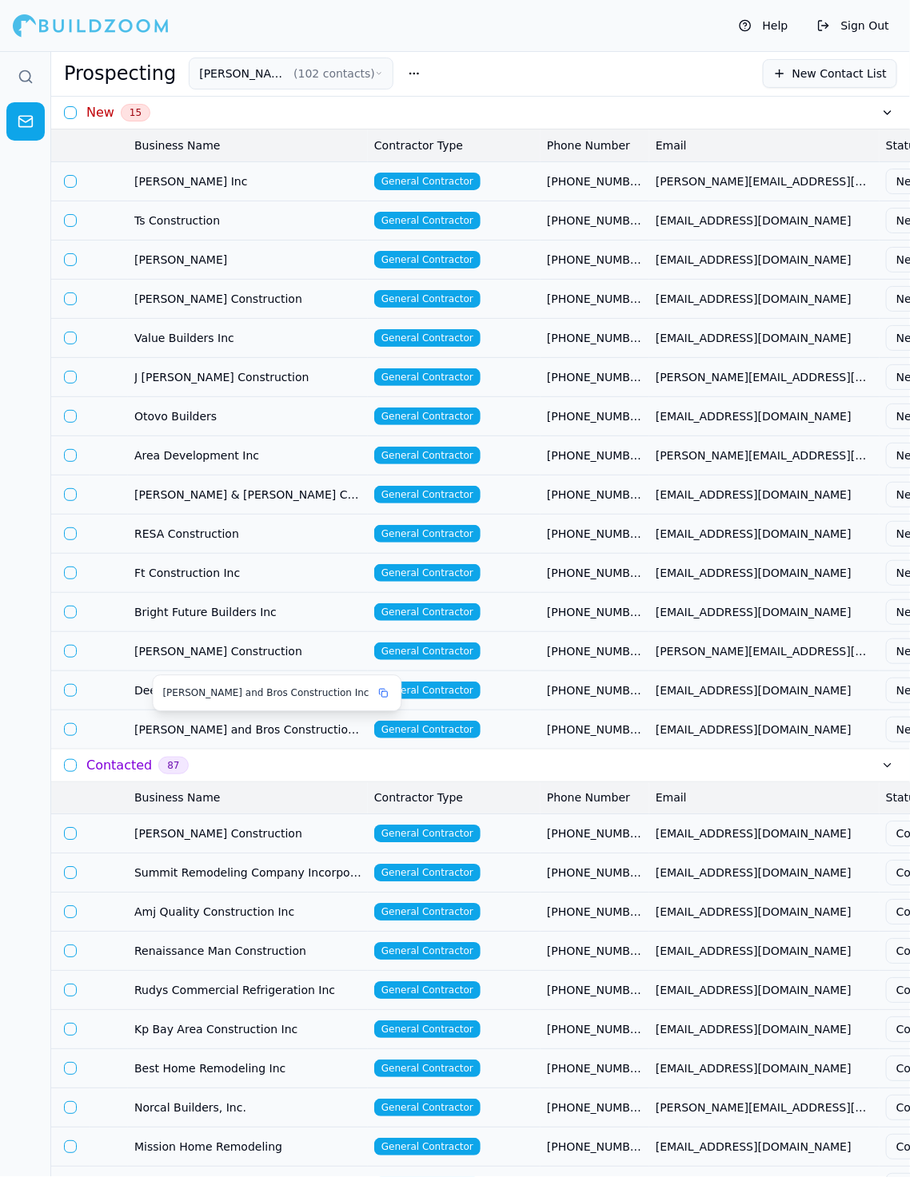
click at [285, 723] on span "[PERSON_NAME] and Bros Construction Inc" at bounding box center [247, 730] width 227 height 16
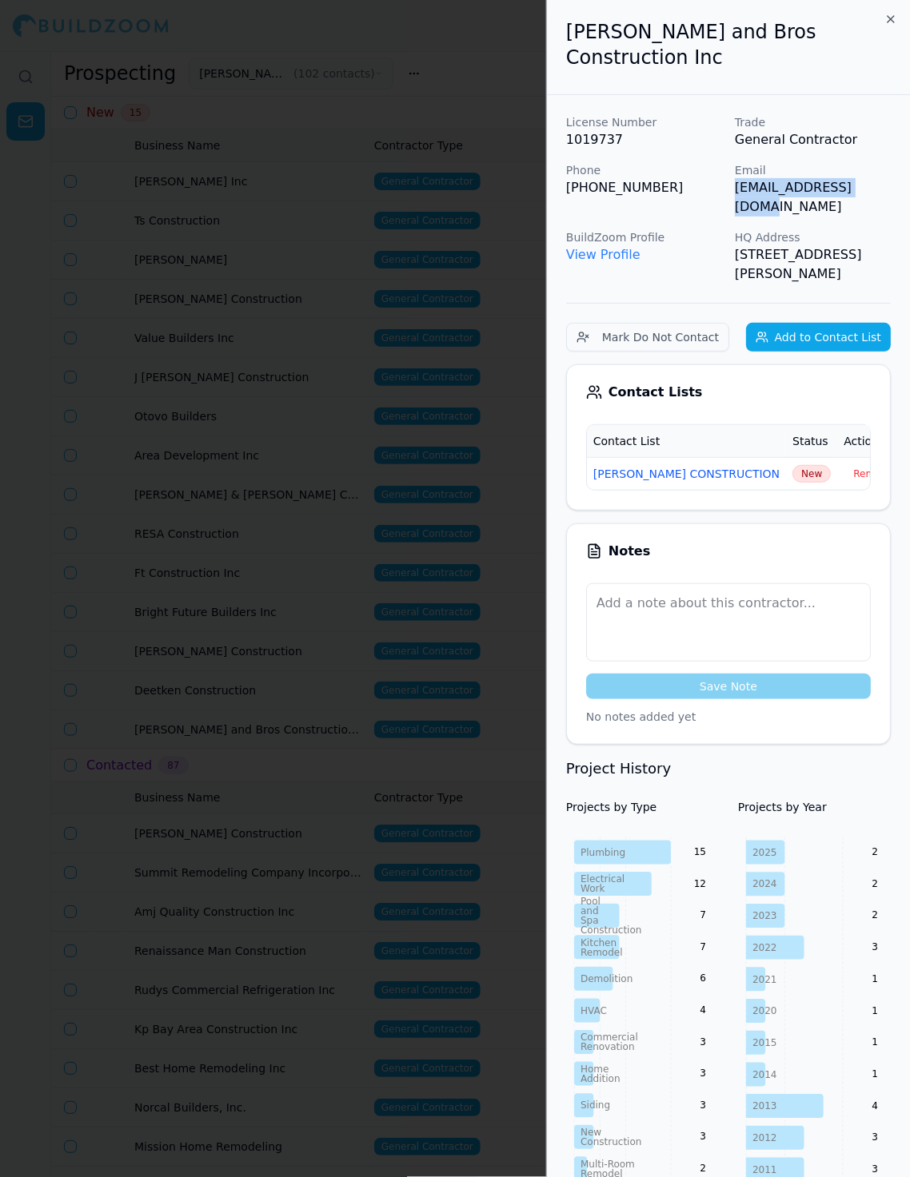
drag, startPoint x: 735, startPoint y: 162, endPoint x: 904, endPoint y: 154, distance: 168.8
click at [819, 156] on div "License Number 1019737 Trade General Contractor Phone (408) 582-4988 Email calv…" at bounding box center [728, 1030] width 363 height 1870
click at [792, 465] on span "New" at bounding box center [811, 474] width 38 height 18
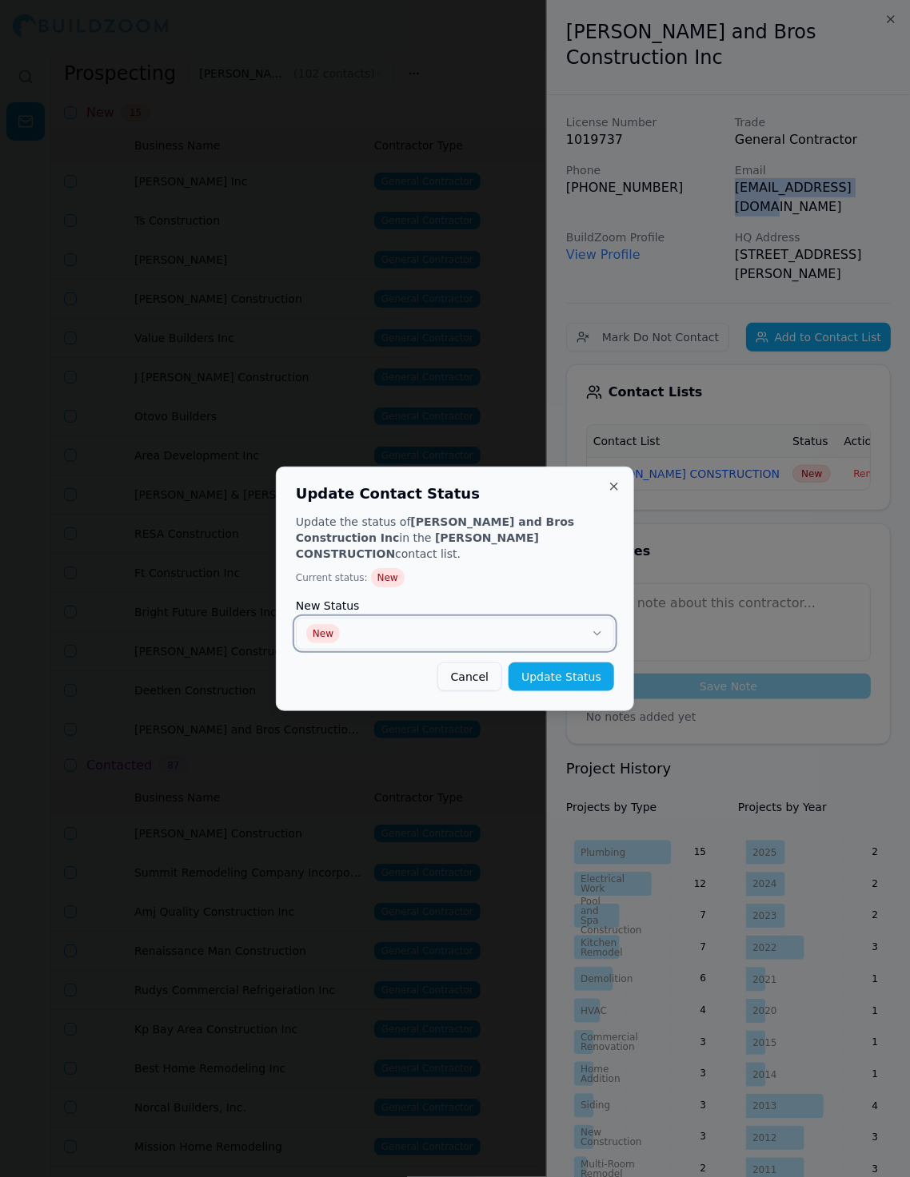
click at [550, 623] on button "New" at bounding box center [455, 634] width 318 height 32
click at [533, 667] on button "Update Status" at bounding box center [561, 677] width 106 height 29
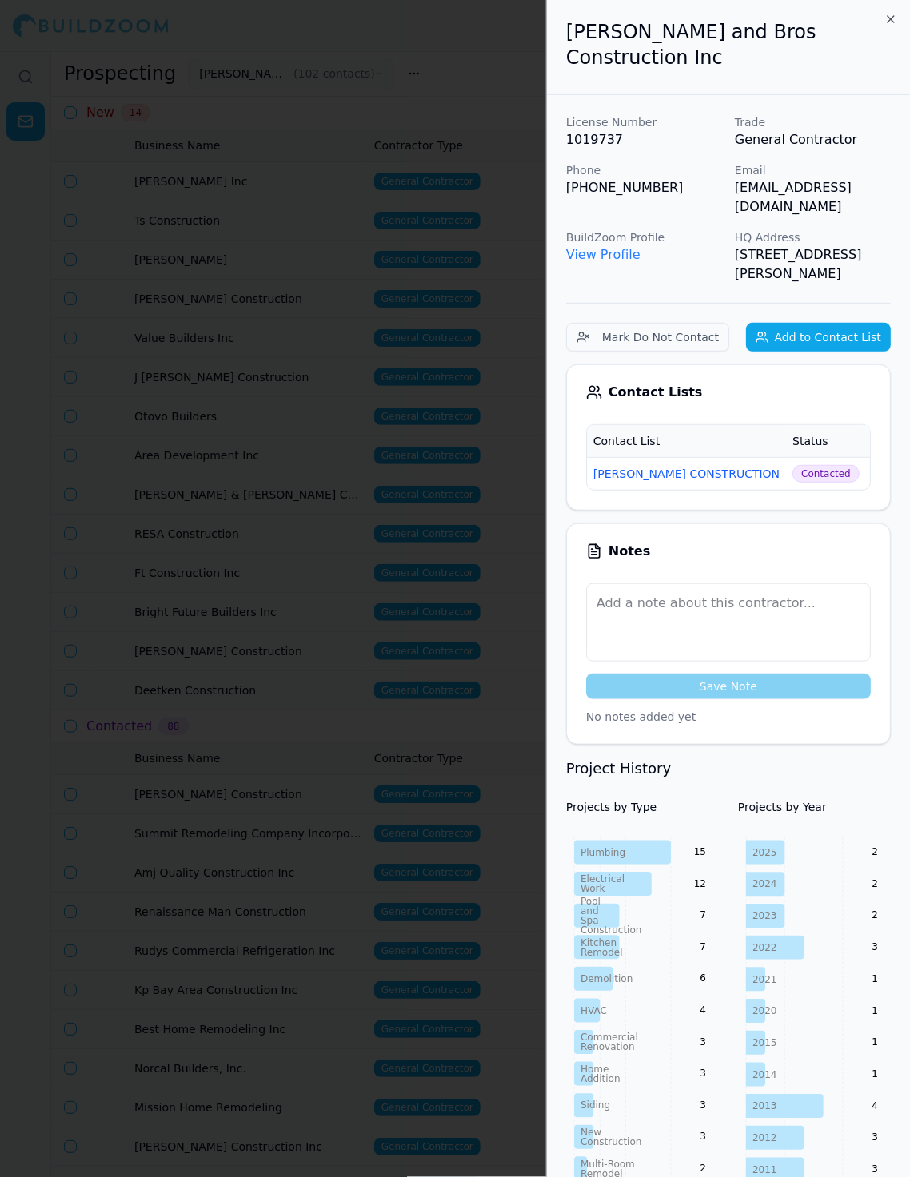
click at [307, 591] on div at bounding box center [455, 588] width 910 height 1177
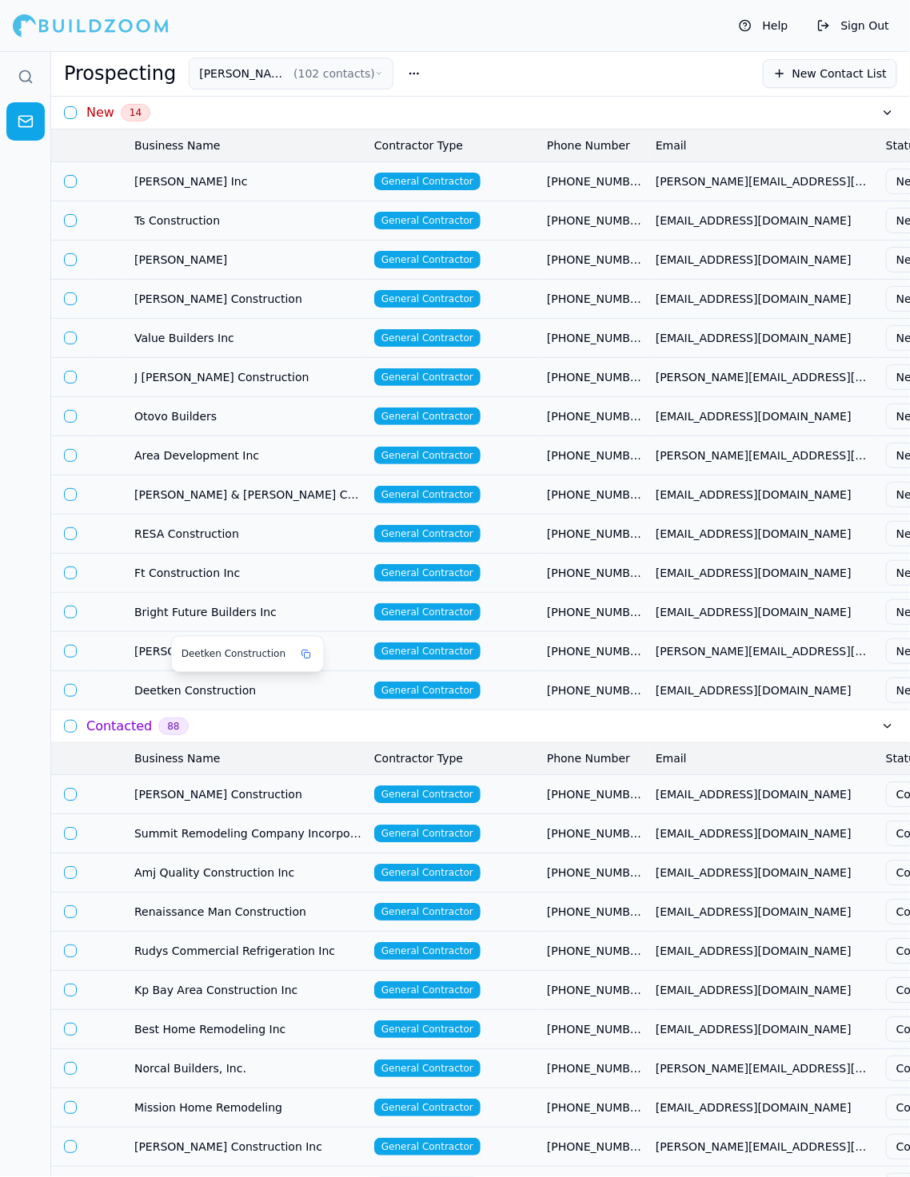
click at [278, 690] on span "Deetken Construction" at bounding box center [247, 691] width 227 height 16
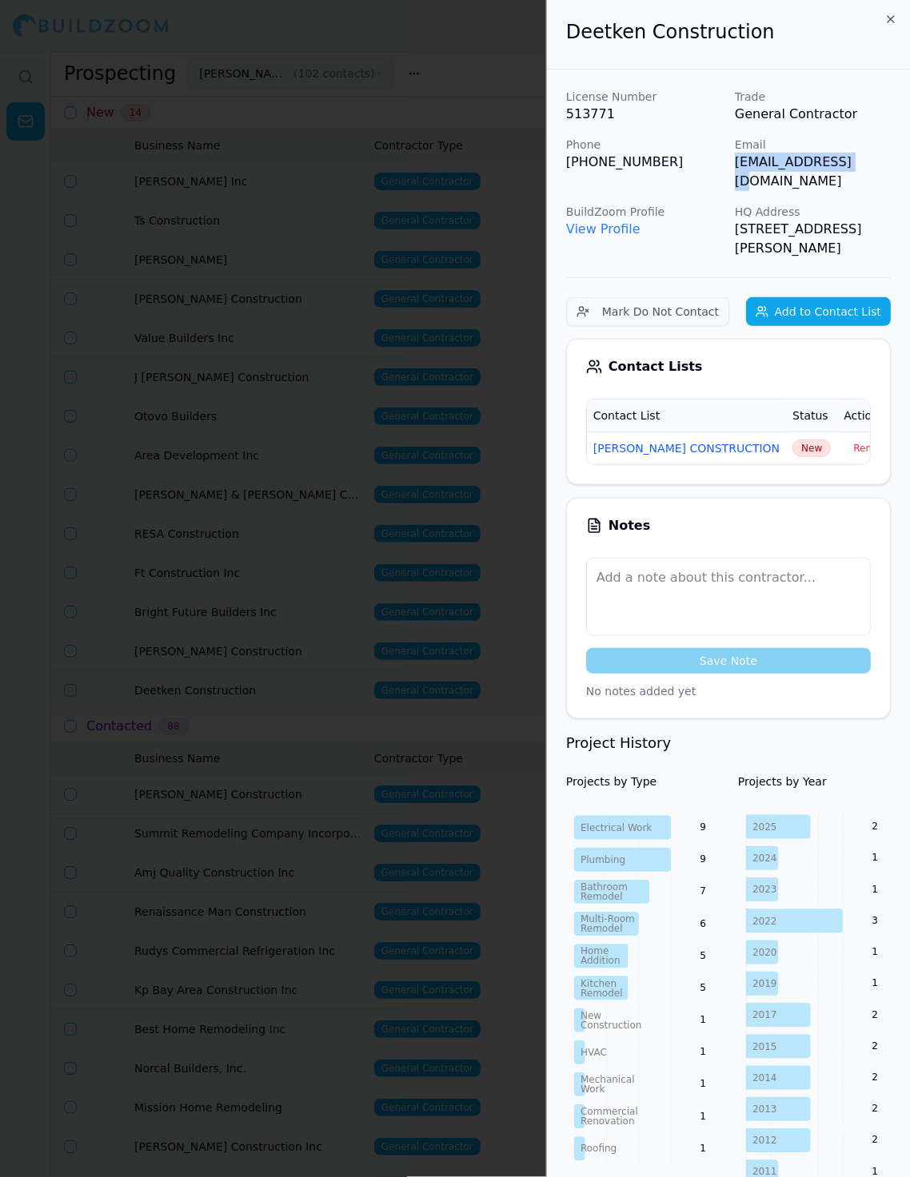
drag, startPoint x: 731, startPoint y: 162, endPoint x: 863, endPoint y: 162, distance: 131.9
click at [819, 162] on div "License Number 513771 Trade General Contractor Phone (415) 342-9579 Email spd21…" at bounding box center [728, 173] width 325 height 169
click at [792, 440] on span "New" at bounding box center [811, 449] width 38 height 18
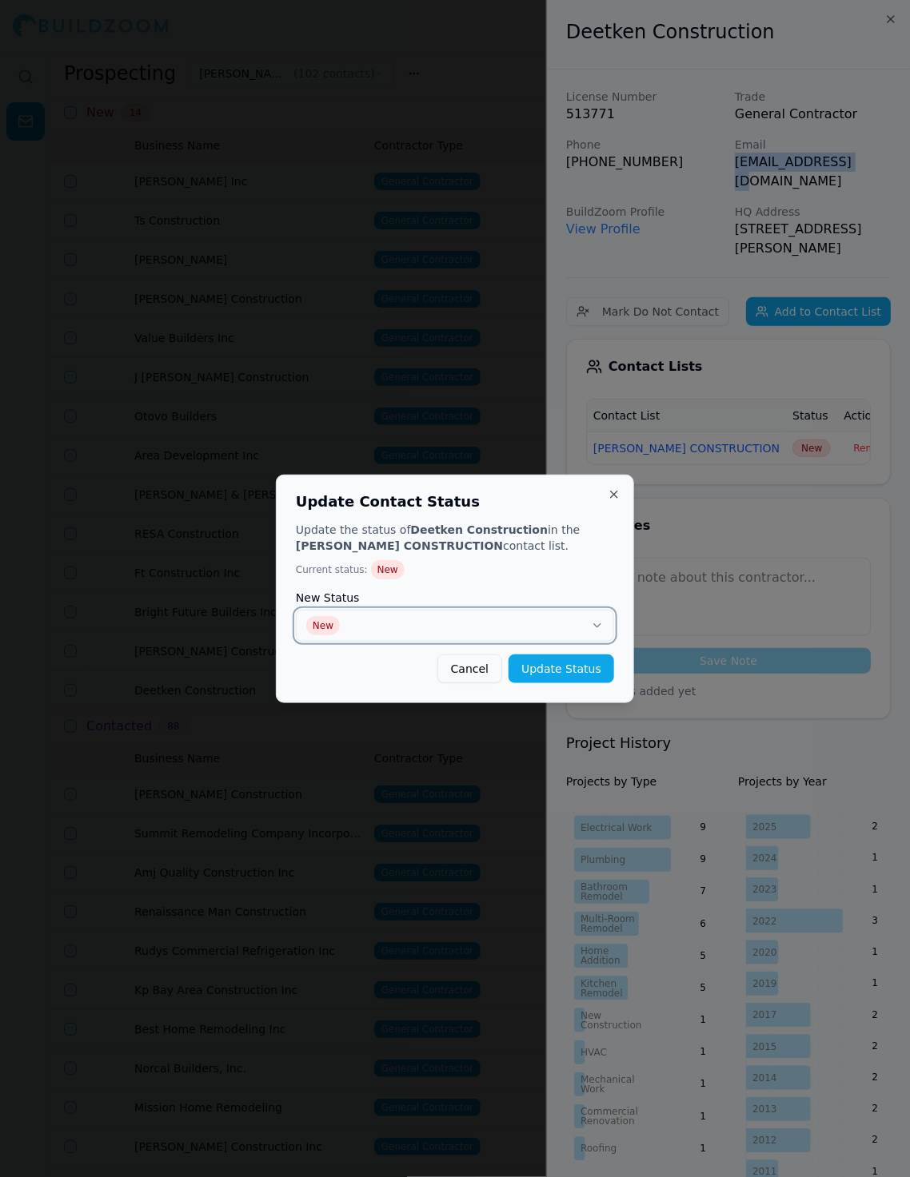
click at [528, 627] on button "New" at bounding box center [455, 626] width 318 height 32
click at [545, 671] on button "Update Status" at bounding box center [561, 669] width 106 height 29
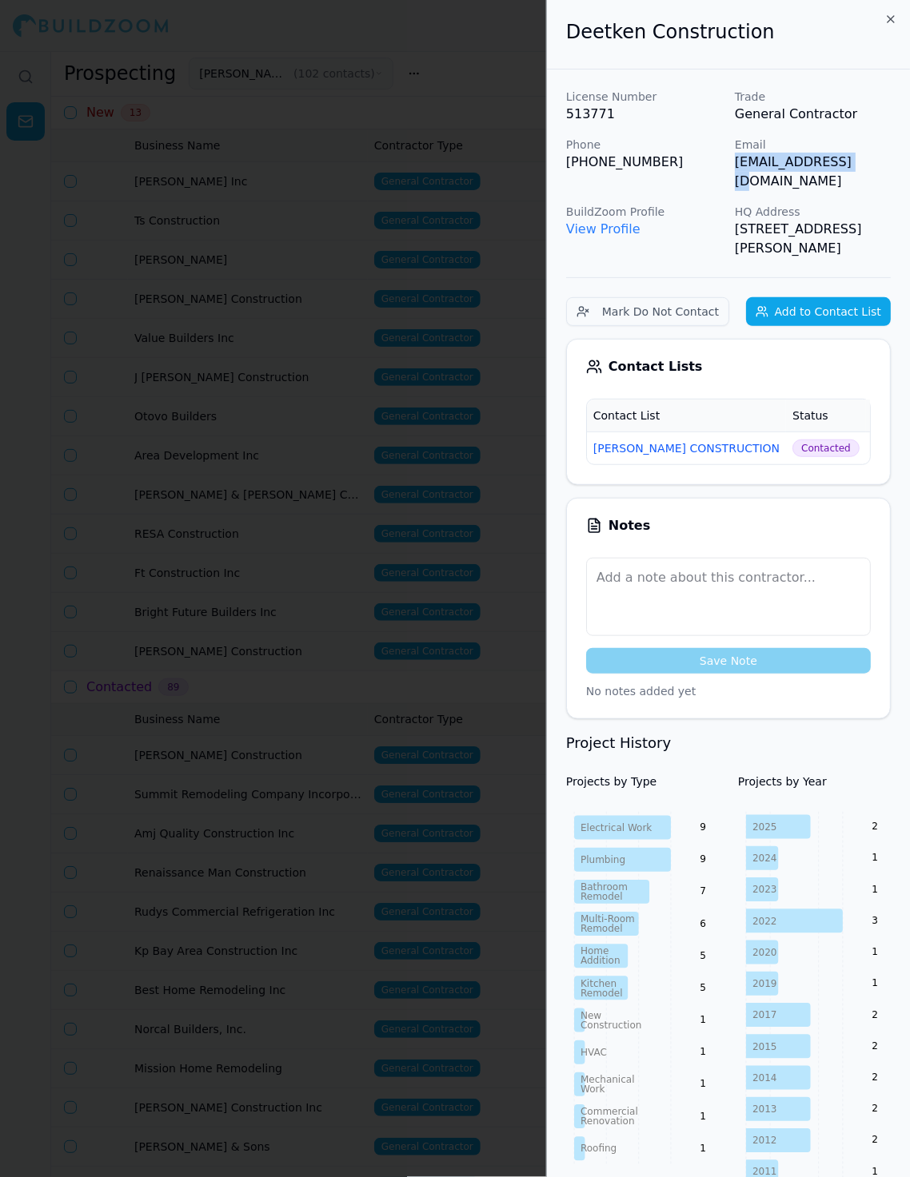
click at [273, 675] on div at bounding box center [455, 588] width 910 height 1177
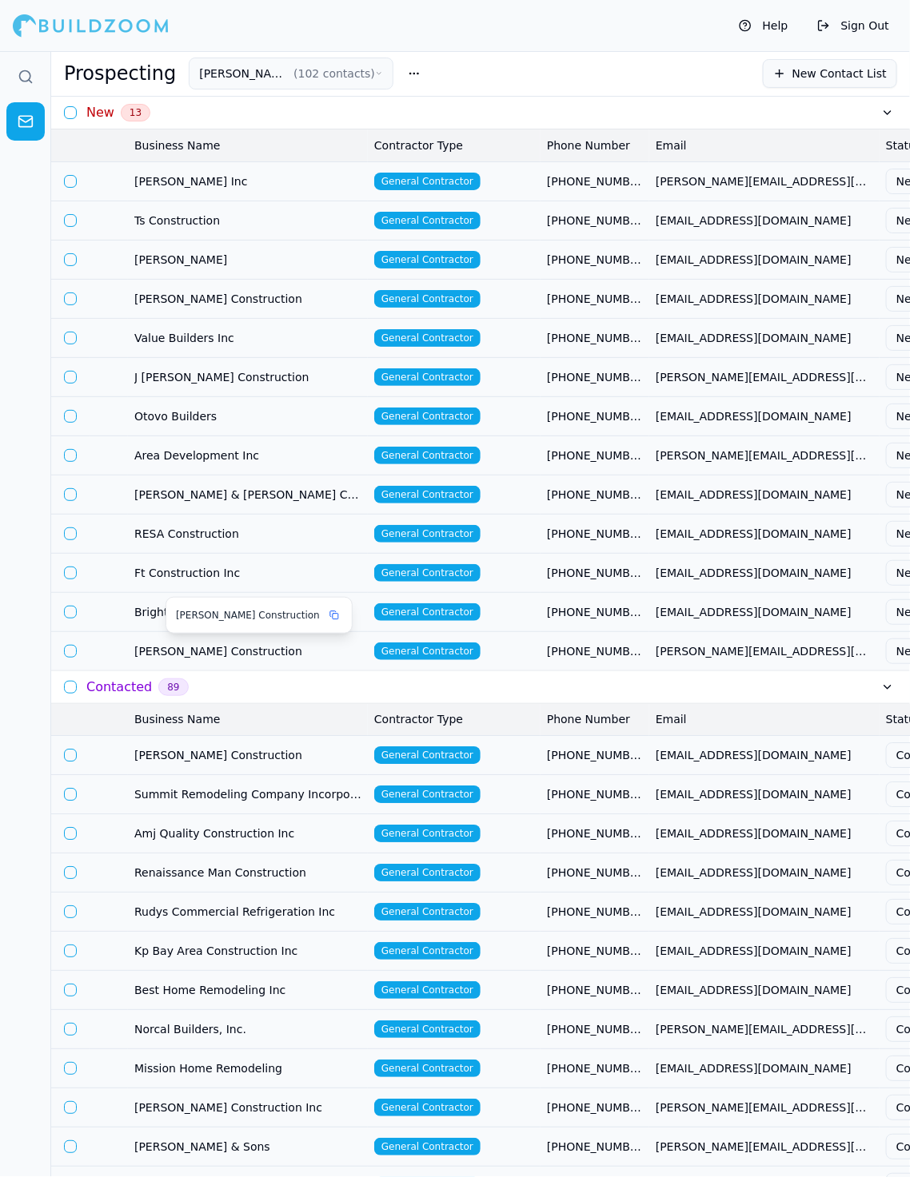
click at [264, 648] on span "[PERSON_NAME] Construction" at bounding box center [247, 651] width 227 height 16
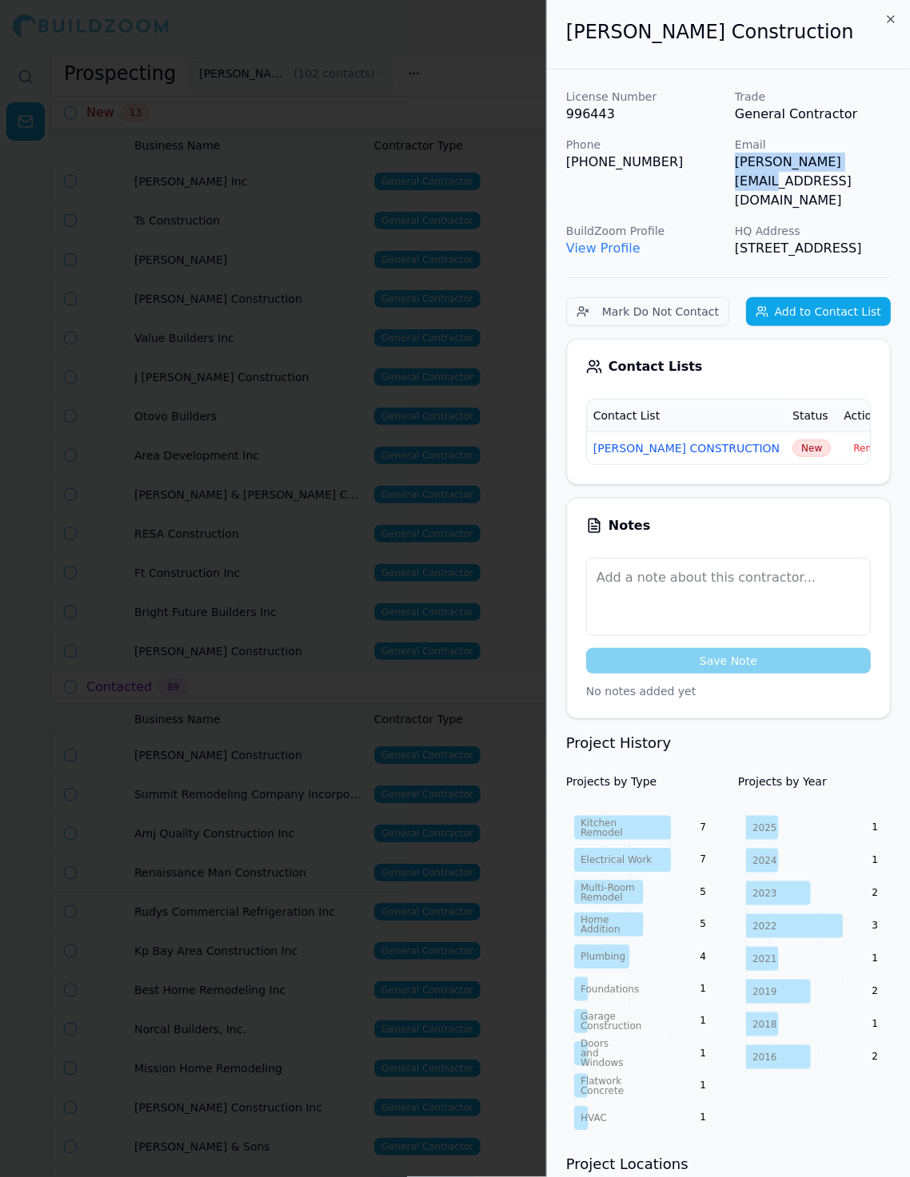
drag, startPoint x: 730, startPoint y: 168, endPoint x: 882, endPoint y: 168, distance: 152.7
click at [819, 168] on div "License Number 996443 Trade General Contractor Phone (408) 568-5267 Email tim@b…" at bounding box center [728, 173] width 325 height 169
click at [792, 440] on span "New" at bounding box center [811, 449] width 38 height 18
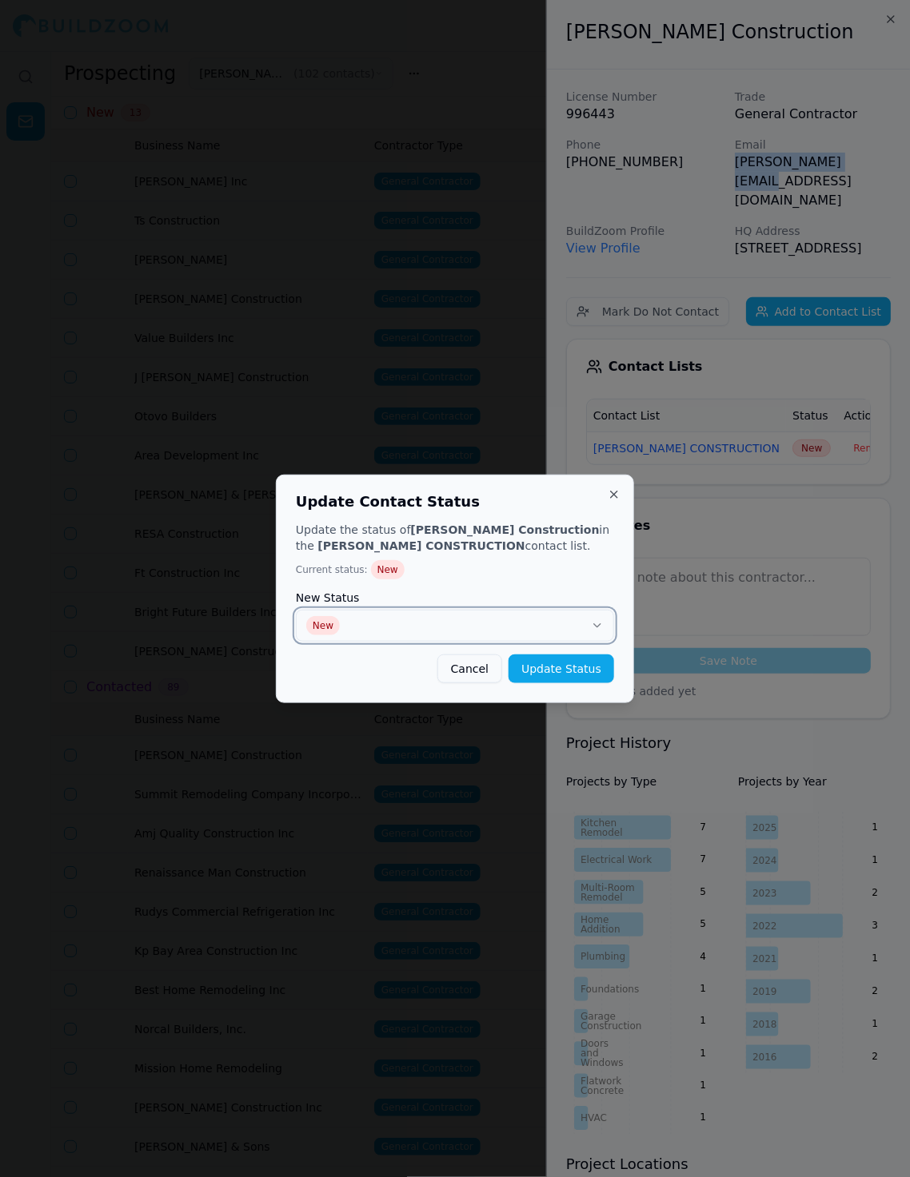
click at [506, 637] on button "New" at bounding box center [455, 626] width 318 height 32
click at [572, 680] on button "Update Status" at bounding box center [561, 669] width 106 height 29
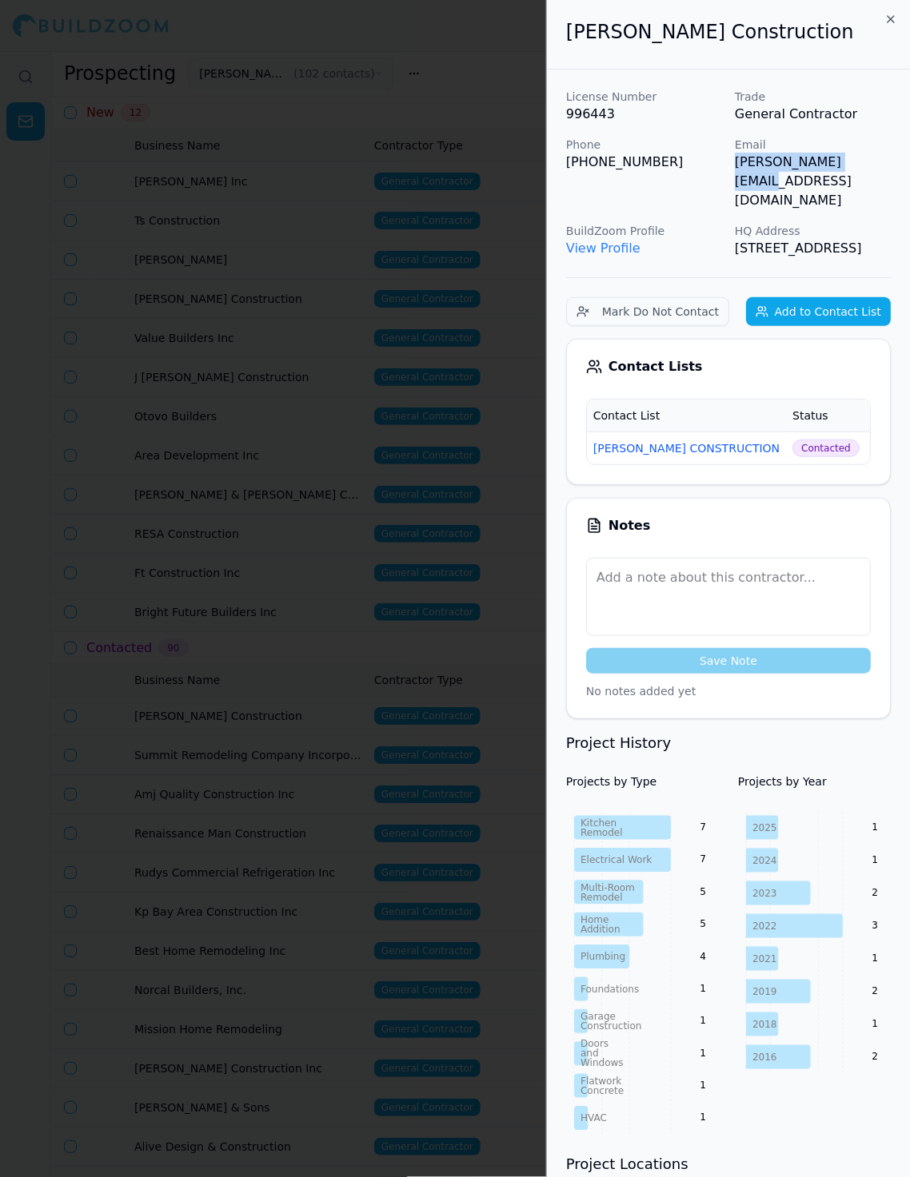
click at [361, 538] on div at bounding box center [455, 588] width 910 height 1177
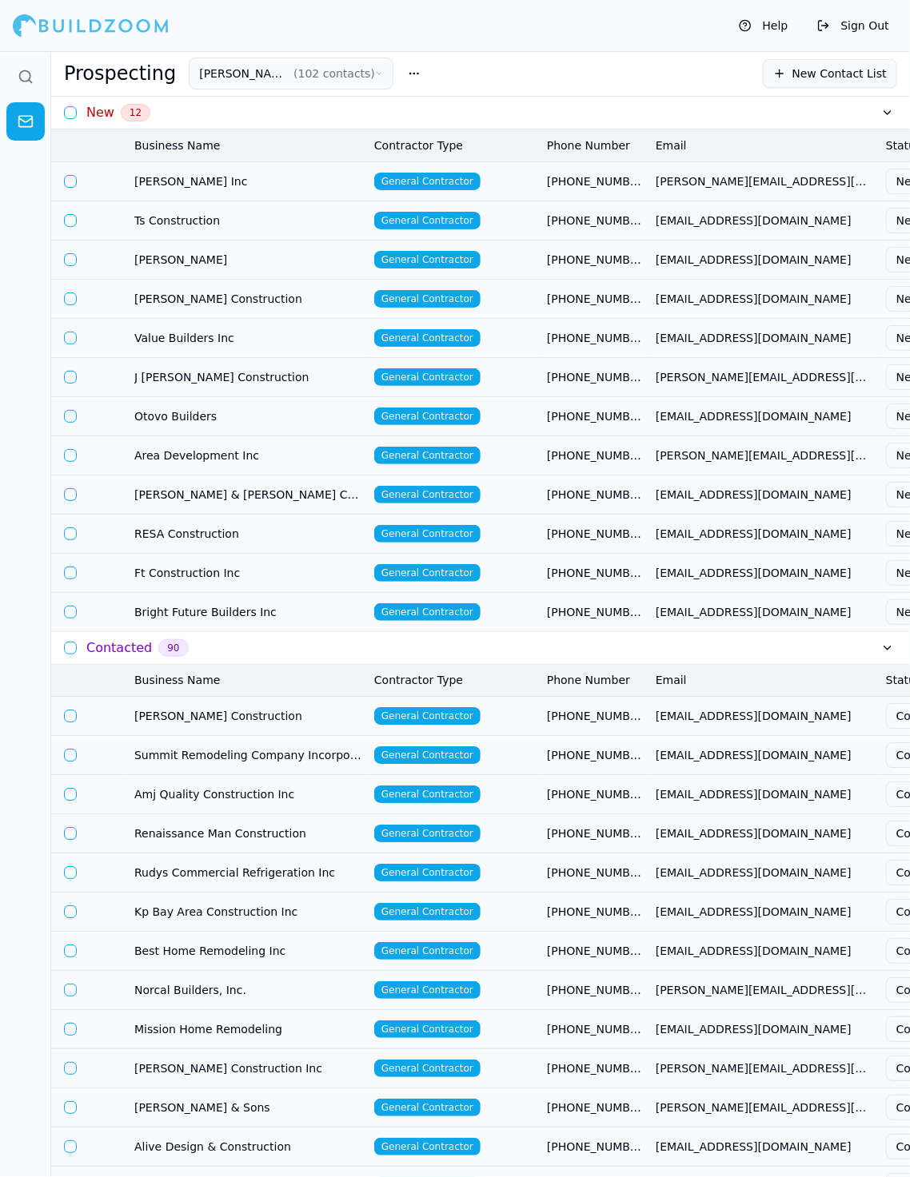
click at [658, 580] on td "[EMAIL_ADDRESS][DOMAIN_NAME]" at bounding box center [764, 572] width 230 height 39
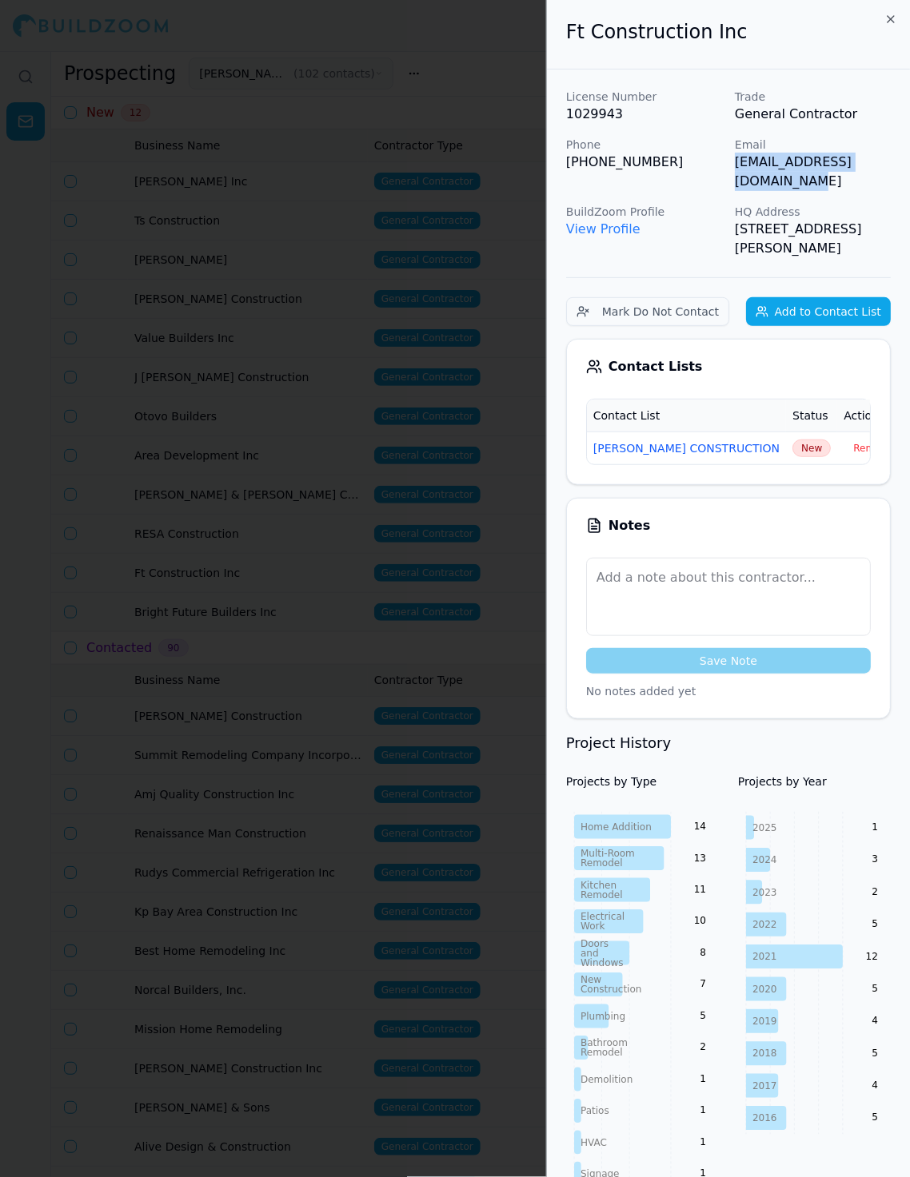
scroll to position [0, 6]
drag, startPoint x: 736, startPoint y: 161, endPoint x: 908, endPoint y: 161, distance: 171.9
click at [819, 161] on p "[EMAIL_ADDRESS][DOMAIN_NAME]" at bounding box center [813, 172] width 156 height 38
click at [792, 440] on span "New" at bounding box center [811, 449] width 38 height 18
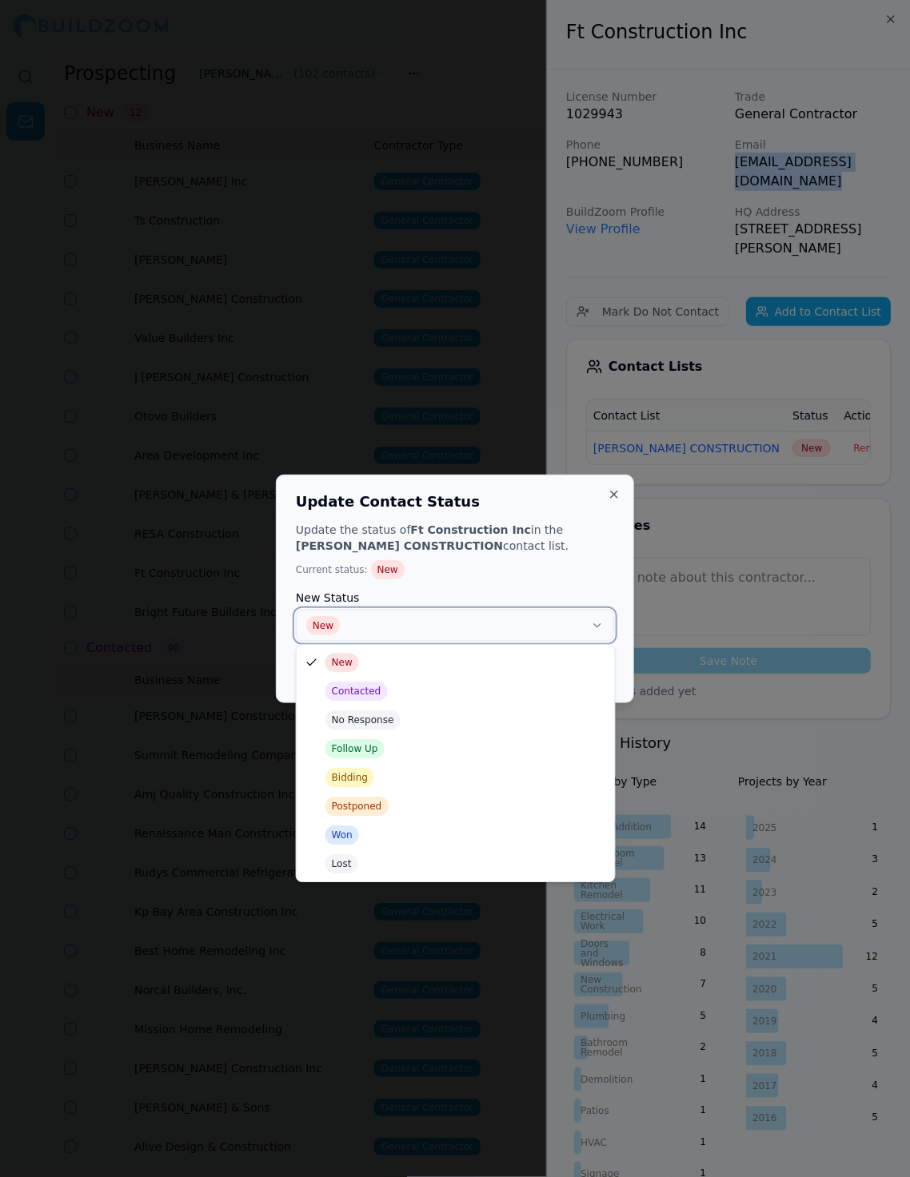
click at [548, 614] on button "New" at bounding box center [455, 626] width 318 height 32
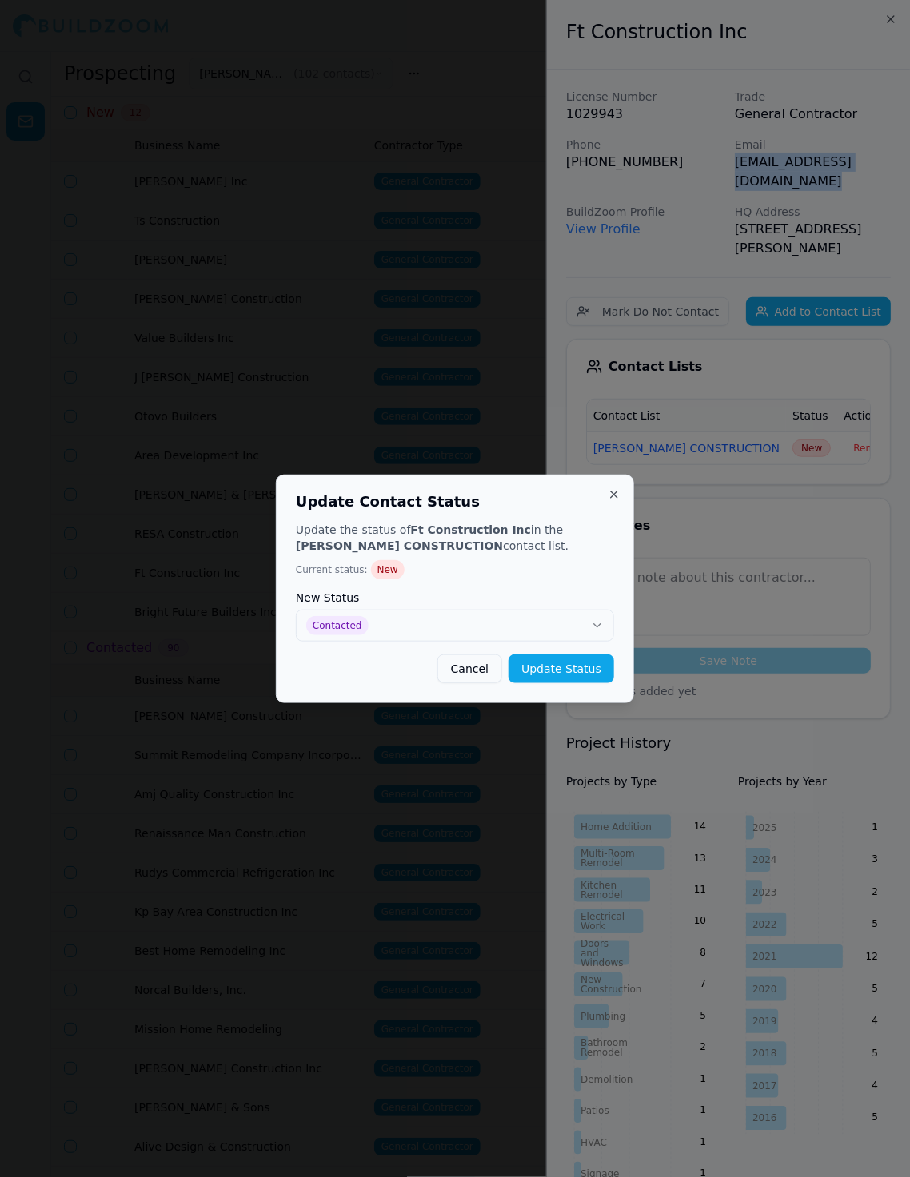
click at [572, 665] on button "Update Status" at bounding box center [561, 669] width 106 height 29
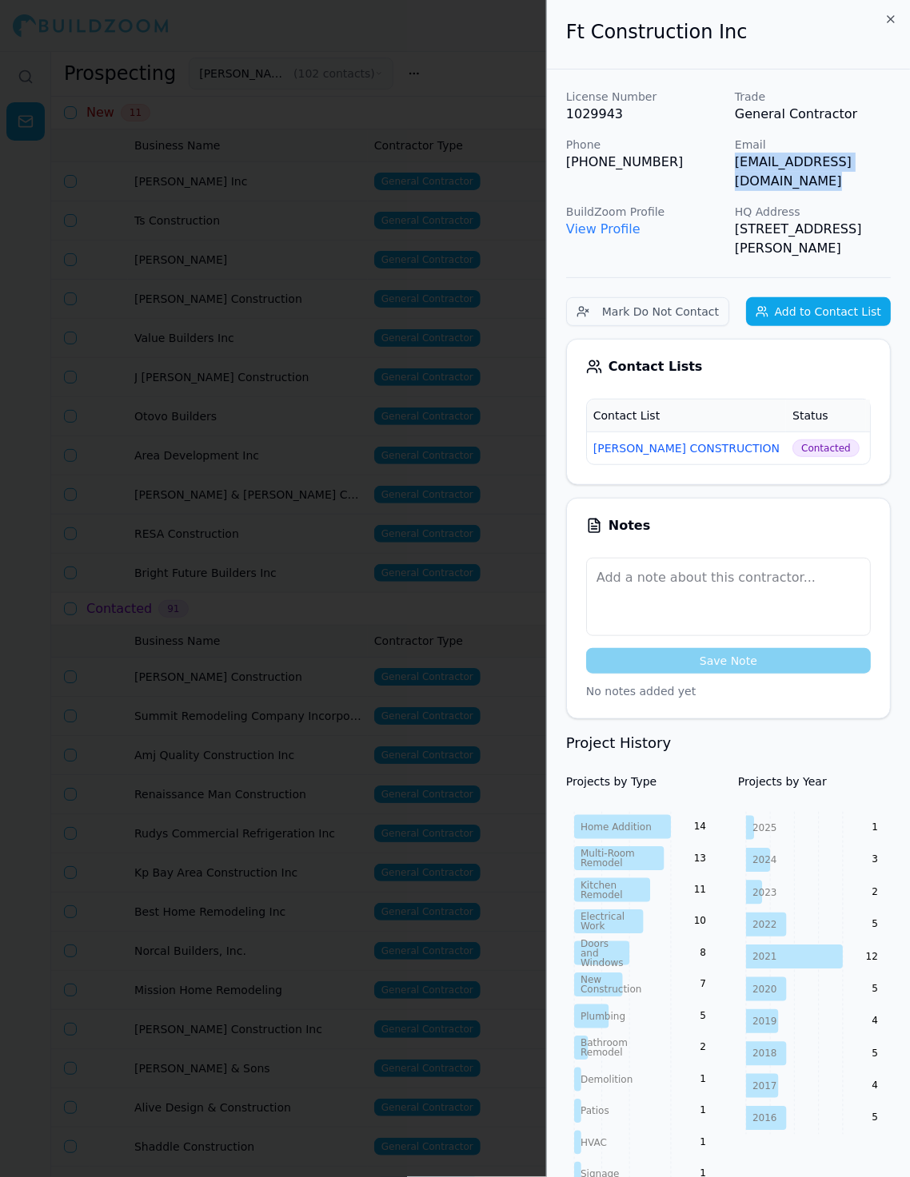
click at [356, 486] on div at bounding box center [455, 588] width 910 height 1177
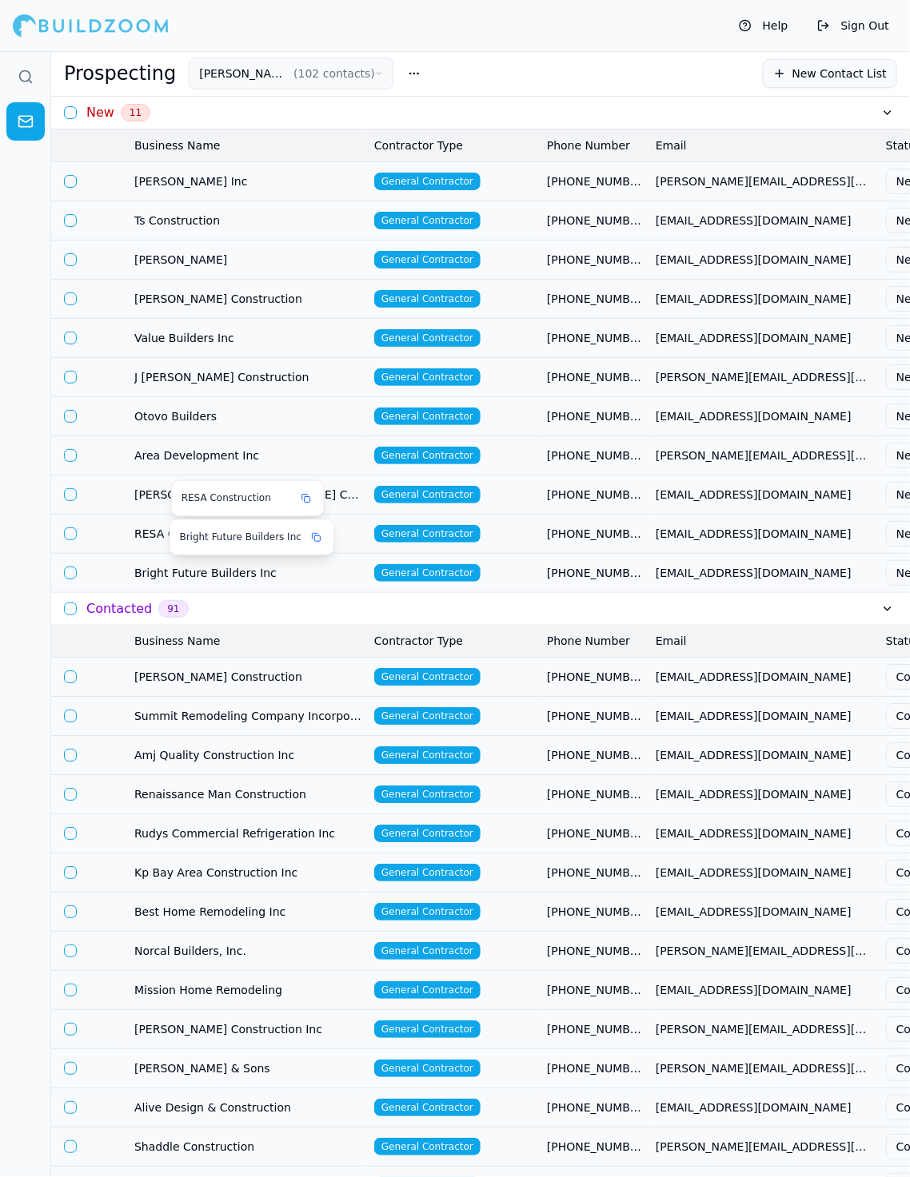
click at [321, 565] on span "Bright Future Builders Inc" at bounding box center [247, 573] width 227 height 16
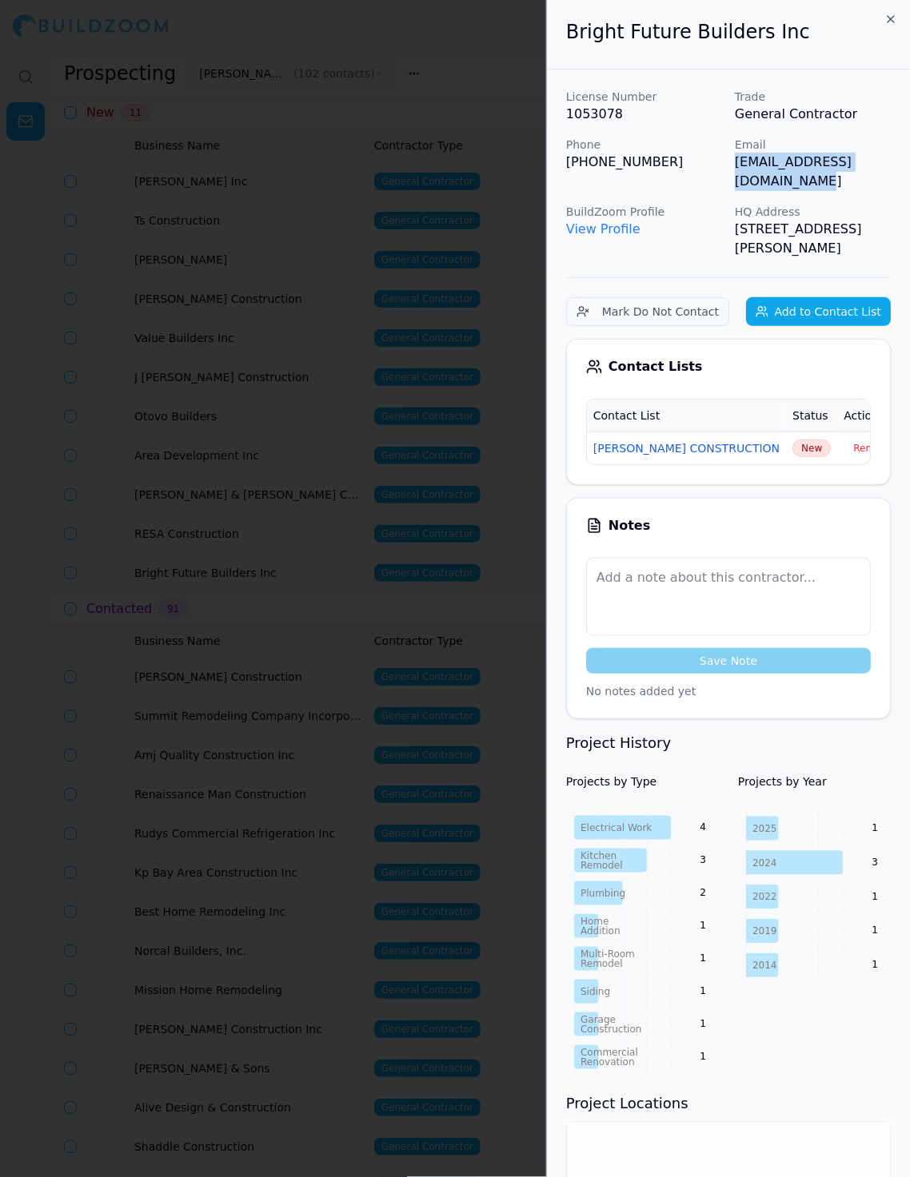
scroll to position [0, 28]
drag, startPoint x: 735, startPoint y: 162, endPoint x: 908, endPoint y: 167, distance: 173.5
click at [819, 167] on p "[EMAIL_ADDRESS][DOMAIN_NAME]" at bounding box center [813, 172] width 156 height 38
click at [792, 440] on span "New" at bounding box center [811, 449] width 38 height 18
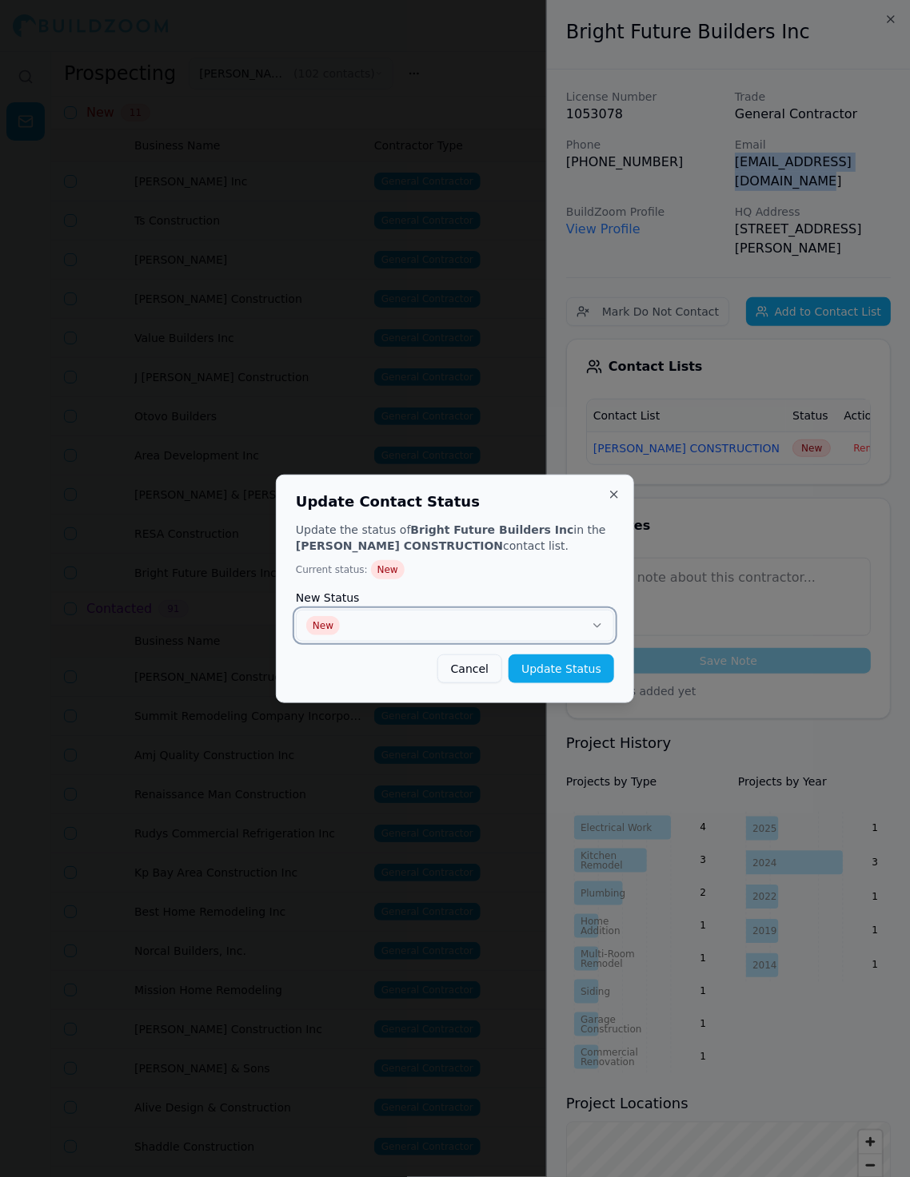
click at [508, 626] on button "New" at bounding box center [455, 626] width 318 height 32
click at [575, 667] on button "Update Status" at bounding box center [561, 669] width 106 height 29
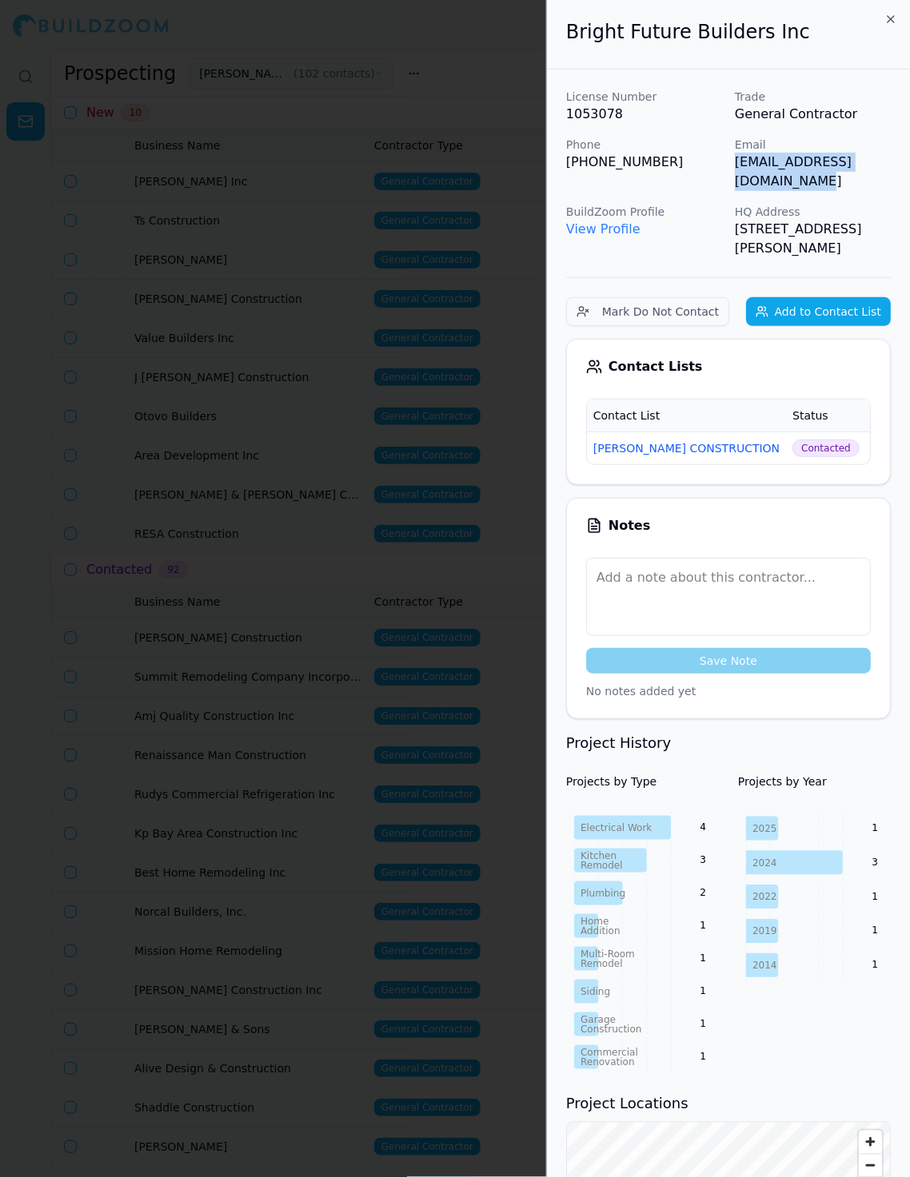
click at [192, 448] on div at bounding box center [455, 588] width 910 height 1177
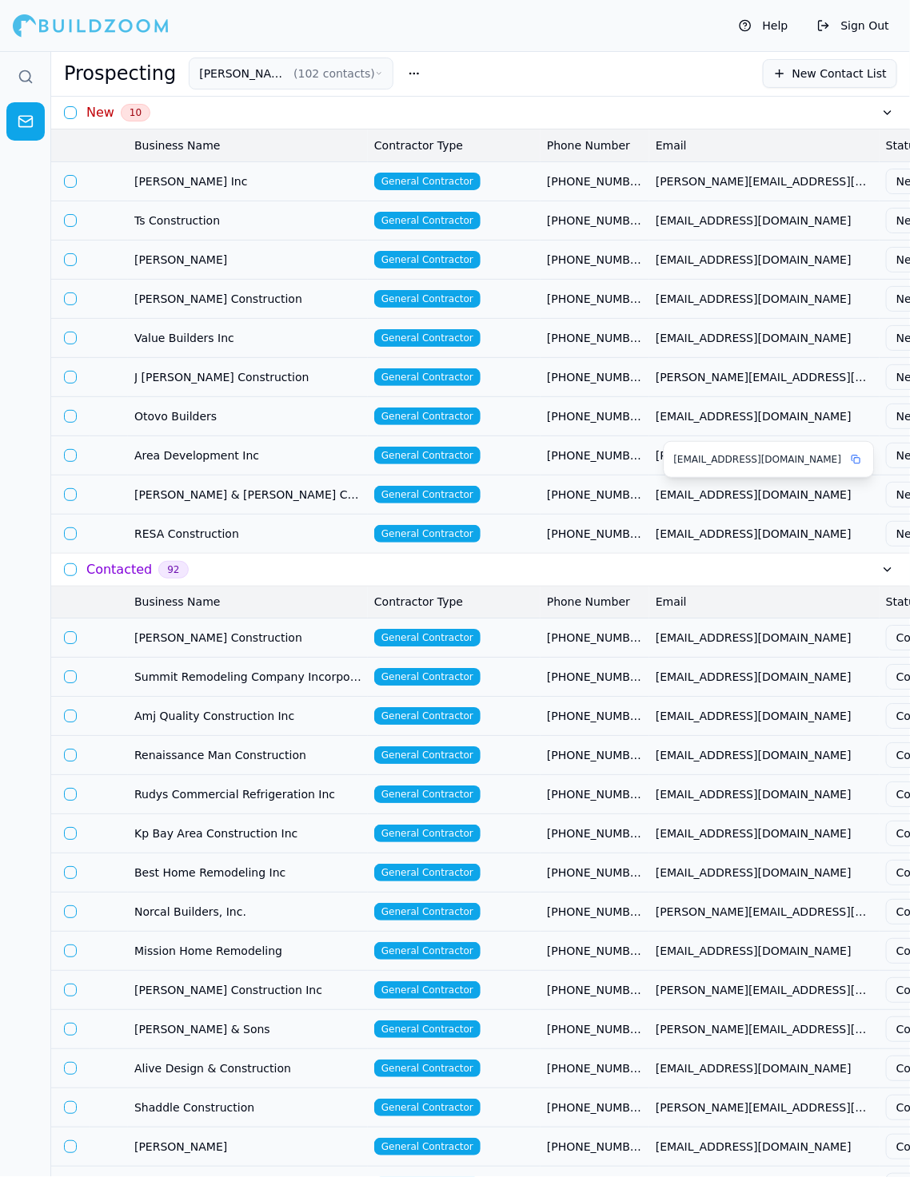
click at [712, 491] on span "[EMAIL_ADDRESS][DOMAIN_NAME]" at bounding box center [763, 495] width 217 height 16
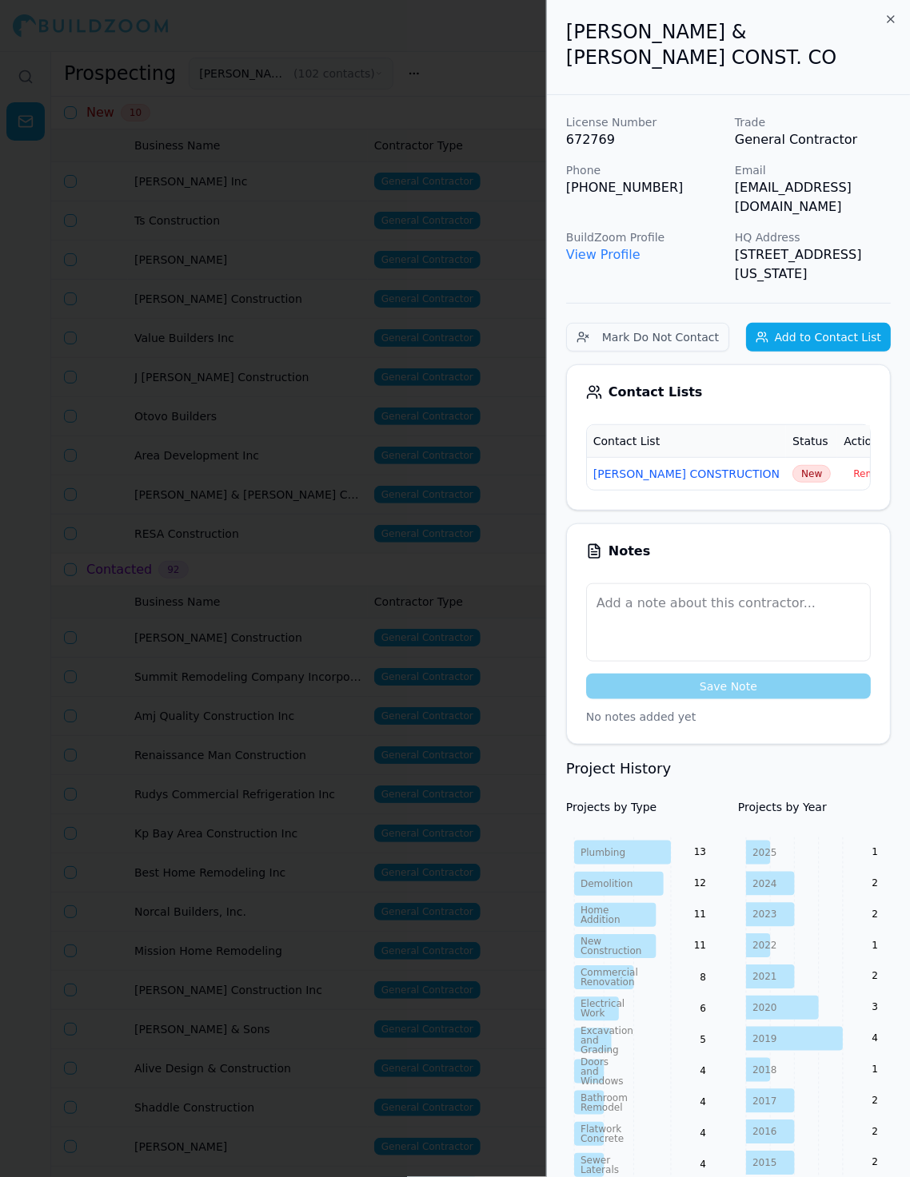
click at [733, 170] on div "License Number 672769 Trade General Contractor Phone (650) 802-2960 Email bhutc…" at bounding box center [728, 198] width 325 height 169
drag, startPoint x: 734, startPoint y: 160, endPoint x: 865, endPoint y: 185, distance: 133.4
click at [819, 185] on p "[EMAIL_ADDRESS][DOMAIN_NAME]" at bounding box center [813, 197] width 156 height 38
click at [786, 457] on td "New" at bounding box center [811, 473] width 51 height 33
click at [792, 470] on span "New" at bounding box center [811, 474] width 38 height 18
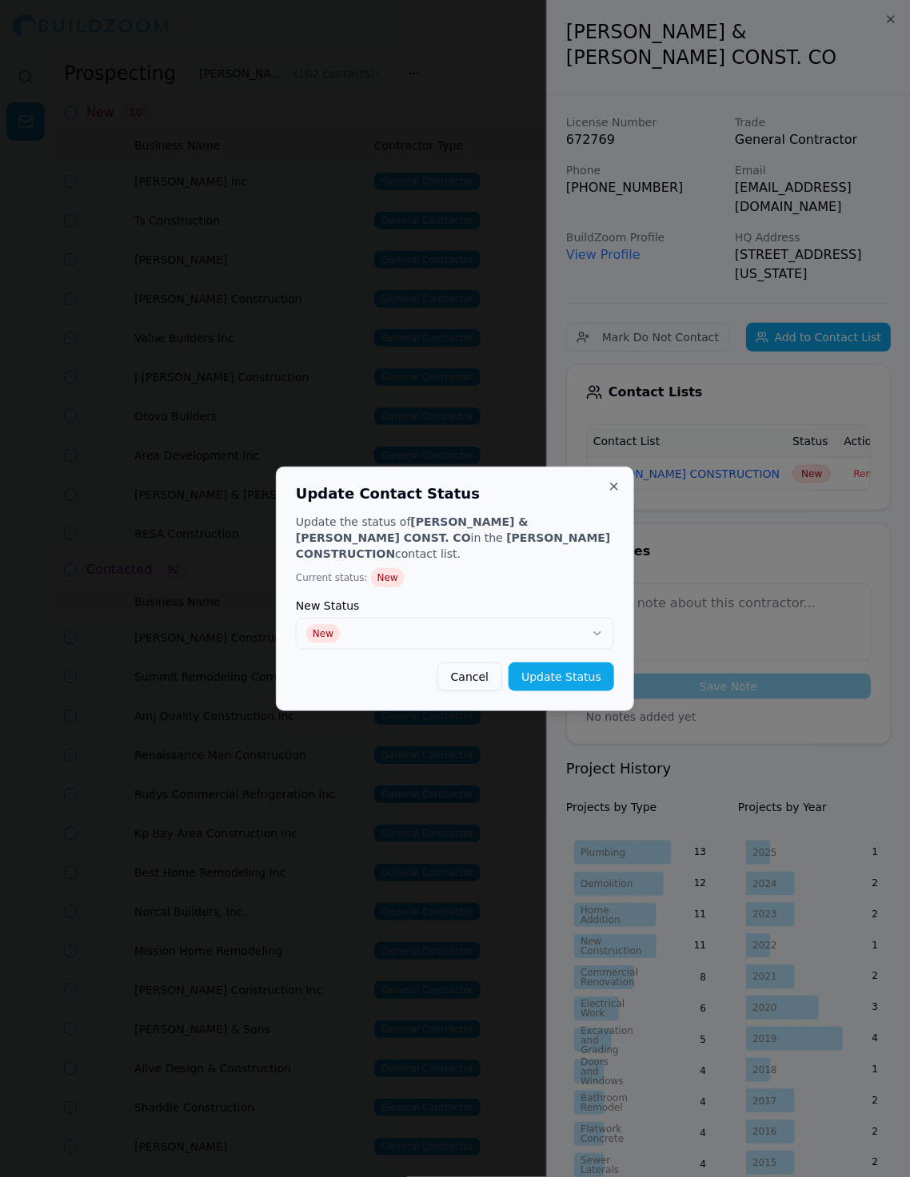
click at [558, 645] on div "Update the status of GONSALVES & STRONCK CONST. CO in the SLATON CONSTRUCTION c…" at bounding box center [455, 602] width 318 height 177
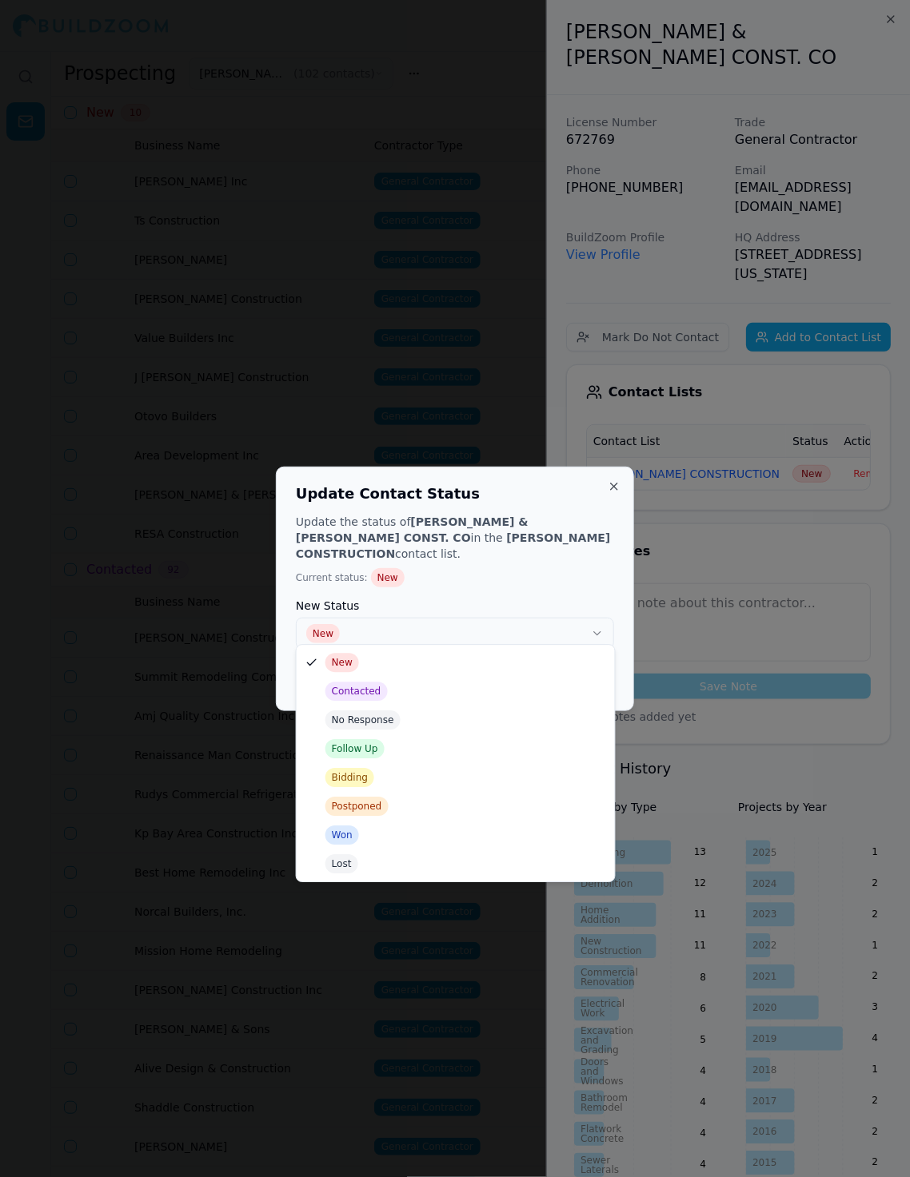
click at [516, 640] on button "New" at bounding box center [455, 634] width 318 height 32
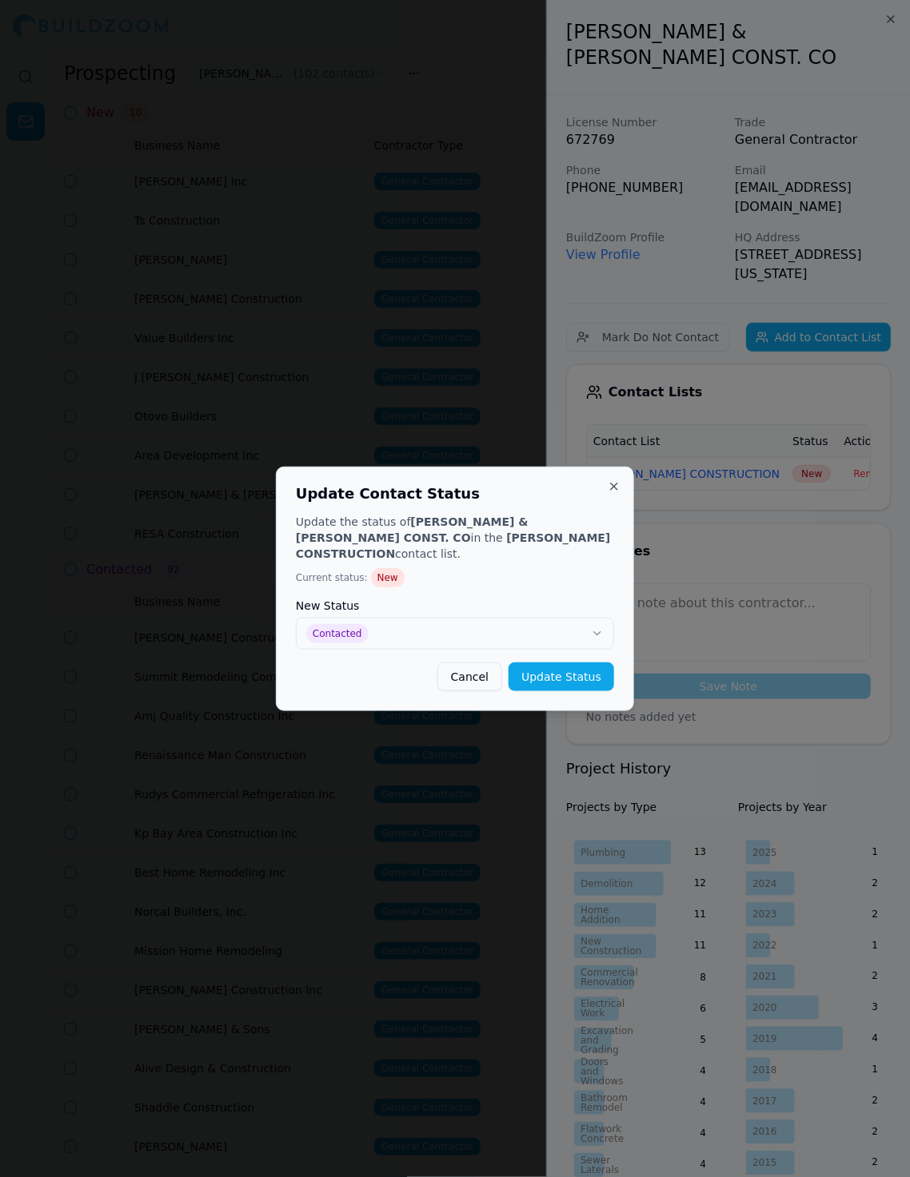
click at [565, 665] on button "Update Status" at bounding box center [561, 677] width 106 height 29
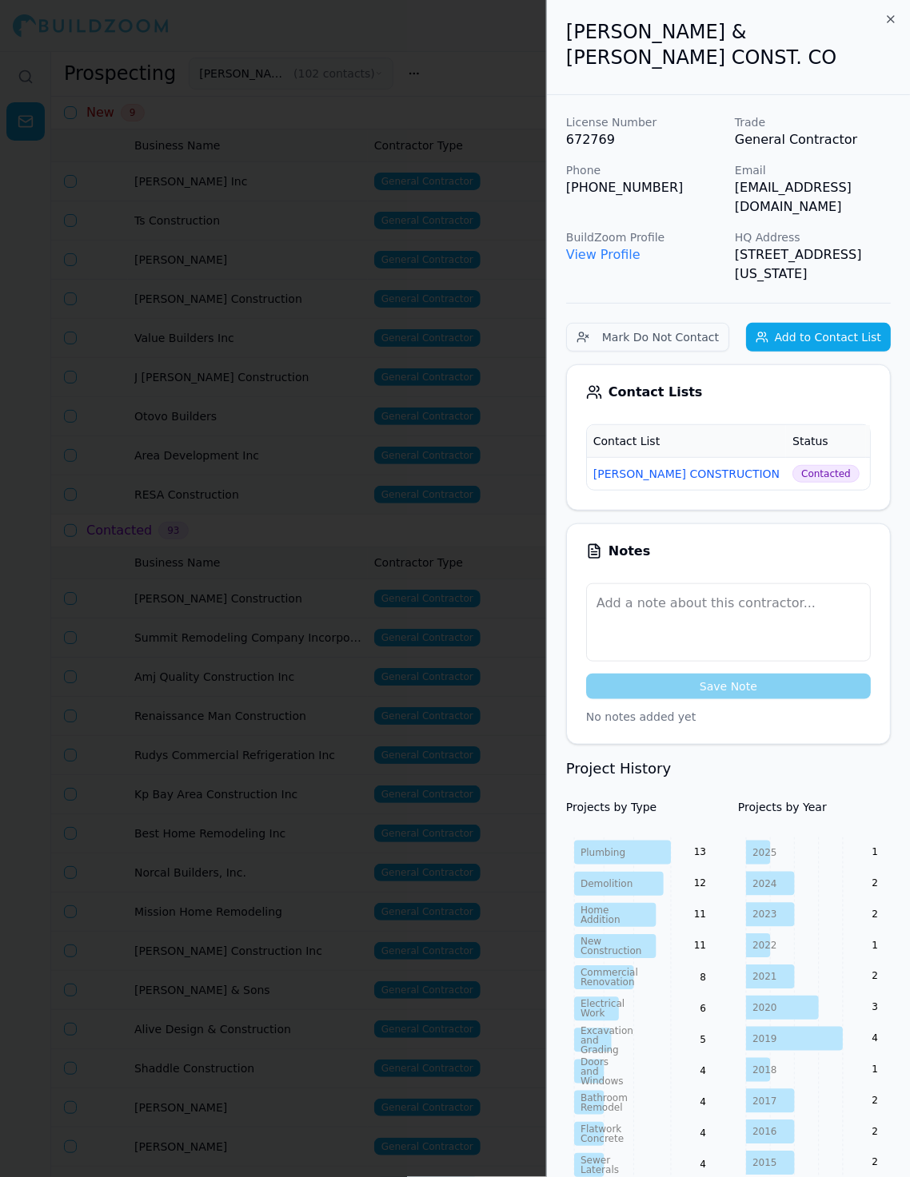
click at [295, 533] on div at bounding box center [455, 588] width 910 height 1177
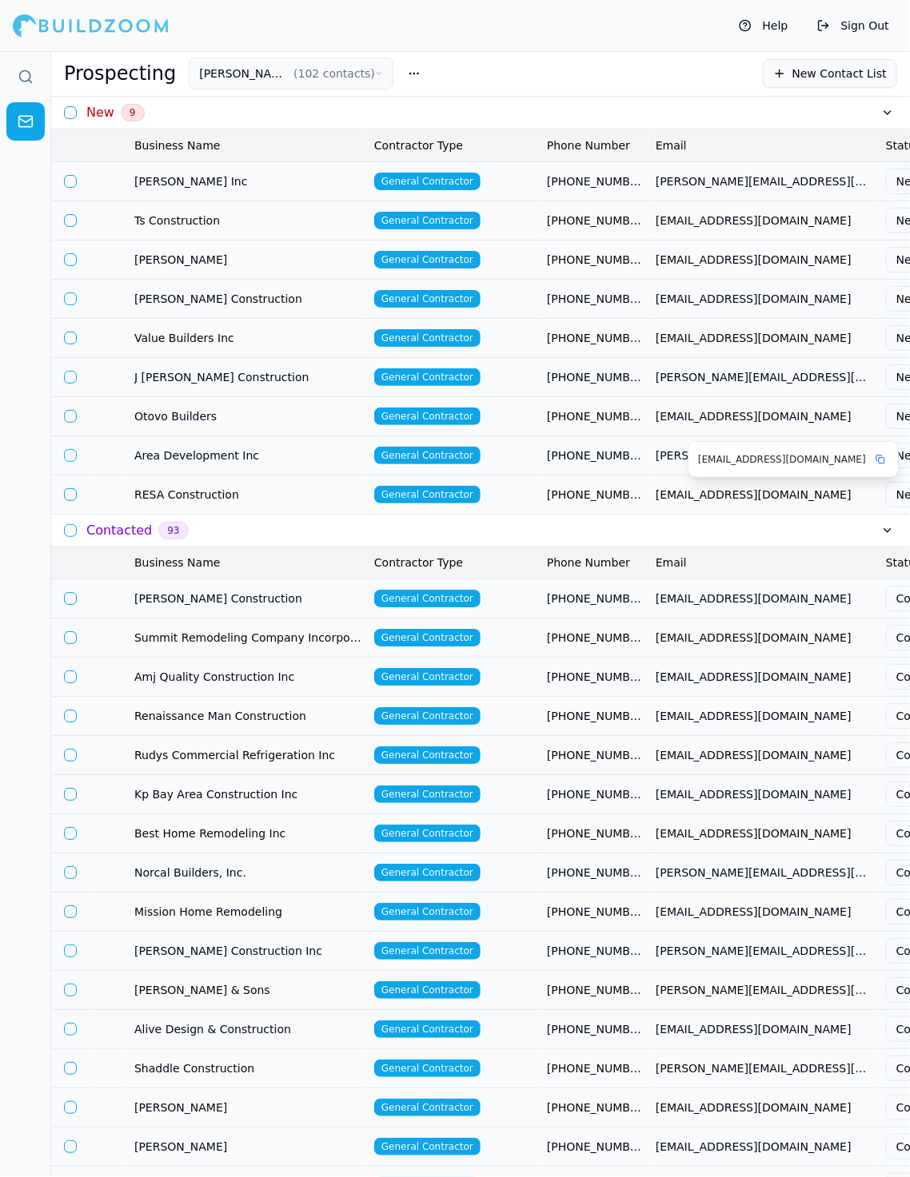
click at [731, 496] on span "[EMAIL_ADDRESS][DOMAIN_NAME]" at bounding box center [763, 495] width 217 height 16
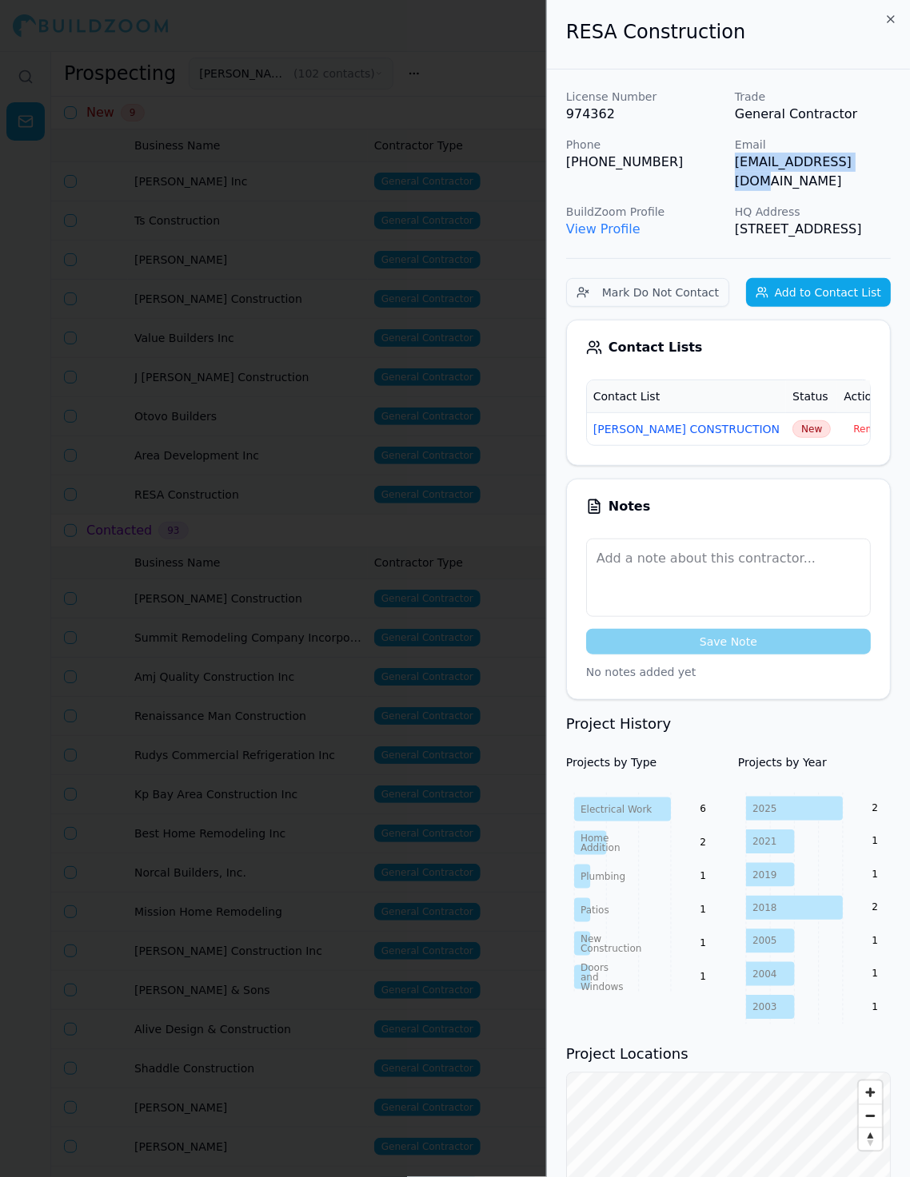
drag, startPoint x: 735, startPoint y: 165, endPoint x: 884, endPoint y: 164, distance: 149.5
click at [819, 164] on p "[EMAIL_ADDRESS][DOMAIN_NAME]" at bounding box center [813, 172] width 156 height 38
click at [792, 425] on span "New" at bounding box center [811, 429] width 38 height 18
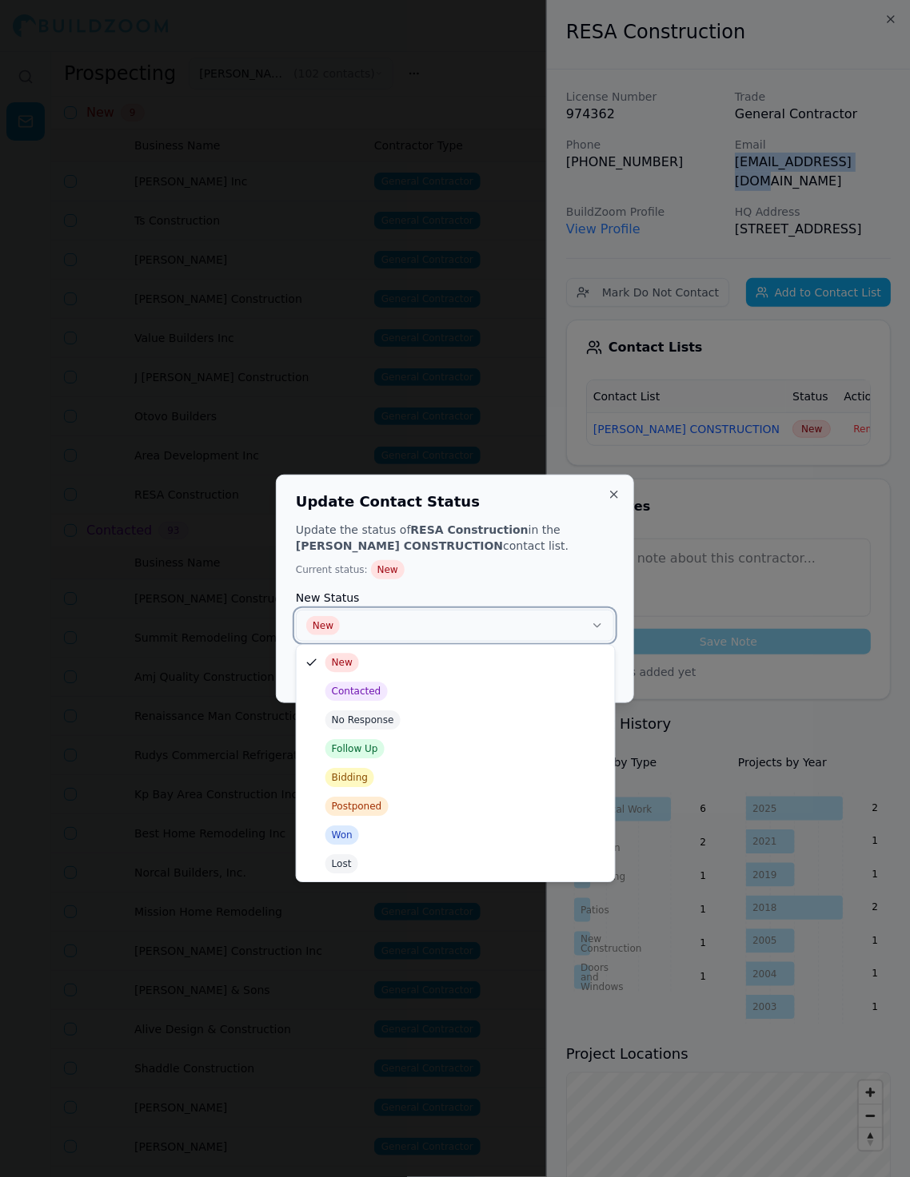
click at [452, 627] on button "New" at bounding box center [455, 626] width 318 height 32
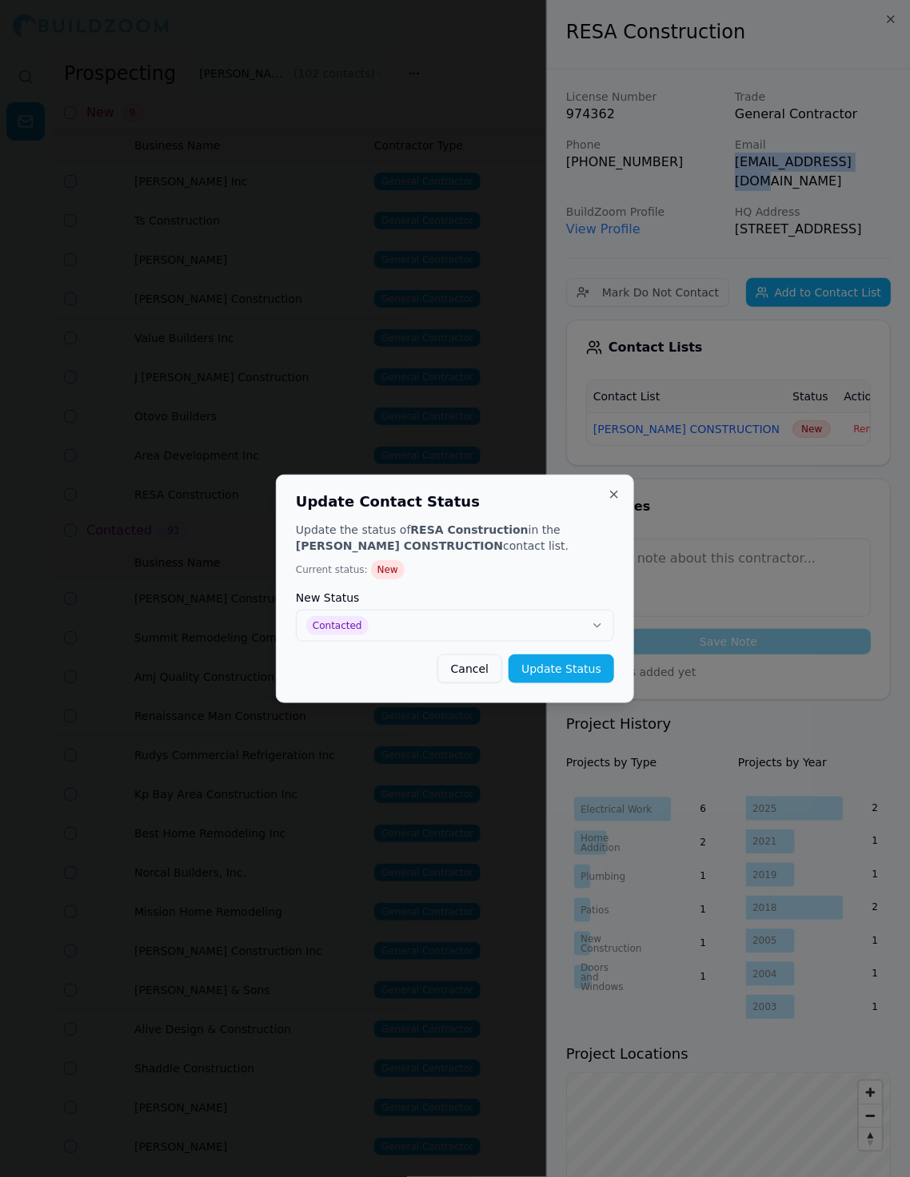
click at [574, 669] on button "Update Status" at bounding box center [561, 669] width 106 height 29
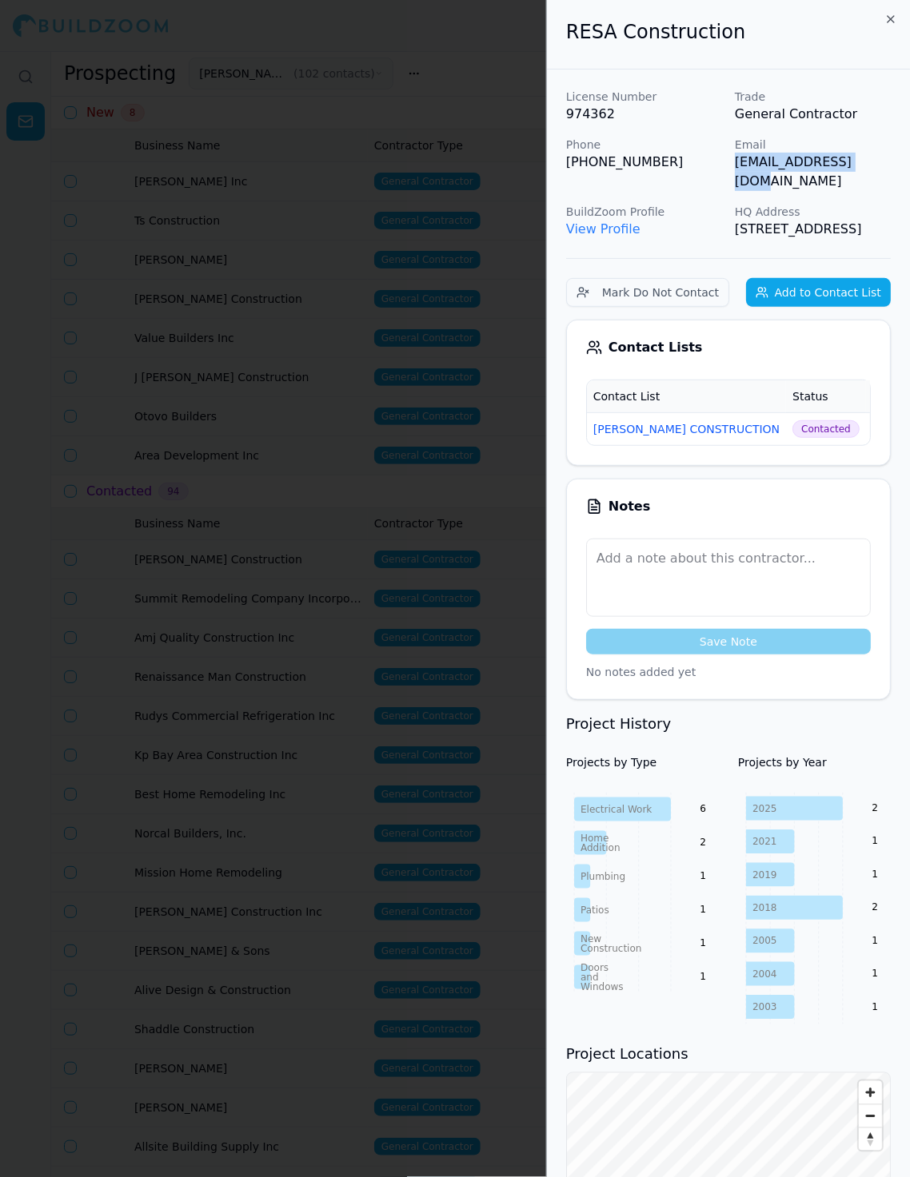
click at [413, 576] on div at bounding box center [455, 588] width 910 height 1177
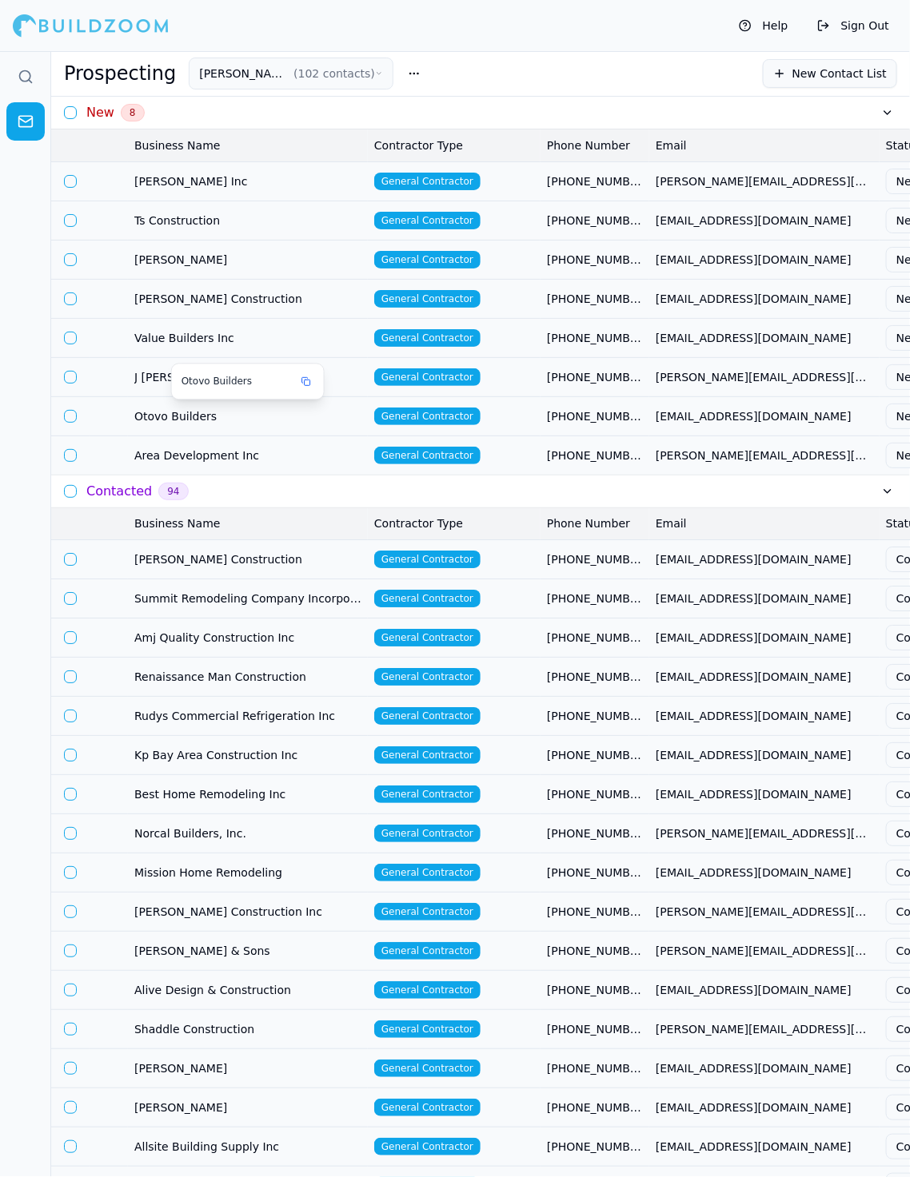
click at [266, 422] on span "Otovo Builders" at bounding box center [247, 416] width 227 height 16
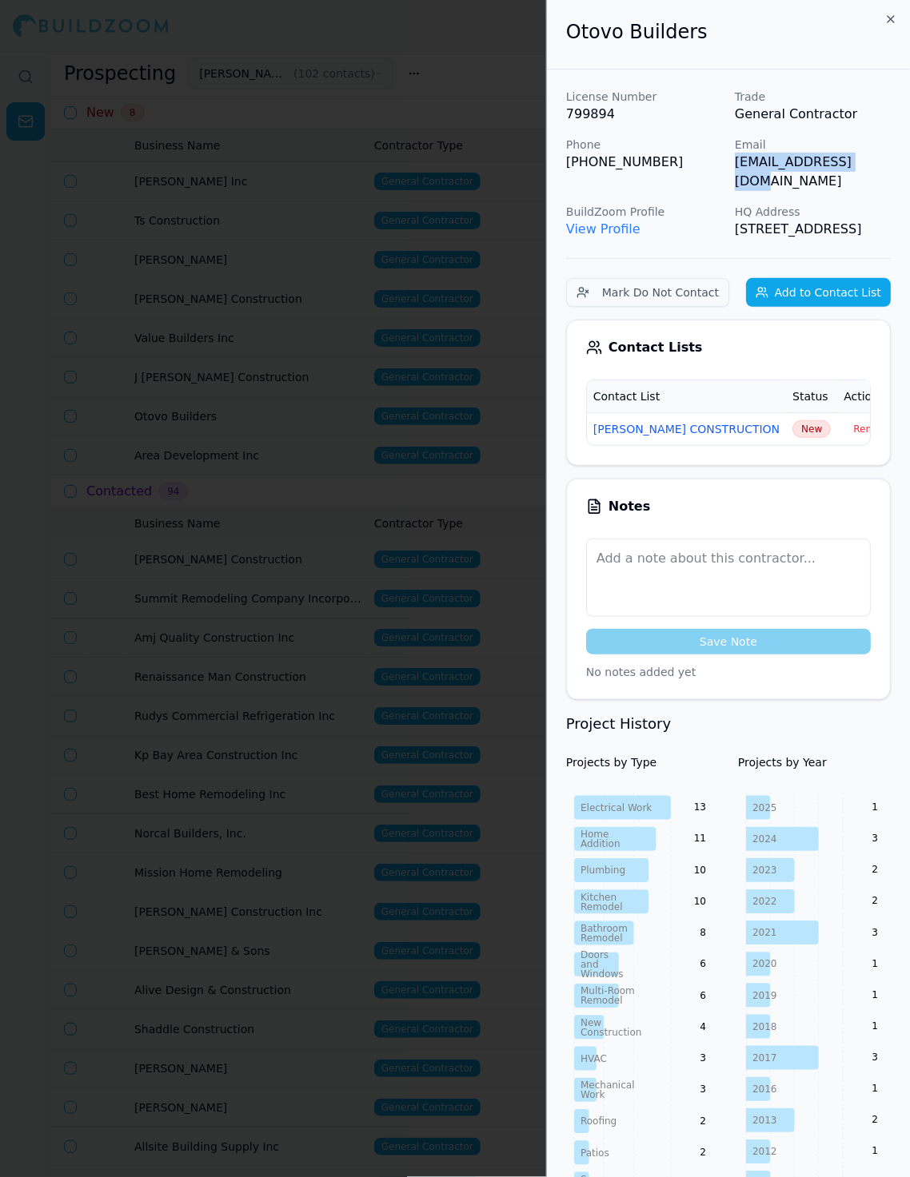
drag, startPoint x: 734, startPoint y: 161, endPoint x: 895, endPoint y: 152, distance: 161.7
click at [819, 157] on div "License Number 799894 Trade General Contractor Phone (408) 480-0802 Email theot…" at bounding box center [728, 1086] width 363 height 2033
click at [792, 433] on span "New" at bounding box center [811, 429] width 38 height 18
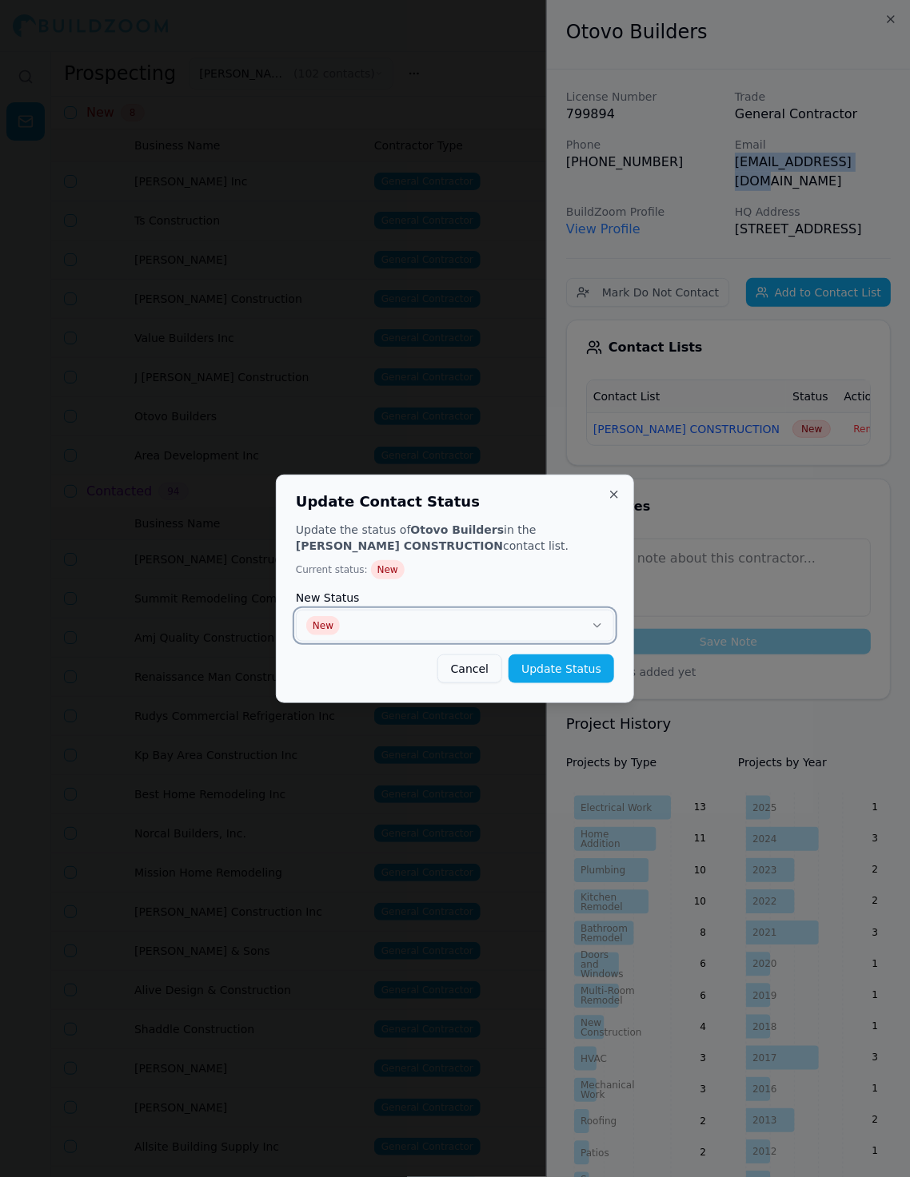
click at [492, 619] on button "New" at bounding box center [455, 626] width 318 height 32
click at [565, 669] on button "Update Status" at bounding box center [561, 669] width 106 height 29
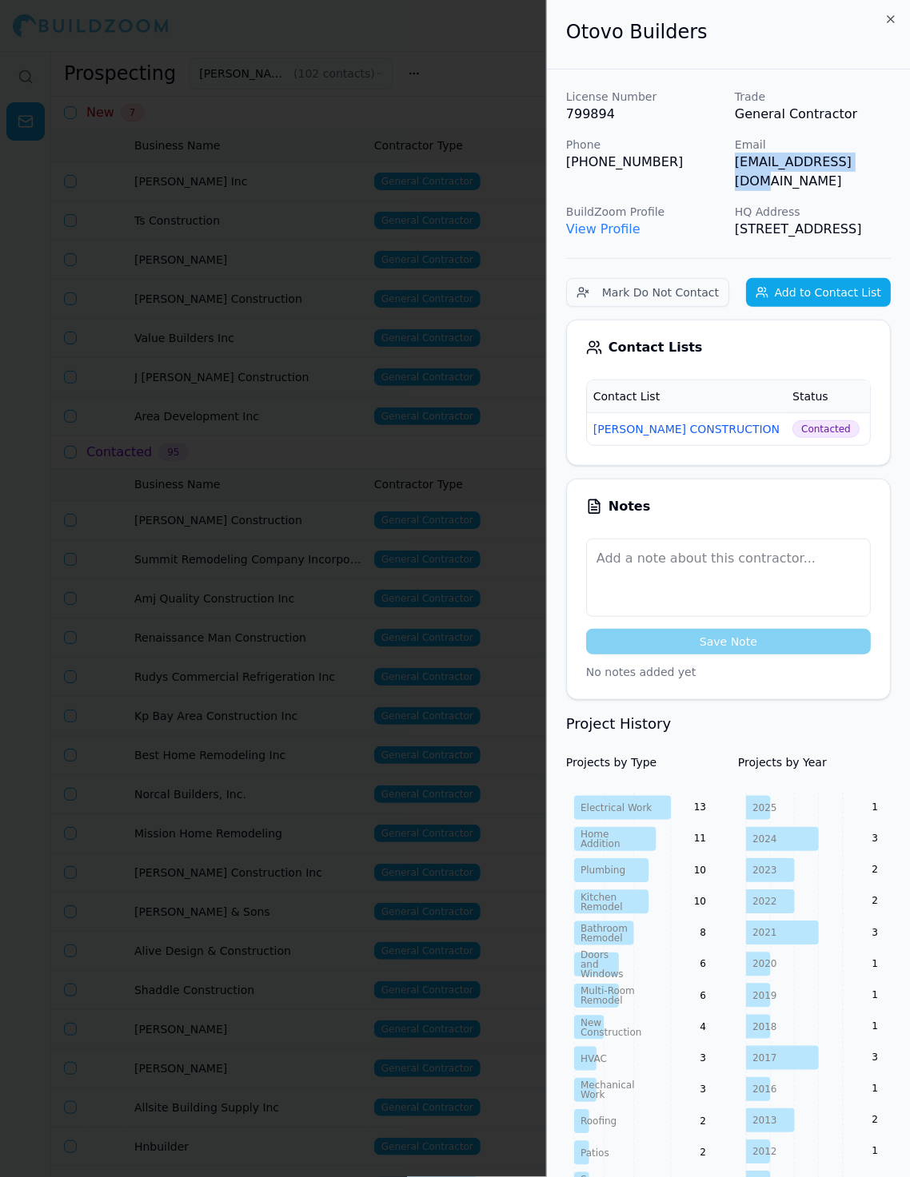
click at [411, 521] on div at bounding box center [455, 588] width 910 height 1177
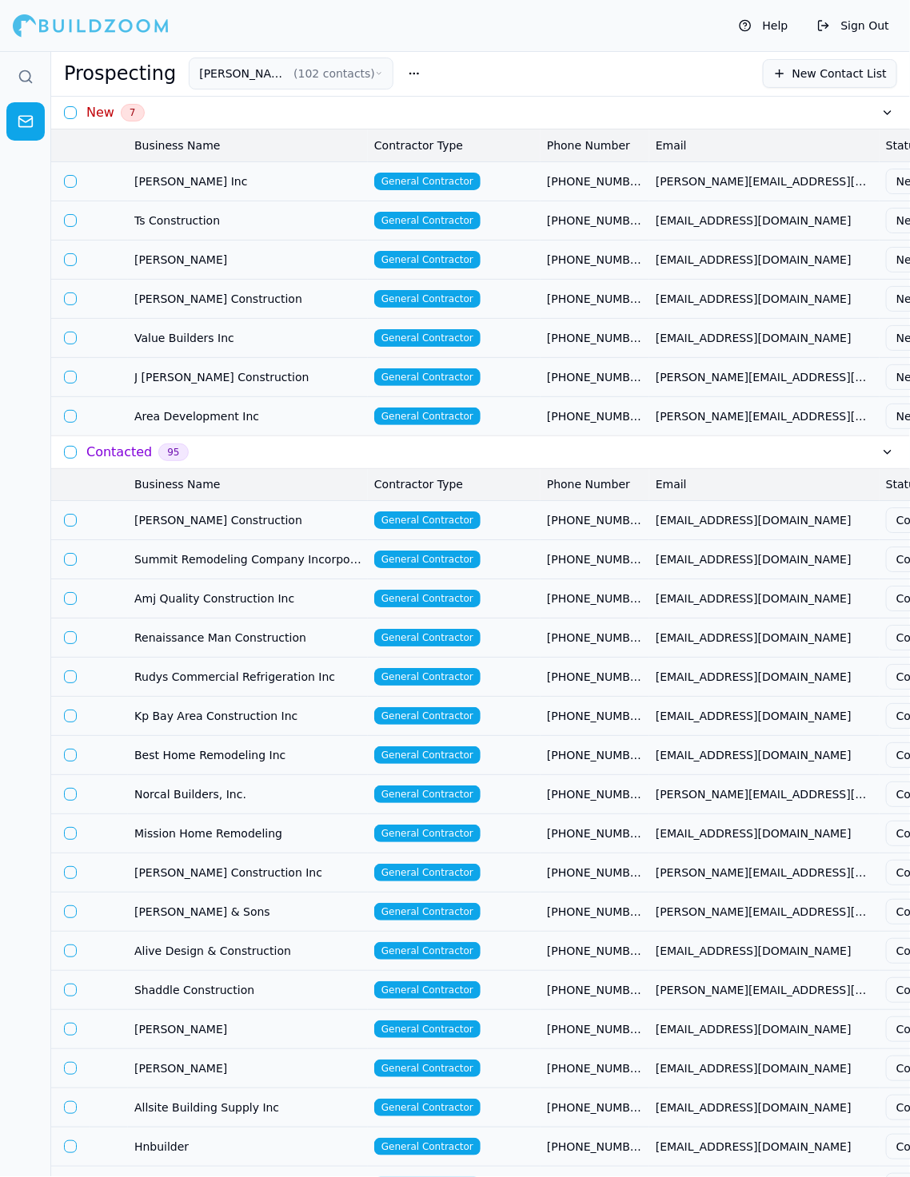
click at [271, 427] on td "Area Development Inc" at bounding box center [248, 415] width 240 height 39
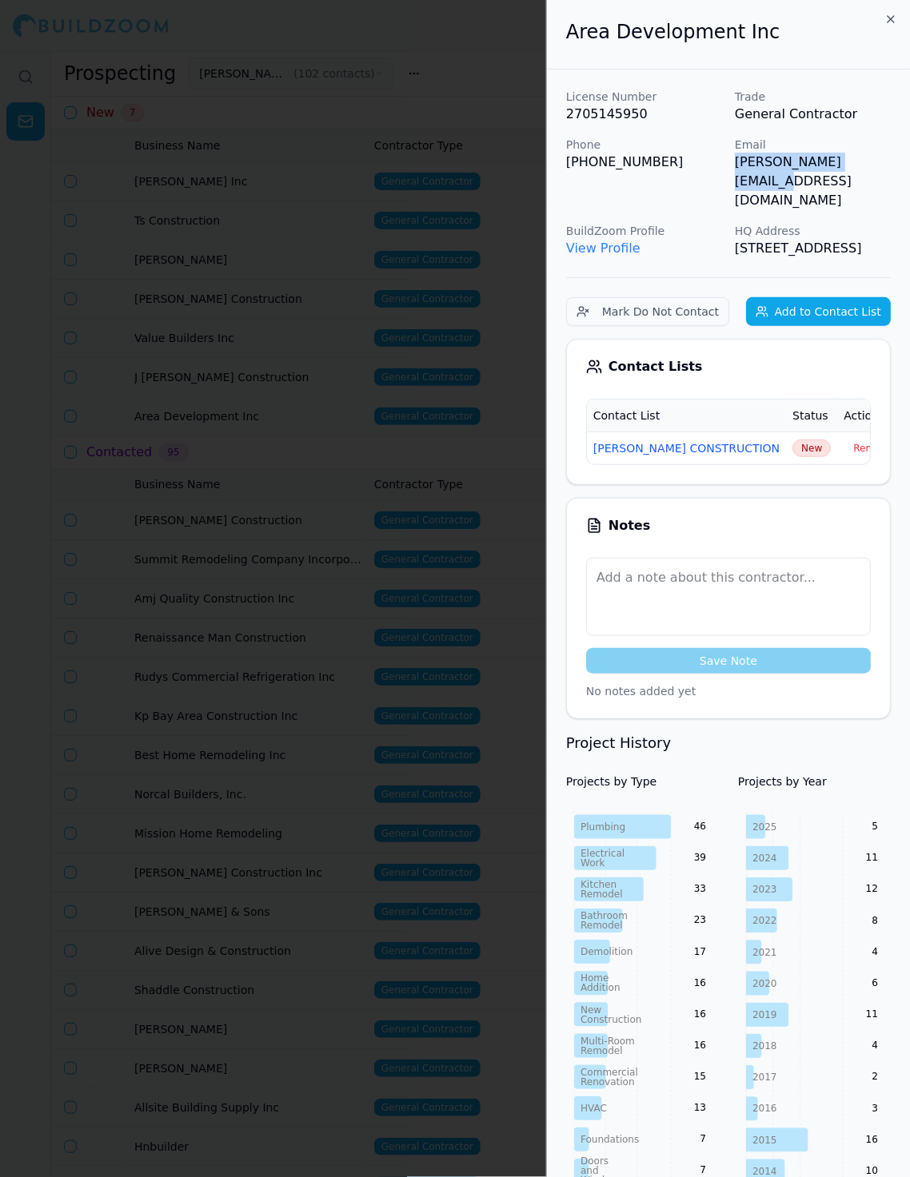
drag, startPoint x: 736, startPoint y: 163, endPoint x: 900, endPoint y: 161, distance: 163.9
click at [819, 161] on div "License Number 2705145950 Trade General Contractor Phone (415) 992-1002 Email h…" at bounding box center [728, 1053] width 363 height 1966
click at [792, 440] on span "New" at bounding box center [811, 449] width 38 height 18
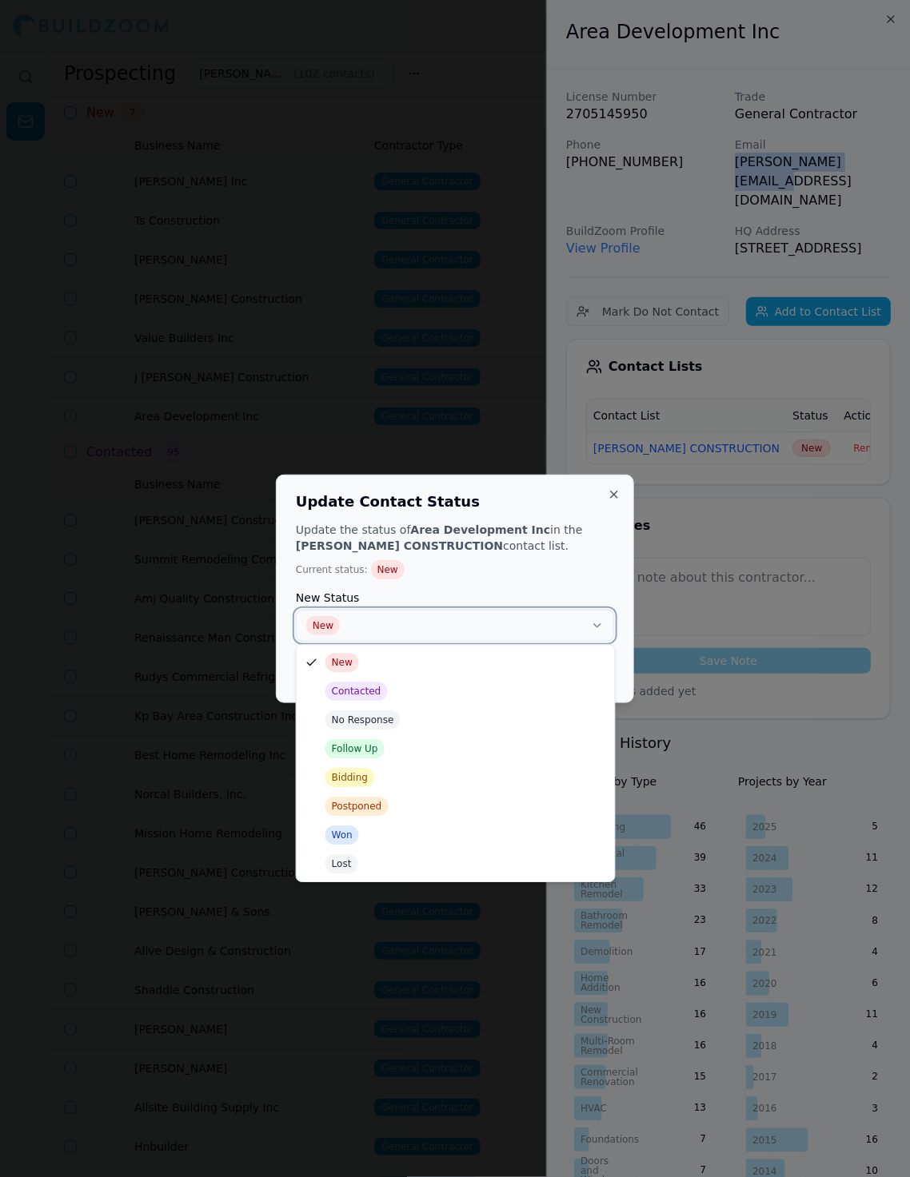
click at [492, 619] on button "New" at bounding box center [455, 626] width 318 height 32
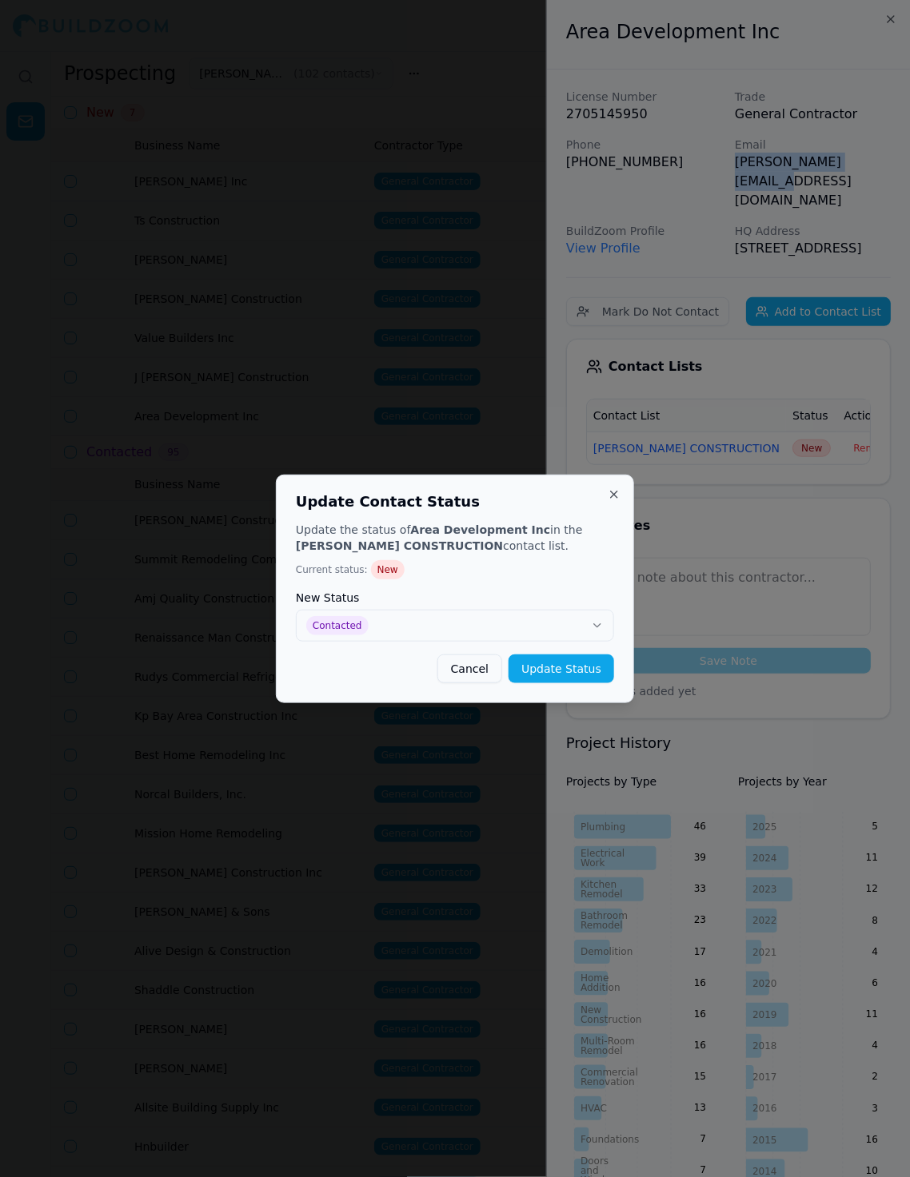
click at [574, 664] on button "Update Status" at bounding box center [561, 669] width 106 height 29
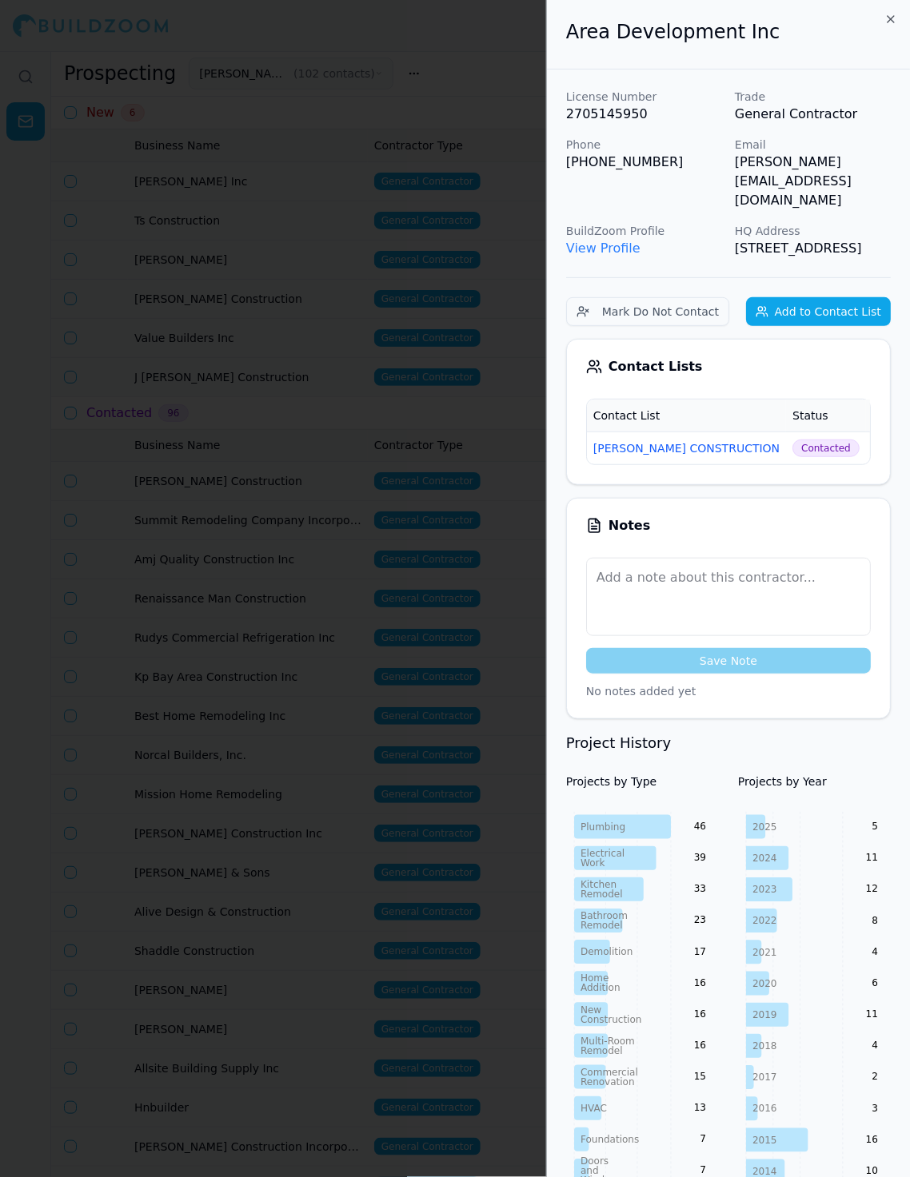
click at [272, 393] on div at bounding box center [455, 588] width 910 height 1177
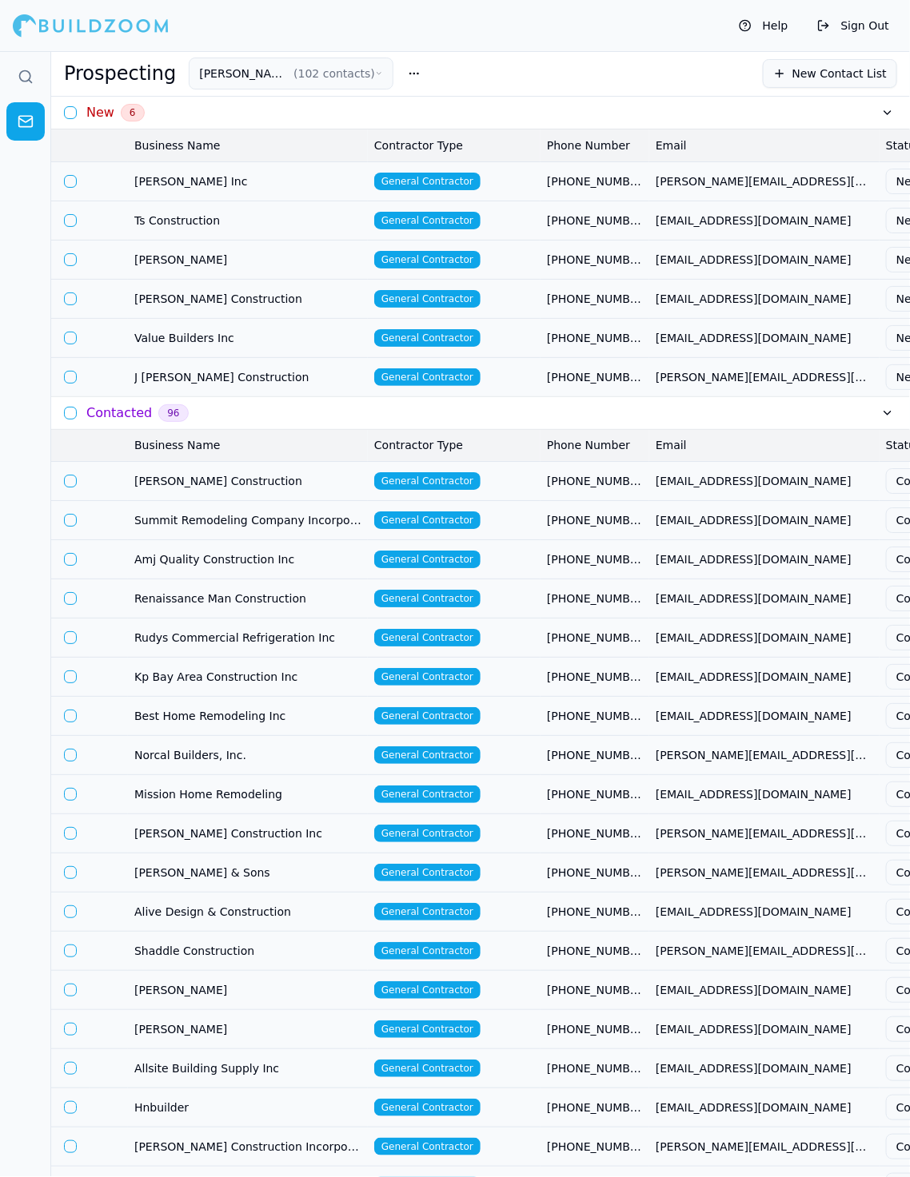
click at [321, 344] on span "Value Builders Inc" at bounding box center [247, 338] width 227 height 16
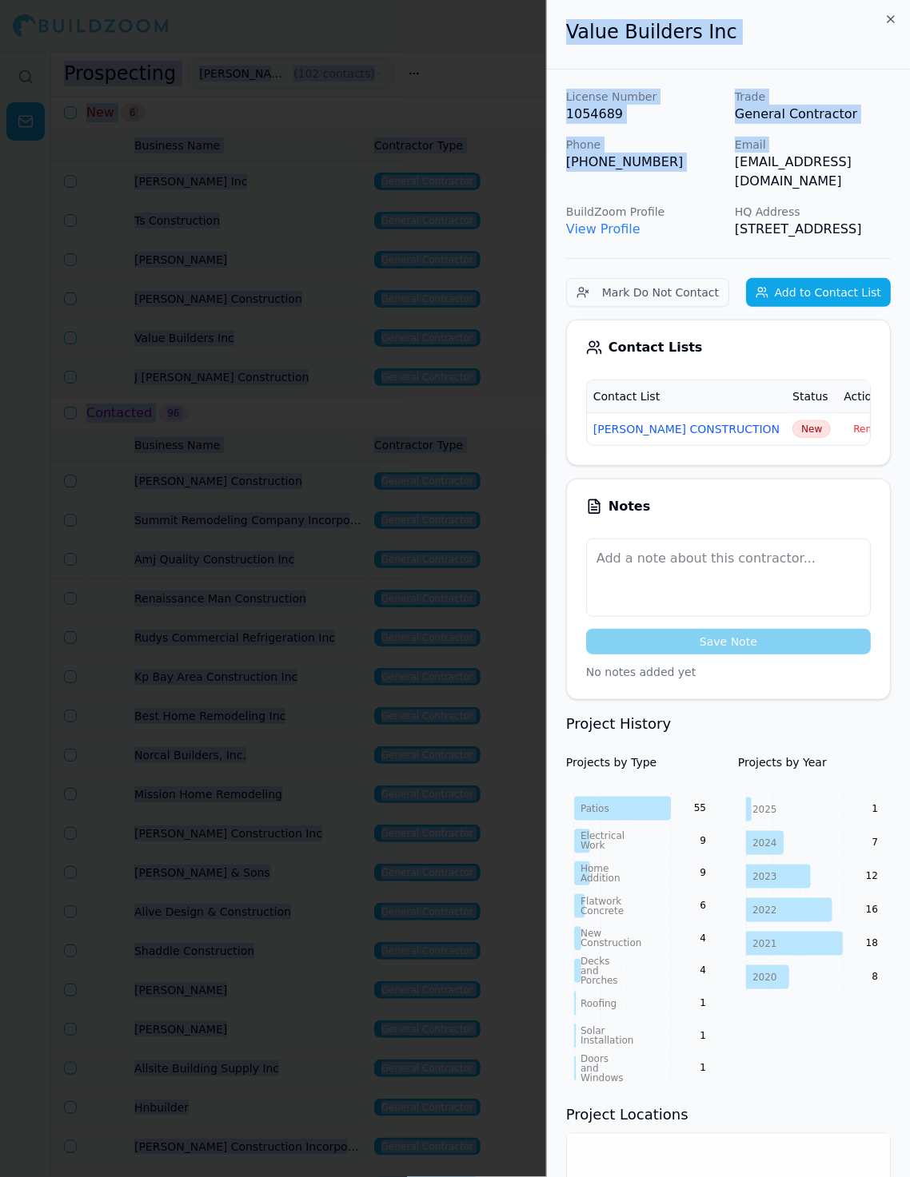
scroll to position [0, 20]
drag, startPoint x: 735, startPoint y: 163, endPoint x: 907, endPoint y: 164, distance: 171.9
click at [819, 164] on p "[EMAIL_ADDRESS][DOMAIN_NAME]" at bounding box center [813, 172] width 156 height 38
click at [792, 438] on span "New" at bounding box center [811, 429] width 38 height 18
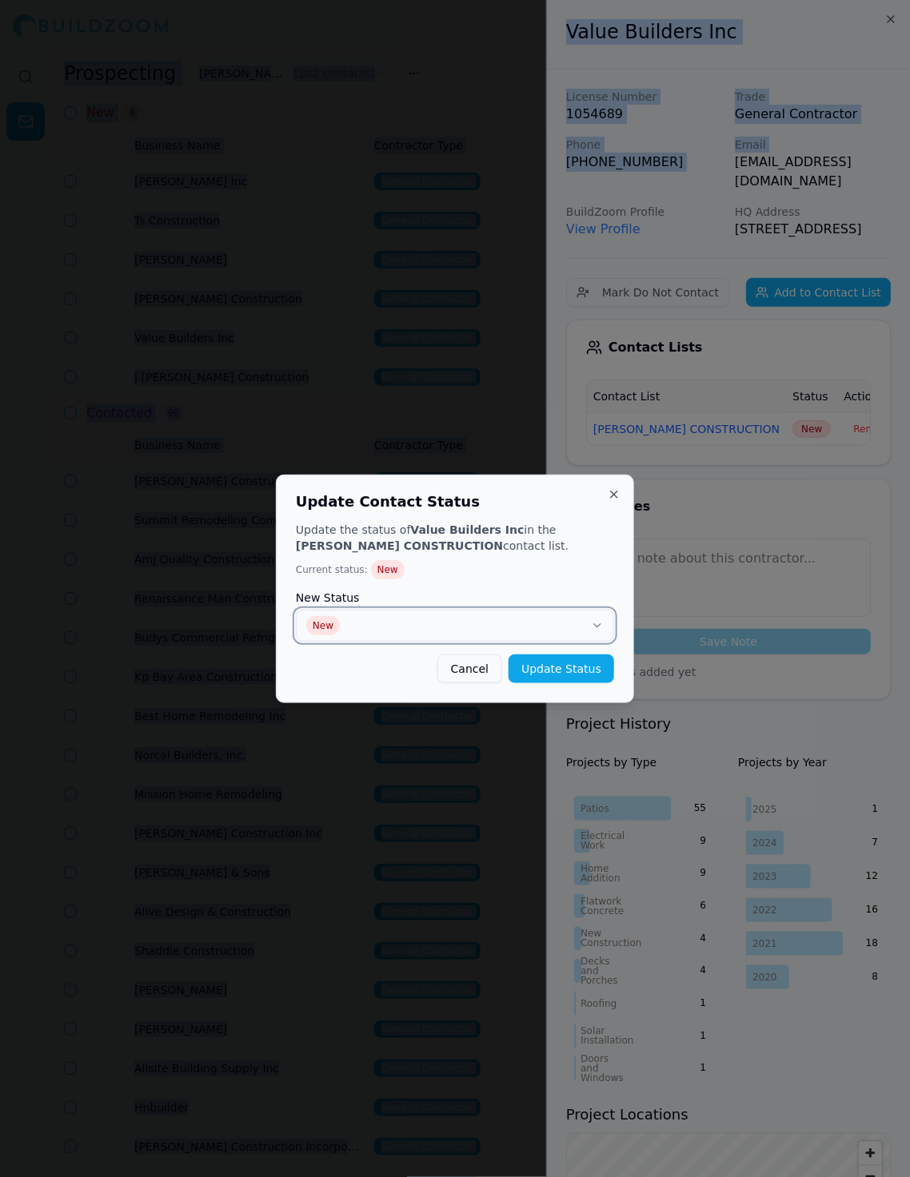
click at [523, 611] on button "New" at bounding box center [455, 626] width 318 height 32
click at [601, 659] on button "Update Status" at bounding box center [561, 669] width 106 height 29
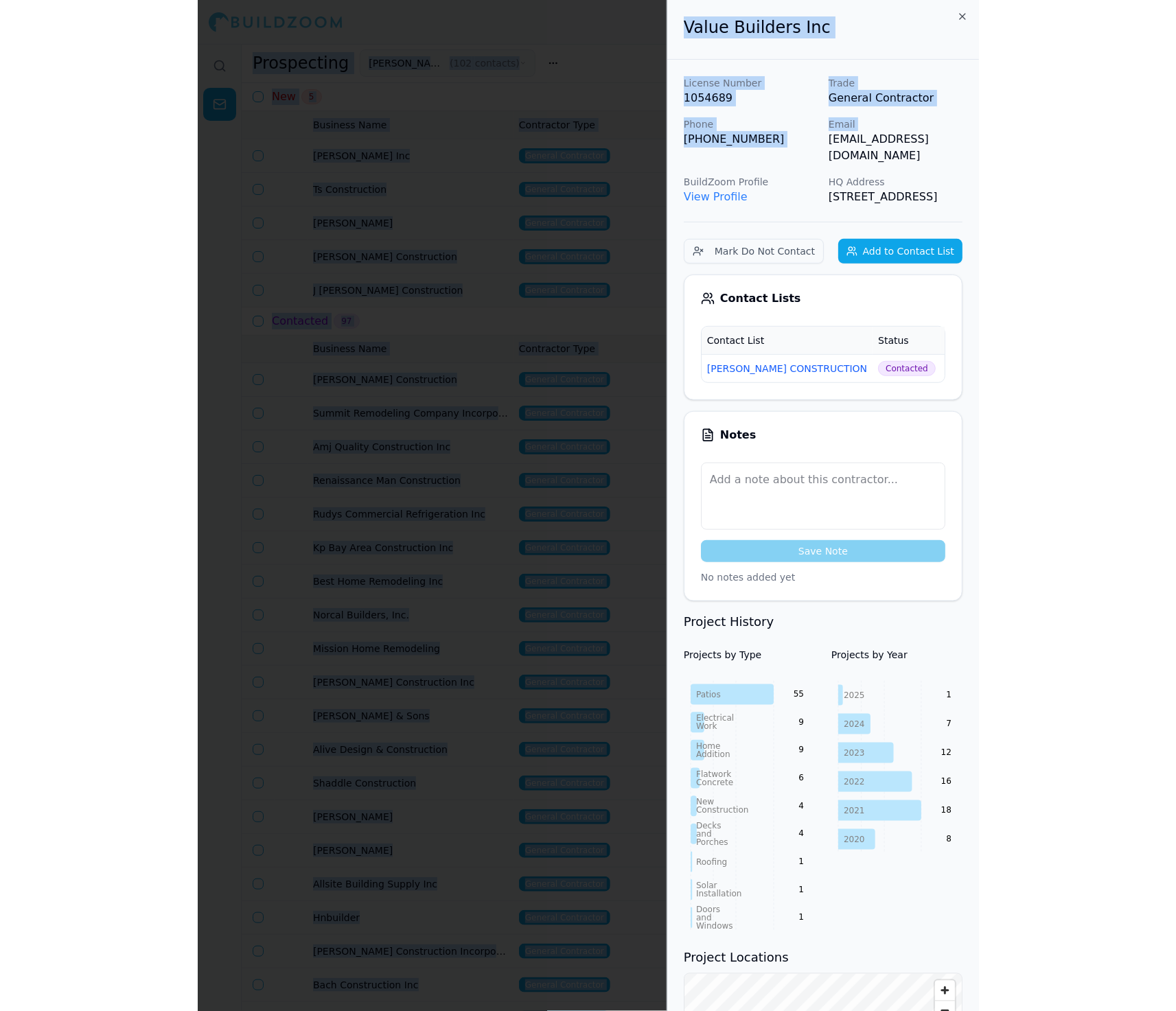
scroll to position [0, 0]
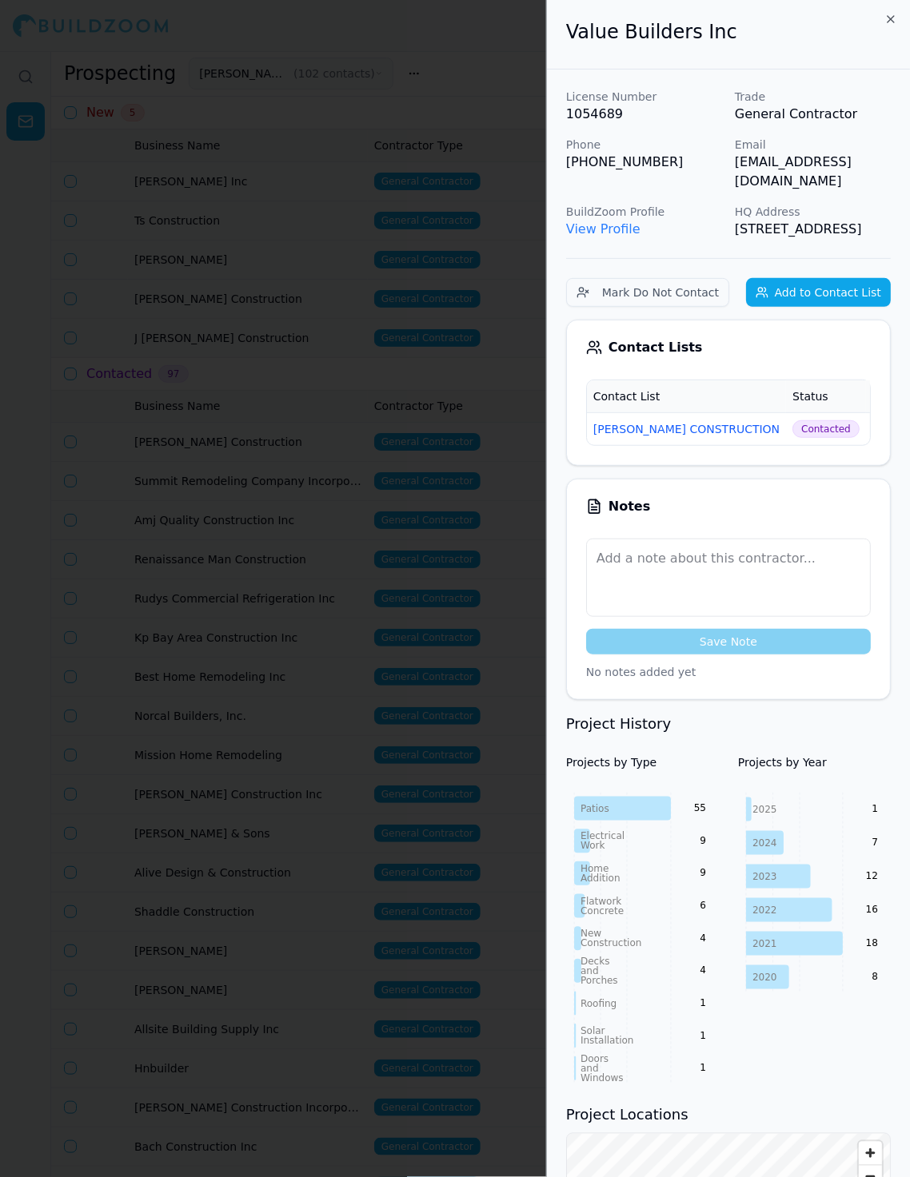
click at [261, 297] on div at bounding box center [455, 588] width 910 height 1177
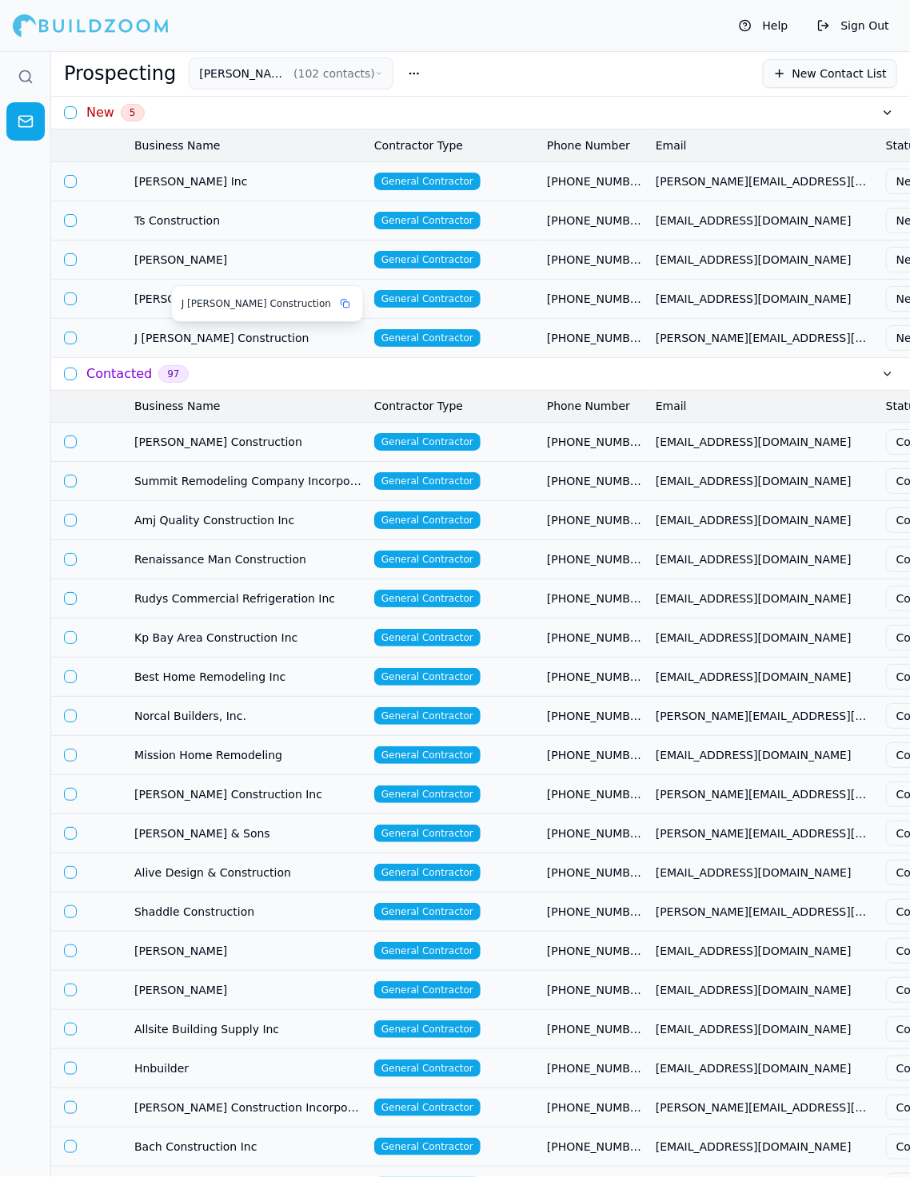
click at [295, 342] on span "J [PERSON_NAME] Construction" at bounding box center [247, 338] width 227 height 16
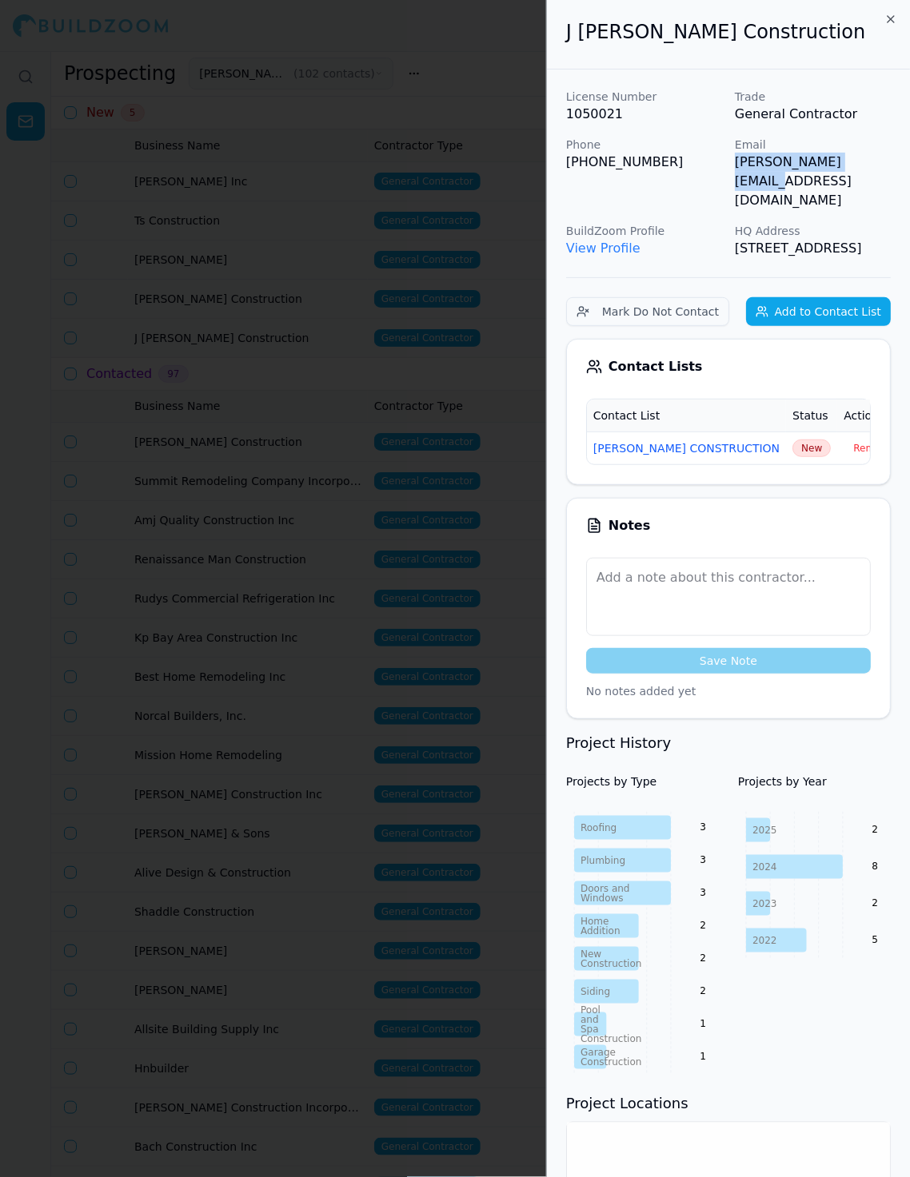
drag, startPoint x: 735, startPoint y: 169, endPoint x: 866, endPoint y: 168, distance: 131.1
click at [819, 168] on p "[PERSON_NAME][EMAIL_ADDRESS][DOMAIN_NAME]" at bounding box center [813, 182] width 156 height 58
click at [792, 440] on span "New" at bounding box center [811, 449] width 38 height 18
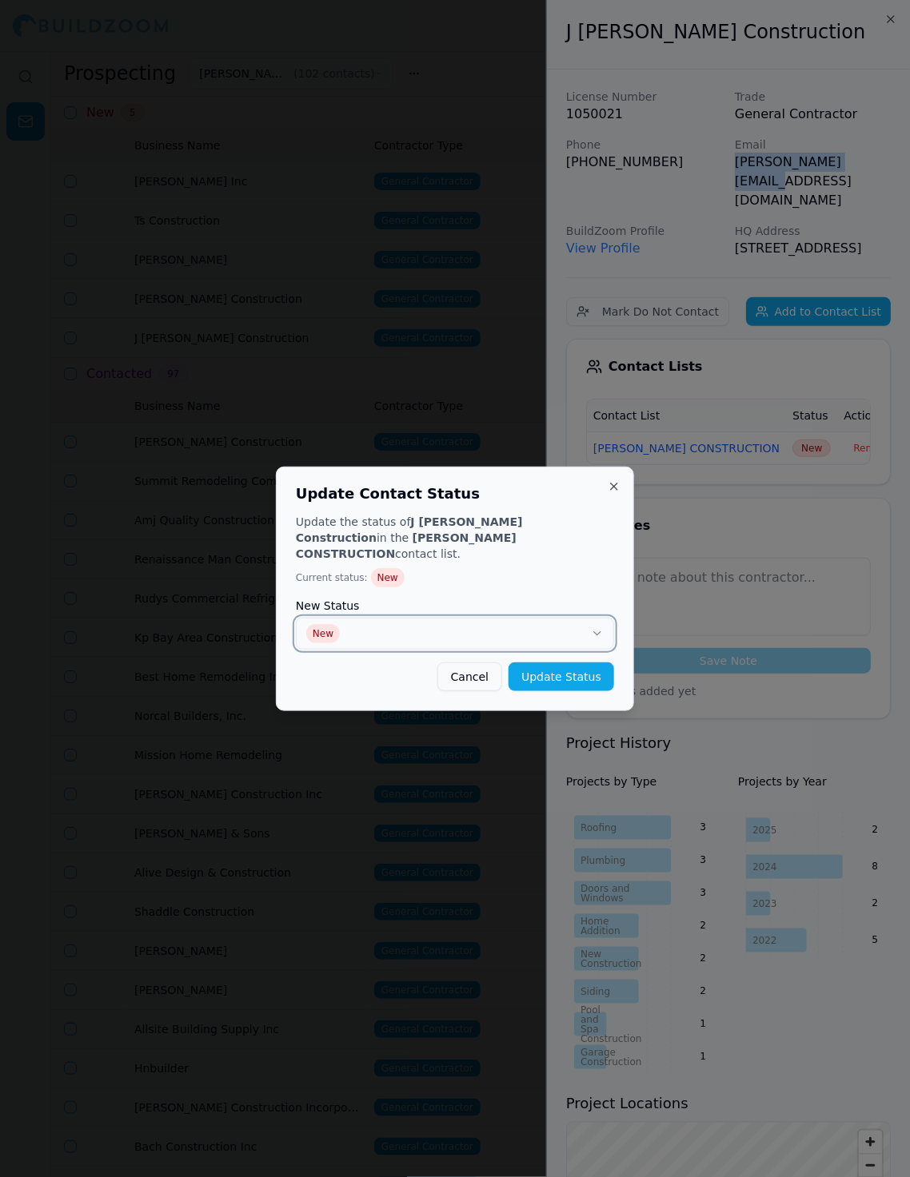
click at [424, 625] on button "New" at bounding box center [455, 634] width 318 height 32
click at [565, 675] on button "Update Status" at bounding box center [561, 677] width 106 height 29
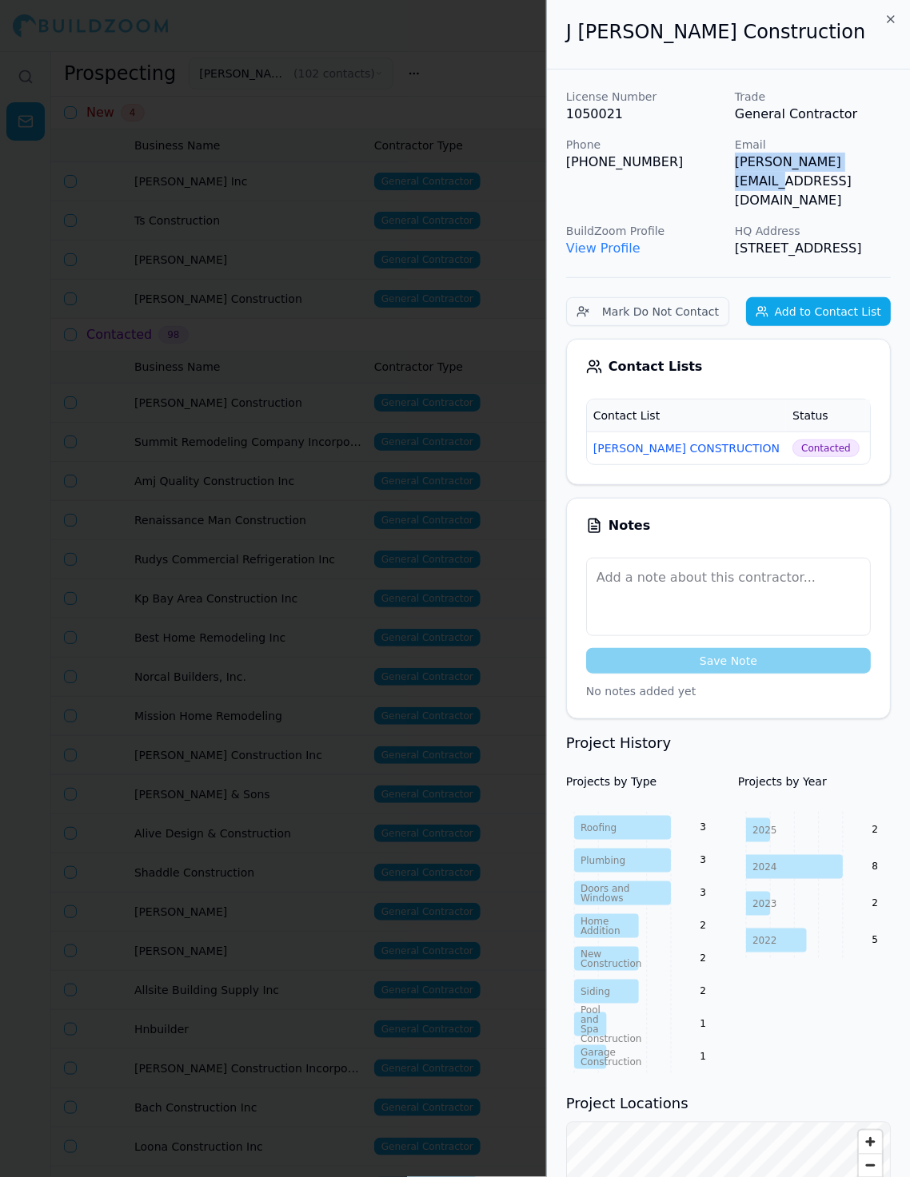
click at [321, 356] on div at bounding box center [455, 588] width 910 height 1177
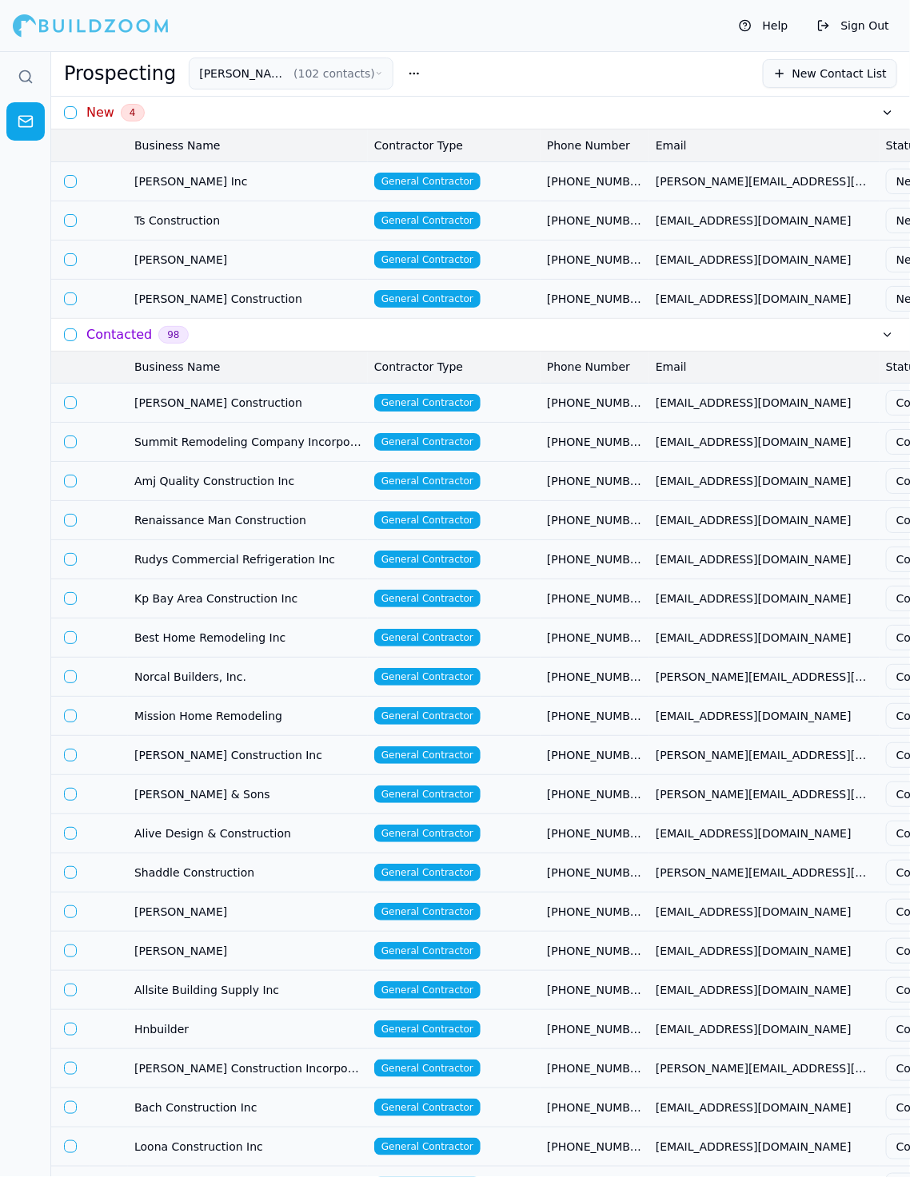
click at [493, 296] on td "General Contractor" at bounding box center [454, 298] width 173 height 39
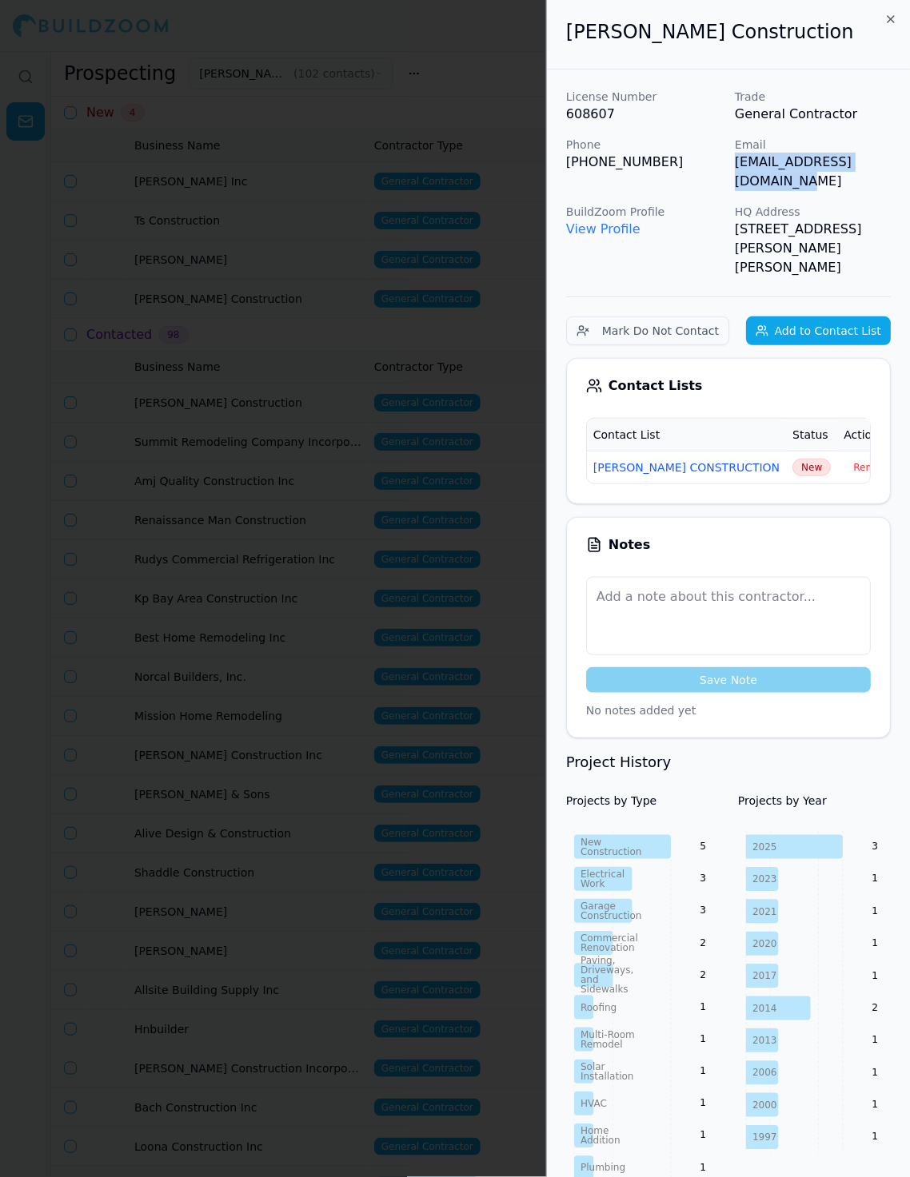
drag, startPoint x: 735, startPoint y: 167, endPoint x: 898, endPoint y: 163, distance: 163.1
click at [819, 163] on div "License Number 608607 Trade General Contractor Phone (530) 520-4467 Email dorvi…" at bounding box center [728, 910] width 363 height 1681
click at [792, 459] on span "New" at bounding box center [811, 468] width 38 height 18
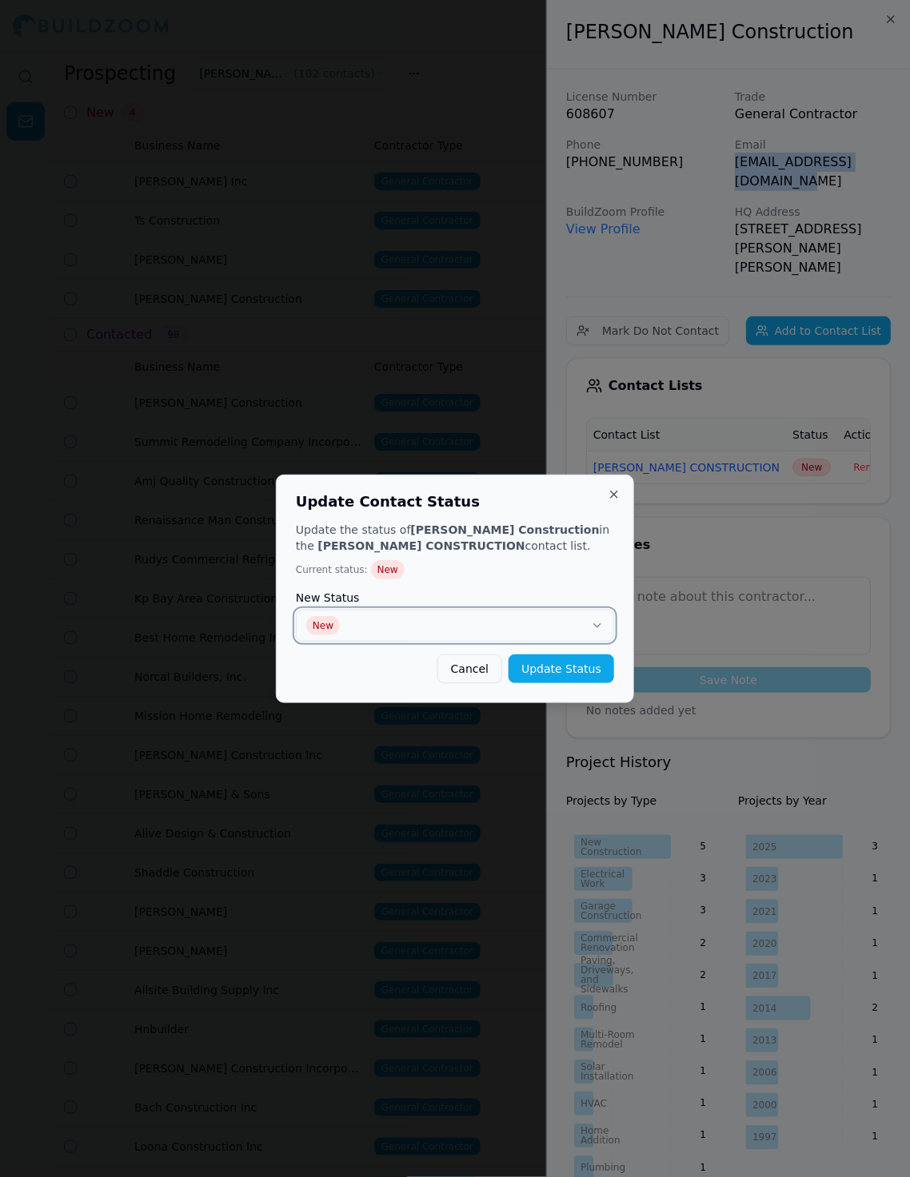
click at [540, 640] on button "New" at bounding box center [455, 626] width 318 height 32
click at [544, 667] on button "Update Status" at bounding box center [561, 669] width 106 height 29
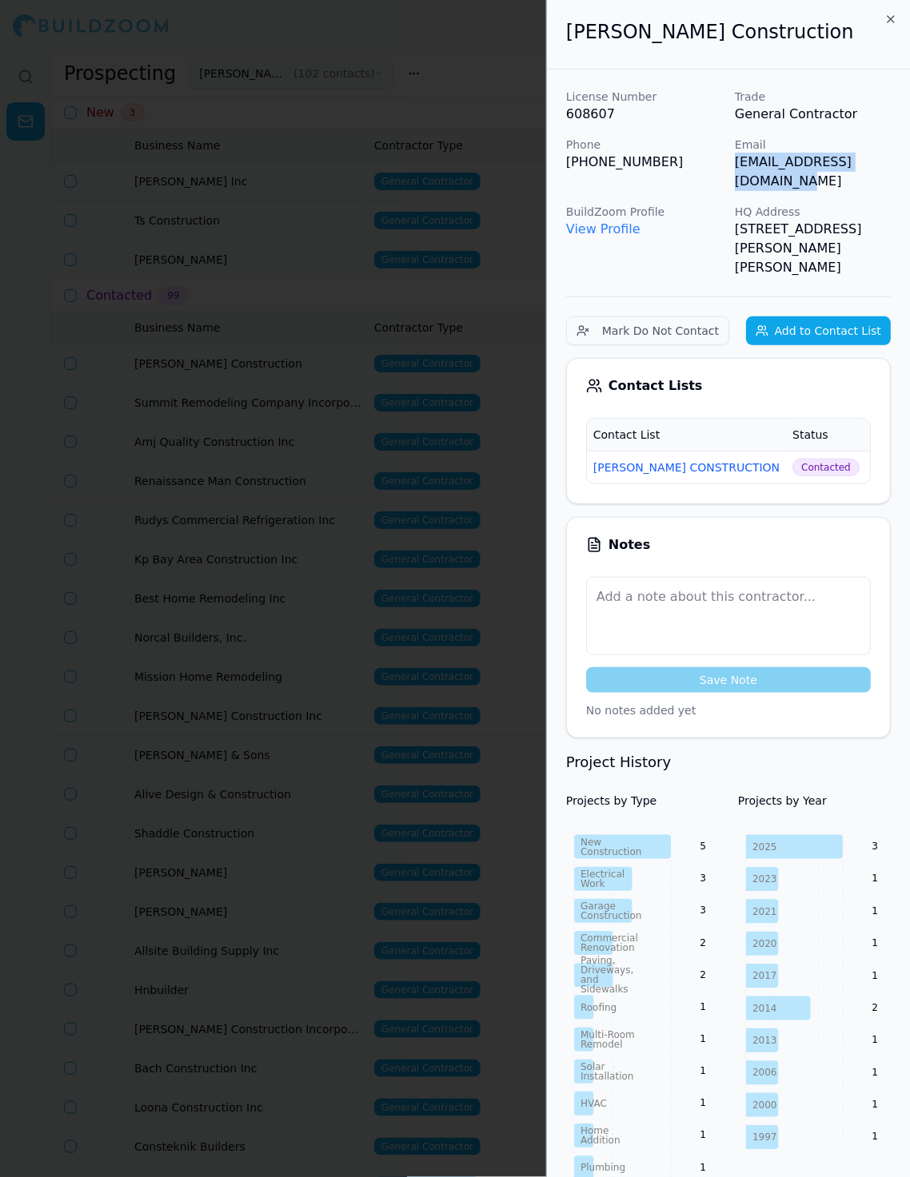
click at [456, 467] on div at bounding box center [455, 588] width 910 height 1177
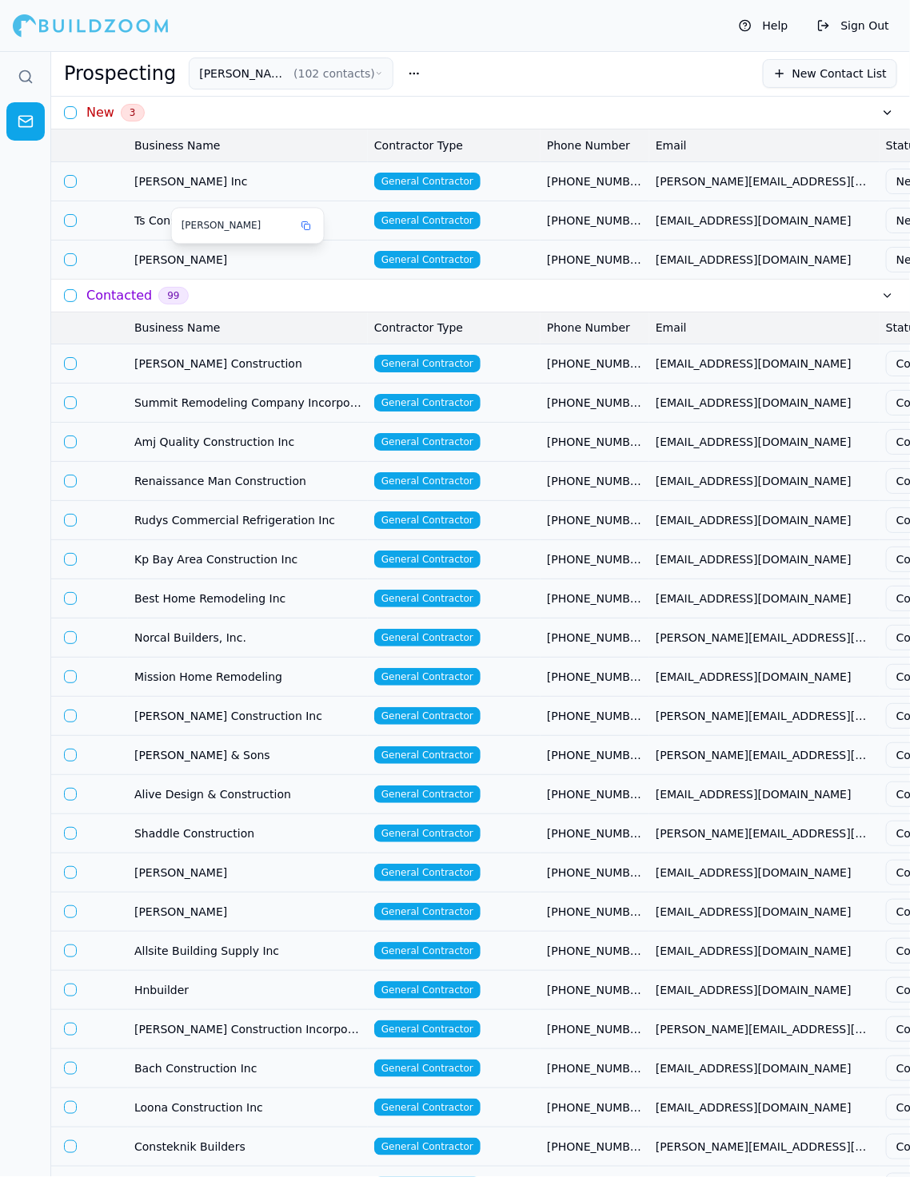
click at [312, 265] on span "[PERSON_NAME]" at bounding box center [247, 260] width 227 height 16
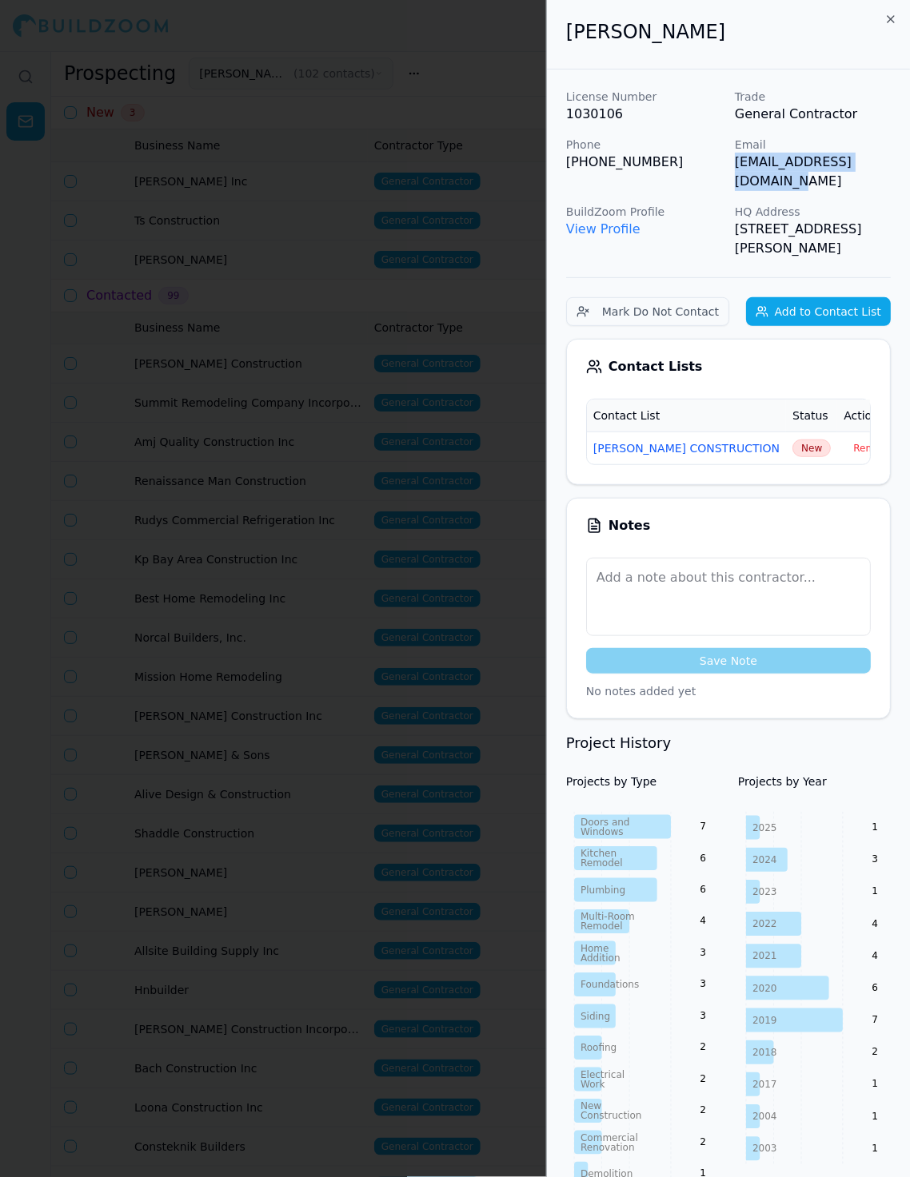
drag, startPoint x: 731, startPoint y: 157, endPoint x: 896, endPoint y: 166, distance: 164.9
click at [819, 166] on div "License Number 1030106 Trade General Contractor Phone (415) 730-0558 Email jose…" at bounding box center [728, 942] width 363 height 1745
click at [792, 440] on span "New" at bounding box center [811, 449] width 38 height 18
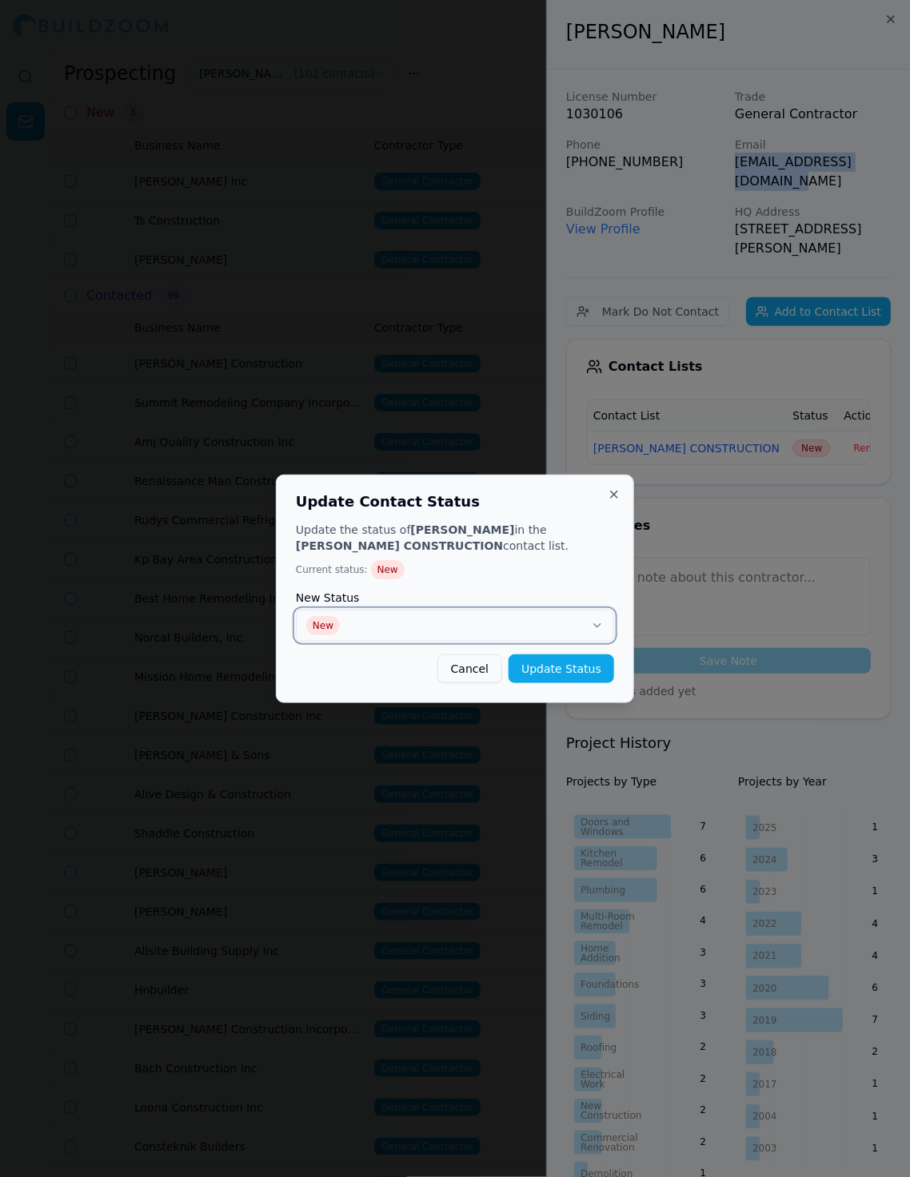
click at [512, 614] on button "New" at bounding box center [455, 626] width 318 height 32
click at [589, 679] on button "Update Status" at bounding box center [561, 669] width 106 height 29
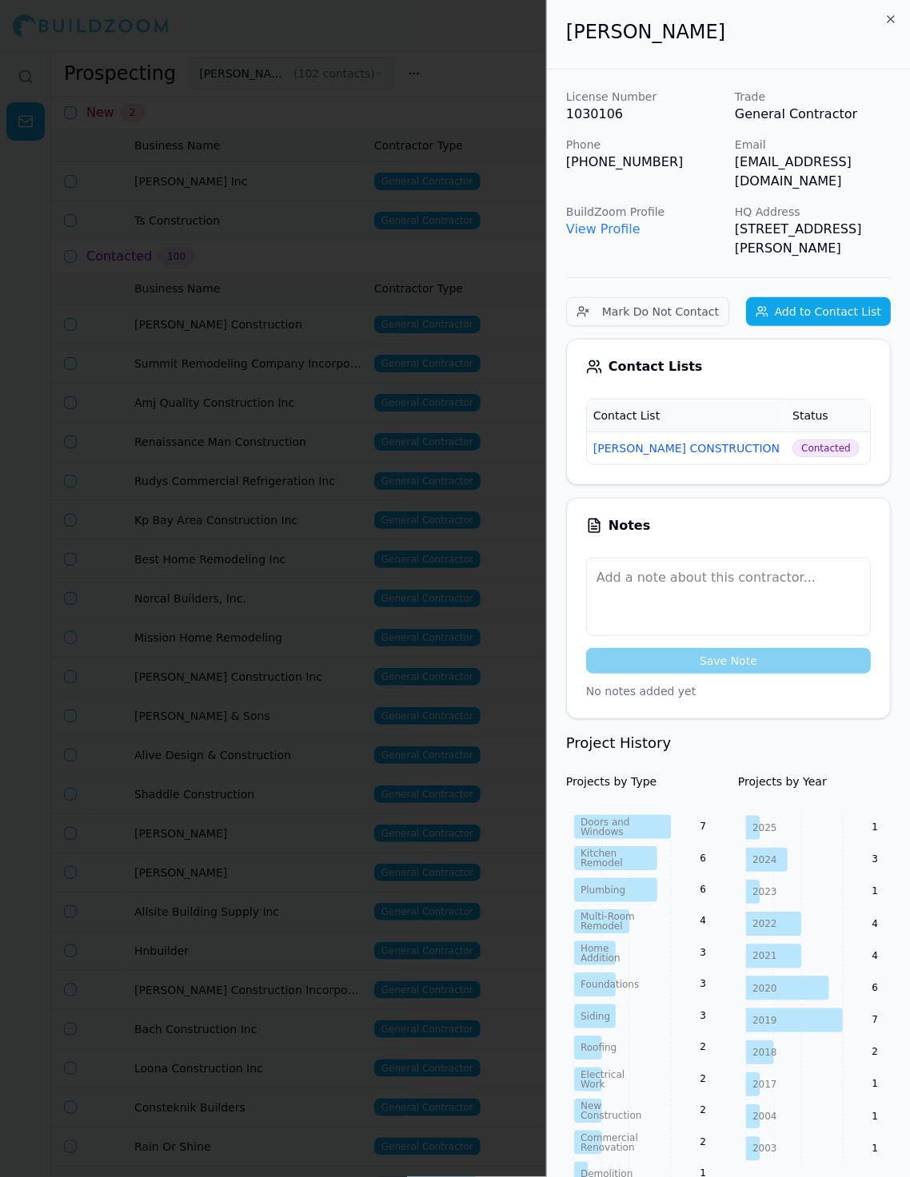
click at [317, 447] on div at bounding box center [455, 588] width 910 height 1177
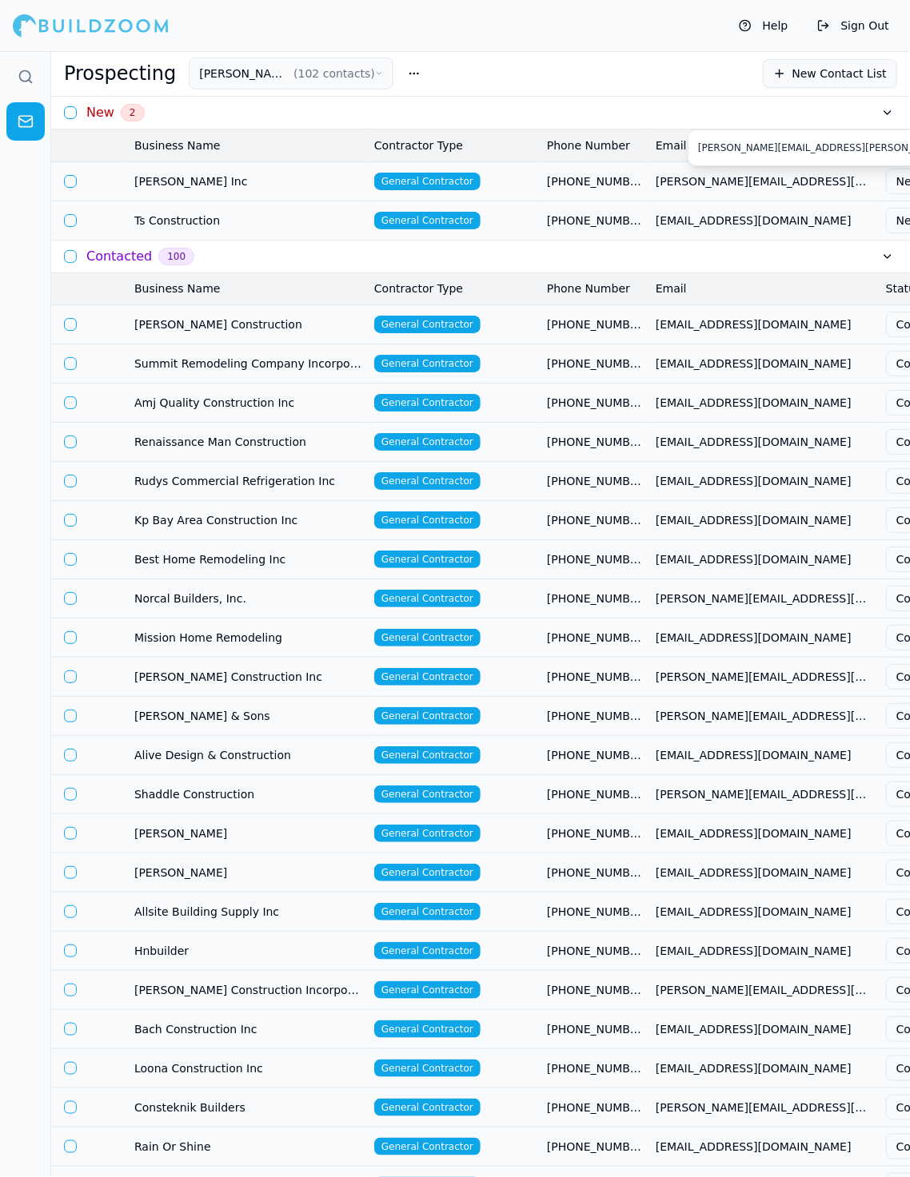
click at [707, 183] on span "[PERSON_NAME][EMAIL_ADDRESS][PERSON_NAME][DOMAIN_NAME]" at bounding box center [763, 181] width 217 height 16
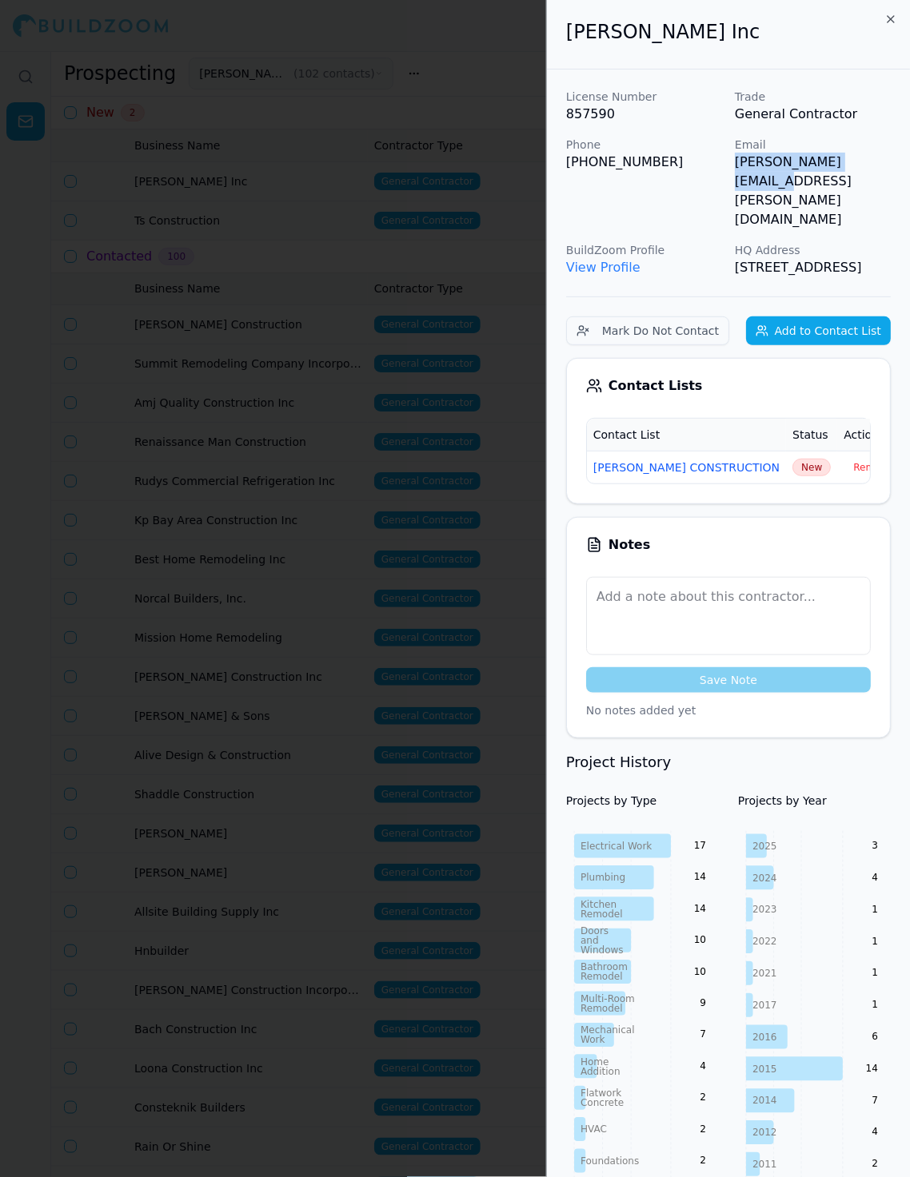
drag, startPoint x: 736, startPoint y: 167, endPoint x: 890, endPoint y: 169, distance: 154.3
click at [819, 169] on p "[PERSON_NAME][EMAIL_ADDRESS][PERSON_NAME][DOMAIN_NAME]" at bounding box center [813, 191] width 156 height 77
click at [792, 459] on span "New" at bounding box center [811, 468] width 38 height 18
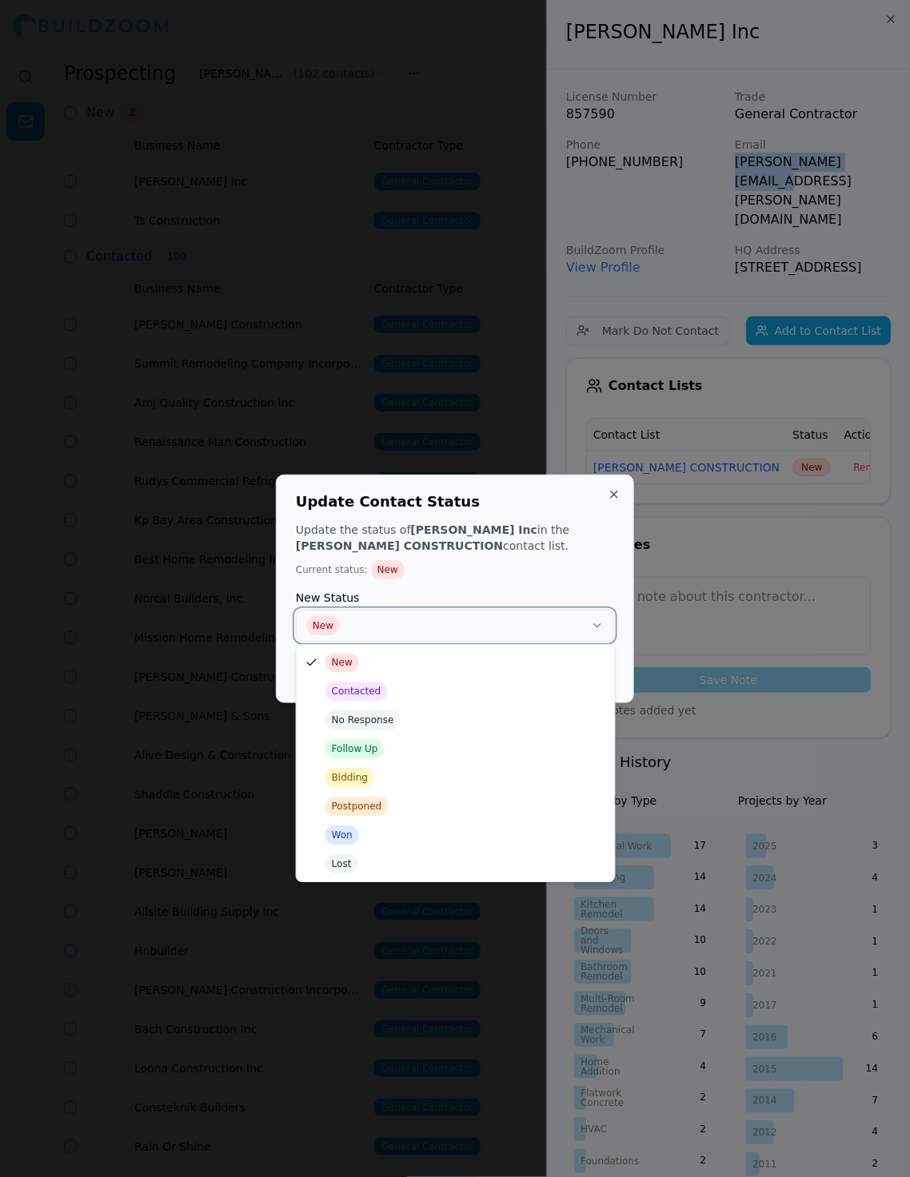
click at [492, 626] on button "New" at bounding box center [455, 626] width 318 height 32
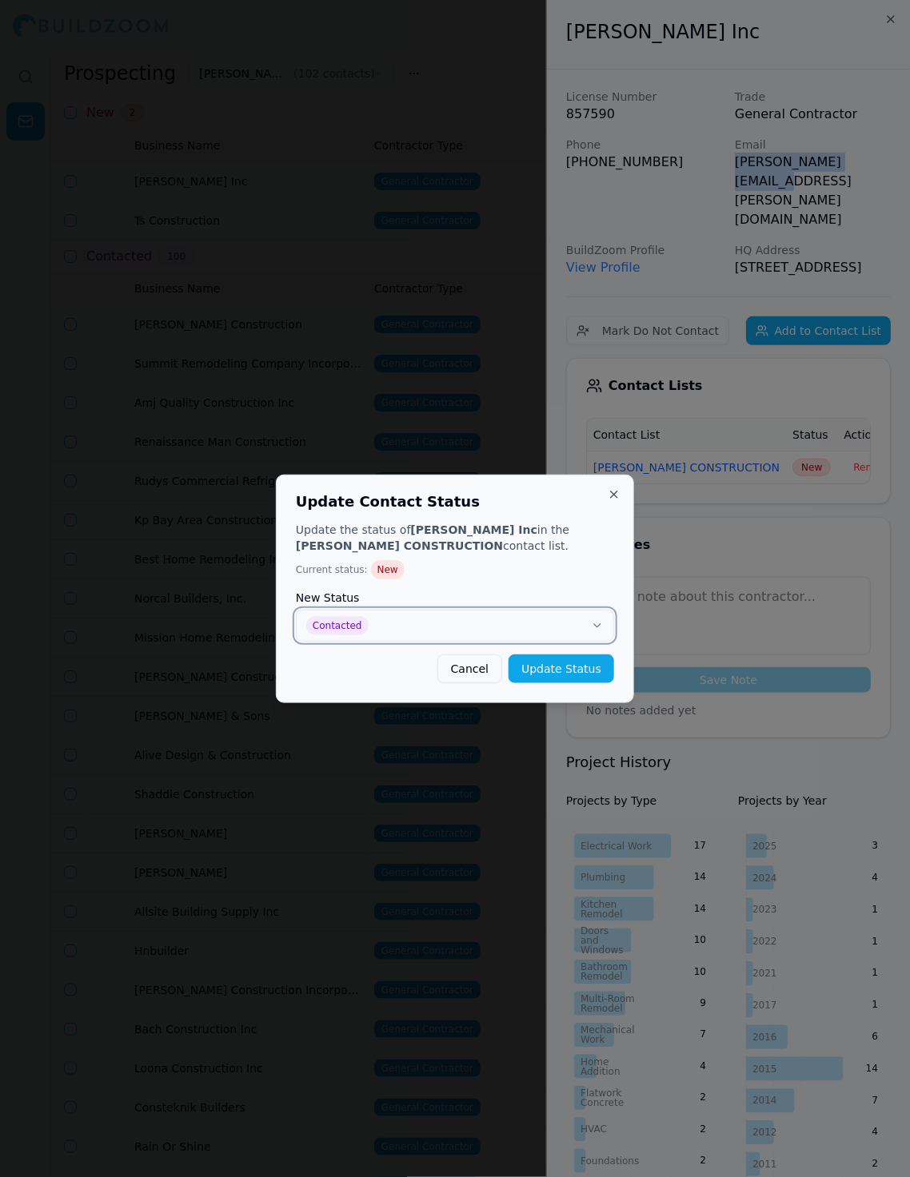
click at [603, 637] on button "Contacted" at bounding box center [455, 626] width 318 height 32
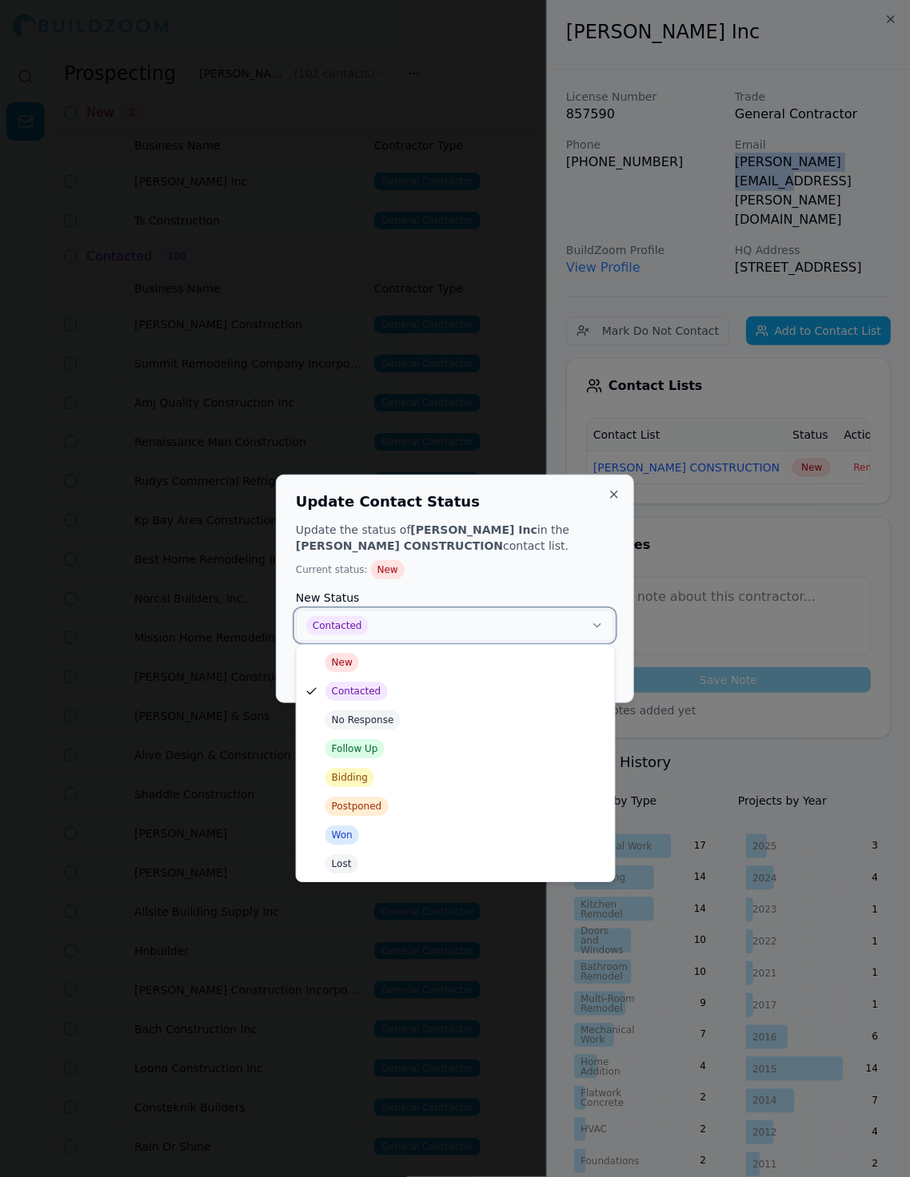
click at [532, 624] on button "Contacted" at bounding box center [455, 626] width 318 height 32
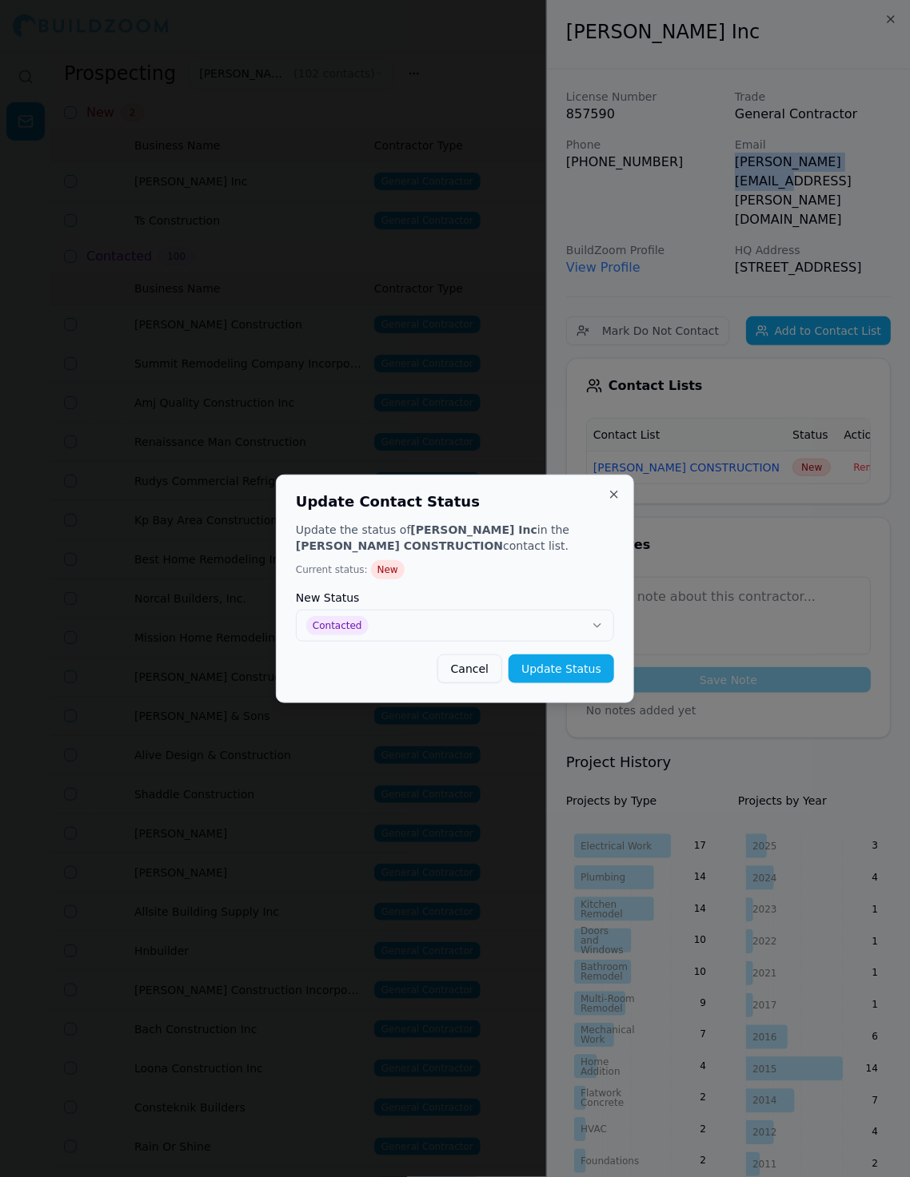
click at [563, 669] on button "Update Status" at bounding box center [561, 669] width 106 height 29
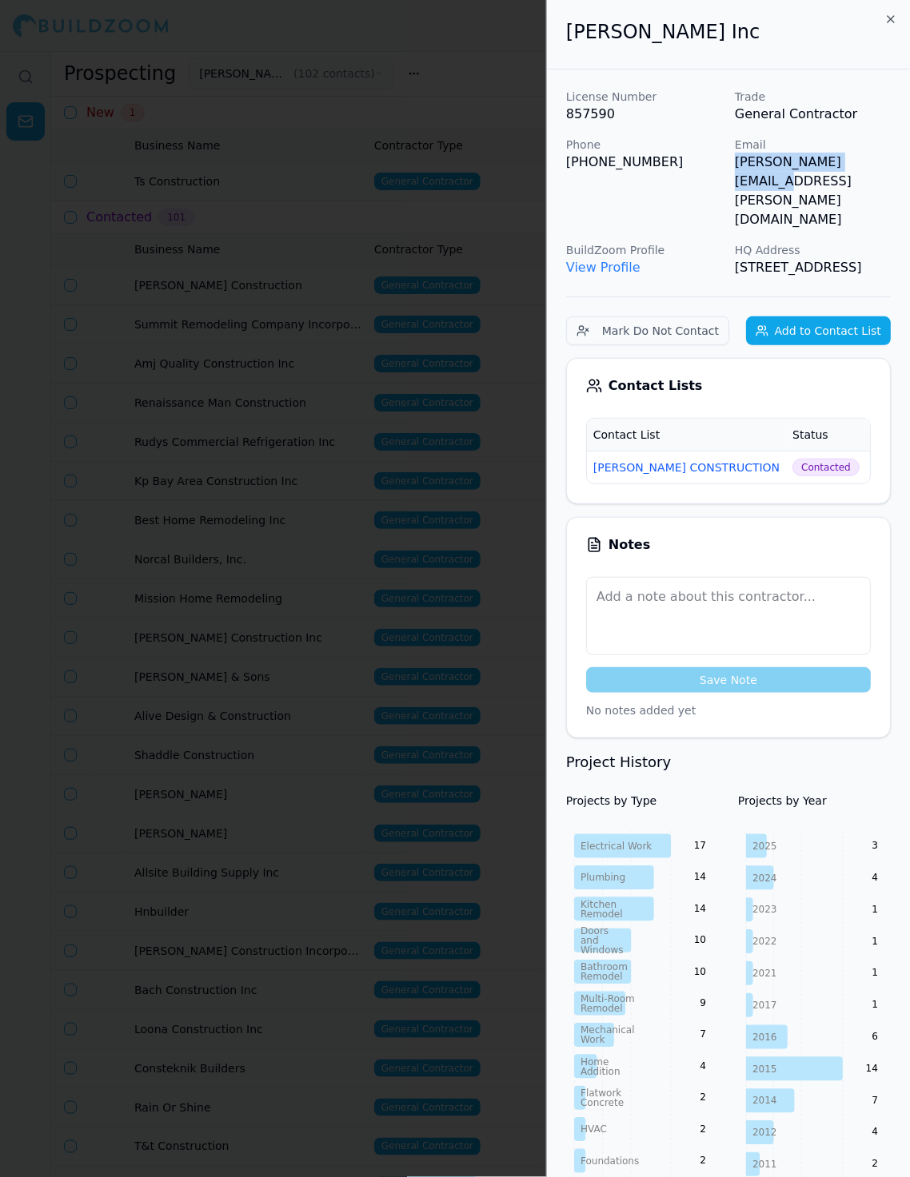
click at [237, 439] on div at bounding box center [455, 588] width 910 height 1177
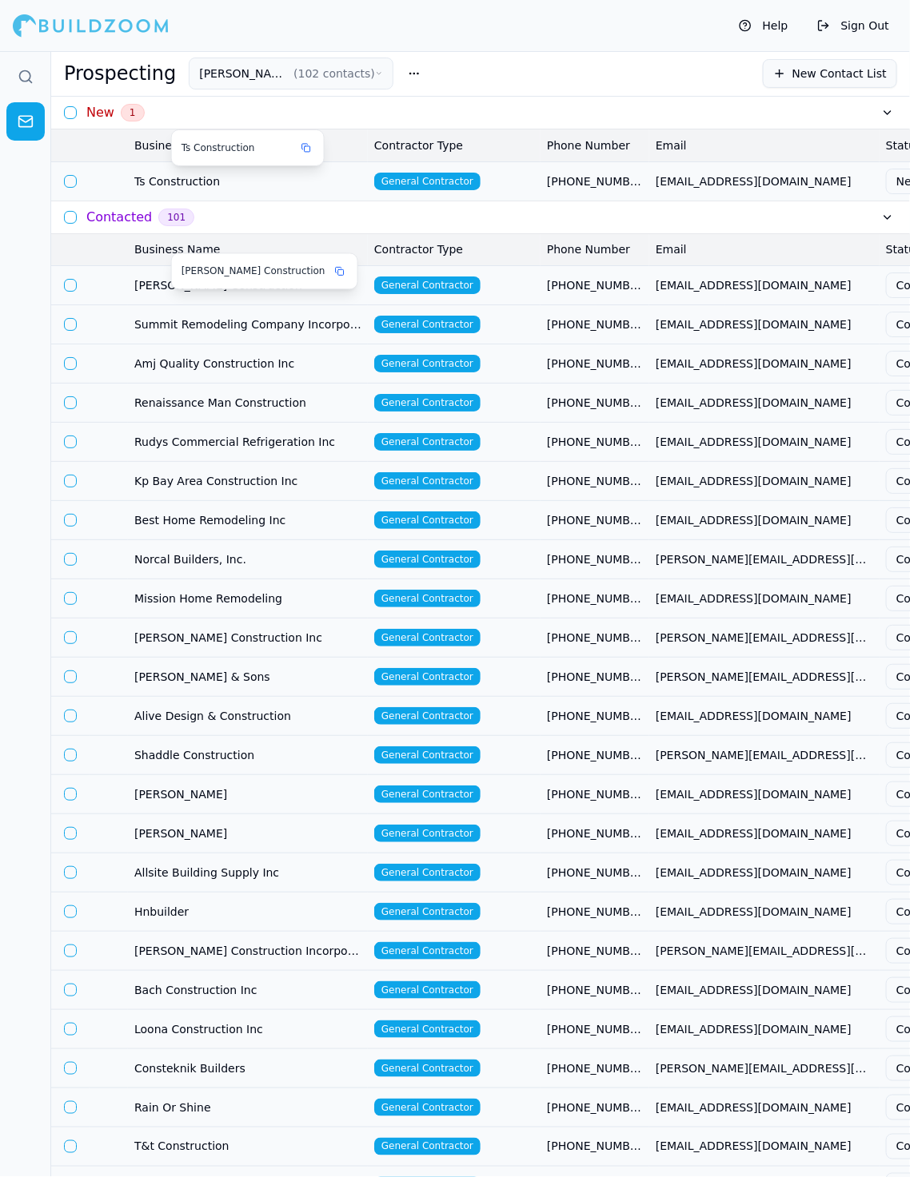
click at [276, 175] on span "Ts Construction" at bounding box center [247, 181] width 227 height 16
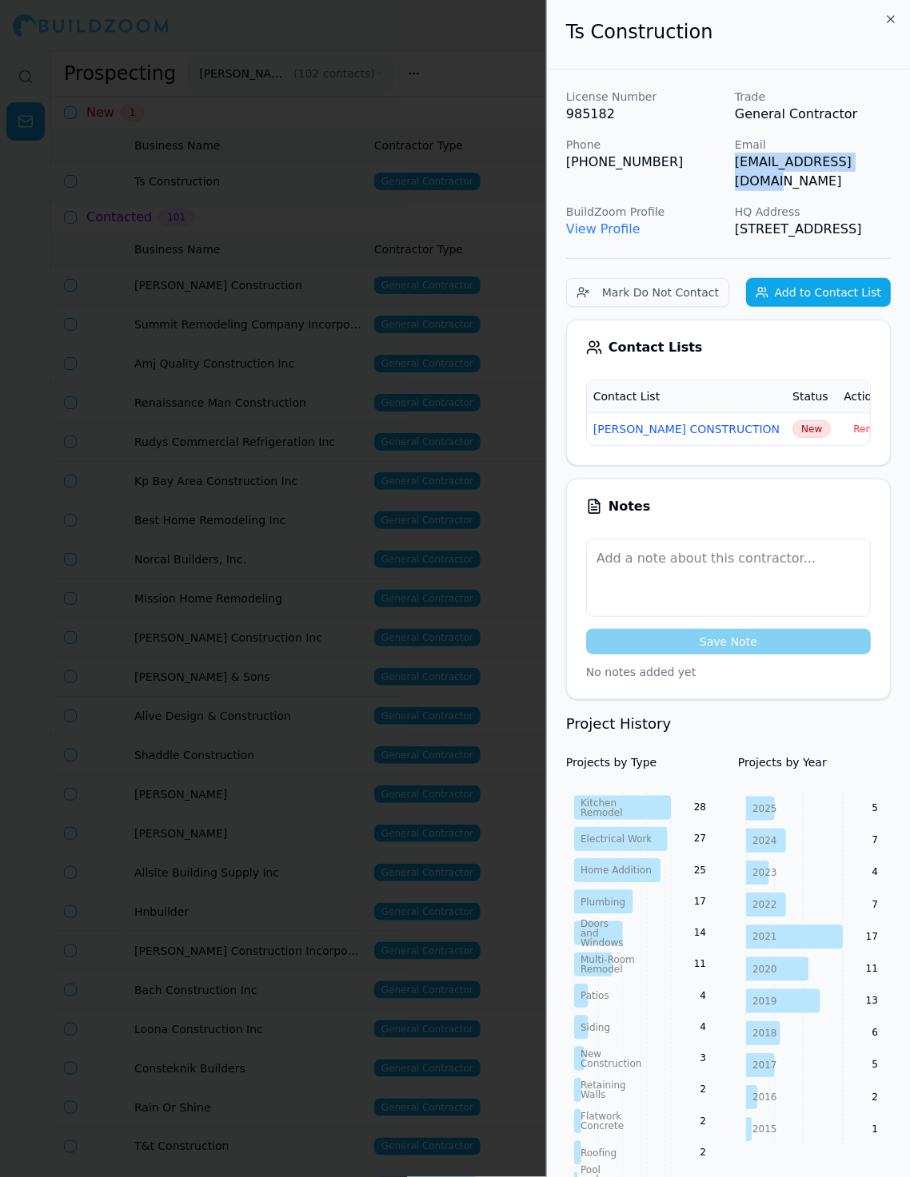
drag, startPoint x: 732, startPoint y: 161, endPoint x: 880, endPoint y: 161, distance: 147.9
click at [819, 161] on div "License Number 985182 Trade General Contractor Phone (925) 766-6988 Email todds…" at bounding box center [728, 164] width 325 height 150
click at [792, 430] on span "New" at bounding box center [811, 429] width 38 height 18
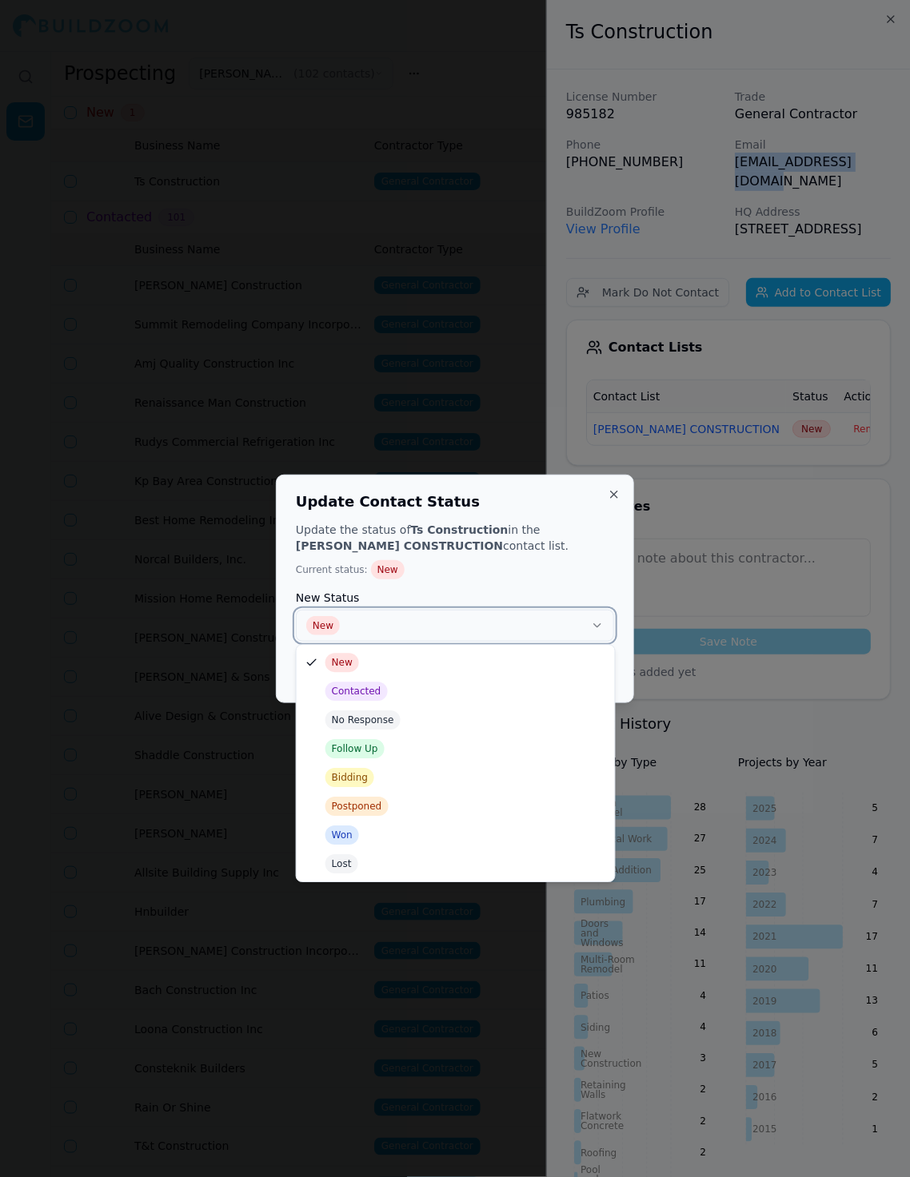
click at [552, 627] on button "New" at bounding box center [455, 626] width 318 height 32
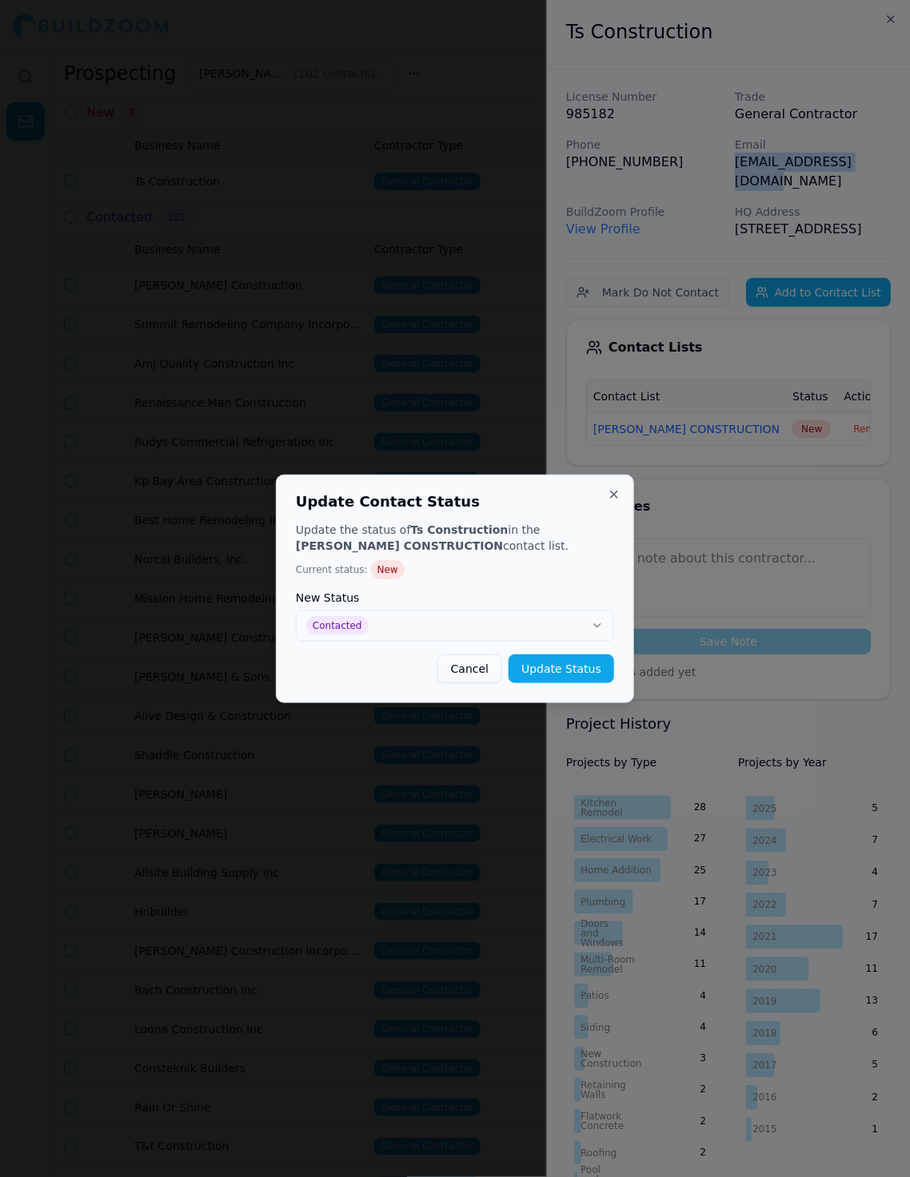
click at [547, 669] on button "Update Status" at bounding box center [561, 669] width 106 height 29
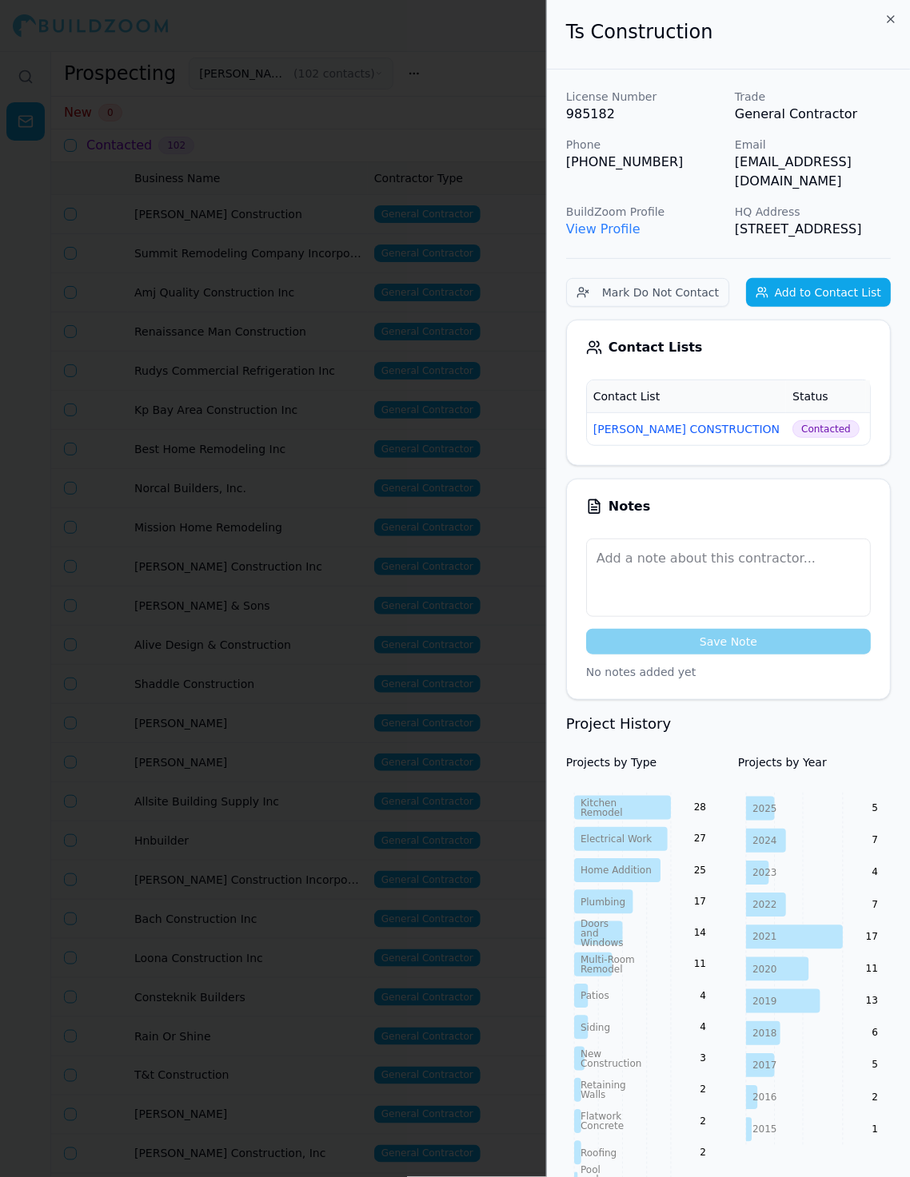
click at [819, 40] on h2 "Ts Construction" at bounding box center [728, 32] width 325 height 26
click at [819, 16] on div "Ts Construction" at bounding box center [728, 35] width 363 height 70
click at [819, 14] on icon "button" at bounding box center [890, 19] width 13 height 13
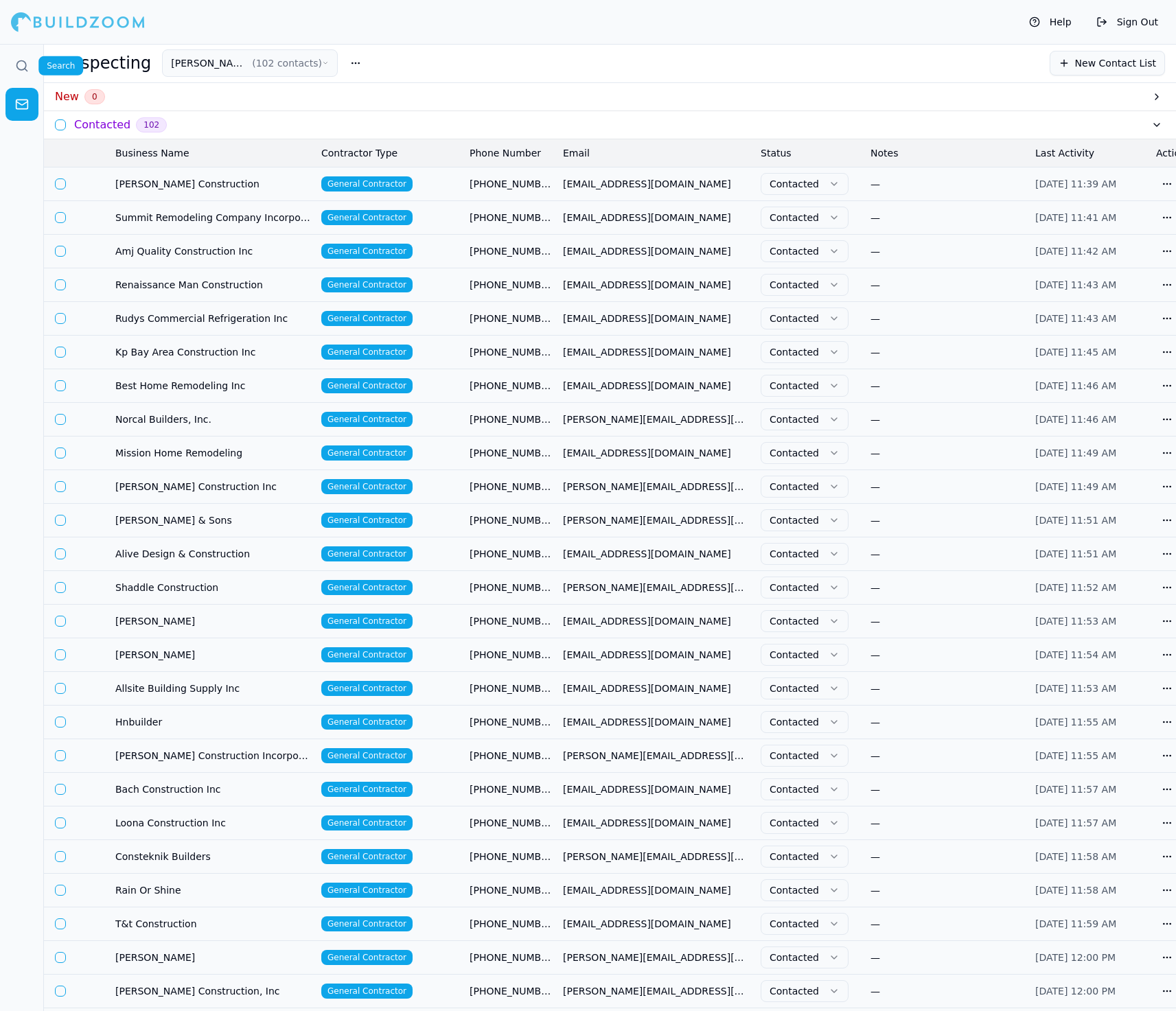
click at [22, 61] on circle at bounding box center [21, 65] width 9 height 9
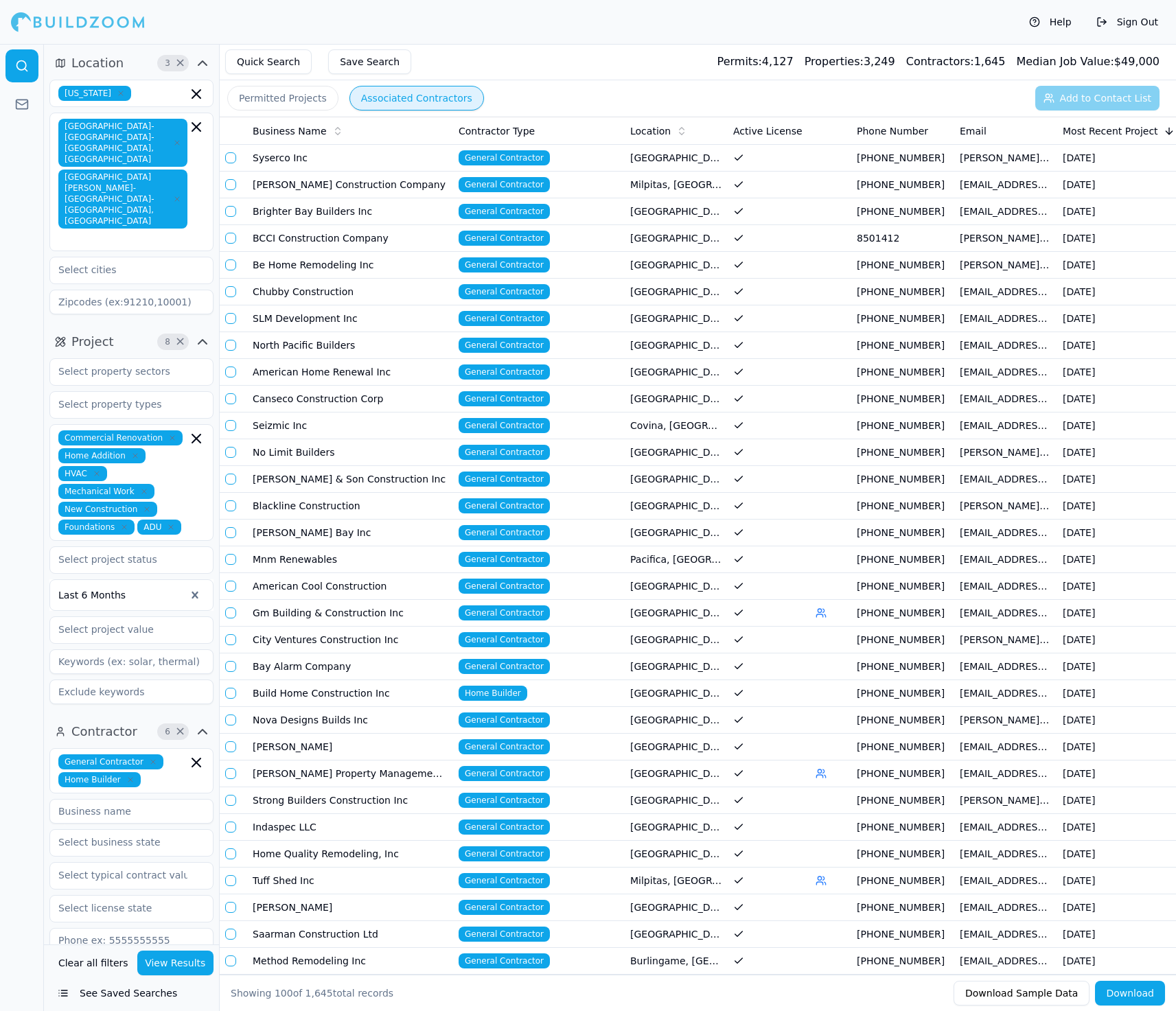
click at [101, 679] on input at bounding box center [131, 691] width 164 height 25
type input "[PERSON_NAME]"
click at [183, 954] on button "View Results" at bounding box center [176, 963] width 77 height 25
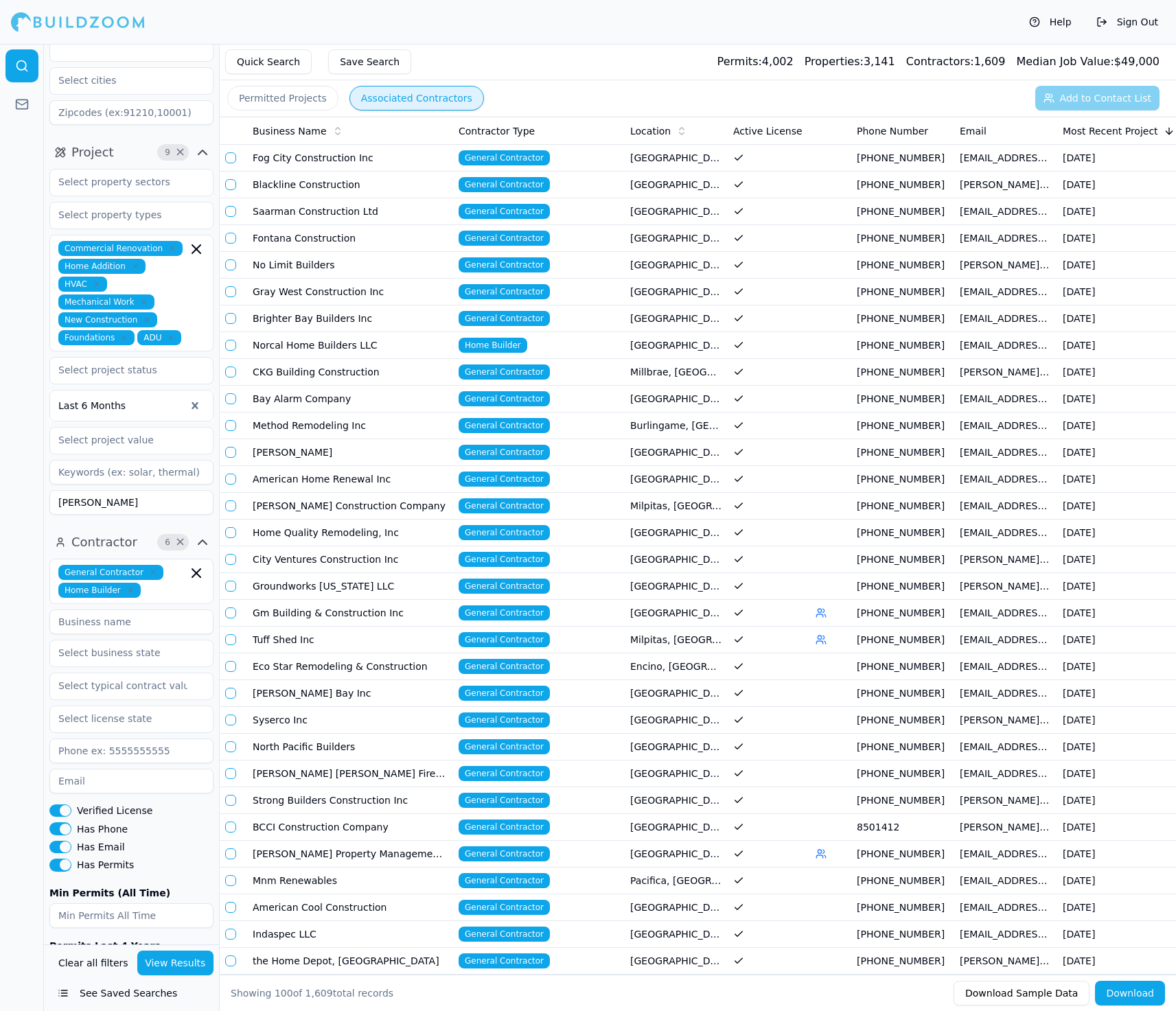
scroll to position [197, 0]
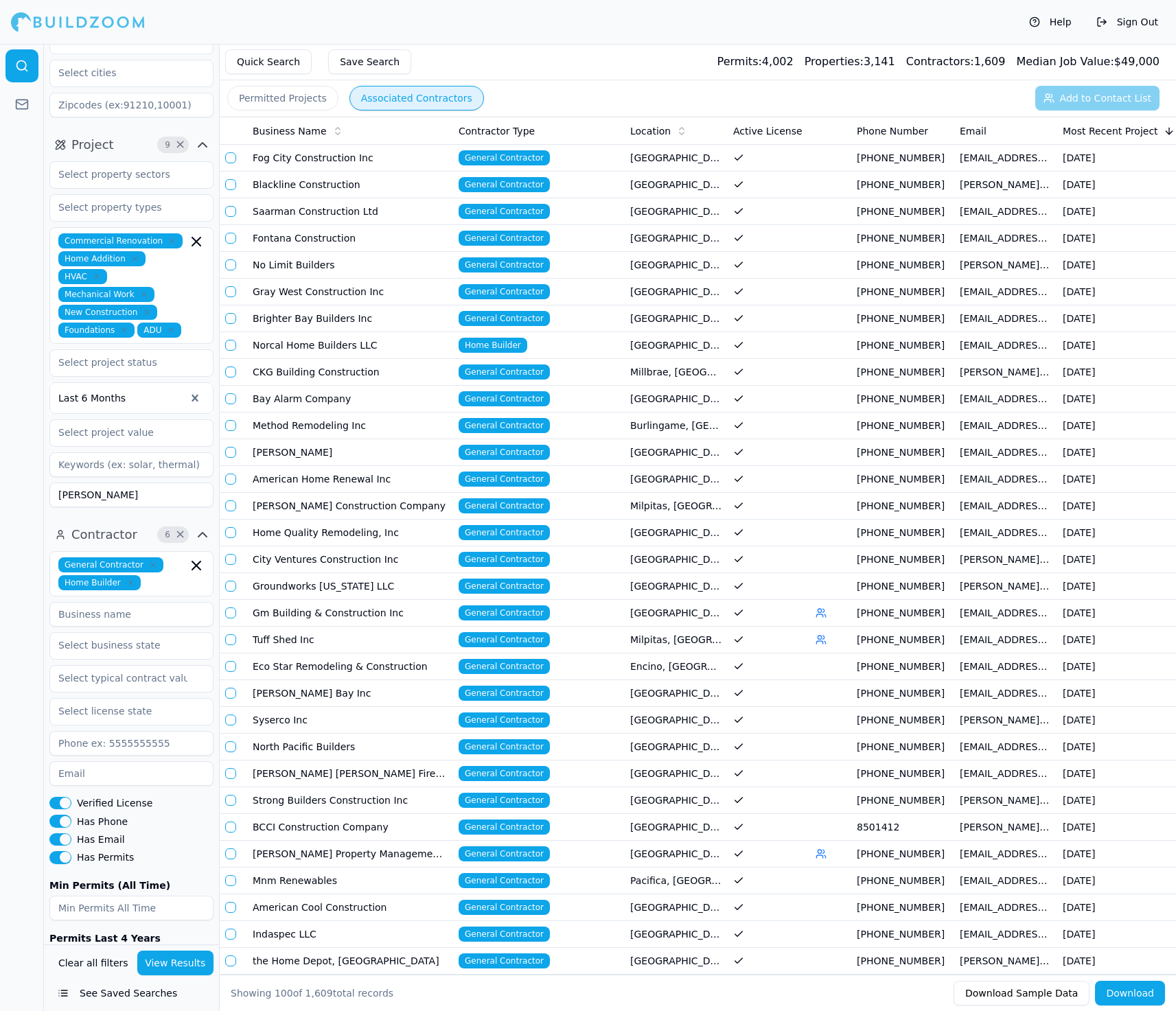
click at [125, 602] on input at bounding box center [131, 614] width 164 height 25
type input "[PERSON_NAME]"
drag, startPoint x: 129, startPoint y: 437, endPoint x: 53, endPoint y: 435, distance: 76.0
click at [53, 483] on input "[PERSON_NAME]" at bounding box center [131, 495] width 164 height 25
type input "="
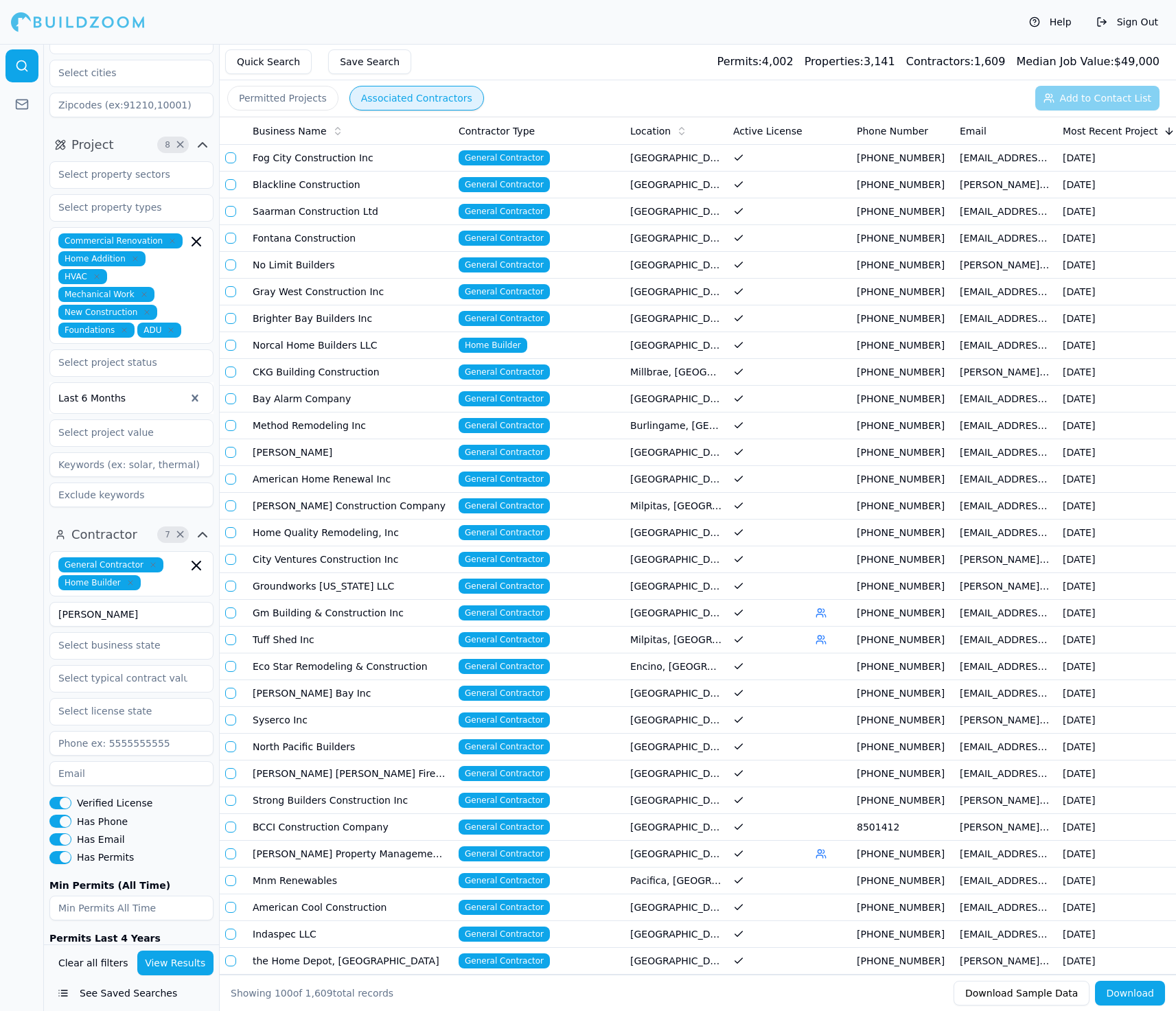
click at [155, 965] on button "View Results" at bounding box center [176, 963] width 77 height 25
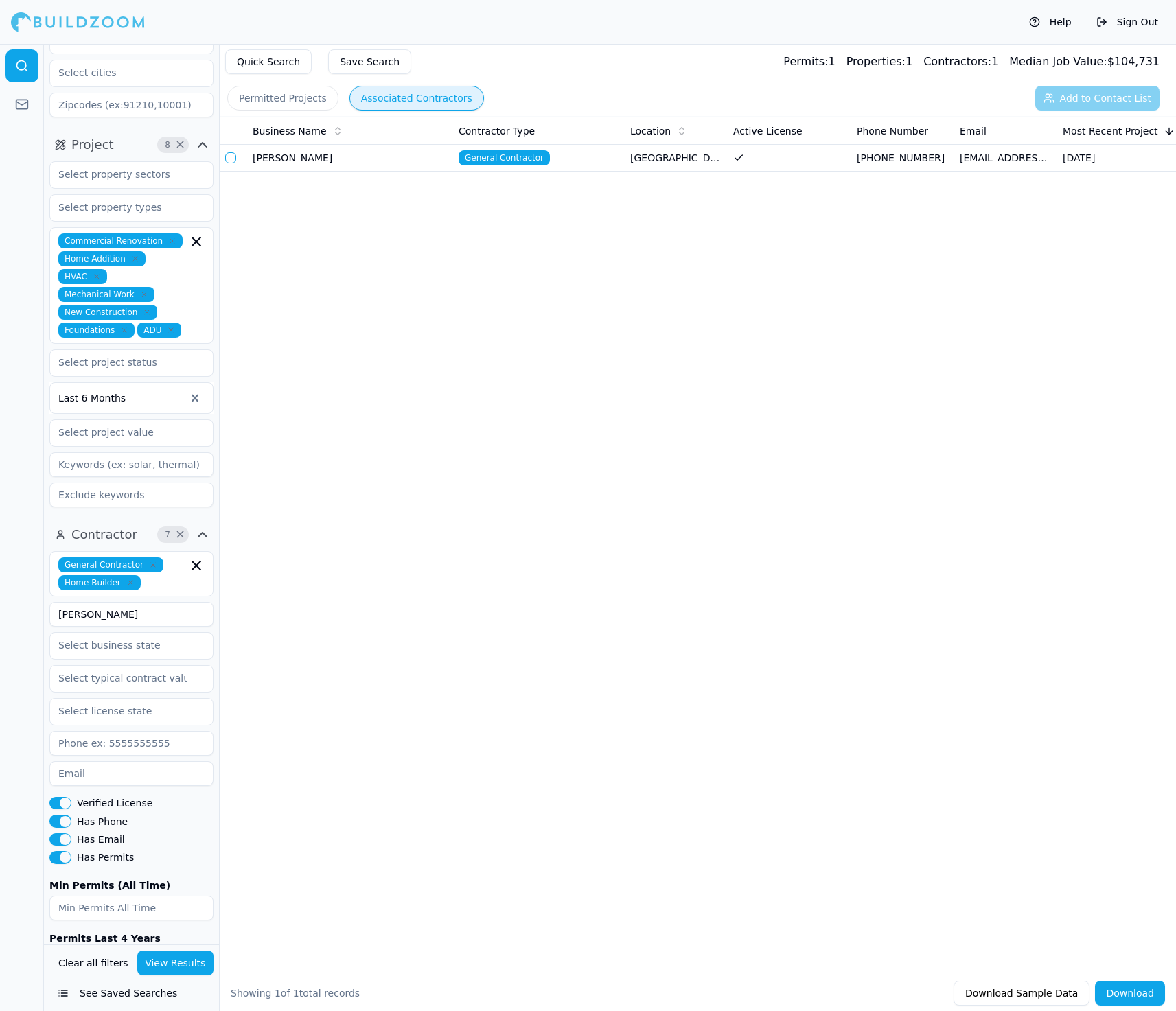
click at [704, 162] on td at bounding box center [769, 158] width 82 height 27
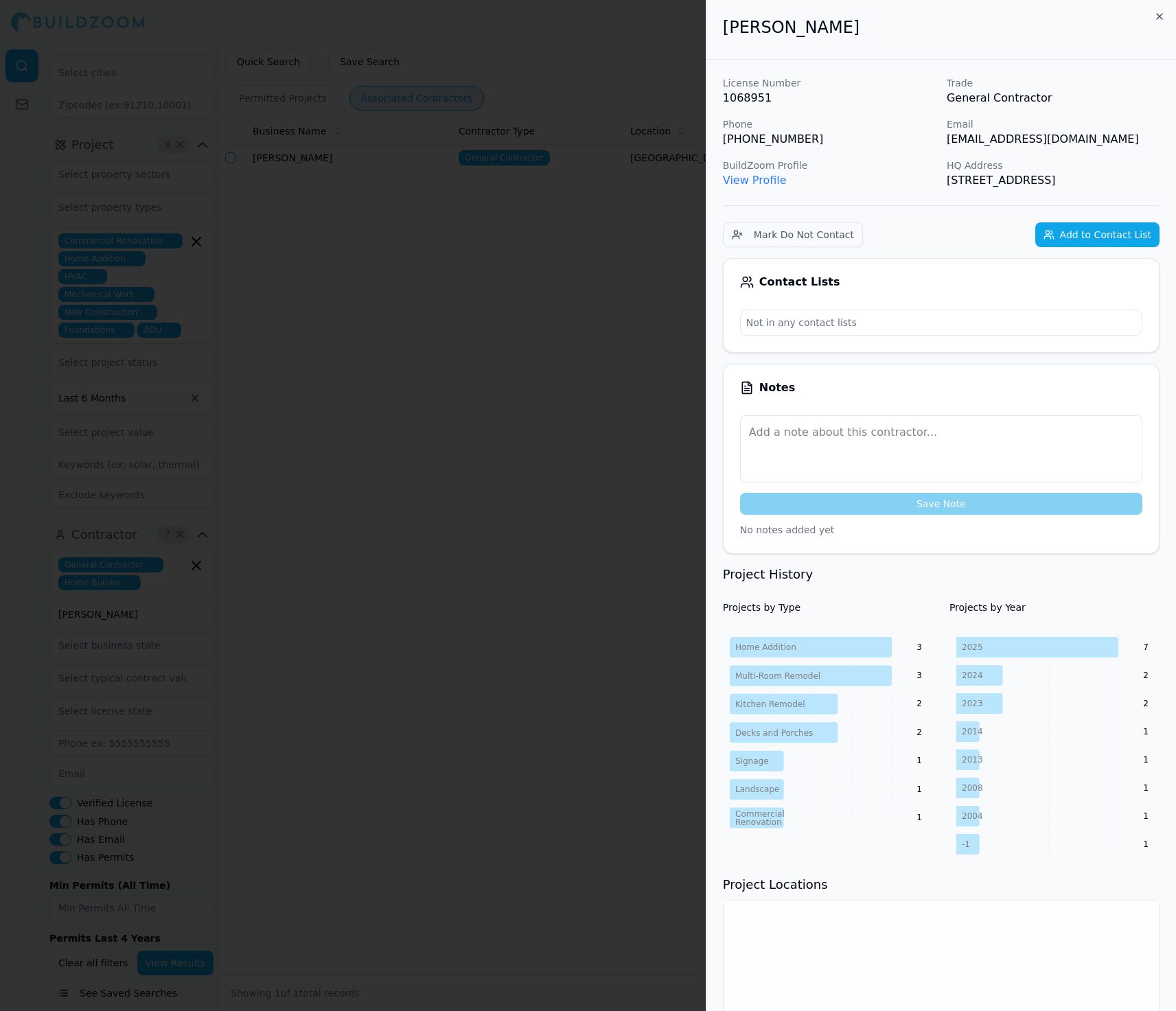
click at [704, 245] on div "Mark Do Not Contact Add to Contact List" at bounding box center [941, 234] width 436 height 25
click at [704, 247] on button "Add to Contact List" at bounding box center [1097, 234] width 125 height 25
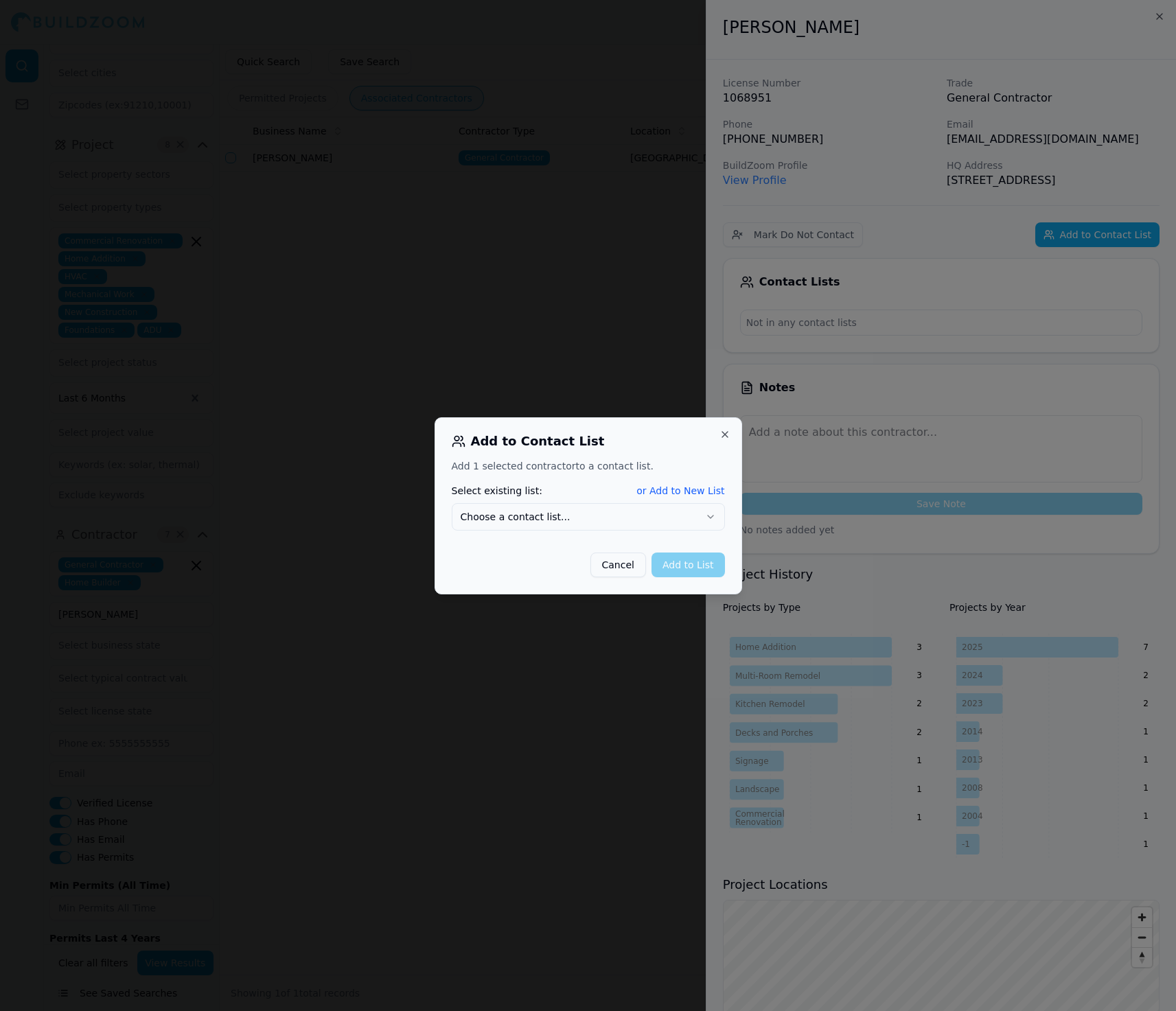
click at [582, 515] on button "Choose a contact list..." at bounding box center [588, 517] width 273 height 27
click at [672, 571] on button "Add to List" at bounding box center [689, 564] width 74 height 25
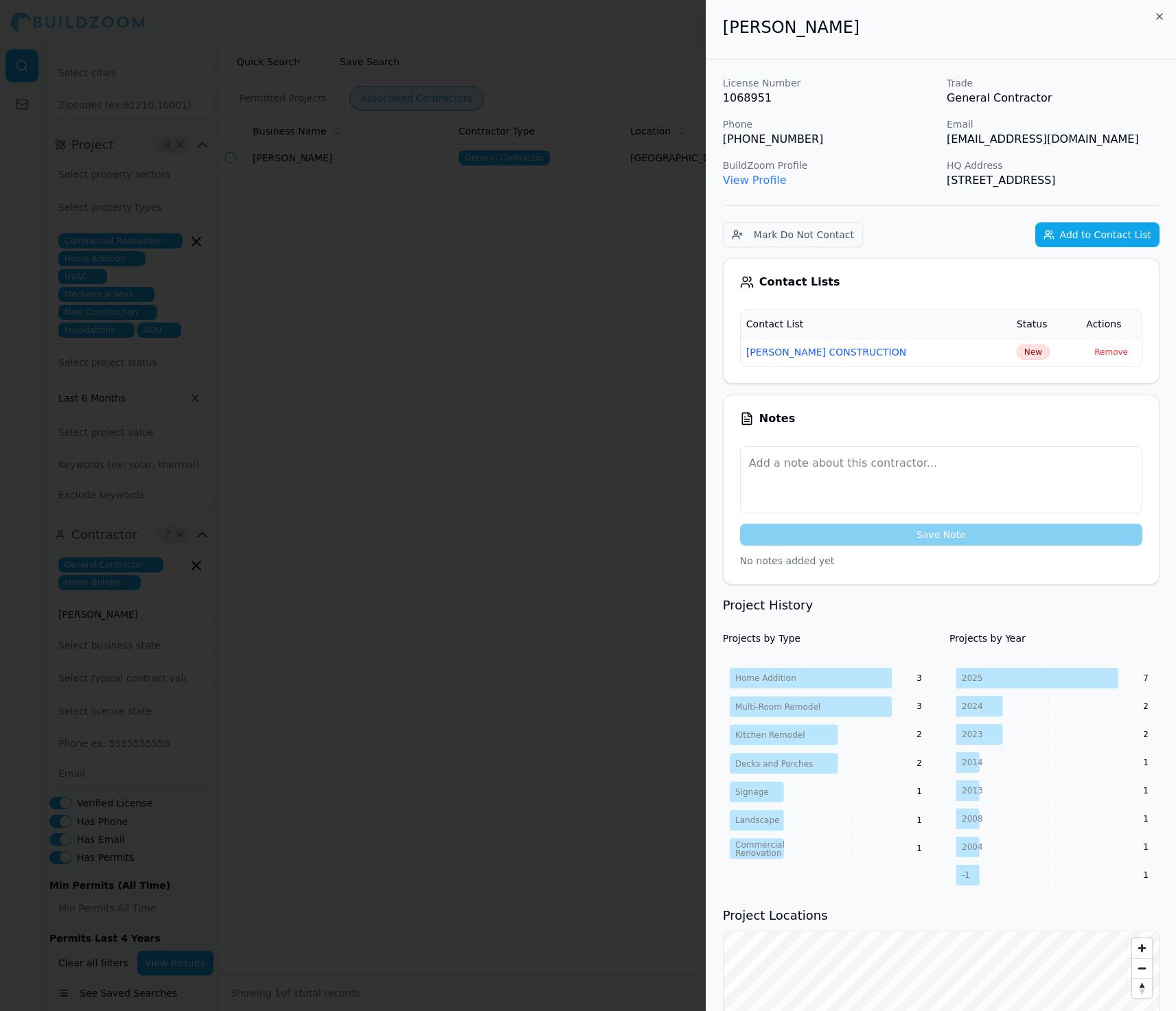
click at [502, 479] on div at bounding box center [588, 505] width 1176 height 1011
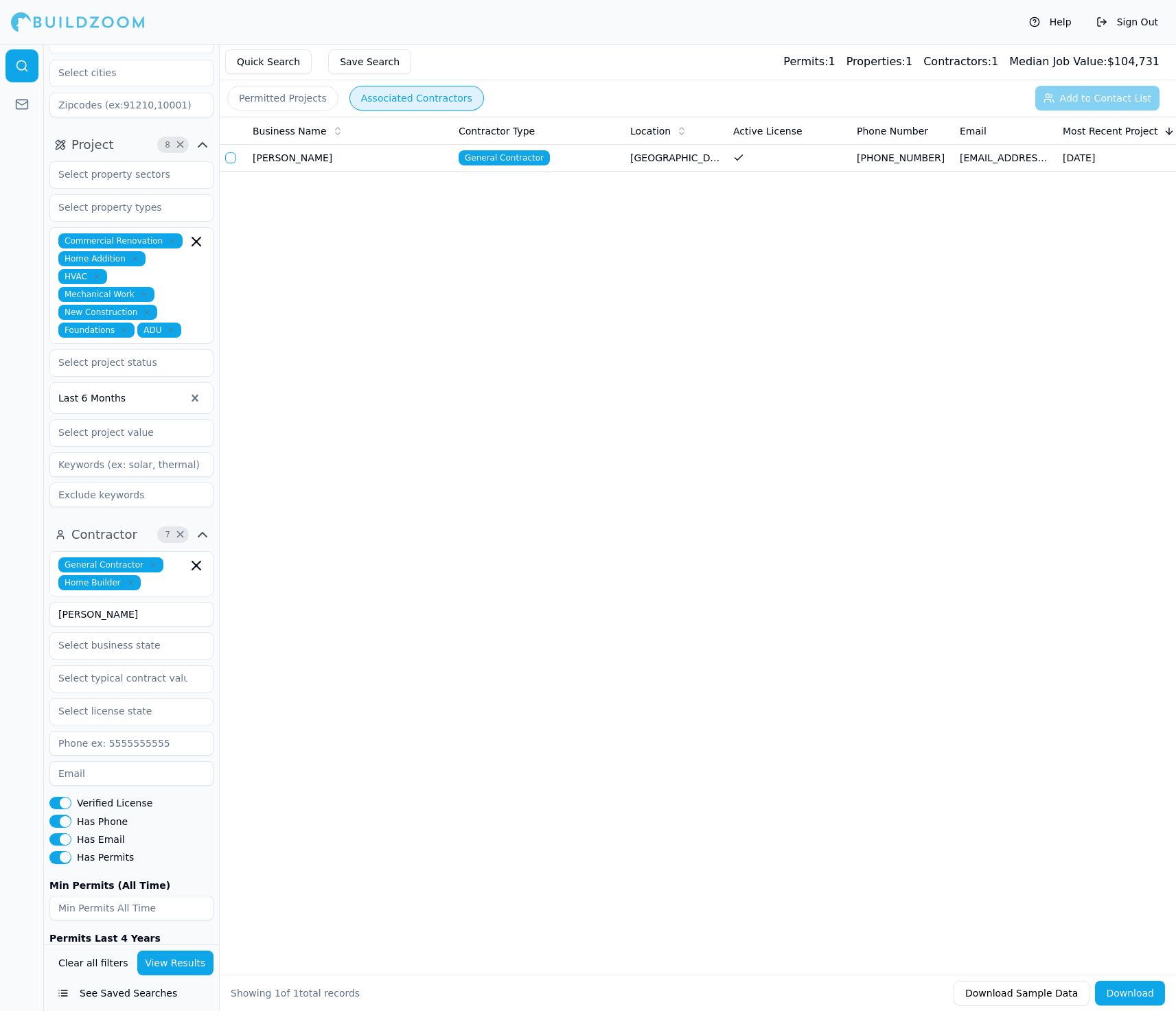
drag, startPoint x: 148, startPoint y: 556, endPoint x: 39, endPoint y: 549, distance: 109.2
click at [39, 549] on div "Location 3 × California San Francisco-Oakland-Berkeley, CA San Jose-Sunnyvale-S…" at bounding box center [588, 527] width 1176 height 967
type input "Ywum Enterprise Inc"
click at [161, 961] on button "View Results" at bounding box center [176, 963] width 77 height 25
click at [704, 424] on div "Business Name Contractor Type Location Active License Phone Number Email Most R…" at bounding box center [698, 524] width 956 height 814
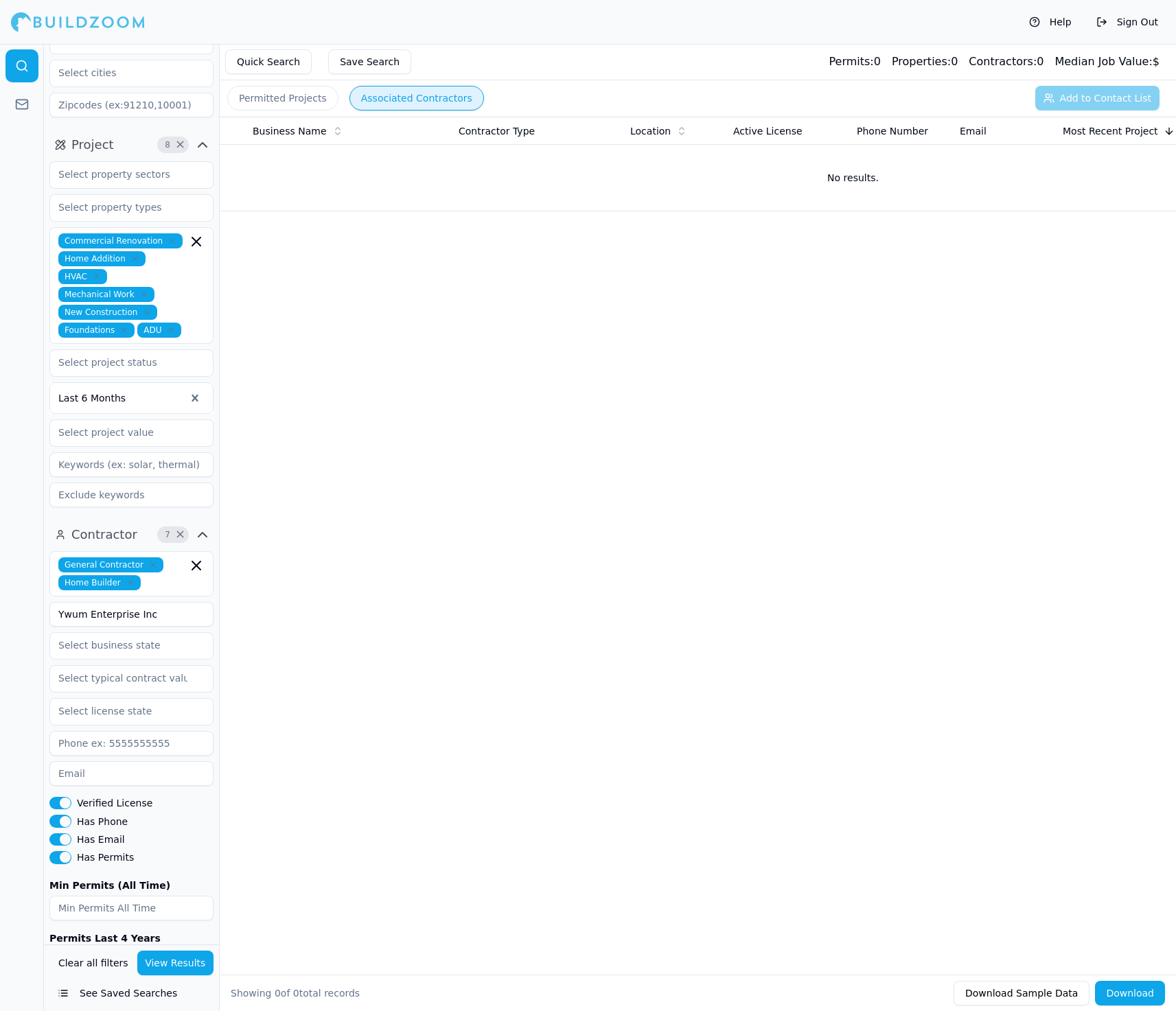
click at [109, 761] on input at bounding box center [131, 773] width 164 height 25
type input "afuyim@gmail.com"
click at [176, 958] on button "View Results" at bounding box center [176, 963] width 77 height 25
drag, startPoint x: 159, startPoint y: 558, endPoint x: 38, endPoint y: 552, distance: 121.1
click at [38, 552] on div "Location 3 × California San Francisco-Oakland-Berkeley, CA San Jose-Sunnyvale-S…" at bounding box center [588, 527] width 1176 height 967
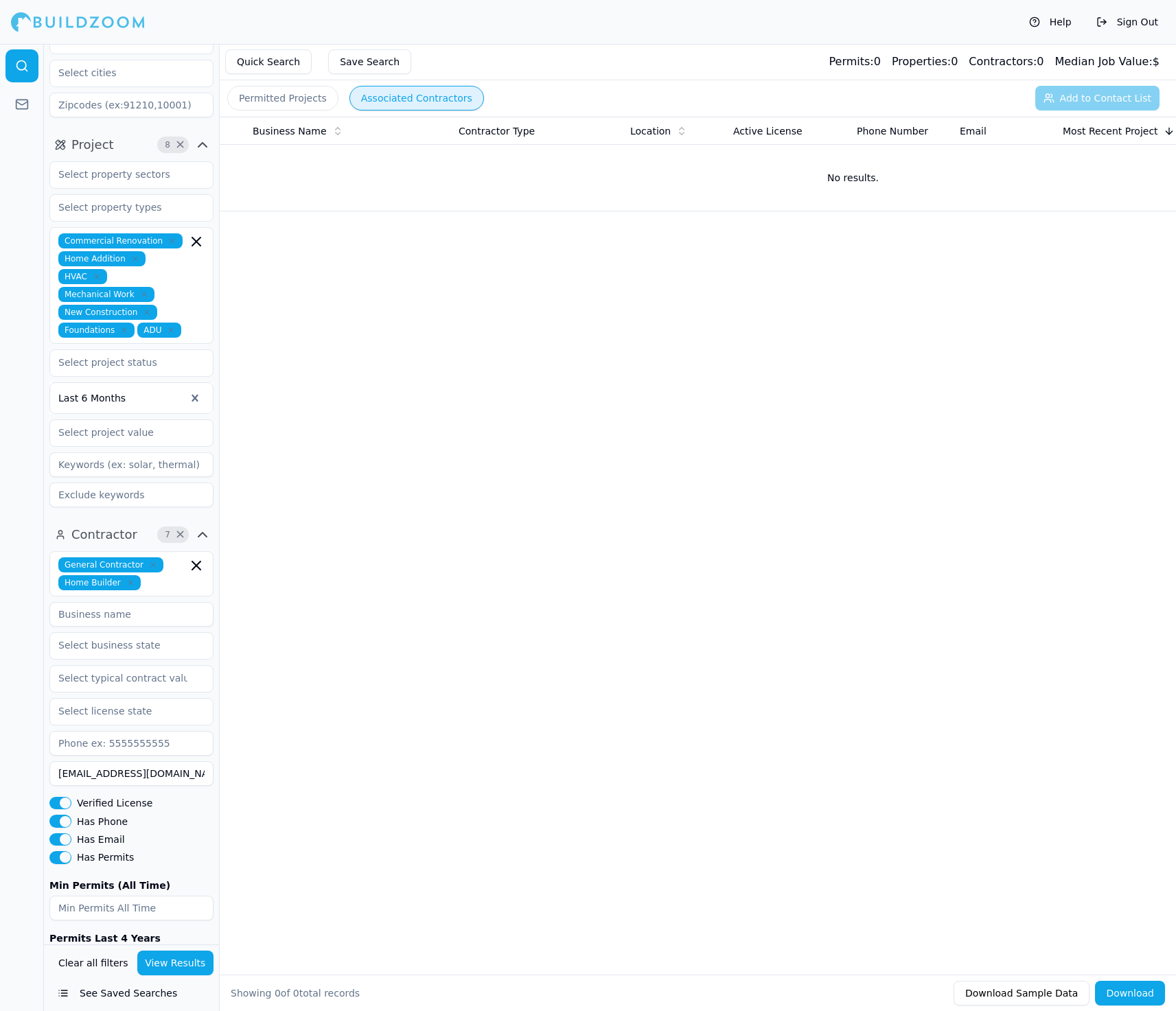
click at [170, 954] on button "View Results" at bounding box center [176, 963] width 77 height 25
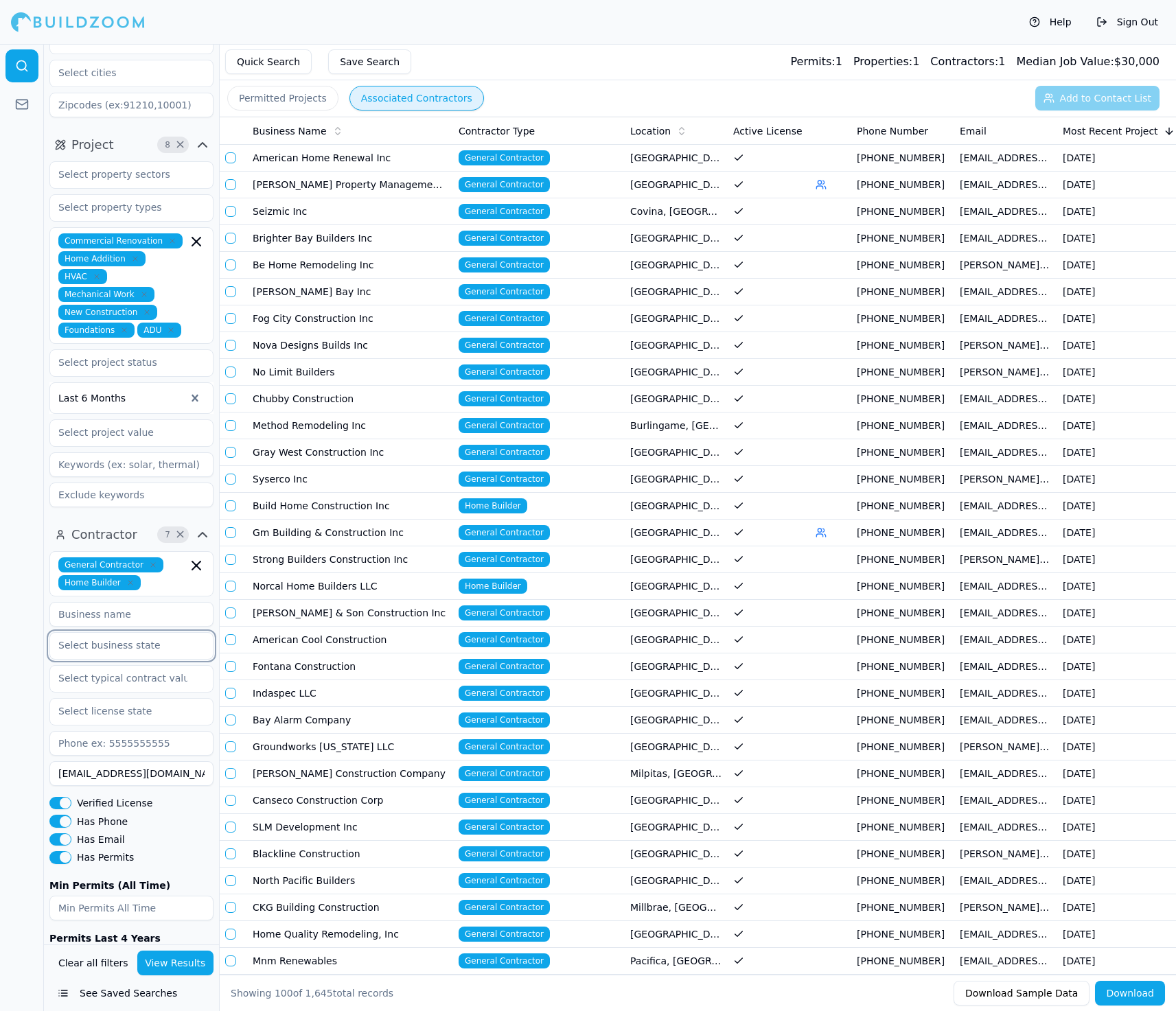
click at [108, 633] on input "text" at bounding box center [122, 645] width 145 height 25
click at [112, 602] on input at bounding box center [131, 614] width 164 height 25
type input "ZOB Builders"
drag, startPoint x: 161, startPoint y: 722, endPoint x: 46, endPoint y: 706, distance: 116.1
click at [46, 707] on div "Contractor 8 × General Contractor Home Builder ZOB Builders afuyim@gmail.com Ve…" at bounding box center [131, 762] width 175 height 488
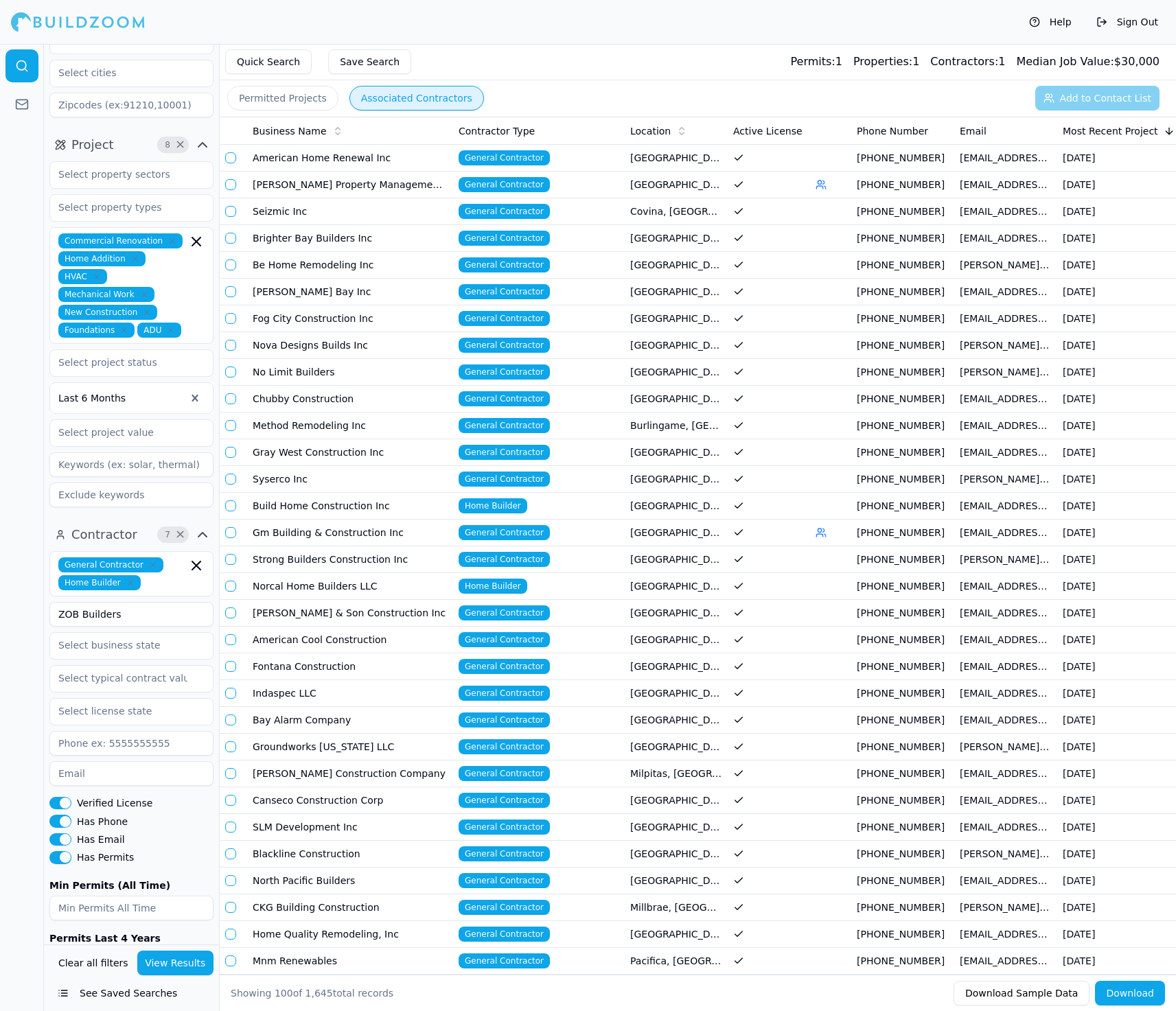
click at [169, 958] on button "View Results" at bounding box center [176, 963] width 77 height 25
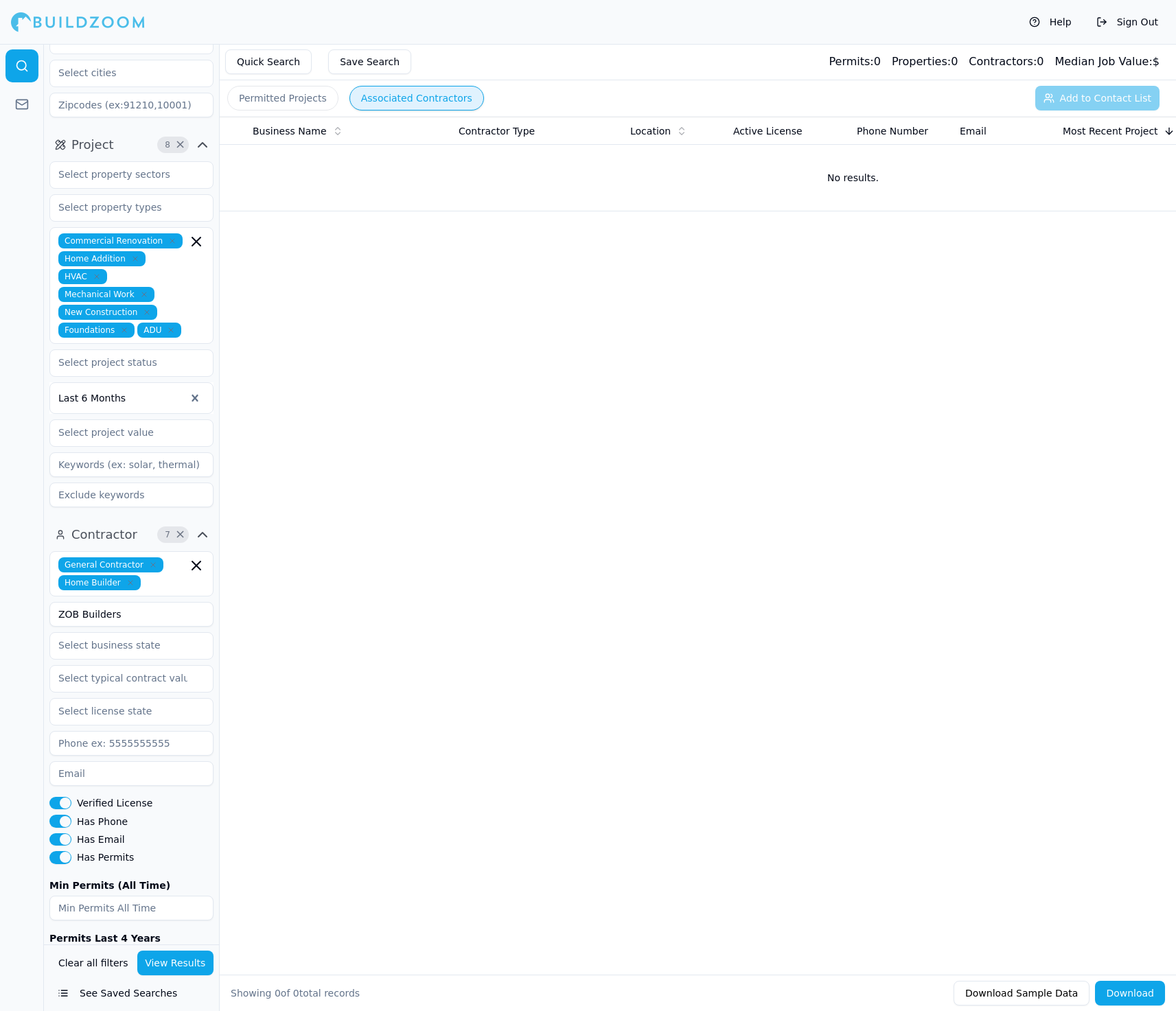
click at [88, 761] on input at bounding box center [131, 773] width 164 height 25
click at [70, 761] on input "zobbuilders@yahoo.com" at bounding box center [131, 773] width 164 height 25
type input "zobbuilders@yahoo.com"
click at [165, 961] on button "View Results" at bounding box center [176, 963] width 77 height 25
drag, startPoint x: 127, startPoint y: 556, endPoint x: 46, endPoint y: 556, distance: 81.0
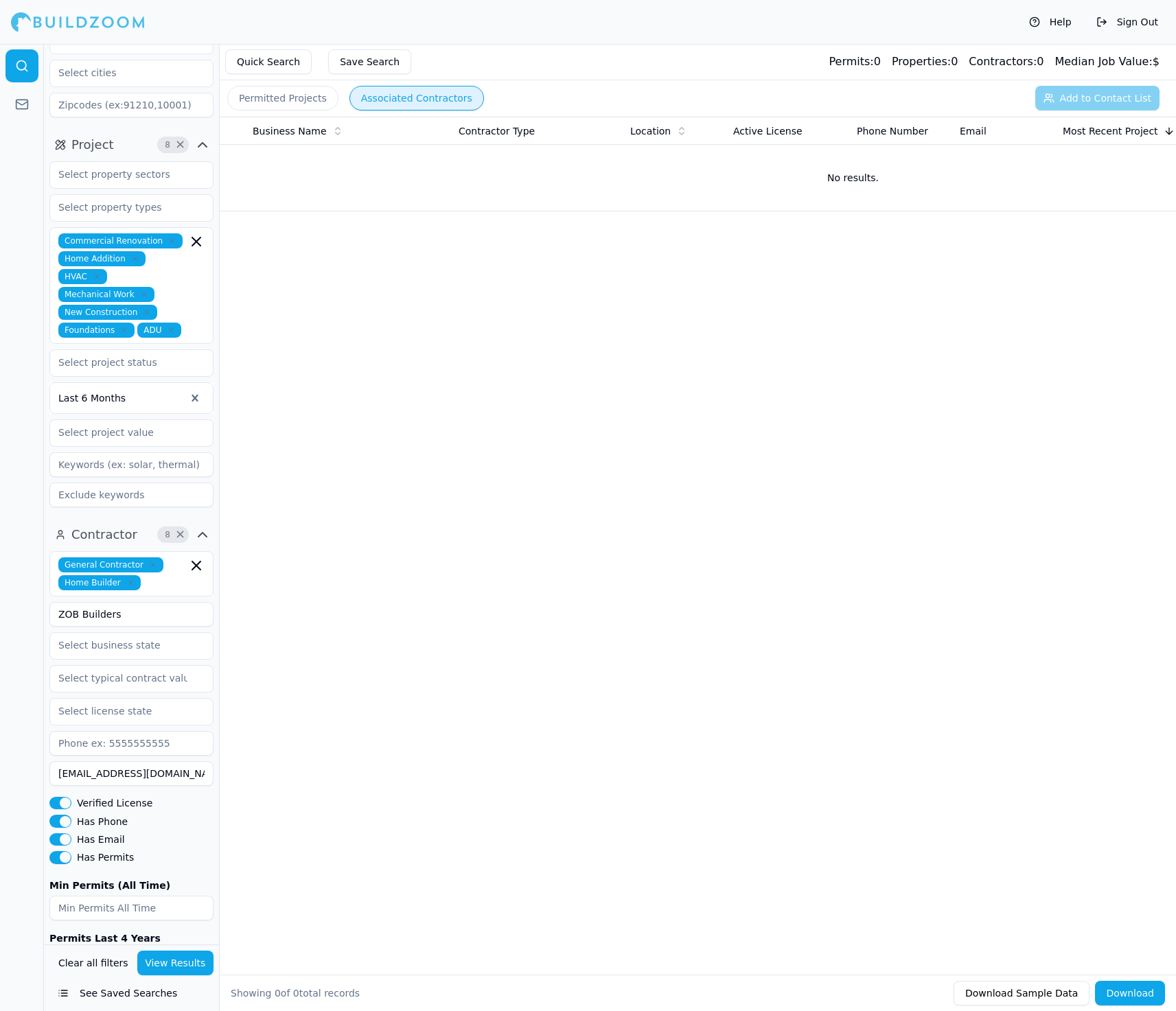
click at [46, 556] on div "Contractor 8 × General Contractor Home Builder ZOB Builders zobbuilders@yahoo.c…" at bounding box center [131, 762] width 175 height 488
drag, startPoint x: 154, startPoint y: 953, endPoint x: 213, endPoint y: 919, distance: 68.1
click at [155, 954] on button "View Results" at bounding box center [176, 963] width 77 height 25
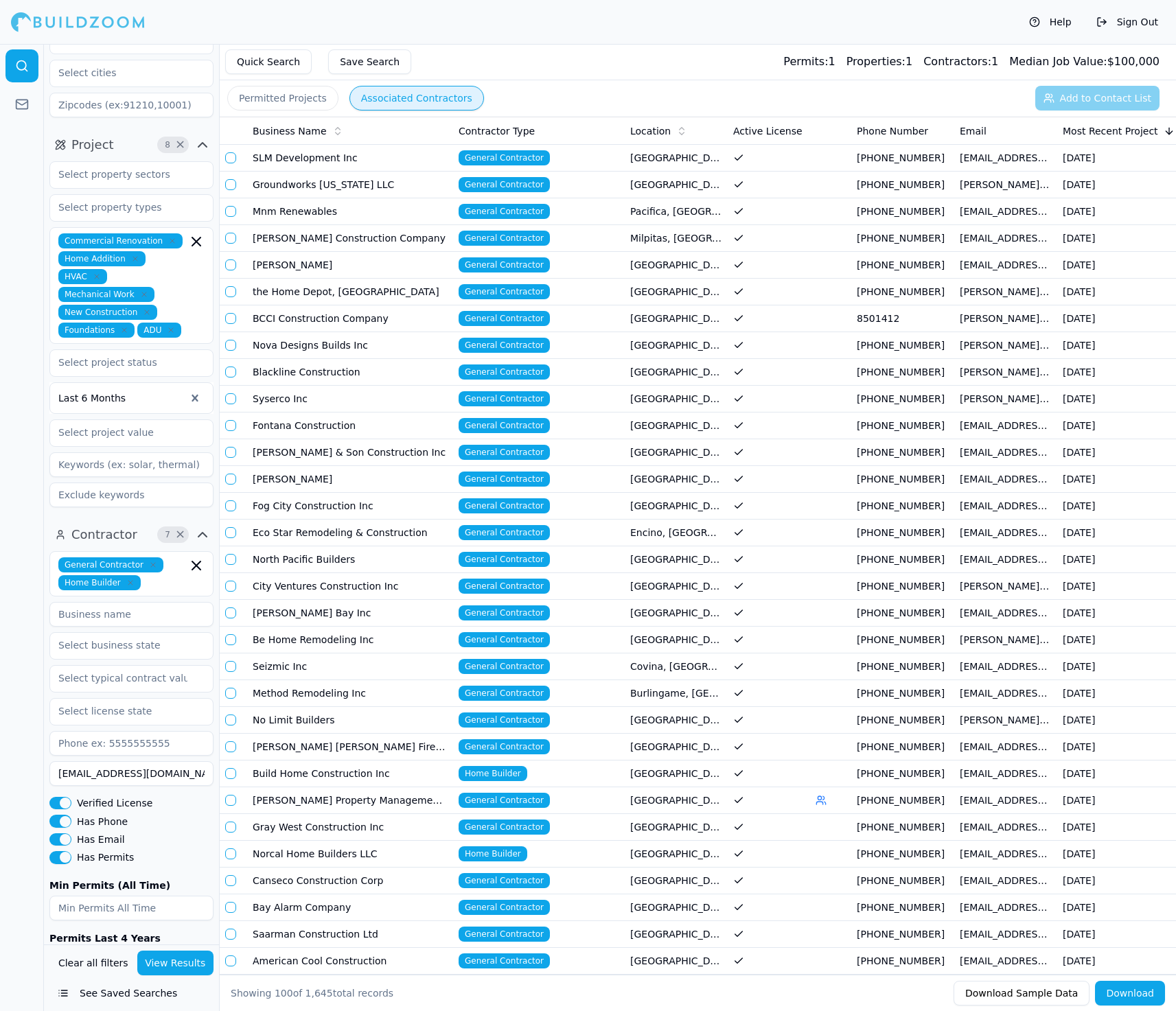
drag, startPoint x: 176, startPoint y: 711, endPoint x: -9, endPoint y: 702, distance: 185.2
click at [0, 702] on html "Help Sign Out Location 3 × California San Francisco-Oakland-Berkeley, CA San Jo…" at bounding box center [588, 505] width 1176 height 1011
click at [98, 602] on div at bounding box center [131, 614] width 164 height 25
click at [94, 602] on input at bounding box center [131, 614] width 164 height 25
click at [165, 970] on button "View Results" at bounding box center [176, 963] width 77 height 25
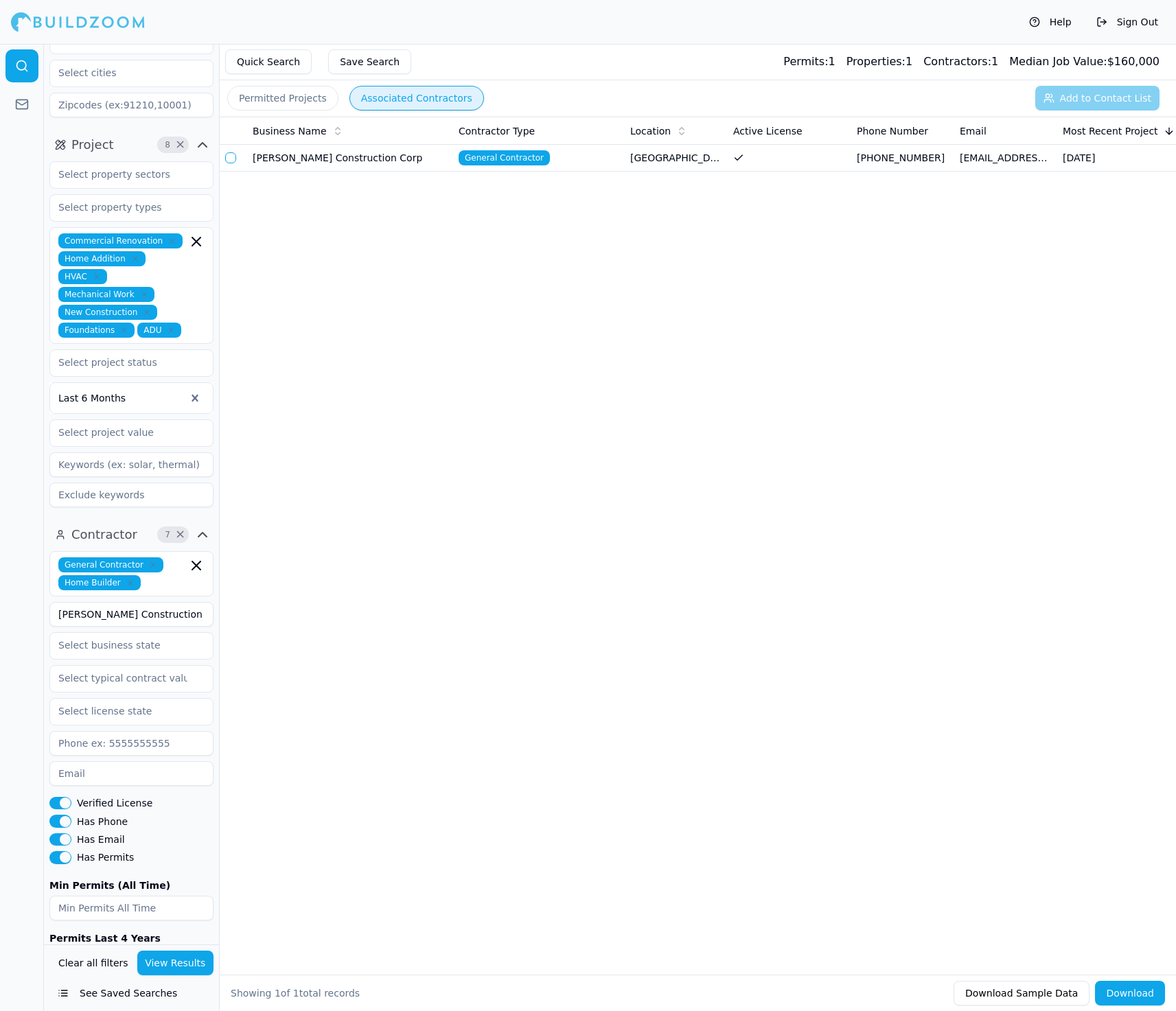
click at [232, 153] on button "button" at bounding box center [230, 157] width 11 height 11
click at [704, 90] on button "Add to Contact List (1)" at bounding box center [1088, 98] width 142 height 25
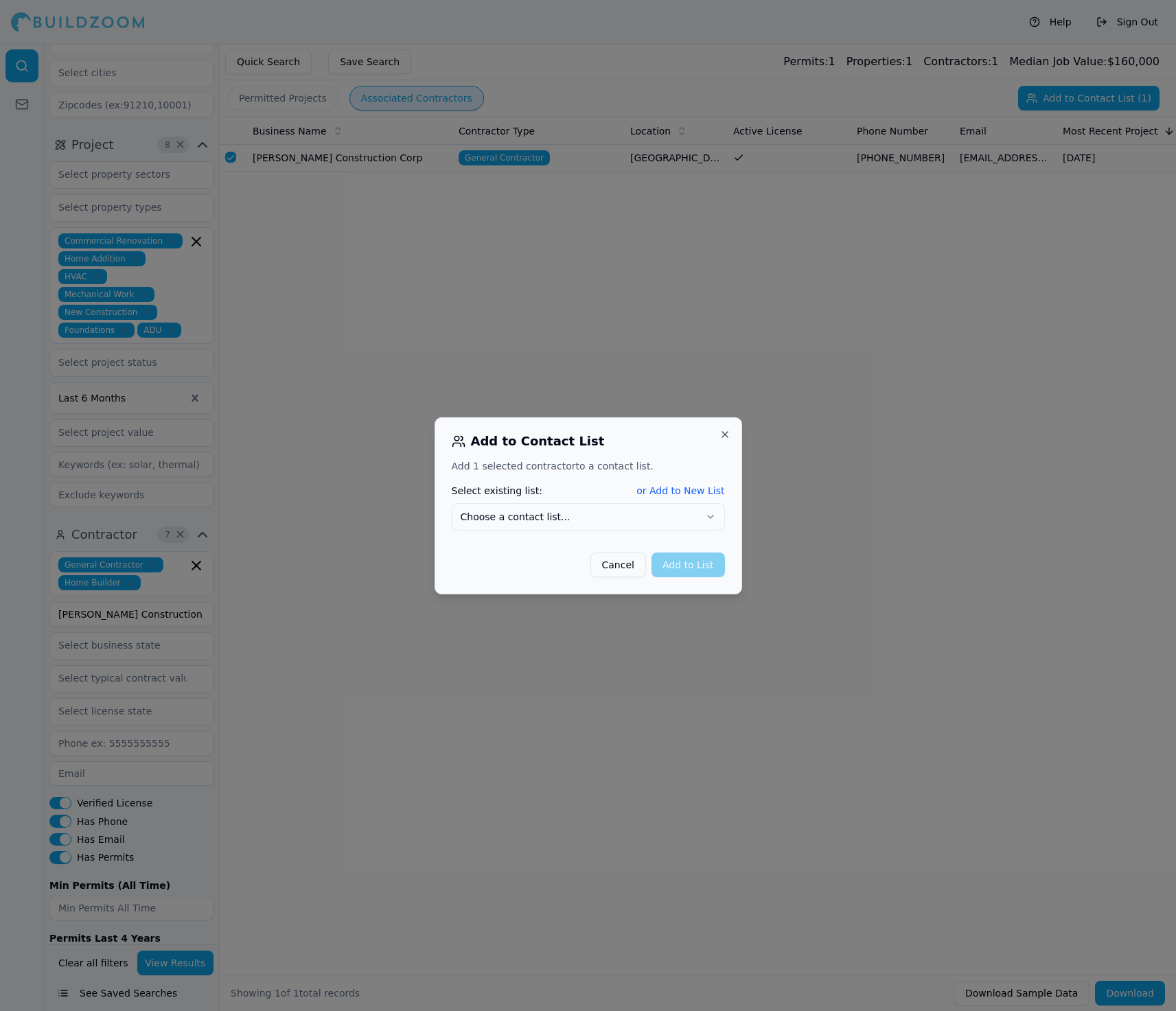
click at [686, 515] on button "Choose a contact list..." at bounding box center [588, 517] width 273 height 27
click at [704, 547] on div "Cancel Add to List" at bounding box center [588, 560] width 273 height 36
click at [700, 569] on button "Add to List" at bounding box center [689, 564] width 74 height 25
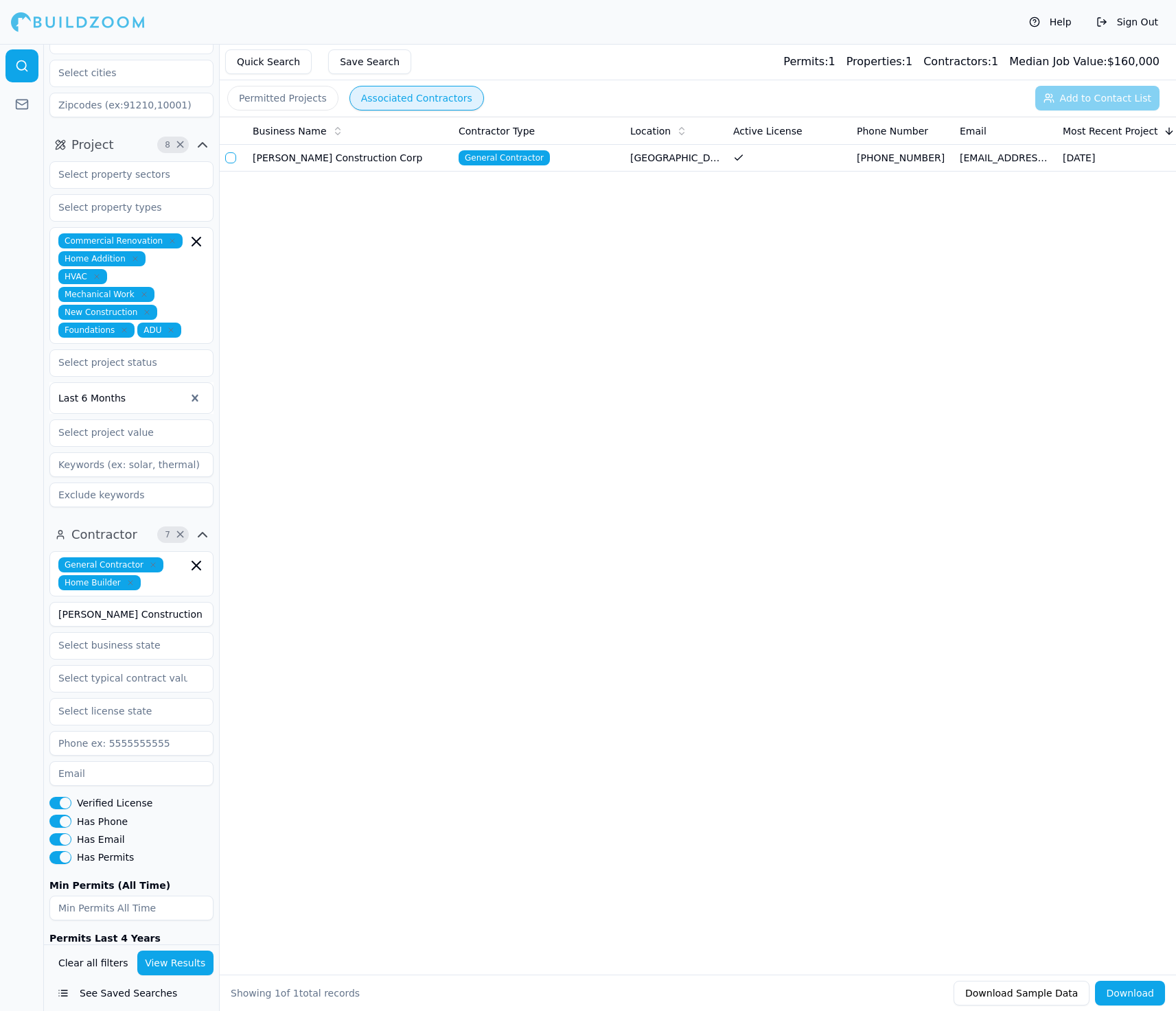
drag, startPoint x: 187, startPoint y: 558, endPoint x: 46, endPoint y: 557, distance: 141.0
click at [46, 557] on div "Contractor 7 × General Contractor Home Builder Zhu Wei Construction corp Verifi…" at bounding box center [131, 762] width 175 height 488
click at [175, 965] on button "View Results" at bounding box center [176, 963] width 77 height 25
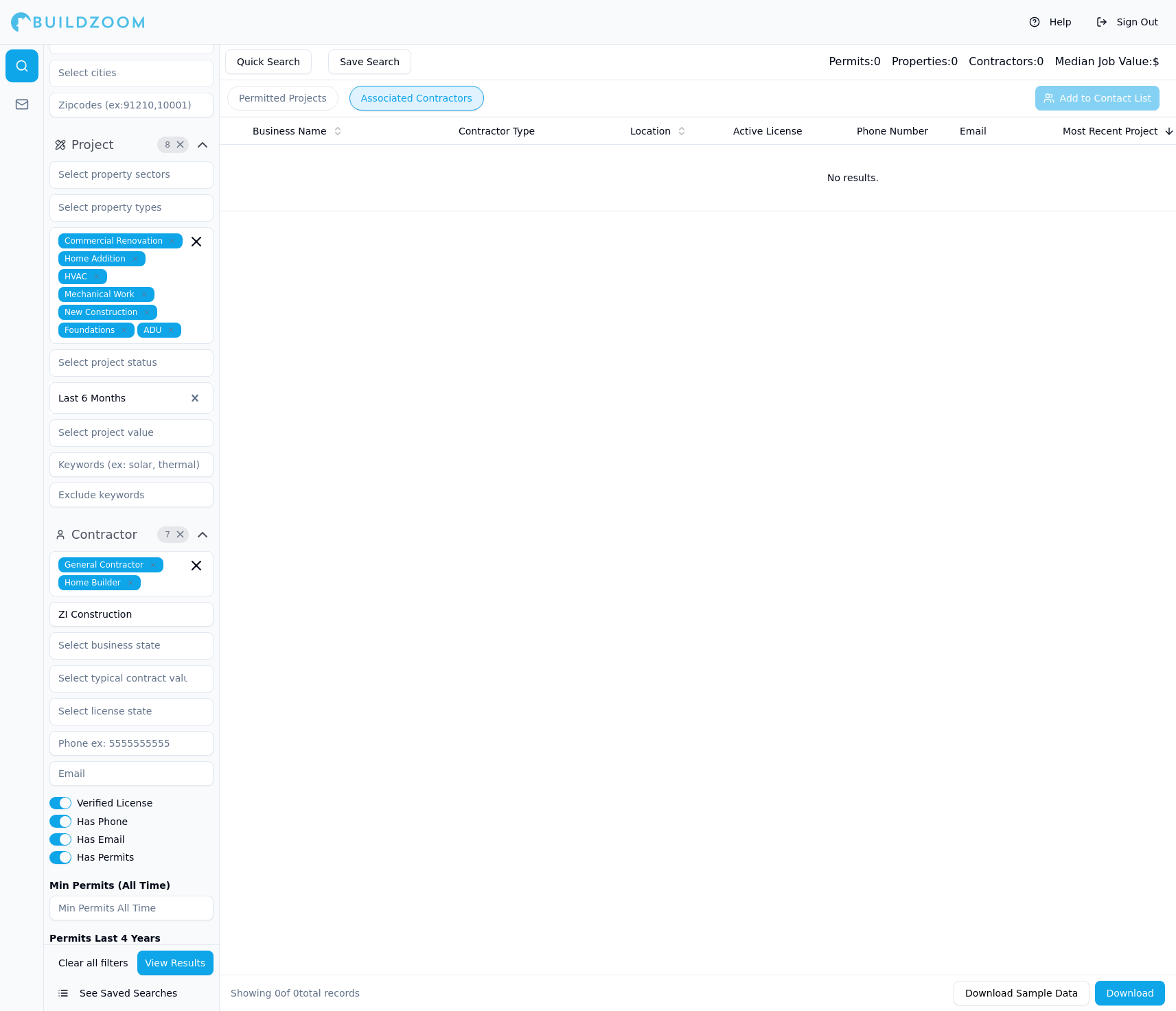
click at [704, 405] on div "Business Name Contractor Type Location Active License Phone Number Email Most R…" at bounding box center [698, 524] width 956 height 814
drag, startPoint x: 152, startPoint y: 560, endPoint x: 55, endPoint y: 557, distance: 97.0
click at [55, 602] on input "ZI Construction" at bounding box center [131, 614] width 164 height 25
click at [186, 969] on button "View Results" at bounding box center [176, 963] width 77 height 25
click at [228, 157] on button "button" at bounding box center [230, 157] width 11 height 11
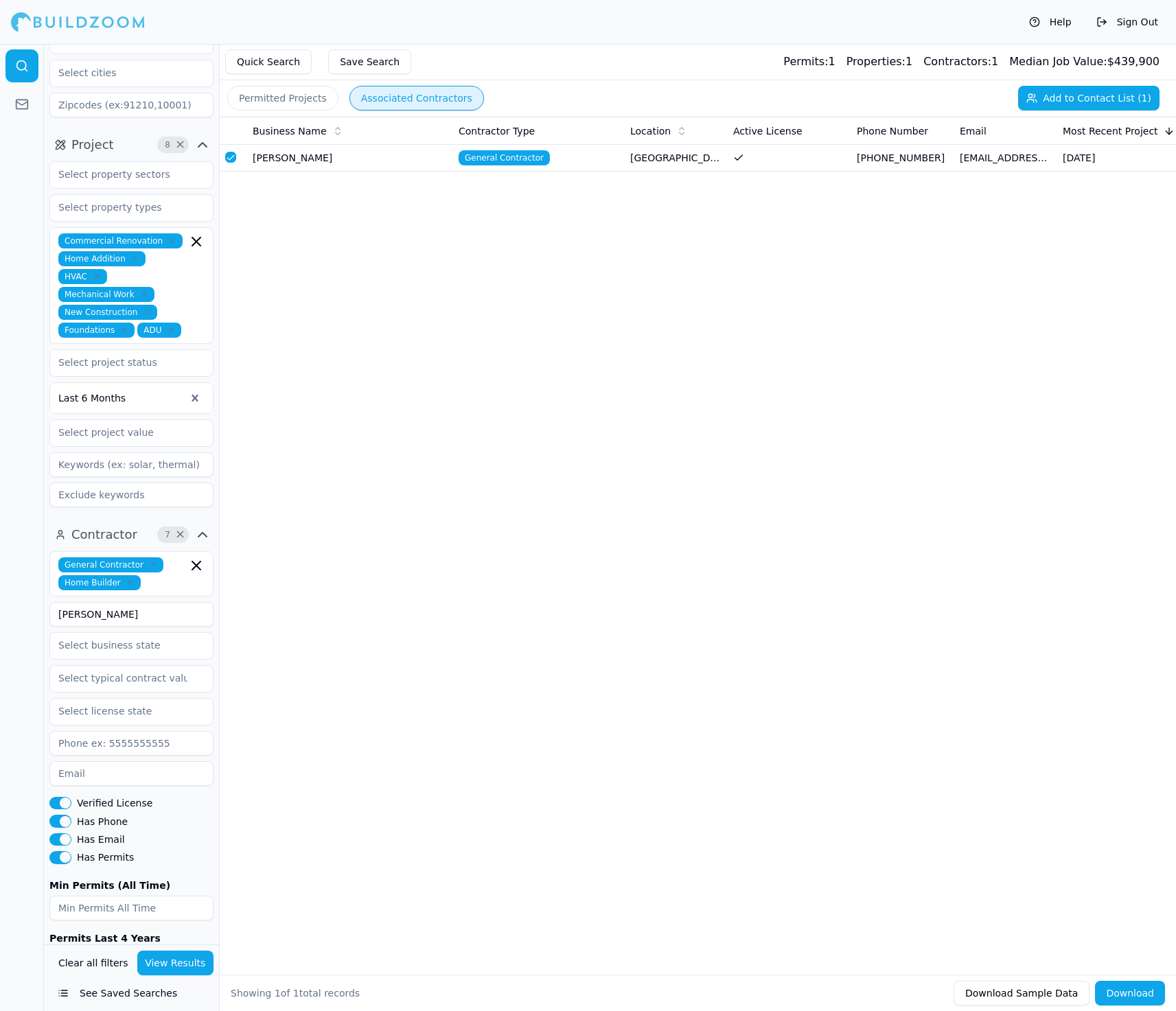
click at [704, 96] on button "Add to Contact List (1)" at bounding box center [1088, 98] width 142 height 25
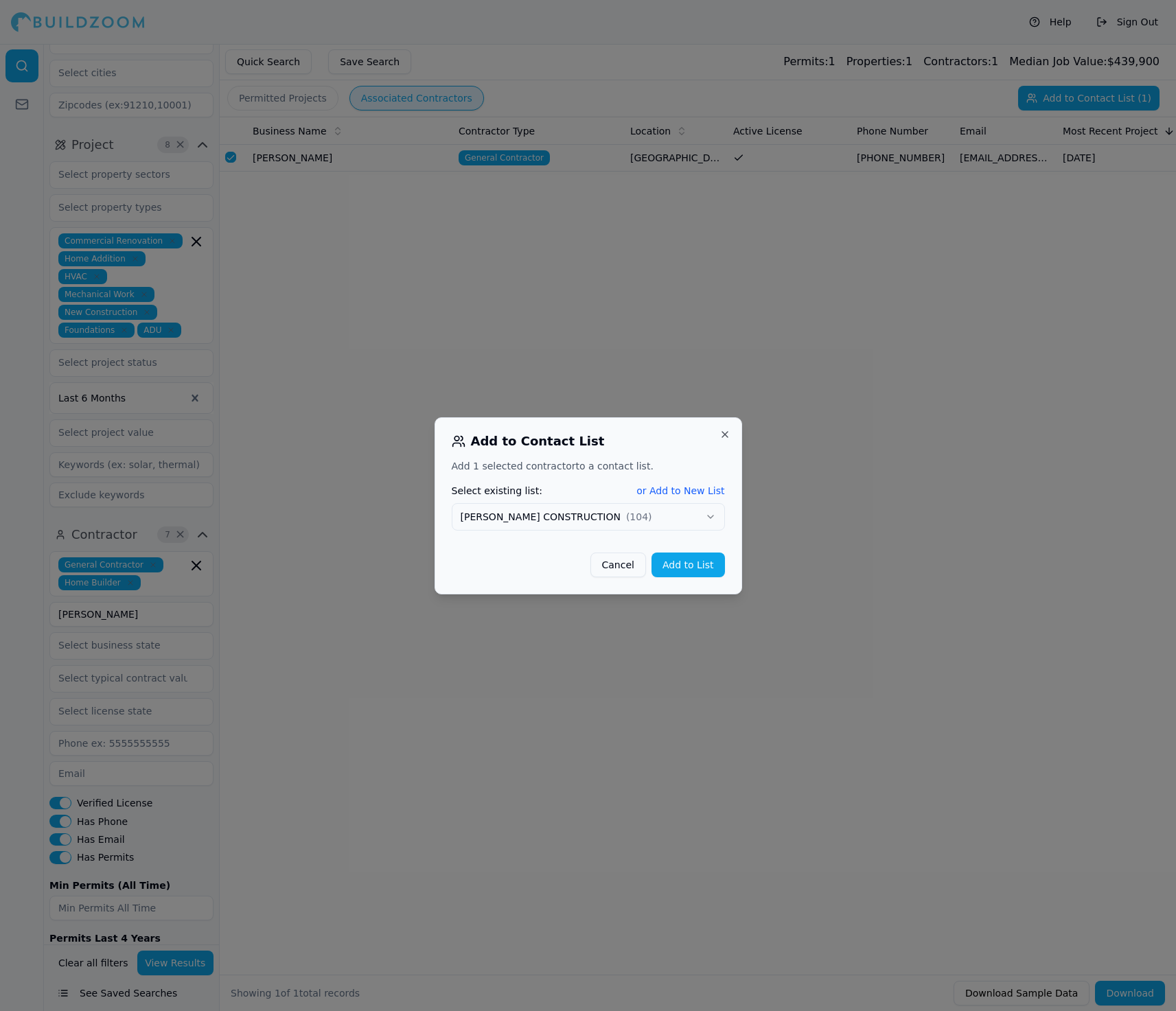
click at [644, 524] on button "SLATON CONSTRUCTION ( 104 )" at bounding box center [588, 517] width 273 height 27
click at [688, 566] on button "Add to List" at bounding box center [689, 564] width 74 height 25
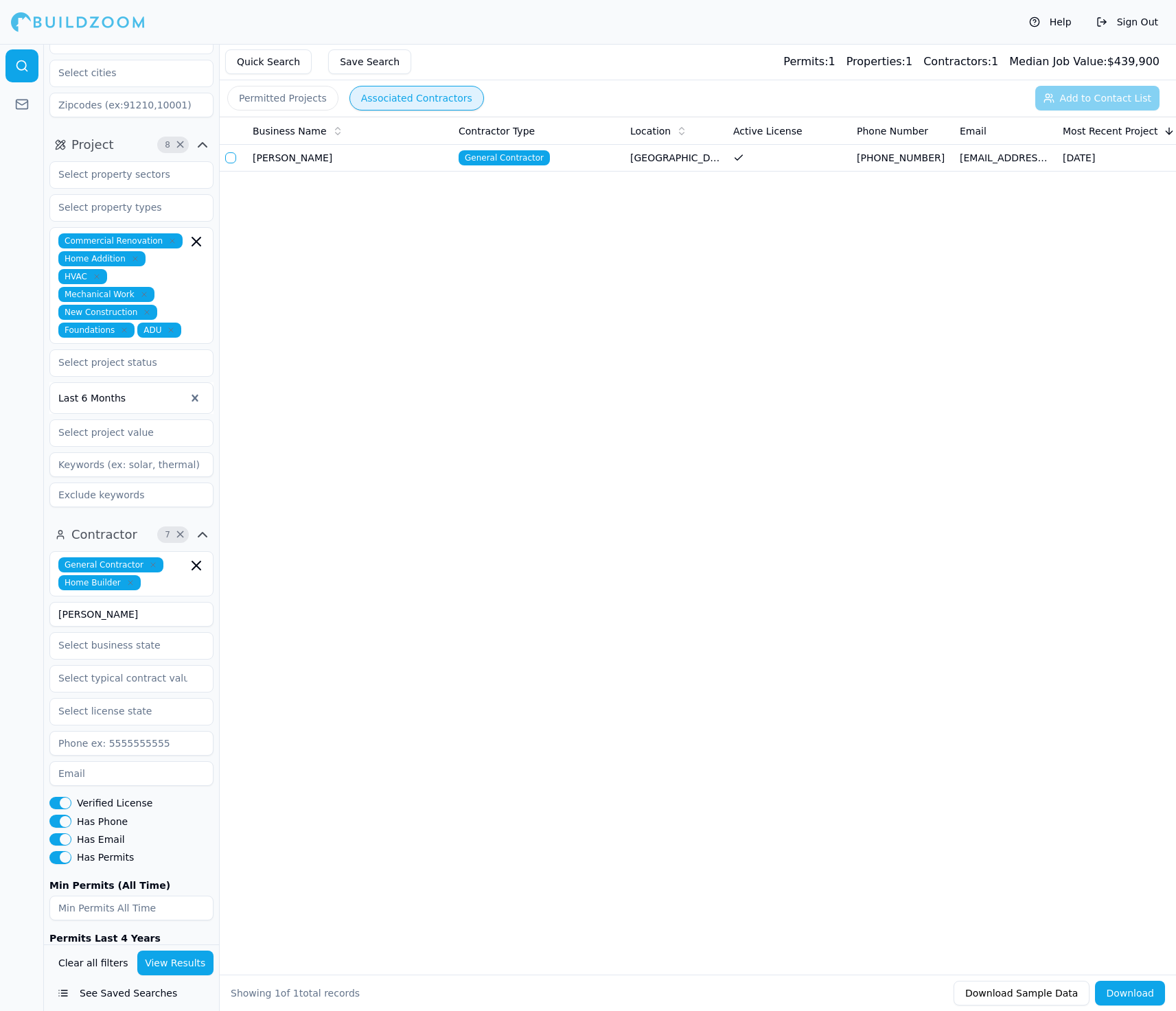
drag, startPoint x: 164, startPoint y: 557, endPoint x: 3, endPoint y: 554, distance: 161.0
click at [3, 554] on div "Location 3 × California San Francisco-Oakland-Berkeley, CA San Jose-Sunnyvale-S…" at bounding box center [588, 527] width 1176 height 967
click at [170, 962] on button "View Results" at bounding box center [176, 963] width 77 height 25
click at [231, 155] on button "button" at bounding box center [230, 157] width 11 height 11
click at [704, 95] on button "Add to Contact List (1)" at bounding box center [1088, 98] width 142 height 25
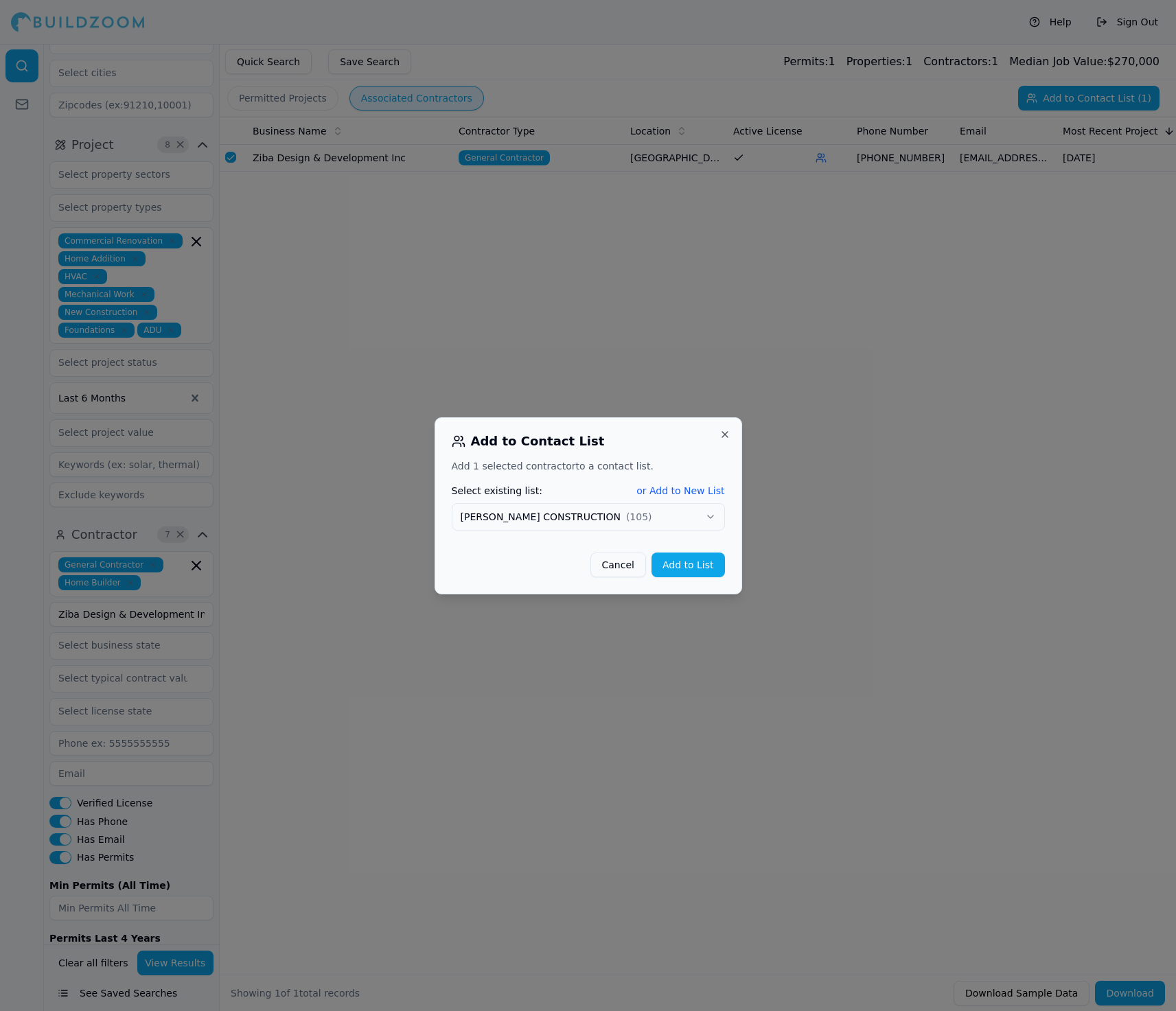
click at [633, 526] on button "SLATON CONSTRUCTION ( 105 )" at bounding box center [588, 517] width 273 height 27
click at [693, 572] on button "Add to List" at bounding box center [689, 564] width 74 height 25
click at [690, 563] on button "Add to List" at bounding box center [689, 564] width 74 height 25
click at [625, 660] on div at bounding box center [588, 505] width 1176 height 1011
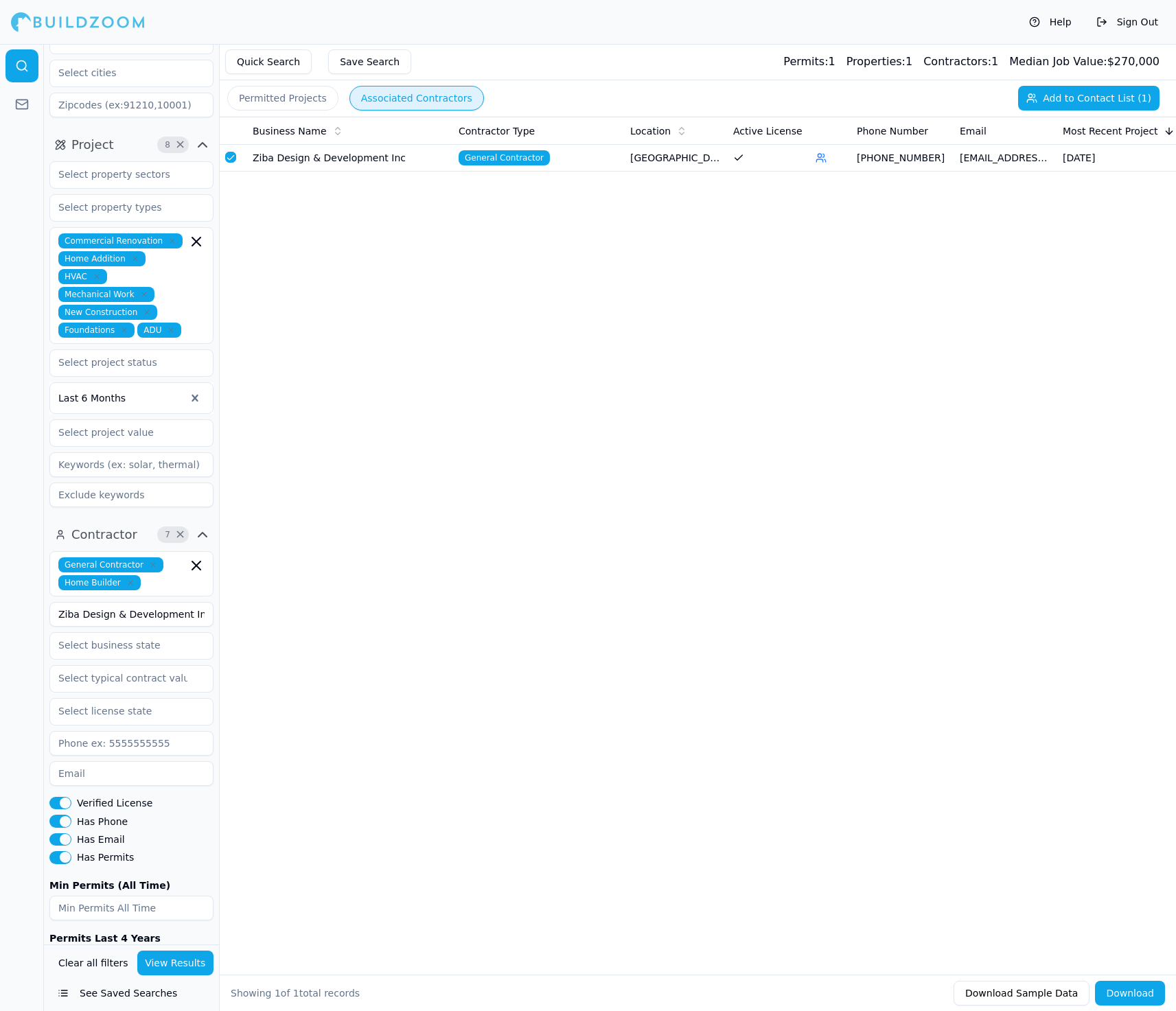
drag, startPoint x: 202, startPoint y: 552, endPoint x: 53, endPoint y: 553, distance: 149.0
click at [53, 602] on input "Ziba Design & Development Inc" at bounding box center [131, 614] width 164 height 25
click at [180, 956] on button "View Results" at bounding box center [176, 963] width 77 height 25
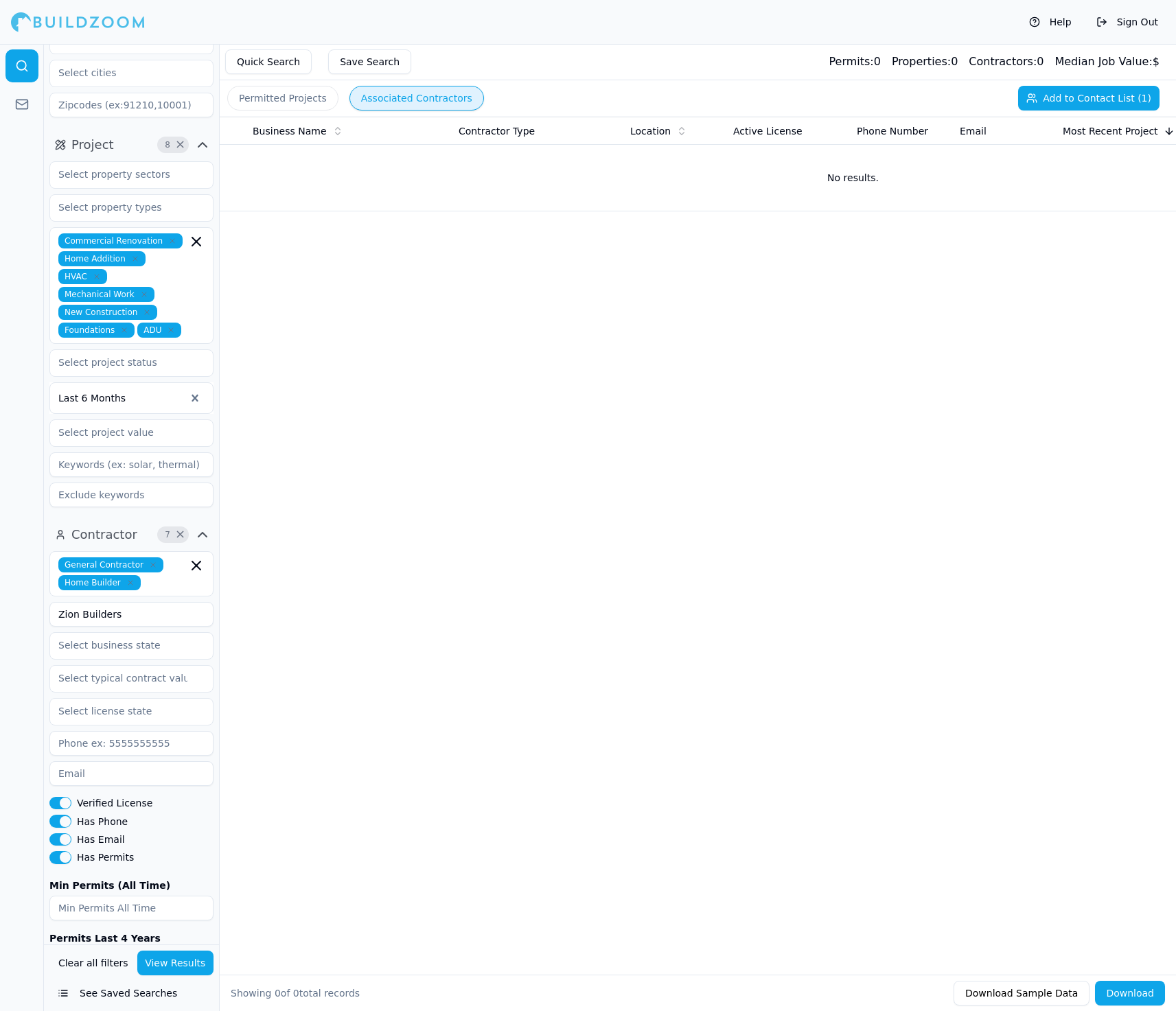
drag, startPoint x: 124, startPoint y: 559, endPoint x: 33, endPoint y: 556, distance: 91.0
click at [34, 556] on div "Location 3 × California San Francisco-Oakland-Berkeley, CA San Jose-Sunnyvale-S…" at bounding box center [588, 527] width 1176 height 967
click at [159, 963] on button "View Results" at bounding box center [176, 963] width 77 height 25
drag, startPoint x: 194, startPoint y: 552, endPoint x: 33, endPoint y: 552, distance: 161.0
click at [33, 552] on div "Location 3 × California San Francisco-Oakland-Berkeley, CA San Jose-Sunnyvale-S…" at bounding box center [588, 527] width 1176 height 967
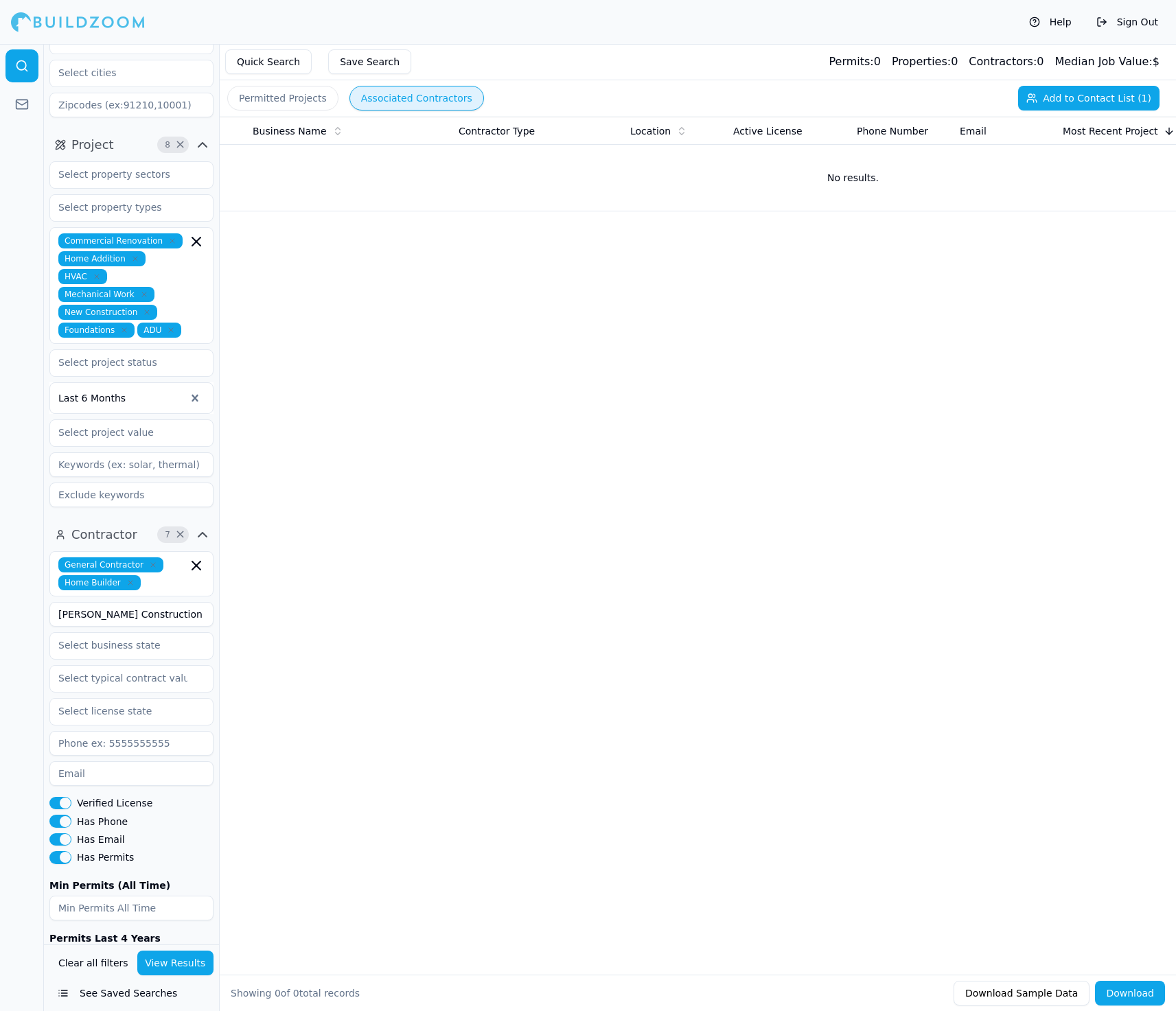
click at [179, 956] on button "View Results" at bounding box center [176, 963] width 77 height 25
click at [234, 156] on button "button" at bounding box center [230, 157] width 11 height 11
click at [704, 88] on button "Add to Contact List (2)" at bounding box center [1088, 98] width 142 height 25
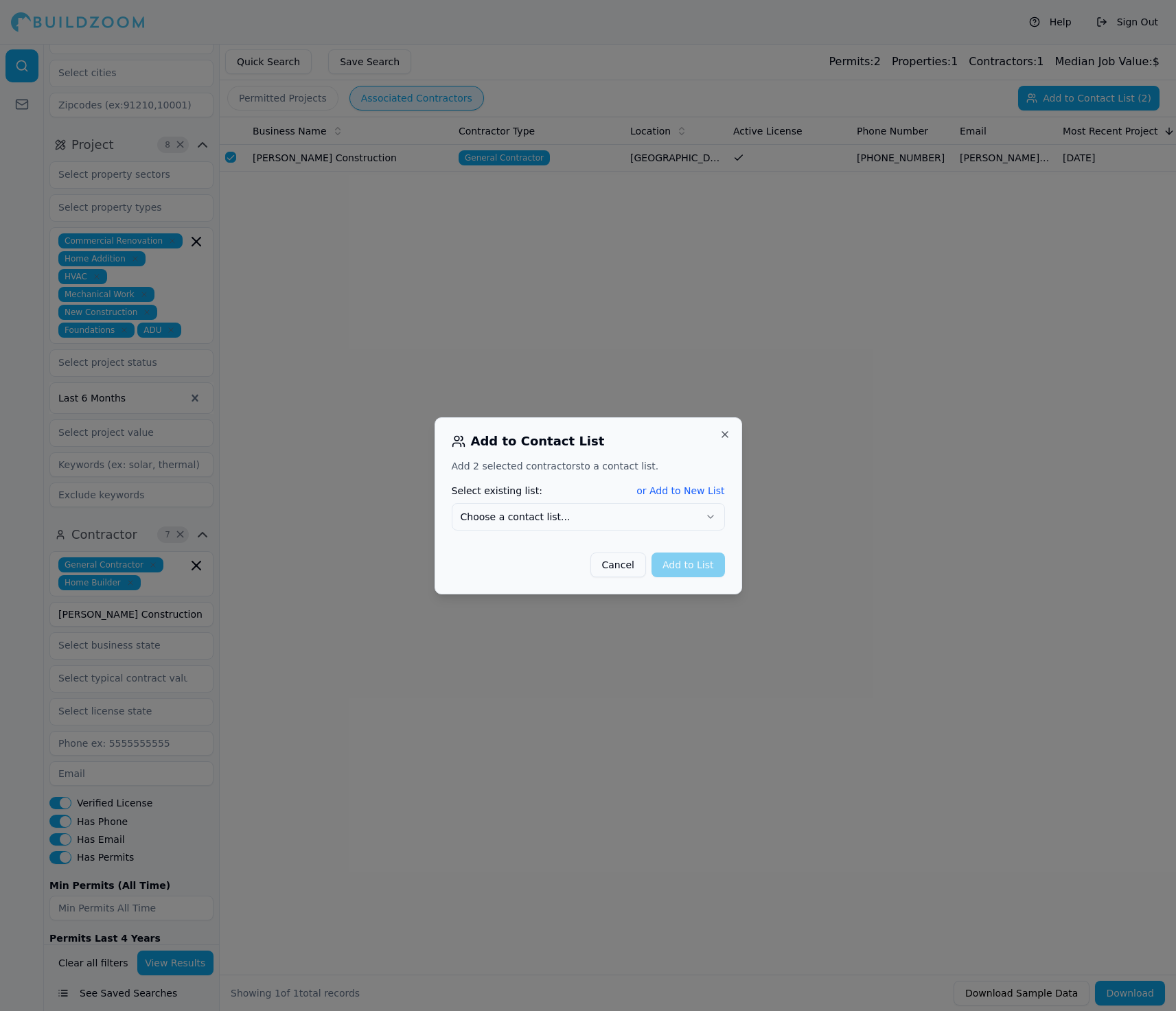
click at [701, 527] on button "Choose a contact list..." at bounding box center [588, 517] width 273 height 27
click at [699, 565] on button "Add to List" at bounding box center [689, 564] width 74 height 25
click at [593, 735] on div at bounding box center [588, 505] width 1176 height 1011
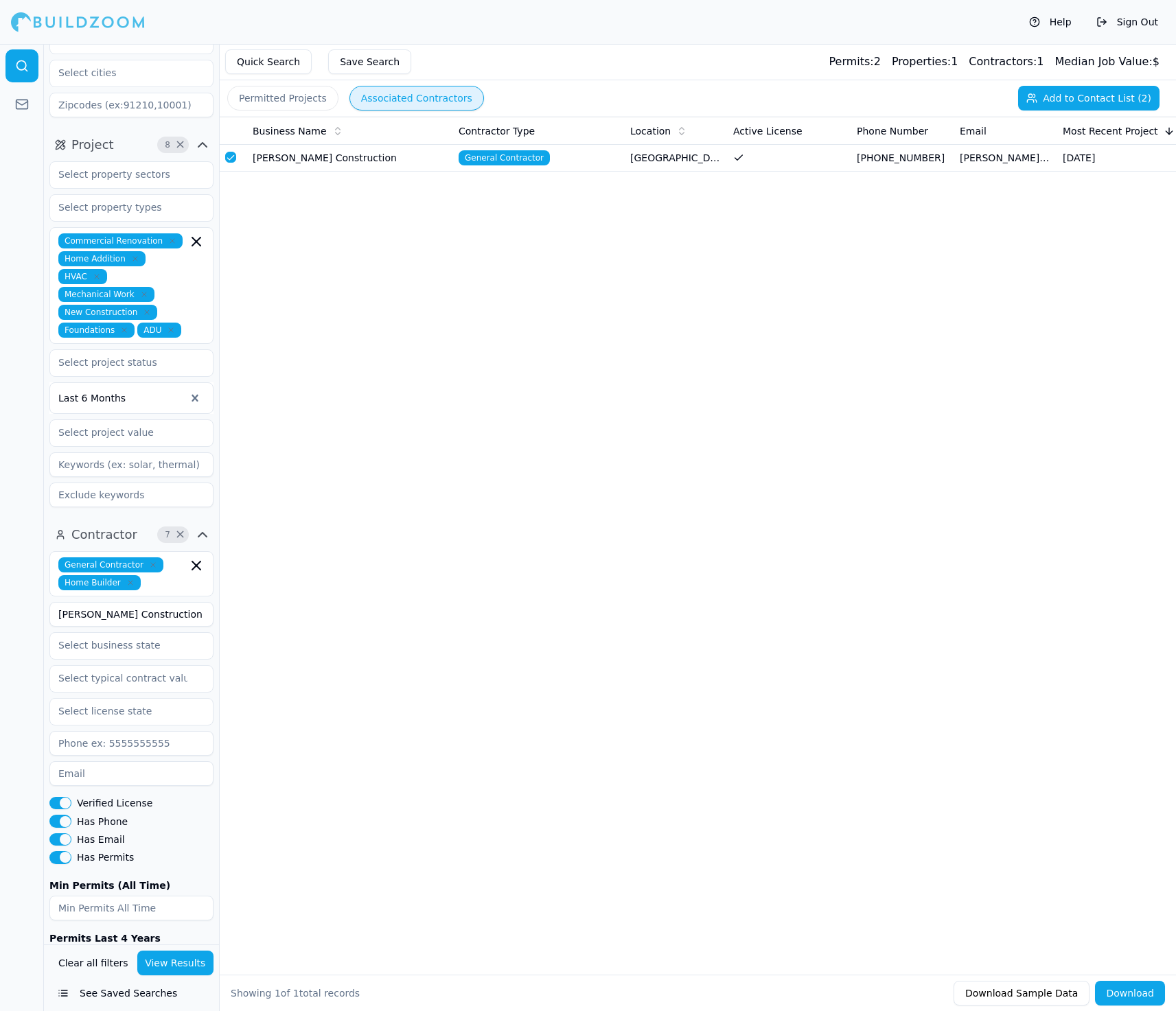
drag, startPoint x: 175, startPoint y: 559, endPoint x: 50, endPoint y: 557, distance: 125.0
click at [50, 602] on input "Von Clemm Construction" at bounding box center [131, 614] width 164 height 25
type input "CKG Building Construction"
drag, startPoint x: 167, startPoint y: 969, endPoint x: 198, endPoint y: 941, distance: 41.8
click at [167, 969] on button "View Results" at bounding box center [176, 963] width 77 height 25
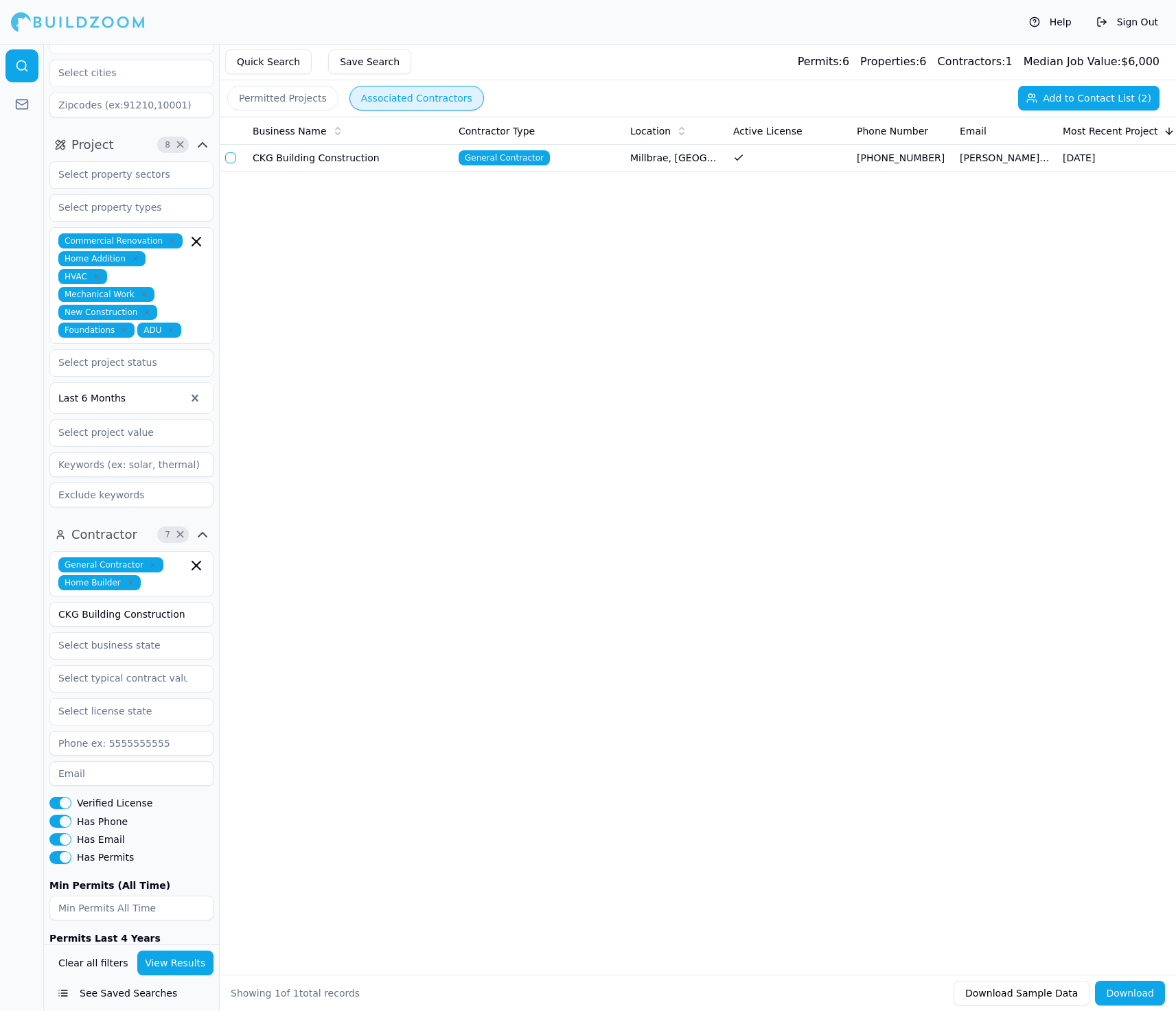
click at [704, 104] on button "Add to Contact List (2)" at bounding box center [1088, 98] width 142 height 25
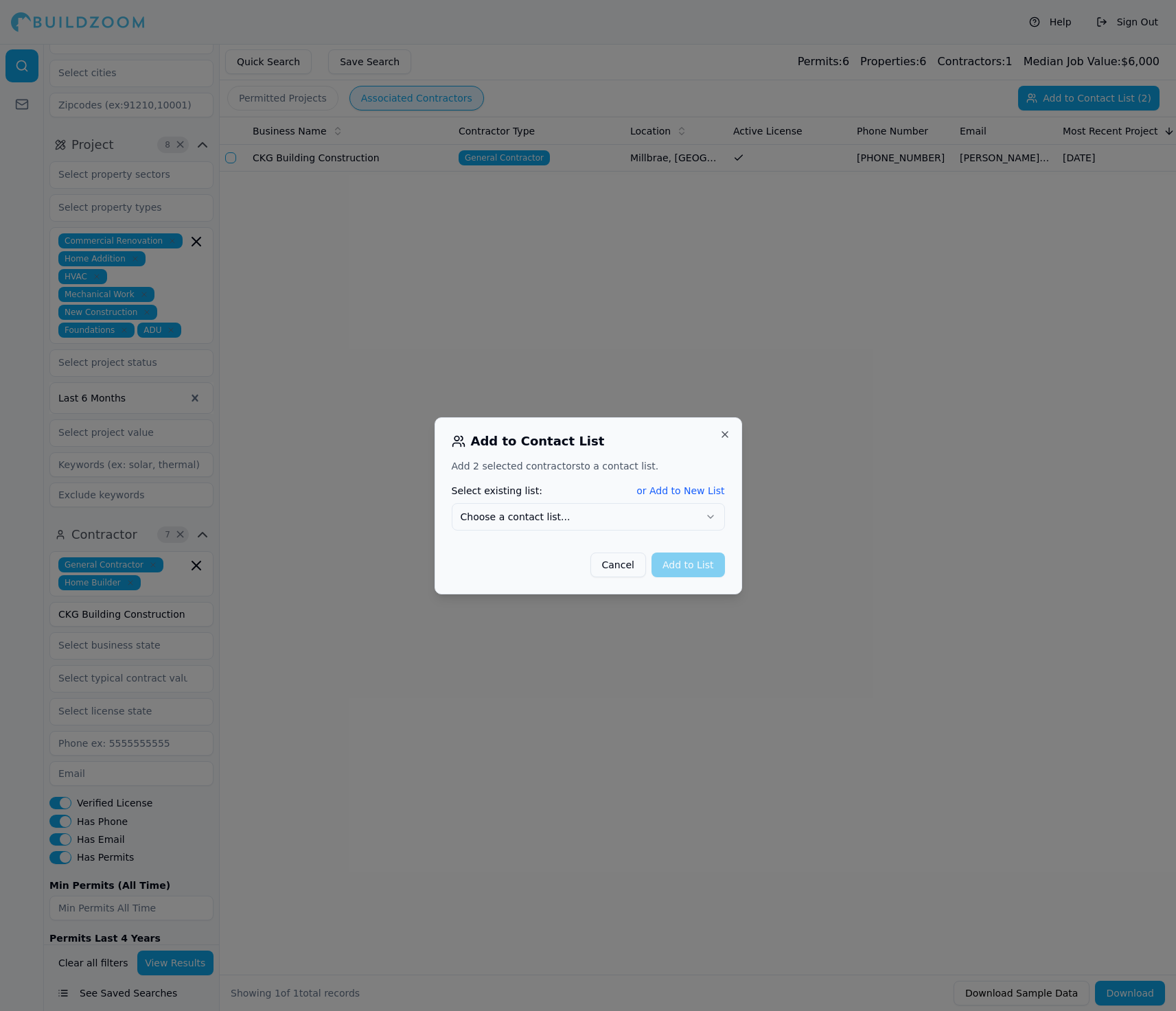
click at [637, 523] on button "Choose a contact list..." at bounding box center [588, 517] width 273 height 27
click at [700, 566] on button "Add to List" at bounding box center [689, 564] width 74 height 25
click at [704, 428] on div "Add to Contact List Add 2 selected contractor s to a contact list. Select exist…" at bounding box center [588, 506] width 308 height 177
click at [704, 429] on button "Close" at bounding box center [725, 435] width 11 height 11
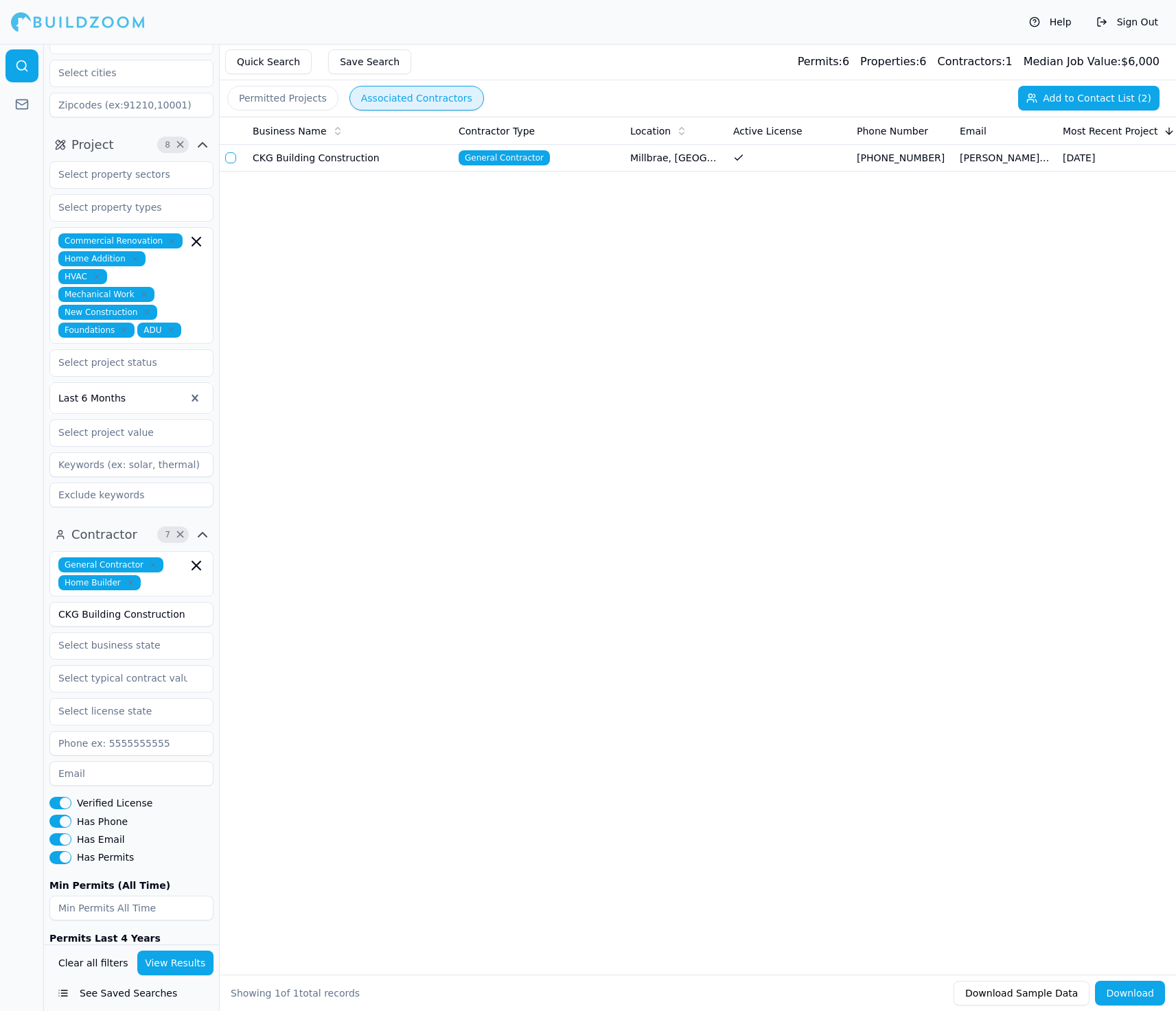
click at [625, 335] on div "Business Name Contractor Type Location Active License Phone Number Email Most R…" at bounding box center [698, 524] width 956 height 814
click at [26, 104] on icon at bounding box center [22, 105] width 14 height 14
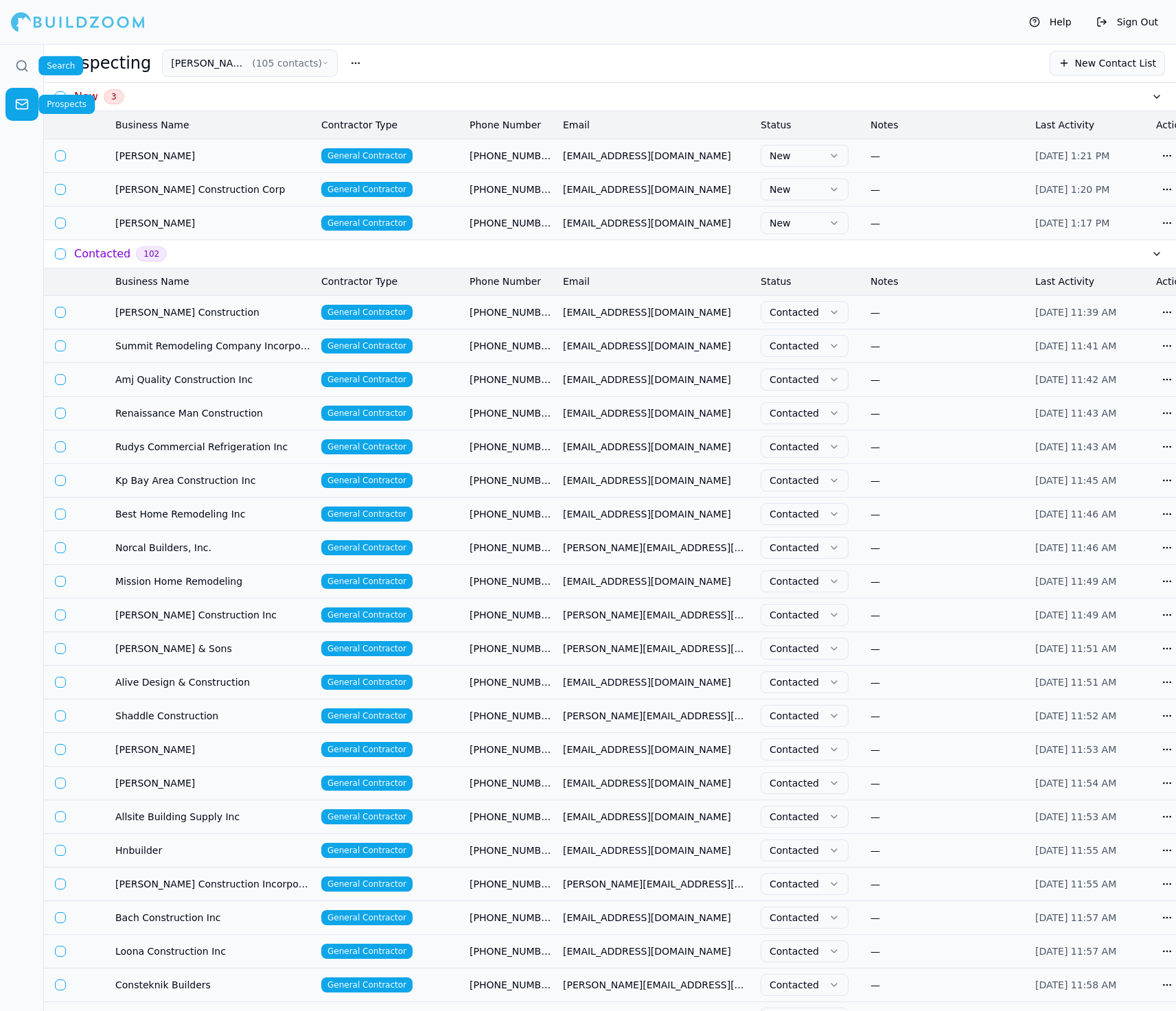
click at [23, 78] on link at bounding box center [21, 66] width 33 height 33
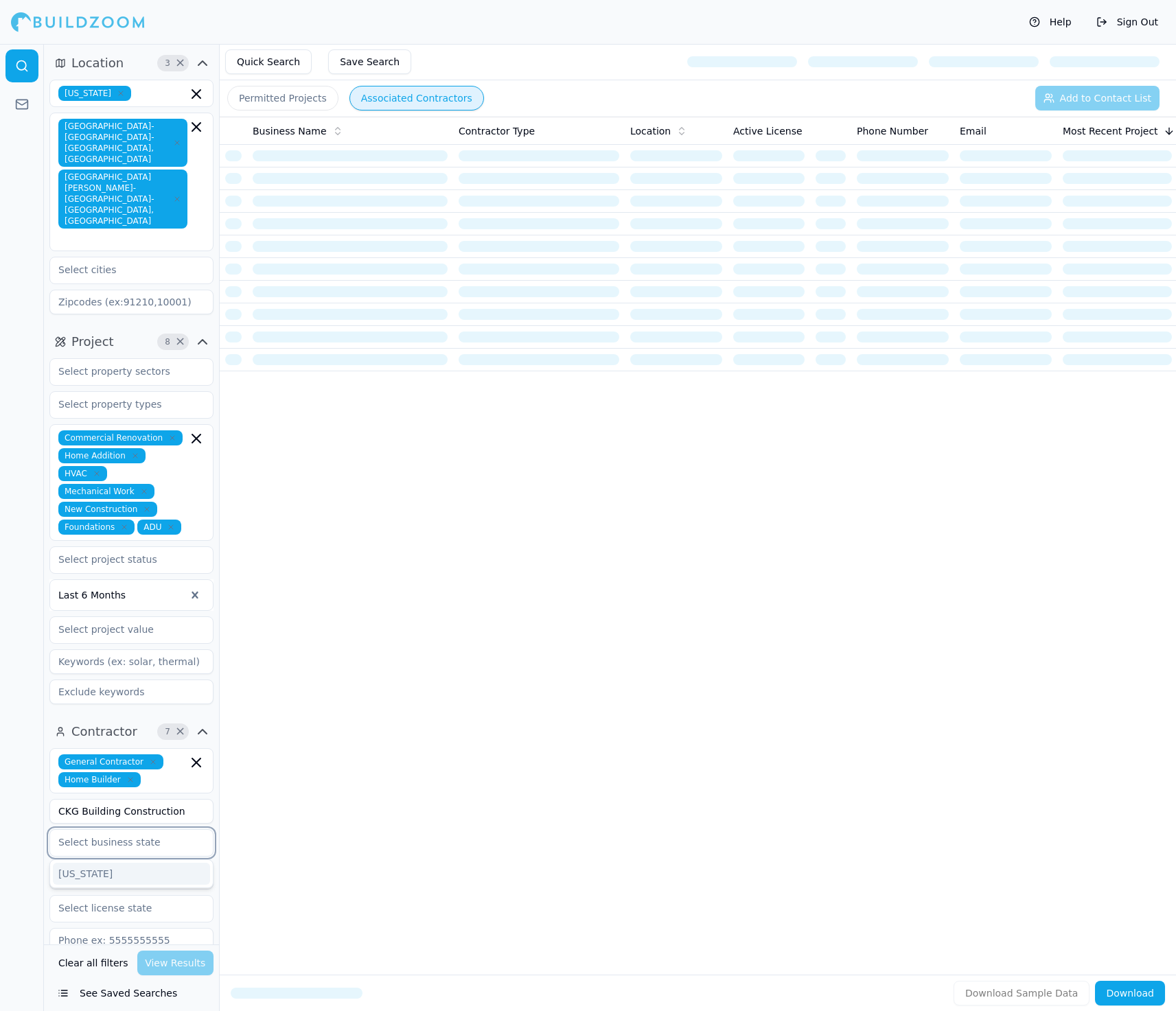
click at [142, 830] on input "text" at bounding box center [122, 842] width 145 height 25
drag, startPoint x: 189, startPoint y: 751, endPoint x: 40, endPoint y: 751, distance: 149.0
click at [40, 751] on div "Location 3 × [US_STATE] [GEOGRAPHIC_DATA]-[GEOGRAPHIC_DATA]-[GEOGRAPHIC_DATA], …" at bounding box center [588, 527] width 1176 height 967
click at [181, 799] on input "CKG Building Construction" at bounding box center [131, 811] width 164 height 25
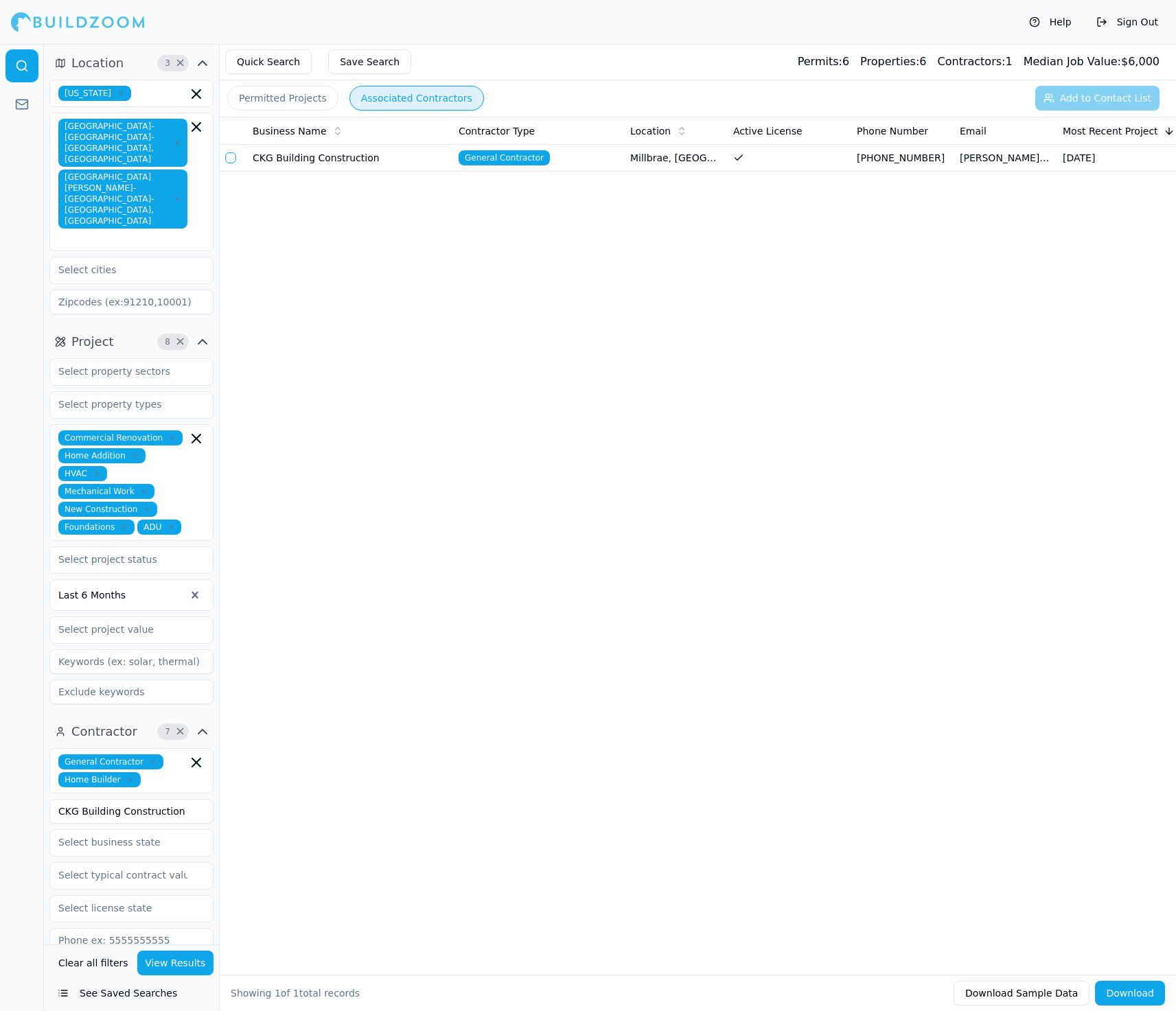
click at [228, 158] on button "button" at bounding box center [230, 157] width 11 height 11
click at [1066, 100] on button "Add to Contact List (1)" at bounding box center [1088, 98] width 142 height 25
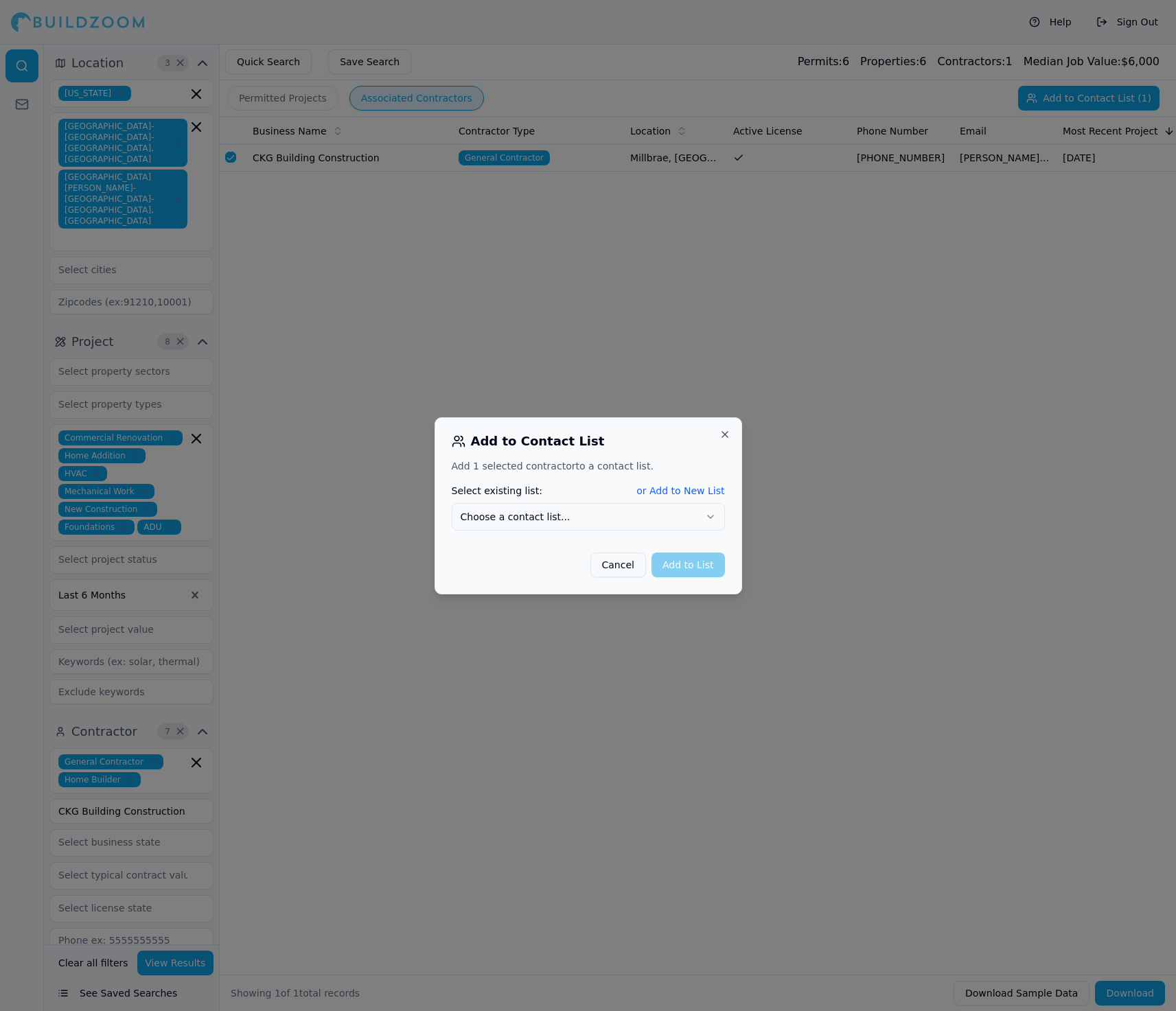
click at [611, 519] on button "Choose a contact list..." at bounding box center [588, 517] width 273 height 27
click at [669, 557] on button "Add to List" at bounding box center [689, 564] width 74 height 25
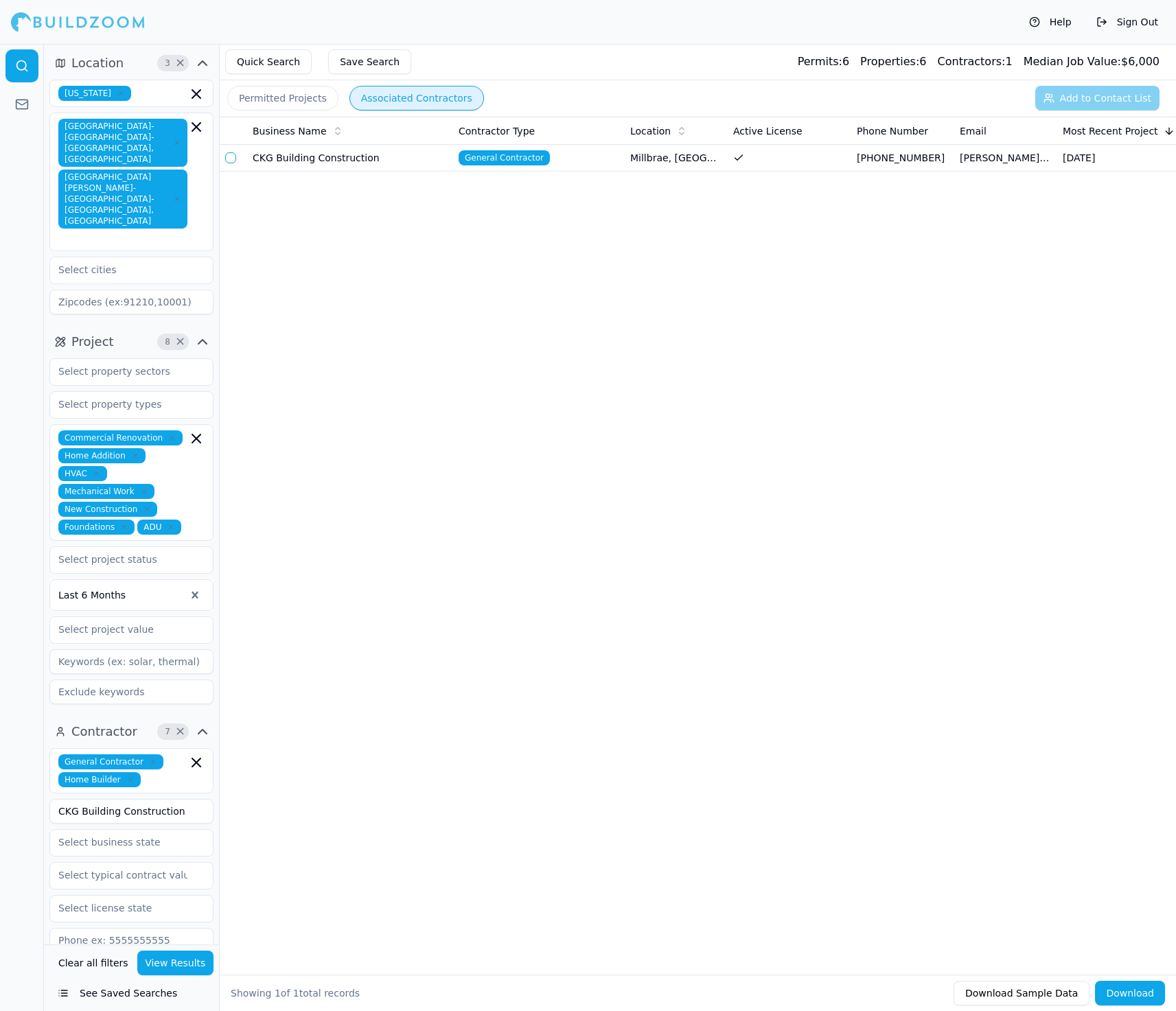
drag, startPoint x: 204, startPoint y: 754, endPoint x: 15, endPoint y: 754, distance: 189.0
click at [15, 754] on div "Location 3 × [US_STATE] [GEOGRAPHIC_DATA]-[GEOGRAPHIC_DATA]-[GEOGRAPHIC_DATA], …" at bounding box center [588, 527] width 1176 height 967
click at [180, 963] on button "View Results" at bounding box center [176, 963] width 77 height 25
click at [226, 159] on button "button" at bounding box center [230, 157] width 11 height 11
click at [1083, 92] on button "Add to Contact List (1)" at bounding box center [1088, 98] width 142 height 25
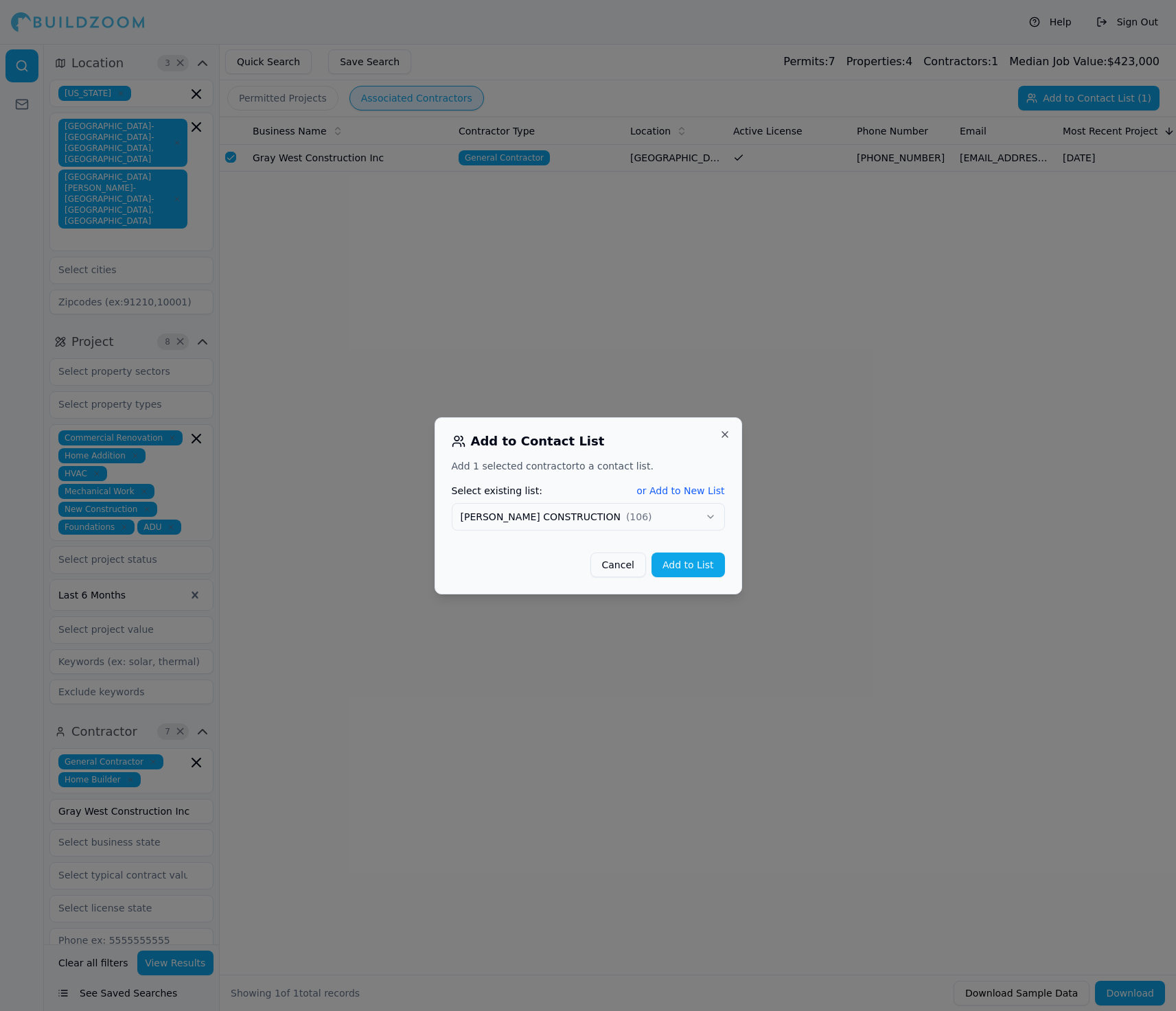
click at [676, 569] on button "Add to List" at bounding box center [689, 564] width 74 height 25
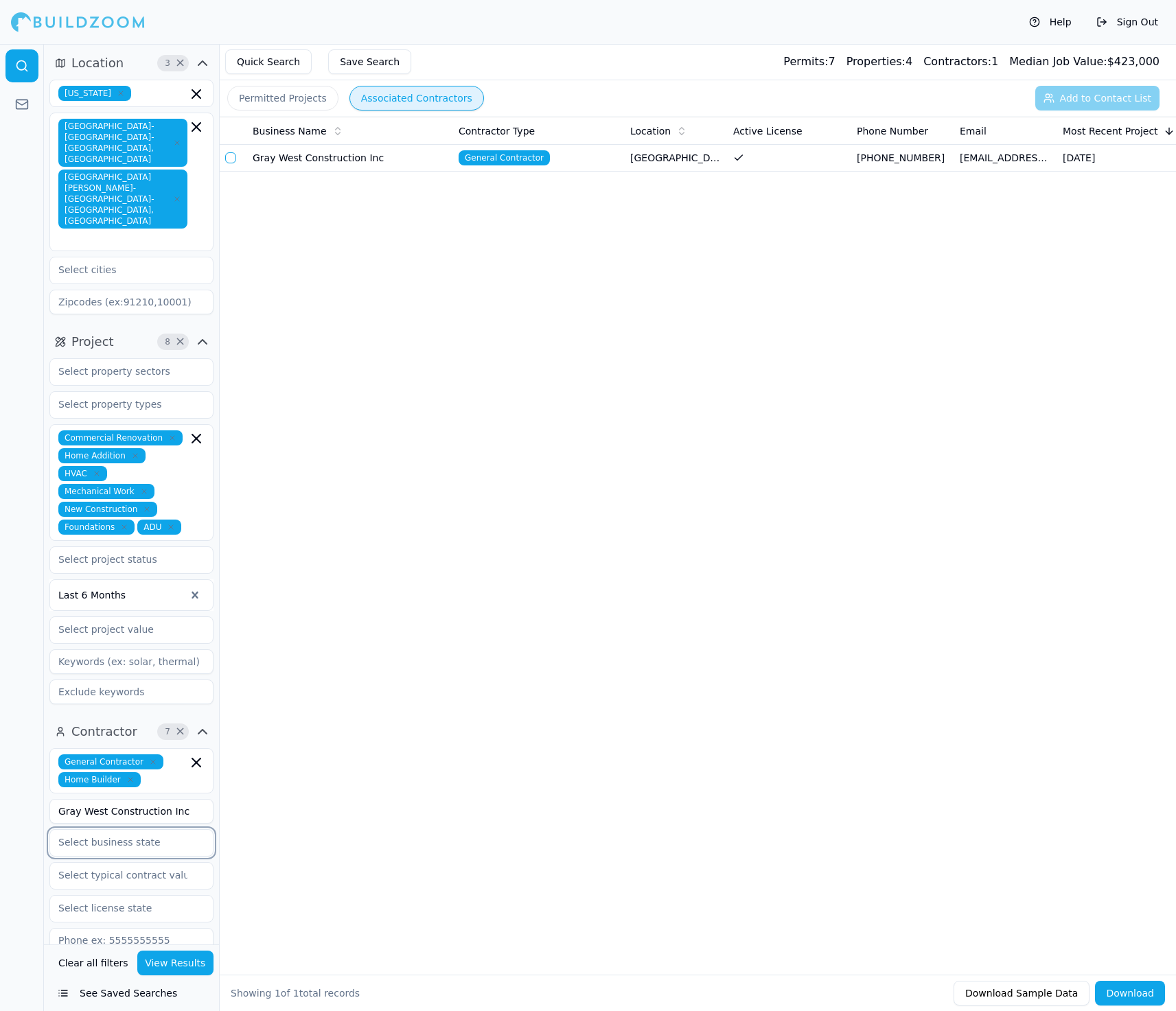
click at [143, 830] on input "text" at bounding box center [122, 842] width 145 height 25
drag, startPoint x: 202, startPoint y: 756, endPoint x: 21, endPoint y: 755, distance: 181.0
click at [21, 755] on div "Location 3 × [US_STATE] [GEOGRAPHIC_DATA]-[GEOGRAPHIC_DATA]-[GEOGRAPHIC_DATA], …" at bounding box center [588, 527] width 1176 height 967
click at [179, 958] on button "View Results" at bounding box center [176, 963] width 77 height 25
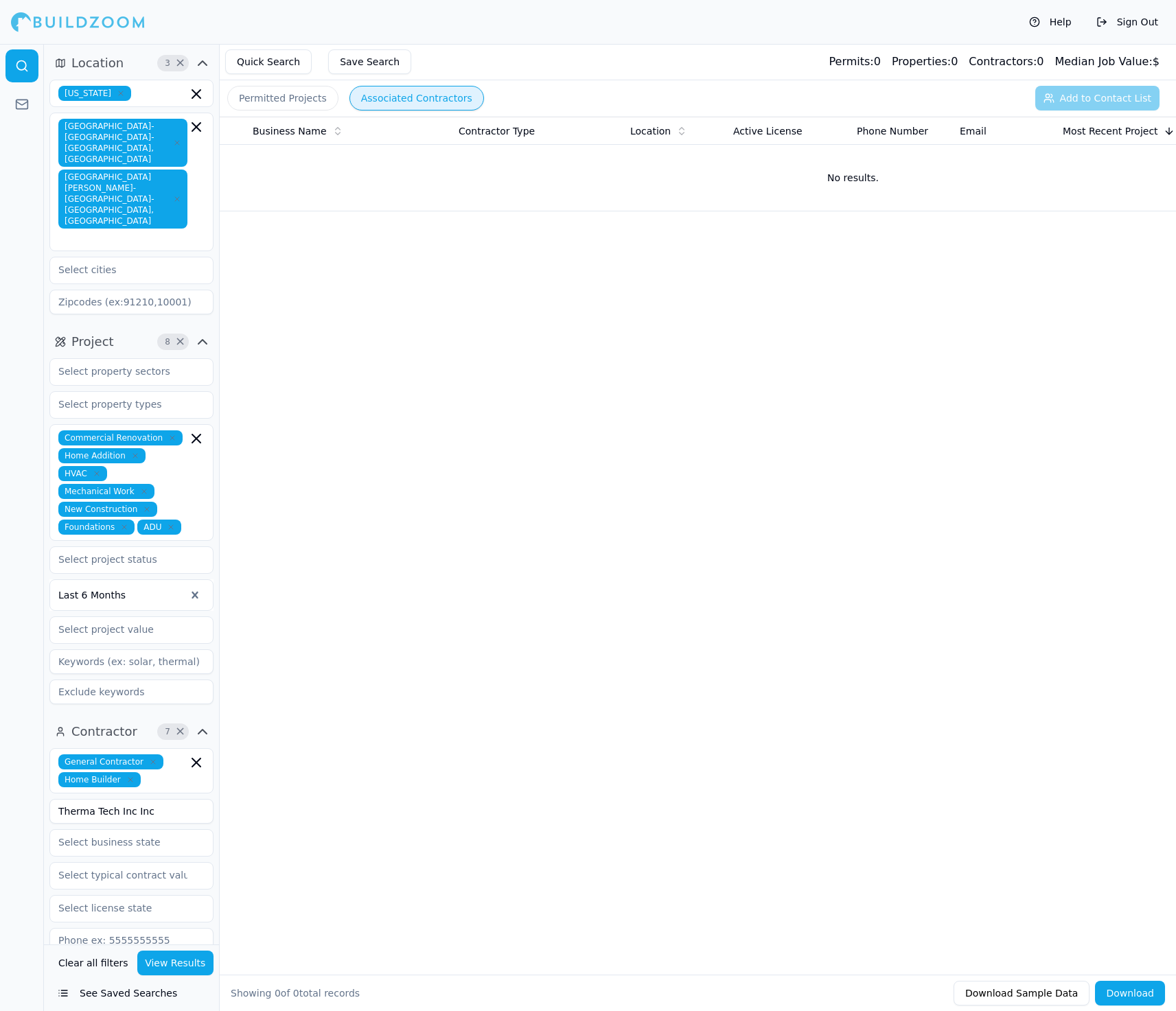
drag, startPoint x: 175, startPoint y: 747, endPoint x: 32, endPoint y: 746, distance: 143.0
click at [32, 746] on div "Location 3 × [US_STATE] [GEOGRAPHIC_DATA]-[GEOGRAPHIC_DATA]-[GEOGRAPHIC_DATA], …" at bounding box center [588, 527] width 1176 height 967
drag, startPoint x: 168, startPoint y: 746, endPoint x: -9, endPoint y: 746, distance: 177.0
click at [0, 746] on html "Help Sign Out Location 3 × [US_STATE] [GEOGRAPHIC_DATA]-[GEOGRAPHIC_DATA]-[GEOG…" at bounding box center [588, 505] width 1176 height 1011
drag, startPoint x: 159, startPoint y: 752, endPoint x: 5, endPoint y: 752, distance: 154.0
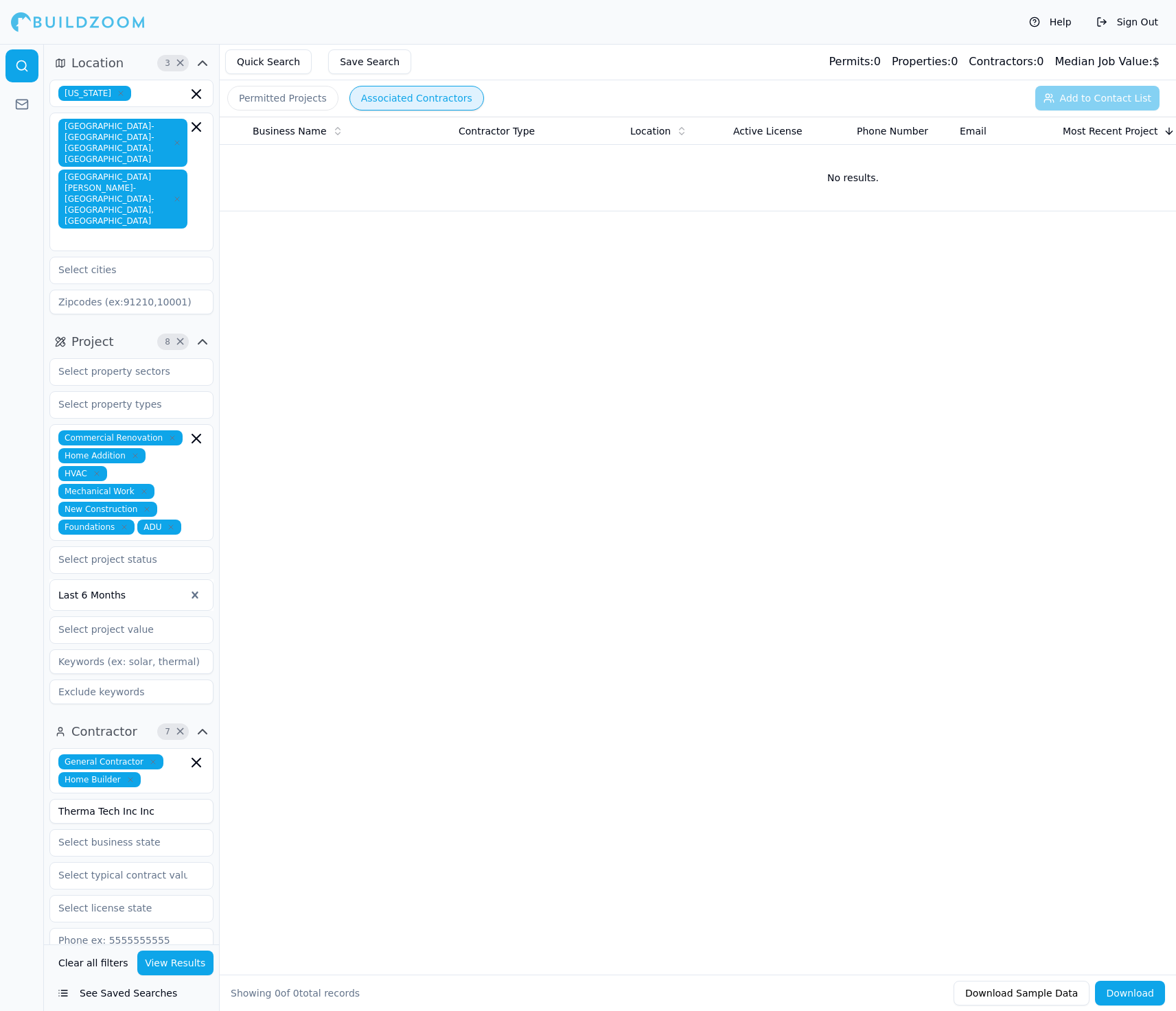
click at [7, 752] on div "Location 3 × [US_STATE] [GEOGRAPHIC_DATA]-[GEOGRAPHIC_DATA]-[GEOGRAPHIC_DATA], …" at bounding box center [588, 527] width 1176 height 967
click at [175, 957] on button "View Results" at bounding box center [176, 963] width 77 height 25
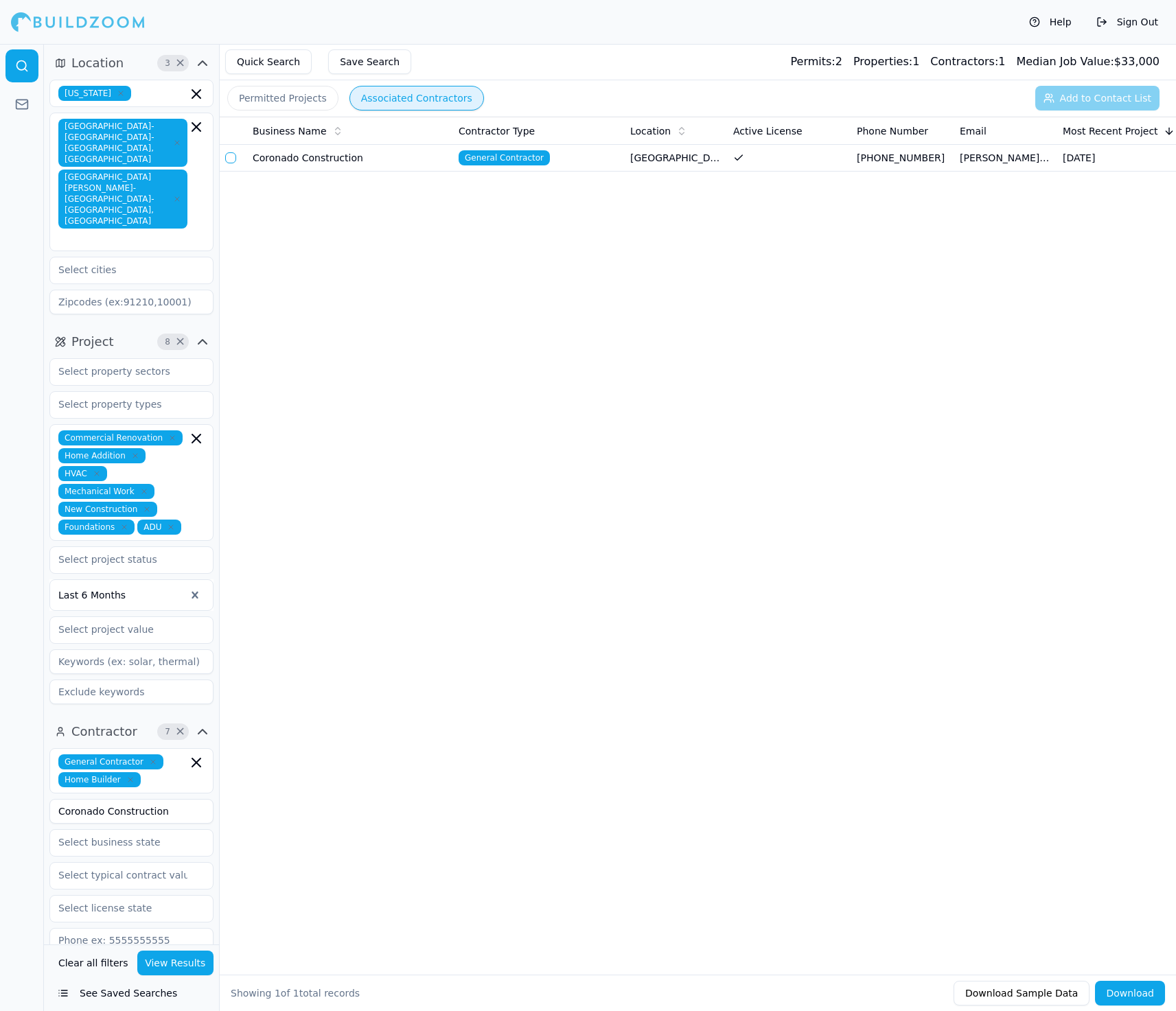
click at [419, 169] on td "Coronado Construction" at bounding box center [350, 158] width 206 height 27
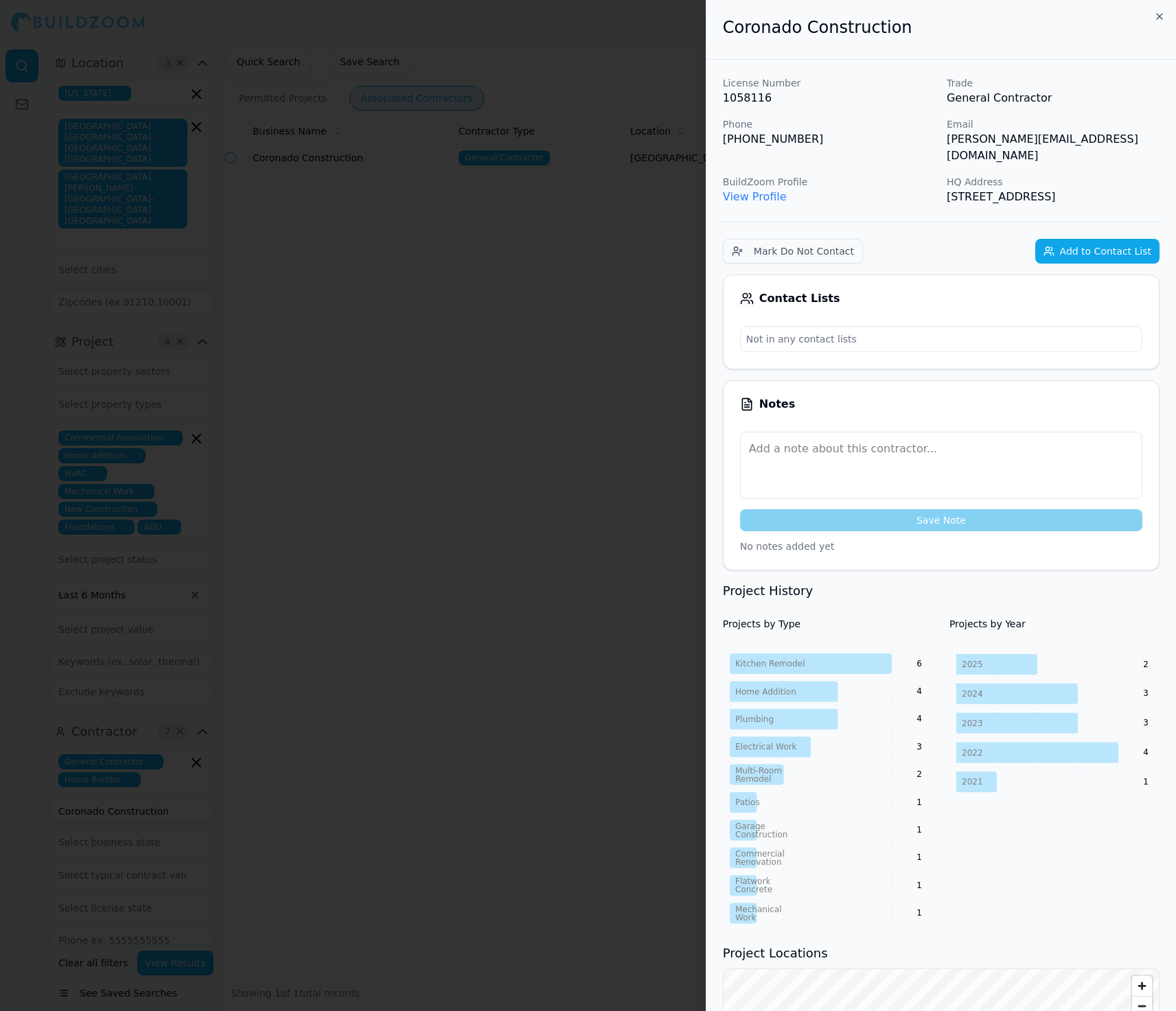
click at [376, 396] on div at bounding box center [588, 505] width 1176 height 1011
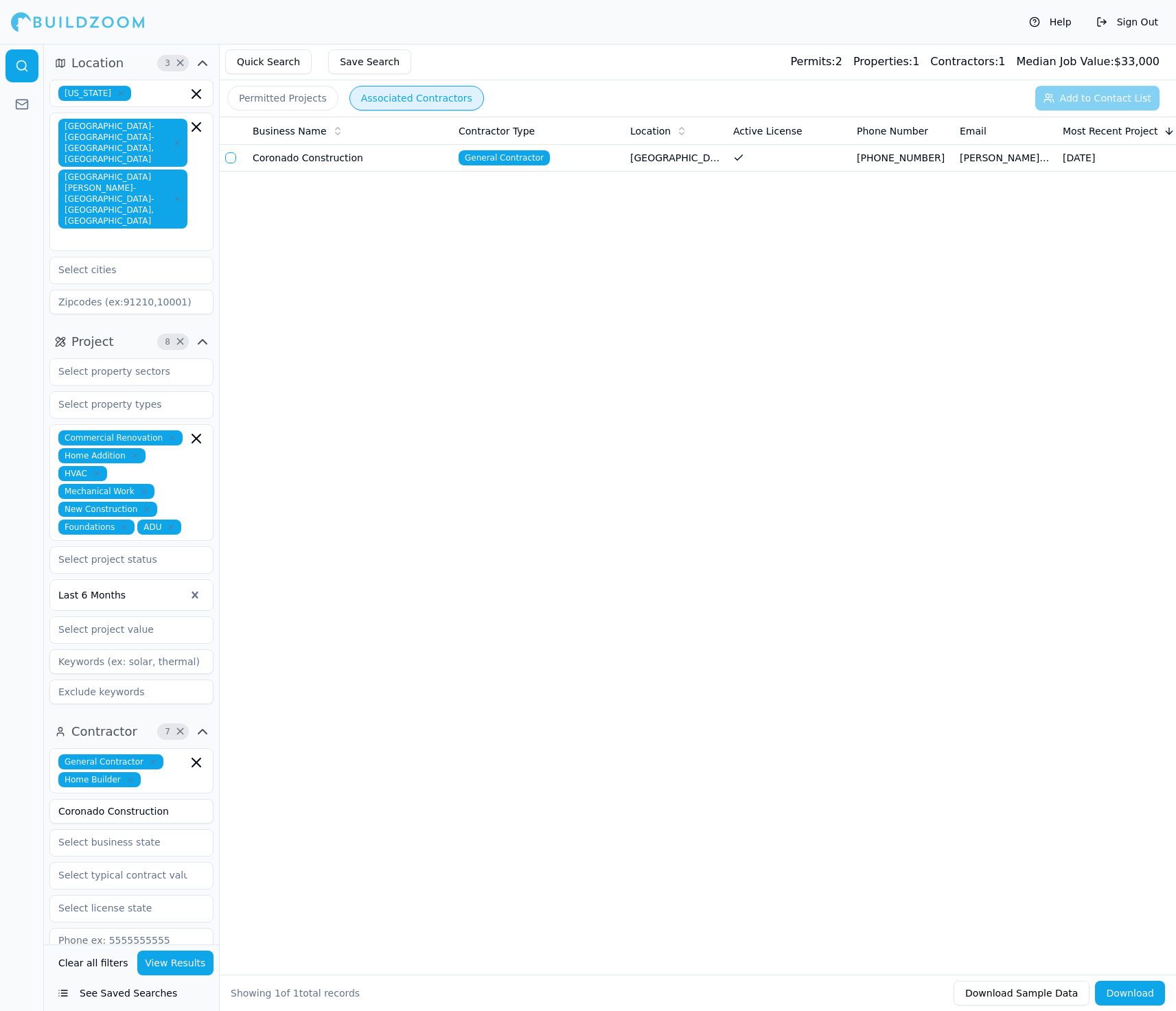
click at [235, 157] on button "button" at bounding box center [230, 157] width 11 height 11
click at [1144, 100] on button "Add to Contact List (1)" at bounding box center [1088, 98] width 142 height 25
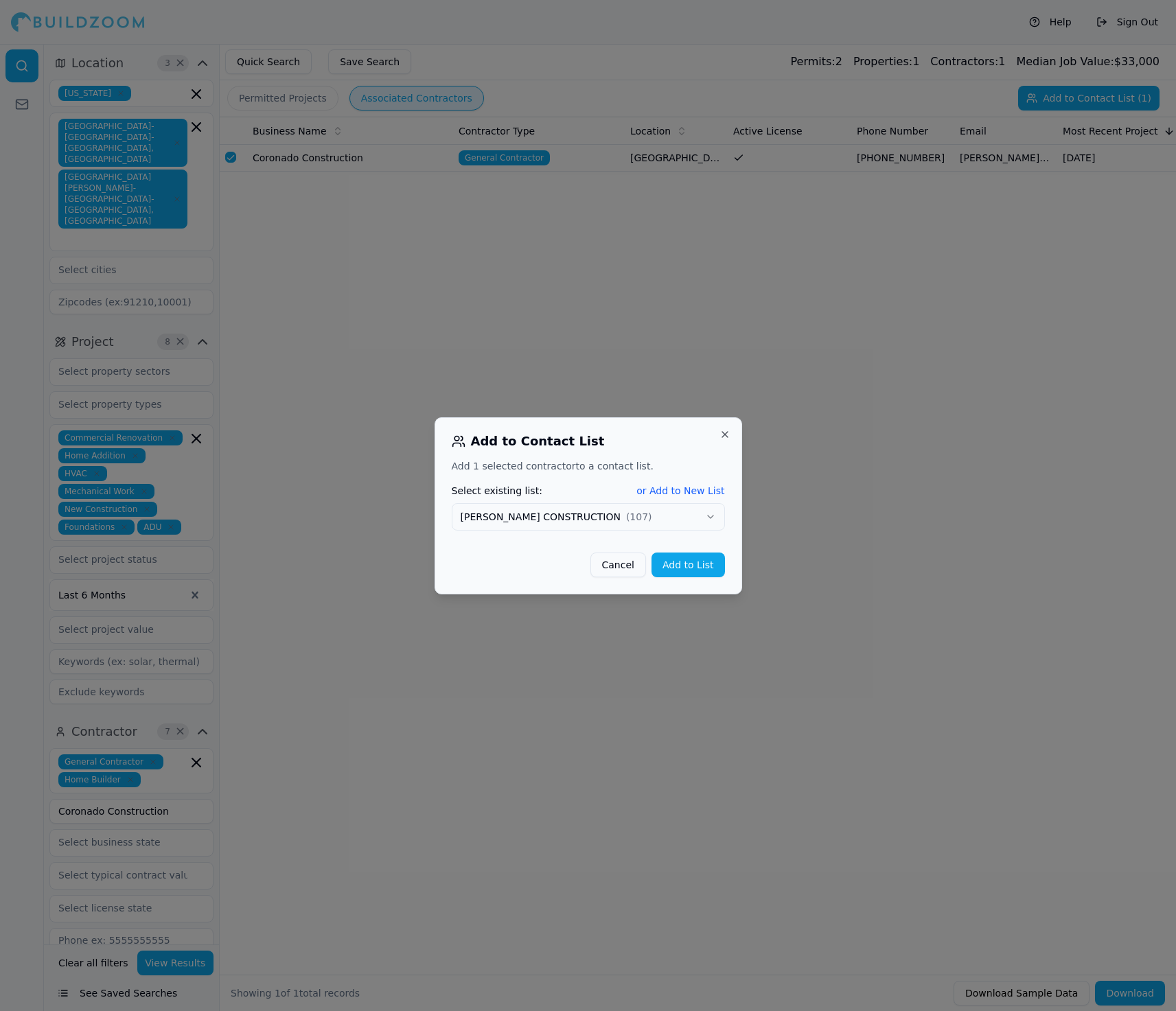
click at [709, 566] on button "Add to List" at bounding box center [689, 564] width 74 height 25
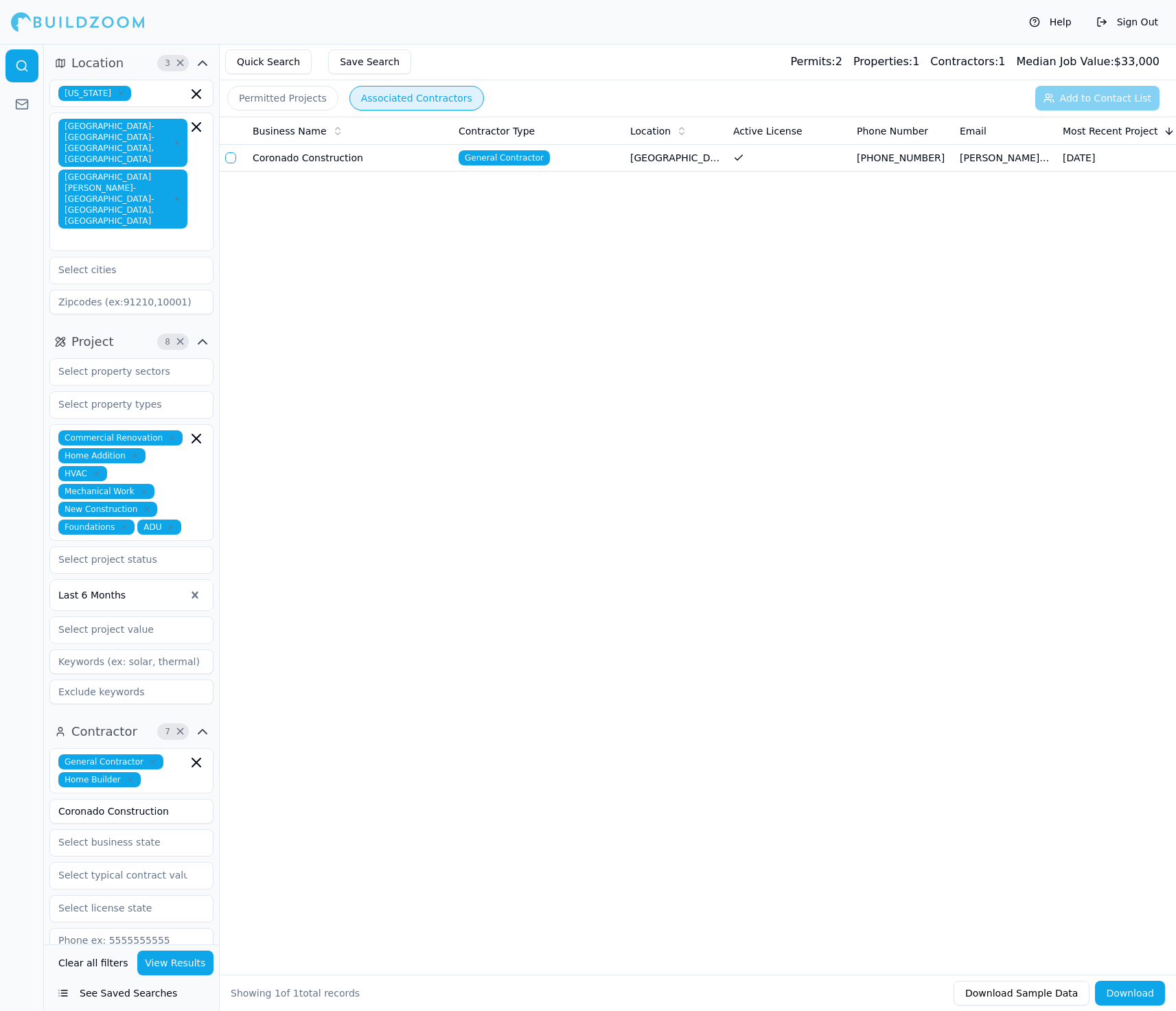
drag, startPoint x: 181, startPoint y: 748, endPoint x: 12, endPoint y: 747, distance: 169.0
click at [13, 748] on div "Location 3 × [US_STATE] [GEOGRAPHIC_DATA]-[GEOGRAPHIC_DATA]-[GEOGRAPHIC_DATA], …" at bounding box center [588, 527] width 1176 height 967
drag, startPoint x: 186, startPoint y: 962, endPoint x: 449, endPoint y: 895, distance: 271.4
click at [186, 962] on button "View Results" at bounding box center [176, 963] width 77 height 25
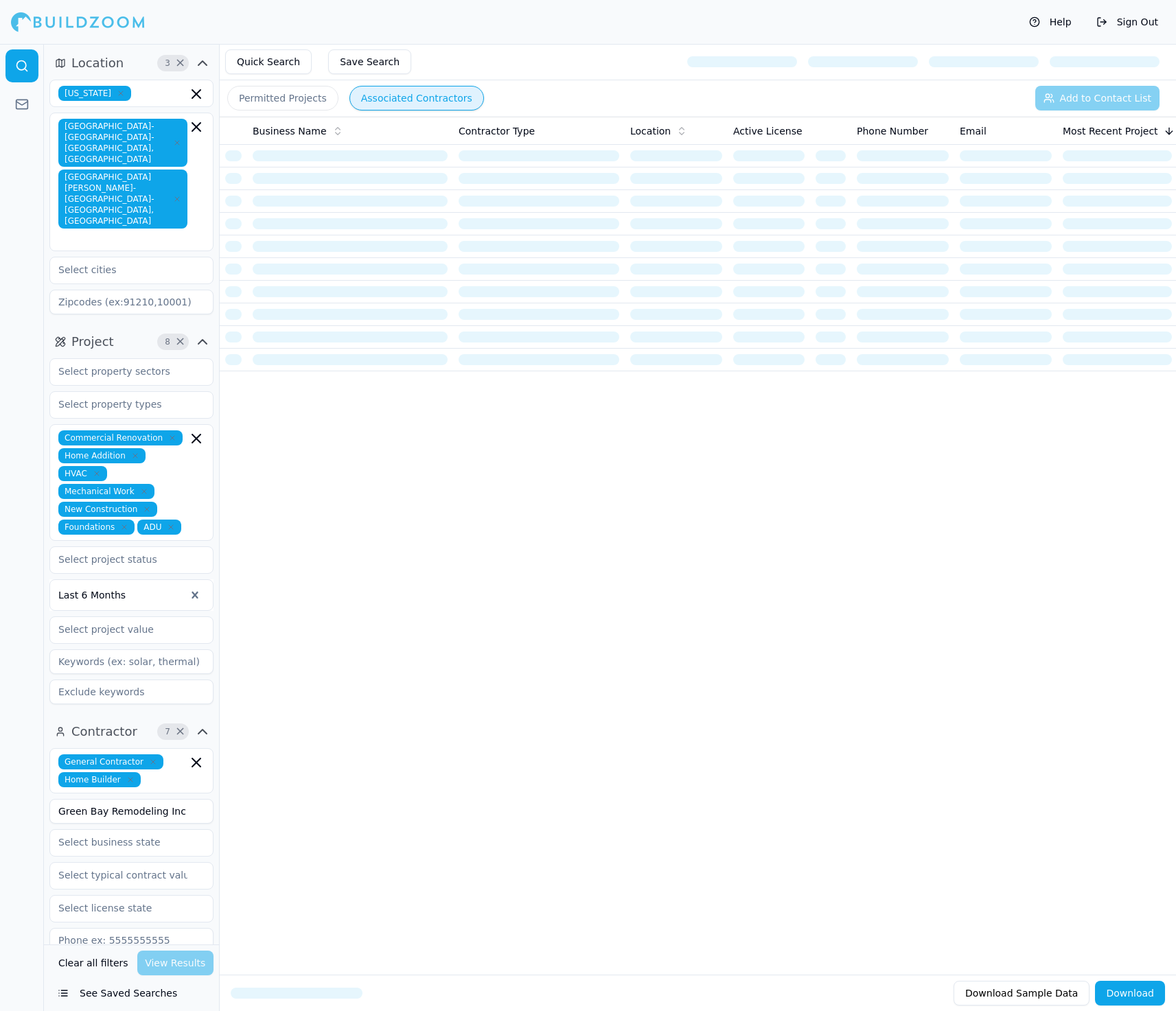
click at [1153, 473] on div "Business Name Contractor Type Location Active License Phone Number Email Most R…" at bounding box center [698, 524] width 956 height 814
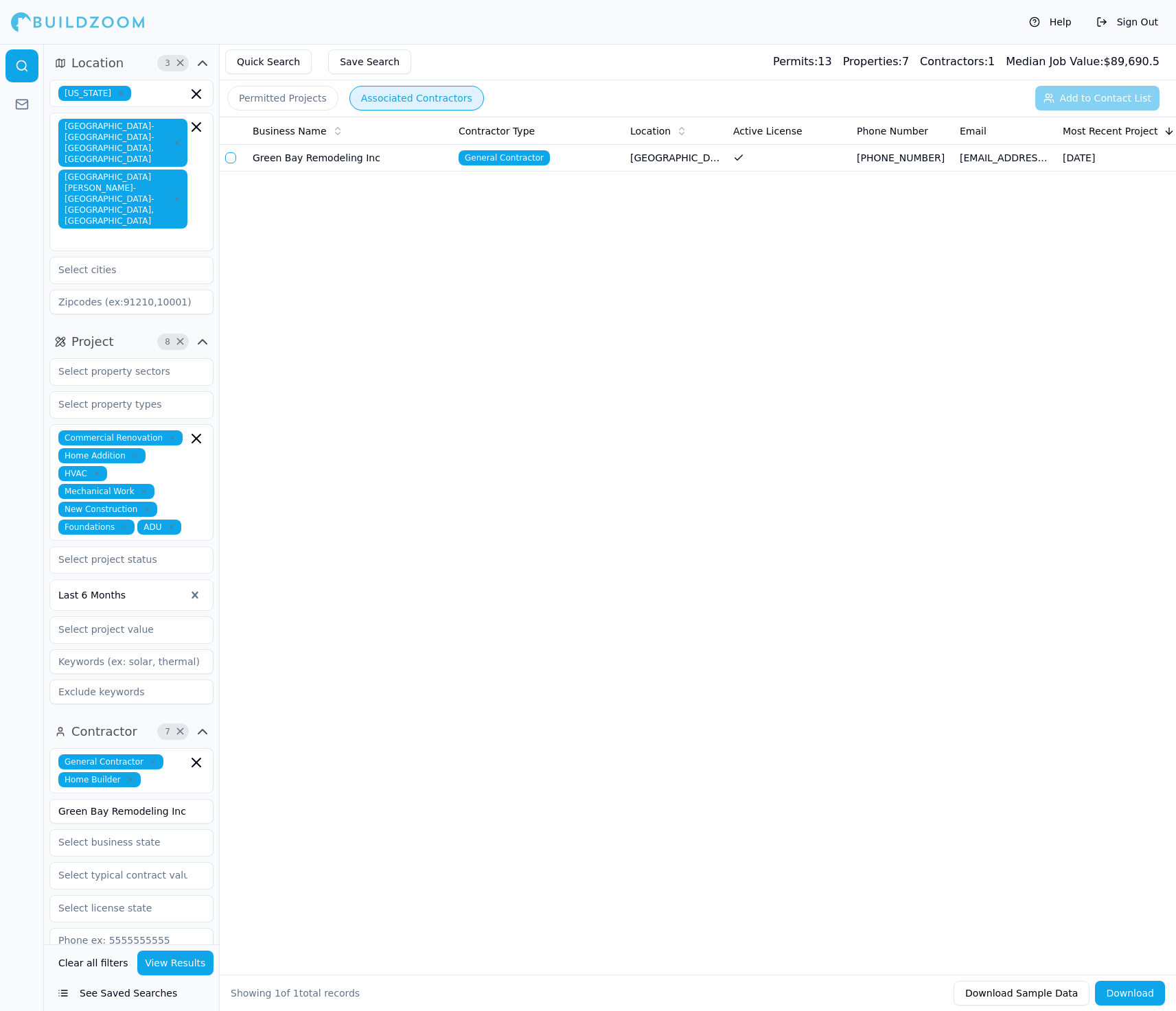
click at [232, 155] on button "button" at bounding box center [230, 157] width 11 height 11
click at [1042, 94] on button "Add to Contact List (1)" at bounding box center [1088, 98] width 142 height 25
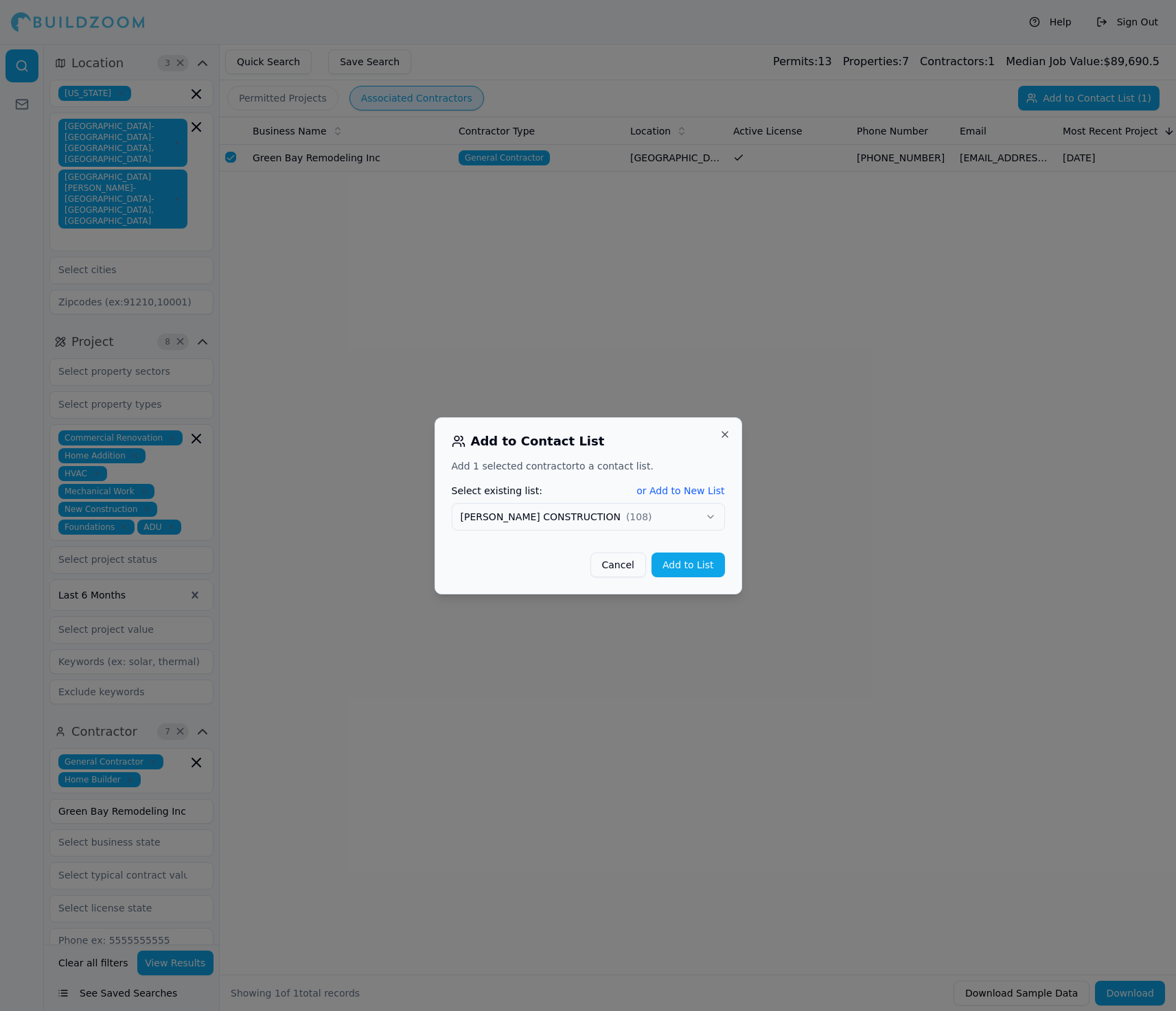
click at [688, 565] on button "Add to List" at bounding box center [689, 564] width 74 height 25
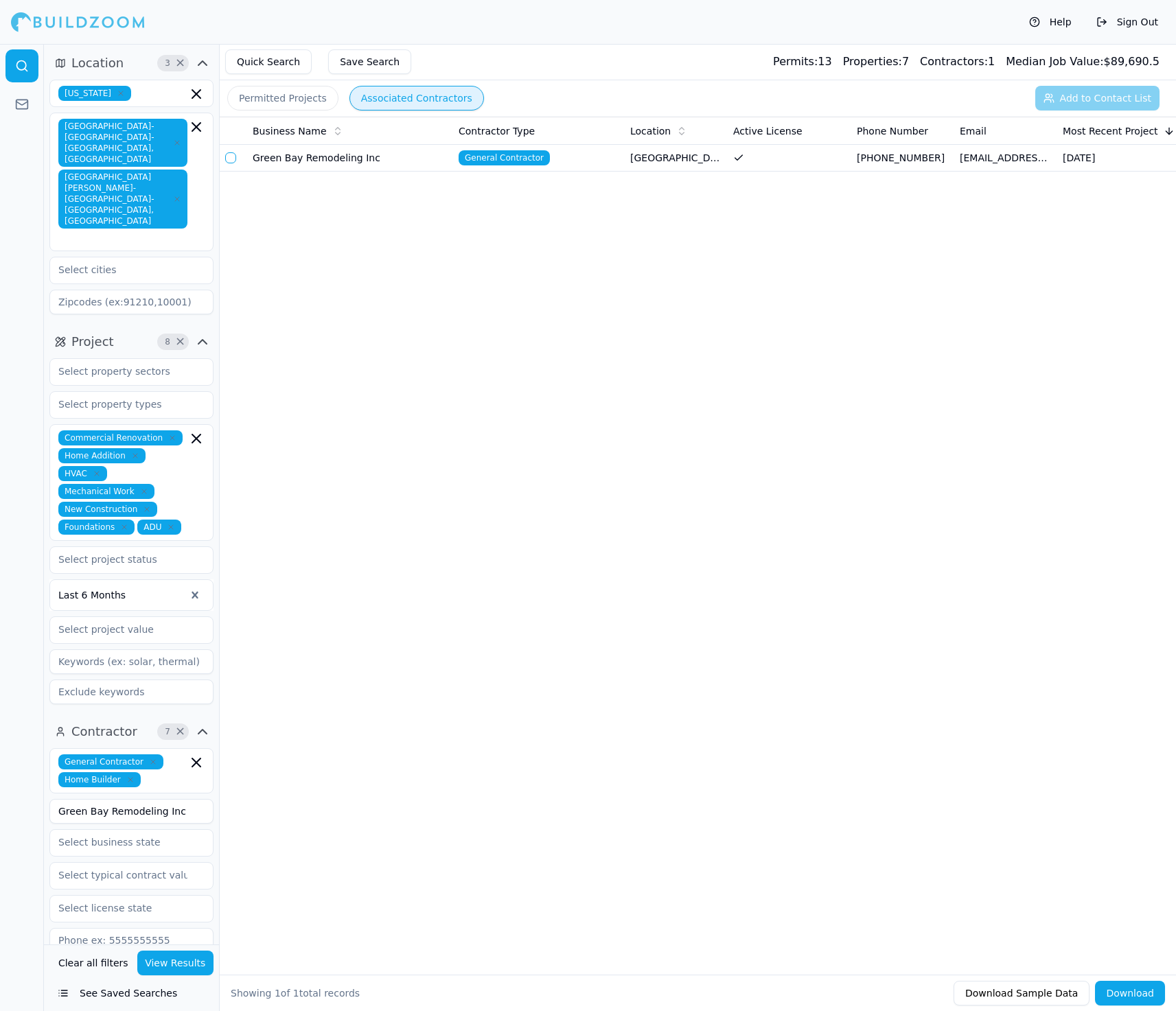
drag, startPoint x: 186, startPoint y: 754, endPoint x: 15, endPoint y: 753, distance: 171.0
click at [15, 753] on div "Location 3 × [US_STATE] [GEOGRAPHIC_DATA]-[GEOGRAPHIC_DATA]-[GEOGRAPHIC_DATA], …" at bounding box center [588, 527] width 1176 height 967
click at [175, 954] on button "View Results" at bounding box center [176, 963] width 77 height 25
drag, startPoint x: 149, startPoint y: 747, endPoint x: 52, endPoint y: 744, distance: 97.0
click at [52, 799] on input "Electrify My Home" at bounding box center [131, 811] width 164 height 25
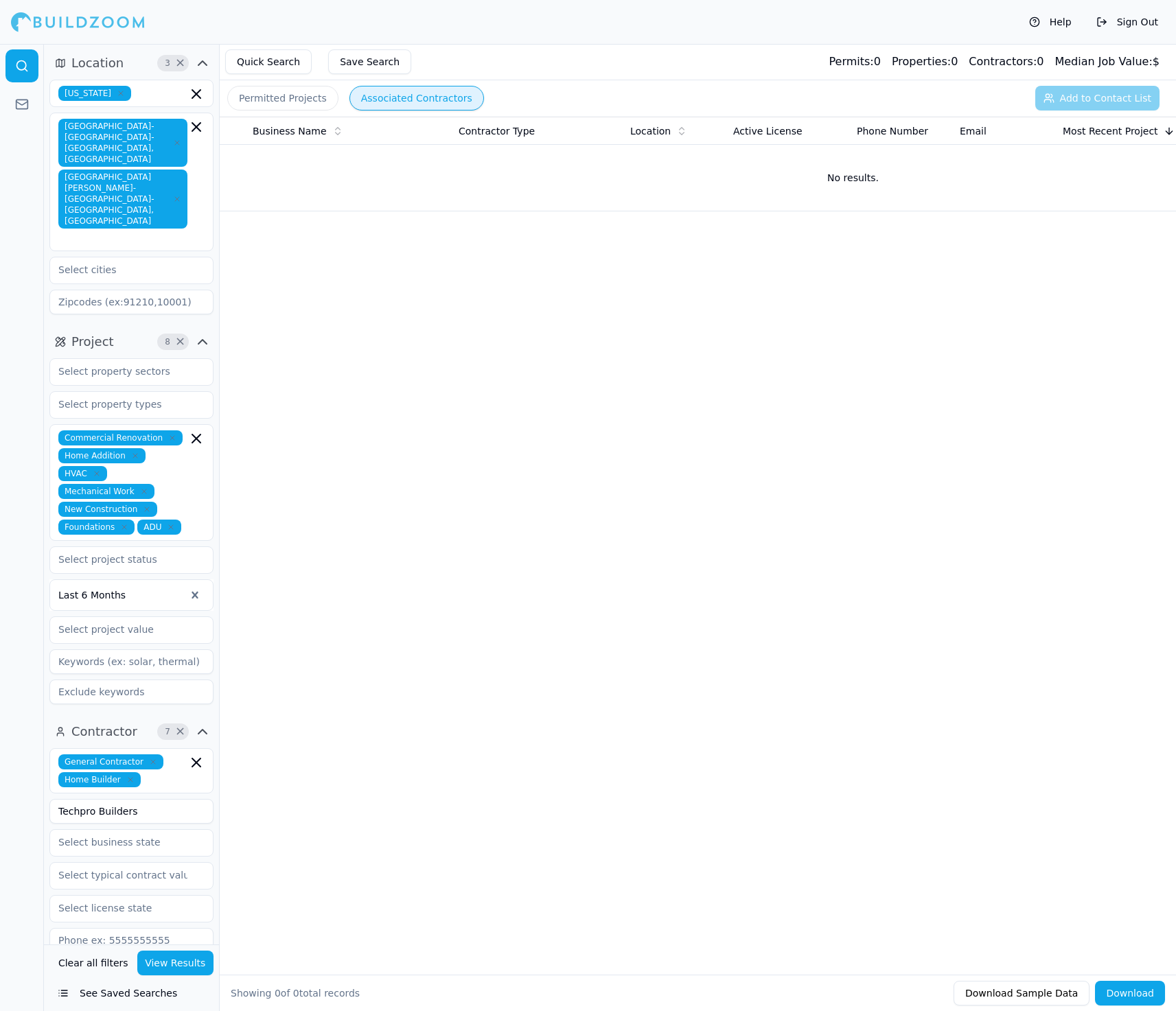
click at [155, 955] on button "View Results" at bounding box center [176, 963] width 77 height 25
drag, startPoint x: 149, startPoint y: 758, endPoint x: 62, endPoint y: 748, distance: 87.6
click at [64, 799] on input "Techpro Builders" at bounding box center [131, 811] width 164 height 25
click at [64, 799] on input "TDr [PERSON_NAME] Bay Inc" at bounding box center [131, 811] width 164 height 25
click at [201, 963] on button "View Results" at bounding box center [176, 963] width 77 height 25
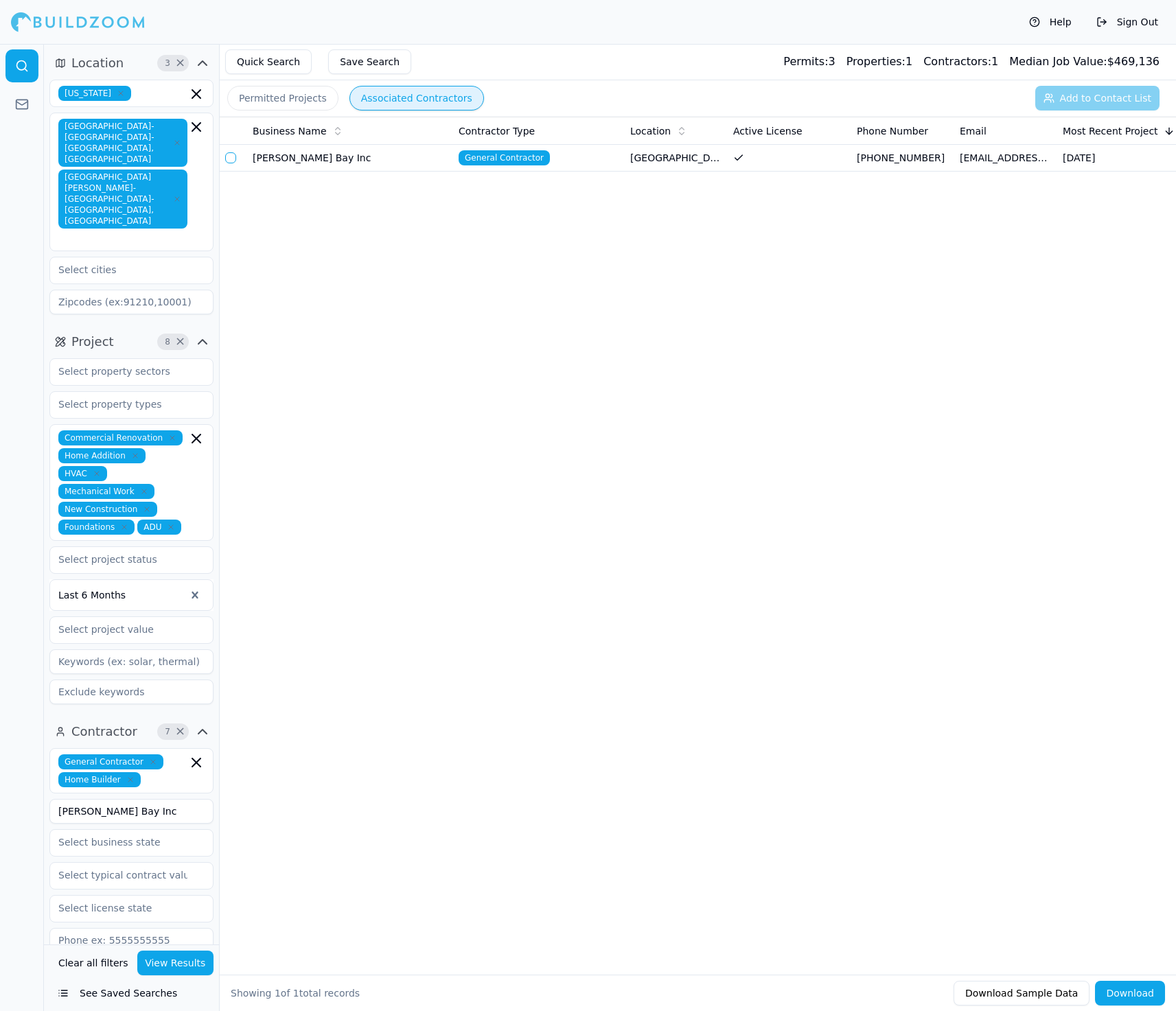
click at [232, 155] on button "button" at bounding box center [230, 157] width 11 height 11
click at [1092, 98] on button "Add to Contact List (1)" at bounding box center [1088, 98] width 142 height 25
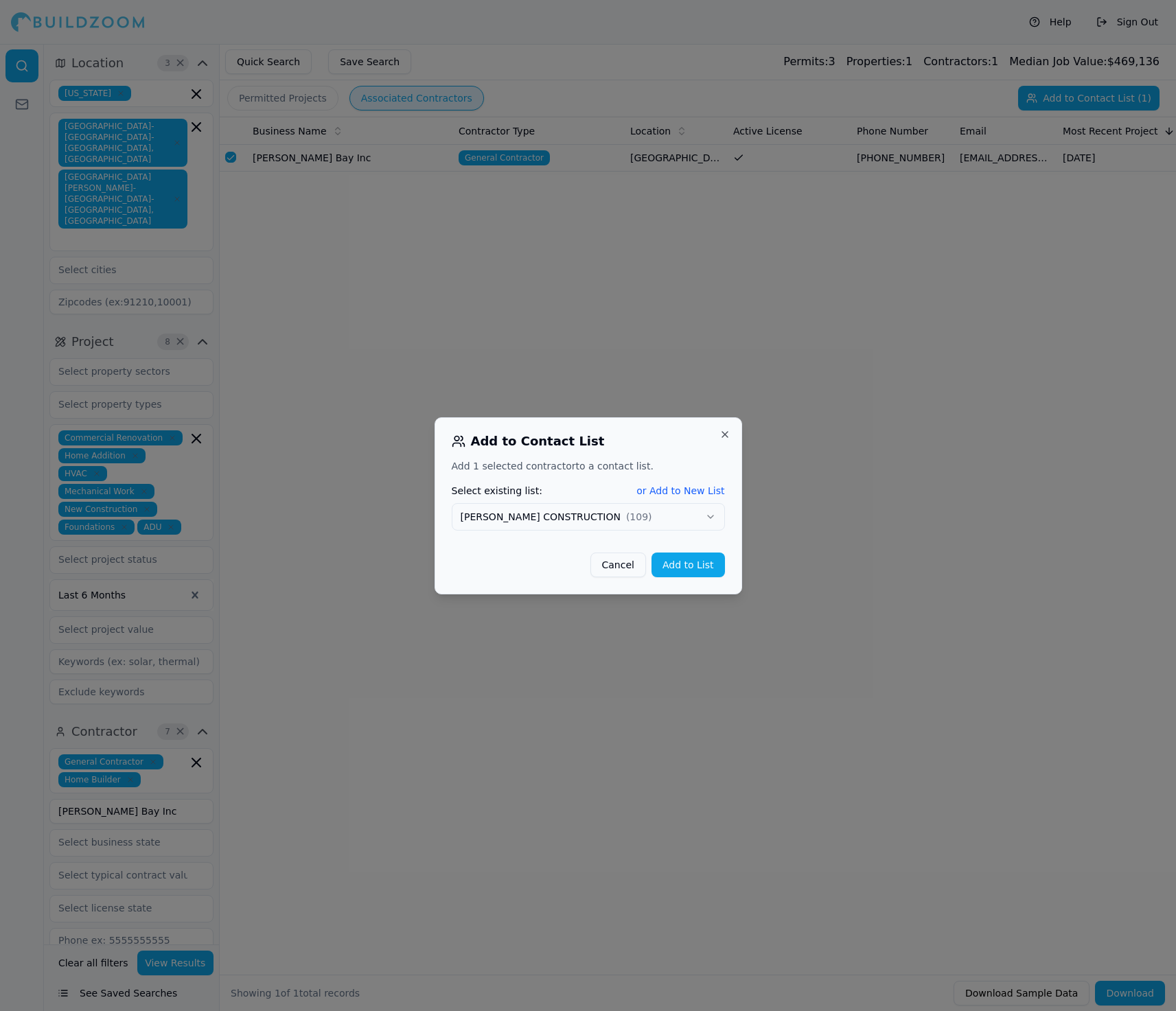
click at [673, 570] on button "Add to List" at bounding box center [689, 564] width 74 height 25
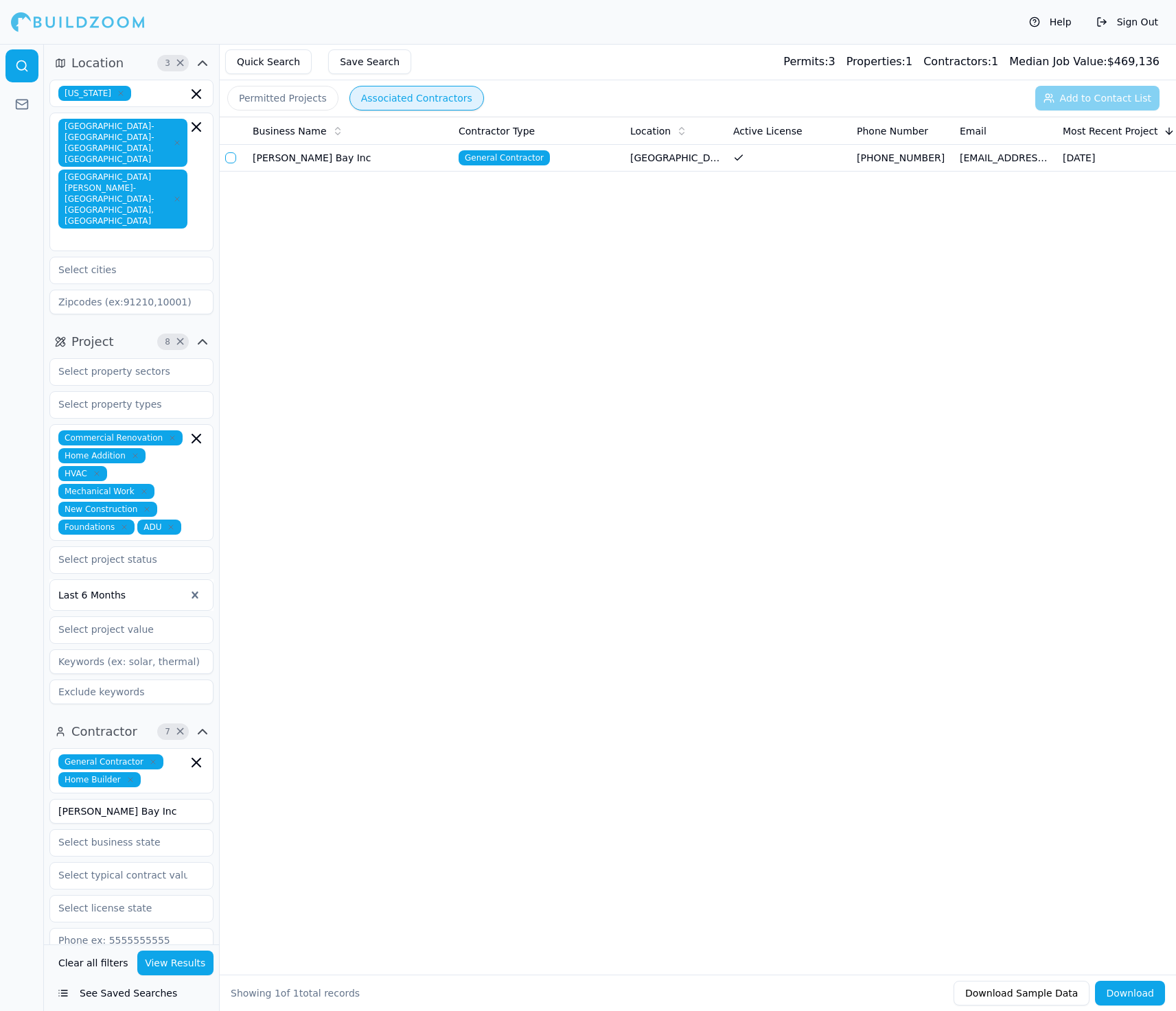
click at [162, 748] on div "General Contractor Home Builder [PERSON_NAME] Bay Inc Verified License Has Phon…" at bounding box center [131, 967] width 164 height 438
drag, startPoint x: 161, startPoint y: 747, endPoint x: 22, endPoint y: 745, distance: 139.0
click at [22, 745] on div "Location 3 × [US_STATE] [GEOGRAPHIC_DATA]-[GEOGRAPHIC_DATA]-[GEOGRAPHIC_DATA], …" at bounding box center [588, 527] width 1176 height 967
click at [193, 963] on button "View Results" at bounding box center [176, 963] width 77 height 25
click at [228, 156] on button "button" at bounding box center [230, 157] width 11 height 11
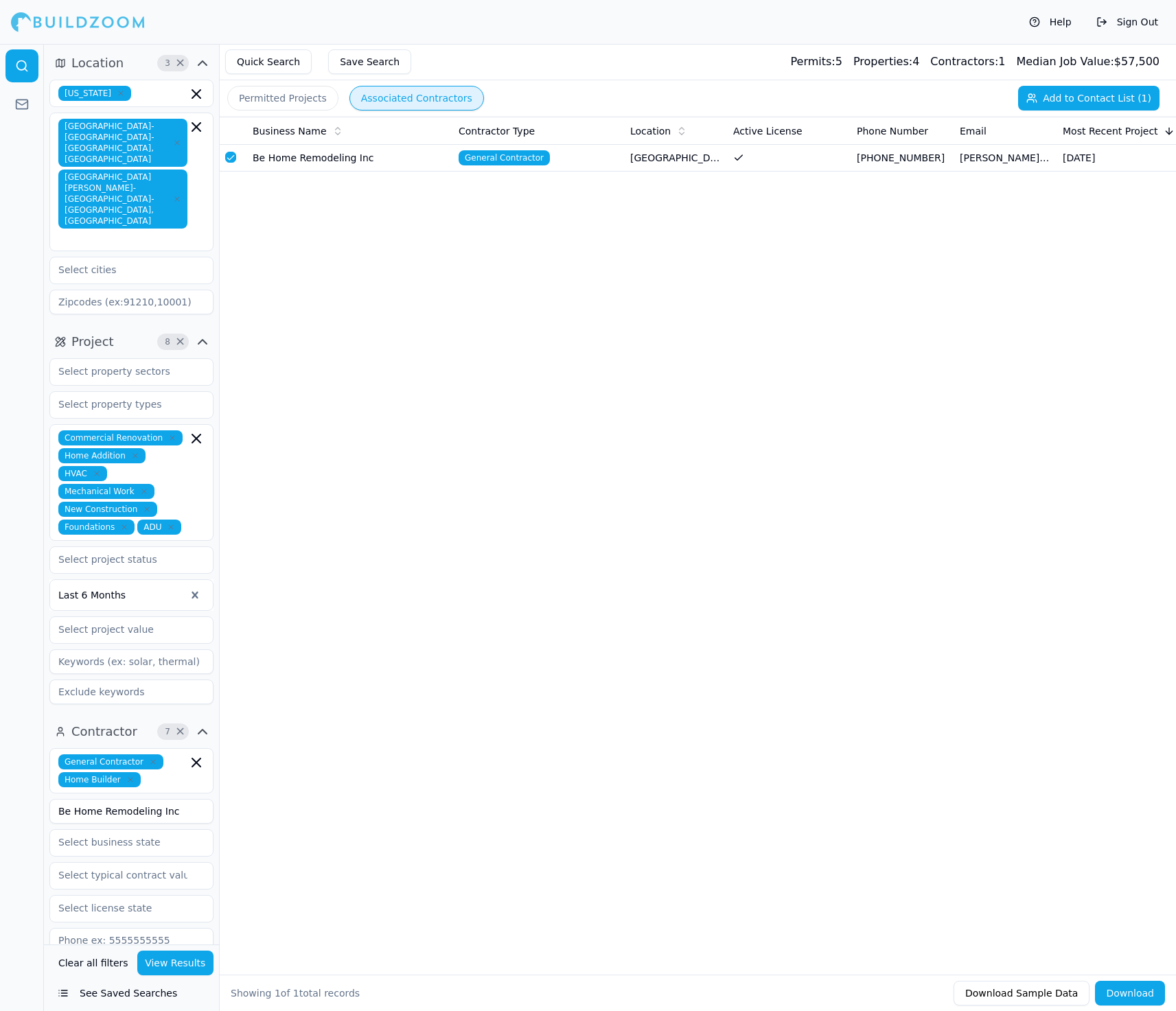
click at [1038, 111] on div "Permitted Projects Associated Contractors Add to Contact List (1)" at bounding box center [698, 99] width 956 height 36
click at [1046, 98] on button "Add to Contact List (1)" at bounding box center [1088, 98] width 142 height 25
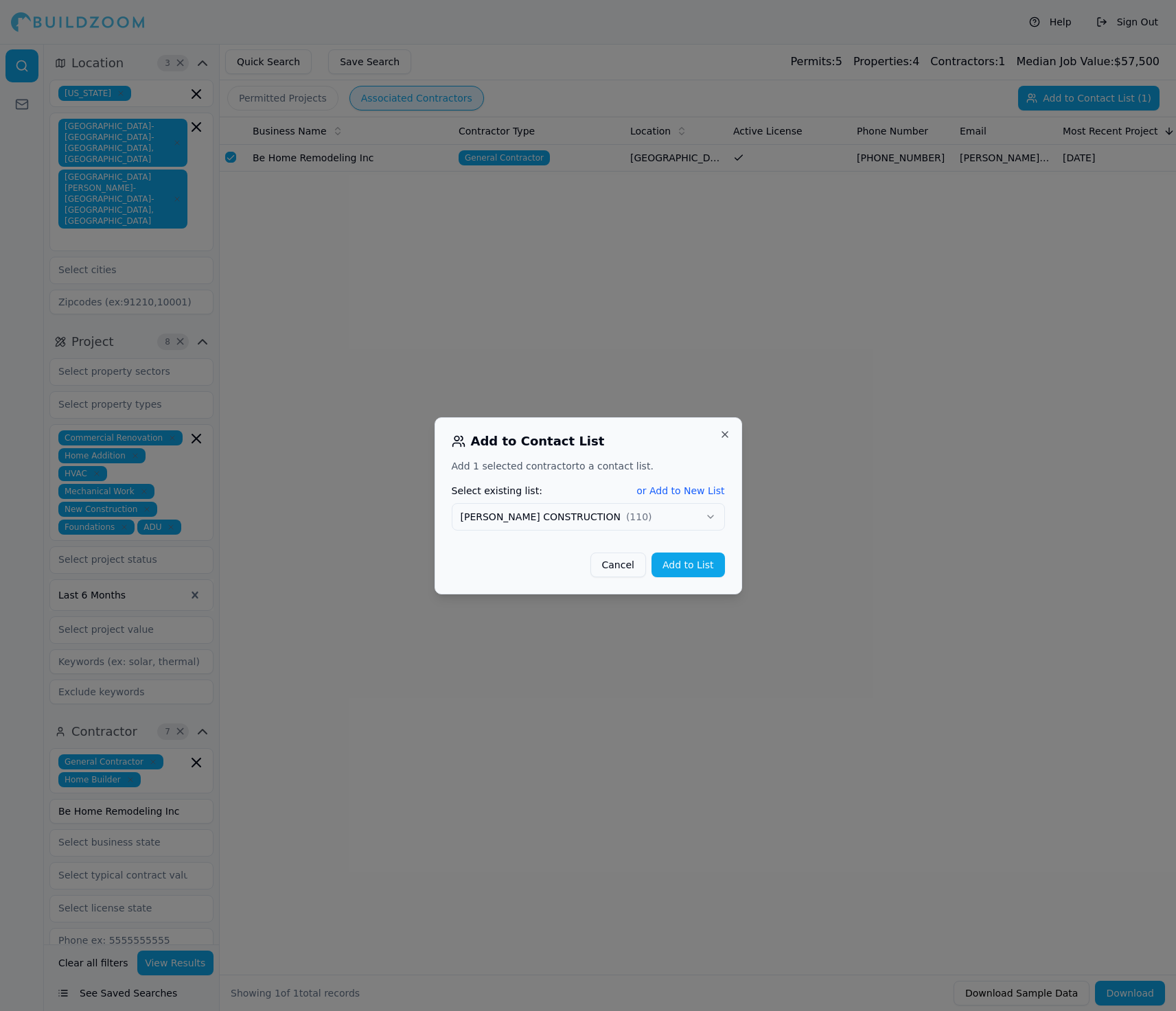
click at [655, 505] on button "[PERSON_NAME] CONSTRUCTION ( 110 )" at bounding box center [588, 517] width 273 height 27
click at [692, 575] on button "Add to List" at bounding box center [689, 564] width 74 height 25
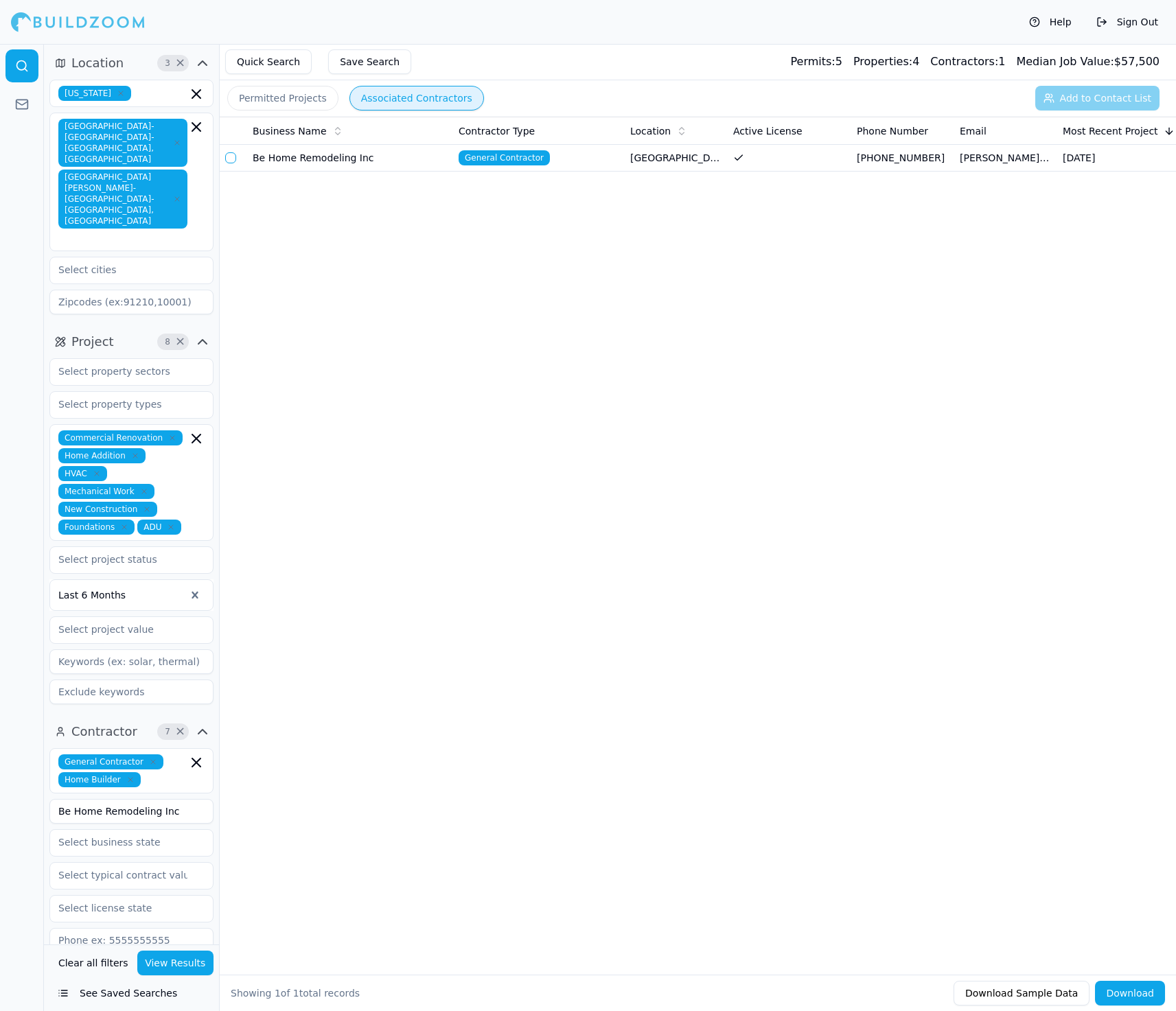
drag, startPoint x: 187, startPoint y: 754, endPoint x: 42, endPoint y: 751, distance: 145.0
click at [42, 751] on div "Location 3 × [US_STATE] [GEOGRAPHIC_DATA]-[GEOGRAPHIC_DATA]-[GEOGRAPHIC_DATA], …" at bounding box center [588, 527] width 1176 height 967
click at [197, 963] on button "View Results" at bounding box center [176, 963] width 77 height 25
click at [232, 155] on button "button" at bounding box center [230, 157] width 11 height 11
click at [1127, 100] on button "Add to Contact List (1)" at bounding box center [1088, 98] width 142 height 25
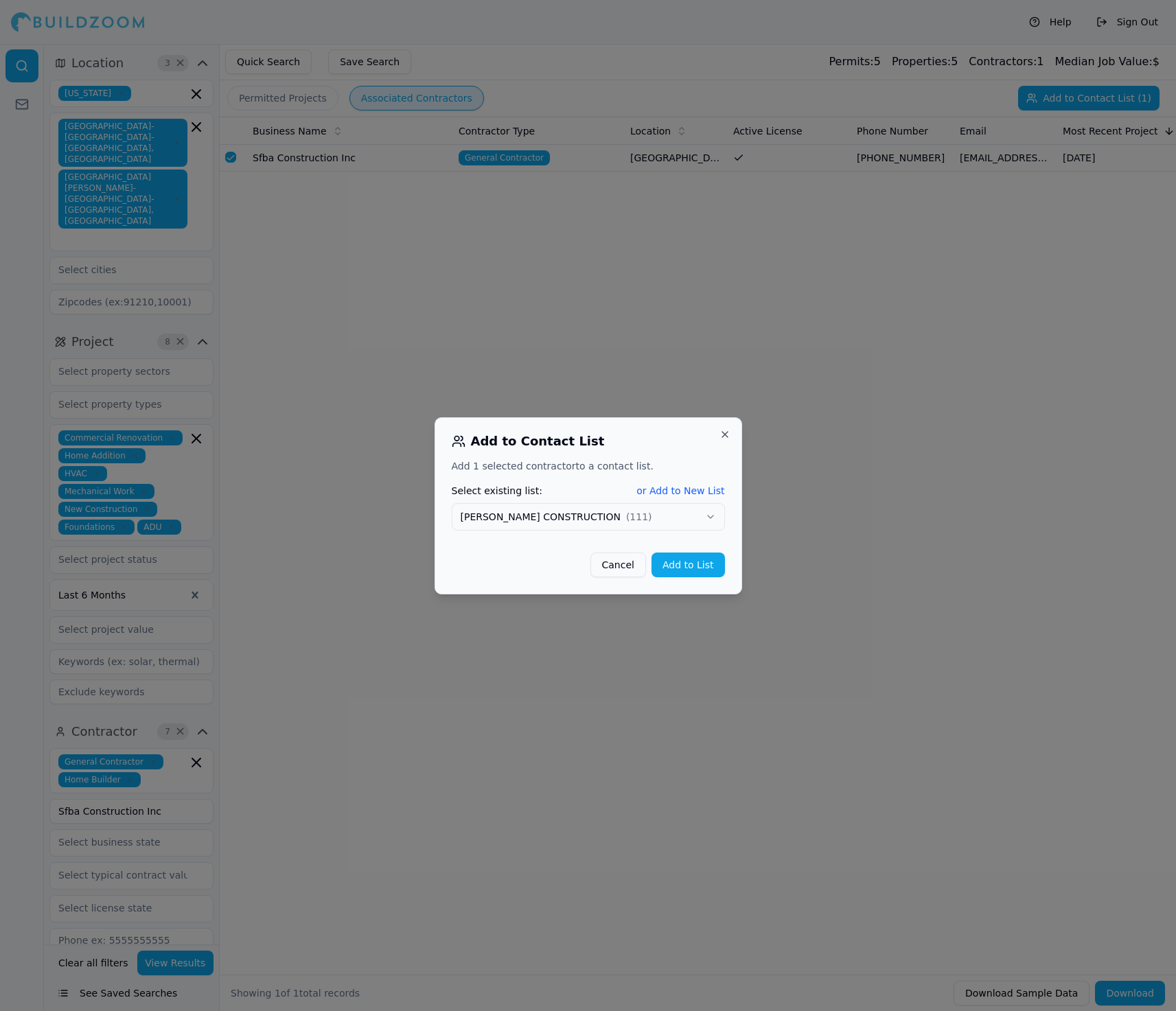
click at [676, 566] on button "Add to List" at bounding box center [689, 564] width 74 height 25
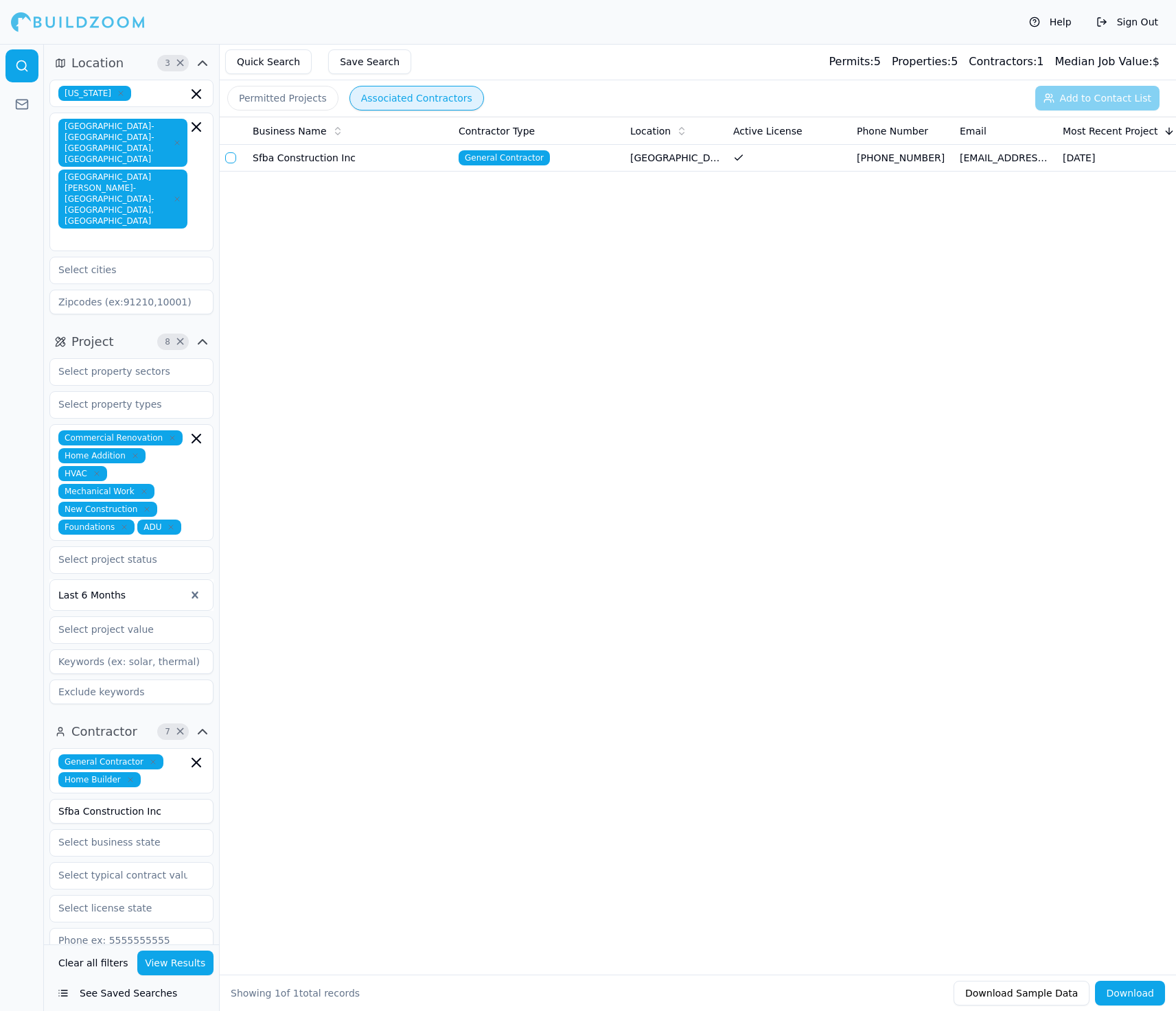
drag, startPoint x: 169, startPoint y: 751, endPoint x: 46, endPoint y: 747, distance: 123.1
click at [46, 747] on div "Contractor 7 × General Contractor Home Builder Sfba Construction Inc Verified L…" at bounding box center [131, 959] width 175 height 488
click at [190, 963] on button "View Results" at bounding box center [176, 963] width 77 height 25
click at [228, 157] on button "button" at bounding box center [230, 157] width 11 height 11
click at [1113, 94] on button "Add to Contact List (1)" at bounding box center [1088, 98] width 142 height 25
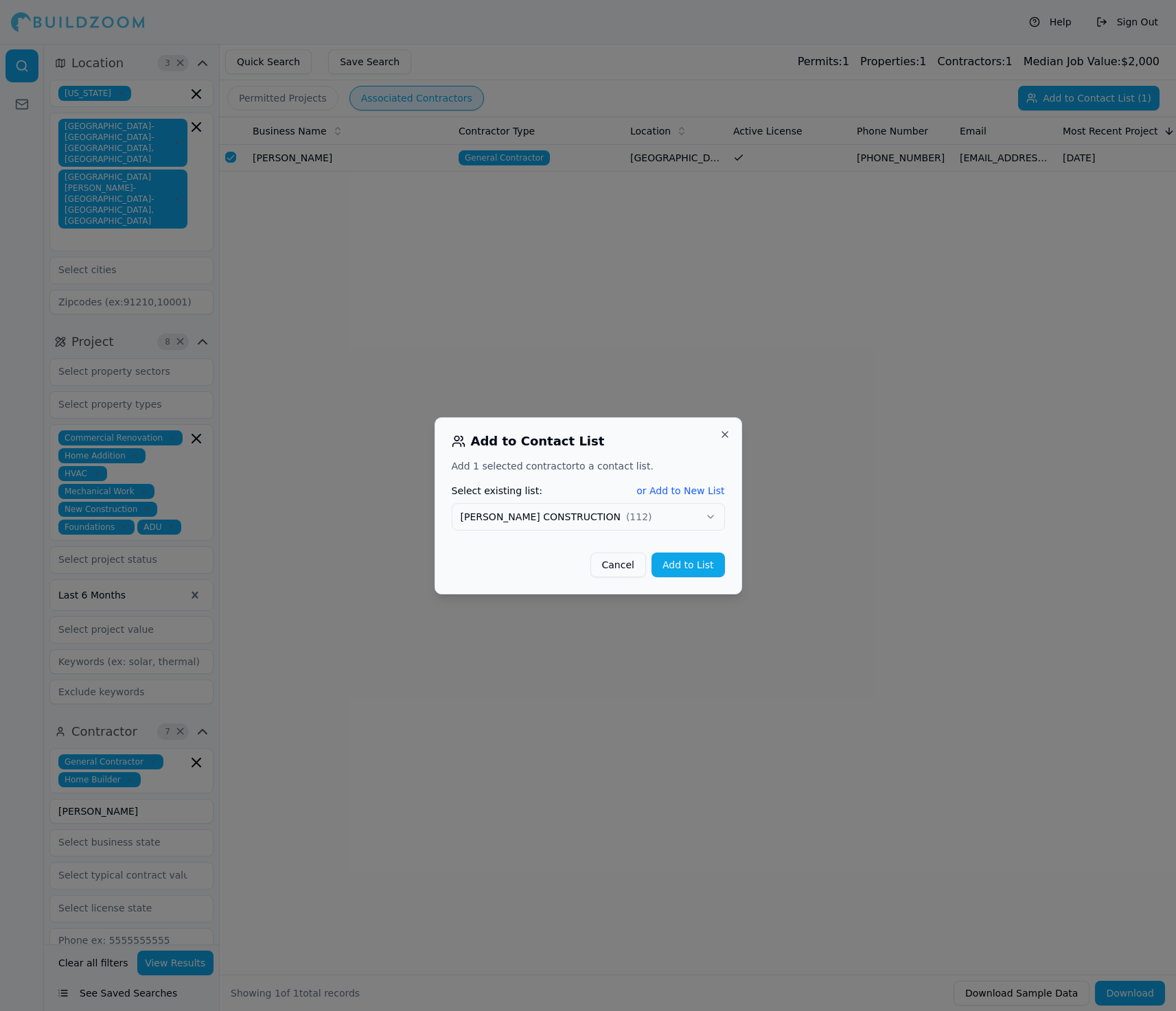
click at [677, 560] on button "Add to List" at bounding box center [689, 564] width 74 height 25
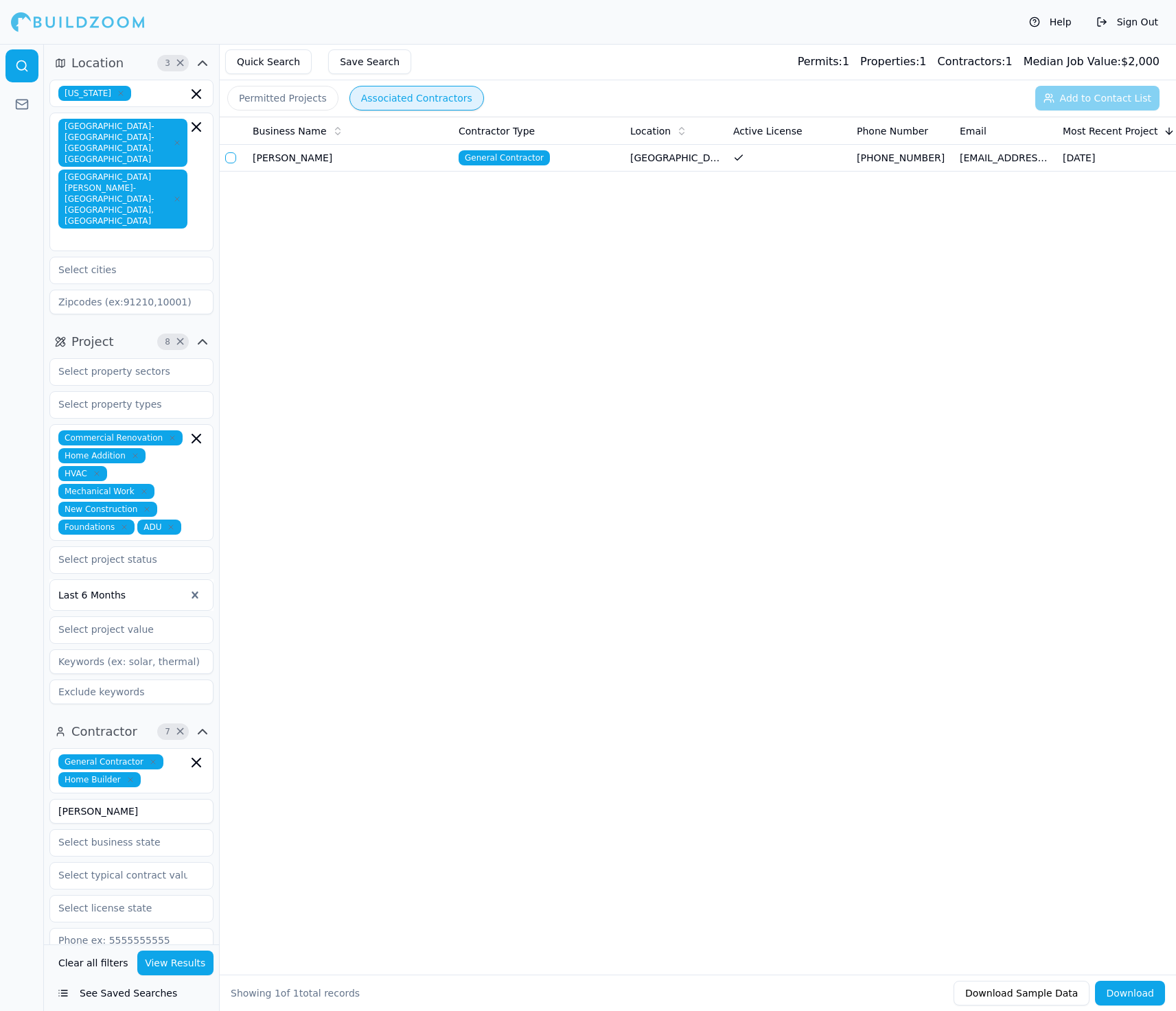
drag, startPoint x: 137, startPoint y: 750, endPoint x: 38, endPoint y: 746, distance: 99.1
click at [39, 747] on div "Location 3 × [US_STATE] [GEOGRAPHIC_DATA]-[GEOGRAPHIC_DATA]-[GEOGRAPHIC_DATA], …" at bounding box center [588, 527] width 1176 height 967
click at [183, 966] on button "View Results" at bounding box center [176, 963] width 77 height 25
click at [234, 164] on td at bounding box center [234, 158] width 27 height 27
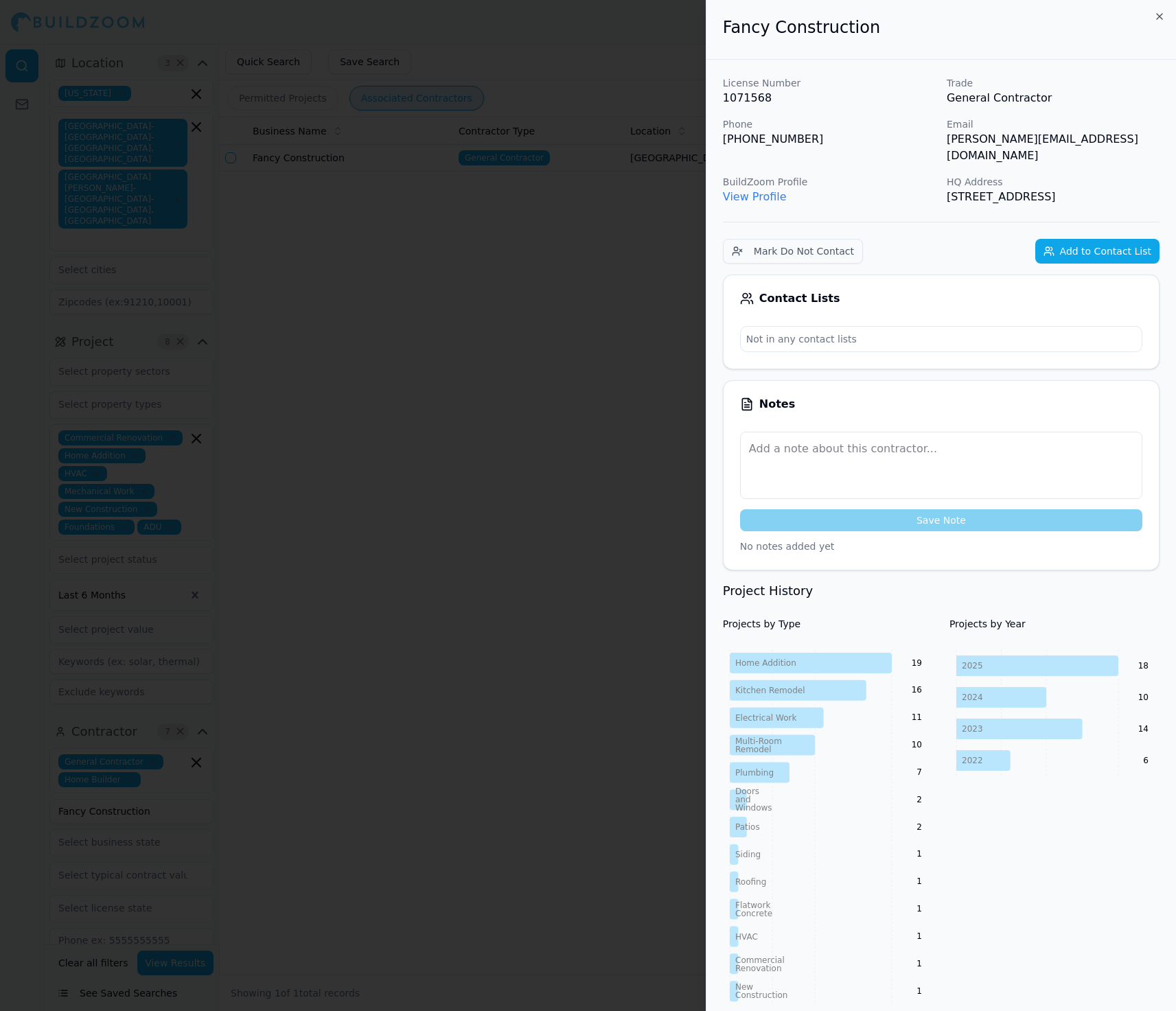
click at [1104, 239] on button "Add to Contact List" at bounding box center [1097, 251] width 125 height 25
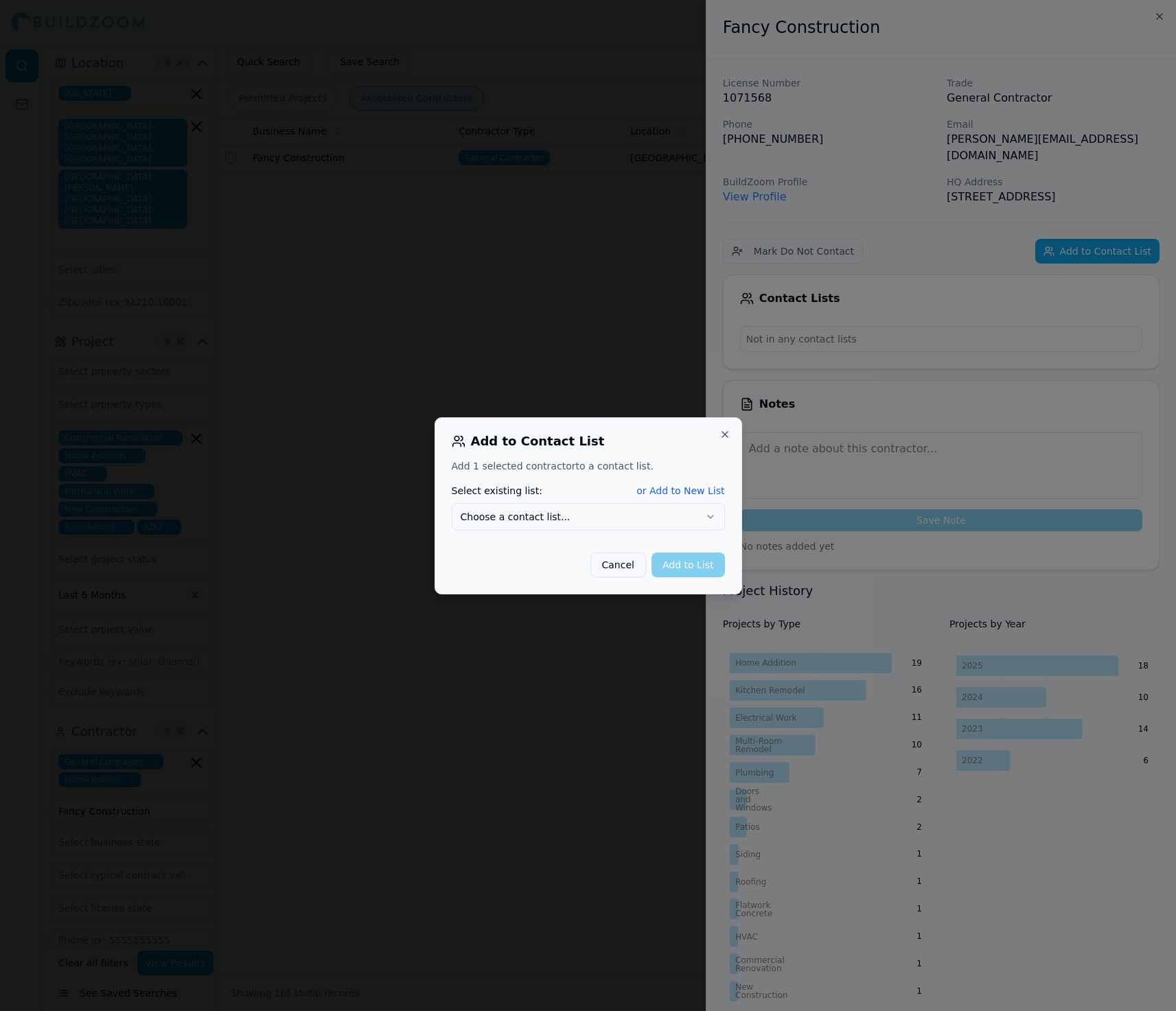
click at [651, 515] on button "Choose a contact list..." at bounding box center [588, 517] width 273 height 27
click at [685, 559] on button "Add to List" at bounding box center [689, 564] width 74 height 25
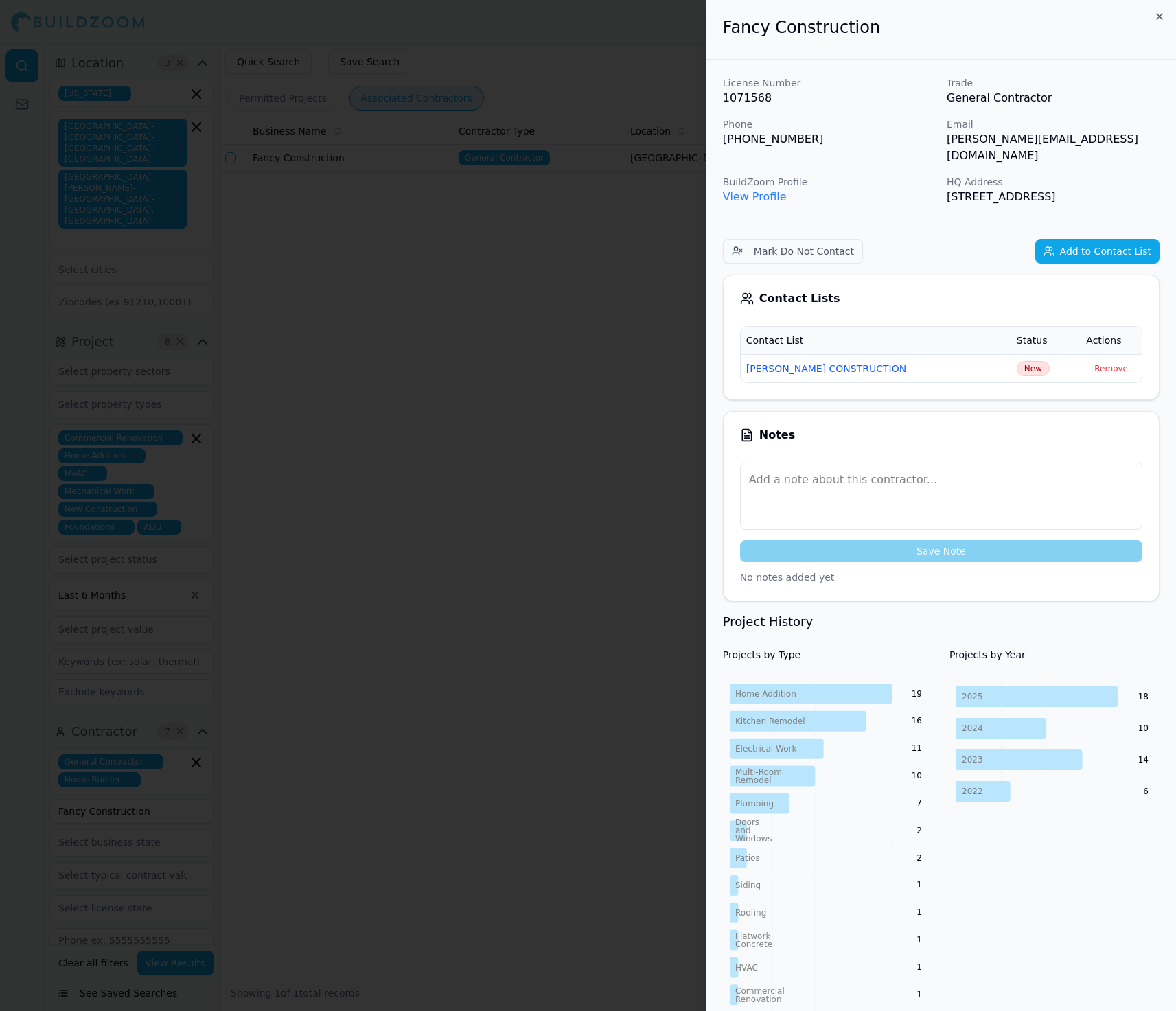
click at [491, 420] on div at bounding box center [588, 505] width 1176 height 1011
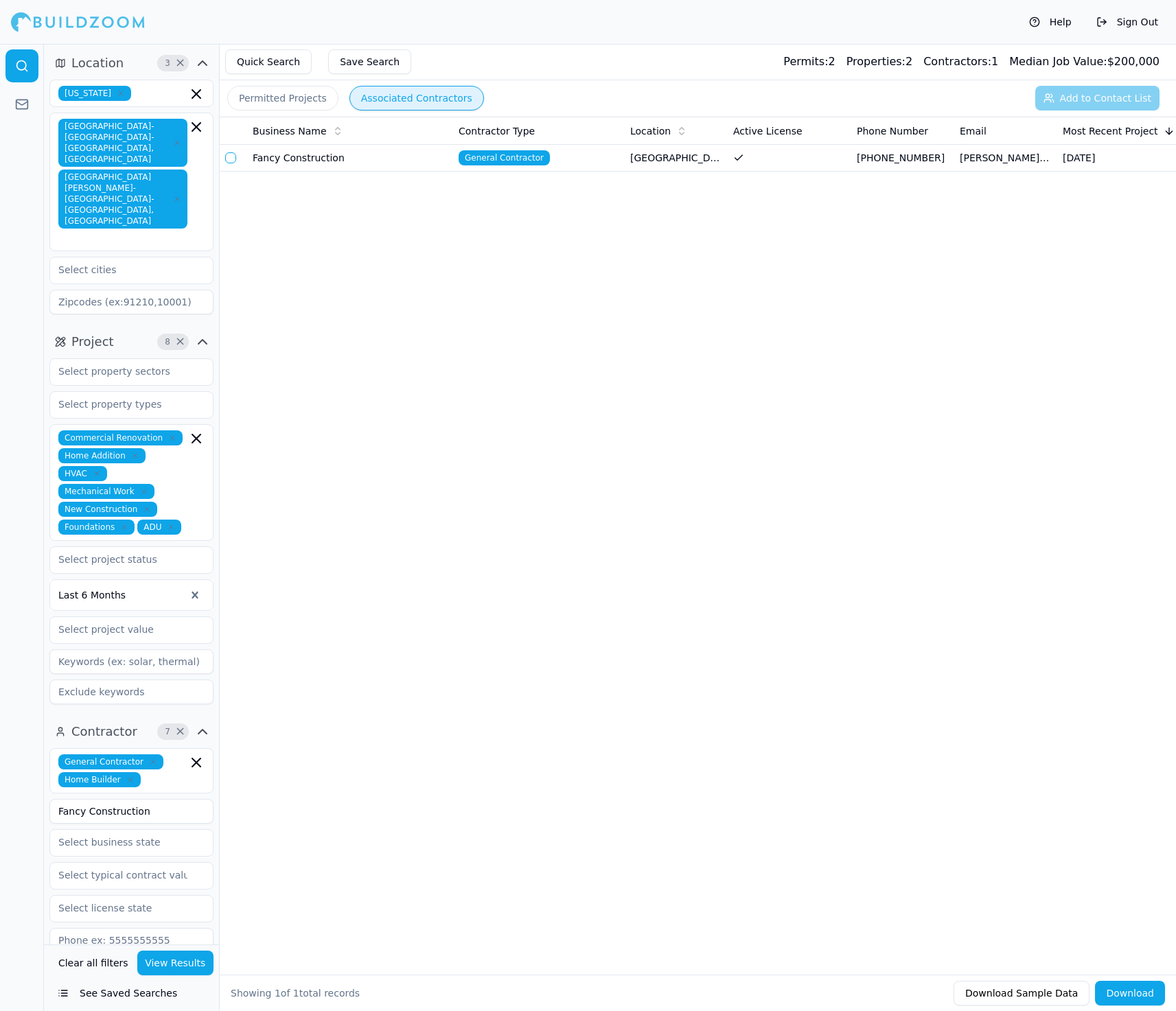
drag, startPoint x: 170, startPoint y: 752, endPoint x: 40, endPoint y: 751, distance: 130.0
click at [40, 751] on div "Location 3 × [US_STATE] [GEOGRAPHIC_DATA]-[GEOGRAPHIC_DATA]-[GEOGRAPHIC_DATA], …" at bounding box center [588, 527] width 1176 height 967
click at [169, 971] on button "View Results" at bounding box center [176, 963] width 77 height 25
drag, startPoint x: 144, startPoint y: 750, endPoint x: 6, endPoint y: 743, distance: 138.2
click at [6, 744] on div "Location 3 × [US_STATE] [GEOGRAPHIC_DATA]-[GEOGRAPHIC_DATA]-[GEOGRAPHIC_DATA], …" at bounding box center [588, 527] width 1176 height 967
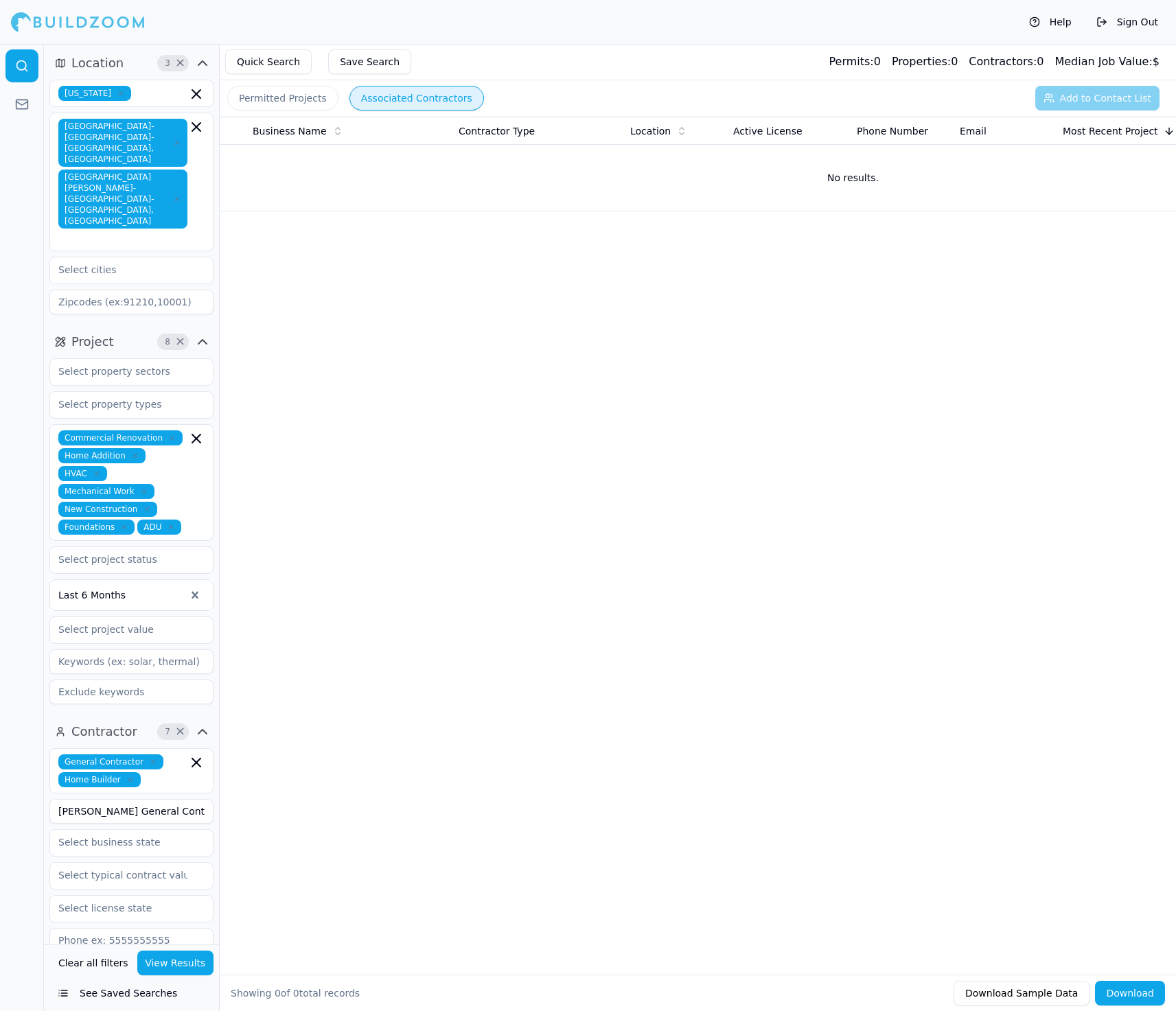
click at [172, 969] on button "View Results" at bounding box center [176, 963] width 77 height 25
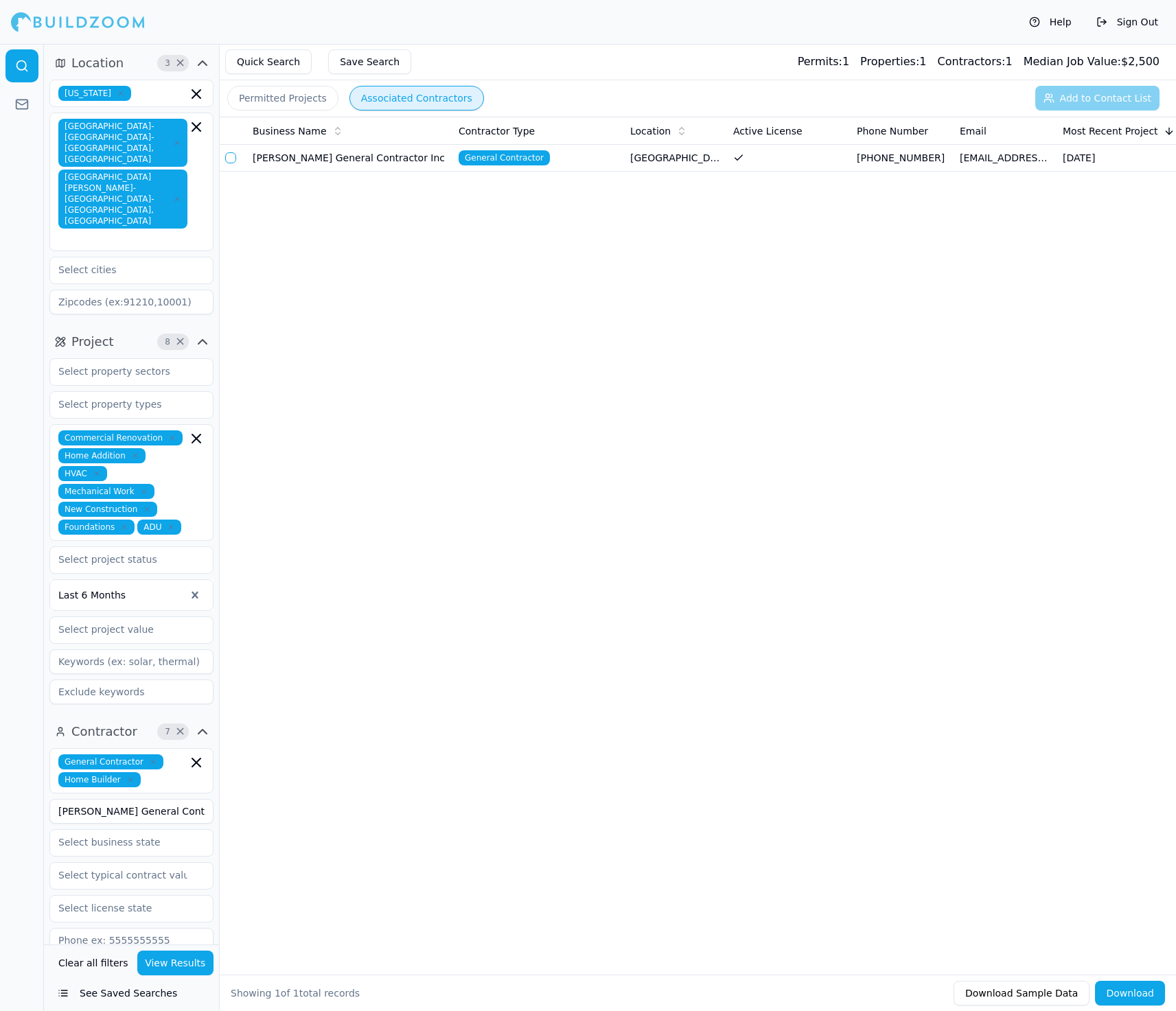
click at [233, 159] on button "button" at bounding box center [230, 157] width 11 height 11
click at [1069, 100] on button "Add to Contact List (1)" at bounding box center [1088, 98] width 142 height 25
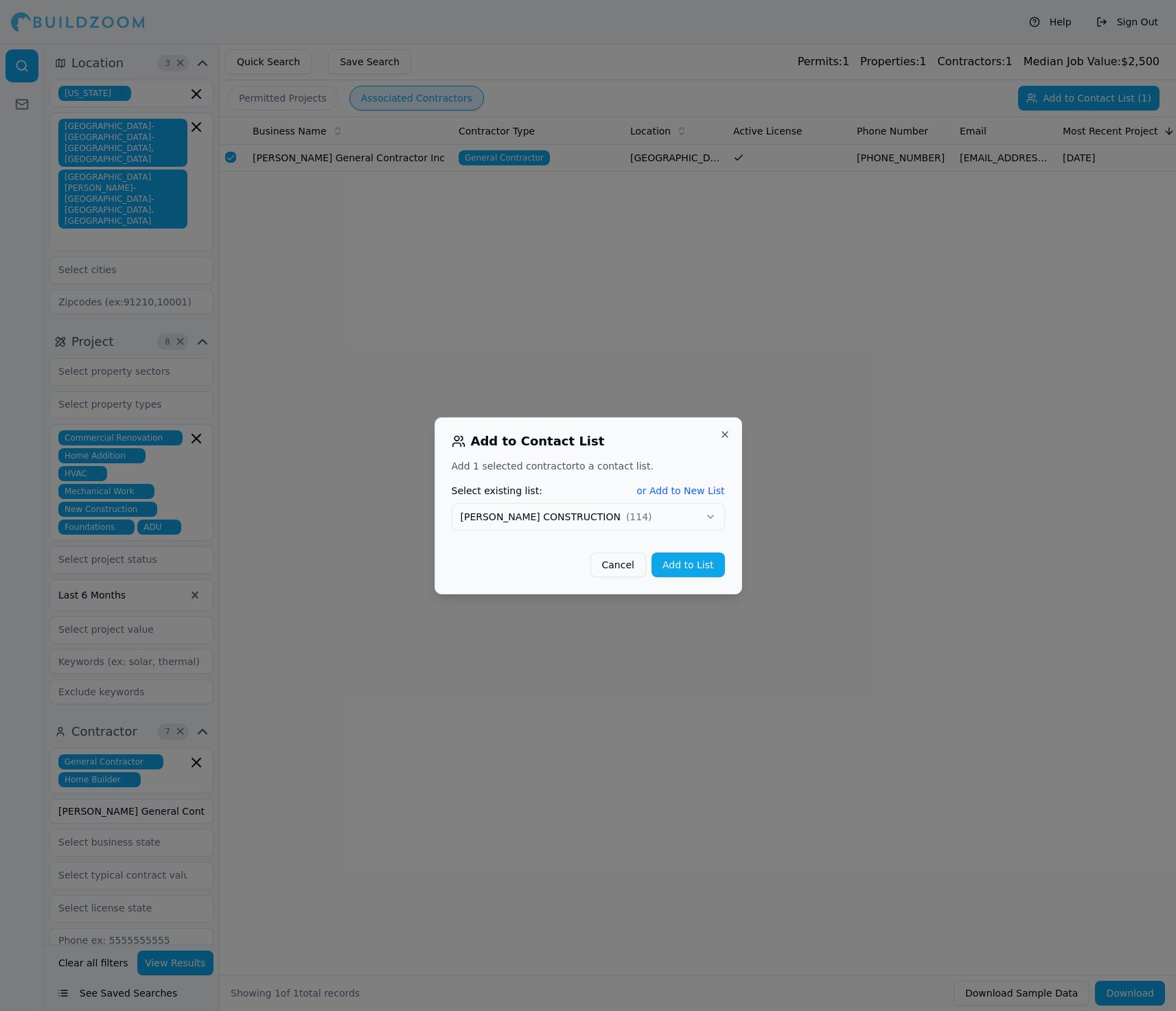
click at [679, 566] on button "Add to List" at bounding box center [689, 564] width 74 height 25
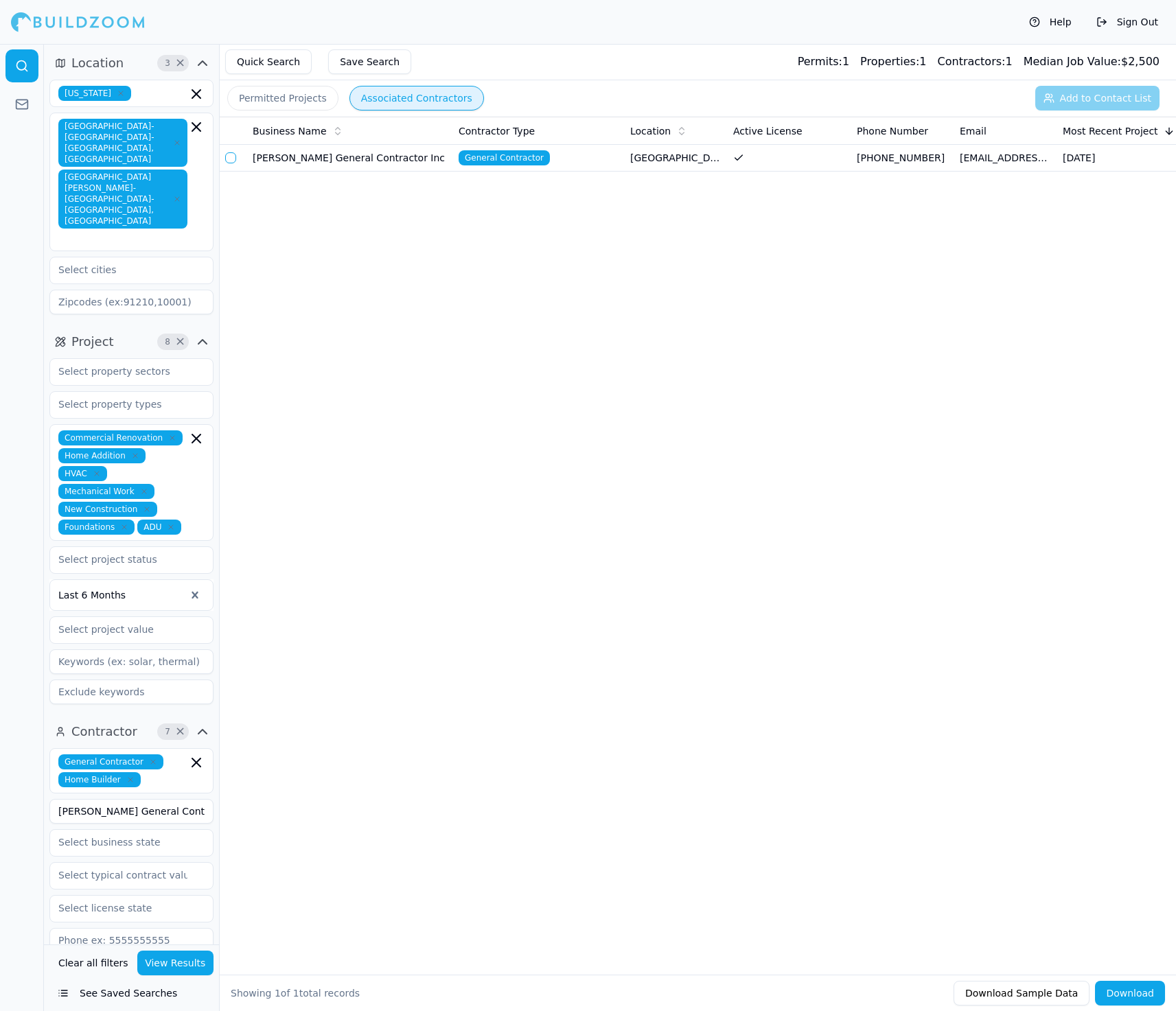
drag, startPoint x: 197, startPoint y: 761, endPoint x: 47, endPoint y: 754, distance: 150.2
click at [46, 754] on div "Contractor 7 × General Contractor Home Builder [PERSON_NAME] General Contractor…" at bounding box center [131, 959] width 175 height 488
drag, startPoint x: 183, startPoint y: 954, endPoint x: 331, endPoint y: 884, distance: 163.7
click at [183, 955] on button "View Results" at bounding box center [176, 963] width 77 height 25
click at [235, 159] on button "button" at bounding box center [230, 157] width 11 height 11
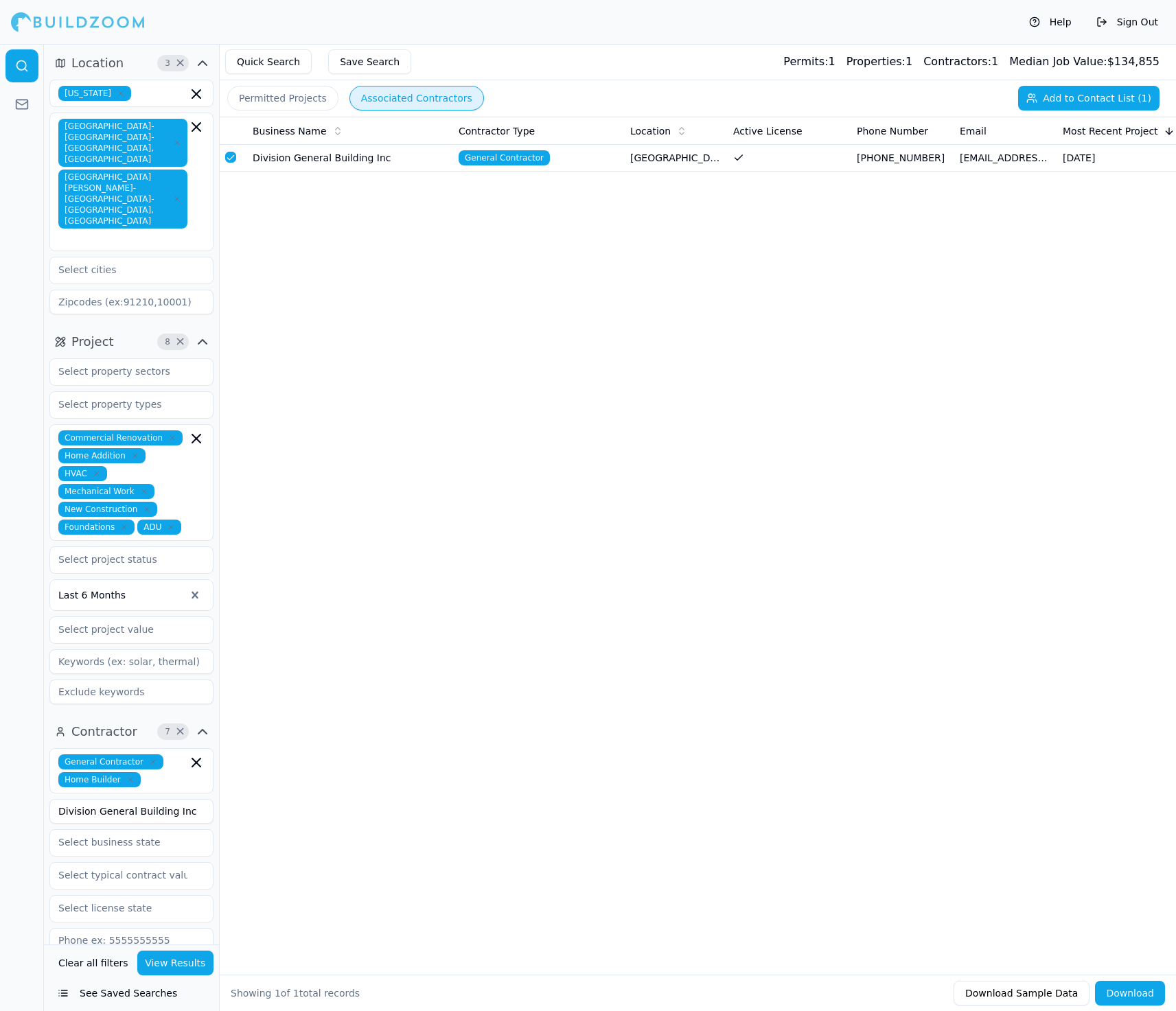
click at [1096, 98] on button "Add to Contact List (1)" at bounding box center [1088, 98] width 142 height 25
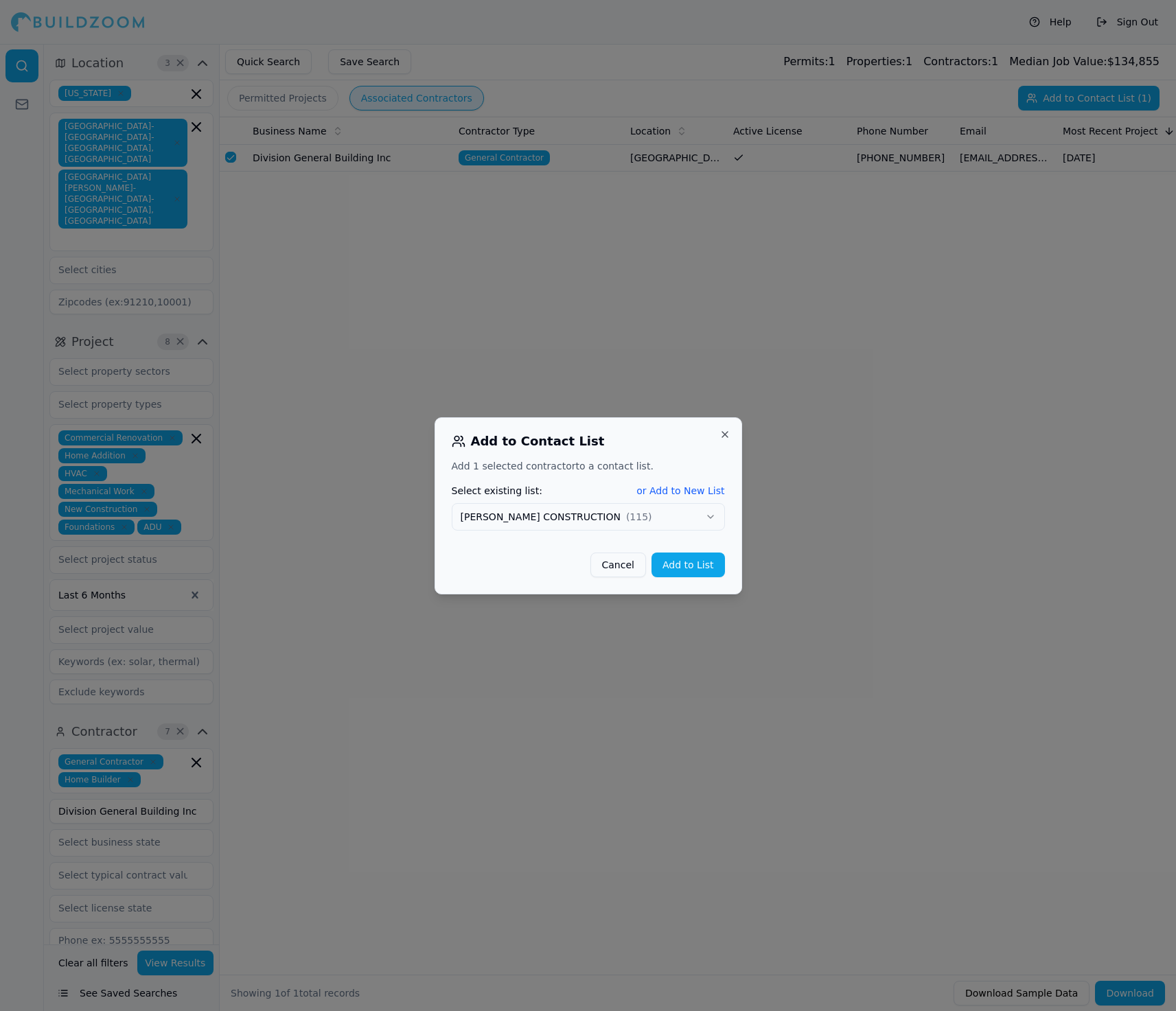
click at [679, 562] on button "Add to List" at bounding box center [689, 564] width 74 height 25
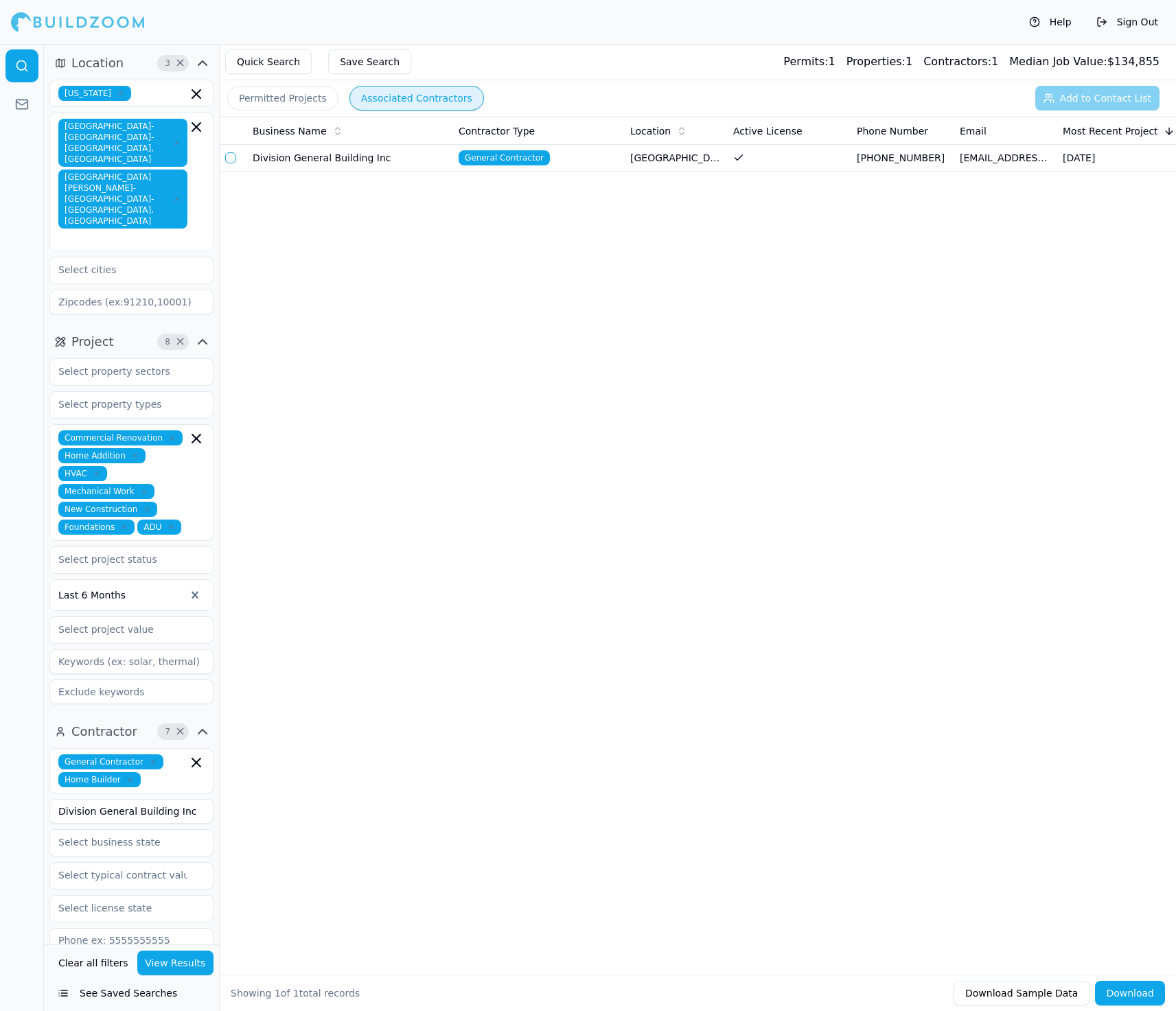
drag, startPoint x: 195, startPoint y: 751, endPoint x: 31, endPoint y: 744, distance: 164.1
click at [32, 747] on div "Location 3 × [US_STATE] [GEOGRAPHIC_DATA]-[GEOGRAPHIC_DATA]-[GEOGRAPHIC_DATA], …" at bounding box center [588, 527] width 1176 height 967
drag, startPoint x: 193, startPoint y: 965, endPoint x: 194, endPoint y: 938, distance: 27.0
click at [193, 965] on button "View Results" at bounding box center [176, 963] width 77 height 25
click at [235, 158] on td at bounding box center [234, 158] width 27 height 27
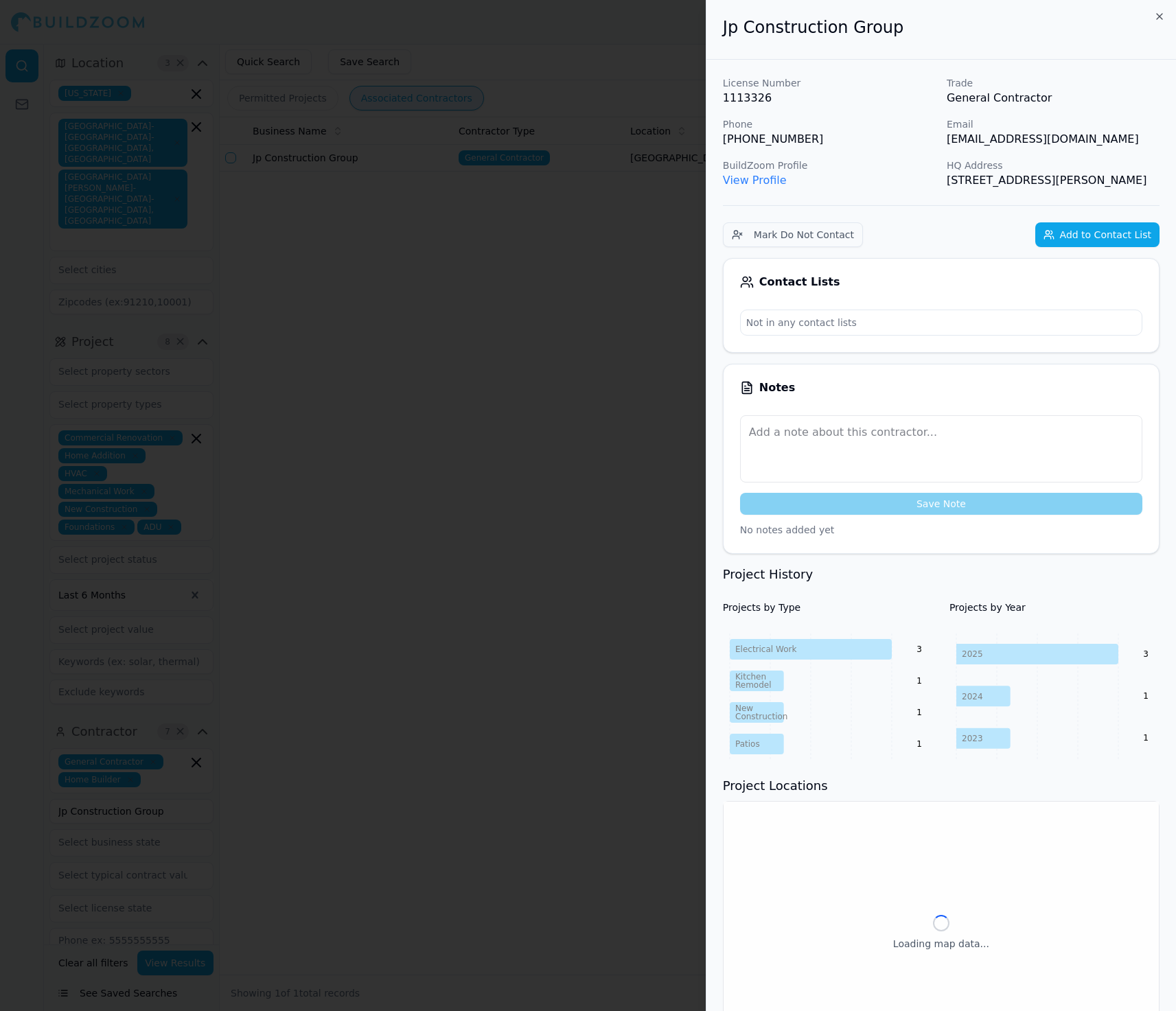
click at [1056, 246] on button "Add to Contact List" at bounding box center [1097, 234] width 125 height 25
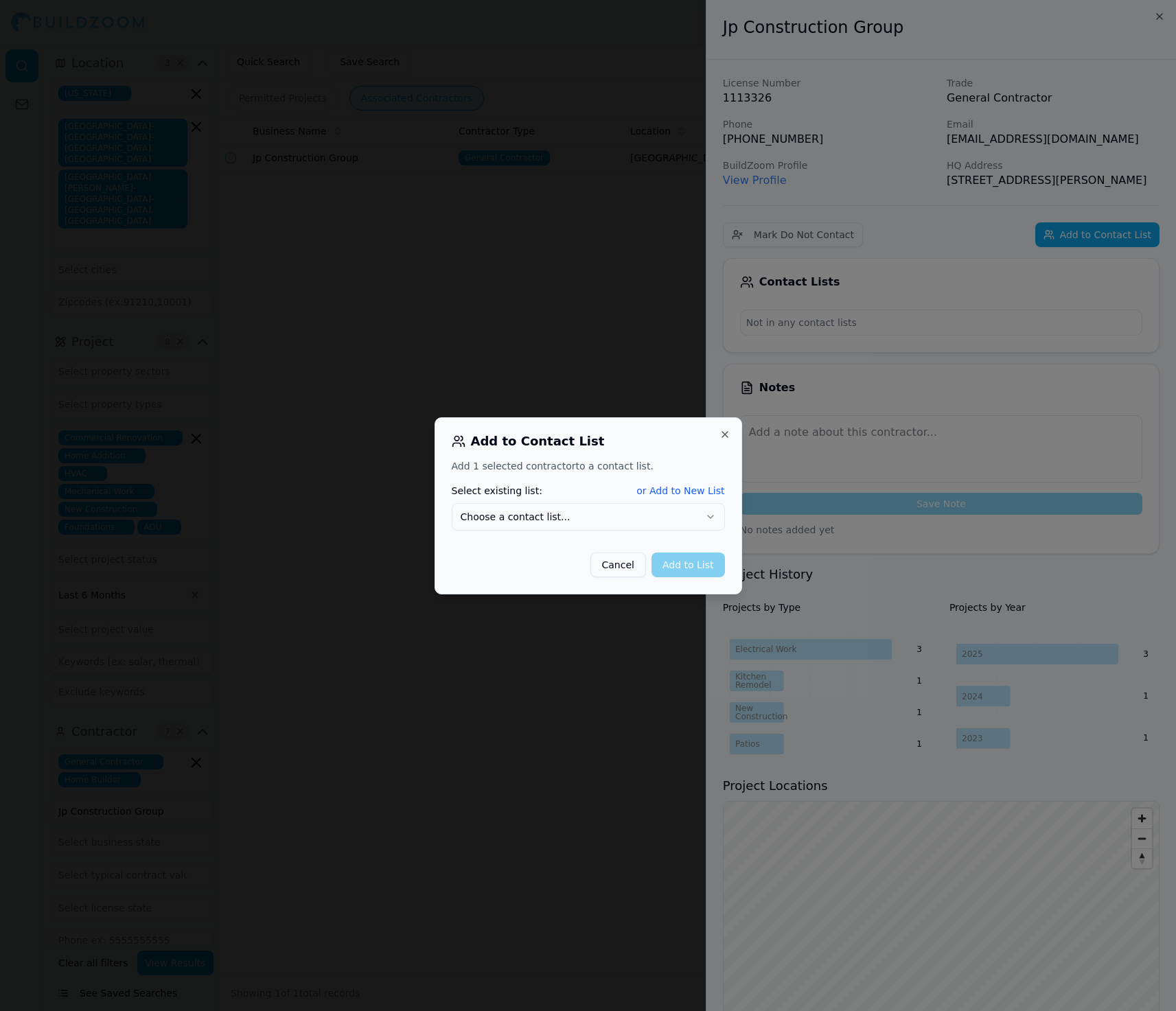
click at [577, 518] on button "Choose a contact list..." at bounding box center [588, 517] width 273 height 27
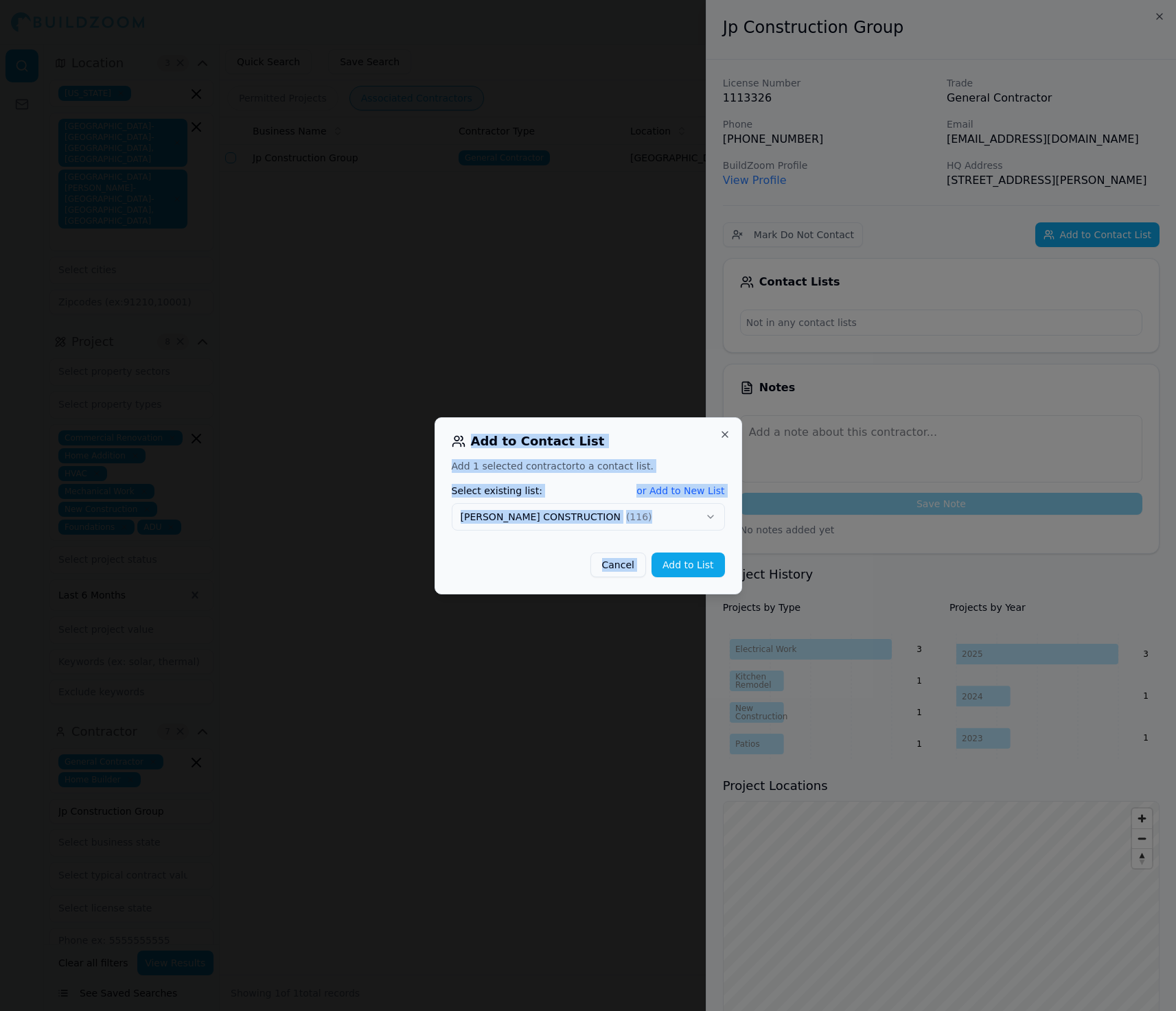
click at [741, 551] on body "Help Sign Out Location 3 × [US_STATE] [GEOGRAPHIC_DATA]-[GEOGRAPHIC_DATA]-[GEOG…" at bounding box center [588, 527] width 1176 height 967
click at [701, 556] on button "Add to List" at bounding box center [689, 564] width 74 height 25
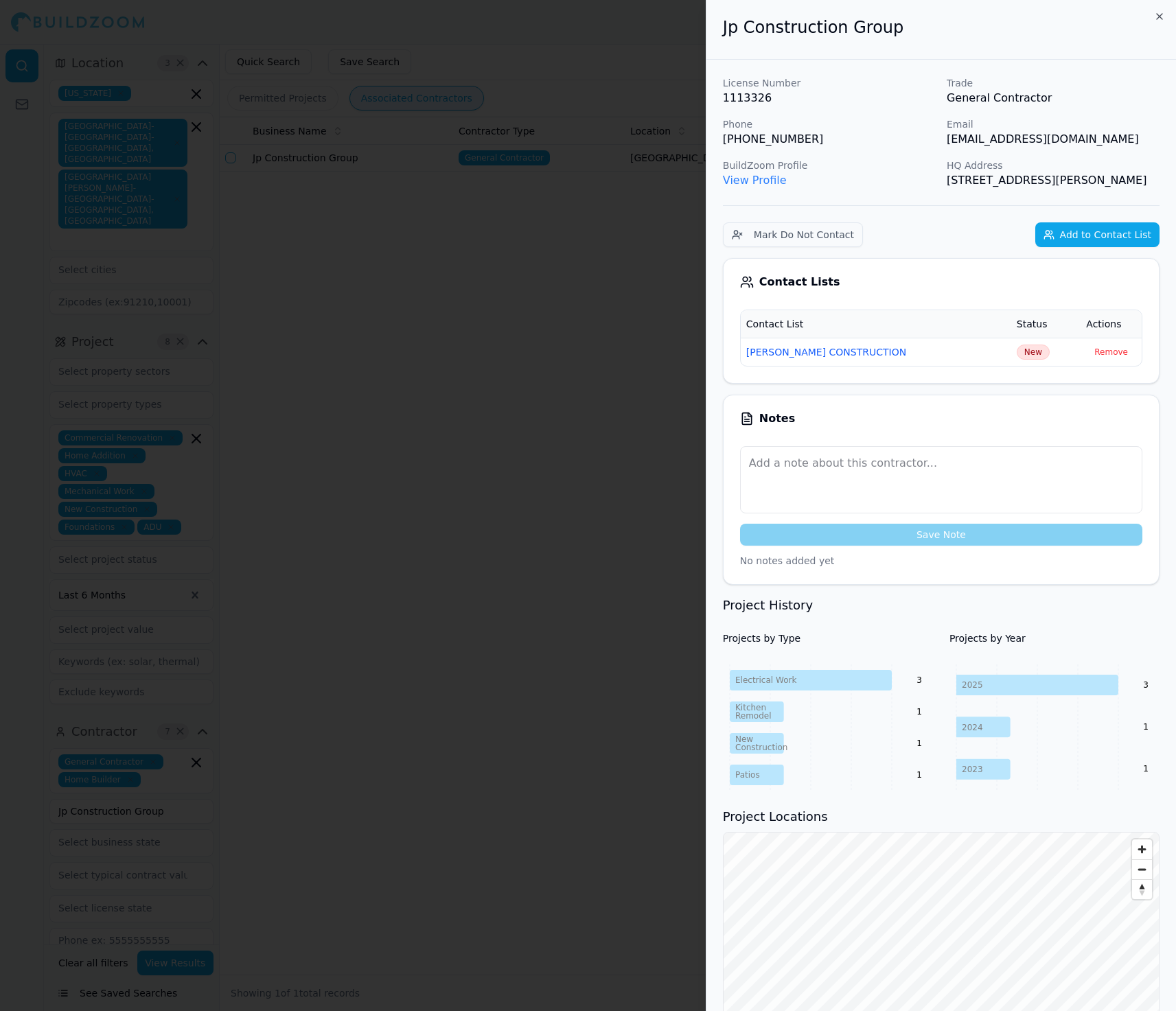
click at [372, 577] on div at bounding box center [588, 505] width 1176 height 1011
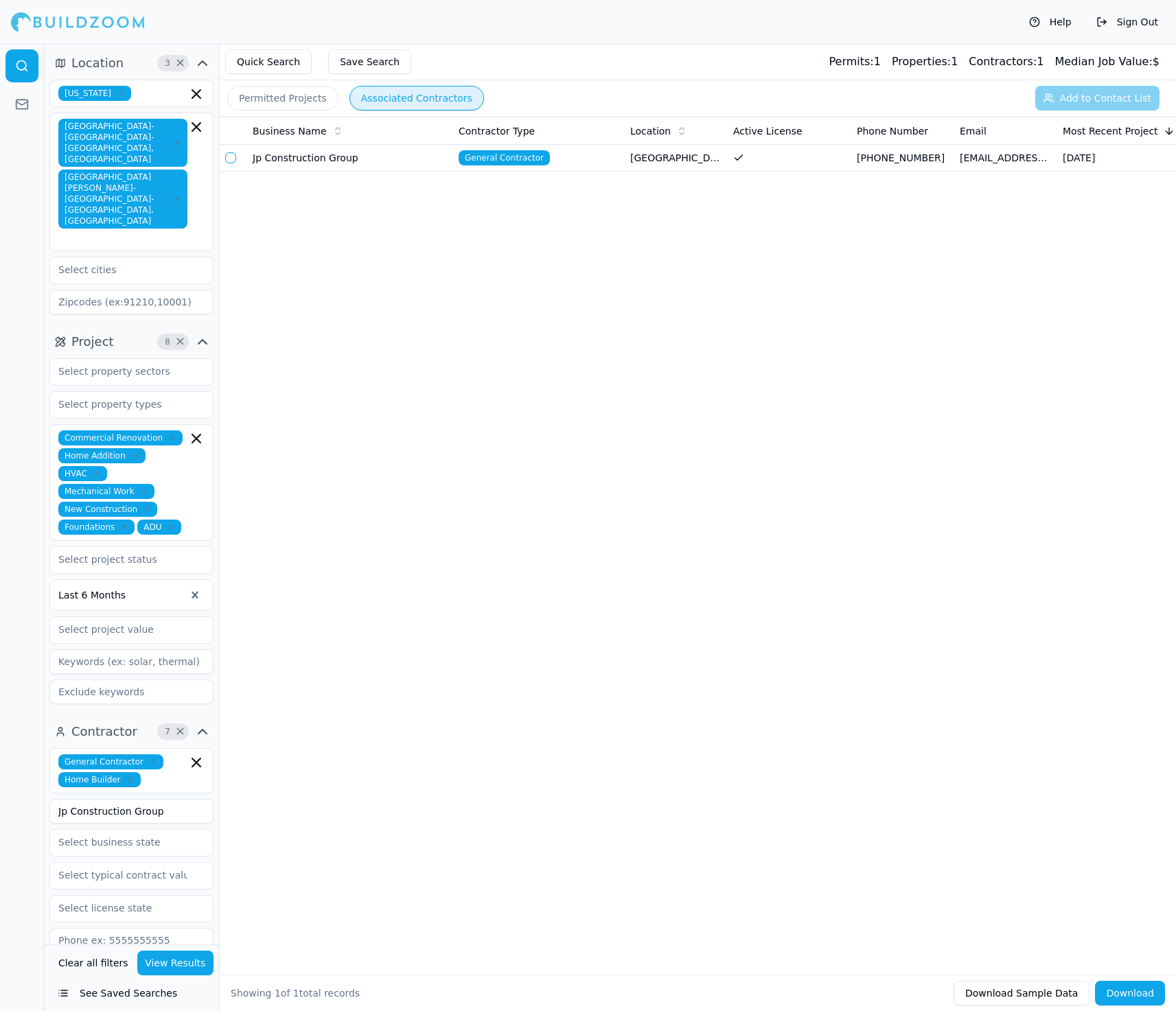
drag, startPoint x: 177, startPoint y: 755, endPoint x: 19, endPoint y: 753, distance: 158.0
click at [19, 754] on div "Location 3 × [US_STATE] [GEOGRAPHIC_DATA]-[GEOGRAPHIC_DATA]-[GEOGRAPHIC_DATA], …" at bounding box center [588, 527] width 1176 height 967
click at [164, 963] on button "View Results" at bounding box center [176, 963] width 77 height 25
click at [228, 155] on button "button" at bounding box center [230, 157] width 11 height 11
click at [1058, 91] on button "Add to Contact List (1)" at bounding box center [1088, 98] width 142 height 25
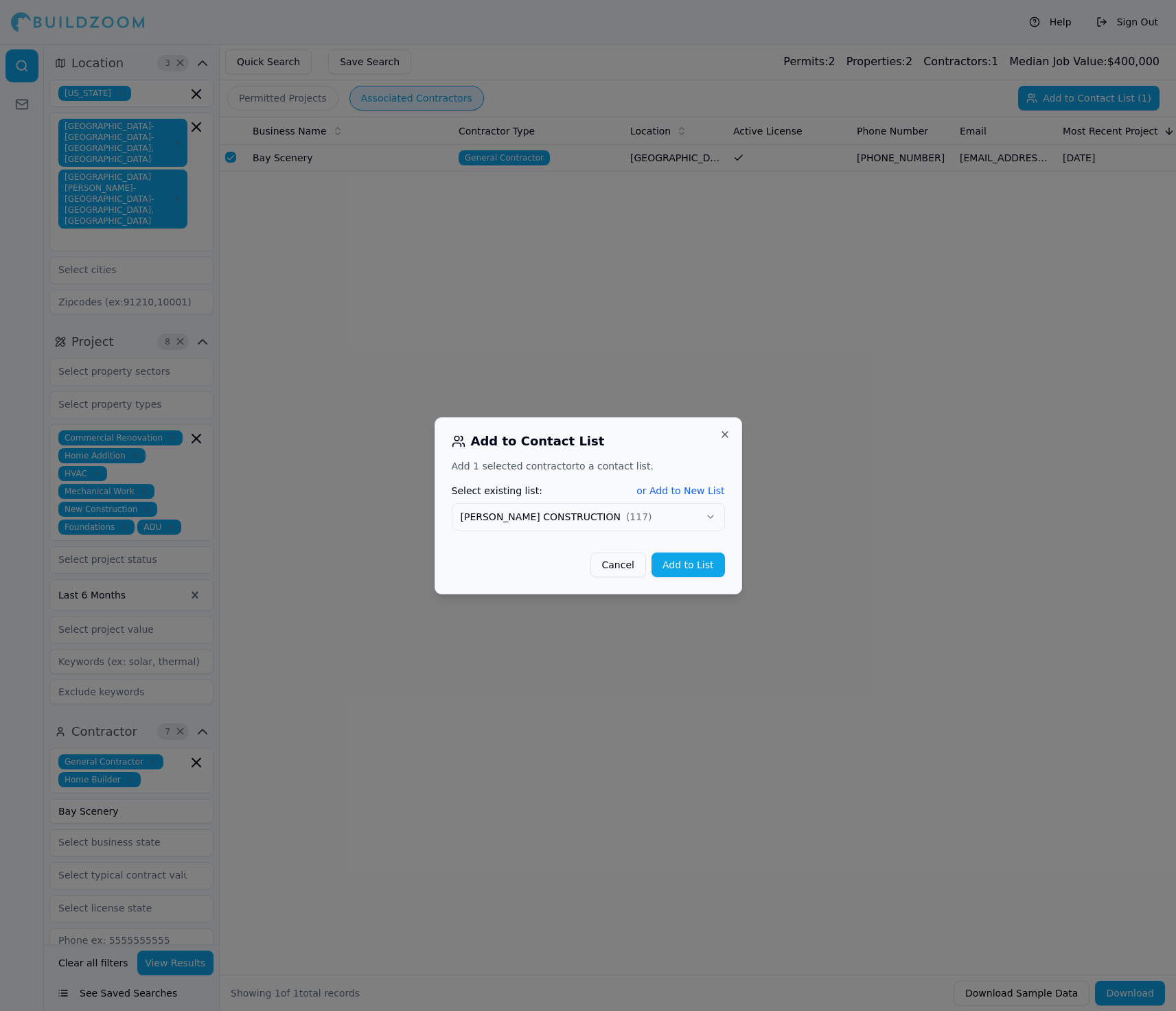
click at [693, 570] on button "Add to List" at bounding box center [689, 564] width 74 height 25
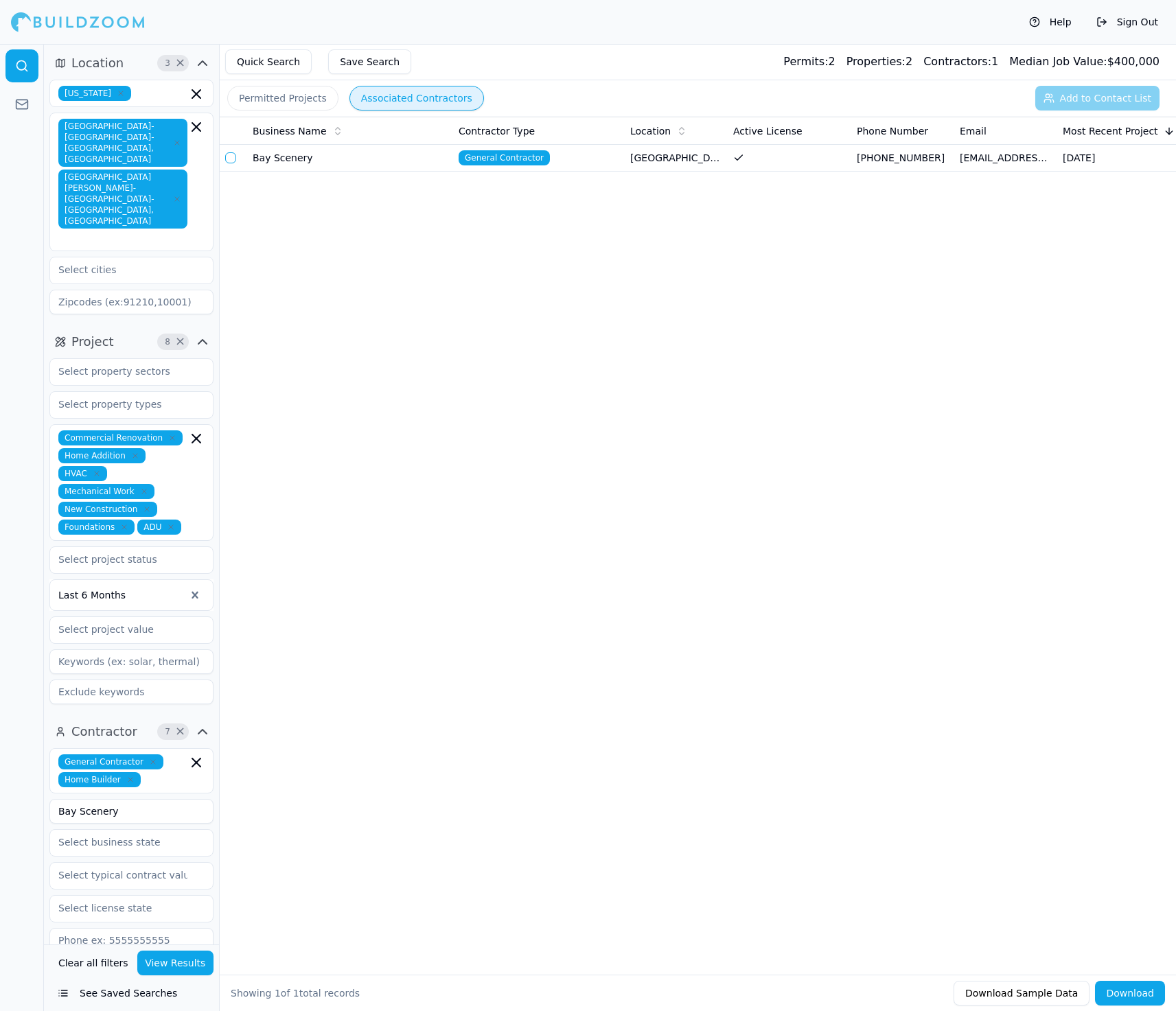
drag, startPoint x: 143, startPoint y: 748, endPoint x: 50, endPoint y: 747, distance: 93.0
click at [50, 799] on input "Bay Scenery" at bounding box center [131, 811] width 164 height 25
click at [176, 962] on button "View Results" at bounding box center [176, 963] width 77 height 25
click at [240, 159] on td at bounding box center [234, 158] width 27 height 27
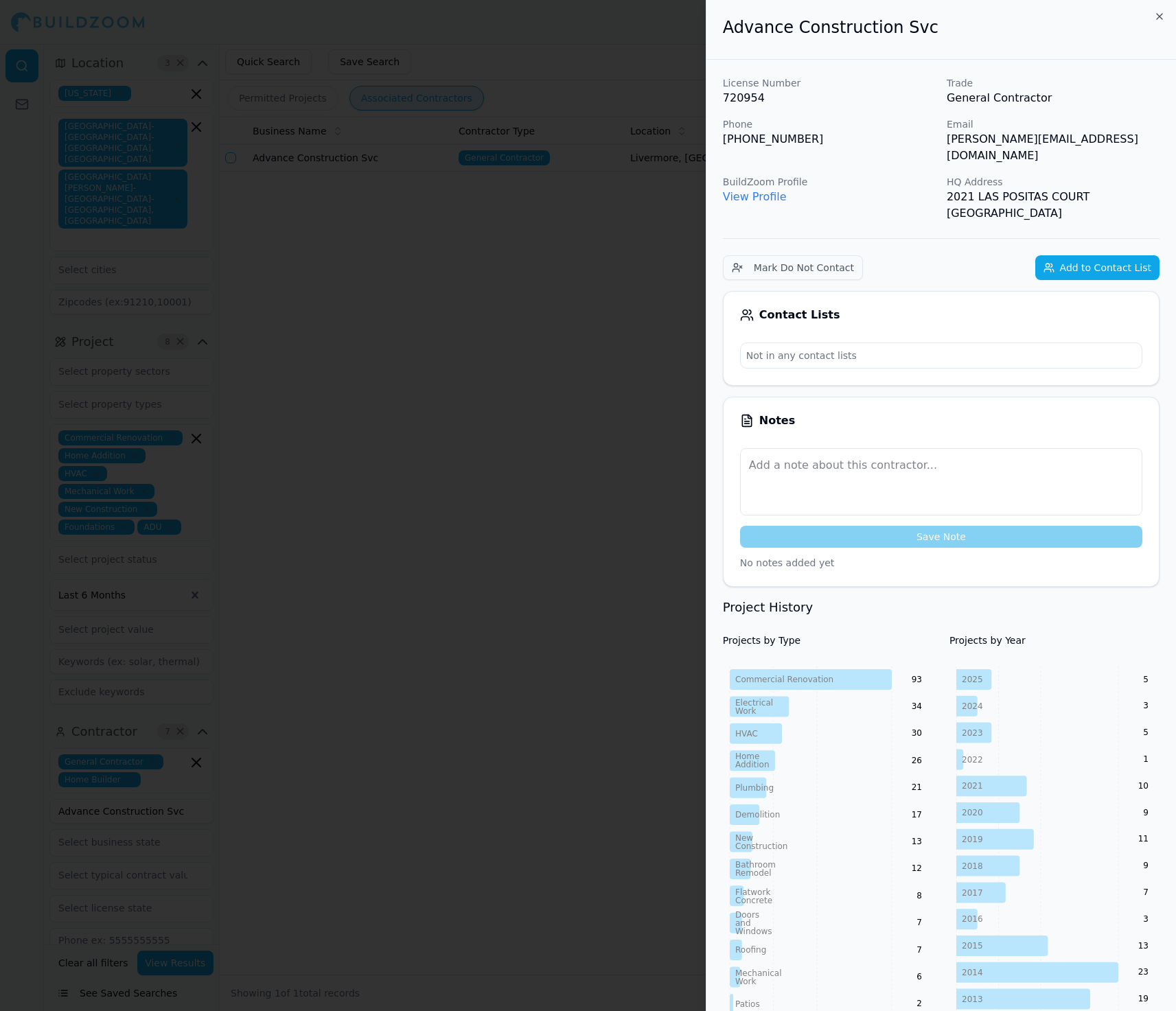
click at [1104, 255] on button "Add to Contact List" at bounding box center [1097, 267] width 125 height 25
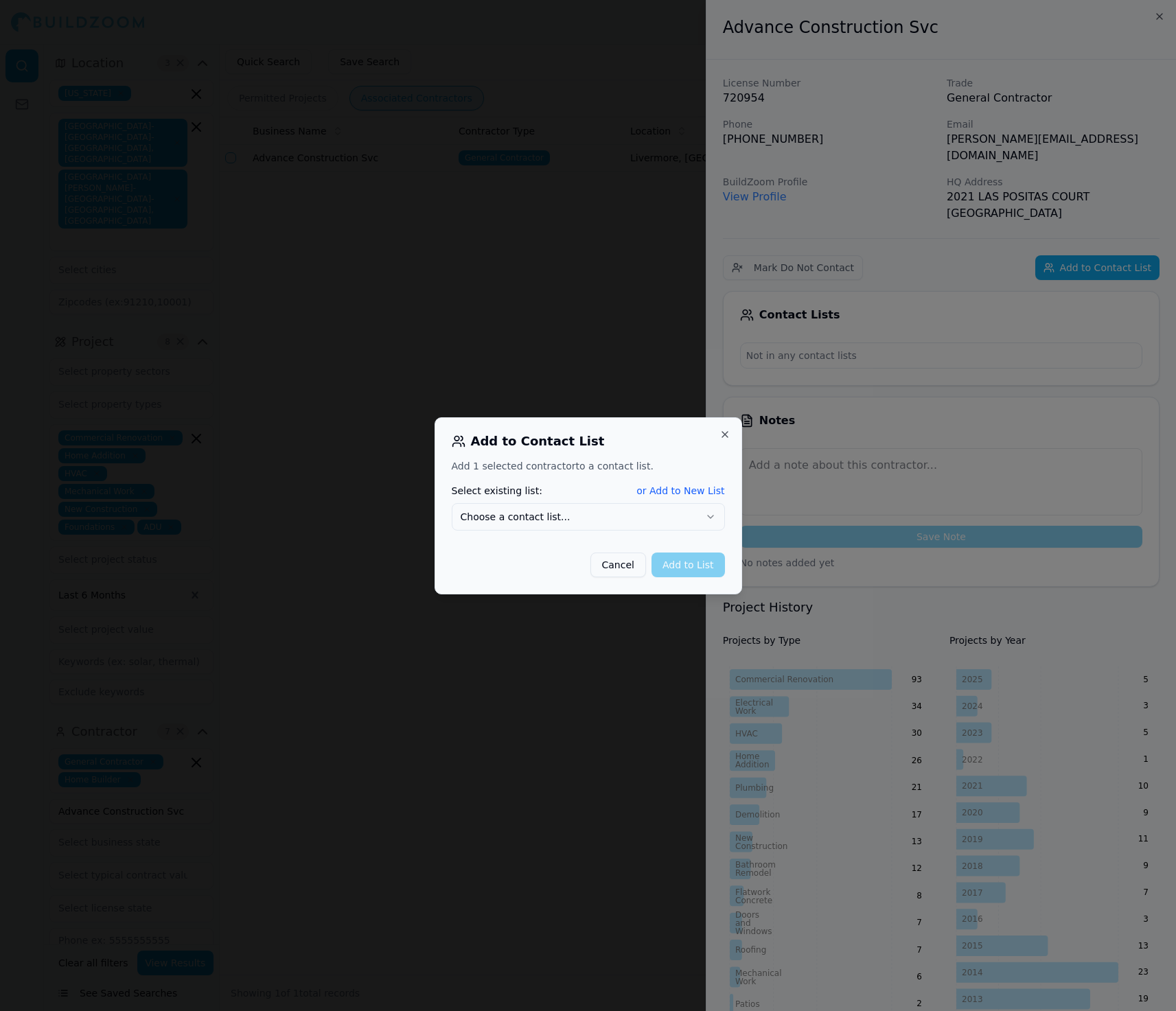
click at [703, 529] on button "Choose a contact list..." at bounding box center [588, 517] width 273 height 27
click at [677, 559] on button "Add to List" at bounding box center [689, 564] width 74 height 25
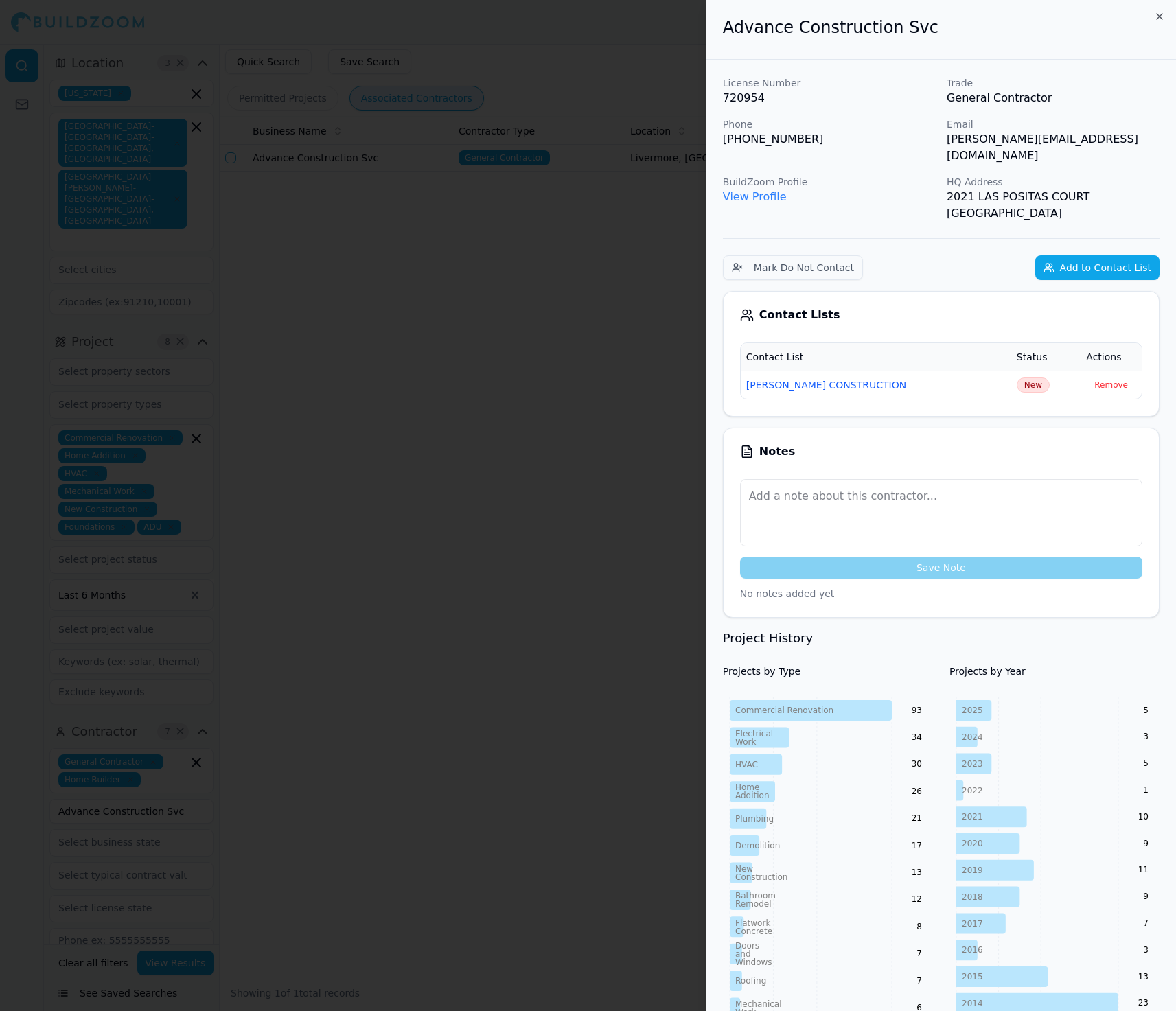
click at [419, 451] on div at bounding box center [588, 505] width 1176 height 1011
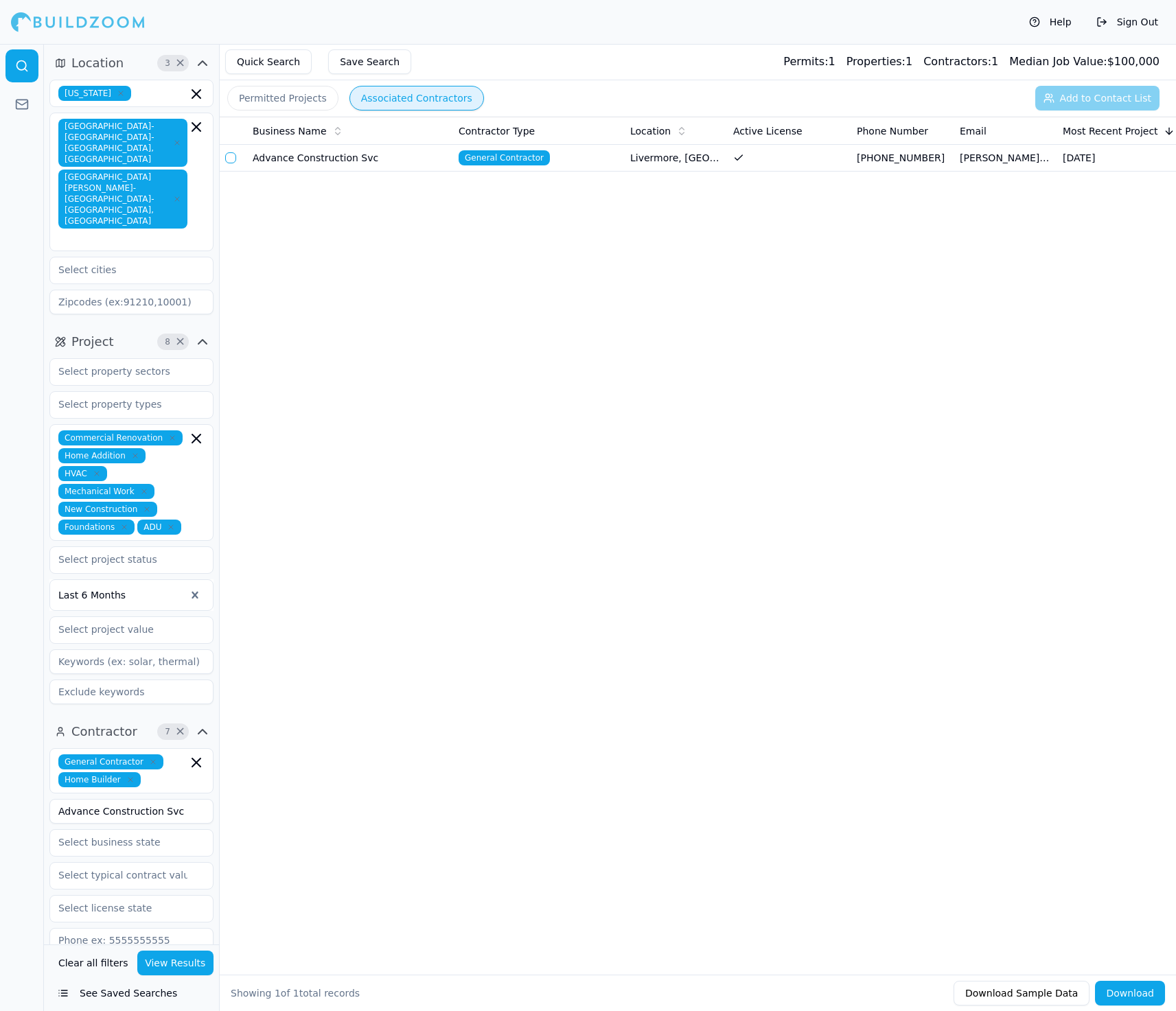
drag, startPoint x: 186, startPoint y: 750, endPoint x: 13, endPoint y: 750, distance: 173.0
click at [13, 750] on div "Location 3 × [US_STATE] [GEOGRAPHIC_DATA]-[GEOGRAPHIC_DATA]-[GEOGRAPHIC_DATA], …" at bounding box center [588, 527] width 1176 height 967
click at [163, 956] on button "View Results" at bounding box center [176, 963] width 77 height 25
click at [235, 162] on td at bounding box center [234, 158] width 27 height 27
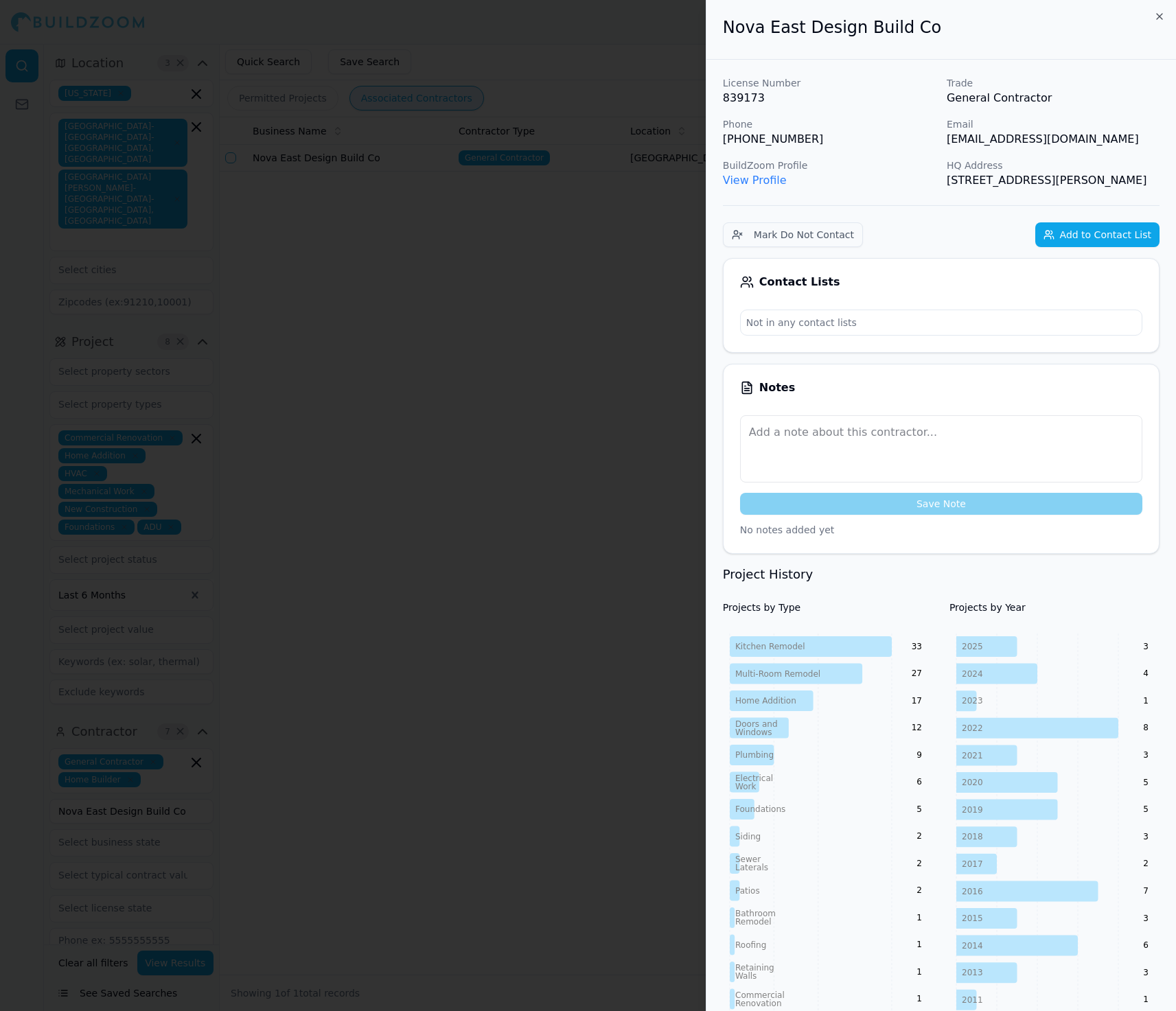
click at [1095, 231] on button "Add to Contact List" at bounding box center [1097, 234] width 125 height 25
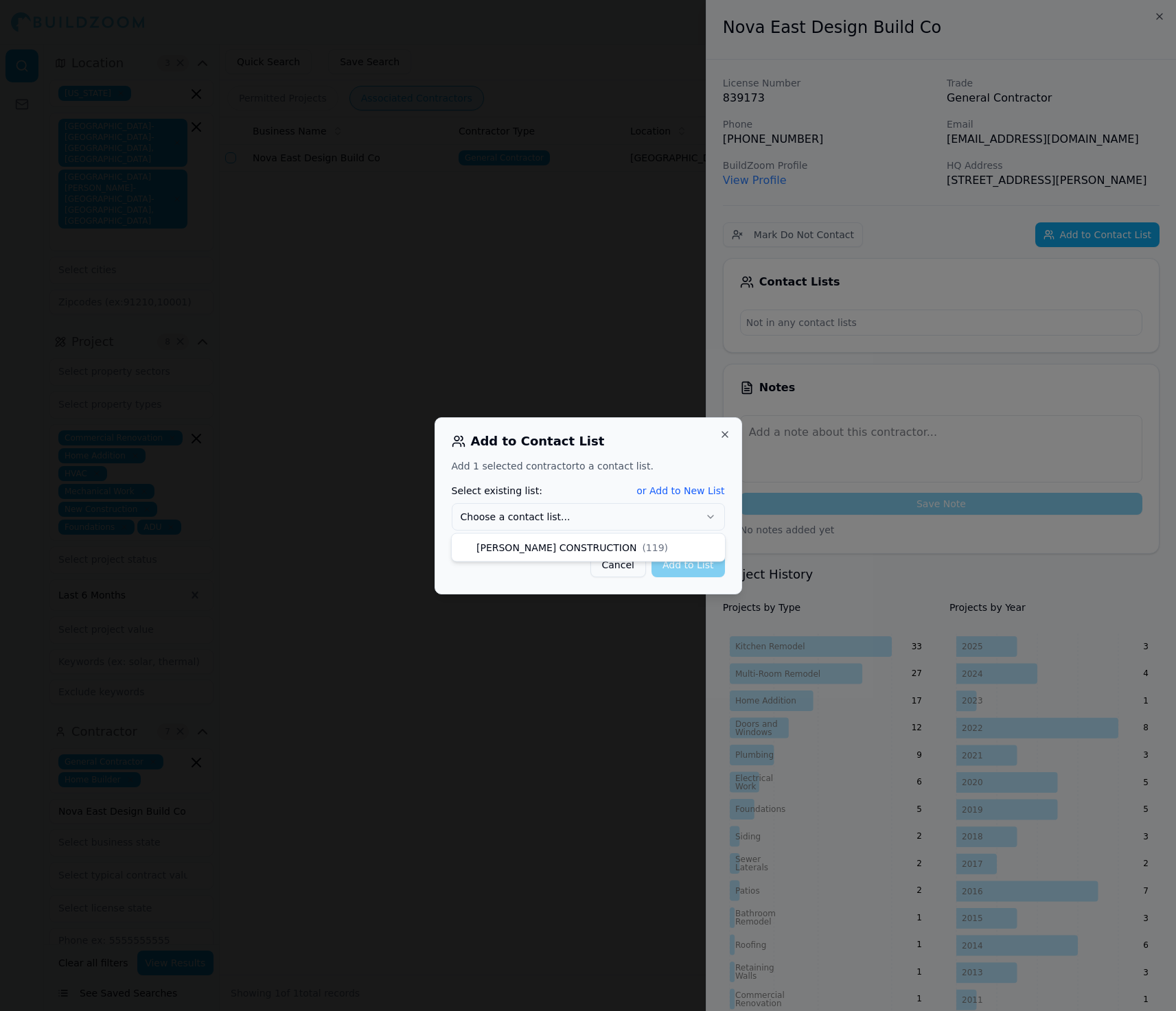
click at [614, 515] on button "Choose a contact list..." at bounding box center [588, 517] width 273 height 27
click at [706, 563] on button "Add to List" at bounding box center [689, 564] width 74 height 25
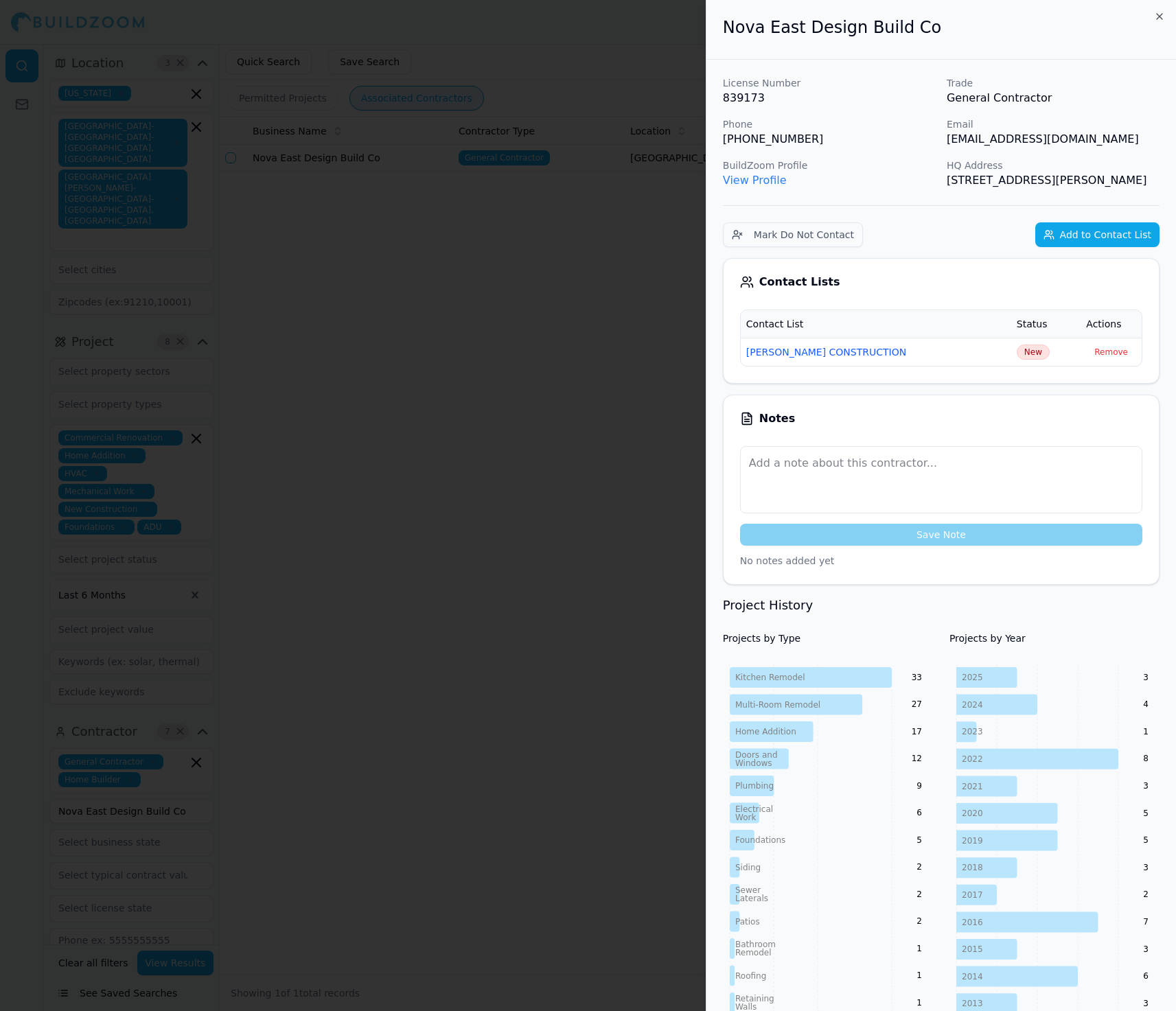
click at [186, 758] on div at bounding box center [588, 505] width 1176 height 1011
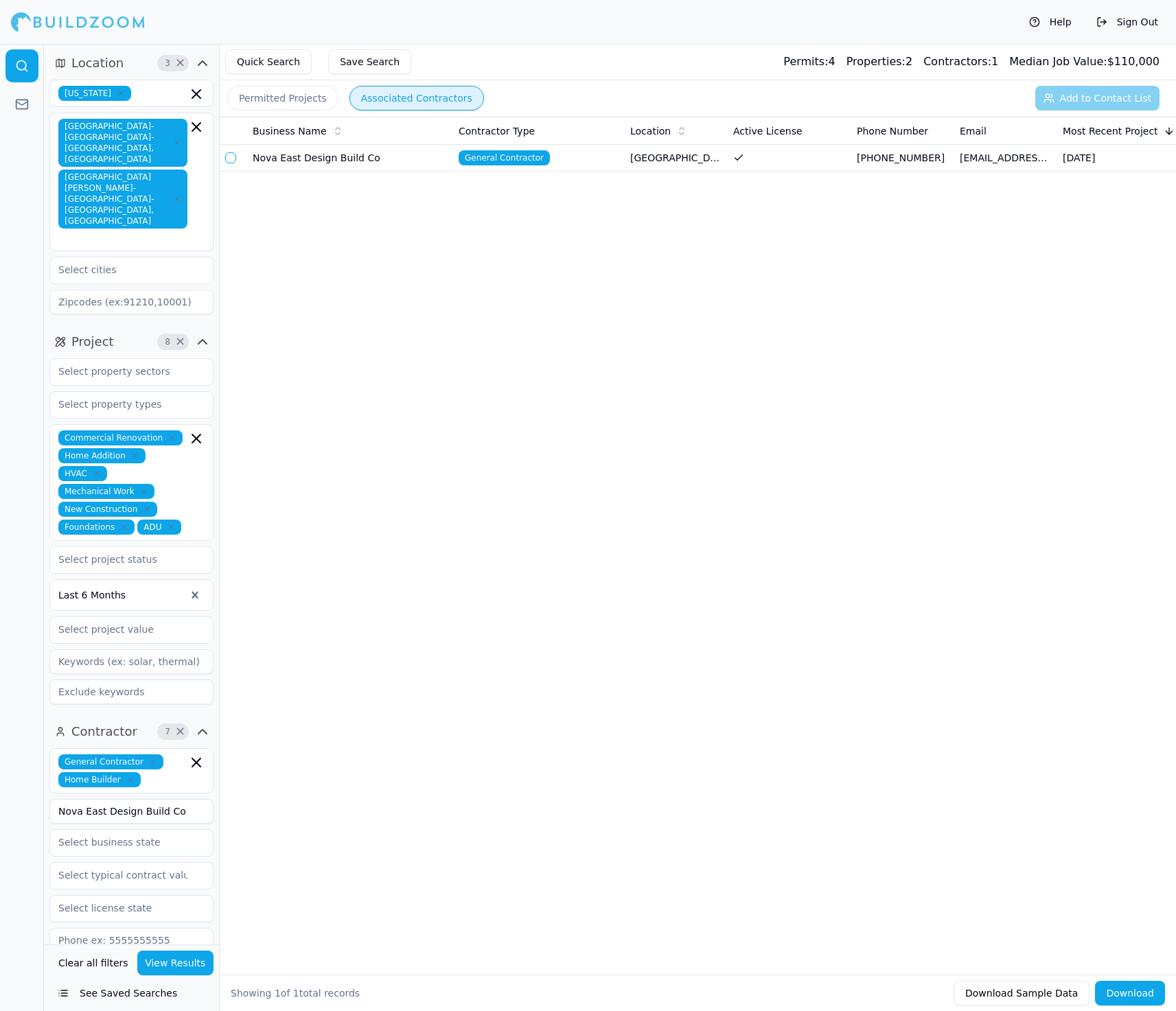
drag, startPoint x: 188, startPoint y: 754, endPoint x: 31, endPoint y: 752, distance: 157.0
click at [31, 754] on div "Location 3 × [US_STATE] [GEOGRAPHIC_DATA]-[GEOGRAPHIC_DATA]-[GEOGRAPHIC_DATA], …" at bounding box center [588, 527] width 1176 height 967
click at [176, 962] on button "View Results" at bounding box center [176, 963] width 77 height 25
click at [230, 159] on button "button" at bounding box center [230, 157] width 11 height 11
click at [1066, 99] on button "Add to Contact List (1)" at bounding box center [1088, 98] width 142 height 25
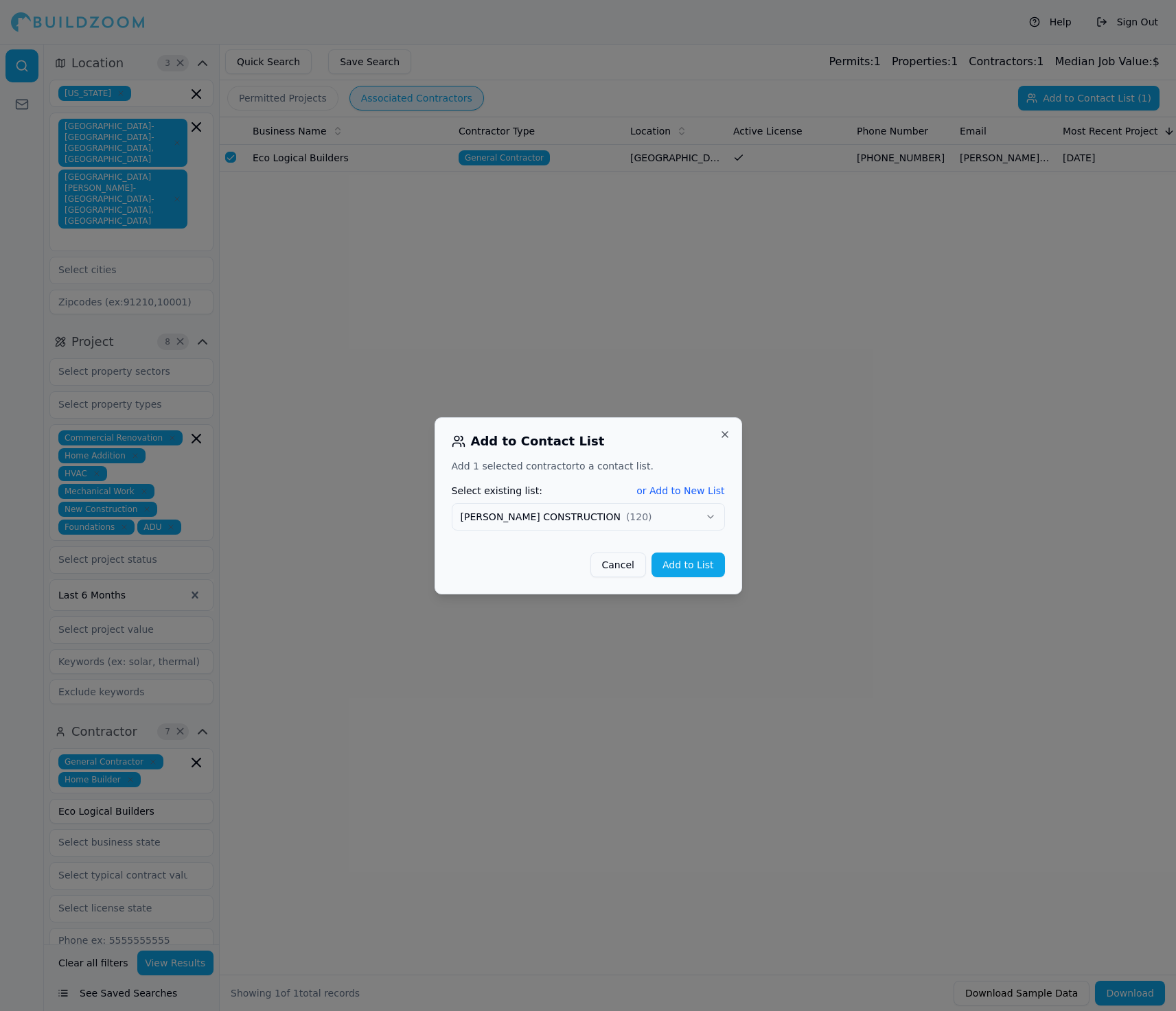
click at [684, 560] on button "Add to List" at bounding box center [689, 564] width 74 height 25
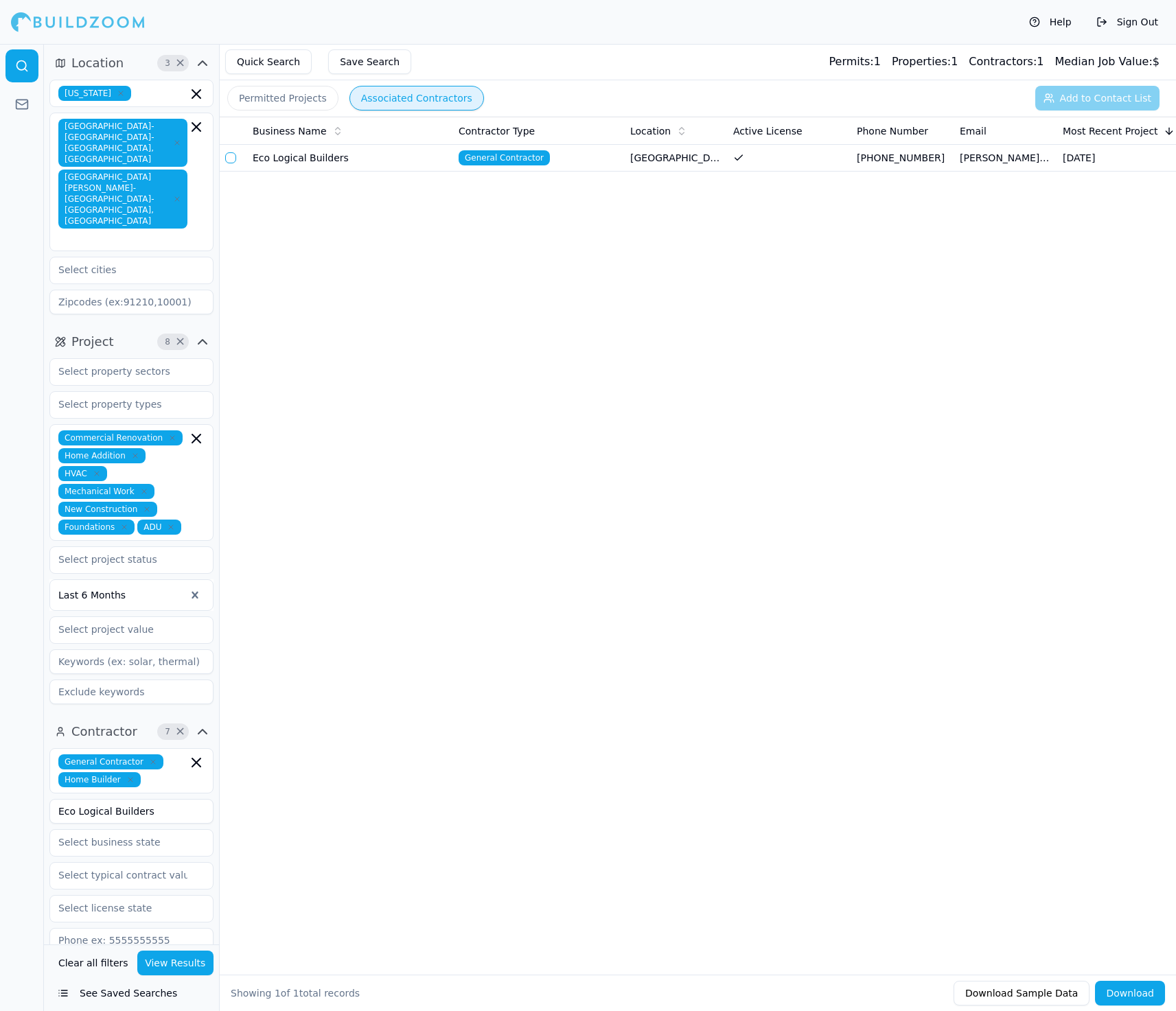
drag, startPoint x: 170, startPoint y: 757, endPoint x: 6, endPoint y: 757, distance: 164.0
click at [6, 757] on div "Location 3 × [US_STATE] [GEOGRAPHIC_DATA]-[GEOGRAPHIC_DATA]-[GEOGRAPHIC_DATA], …" at bounding box center [588, 527] width 1176 height 967
click at [186, 969] on button "View Results" at bounding box center [176, 963] width 77 height 25
drag, startPoint x: 133, startPoint y: 752, endPoint x: 7, endPoint y: 751, distance: 126.0
click at [7, 751] on div "Location 3 × [US_STATE] [GEOGRAPHIC_DATA]-[GEOGRAPHIC_DATA]-[GEOGRAPHIC_DATA], …" at bounding box center [588, 527] width 1176 height 967
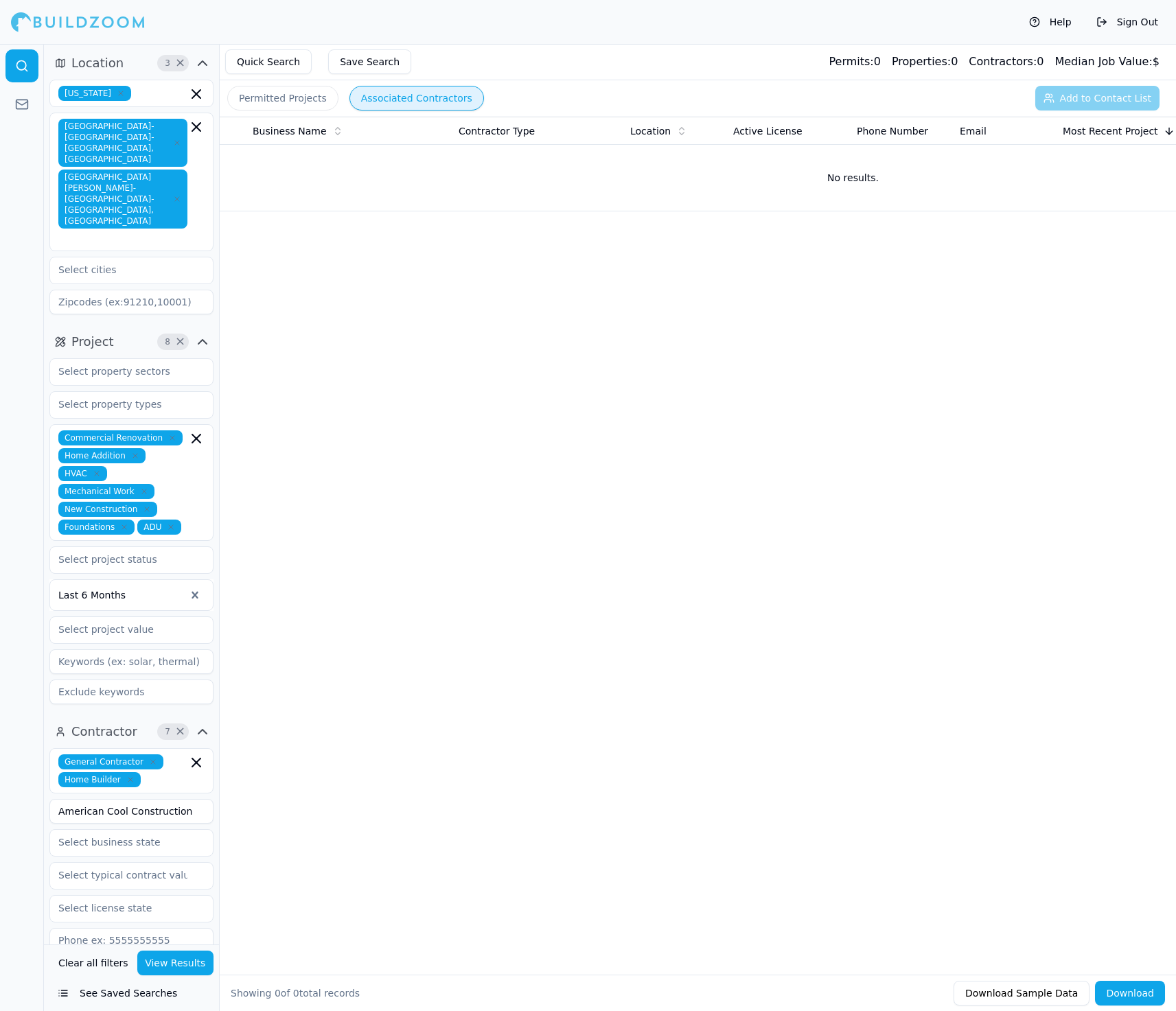
click at [183, 956] on button "View Results" at bounding box center [176, 963] width 77 height 25
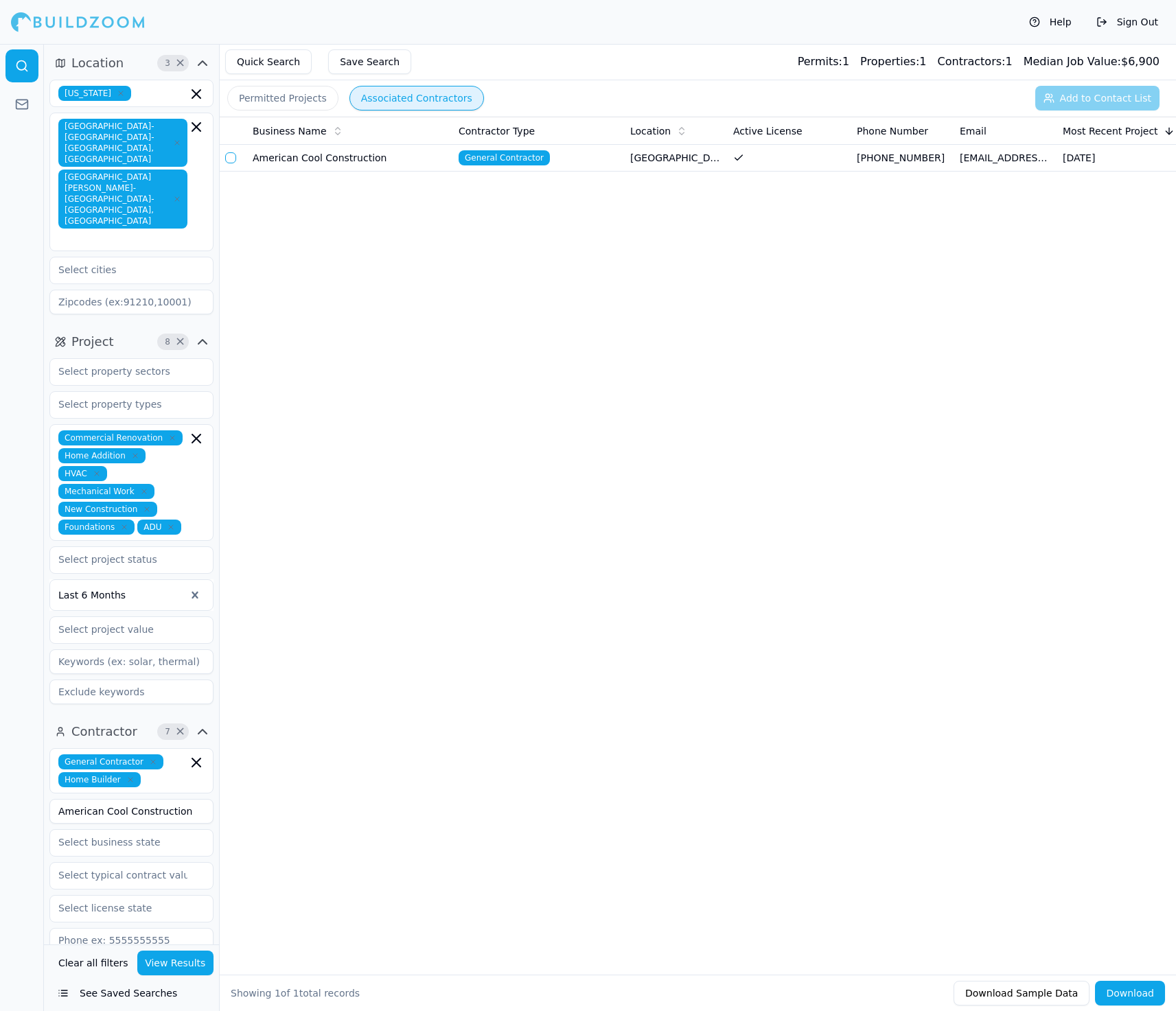
click at [231, 157] on button "button" at bounding box center [230, 157] width 11 height 11
click at [1045, 94] on button "Add to Contact List (1)" at bounding box center [1088, 98] width 142 height 25
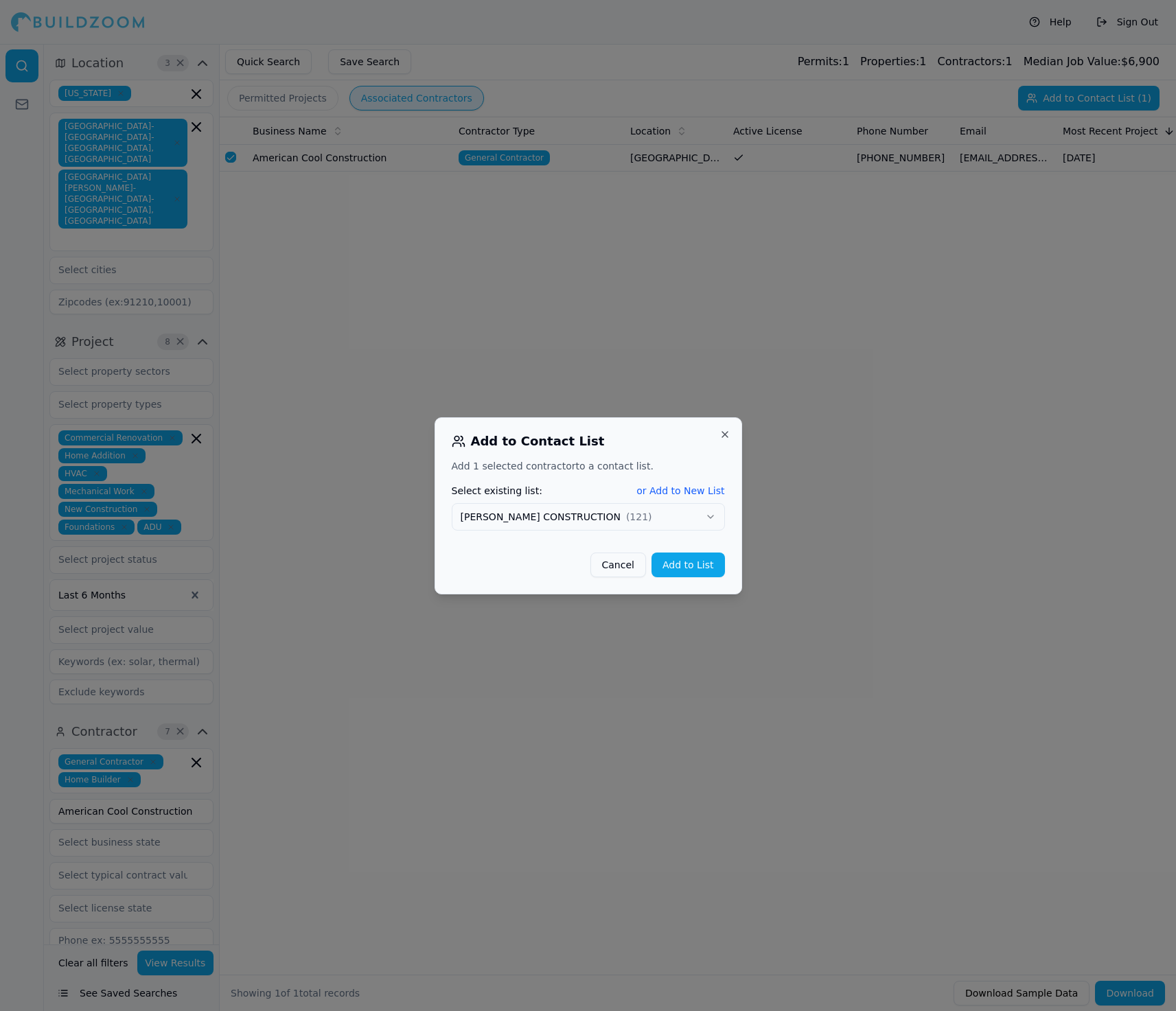
click at [703, 561] on button "Add to List" at bounding box center [689, 564] width 74 height 25
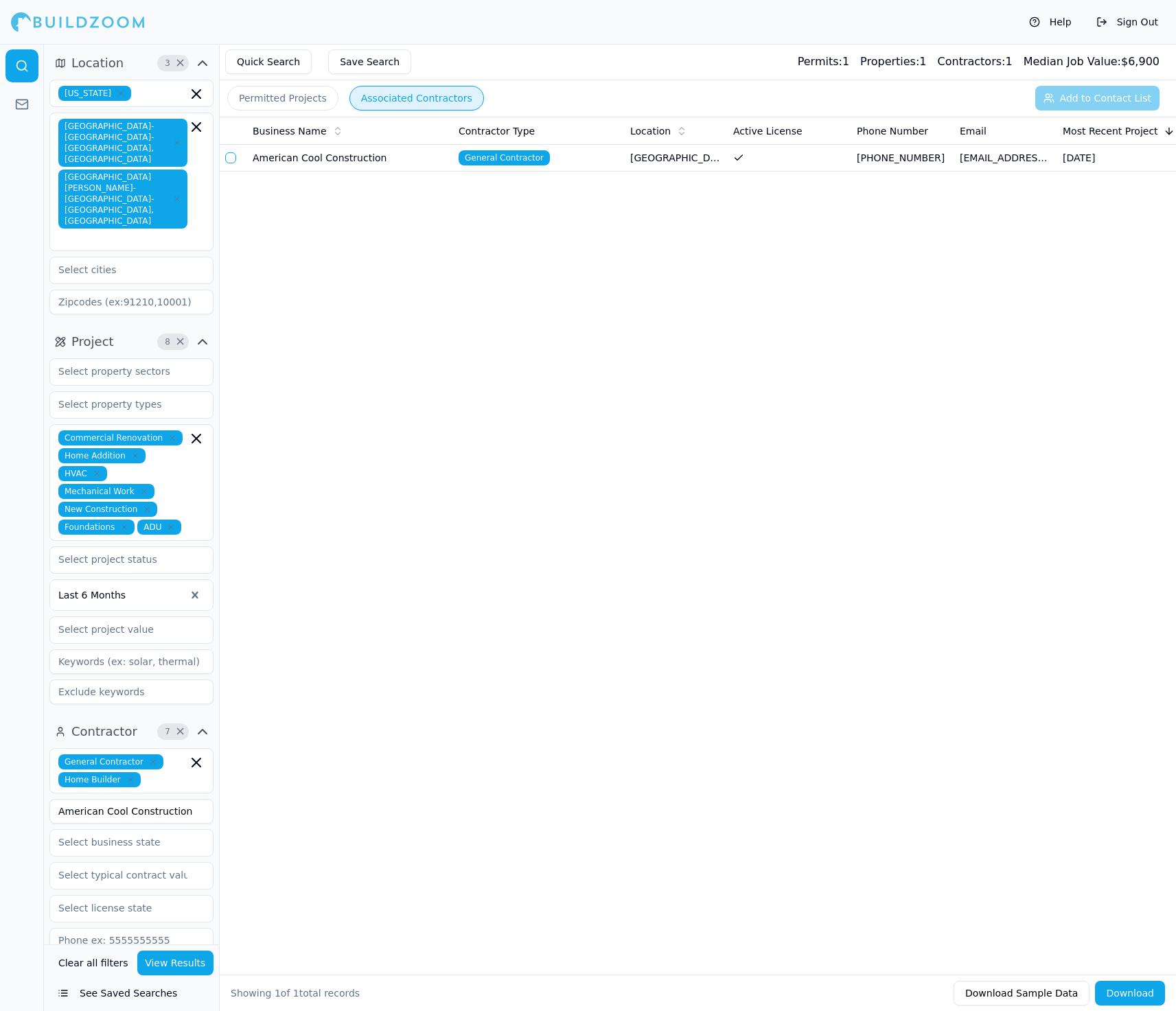
click at [203, 799] on input "American Cool Construction" at bounding box center [131, 811] width 164 height 25
drag, startPoint x: 197, startPoint y: 751, endPoint x: 21, endPoint y: 746, distance: 176.1
click at [21, 747] on div "Location 3 × [US_STATE] [GEOGRAPHIC_DATA]-[GEOGRAPHIC_DATA]-[GEOGRAPHIC_DATA], …" at bounding box center [588, 527] width 1176 height 967
click at [169, 956] on button "View Results" at bounding box center [176, 963] width 77 height 25
click at [232, 161] on button "button" at bounding box center [230, 157] width 11 height 11
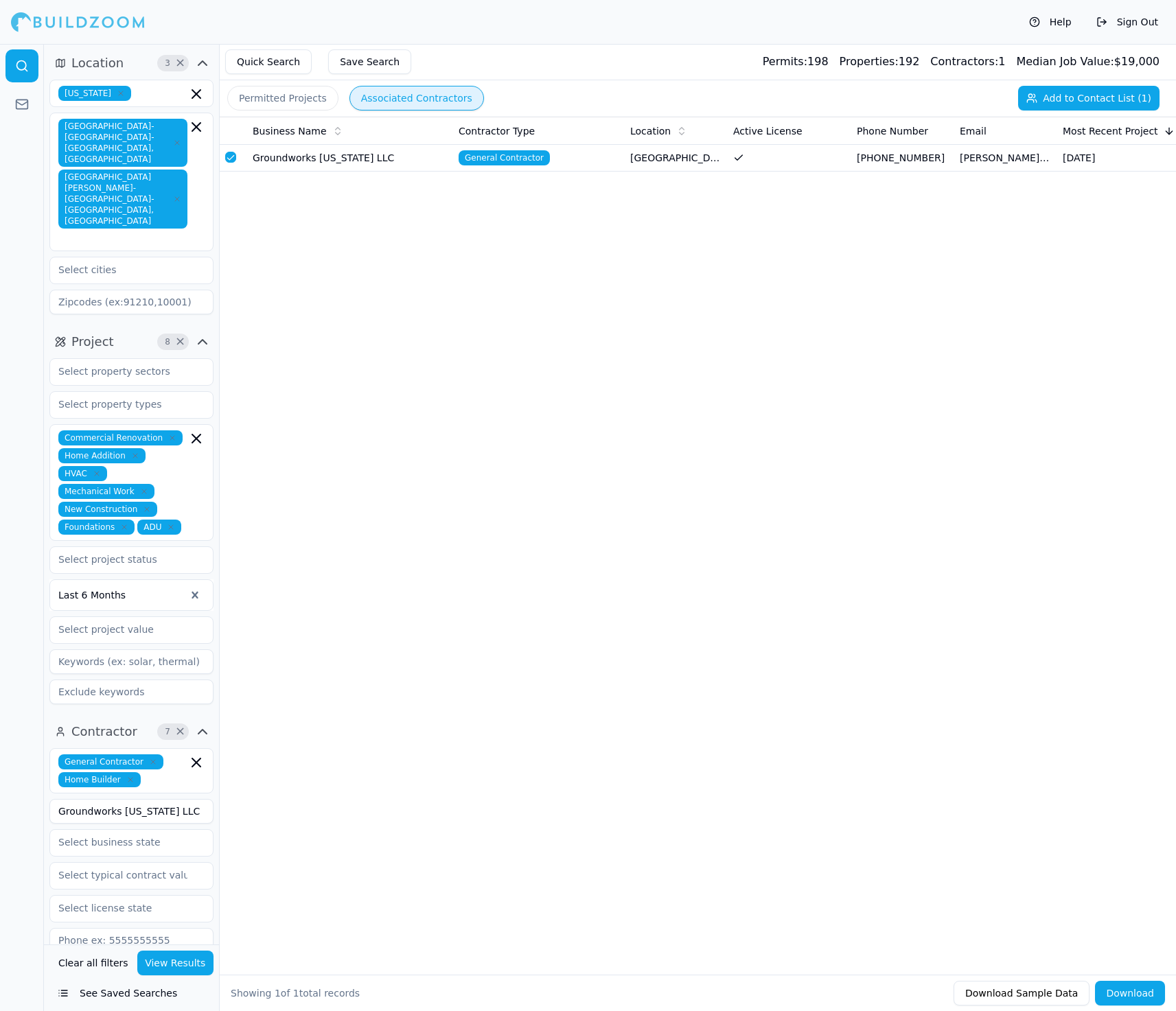
click at [1102, 100] on button "Add to Contact List (1)" at bounding box center [1088, 98] width 142 height 25
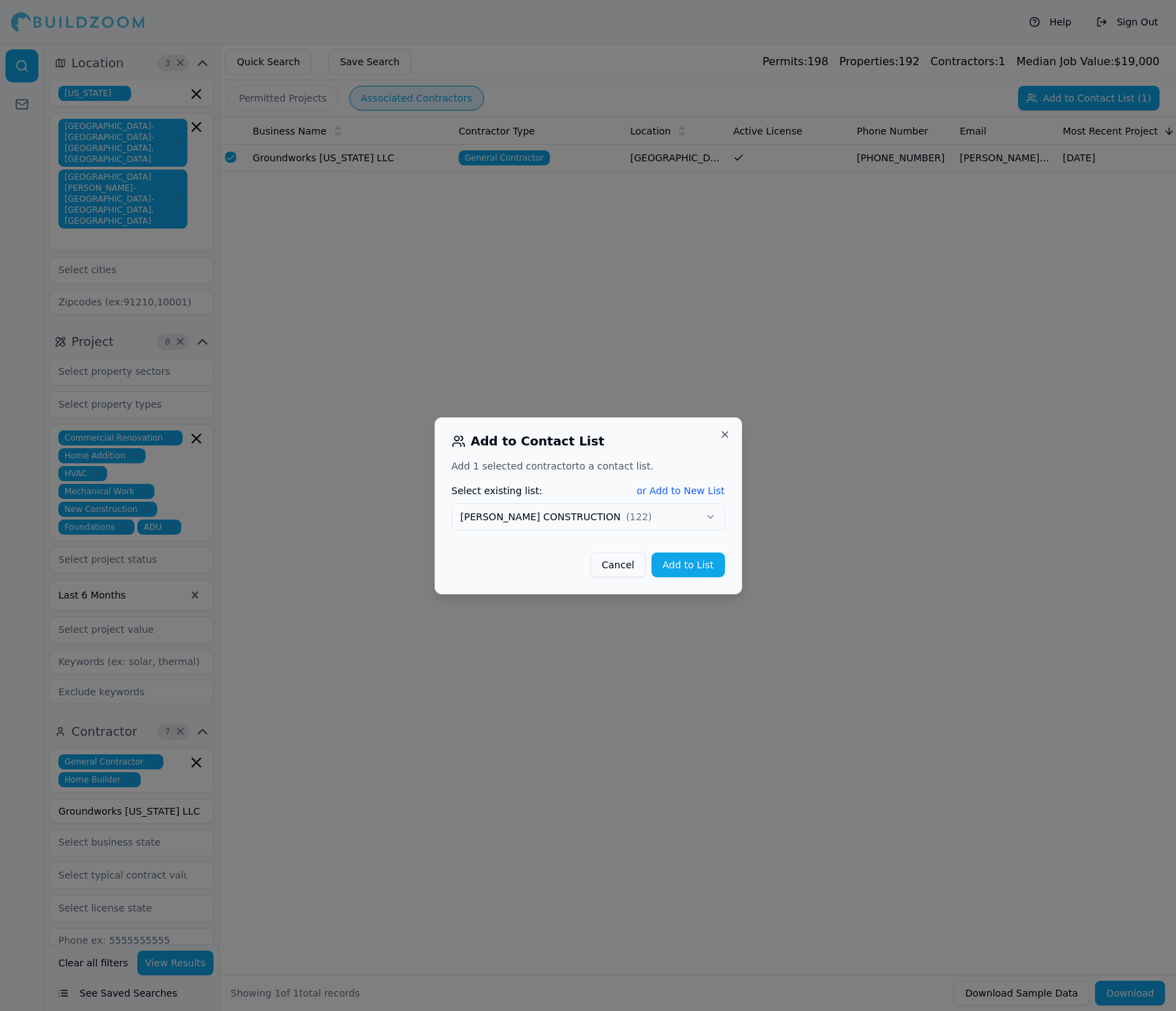
click at [703, 578] on div "Add to Contact List Add 1 selected contractor to a contact list. Select existin…" at bounding box center [588, 506] width 308 height 177
click at [690, 566] on button "Add to List" at bounding box center [689, 564] width 74 height 25
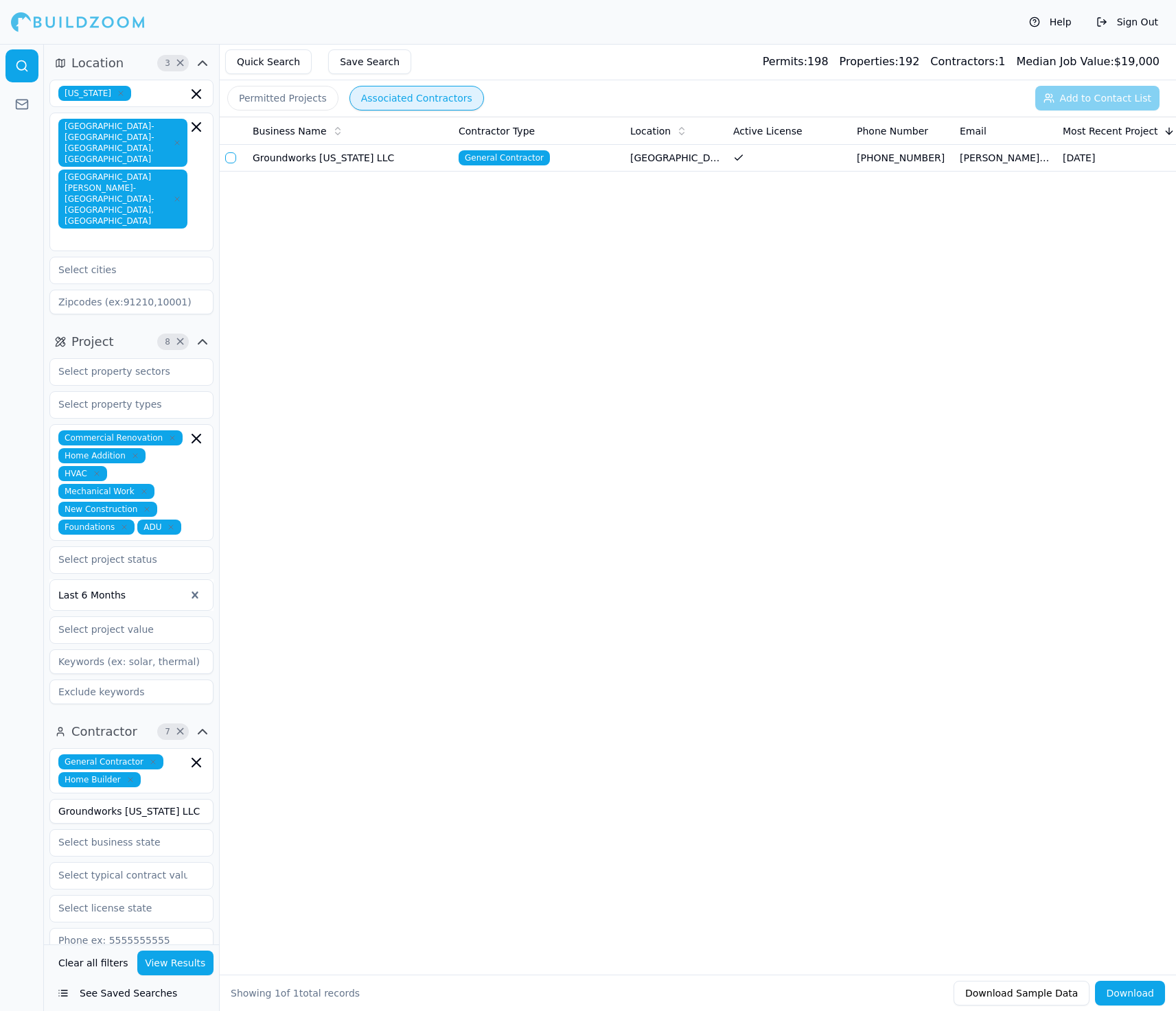
drag, startPoint x: 189, startPoint y: 751, endPoint x: 15, endPoint y: 747, distance: 174.0
click at [15, 747] on div "Location 3 × [US_STATE] [GEOGRAPHIC_DATA]-[GEOGRAPHIC_DATA]-[GEOGRAPHIC_DATA], …" at bounding box center [588, 527] width 1176 height 967
click at [180, 964] on button "View Results" at bounding box center [176, 963] width 77 height 25
click at [227, 156] on button "button" at bounding box center [230, 157] width 11 height 11
click at [1065, 98] on button "Add to Contact List (1)" at bounding box center [1088, 98] width 142 height 25
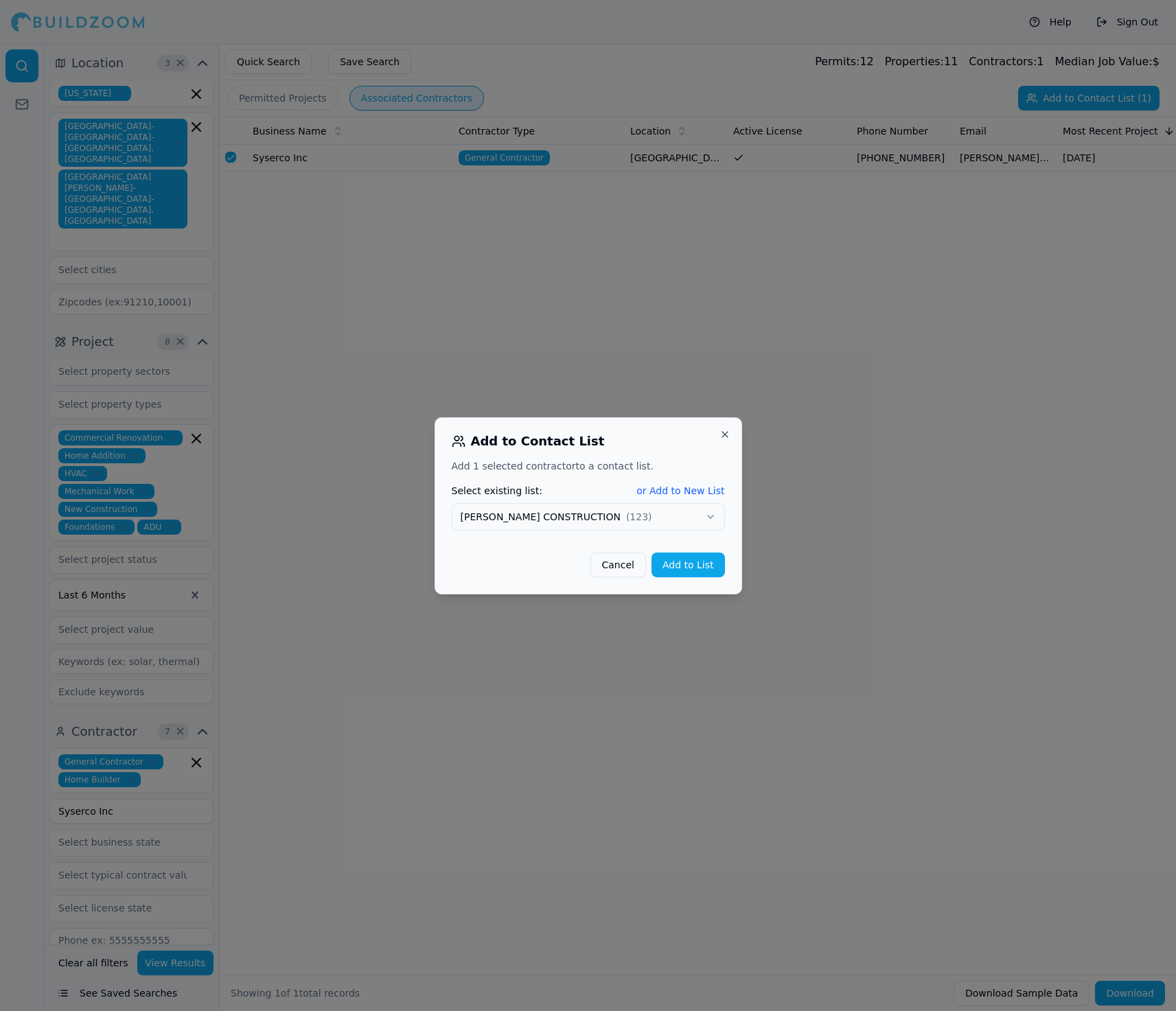
click at [694, 569] on button "Add to List" at bounding box center [689, 564] width 74 height 25
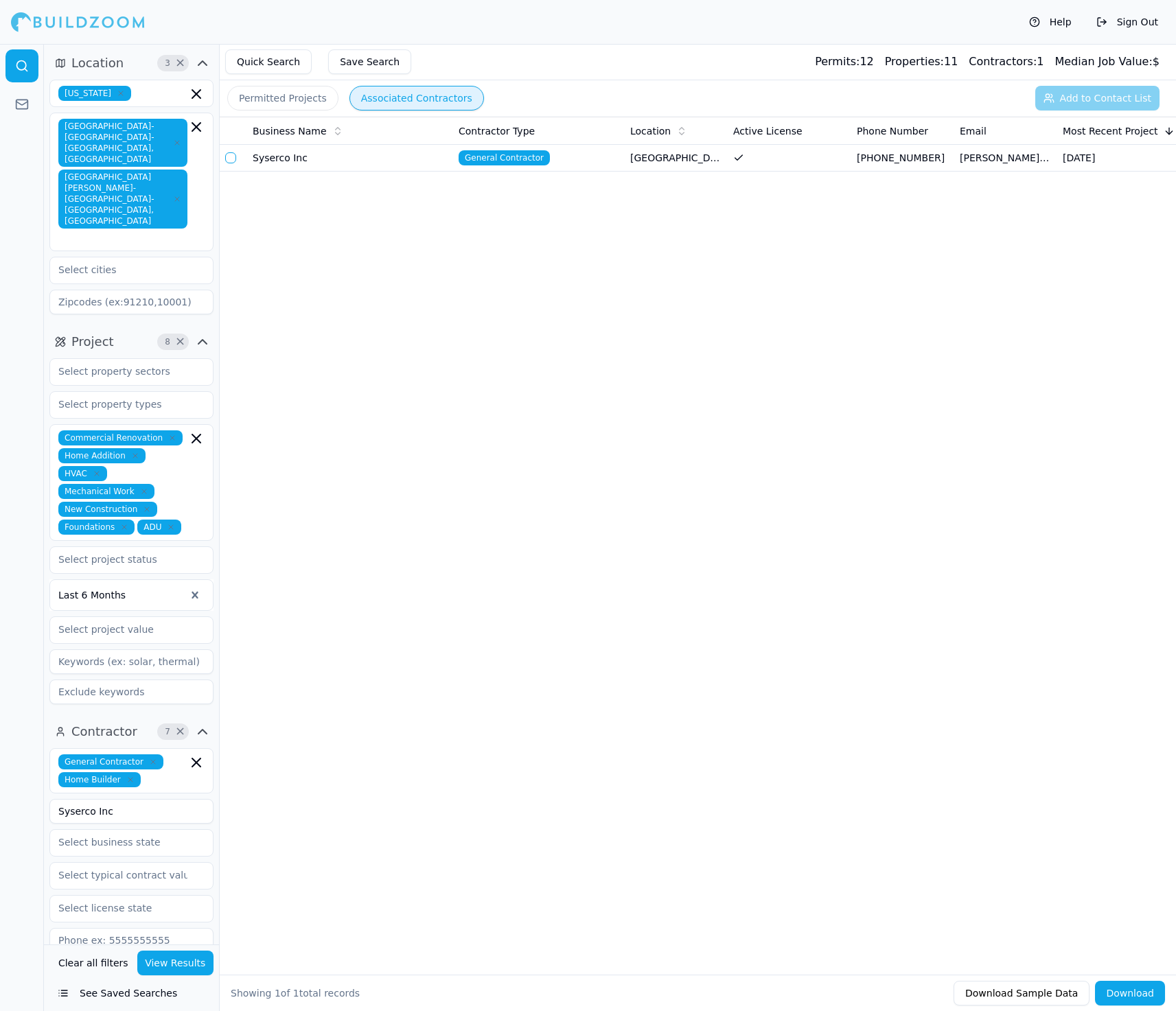
drag, startPoint x: 125, startPoint y: 754, endPoint x: 27, endPoint y: 748, distance: 98.2
click at [27, 748] on div "Location 3 × [US_STATE] [GEOGRAPHIC_DATA]-[GEOGRAPHIC_DATA]-[GEOGRAPHIC_DATA], …" at bounding box center [588, 527] width 1176 height 967
click at [186, 953] on button "View Results" at bounding box center [176, 963] width 77 height 25
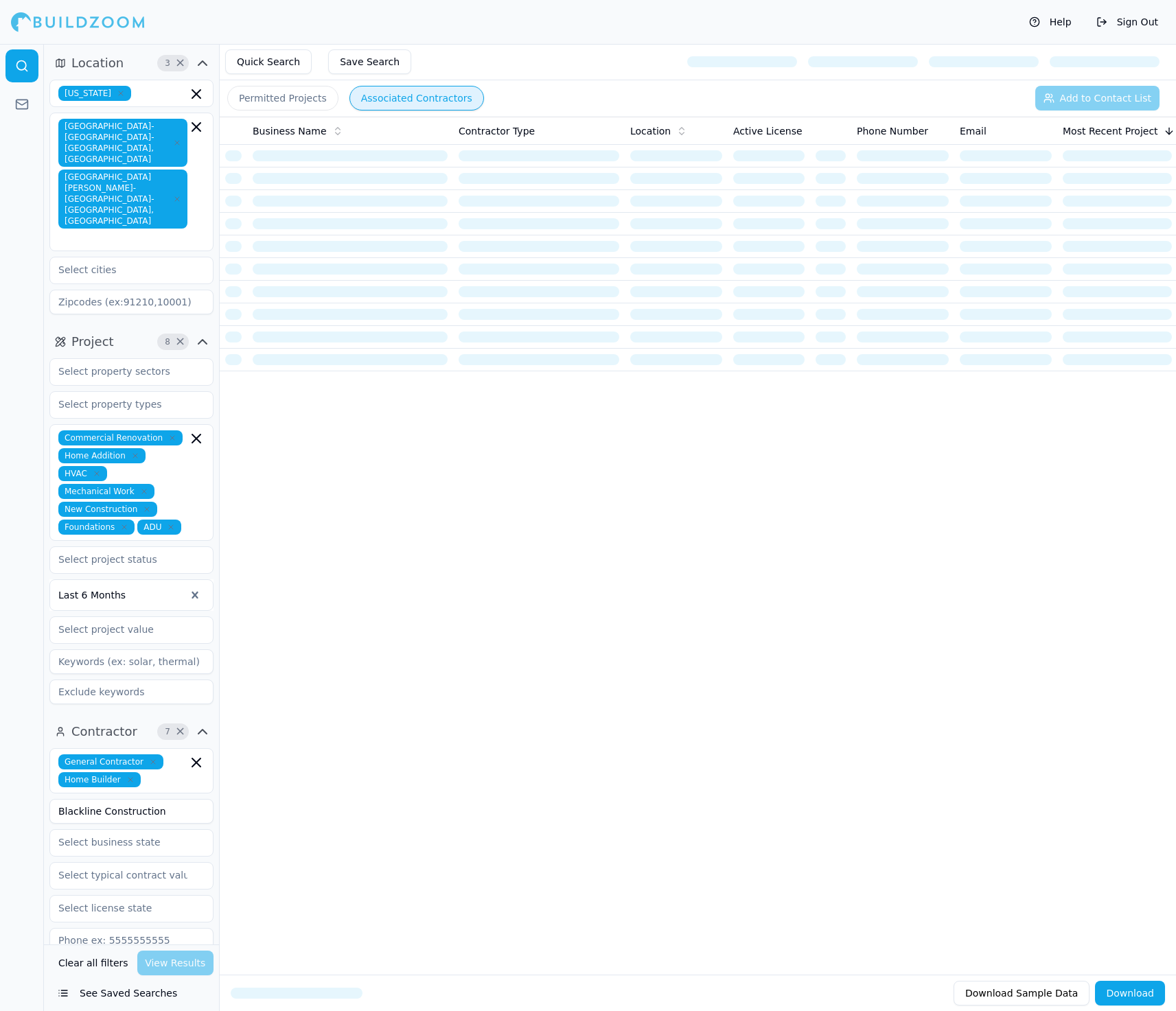
click at [1143, 616] on div "Business Name Contractor Type Location Active License Phone Number Email Most R…" at bounding box center [698, 524] width 956 height 814
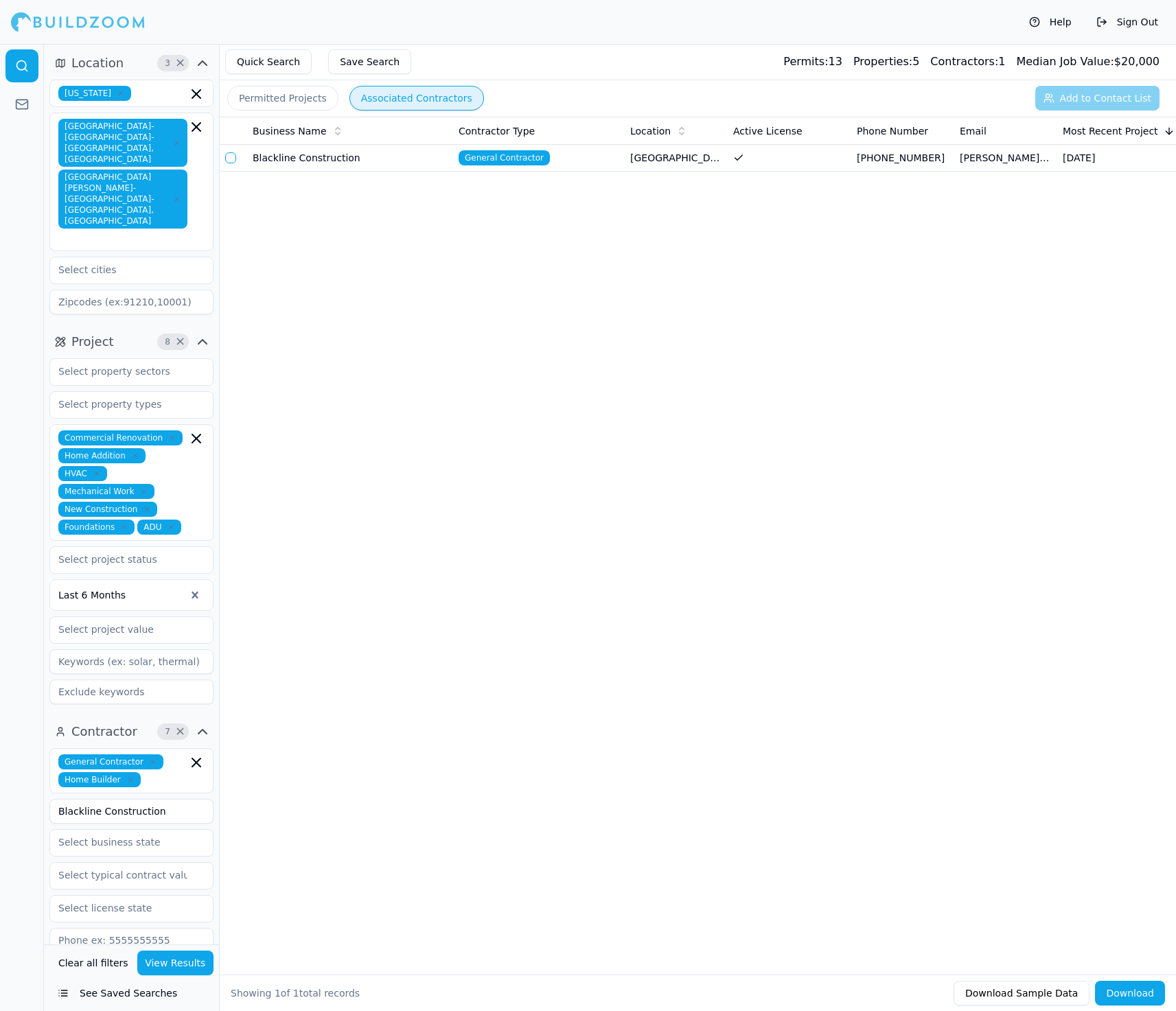
click at [231, 159] on button "button" at bounding box center [230, 157] width 11 height 11
click at [1081, 104] on button "Add to Contact List (1)" at bounding box center [1088, 98] width 142 height 25
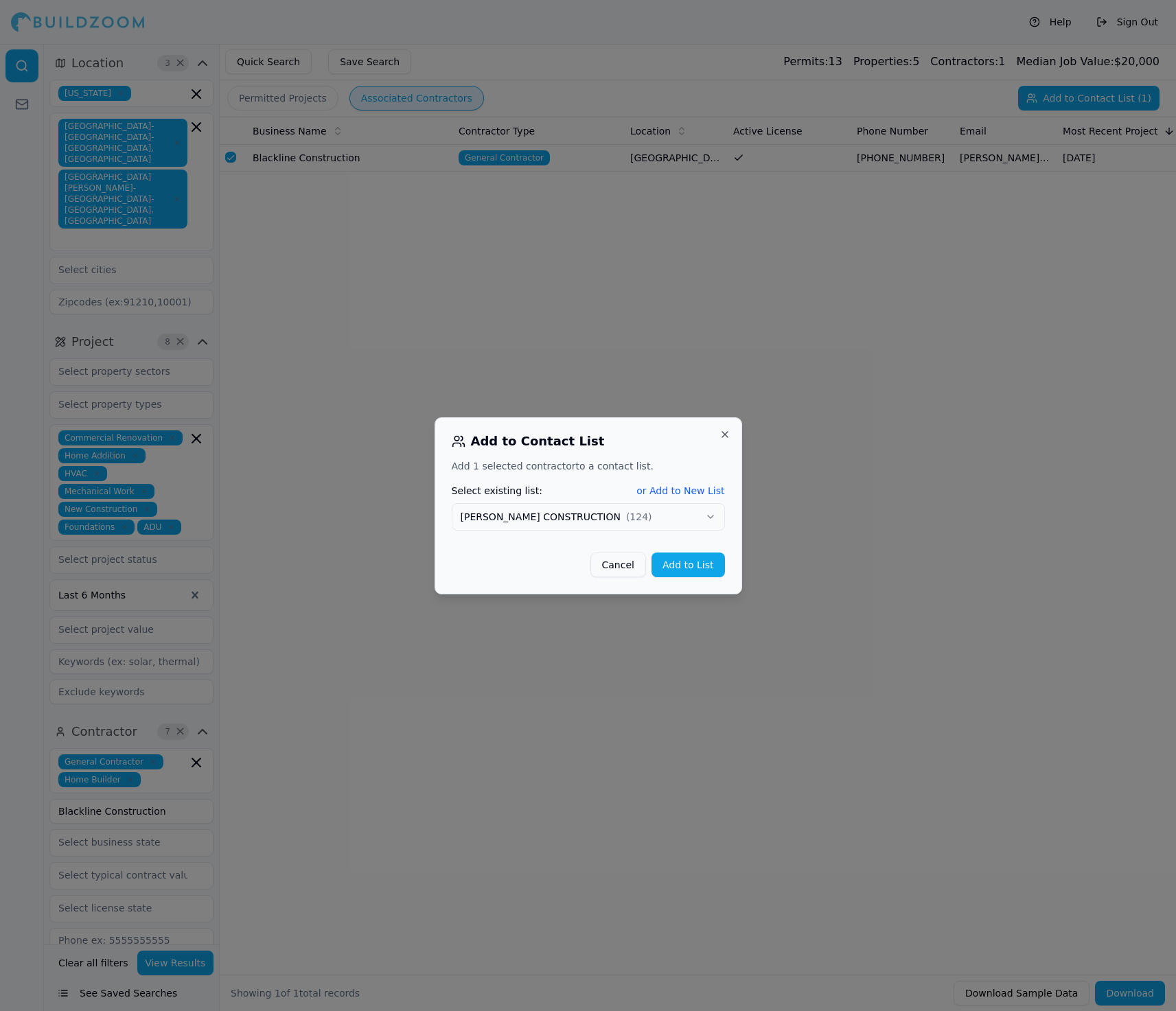
click at [689, 566] on button "Add to List" at bounding box center [689, 564] width 74 height 25
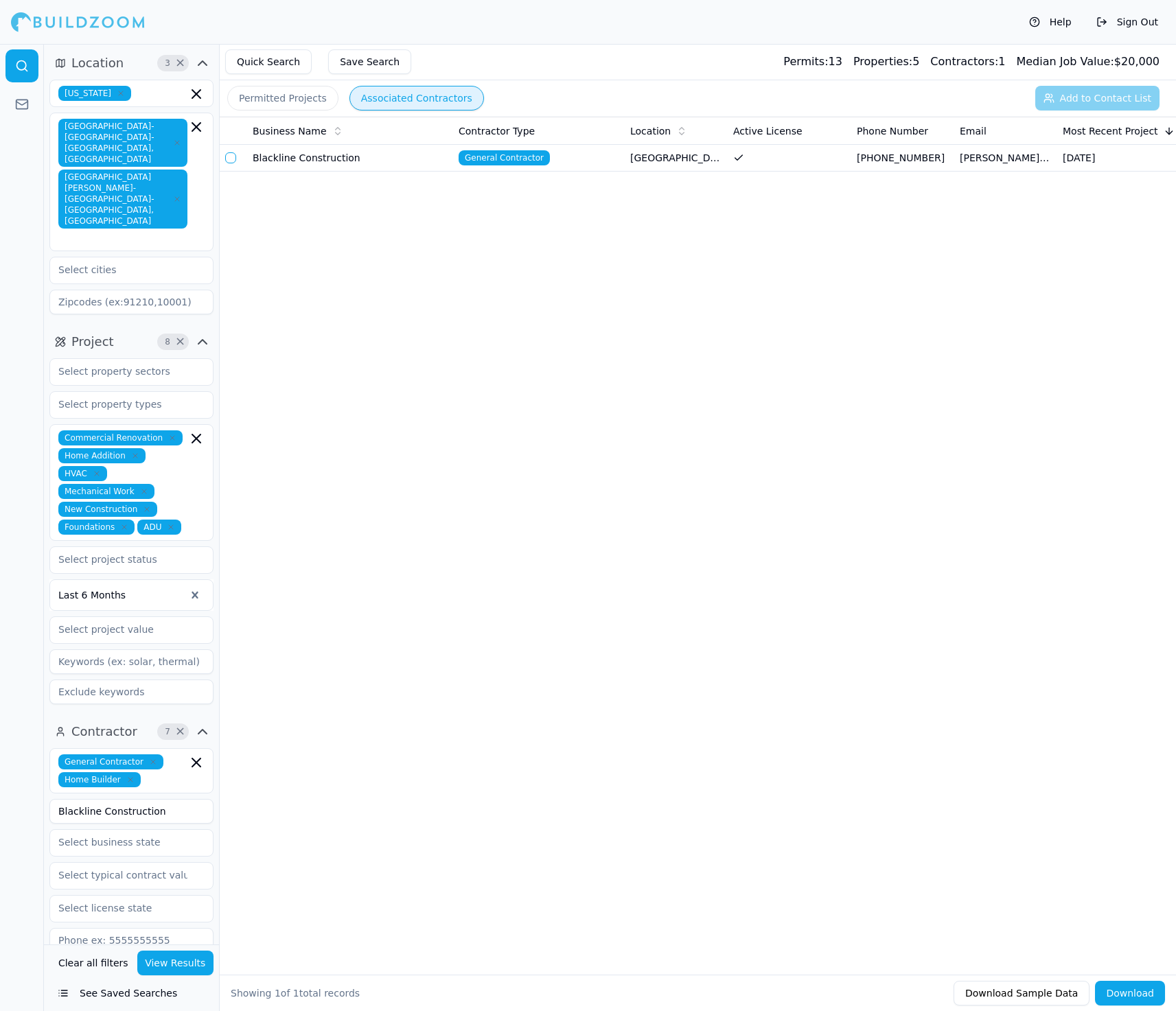
drag, startPoint x: 176, startPoint y: 754, endPoint x: 15, endPoint y: 754, distance: 161.0
click at [15, 754] on div "Location 3 × [US_STATE] [GEOGRAPHIC_DATA]-[GEOGRAPHIC_DATA]-[GEOGRAPHIC_DATA], …" at bounding box center [588, 527] width 1176 height 967
click at [186, 970] on button "View Results" at bounding box center [176, 963] width 77 height 25
drag, startPoint x: 191, startPoint y: 756, endPoint x: 43, endPoint y: 755, distance: 148.0
click at [43, 755] on div "Location 3 × [US_STATE] [GEOGRAPHIC_DATA]-[GEOGRAPHIC_DATA]-[GEOGRAPHIC_DATA], …" at bounding box center [588, 527] width 1176 height 967
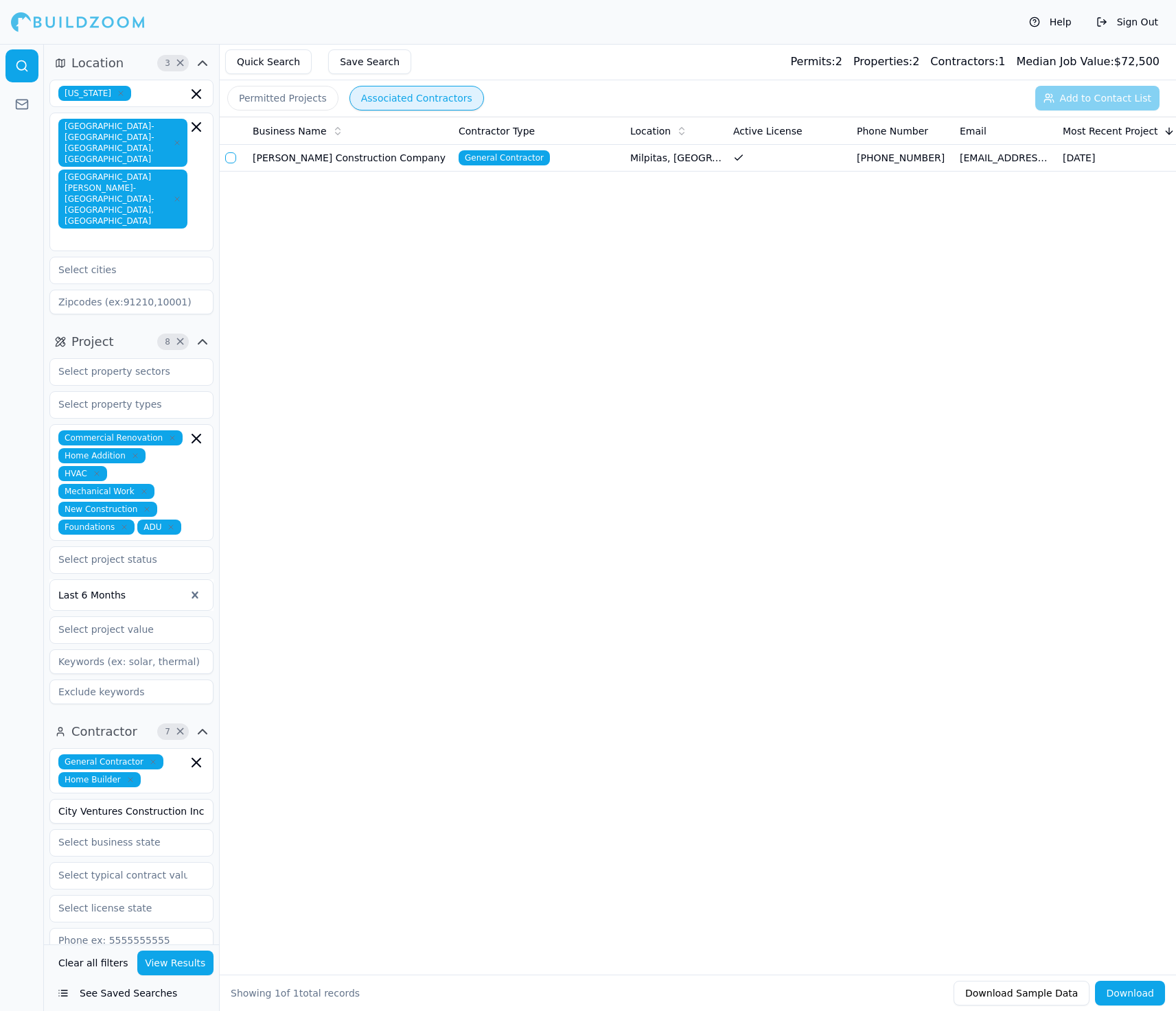
type input "City Ventures Construction Inc"
click at [233, 160] on button "button" at bounding box center [230, 157] width 11 height 11
click at [1059, 98] on button "Add to Contact List (1)" at bounding box center [1088, 98] width 142 height 25
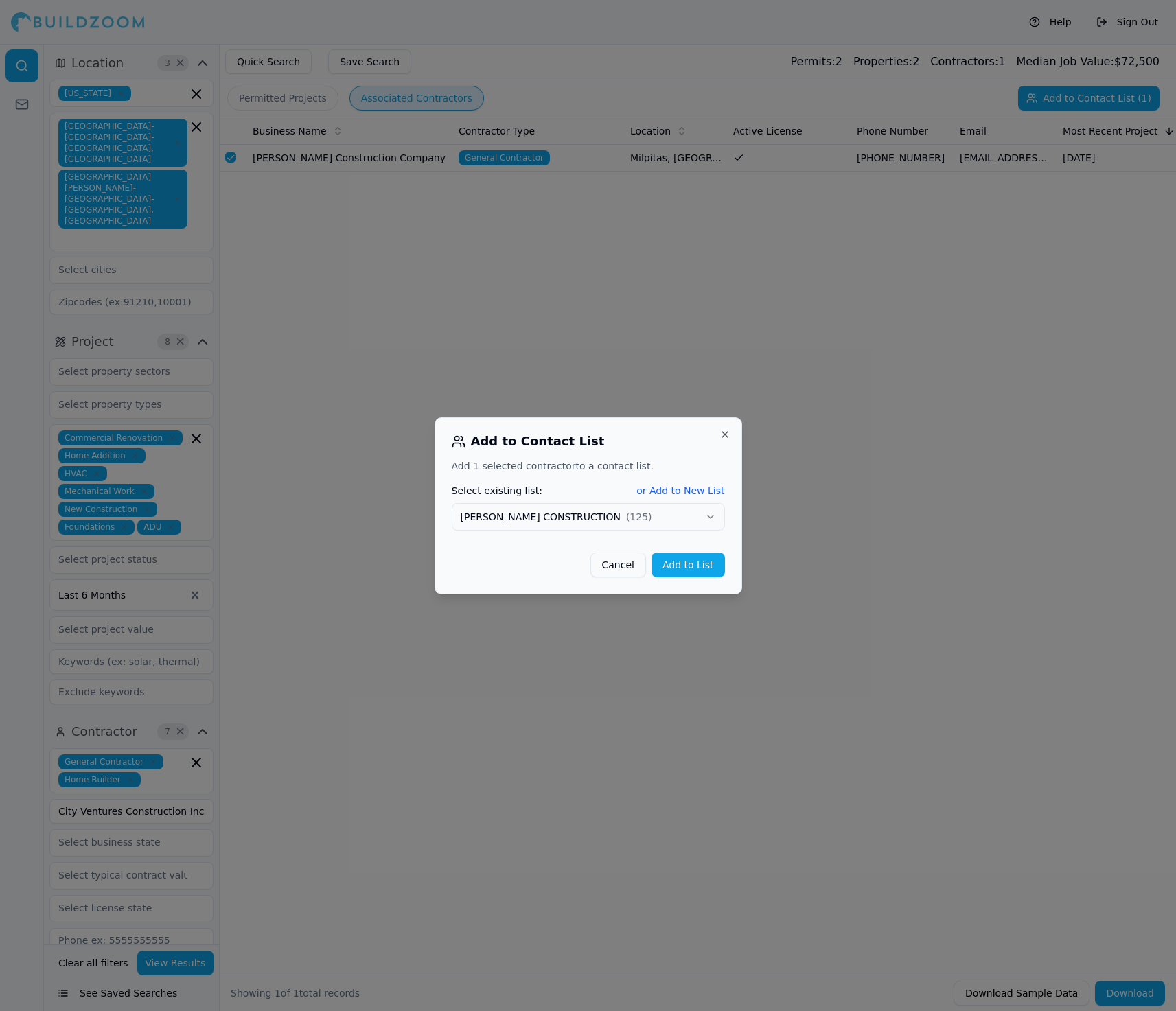
click at [679, 560] on button "Add to List" at bounding box center [689, 564] width 74 height 25
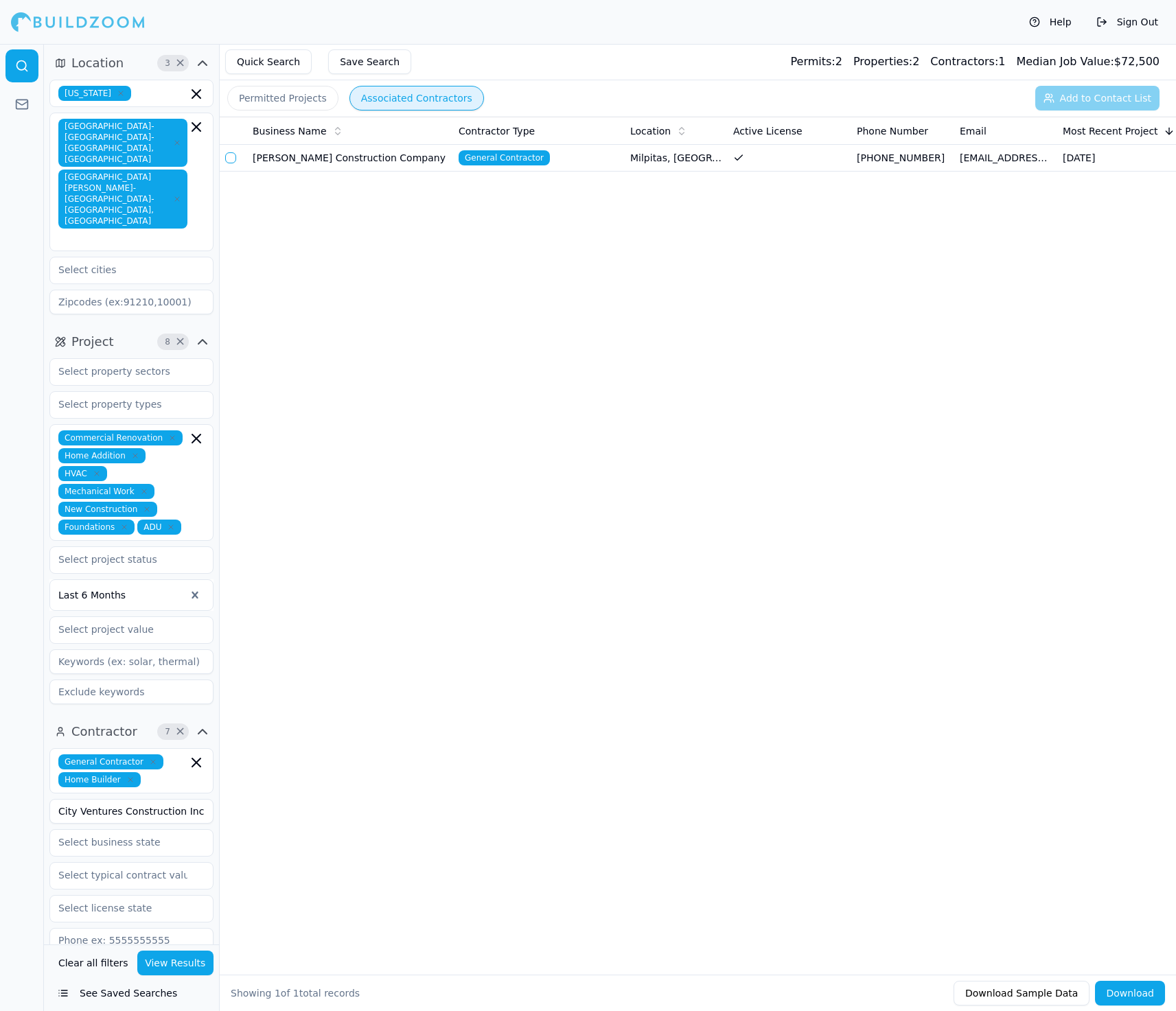
click at [187, 961] on button "View Results" at bounding box center [176, 963] width 77 height 25
click at [230, 160] on button "button" at bounding box center [230, 157] width 11 height 11
click at [1073, 95] on button "Add to Contact List (1)" at bounding box center [1088, 98] width 142 height 25
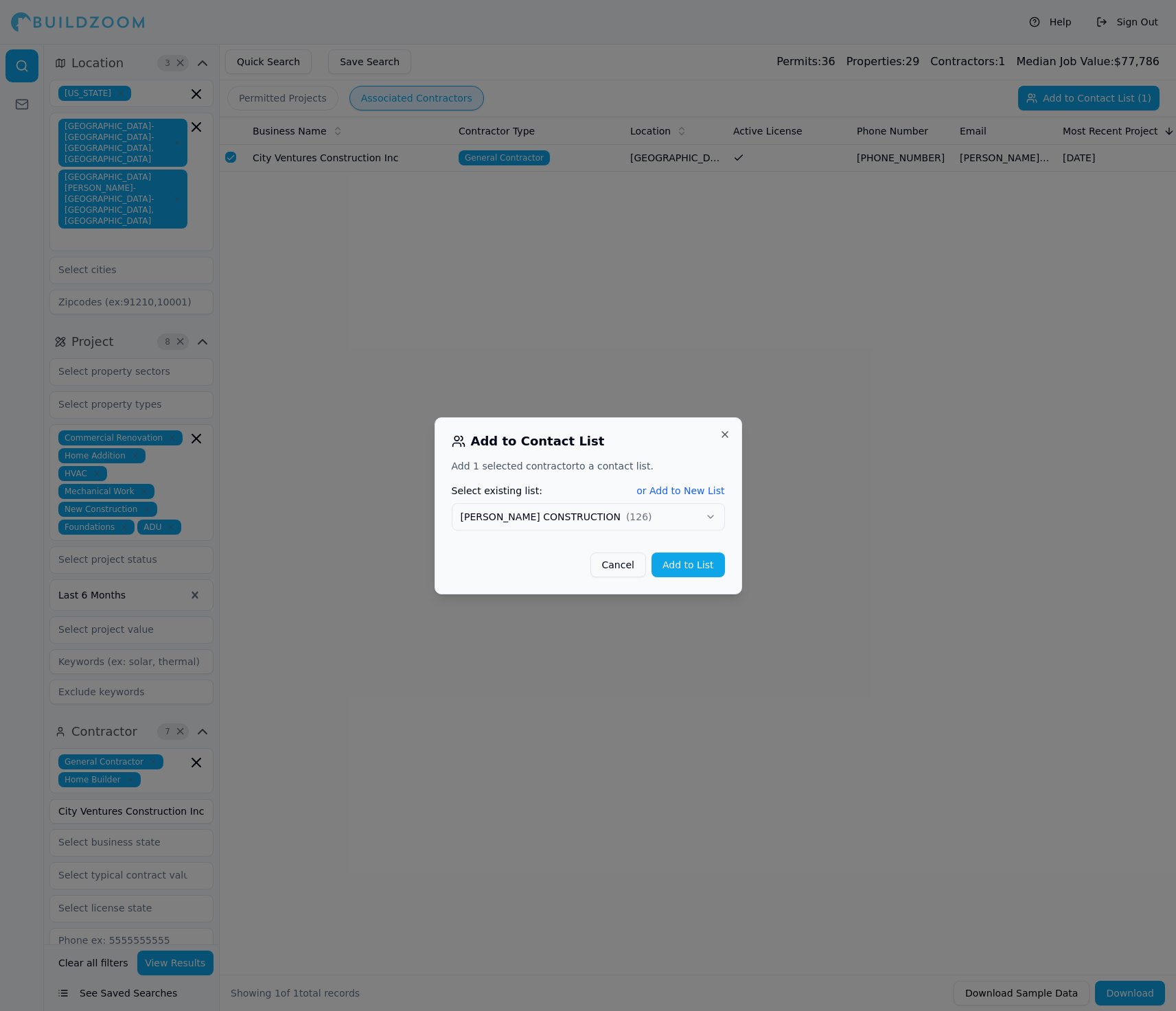
click at [676, 569] on button "Add to List" at bounding box center [689, 564] width 74 height 25
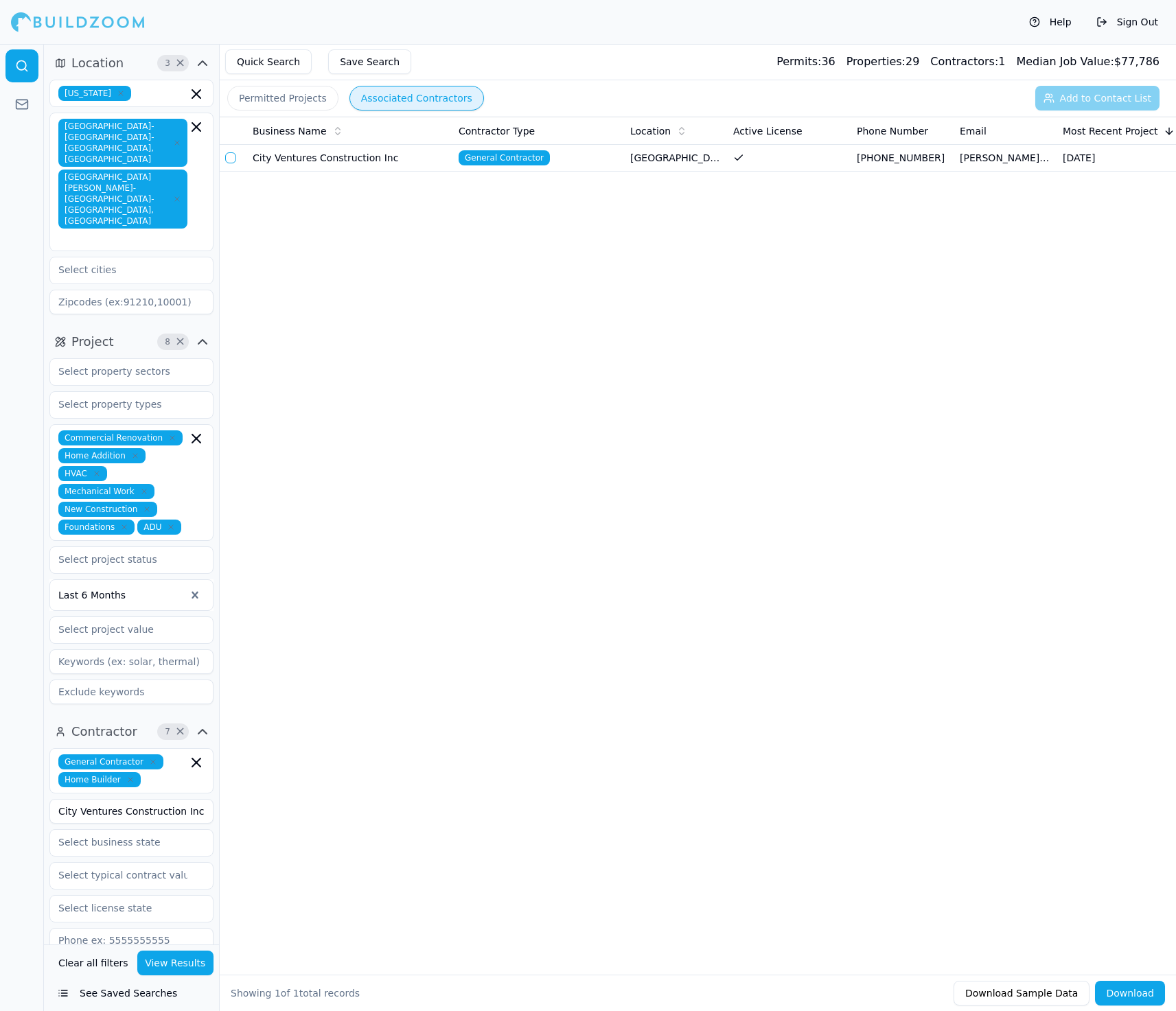
click at [233, 160] on button "button" at bounding box center [230, 157] width 11 height 11
click at [1064, 91] on button "Add to Contact List (1)" at bounding box center [1088, 98] width 142 height 25
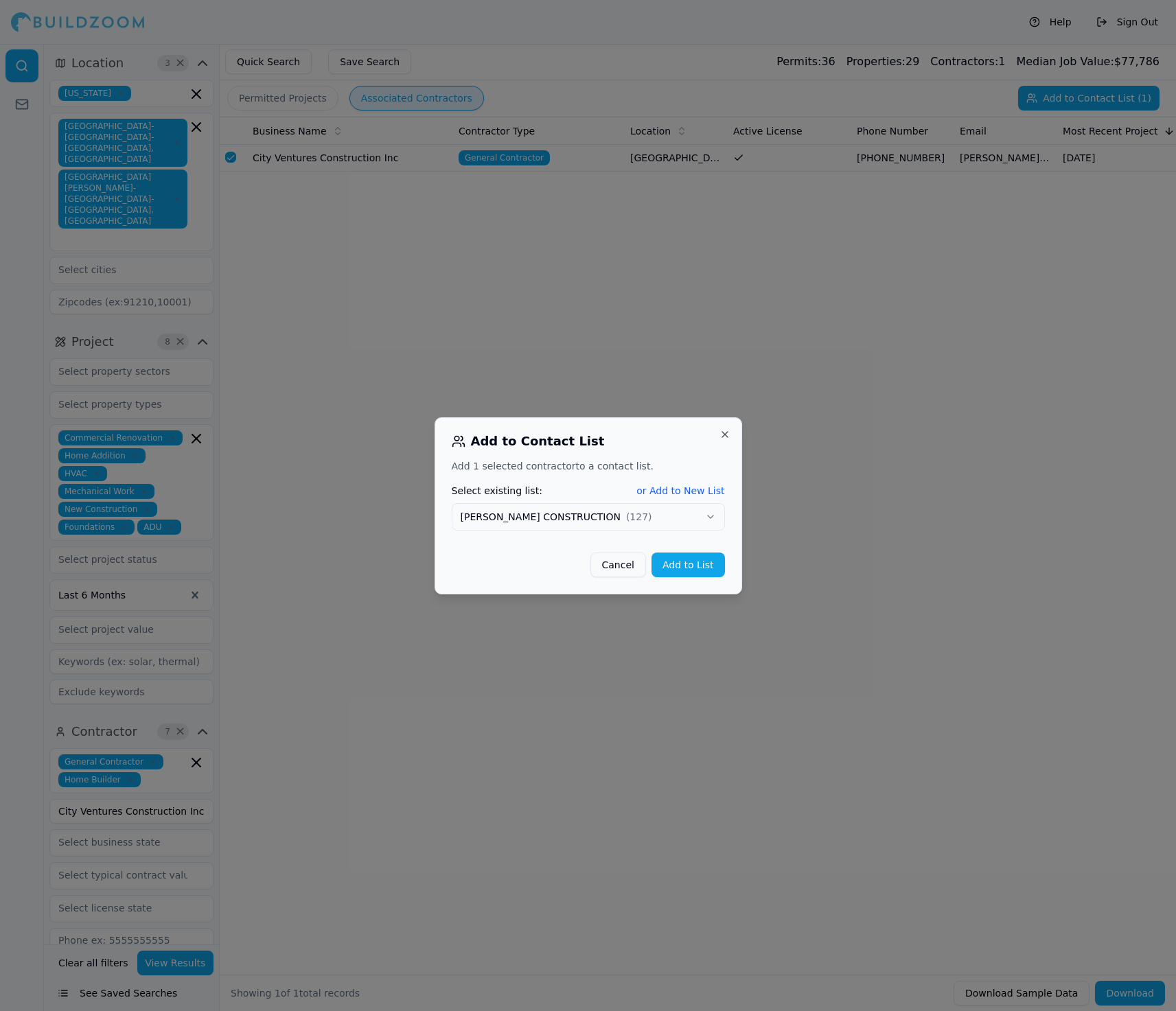
click at [681, 563] on button "Add to List" at bounding box center [689, 564] width 74 height 25
click at [615, 762] on div at bounding box center [588, 505] width 1176 height 1011
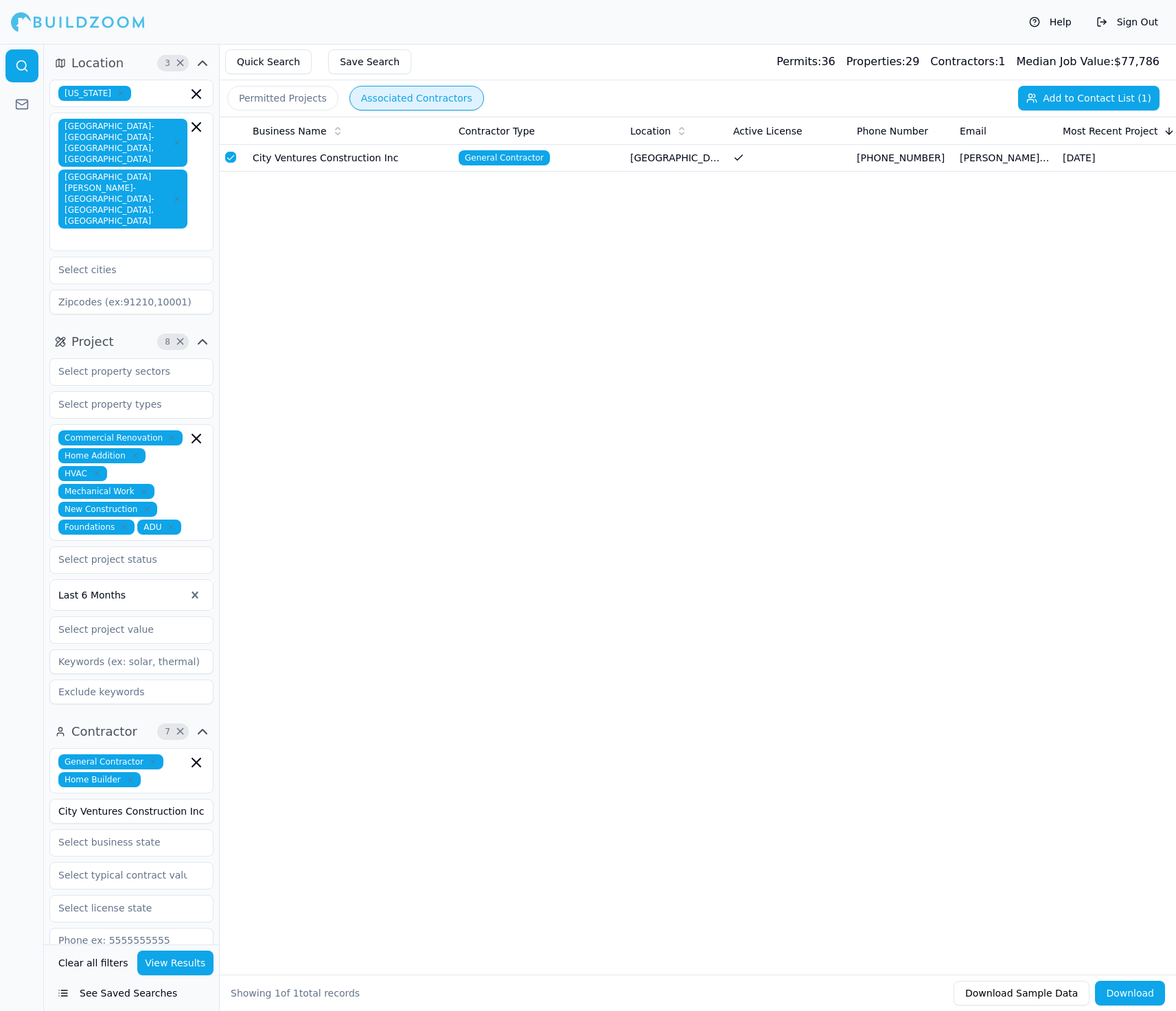
click at [1039, 104] on button "Add to Contact List (1)" at bounding box center [1088, 98] width 142 height 25
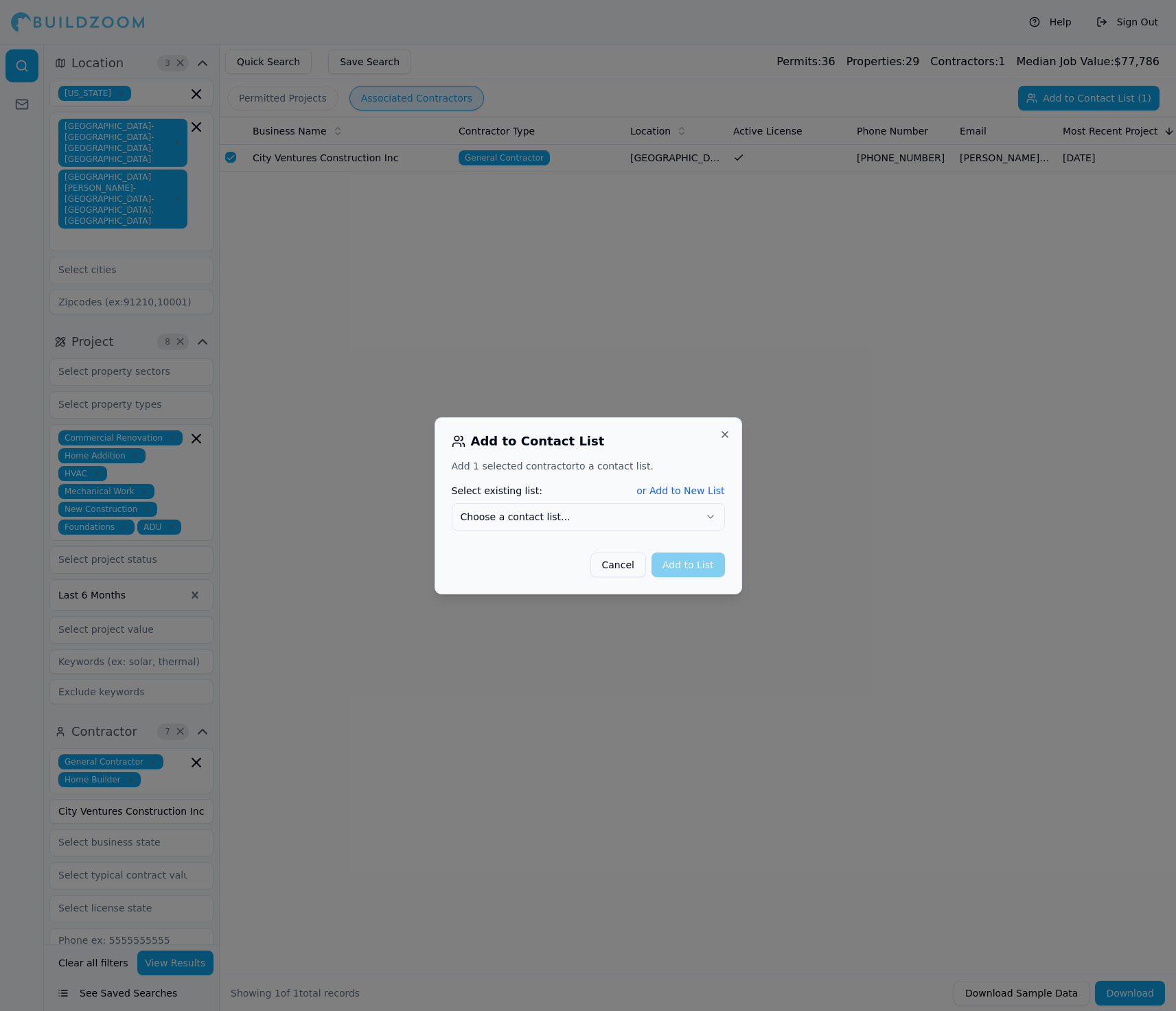
click at [674, 534] on div "Add 1 selected contractor to a contact list. Select existing list: or Add to Ne…" at bounding box center [588, 518] width 273 height 118
click at [532, 510] on button "Choose a contact list..." at bounding box center [588, 517] width 273 height 27
click at [691, 570] on button "Add to List" at bounding box center [689, 564] width 74 height 25
click at [468, 630] on div at bounding box center [588, 505] width 1176 height 1011
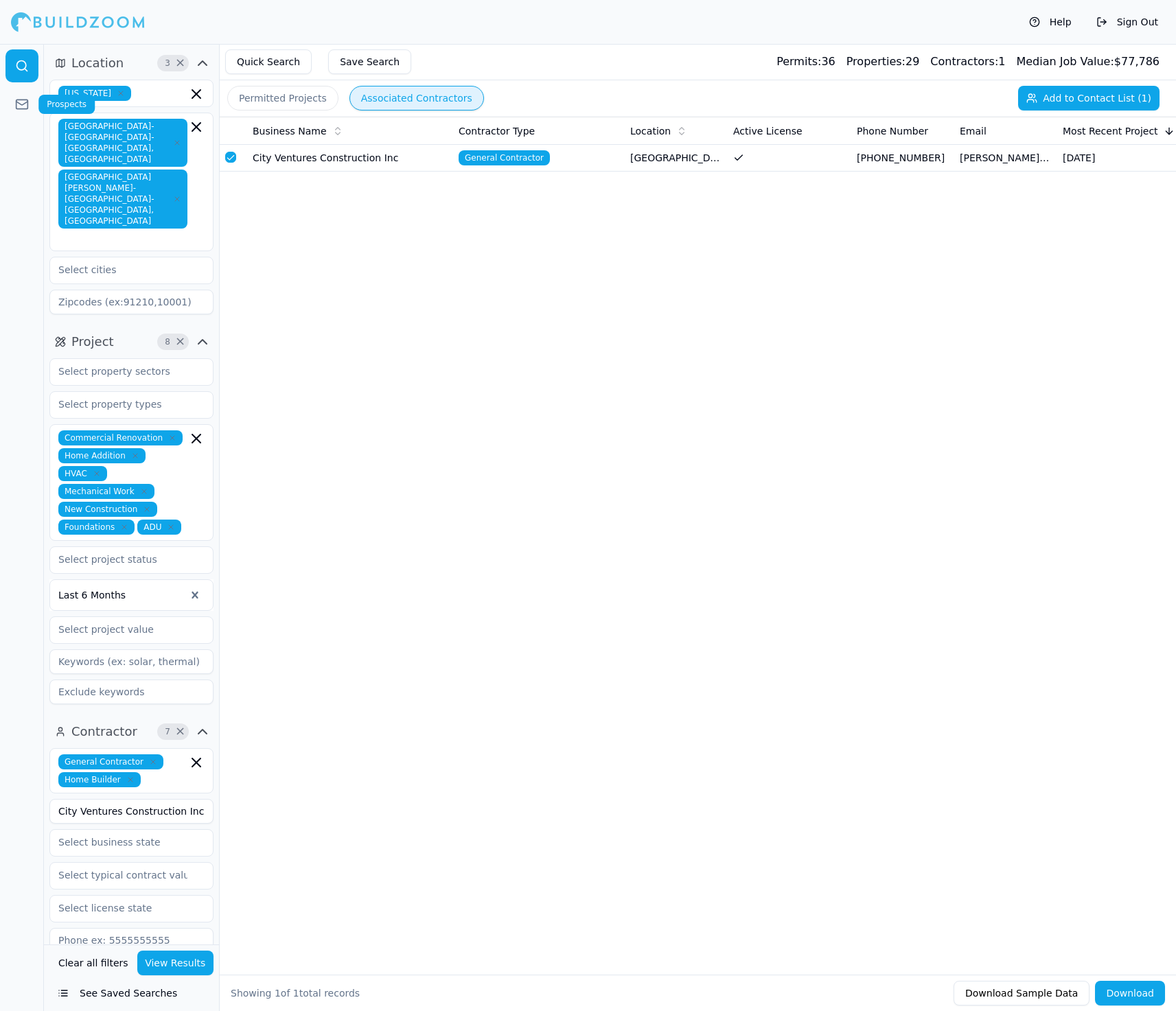
click at [27, 102] on rect at bounding box center [22, 104] width 12 height 9
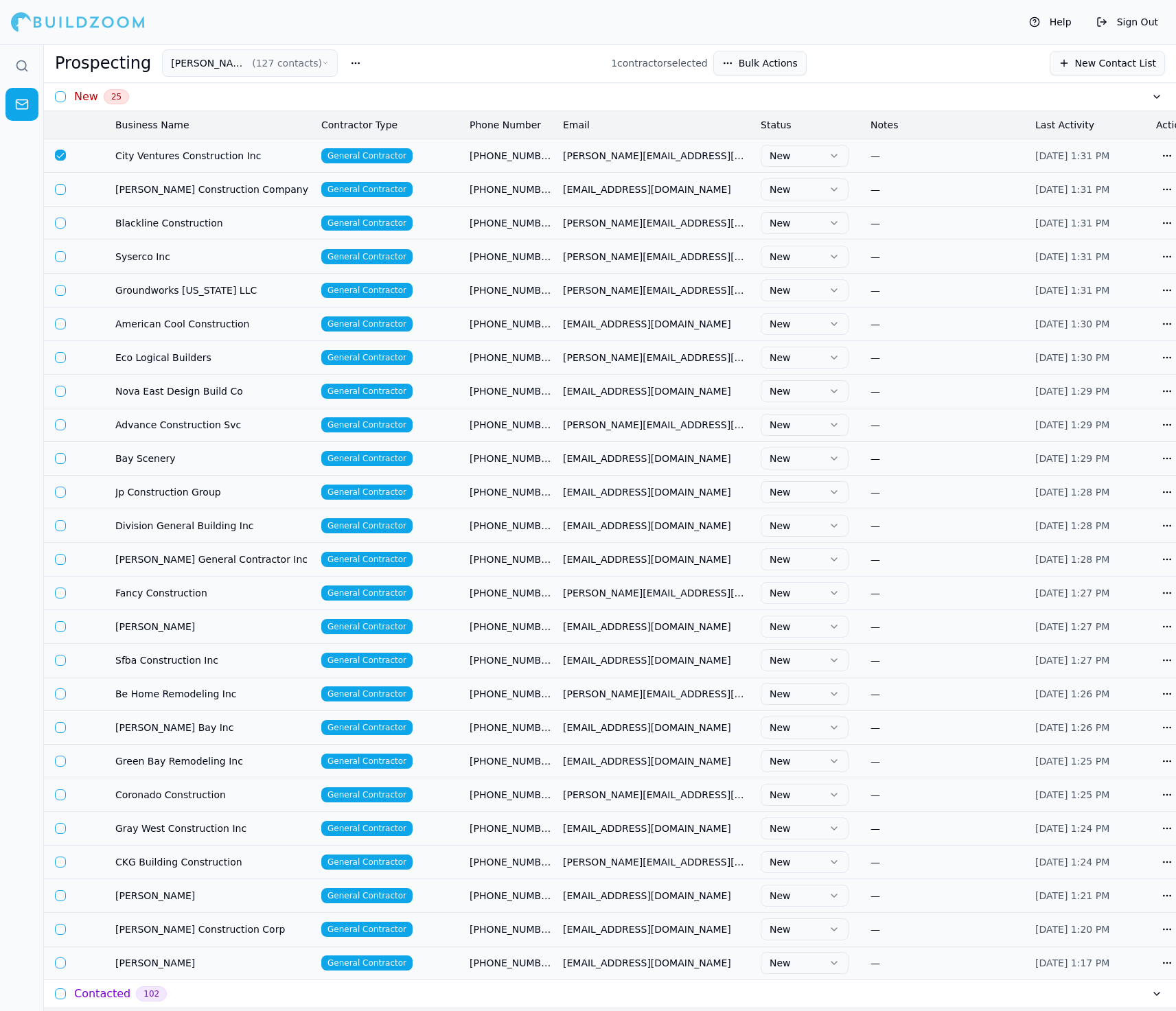
click at [63, 158] on button "button" at bounding box center [60, 155] width 11 height 11
click at [57, 91] on div "New 25" at bounding box center [92, 96] width 74 height 16
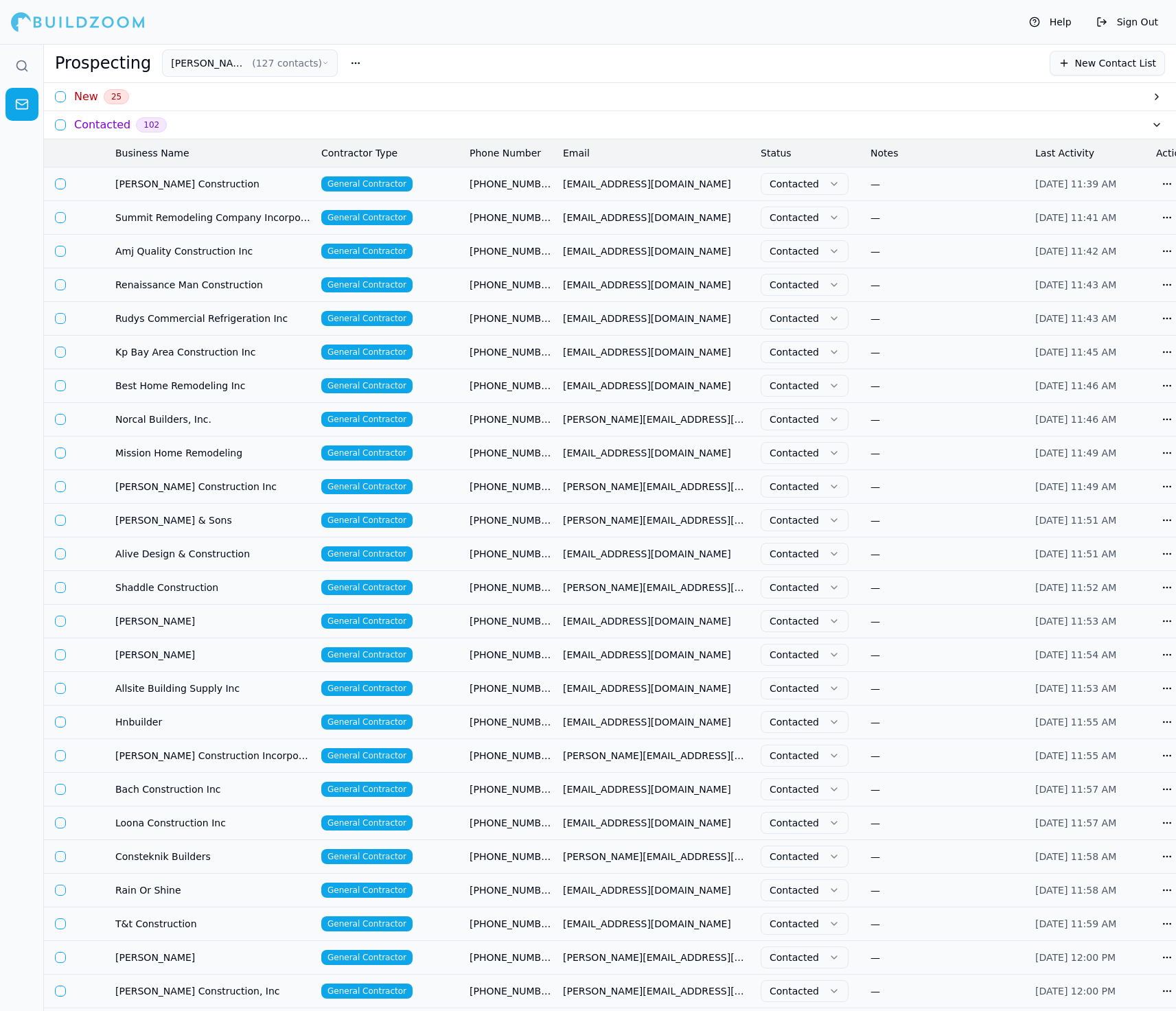
click at [63, 98] on button "button" at bounding box center [60, 96] width 11 height 11
click at [88, 97] on h3 "New" at bounding box center [86, 96] width 24 height 16
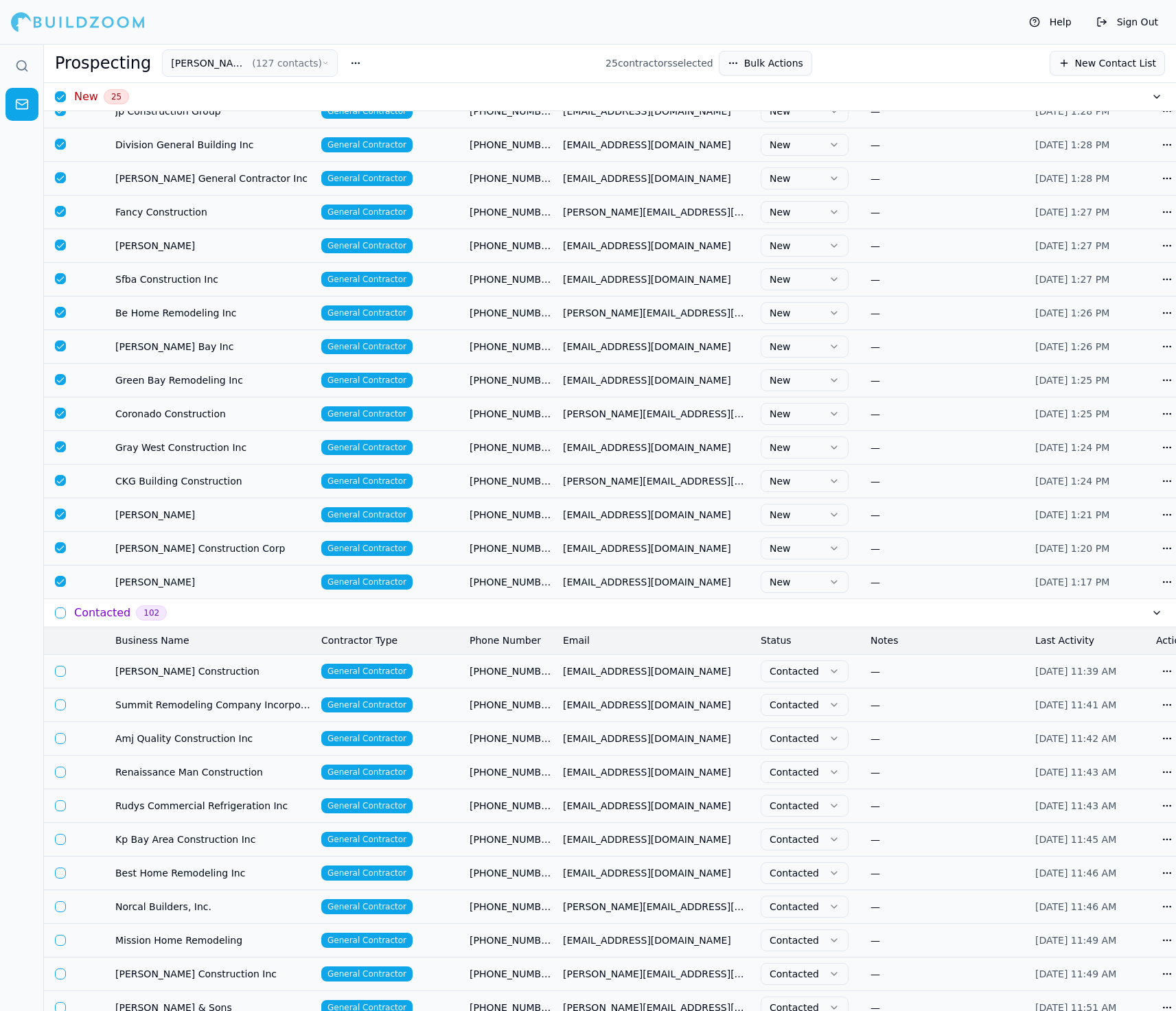
scroll to position [308, 0]
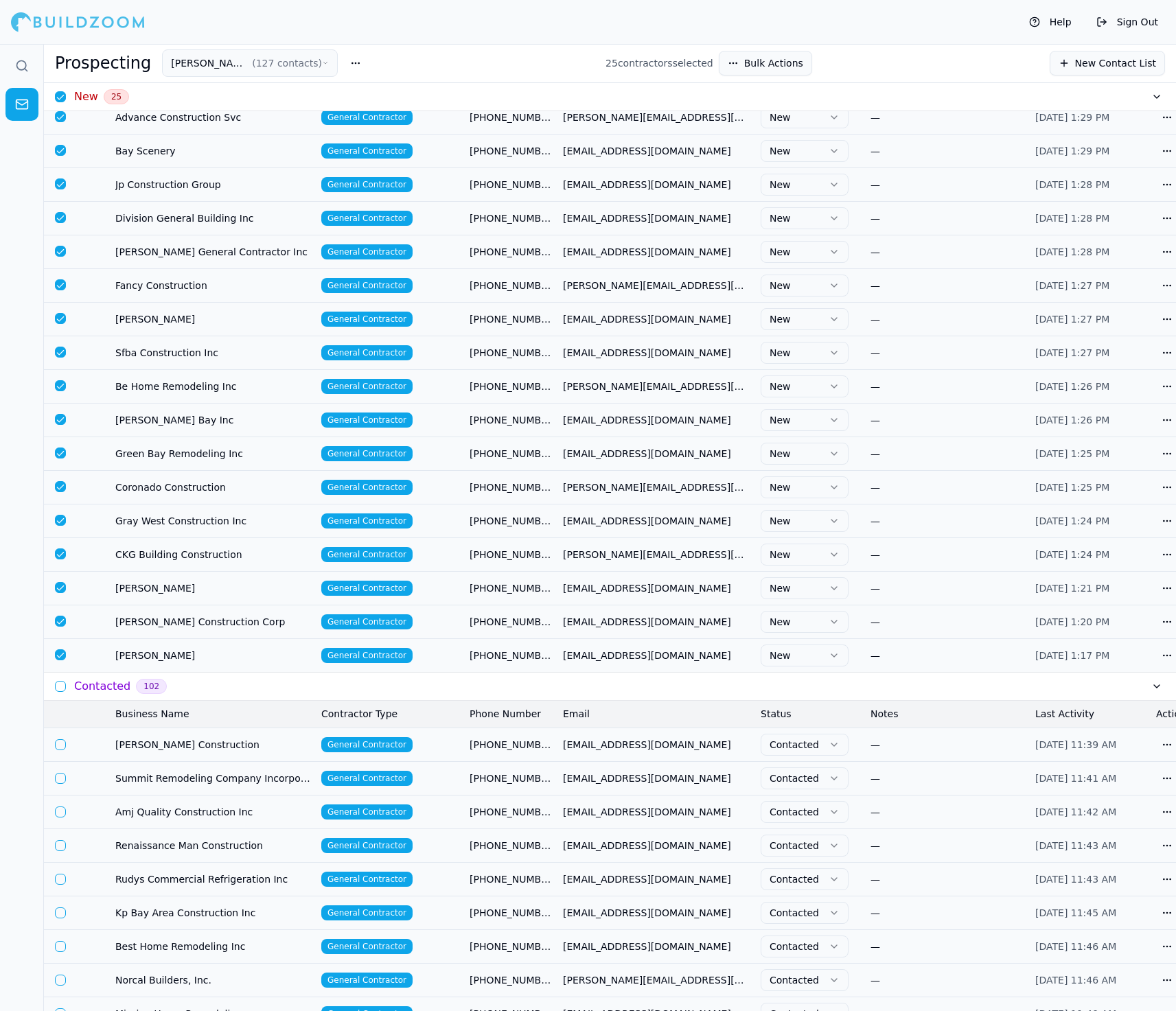
click at [87, 695] on h3 "Contacted" at bounding box center [102, 686] width 57 height 16
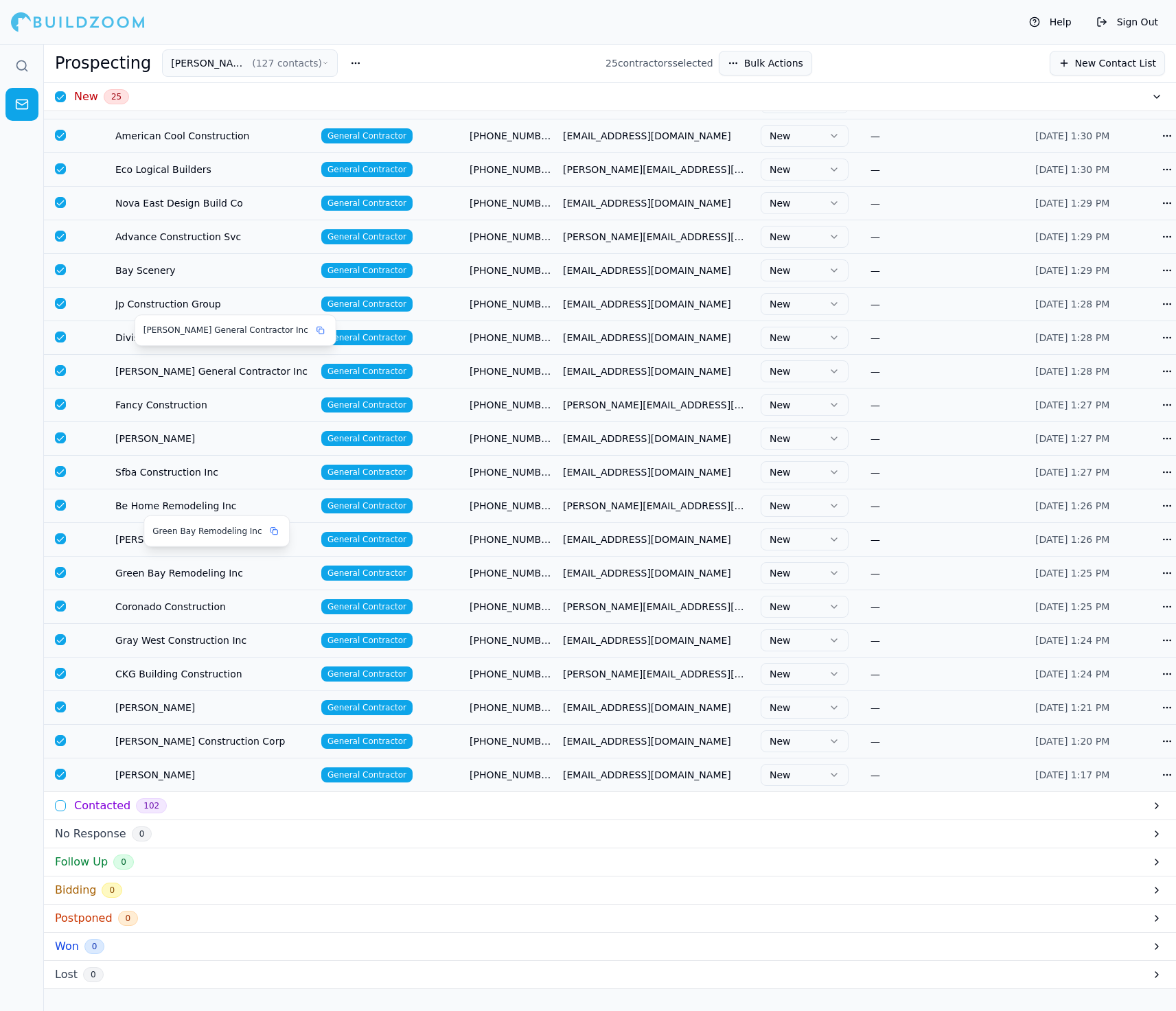
scroll to position [0, 0]
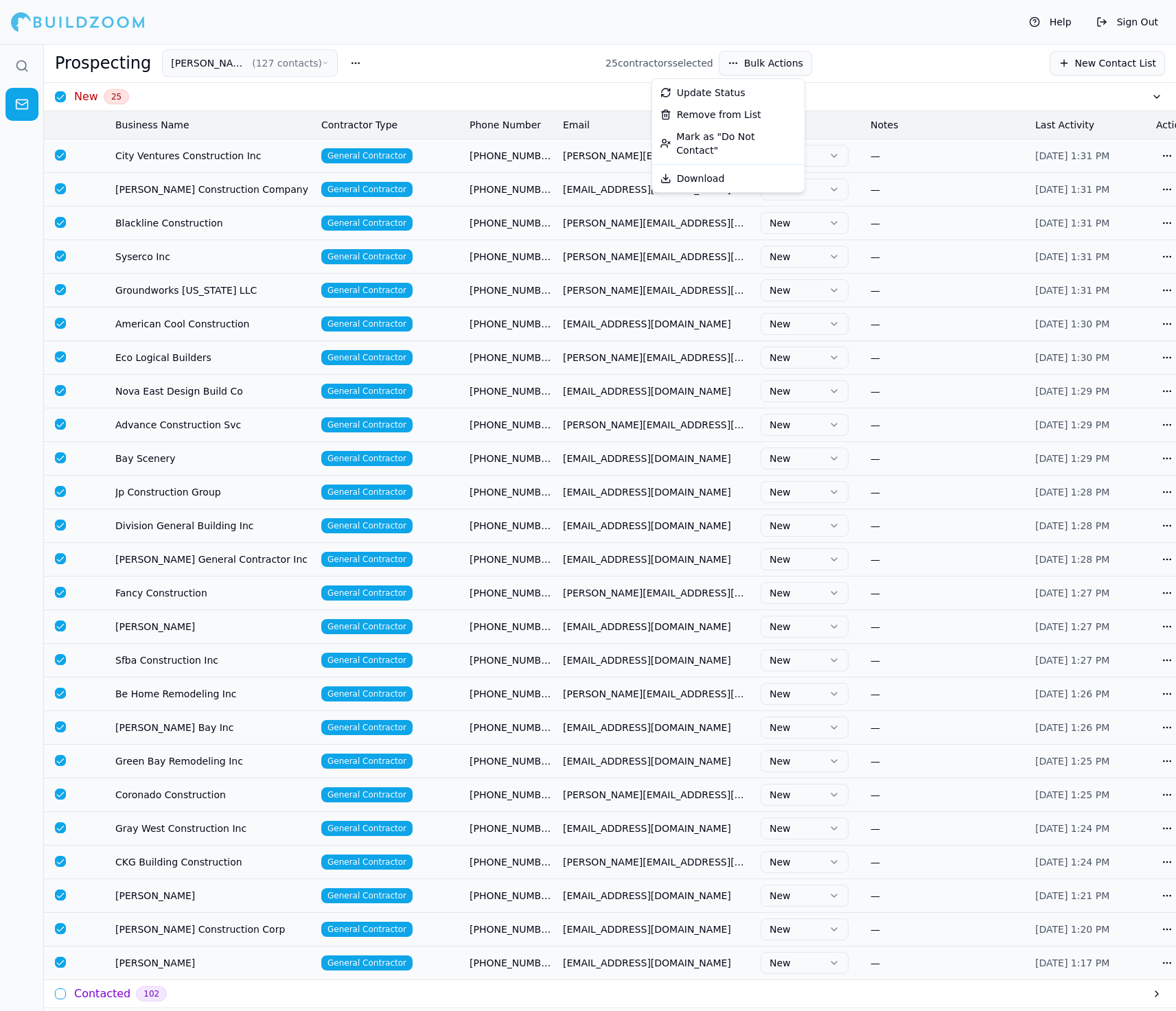
click at [787, 52] on button "Bulk Actions" at bounding box center [765, 63] width 94 height 25
click at [759, 91] on div "Update Status" at bounding box center [728, 93] width 147 height 22
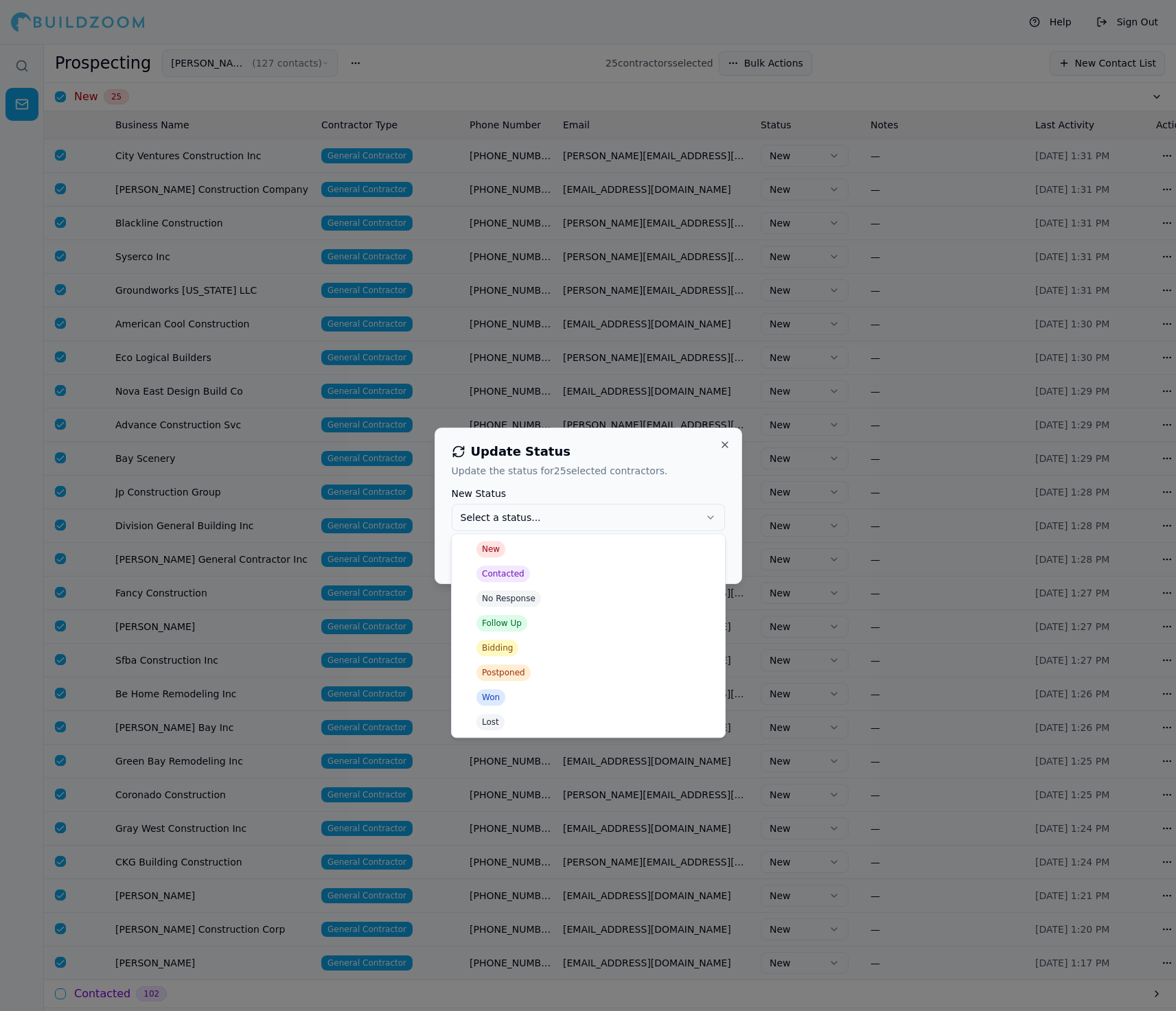
click at [590, 525] on button "Select a status..." at bounding box center [588, 518] width 273 height 27
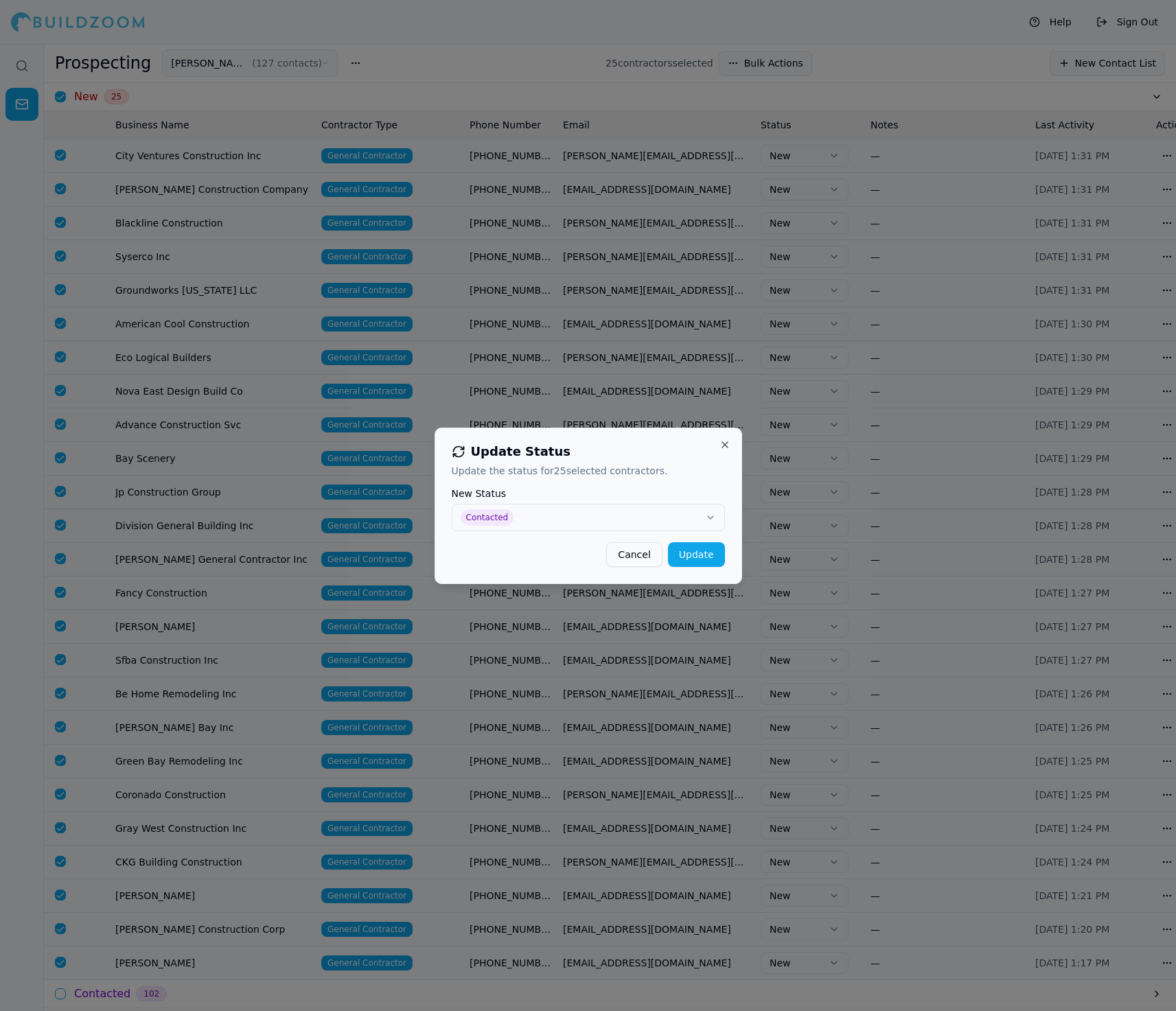
click at [693, 552] on button "Update" at bounding box center [697, 554] width 57 height 25
